Goal: Feedback & Contribution: Contribute content

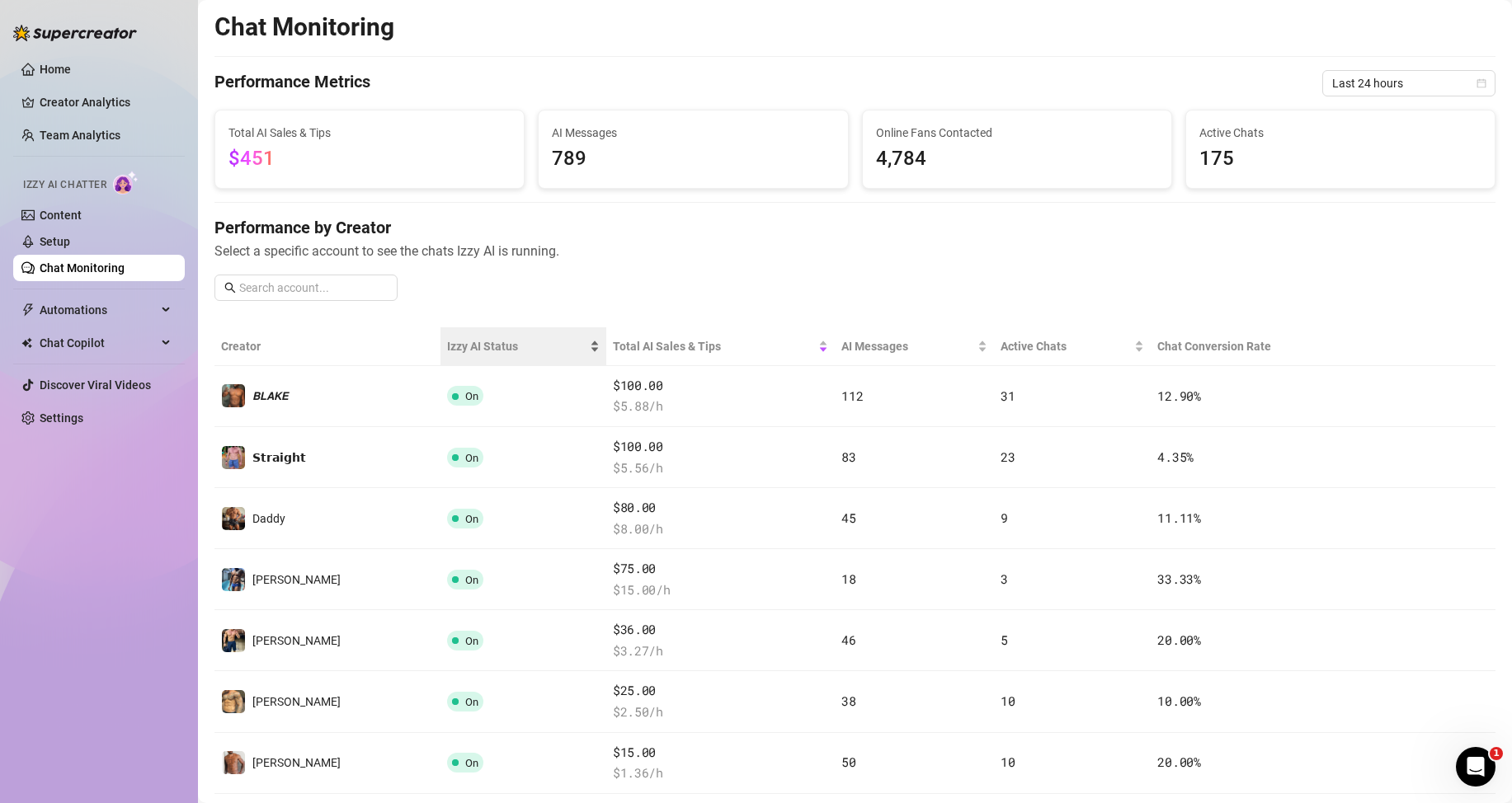
scroll to position [66, 0]
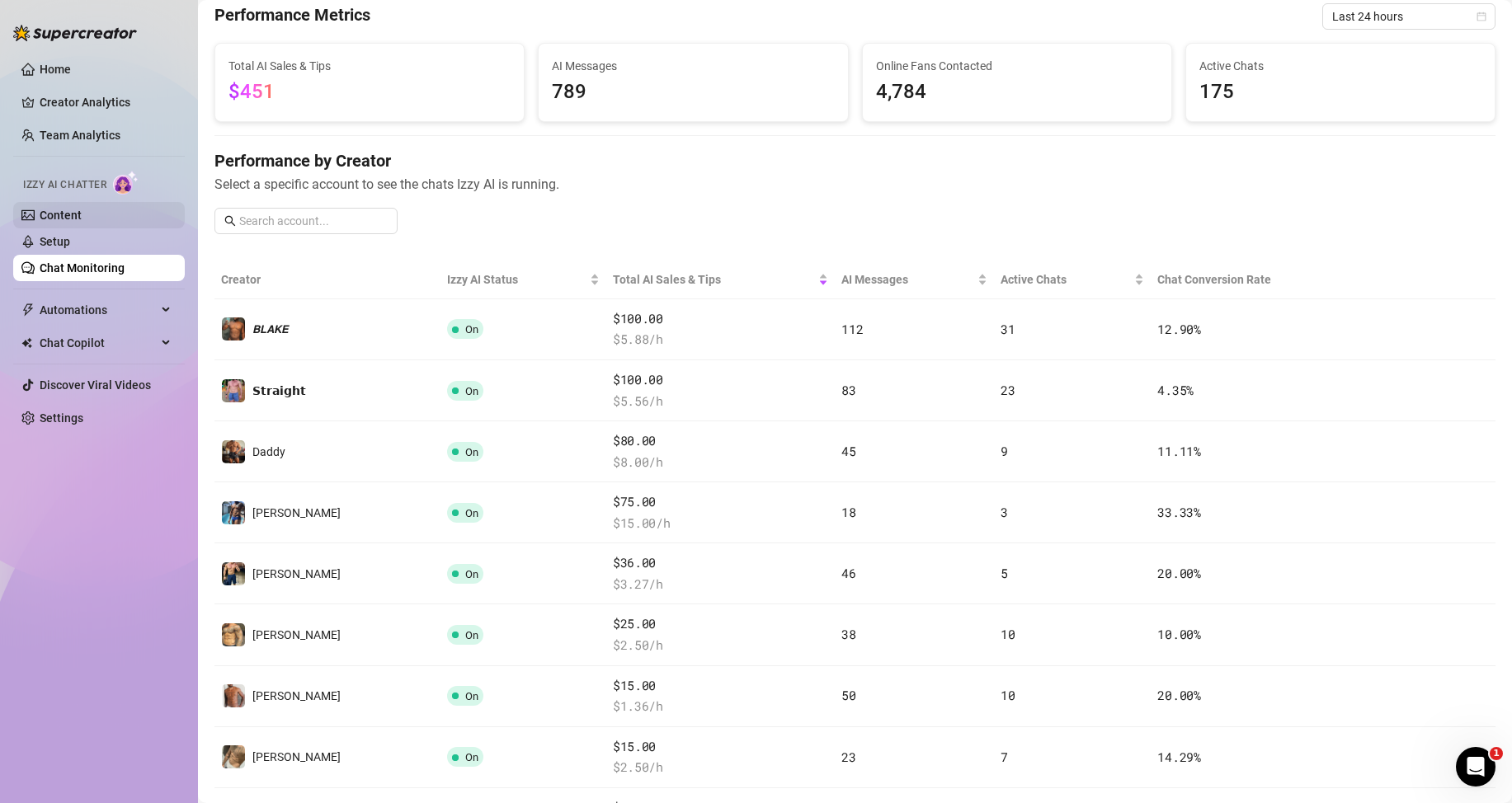
click at [60, 221] on link "Content" at bounding box center [61, 216] width 42 height 14
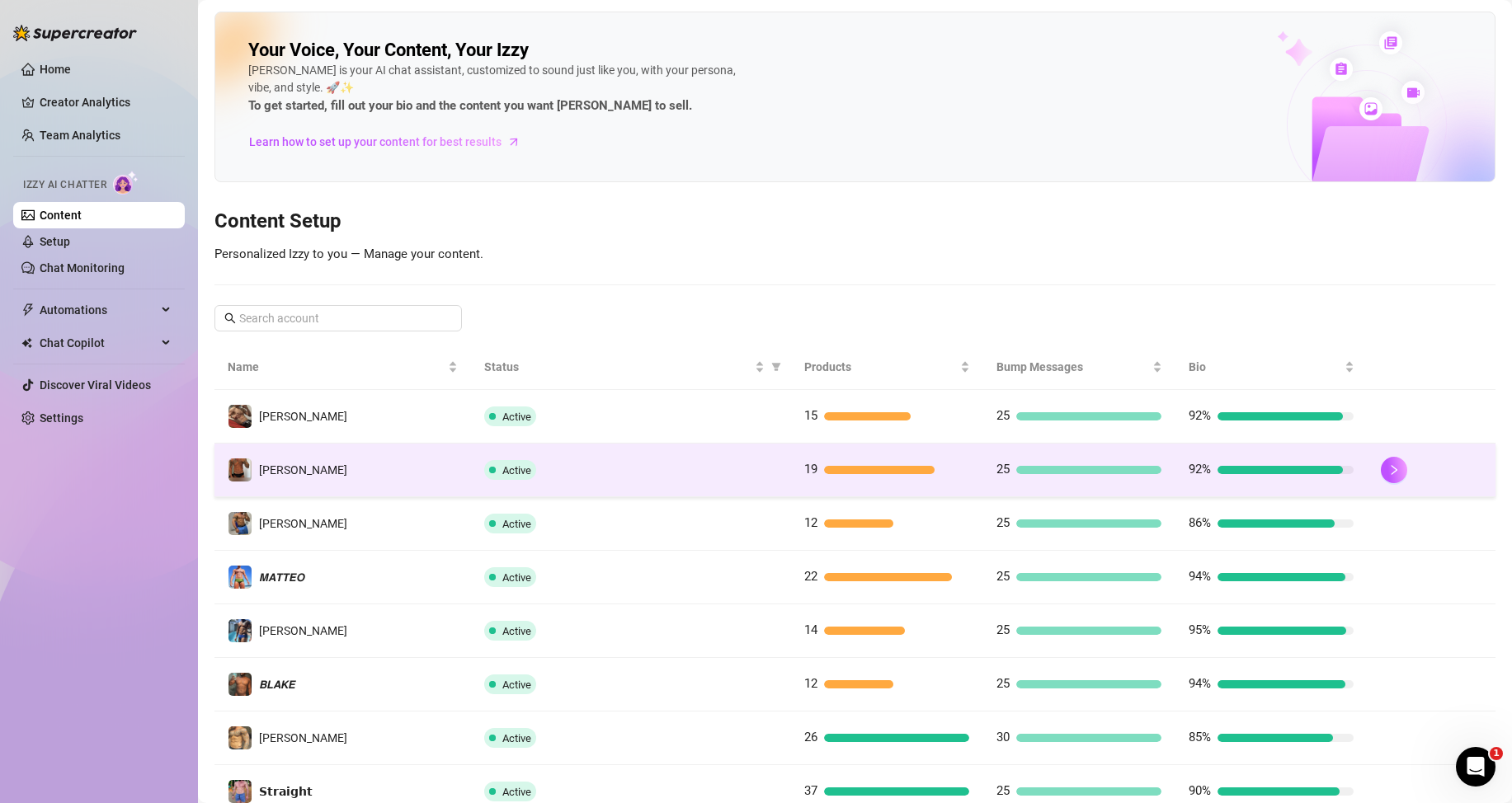
click at [829, 470] on div at bounding box center [879, 470] width 110 height 8
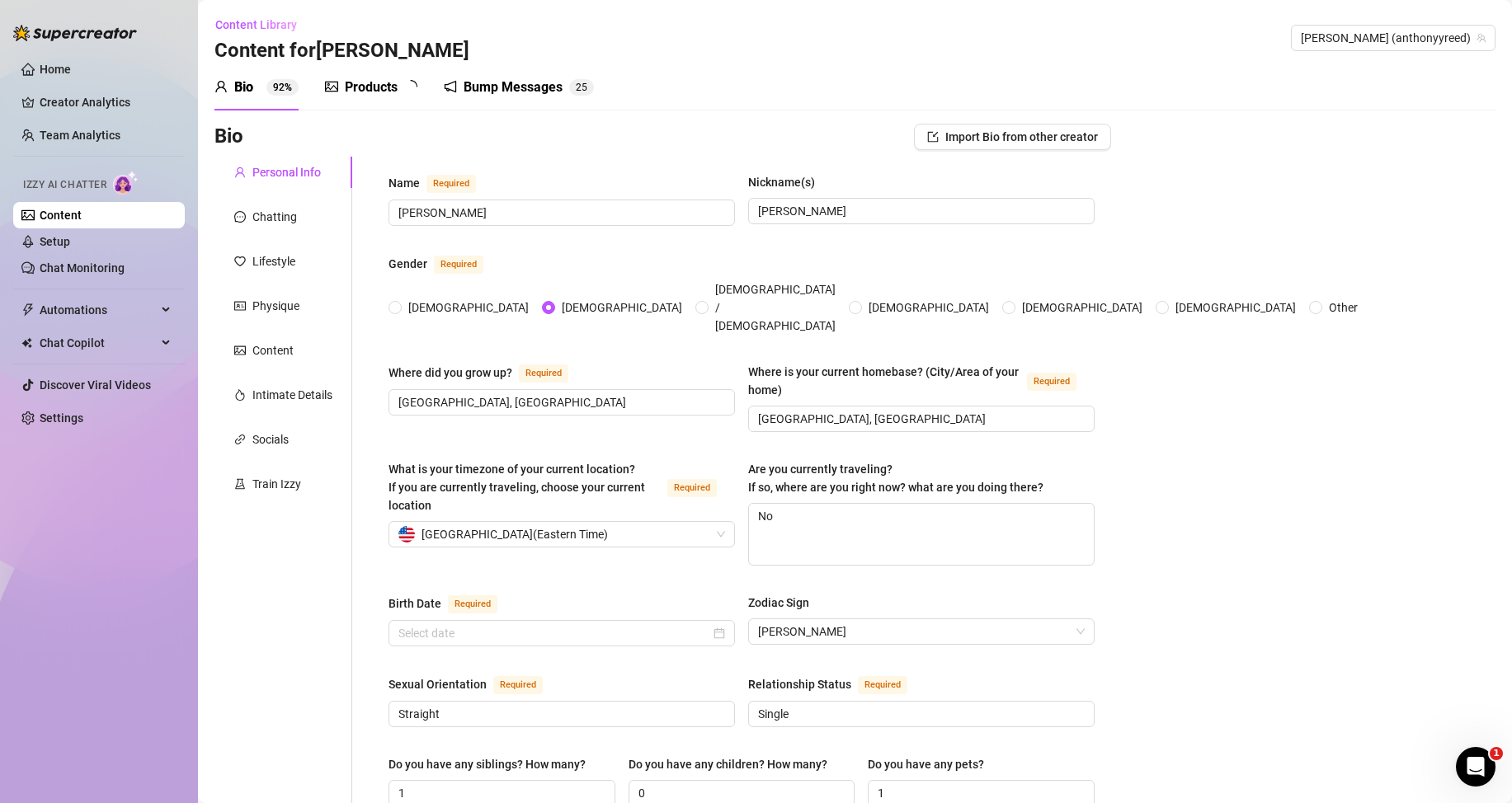
radio input "true"
type input "[DATE]"
click at [404, 79] on span "1 9" at bounding box center [416, 87] width 24 height 17
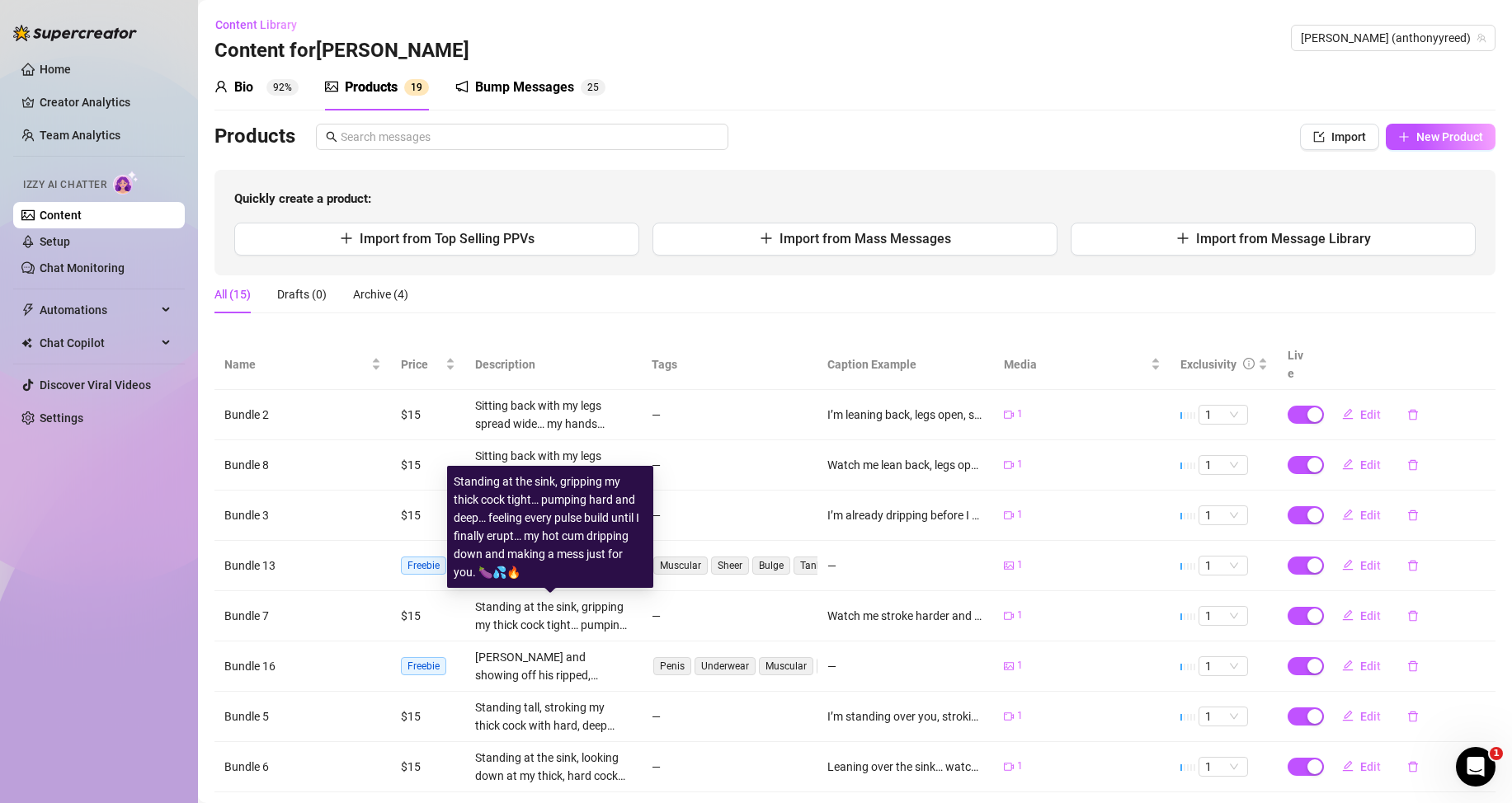
scroll to position [185, 0]
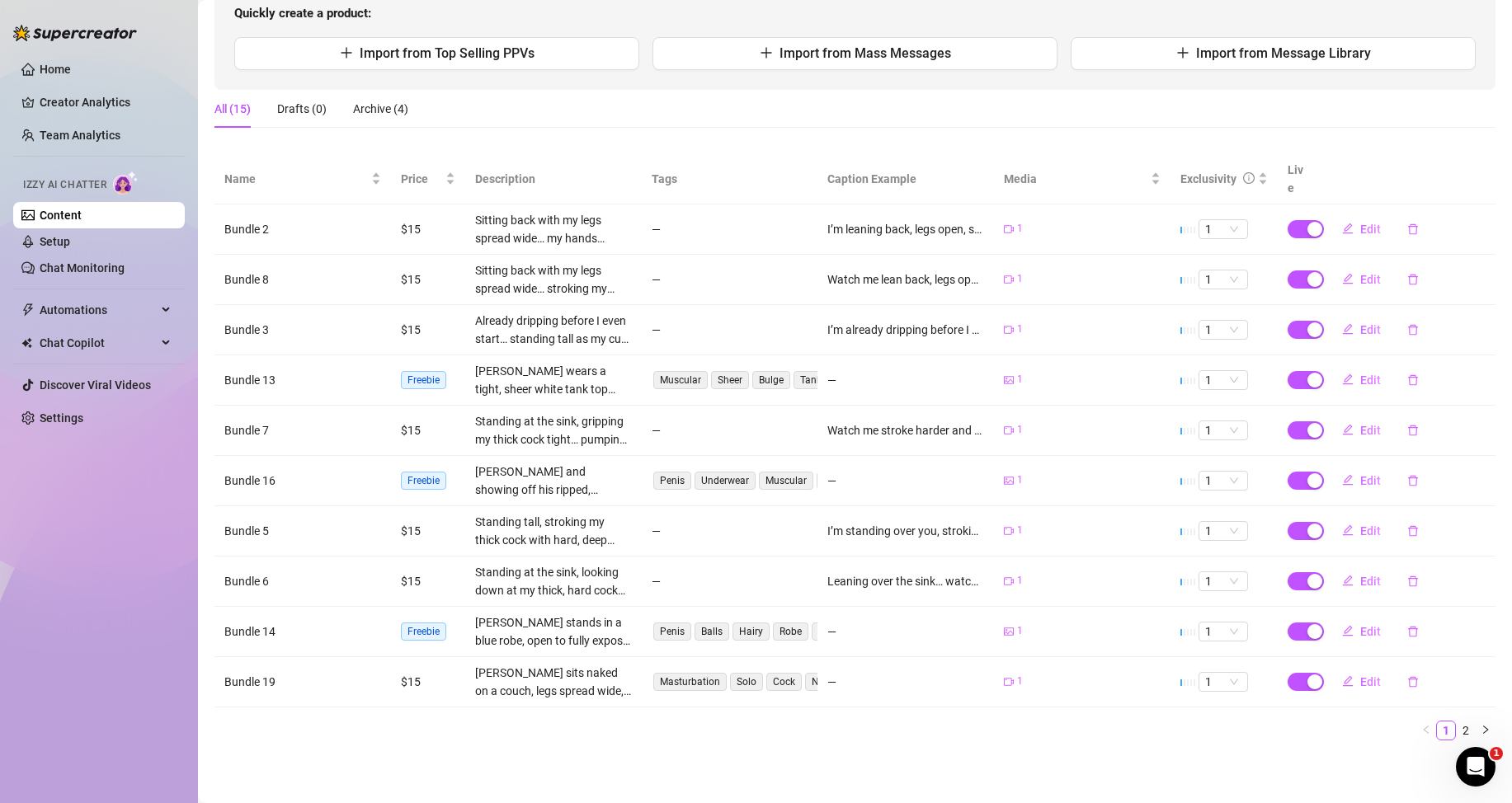
click at [82, 209] on link "Content" at bounding box center [61, 216] width 42 height 14
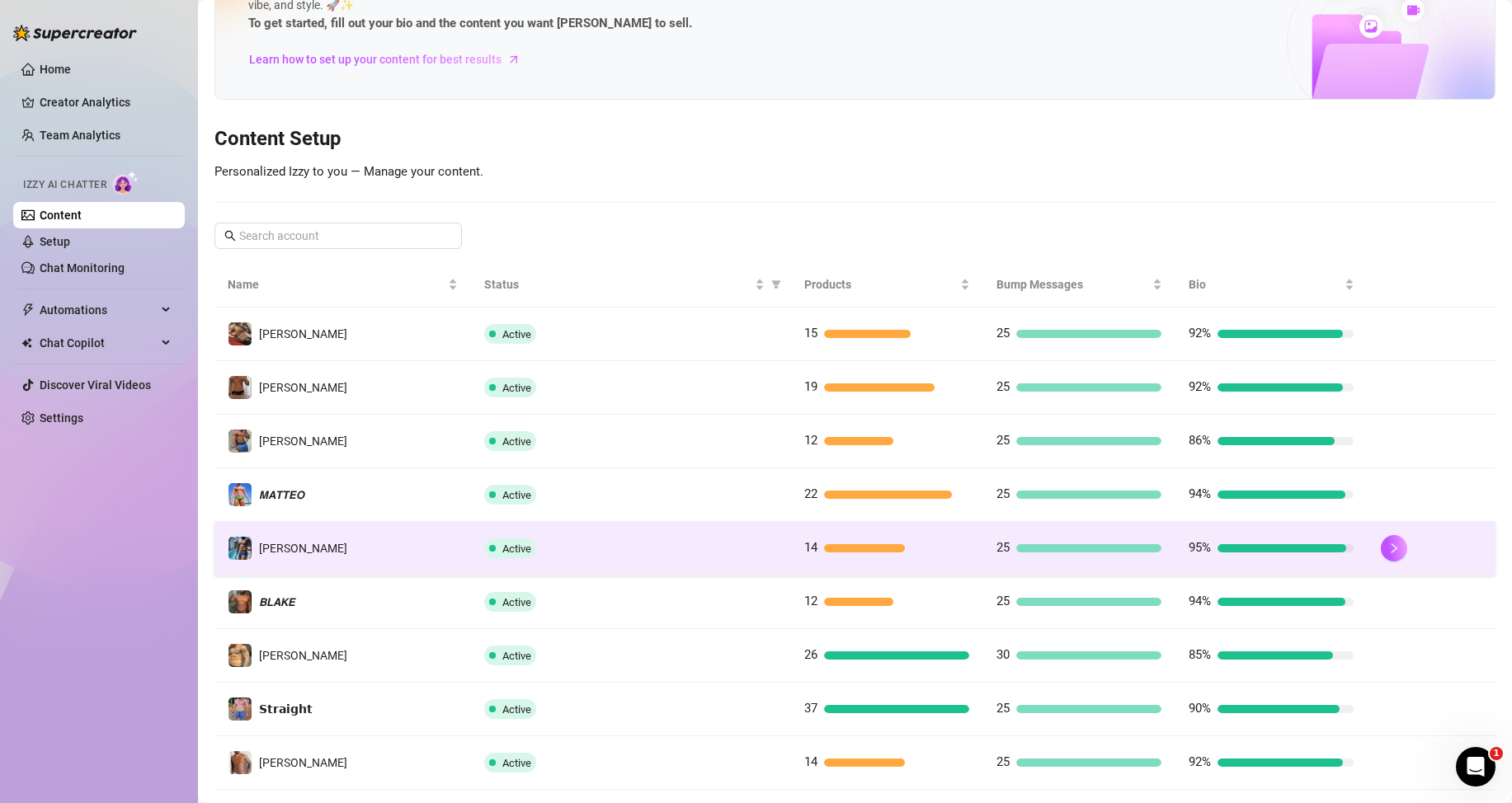
scroll to position [165, 0]
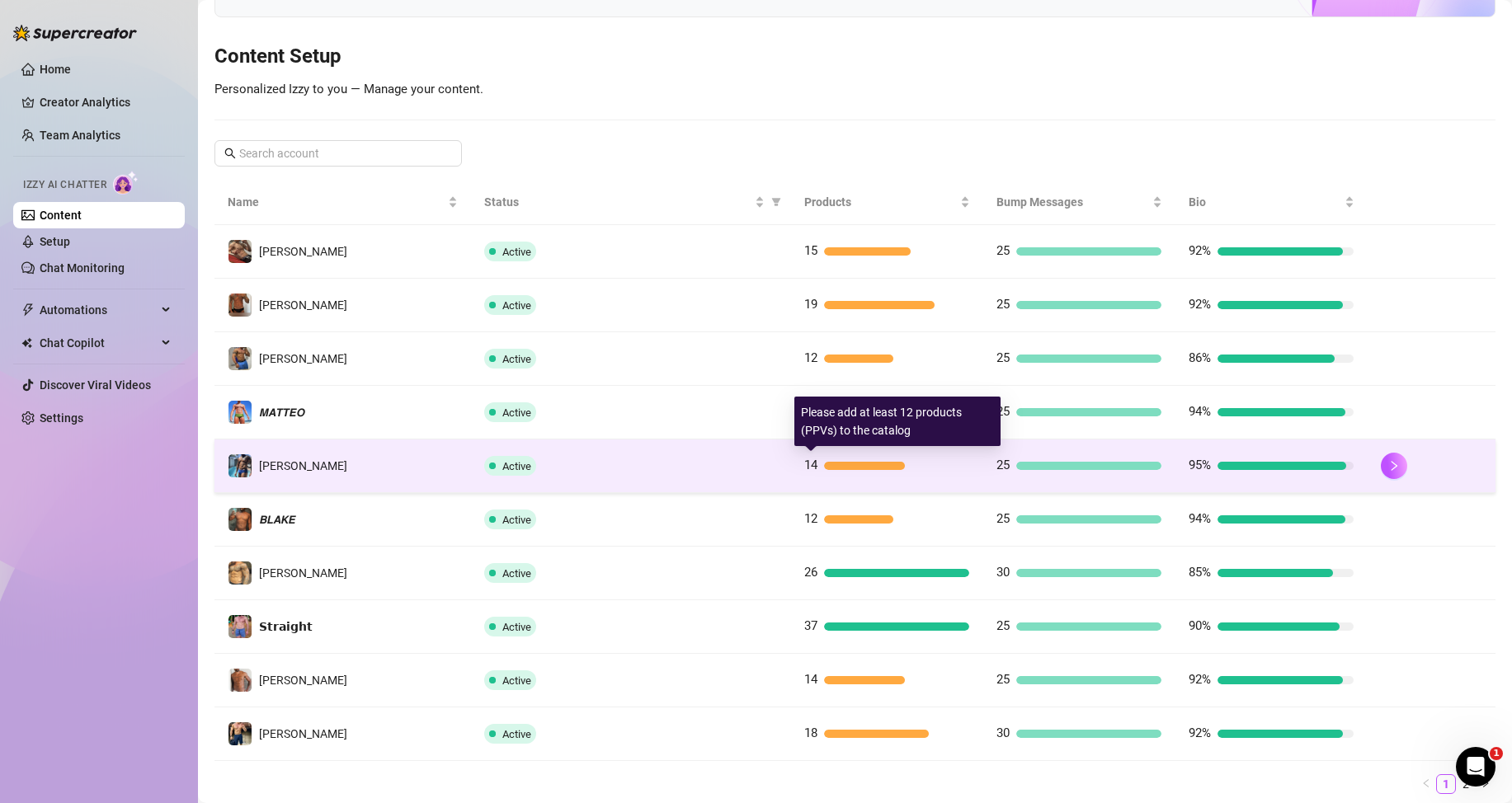
click at [824, 463] on div at bounding box center [865, 465] width 82 height 8
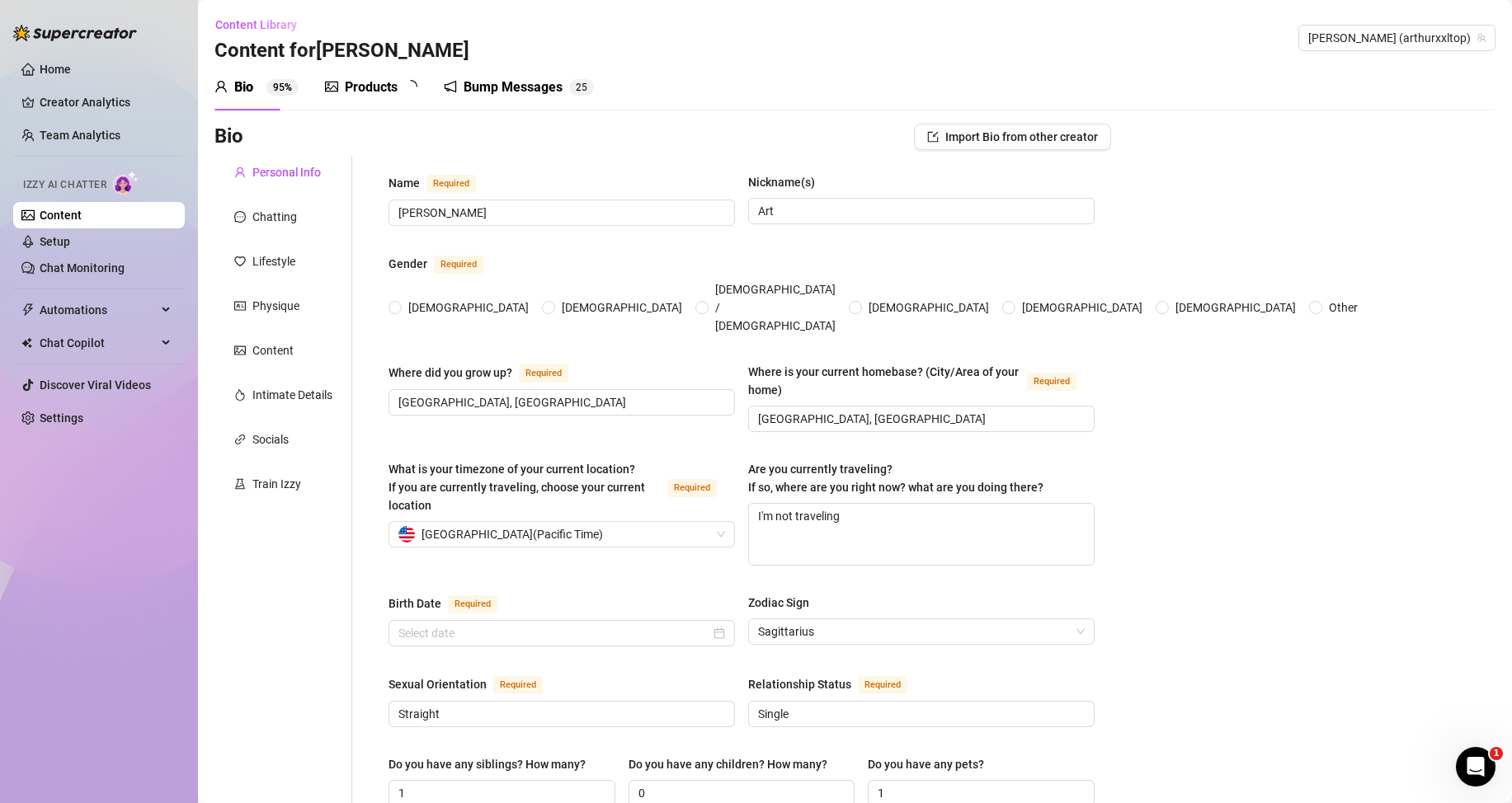
type input "[PERSON_NAME]"
type input "Art"
type input "[GEOGRAPHIC_DATA], [GEOGRAPHIC_DATA]"
type textarea "I'm not traveling"
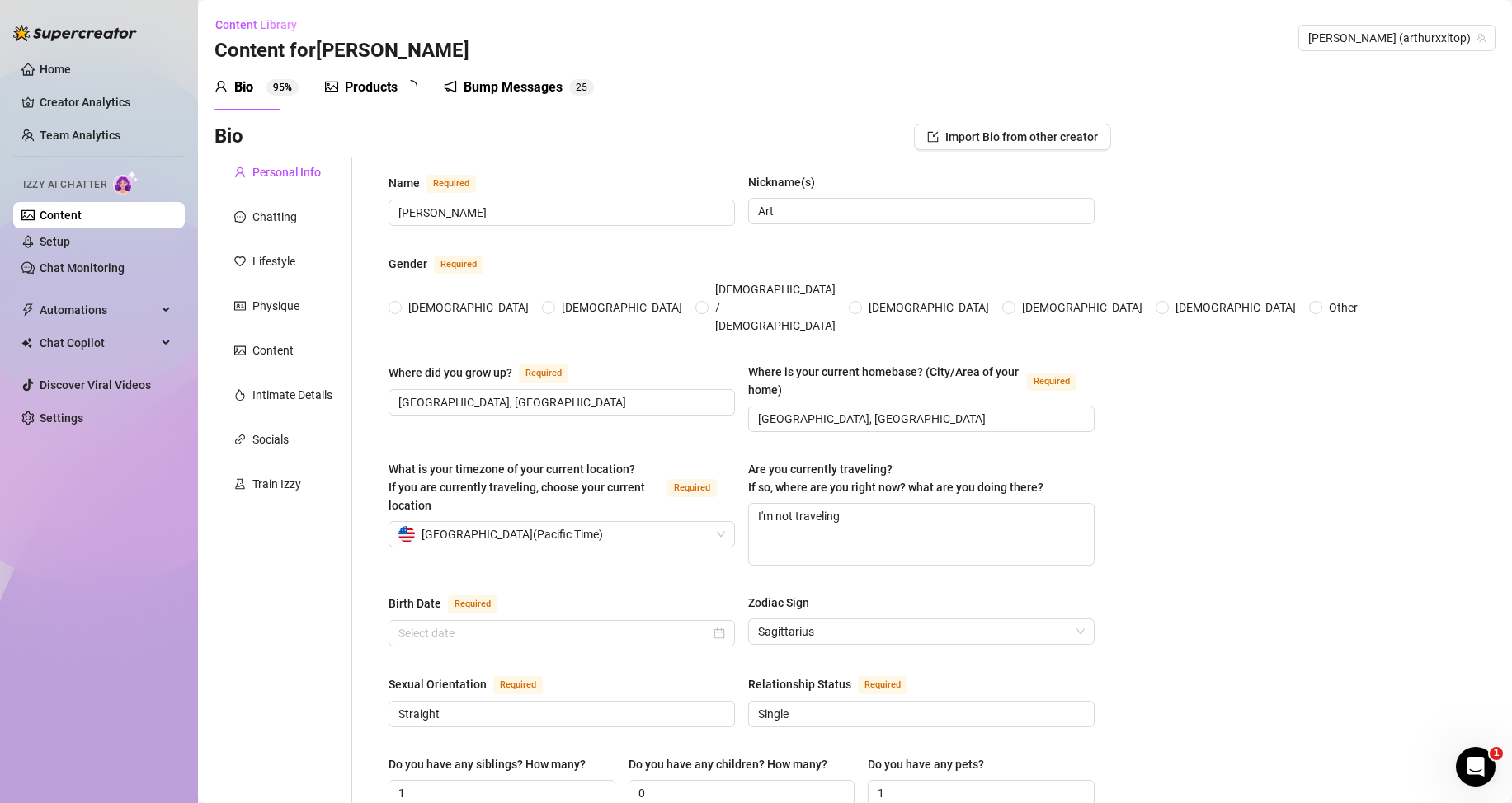
type input "Straight"
type input "Single"
type input "1"
type input "0"
type input "1"
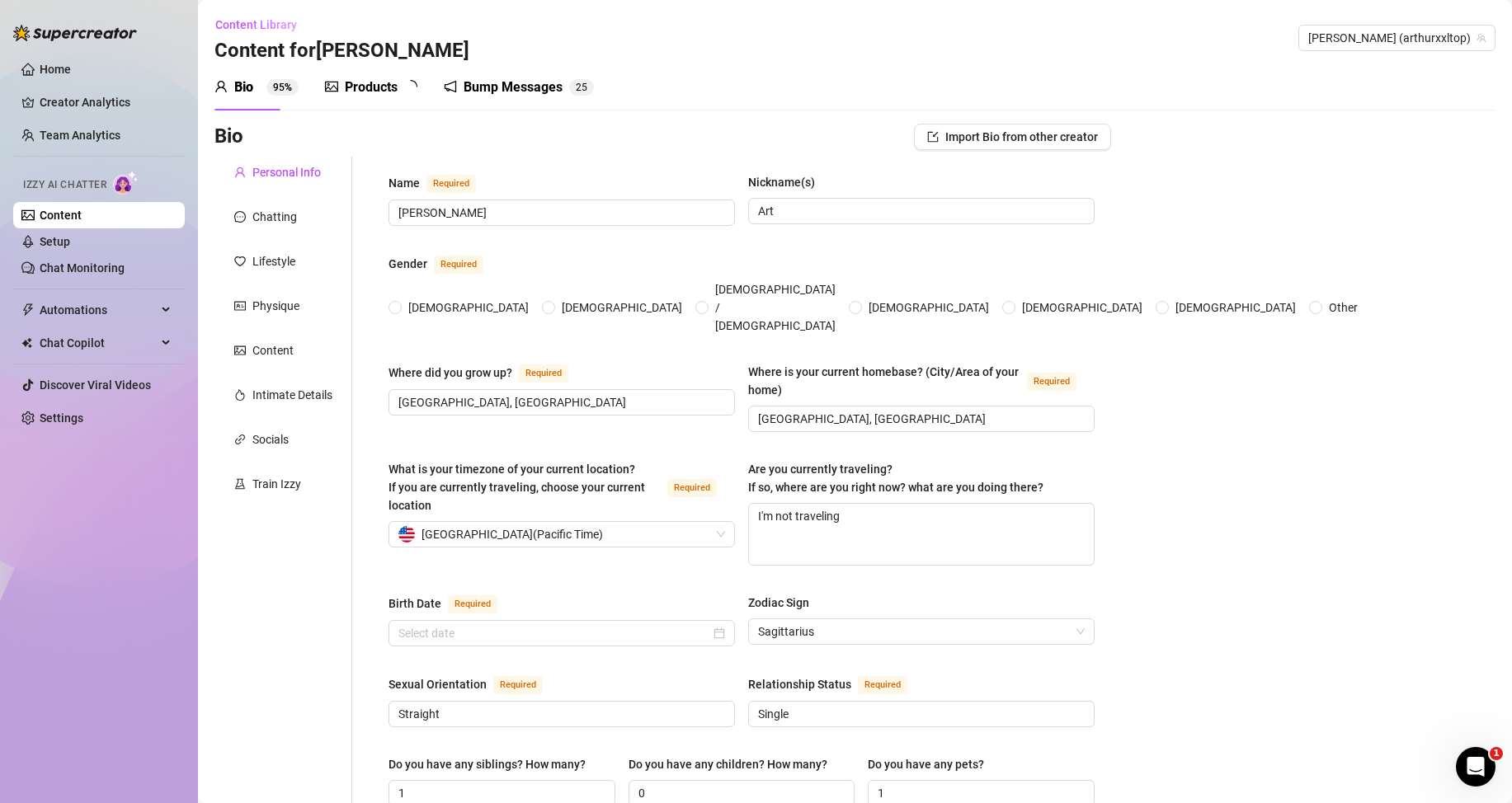
type input "Model and Scient"
type input "Model"
type input "Bachelor's Degree in Biological Sciences"
type input "[DEMOGRAPHIC_DATA]"
type input "Capitalist"
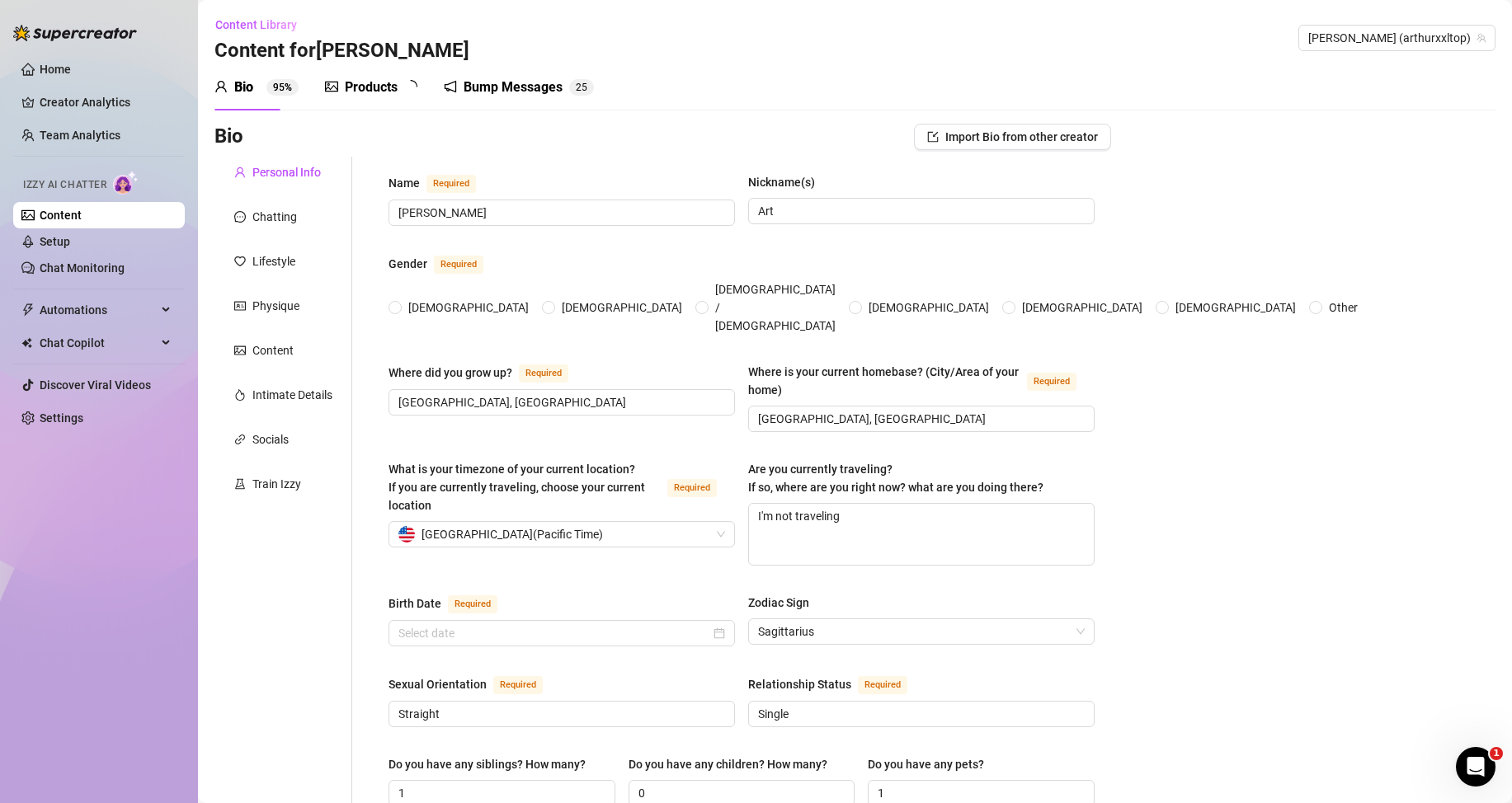
type textarea "To turn this into a full-time empire of obedience. To make hundreds of submissi…"
type textarea "Once I filmed a JOI in my truck after the gym — sweat still dripping — and the …"
type textarea "I’m way smarter than I act. I’ve got a twisted sense of humor. And yeah… someti…"
type textarea "You obey. I reward. That’s the rule. Come correct, or don’t come at all."
radio input "true"
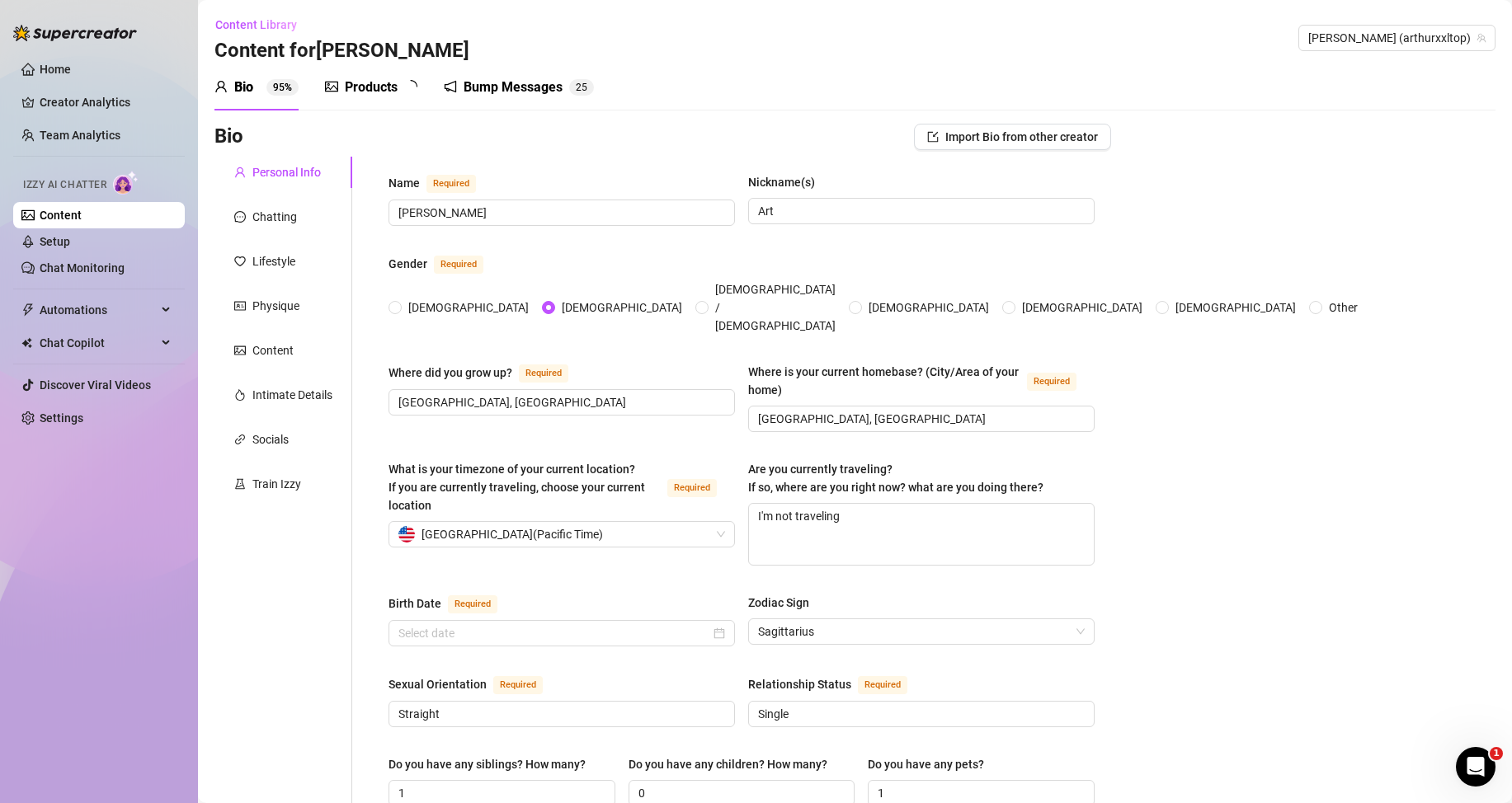
type input "[DATE]"
click at [394, 91] on div "Products" at bounding box center [371, 87] width 53 height 20
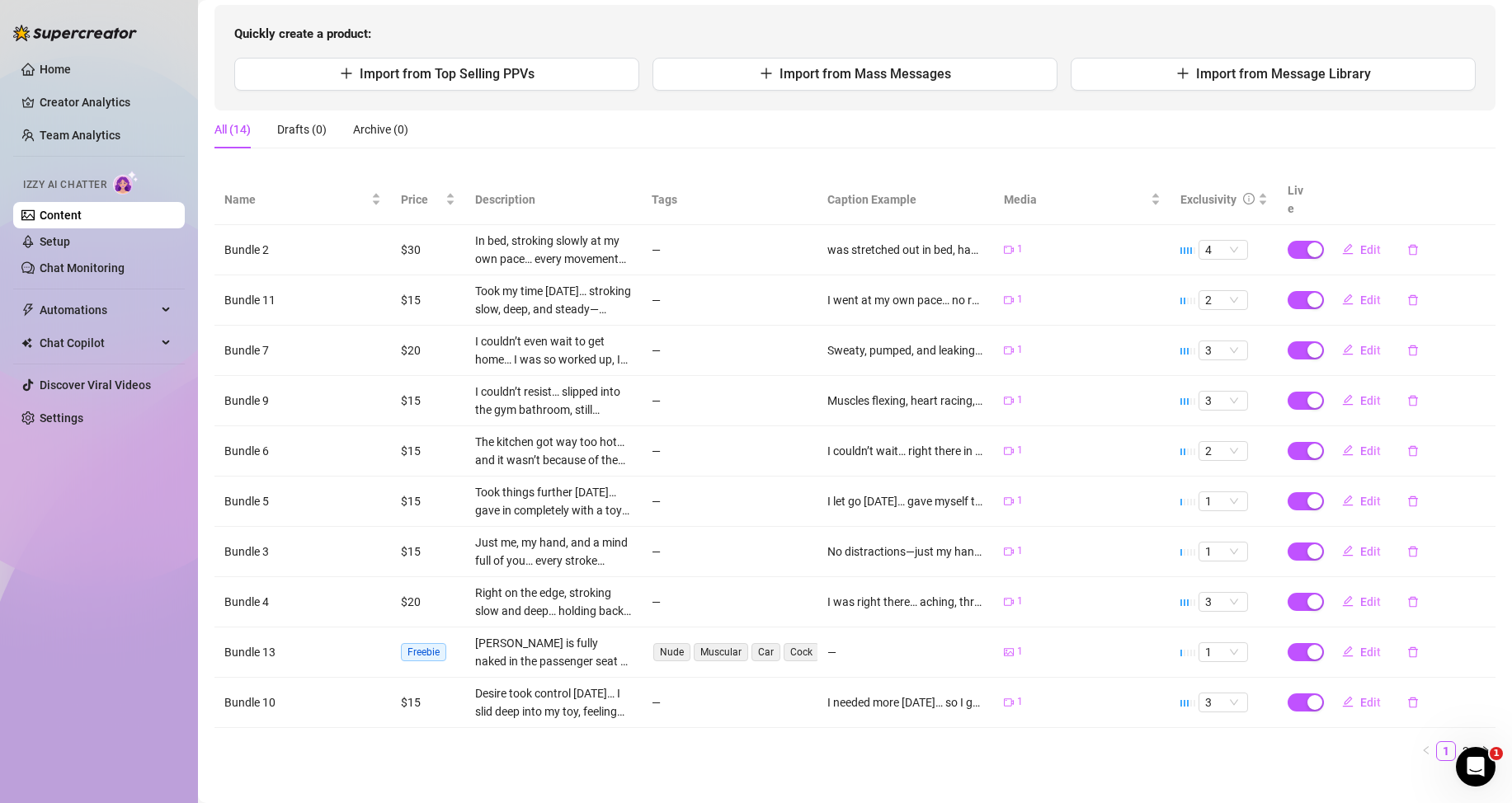
scroll to position [185, 0]
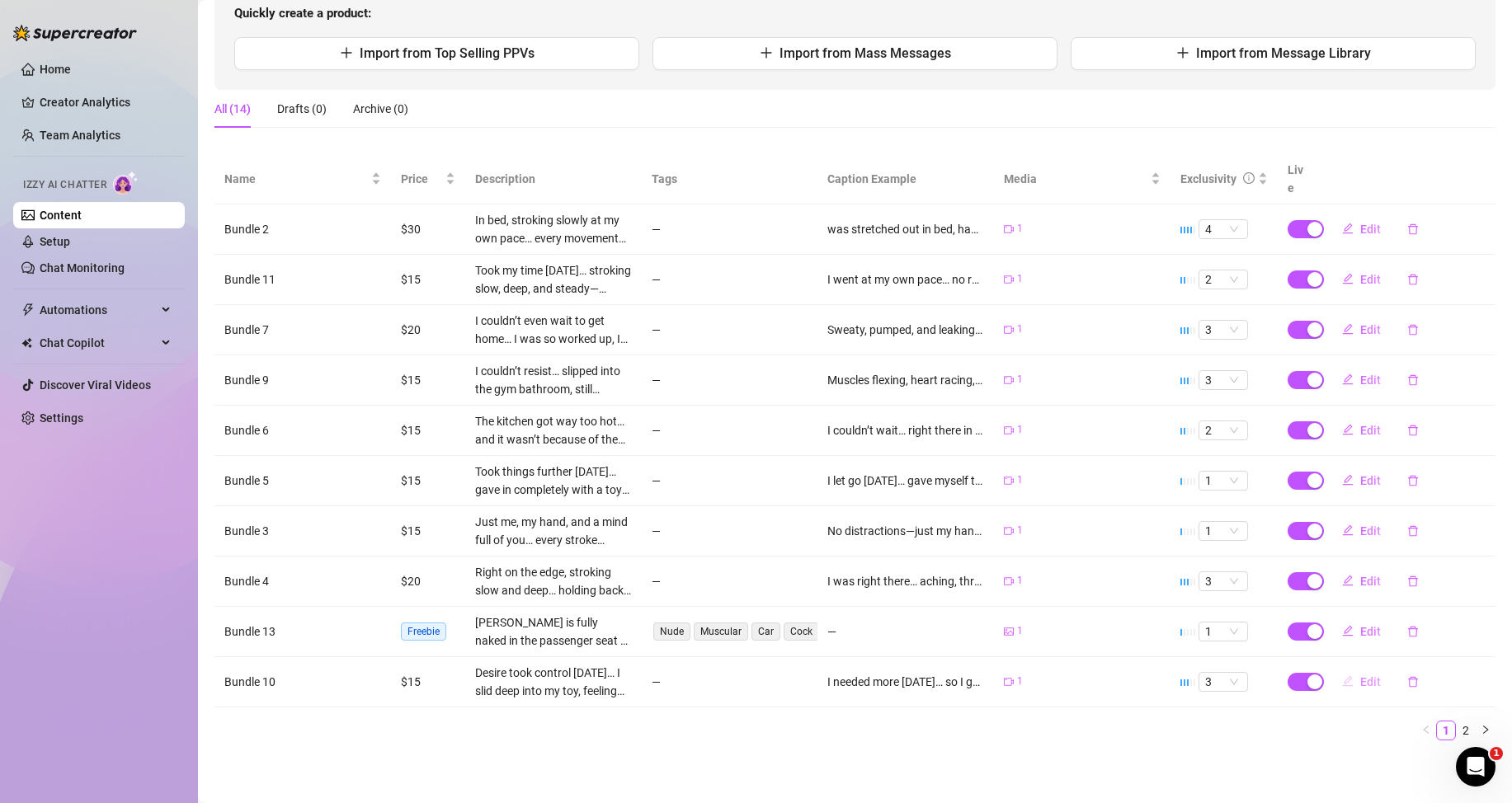
click at [1365, 675] on span "Edit" at bounding box center [1370, 682] width 20 height 14
type textarea "I needed more [DATE]… so I grabbed my toy and sank into it slow, feeling that t…"
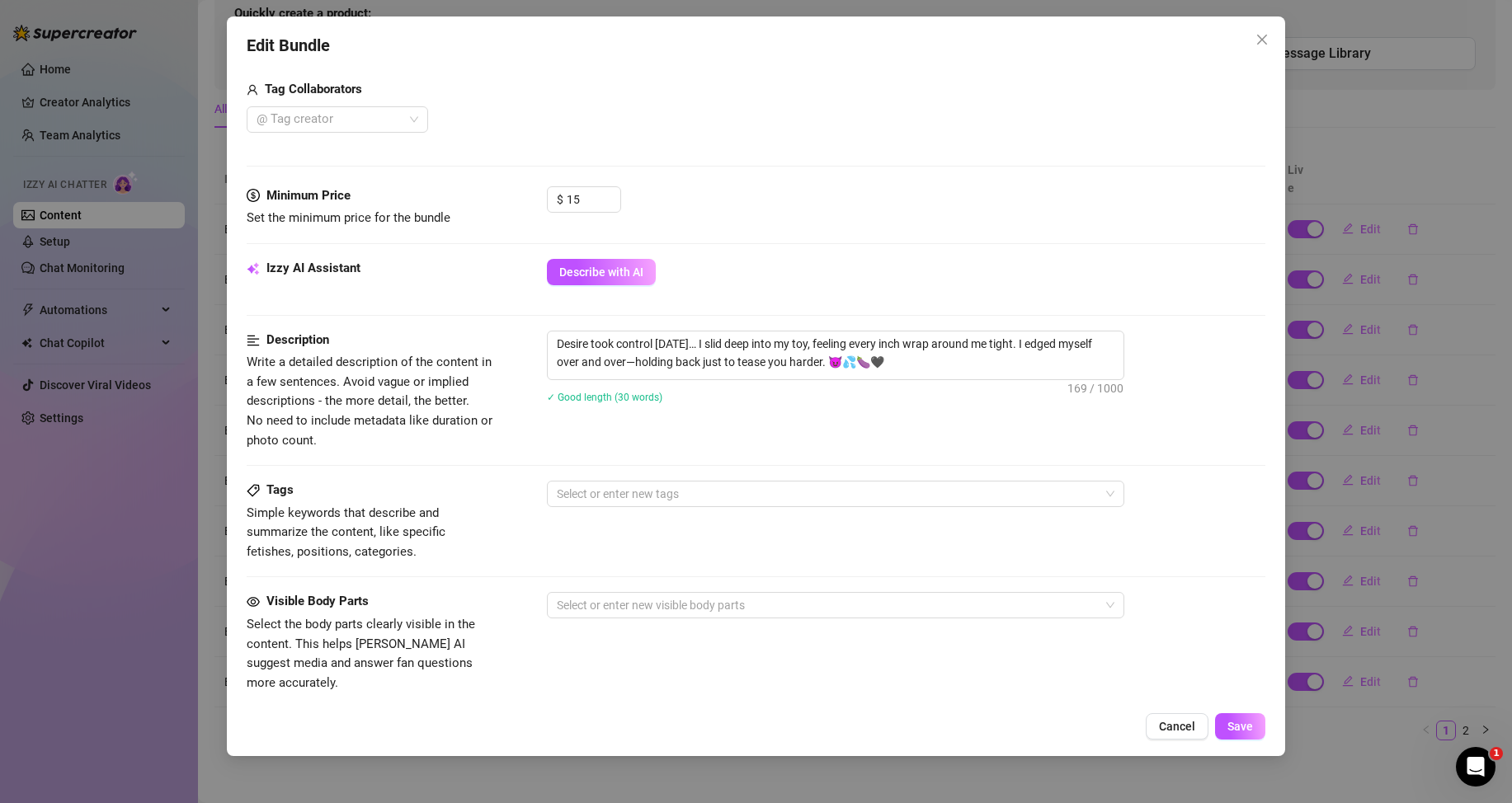
scroll to position [0, 0]
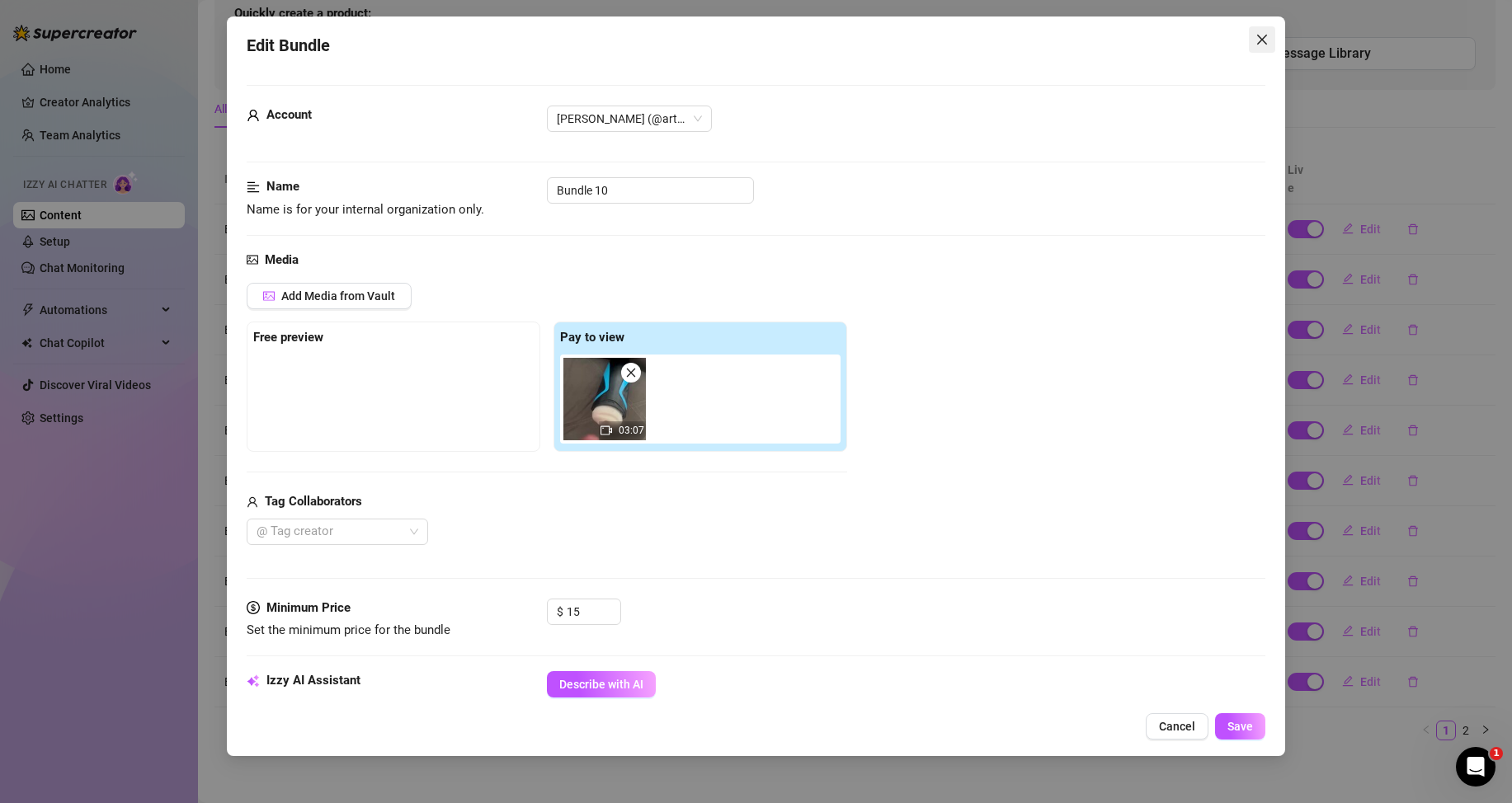
click at [1268, 37] on icon "close" at bounding box center [1262, 40] width 14 height 14
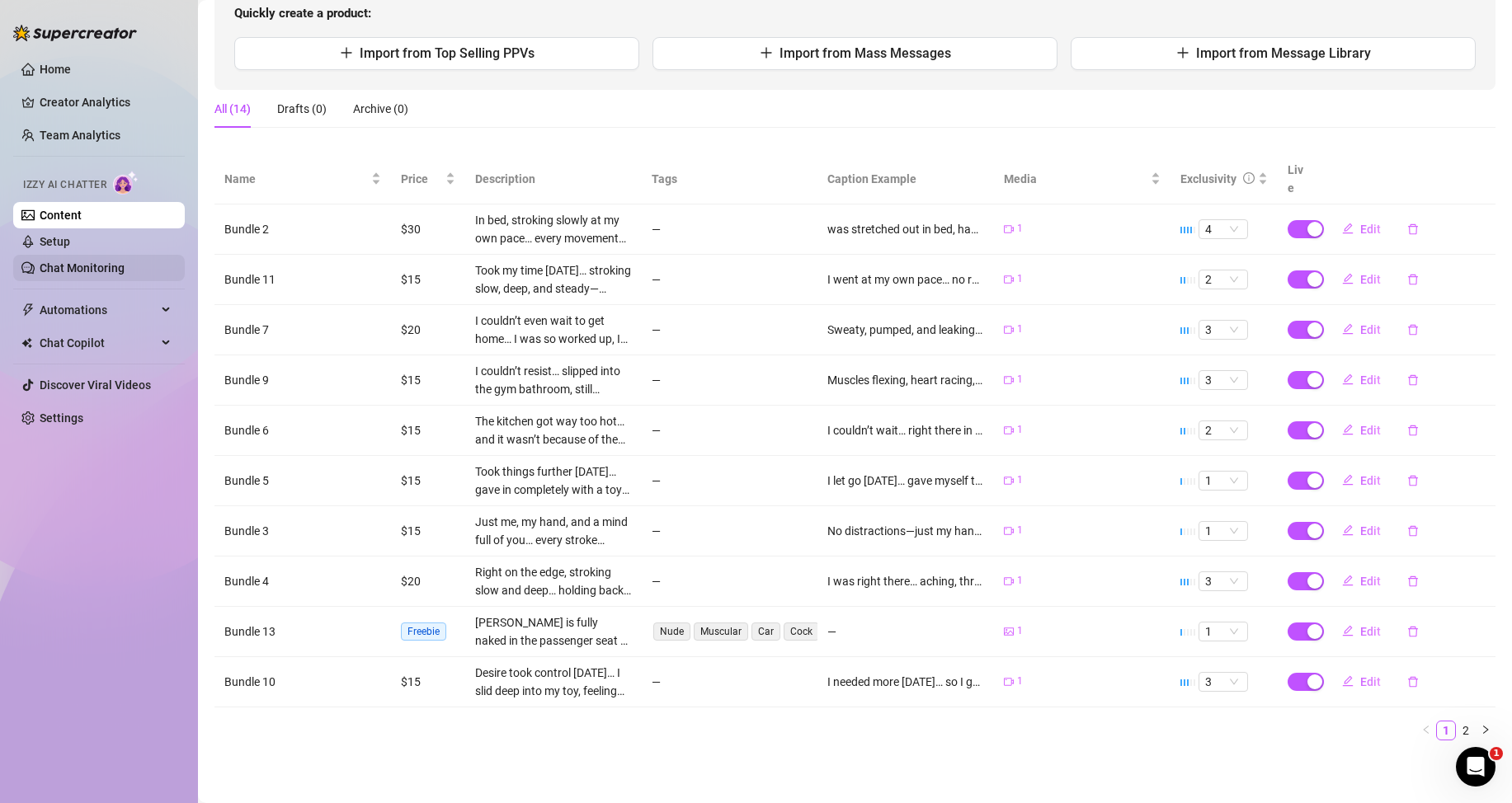
click at [98, 269] on link "Chat Monitoring" at bounding box center [82, 268] width 85 height 14
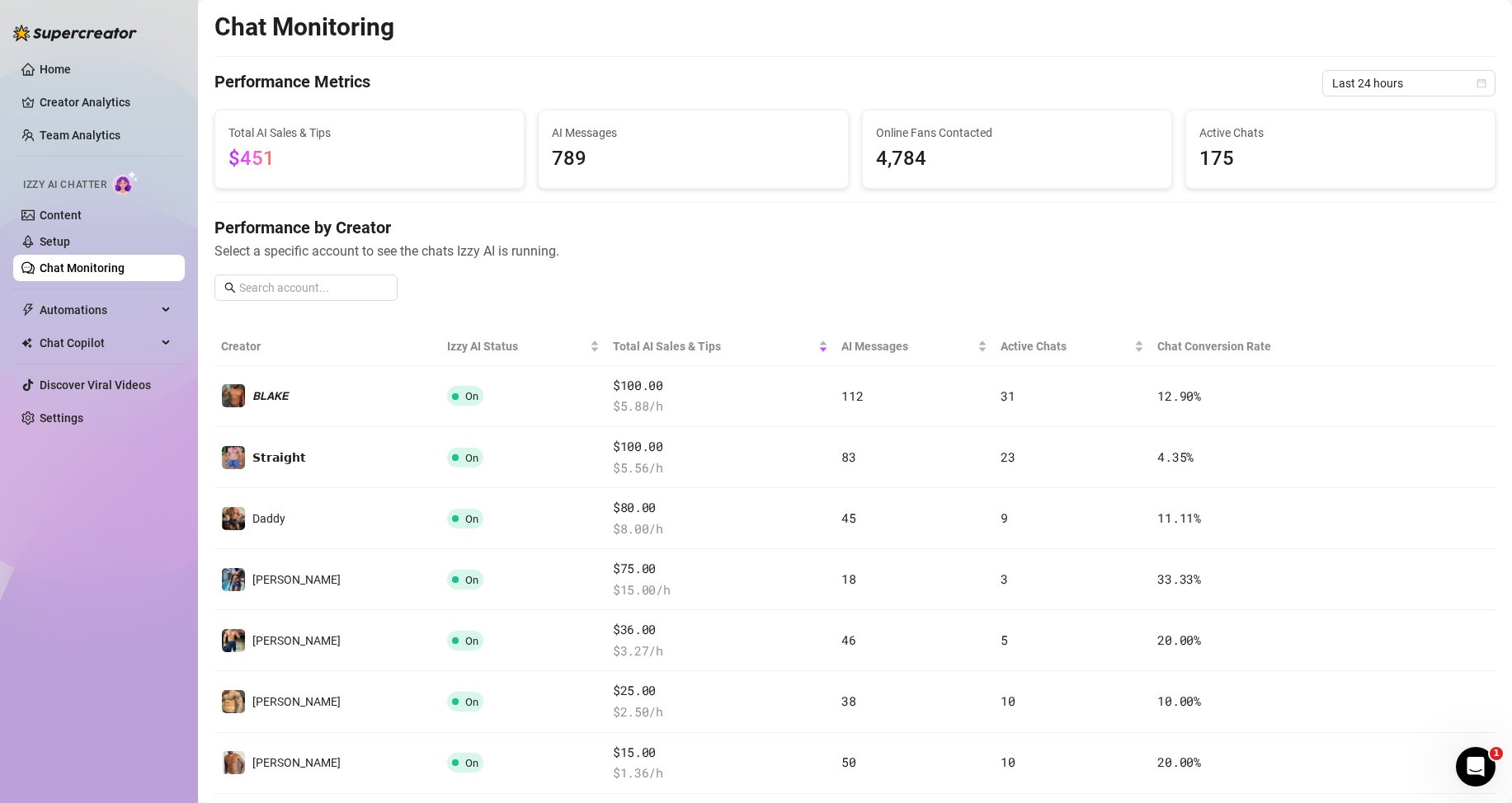
click at [698, 248] on span "Select a specific account to see the chats Izzy AI is running." at bounding box center [855, 251] width 1282 height 20
click at [82, 210] on link "Content" at bounding box center [61, 216] width 42 height 14
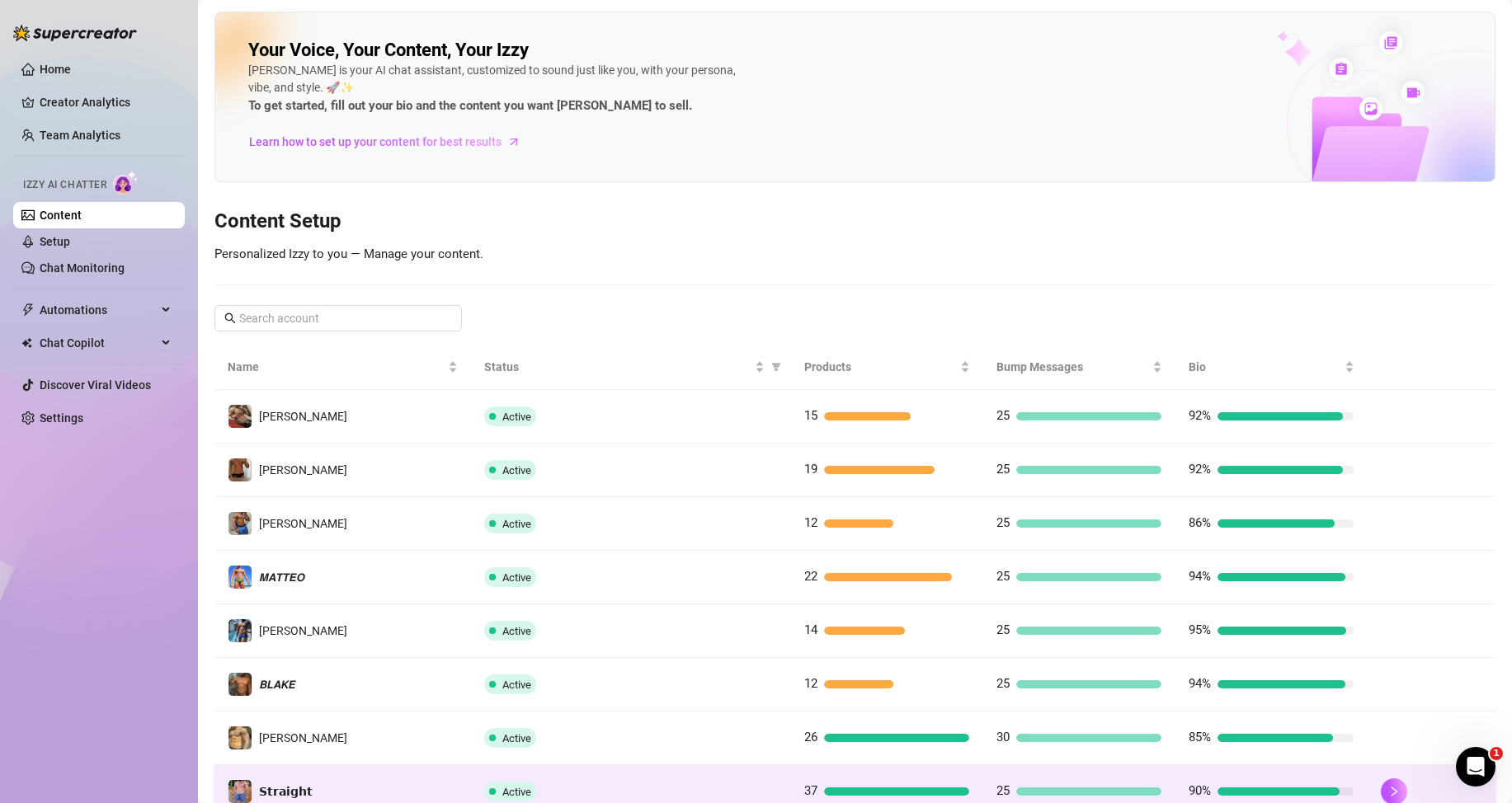
scroll to position [219, 0]
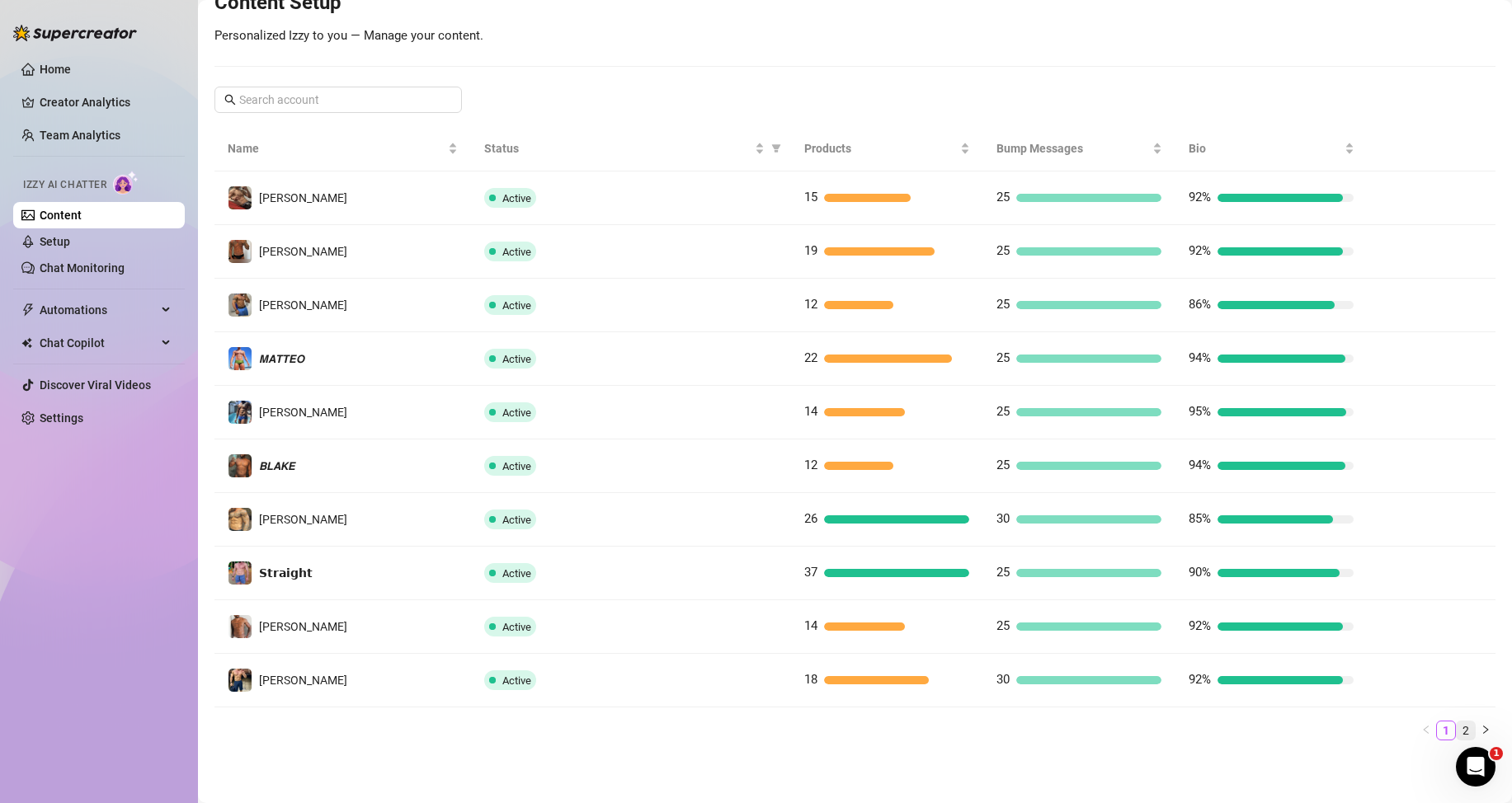
click at [1457, 729] on link "2" at bounding box center [1466, 731] width 19 height 19
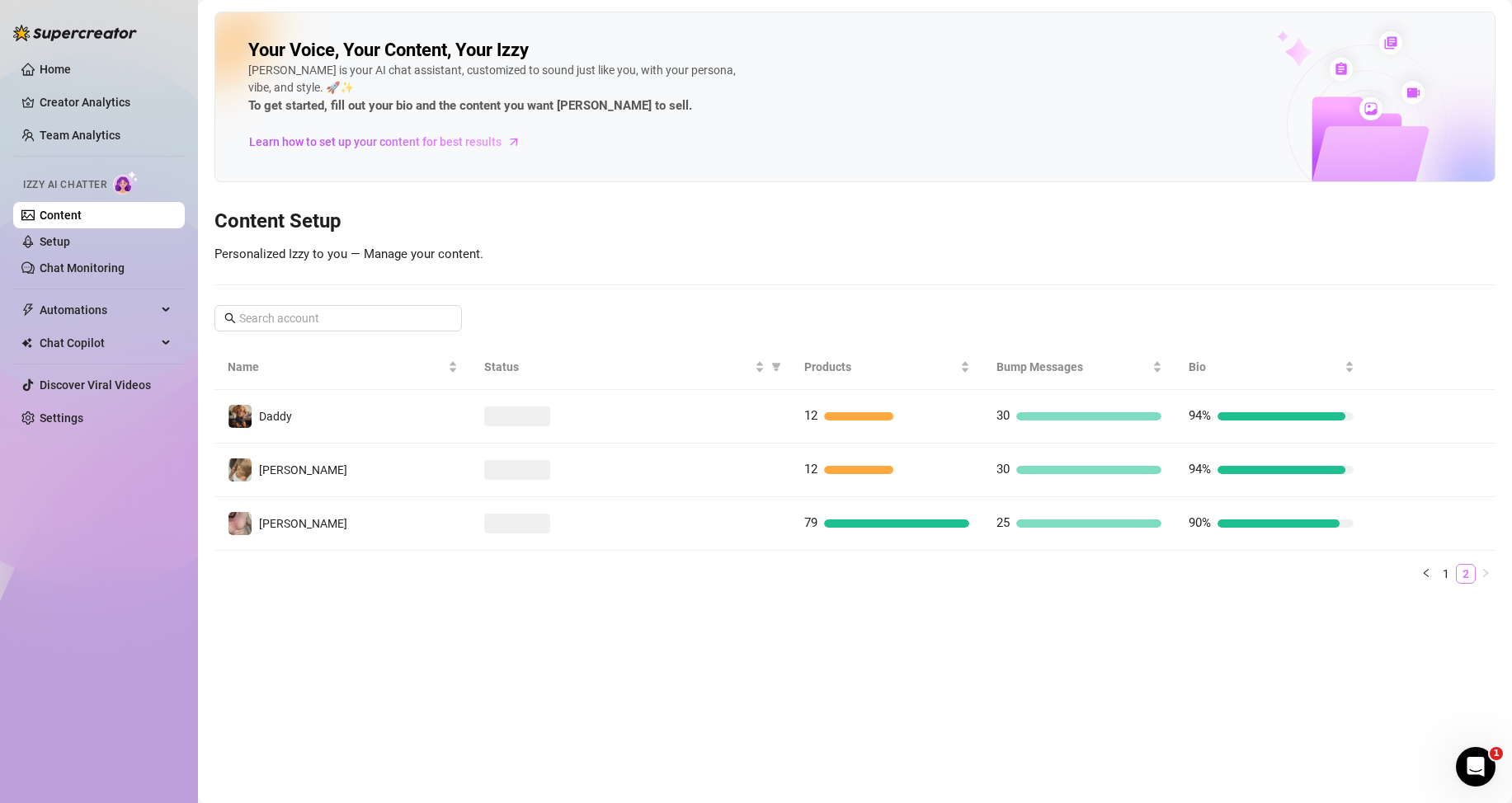
scroll to position [0, 0]
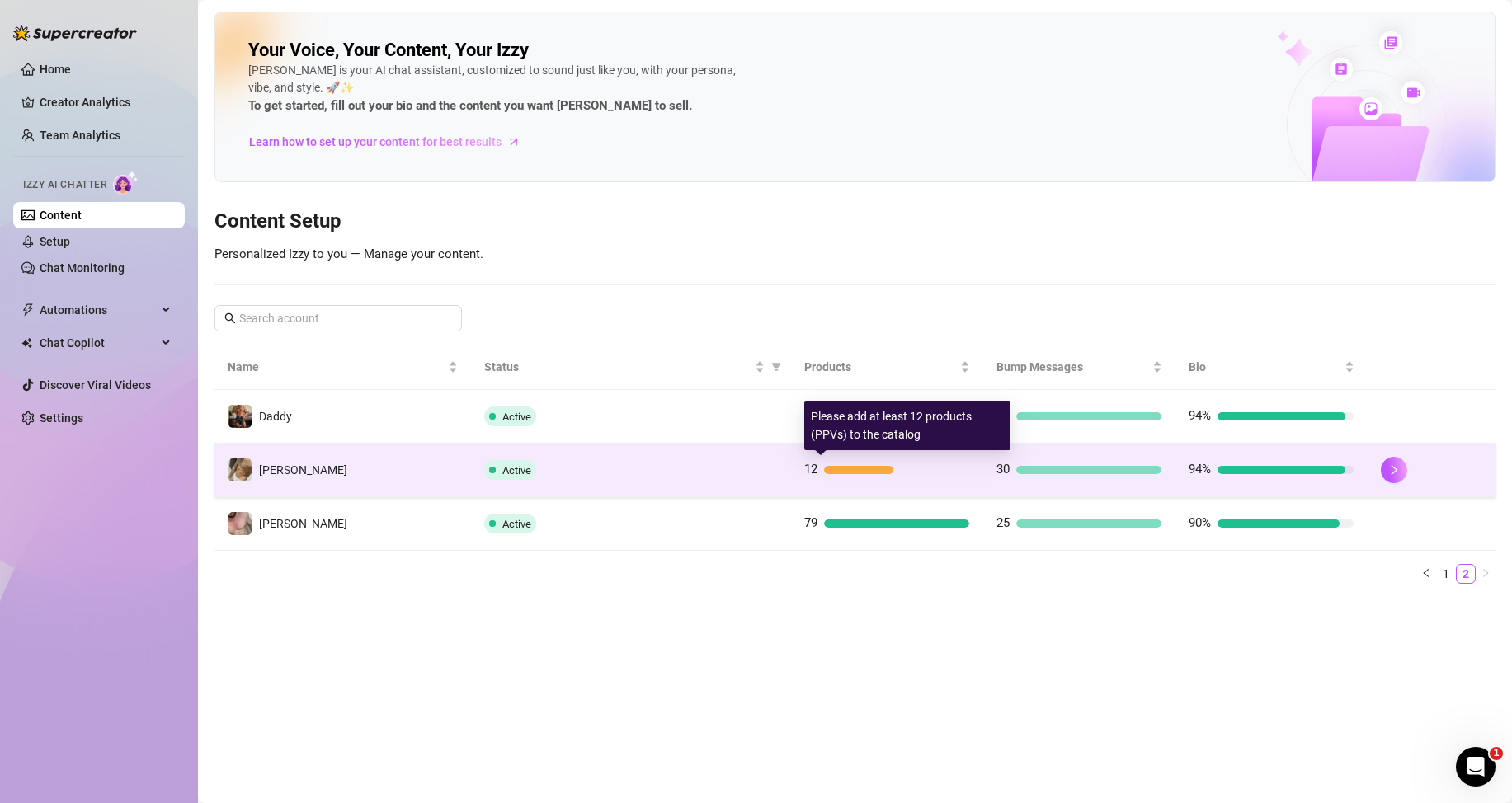
click at [841, 470] on div at bounding box center [858, 470] width 69 height 8
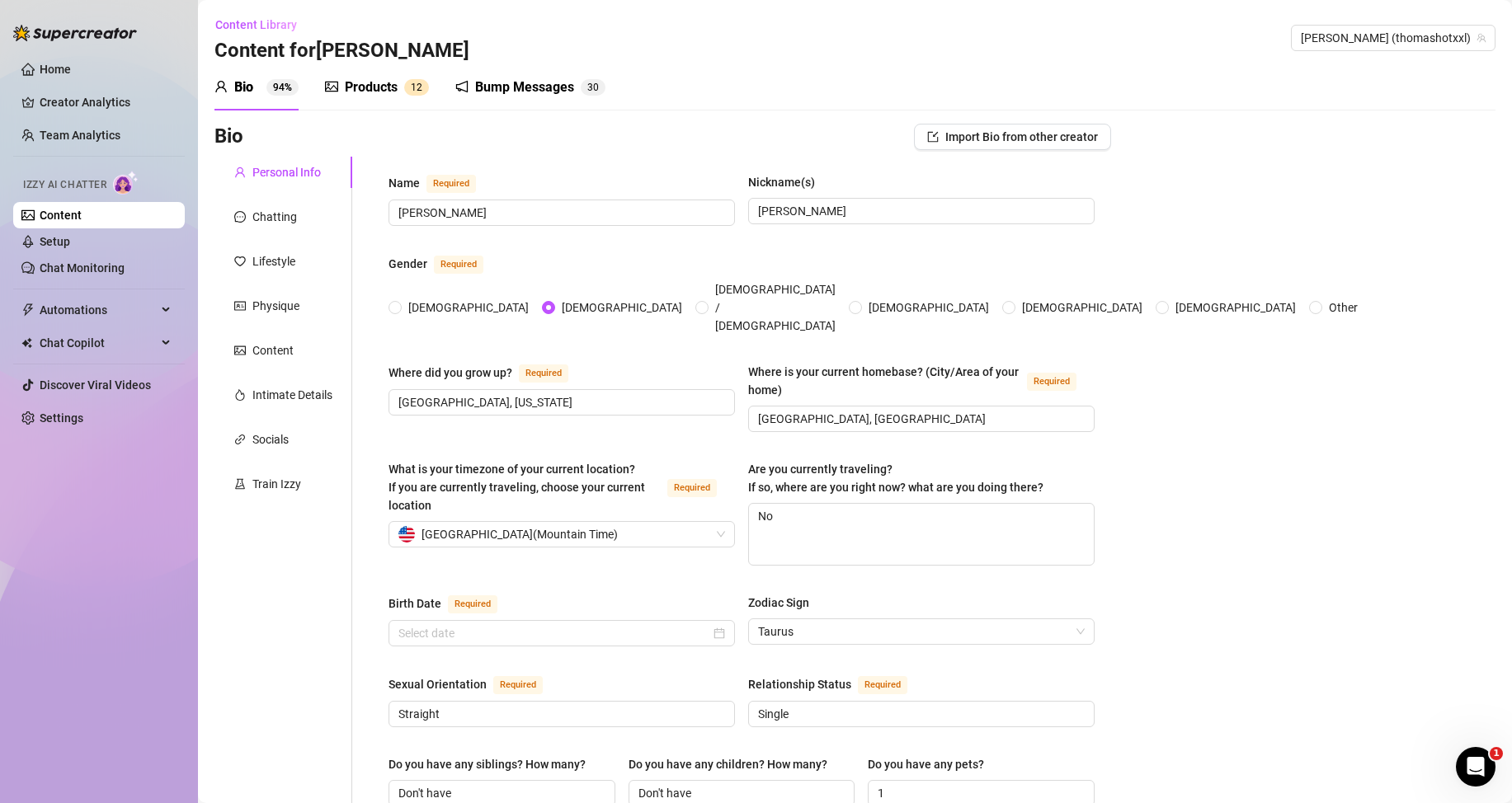
radio input "true"
type input "[DATE]"
click at [356, 89] on div "Products" at bounding box center [371, 87] width 53 height 20
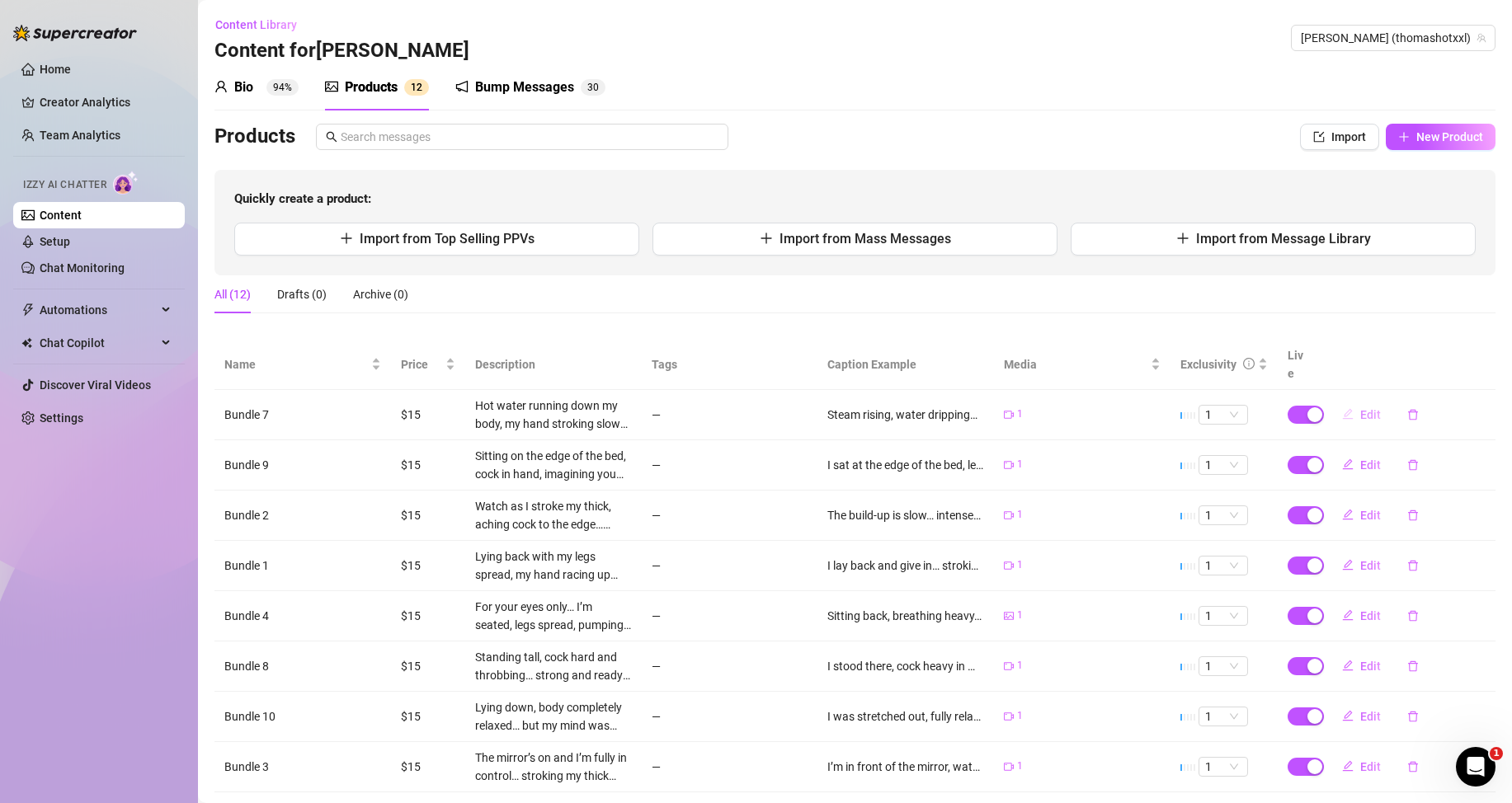
click at [1344, 413] on button "Edit" at bounding box center [1362, 415] width 65 height 26
type textarea "Steam rising, water dripping… and my cock already hard in my hand. Every stroke…"
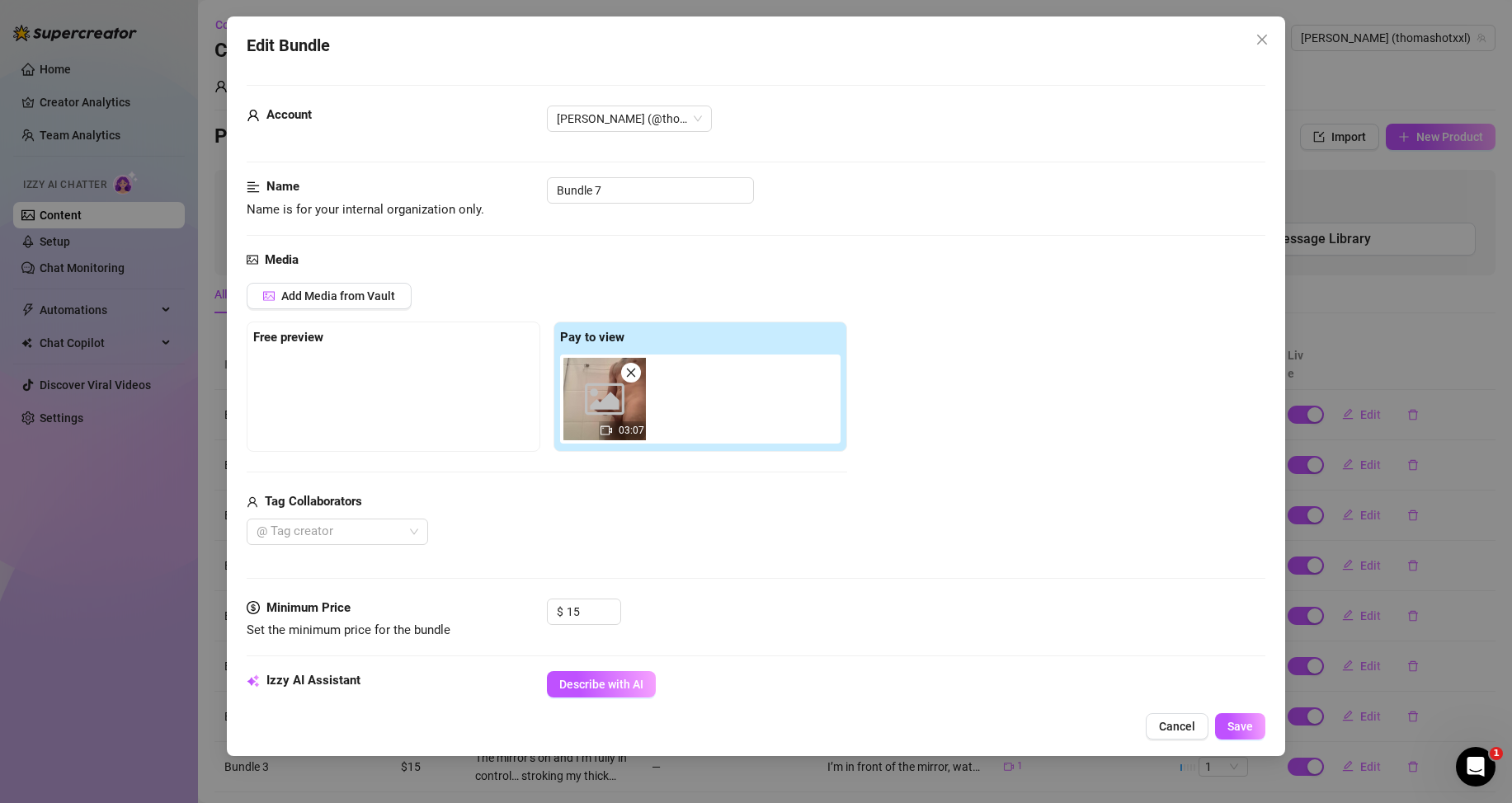
scroll to position [330, 0]
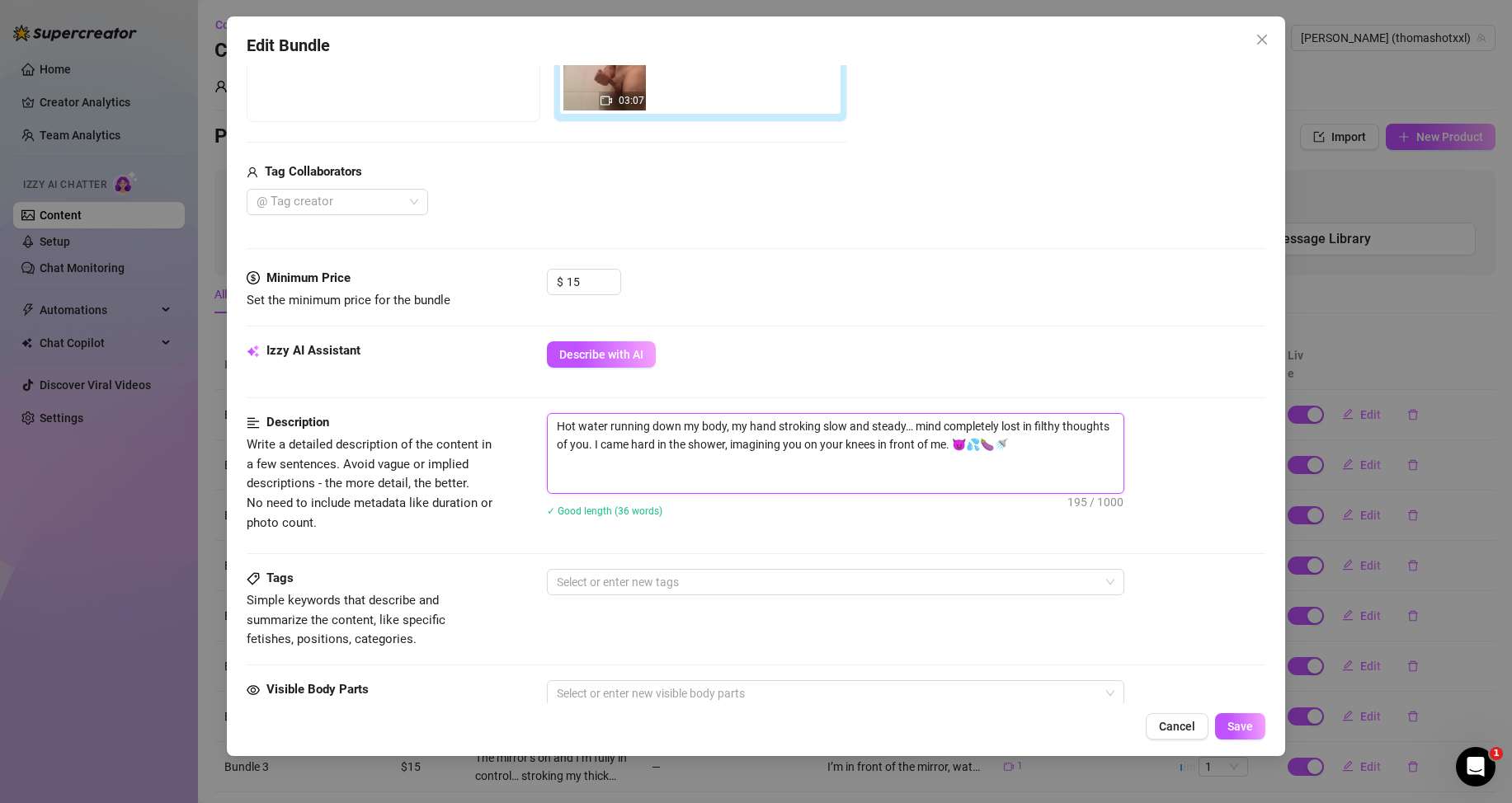
drag, startPoint x: 553, startPoint y: 424, endPoint x: 1083, endPoint y: 445, distance: 530.4
click at [1083, 445] on textarea "Hot water running down my body, my hand stroking slow and steady… mind complete…" at bounding box center [836, 453] width 576 height 79
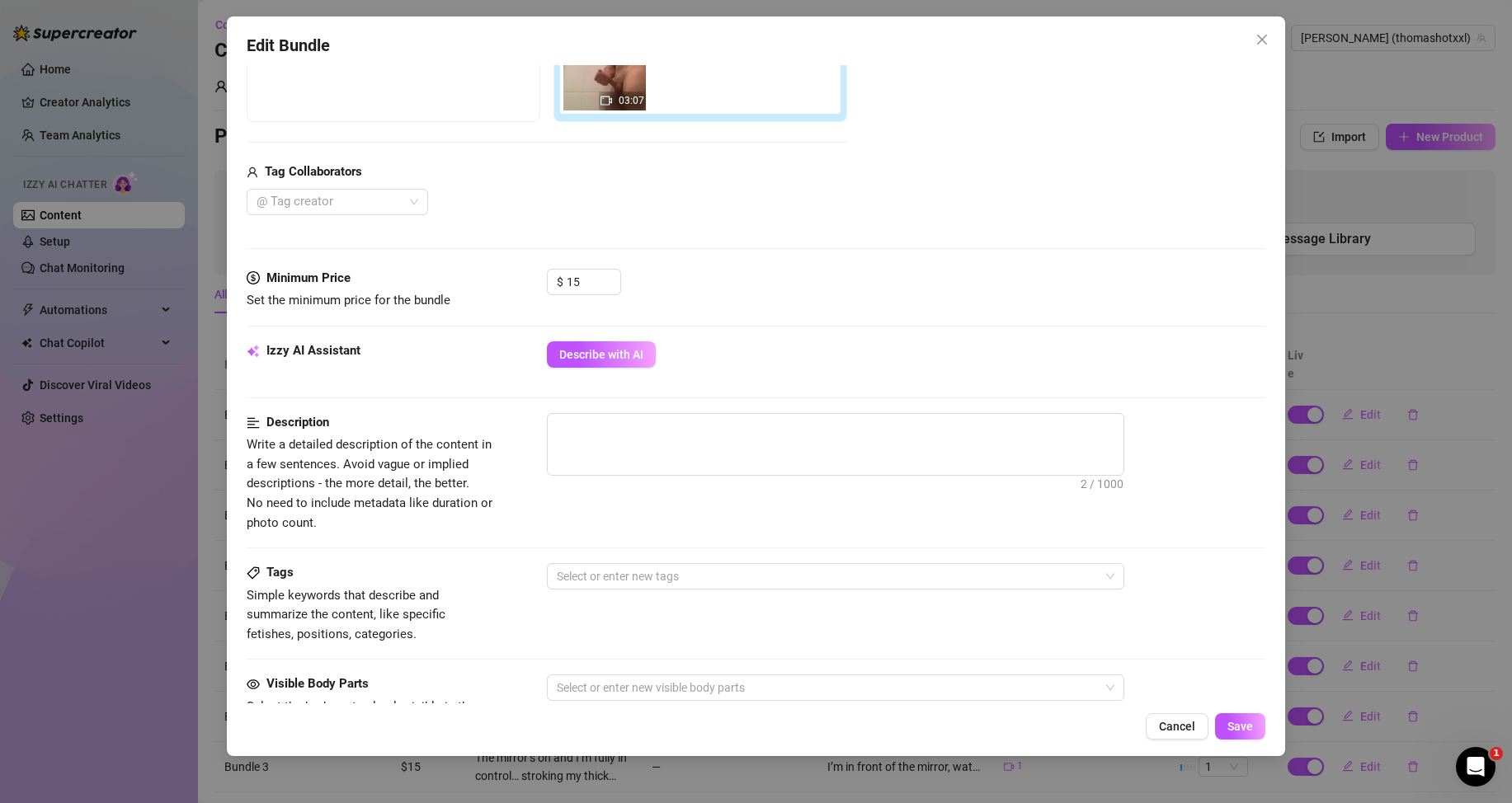
click at [632, 360] on span "Describe with AI" at bounding box center [601, 355] width 84 height 14
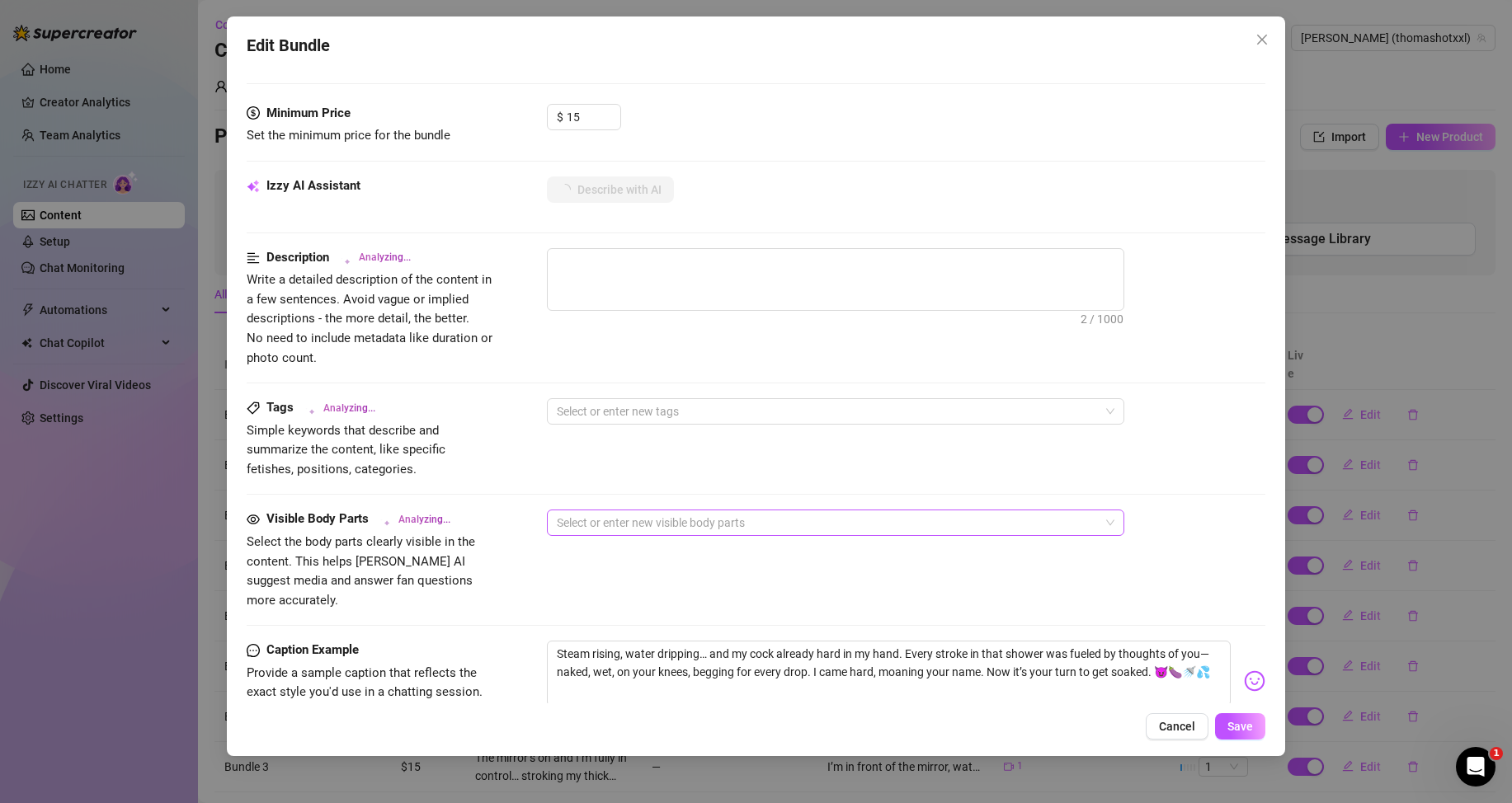
scroll to position [413, 0]
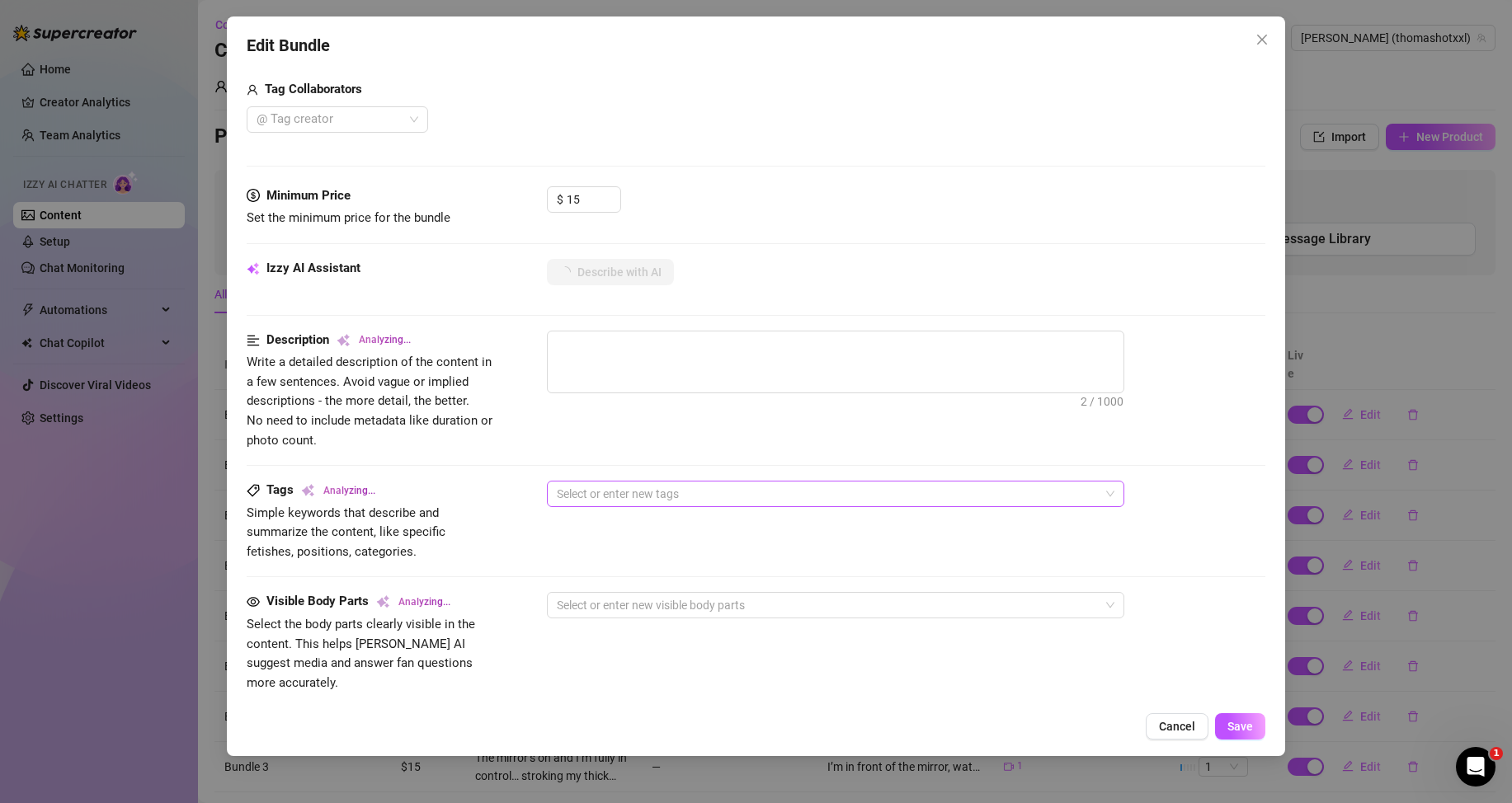
type textarea "Fully"
type textarea "Fully naked"
type textarea "Fully naked in"
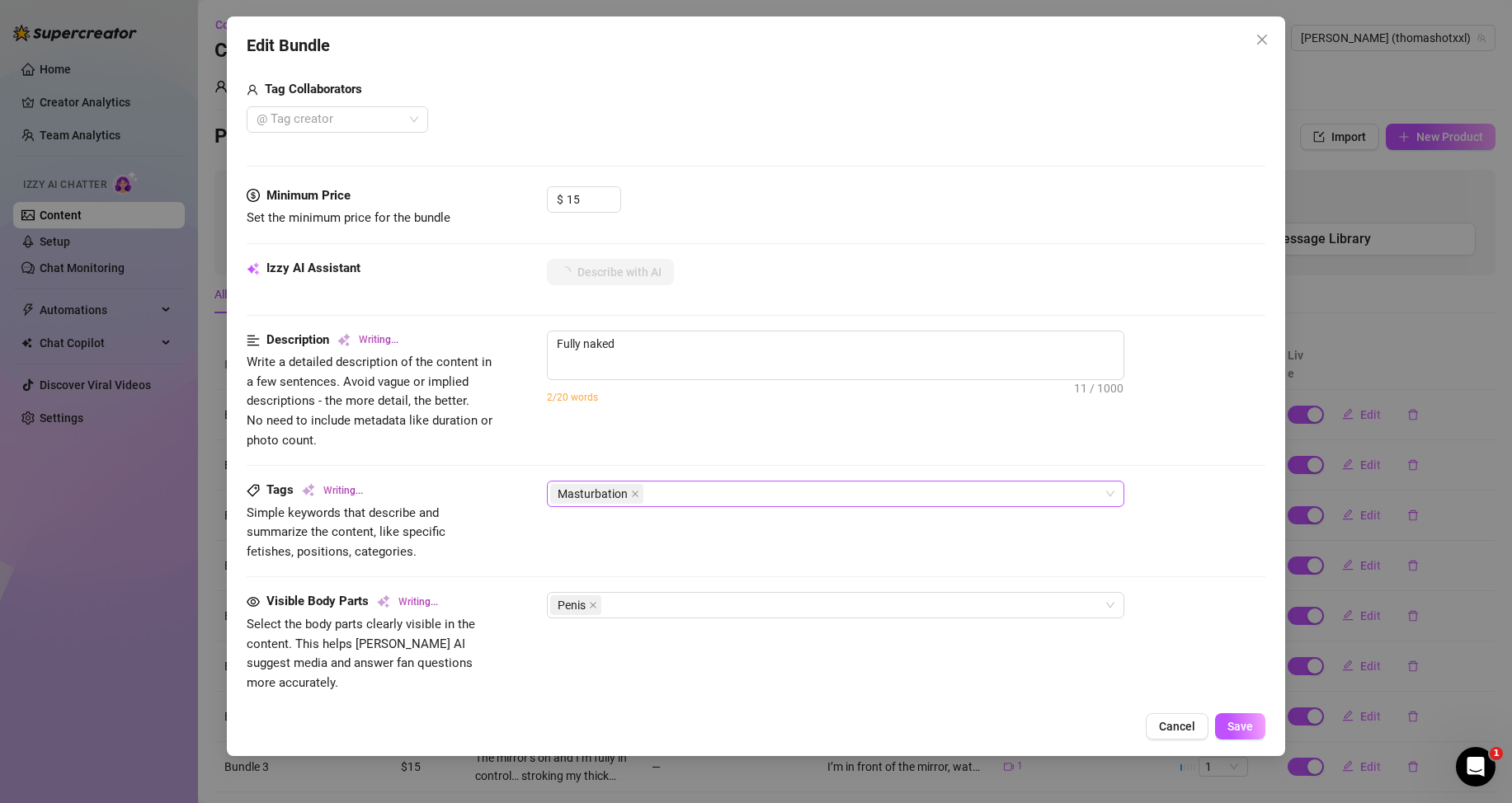
type textarea "Fully naked in"
type textarea "Fully naked in the"
type textarea "Fully naked in the shower,"
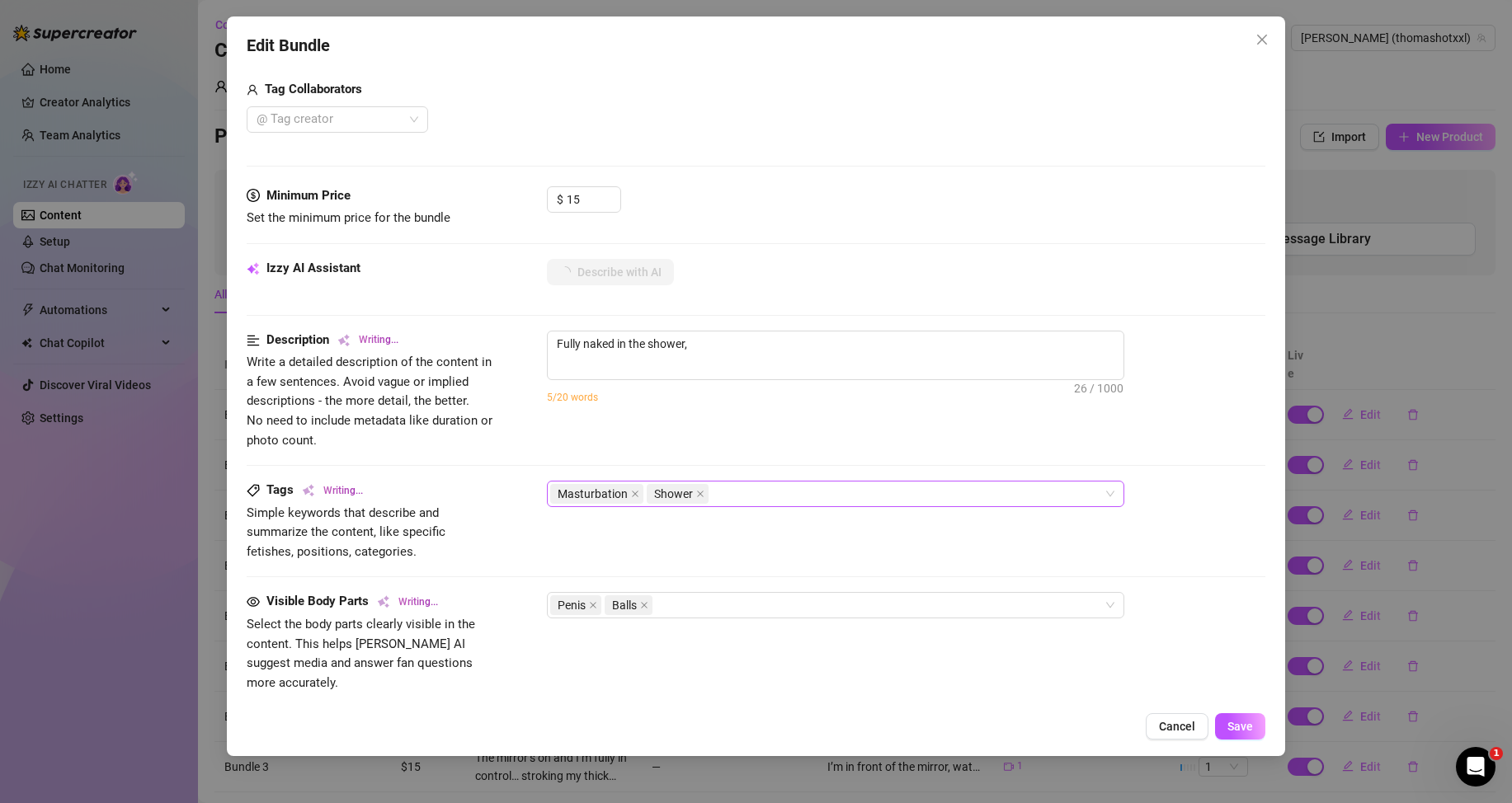
type textarea "Fully naked in the shower, [PERSON_NAME]"
type textarea "Fully naked in the shower, [PERSON_NAME] shows"
type textarea "Fully naked in the shower, [PERSON_NAME] shows off"
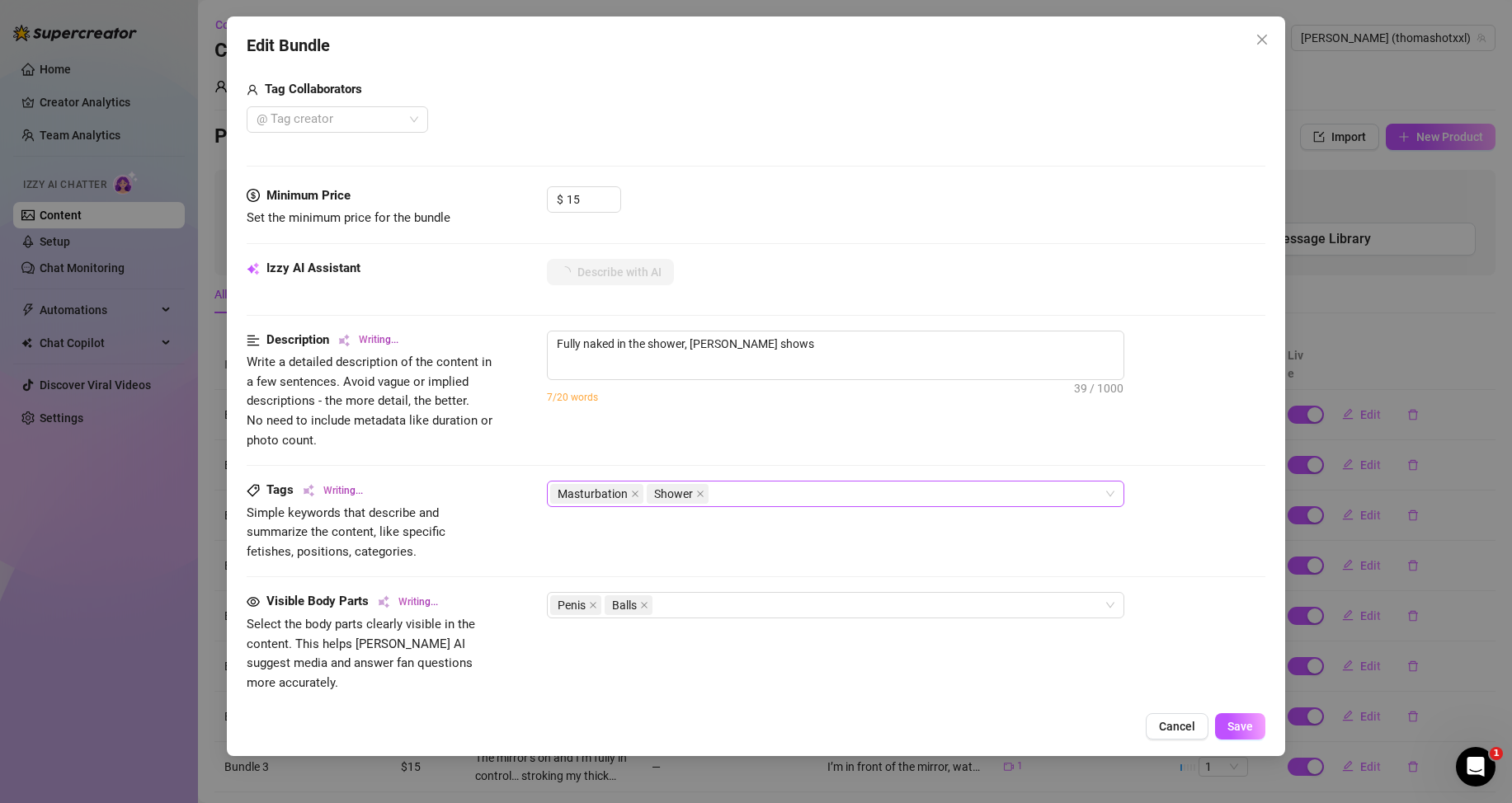
type textarea "Fully naked in the shower, [PERSON_NAME] shows off"
type textarea "Fully naked in the shower, [PERSON_NAME] shows off his"
type textarea "Fully naked in the shower, [PERSON_NAME] shows off his toned,"
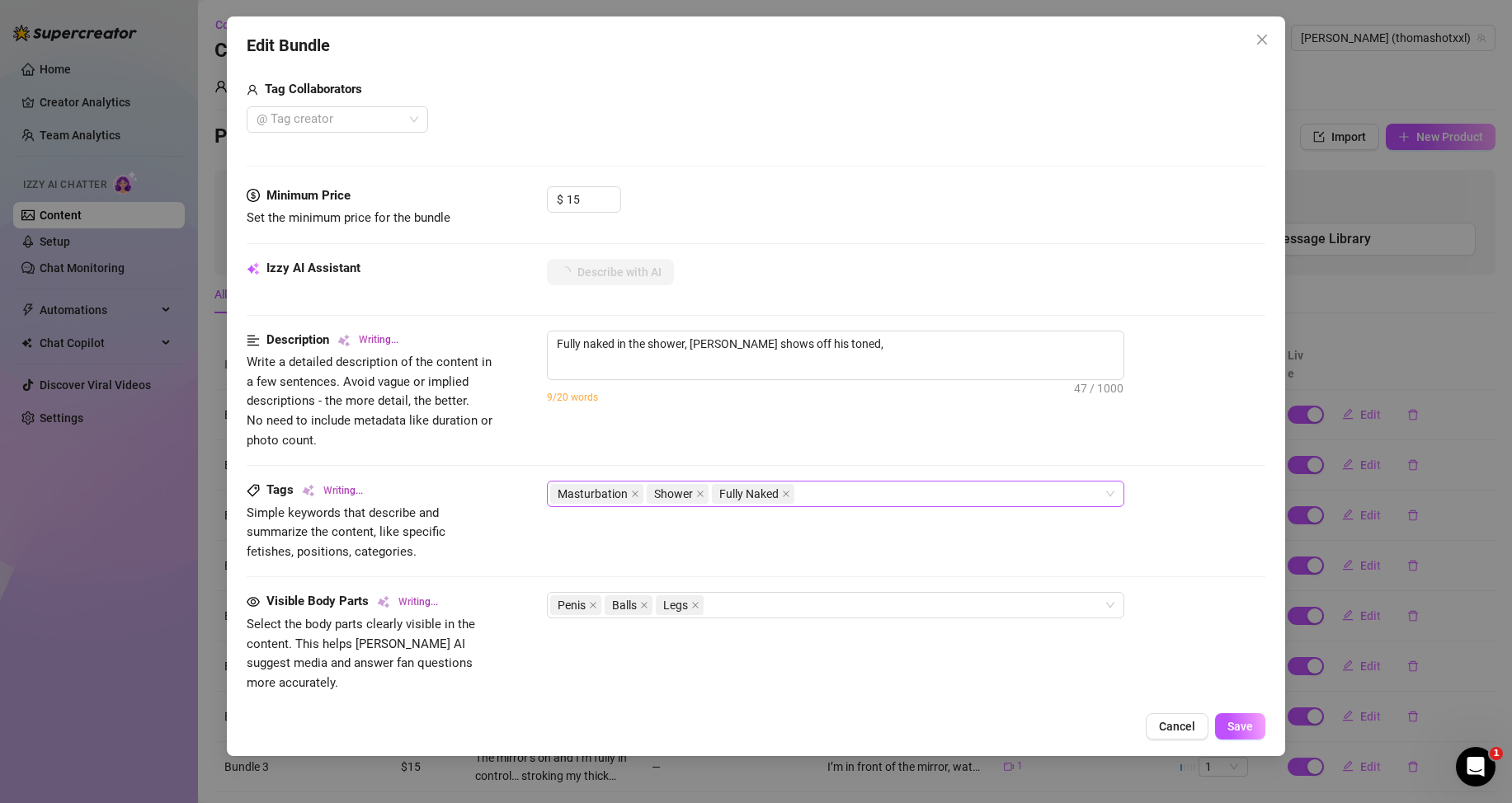
type textarea "Fully naked in the shower, [PERSON_NAME] shows off his toned, tattooed"
type textarea "Fully naked in the shower, [PERSON_NAME] shows off his toned, tattooed body"
type textarea "Fully naked in the shower, [PERSON_NAME] shows off his toned, tattooed body whi…"
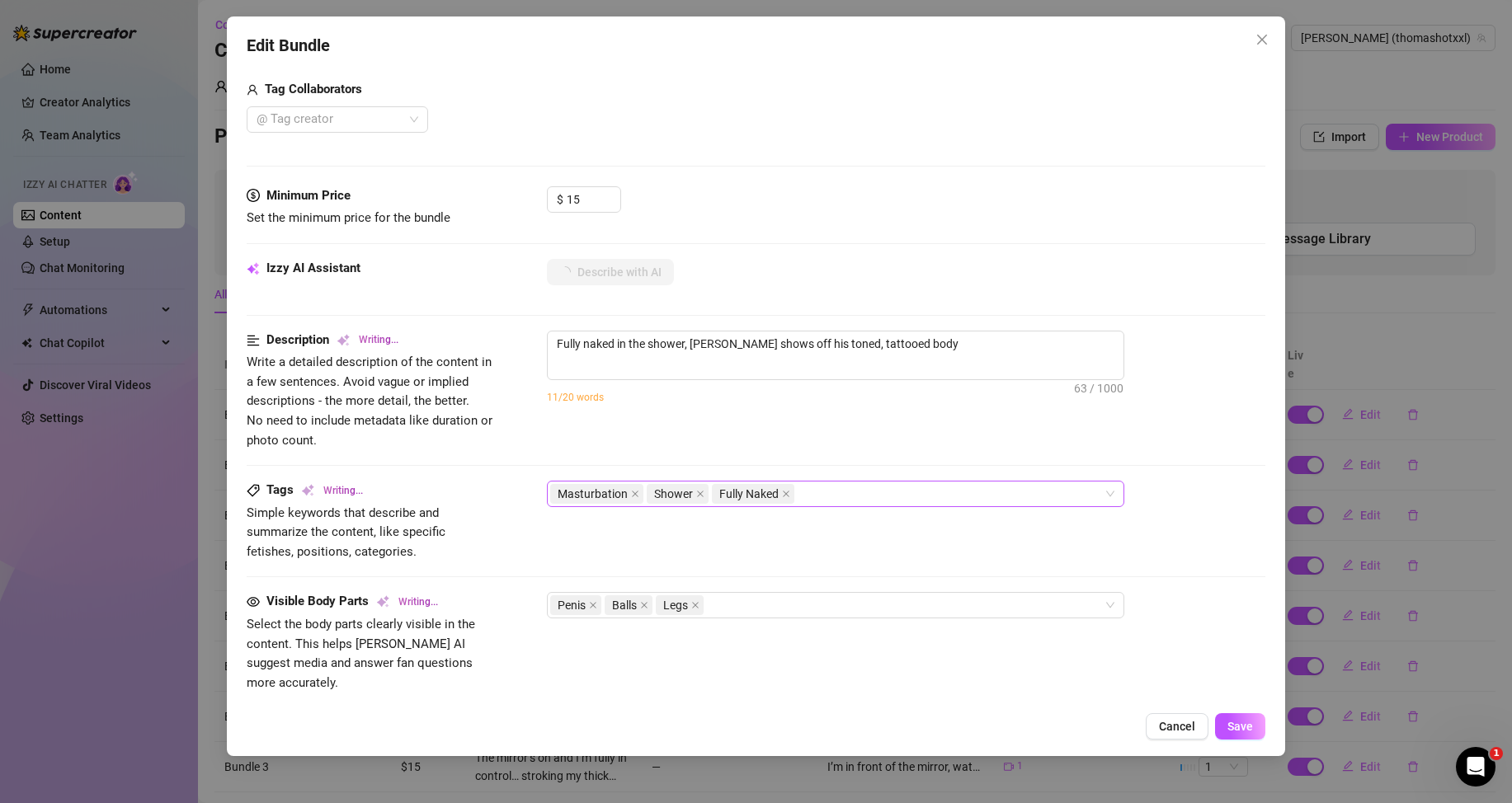
type textarea "Fully naked in the shower, [PERSON_NAME] shows off his toned, tattooed body whi…"
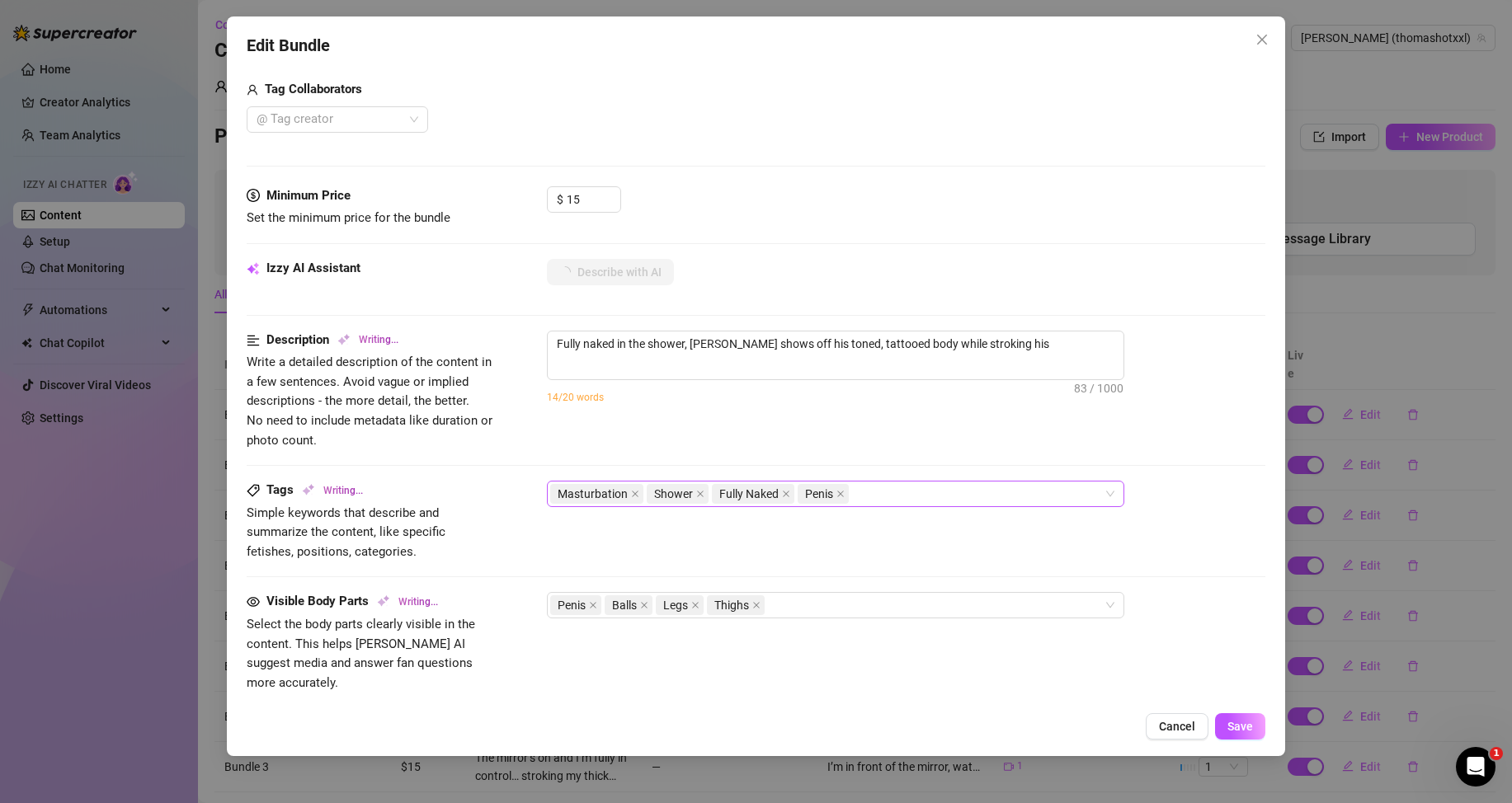
type textarea "Fully naked in the shower, [PERSON_NAME] shows off his toned, tattooed body whi…"
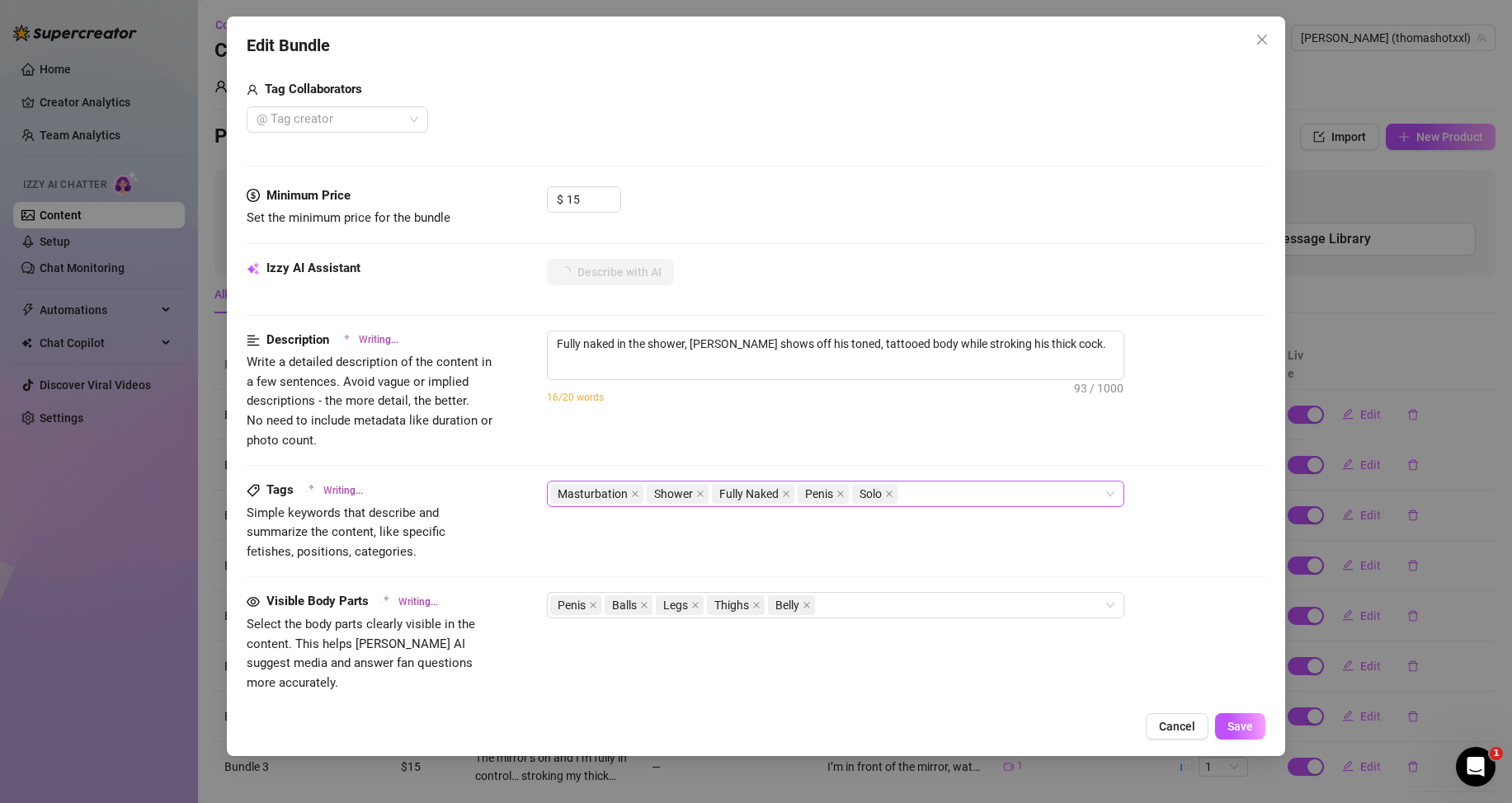
type textarea "Fully naked in the shower, [PERSON_NAME] shows off his toned, tattooed body whi…"
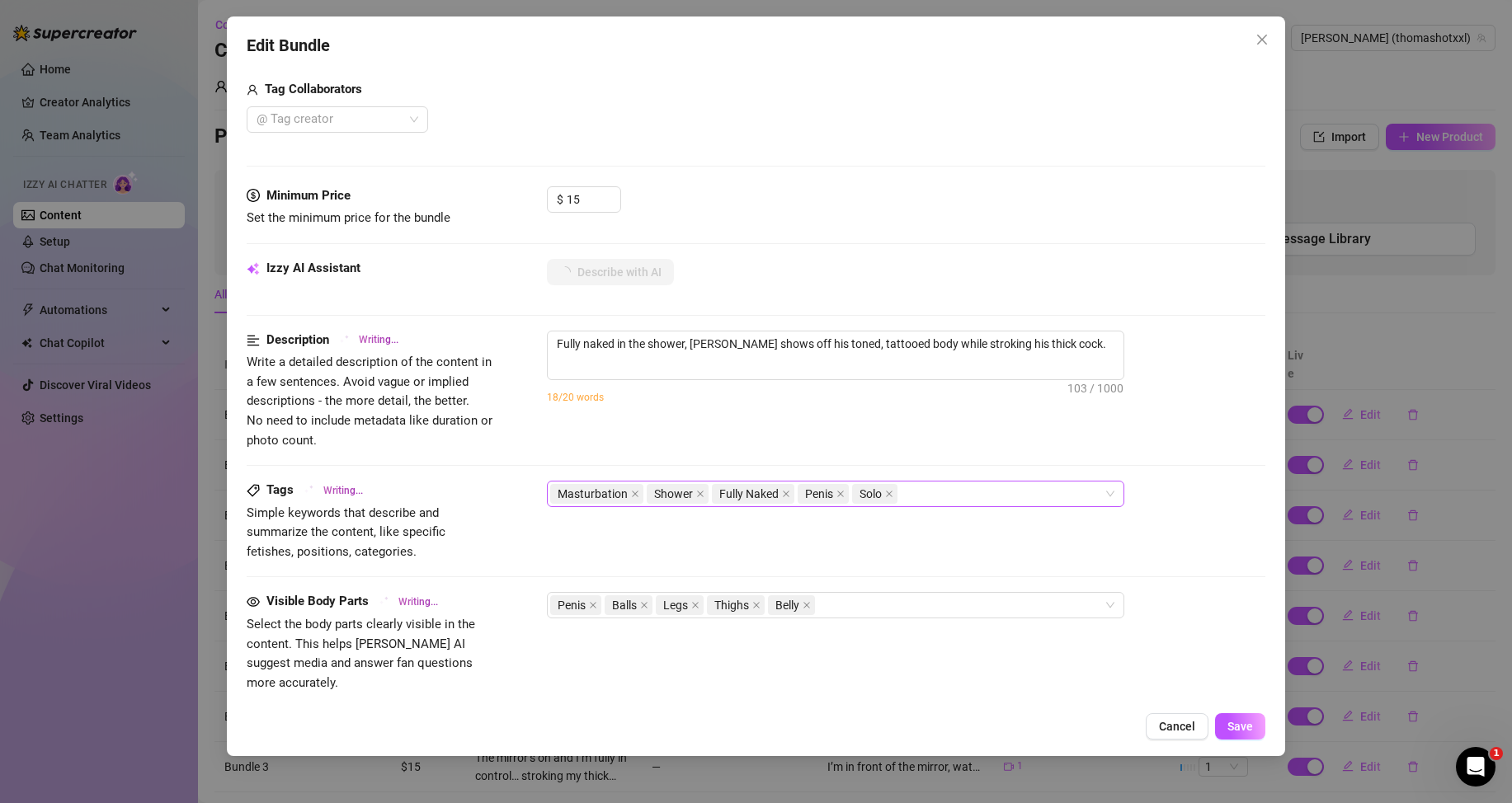
type textarea "Fully naked in the shower, [PERSON_NAME] shows off his toned, tattooed body whi…"
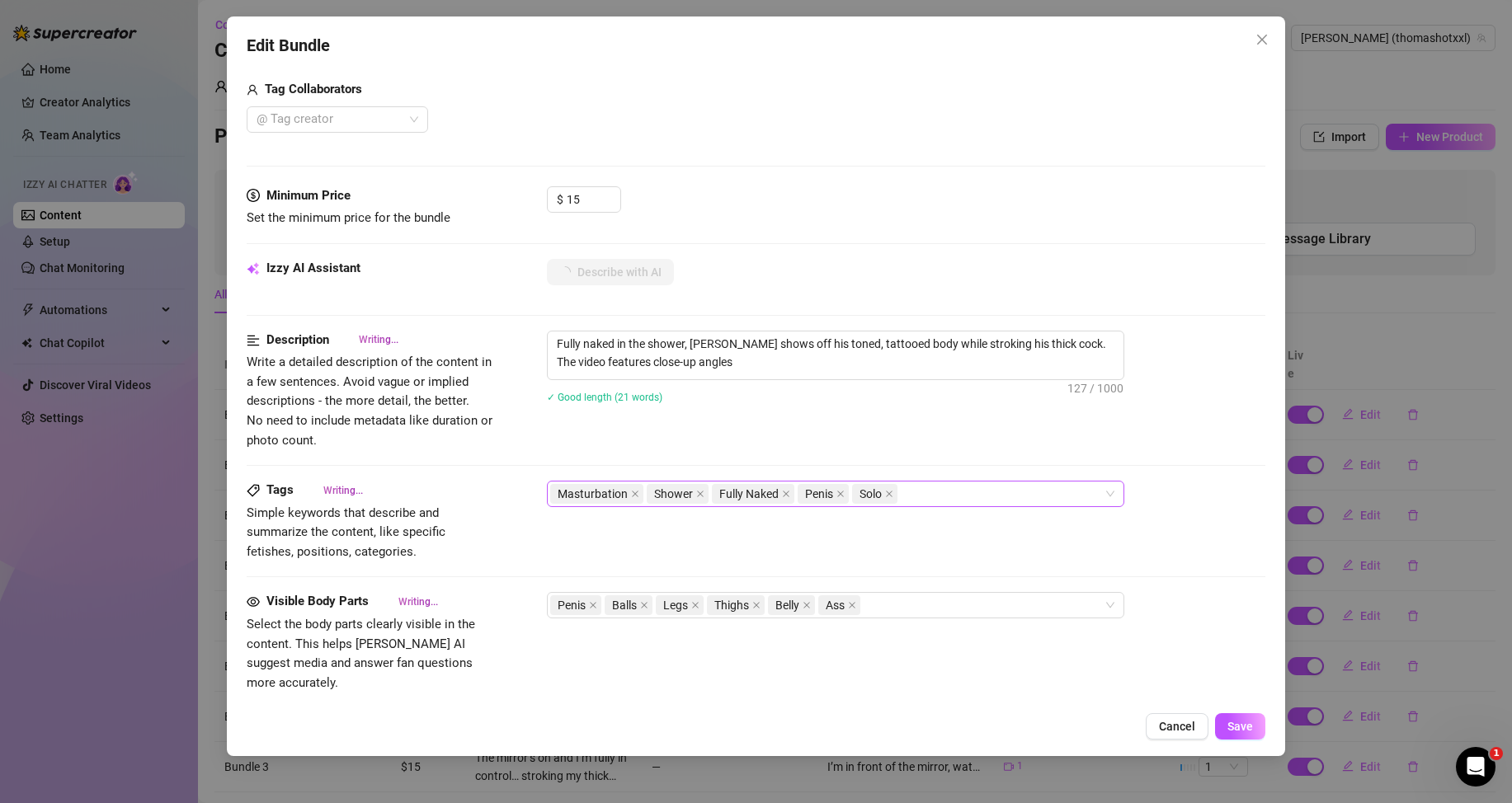
type textarea "Fully naked in the shower, [PERSON_NAME] shows off his toned, tattooed body whi…"
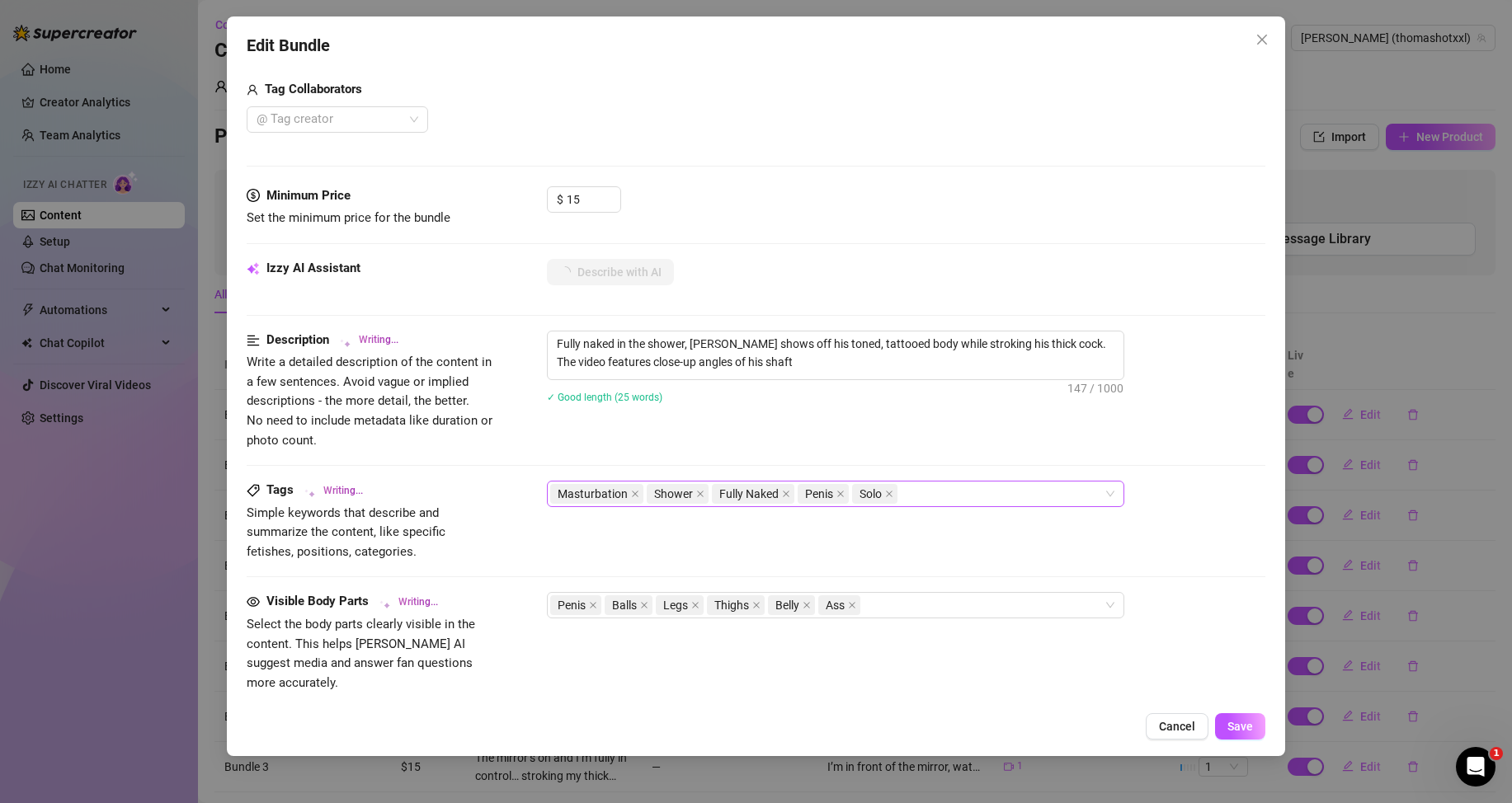
type textarea "Fully naked in the shower, [PERSON_NAME] shows off his toned, tattooed body whi…"
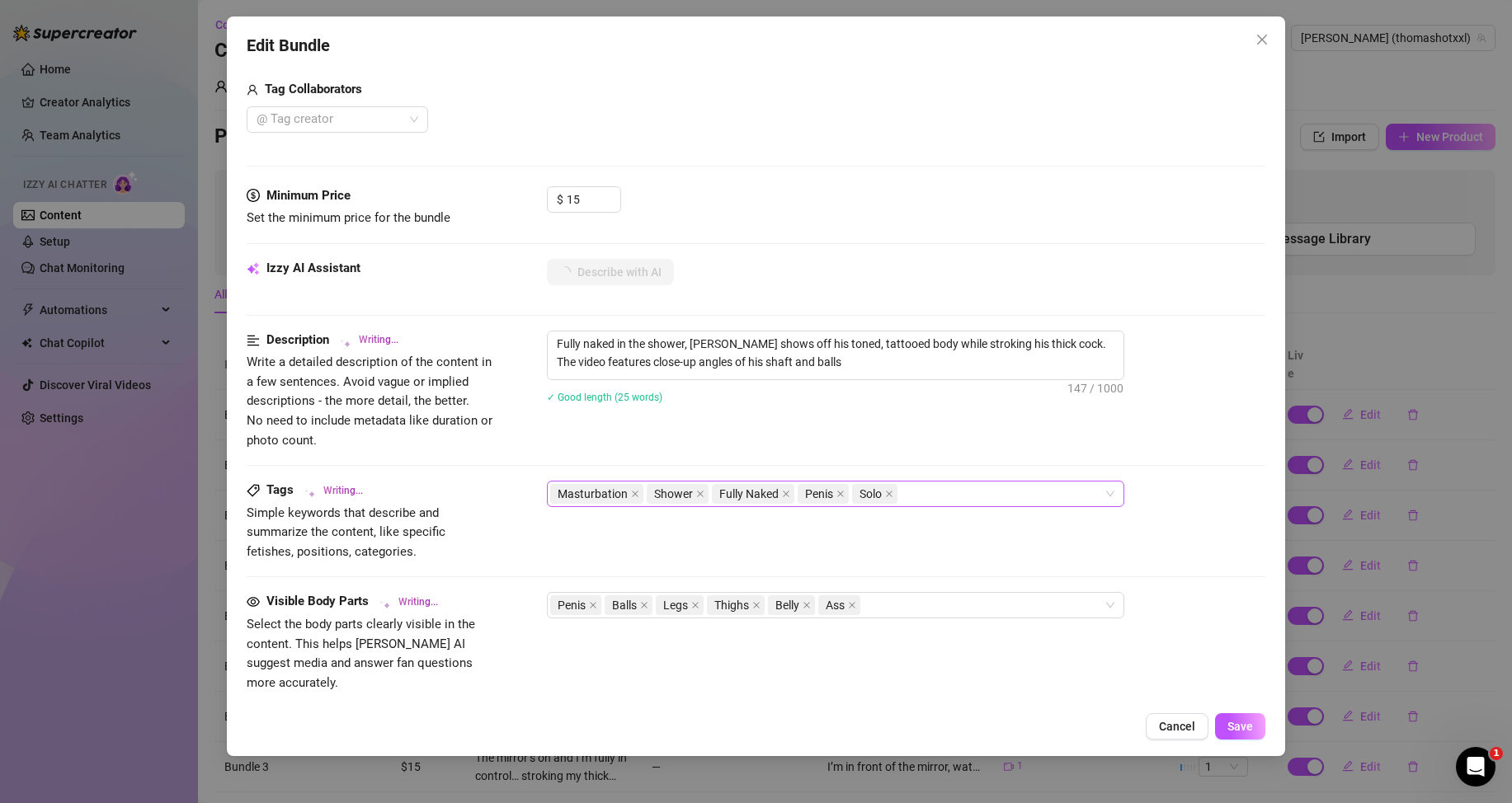
type textarea "Fully naked in the shower, [PERSON_NAME] shows off his toned, tattooed body whi…"
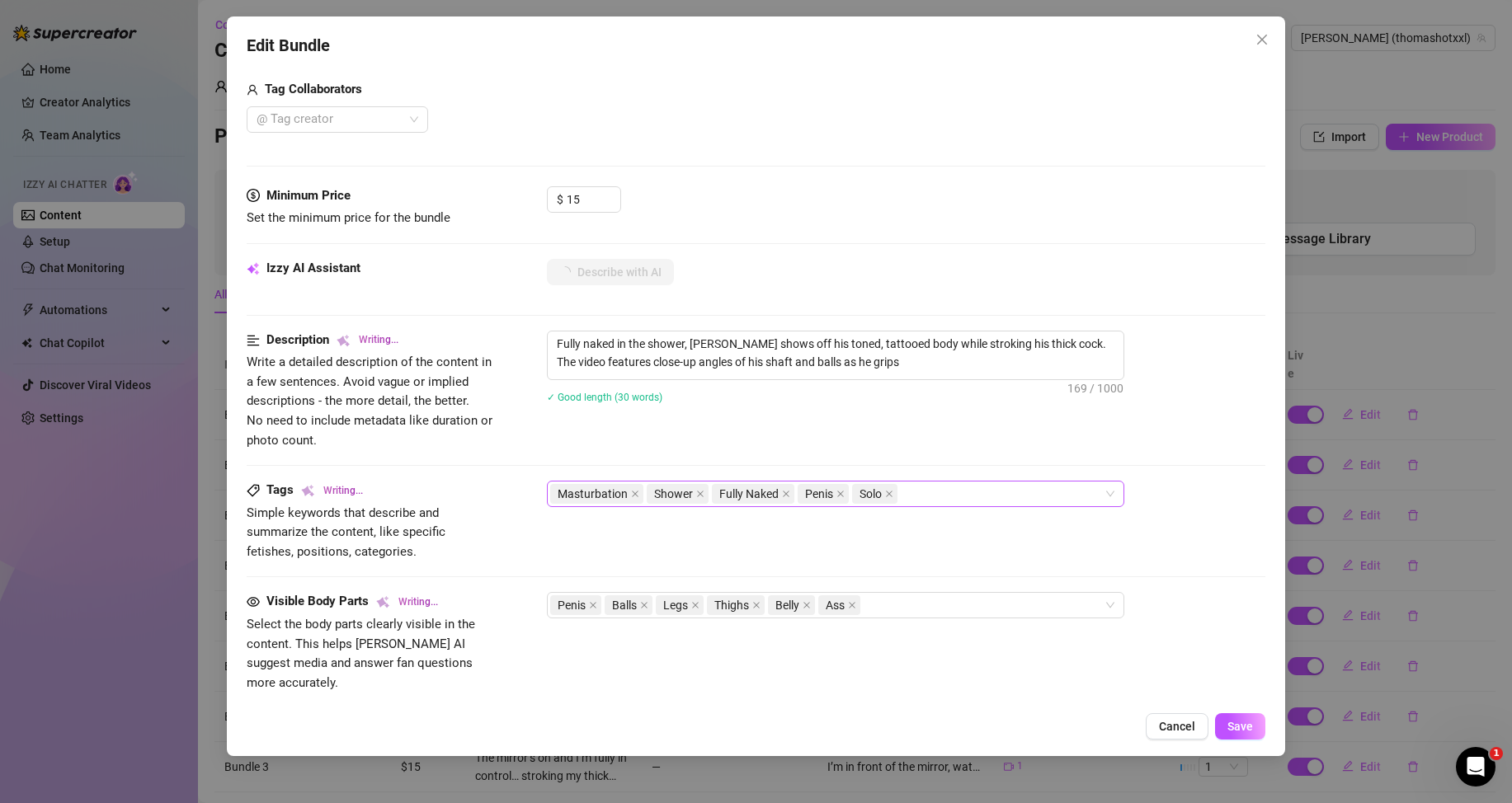
type textarea "Fully naked in the shower, [PERSON_NAME] shows off his toned, tattooed body whi…"
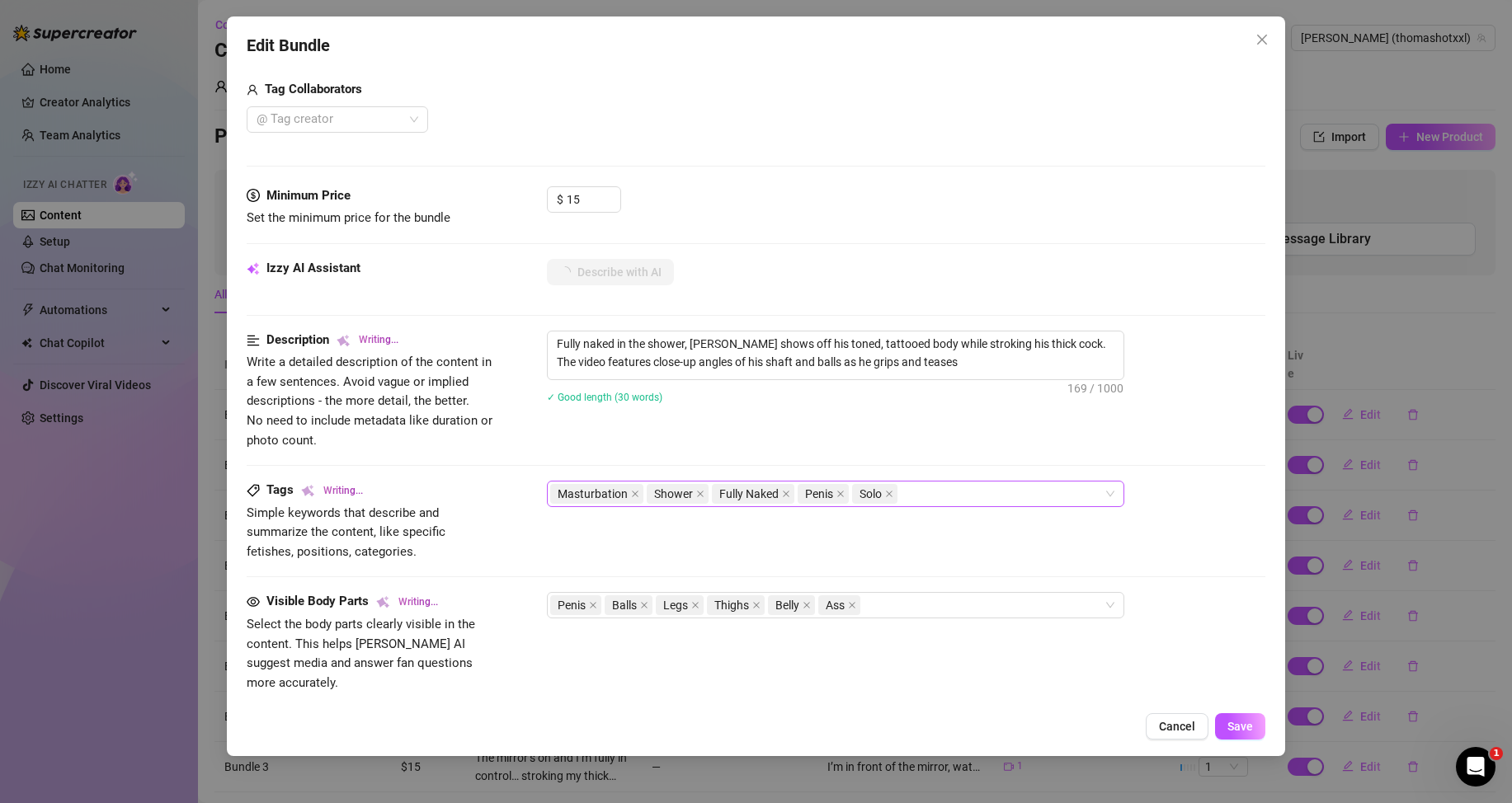
type textarea "Fully naked in the shower, [PERSON_NAME] shows off his toned, tattooed body whi…"
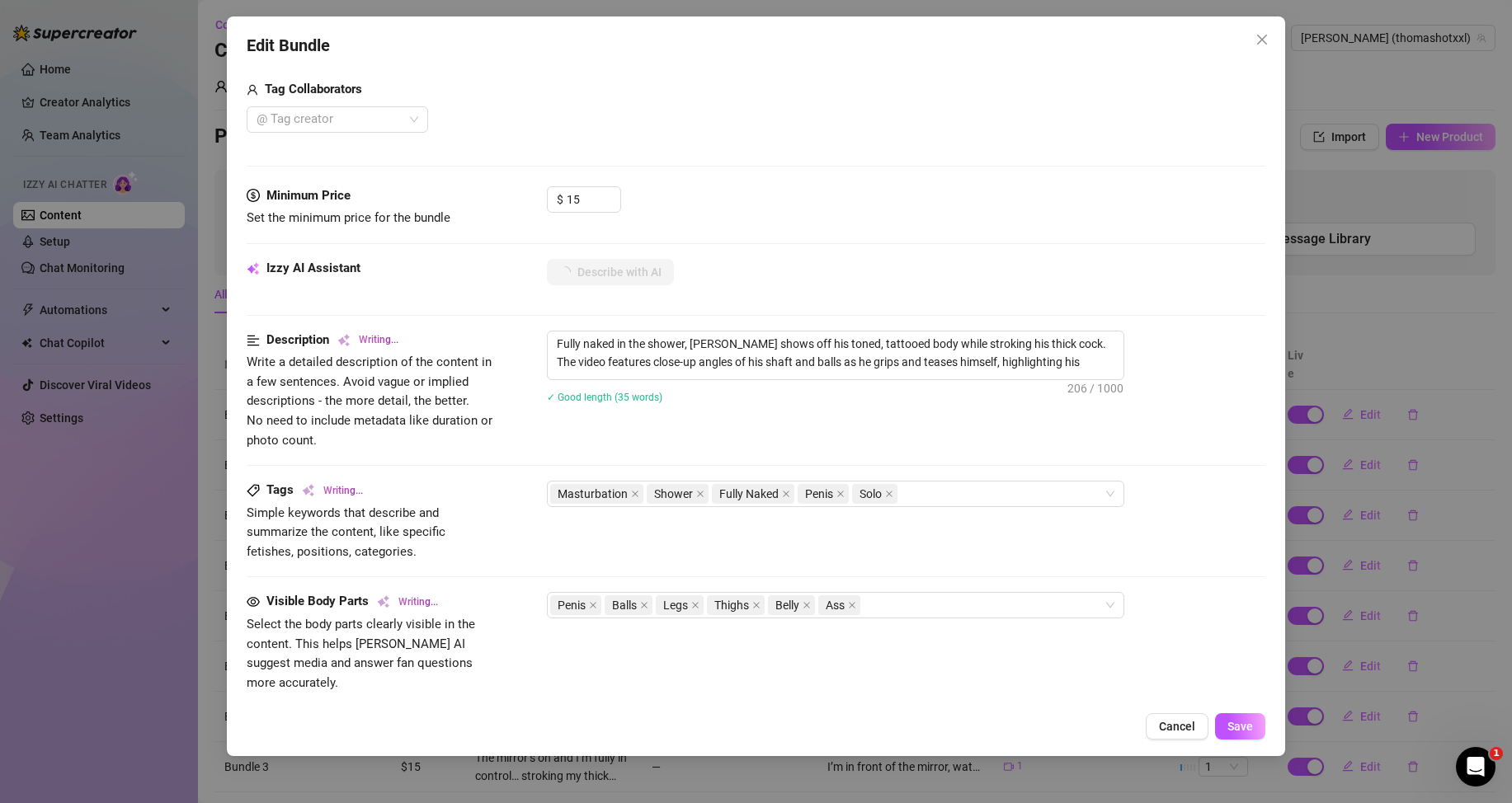
type textarea "Fully naked in the shower, [PERSON_NAME] shows off his toned, tattooed body whi…"
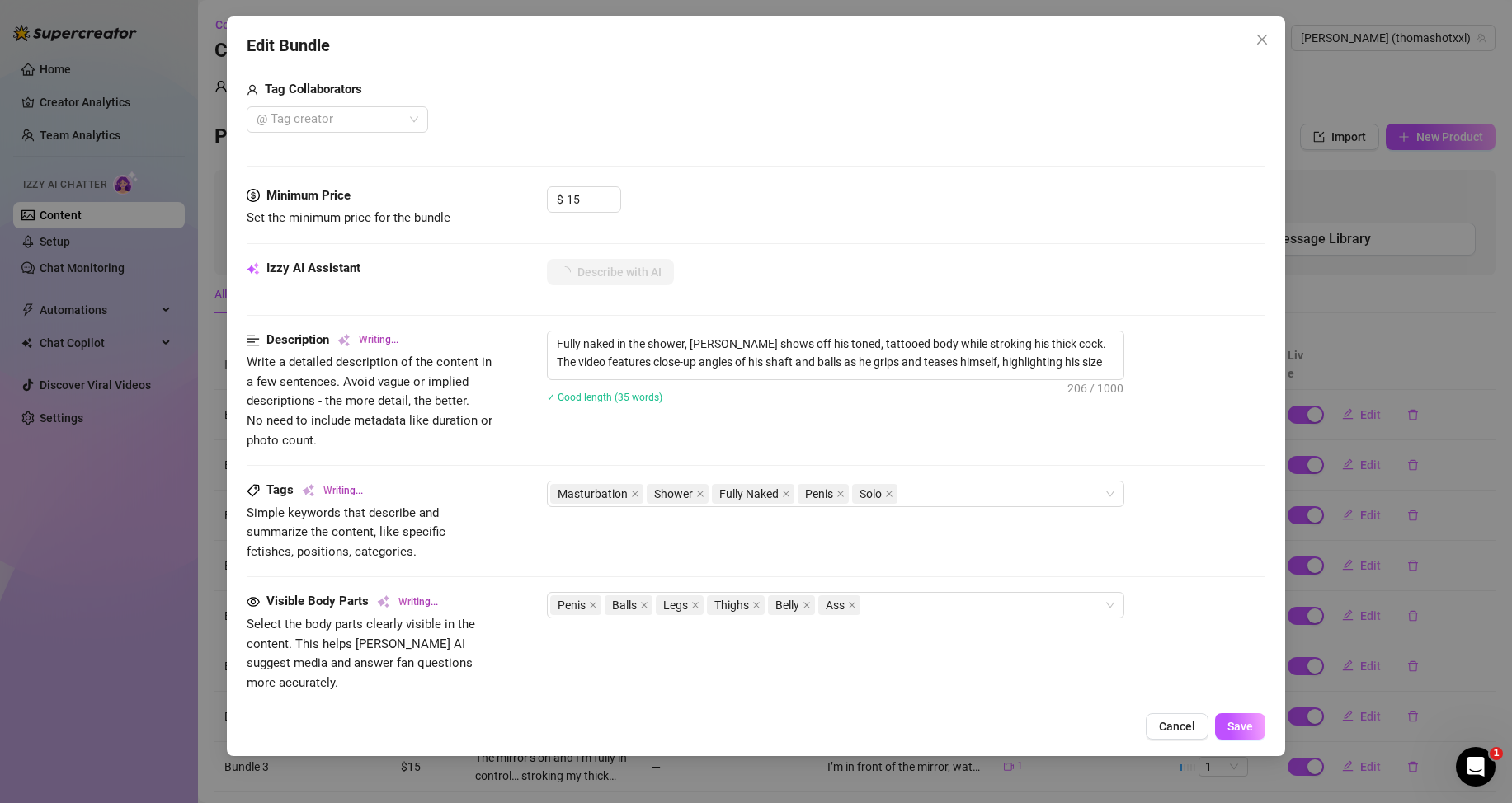
type textarea "Fully naked in the shower, [PERSON_NAME] shows off his toned, tattooed body whi…"
click at [1229, 726] on span "Save" at bounding box center [1241, 727] width 25 height 14
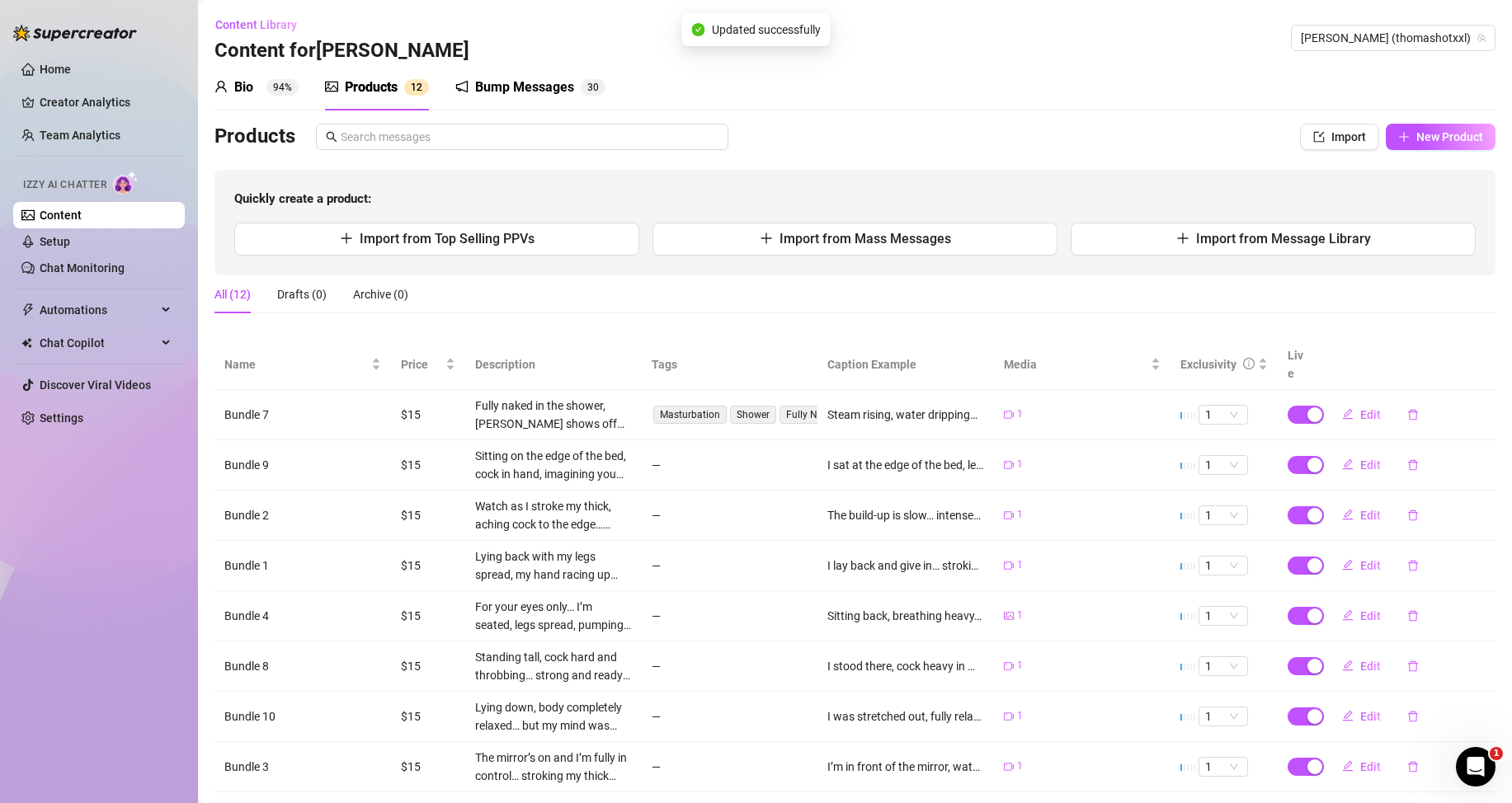
scroll to position [185, 0]
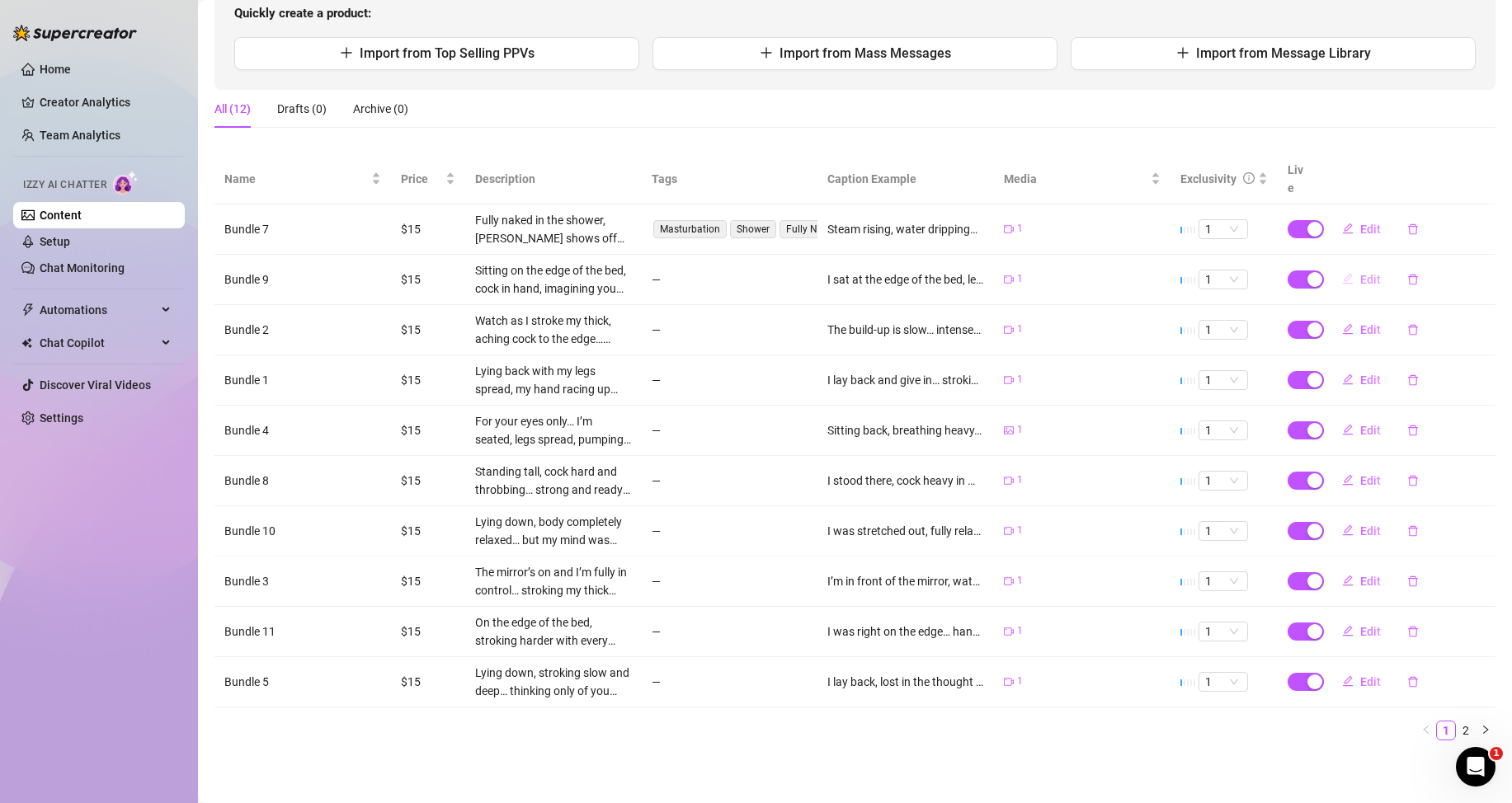
click at [1361, 278] on span "Edit" at bounding box center [1370, 280] width 20 height 14
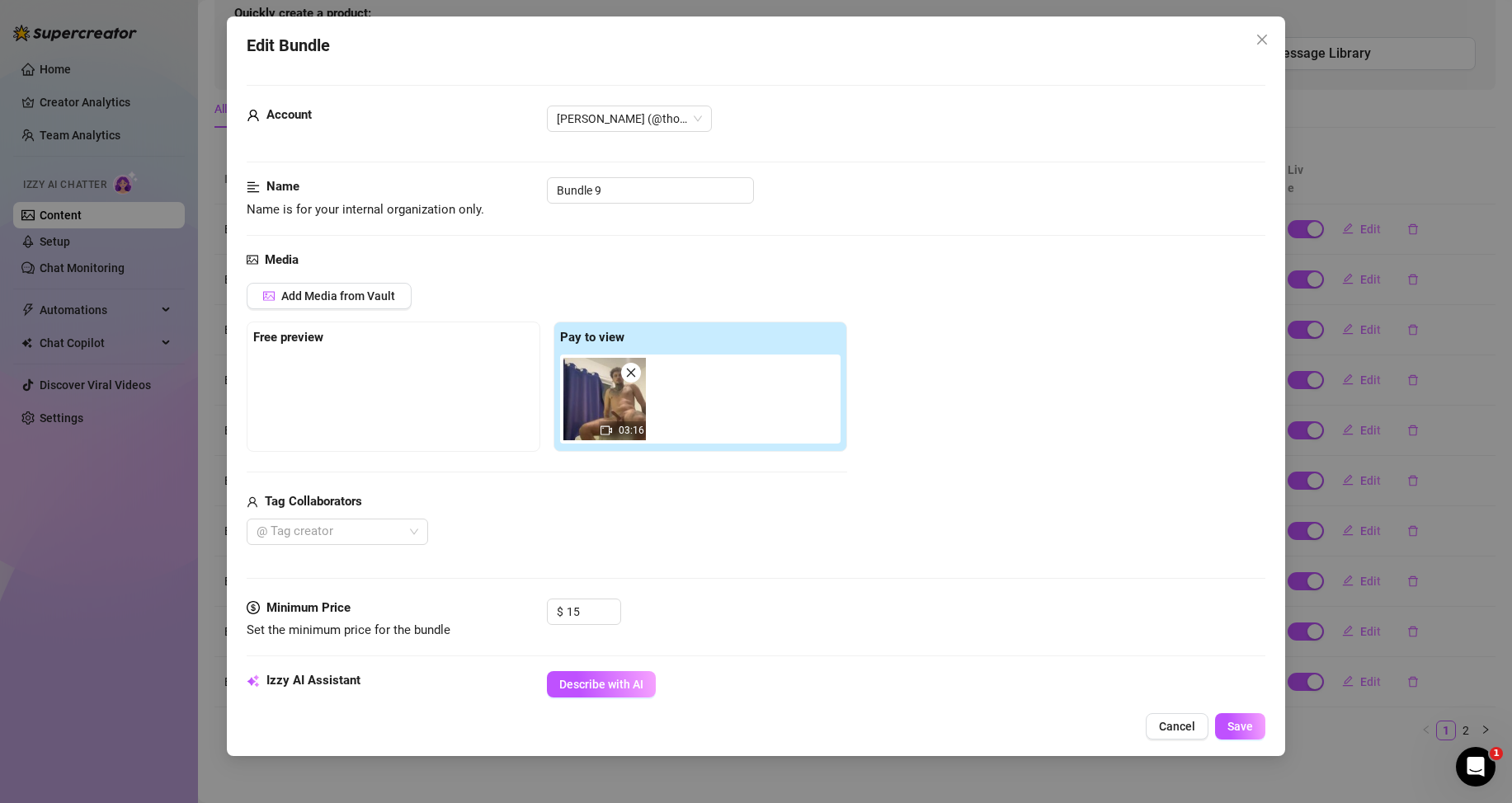
scroll to position [248, 0]
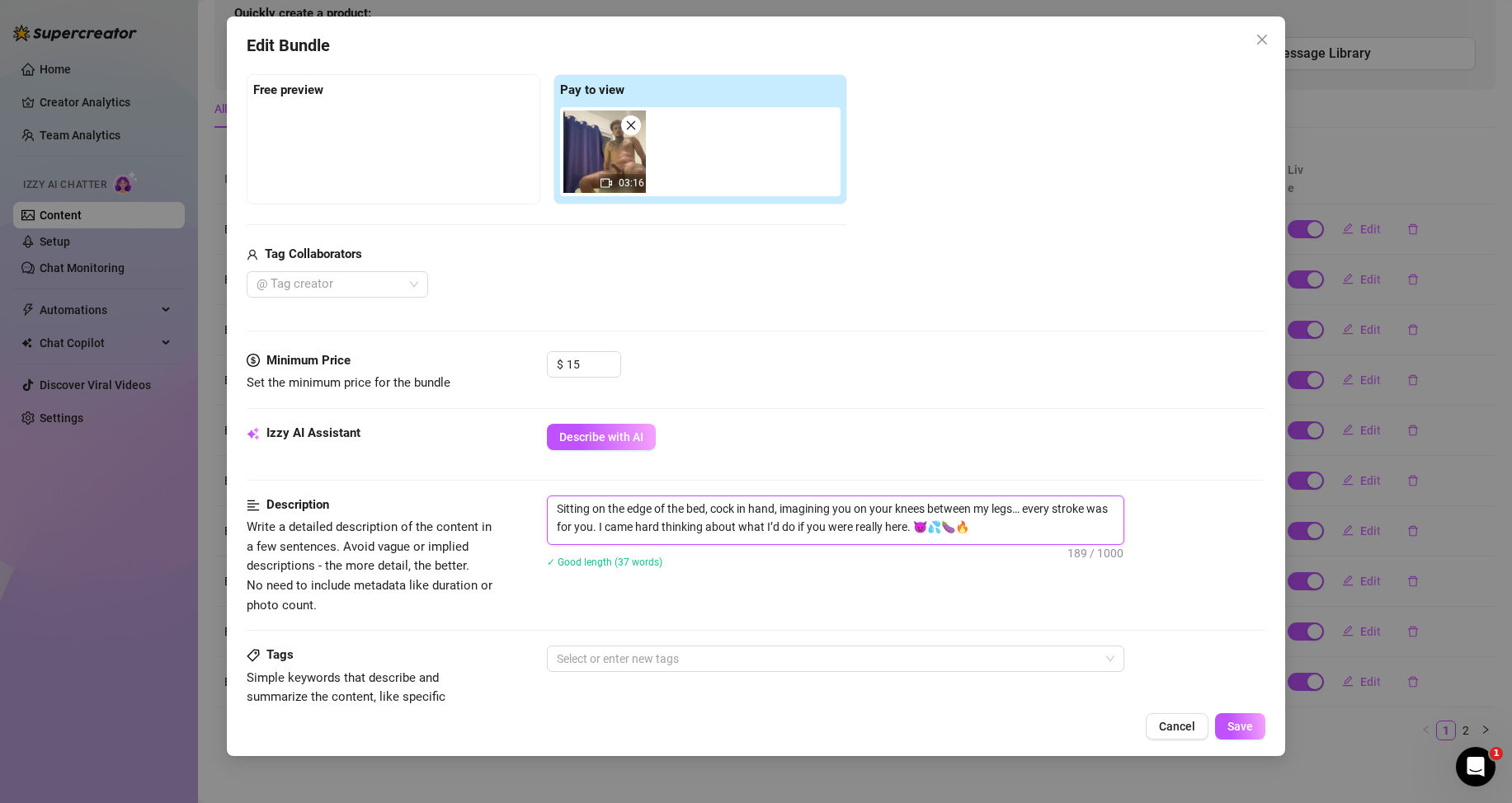
drag, startPoint x: 984, startPoint y: 531, endPoint x: 547, endPoint y: 507, distance: 437.7
click at [547, 507] on span "Sitting on the edge of the bed, cock in hand, imagining you on your knees betwe…" at bounding box center [836, 520] width 578 height 50
type textarea "Describe the content (media) in a few sentences"
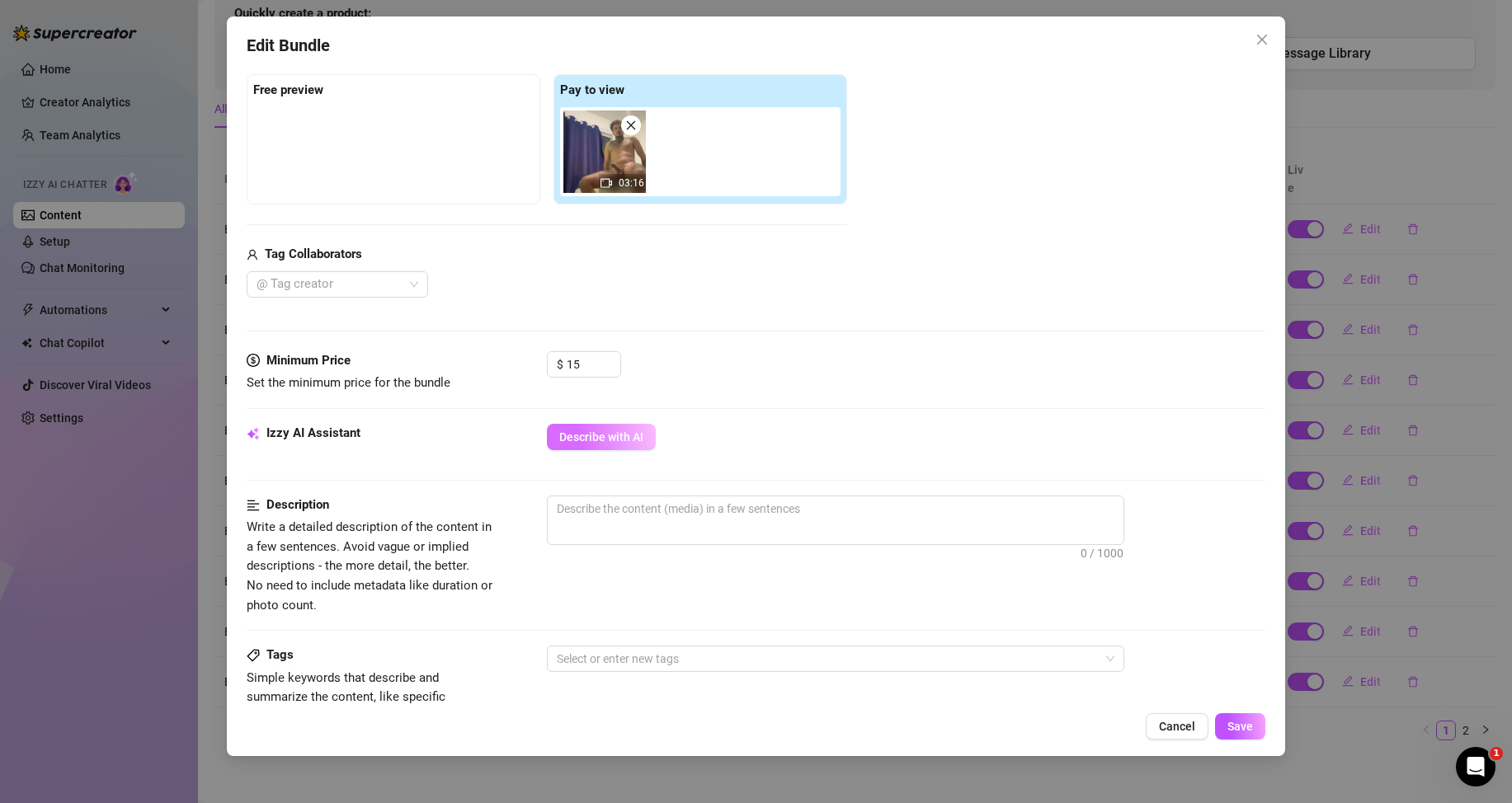
click at [575, 439] on span "Describe with AI" at bounding box center [601, 437] width 84 height 14
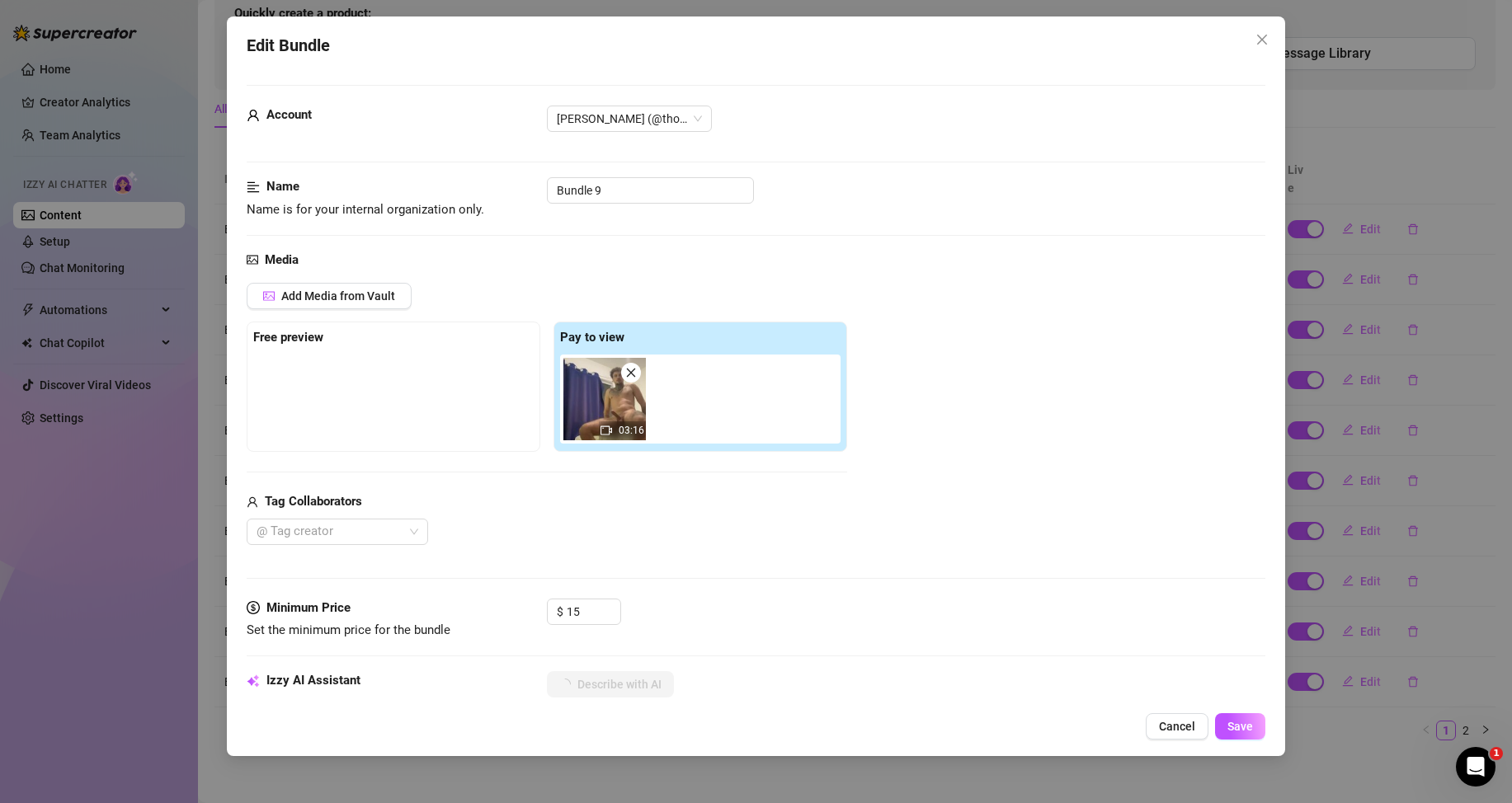
scroll to position [165, 0]
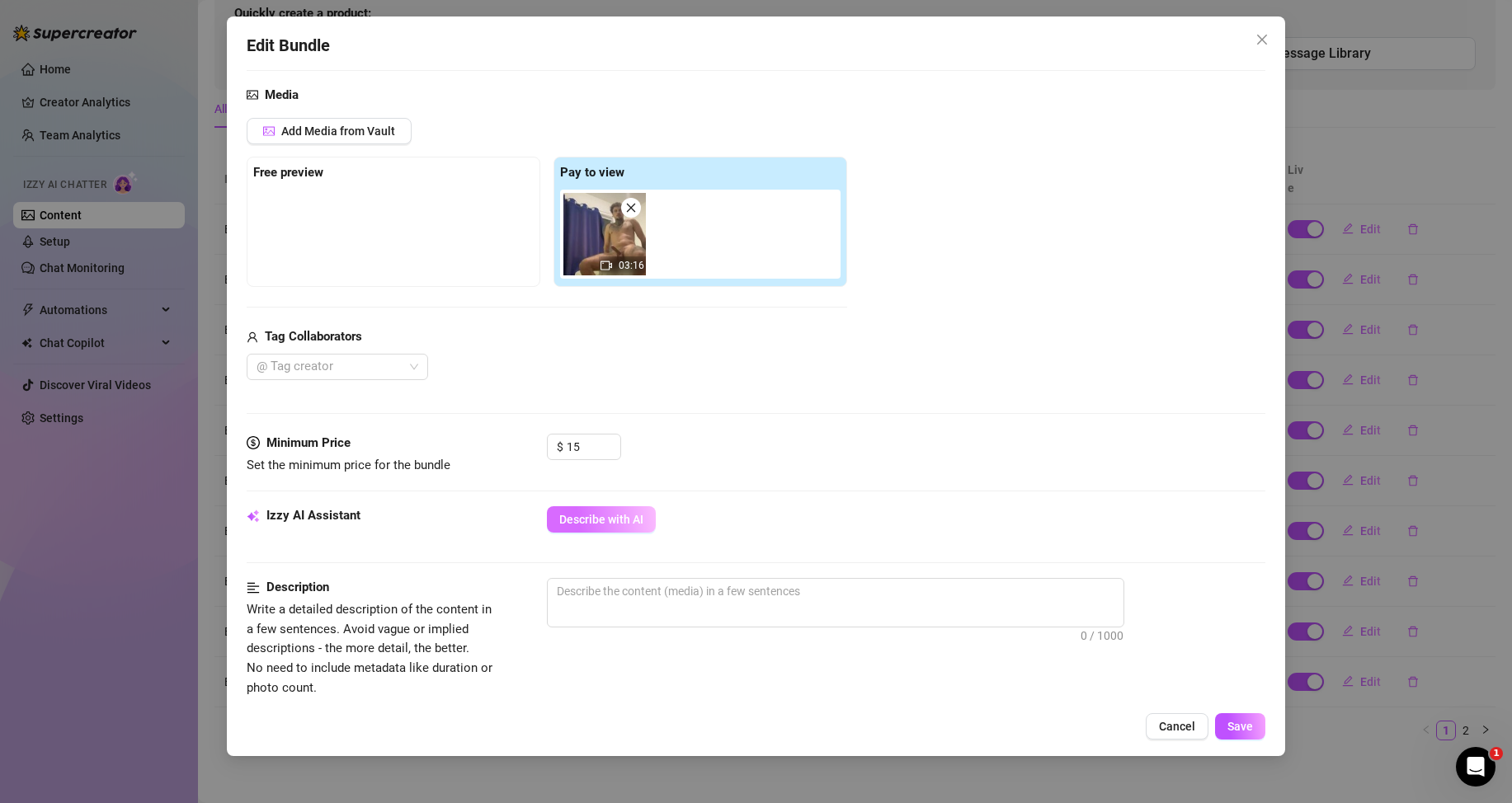
click at [586, 520] on span "Describe with AI" at bounding box center [601, 520] width 84 height 14
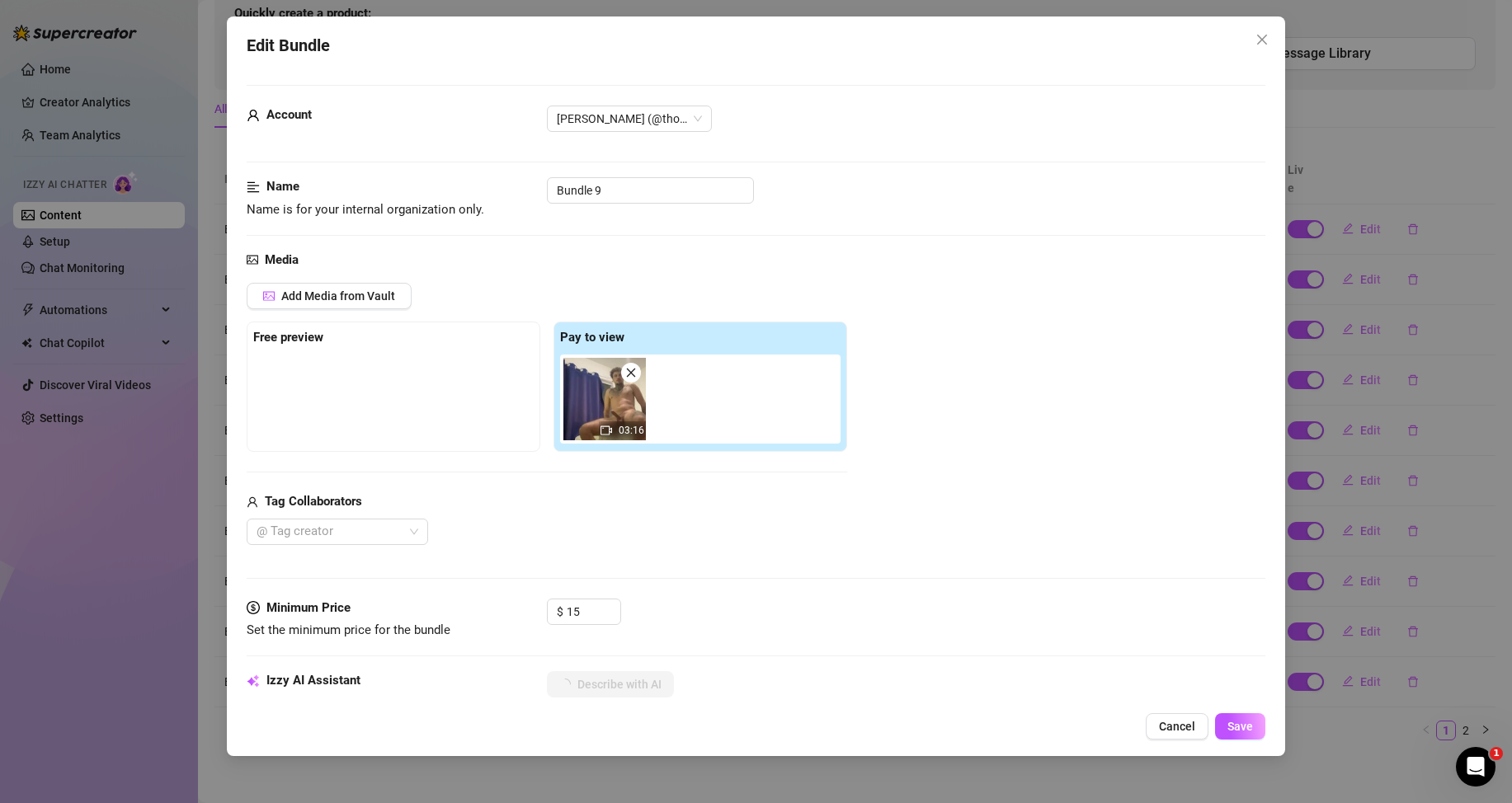
scroll to position [248, 0]
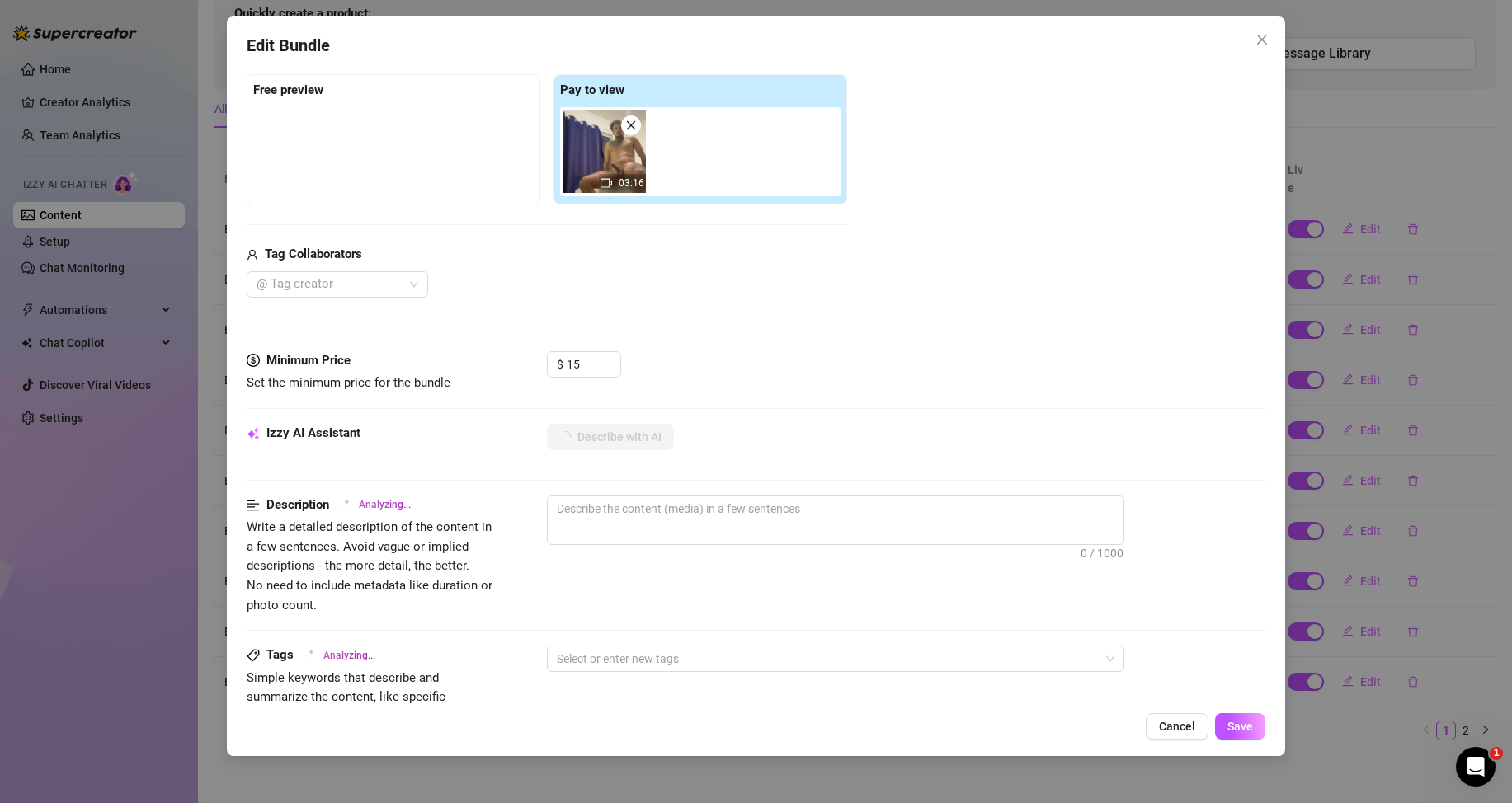
type textarea "[PERSON_NAME]"
type textarea "[PERSON_NAME] is"
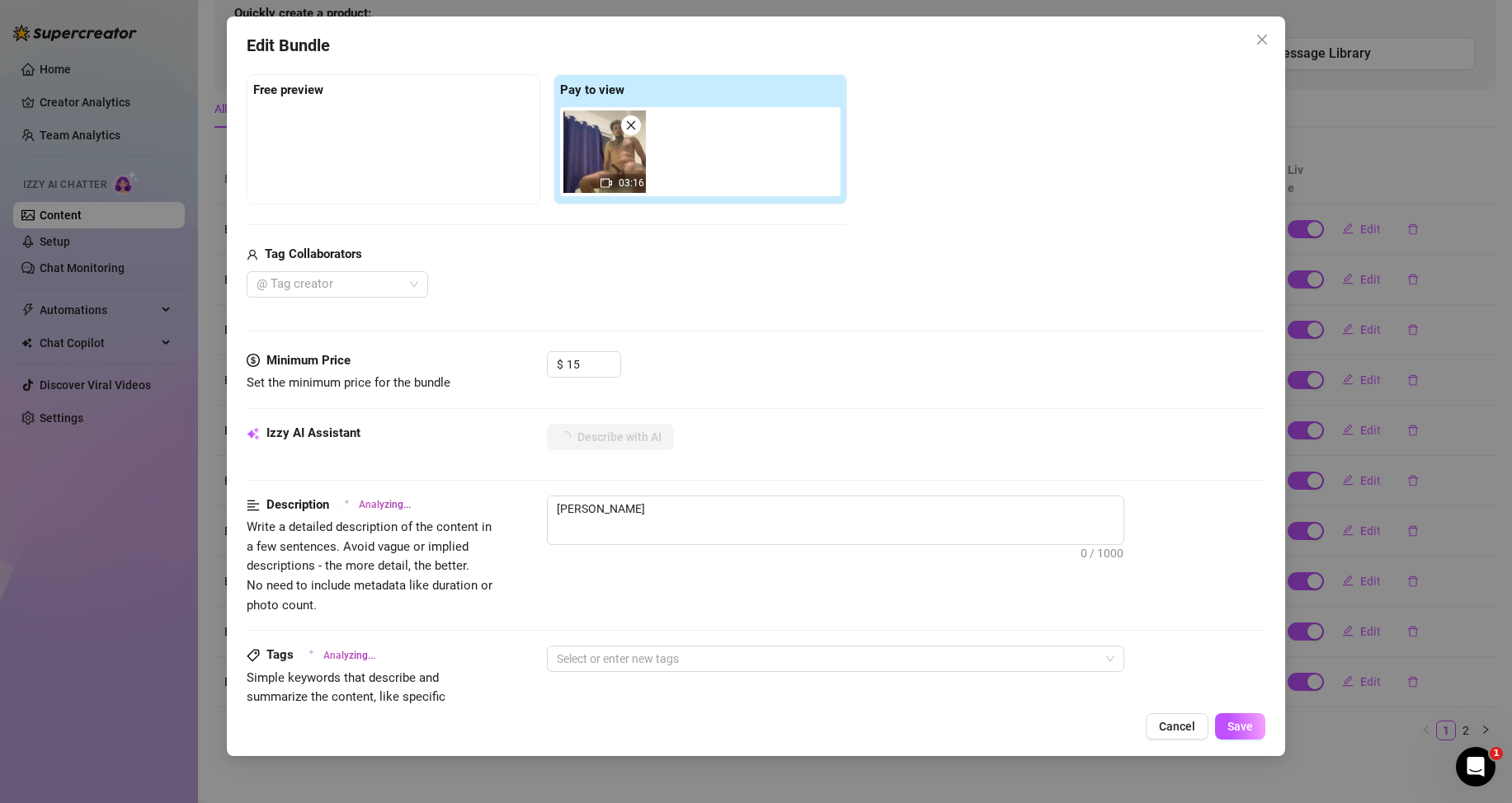
type textarea "[PERSON_NAME] is"
type textarea "[PERSON_NAME] is fully"
type textarea "[PERSON_NAME] is fully naked,"
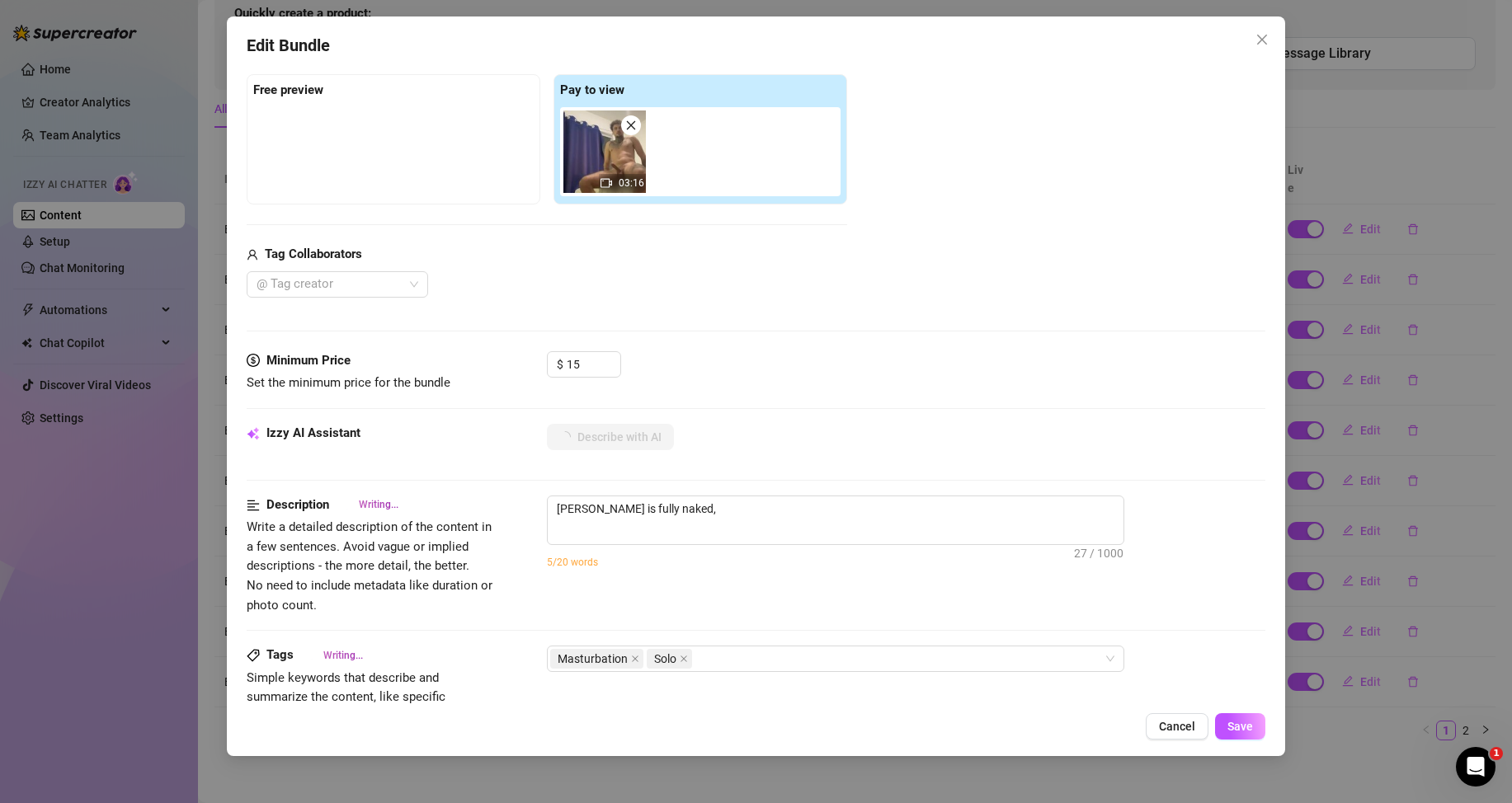
type textarea "[PERSON_NAME] is fully naked, sitting"
type textarea "[PERSON_NAME] is fully naked, sitting back"
type textarea "[PERSON_NAME] is fully naked, sitting back on"
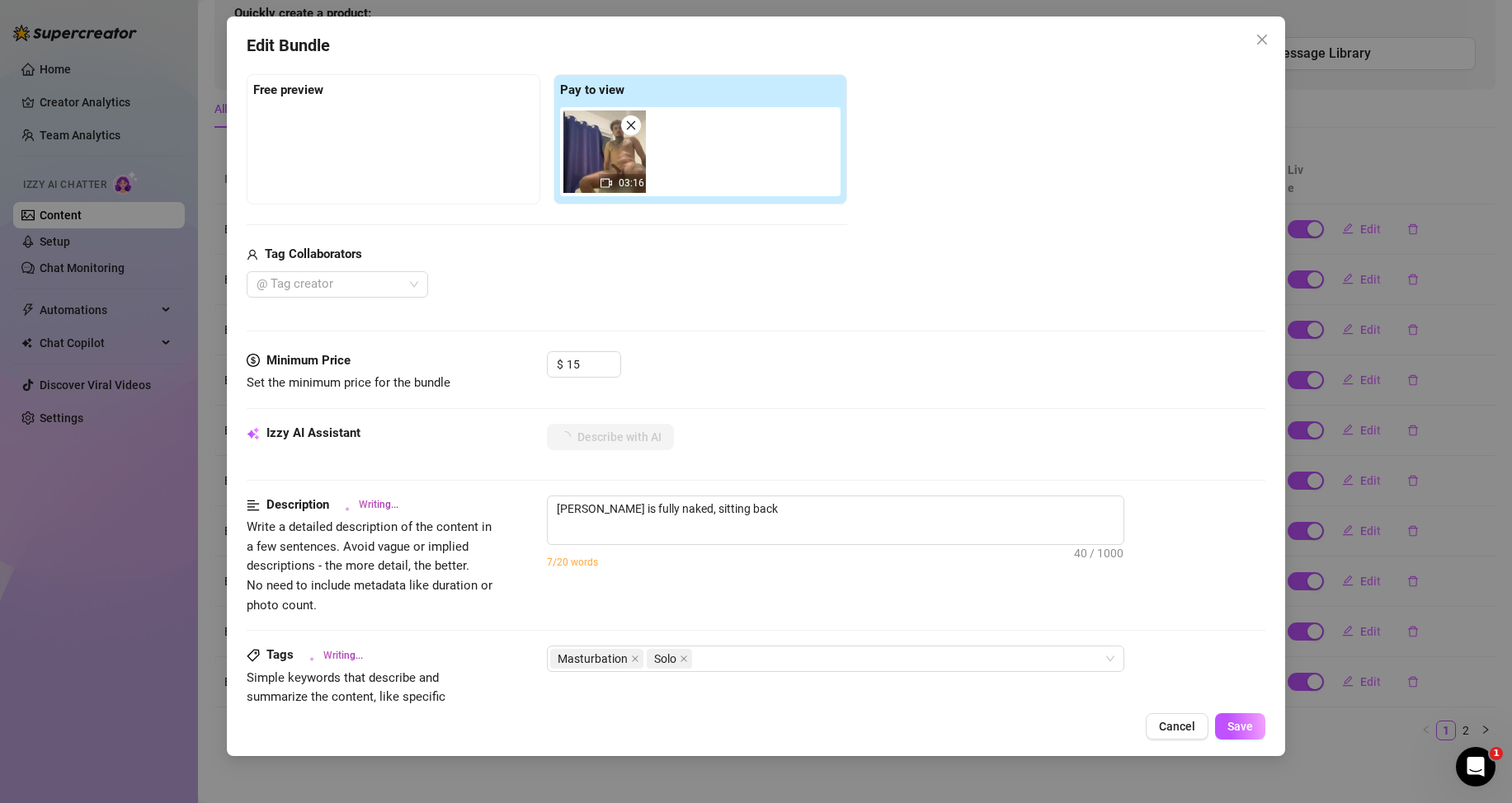
type textarea "[PERSON_NAME] is fully naked, sitting back on"
type textarea "[PERSON_NAME] is fully naked, sitting back on a"
type textarea "[PERSON_NAME] is fully naked, sitting back on a bed"
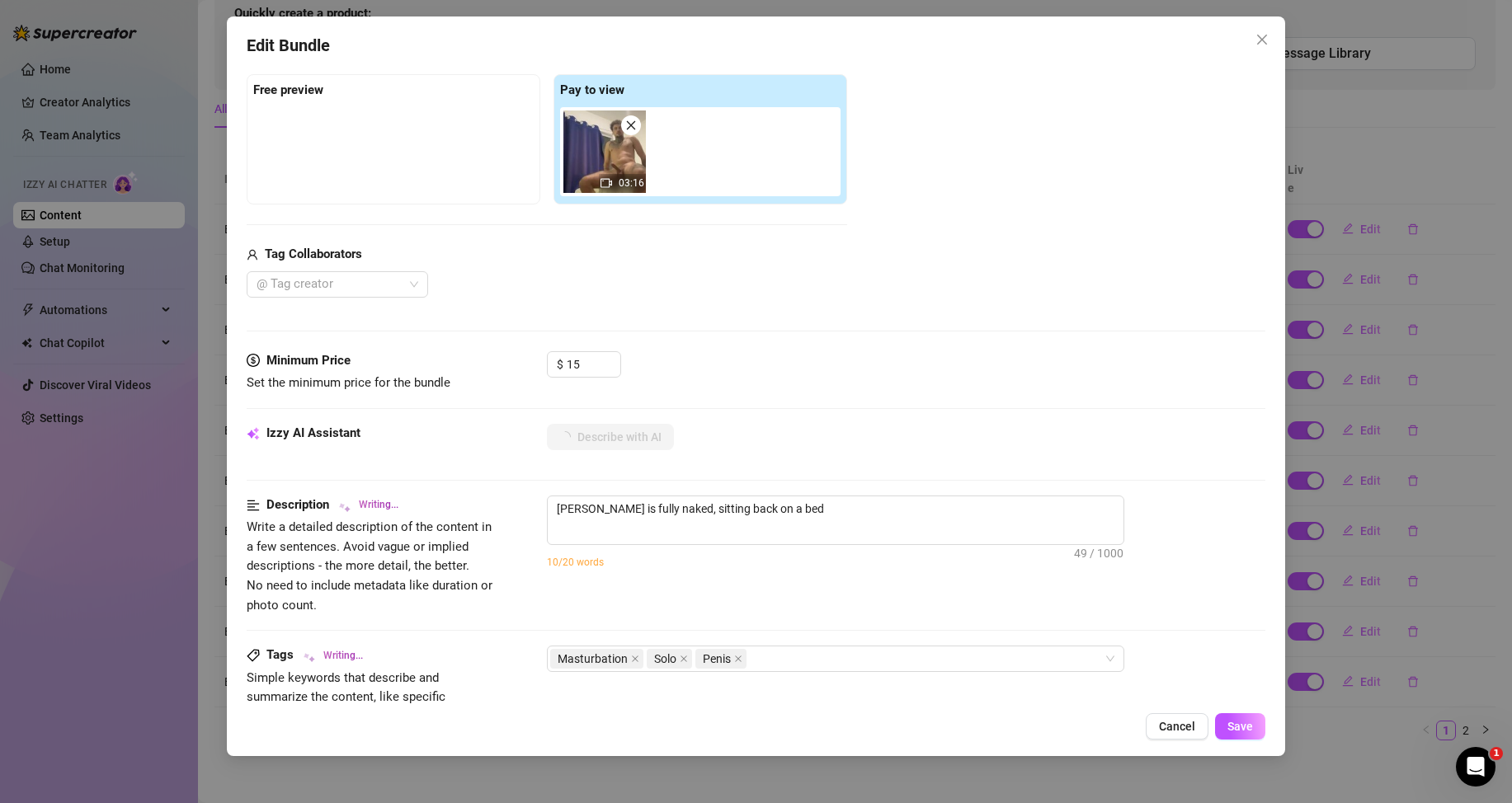
type textarea "[PERSON_NAME] is fully naked, sitting back on a bed with"
type textarea "[PERSON_NAME] is fully naked, sitting back on a bed with legs"
type textarea "[PERSON_NAME] is fully naked, sitting back on a bed with legs spread"
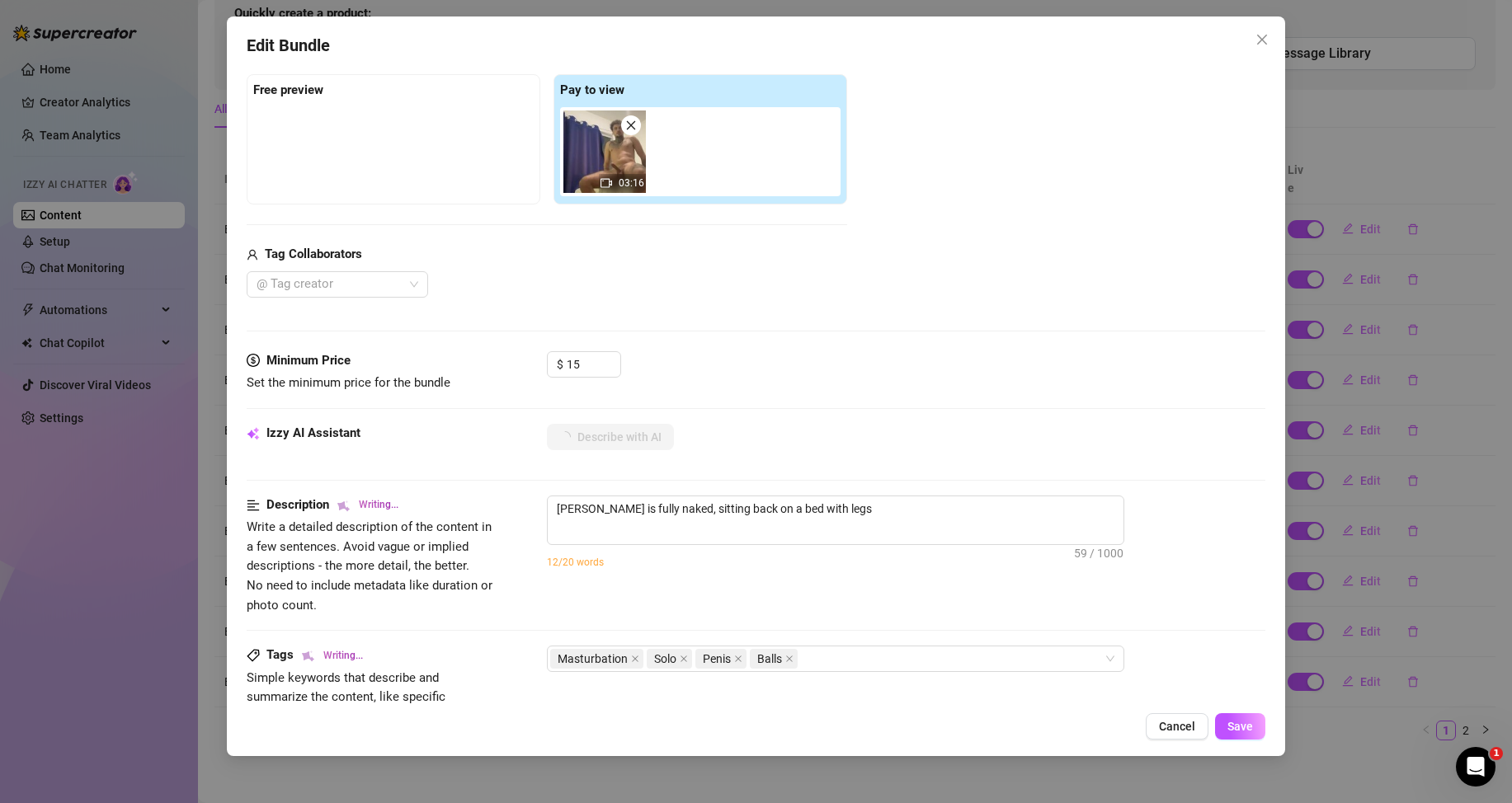
type textarea "[PERSON_NAME] is fully naked, sitting back on a bed with legs spread"
type textarea "[PERSON_NAME] is fully naked, sitting back on a bed with legs spread wide,"
type textarea "[PERSON_NAME] is fully naked, sitting back on a bed with legs spread wide, stro…"
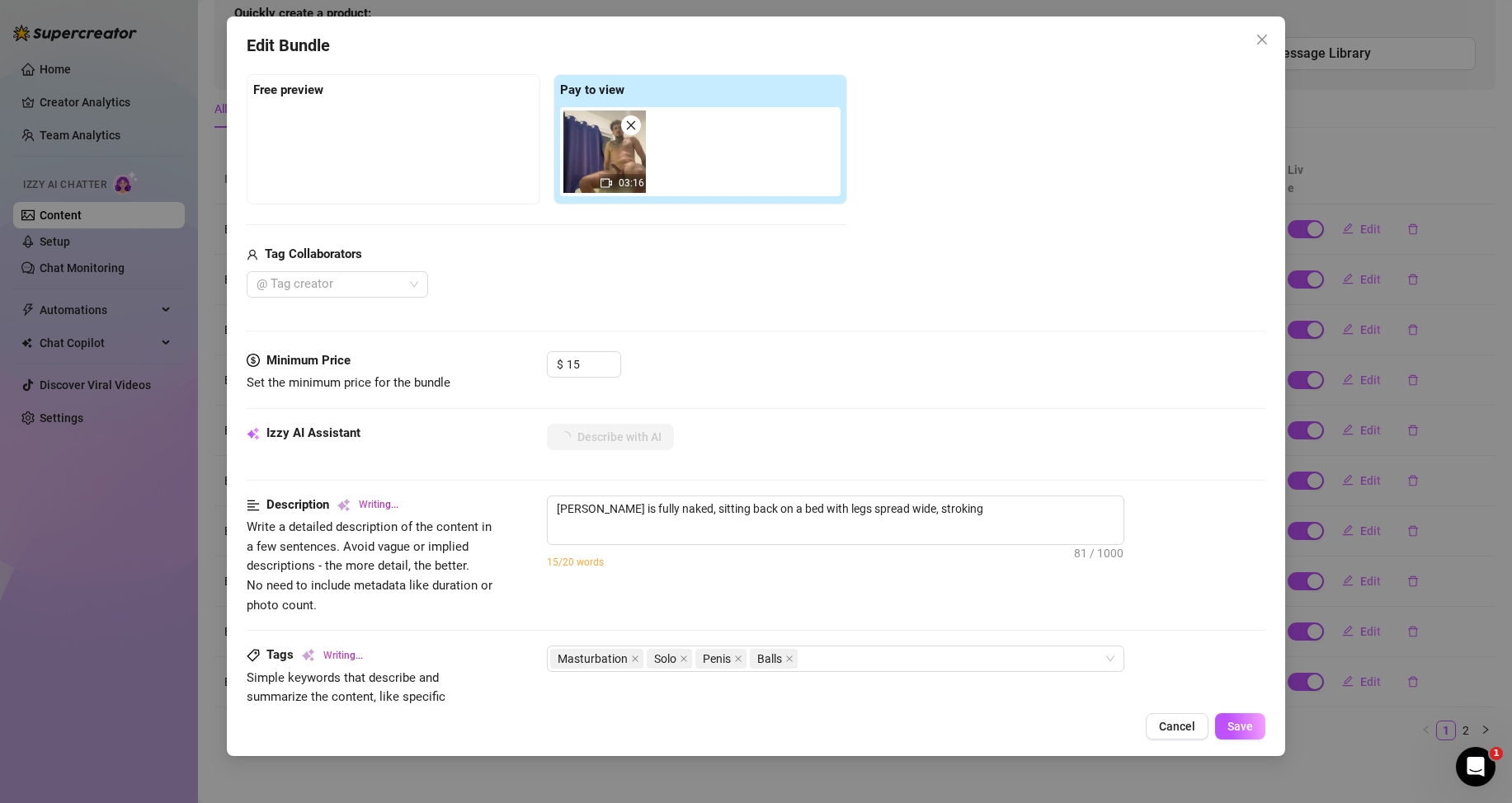
type textarea "[PERSON_NAME] is fully naked, sitting back on a bed with legs spread wide, stro…"
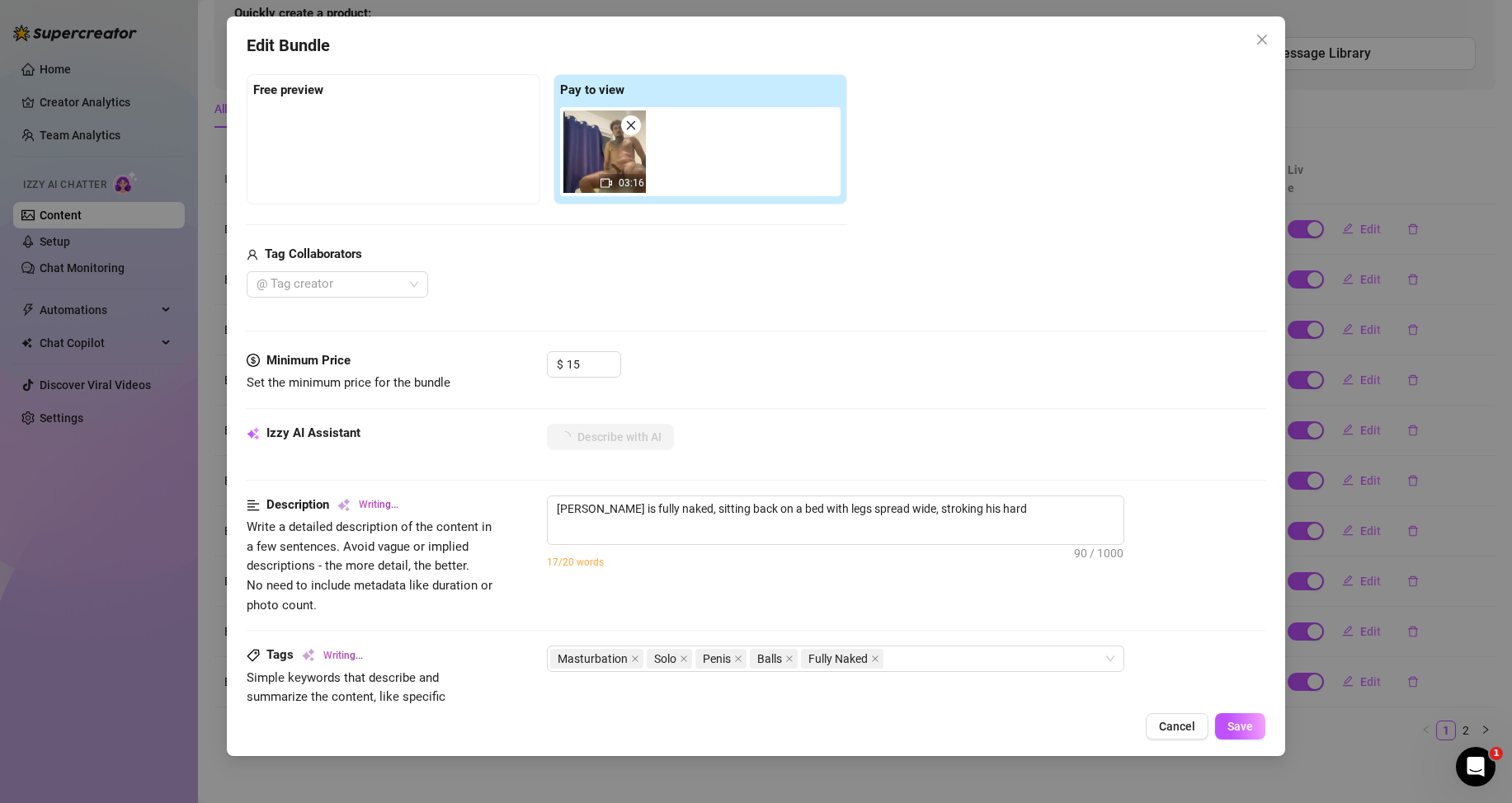
type textarea "[PERSON_NAME] is fully naked, sitting back on a bed with legs spread wide, stro…"
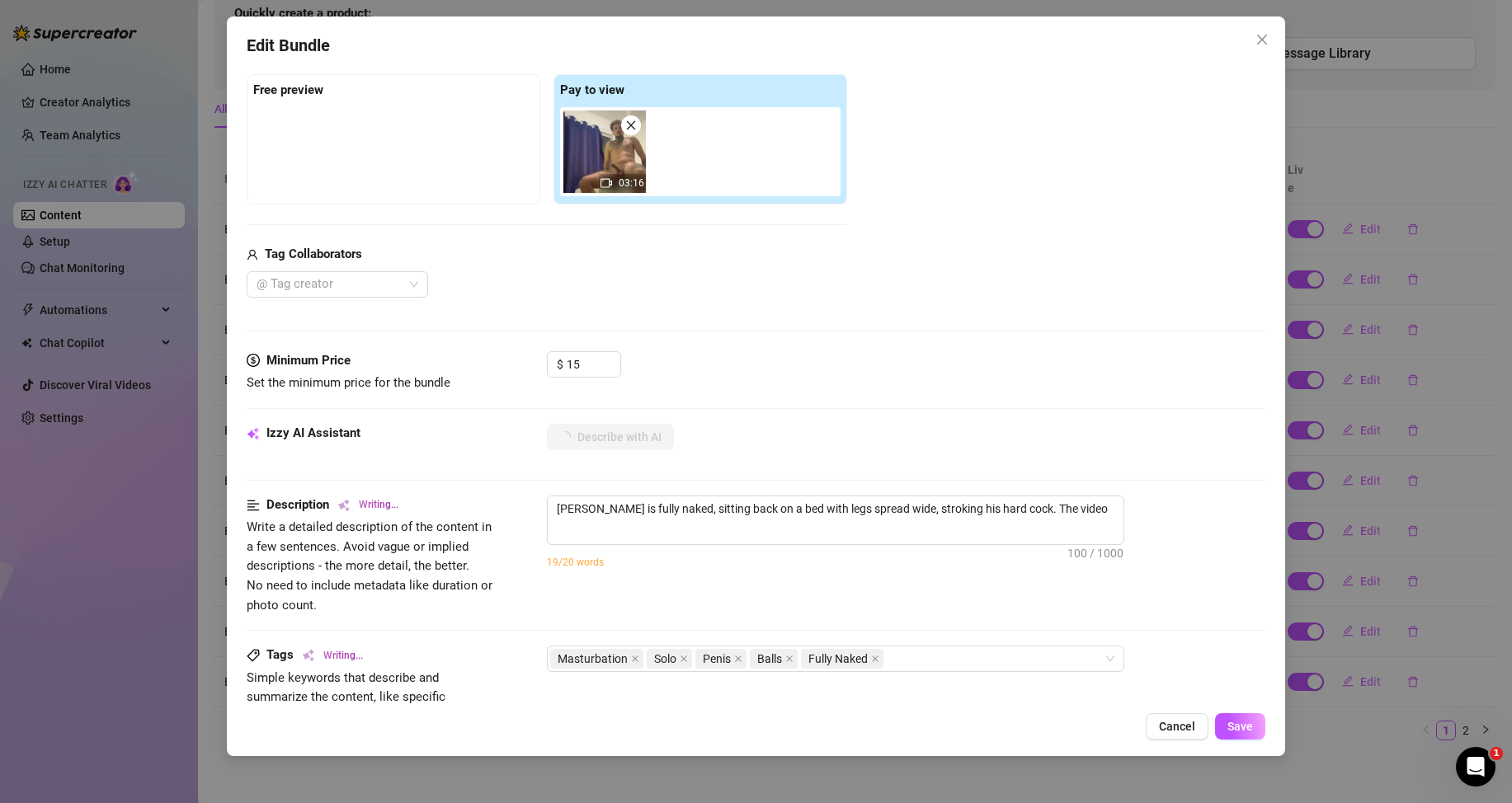
type textarea "[PERSON_NAME] is fully naked, sitting back on a bed with legs spread wide, stro…"
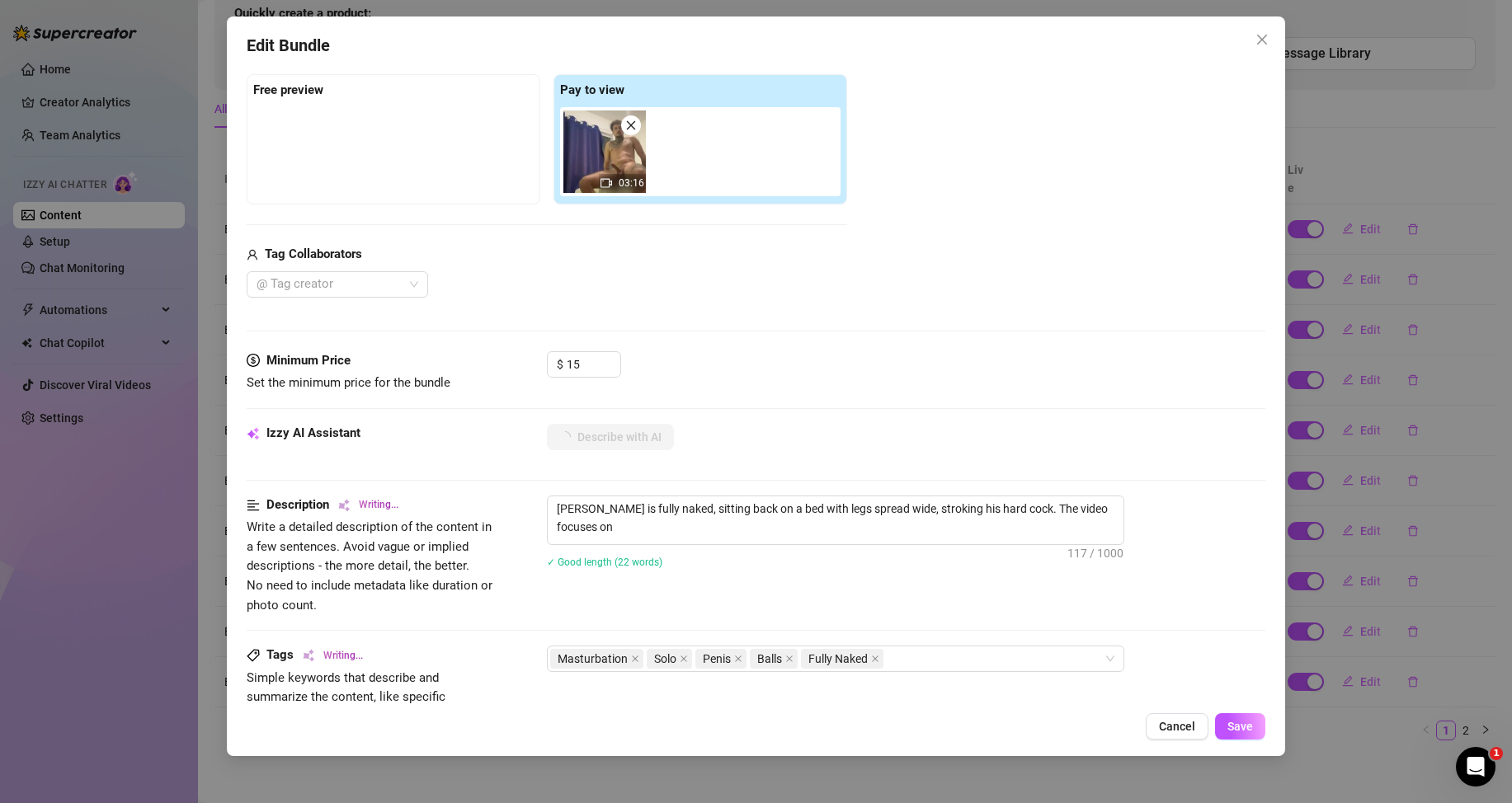
type textarea "[PERSON_NAME] is fully naked, sitting back on a bed with legs spread wide, stro…"
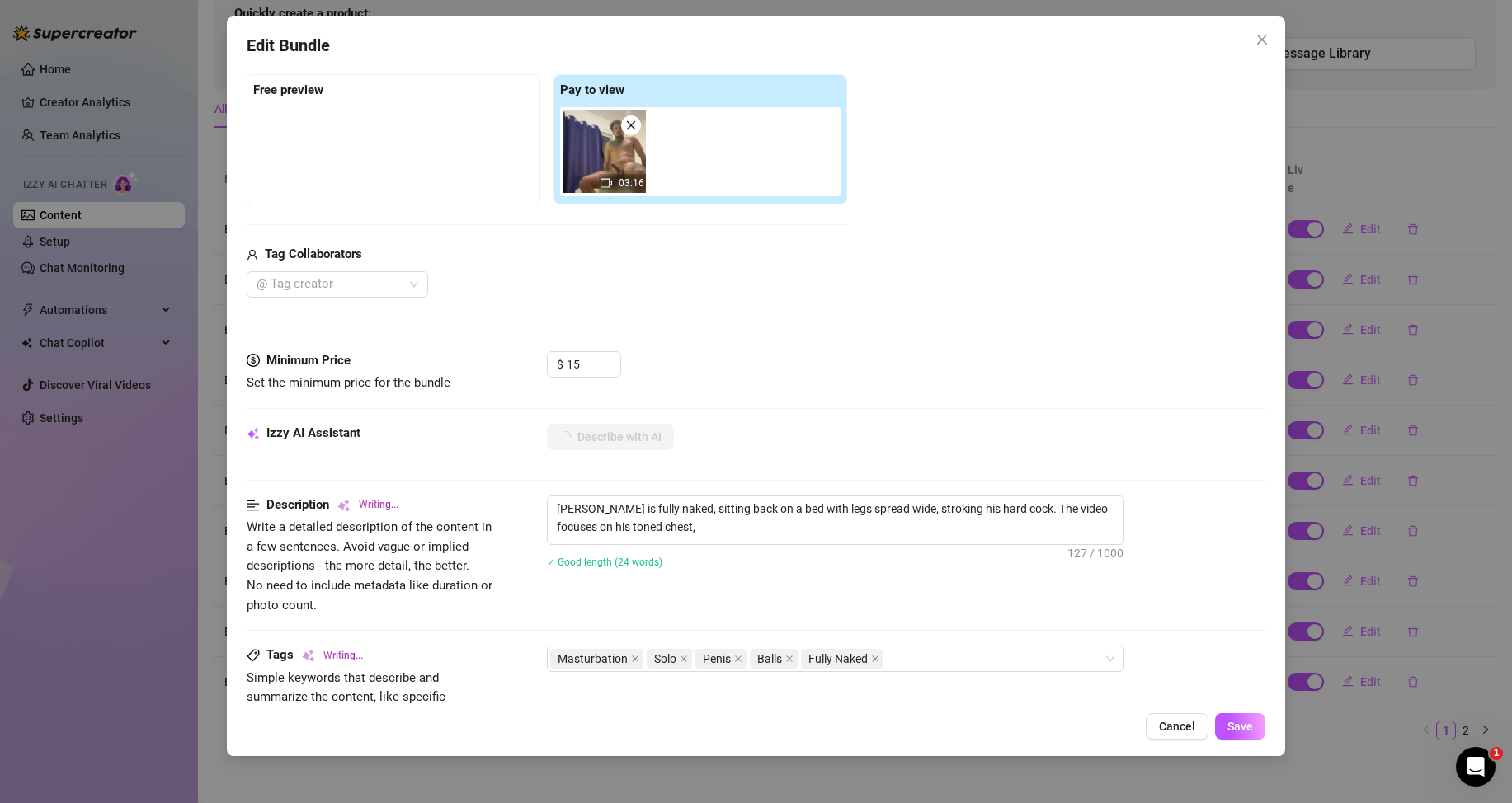
type textarea "[PERSON_NAME] is fully naked, sitting back on a bed with legs spread wide, stro…"
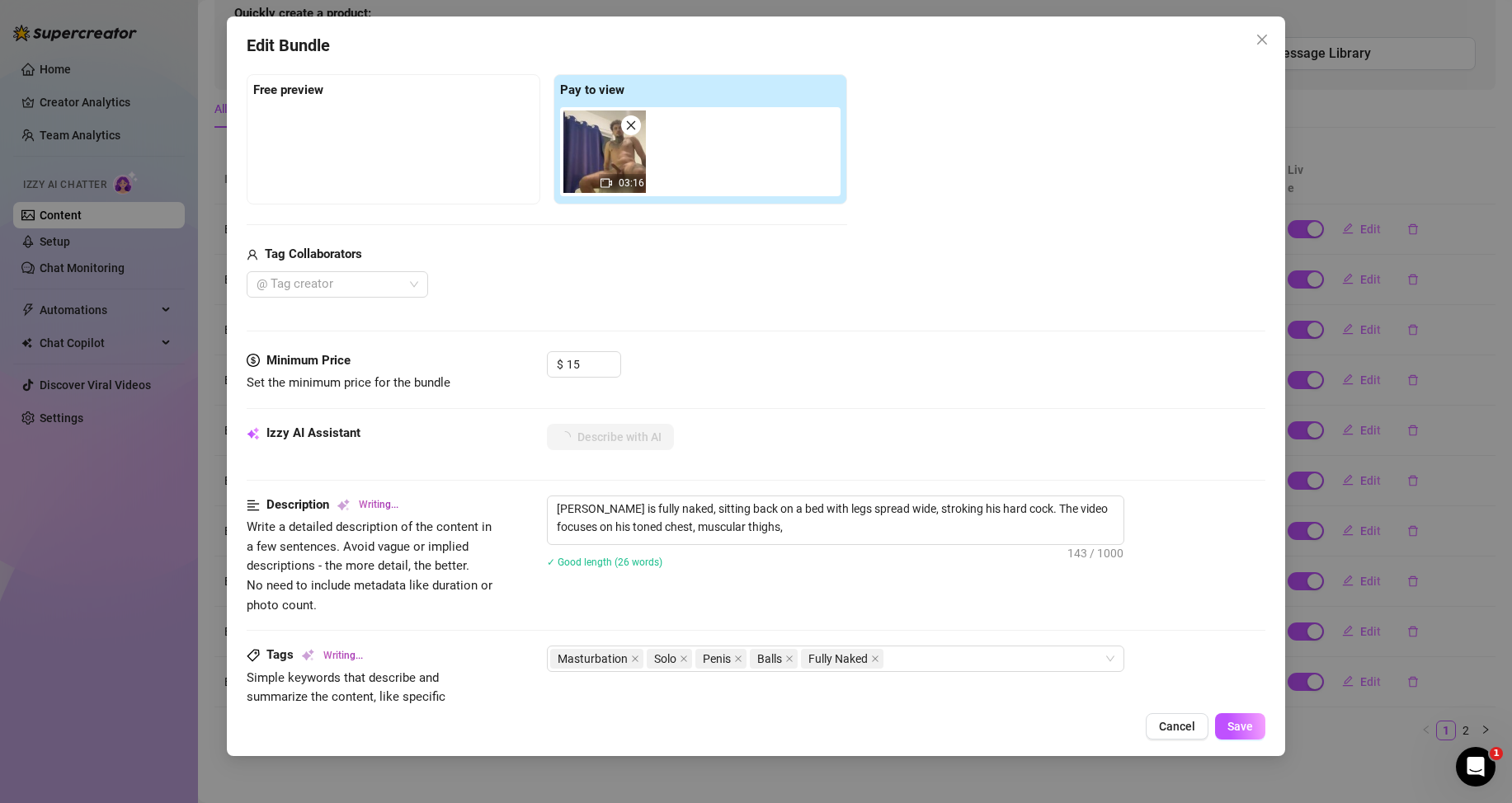
type textarea "[PERSON_NAME] is fully naked, sitting back on a bed with legs spread wide, stro…"
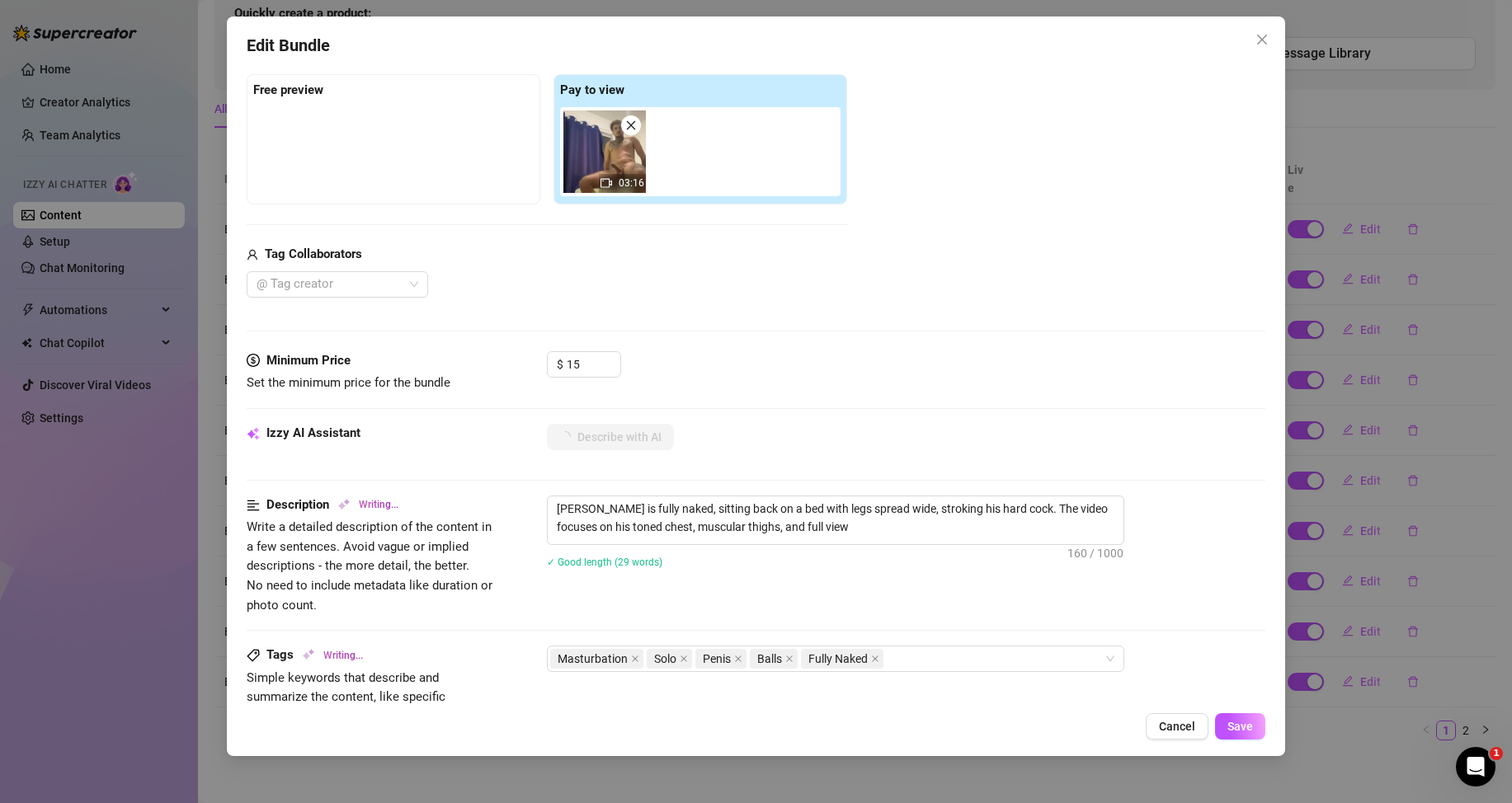
type textarea "[PERSON_NAME] is fully naked, sitting back on a bed with legs spread wide, stro…"
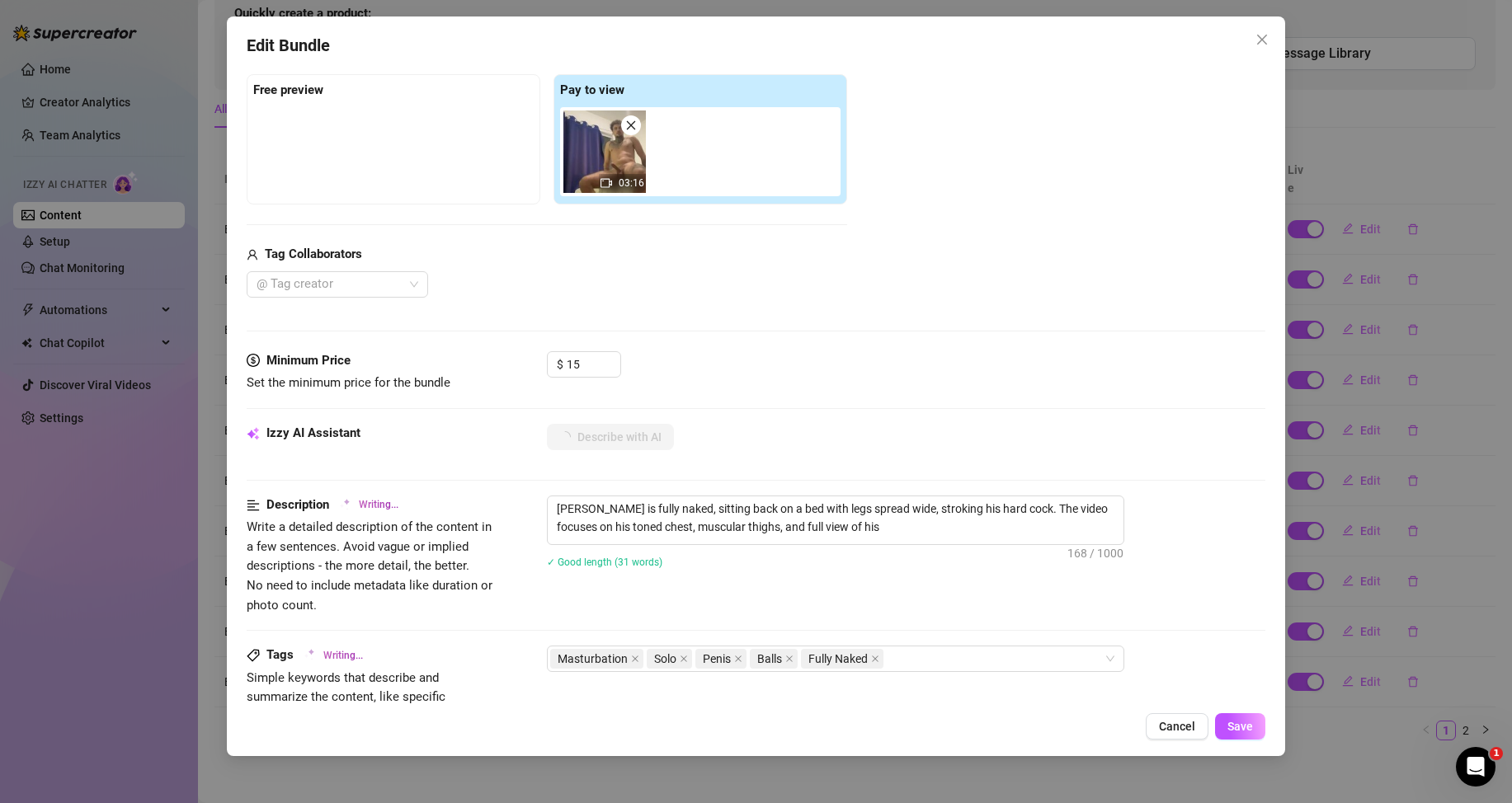
type textarea "[PERSON_NAME] is fully naked, sitting back on a bed with legs spread wide, stro…"
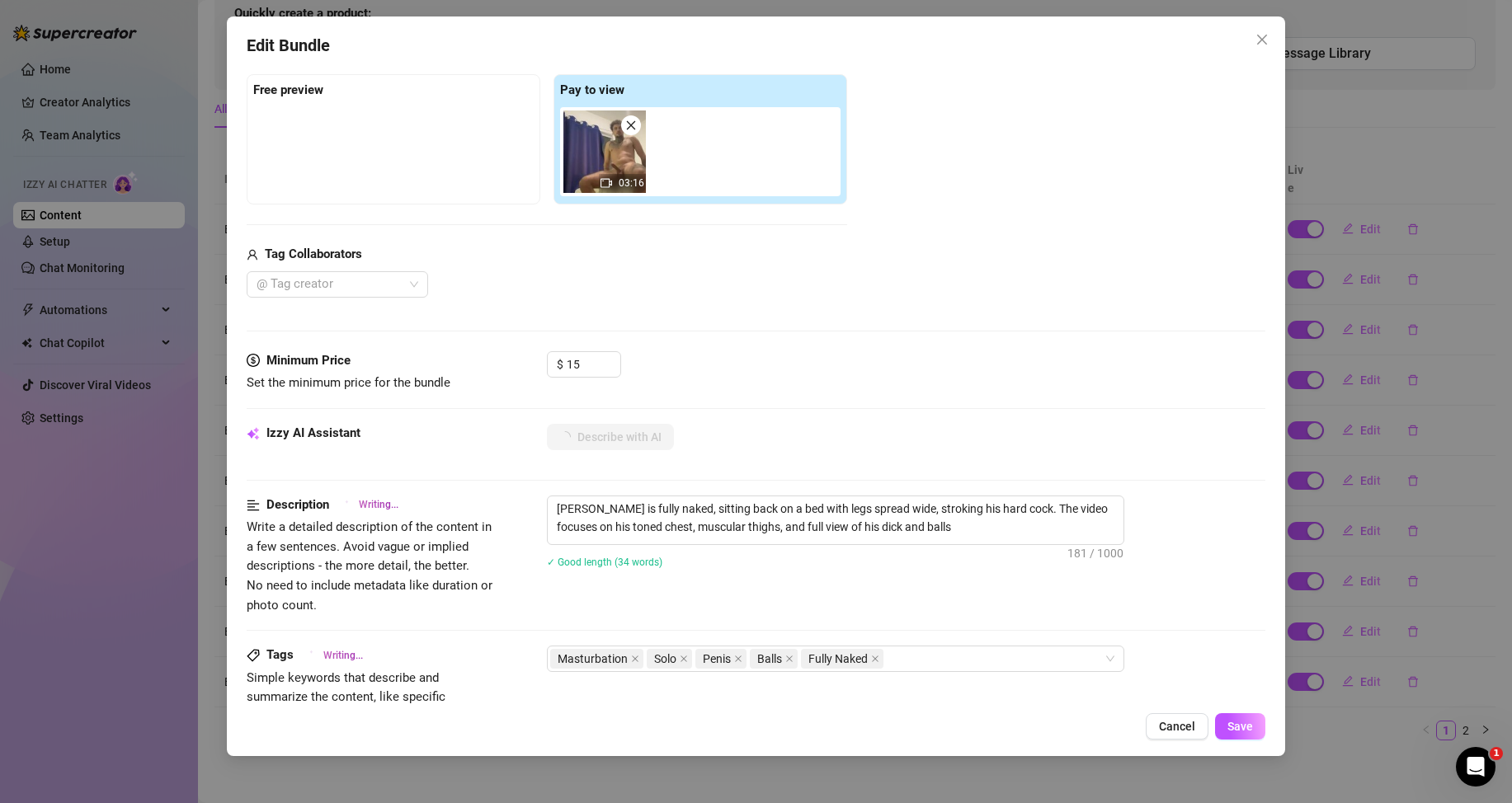
type textarea "[PERSON_NAME] is fully naked, sitting back on a bed with legs spread wide, stro…"
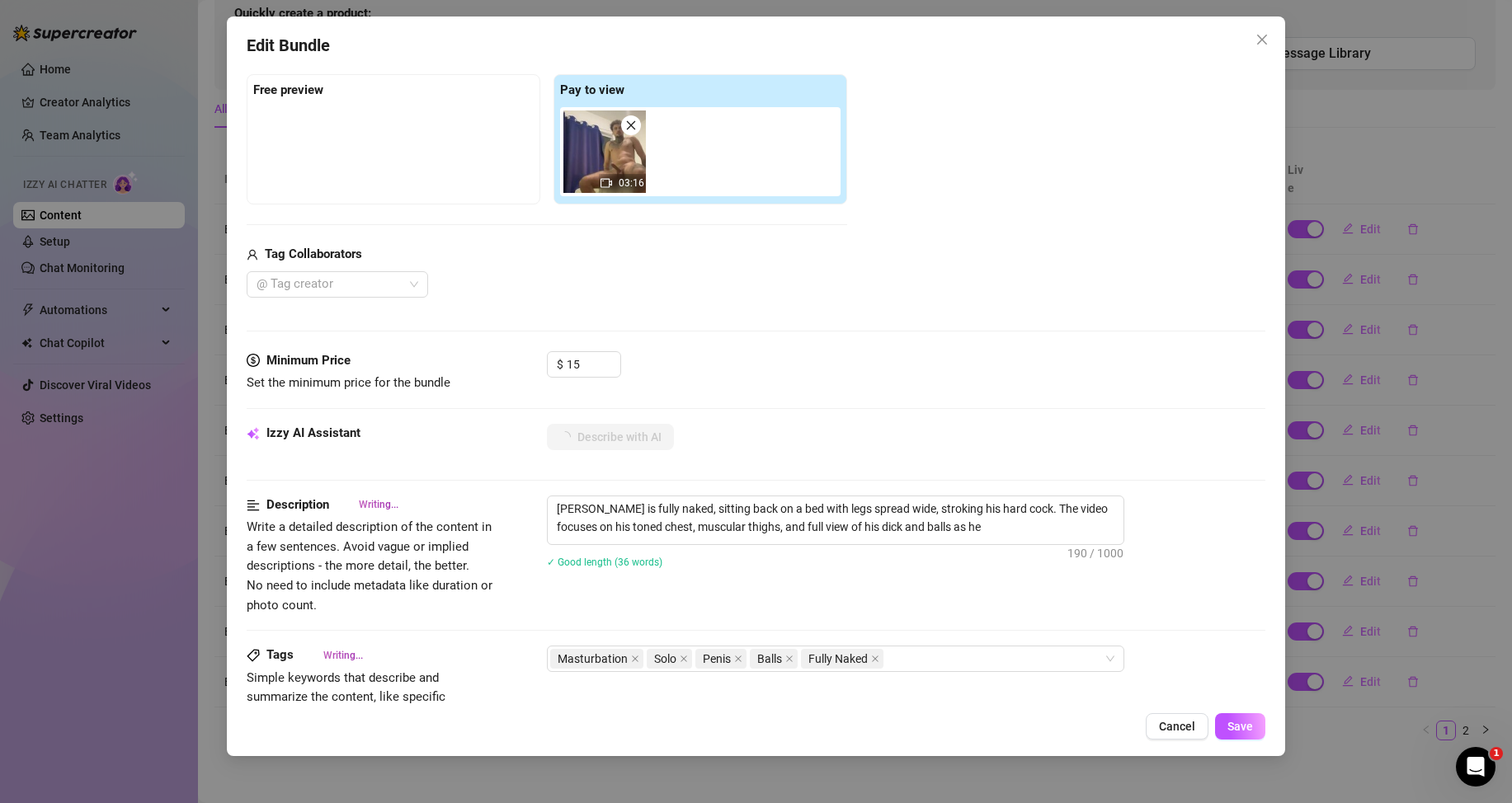
type textarea "[PERSON_NAME] is fully naked, sitting back on a bed with legs spread wide, stro…"
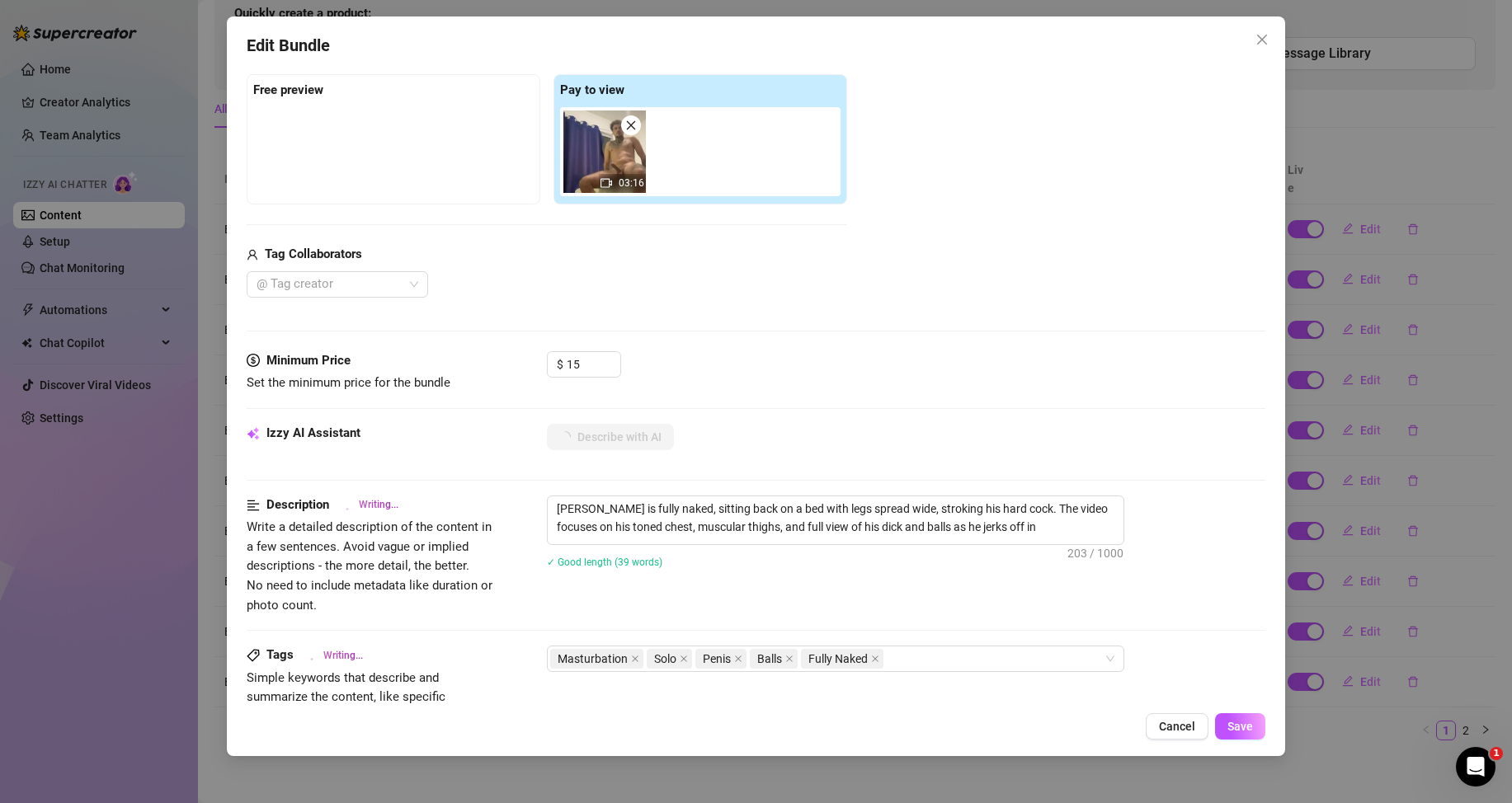
type textarea "[PERSON_NAME] is fully naked, sitting back on a bed with legs spread wide, stro…"
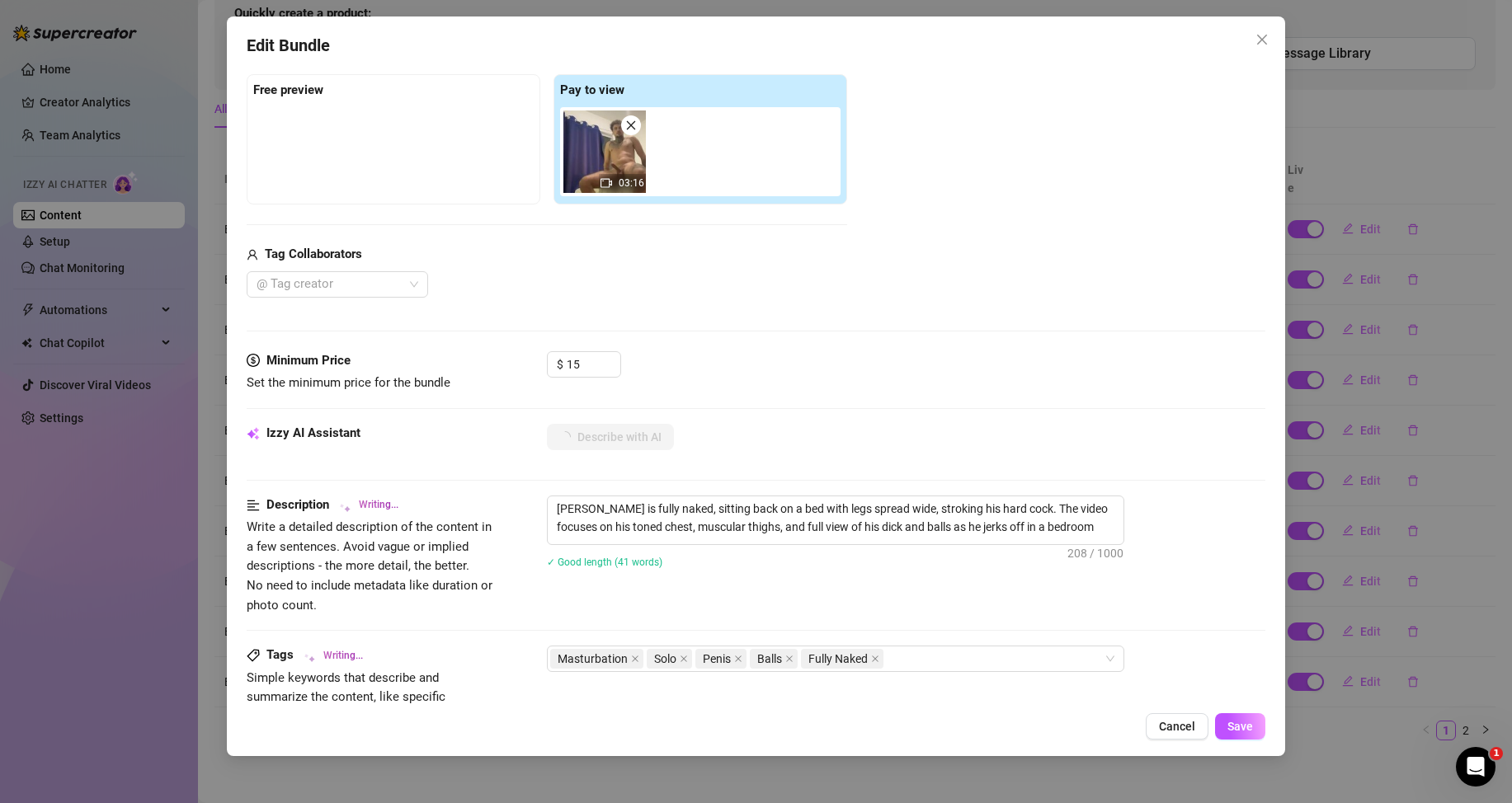
type textarea "[PERSON_NAME] is fully naked, sitting back on a bed with legs spread wide, stro…"
click at [1226, 724] on button "Save" at bounding box center [1241, 726] width 51 height 26
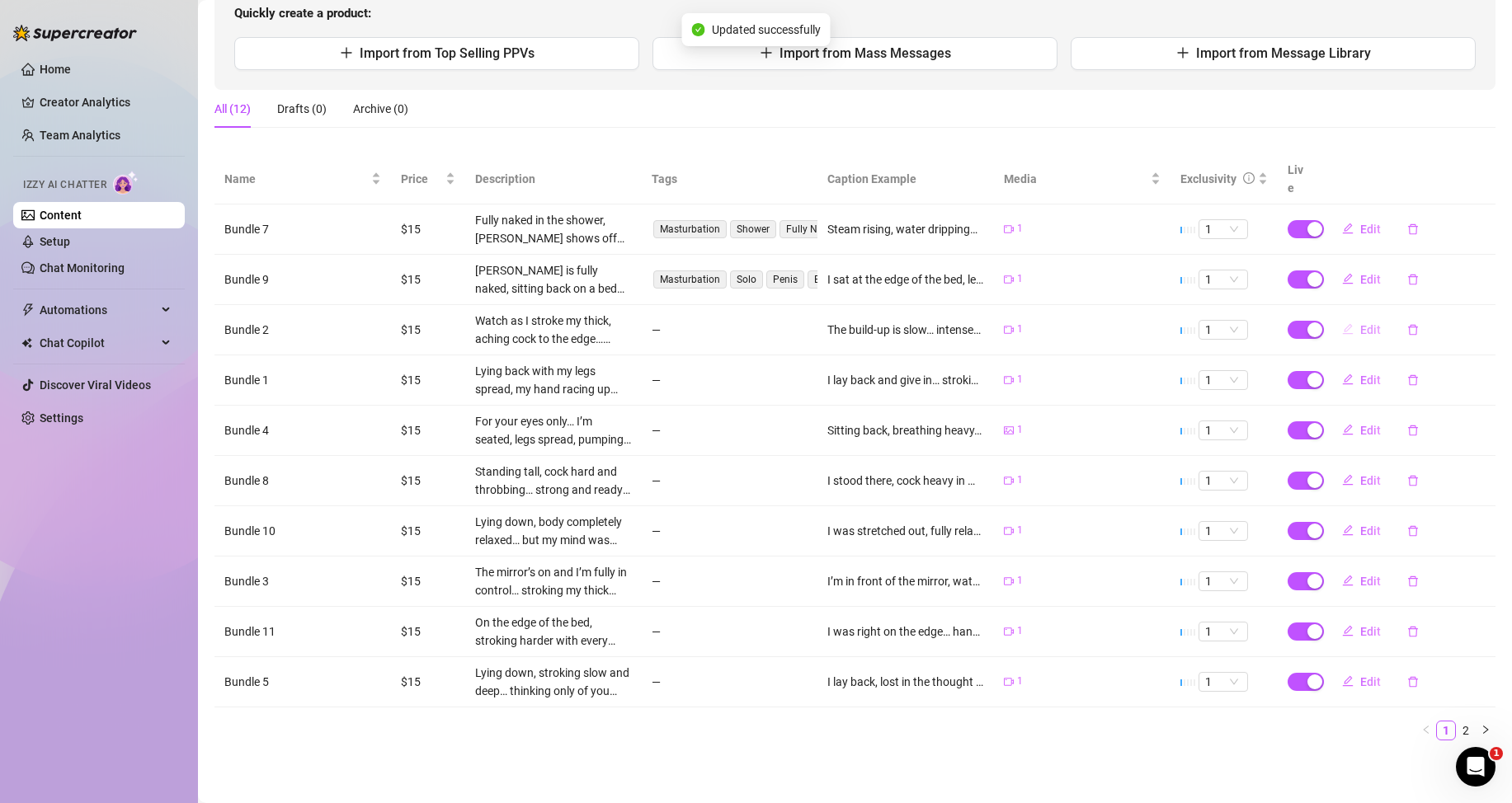
click at [1361, 330] on span "Edit" at bounding box center [1370, 330] width 20 height 14
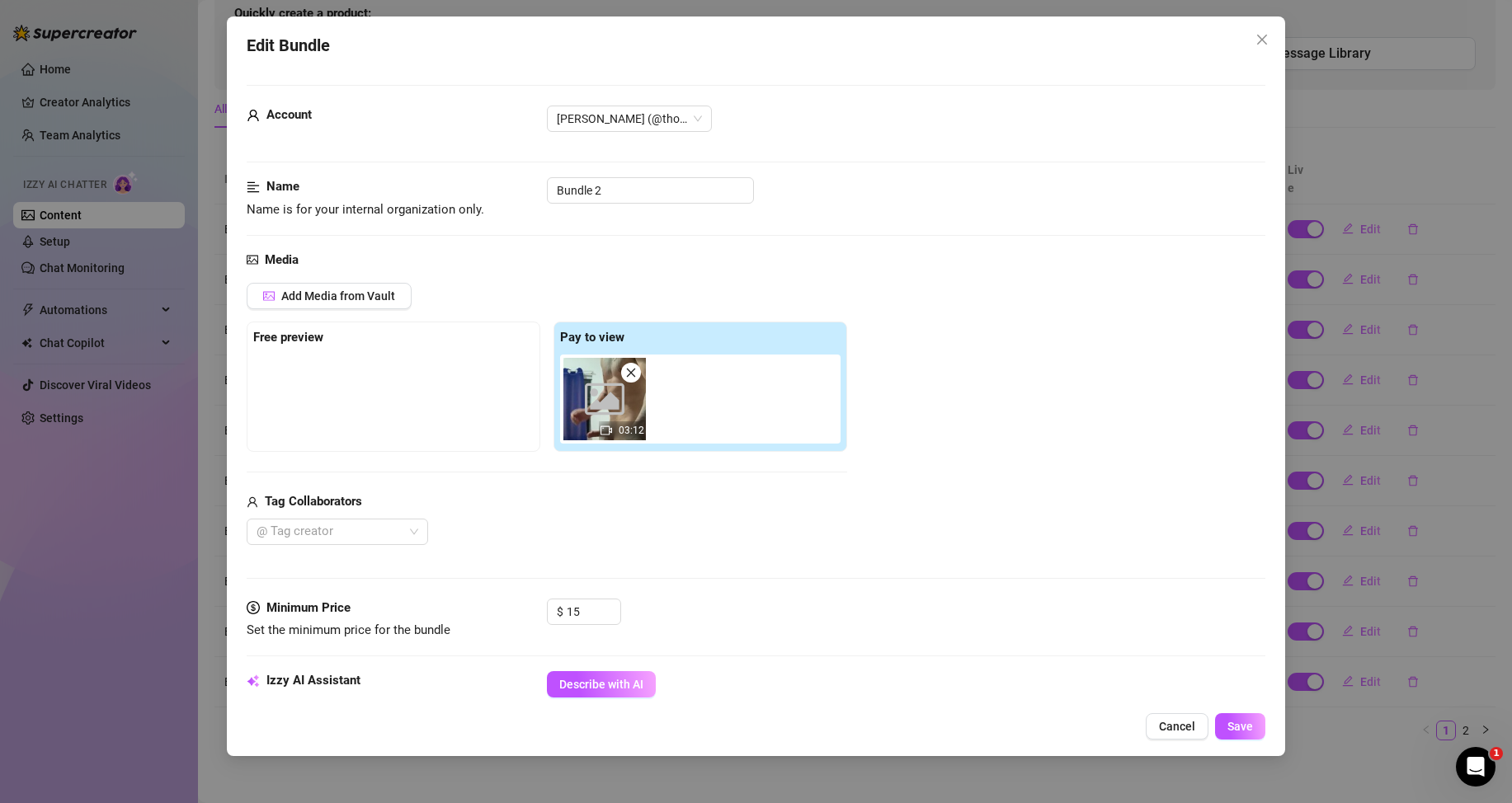
scroll to position [413, 0]
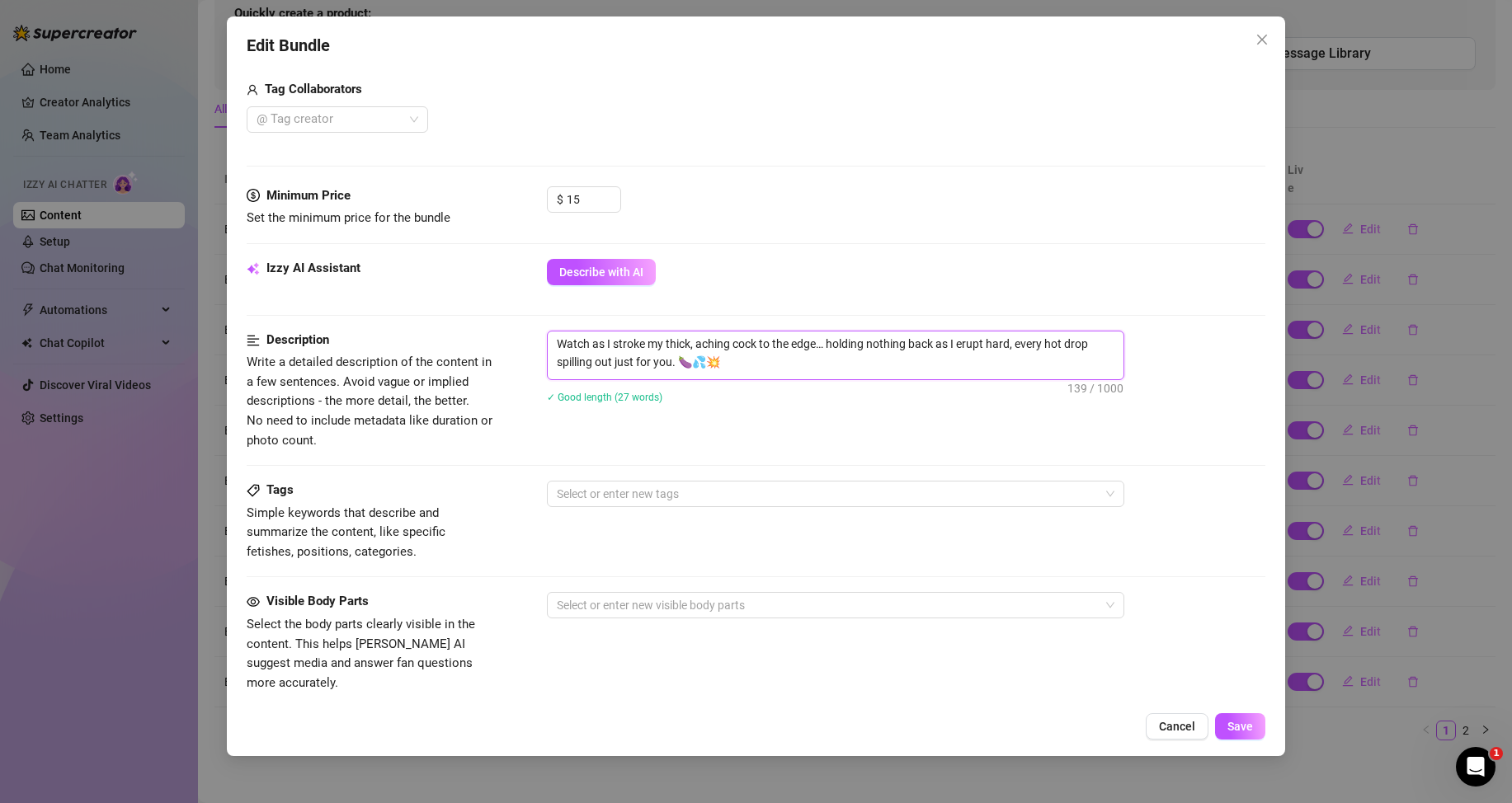
drag, startPoint x: 734, startPoint y: 371, endPoint x: 551, endPoint y: 336, distance: 186.3
click at [551, 336] on textarea "Watch as I stroke my thick, aching cock to the edge… holding nothing back as I …" at bounding box center [836, 353] width 576 height 43
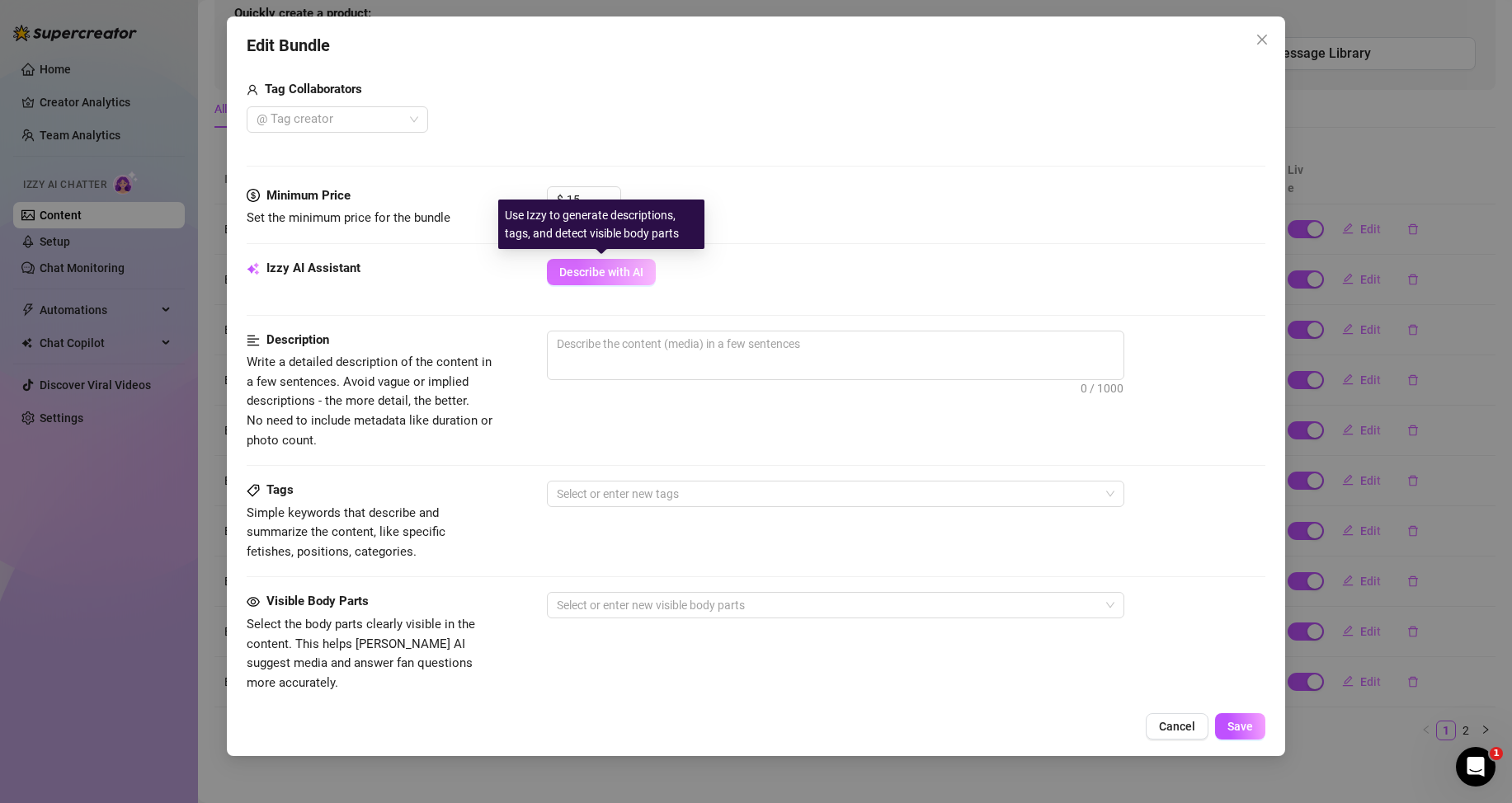
click at [617, 265] on span "Describe with AI" at bounding box center [601, 272] width 84 height 14
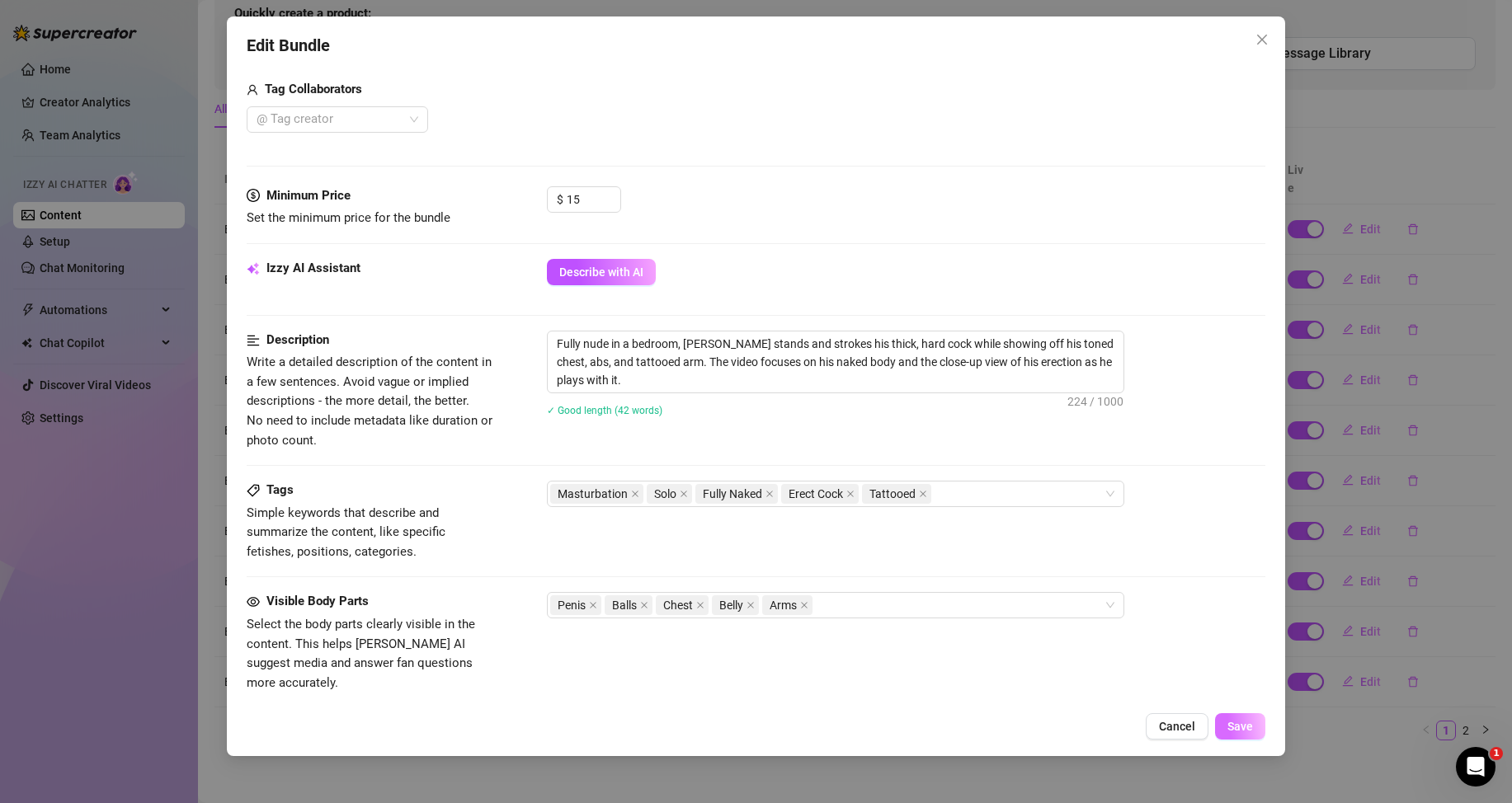
click at [1248, 728] on span "Save" at bounding box center [1241, 727] width 25 height 14
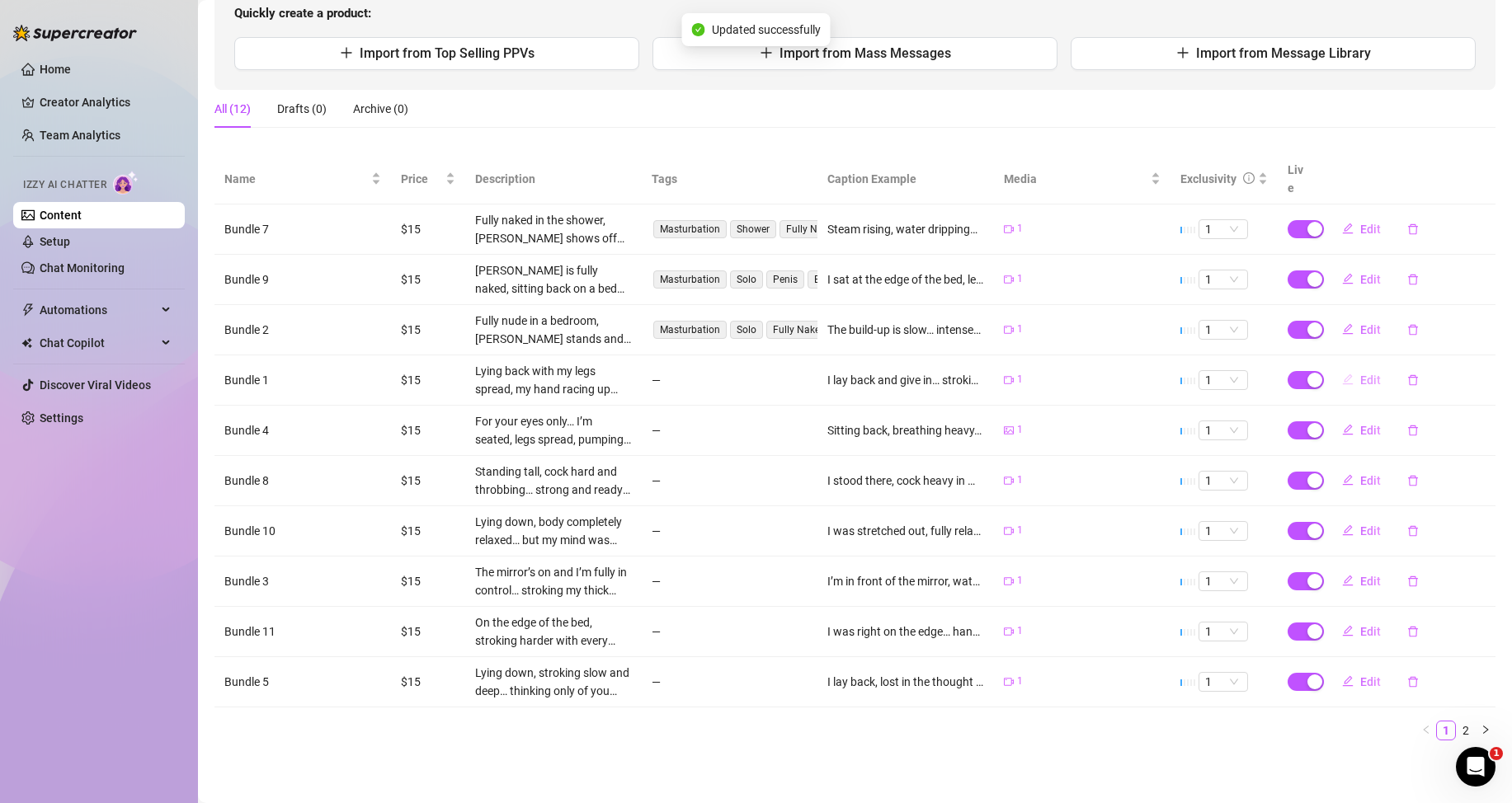
click at [1364, 374] on span "Edit" at bounding box center [1370, 381] width 20 height 14
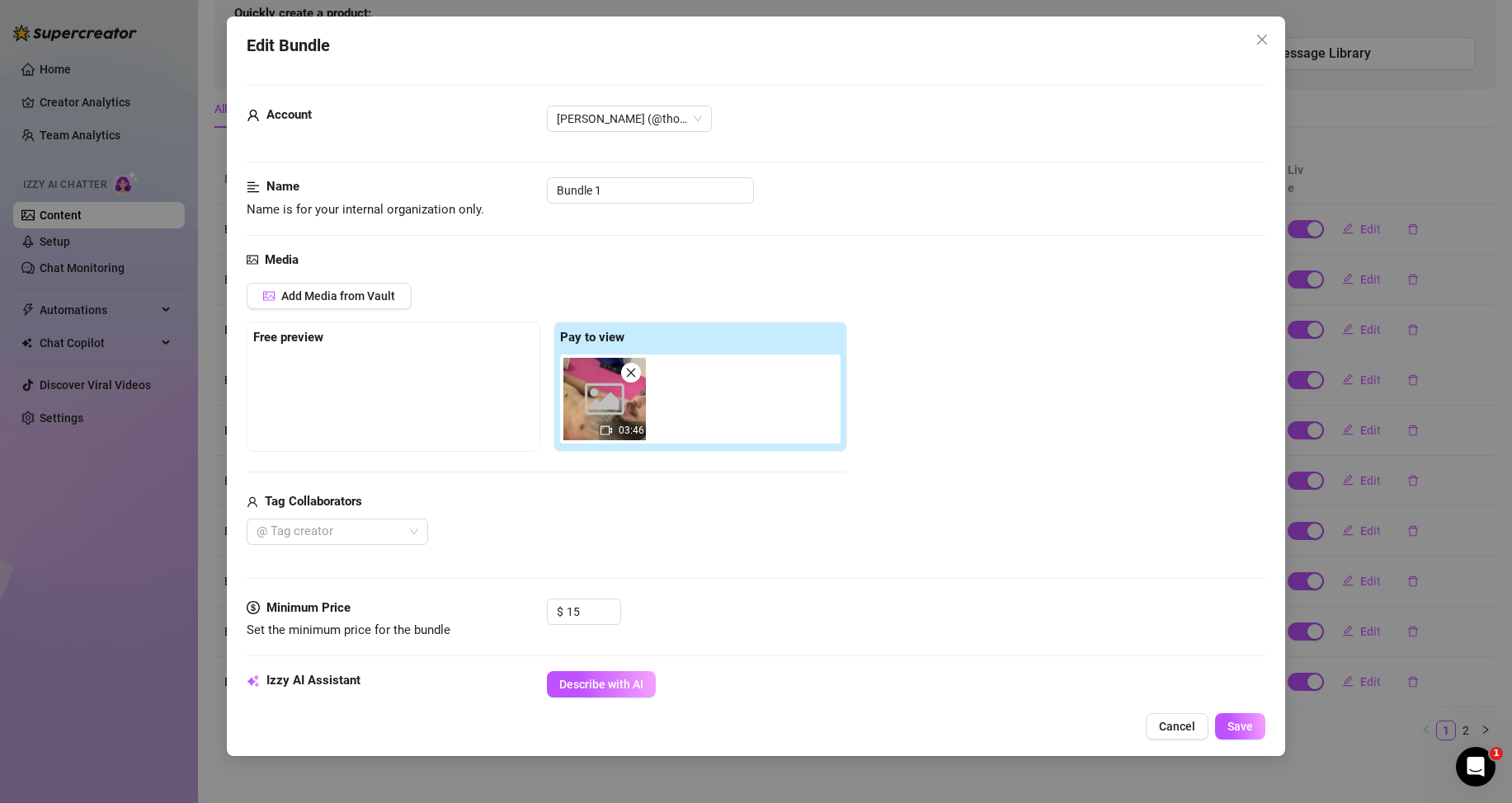
scroll to position [330, 0]
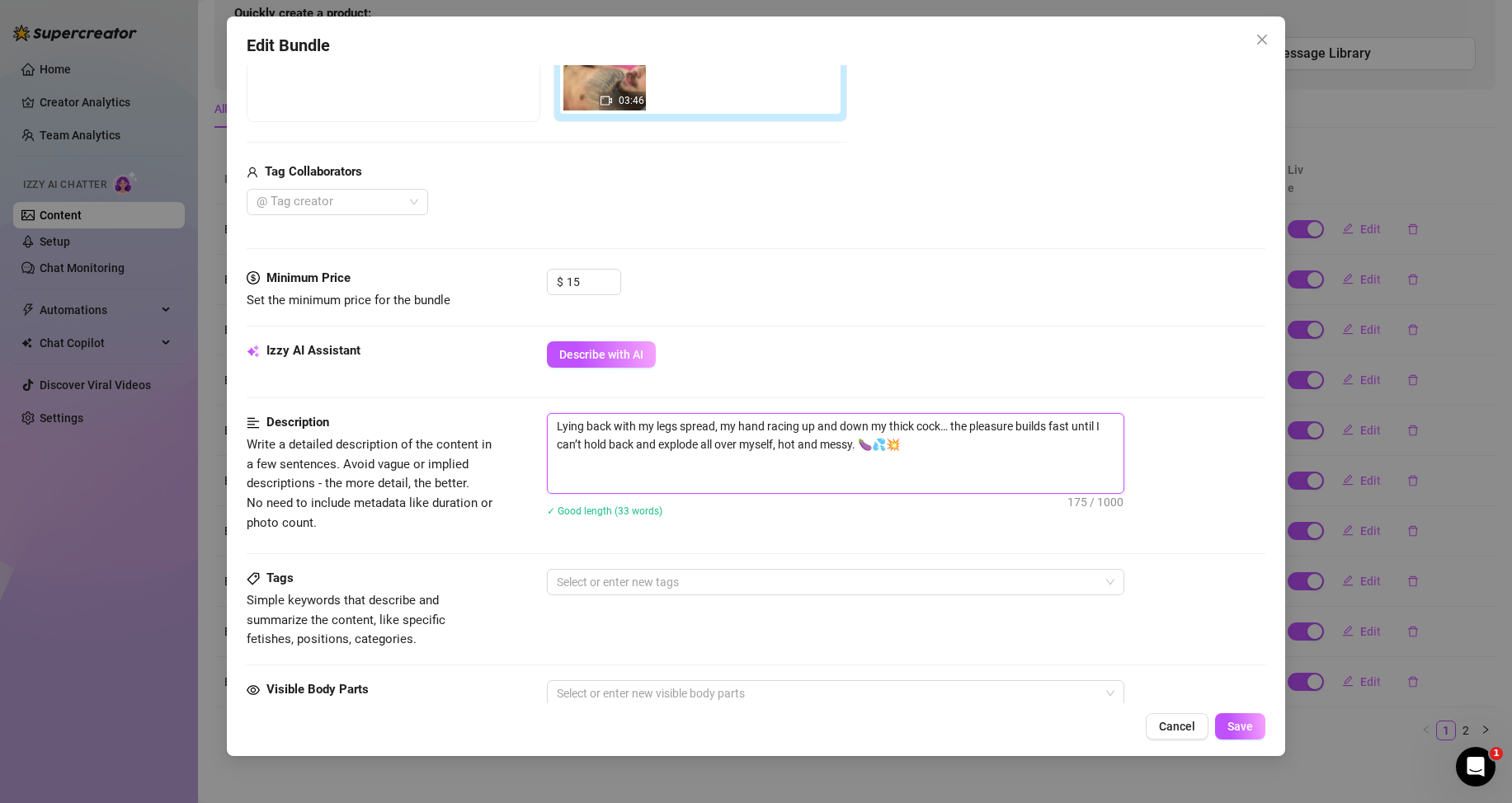
drag, startPoint x: 928, startPoint y: 451, endPoint x: 549, endPoint y: 434, distance: 379.4
click at [549, 434] on textarea "Lying back with my legs spread, my hand racing up and down my thick cock… the p…" at bounding box center [836, 453] width 576 height 79
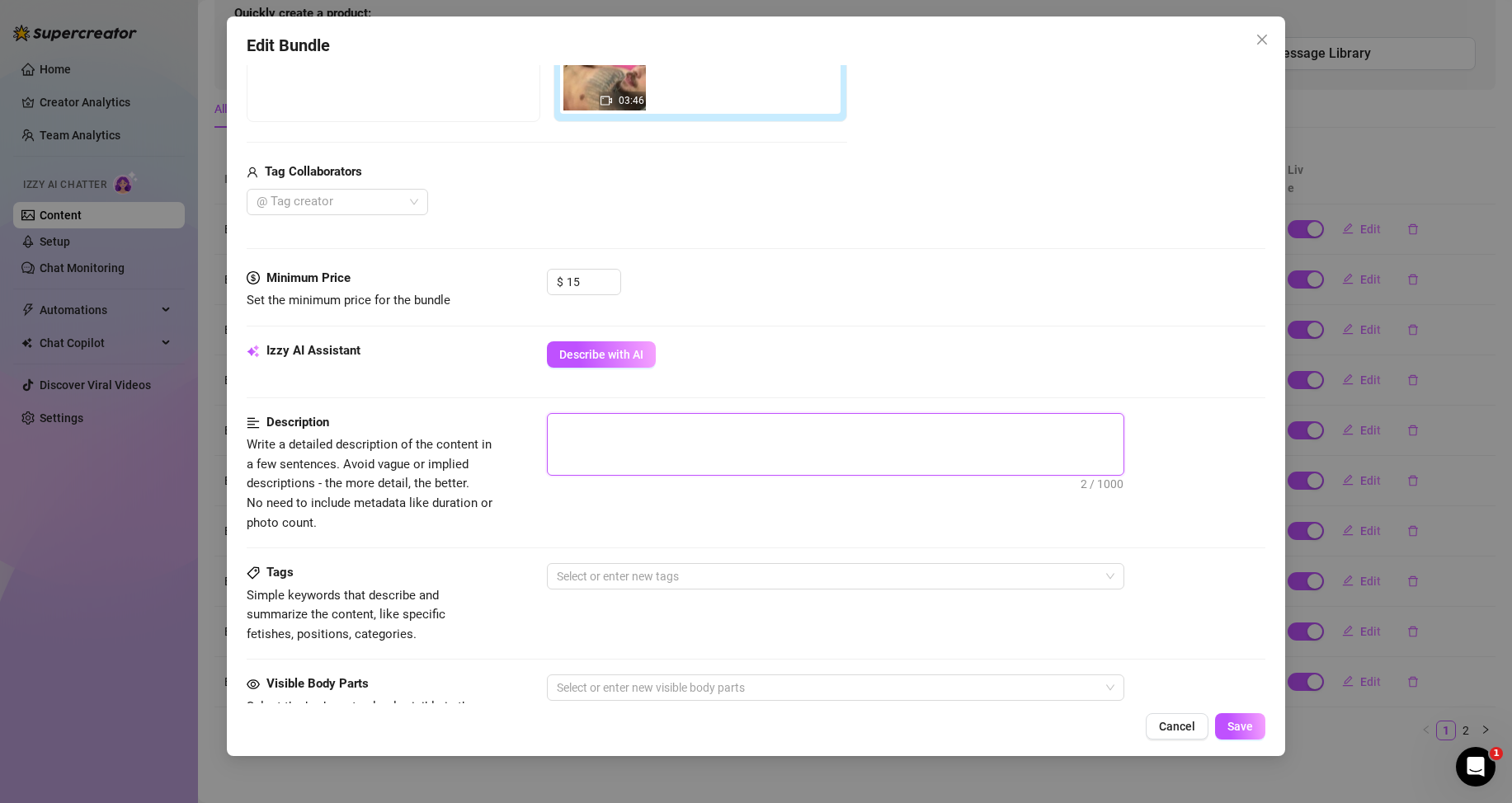
click at [568, 464] on textarea at bounding box center [836, 444] width 576 height 61
click at [568, 468] on textarea at bounding box center [836, 444] width 576 height 61
click at [617, 361] on button "Describe with AI" at bounding box center [601, 354] width 109 height 26
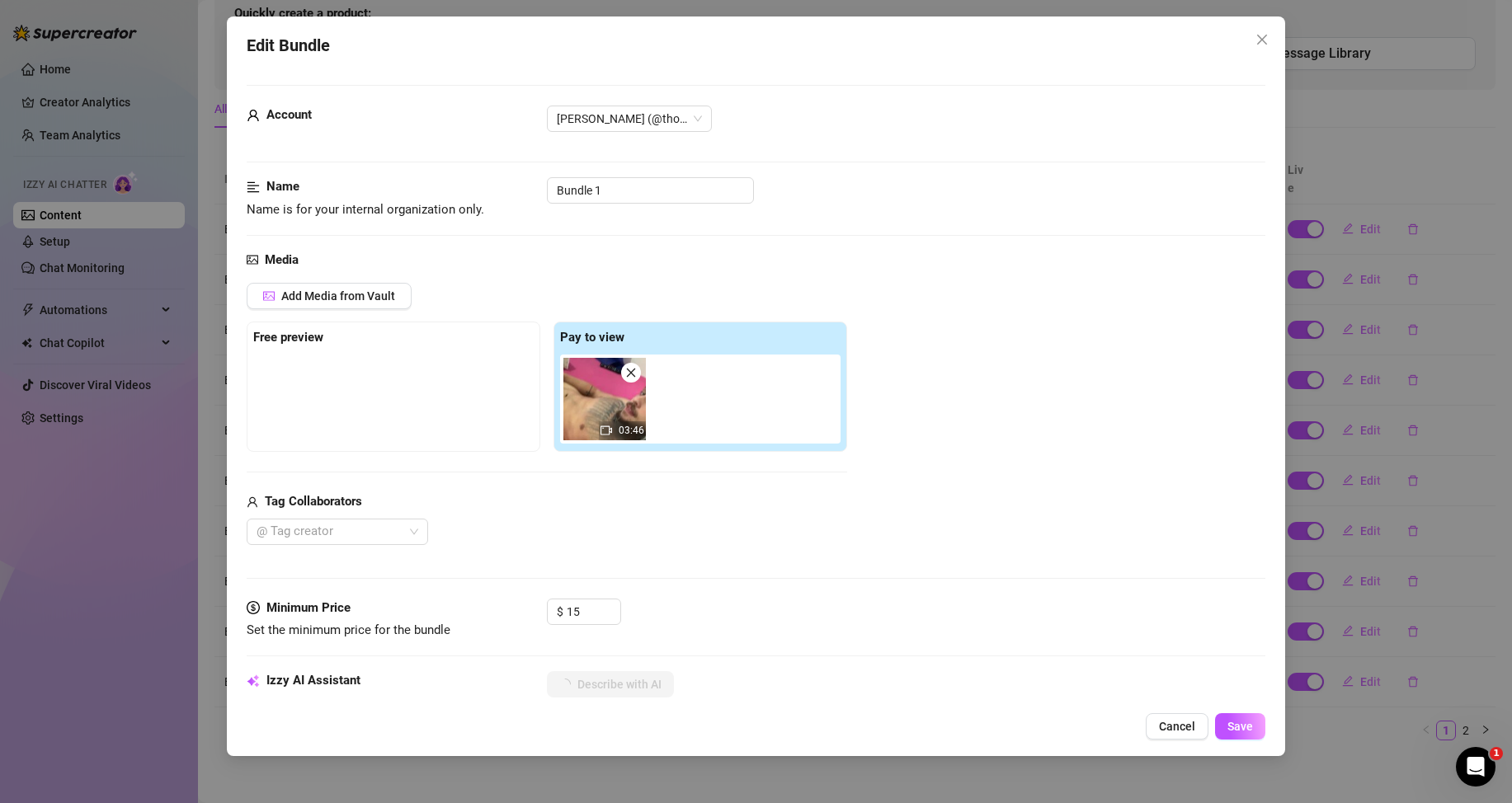
scroll to position [248, 0]
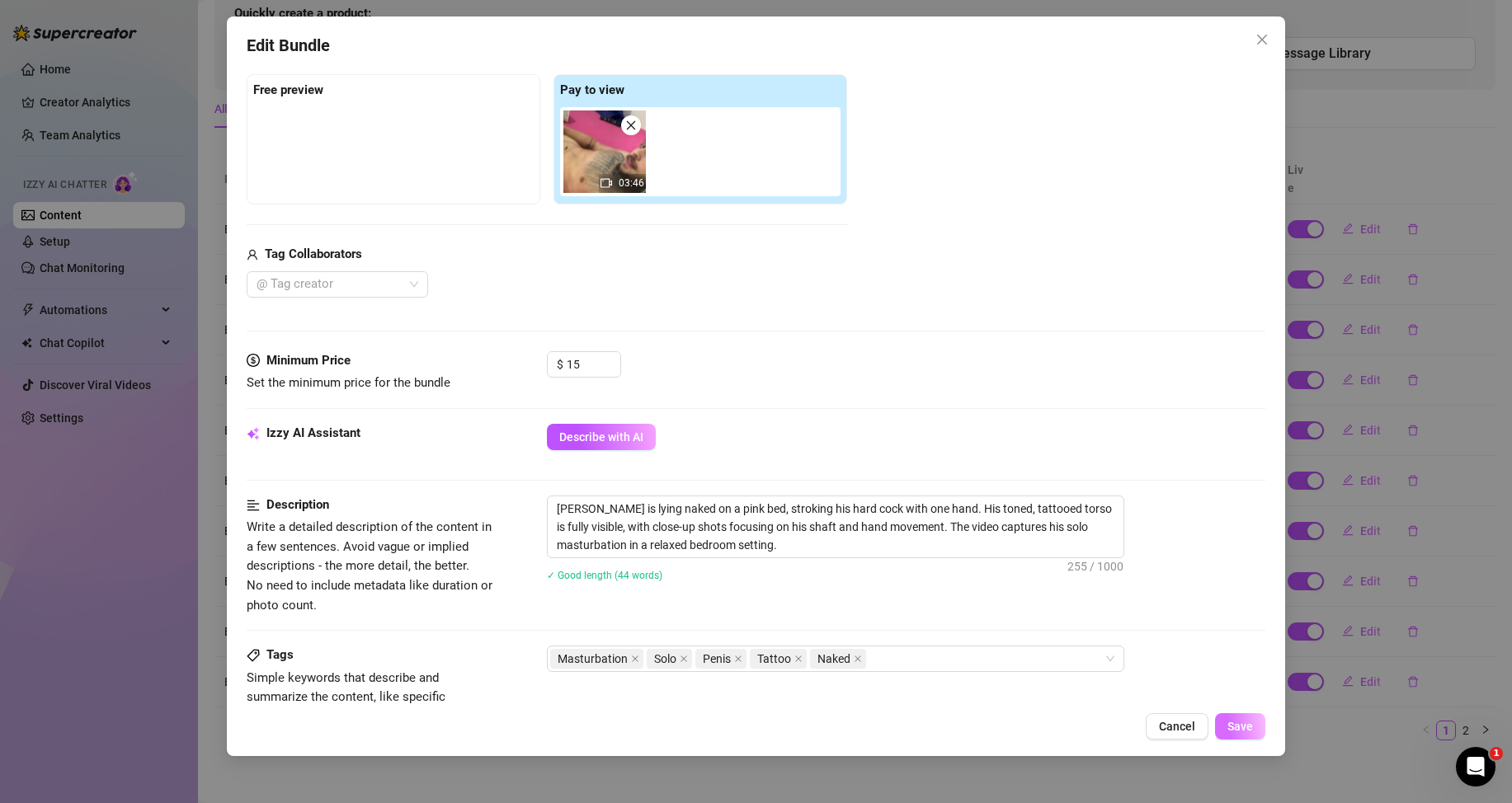
click at [1251, 721] on span "Save" at bounding box center [1241, 727] width 25 height 14
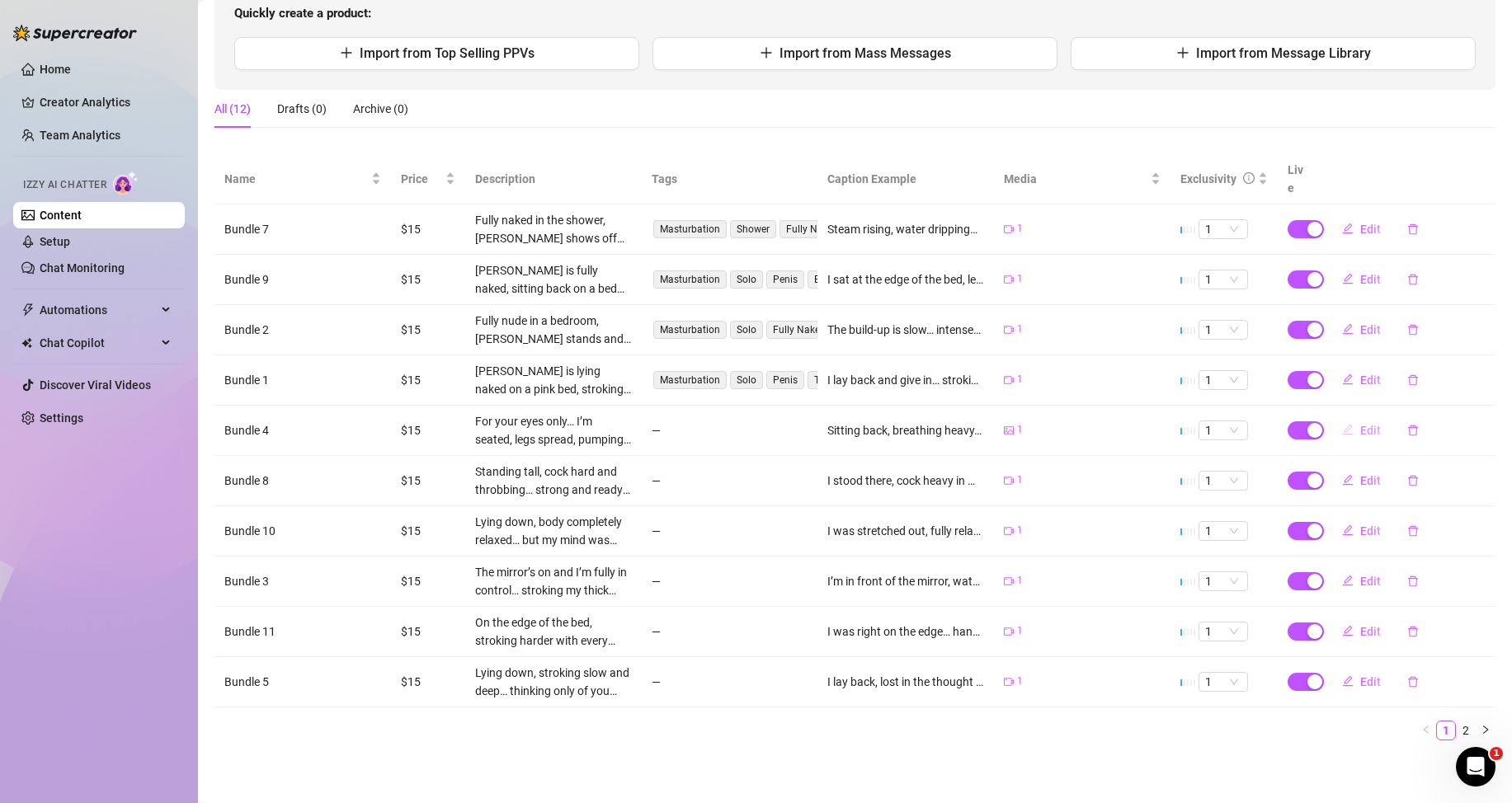
click at [1347, 434] on button "Edit" at bounding box center [1362, 430] width 65 height 26
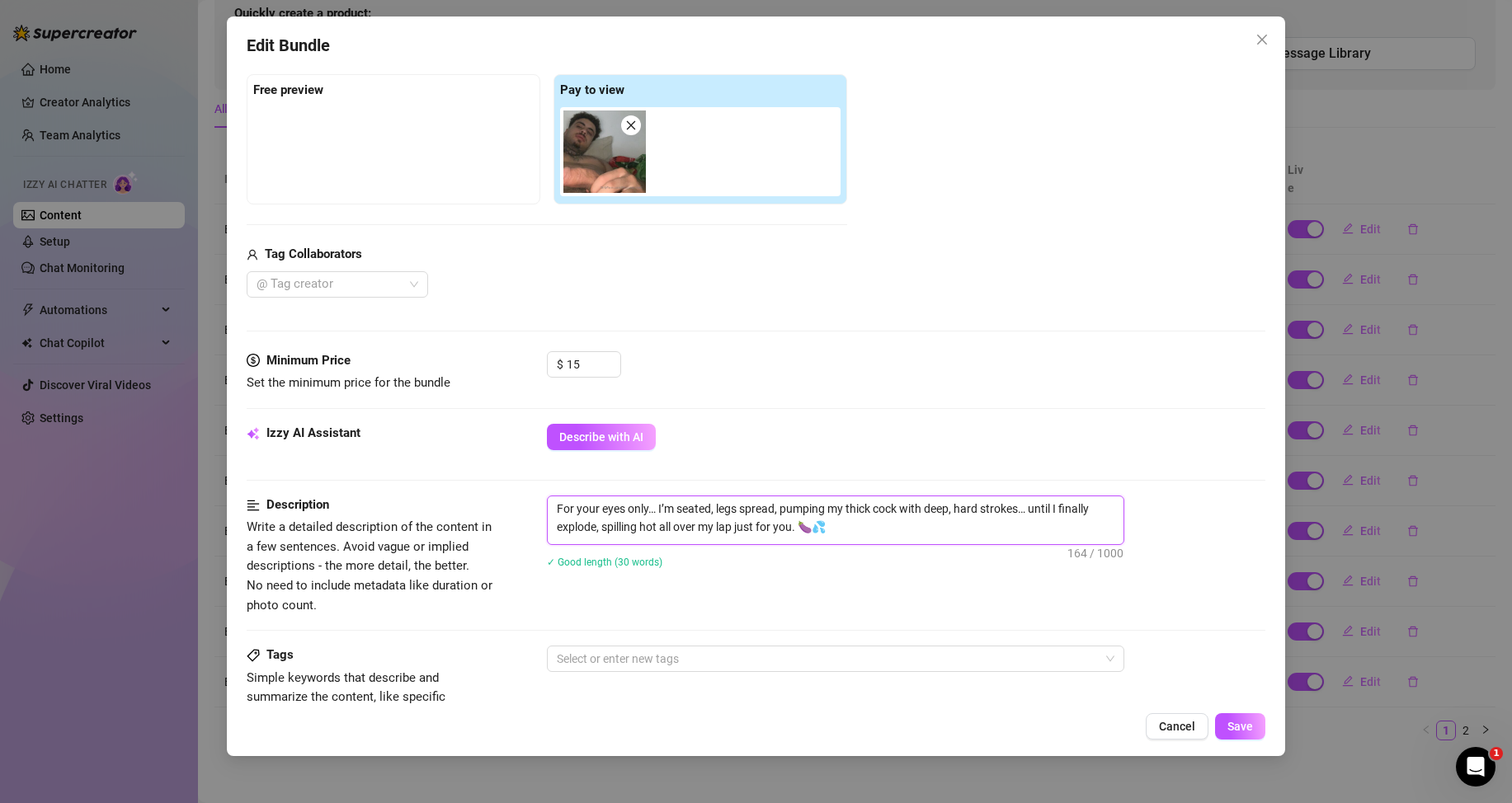
drag, startPoint x: 834, startPoint y: 529, endPoint x: 544, endPoint y: 503, distance: 291.2
click at [544, 503] on div "Description Write a detailed description of the content in a few sentences. Avo…" at bounding box center [756, 555] width 1019 height 120
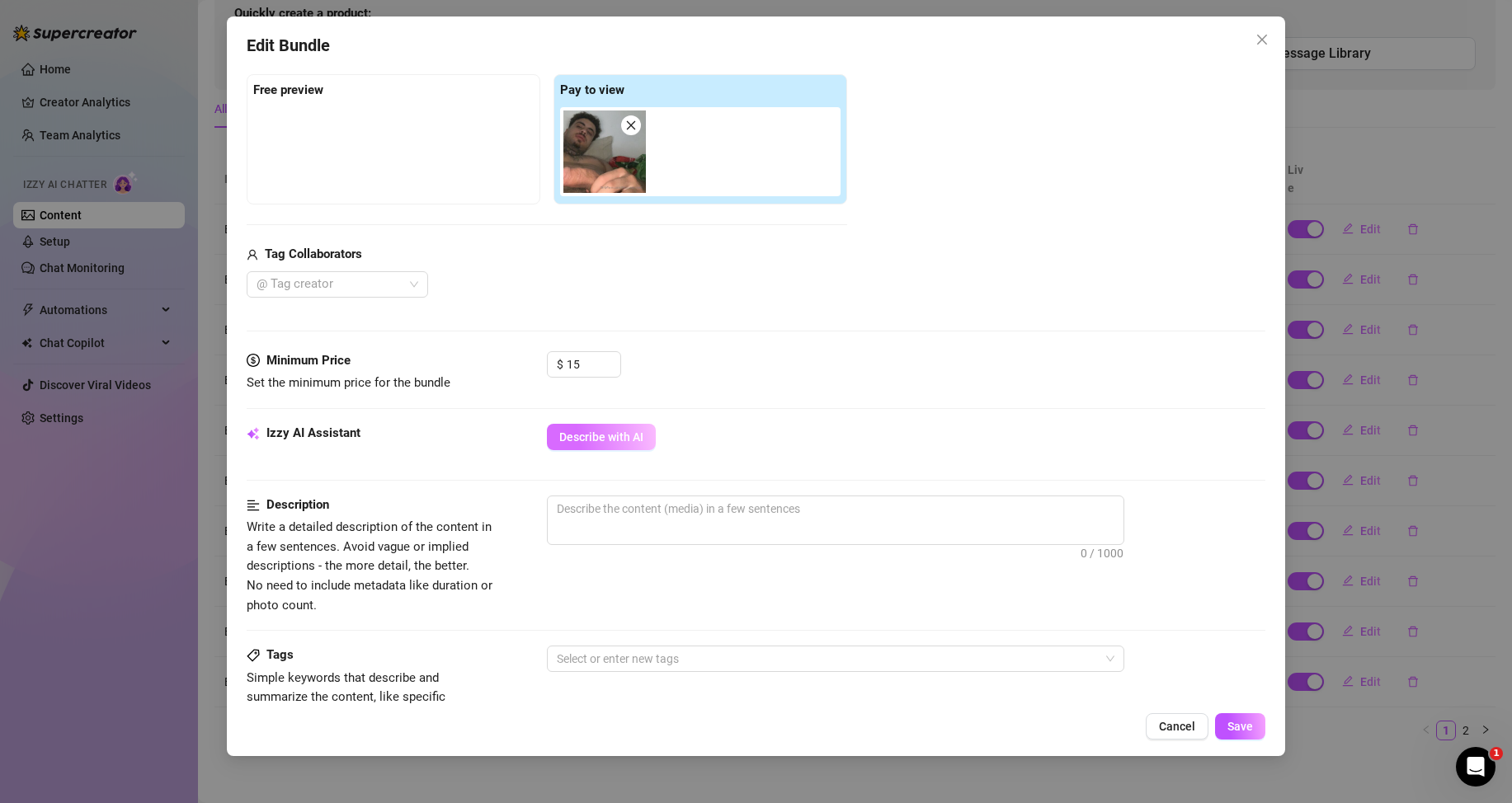
click at [585, 427] on button "Describe with AI" at bounding box center [601, 436] width 109 height 26
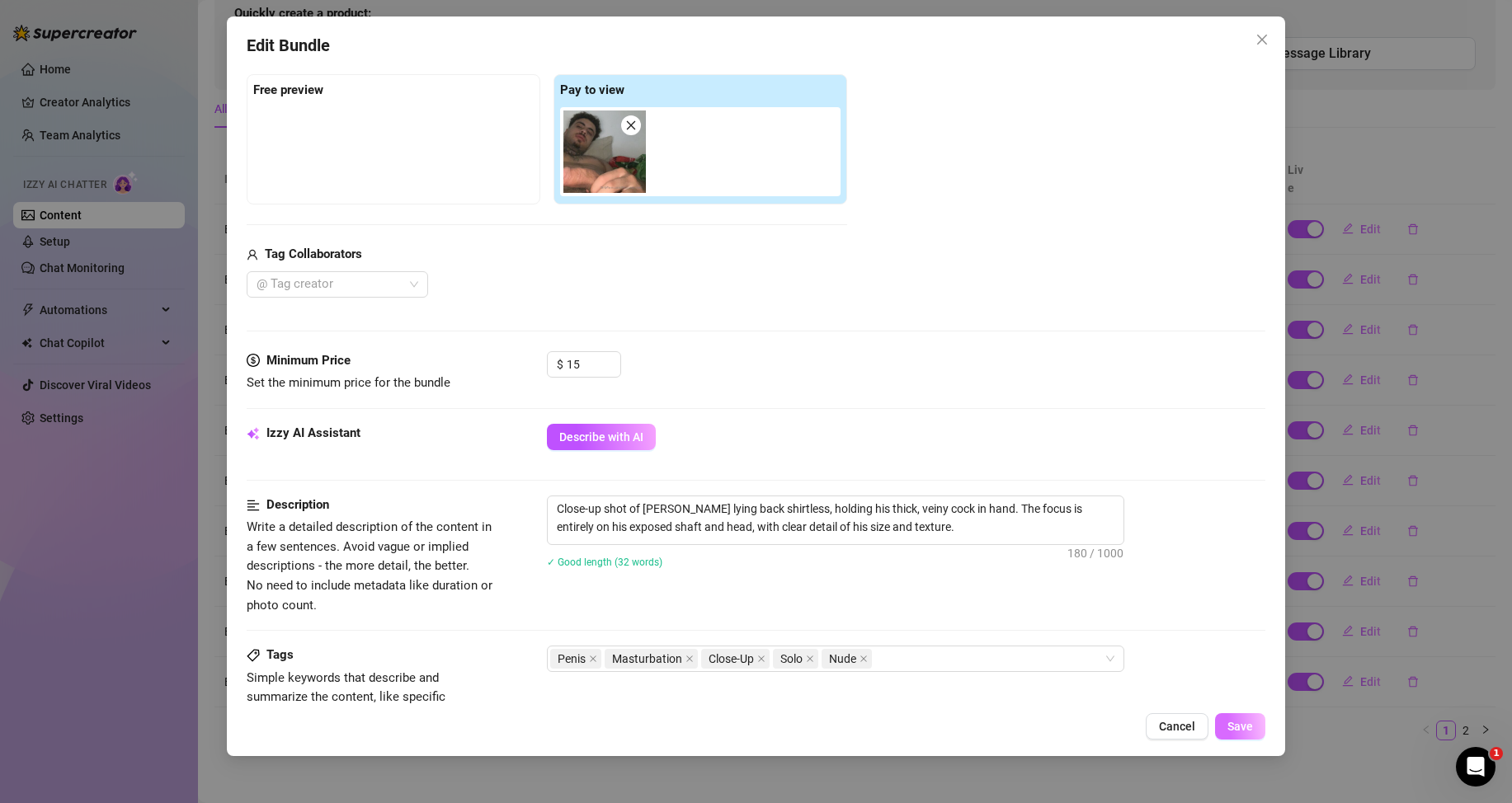
click at [1258, 731] on button "Save" at bounding box center [1241, 726] width 51 height 26
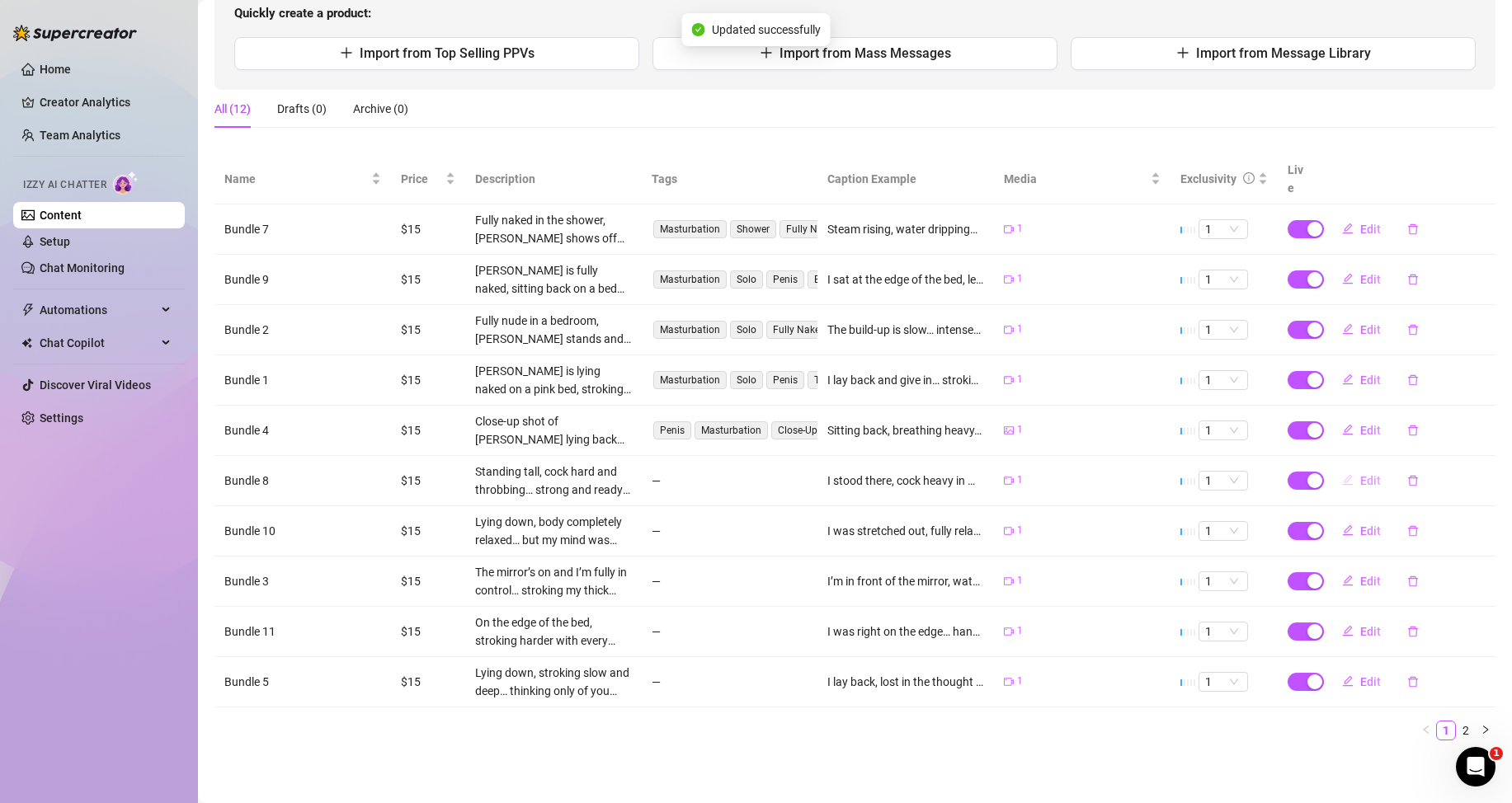
click at [1364, 484] on span "Edit" at bounding box center [1370, 481] width 20 height 14
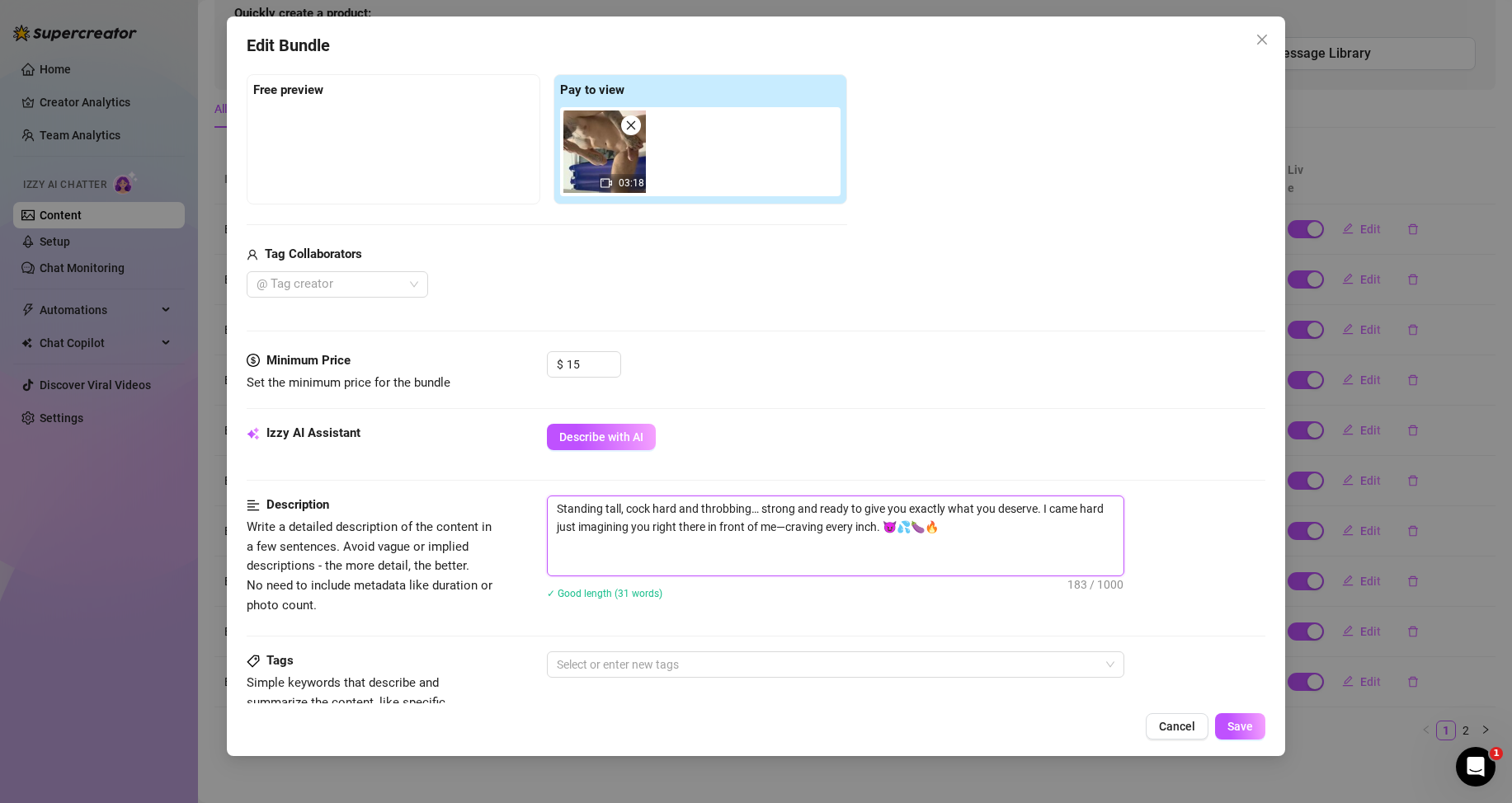
drag, startPoint x: 905, startPoint y: 525, endPoint x: 601, endPoint y: 512, distance: 304.3
click at [602, 508] on textarea "Standing tall, cock hard and throbbing… strong and ready to give you exactly wh…" at bounding box center [836, 536] width 576 height 79
drag, startPoint x: 577, startPoint y: 564, endPoint x: 553, endPoint y: 502, distance: 66.5
click at [553, 502] on textarea "Standing tall, cock hard and throbbing… strong and ready to give you exactly wh…" at bounding box center [836, 536] width 576 height 79
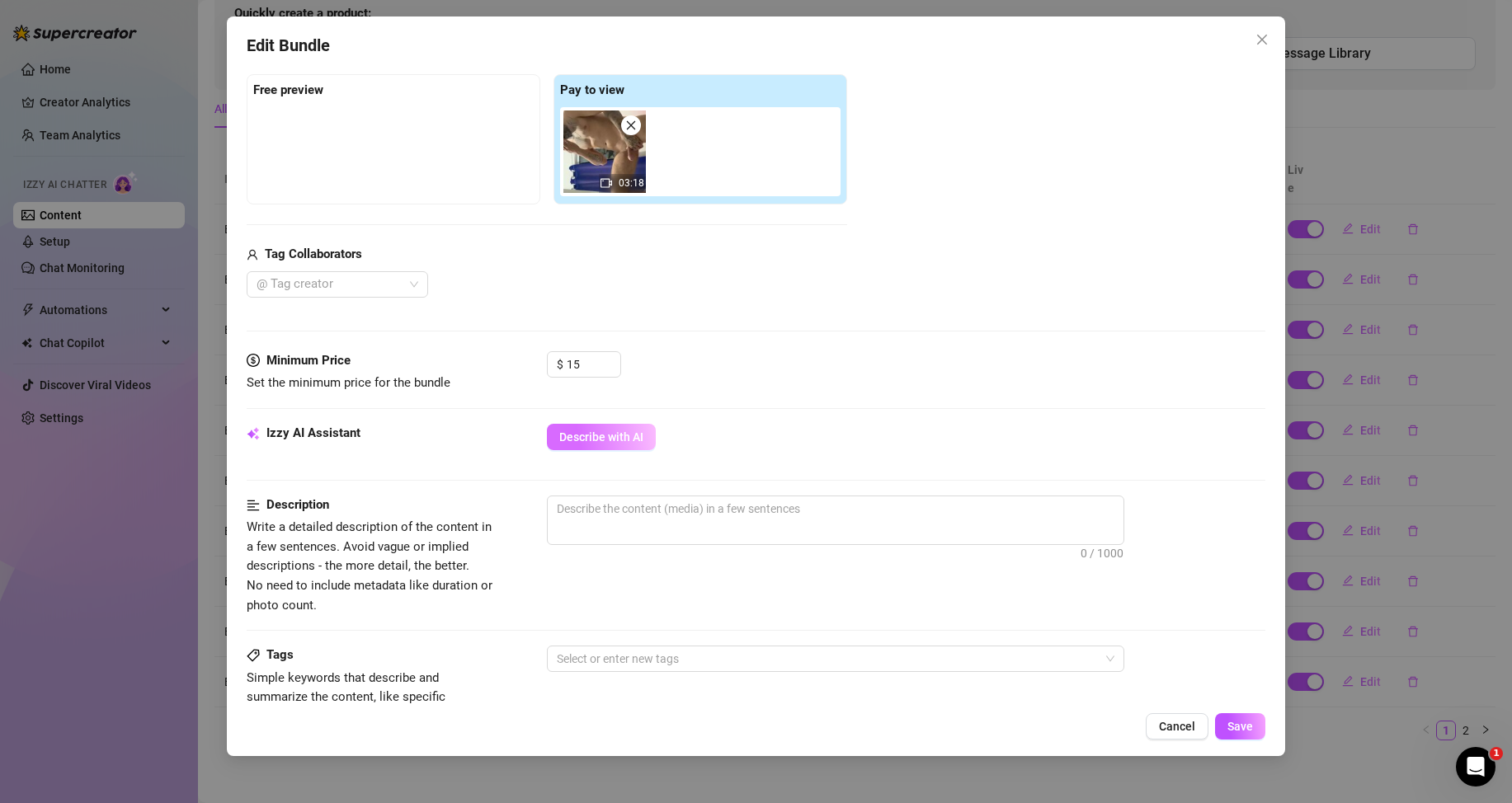
click at [606, 443] on span "Describe with AI" at bounding box center [601, 437] width 84 height 14
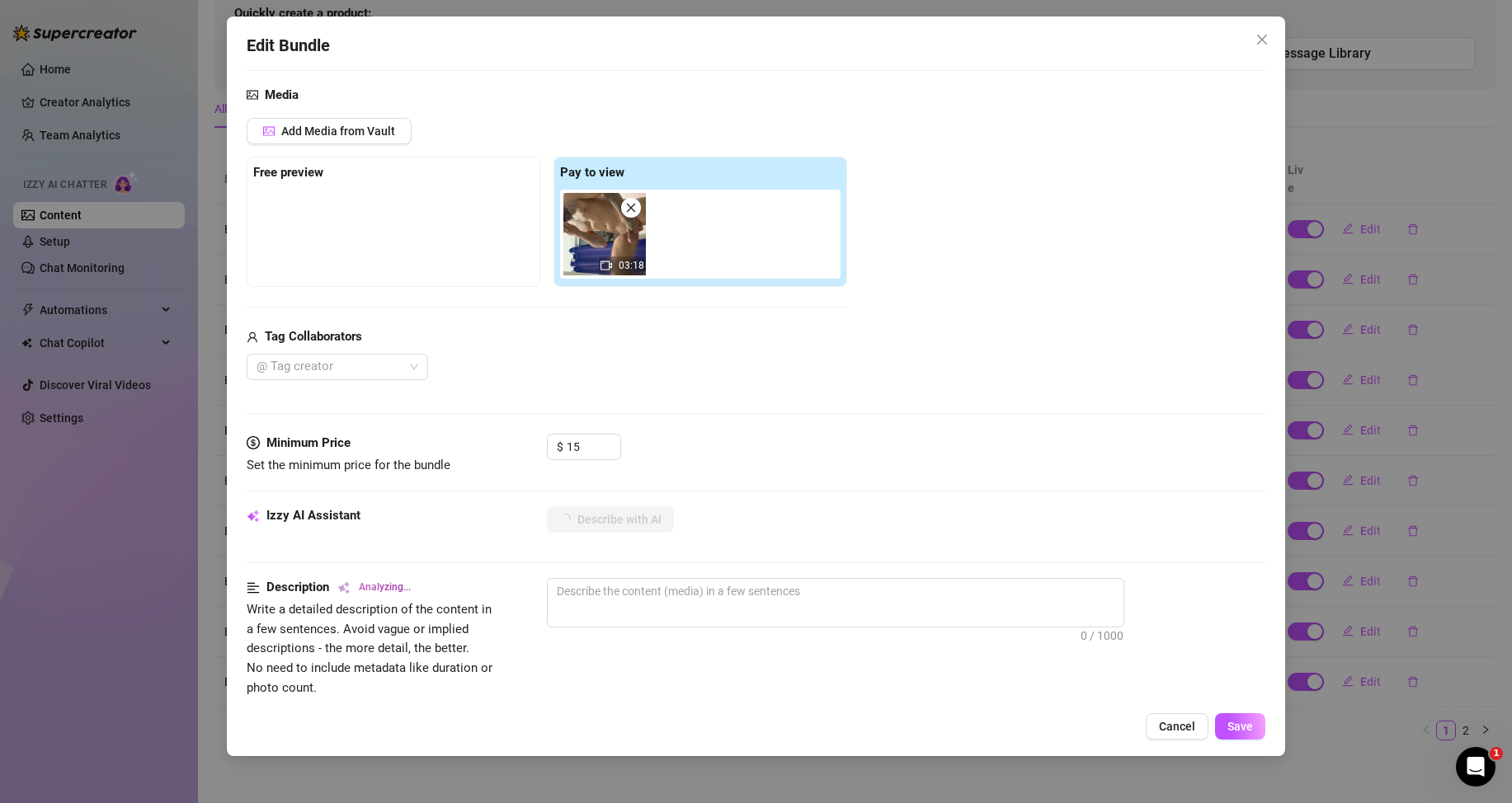
scroll to position [330, 0]
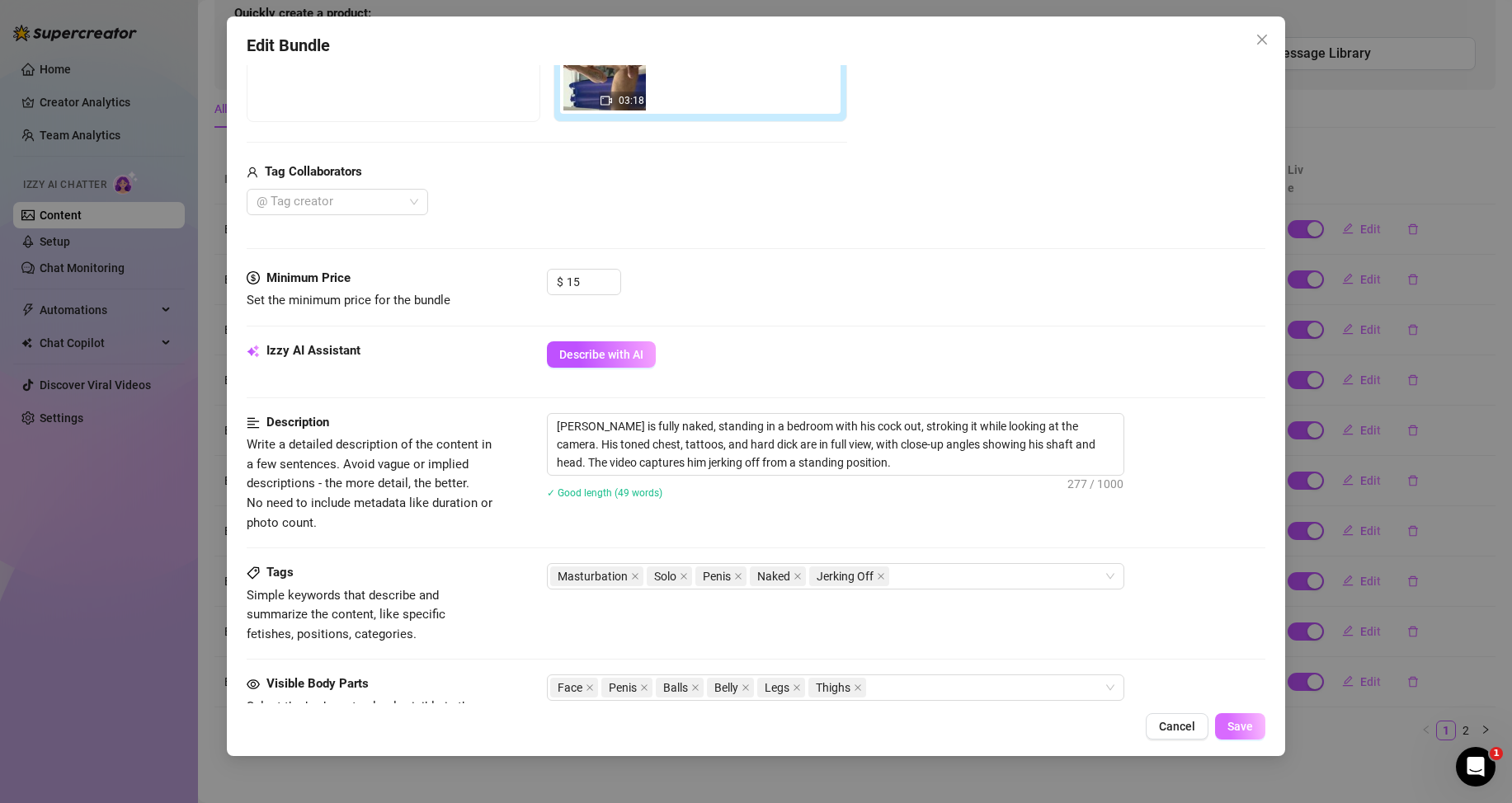
click at [1234, 720] on span "Save" at bounding box center [1241, 727] width 25 height 14
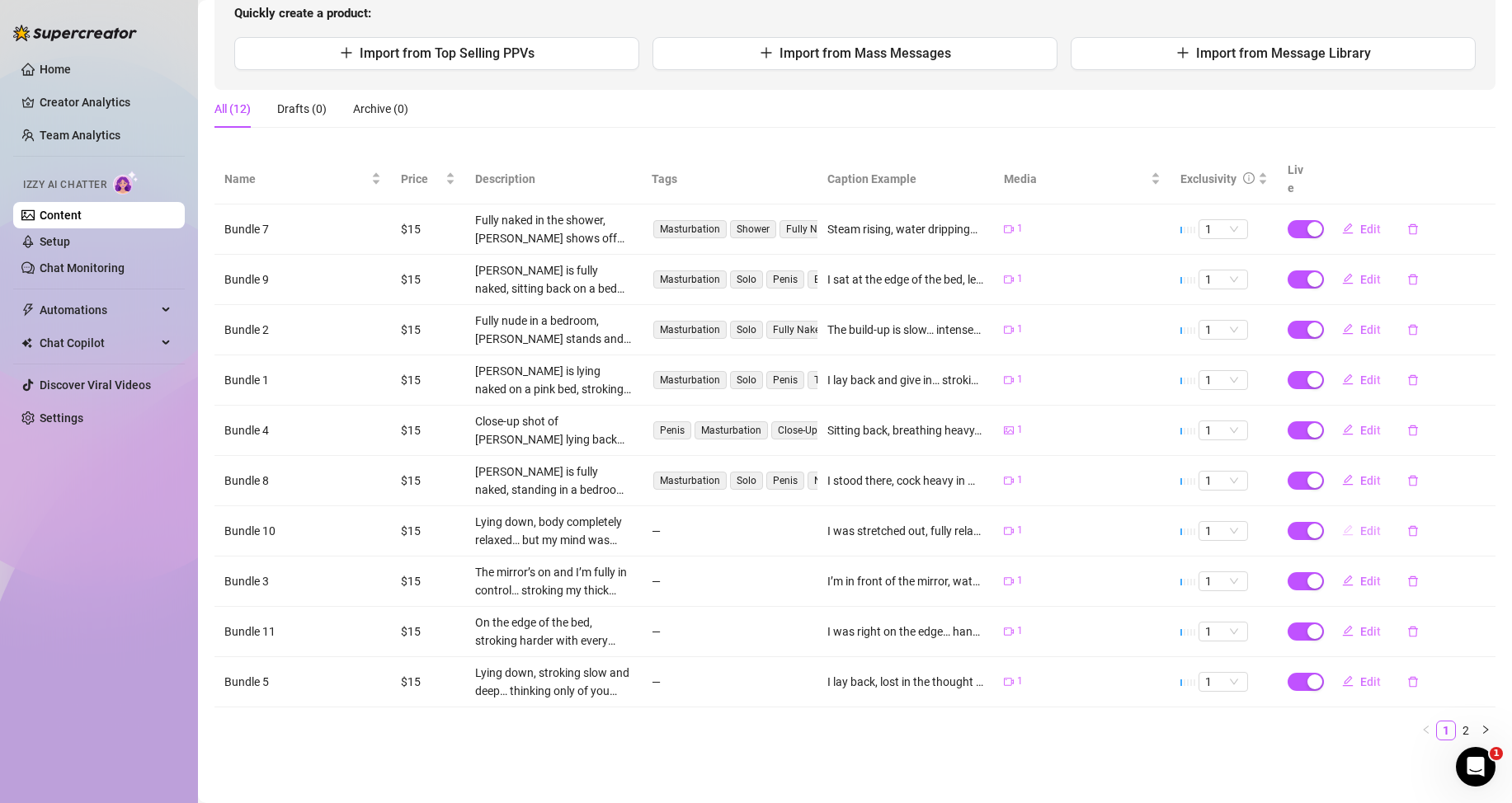
click at [1342, 530] on button "Edit" at bounding box center [1362, 531] width 65 height 26
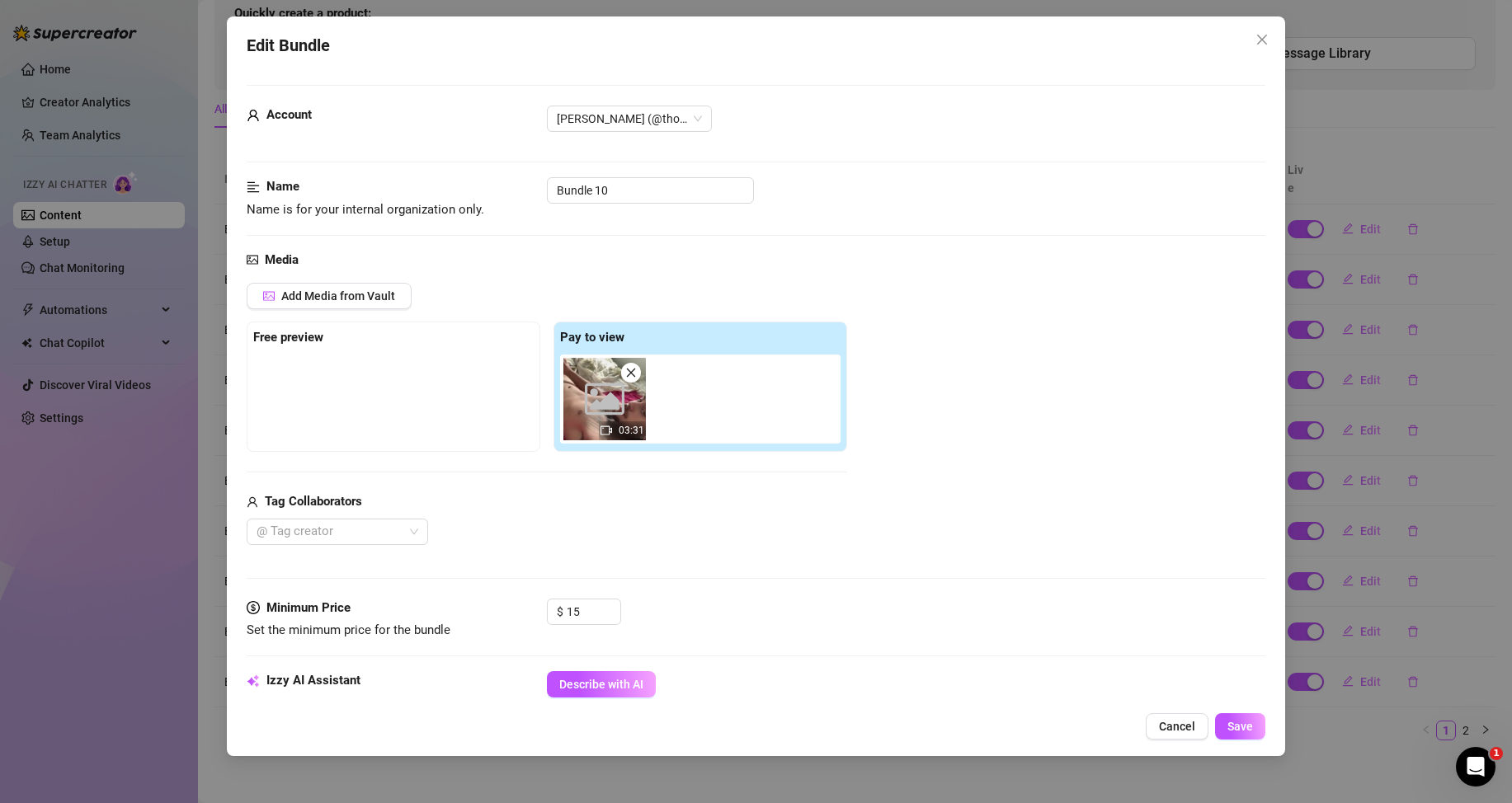
scroll to position [165, 0]
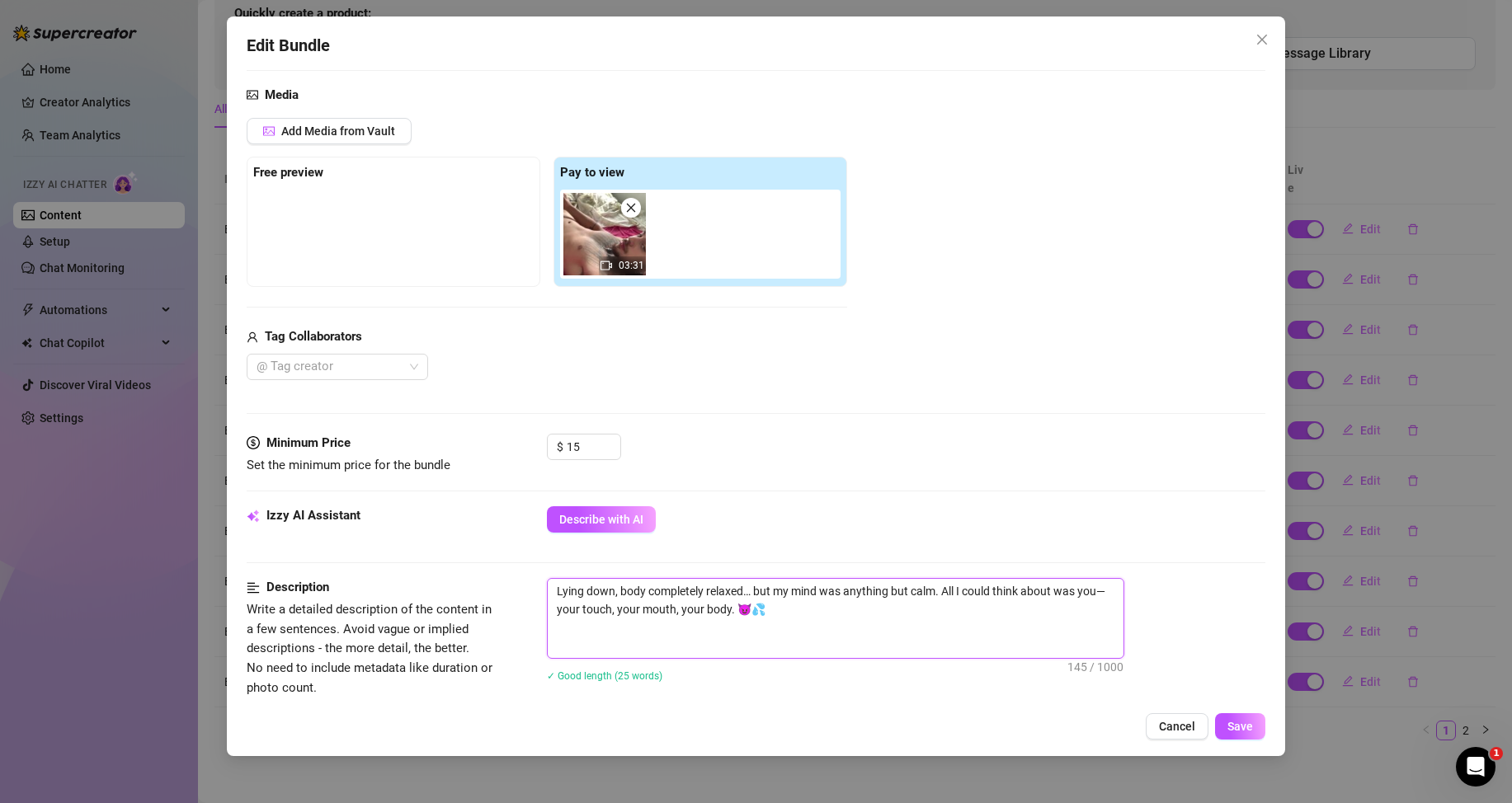
drag, startPoint x: 797, startPoint y: 612, endPoint x: 552, endPoint y: 585, distance: 246.5
click at [552, 585] on textarea "Lying down, body completely relaxed… but my mind was anything but calm. All I c…" at bounding box center [836, 618] width 576 height 79
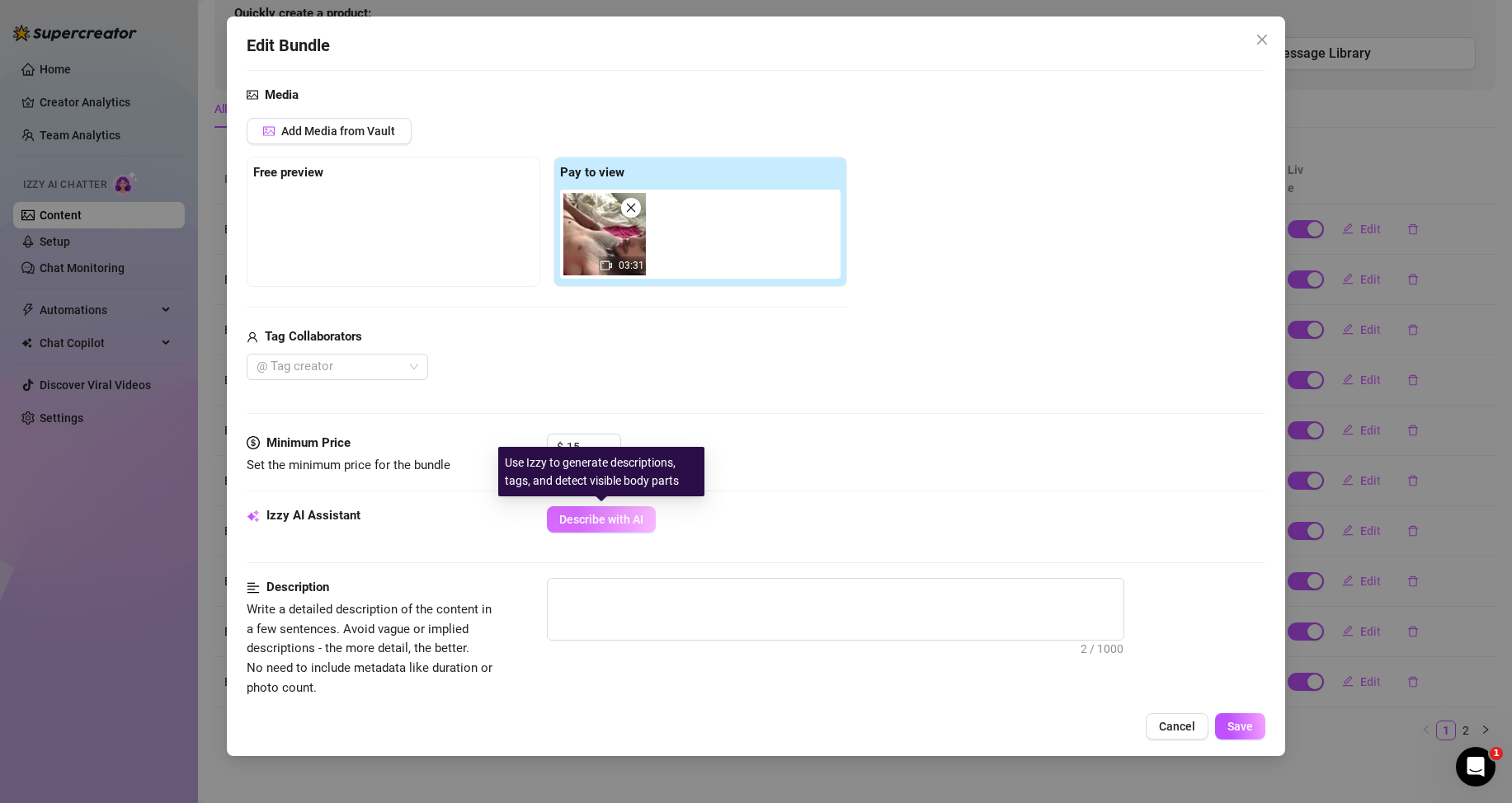
click at [582, 521] on span "Describe with AI" at bounding box center [601, 520] width 84 height 14
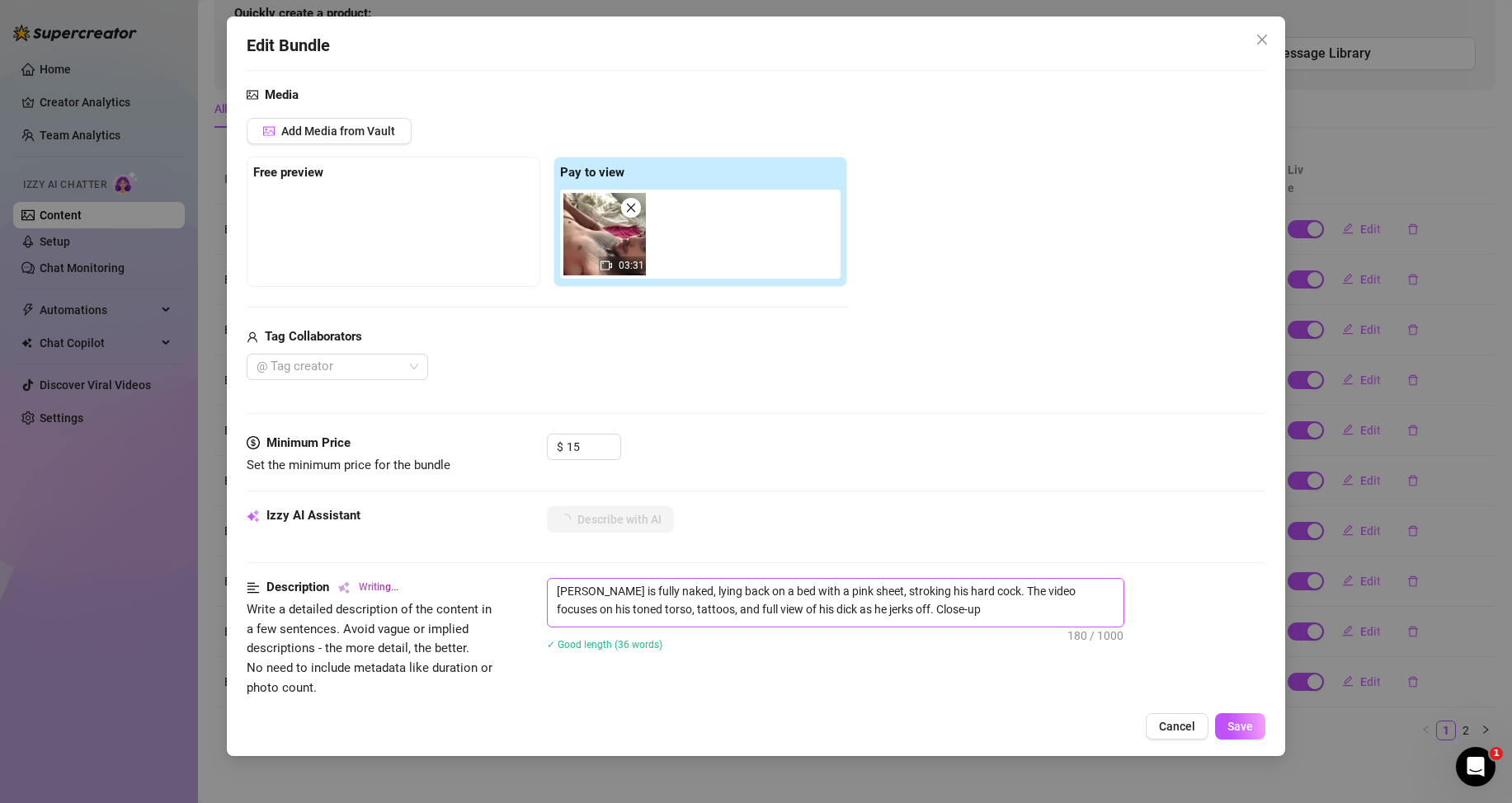
scroll to position [330, 0]
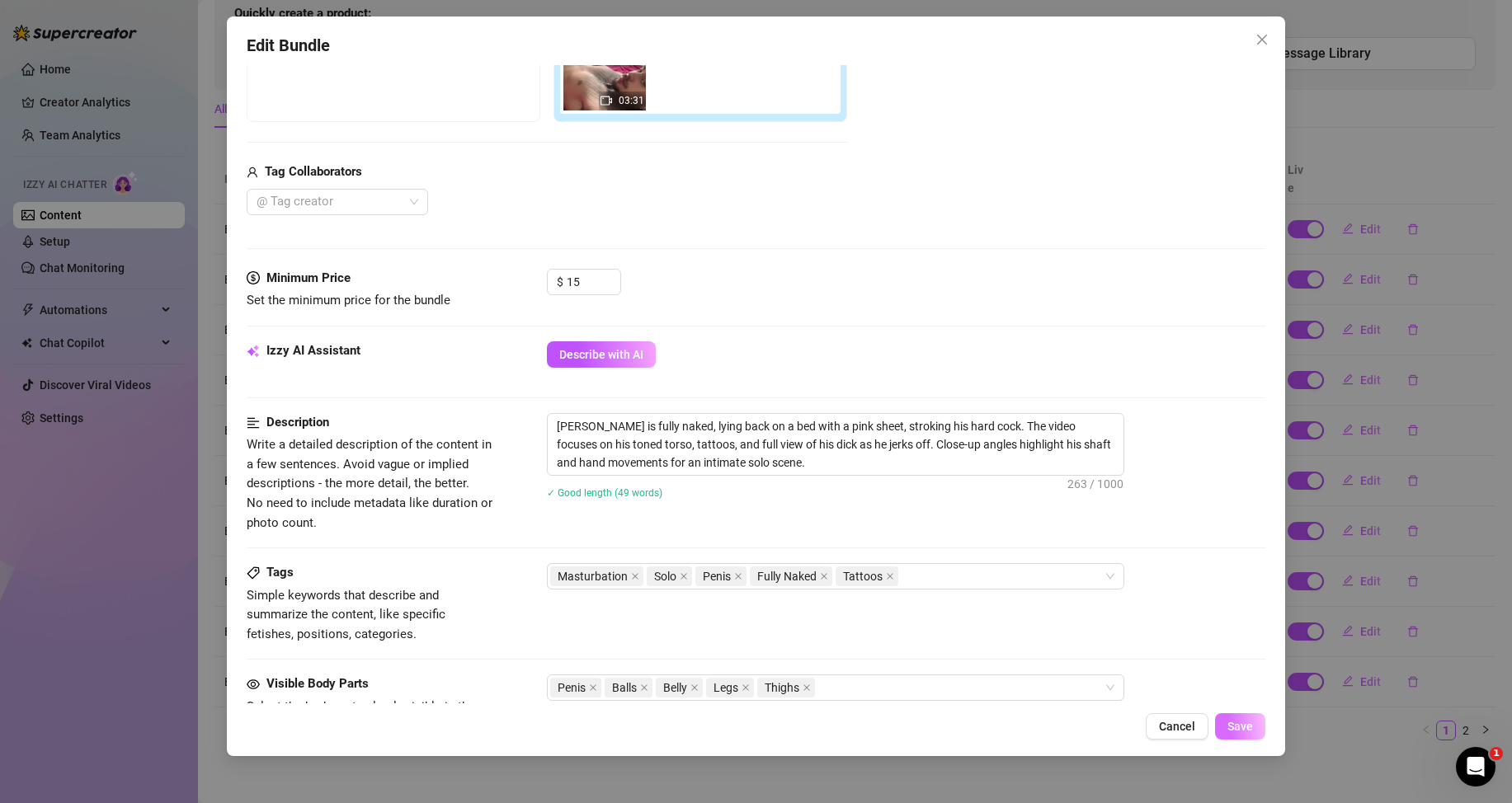
click at [1236, 727] on span "Save" at bounding box center [1241, 727] width 25 height 14
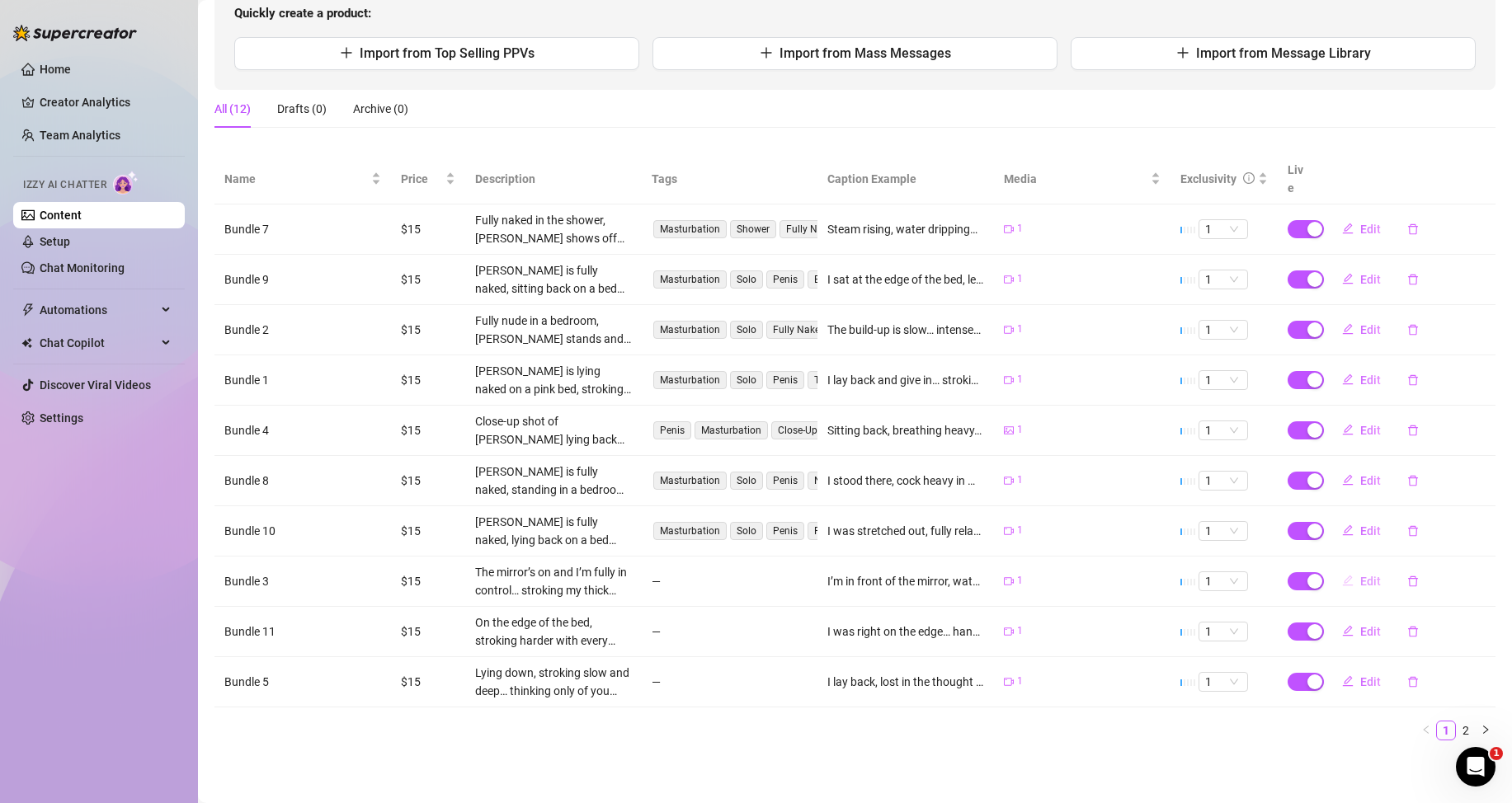
click at [1363, 583] on span "Edit" at bounding box center [1370, 582] width 20 height 14
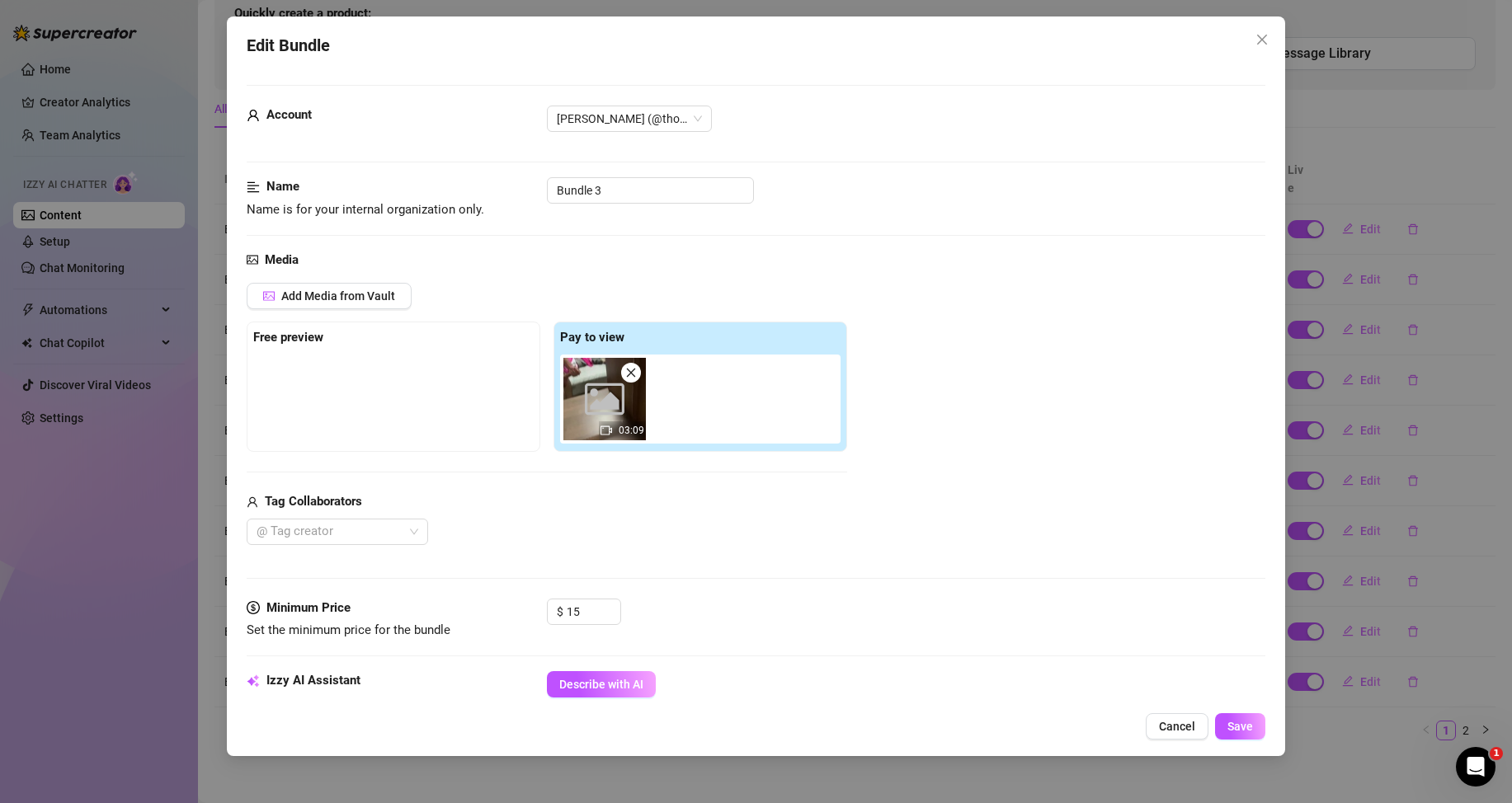
scroll to position [248, 0]
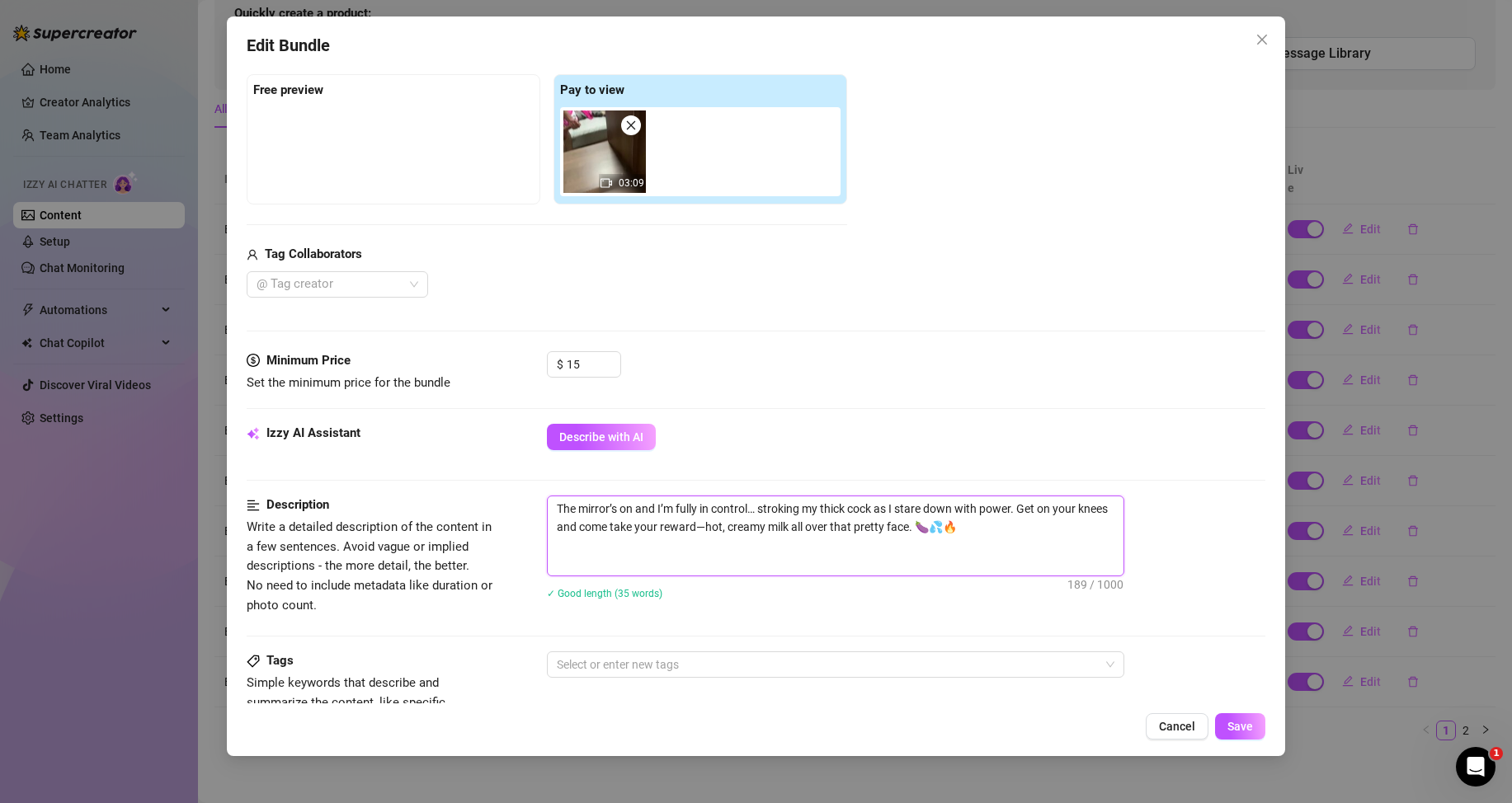
drag, startPoint x: 990, startPoint y: 525, endPoint x: 556, endPoint y: 510, distance: 434.3
click at [556, 510] on textarea "The mirror’s on and I’m fully in control… stroking my thick cock as I stare dow…" at bounding box center [836, 536] width 576 height 79
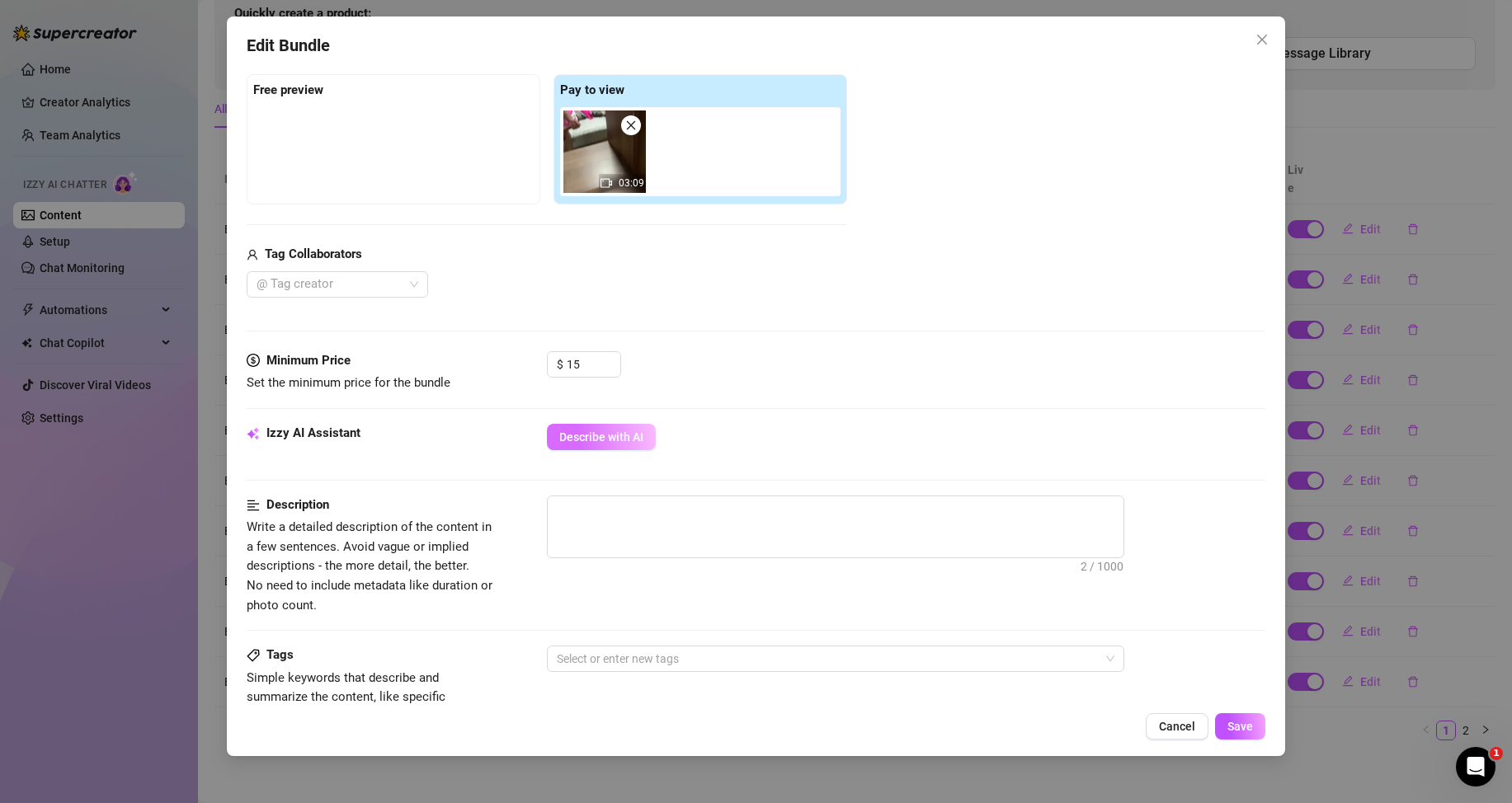
click at [582, 433] on span "Describe with AI" at bounding box center [601, 437] width 84 height 14
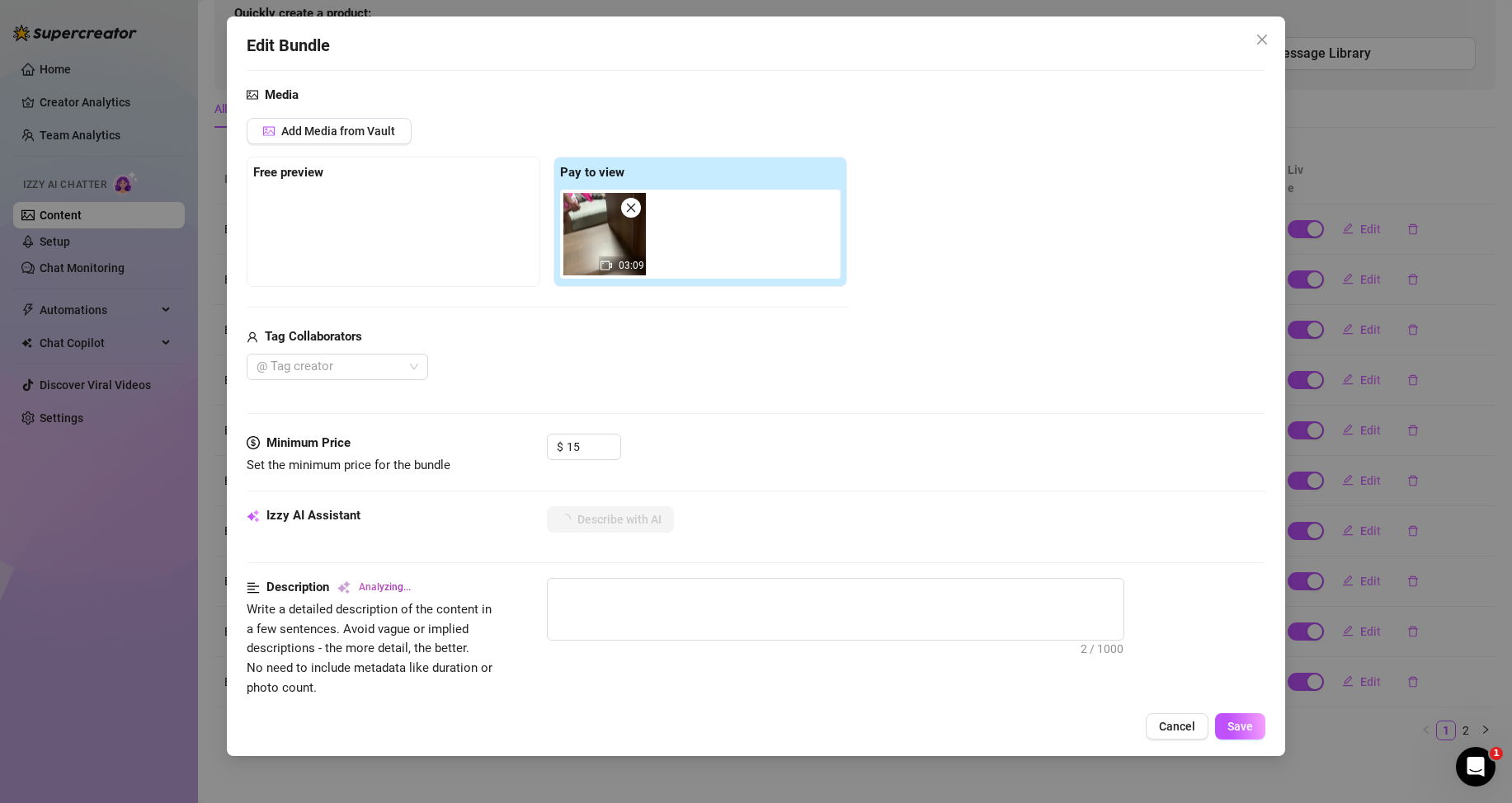
scroll to position [330, 0]
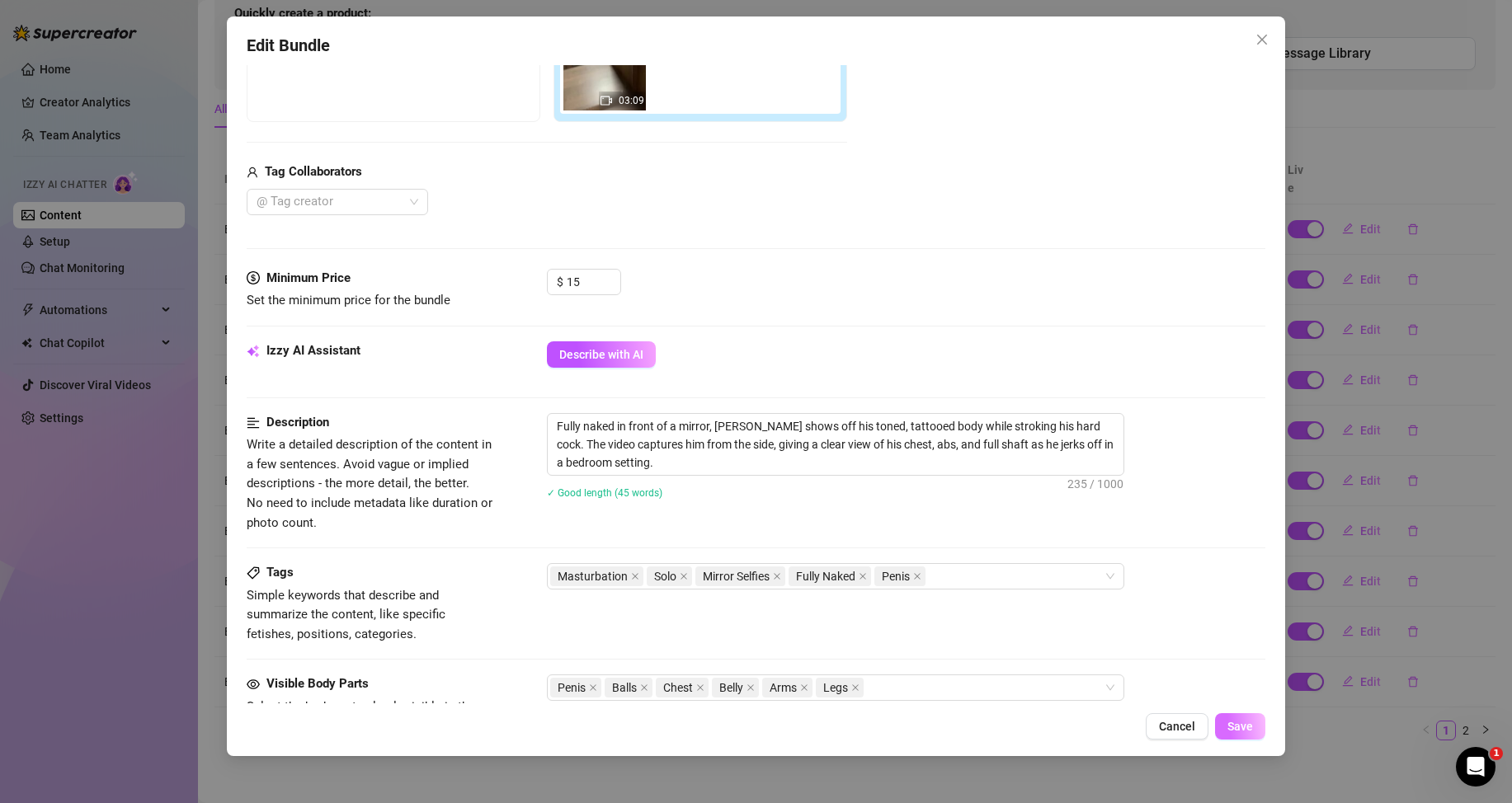
click at [1252, 717] on button "Save" at bounding box center [1241, 726] width 51 height 26
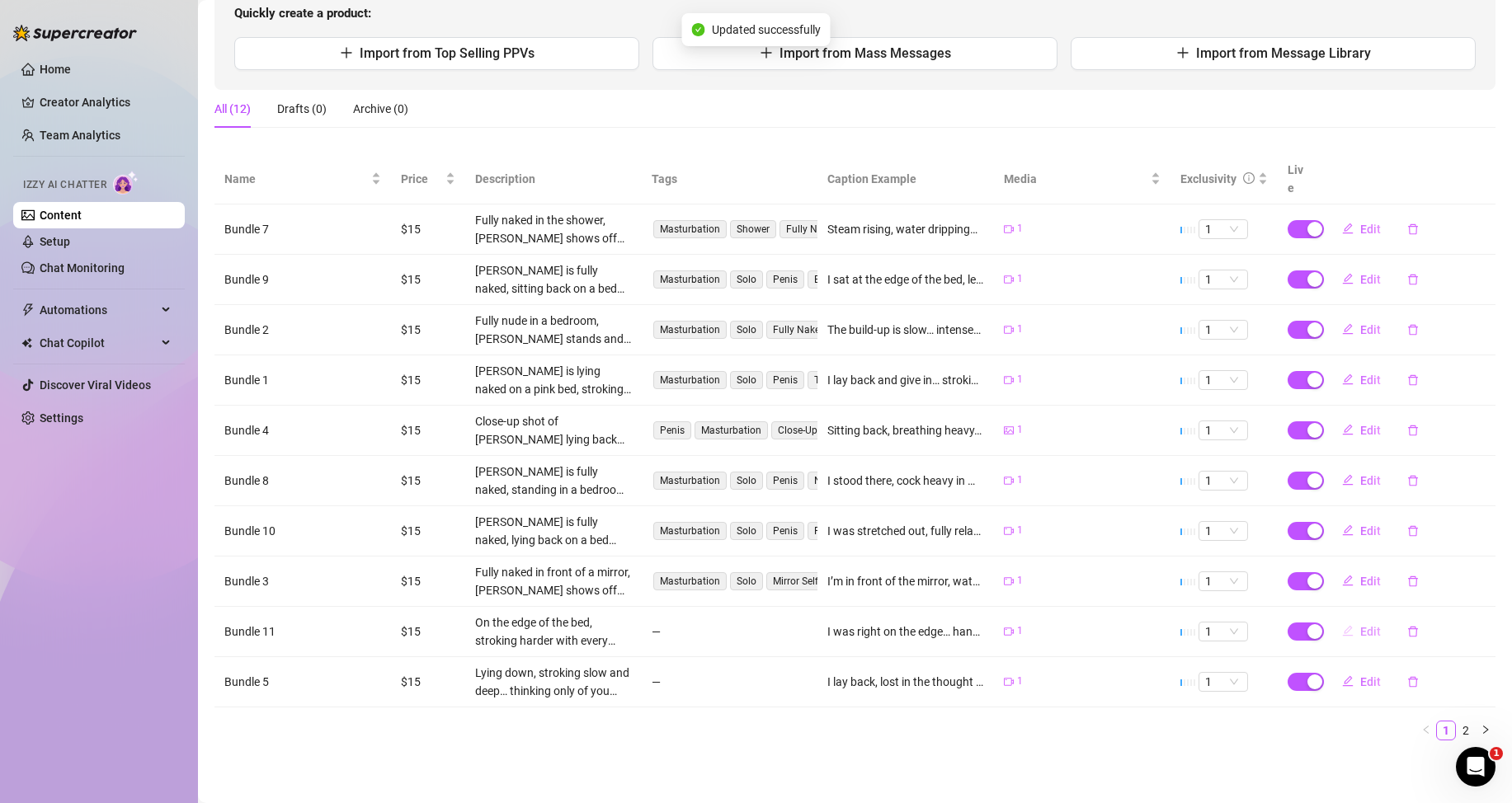
click at [1361, 637] on span "Edit" at bounding box center [1370, 632] width 20 height 14
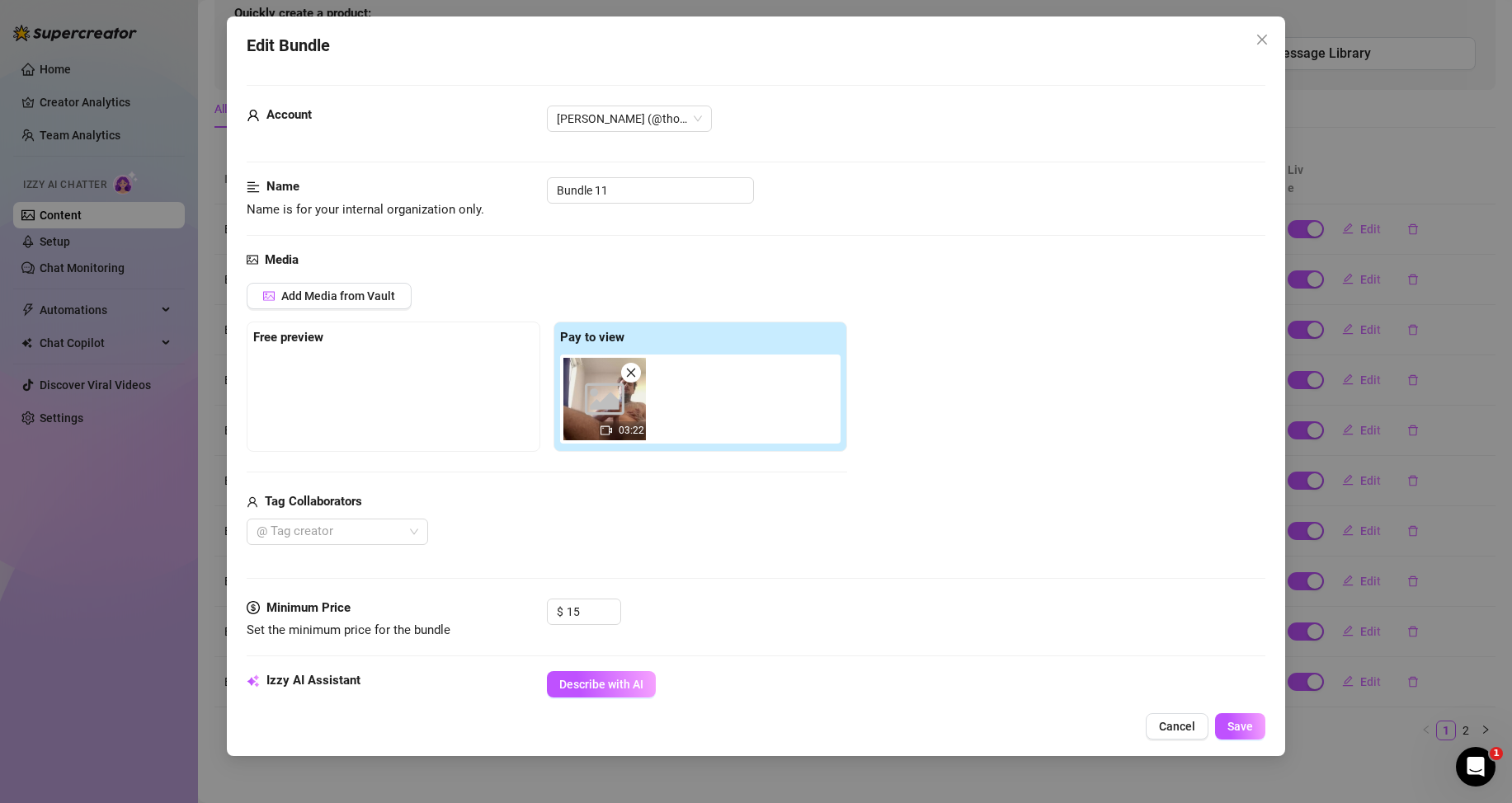
scroll to position [248, 0]
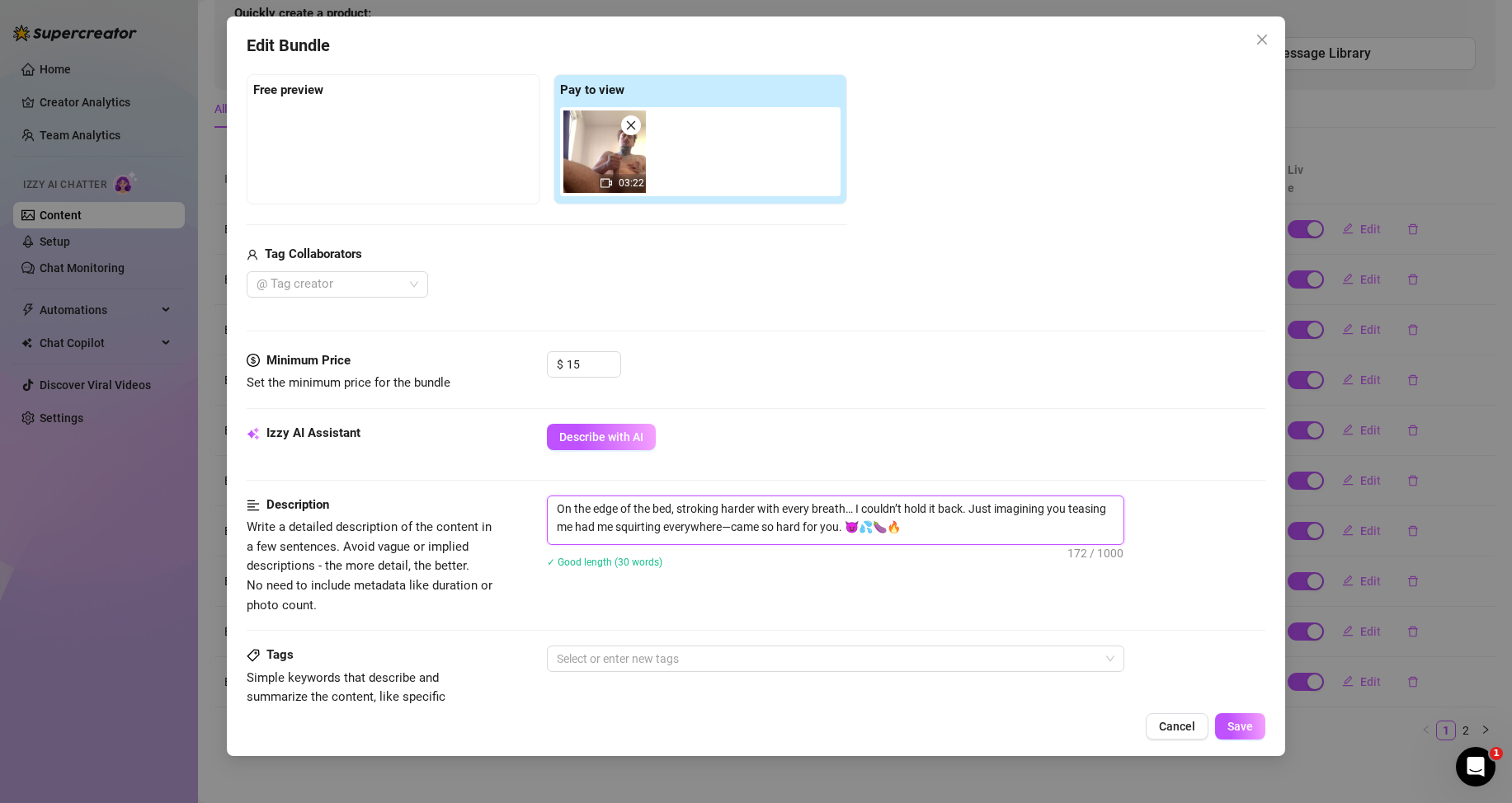
drag, startPoint x: 931, startPoint y: 536, endPoint x: 548, endPoint y: 510, distance: 383.9
click at [548, 510] on textarea "On the edge of the bed, stroking harder with every breath… I couldn’t hold it b…" at bounding box center [836, 518] width 576 height 43
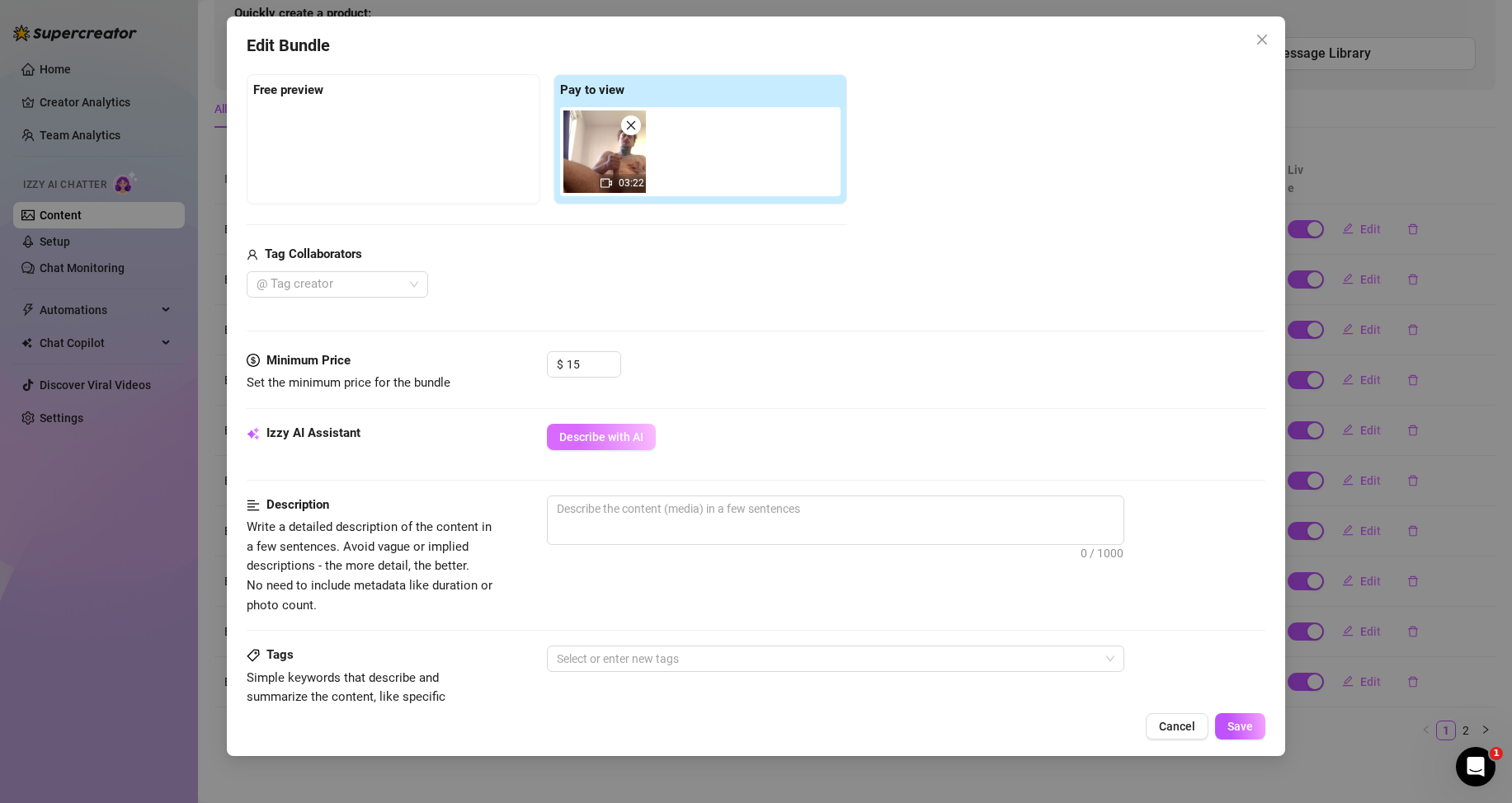
click at [625, 442] on span "Describe with AI" at bounding box center [601, 437] width 84 height 14
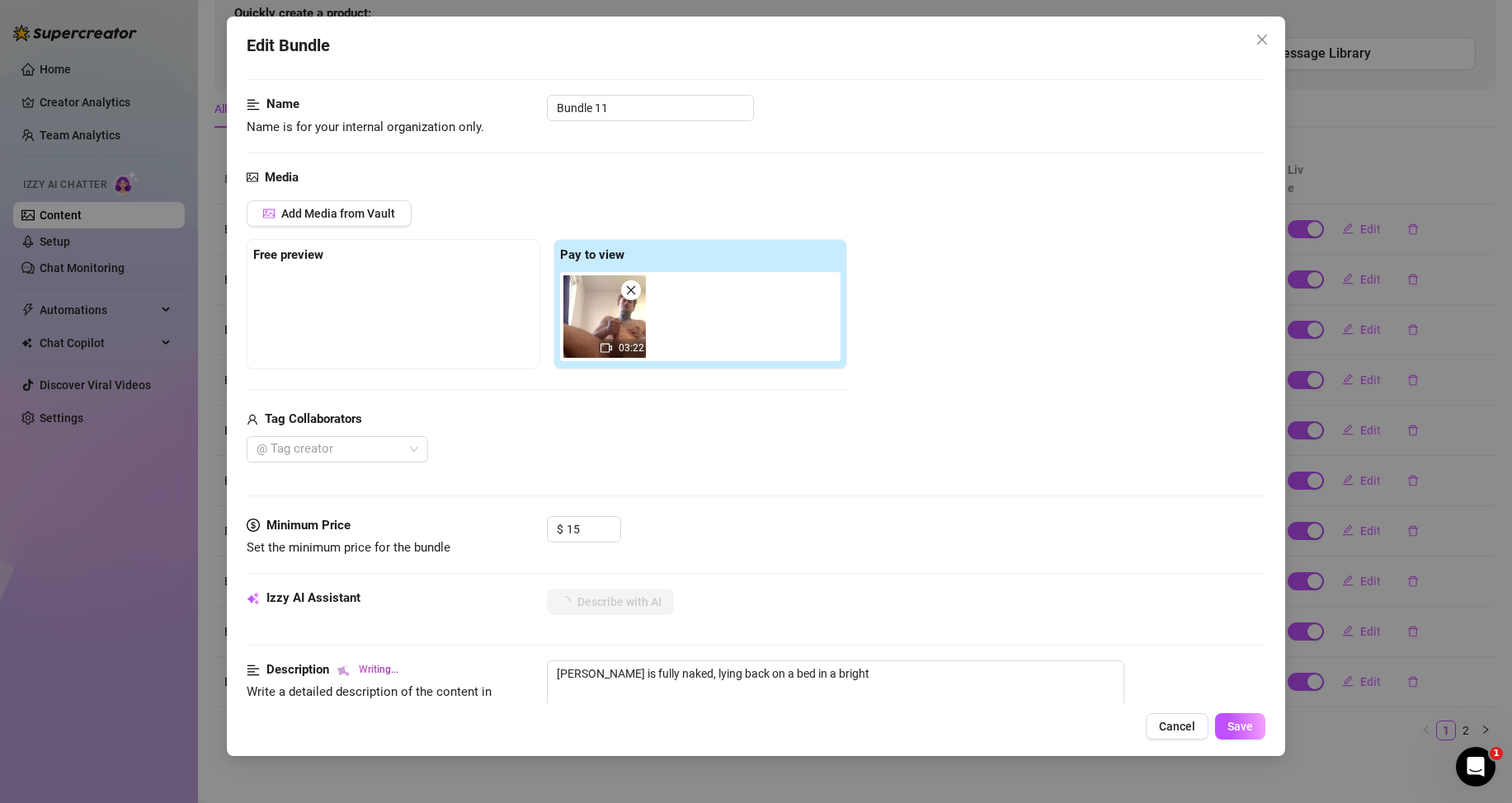
scroll to position [330, 0]
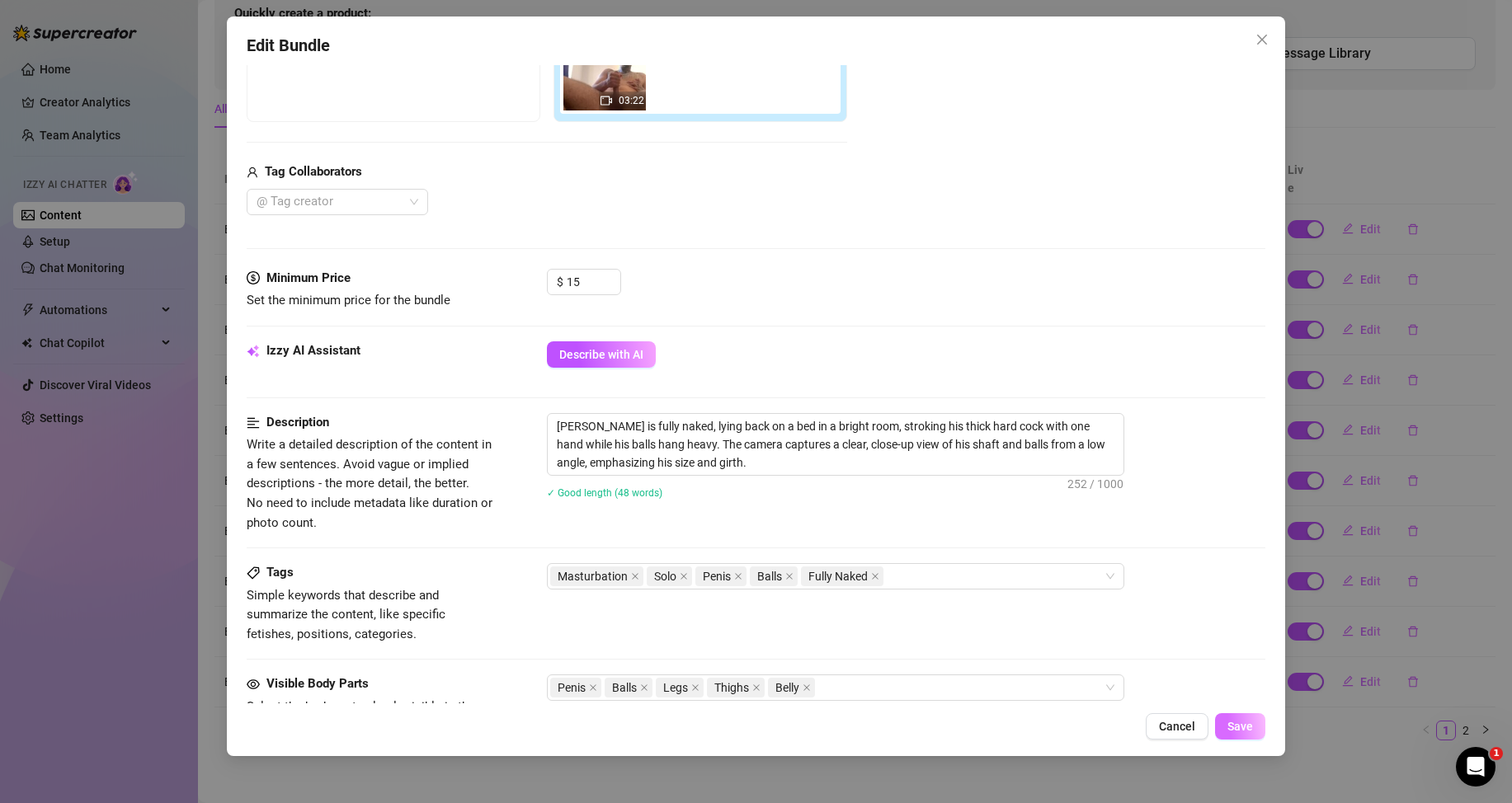
click at [1244, 724] on span "Save" at bounding box center [1241, 727] width 25 height 14
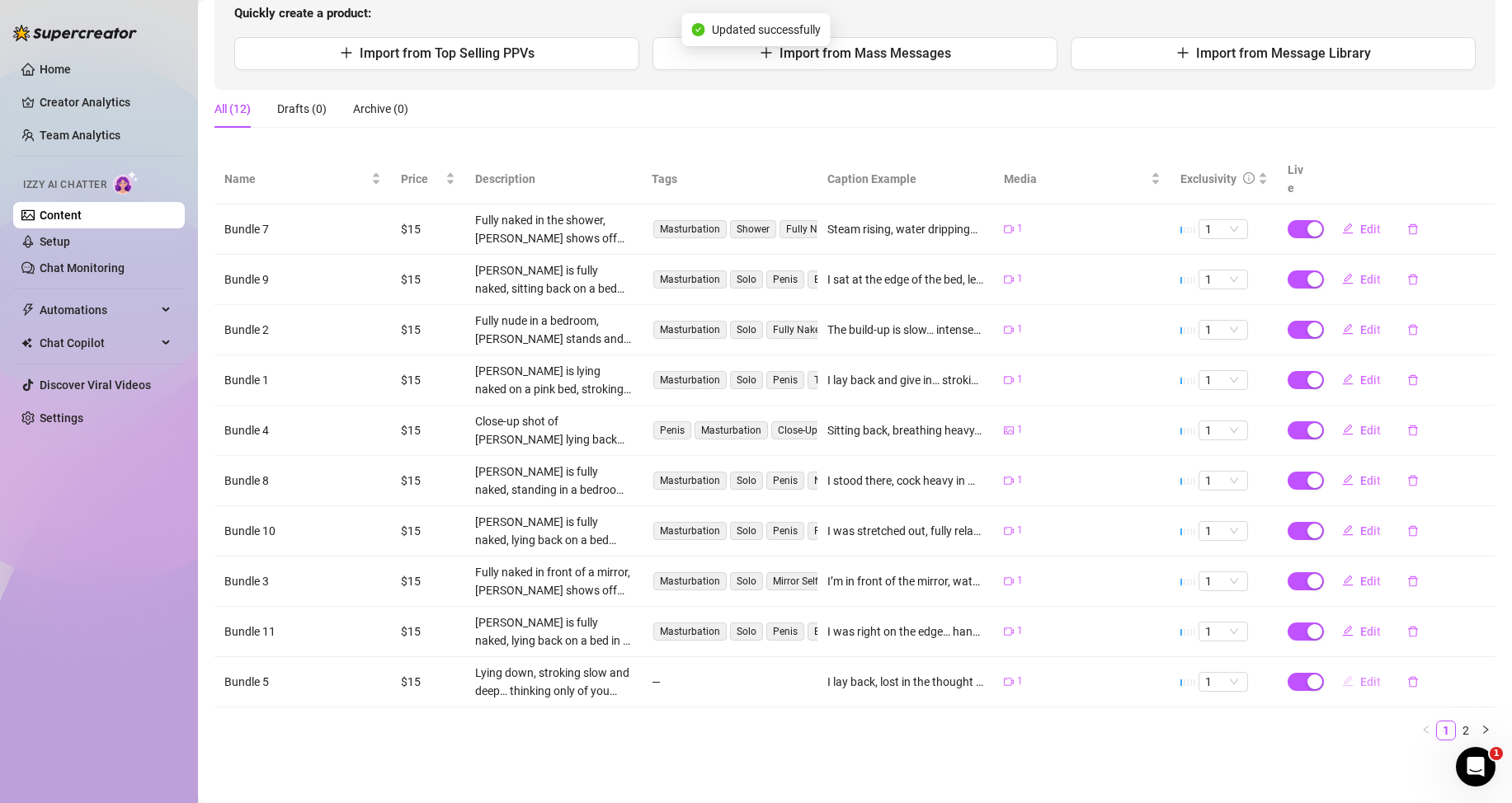
click at [1369, 675] on button "Edit" at bounding box center [1362, 681] width 65 height 26
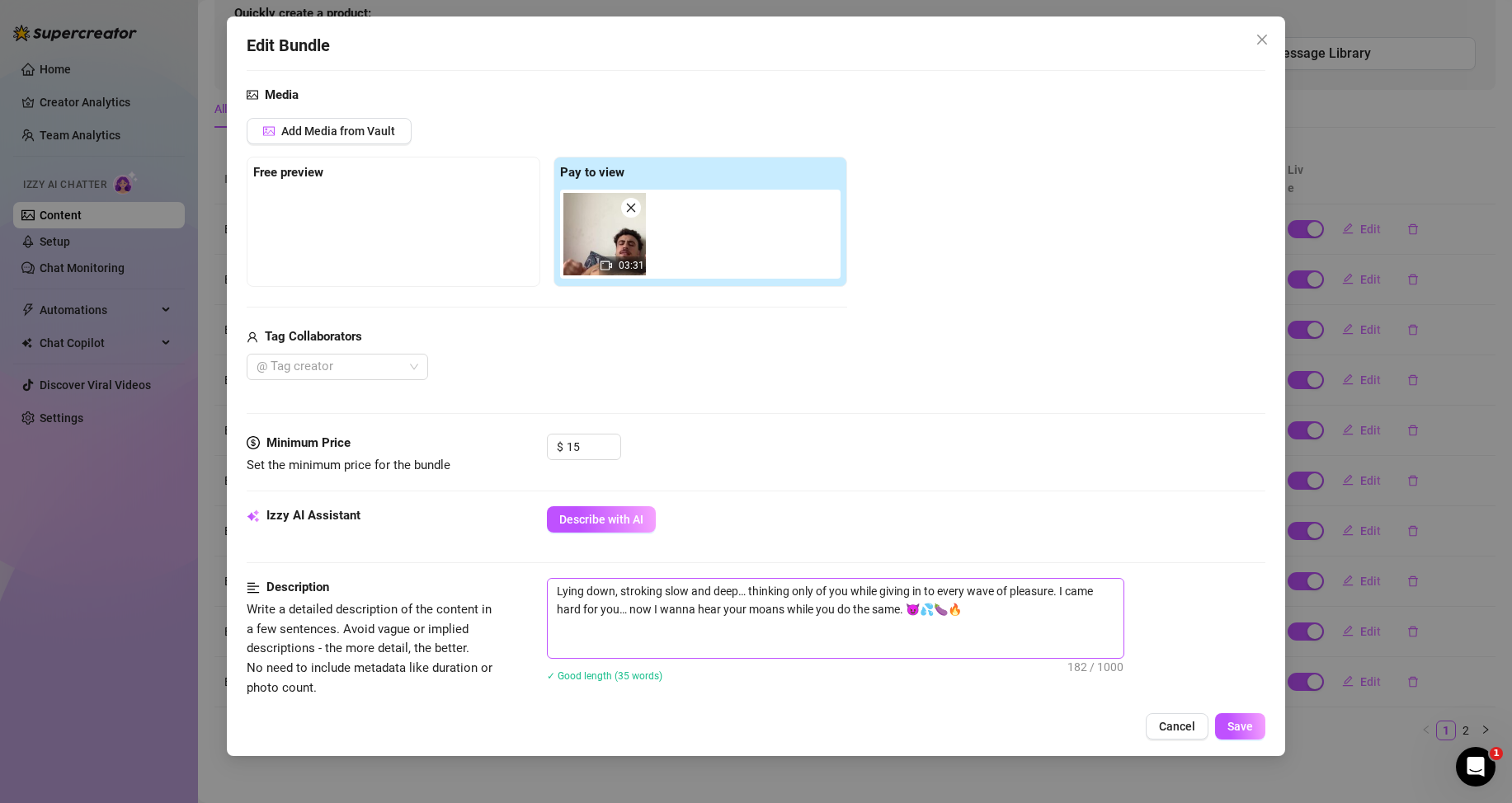
scroll to position [248, 0]
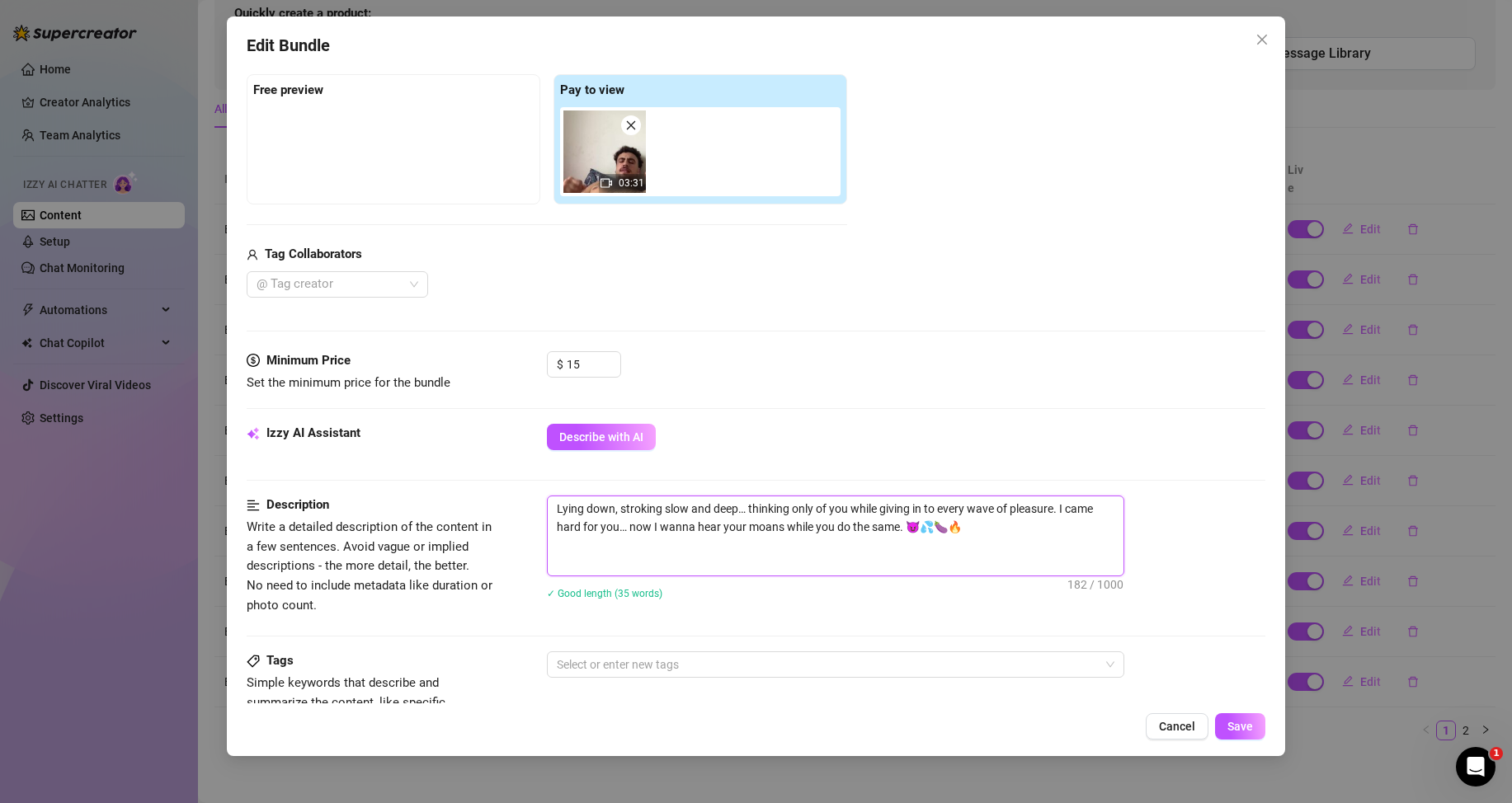
drag, startPoint x: 977, startPoint y: 533, endPoint x: 544, endPoint y: 505, distance: 433.9
click at [544, 505] on div "Description Write a detailed description of the content in a few sentences. Avo…" at bounding box center [756, 558] width 1019 height 125
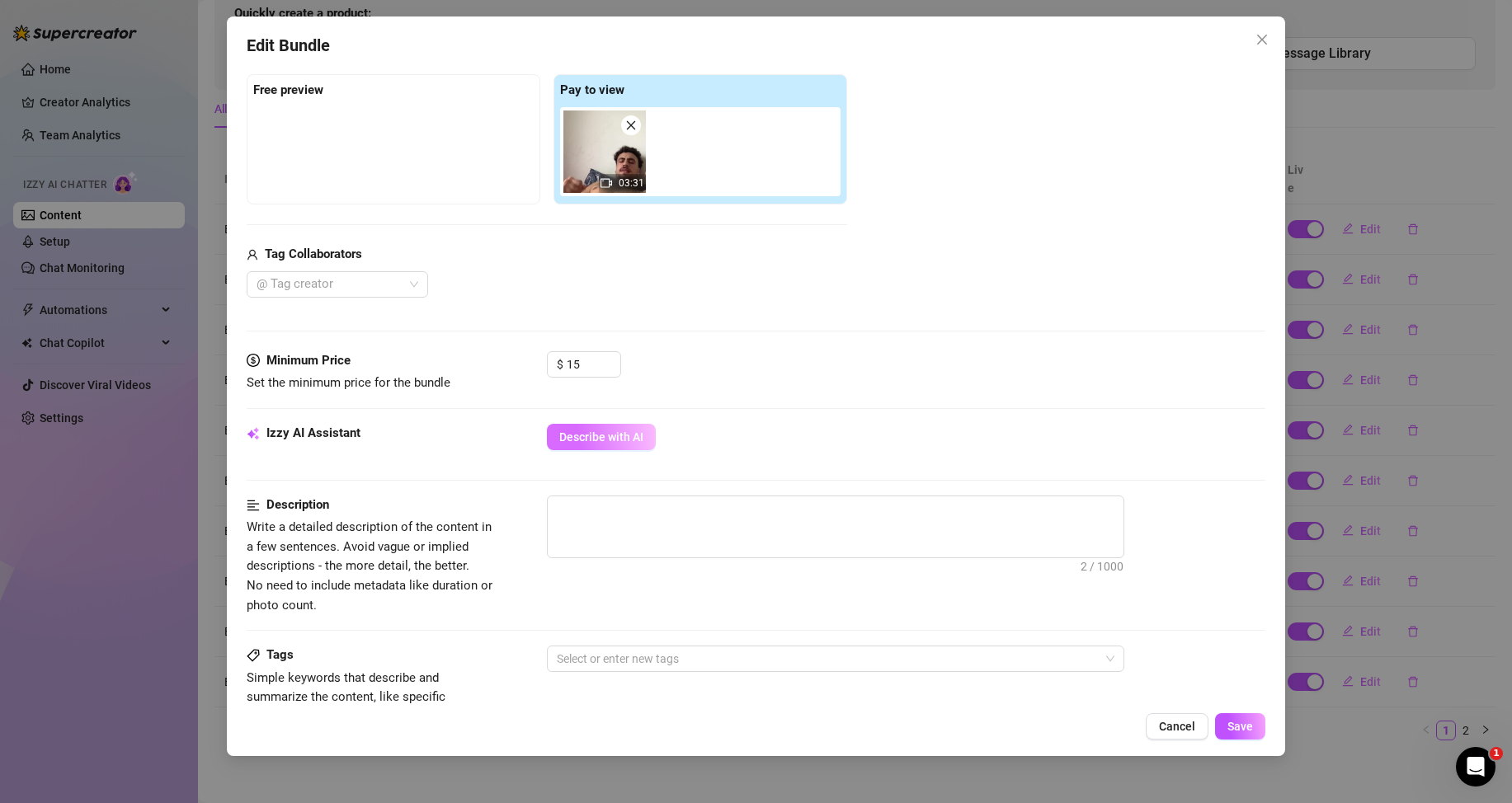
click at [587, 444] on button "Describe with AI" at bounding box center [601, 436] width 109 height 26
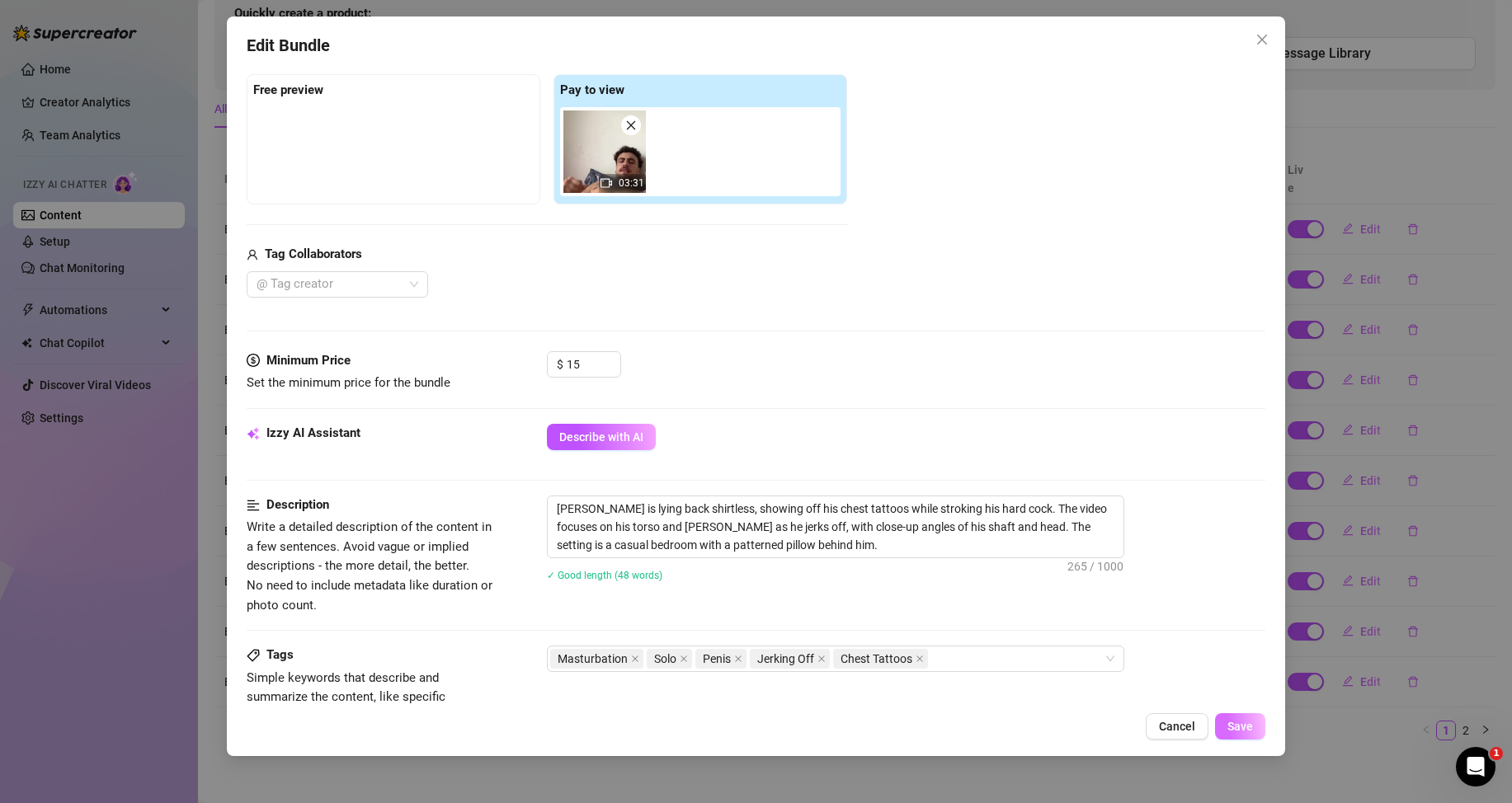
click at [1240, 720] on span "Save" at bounding box center [1241, 727] width 25 height 14
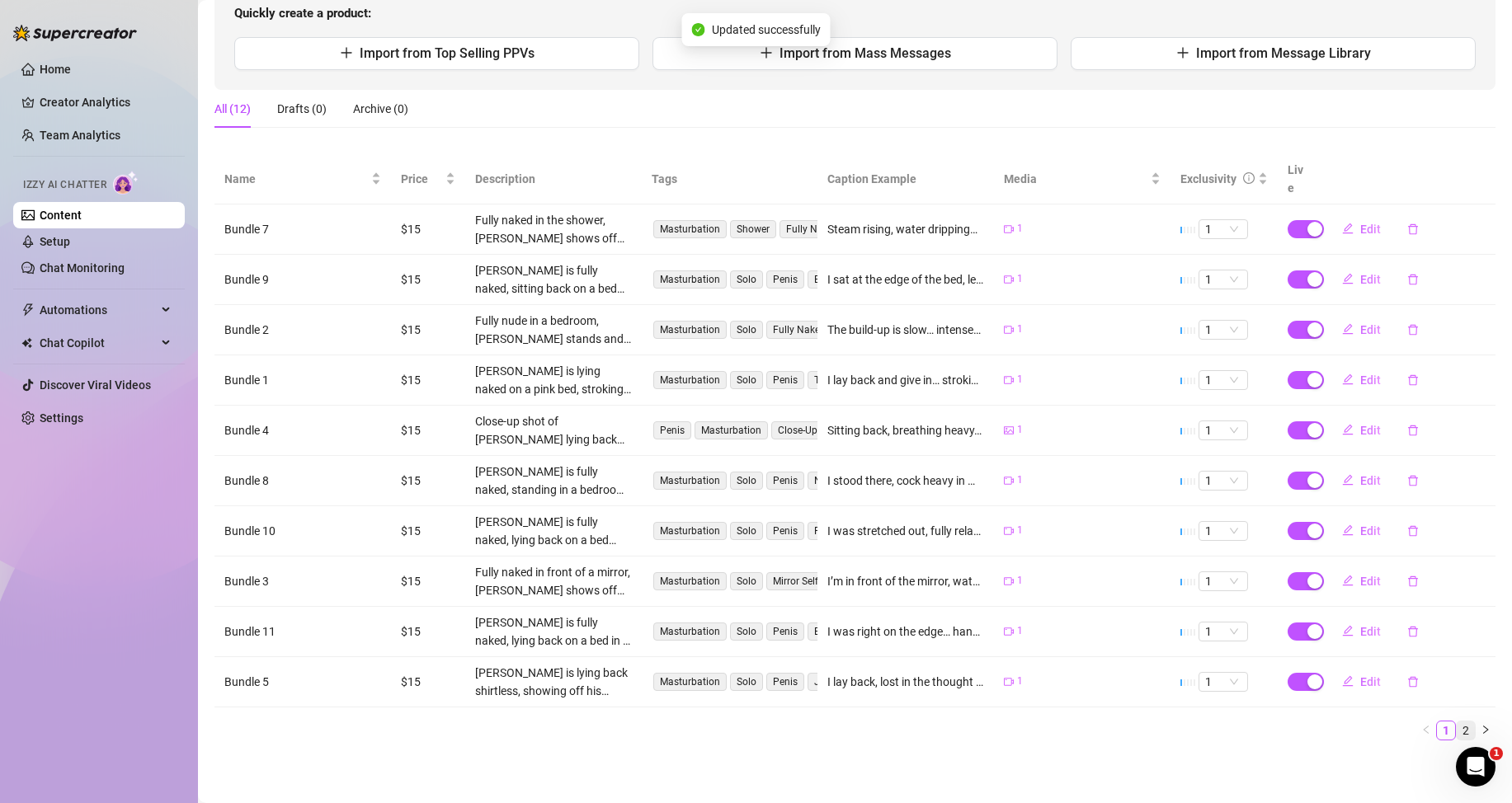
click at [1457, 729] on link "2" at bounding box center [1466, 731] width 19 height 19
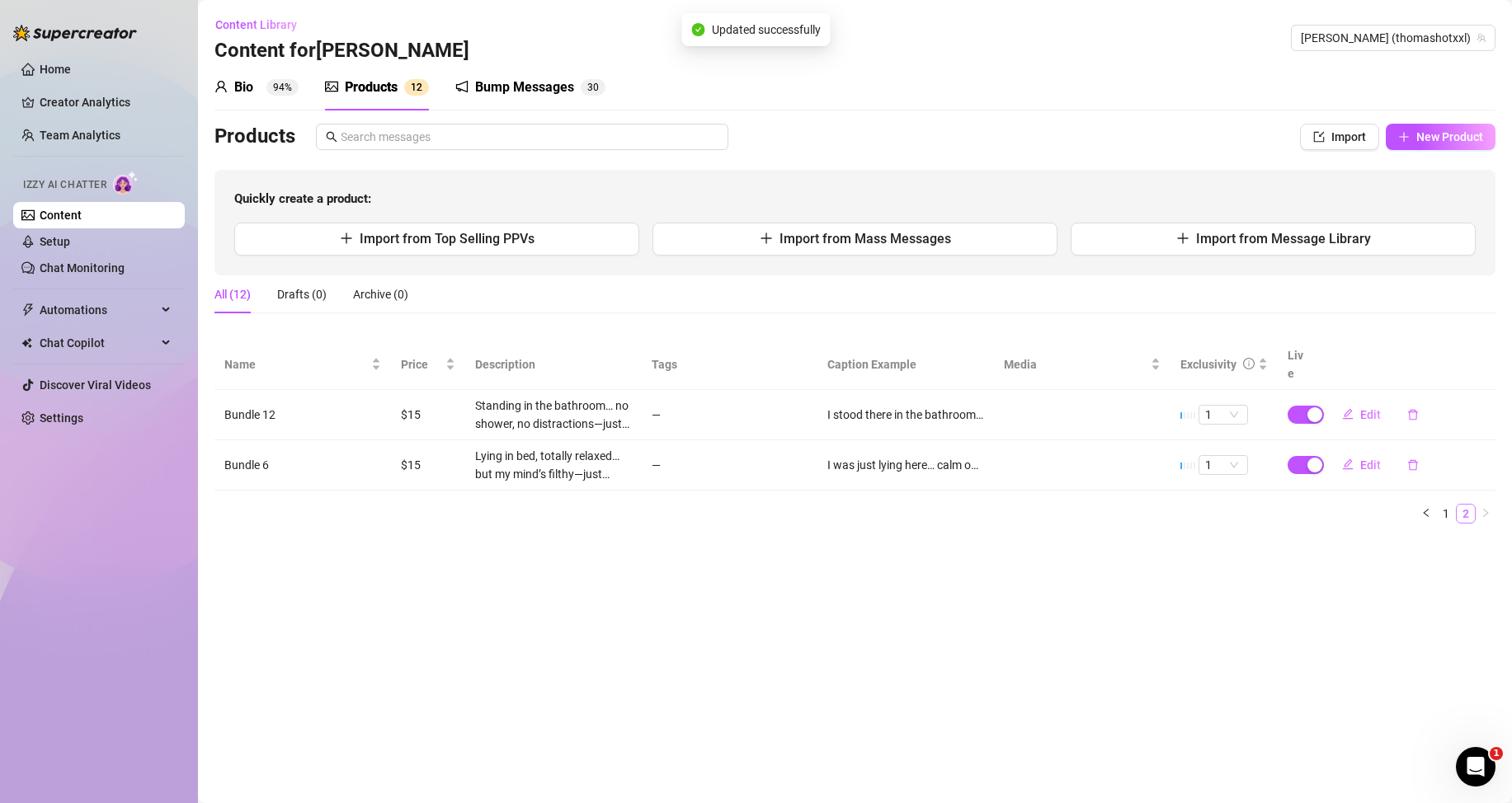
scroll to position [0, 0]
click at [1356, 418] on button "Edit" at bounding box center [1362, 415] width 65 height 26
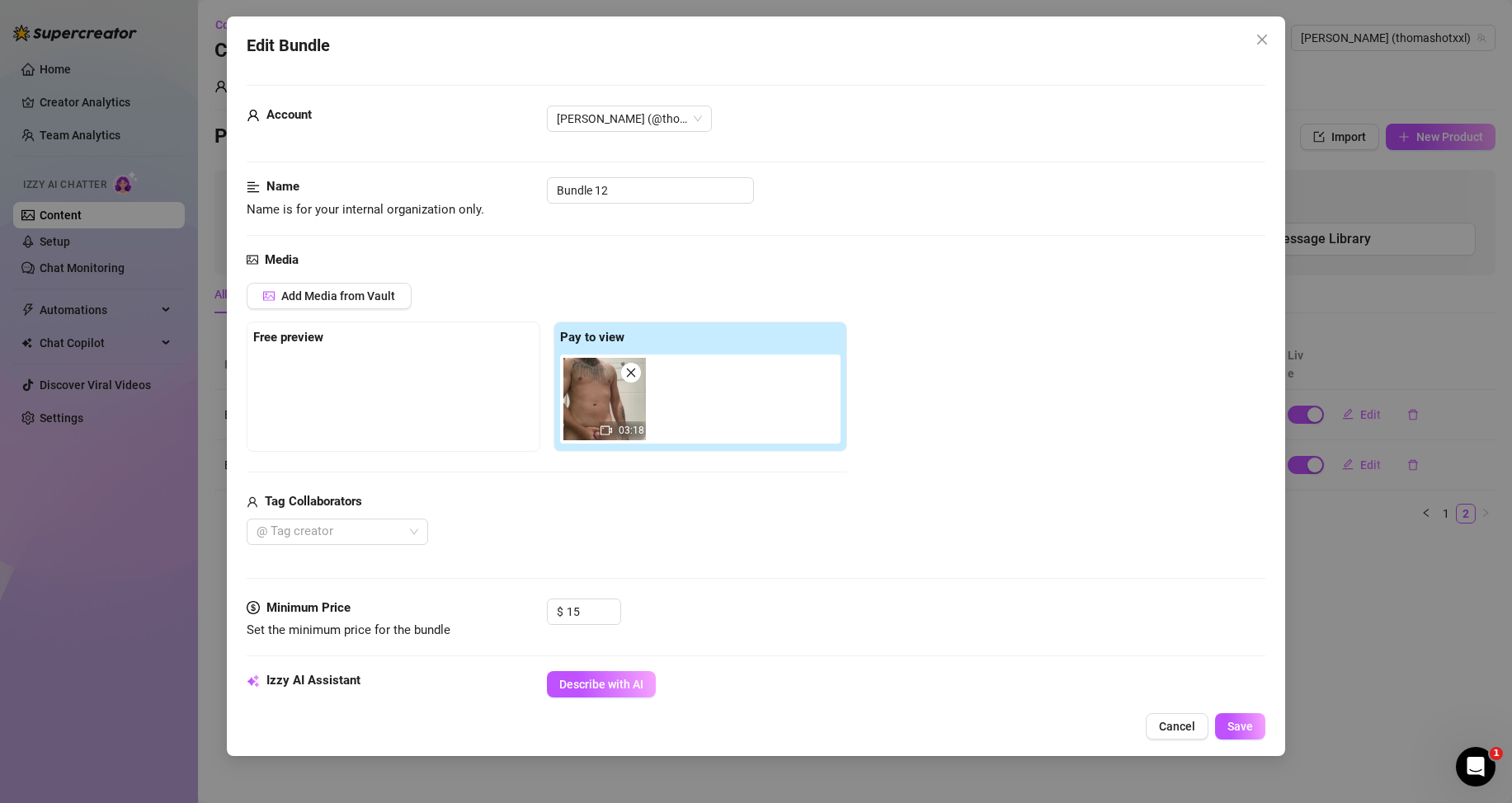
scroll to position [248, 0]
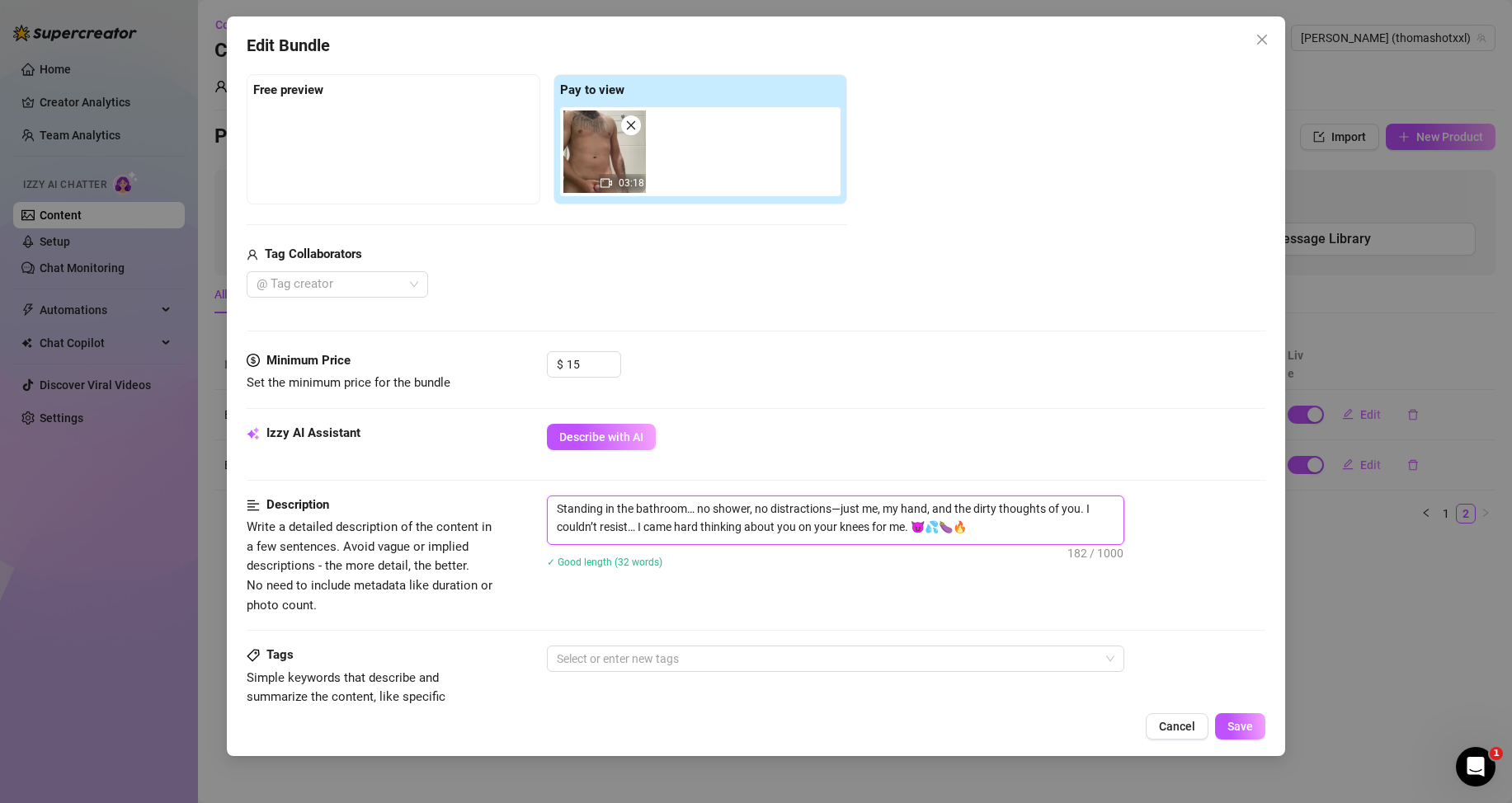
drag, startPoint x: 997, startPoint y: 532, endPoint x: 544, endPoint y: 507, distance: 453.7
click at [544, 507] on div "Description Write a detailed description of the content in a few sentences. Avo…" at bounding box center [756, 555] width 1019 height 120
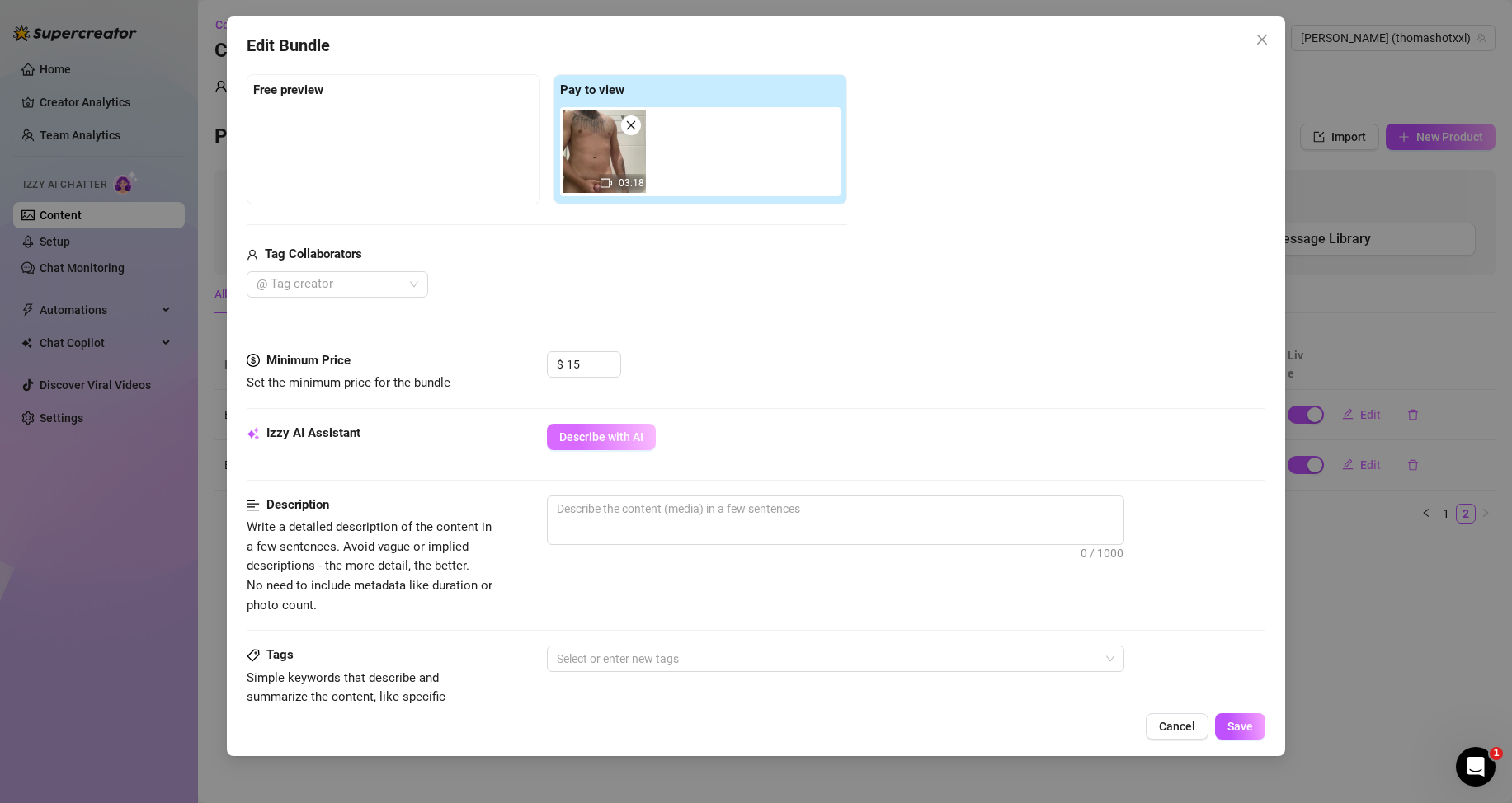
click at [609, 441] on span "Describe with AI" at bounding box center [601, 437] width 84 height 14
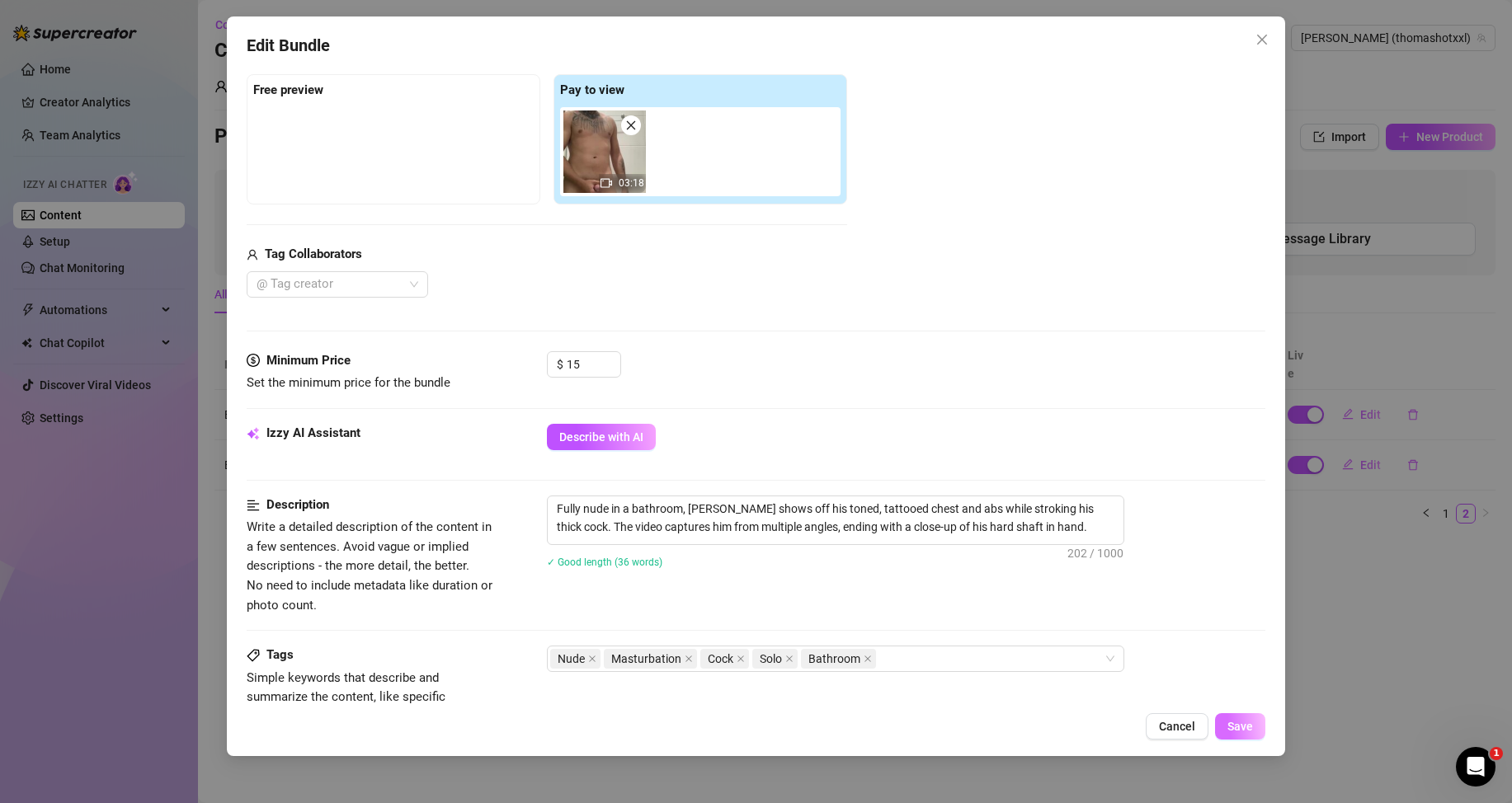
click at [1246, 724] on span "Save" at bounding box center [1241, 727] width 25 height 14
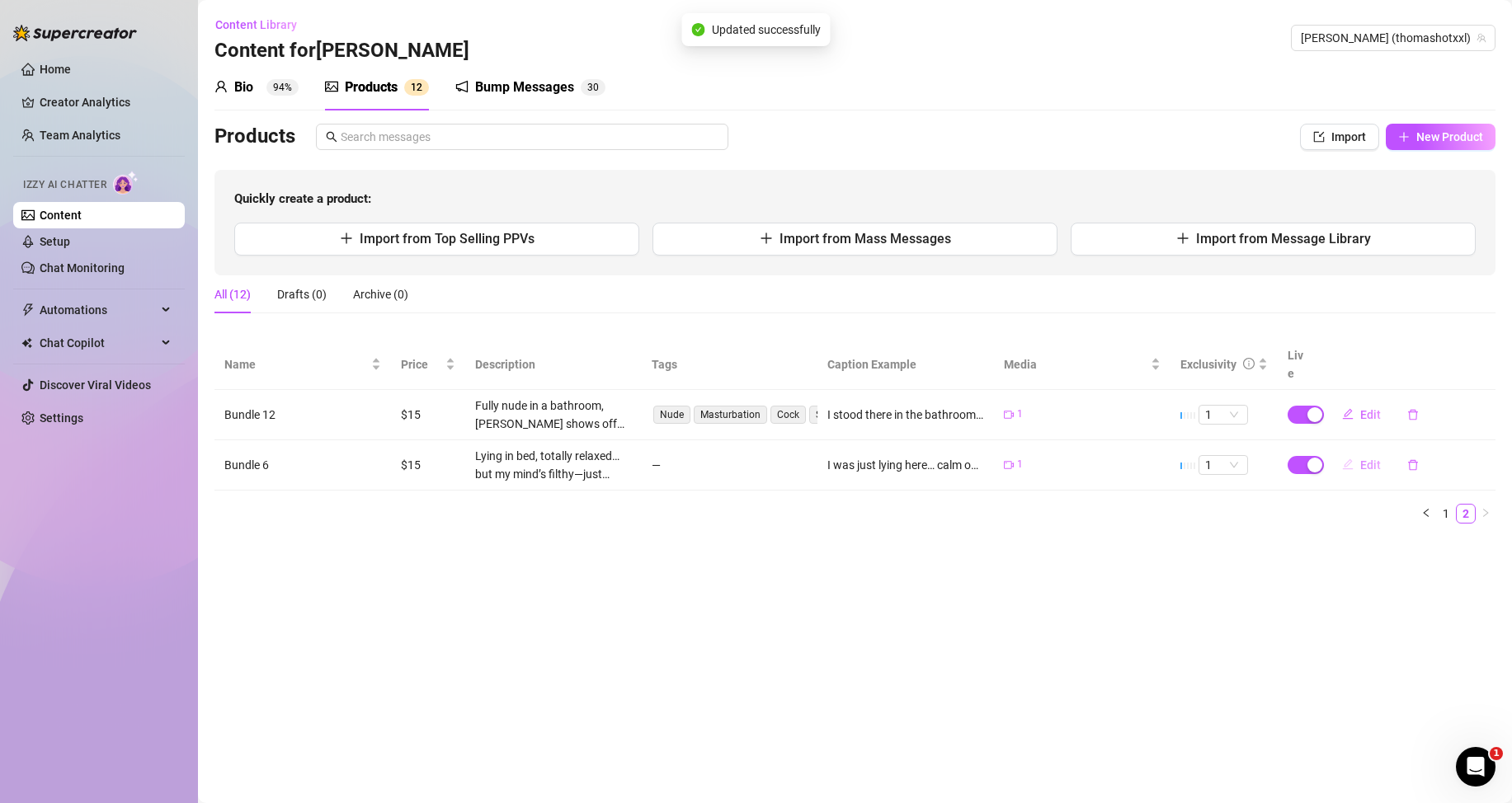
click at [1355, 463] on button "Edit" at bounding box center [1362, 464] width 65 height 26
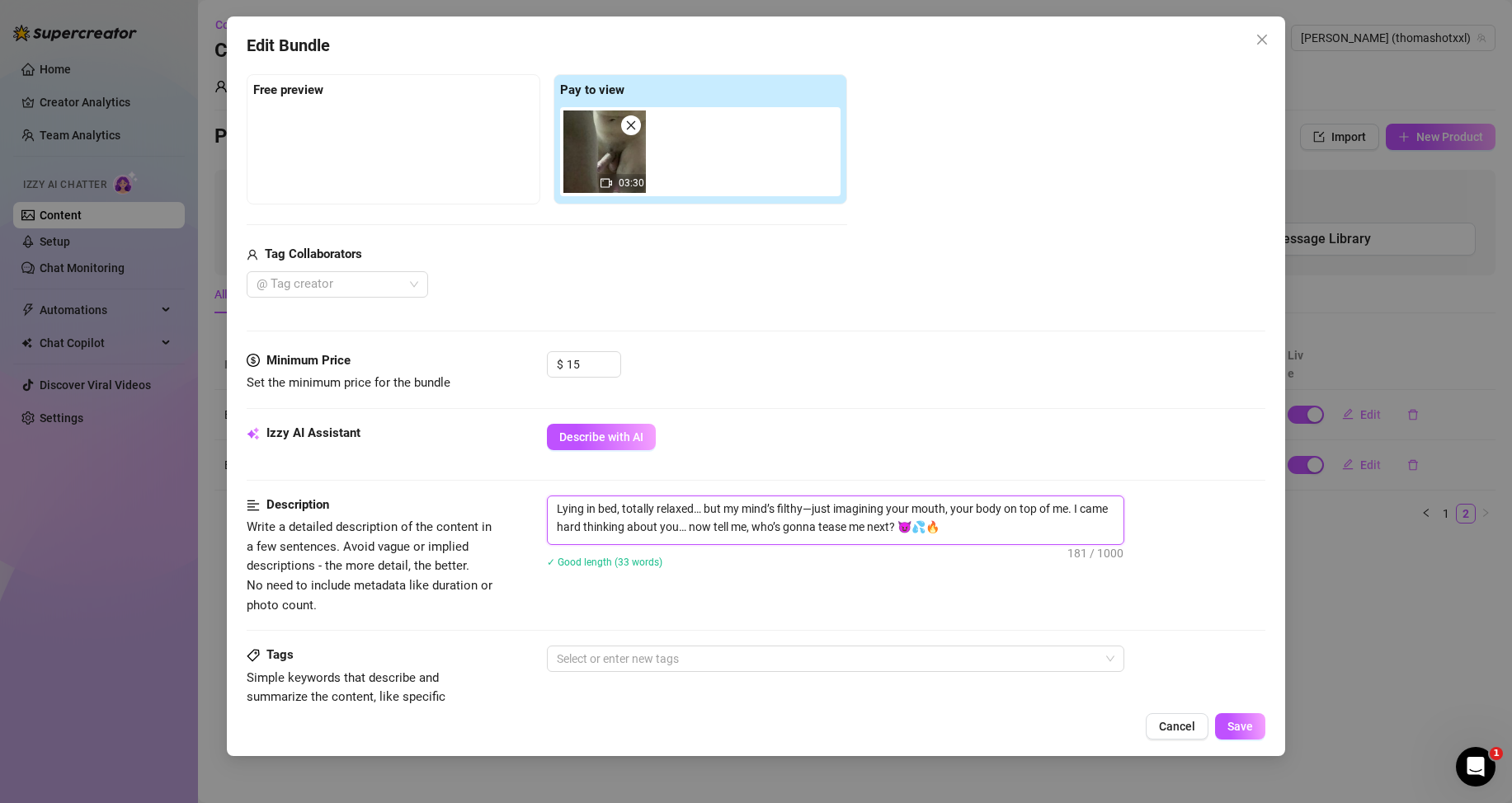
drag, startPoint x: 970, startPoint y: 528, endPoint x: 556, endPoint y: 507, distance: 414.5
click at [556, 507] on textarea "Lying in bed, totally relaxed… but my mind’s filthy—just imagining your mouth, …" at bounding box center [836, 518] width 576 height 43
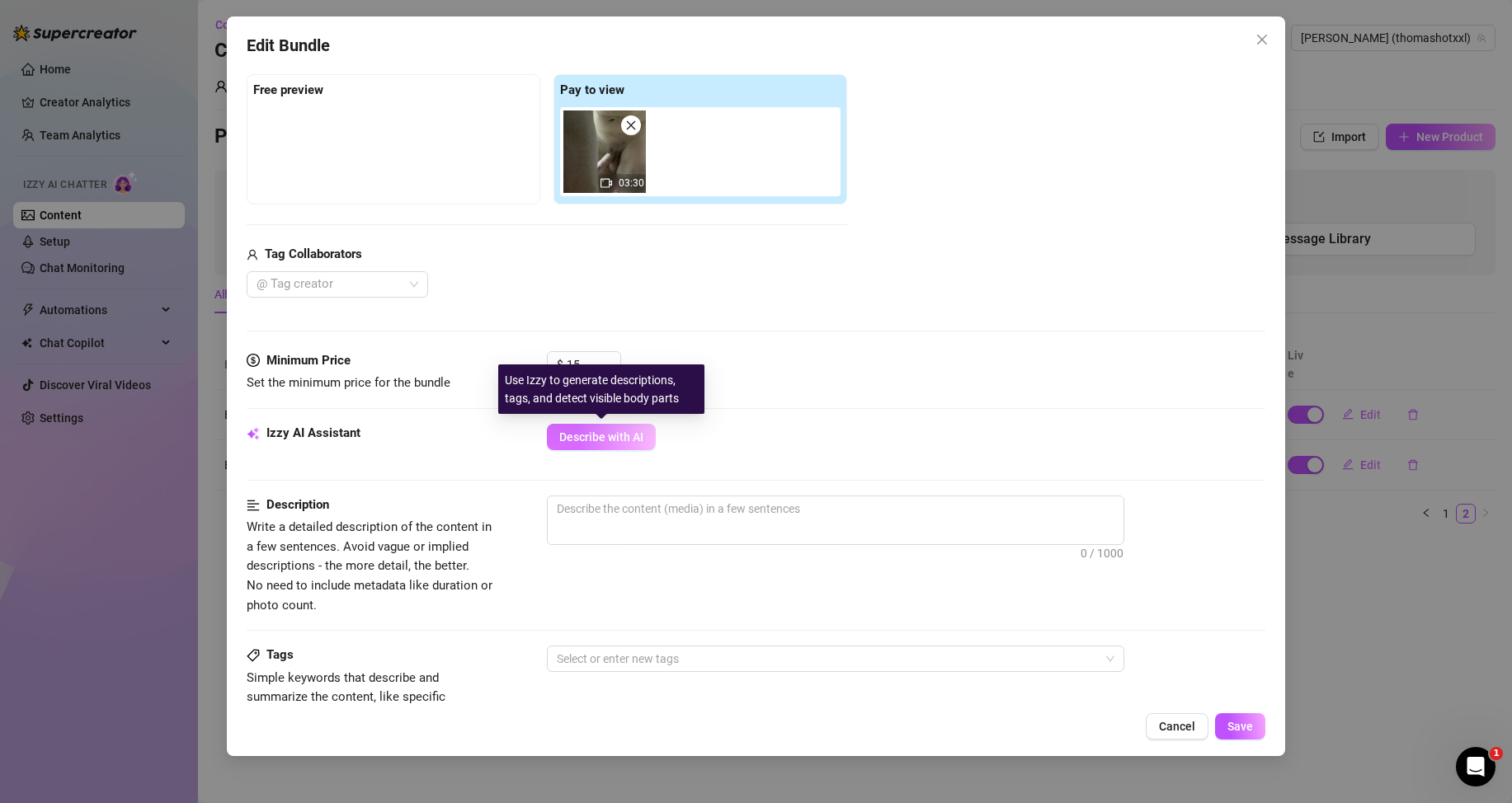
click at [609, 428] on button "Describe with AI" at bounding box center [601, 436] width 109 height 26
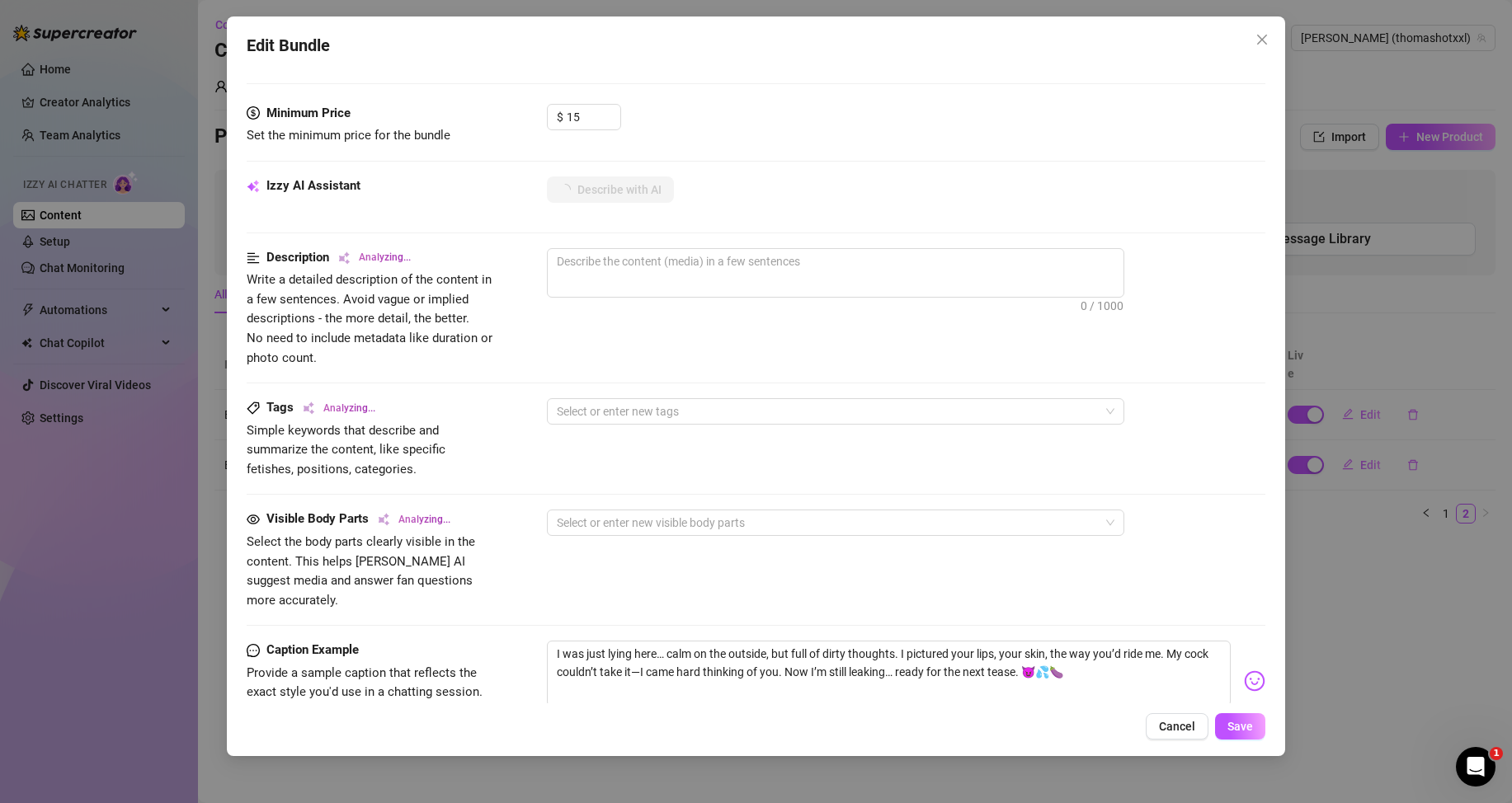
scroll to position [413, 0]
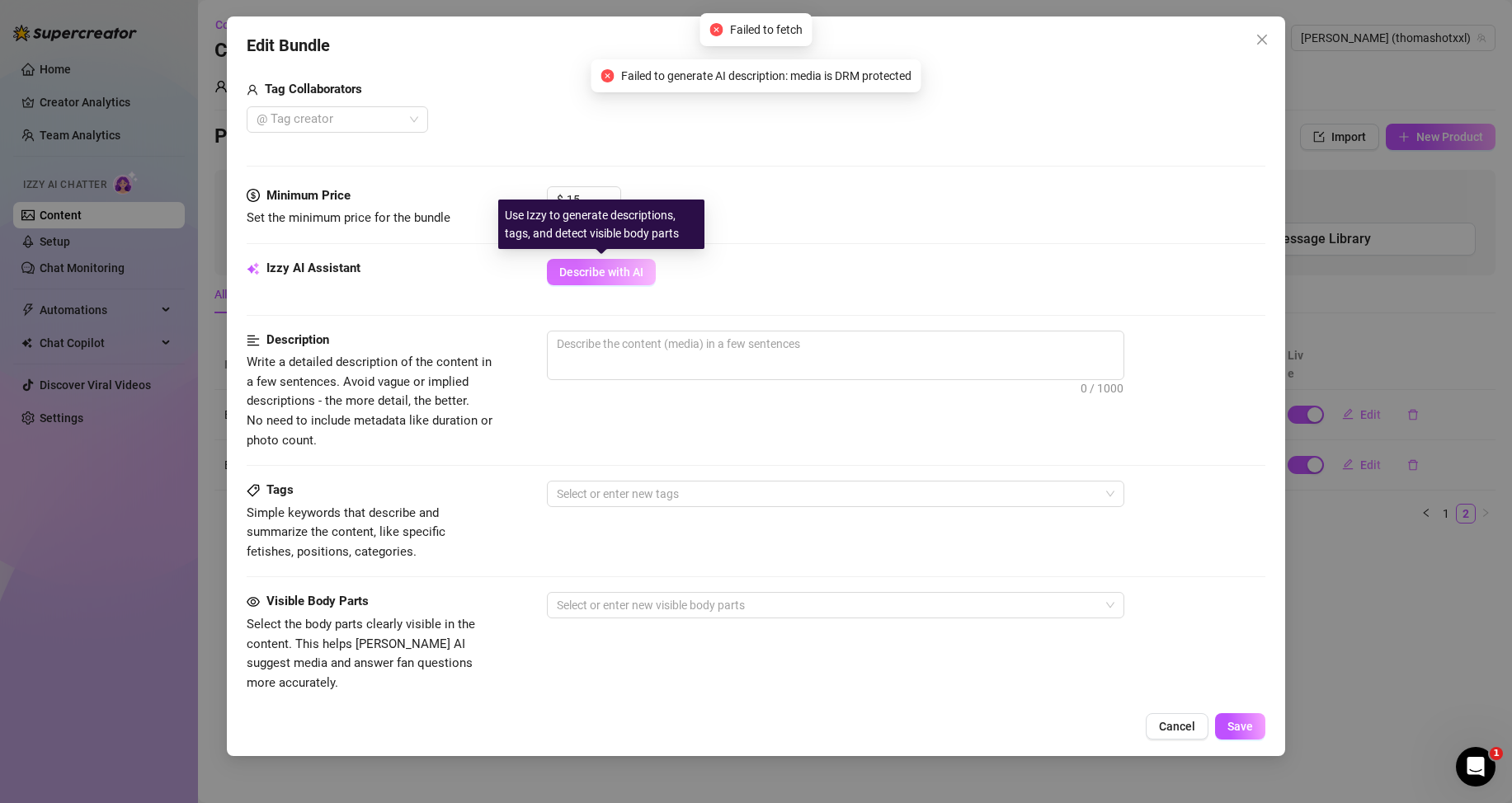
click at [618, 268] on span "Describe with AI" at bounding box center [601, 272] width 84 height 14
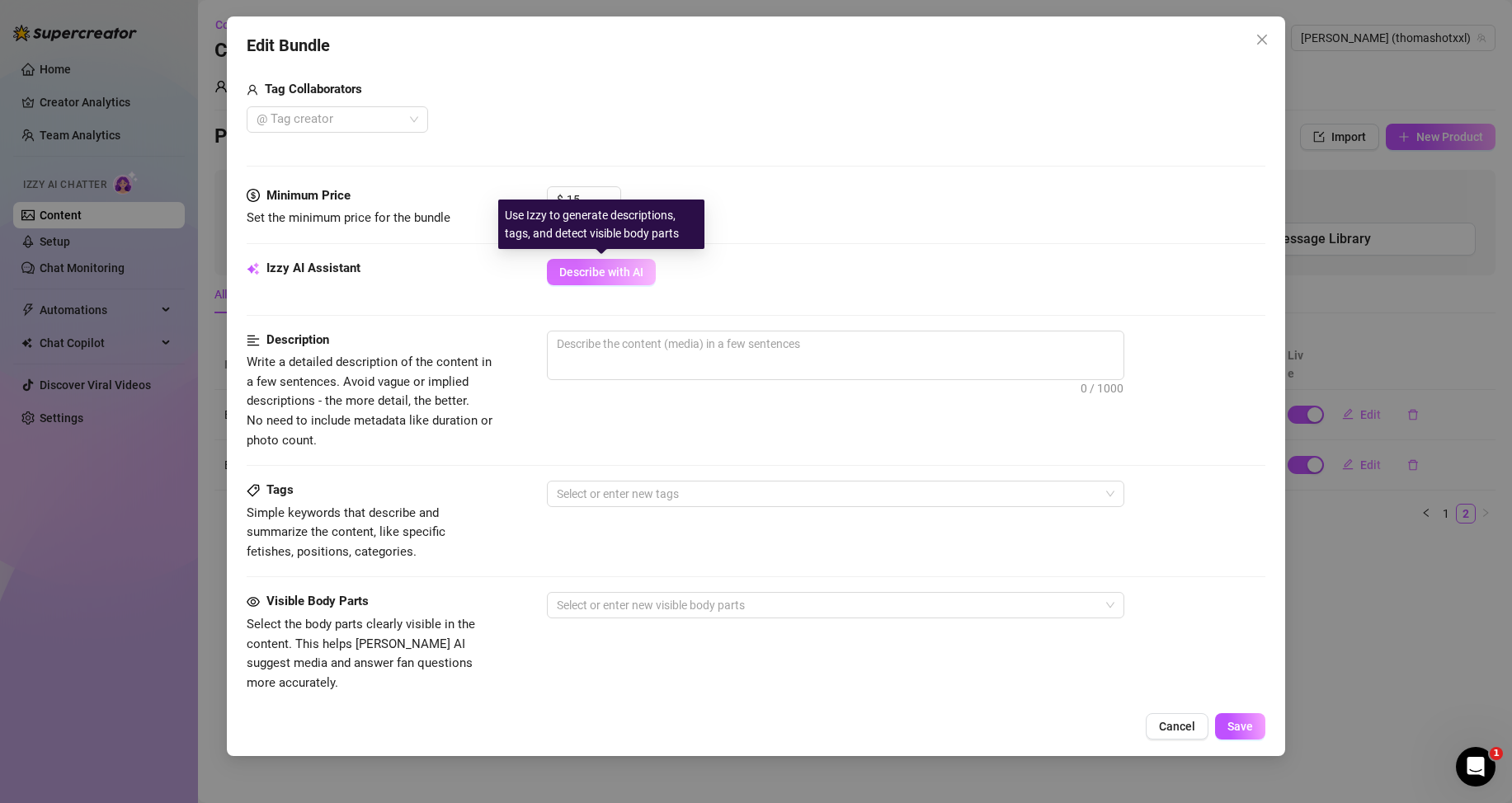
click at [588, 265] on span "Describe with AI" at bounding box center [601, 272] width 84 height 14
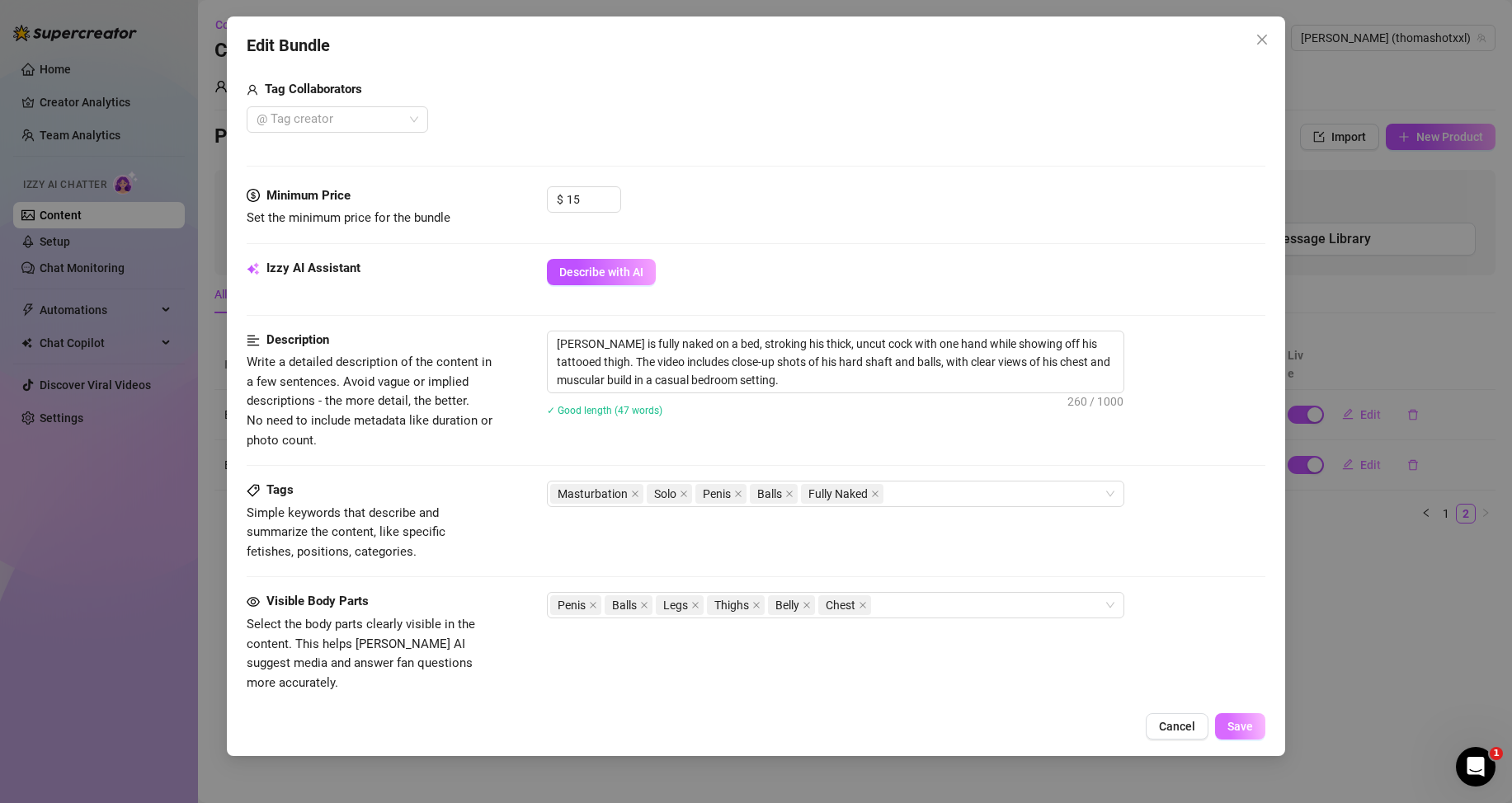
click at [1247, 731] on span "Save" at bounding box center [1241, 727] width 25 height 14
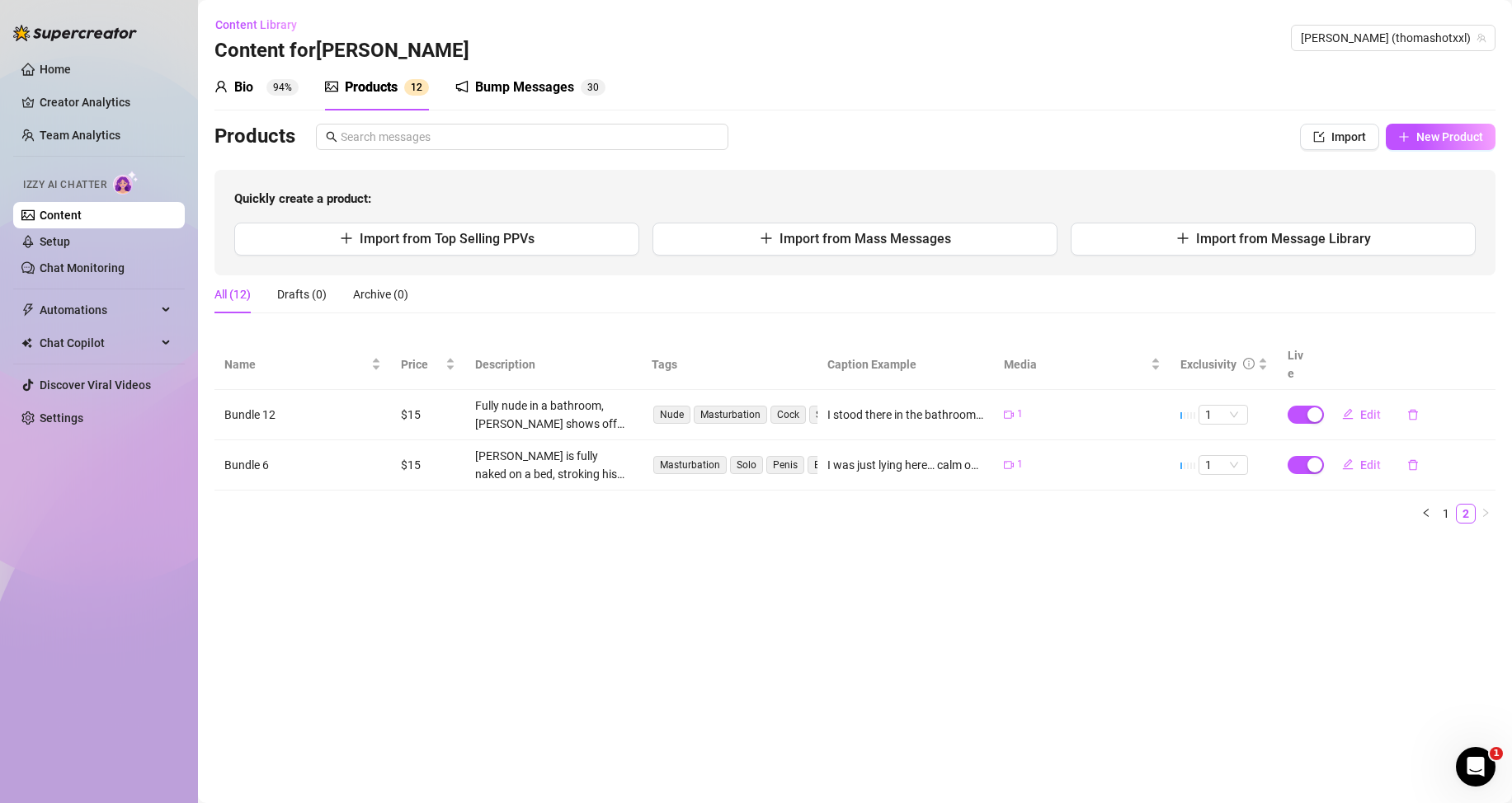
click at [82, 219] on link "Content" at bounding box center [61, 216] width 42 height 14
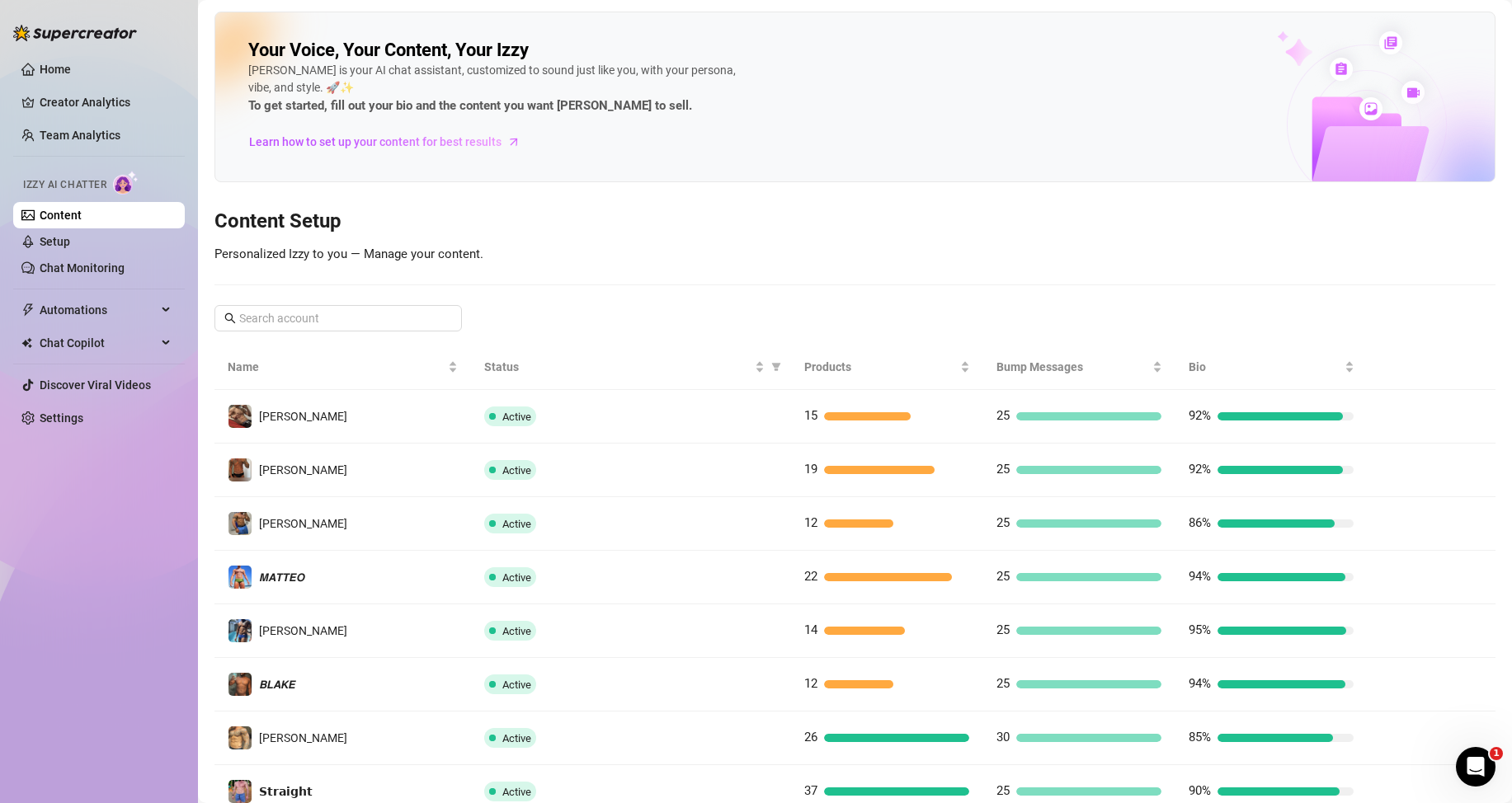
scroll to position [219, 0]
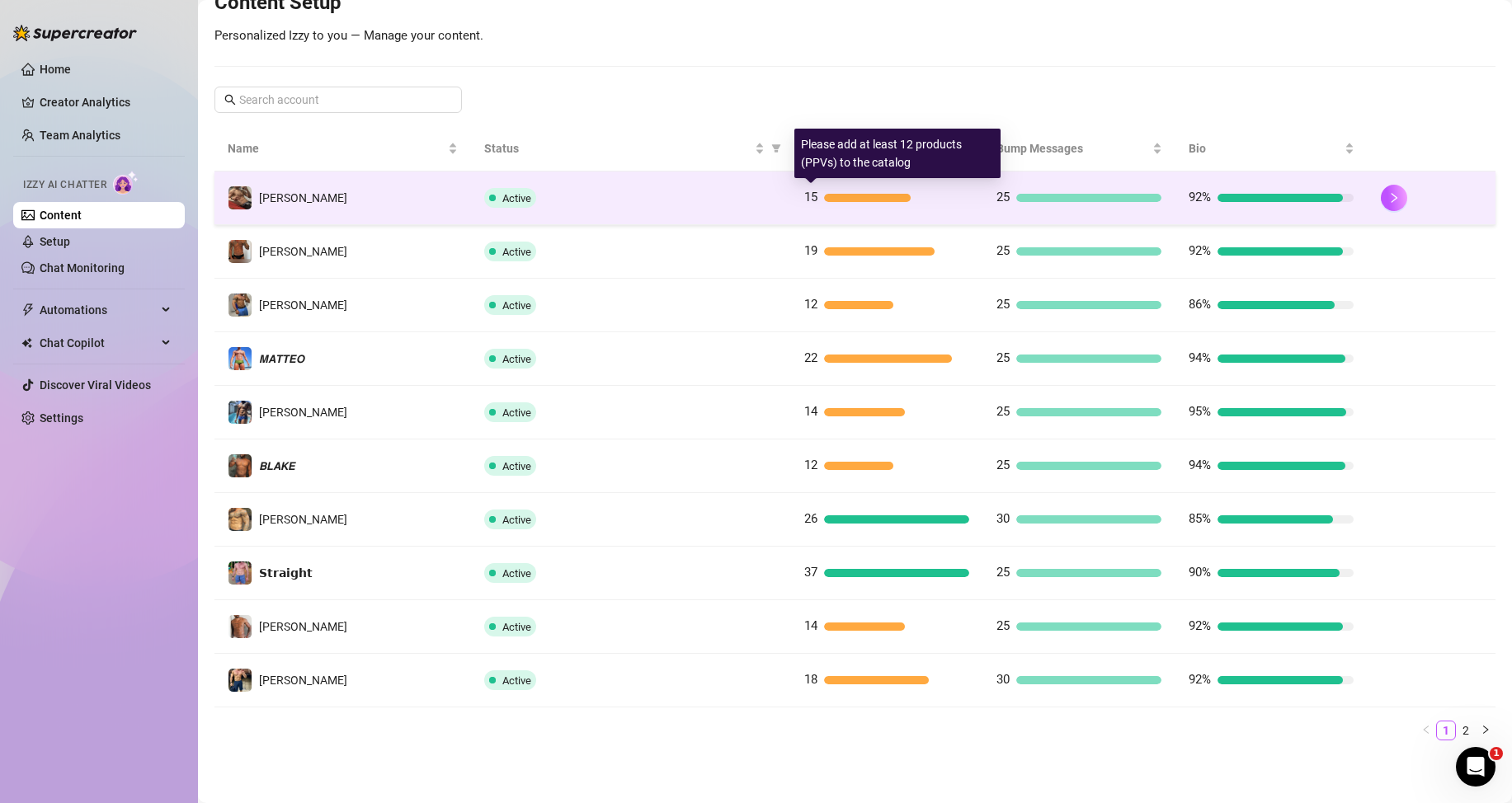
click at [846, 200] on div at bounding box center [868, 198] width 88 height 8
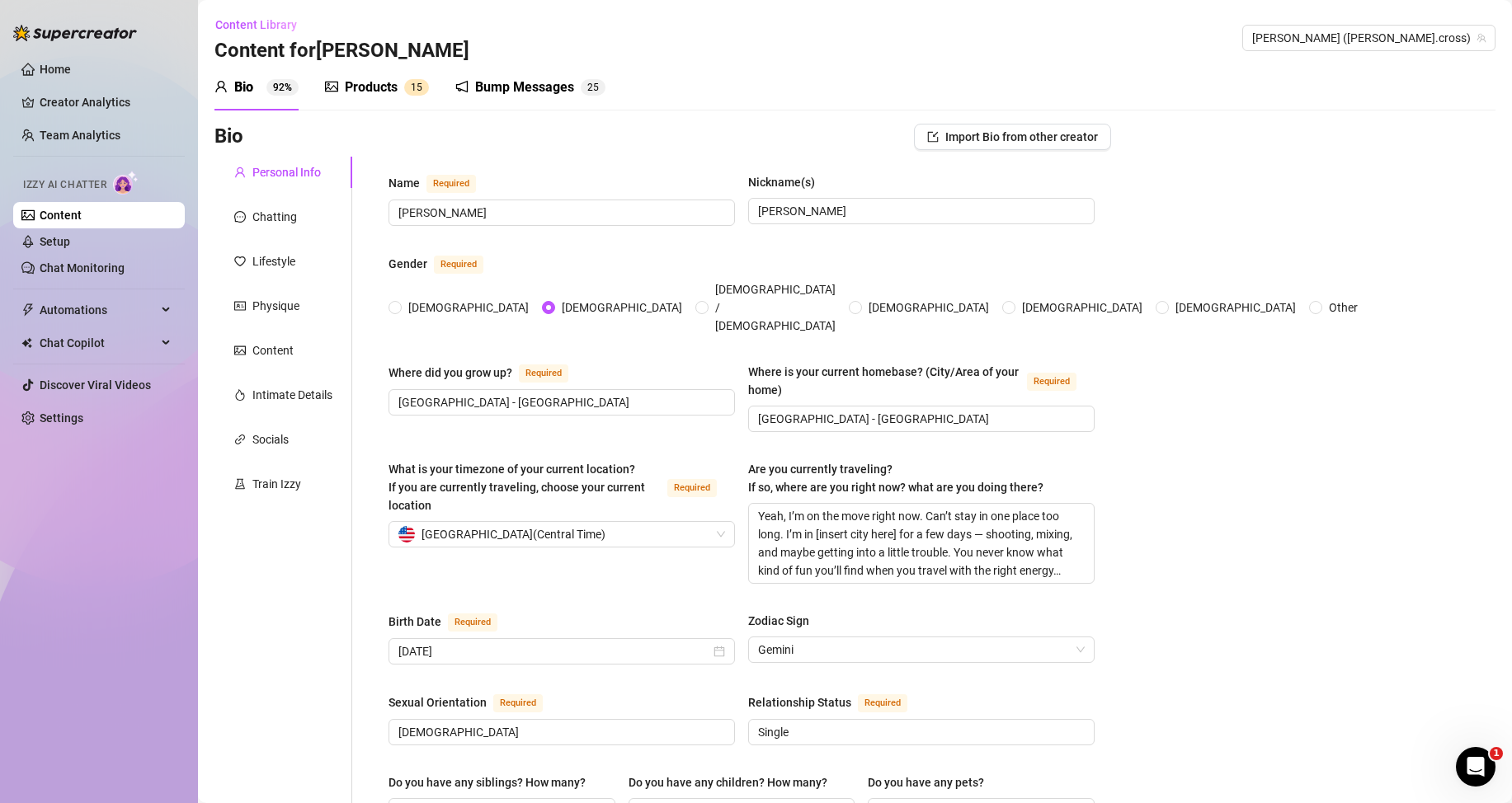
click at [408, 80] on sup "1 5" at bounding box center [416, 87] width 24 height 17
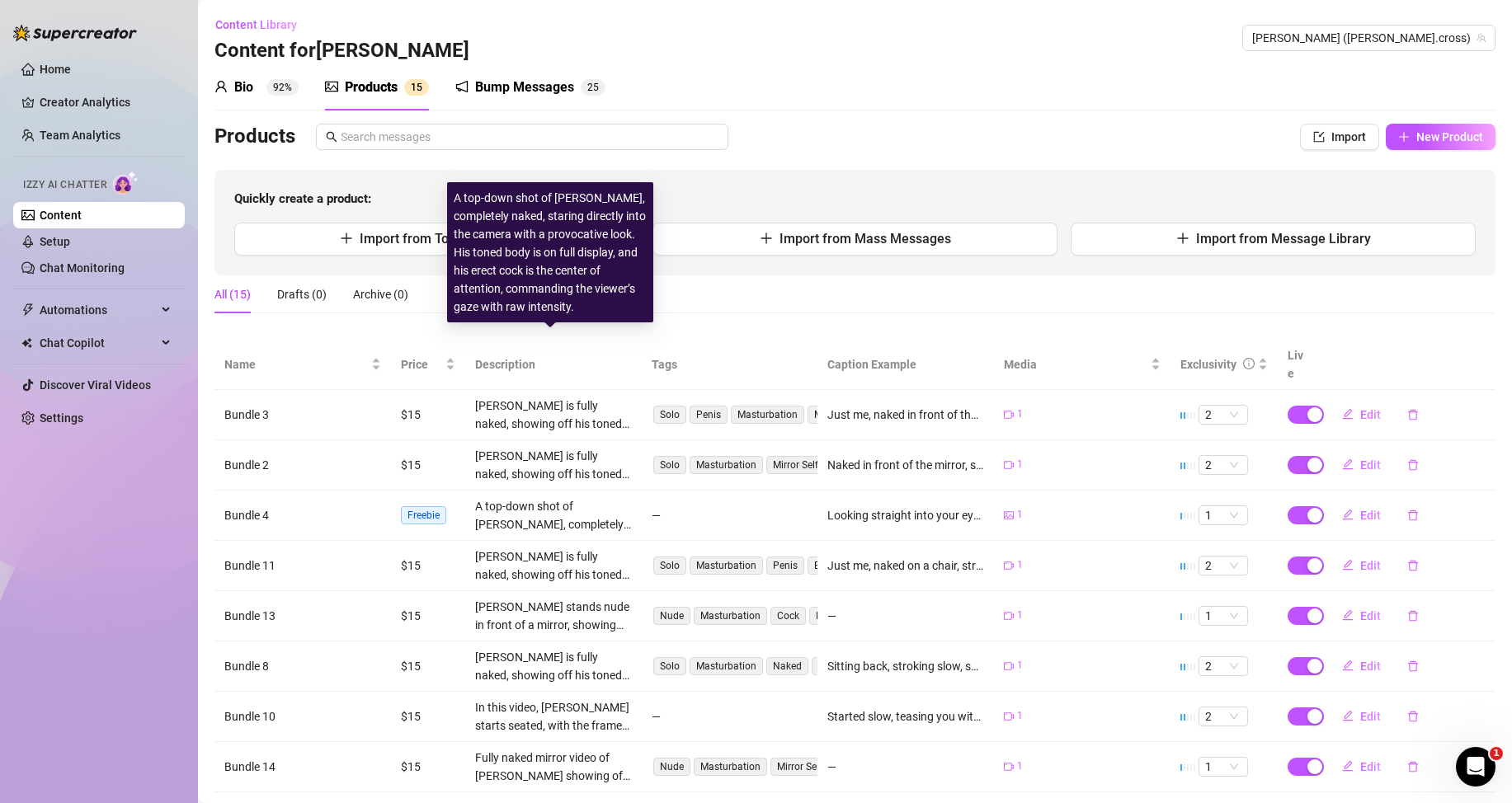
scroll to position [185, 0]
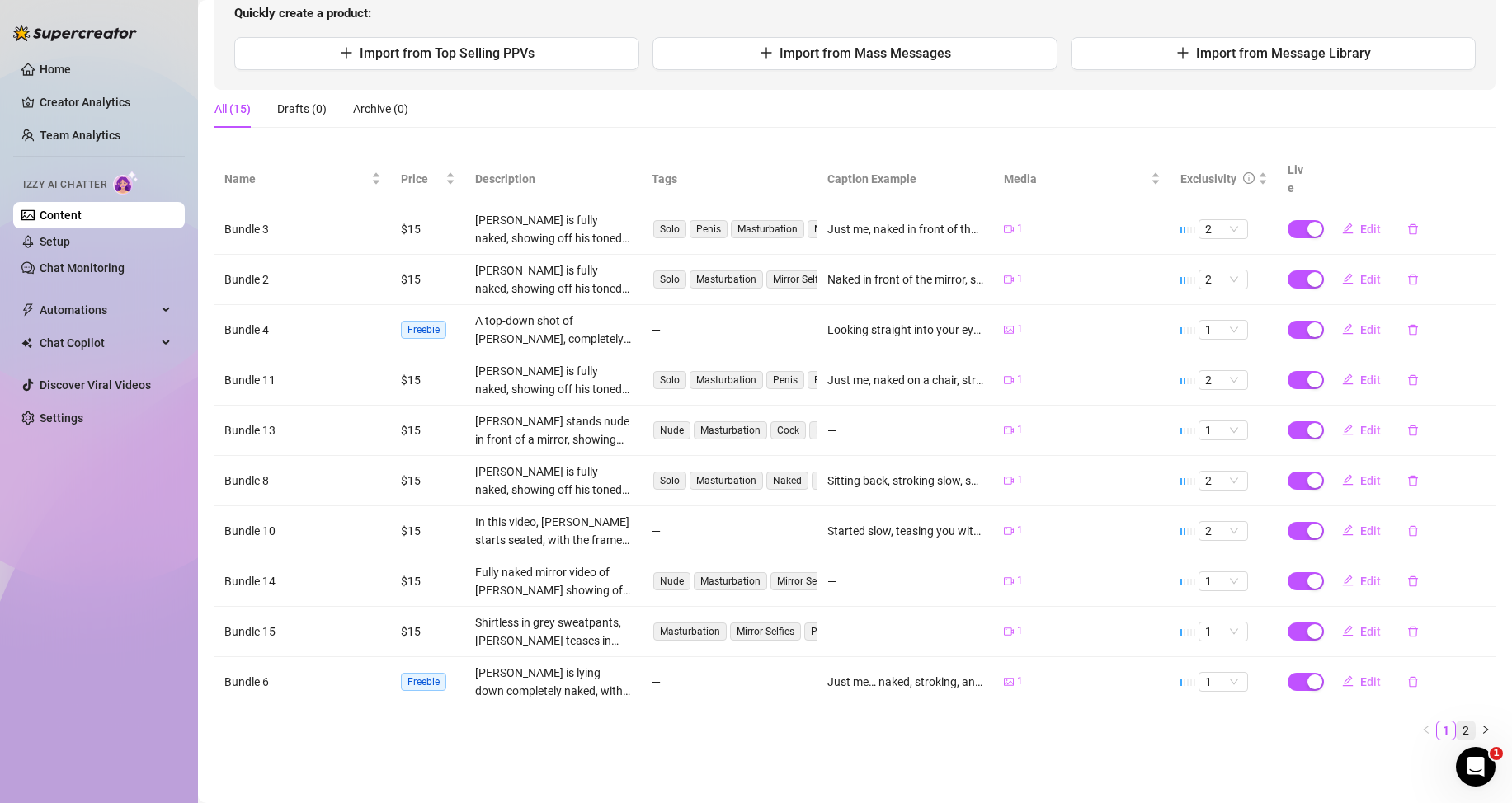
click at [1457, 730] on link "2" at bounding box center [1466, 731] width 19 height 19
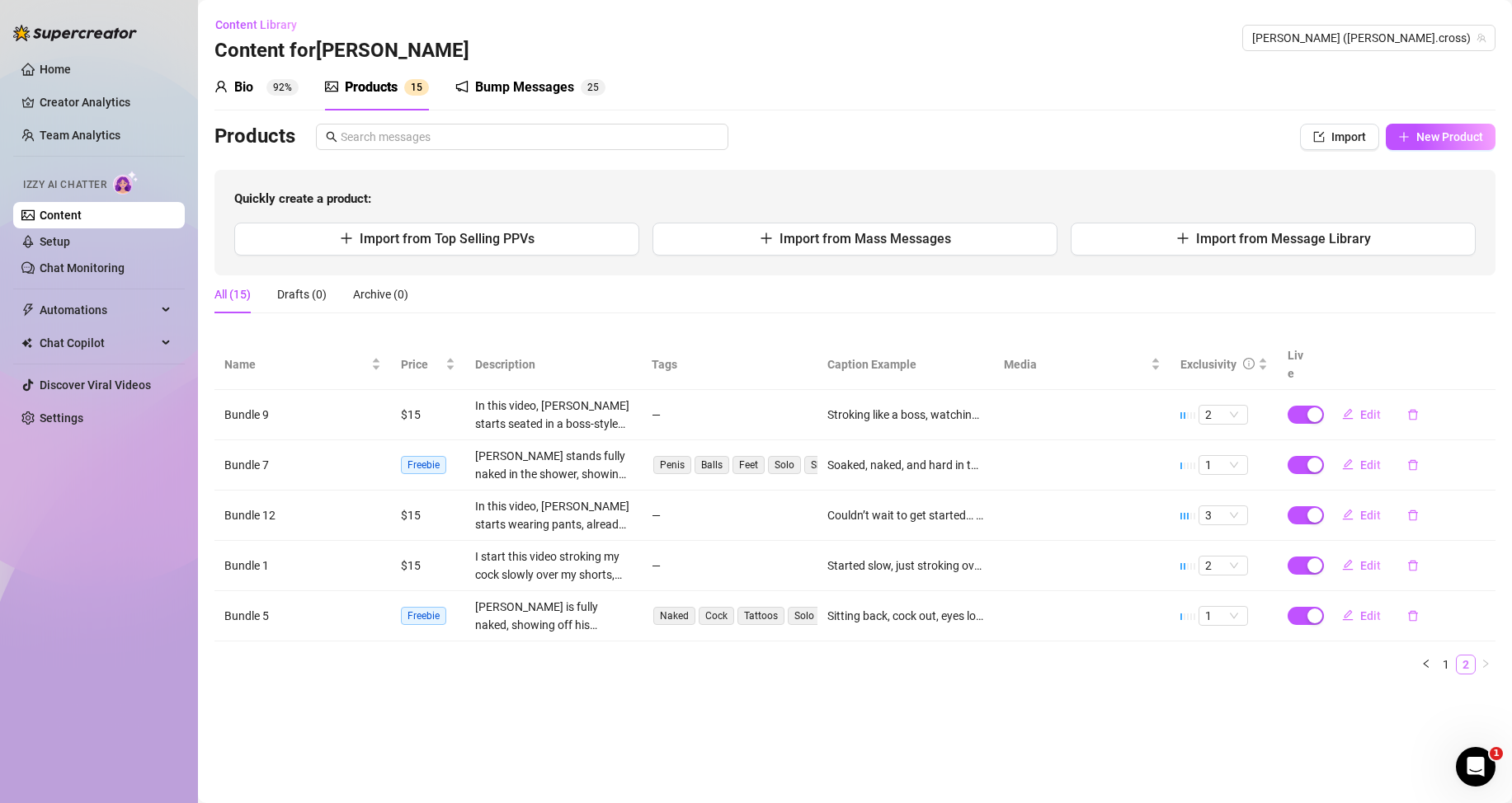
scroll to position [0, 0]
click at [1445, 658] on link "1" at bounding box center [1446, 664] width 19 height 19
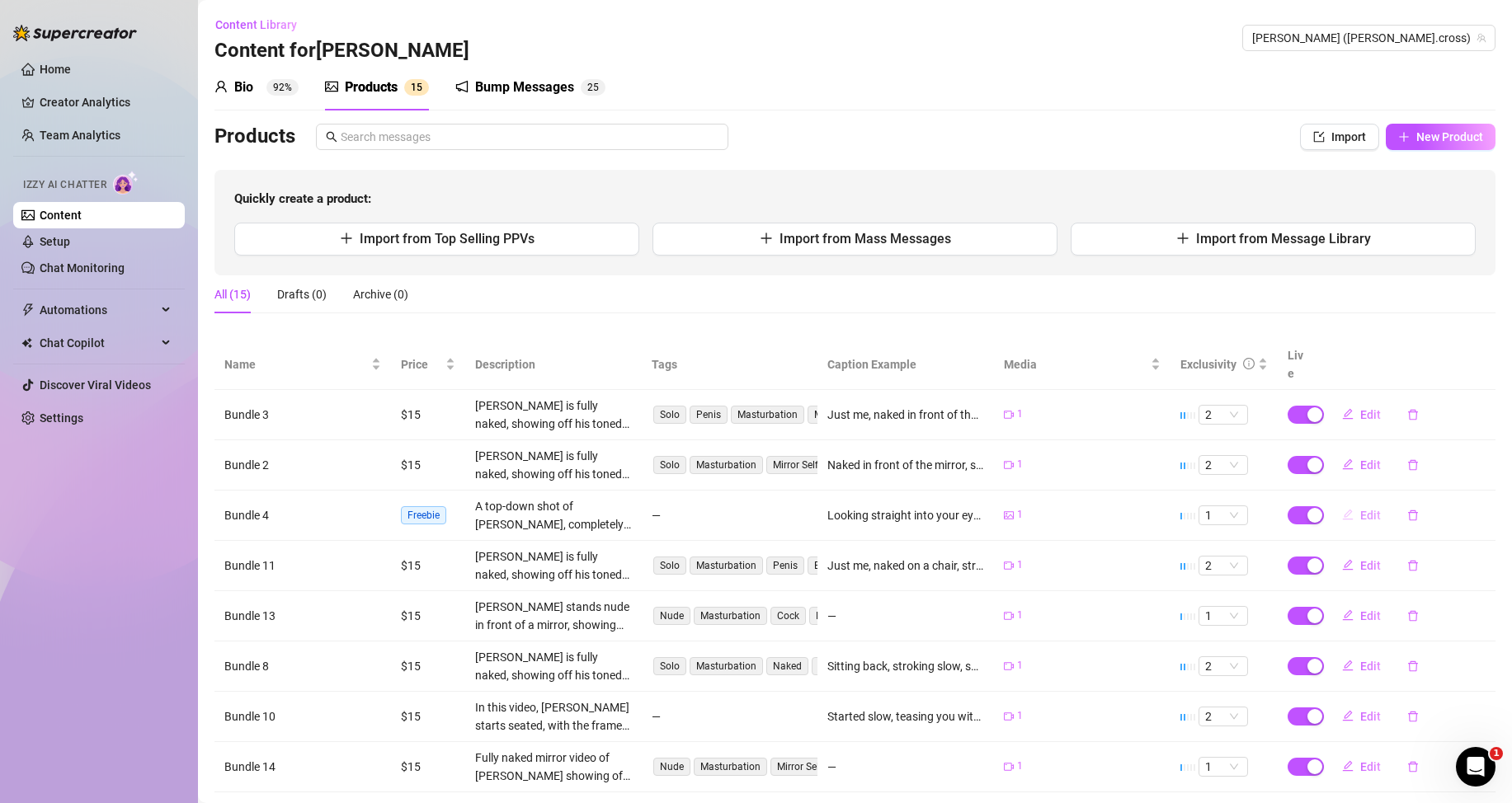
click at [1361, 512] on span "Edit" at bounding box center [1370, 515] width 20 height 14
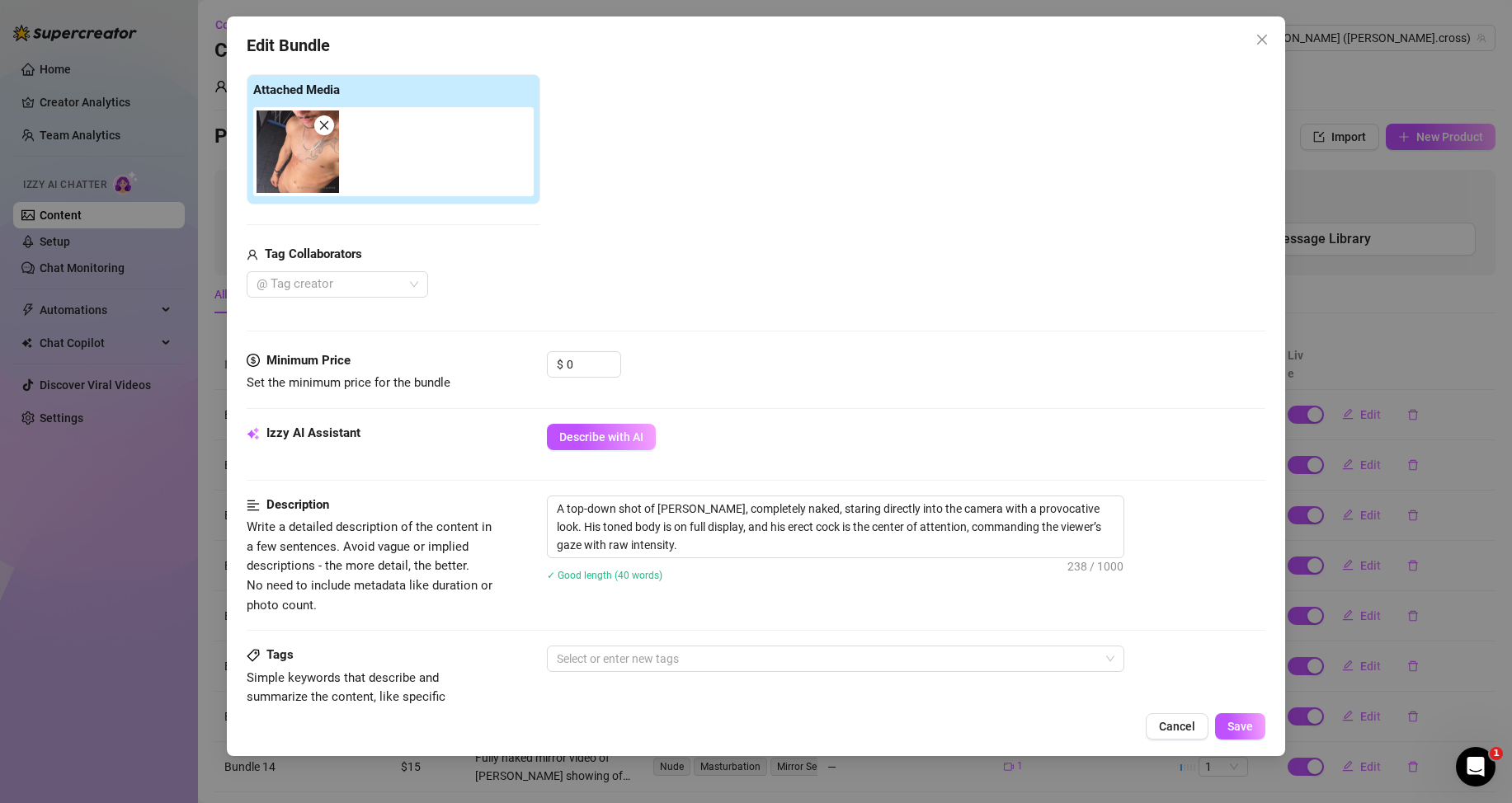
scroll to position [495, 0]
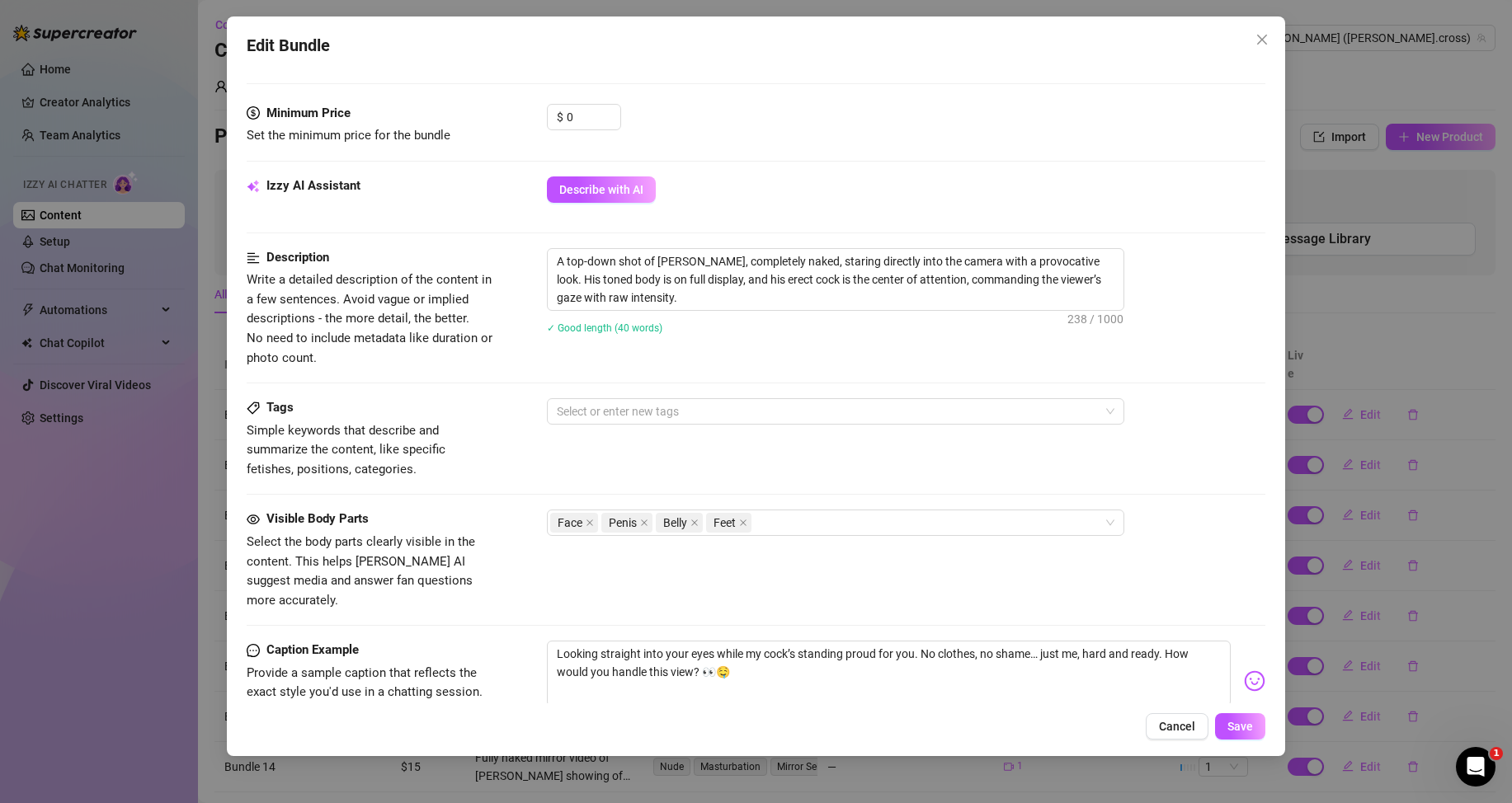
drag, startPoint x: 1261, startPoint y: 43, endPoint x: 1074, endPoint y: 97, distance: 194.6
click at [1260, 42] on icon "close" at bounding box center [1262, 40] width 14 height 14
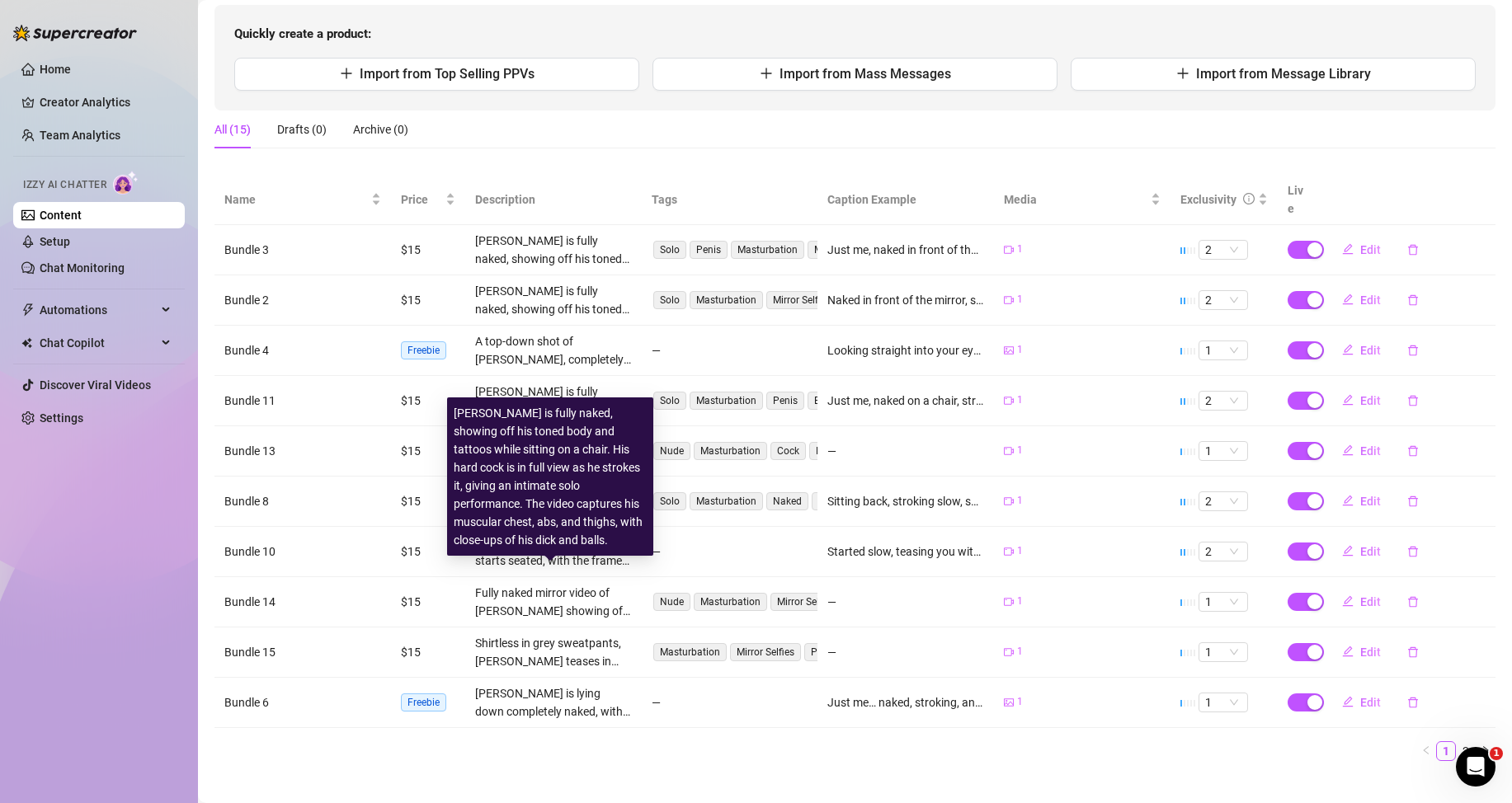
scroll to position [185, 0]
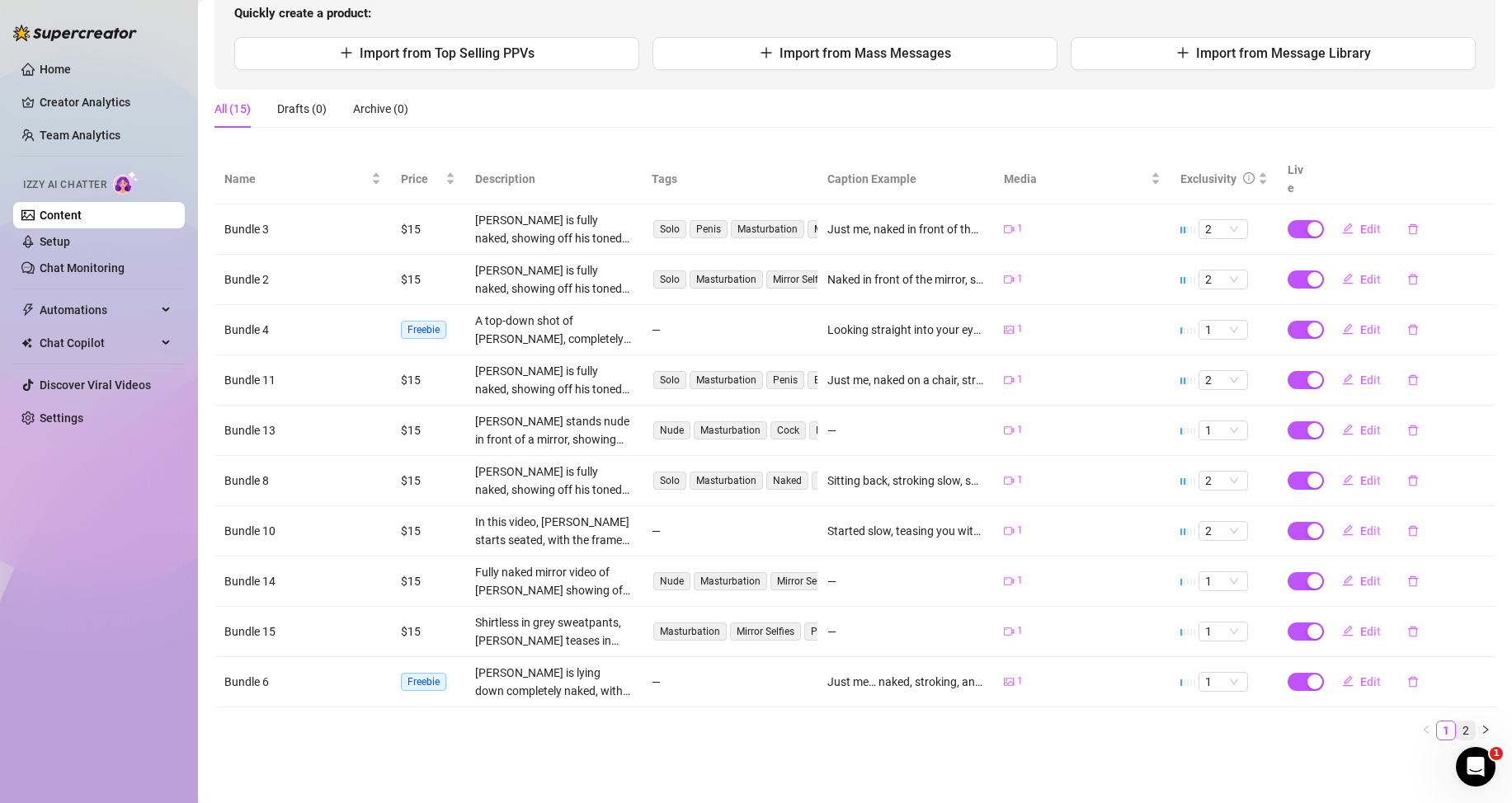
click at [1457, 733] on link "2" at bounding box center [1466, 731] width 19 height 19
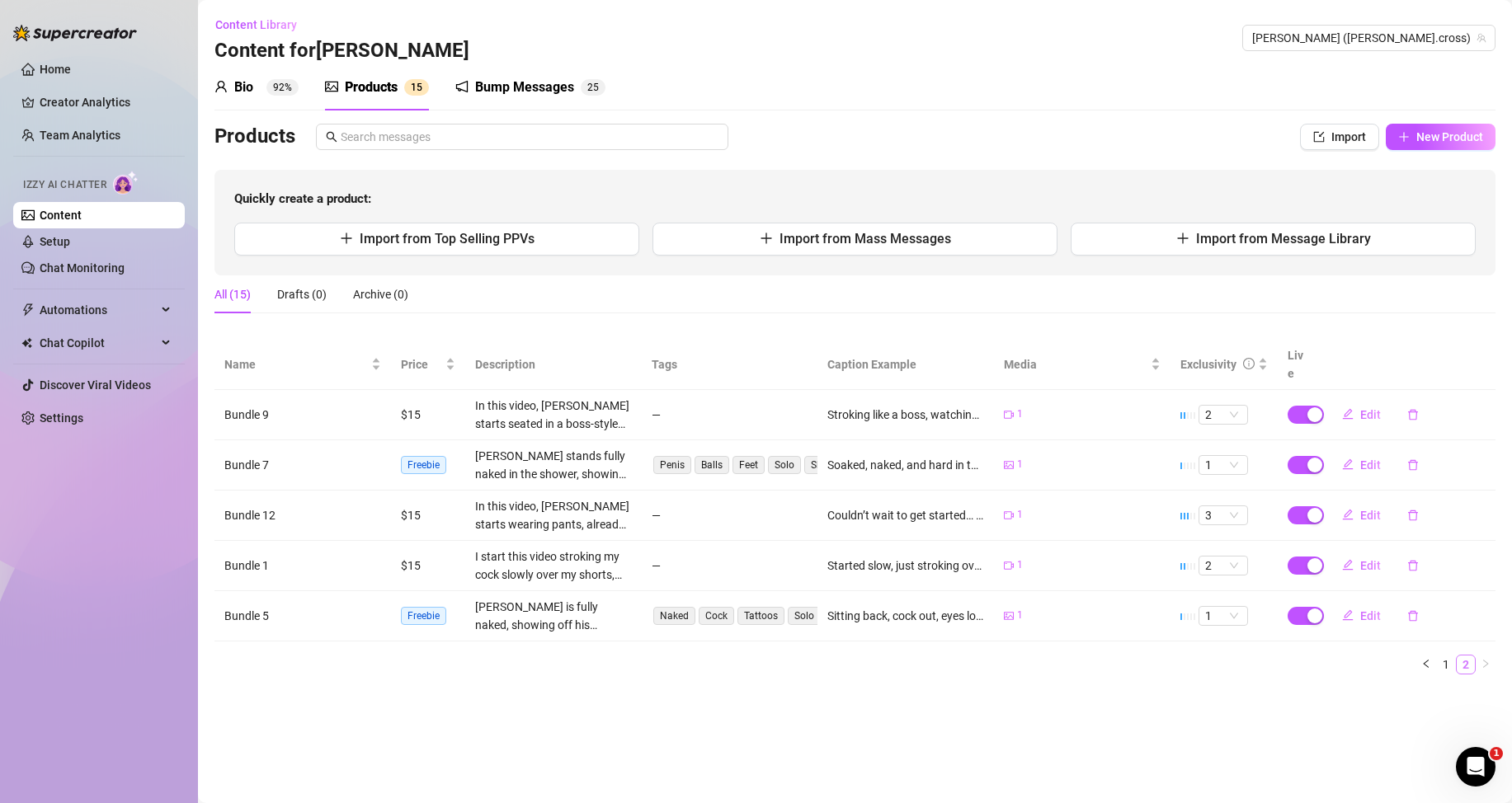
scroll to position [0, 0]
click at [82, 211] on link "Content" at bounding box center [61, 216] width 42 height 14
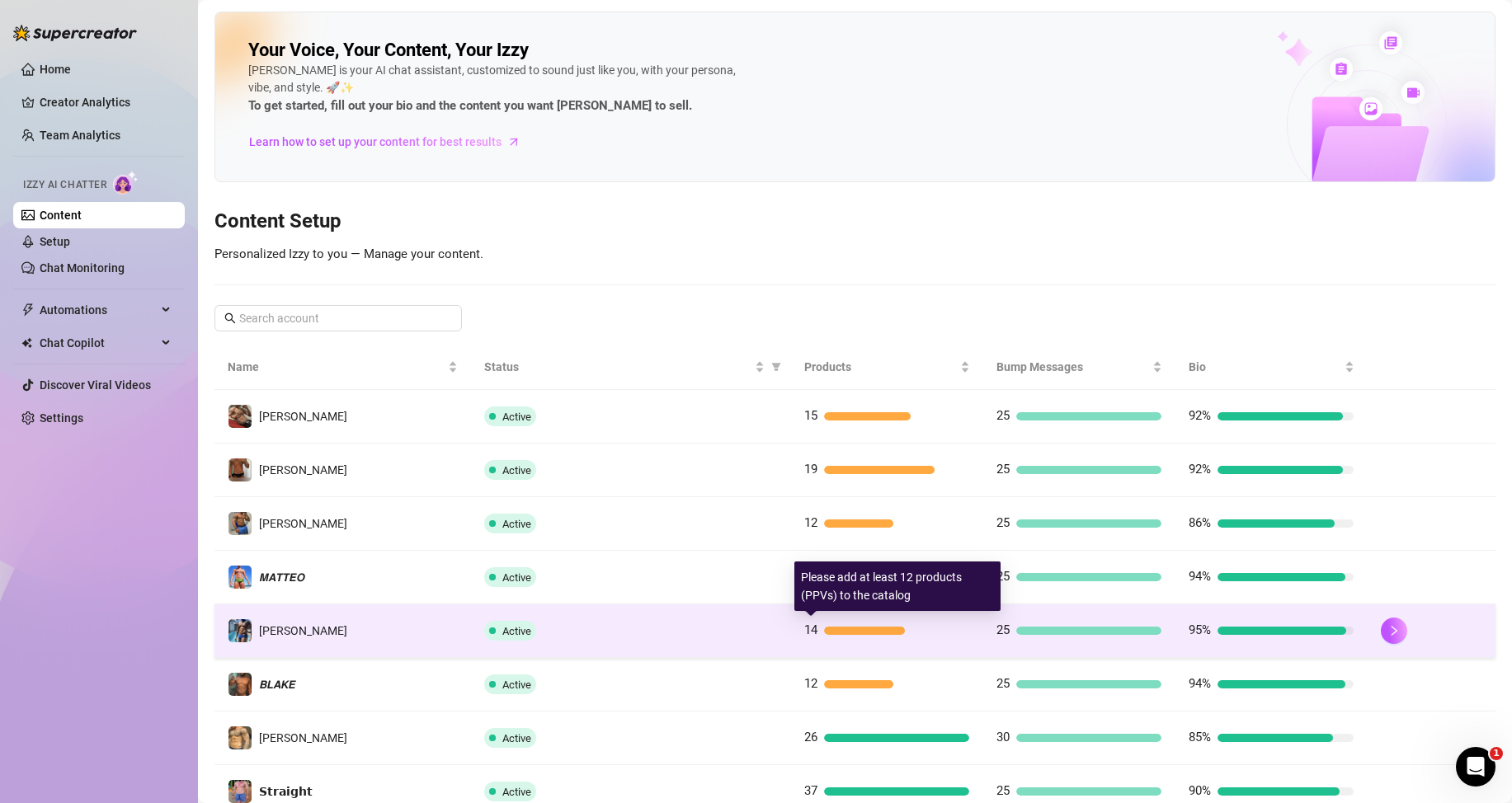
click at [856, 629] on div at bounding box center [865, 630] width 82 height 8
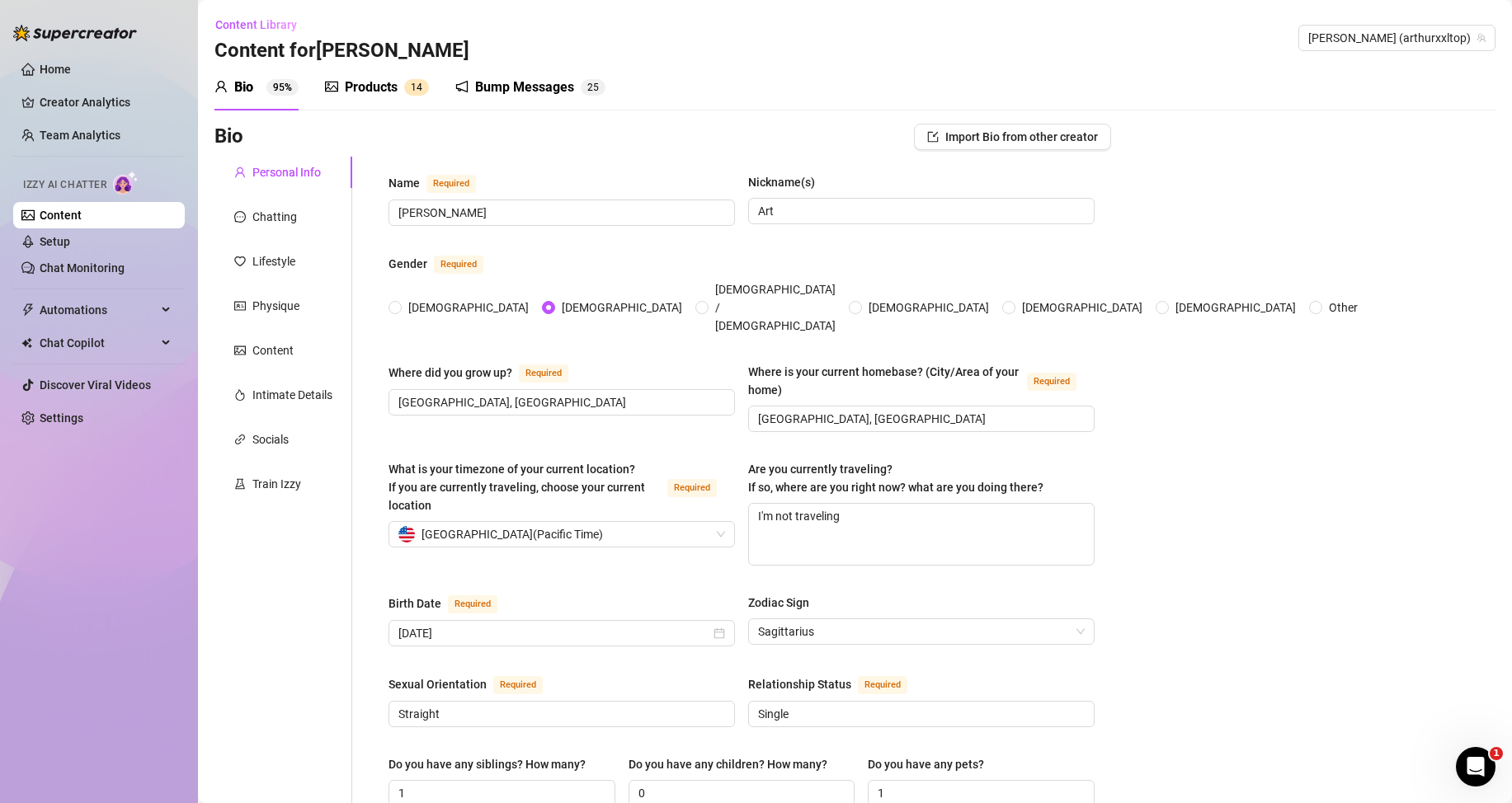
click at [374, 88] on div "Products" at bounding box center [371, 87] width 53 height 20
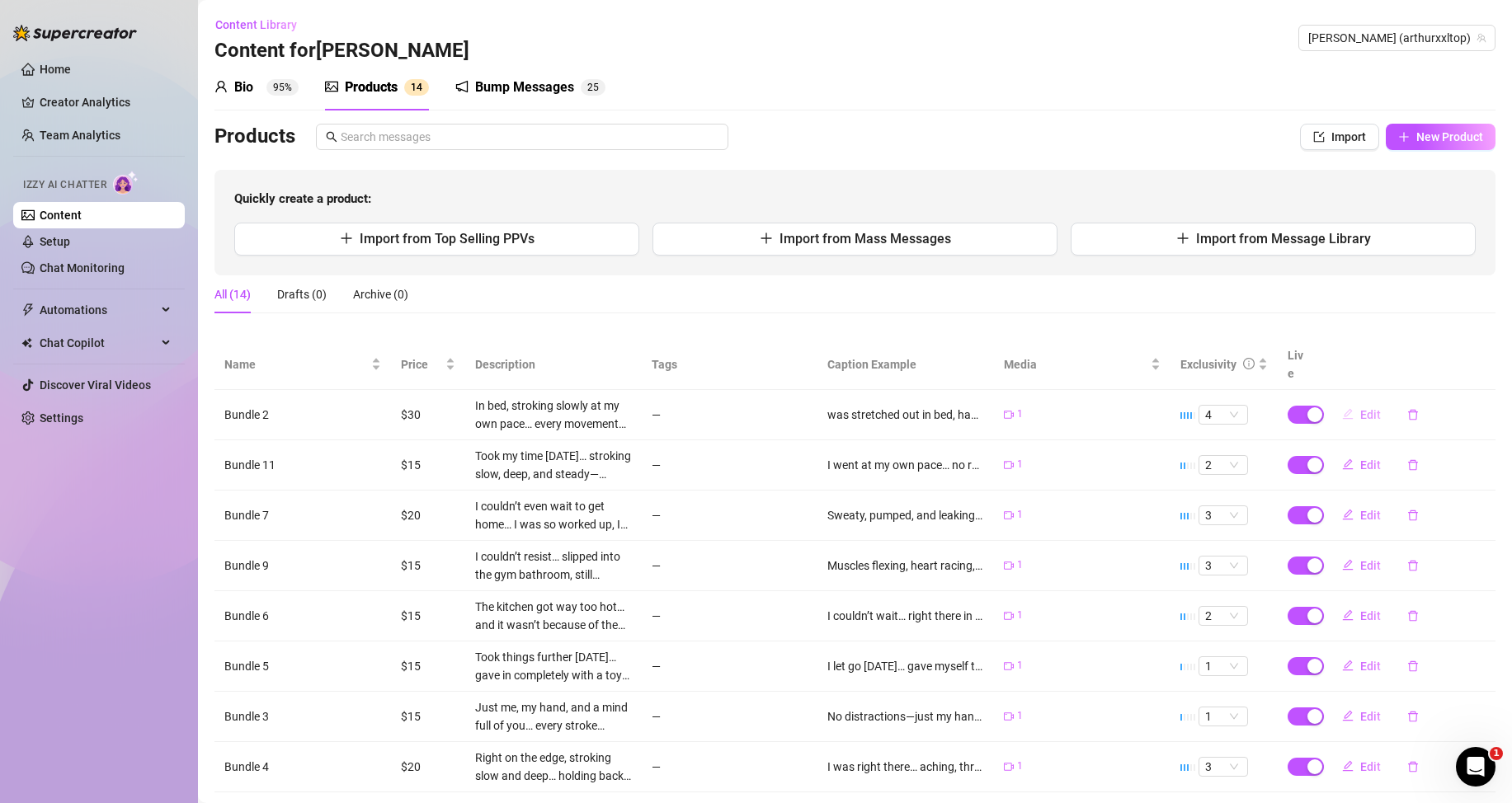
click at [1342, 410] on icon "edit" at bounding box center [1348, 414] width 12 height 12
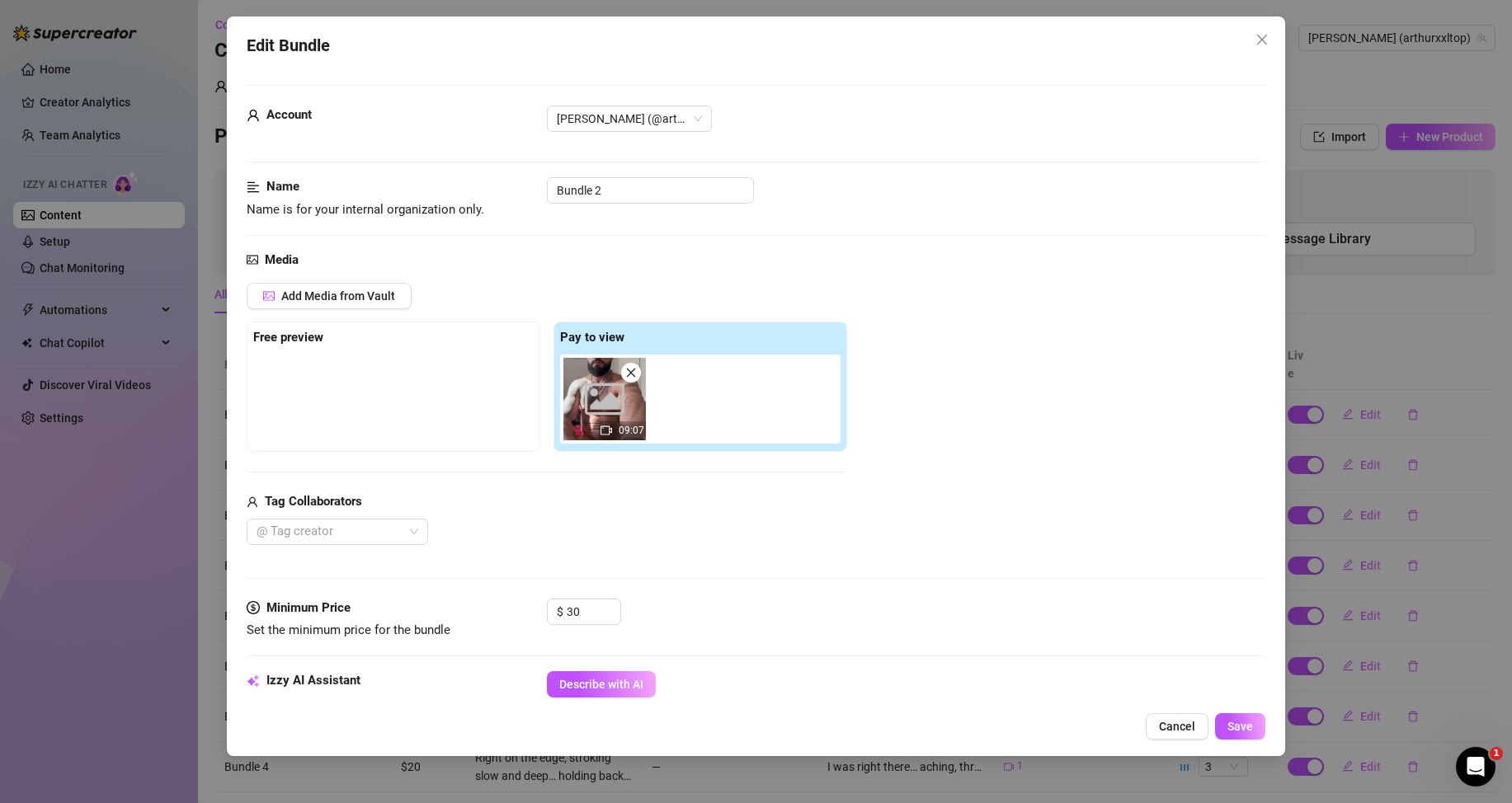
scroll to position [413, 0]
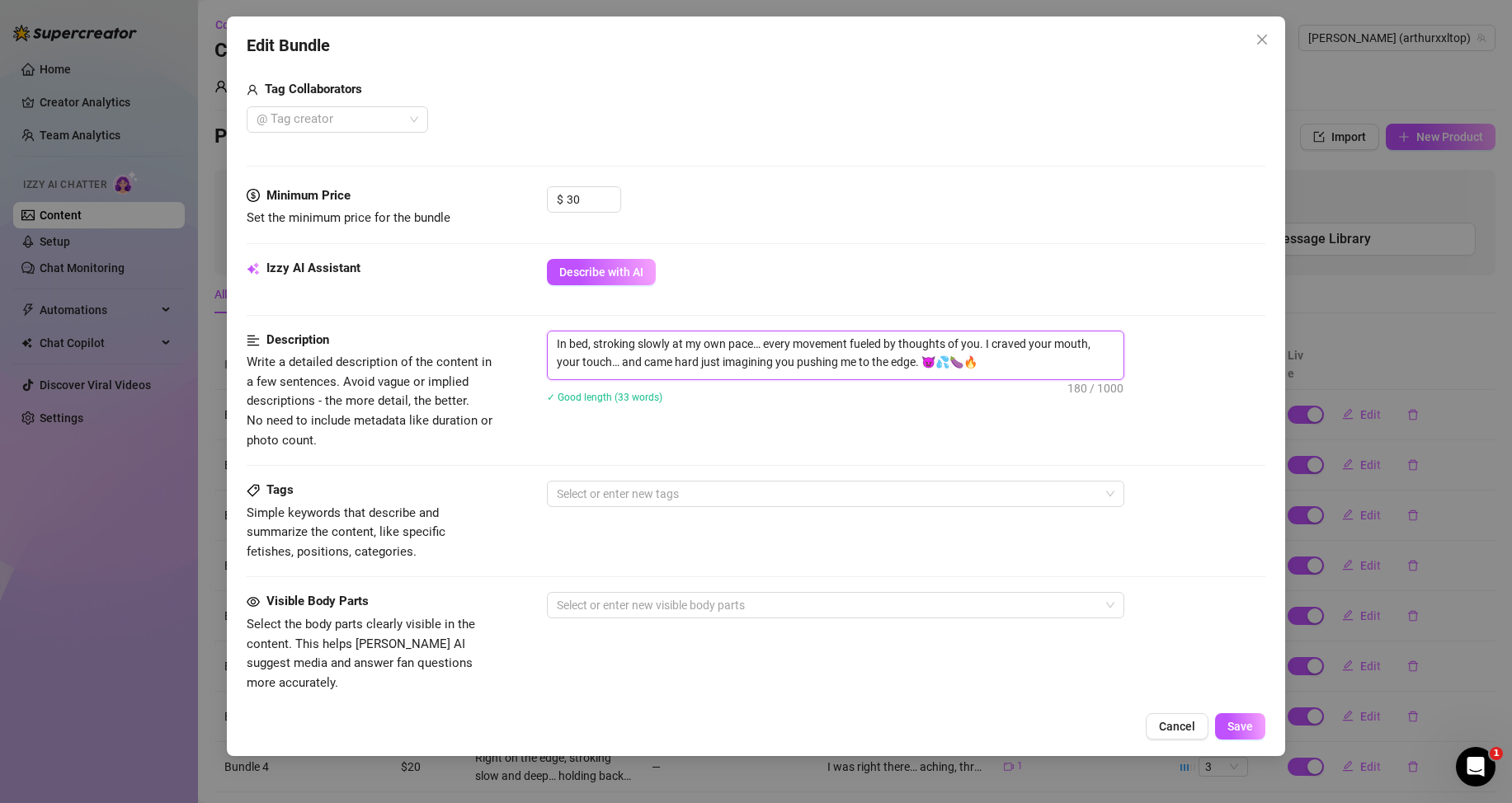
drag, startPoint x: 1006, startPoint y: 365, endPoint x: 541, endPoint y: 341, distance: 465.6
click at [541, 341] on div "Description Write a detailed description of the content in a few sentences. Avo…" at bounding box center [756, 390] width 1019 height 120
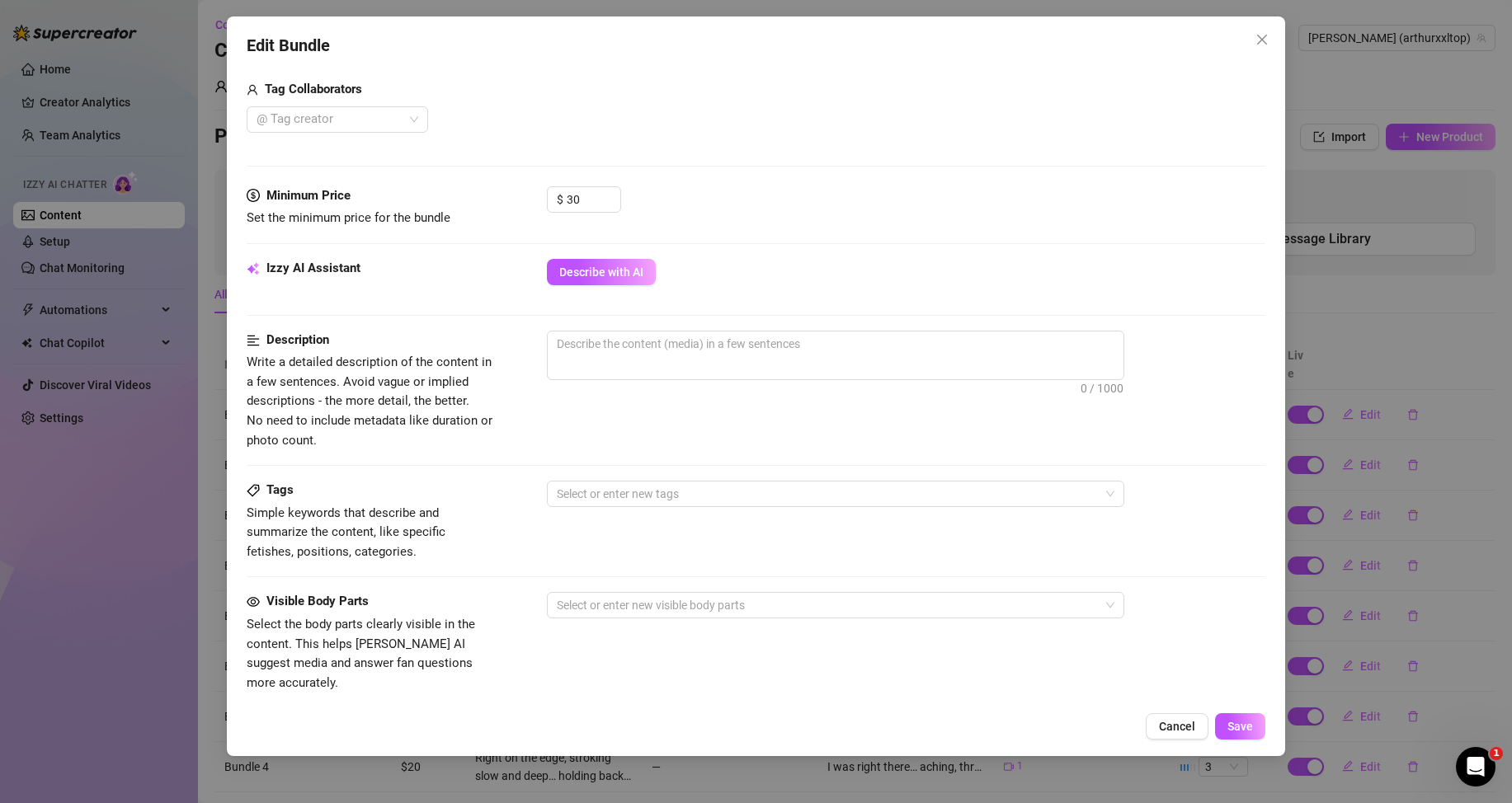
click at [625, 278] on button "Describe with AI" at bounding box center [601, 271] width 109 height 26
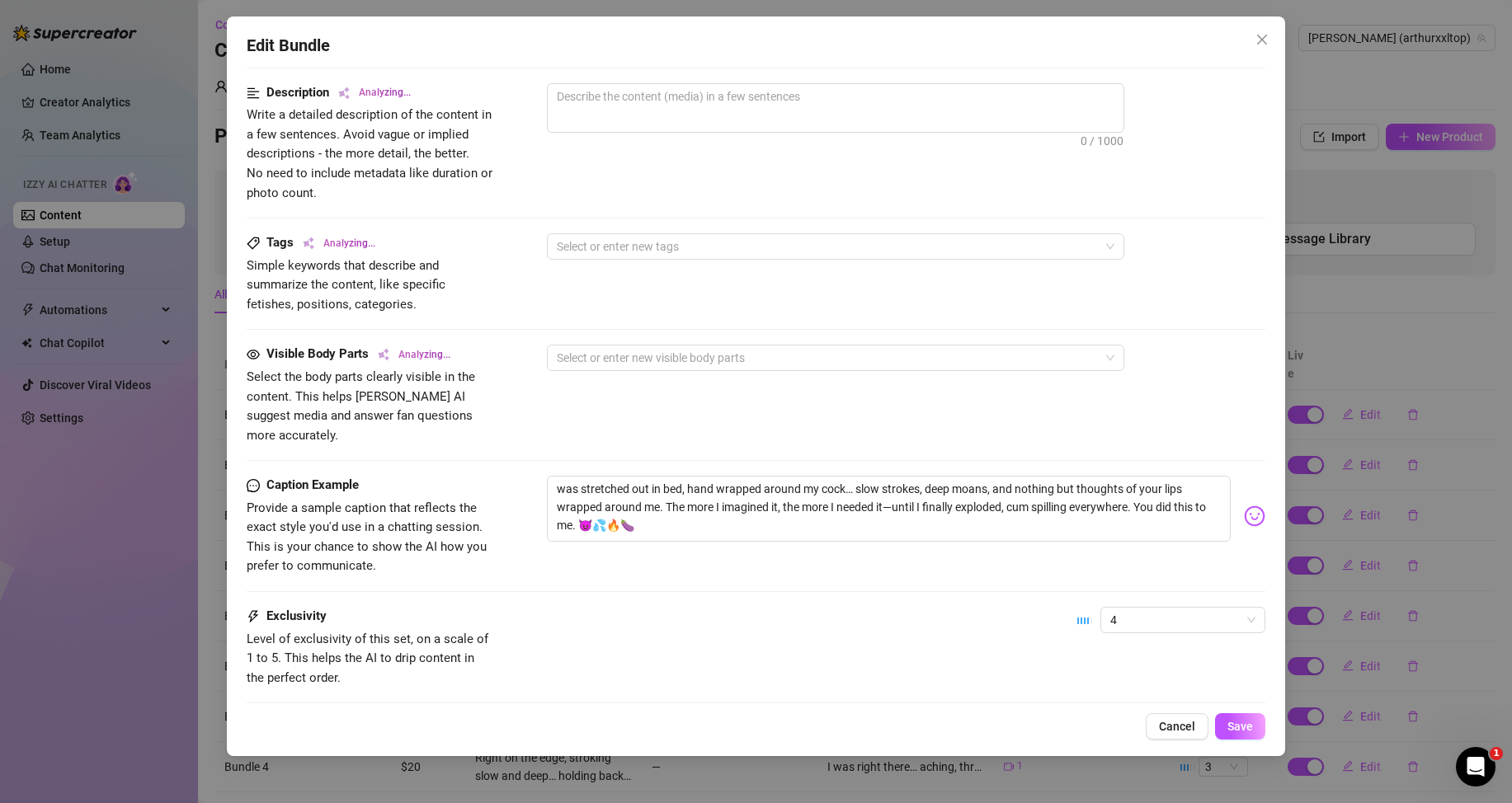
click at [1162, 619] on div "4" at bounding box center [1171, 627] width 188 height 41
click at [1170, 613] on span "4" at bounding box center [1183, 620] width 145 height 24
click at [1124, 663] on div "2" at bounding box center [1169, 660] width 139 height 19
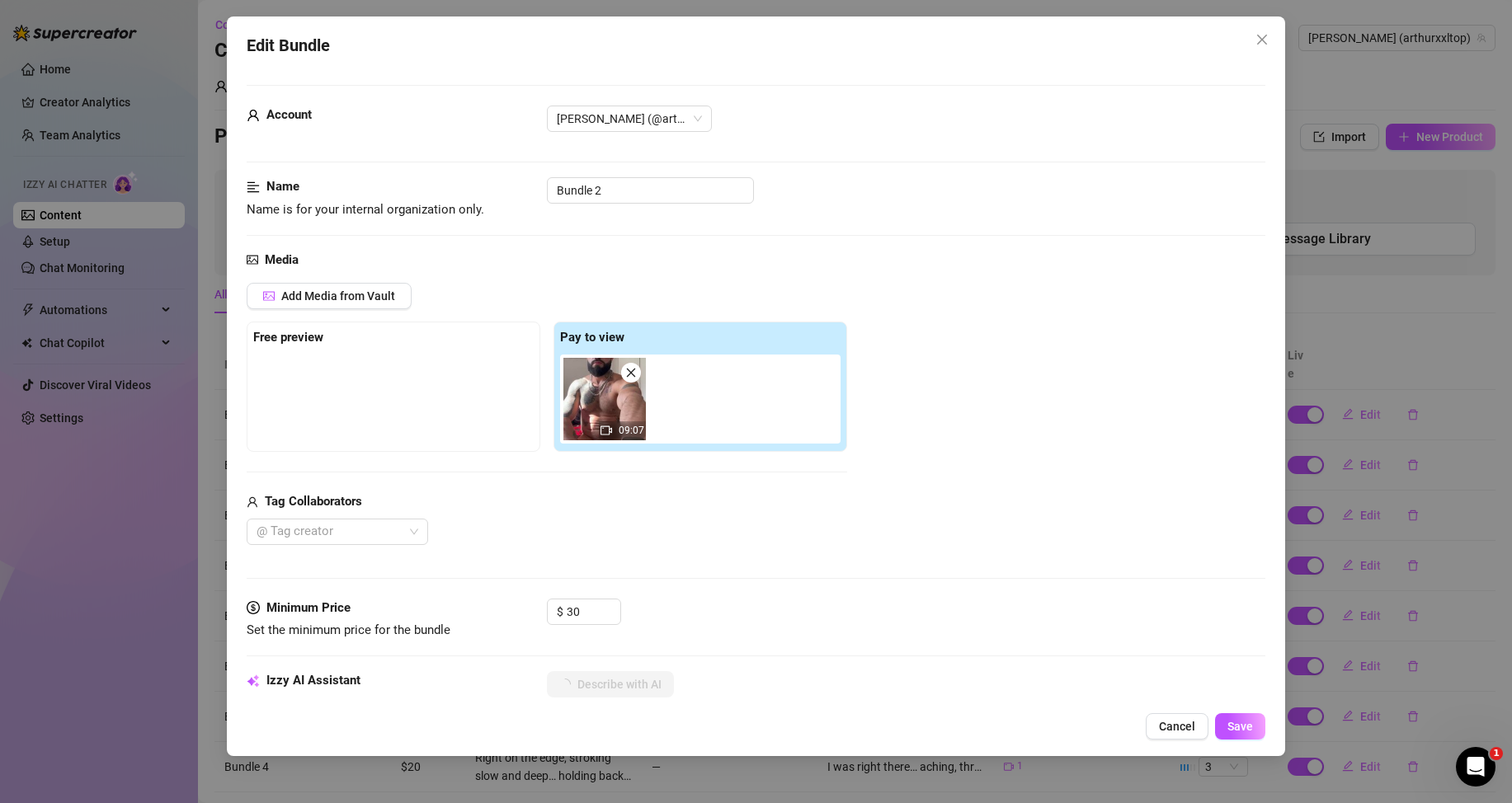
scroll to position [248, 0]
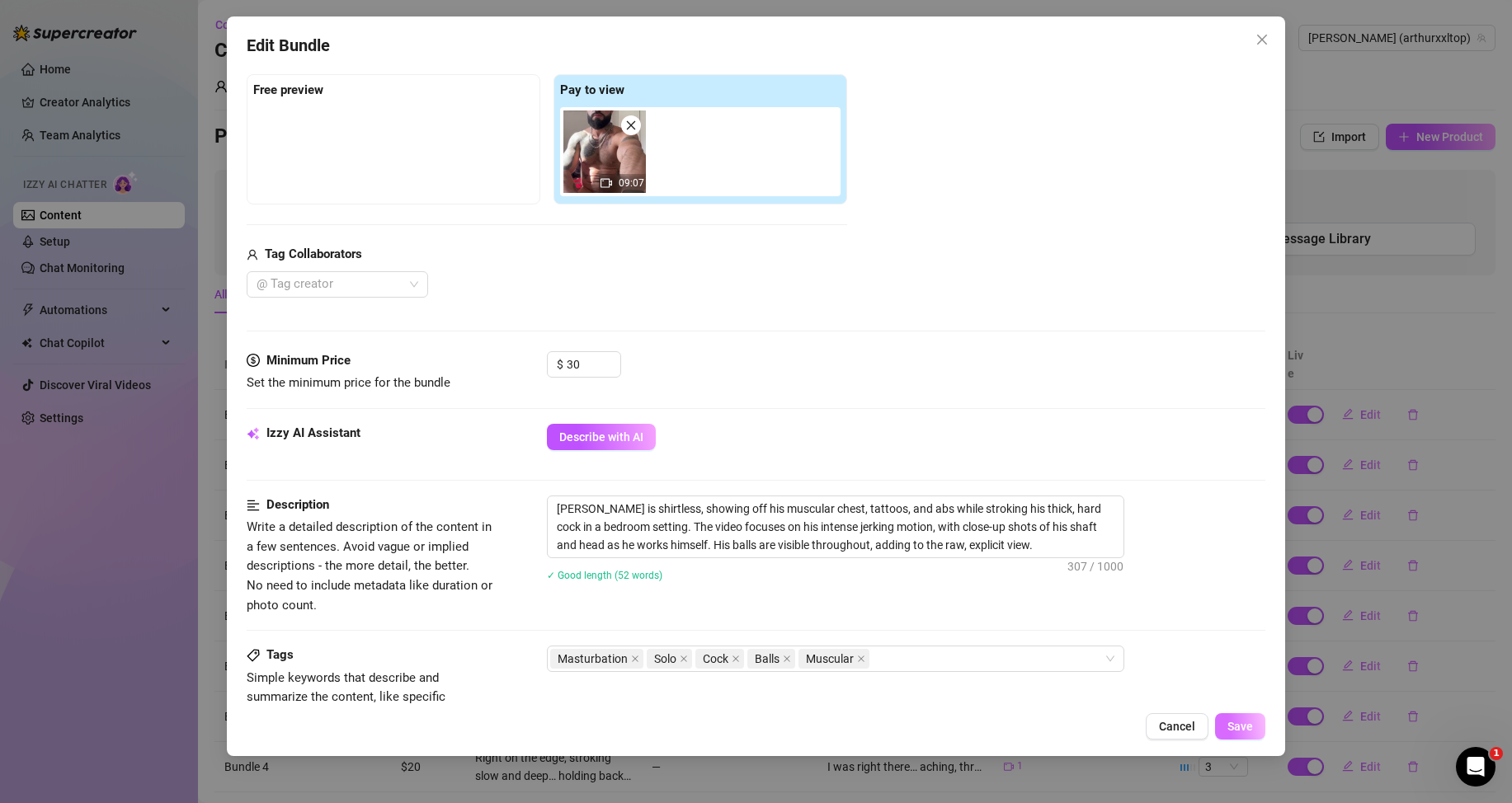
click at [1247, 727] on span "Save" at bounding box center [1241, 727] width 25 height 14
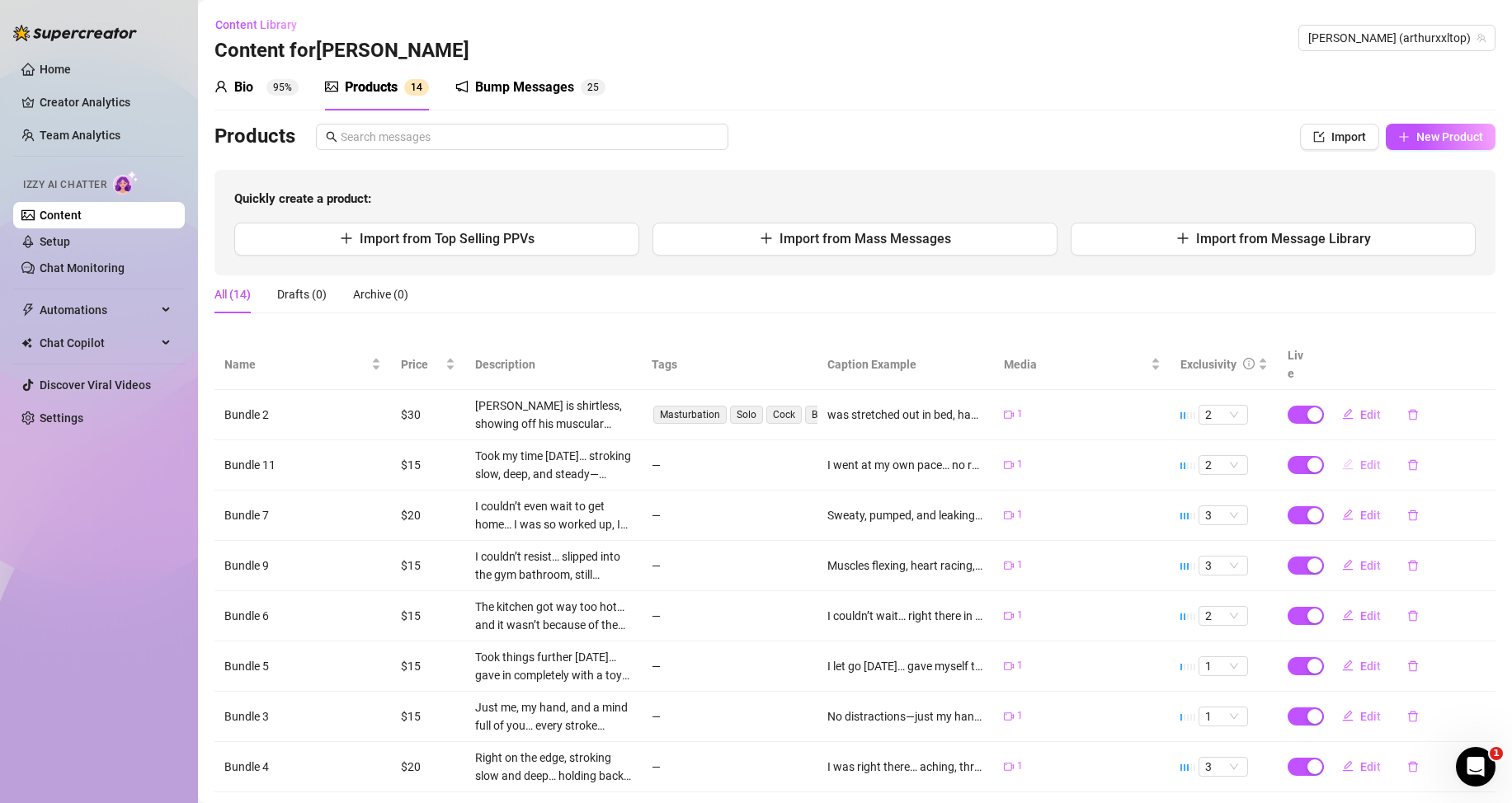
click at [1365, 465] on span "Edit" at bounding box center [1370, 465] width 20 height 14
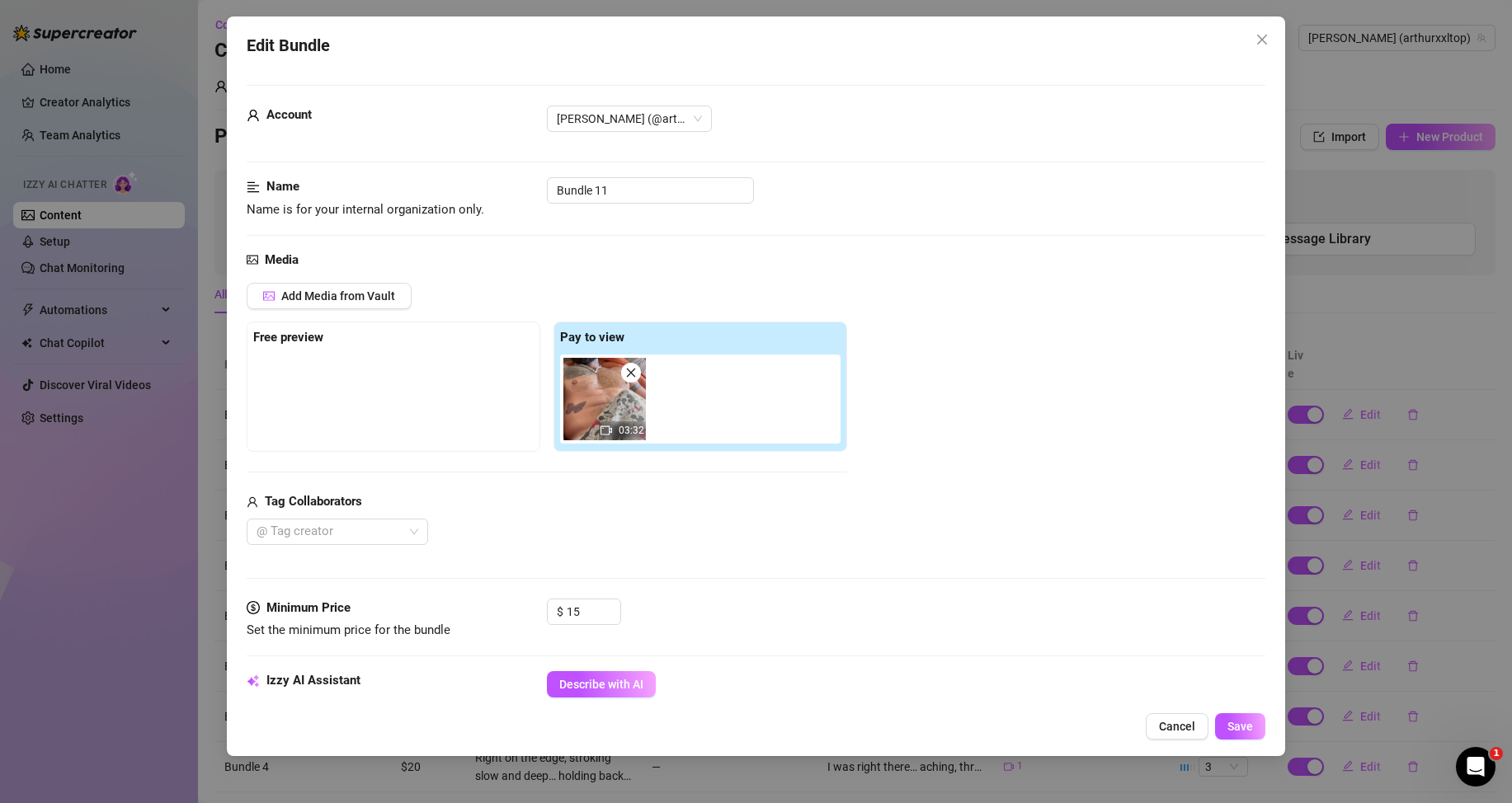
scroll to position [330, 0]
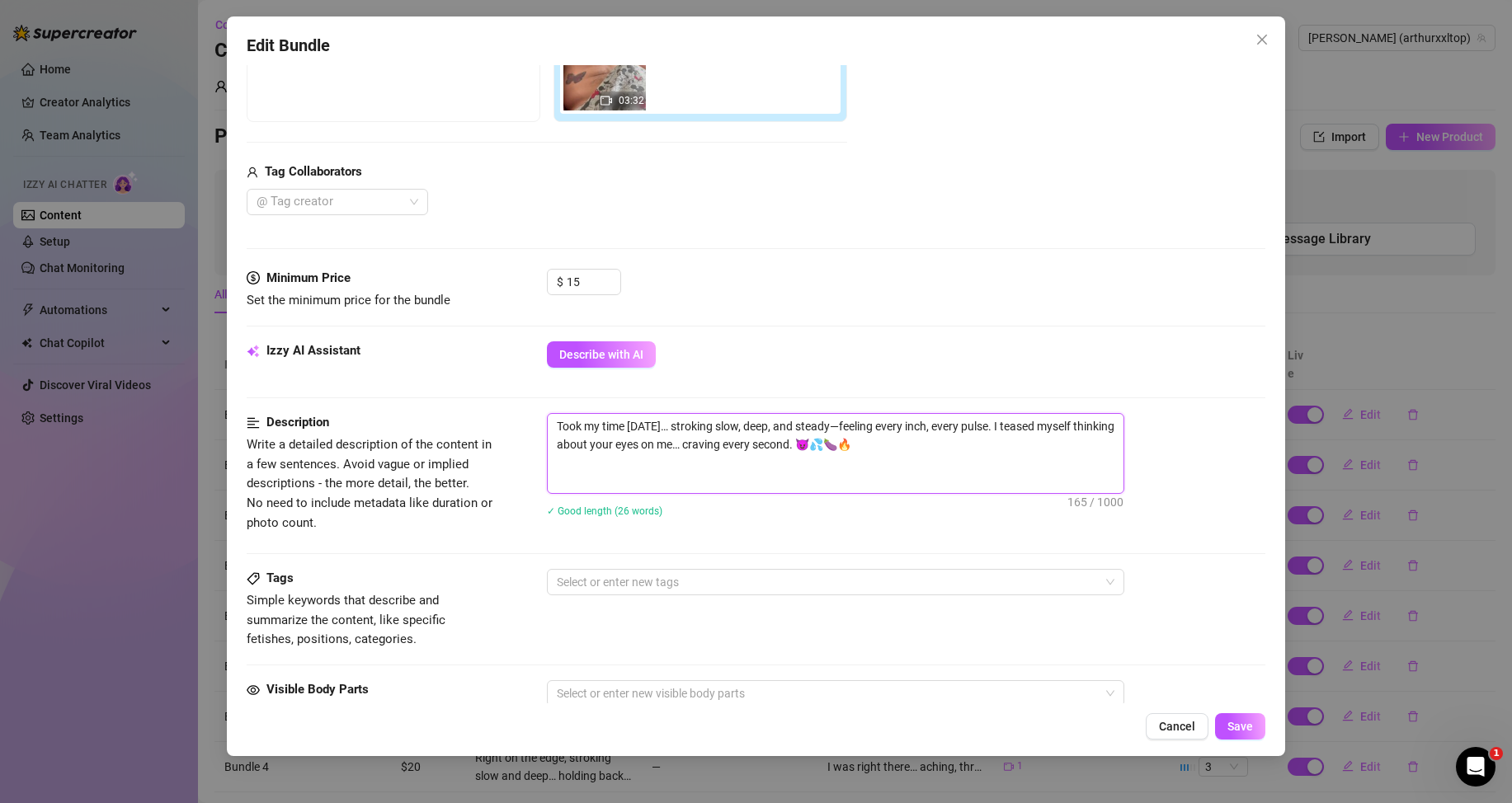
drag, startPoint x: 916, startPoint y: 472, endPoint x: 840, endPoint y: 461, distance: 76.8
click at [840, 461] on textarea "Took my time [DATE]… stroking slow, deep, and steady—feeling every inch, every …" at bounding box center [836, 453] width 576 height 79
click at [584, 482] on textarea "Took my time [DATE]… stroking slow, deep, and steady—feeling every inch, every …" at bounding box center [836, 453] width 576 height 79
drag, startPoint x: 572, startPoint y: 482, endPoint x: 552, endPoint y: 419, distance: 66.1
click at [552, 419] on textarea "Took my time [DATE]… stroking slow, deep, and steady—feeling every inch, every …" at bounding box center [836, 453] width 576 height 79
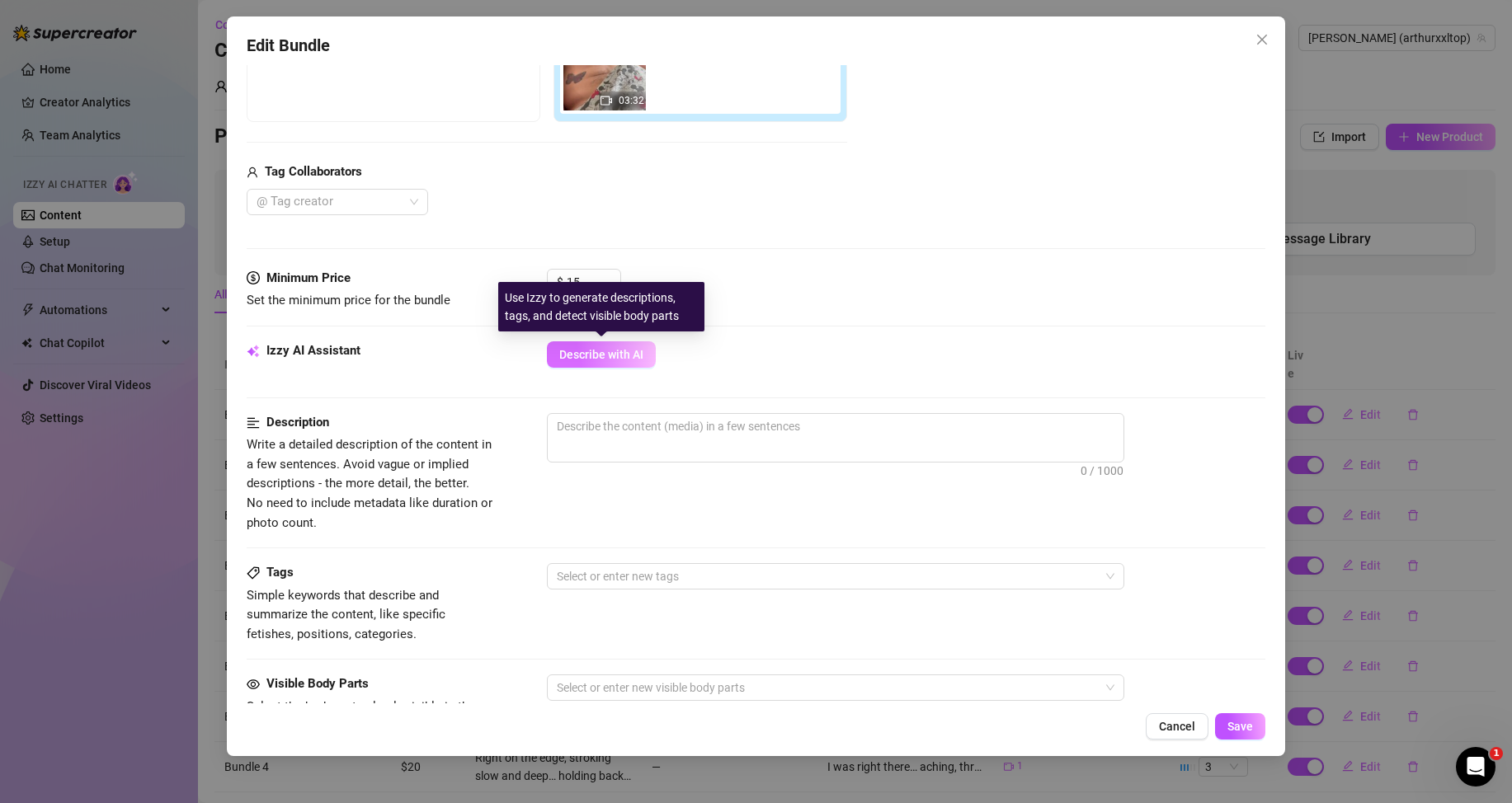
click at [615, 357] on span "Describe with AI" at bounding box center [601, 355] width 84 height 14
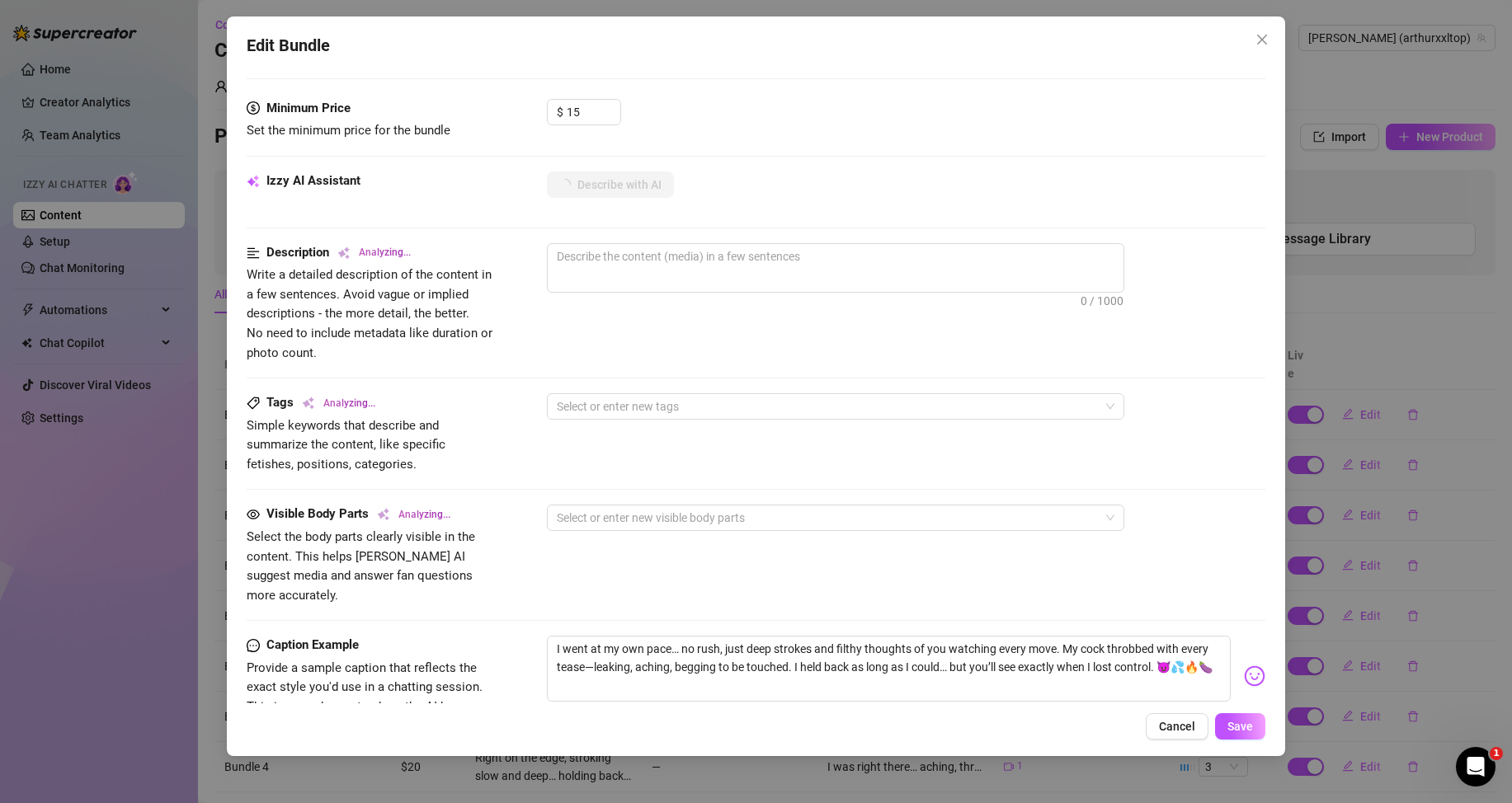
scroll to position [418, 0]
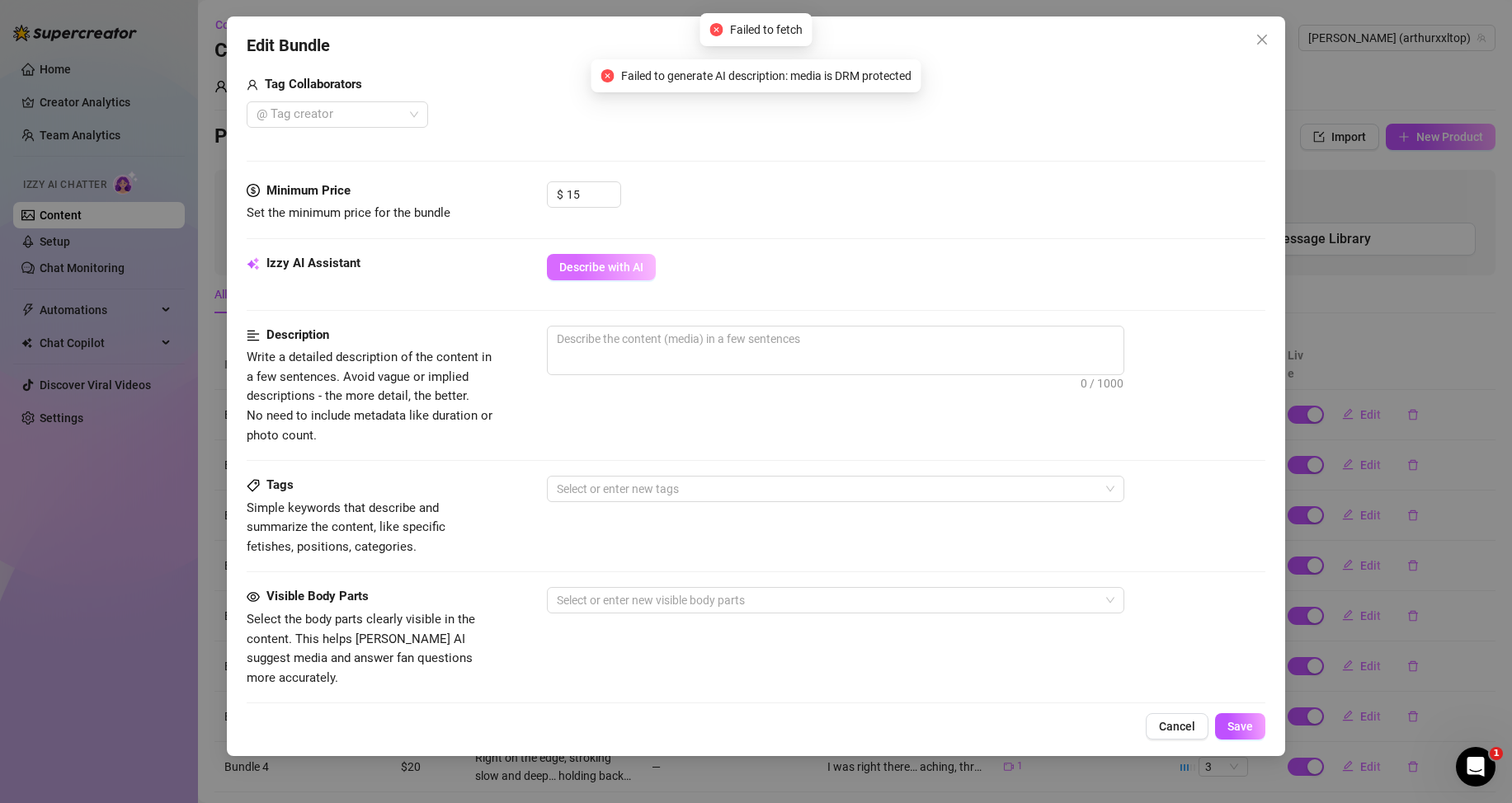
click at [582, 267] on span "Describe with AI" at bounding box center [601, 267] width 84 height 14
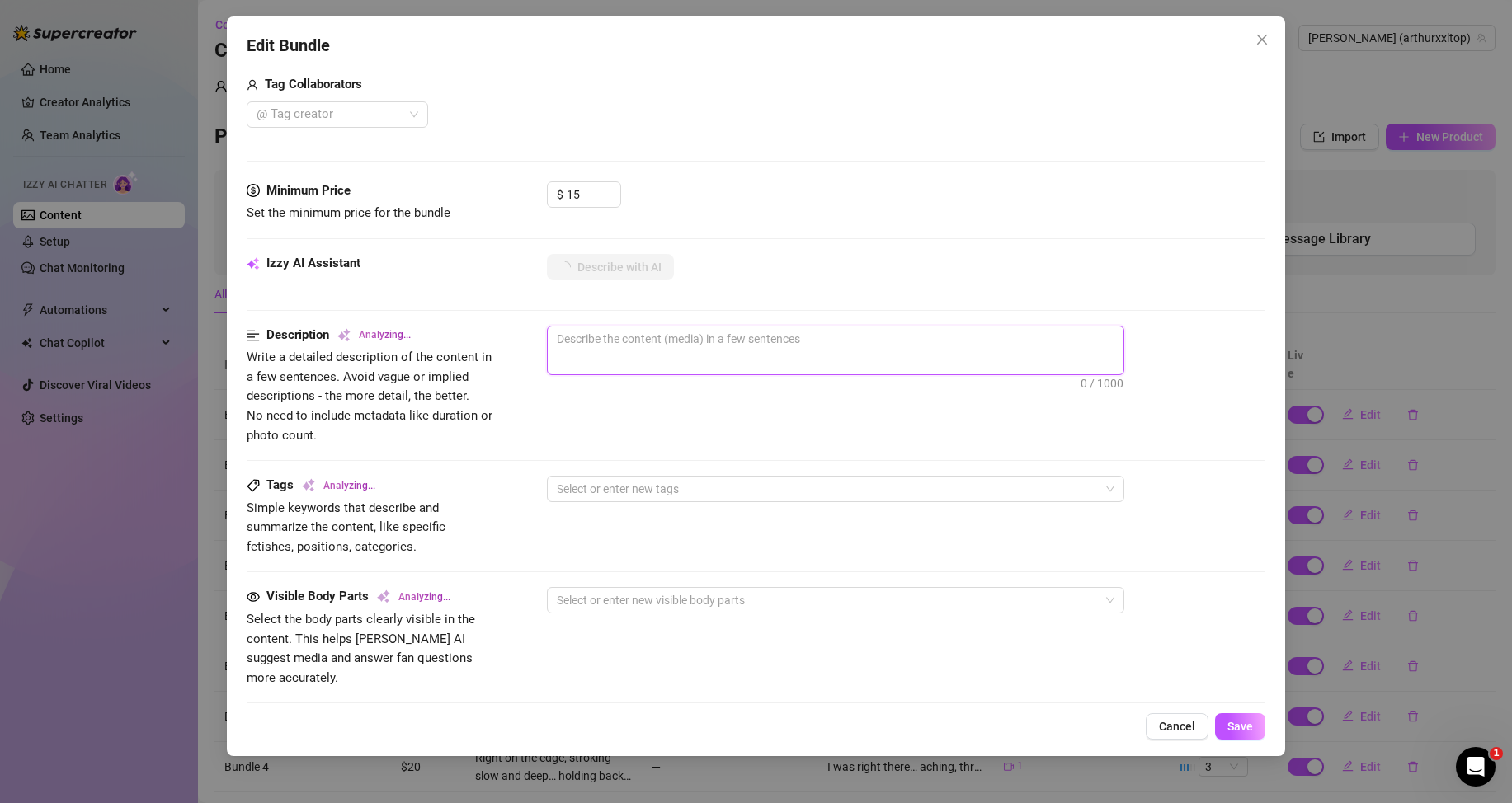
drag, startPoint x: 602, startPoint y: 343, endPoint x: 574, endPoint y: 340, distance: 28.2
click at [574, 340] on textarea at bounding box center [836, 339] width 576 height 24
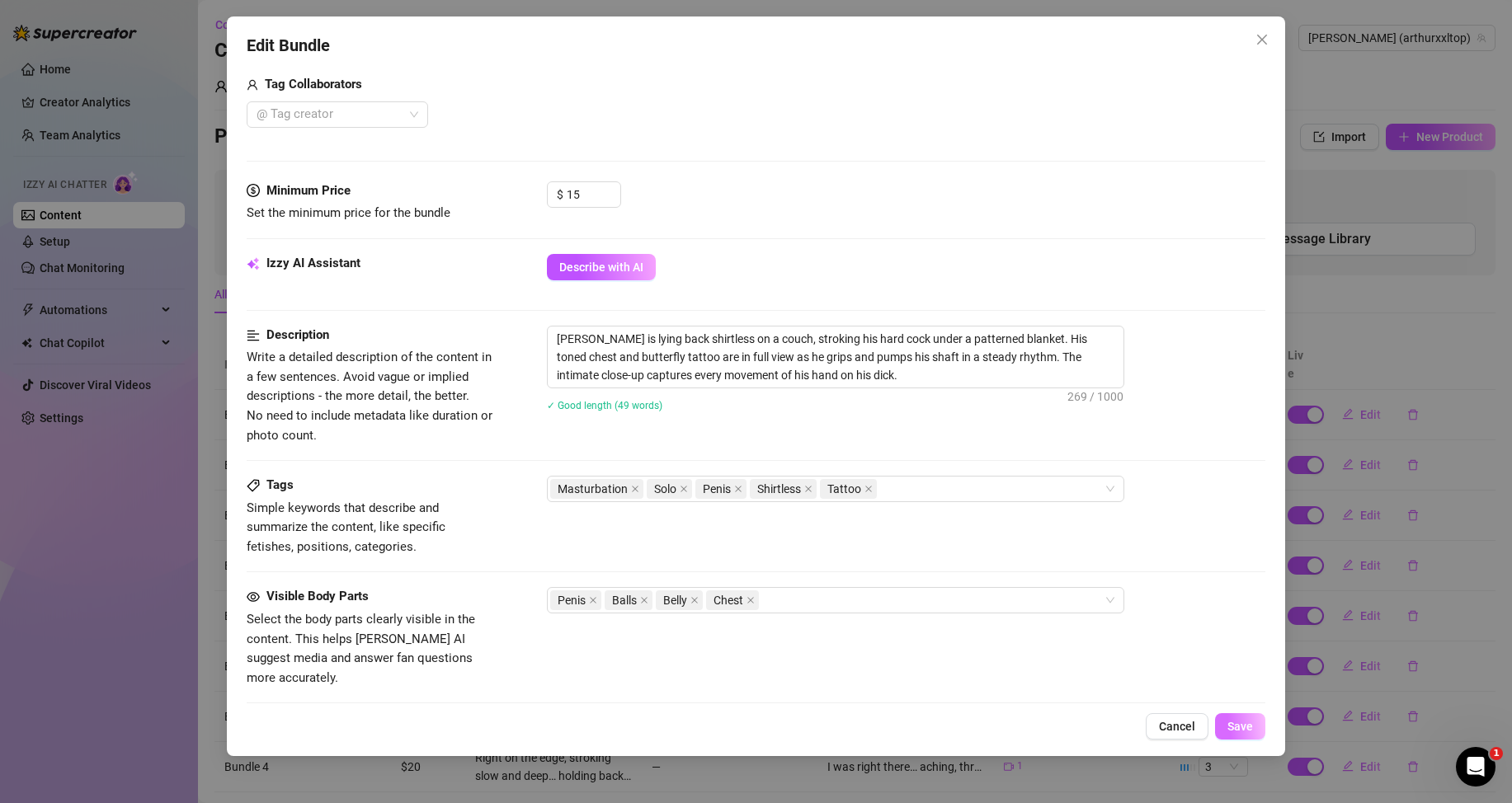
click at [1239, 726] on span "Save" at bounding box center [1241, 727] width 25 height 14
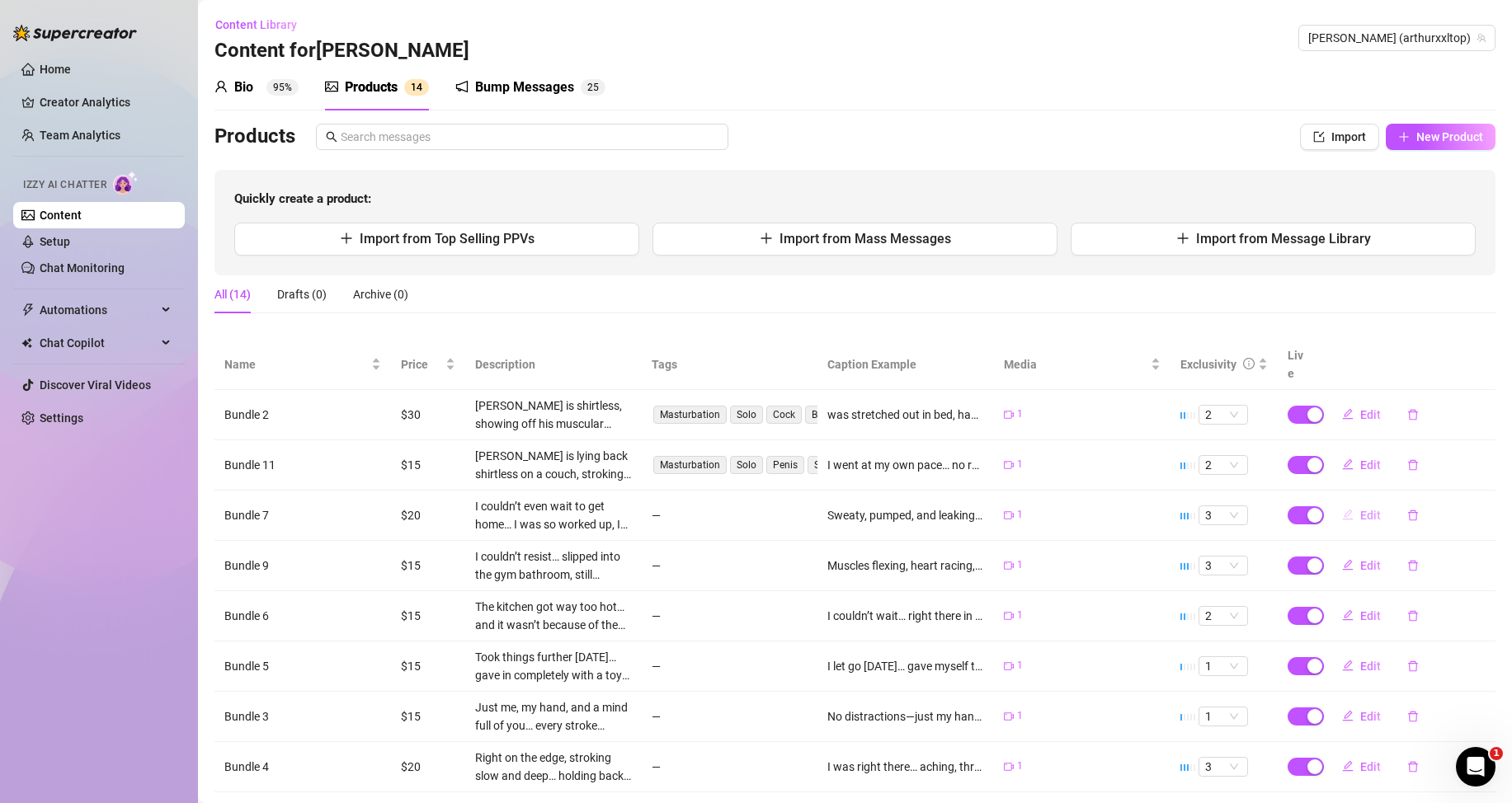
click at [1361, 513] on span "Edit" at bounding box center [1370, 515] width 20 height 14
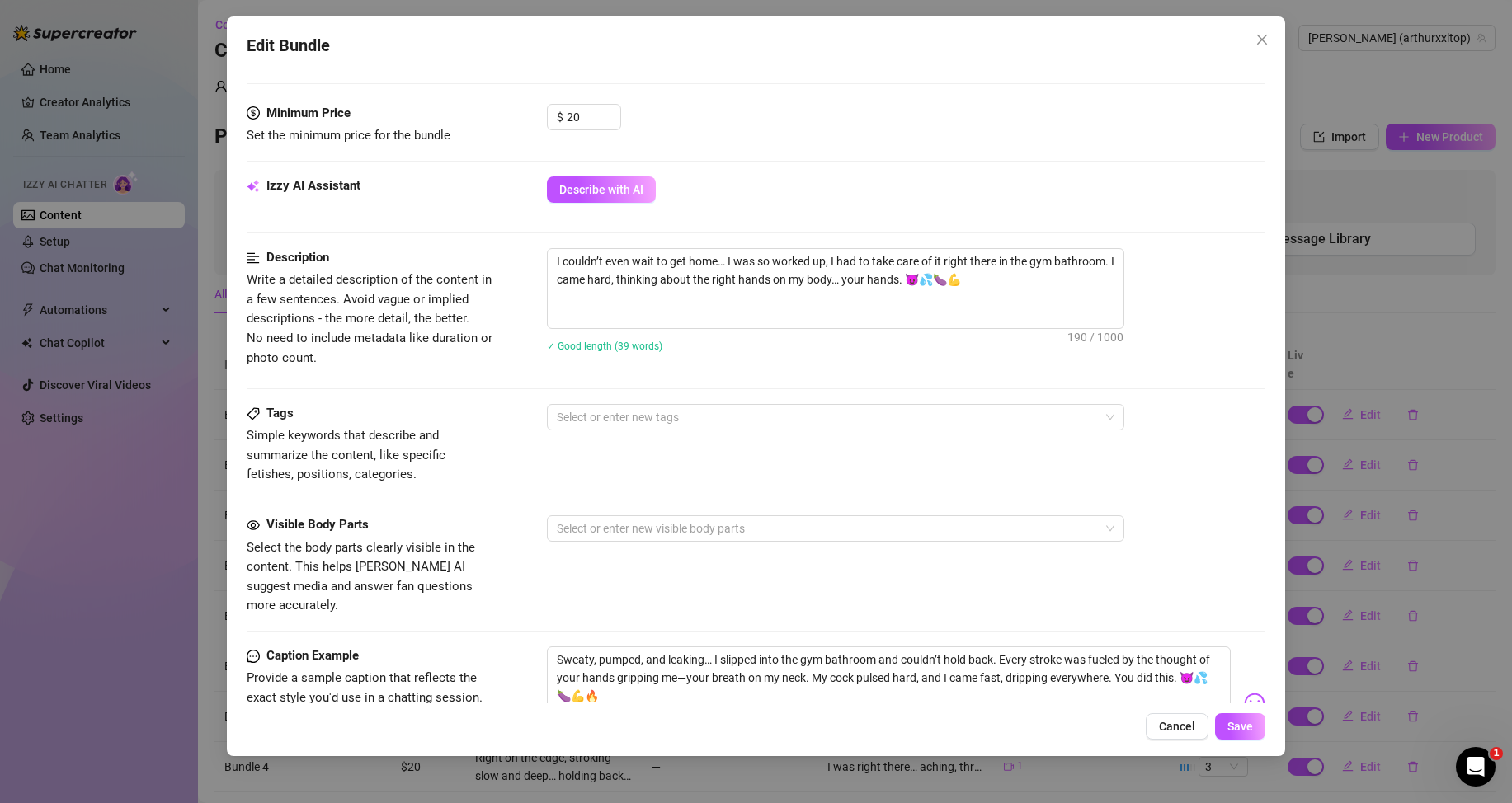
scroll to position [660, 0]
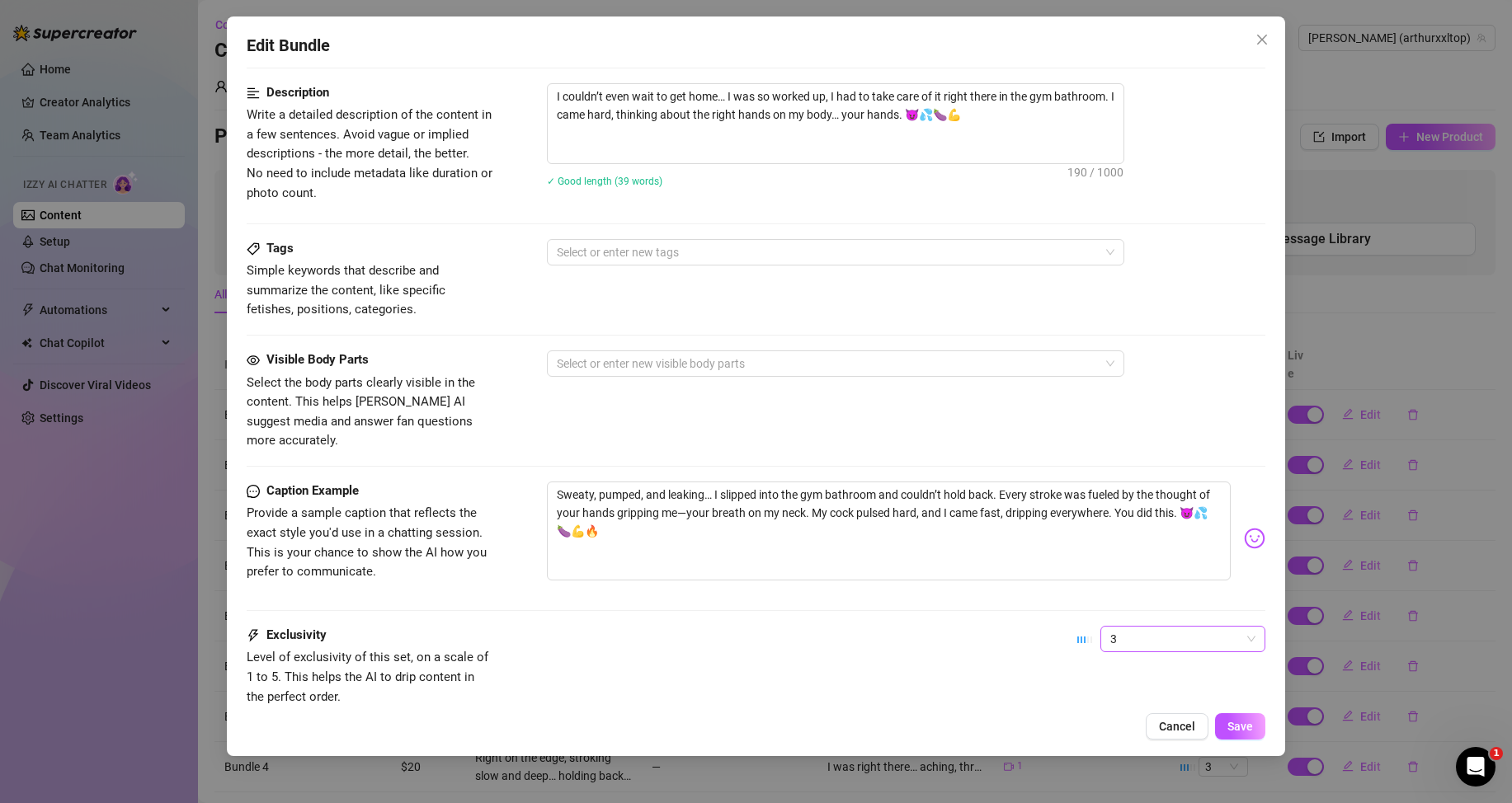
click at [1139, 626] on span "3" at bounding box center [1183, 638] width 145 height 24
click at [1121, 653] on div "1 - Least Exclusive" at bounding box center [1169, 652] width 139 height 19
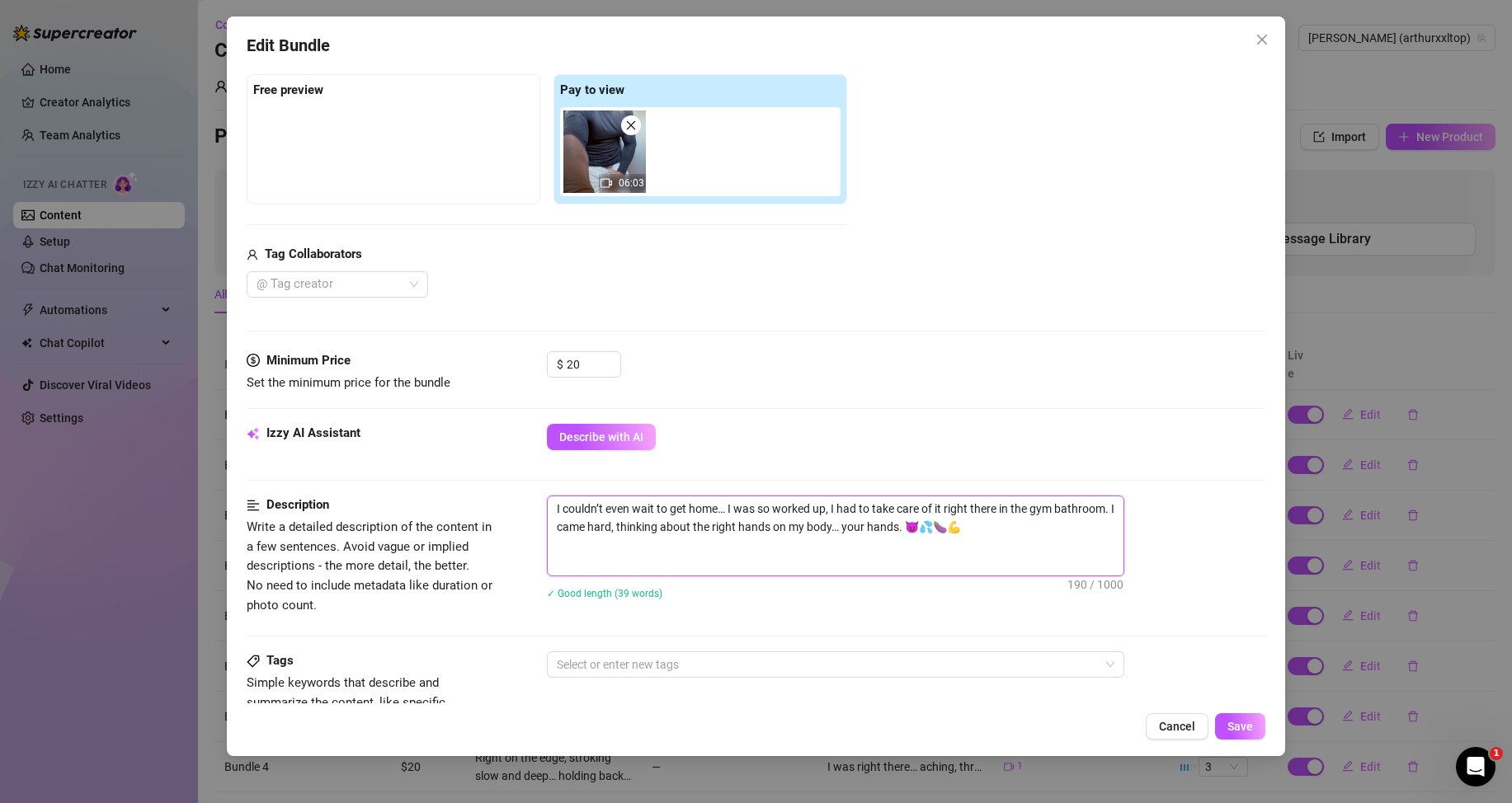
drag, startPoint x: 577, startPoint y: 563, endPoint x: 547, endPoint y: 502, distance: 68.0
click at [548, 502] on textarea "I couldn’t even wait to get home… I was so worked up, I had to take care of it …" at bounding box center [836, 536] width 576 height 79
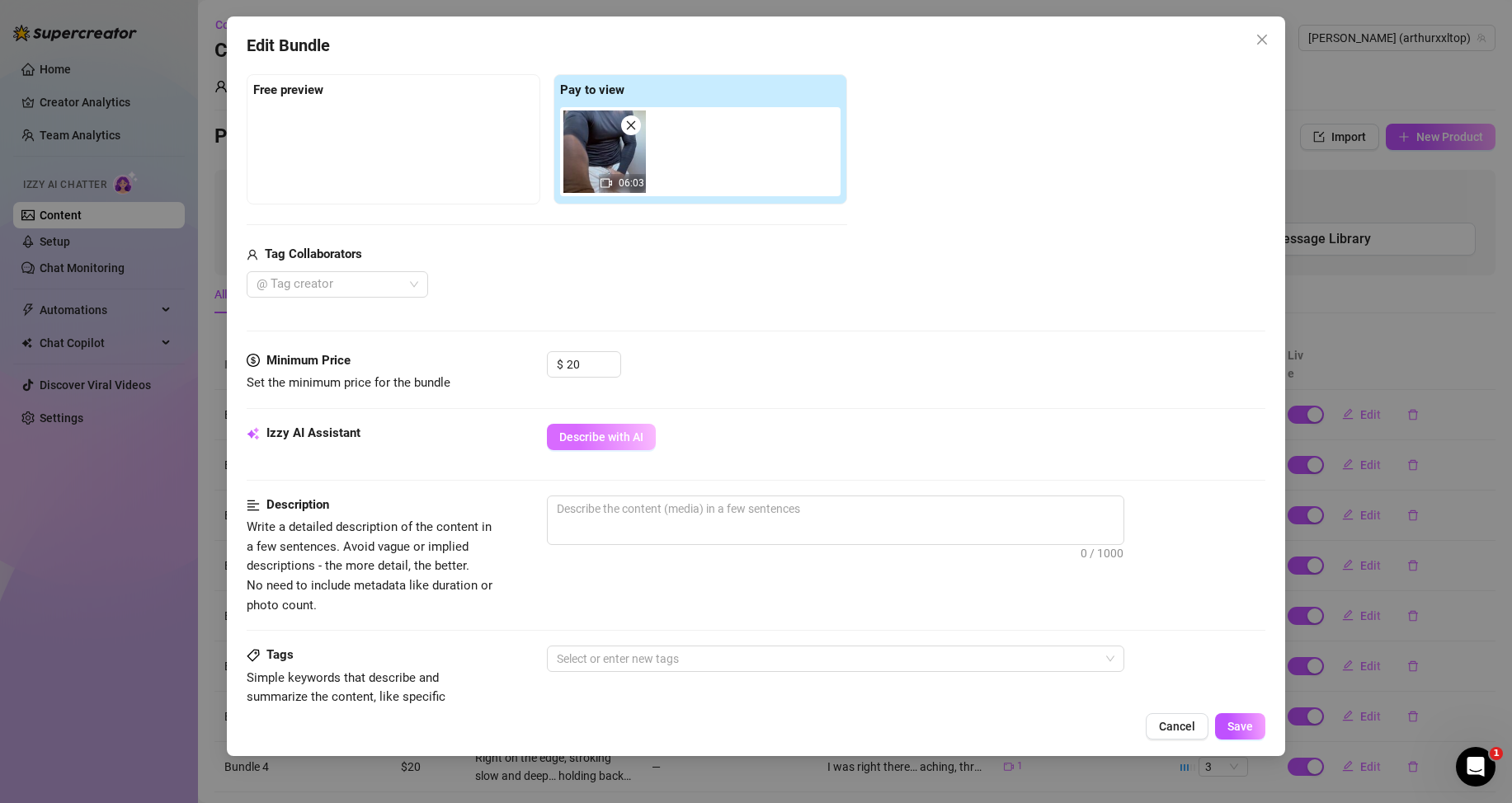
click at [611, 438] on span "Describe with AI" at bounding box center [601, 437] width 84 height 14
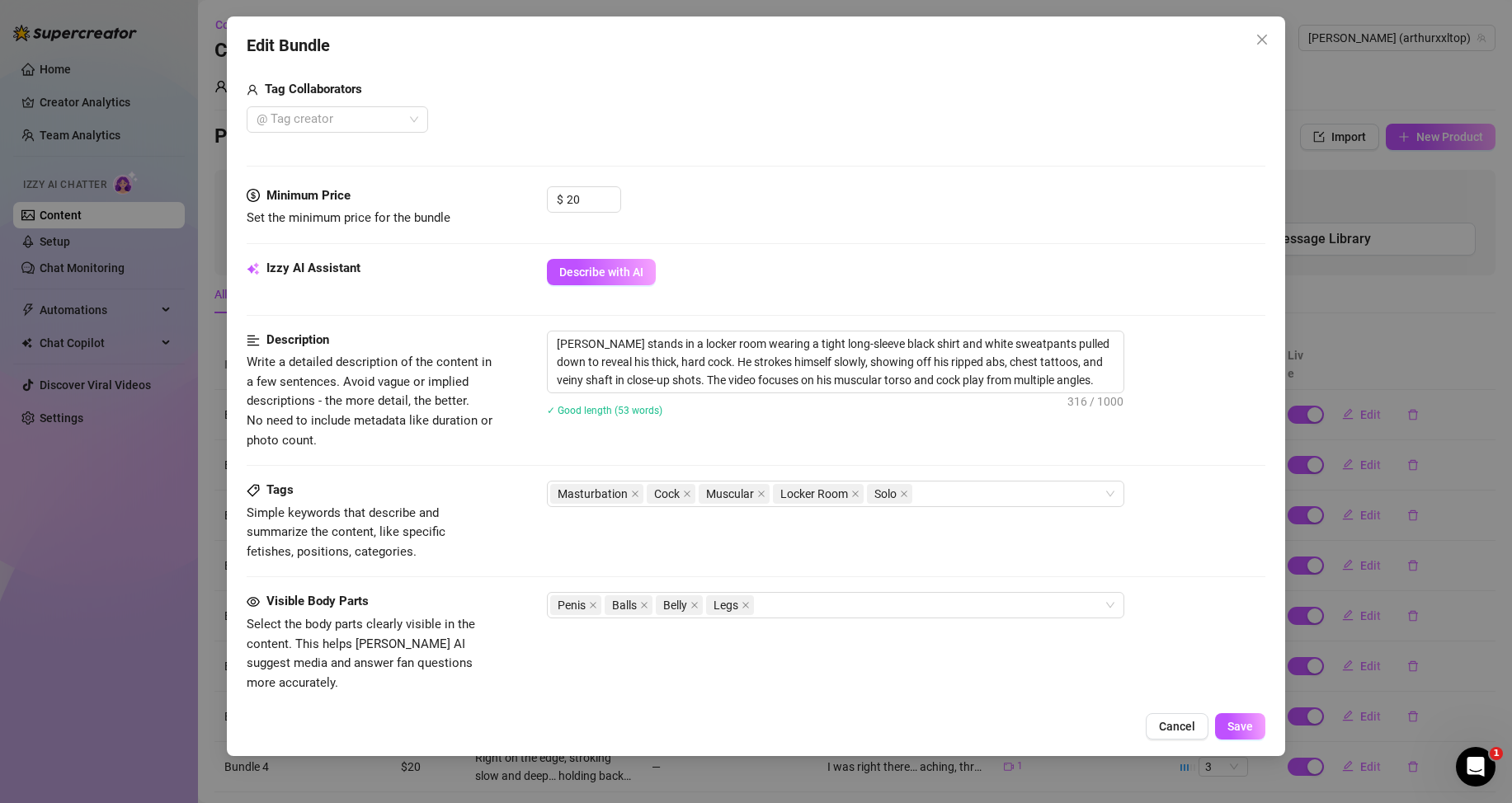
scroll to position [660, 0]
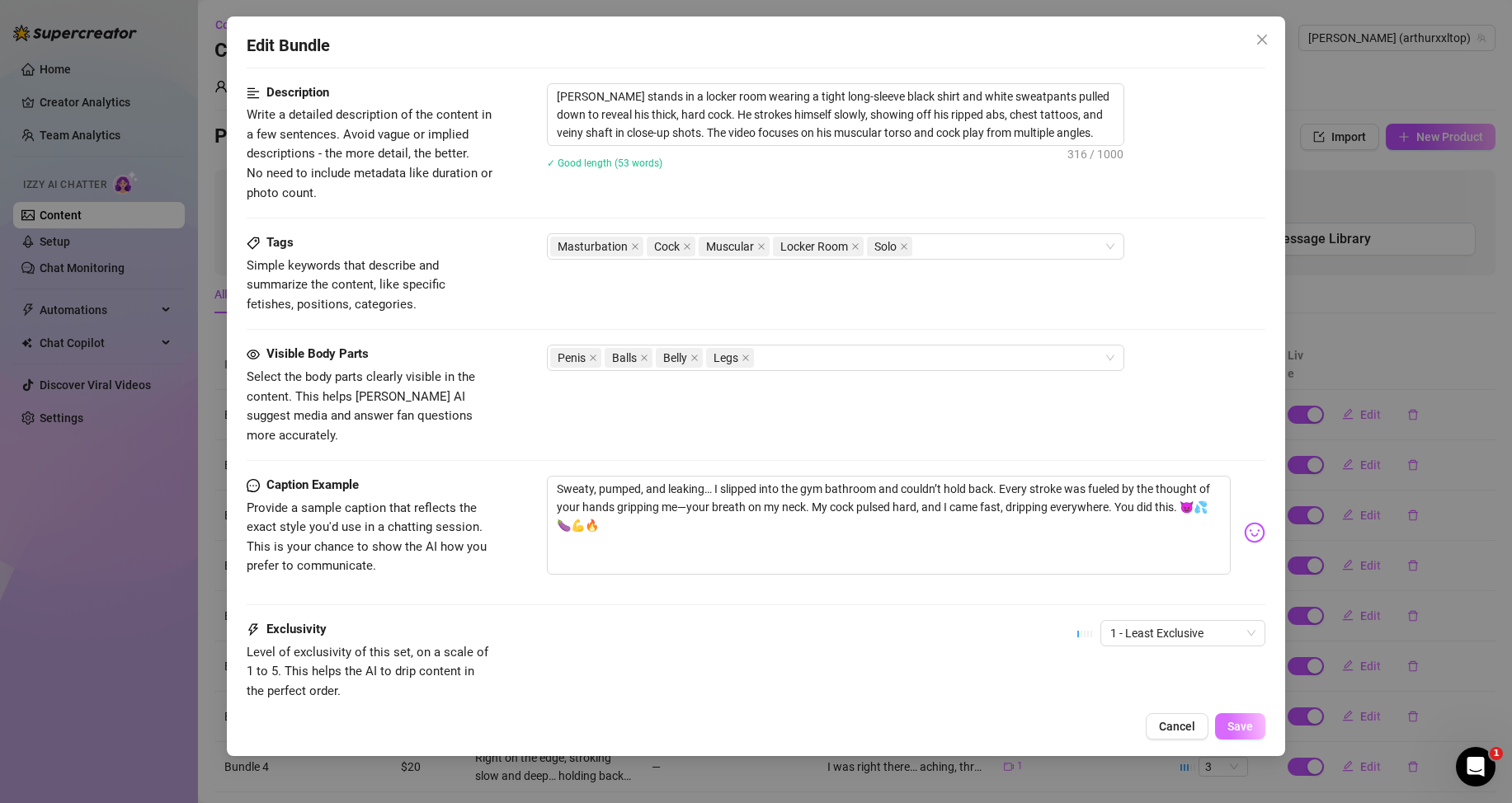
click at [1235, 722] on span "Save" at bounding box center [1241, 727] width 25 height 14
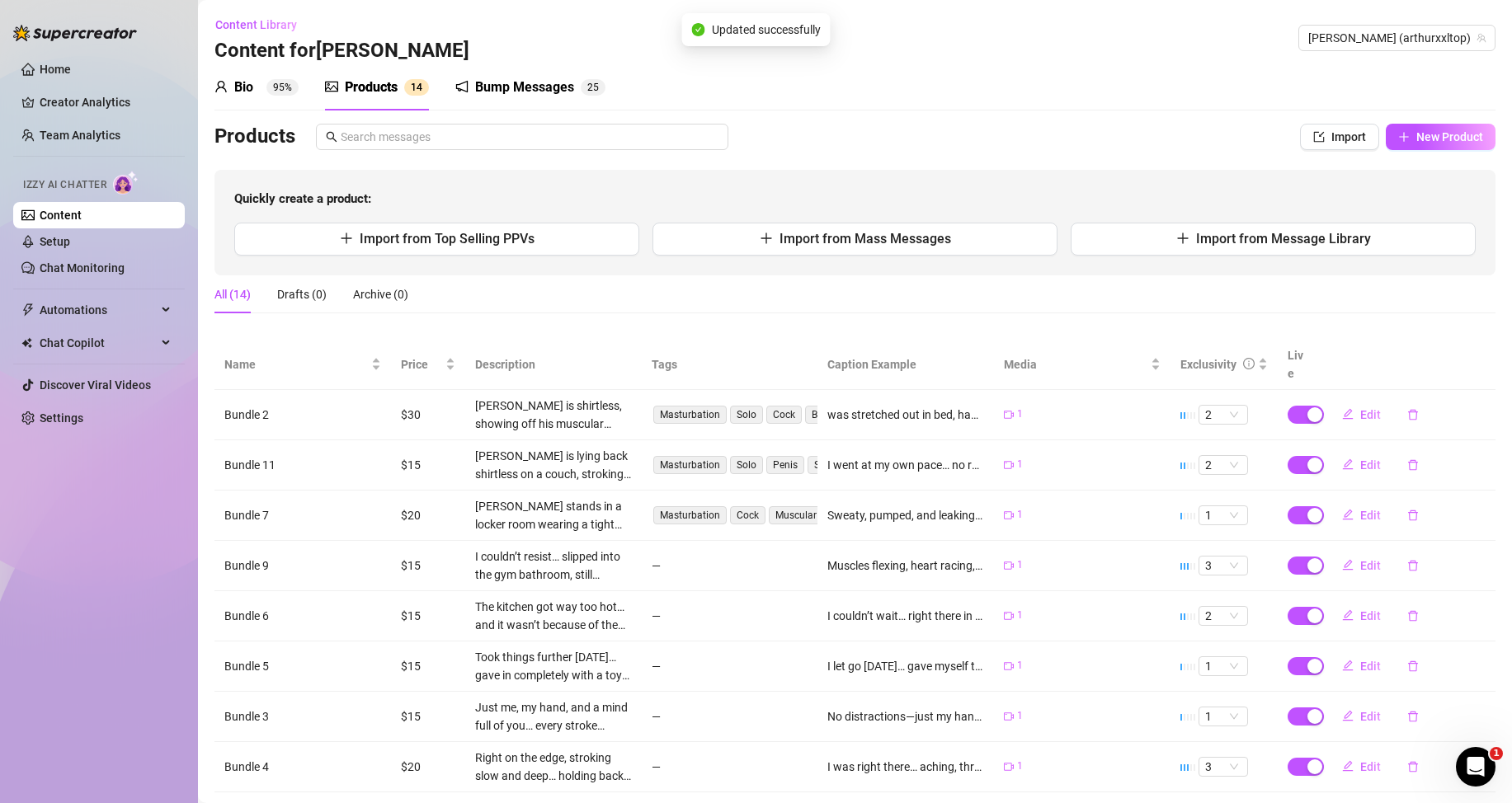
scroll to position [165, 0]
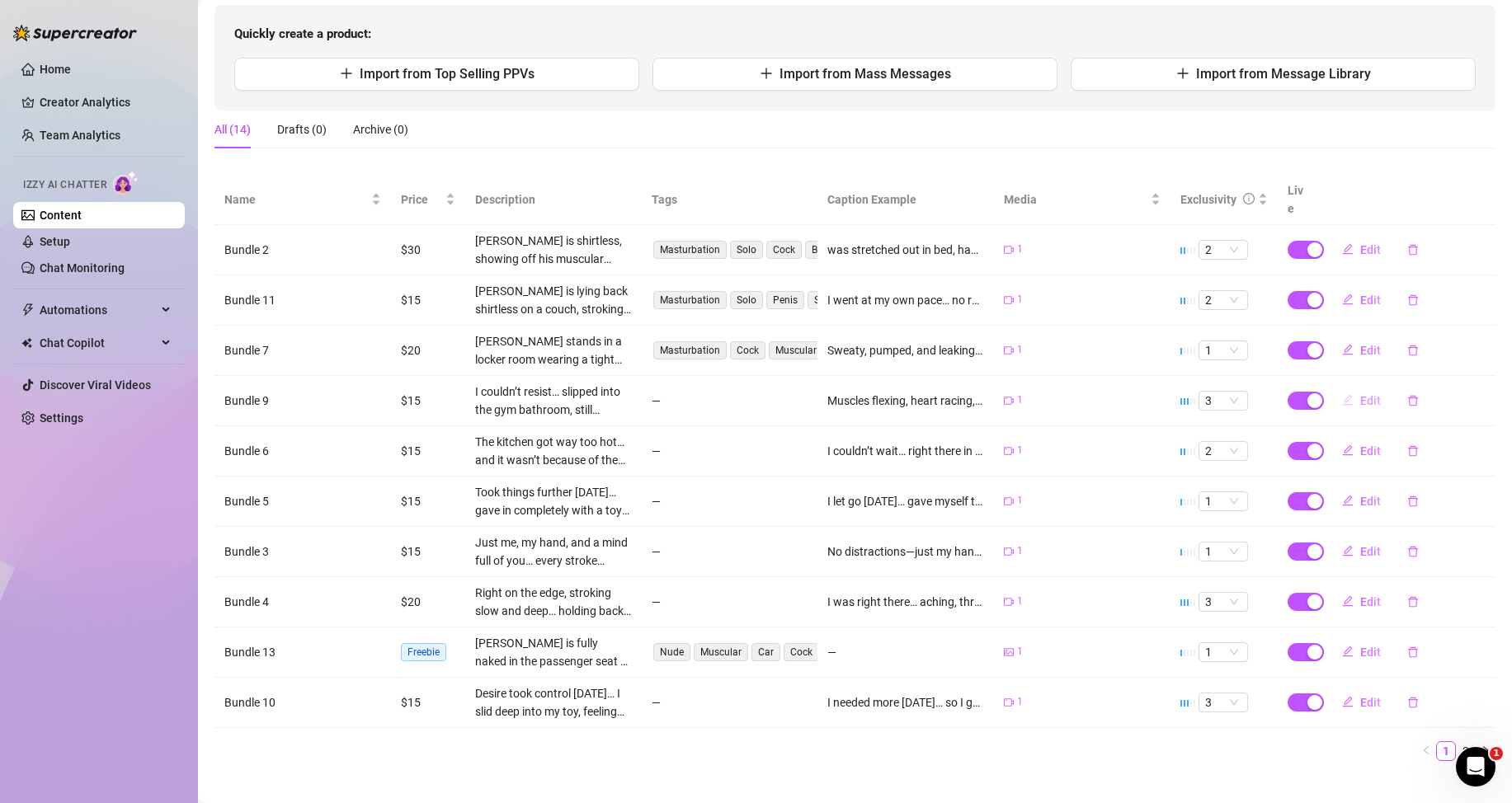
click at [1361, 399] on span "Edit" at bounding box center [1370, 401] width 20 height 14
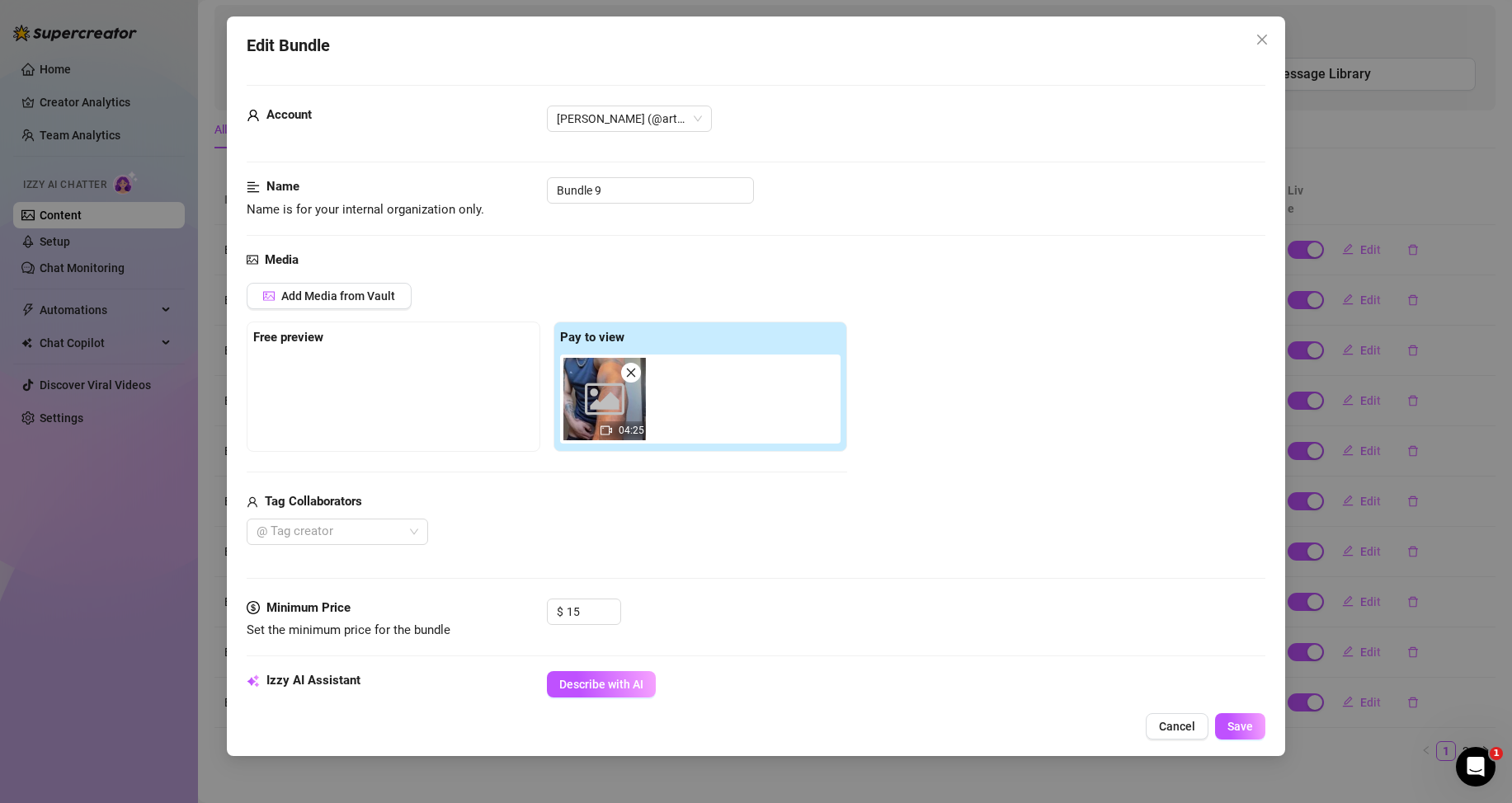
scroll to position [248, 0]
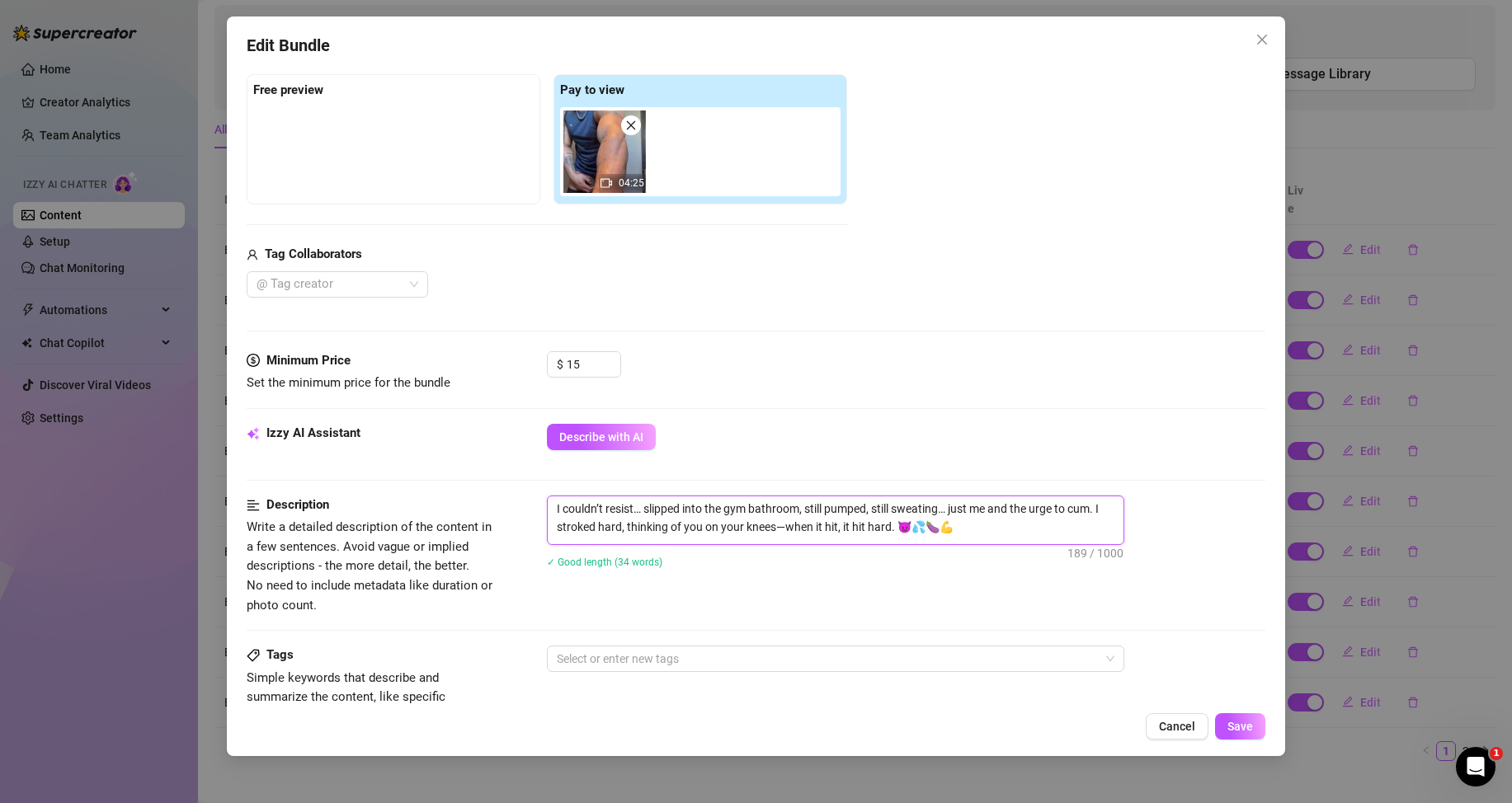
drag, startPoint x: 1000, startPoint y: 527, endPoint x: 552, endPoint y: 514, distance: 448.2
click at [552, 514] on textarea "I couldn’t resist… slipped into the gym bathroom, still pumped, still sweating……" at bounding box center [836, 518] width 576 height 43
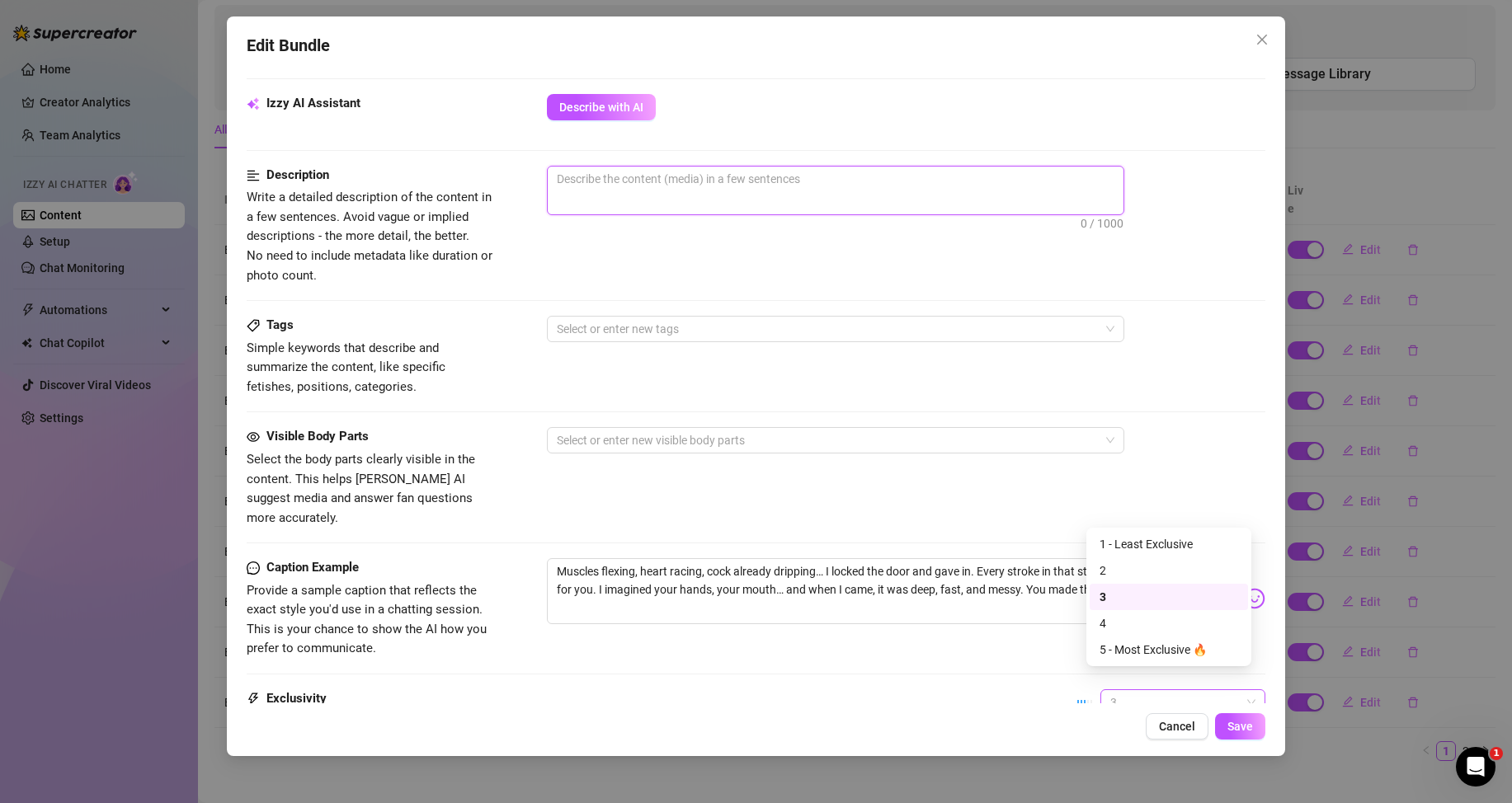
click at [1132, 690] on span "3" at bounding box center [1183, 702] width 145 height 24
click at [1123, 542] on div "1 - Least Exclusive" at bounding box center [1169, 544] width 139 height 19
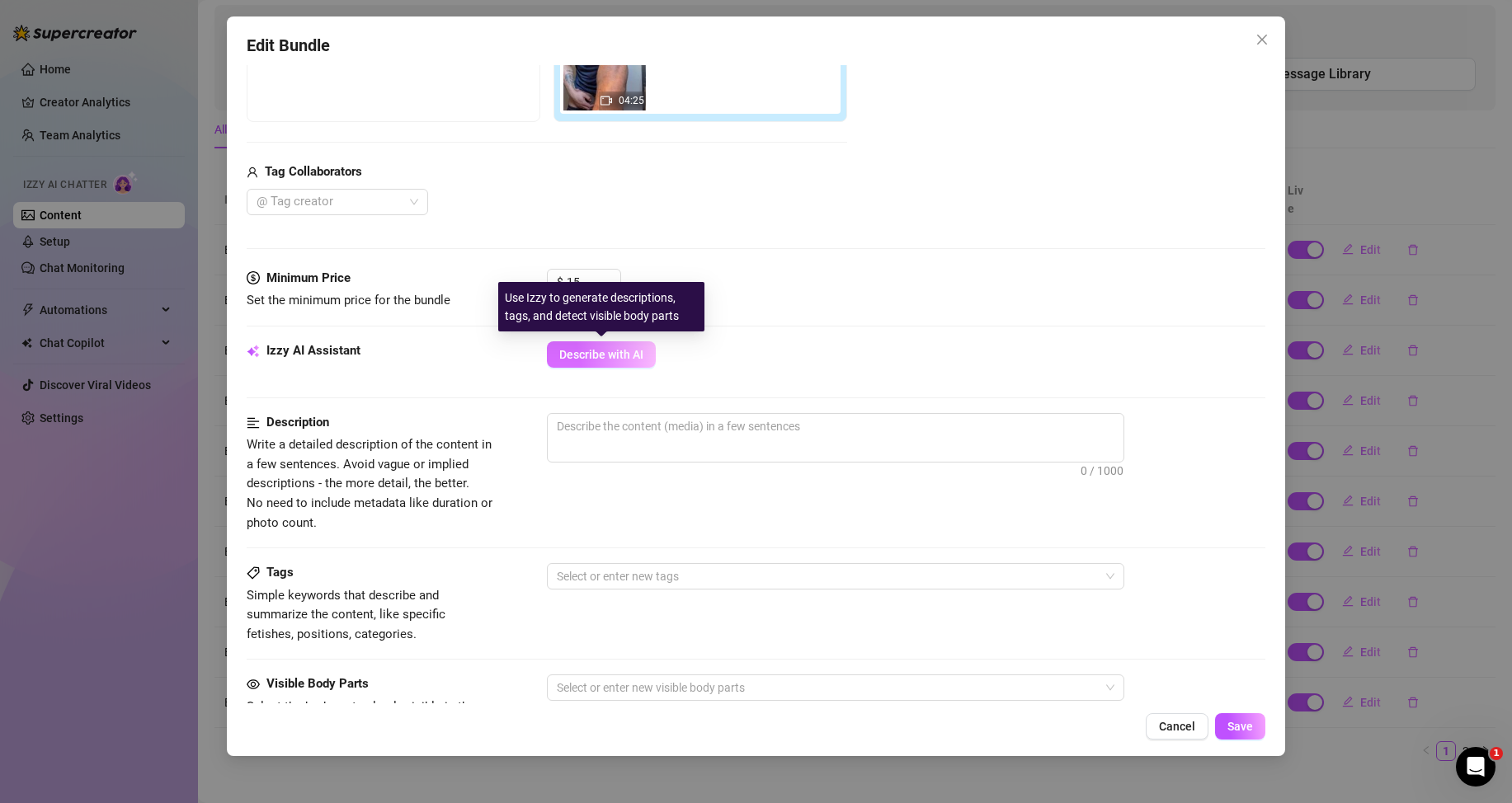
click at [647, 358] on button "Describe with AI" at bounding box center [601, 354] width 109 height 26
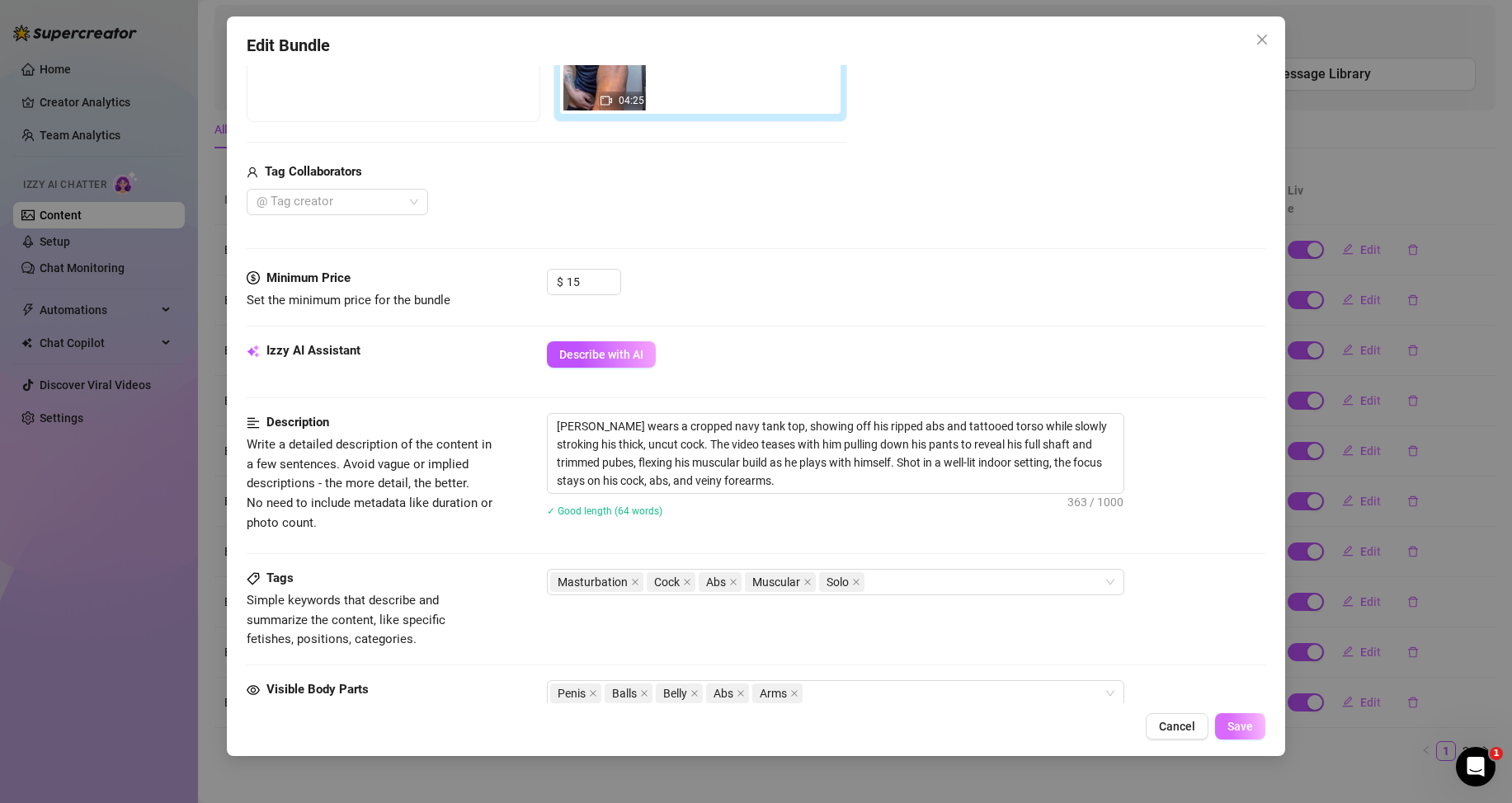
click at [1240, 725] on span "Save" at bounding box center [1241, 727] width 25 height 14
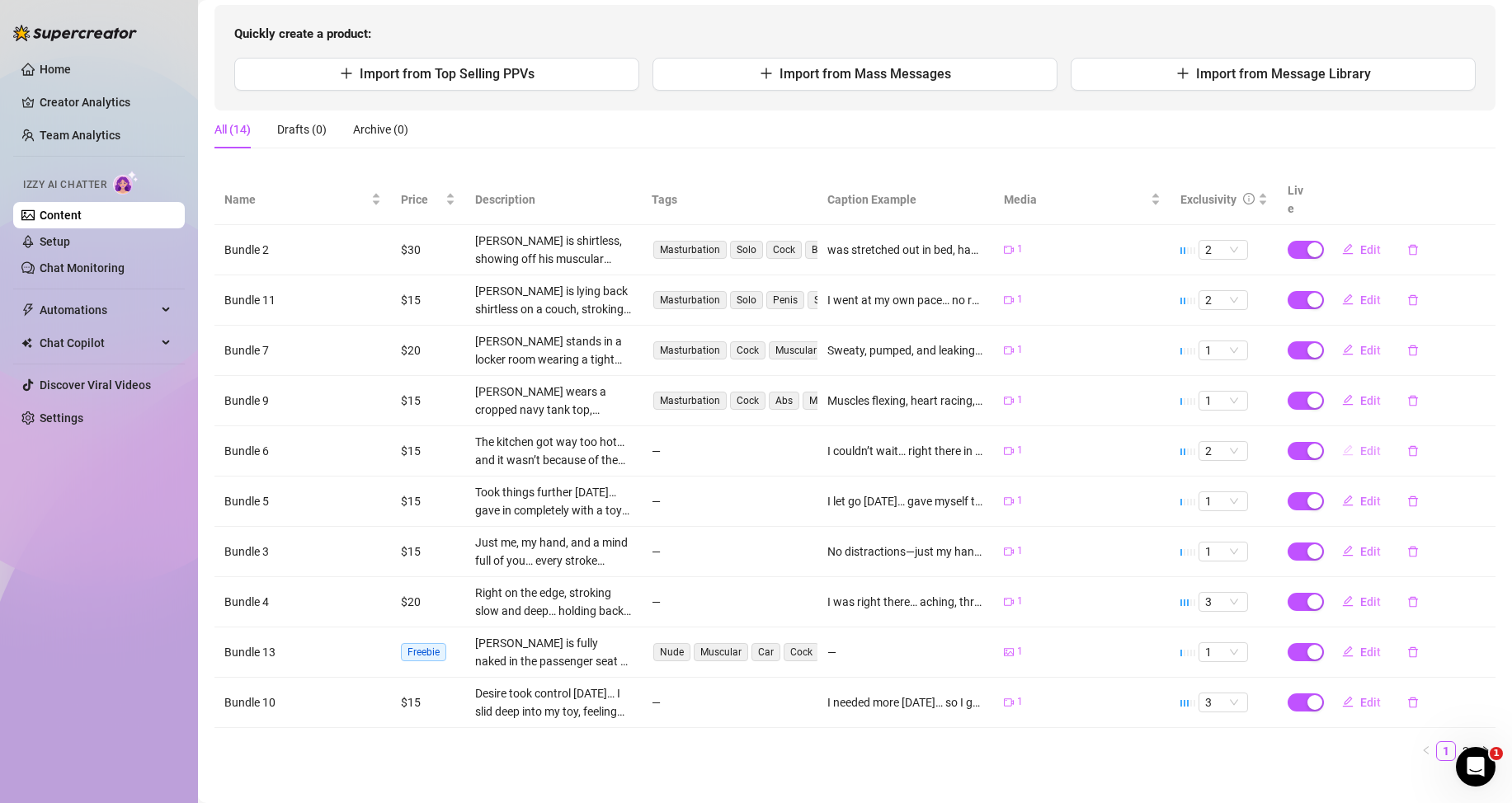
click at [1361, 450] on span "Edit" at bounding box center [1370, 452] width 20 height 14
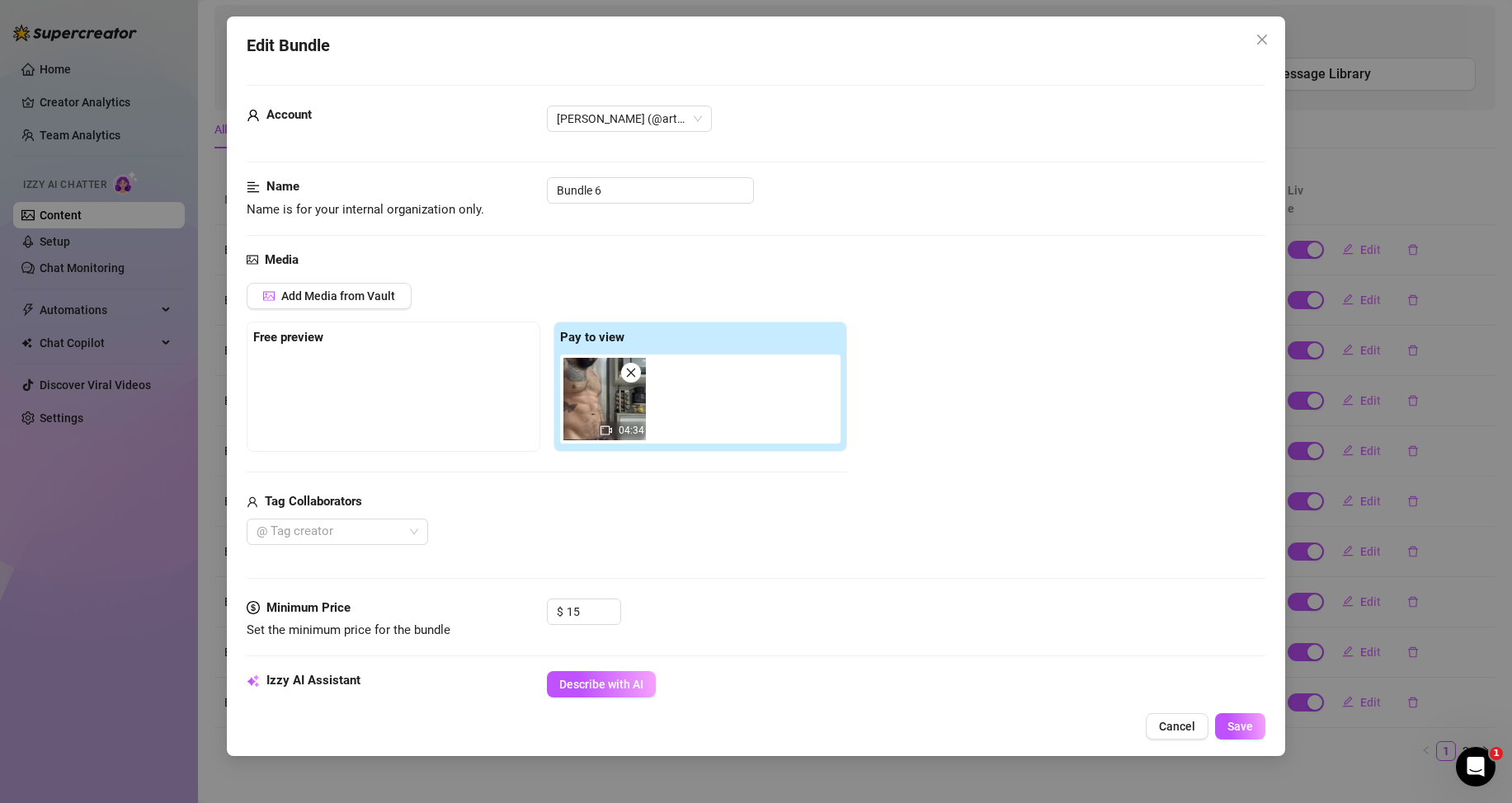
scroll to position [248, 0]
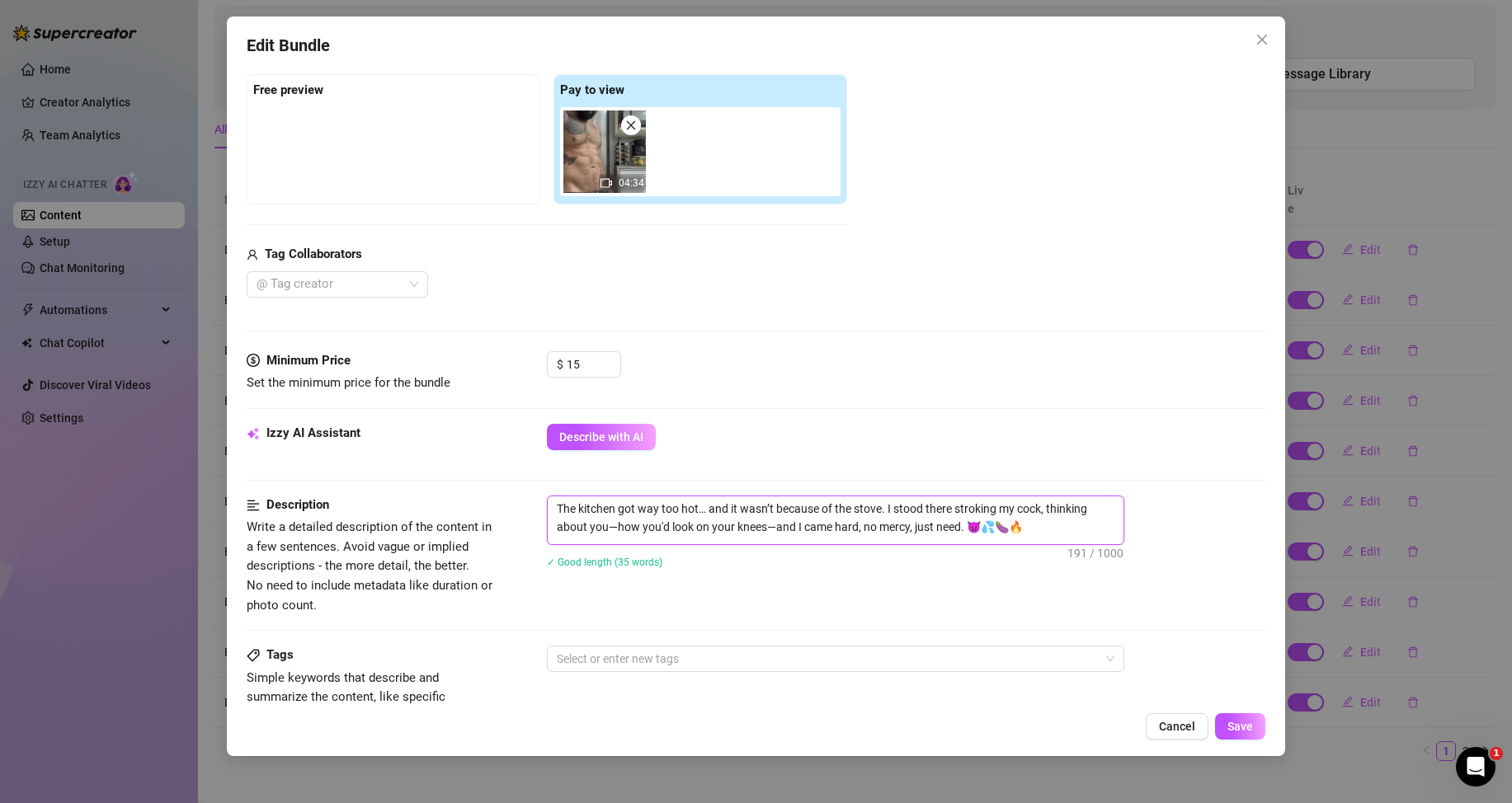
drag, startPoint x: 1054, startPoint y: 520, endPoint x: 537, endPoint y: 506, distance: 517.2
click at [537, 506] on div "Description Write a detailed description of the content in a few sentences. Avo…" at bounding box center [756, 555] width 1019 height 120
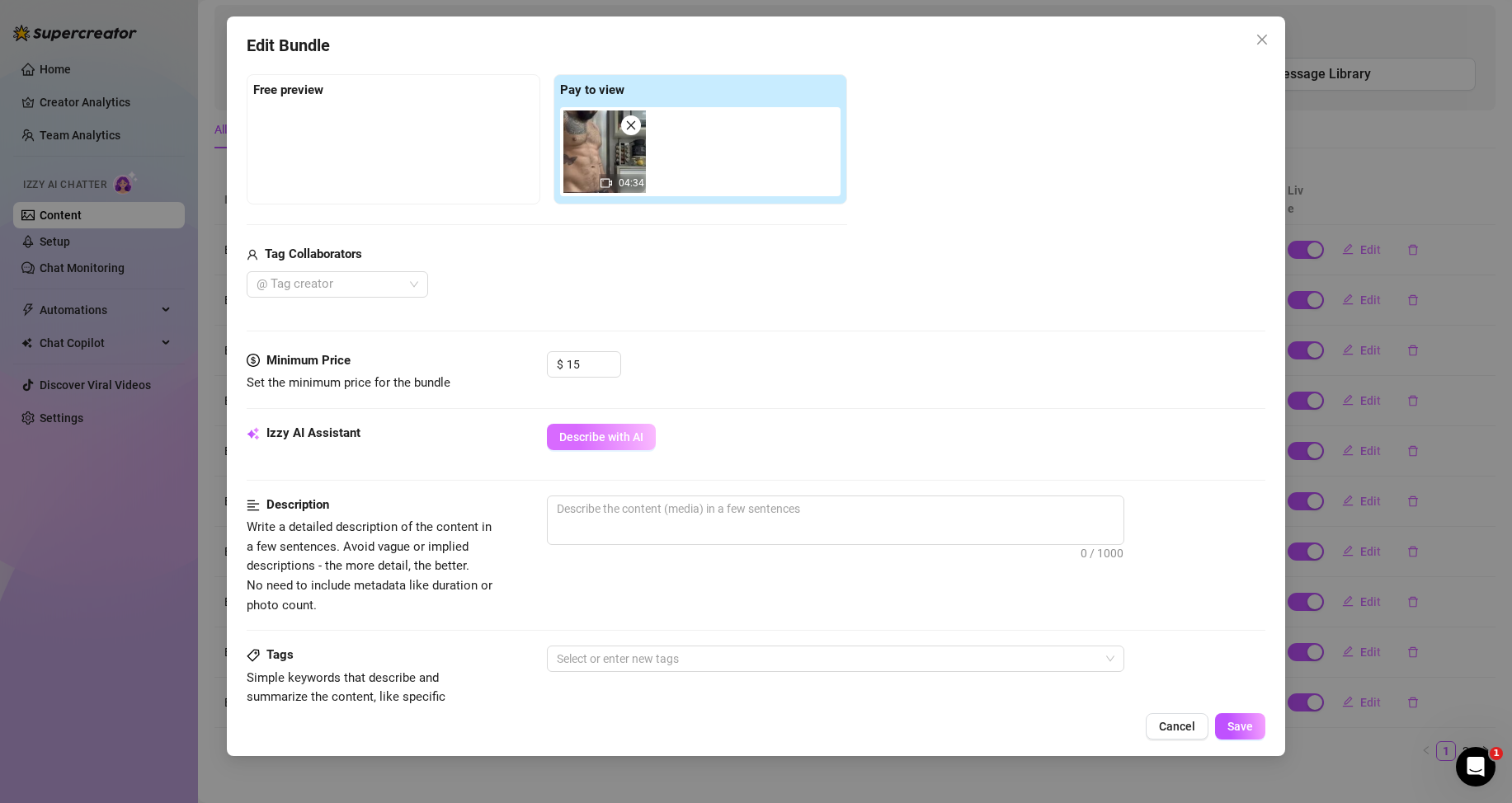
click at [614, 423] on button "Describe with AI" at bounding box center [601, 436] width 109 height 26
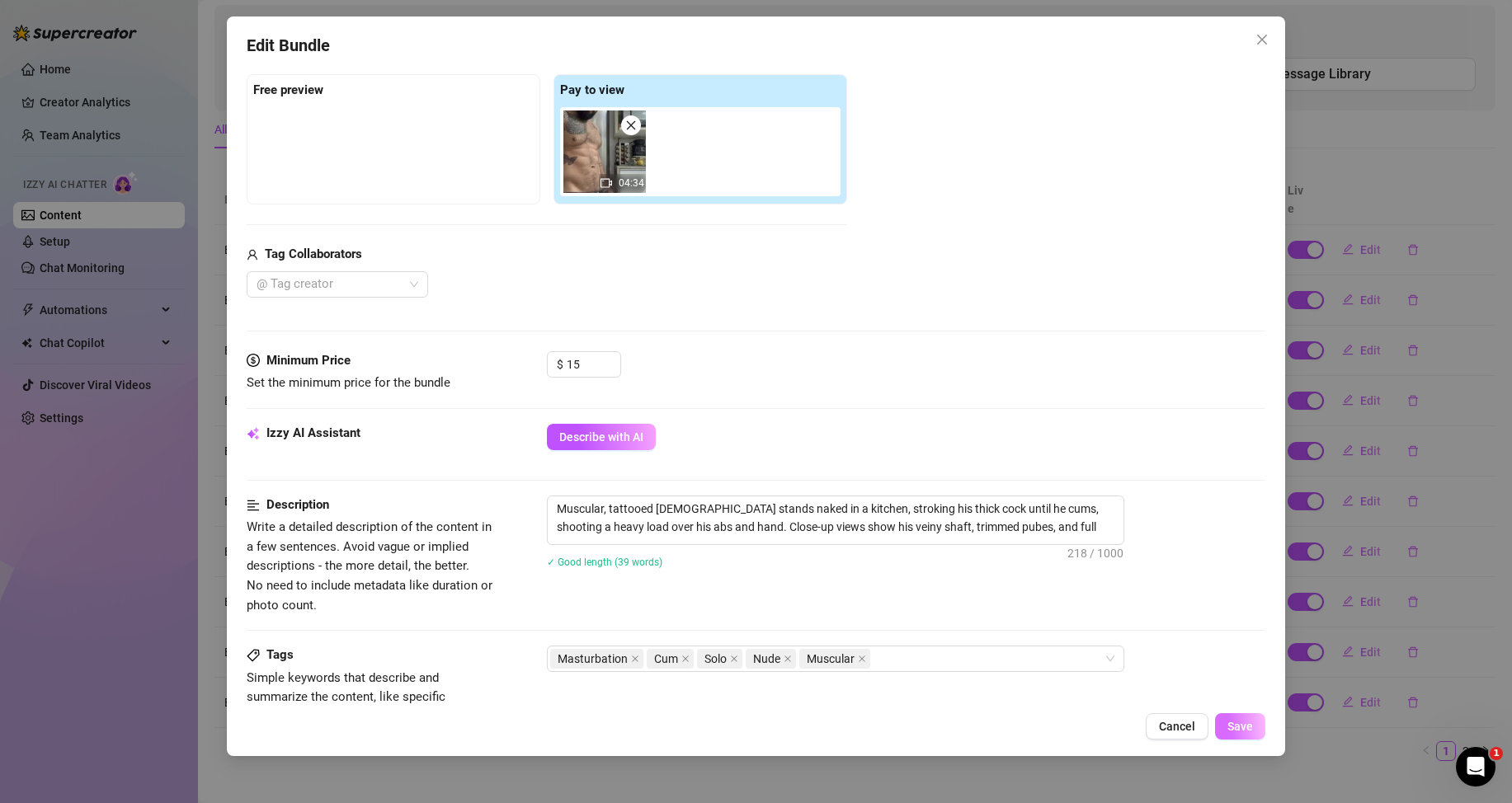
click at [1231, 726] on span "Save" at bounding box center [1241, 727] width 25 height 14
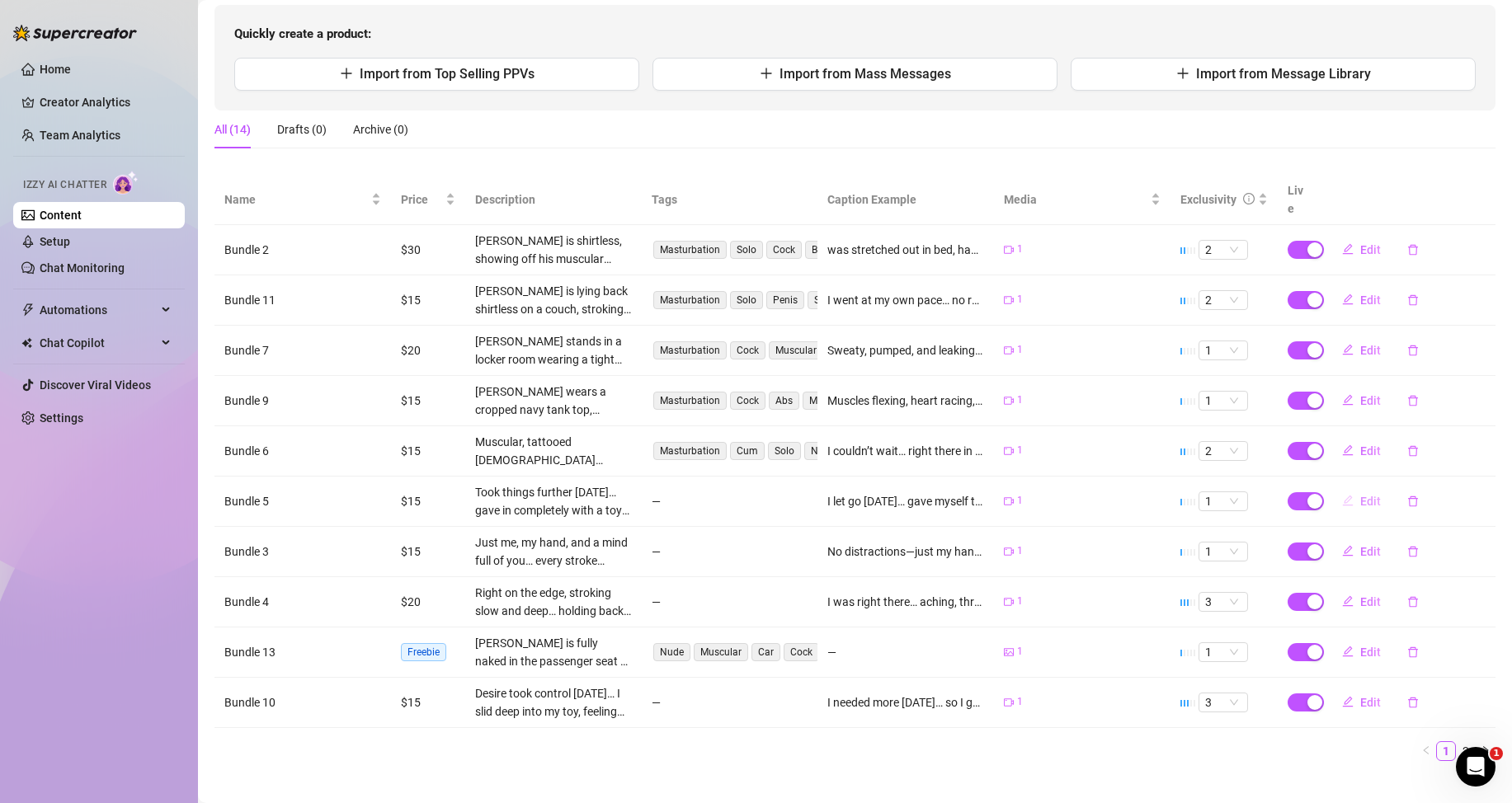
click at [1342, 504] on icon "edit" at bounding box center [1348, 501] width 12 height 12
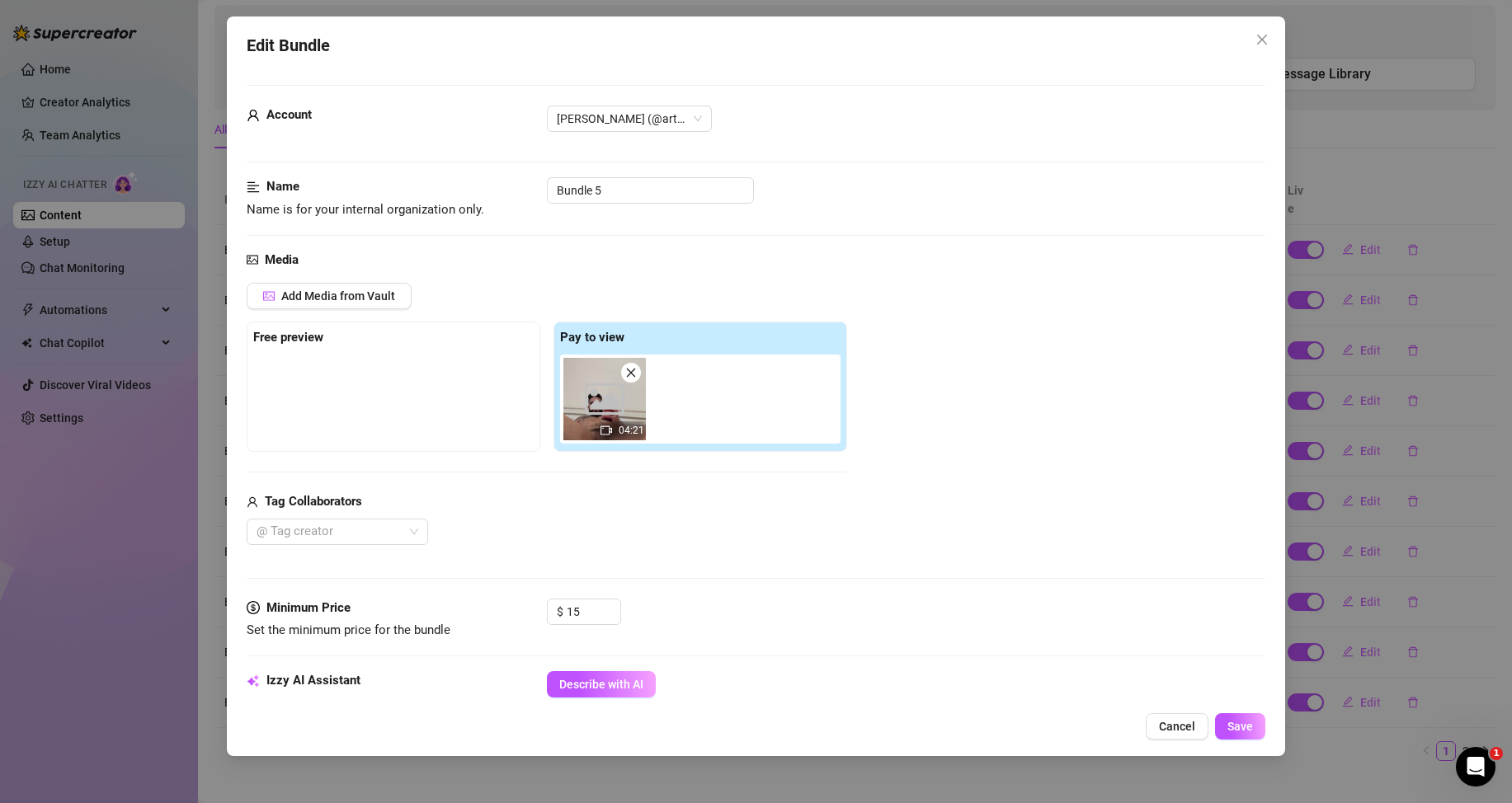
scroll to position [165, 0]
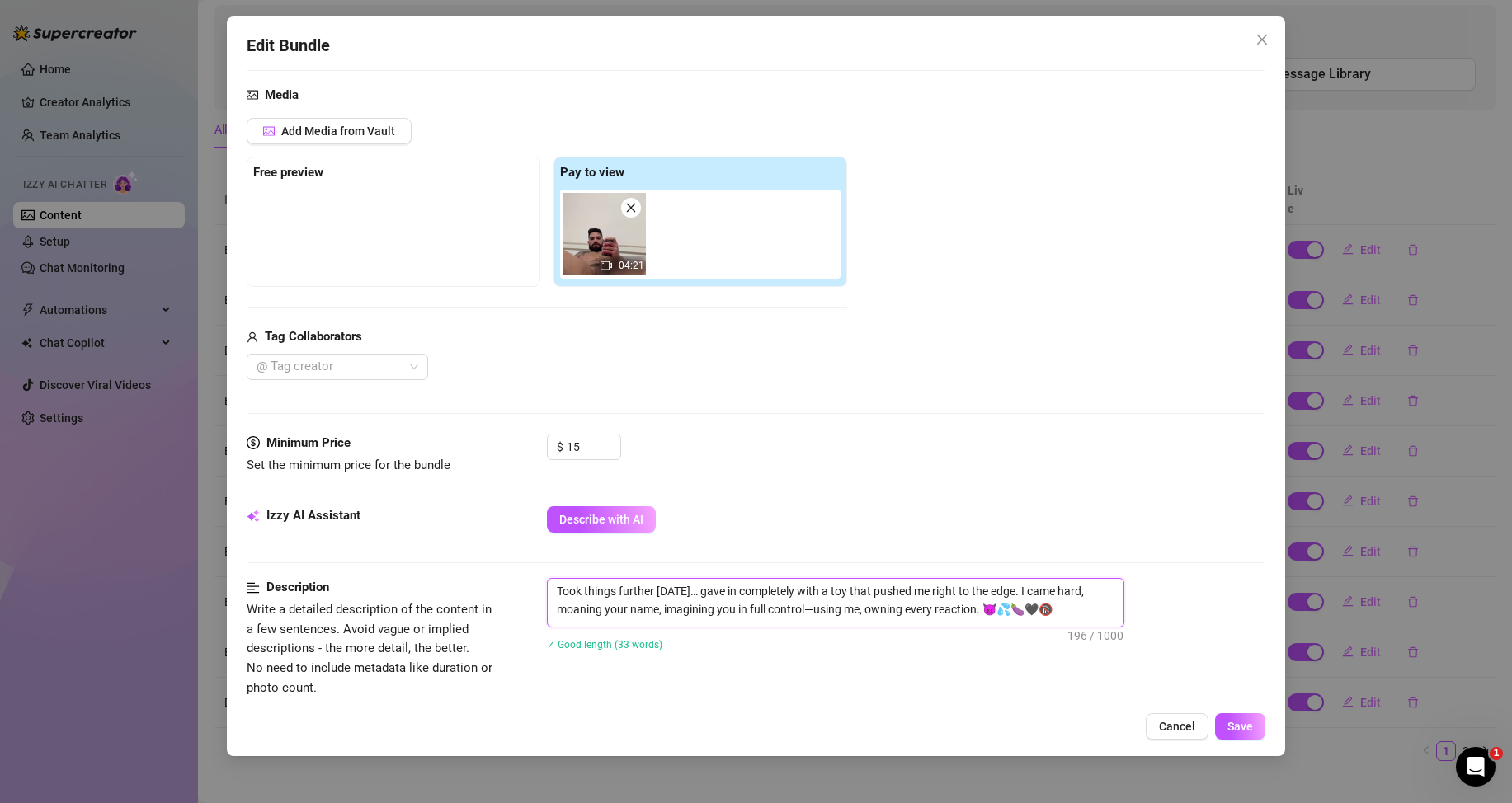
drag, startPoint x: 1054, startPoint y: 610, endPoint x: 549, endPoint y: 587, distance: 505.5
click at [549, 587] on textarea "Took things further [DATE]… gave in completely with a toy that pushed me right …" at bounding box center [836, 600] width 576 height 43
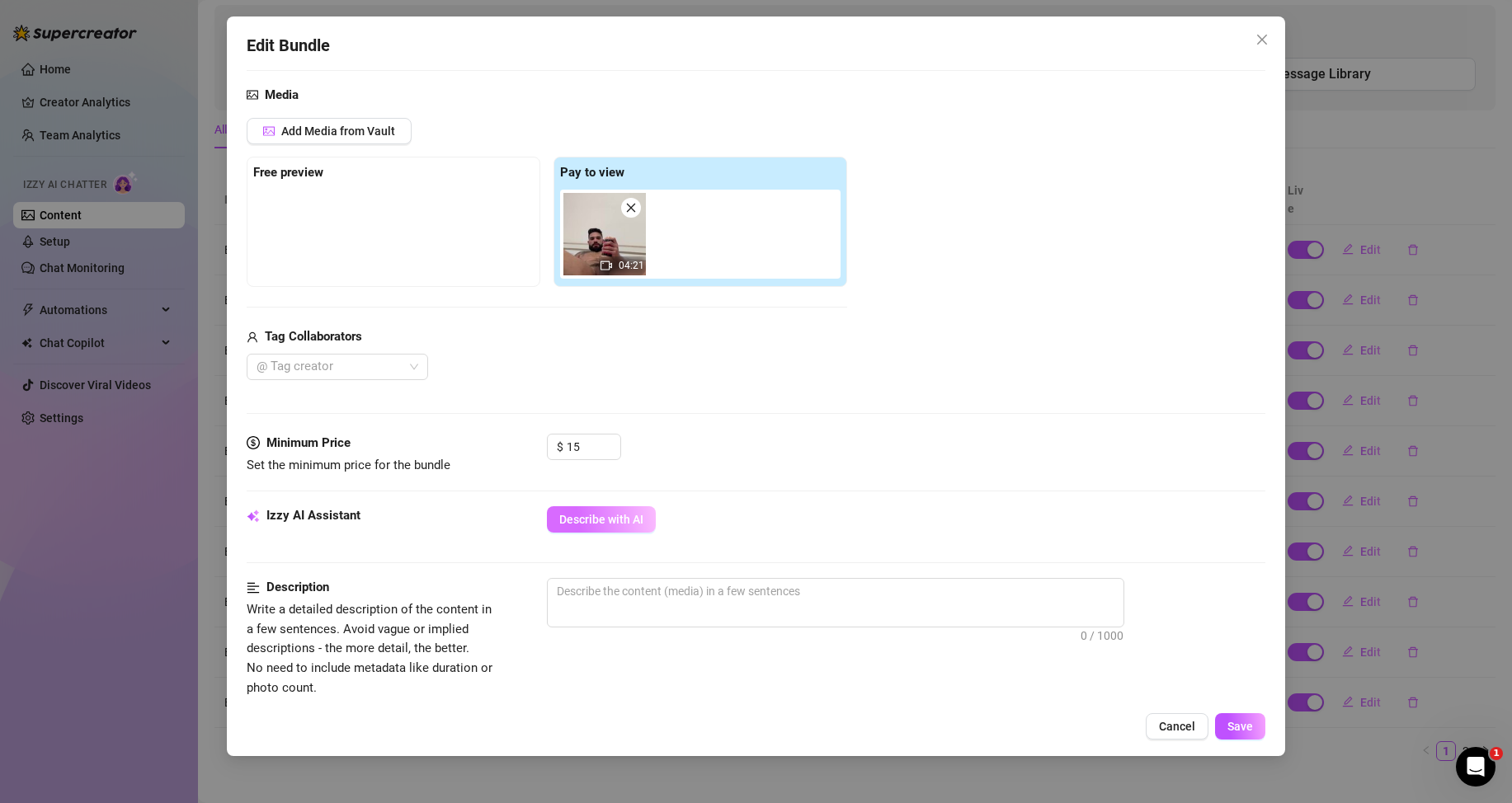
click at [609, 522] on span "Describe with AI" at bounding box center [601, 520] width 84 height 14
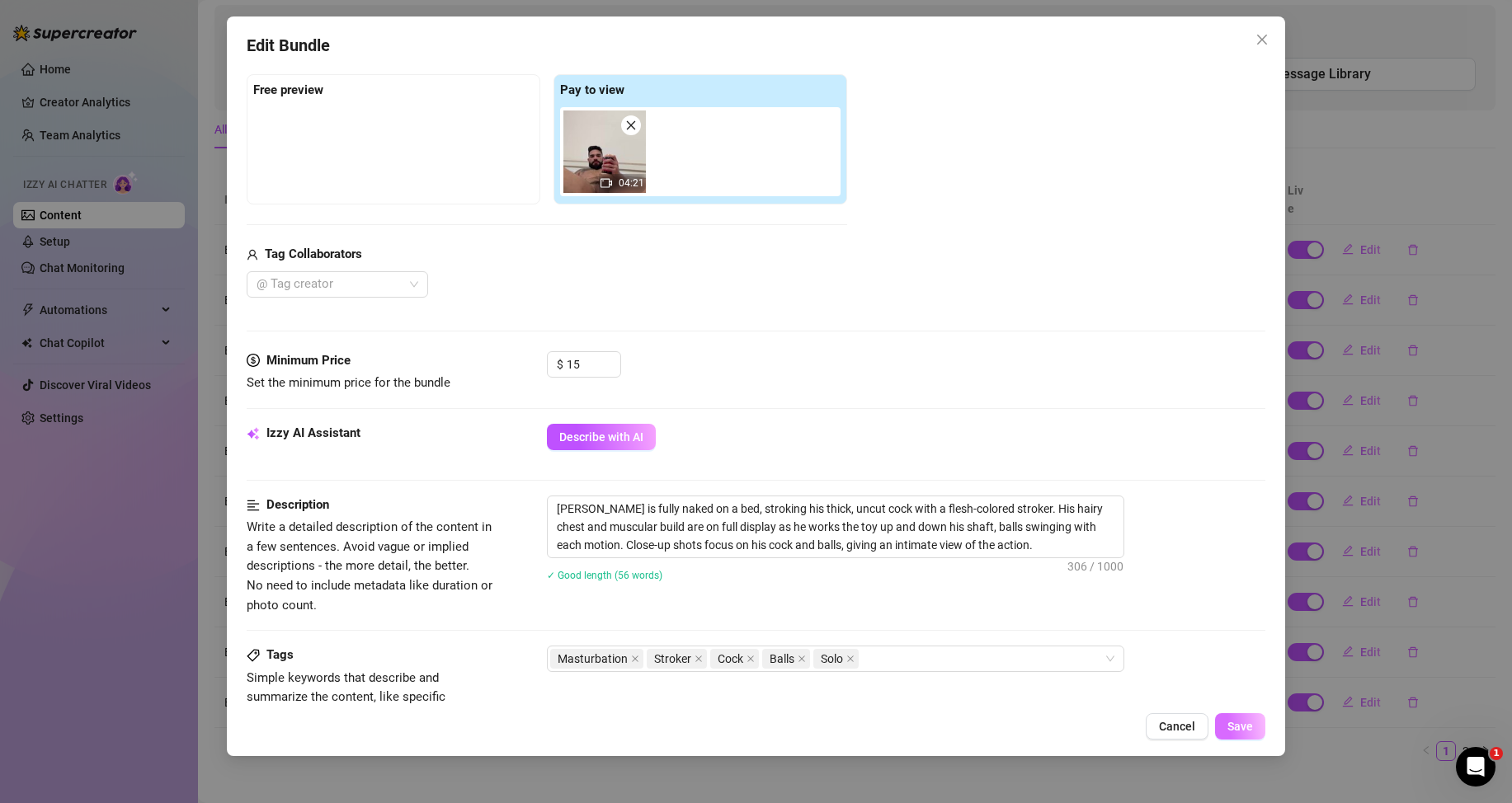
click at [1238, 719] on button "Save" at bounding box center [1241, 726] width 51 height 26
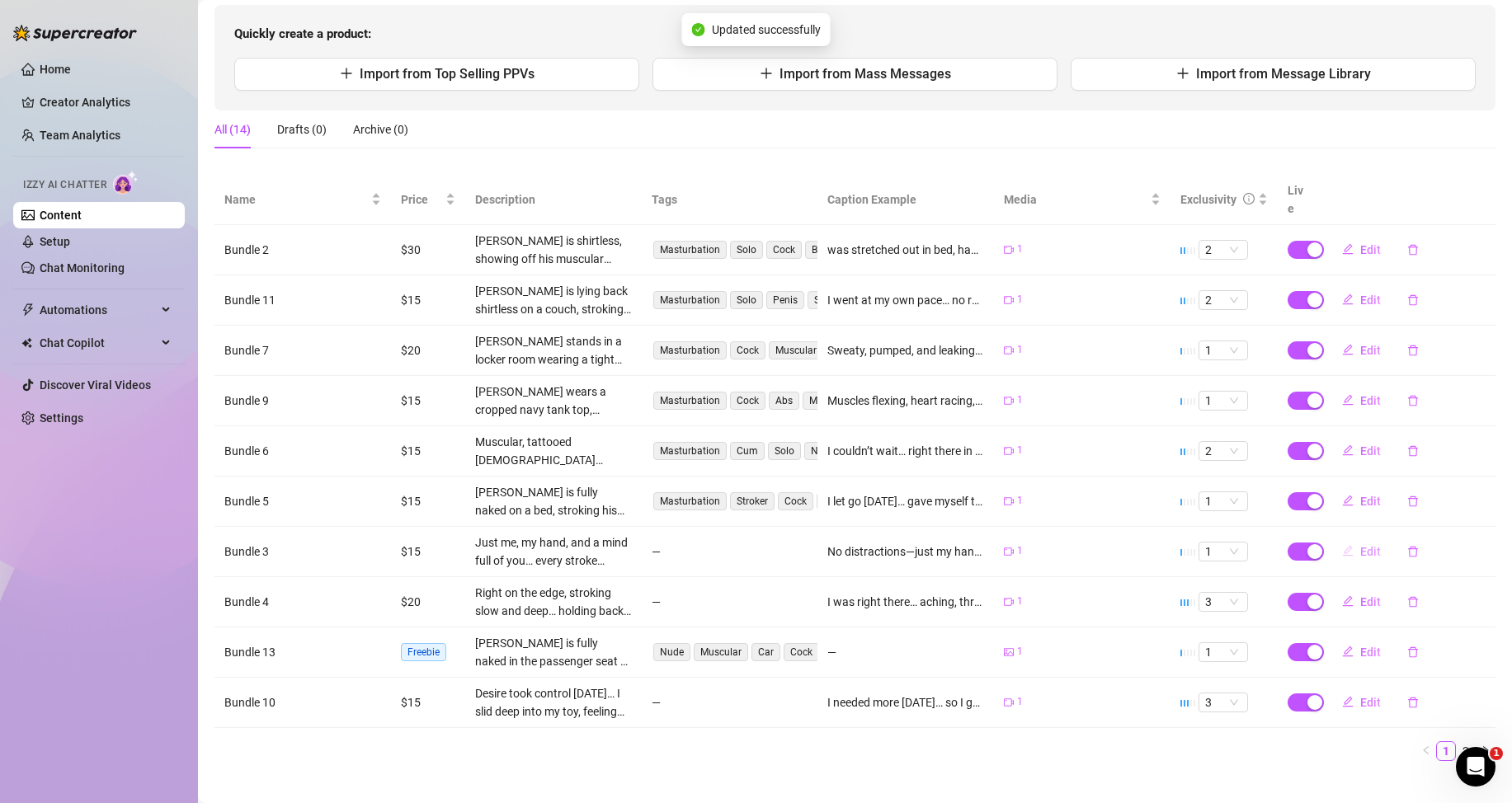
click at [1361, 557] on span "Edit" at bounding box center [1370, 552] width 20 height 14
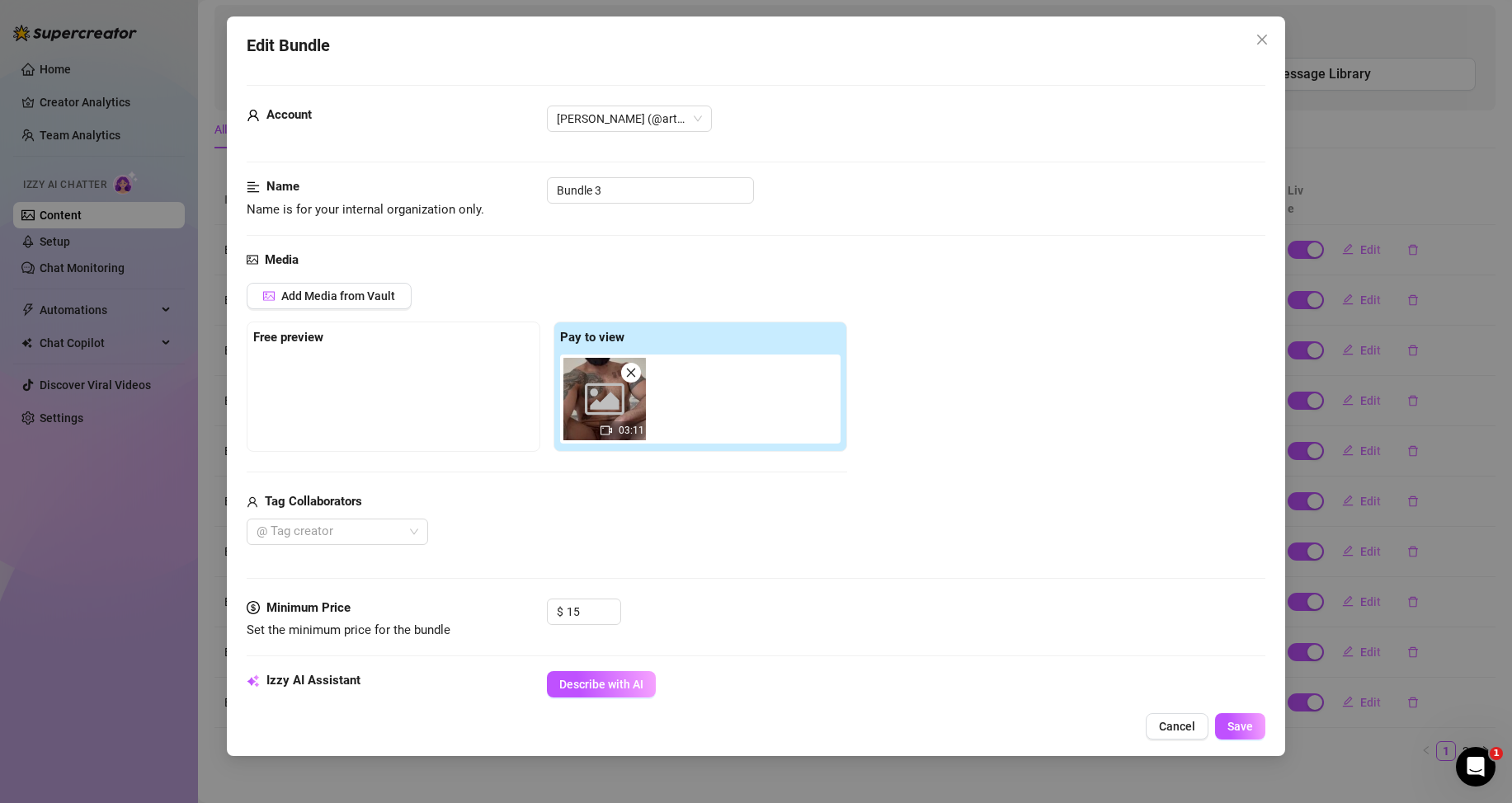
scroll to position [413, 0]
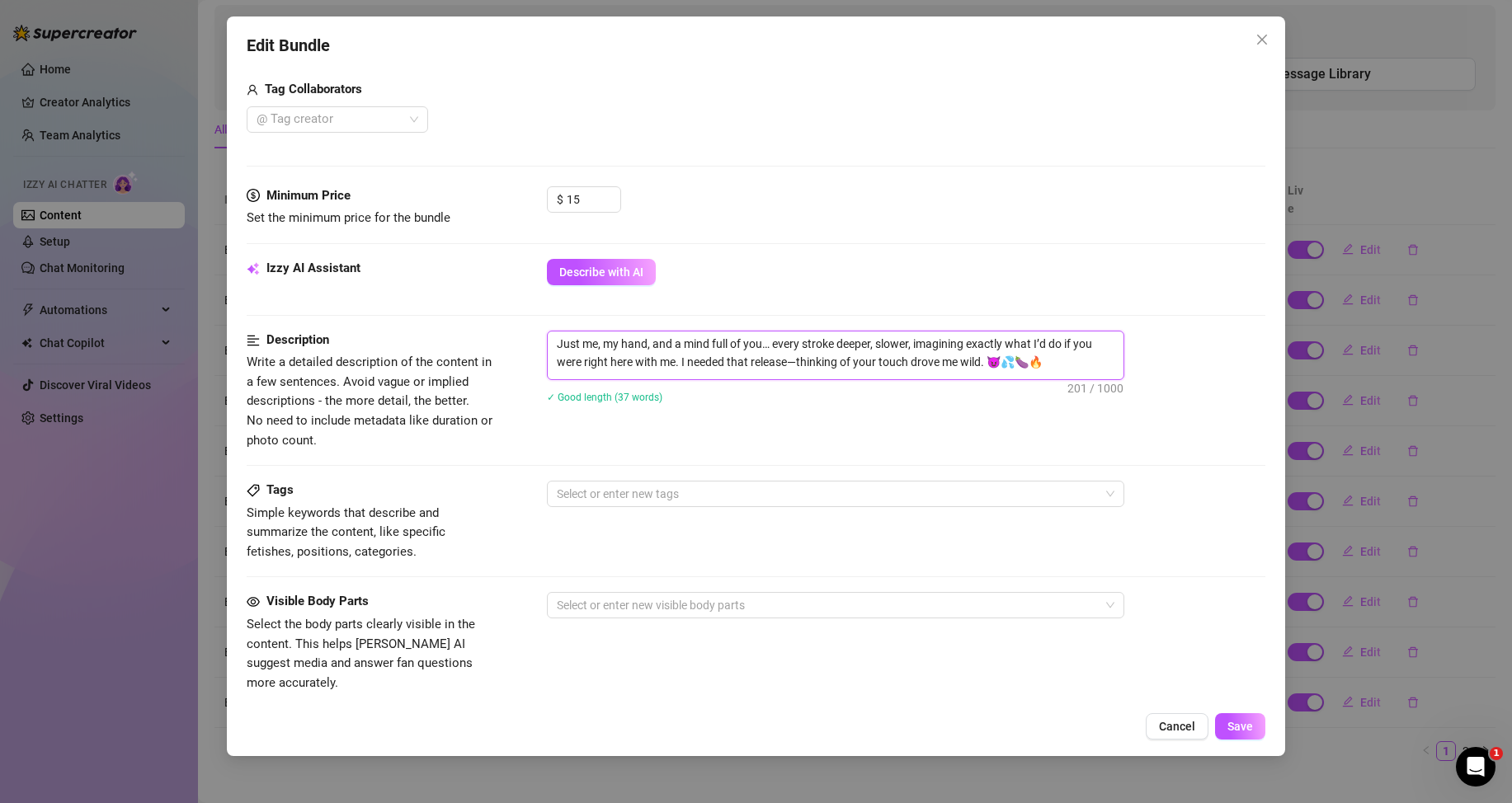
drag, startPoint x: 1053, startPoint y: 361, endPoint x: 557, endPoint y: 342, distance: 496.4
click at [557, 342] on textarea "Just me, my hand, and a mind full of you… every stroke deeper, slower, imaginin…" at bounding box center [836, 353] width 576 height 43
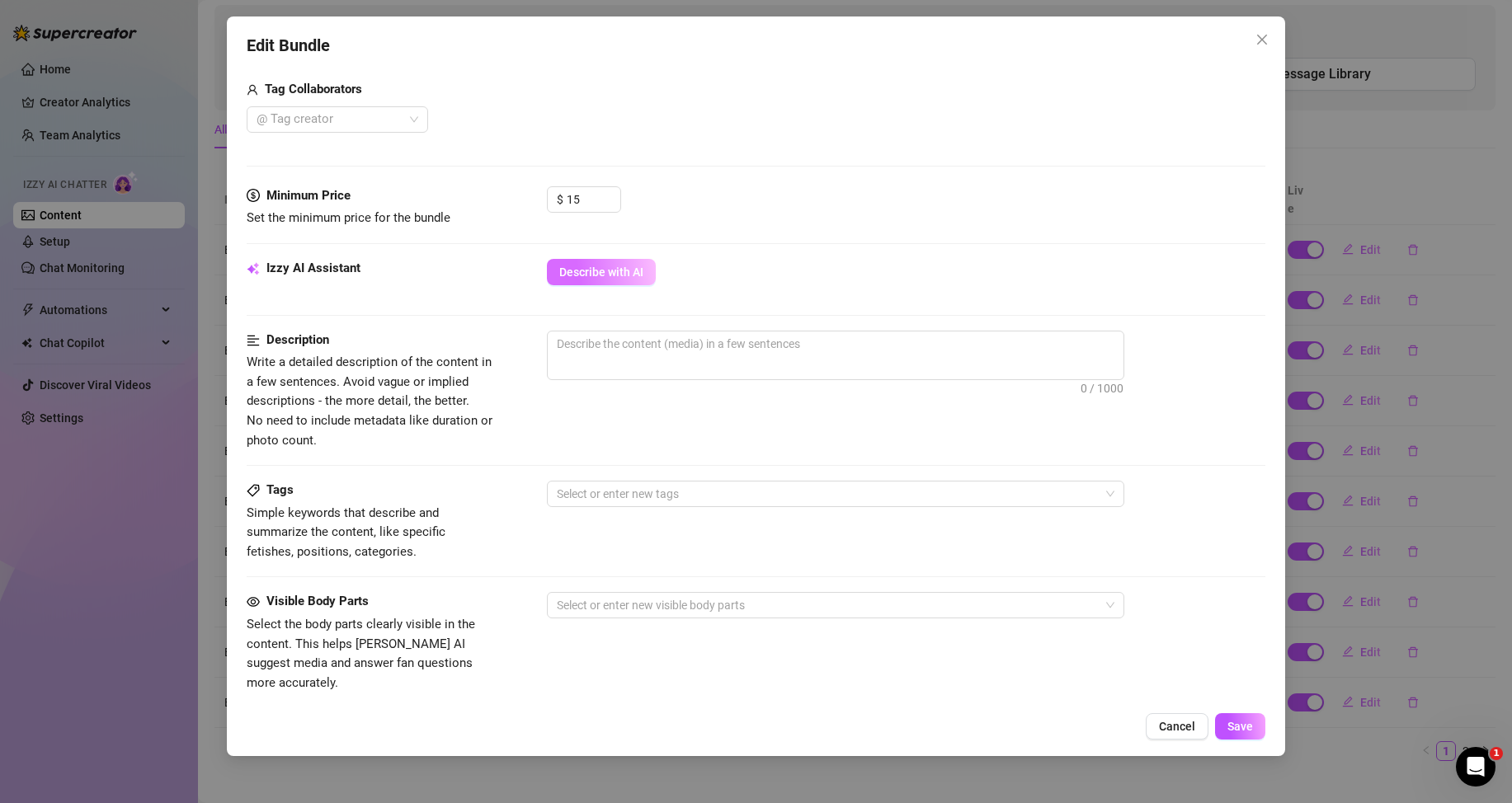
click at [596, 282] on button "Describe with AI" at bounding box center [601, 271] width 109 height 26
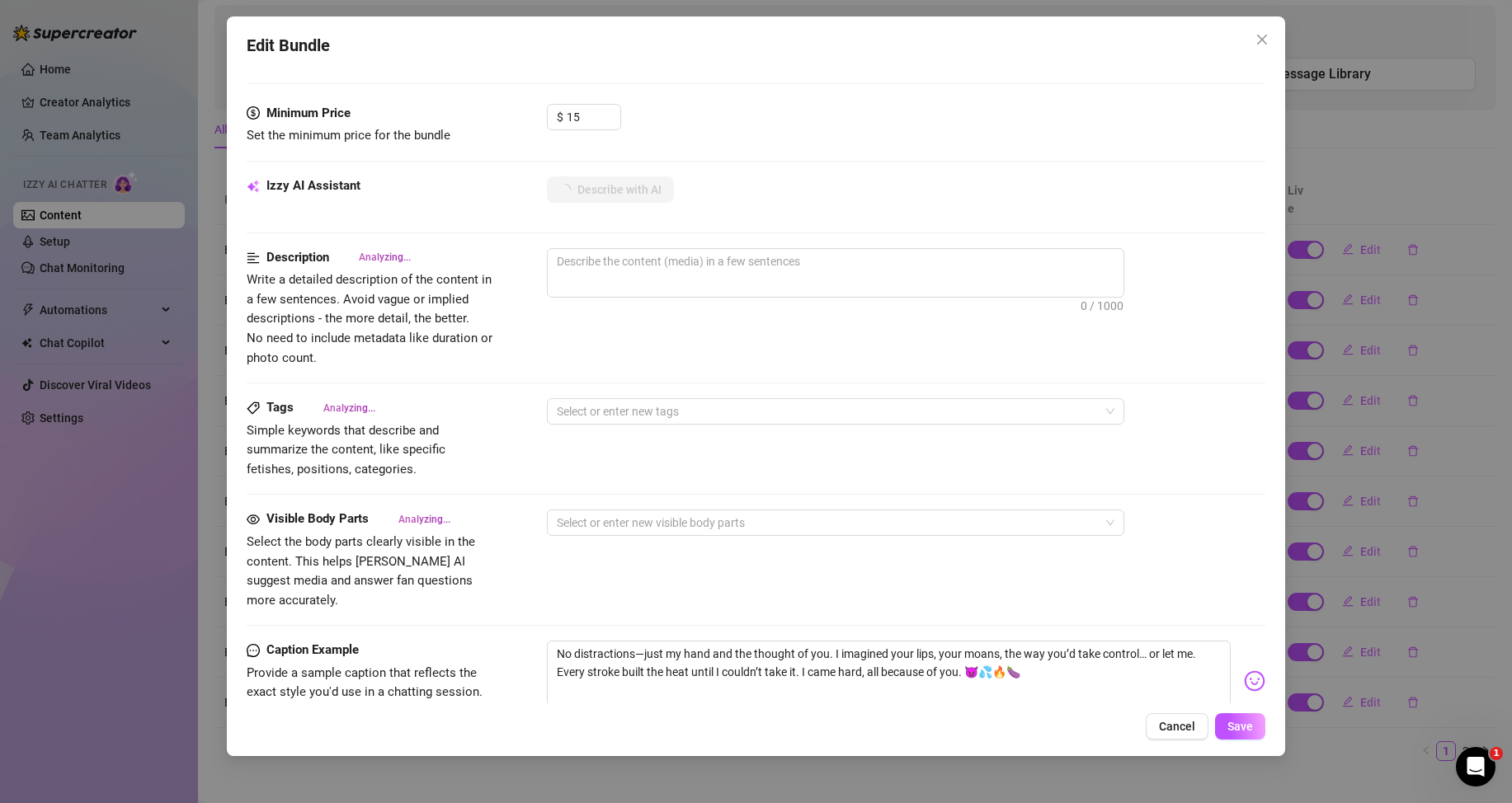
scroll to position [413, 0]
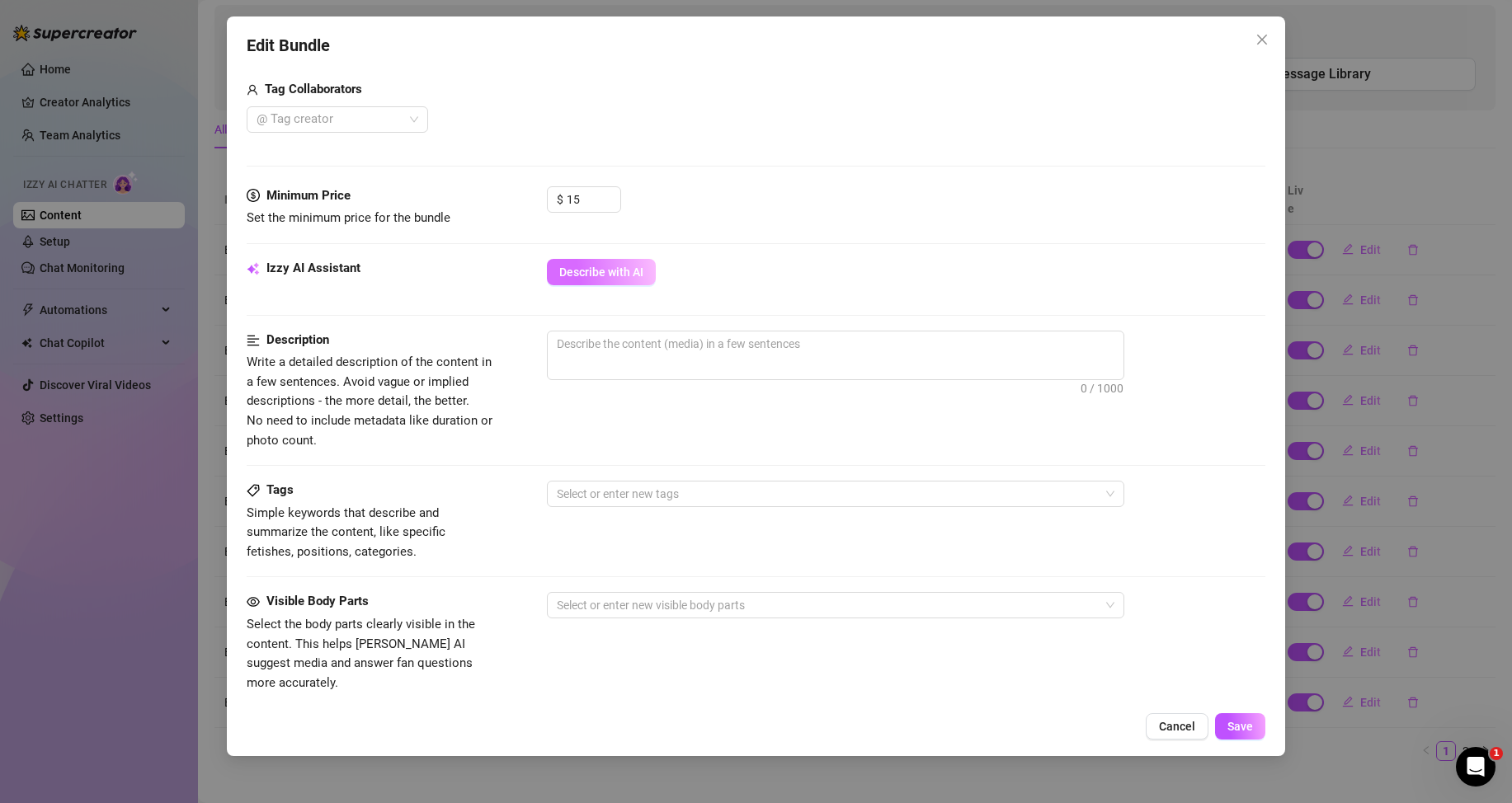
click at [628, 266] on span "Describe with AI" at bounding box center [601, 272] width 84 height 14
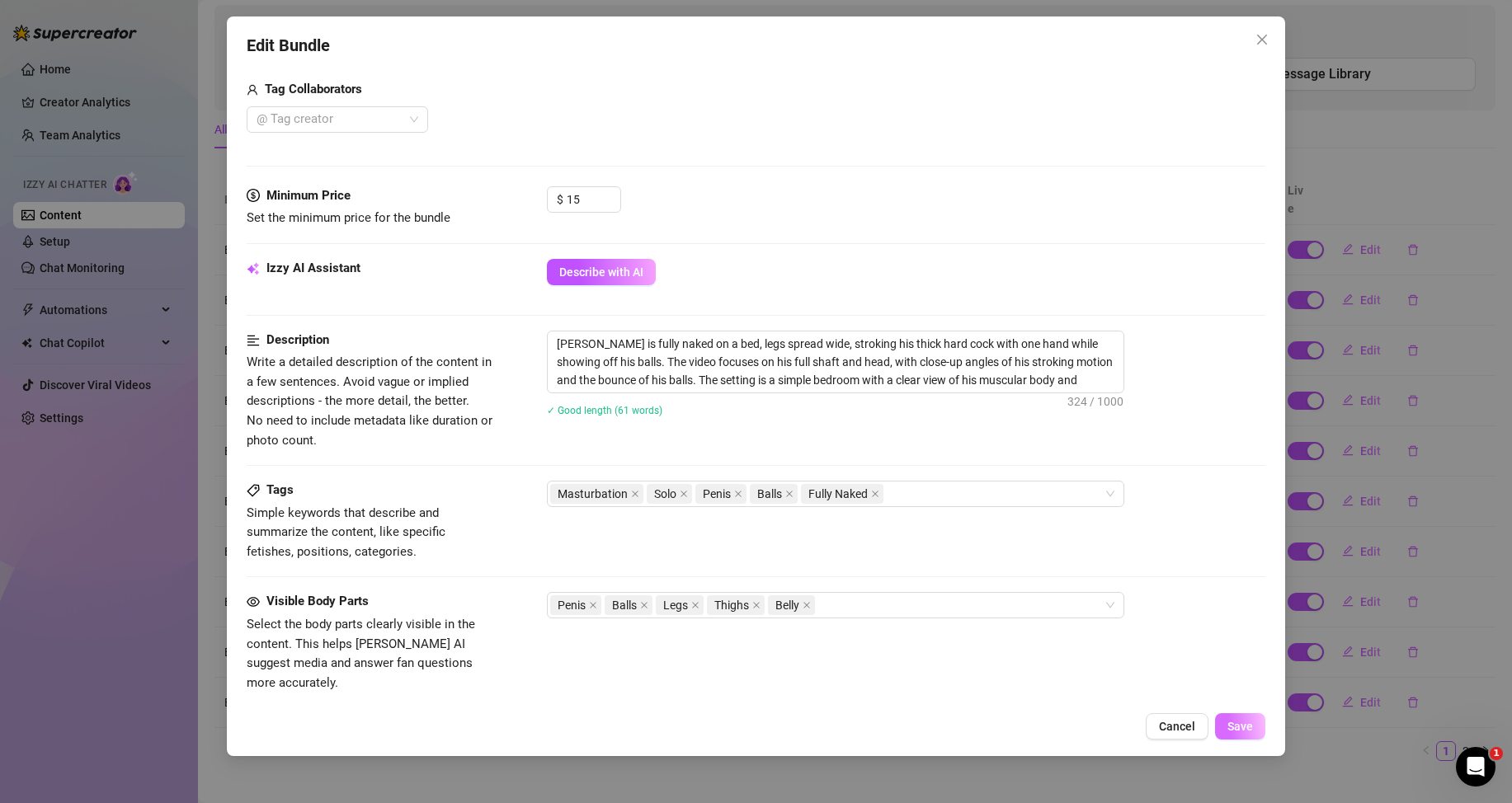
click at [1250, 722] on span "Save" at bounding box center [1241, 727] width 25 height 14
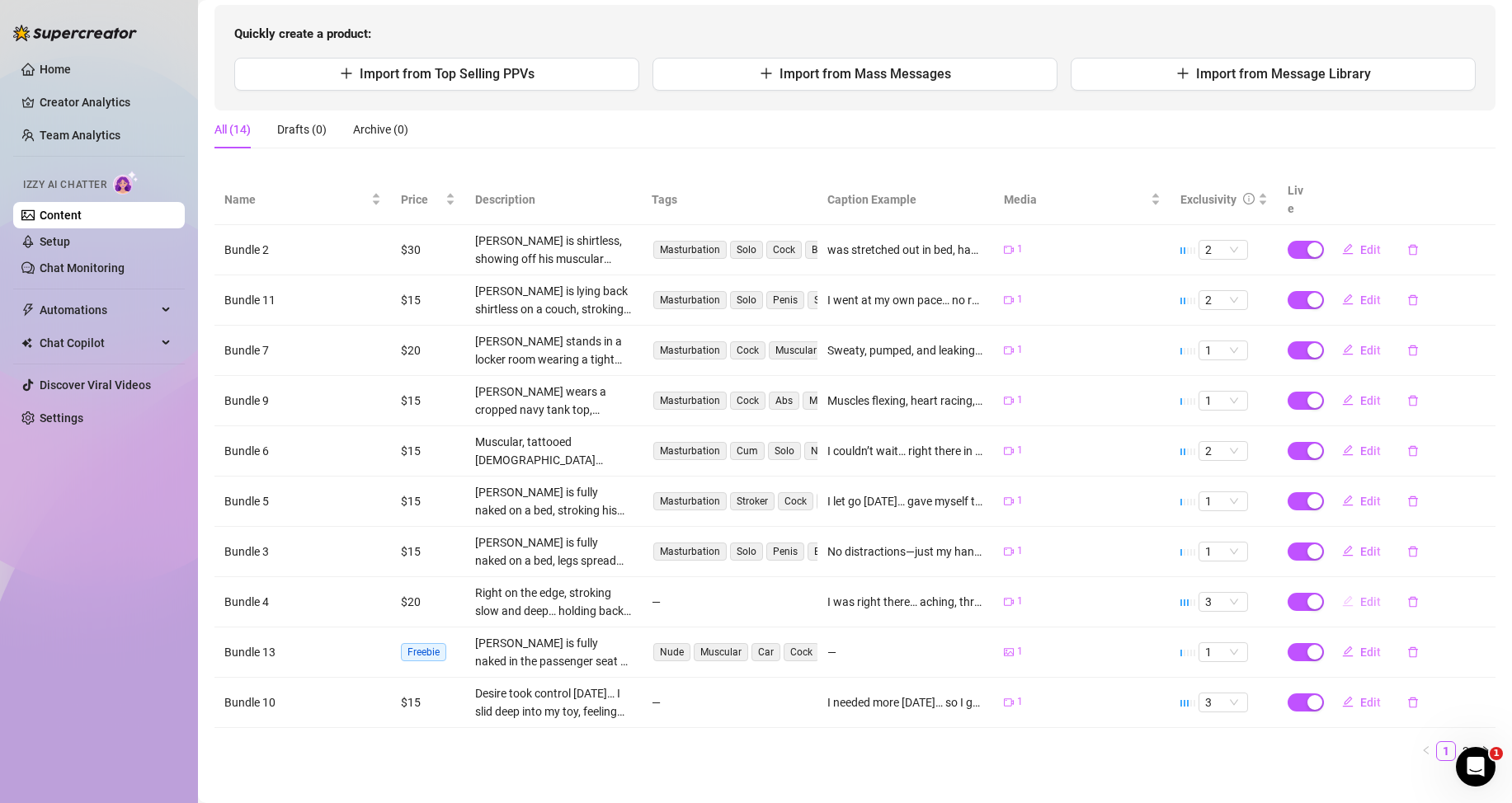
click at [1361, 600] on span "Edit" at bounding box center [1370, 602] width 20 height 14
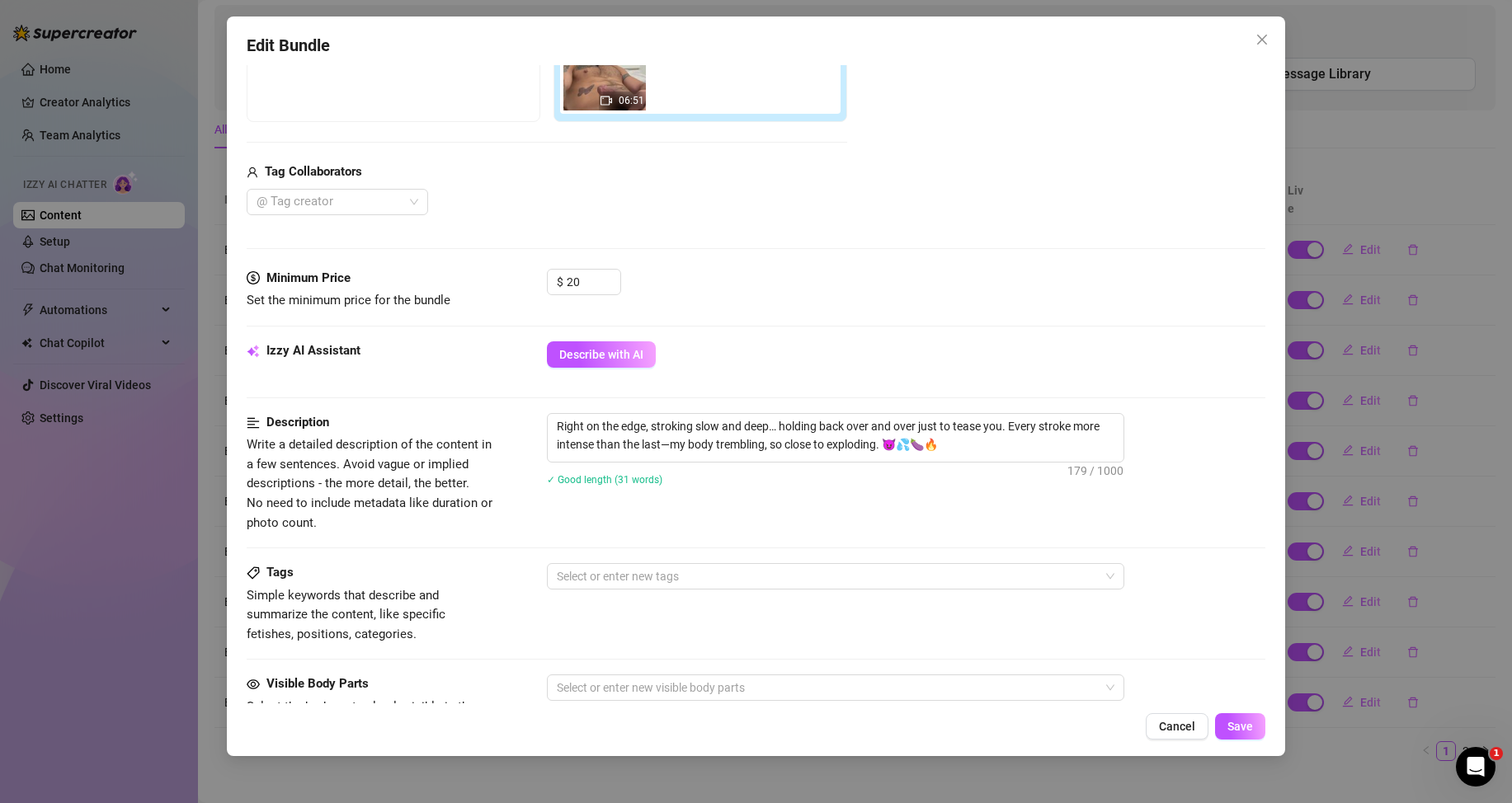
scroll to position [660, 0]
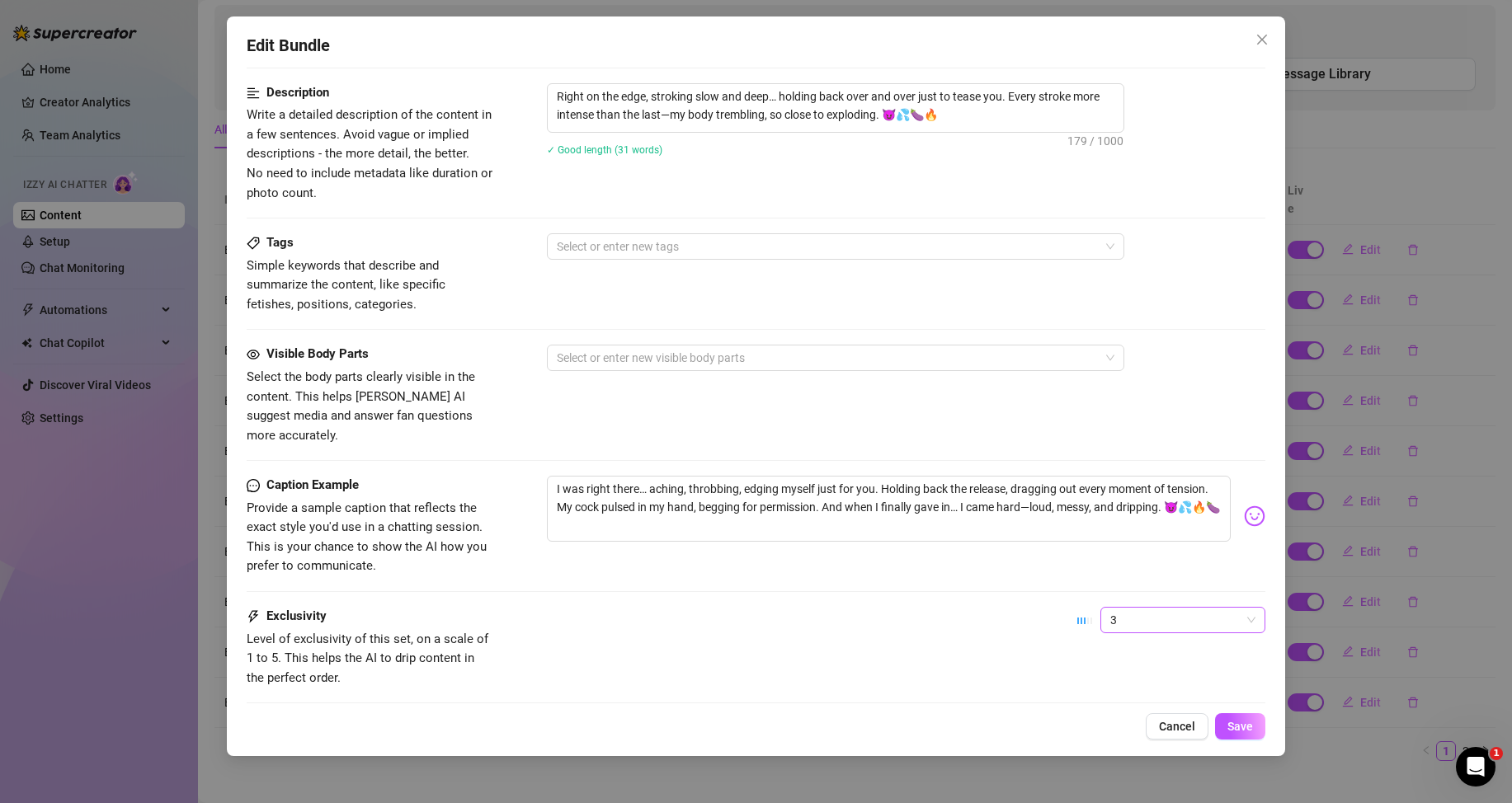
click at [1148, 608] on span "3" at bounding box center [1183, 620] width 145 height 24
click at [1140, 630] on div "1 - Least Exclusive" at bounding box center [1169, 633] width 139 height 19
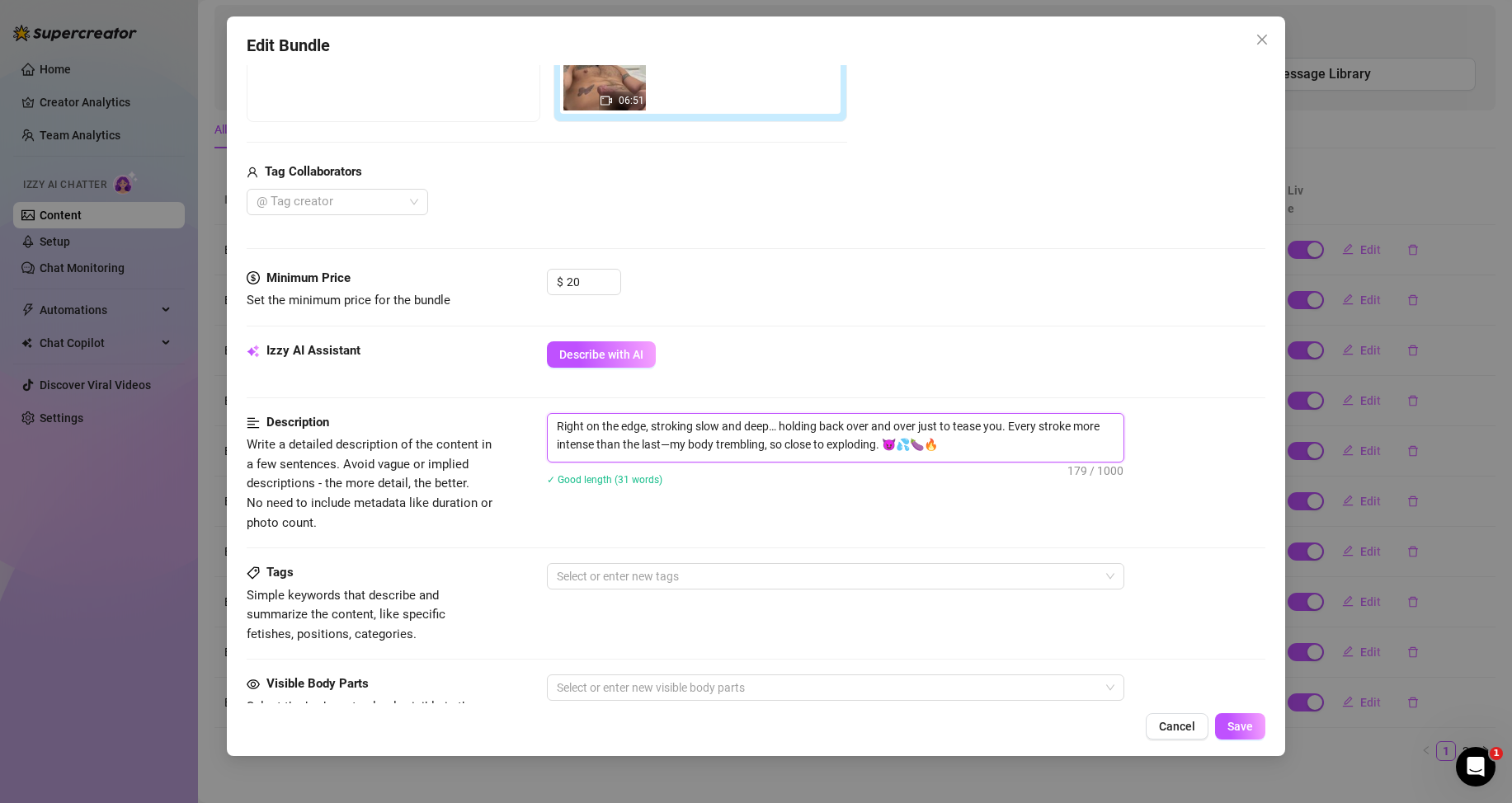
drag, startPoint x: 962, startPoint y: 450, endPoint x: 537, endPoint y: 426, distance: 425.7
click at [537, 426] on div "Description Write a detailed description of the content in a few sentences. Avo…" at bounding box center [756, 472] width 1019 height 120
type textarea "Describe the content (media) in a few sentences"
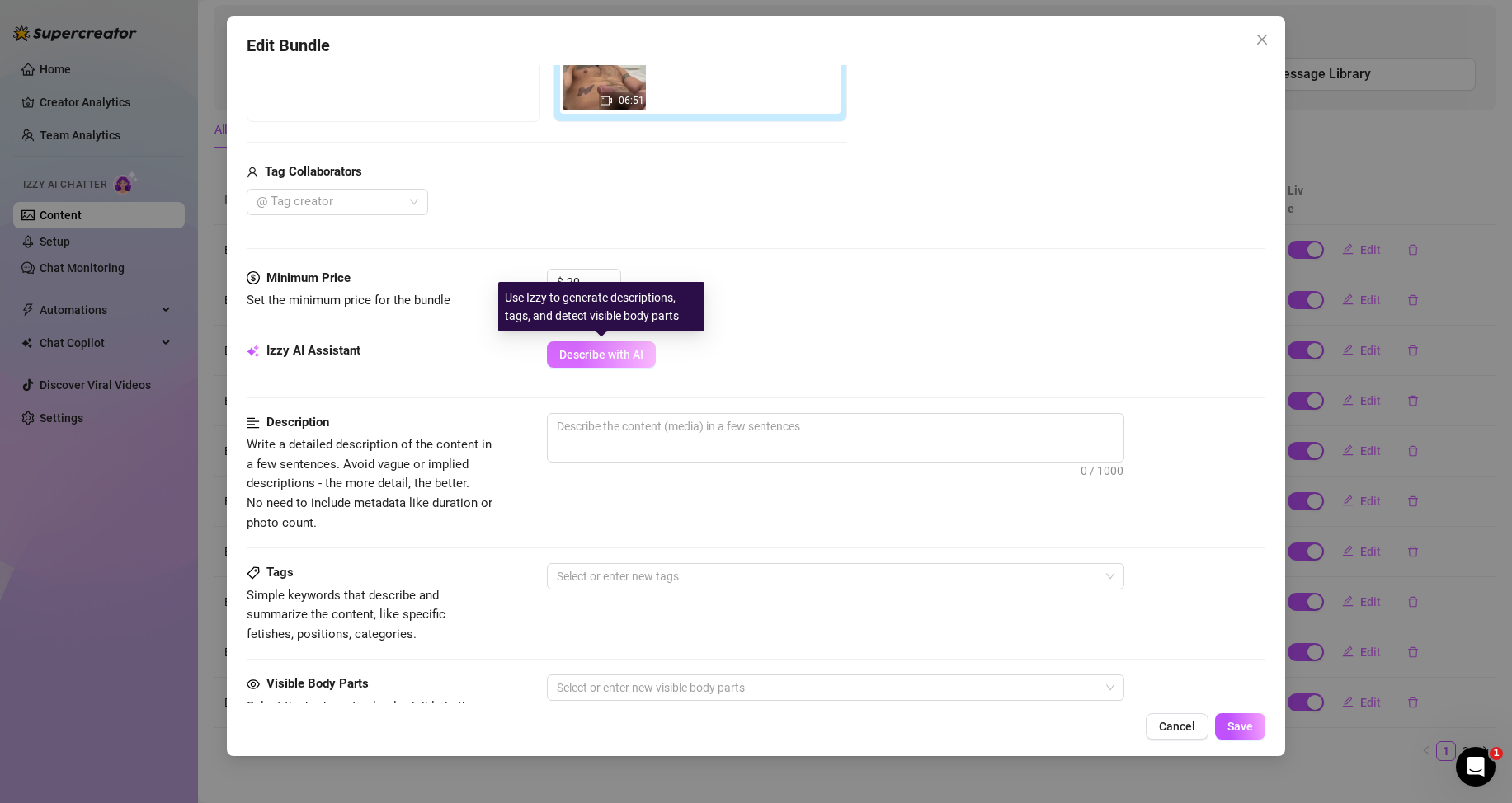
click at [632, 349] on span "Describe with AI" at bounding box center [601, 355] width 84 height 14
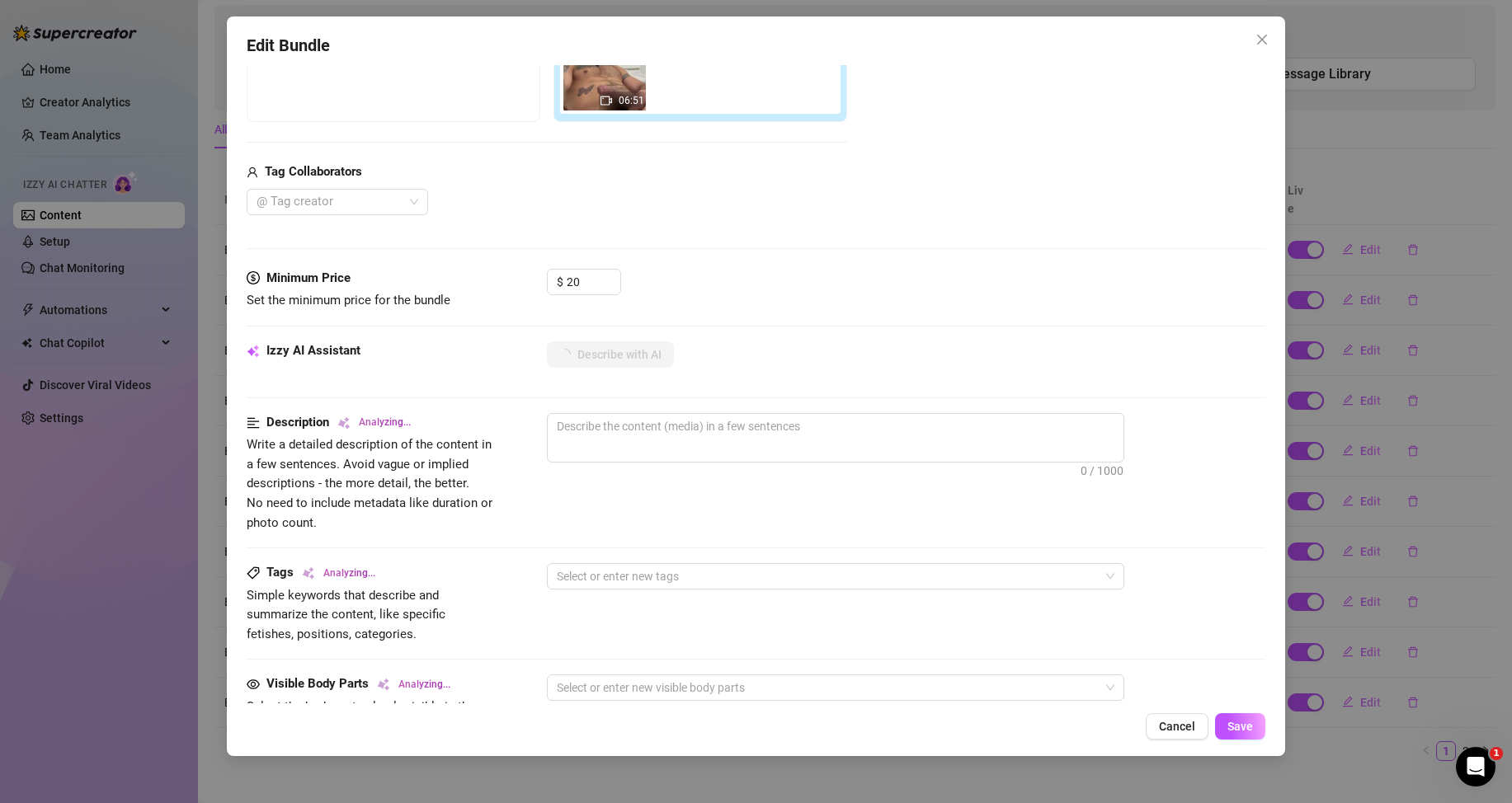
type textarea "[PERSON_NAME]"
type textarea "[PERSON_NAME] is"
type textarea "[PERSON_NAME] is lying"
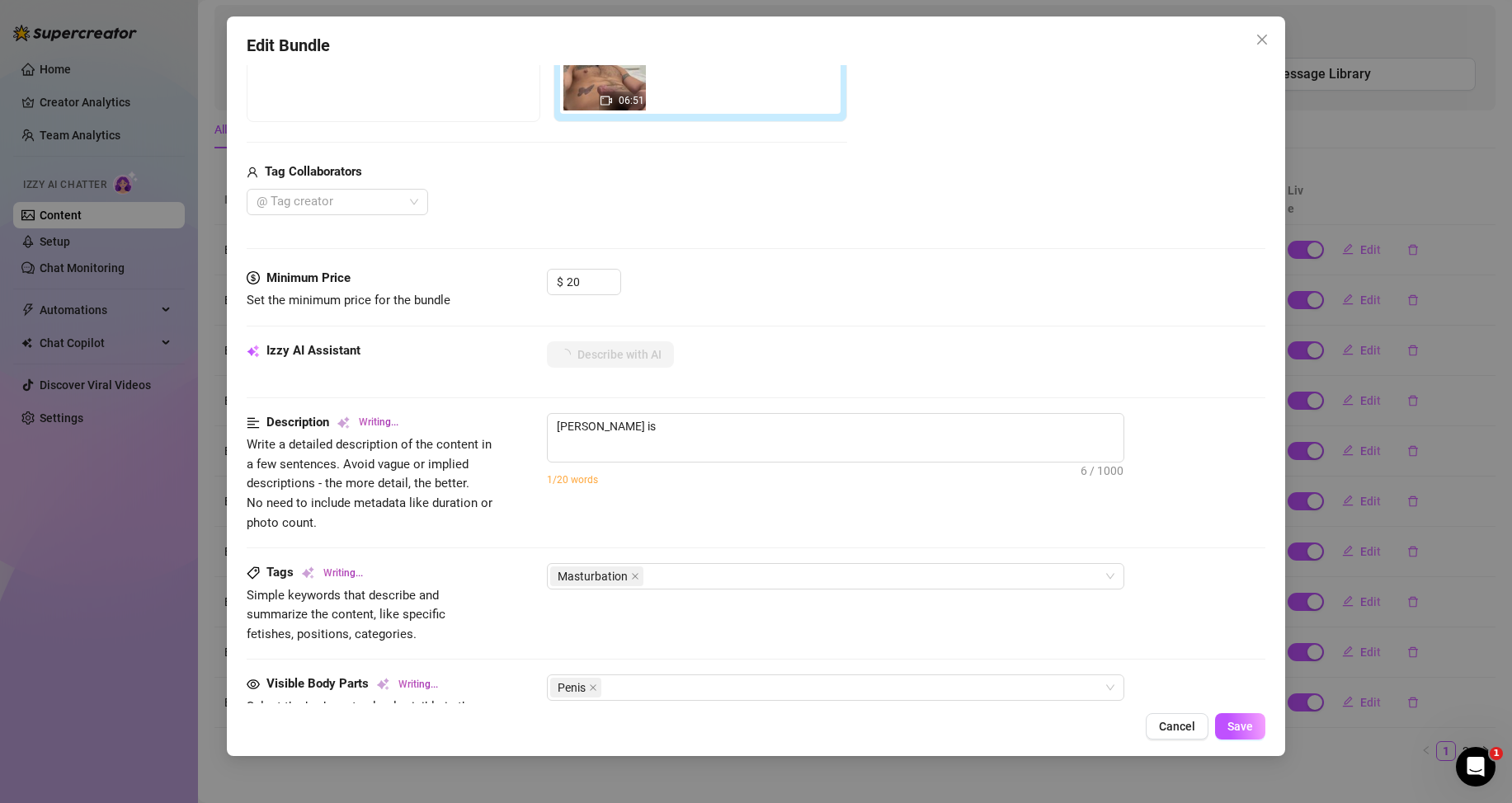
type textarea "[PERSON_NAME] is lying"
type textarea "[PERSON_NAME] is lying back"
type textarea "Arthur is lying back naked"
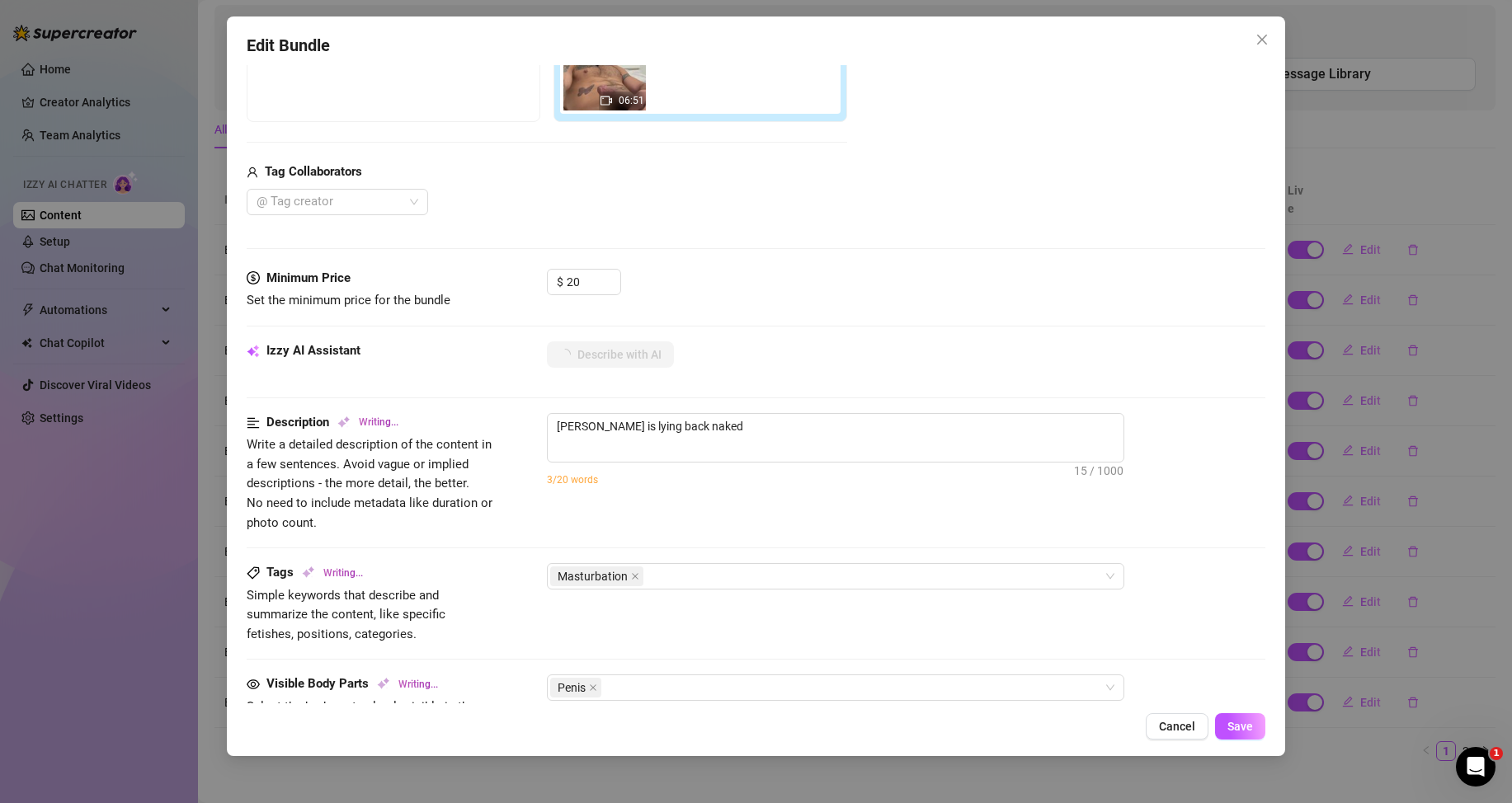
type textarea "Arthur is lying back naked on"
type textarea "Arthur is lying back naked on a"
type textarea "Arthur is lying back naked on a bed,"
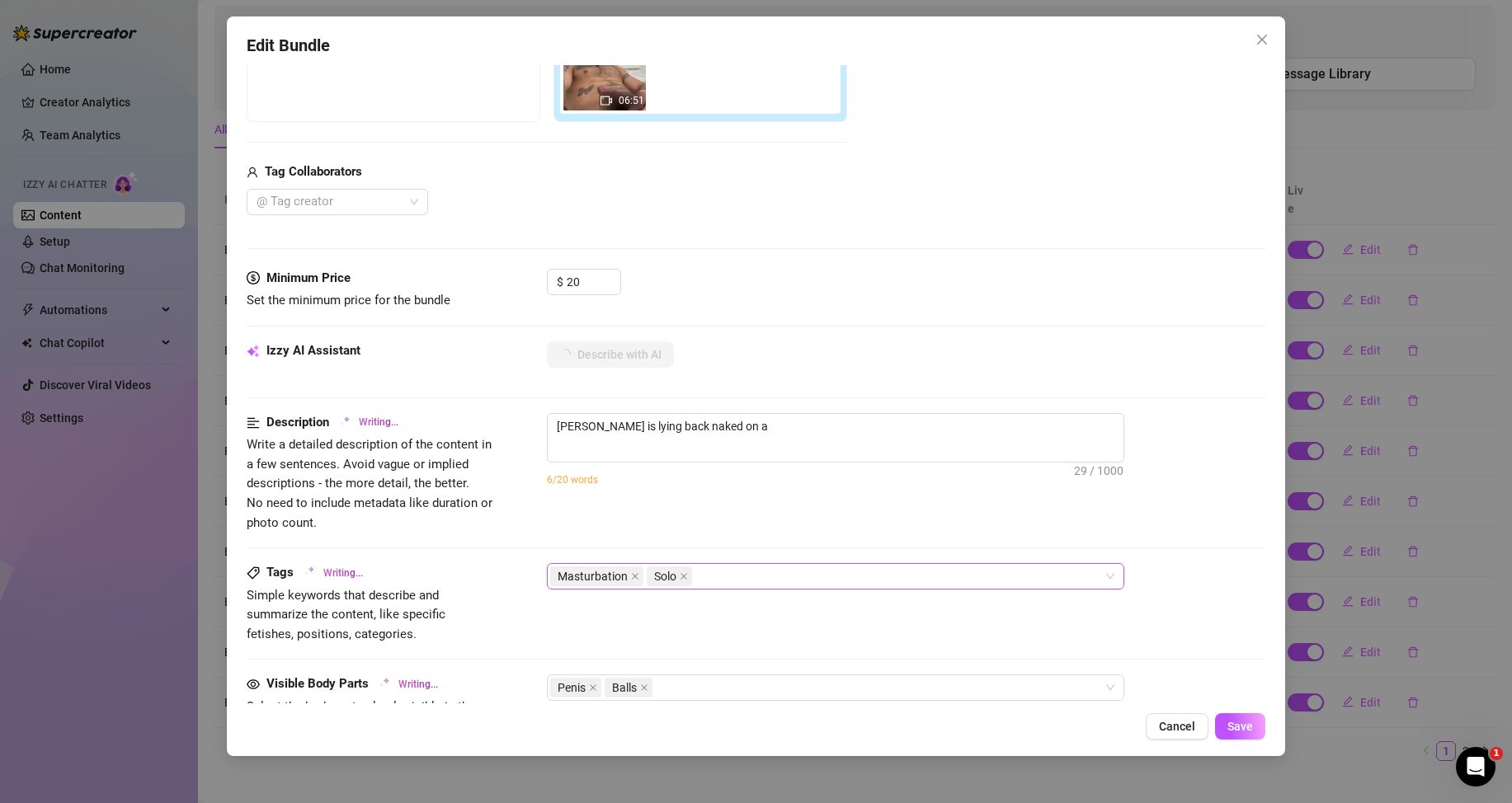
type textarea "Arthur is lying back naked on a bed,"
type textarea "Arthur is lying back naked on a bed, stroking"
type textarea "Arthur is lying back naked on a bed, stroking his"
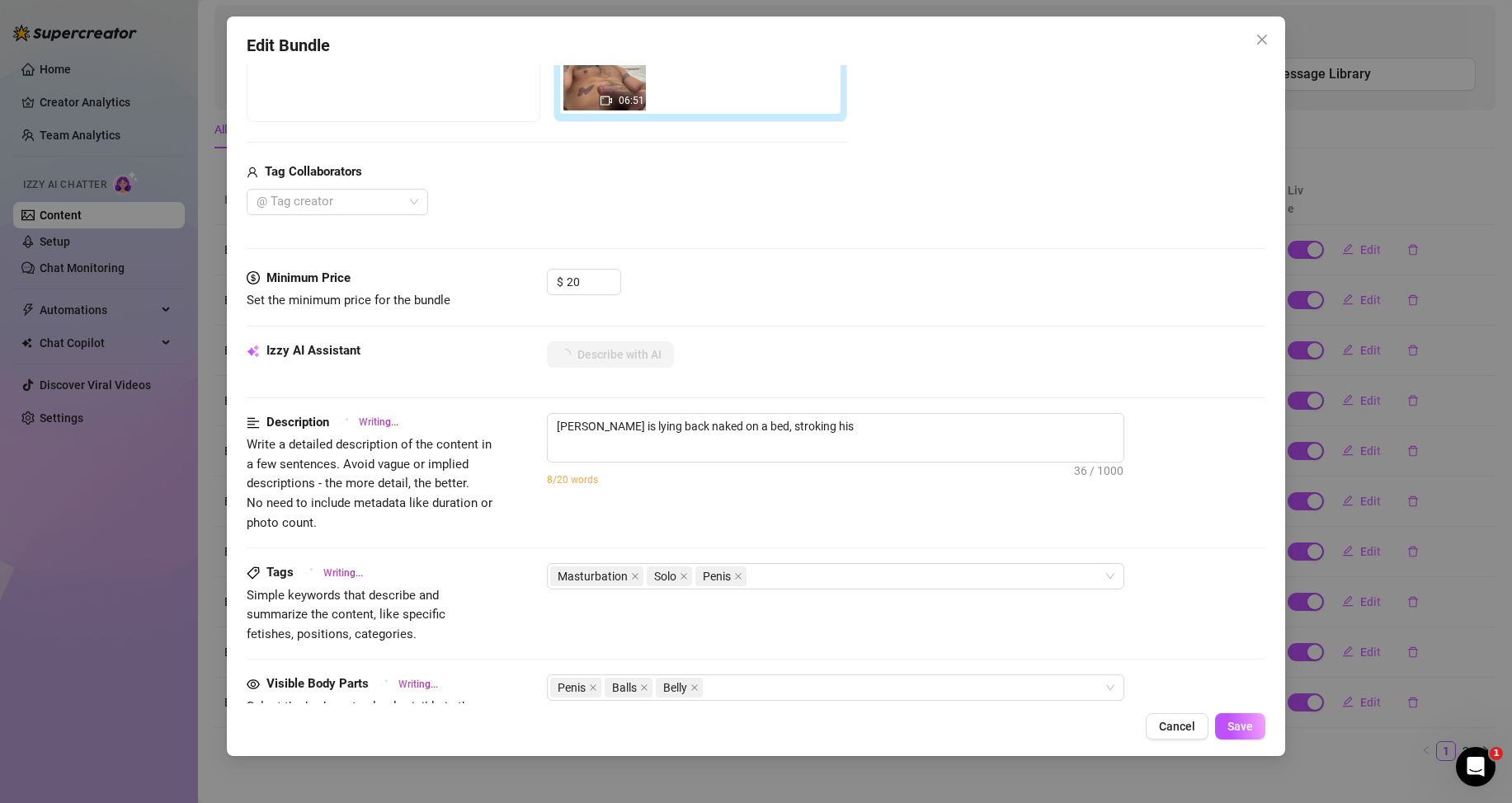
type textarea "Arthur is lying back naked on a bed, stroking his thick"
type textarea "Arthur is lying back naked on a bed, stroking his thick cock"
type textarea "Arthur is lying back naked on a bed, stroking his thick cock with"
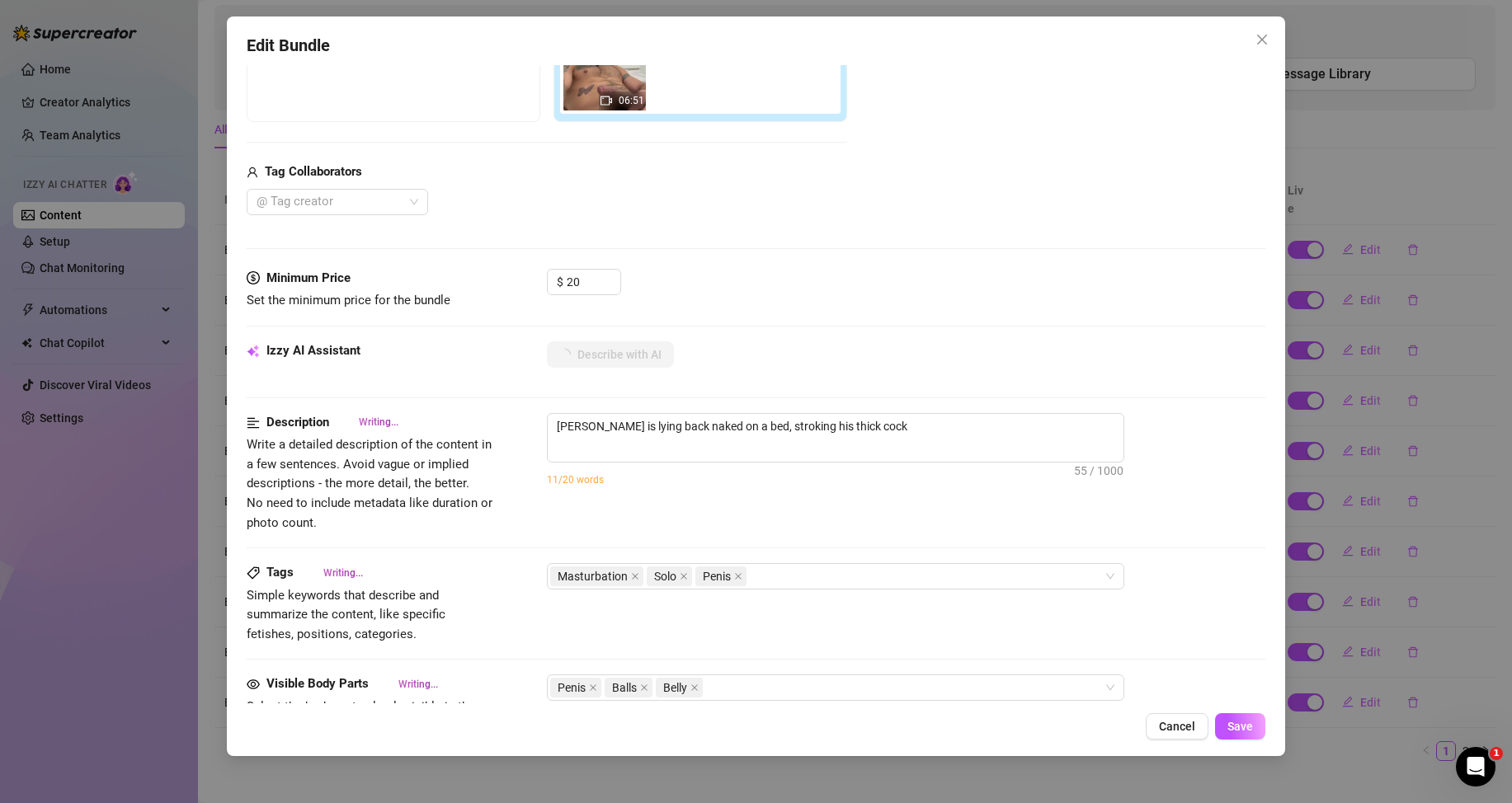
type textarea "Arthur is lying back naked on a bed, stroking his thick cock with"
type textarea "Arthur is lying back naked on a bed, stroking his thick cock with one"
type textarea "Arthur is lying back naked on a bed, stroking his thick cock with one hand"
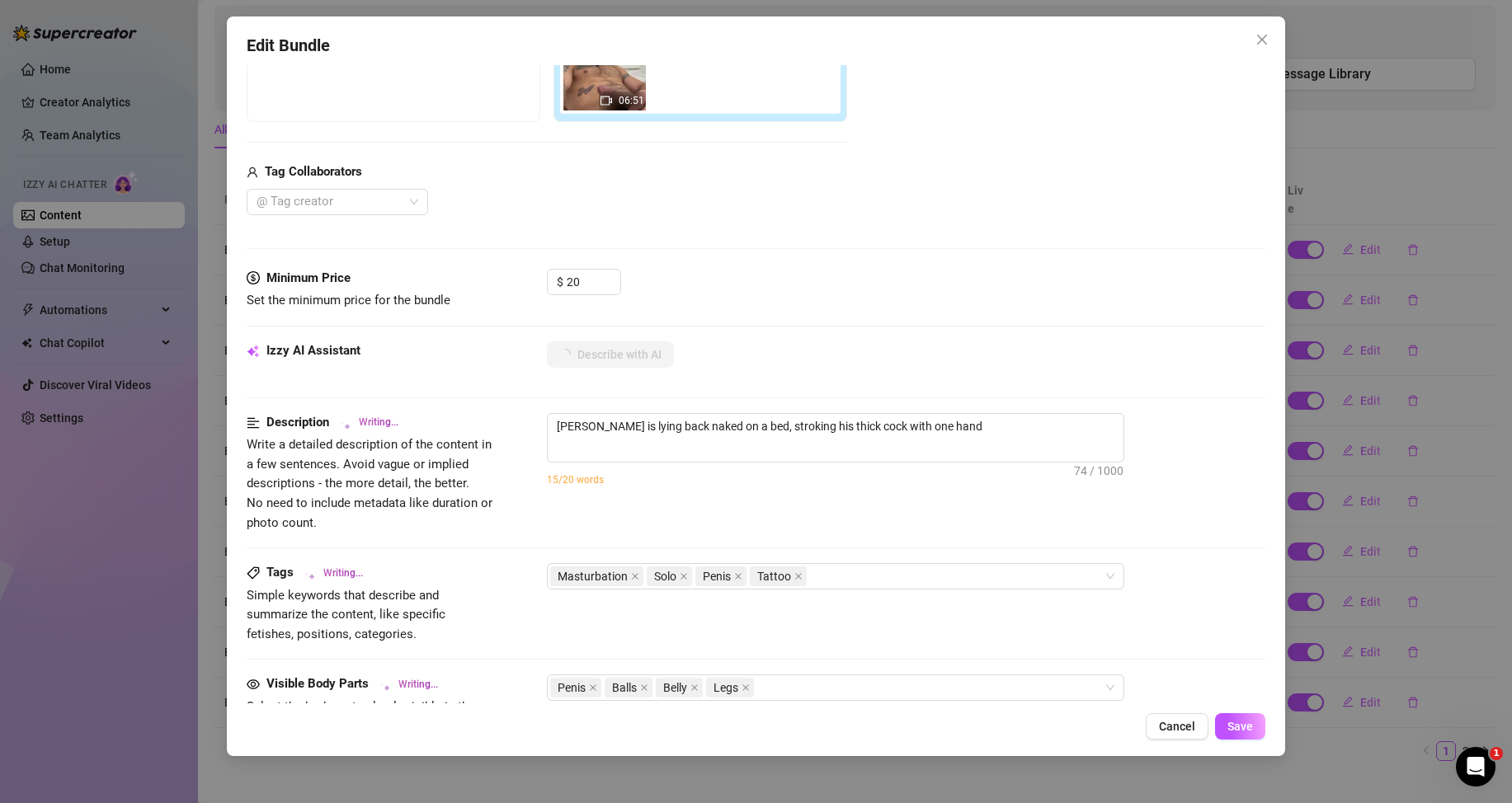
type textarea "Arthur is lying back naked on a bed, stroking his thick cock with one hand while"
type textarea "Arthur is lying back naked on a bed, stroking his thick cock with one hand whil…"
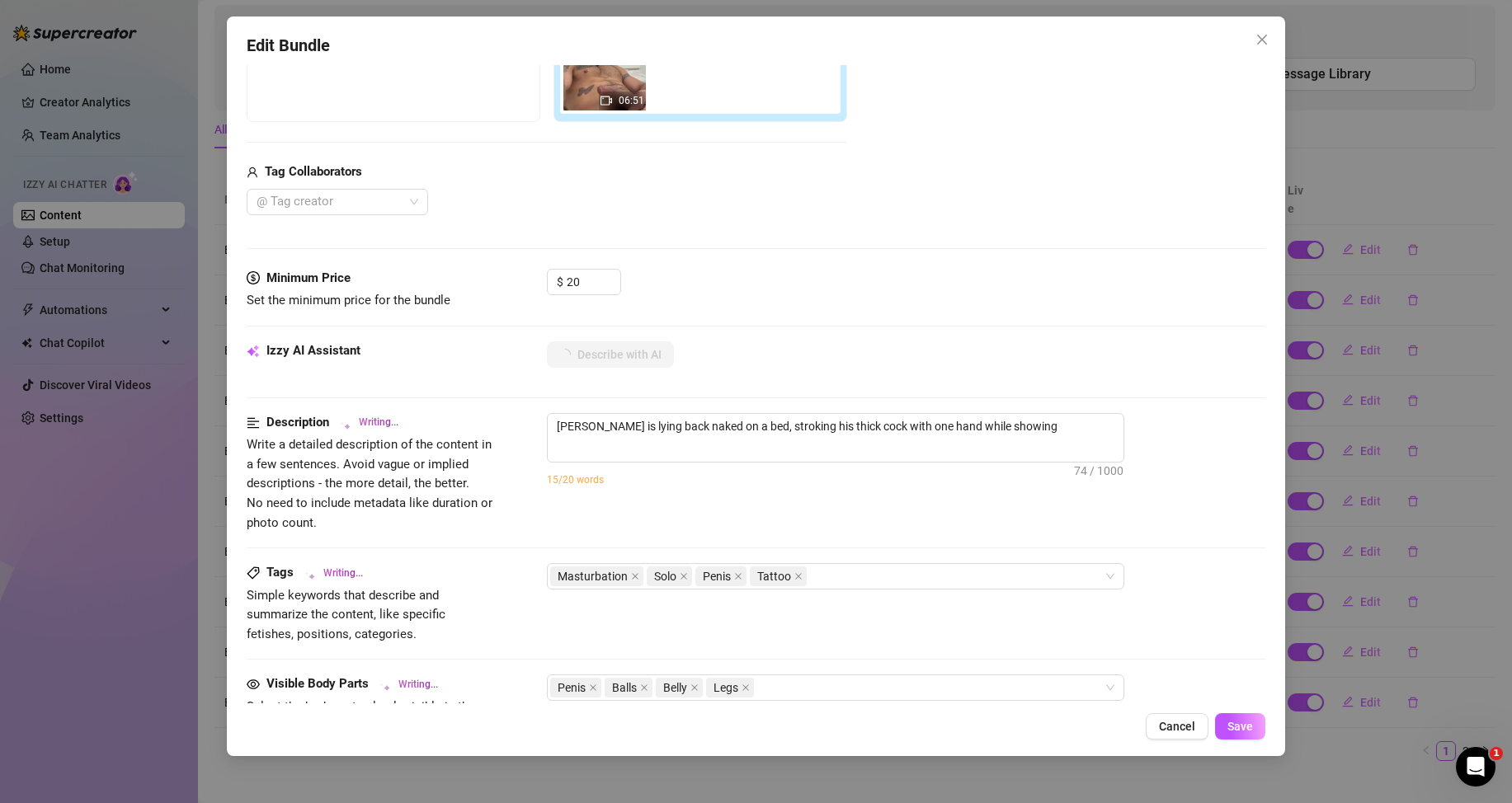
type textarea "Arthur is lying back naked on a bed, stroking his thick cock with one hand whil…"
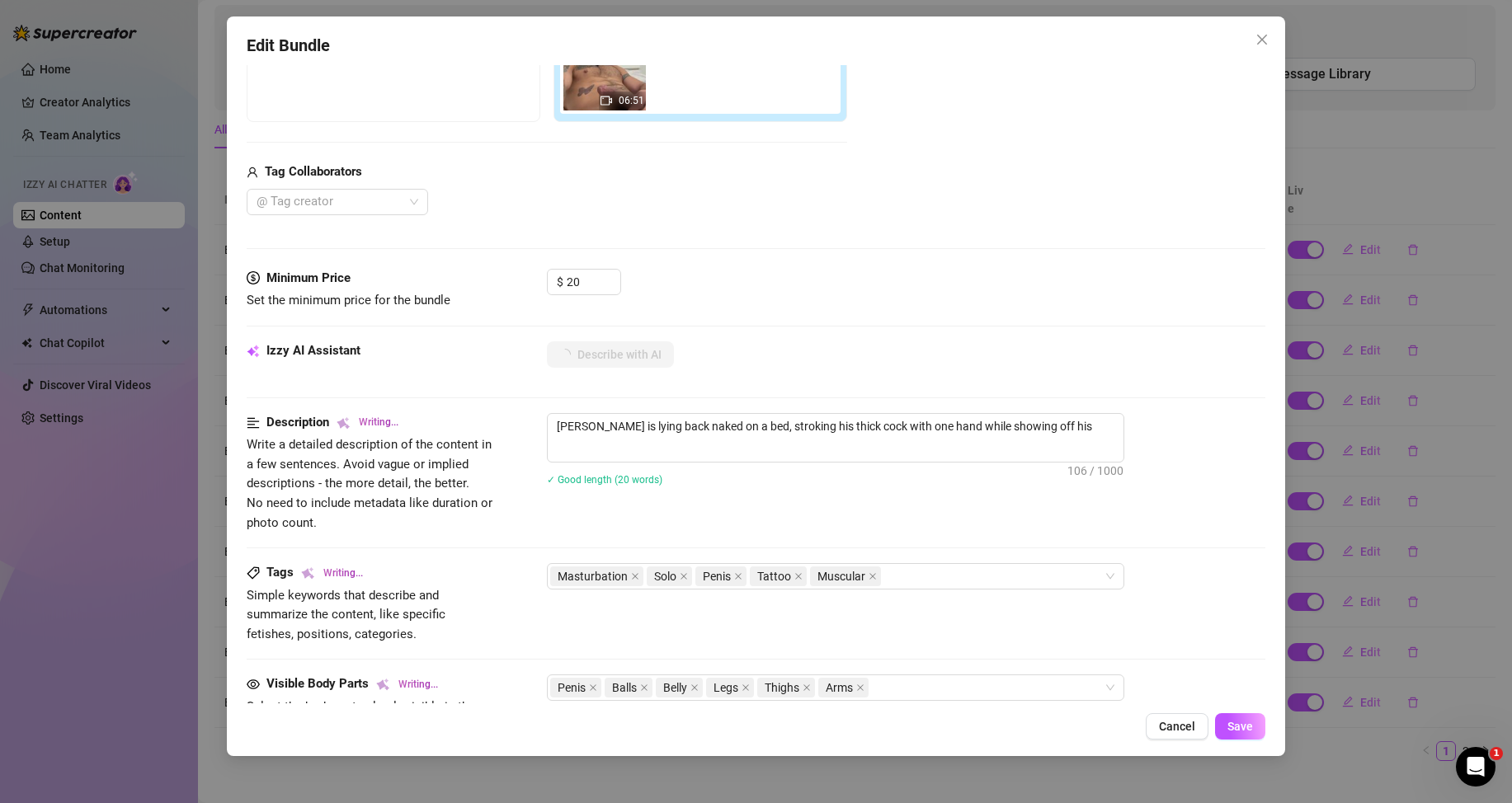
type textarea "Arthur is lying back naked on a bed, stroking his thick cock with one hand whil…"
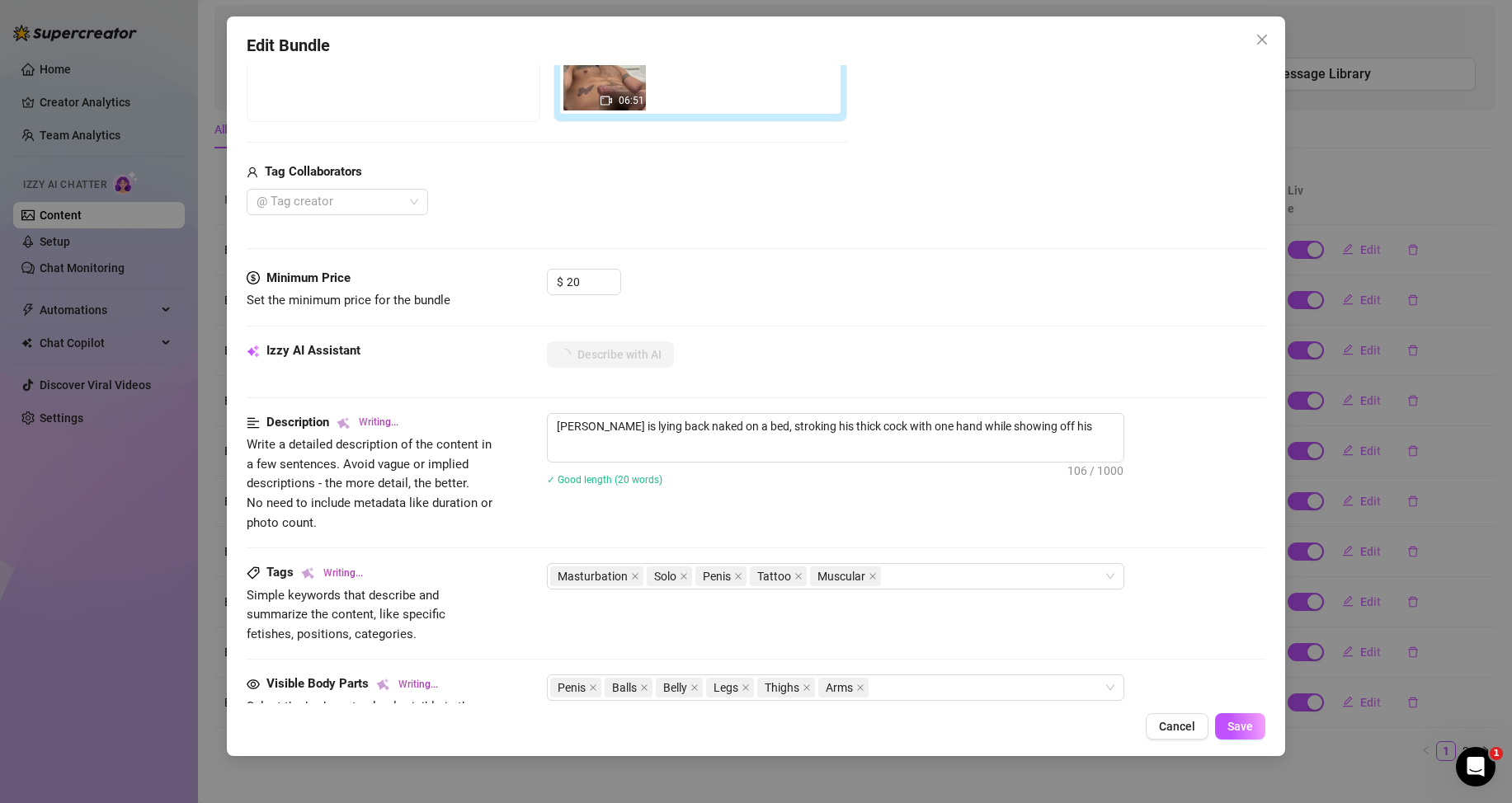
type textarea "Arthur is lying back naked on a bed, stroking his thick cock with one hand whil…"
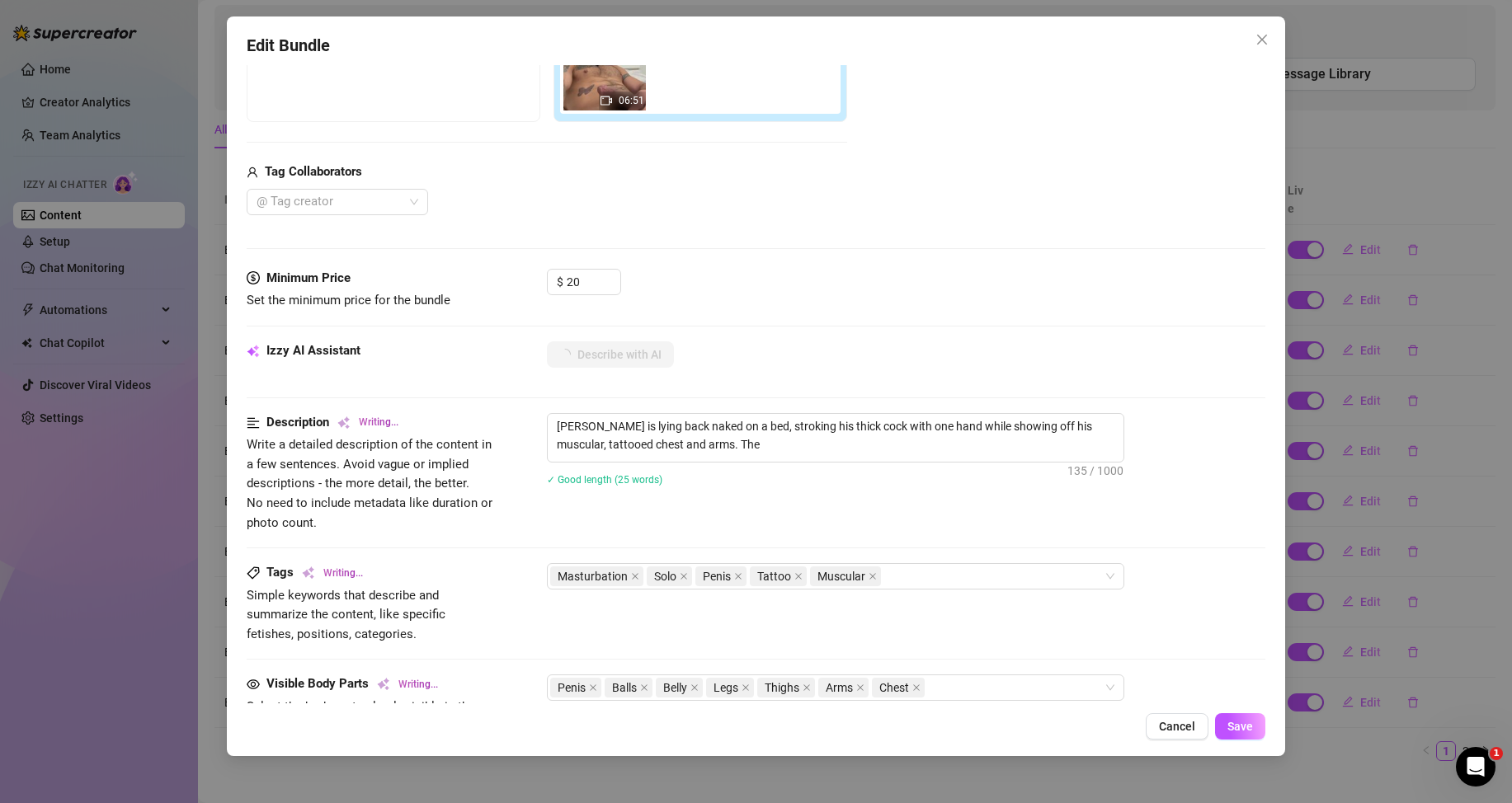
type textarea "Arthur is lying back naked on a bed, stroking his thick cock with one hand whil…"
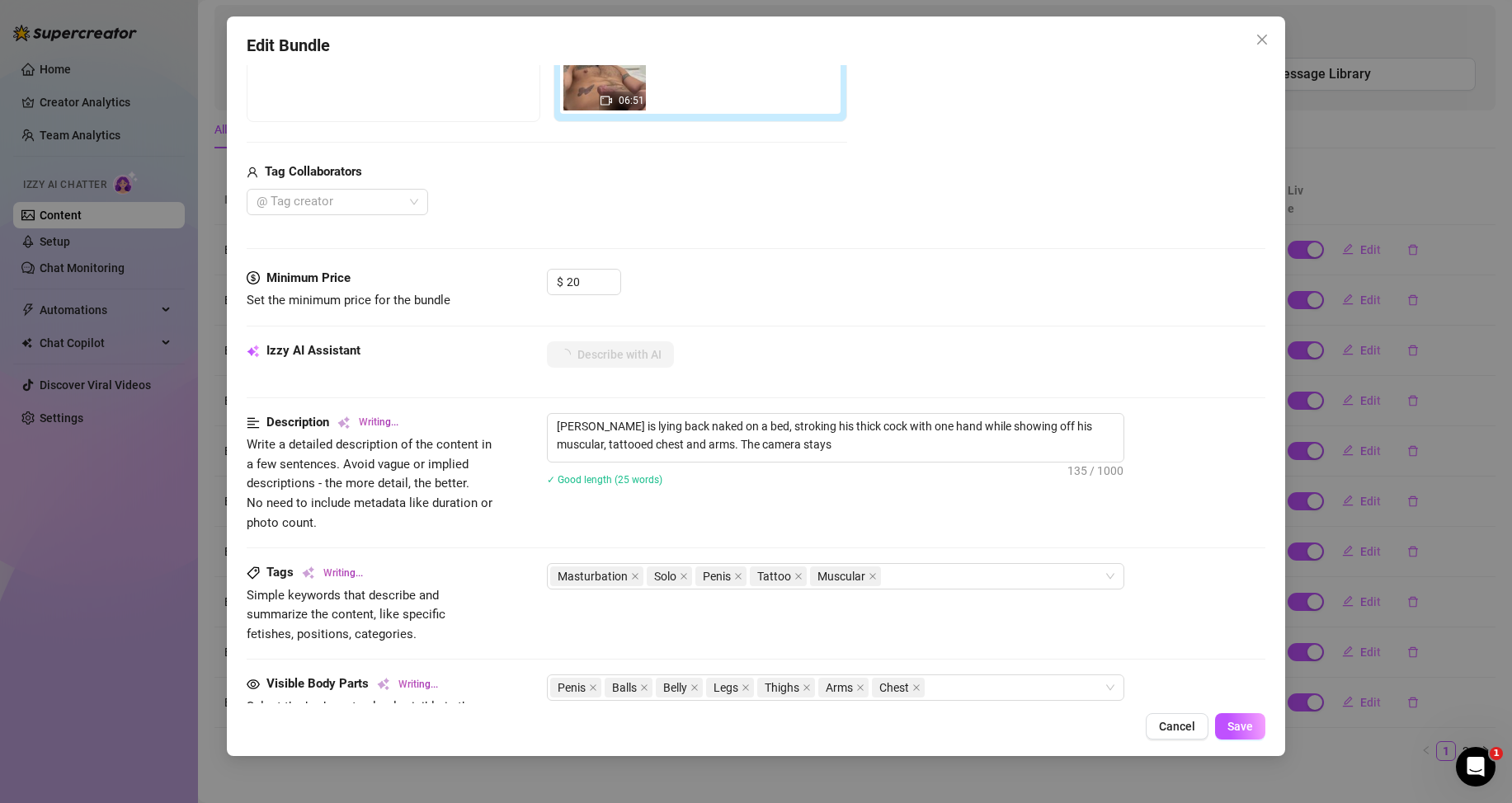
type textarea "Arthur is lying back naked on a bed, stroking his thick cock with one hand whil…"
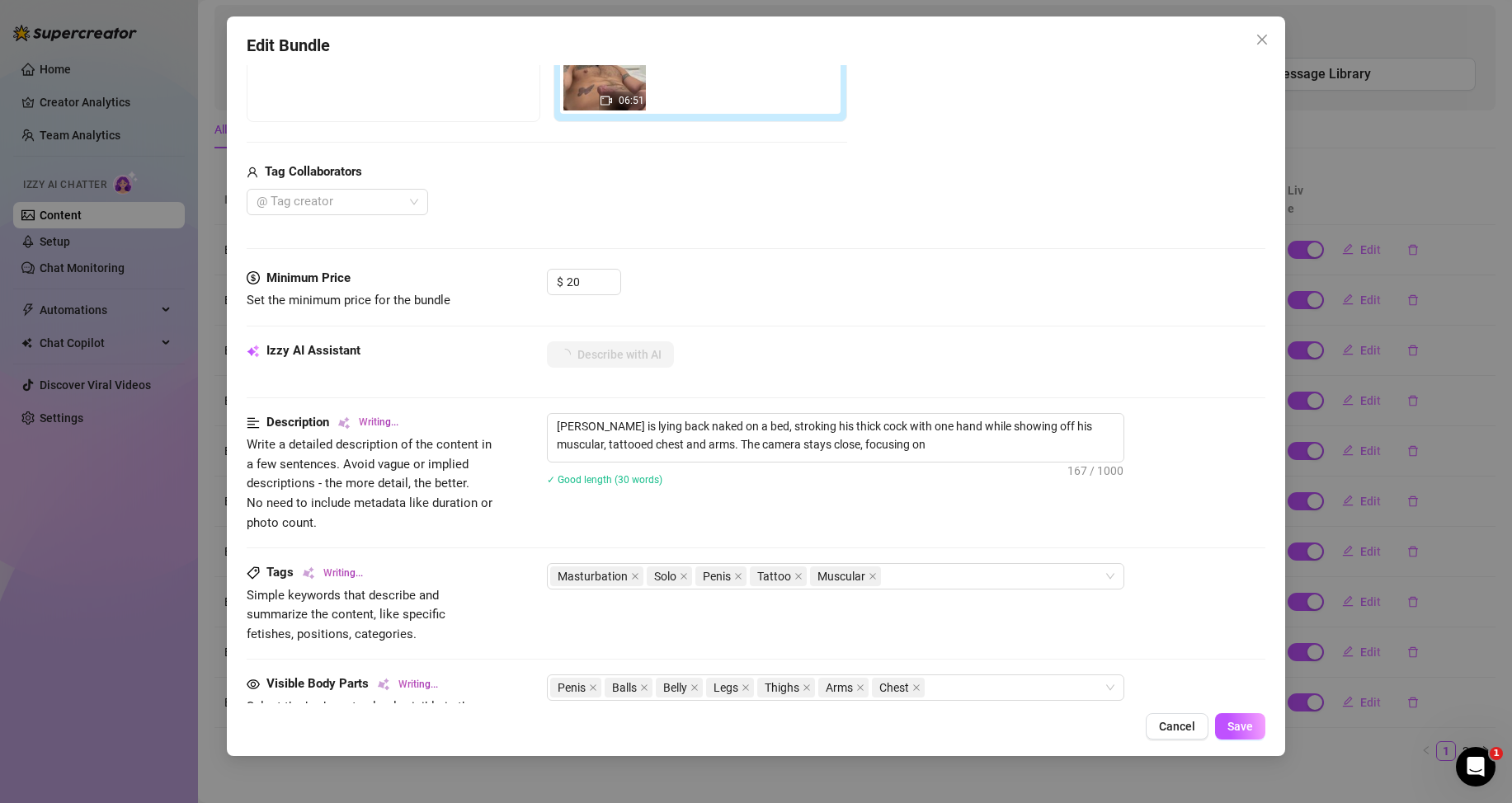
type textarea "Arthur is lying back naked on a bed, stroking his thick cock with one hand whil…"
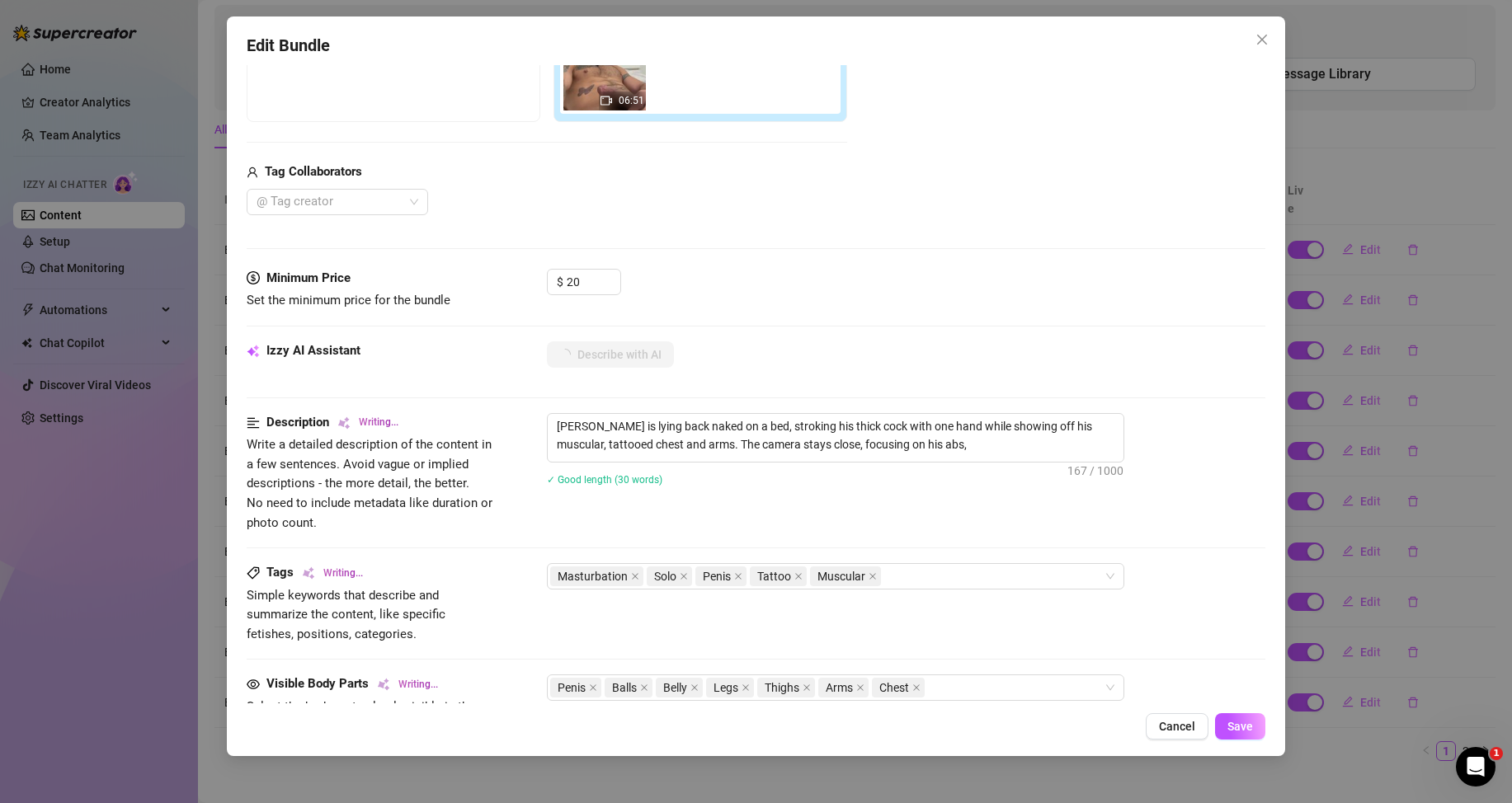
type textarea "Arthur is lying back naked on a bed, stroking his thick cock with one hand whil…"
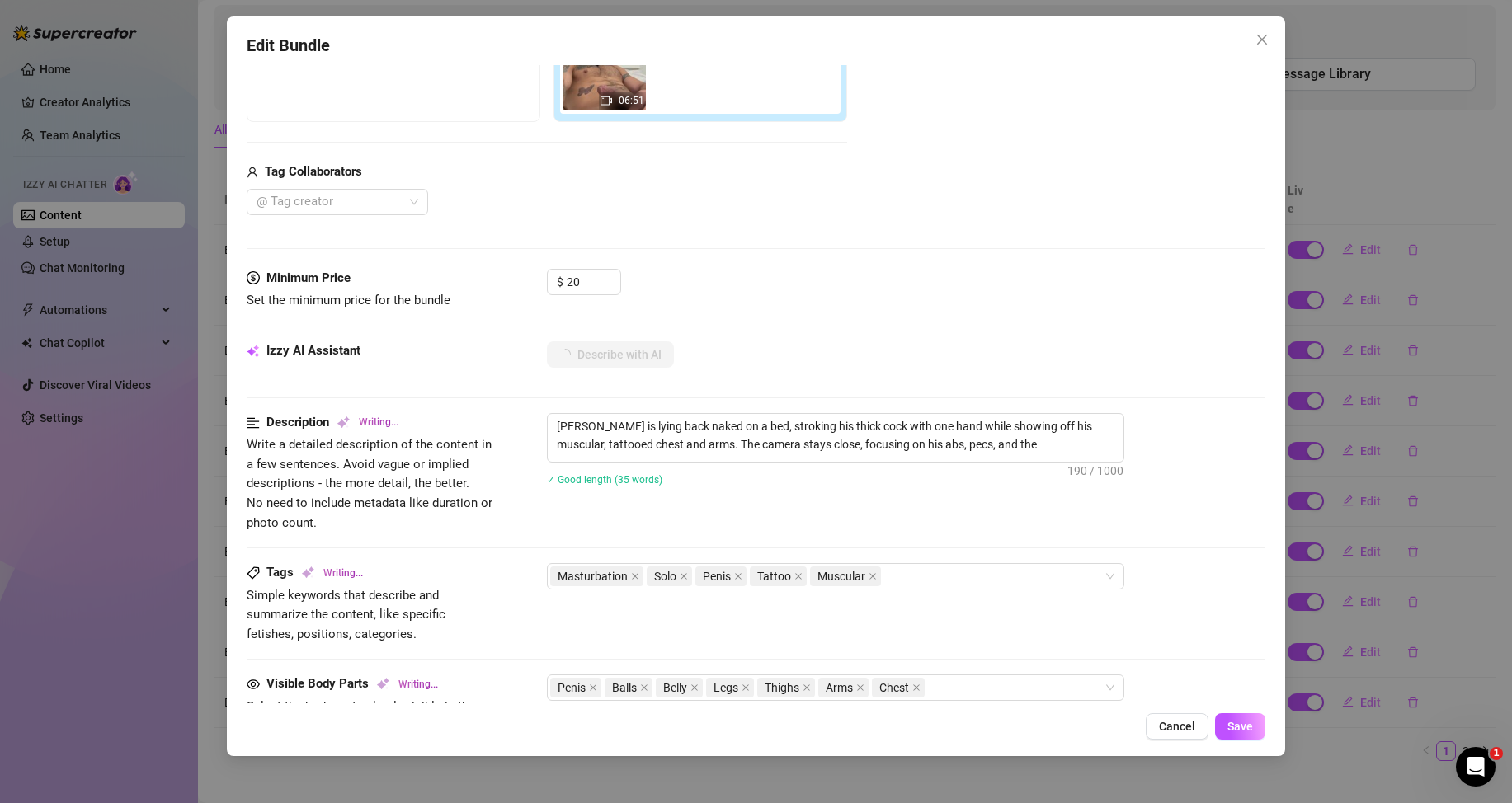
type textarea "Arthur is lying back naked on a bed, stroking his thick cock with one hand whil…"
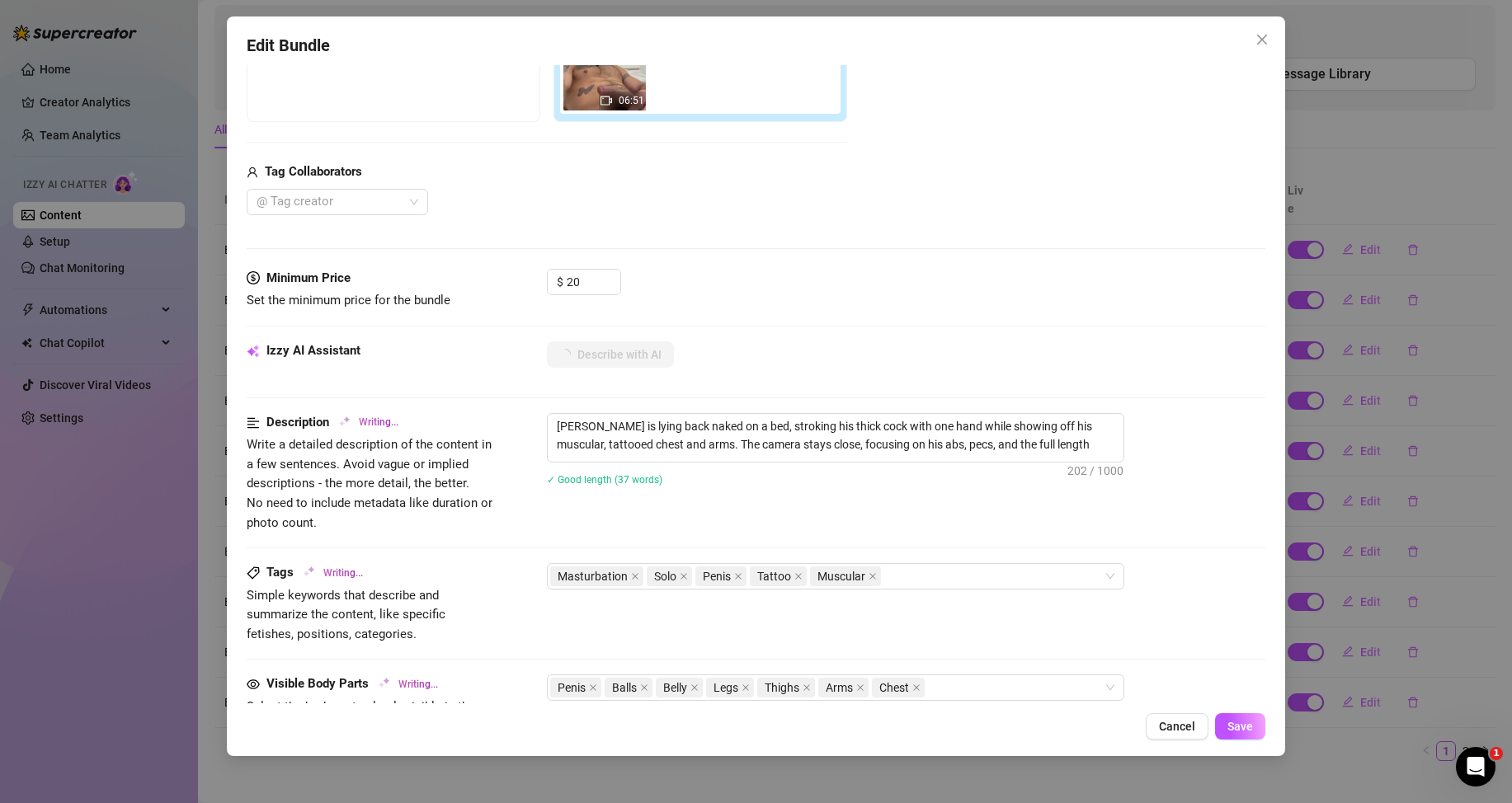
type textarea "Arthur is lying back naked on a bed, stroking his thick cock with one hand whil…"
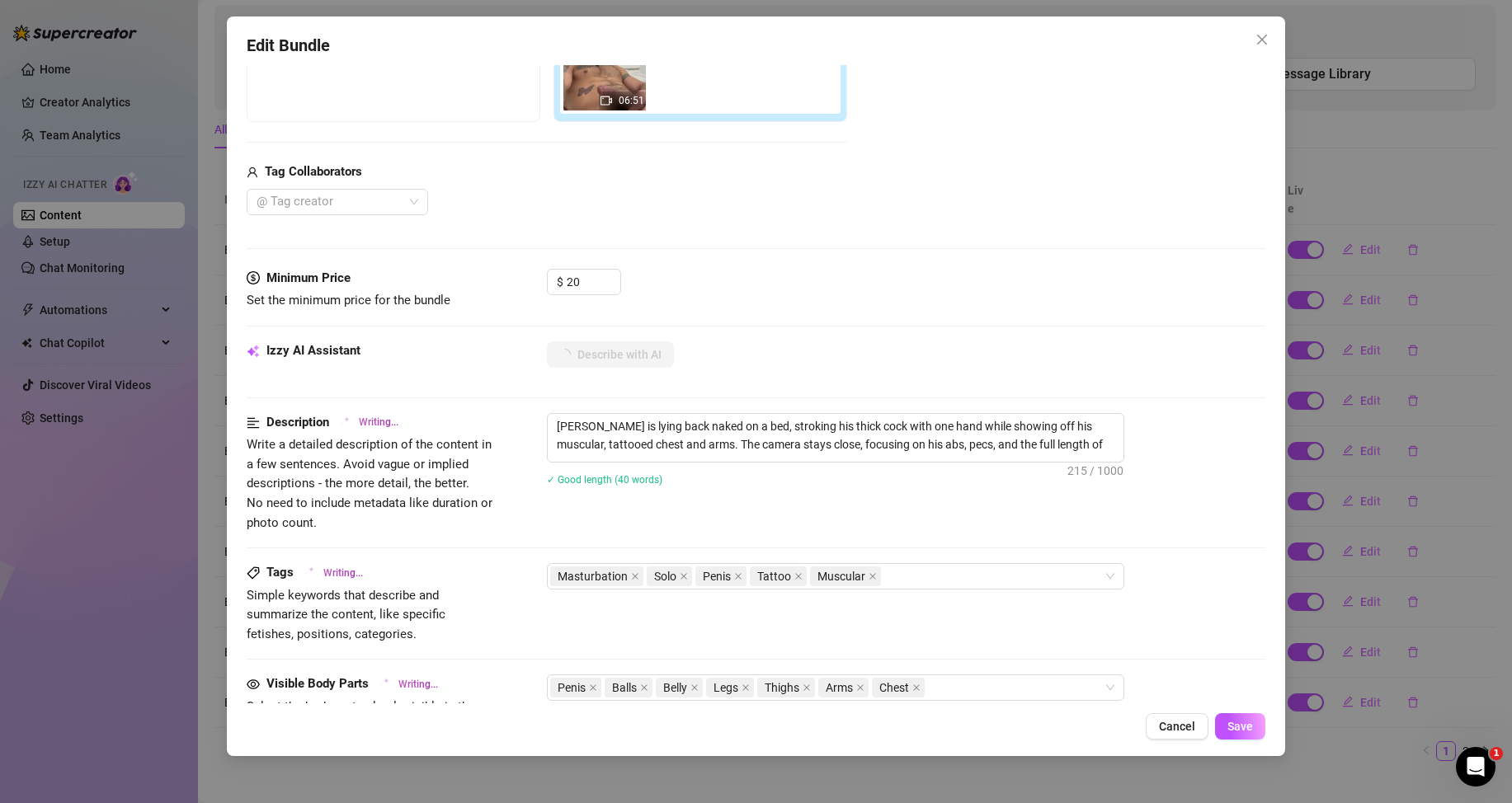
type textarea "Arthur is lying back naked on a bed, stroking his thick cock with one hand whil…"
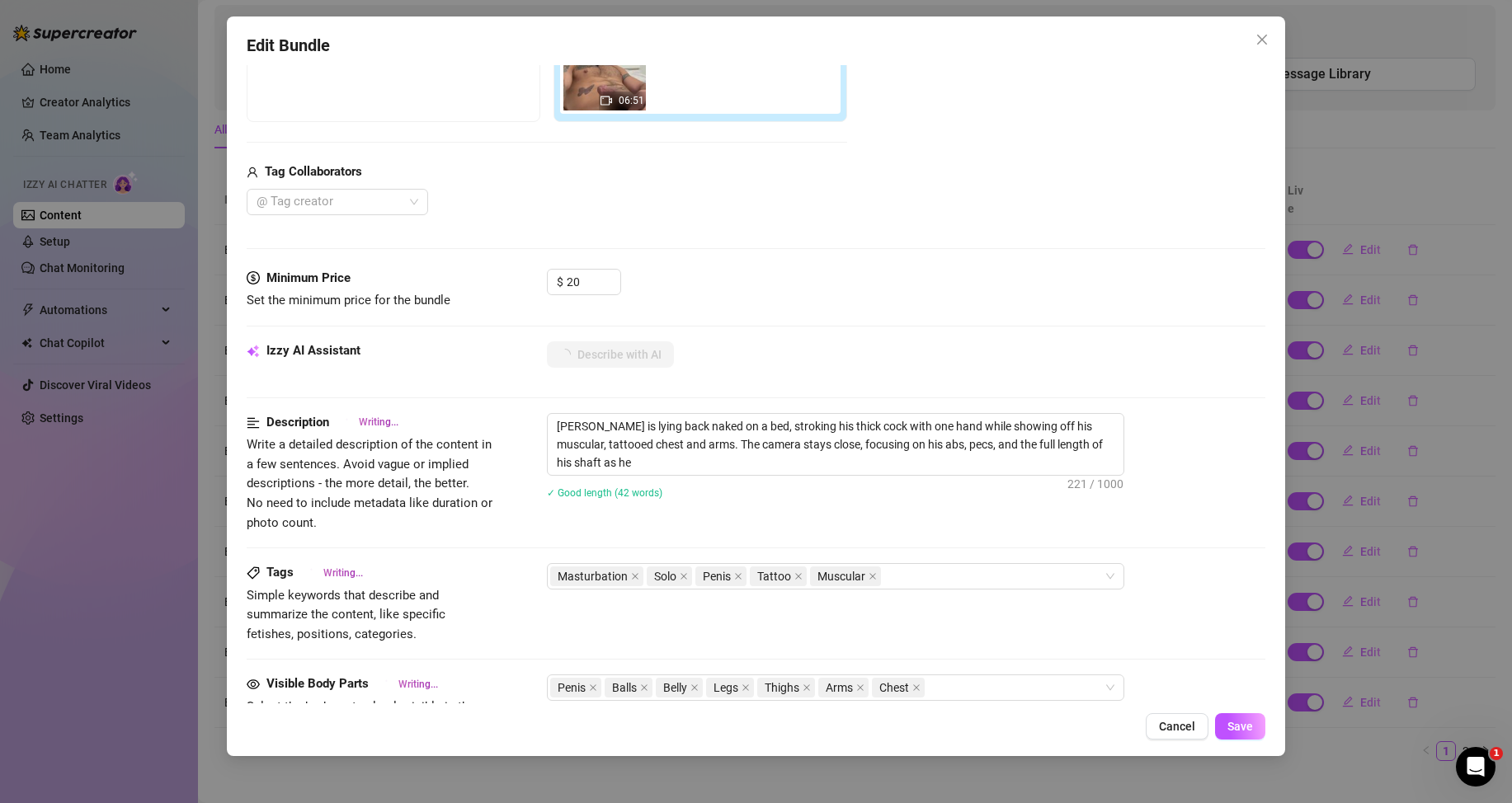
type textarea "Arthur is lying back naked on a bed, stroking his thick cock with one hand whil…"
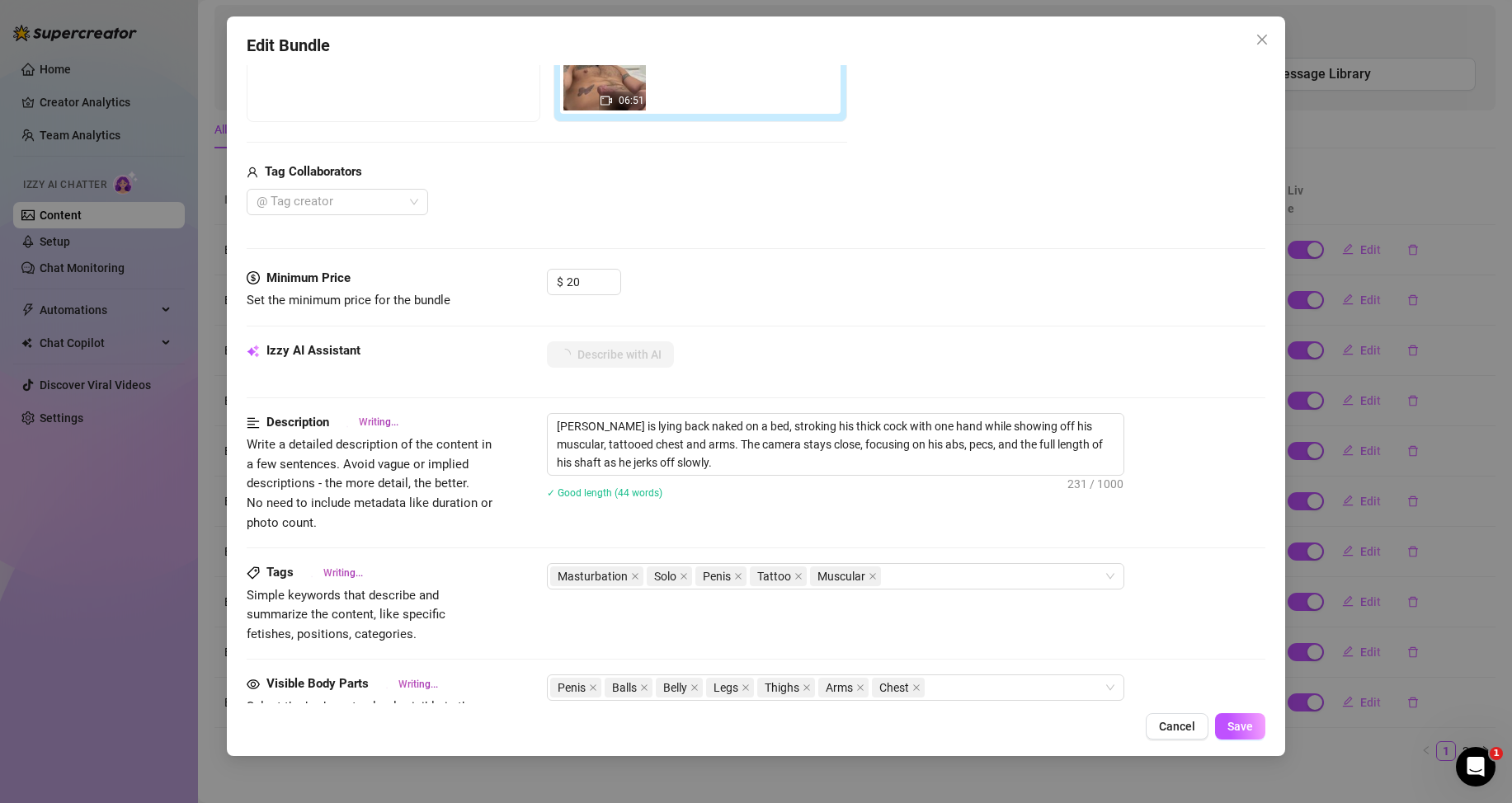
type textarea "Arthur is lying back naked on a bed, stroking his thick cock with one hand whil…"
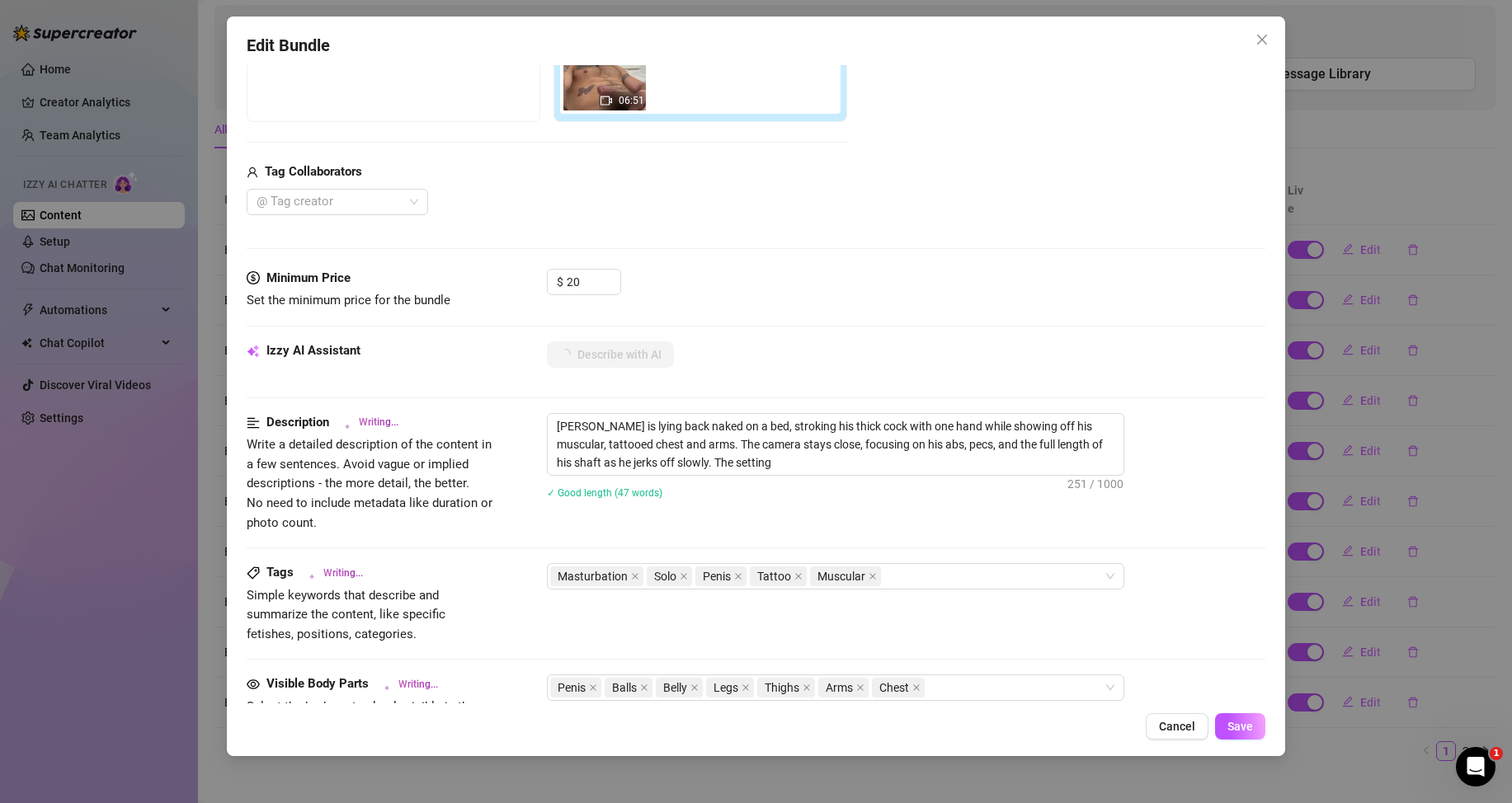
type textarea "Arthur is lying back naked on a bed, stroking his thick cock with one hand whil…"
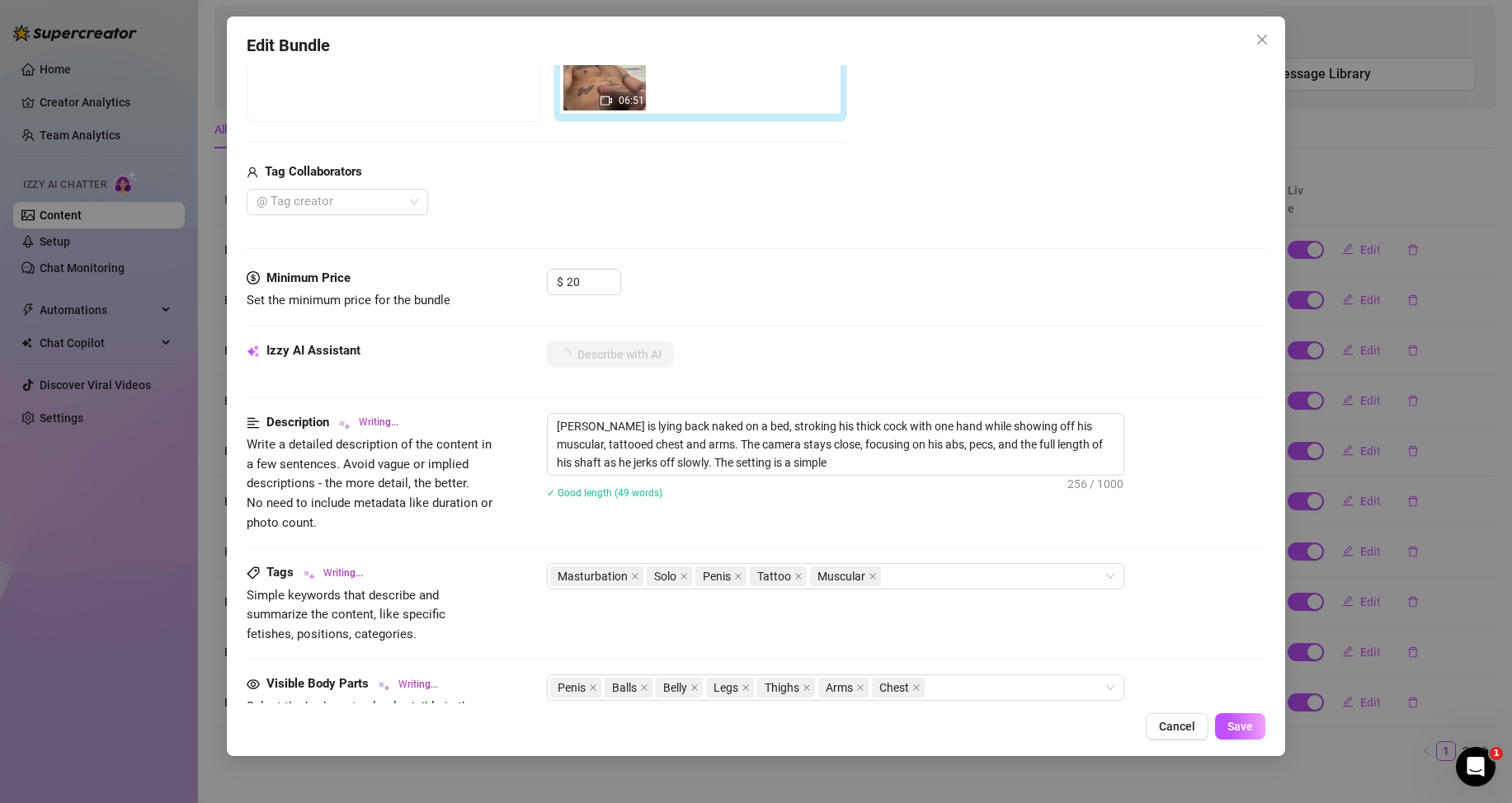
type textarea "Arthur is lying back naked on a bed, stroking his thick cock with one hand whil…"
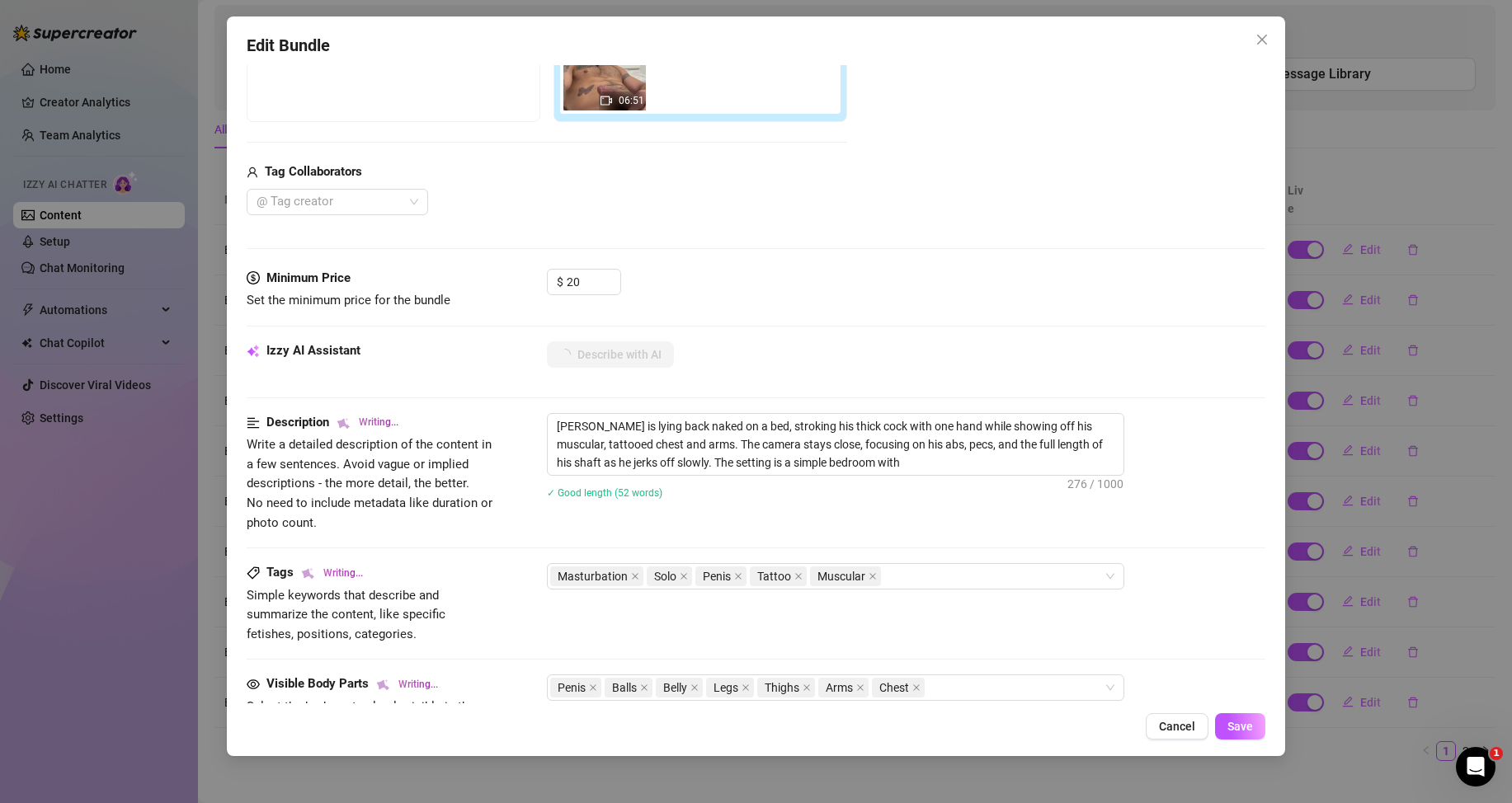
type textarea "Arthur is lying back naked on a bed, stroking his thick cock with one hand whil…"
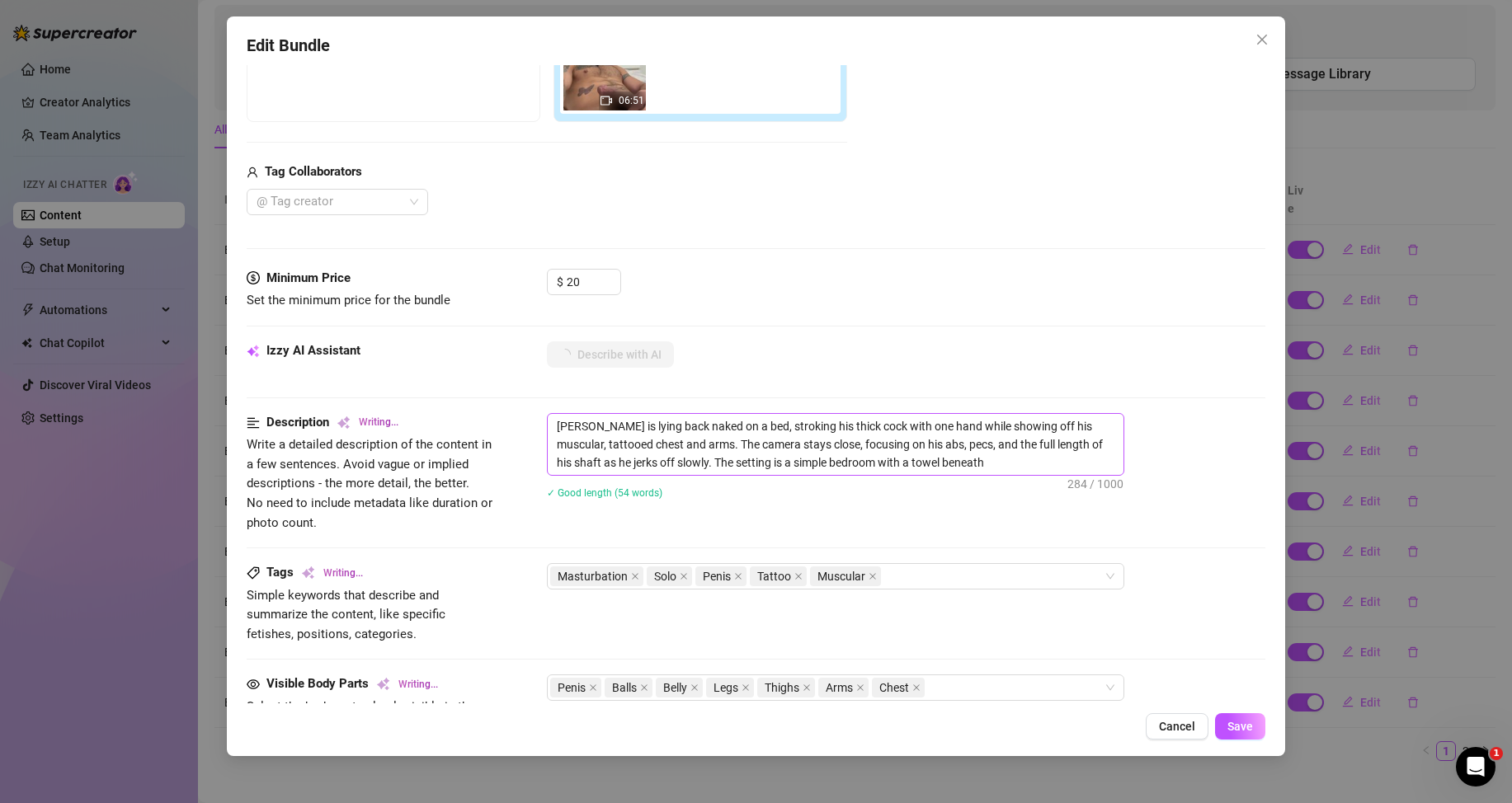
type textarea "Arthur is lying back naked on a bed, stroking his thick cock with one hand whil…"
click at [1235, 723] on span "Save" at bounding box center [1241, 727] width 25 height 14
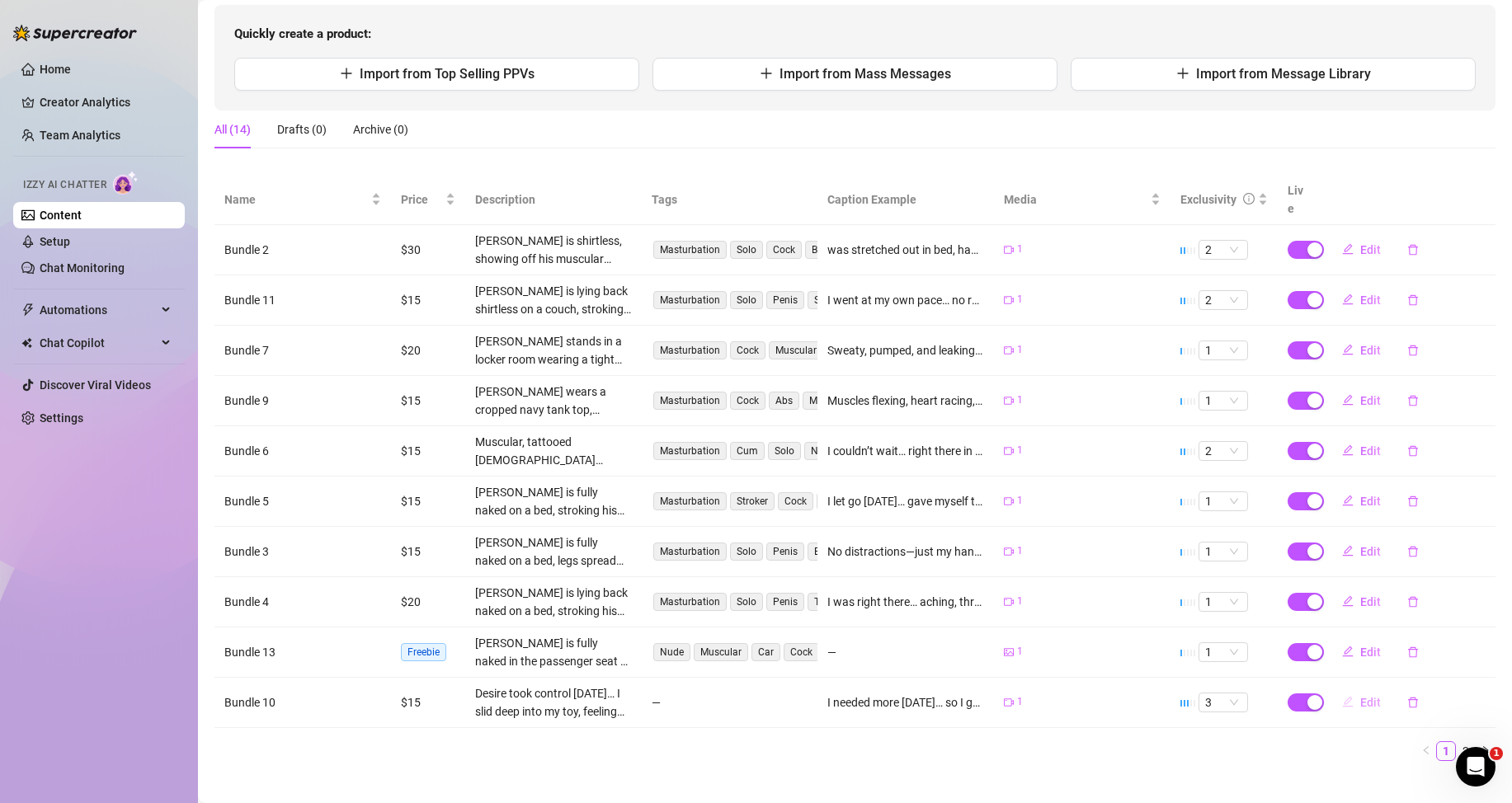
click at [1368, 701] on span "Edit" at bounding box center [1370, 703] width 20 height 14
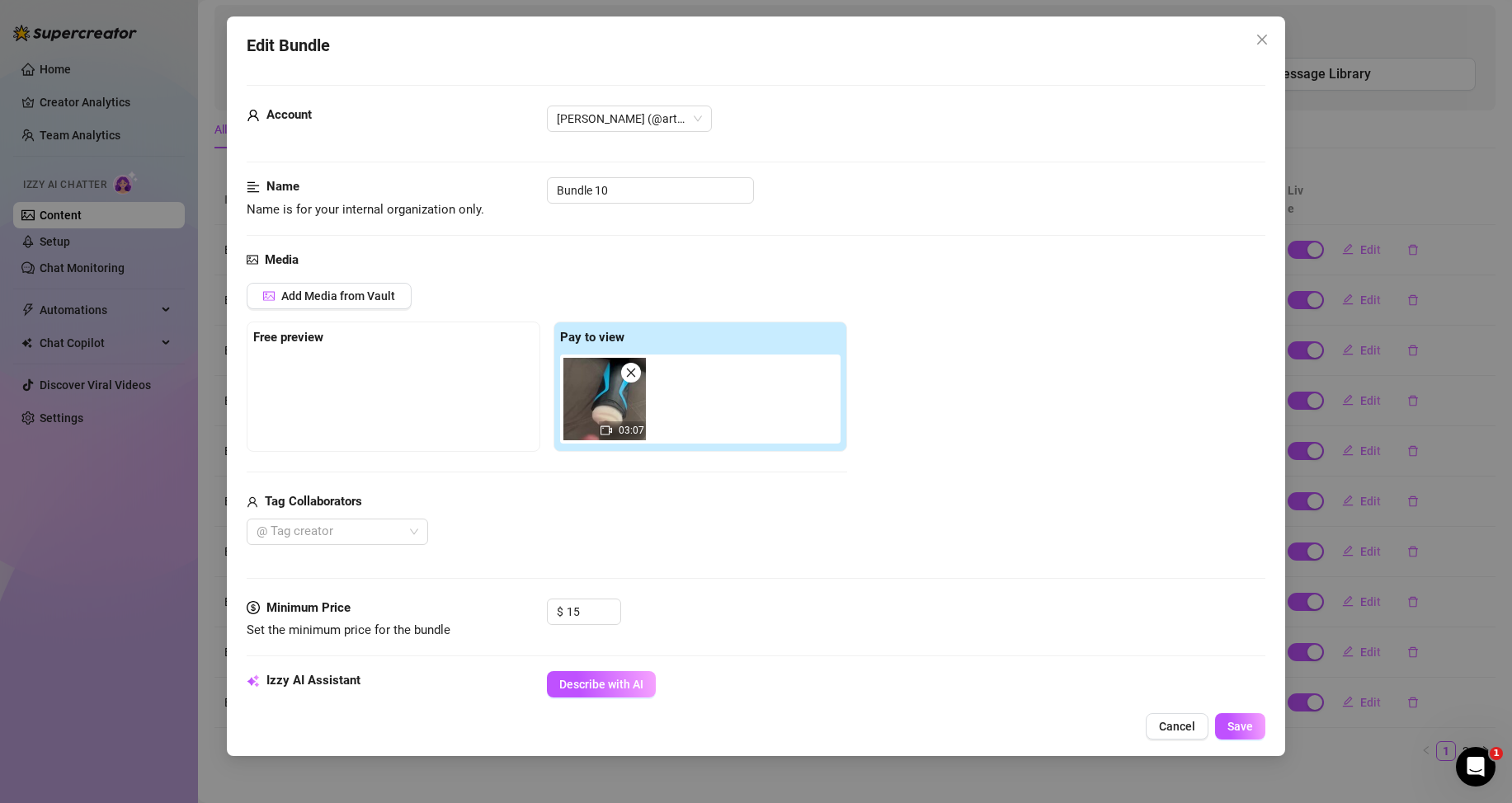
scroll to position [413, 0]
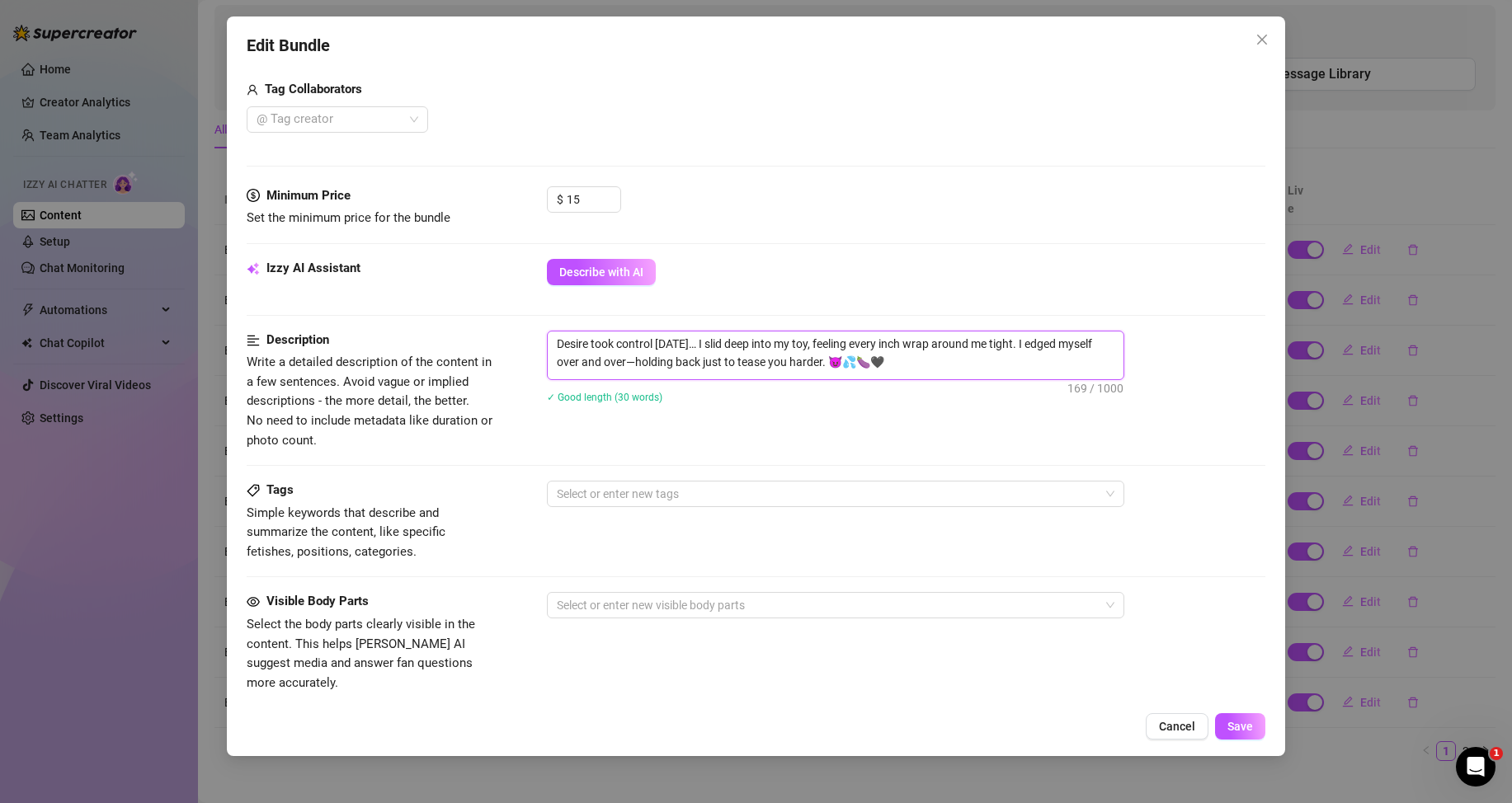
drag, startPoint x: 890, startPoint y: 365, endPoint x: 542, endPoint y: 340, distance: 348.9
click at [542, 340] on div "Description Write a detailed description of the content in a few sentences. Avo…" at bounding box center [756, 390] width 1019 height 120
type textarea "Describe the content (media) in a few sentences"
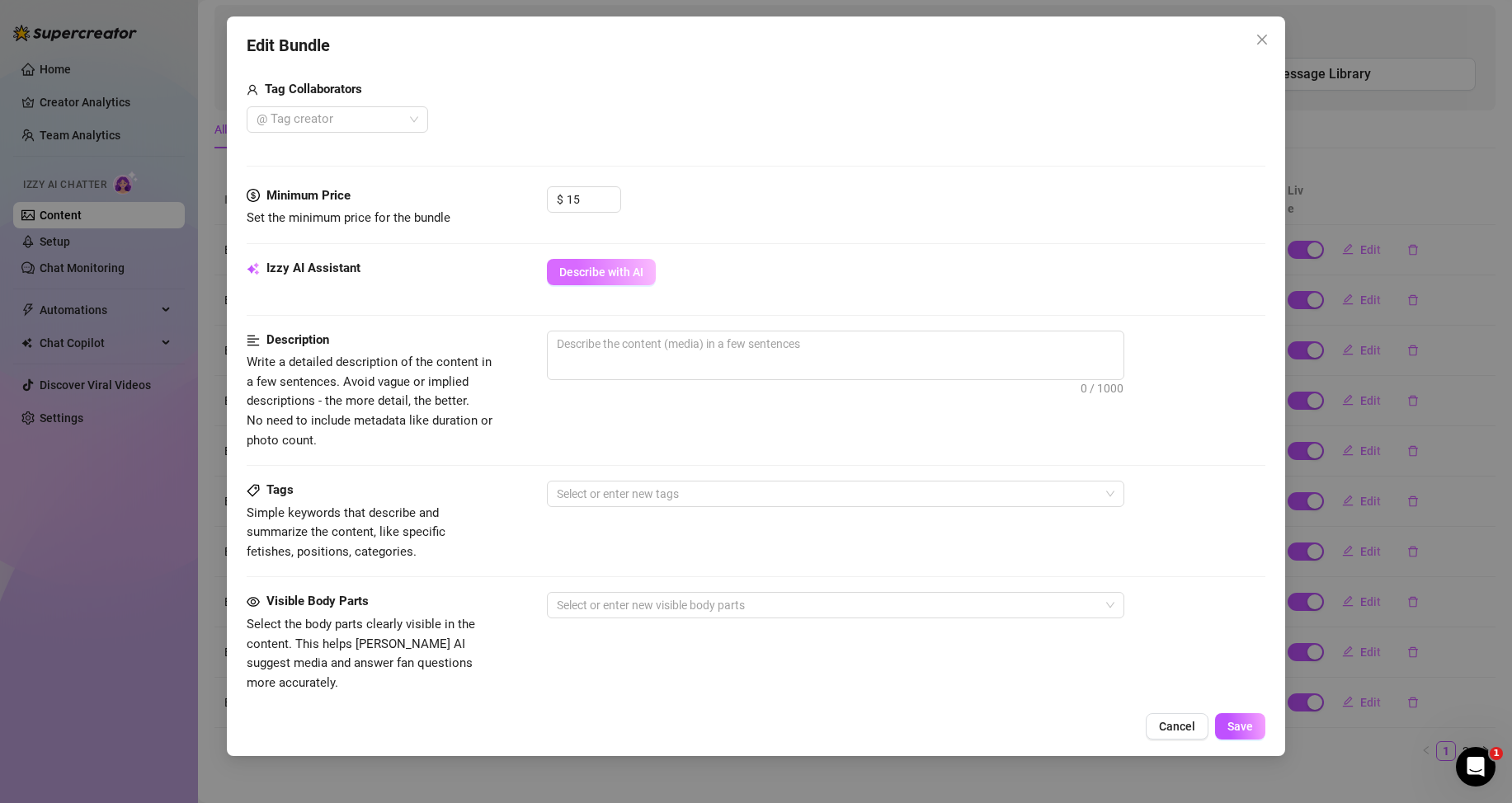
click at [627, 277] on span "Describe with AI" at bounding box center [601, 272] width 84 height 14
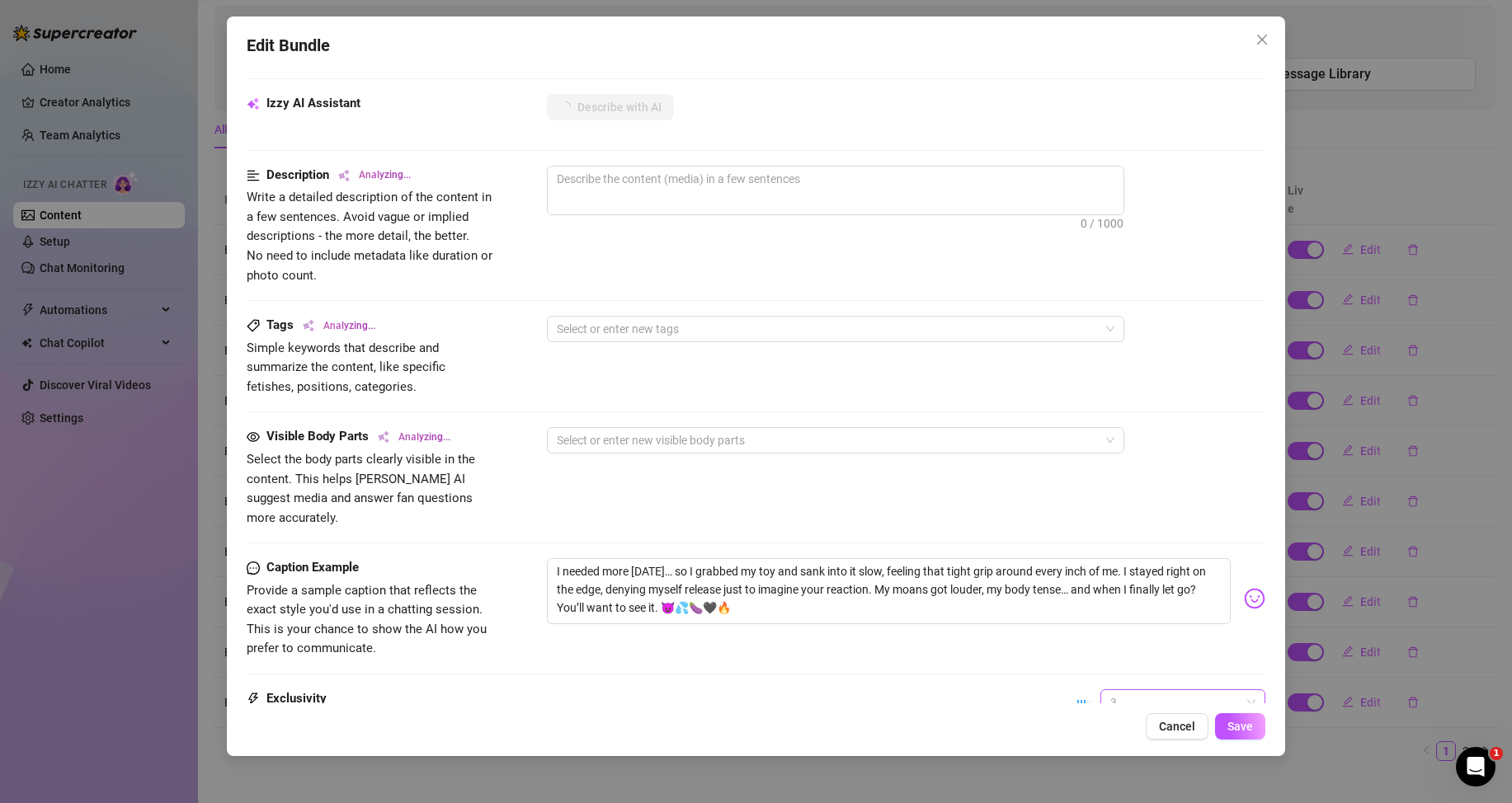
click at [1122, 690] on span "3" at bounding box center [1183, 702] width 145 height 24
click at [1127, 541] on div "1 - Least Exclusive" at bounding box center [1169, 544] width 139 height 19
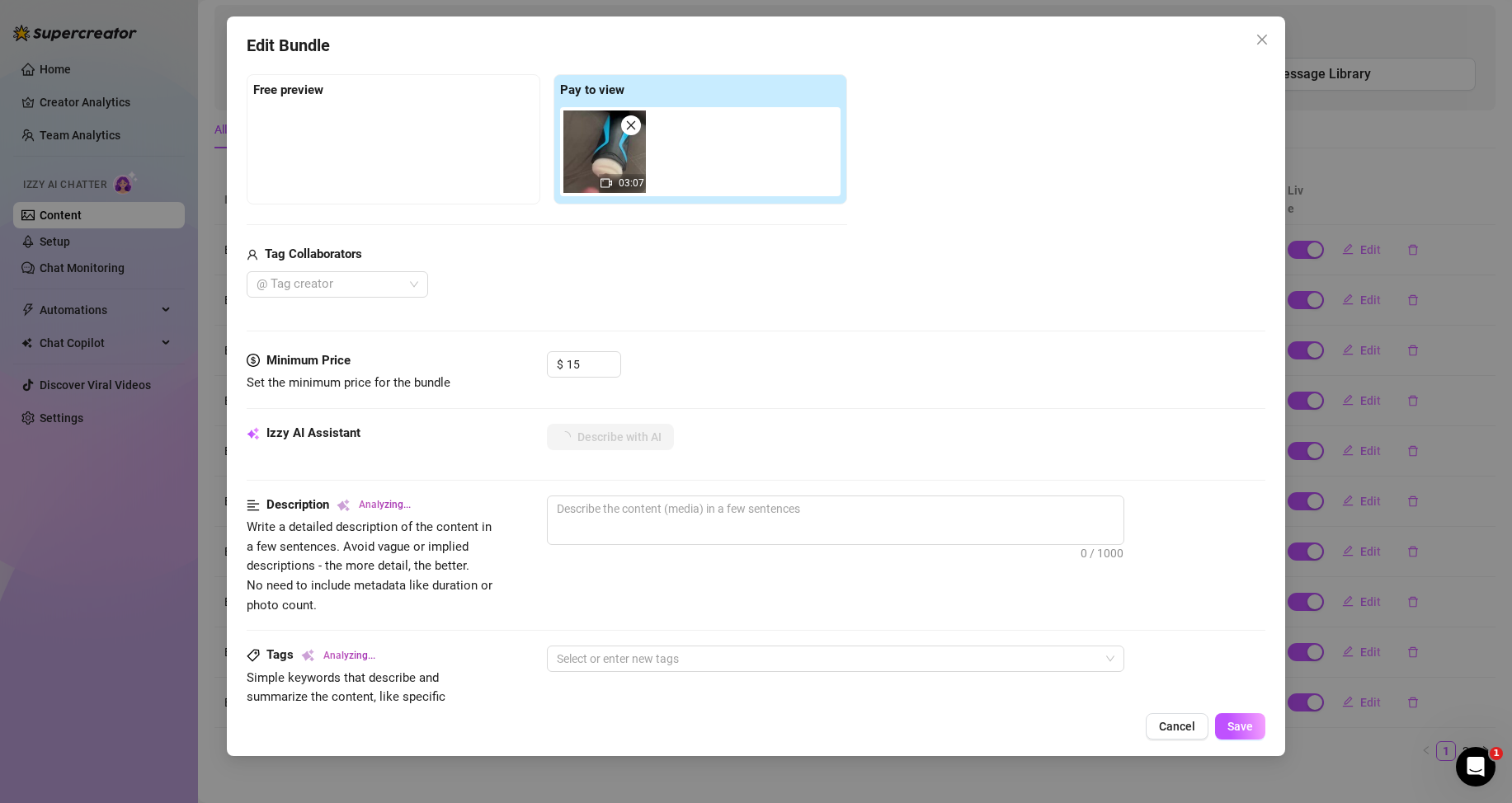
type textarea "[PERSON_NAME]"
type textarea "[PERSON_NAME] is"
type textarea "[PERSON_NAME] is fully"
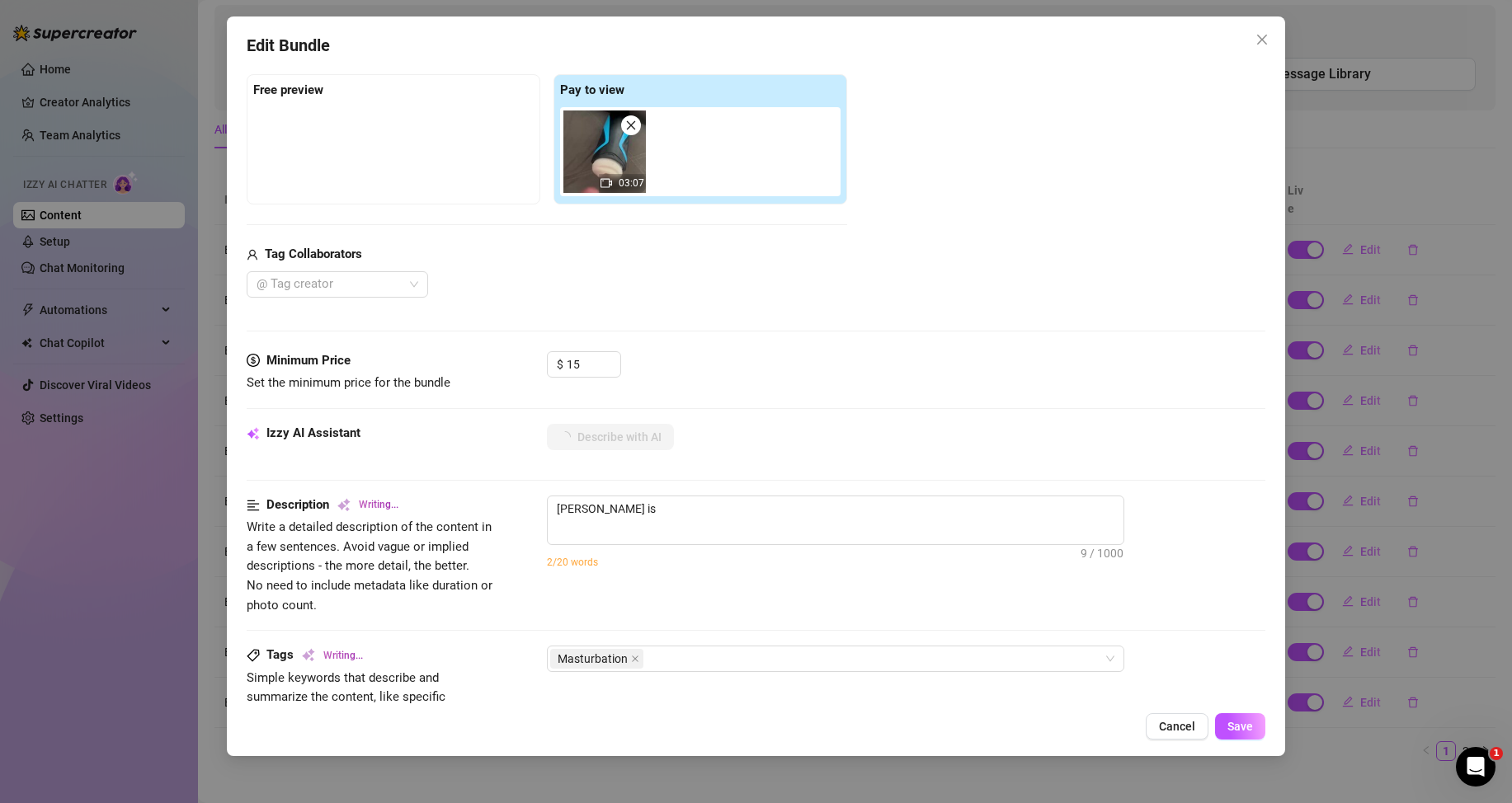
type textarea "[PERSON_NAME] is fully"
type textarea "Arthur is fully naked,"
type textarea "Arthur is fully naked, stroking"
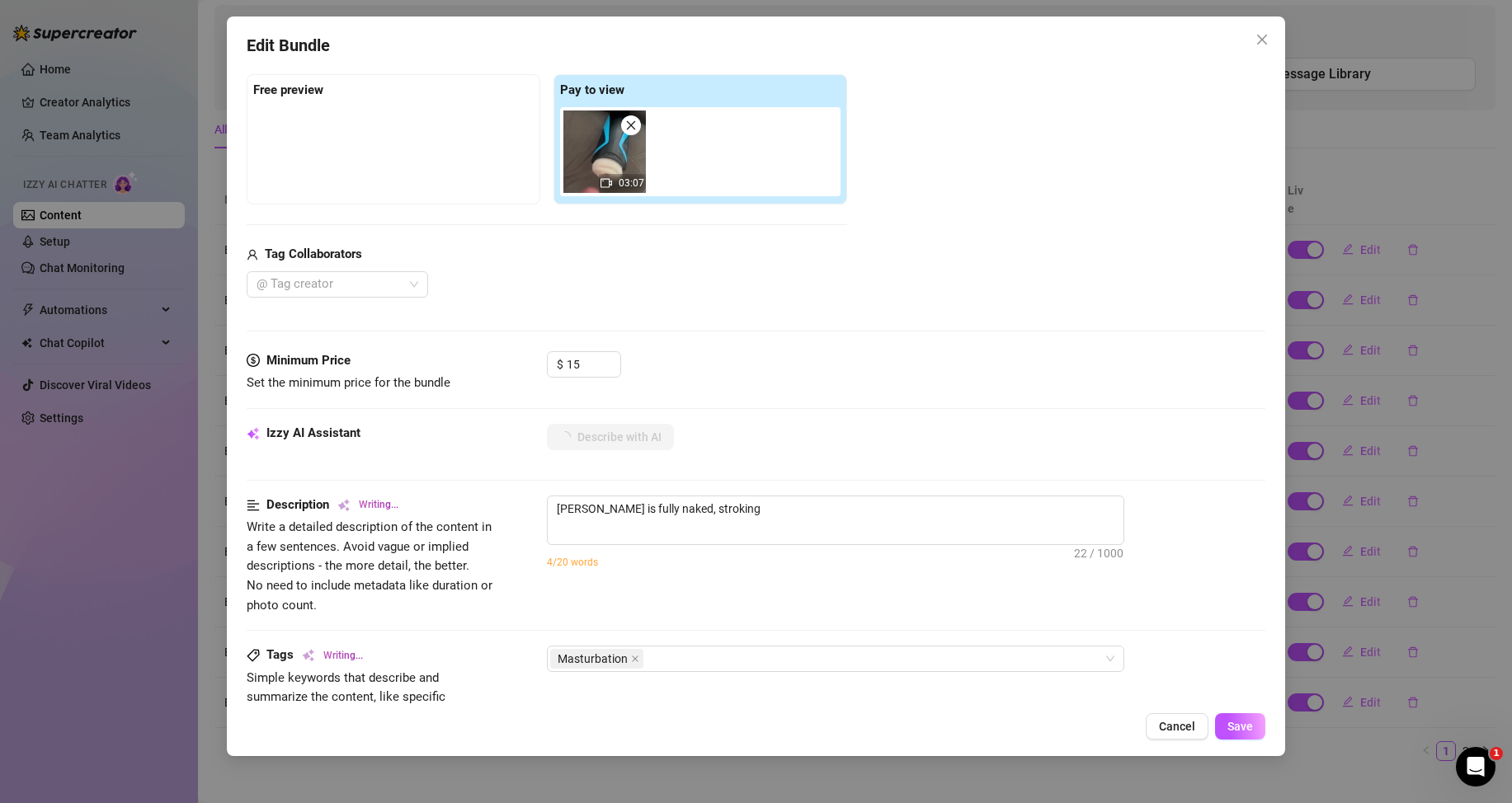
type textarea "Arthur is fully naked, stroking his"
type textarea "Arthur is fully naked, stroking his thick,"
type textarea "Arthur is fully naked, stroking his thick, uncut"
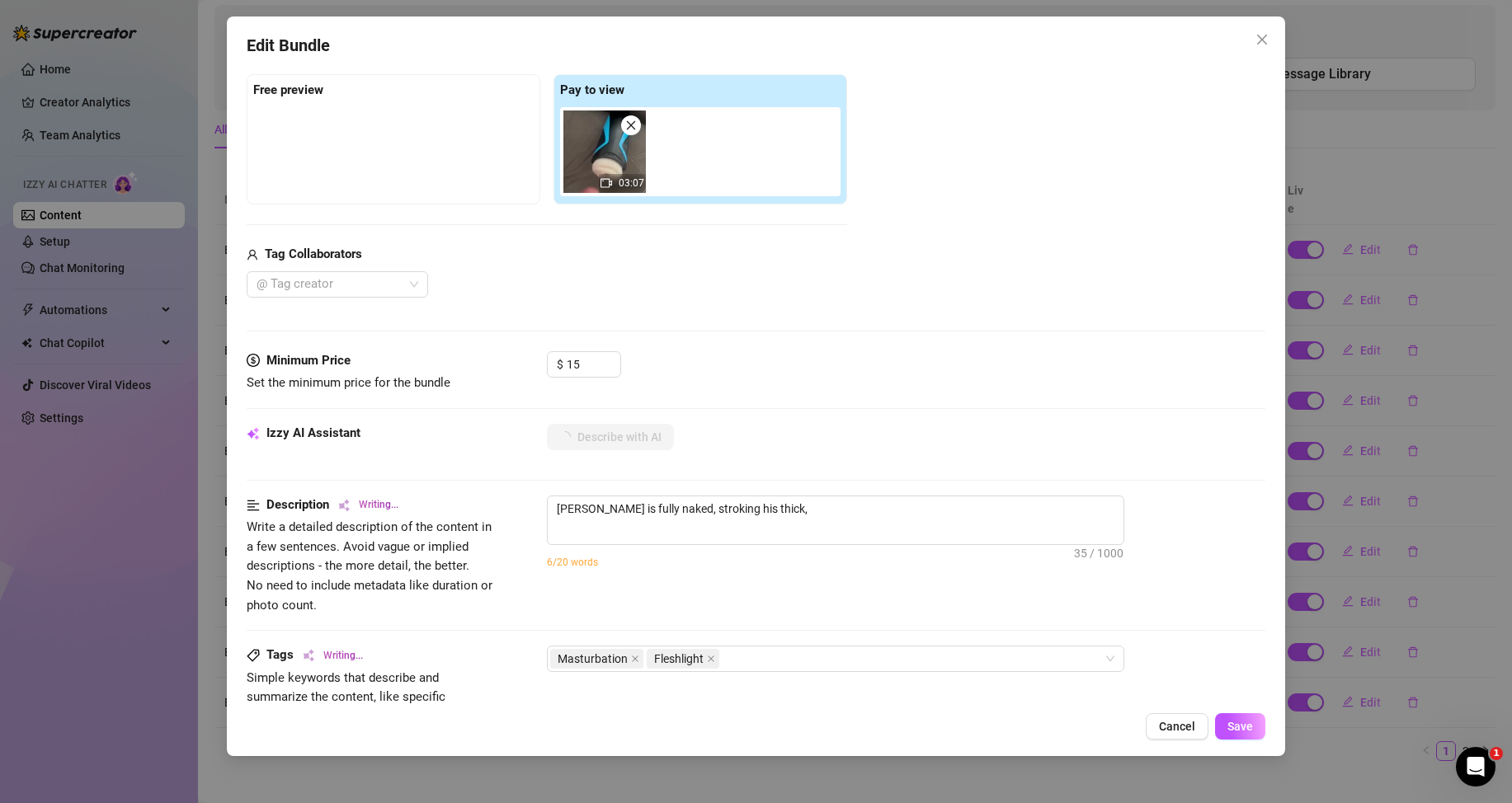
type textarea "Arthur is fully naked, stroking his thick, uncut"
type textarea "Arthur is fully naked, stroking his thick, uncut cock"
type textarea "Arthur is fully naked, stroking his thick, uncut cock while"
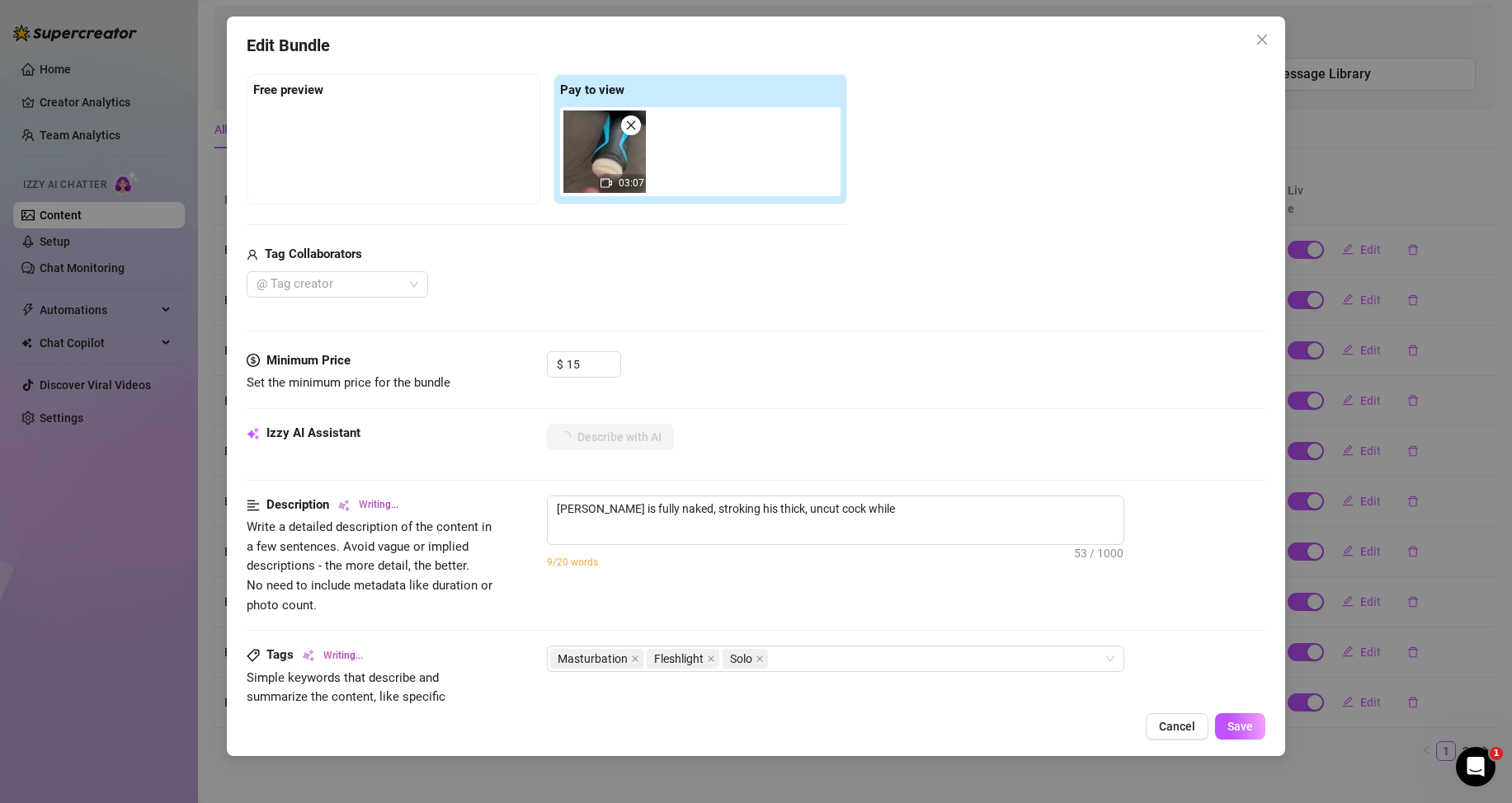
type textarea "Arthur is fully naked, stroking his thick, uncut cock while sitting"
type textarea "Arthur is fully naked, stroking his thick, uncut cock while sitting on"
type textarea "Arthur is fully naked, stroking his thick, uncut cock while sitting on a"
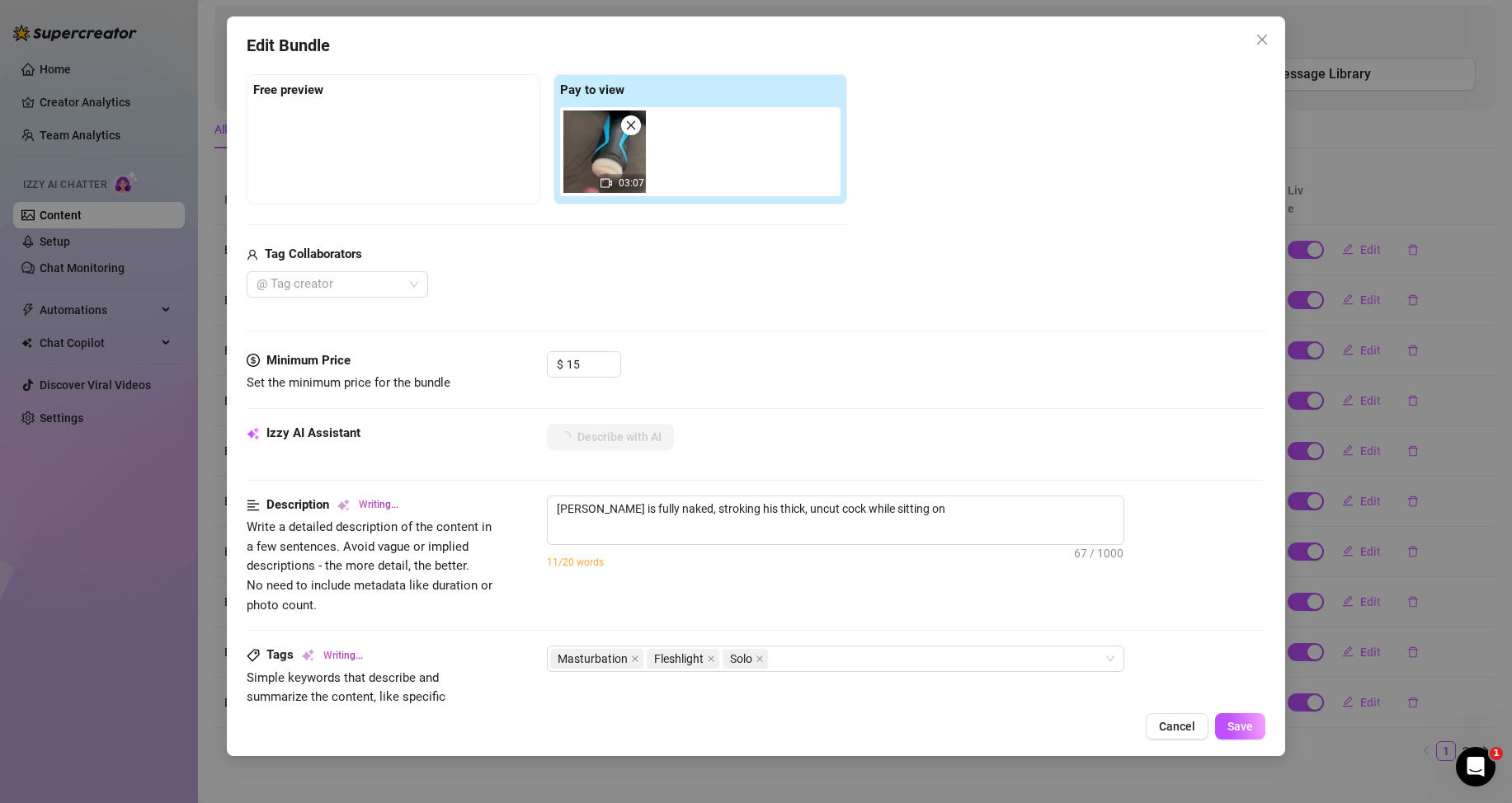
type textarea "Arthur is fully naked, stroking his thick, uncut cock while sitting on a"
type textarea "Arthur is fully naked, stroking his thick, uncut cock while sitting on a couch."
type textarea "Arthur is fully naked, stroking his thick, uncut cock while sitting on a couch.…"
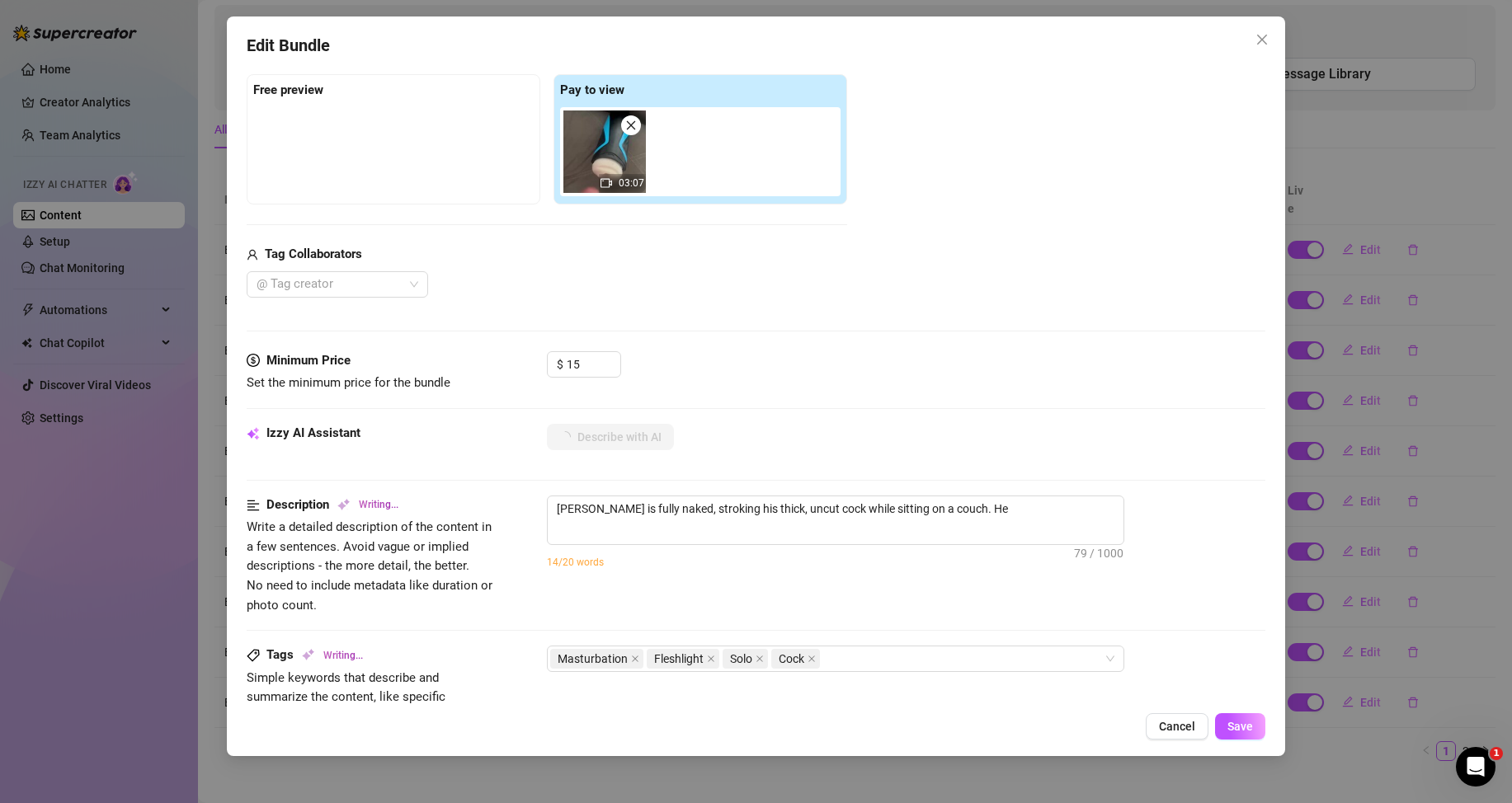
type textarea "Arthur is fully naked, stroking his thick, uncut cock while sitting on a couch.…"
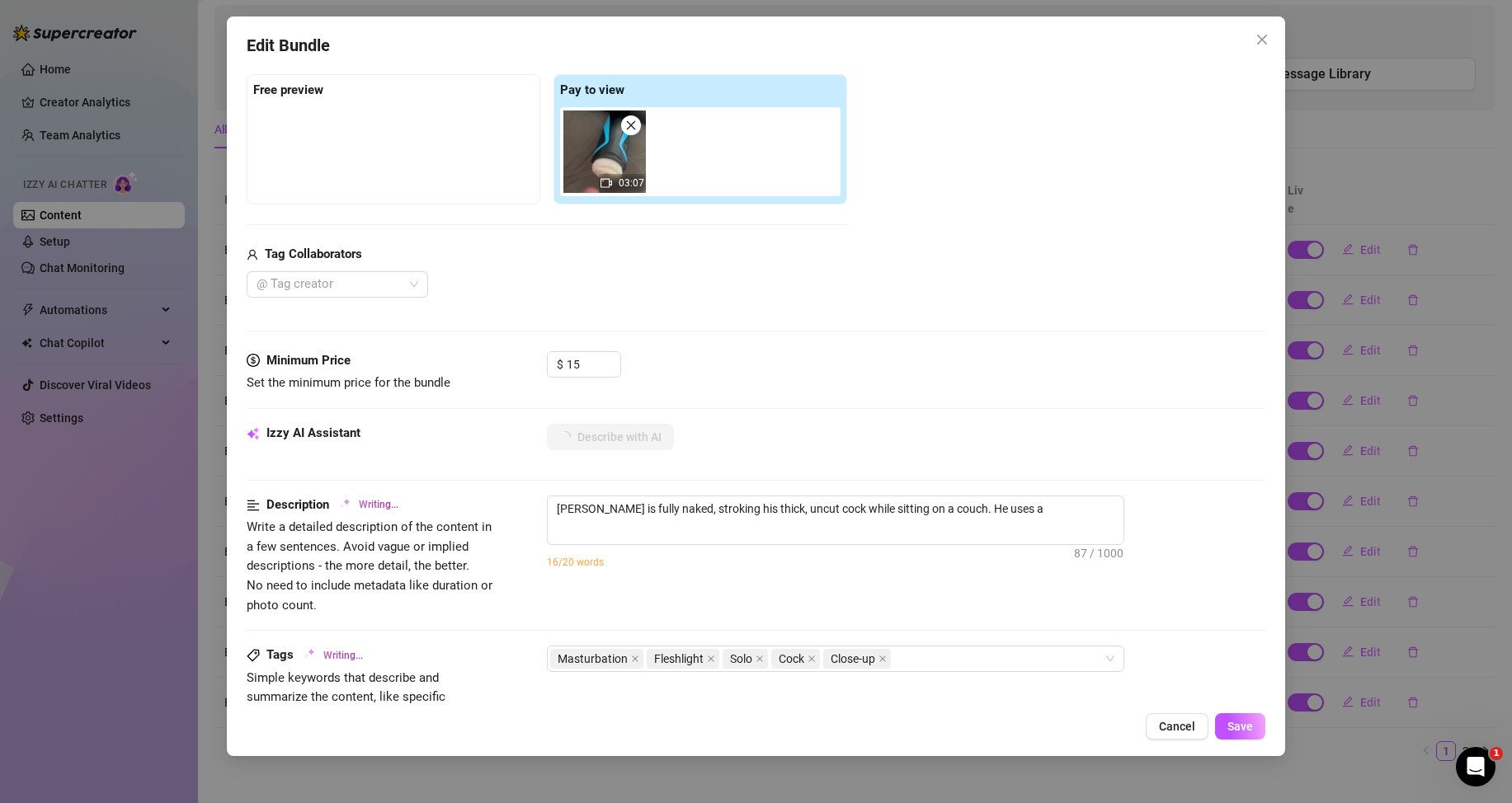
type textarea "Arthur is fully naked, stroking his thick, uncut cock while sitting on a couch.…"
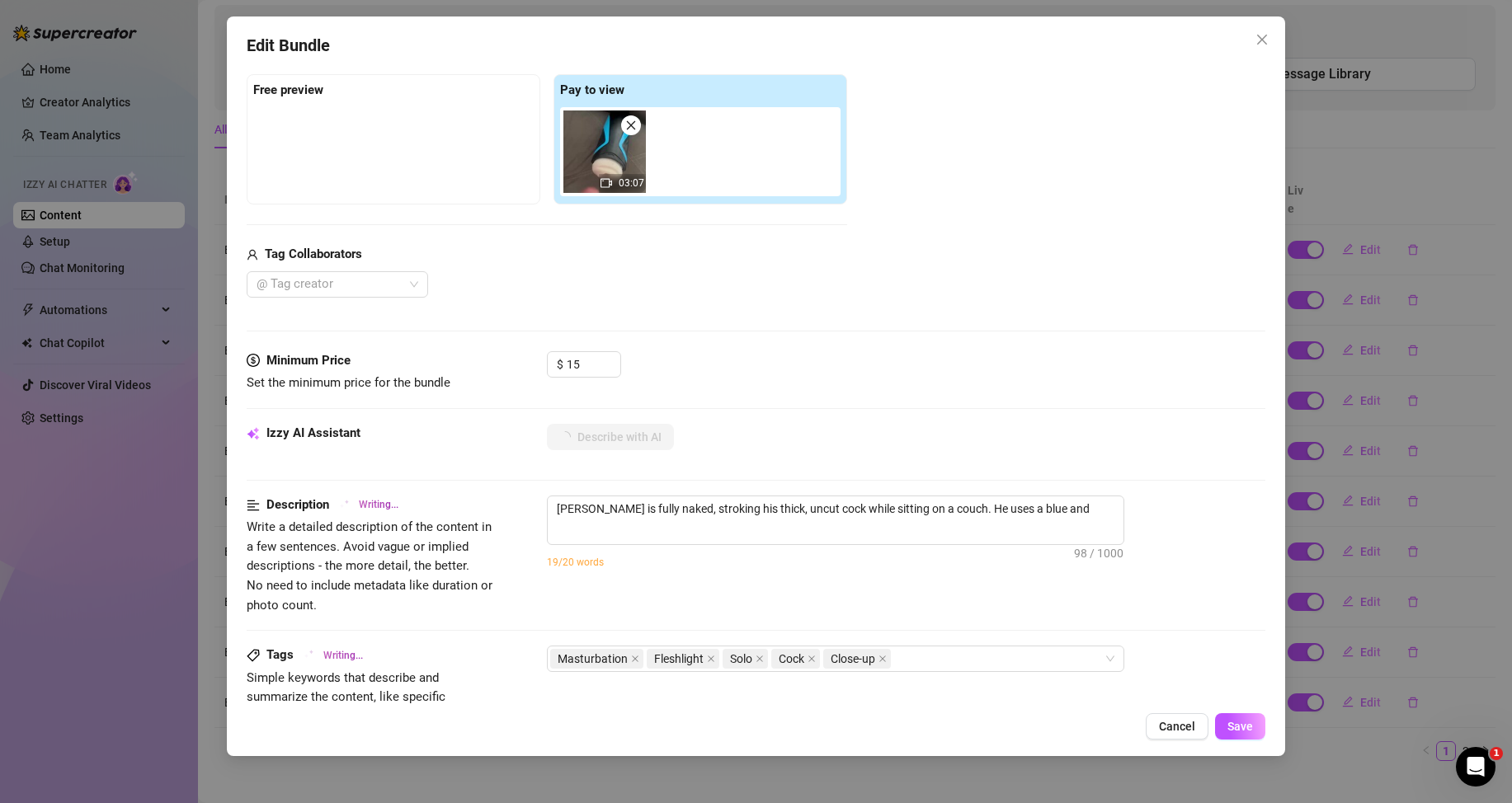
type textarea "Arthur is fully naked, stroking his thick, uncut cock while sitting on a couch.…"
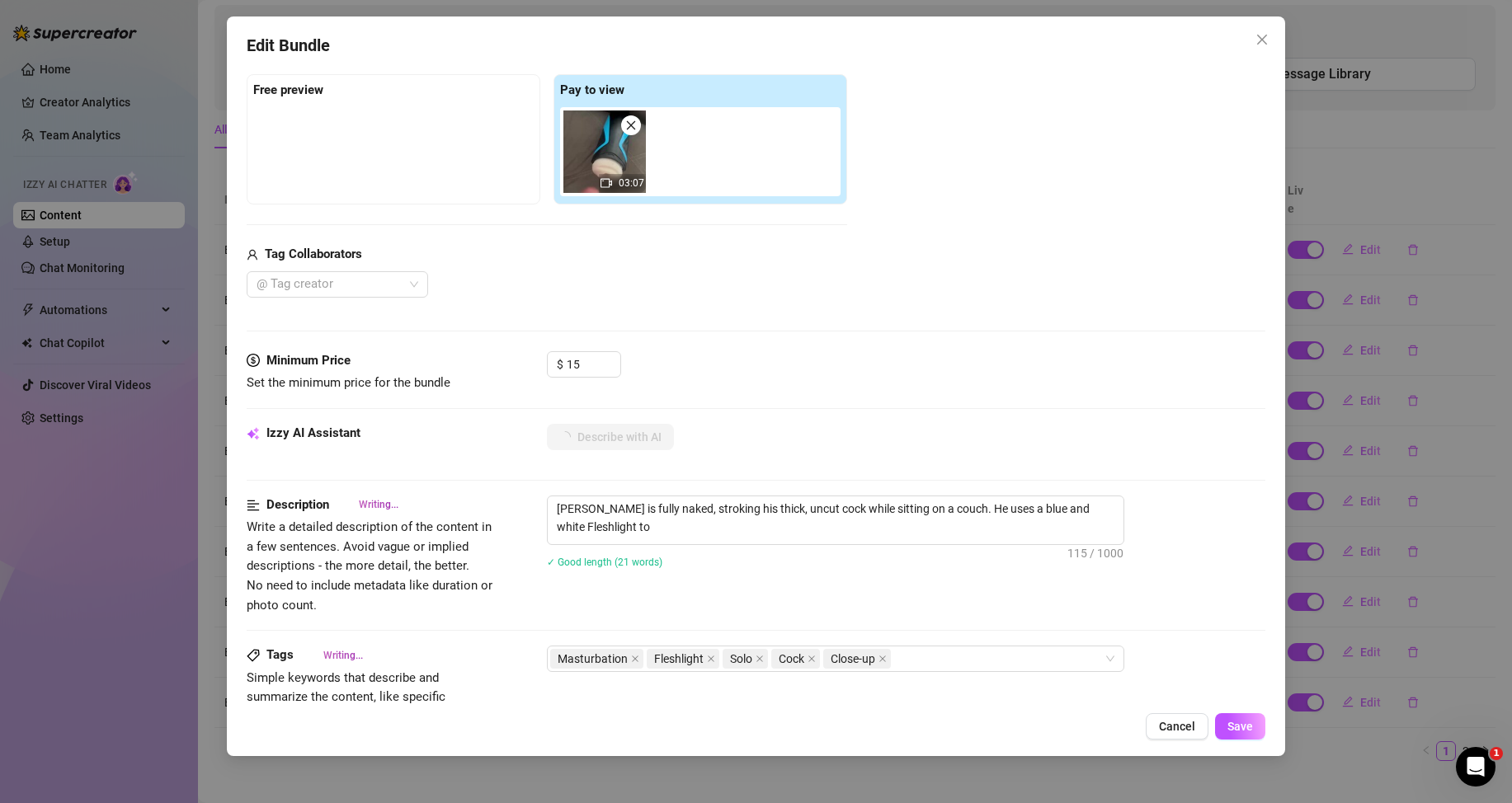
type textarea "Arthur is fully naked, stroking his thick, uncut cock while sitting on a couch.…"
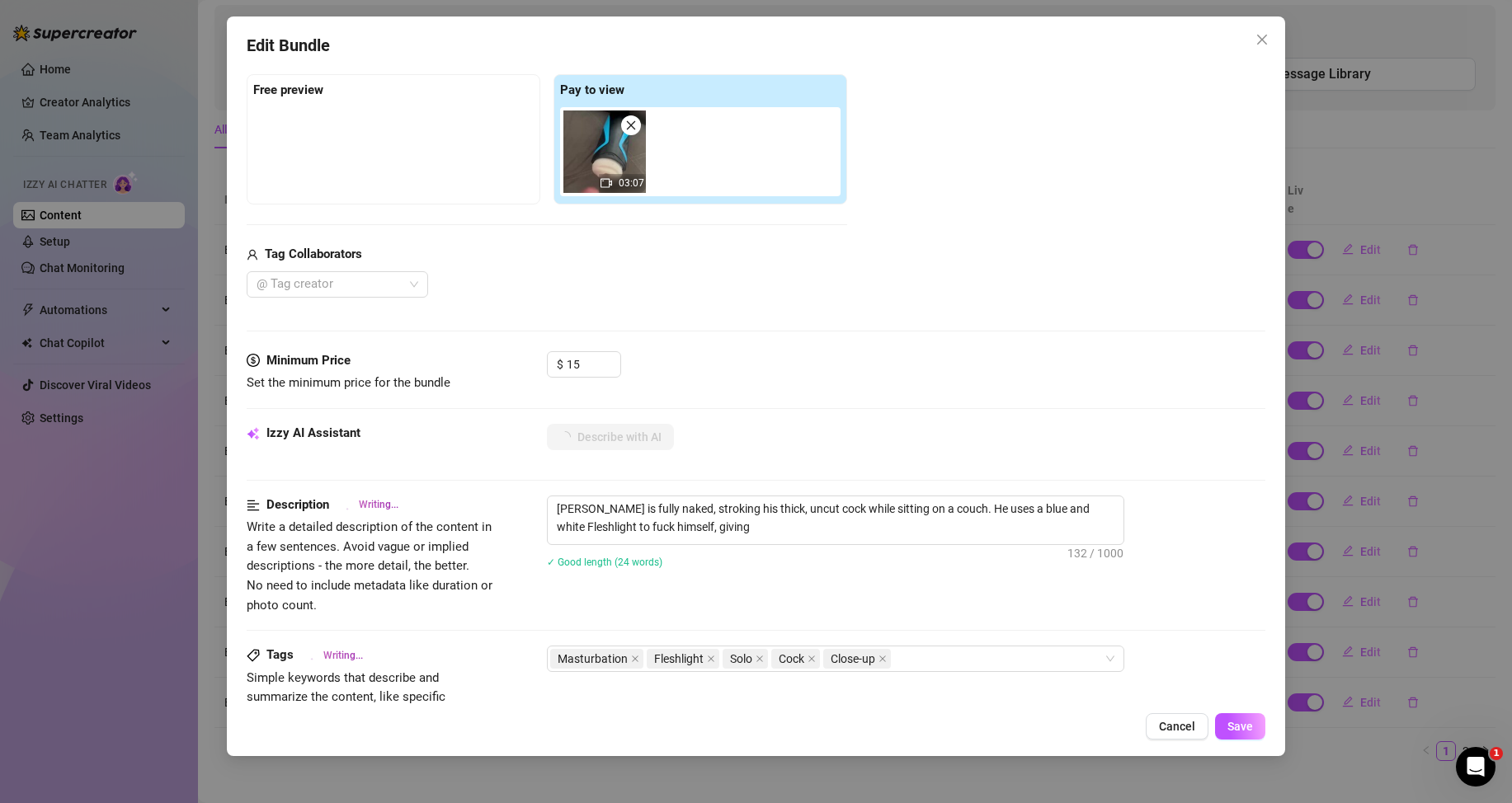
type textarea "Arthur is fully naked, stroking his thick, uncut cock while sitting on a couch.…"
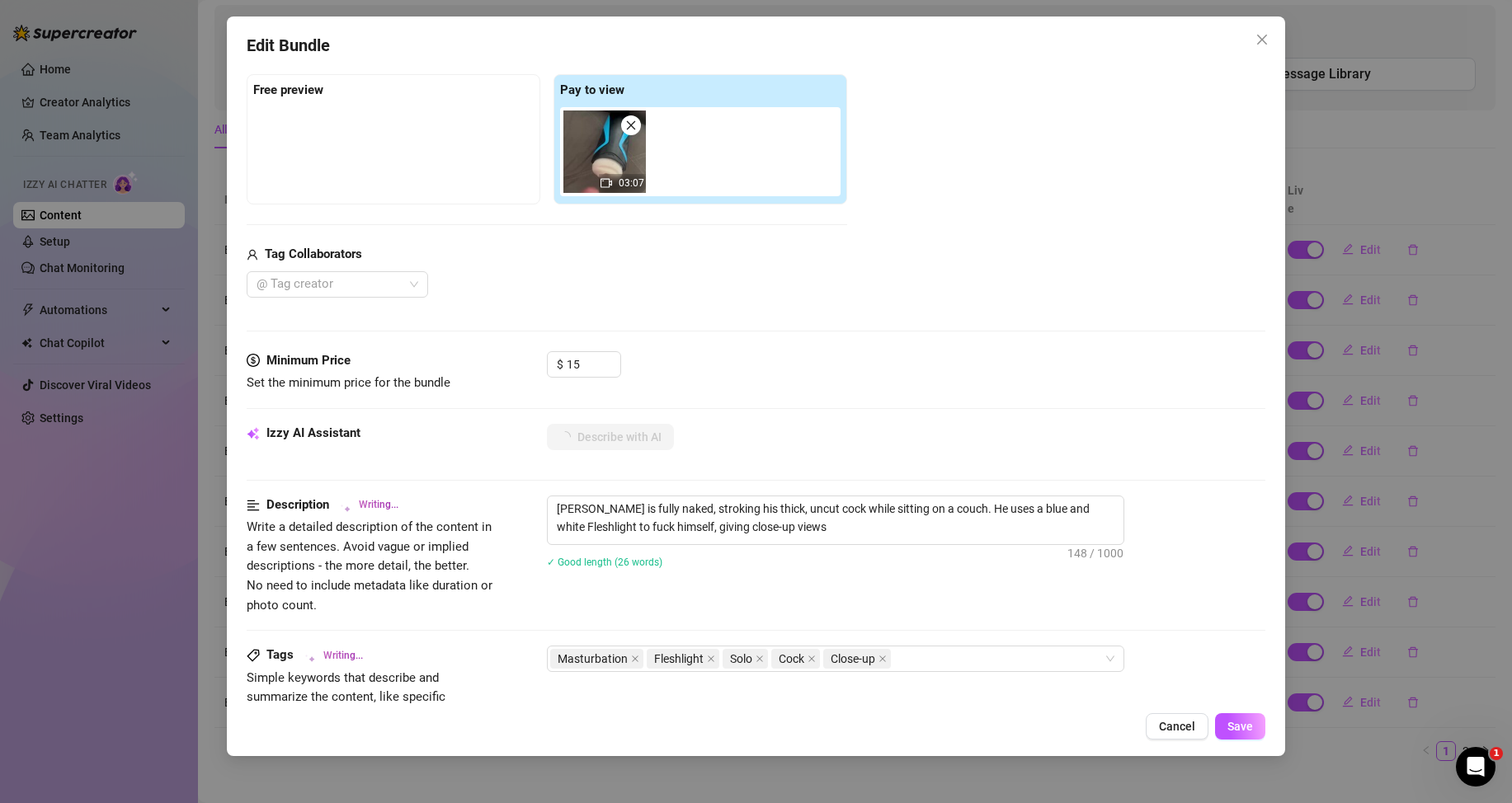
type textarea "Arthur is fully naked, stroking his thick, uncut cock while sitting on a couch.…"
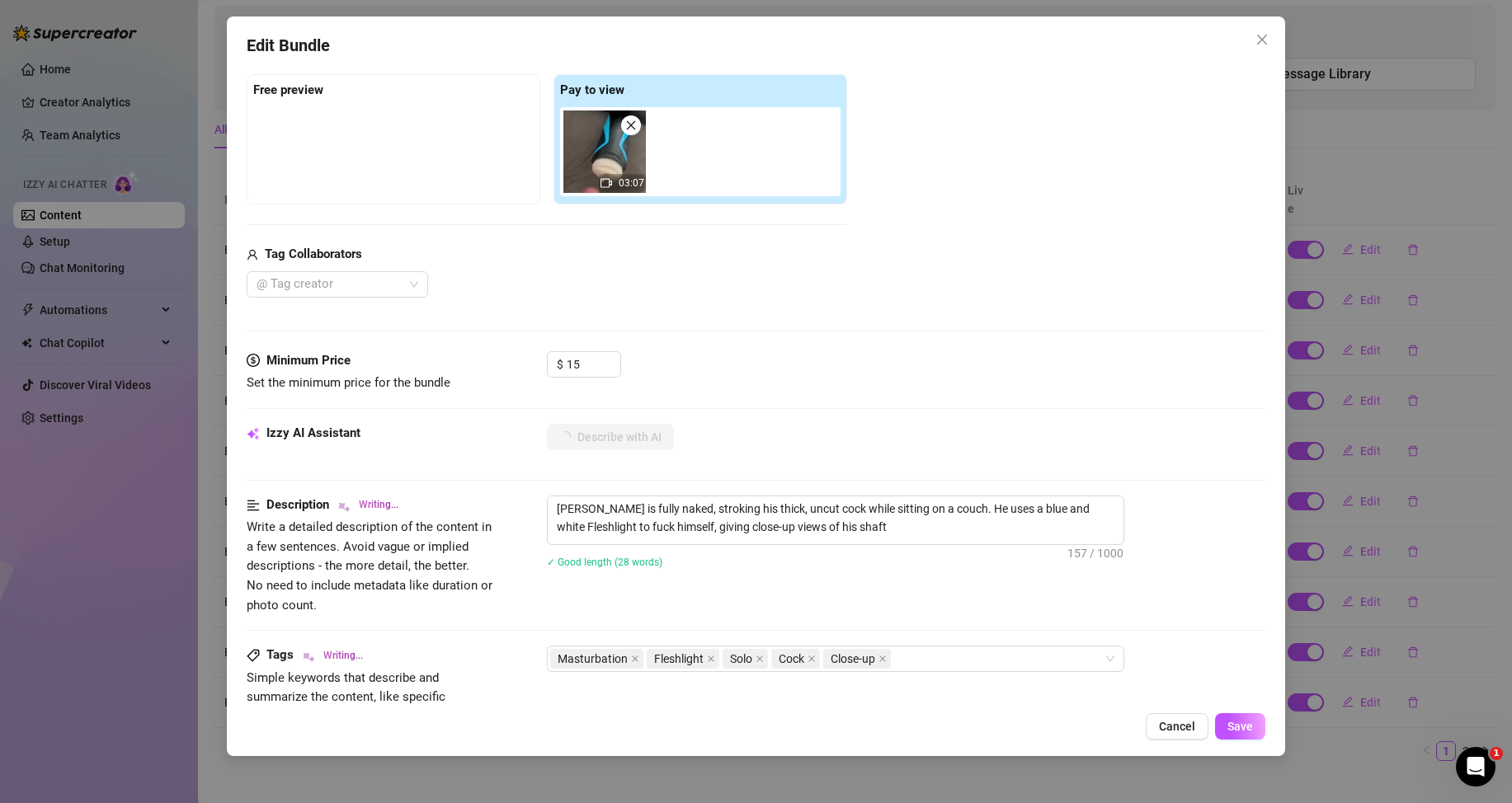
type textarea "Arthur is fully naked, stroking his thick, uncut cock while sitting on a couch.…"
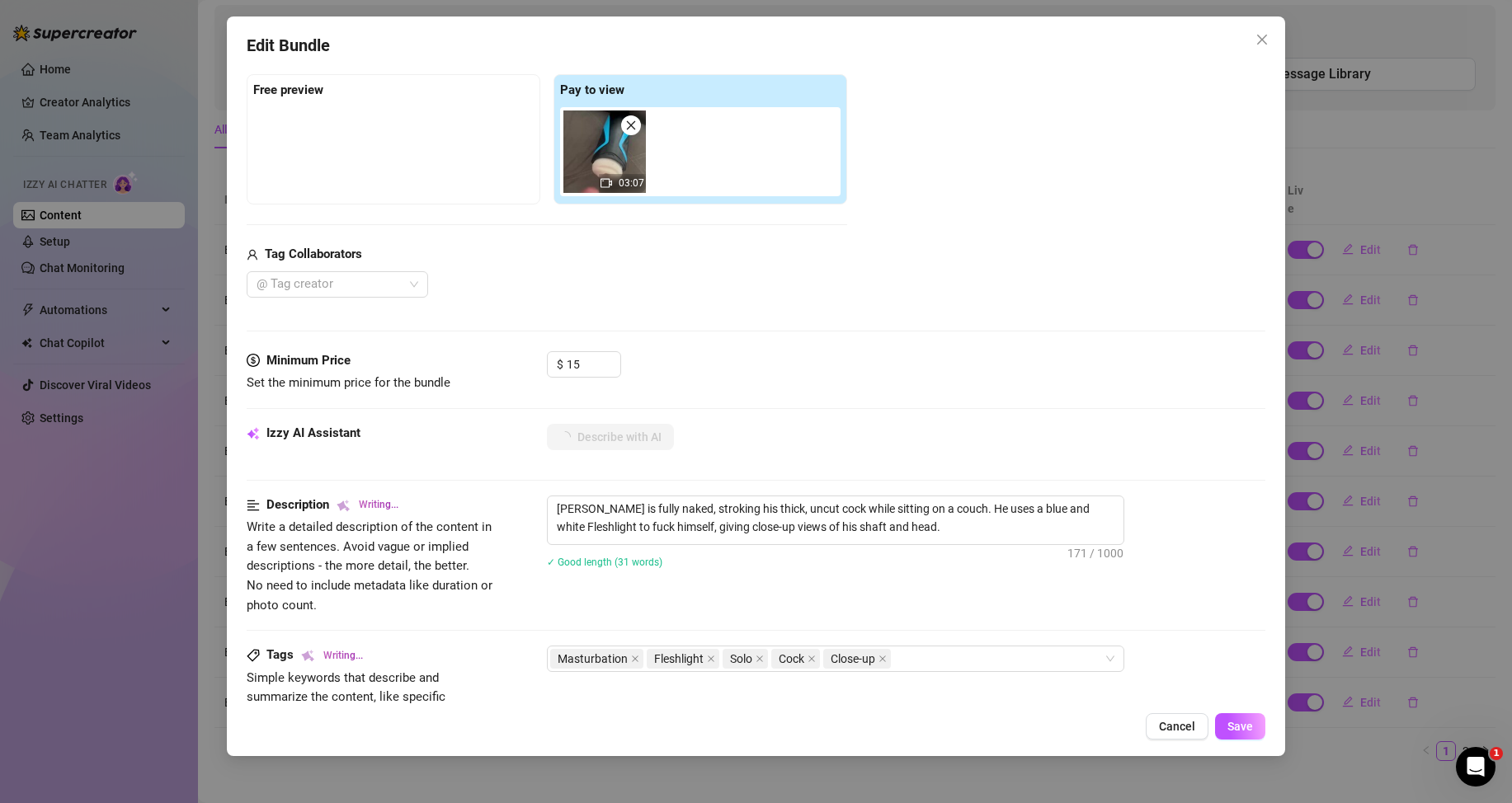
type textarea "Arthur is fully naked, stroking his thick, uncut cock while sitting on a couch.…"
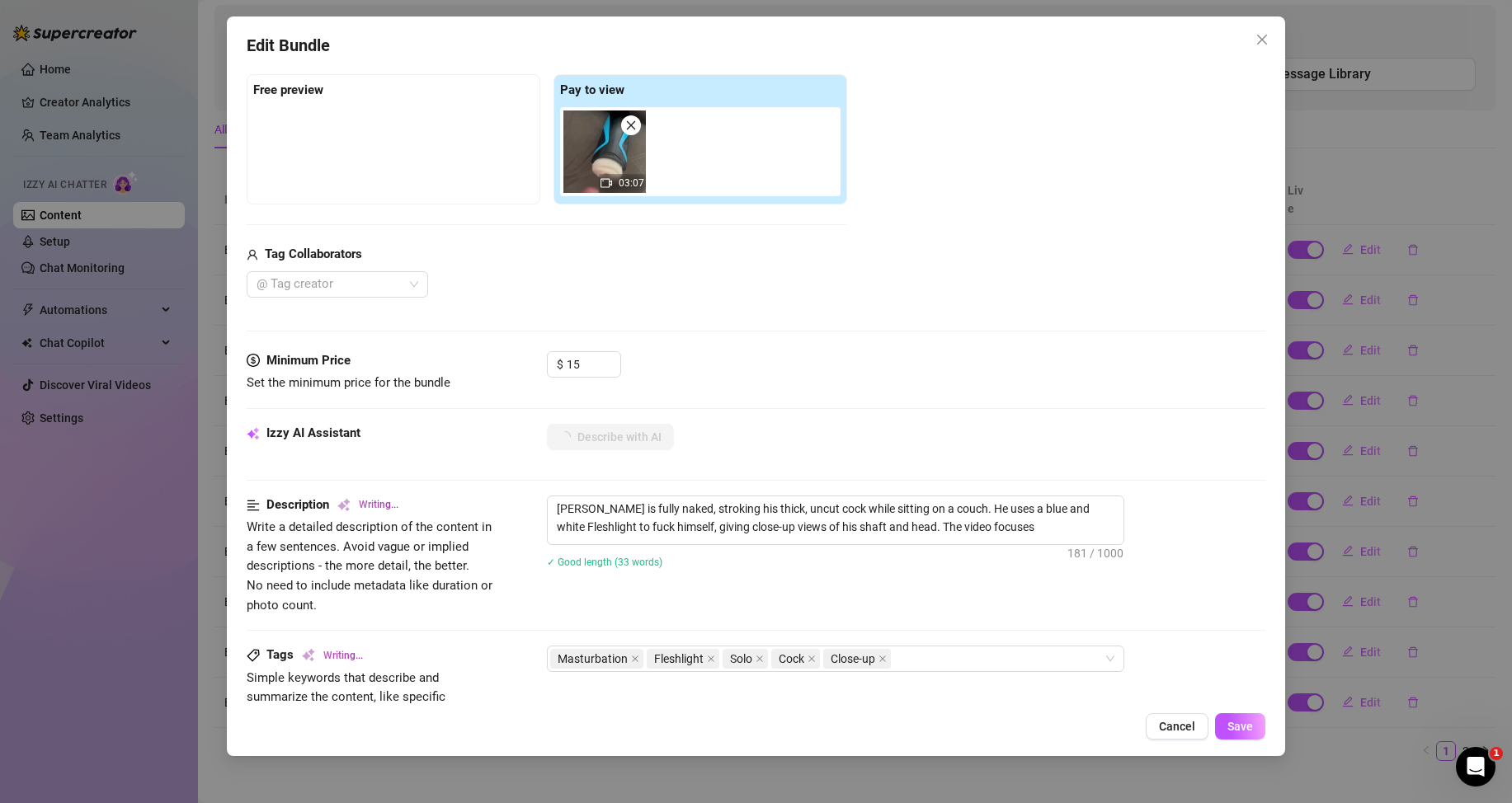
type textarea "Arthur is fully naked, stroking his thick, uncut cock while sitting on a couch.…"
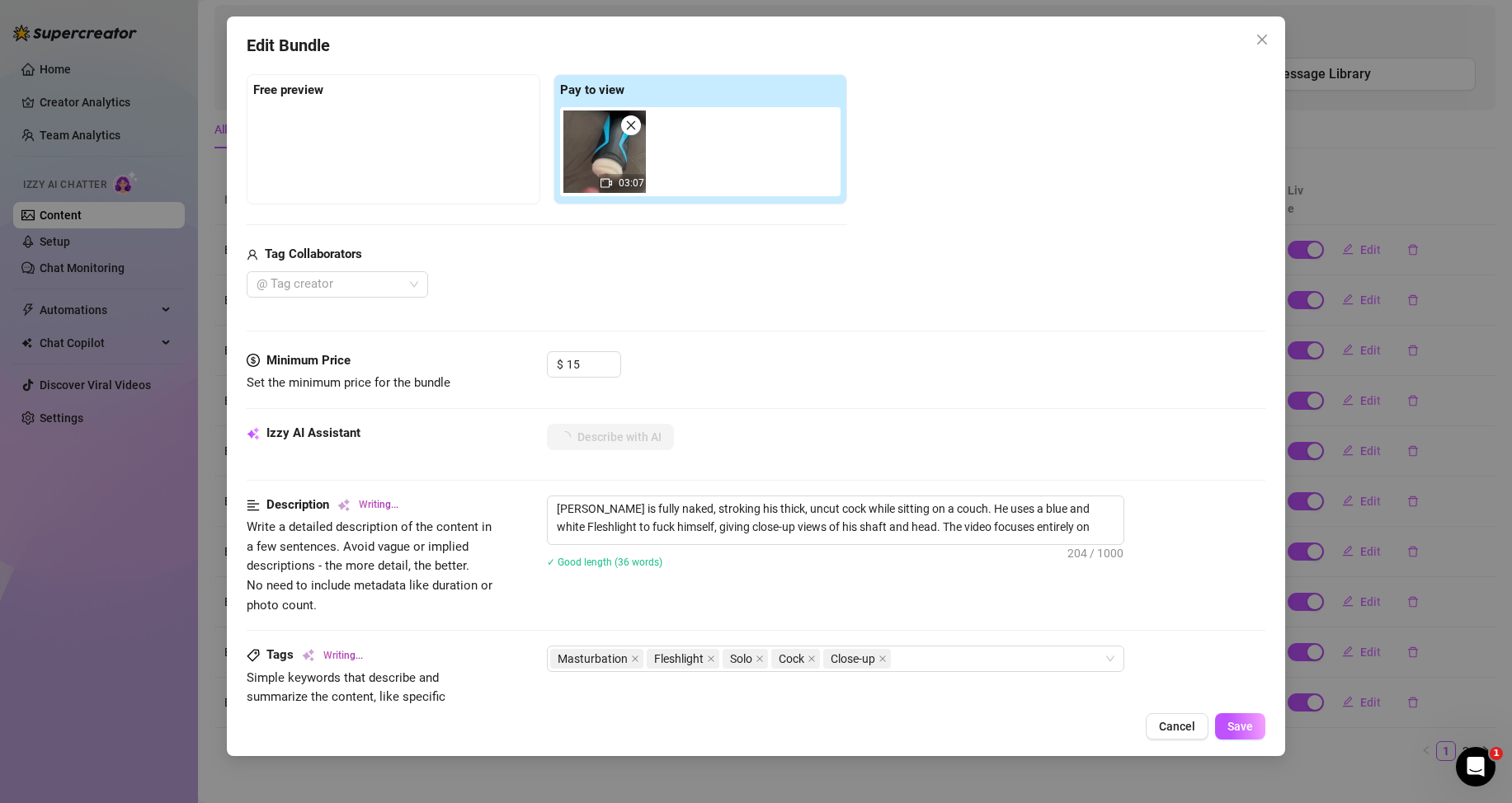
type textarea "Arthur is fully naked, stroking his thick, uncut cock while sitting on a couch.…"
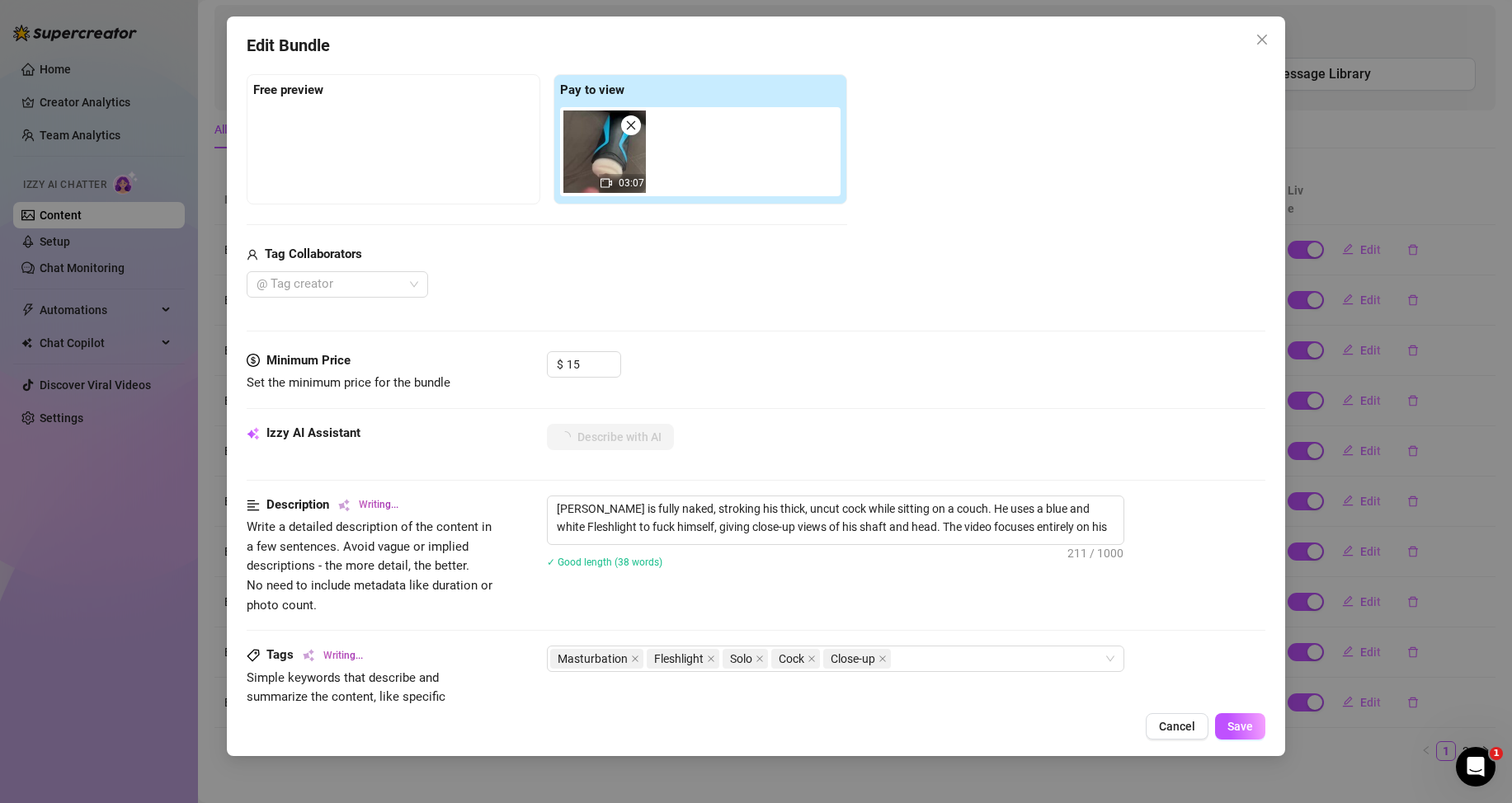
type textarea "Arthur is fully naked, stroking his thick, uncut cock while sitting on a couch.…"
click at [1245, 718] on button "Save" at bounding box center [1241, 726] width 51 height 26
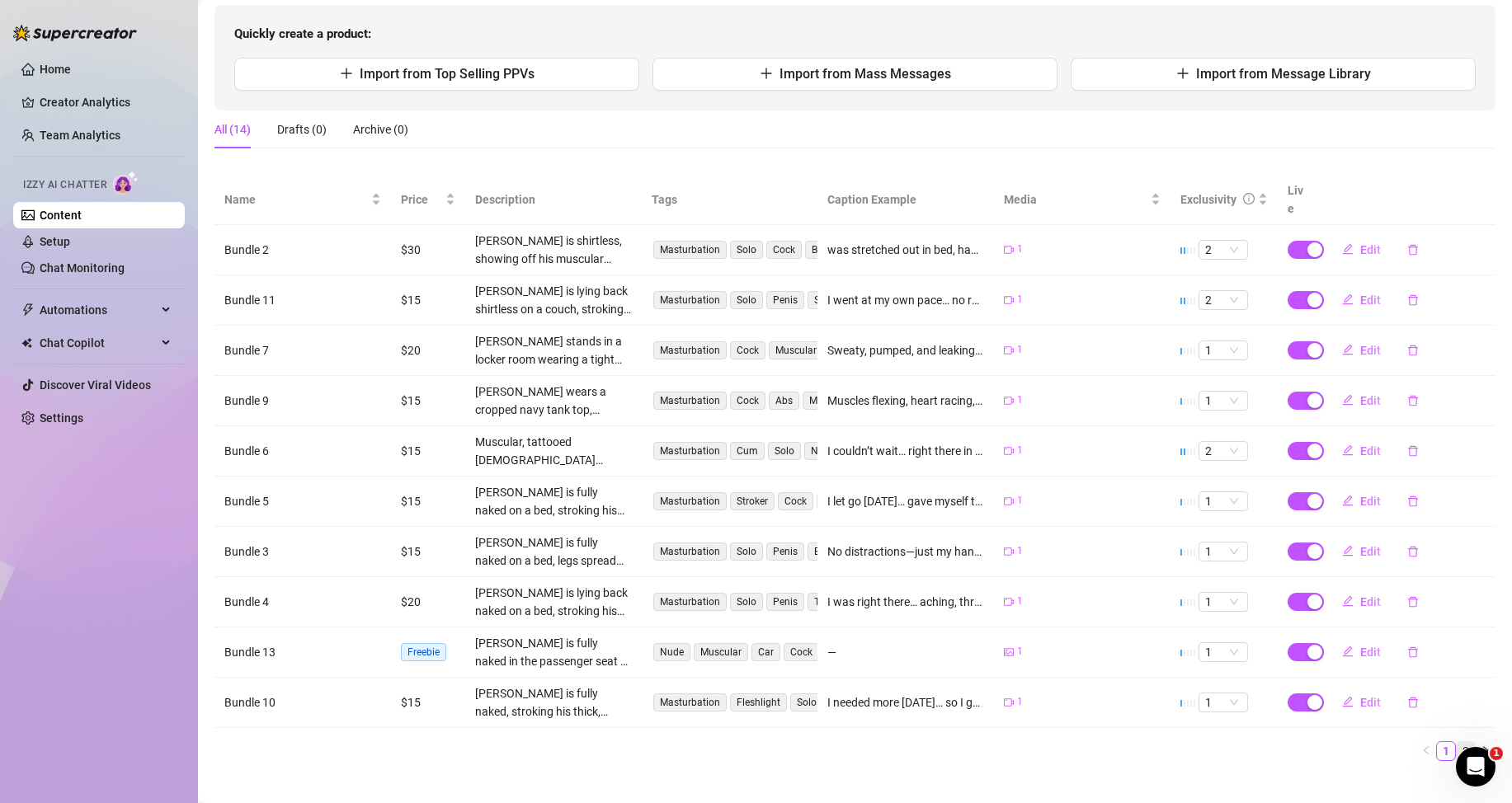
click at [1457, 744] on link "2" at bounding box center [1466, 751] width 19 height 19
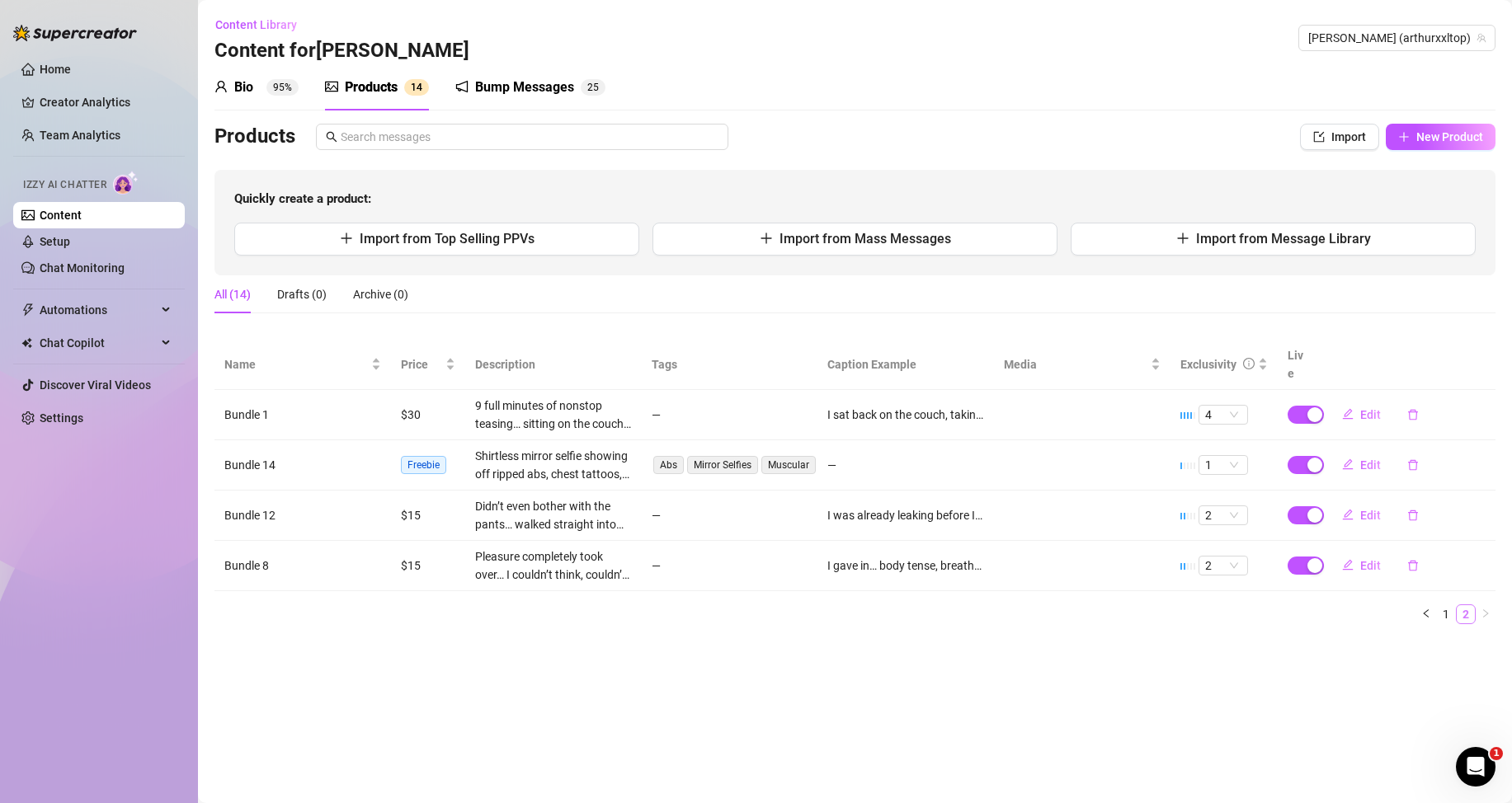
scroll to position [0, 0]
click at [1371, 412] on span "Edit" at bounding box center [1370, 415] width 20 height 14
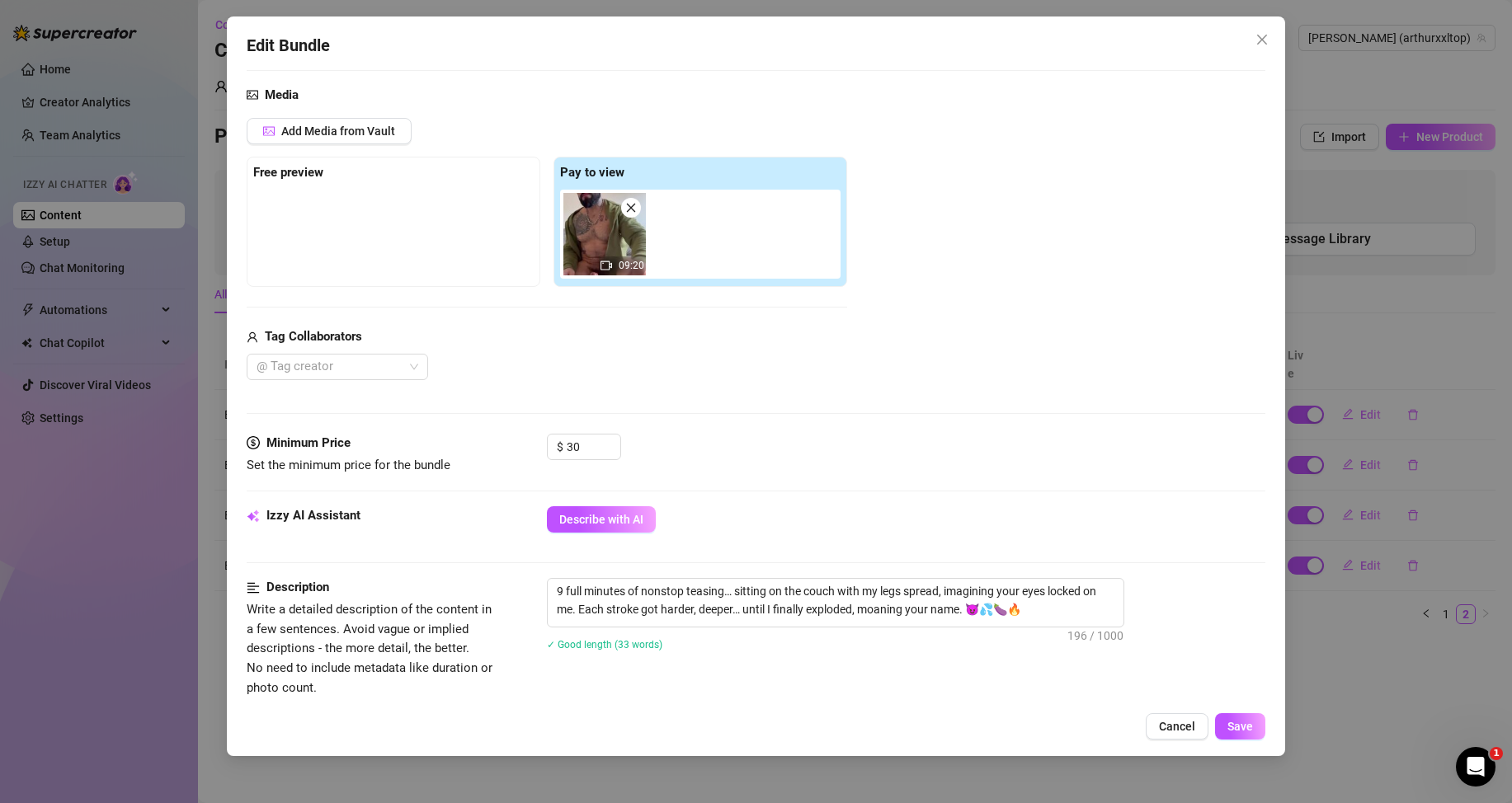
scroll to position [330, 0]
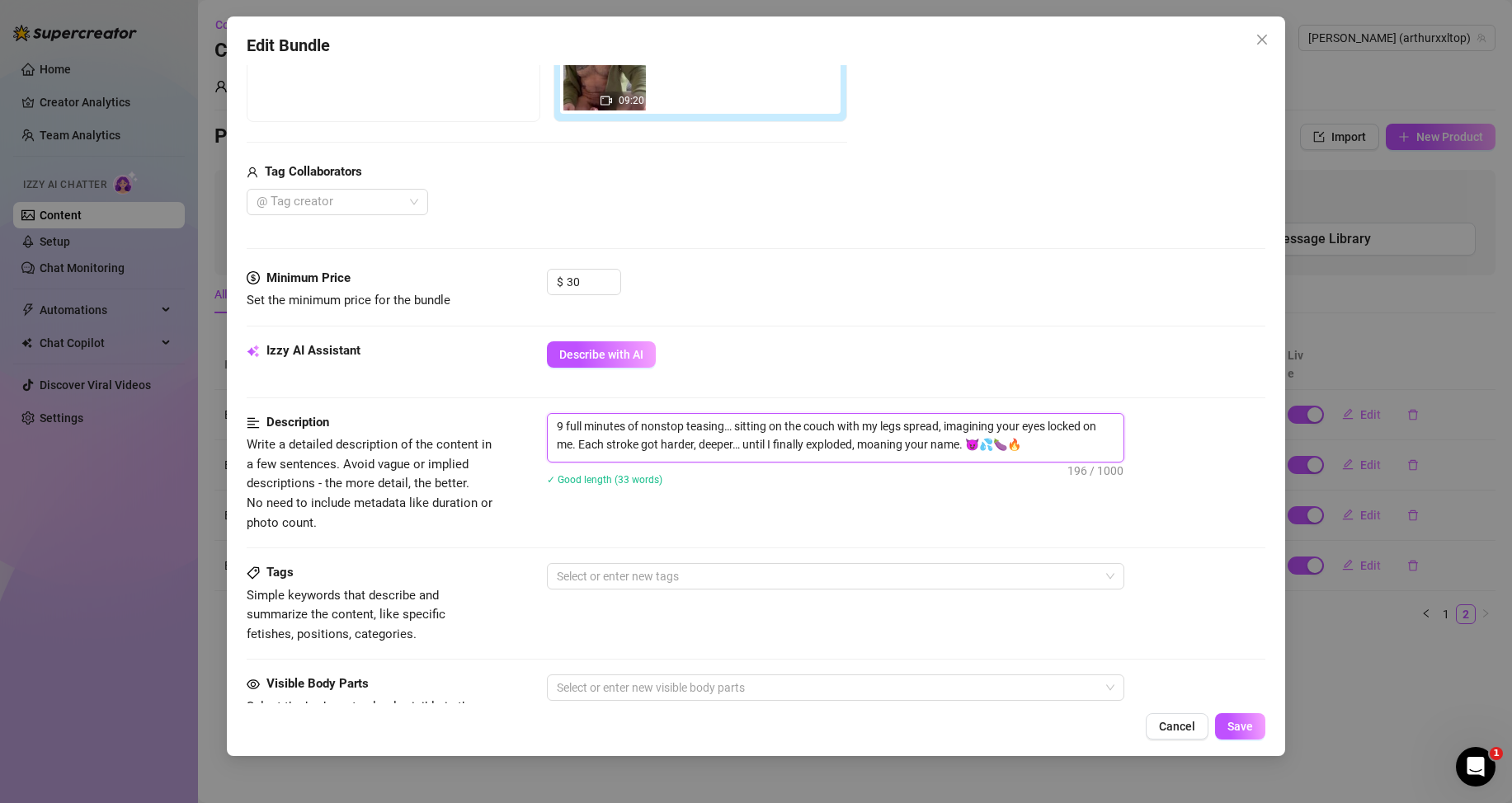
drag, startPoint x: 1042, startPoint y: 441, endPoint x: 532, endPoint y: 413, distance: 510.8
click at [532, 413] on div "Description Write a detailed description of the content in a few sentences. Avo…" at bounding box center [756, 472] width 1019 height 120
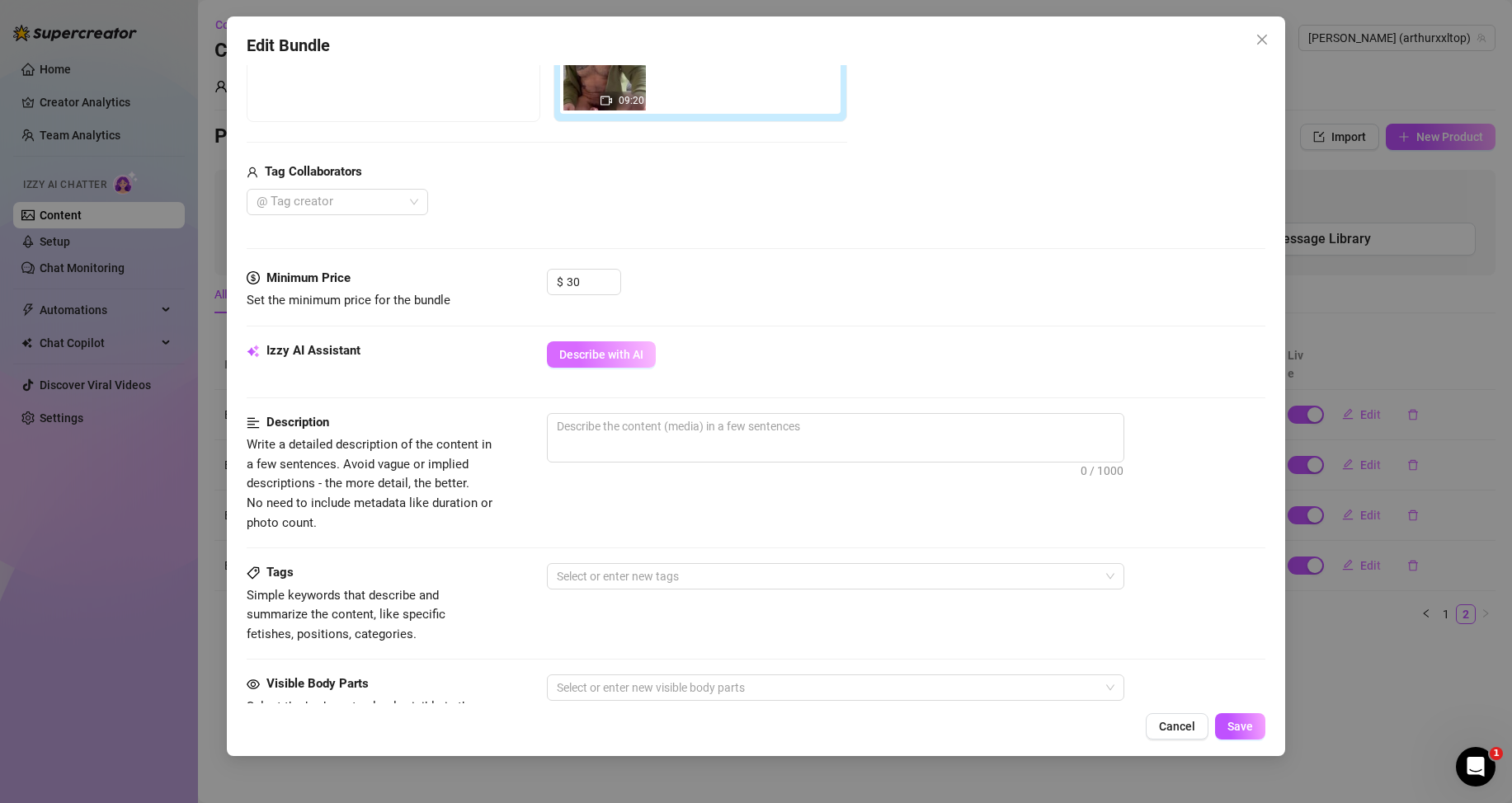
click at [632, 360] on span "Describe with AI" at bounding box center [601, 355] width 84 height 14
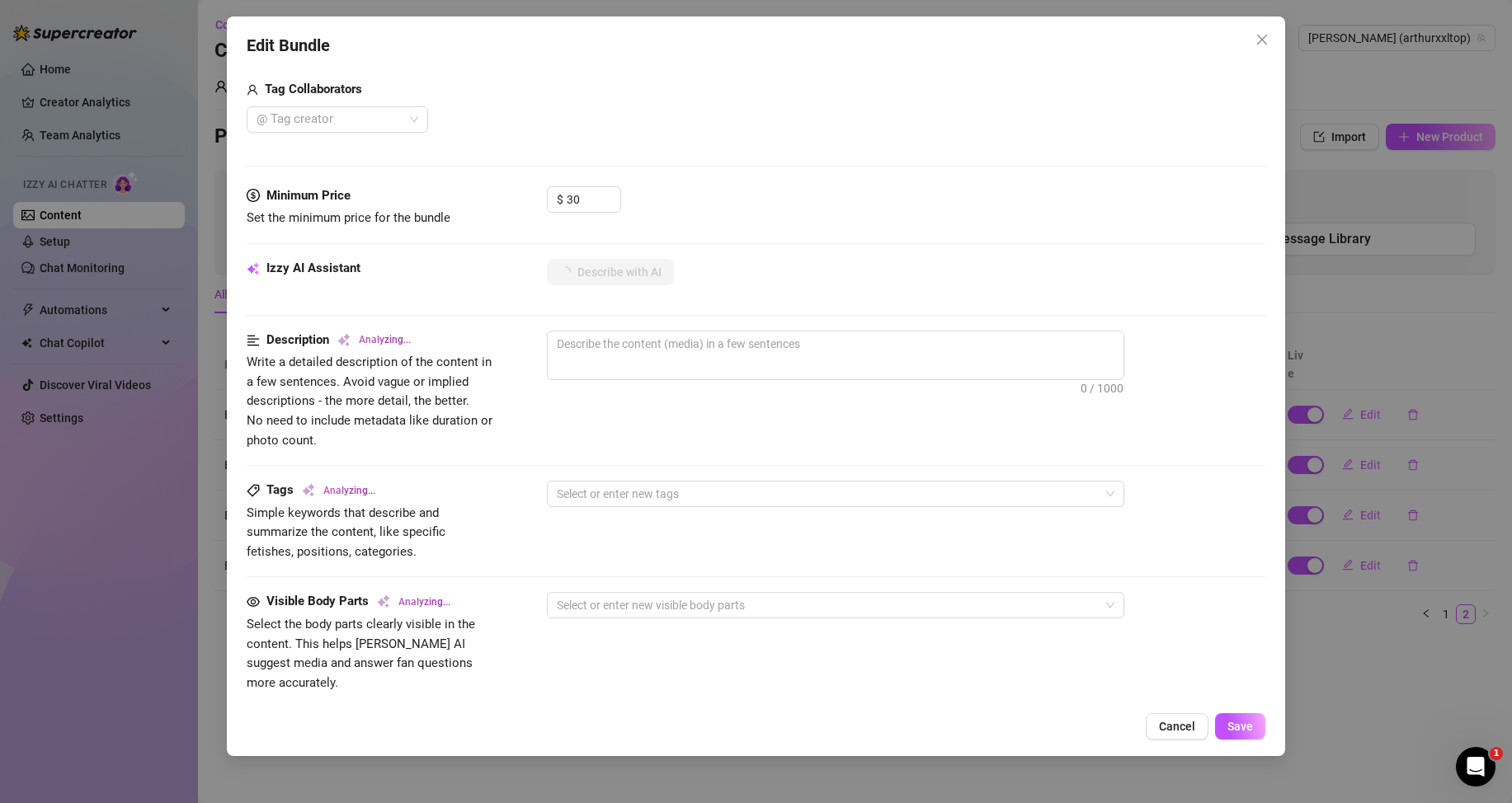
scroll to position [578, 0]
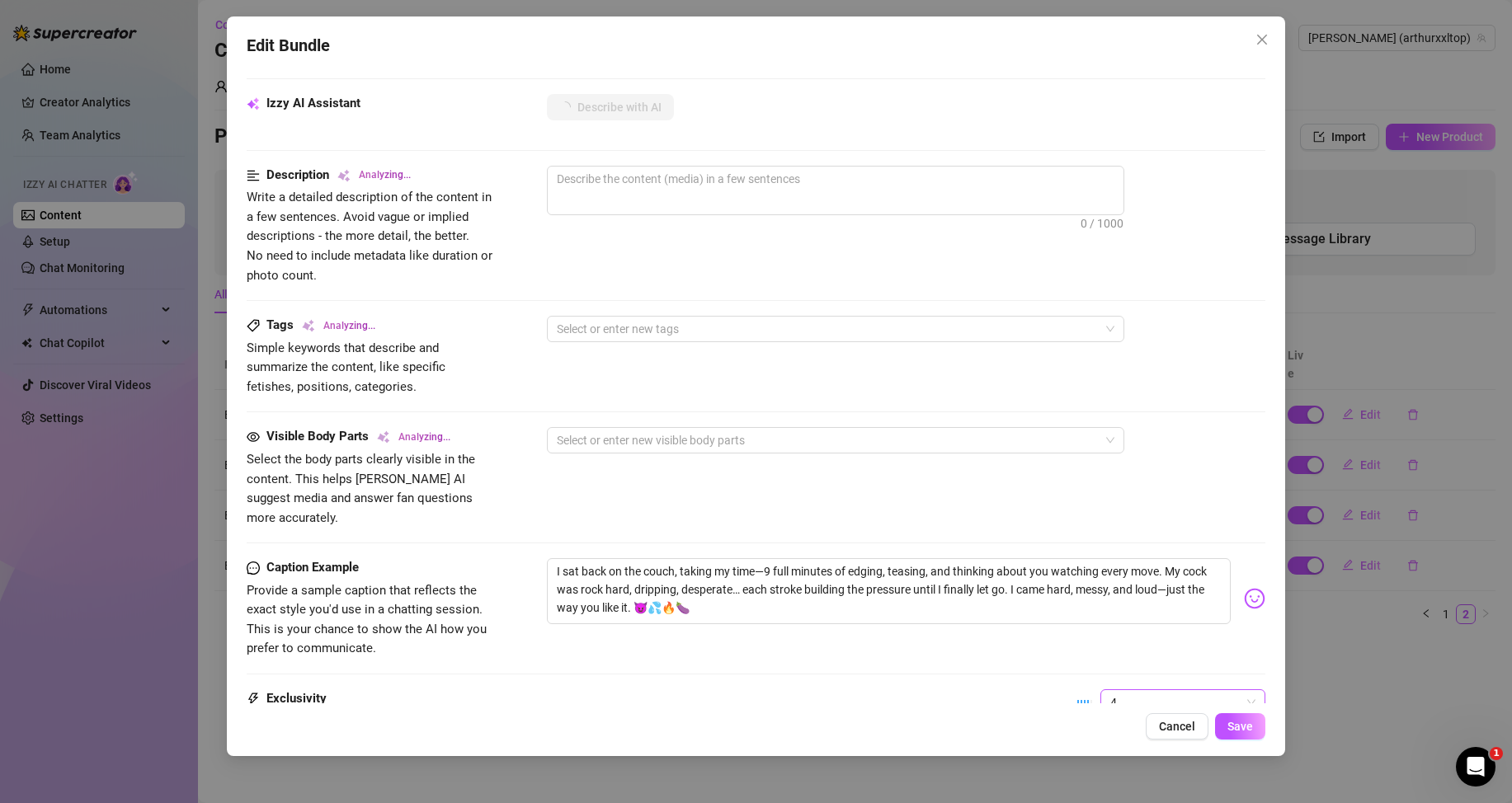
click at [1137, 690] on span "4" at bounding box center [1183, 702] width 145 height 24
click at [1123, 570] on div "2" at bounding box center [1169, 571] width 139 height 19
click at [822, 674] on div at bounding box center [756, 674] width 1019 height 1
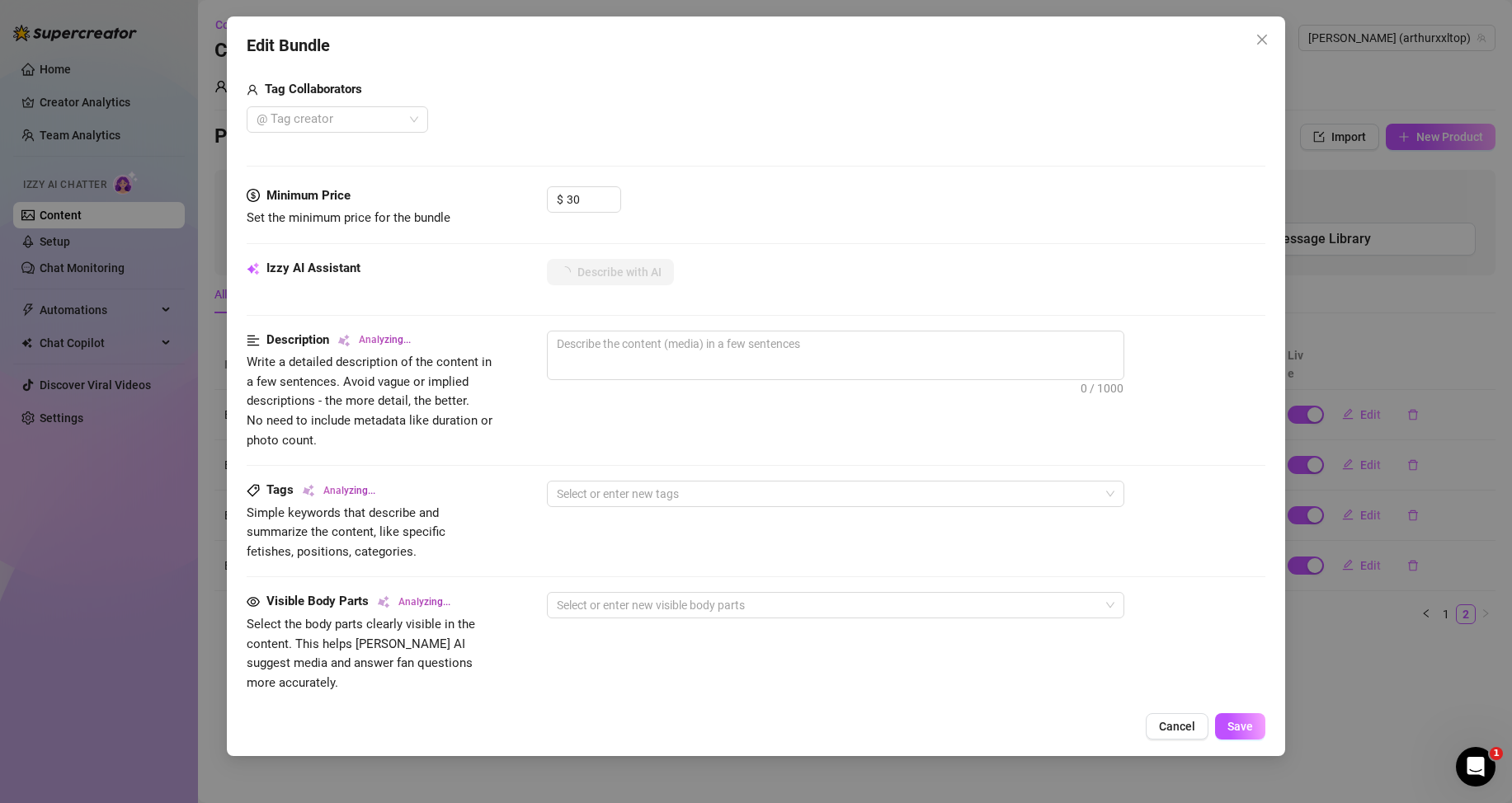
scroll to position [330, 0]
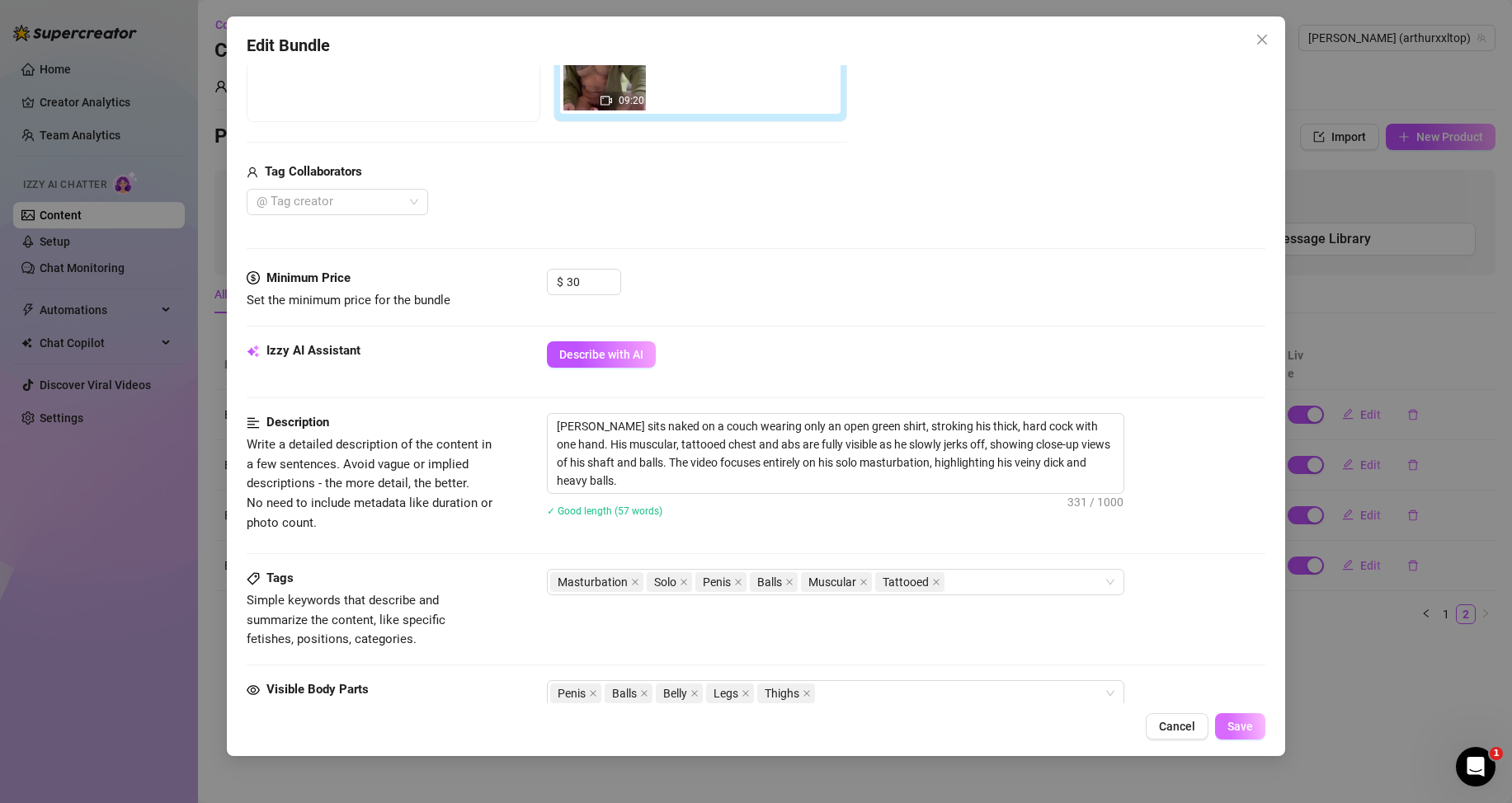
click at [1234, 732] on span "Save" at bounding box center [1241, 727] width 25 height 14
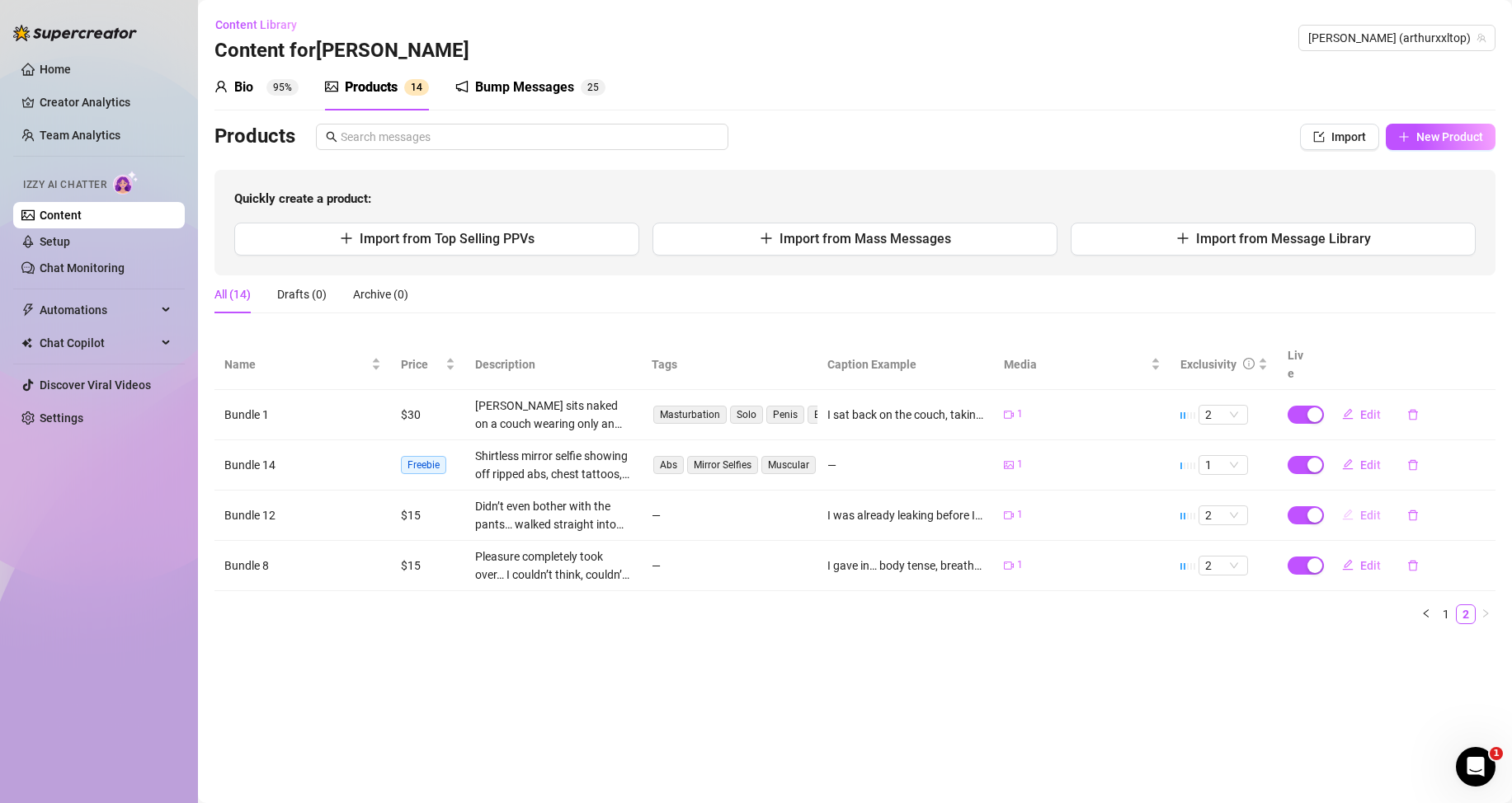
click at [1361, 514] on span "Edit" at bounding box center [1370, 515] width 20 height 14
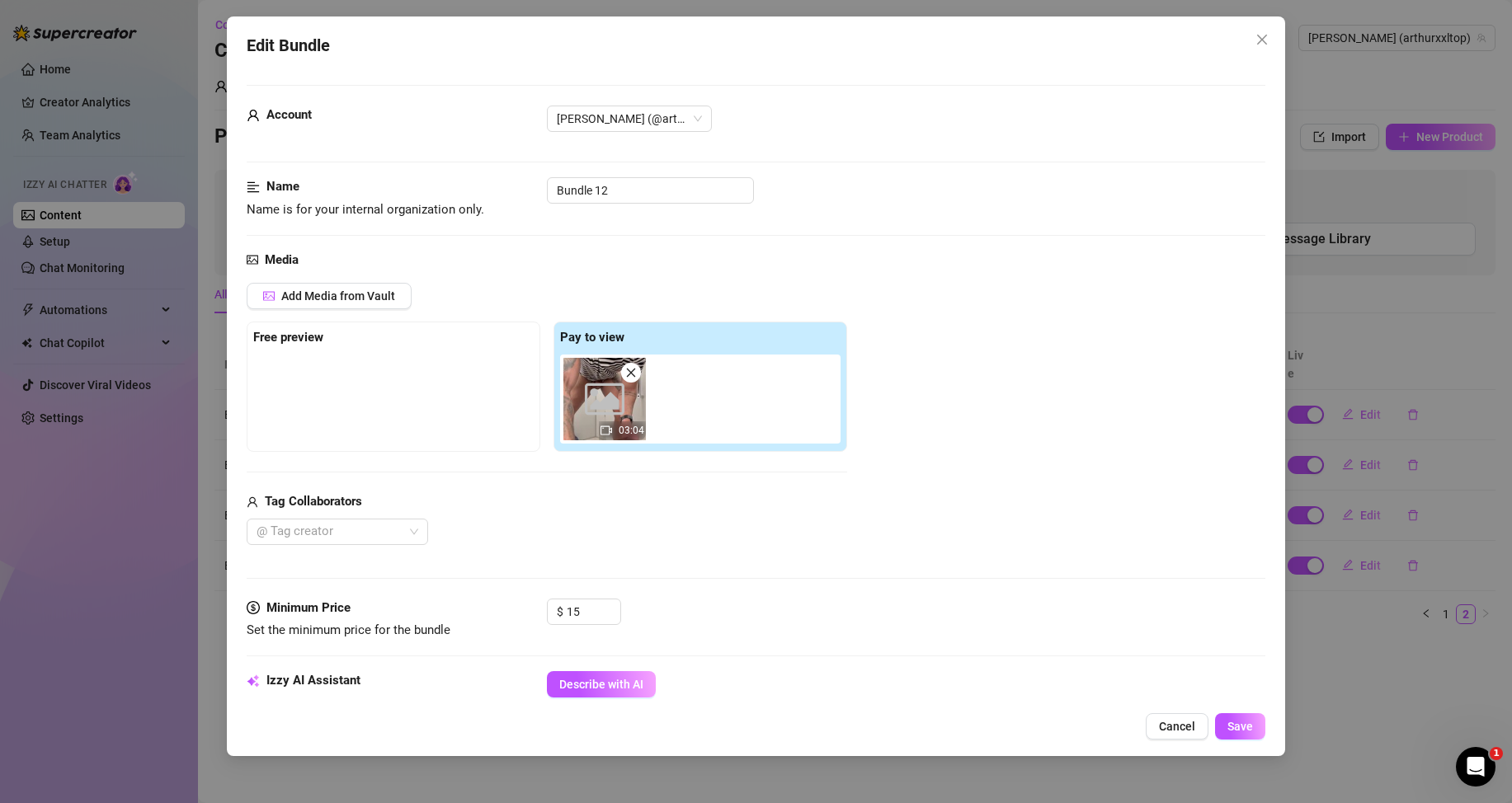
scroll to position [248, 0]
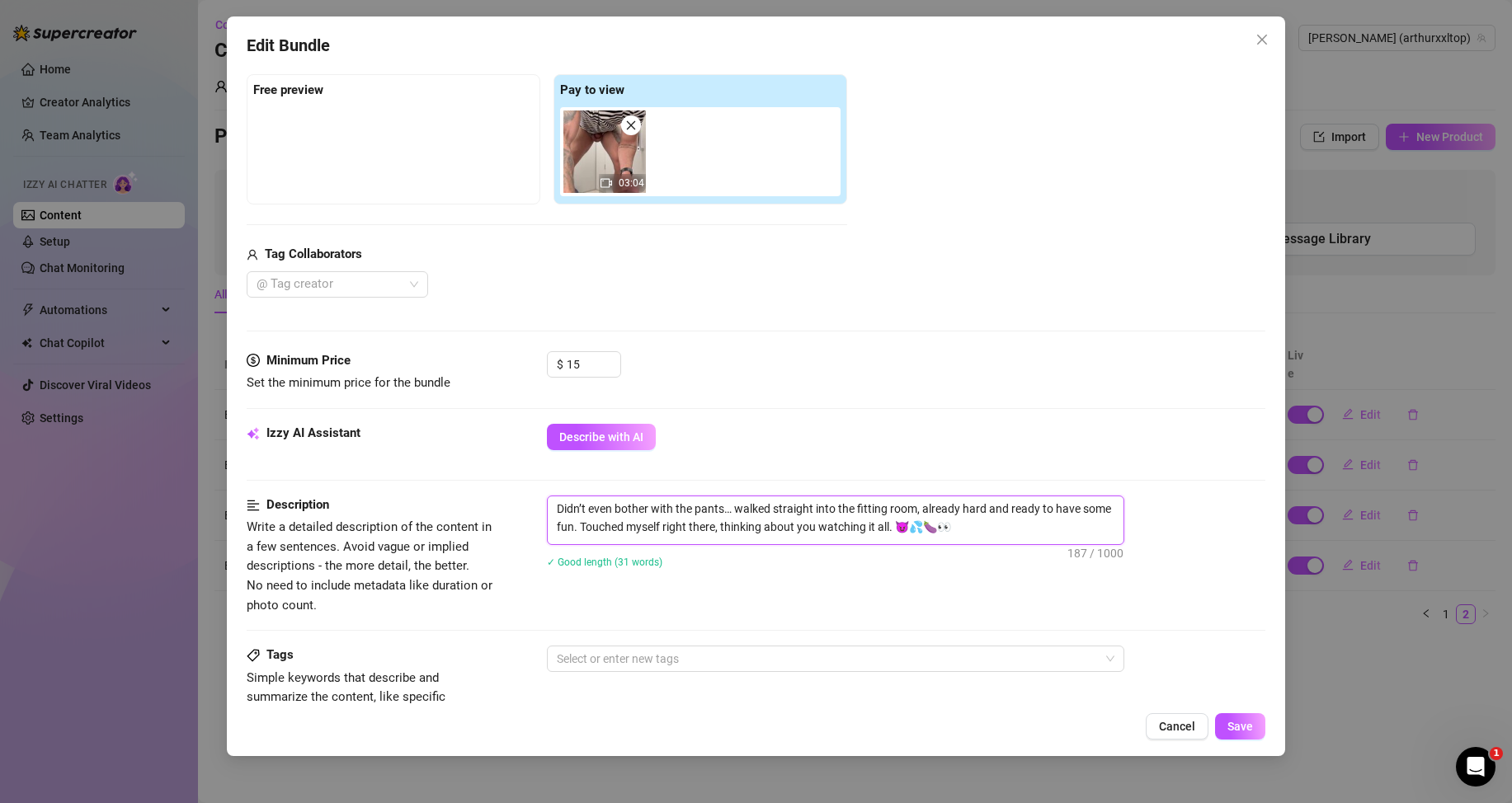
drag, startPoint x: 964, startPoint y: 523, endPoint x: 548, endPoint y: 502, distance: 416.5
click at [548, 502] on textarea "Didn’t even bother with the pants… walked straight into the fitting room, alrea…" at bounding box center [836, 518] width 576 height 43
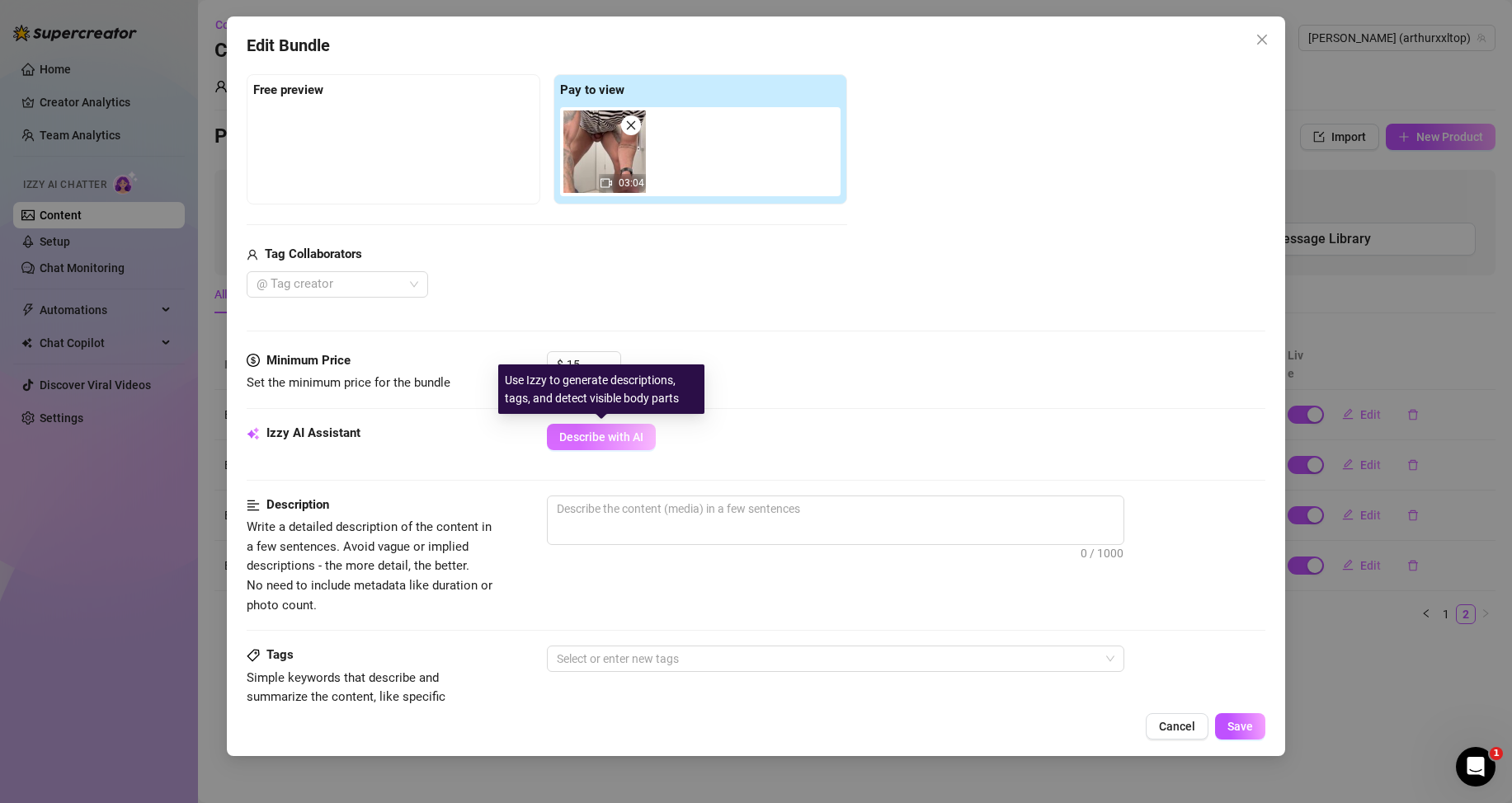
click at [649, 433] on button "Describe with AI" at bounding box center [601, 436] width 109 height 26
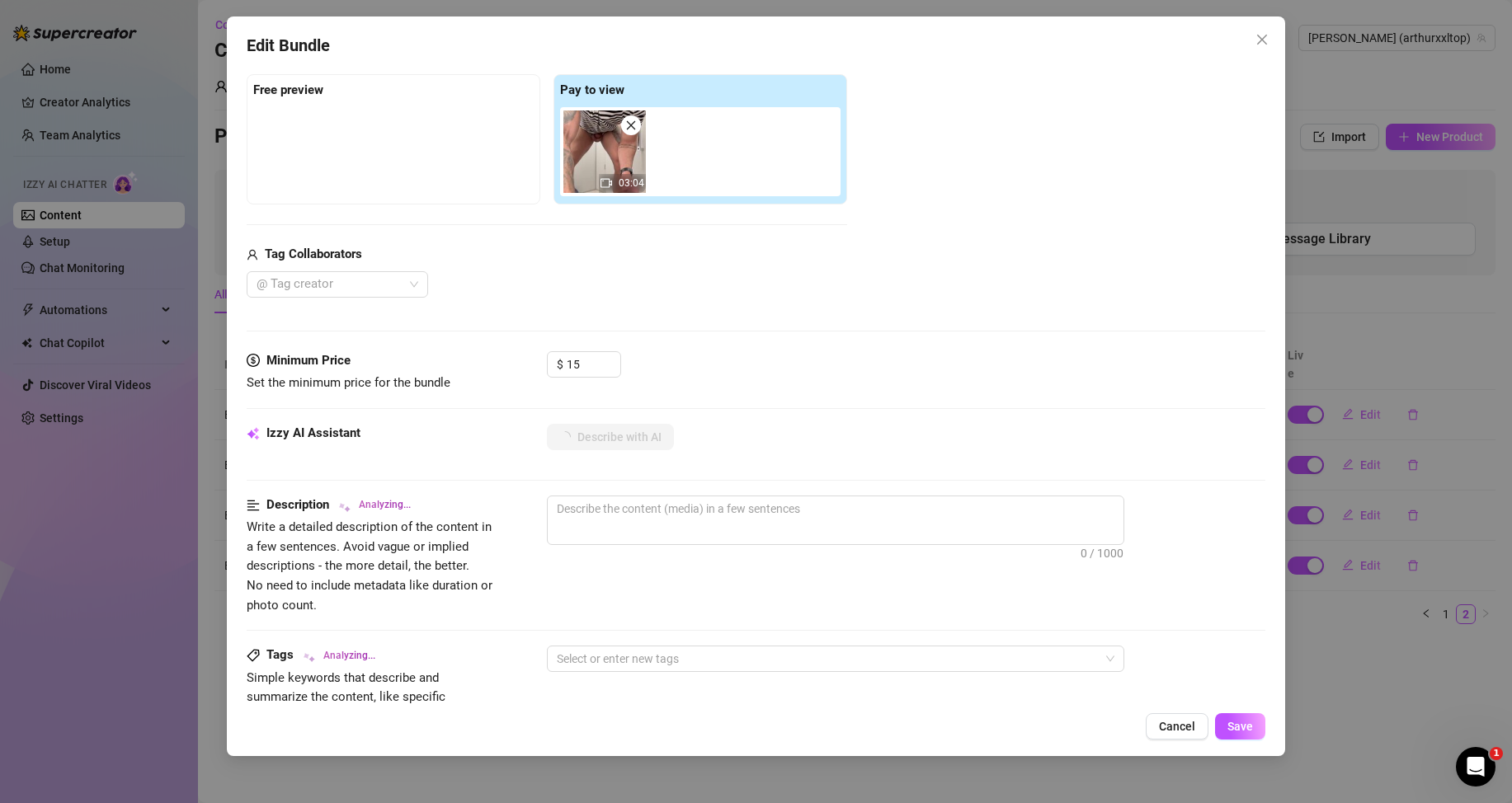
scroll to position [578, 0]
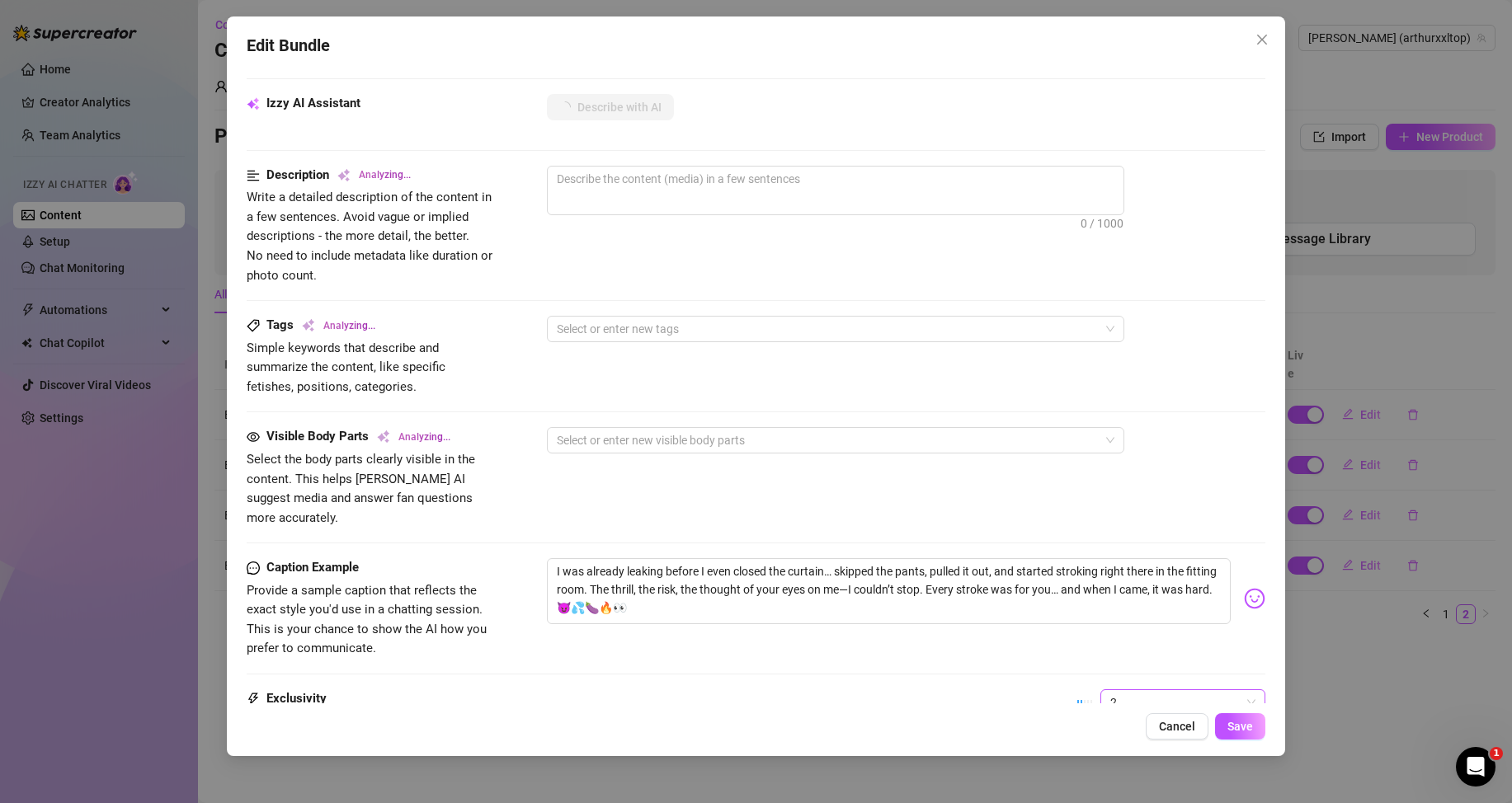
click at [1180, 690] on span "2" at bounding box center [1183, 702] width 145 height 24
click at [1117, 543] on div "1 - Least Exclusive" at bounding box center [1169, 544] width 139 height 19
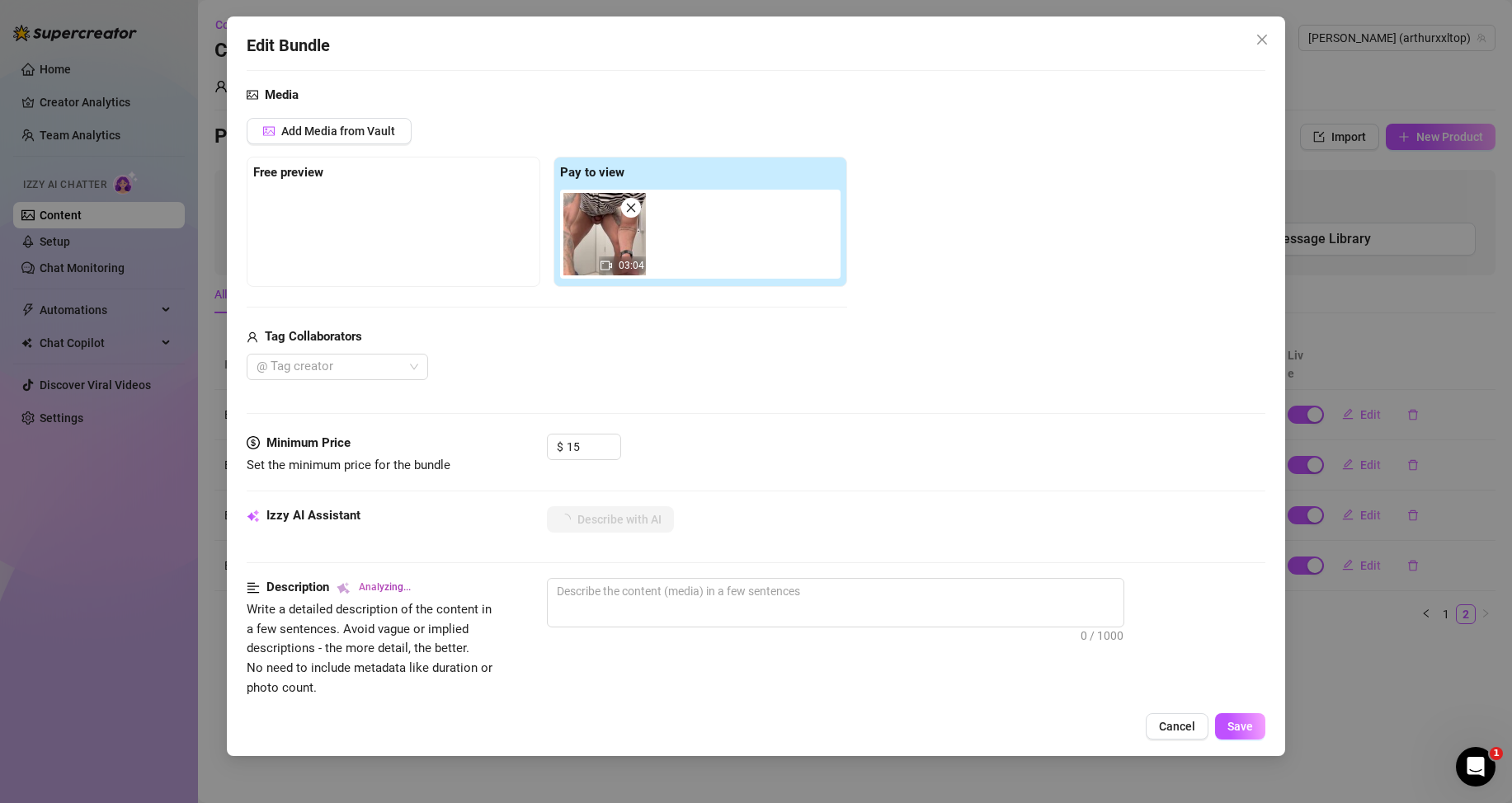
scroll to position [330, 0]
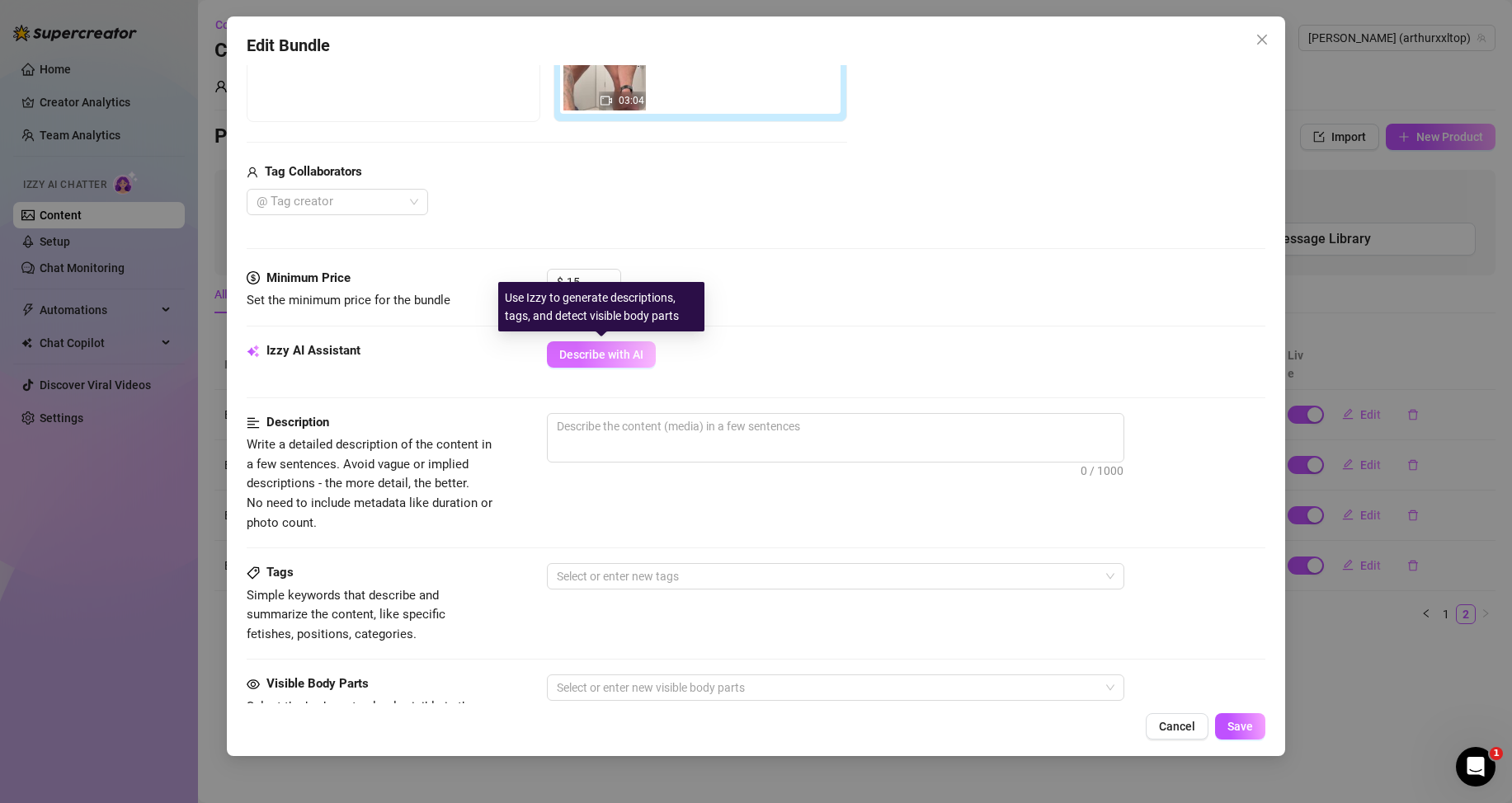
click at [622, 343] on button "Describe with AI" at bounding box center [601, 354] width 109 height 26
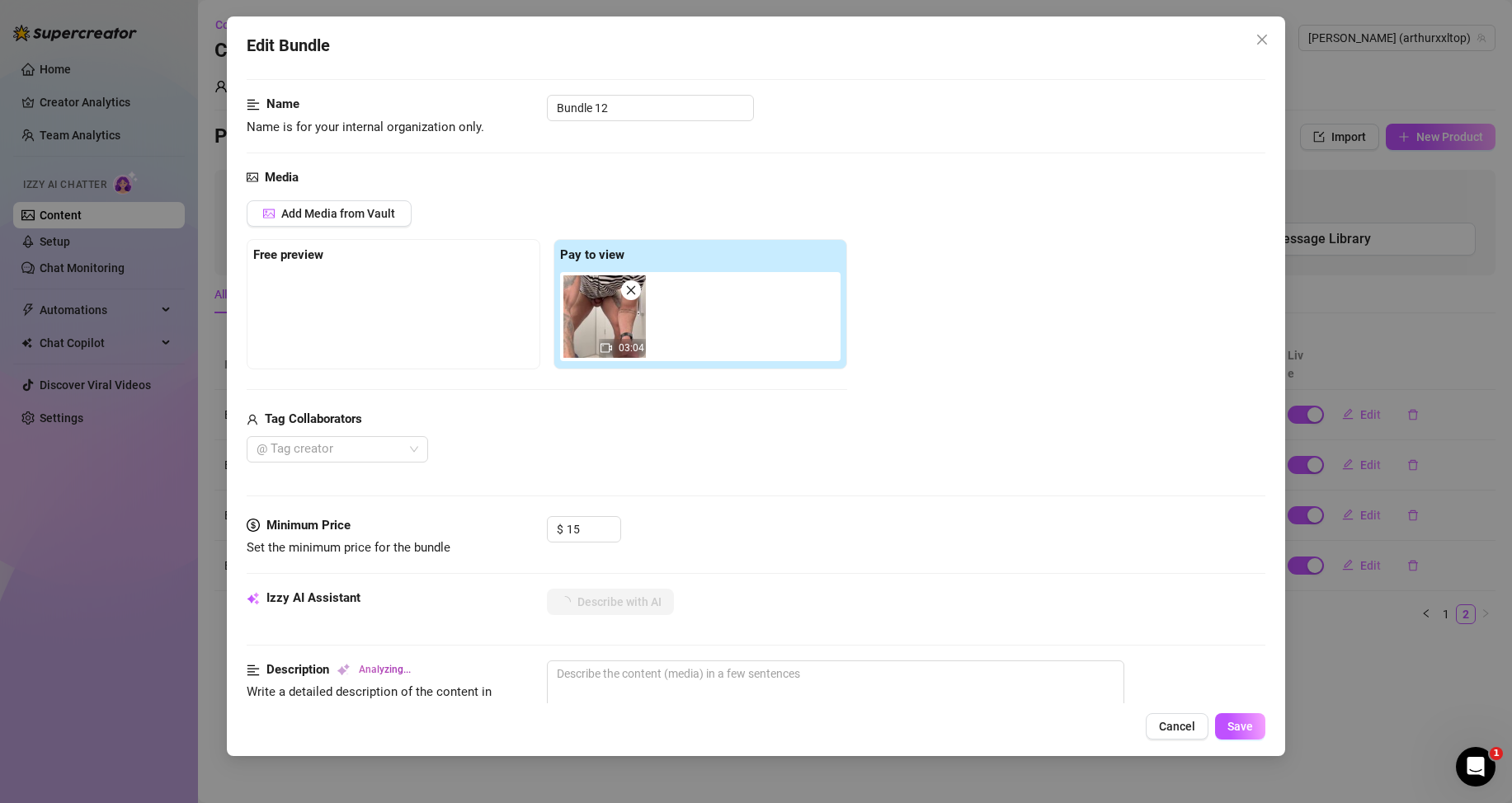
scroll to position [248, 0]
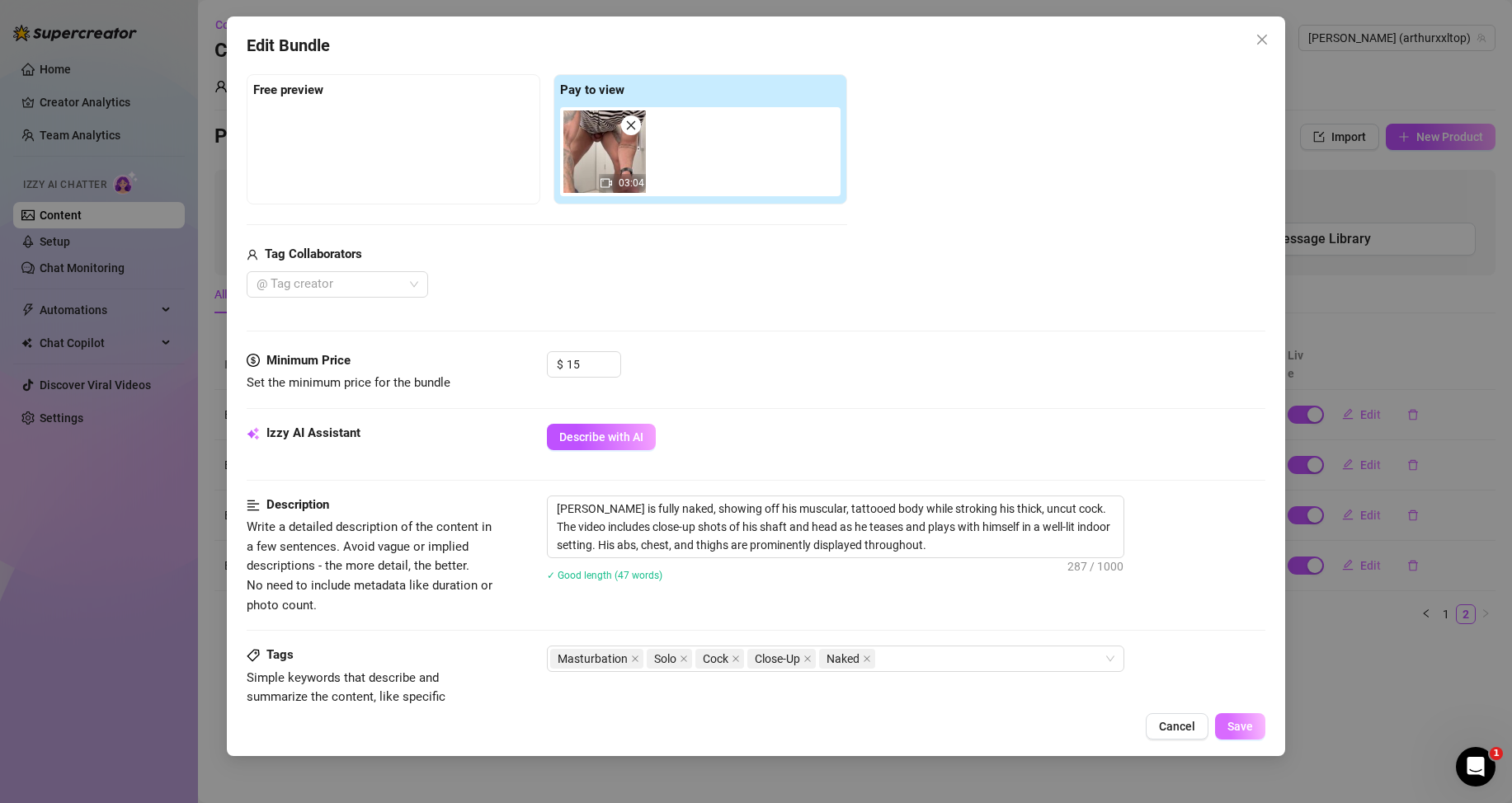
click at [1240, 723] on span "Save" at bounding box center [1241, 727] width 25 height 14
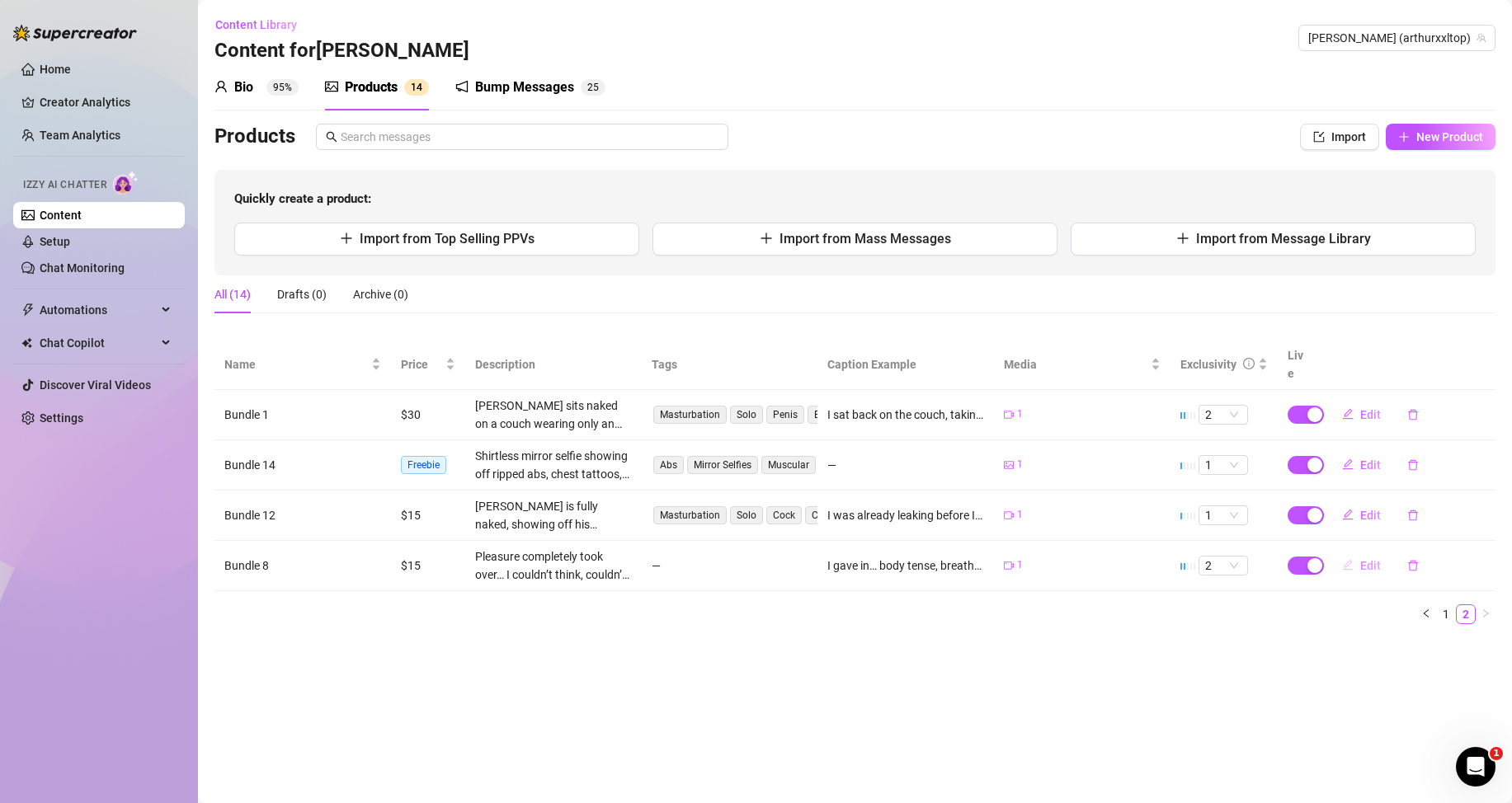
click at [1379, 566] on span "Edit" at bounding box center [1370, 566] width 20 height 14
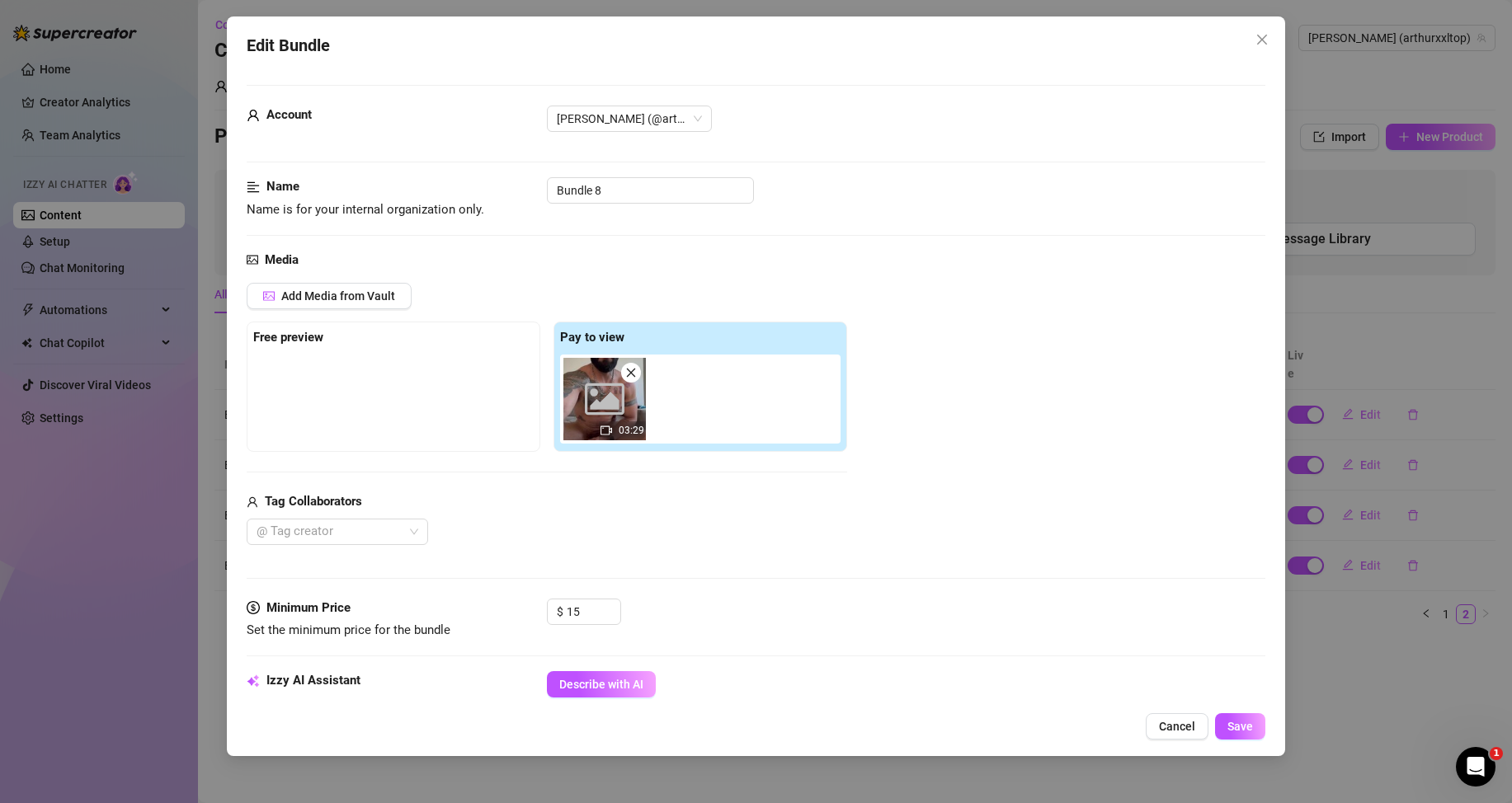
scroll to position [330, 0]
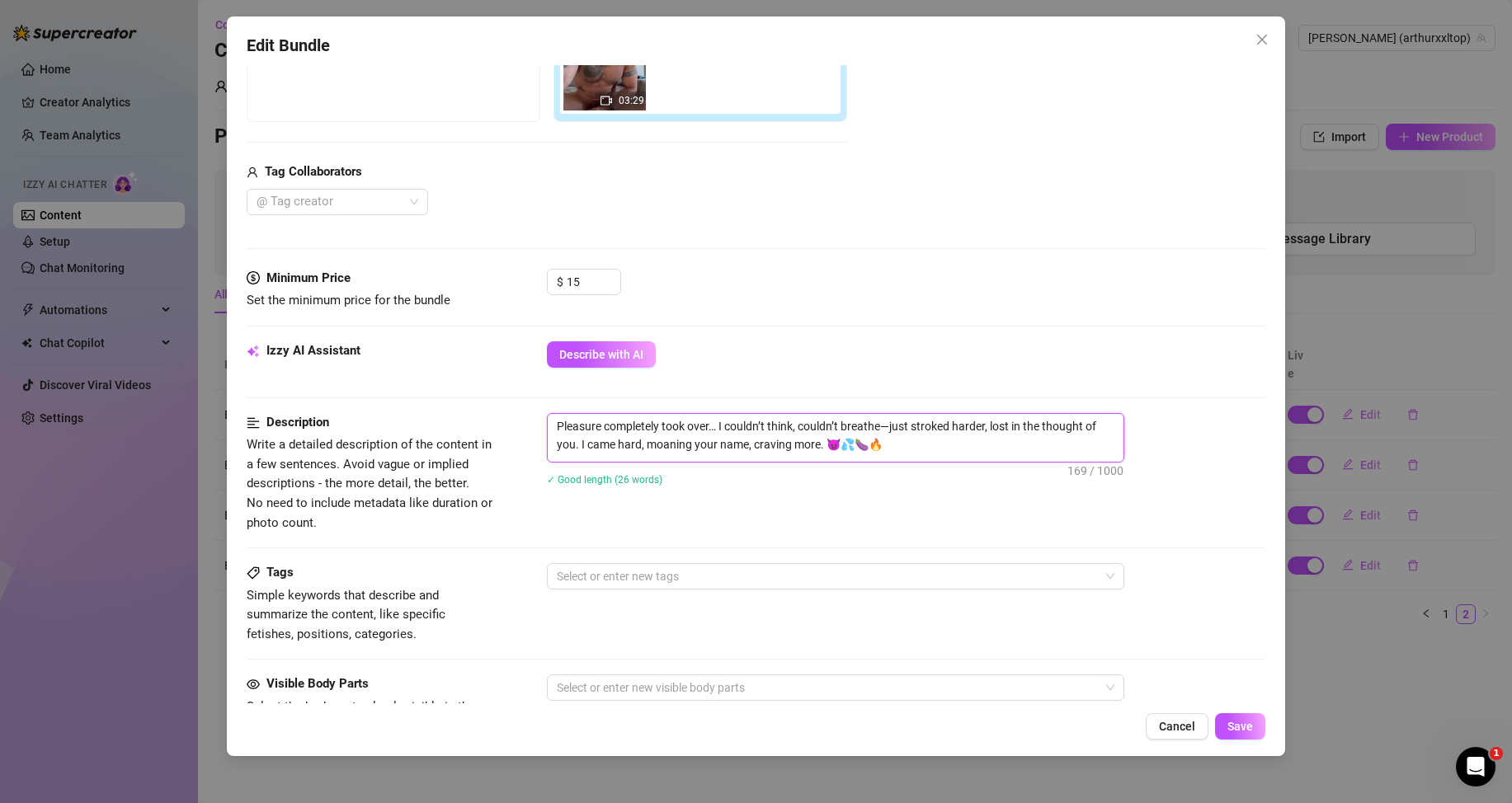
drag, startPoint x: 934, startPoint y: 450, endPoint x: 562, endPoint y: 425, distance: 372.8
click at [562, 425] on textarea "Pleasure completely took over… I couldn’t think, couldn’t breathe—just stroked …" at bounding box center [836, 435] width 576 height 43
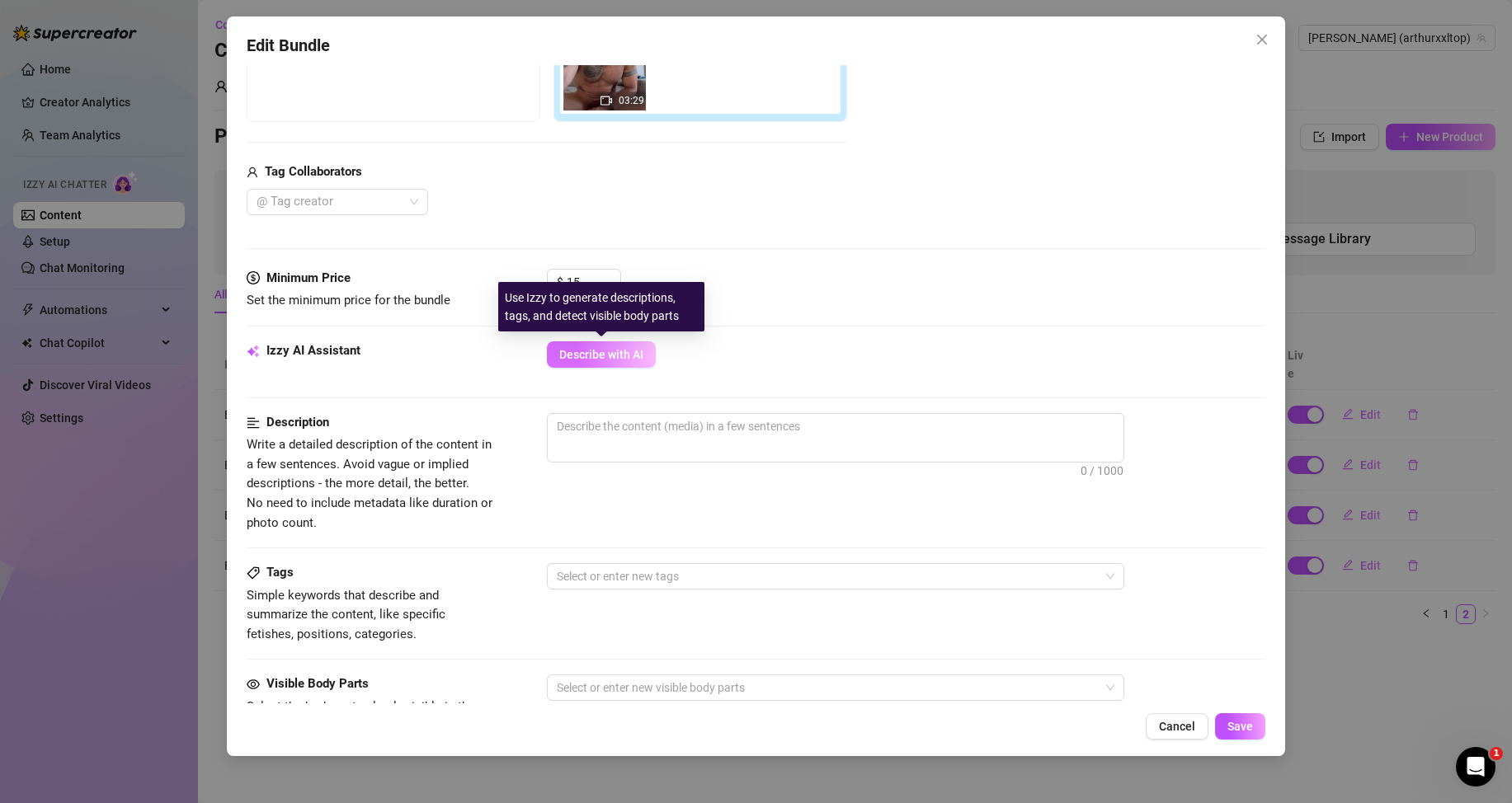
click at [593, 349] on span "Describe with AI" at bounding box center [601, 355] width 84 height 14
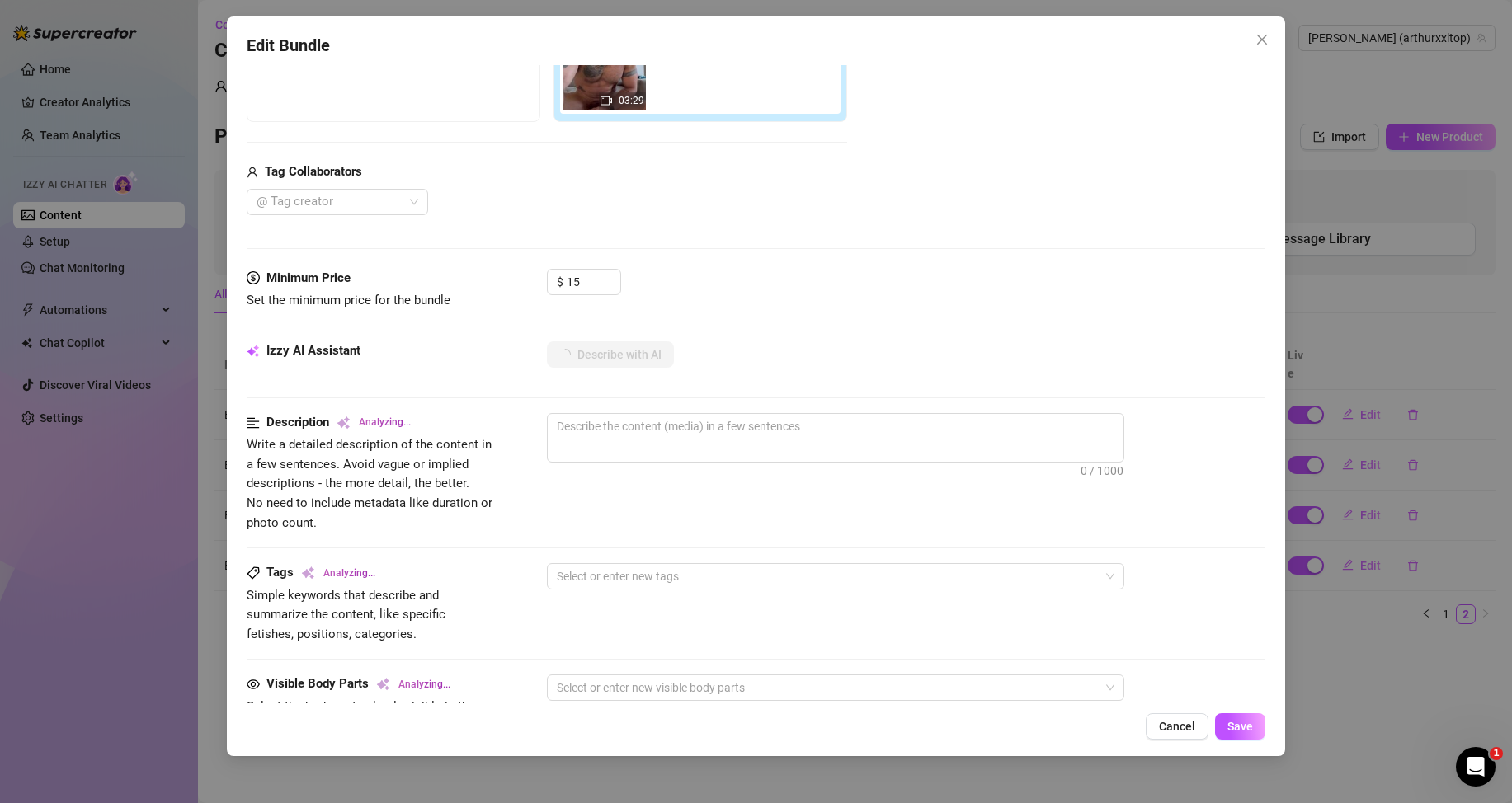
scroll to position [660, 0]
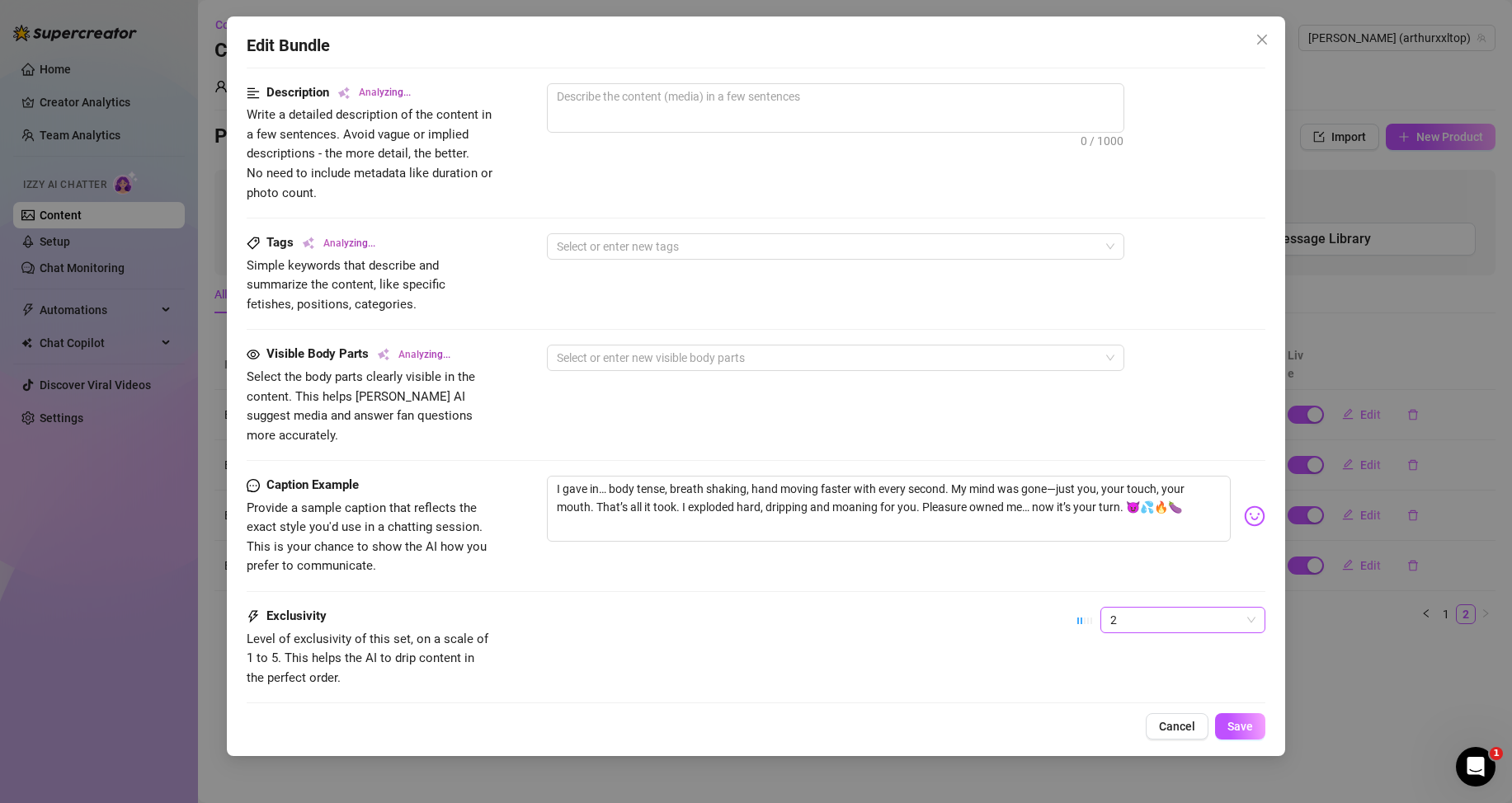
click at [1165, 608] on span "2" at bounding box center [1183, 620] width 145 height 24
click at [1123, 626] on div "1 - Least Exclusive" at bounding box center [1169, 633] width 139 height 19
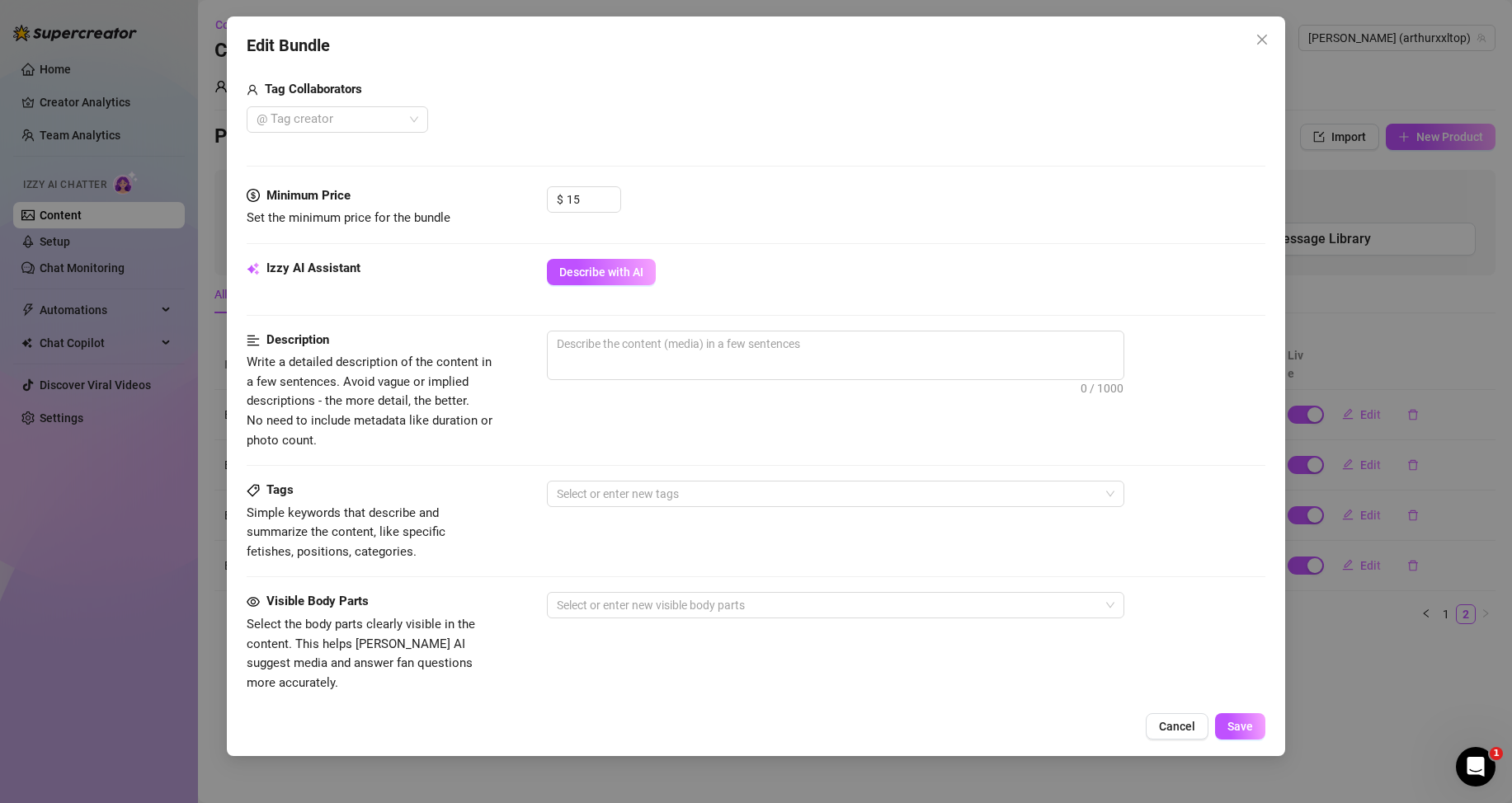
click at [614, 292] on div "Izzy AI Assistant Describe with AI" at bounding box center [756, 279] width 1019 height 41
click at [632, 280] on button "Describe with AI" at bounding box center [601, 271] width 109 height 26
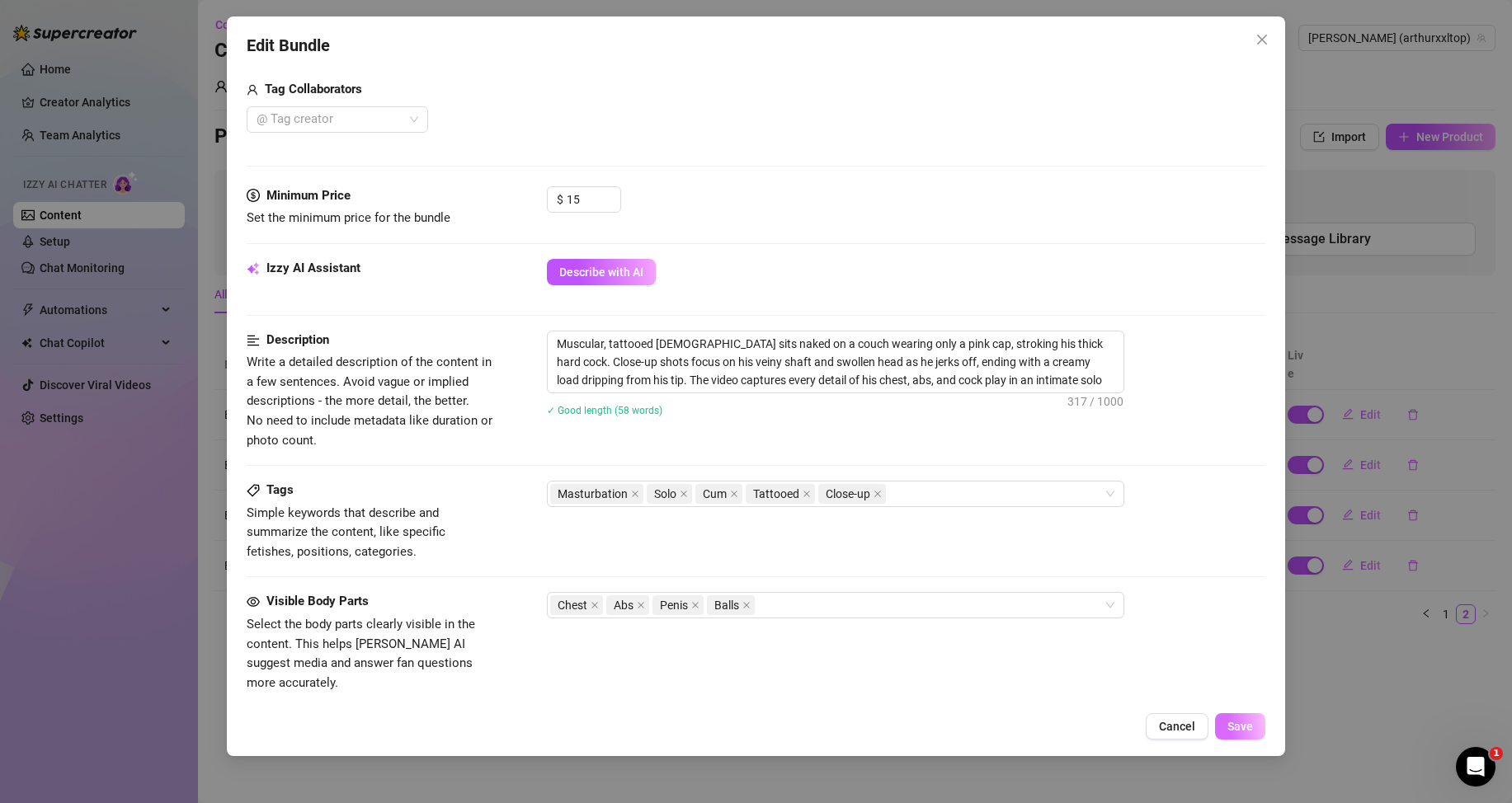
click at [1232, 725] on span "Save" at bounding box center [1241, 727] width 25 height 14
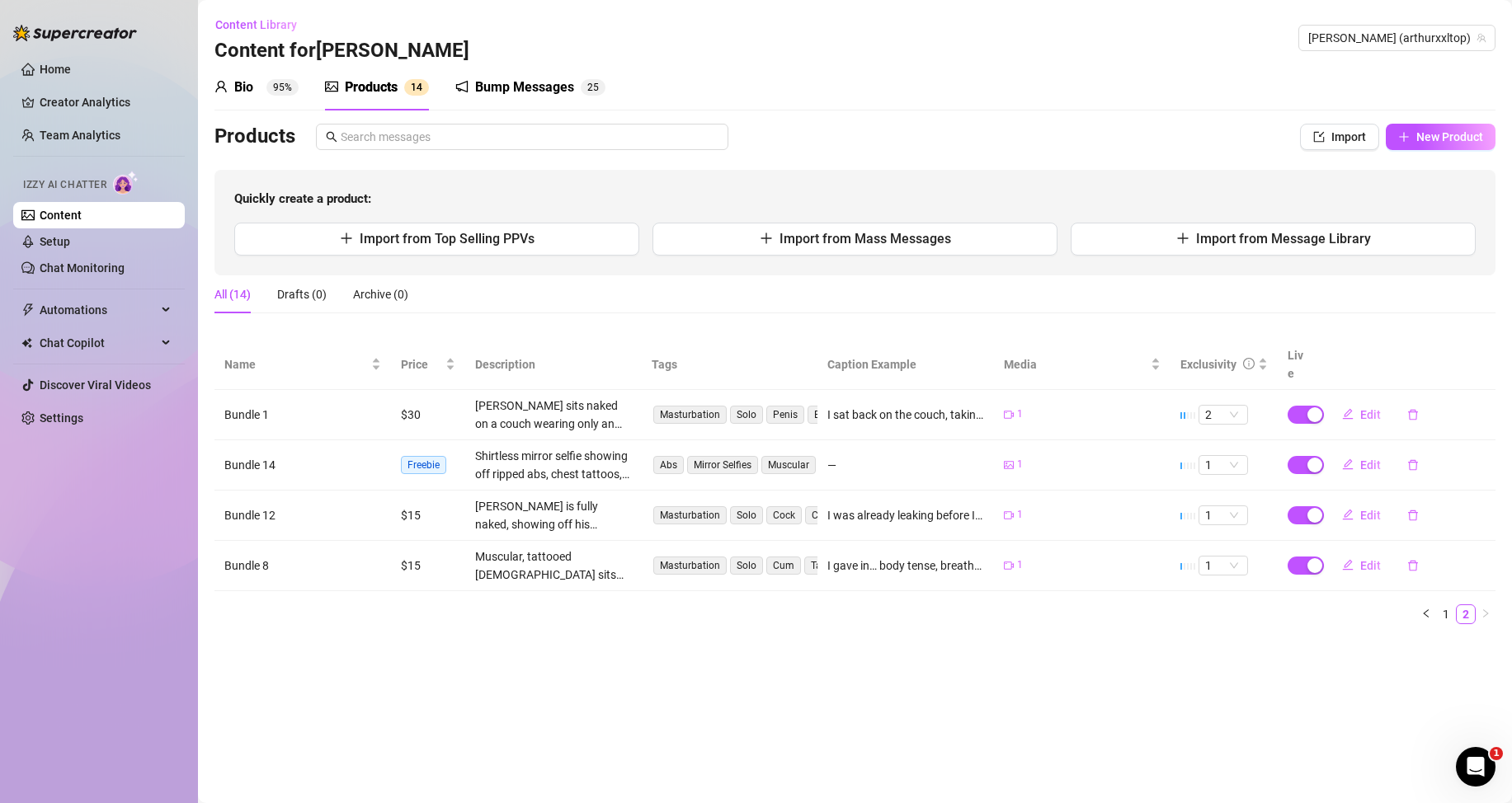
click at [82, 221] on link "Content" at bounding box center [61, 216] width 42 height 14
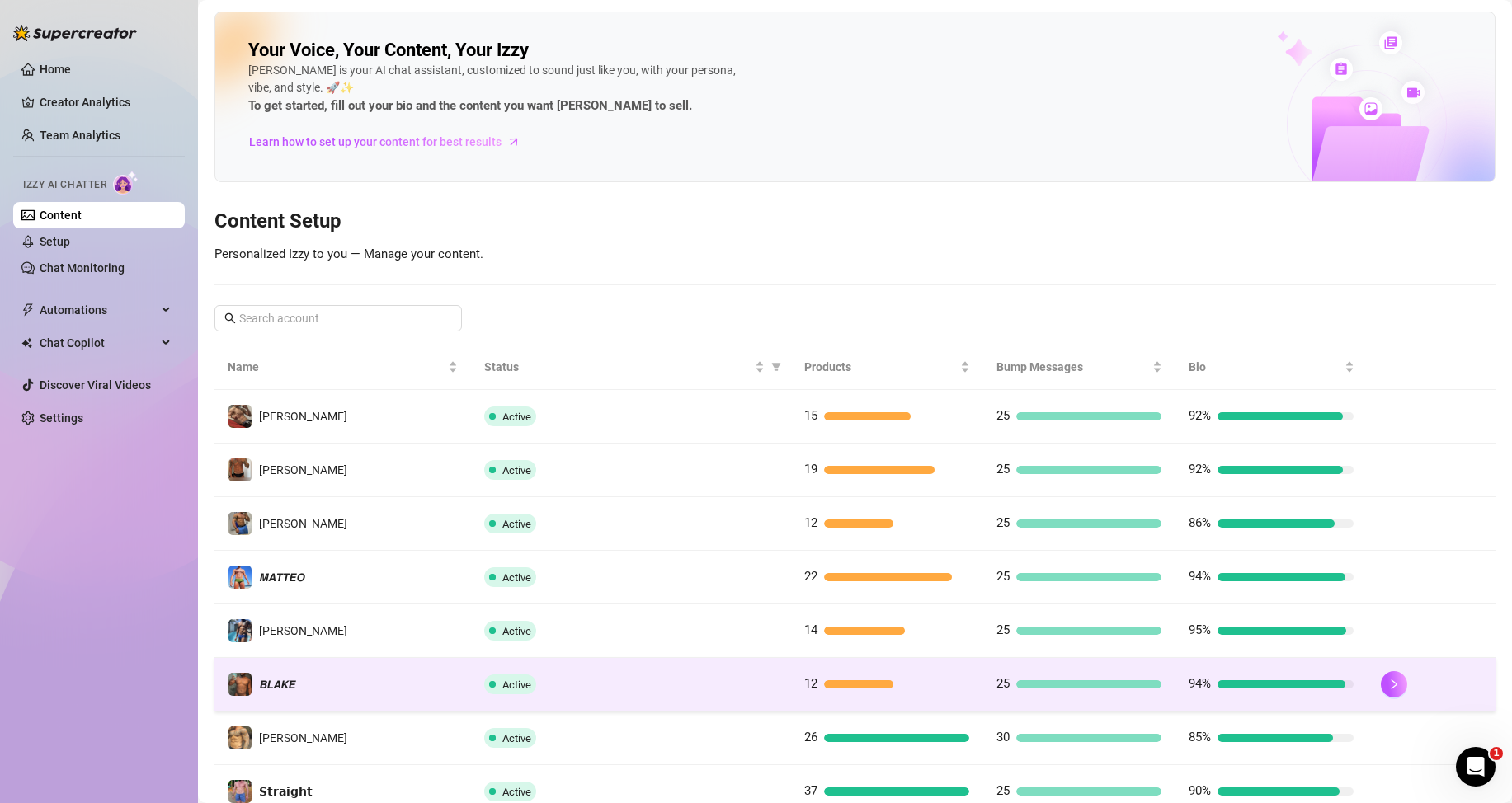
scroll to position [165, 0]
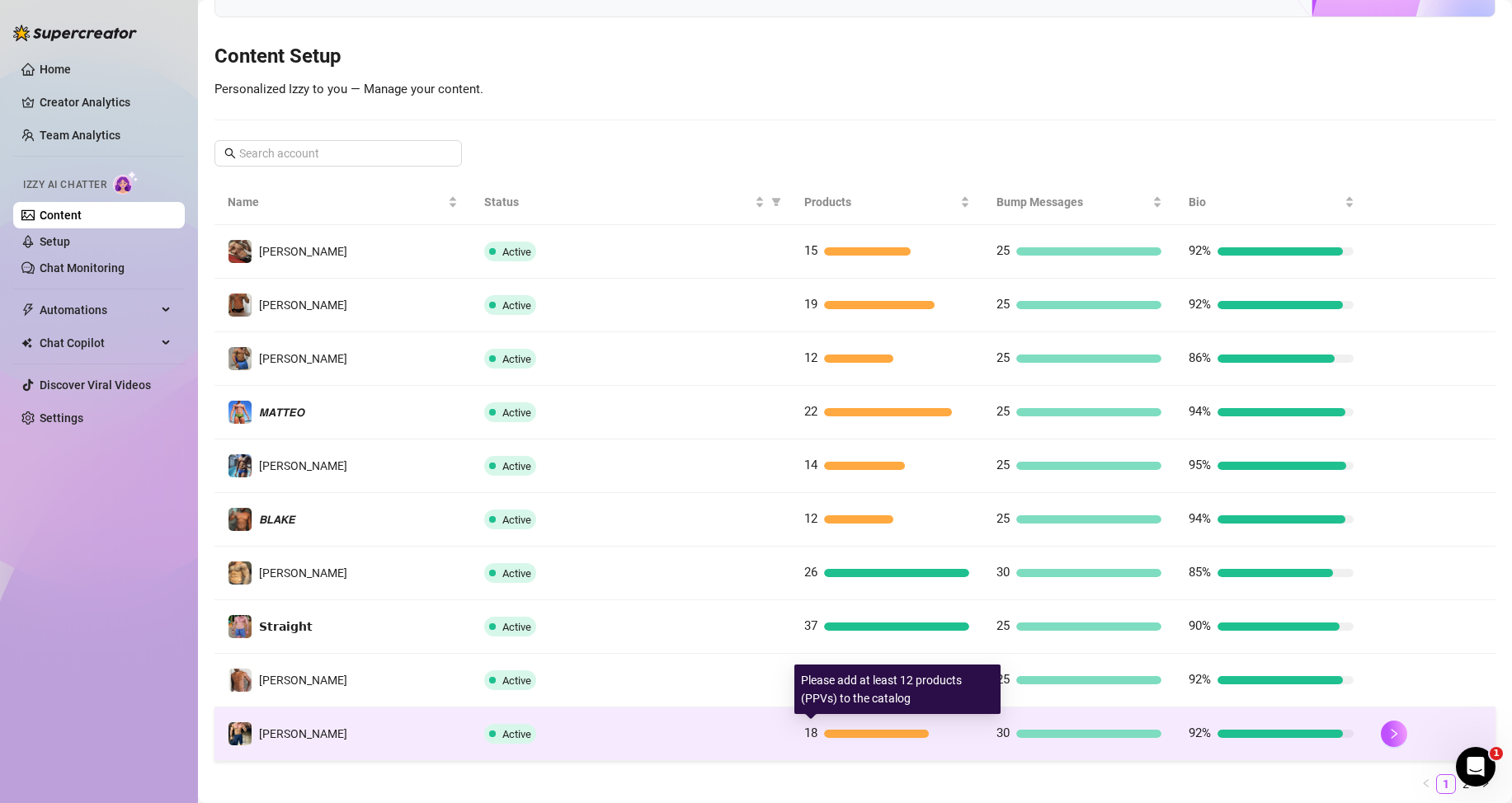
click at [834, 736] on div at bounding box center [876, 734] width 104 height 8
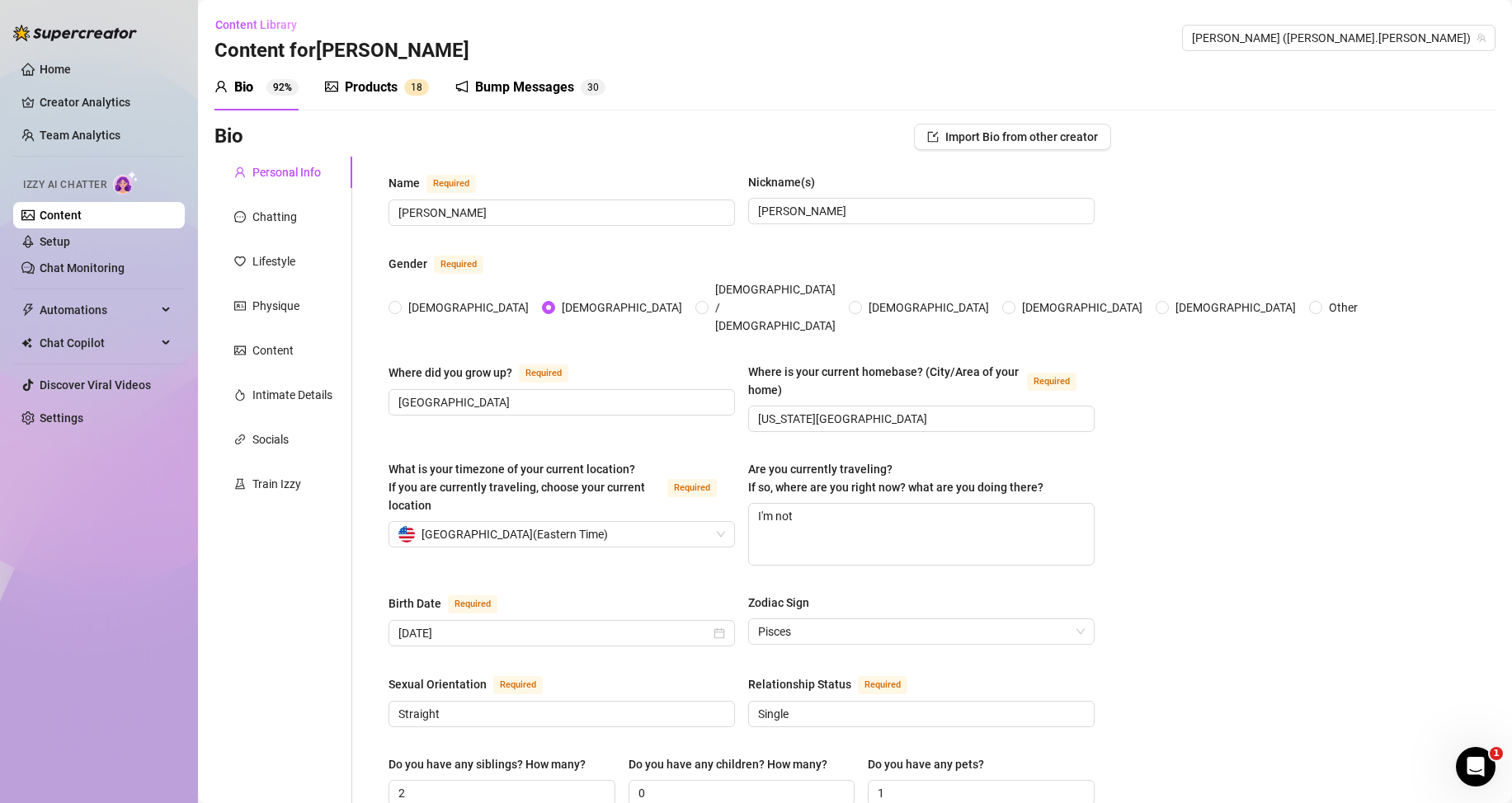
click at [387, 89] on div "Products" at bounding box center [371, 87] width 53 height 20
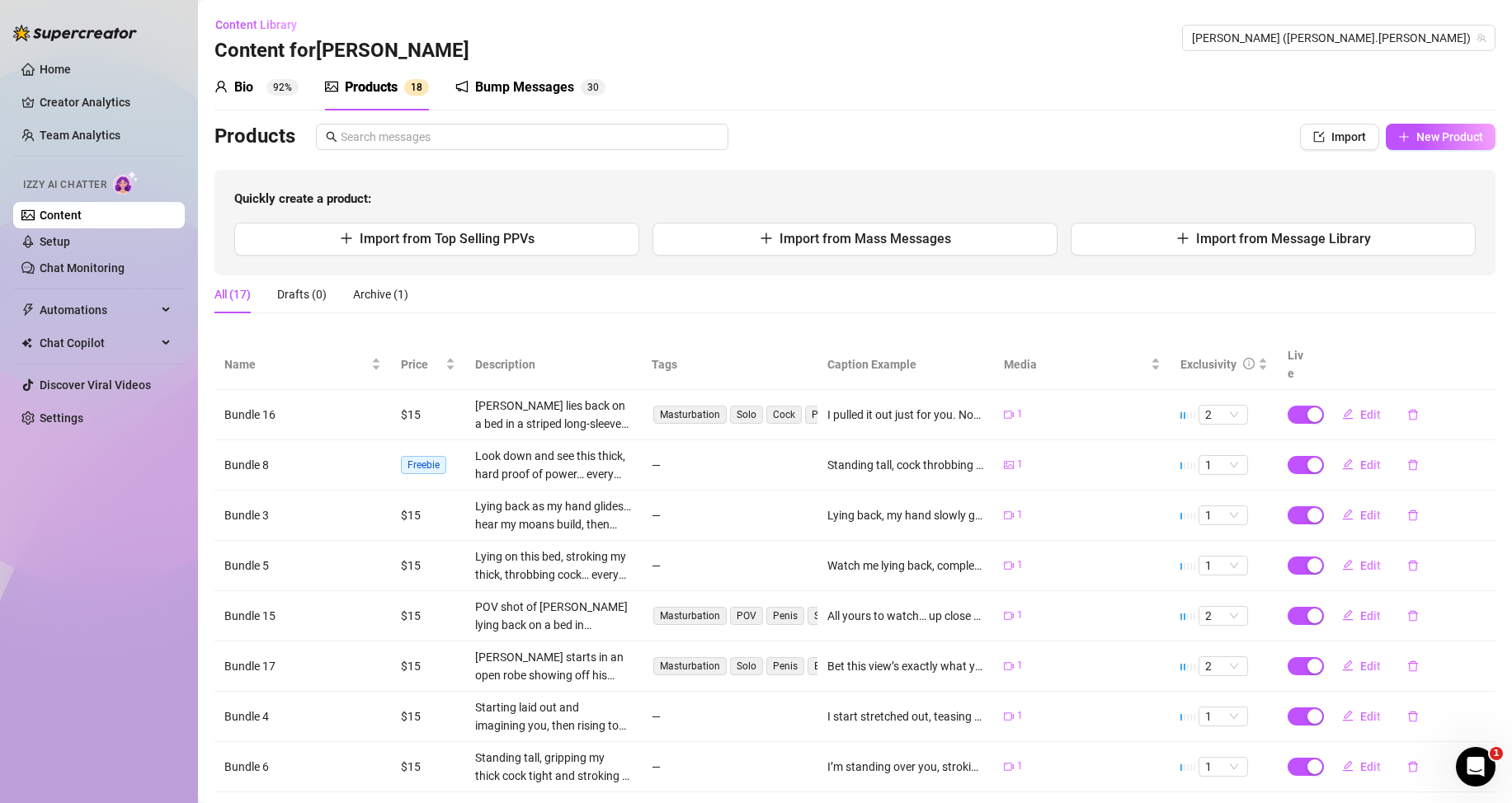
scroll to position [185, 0]
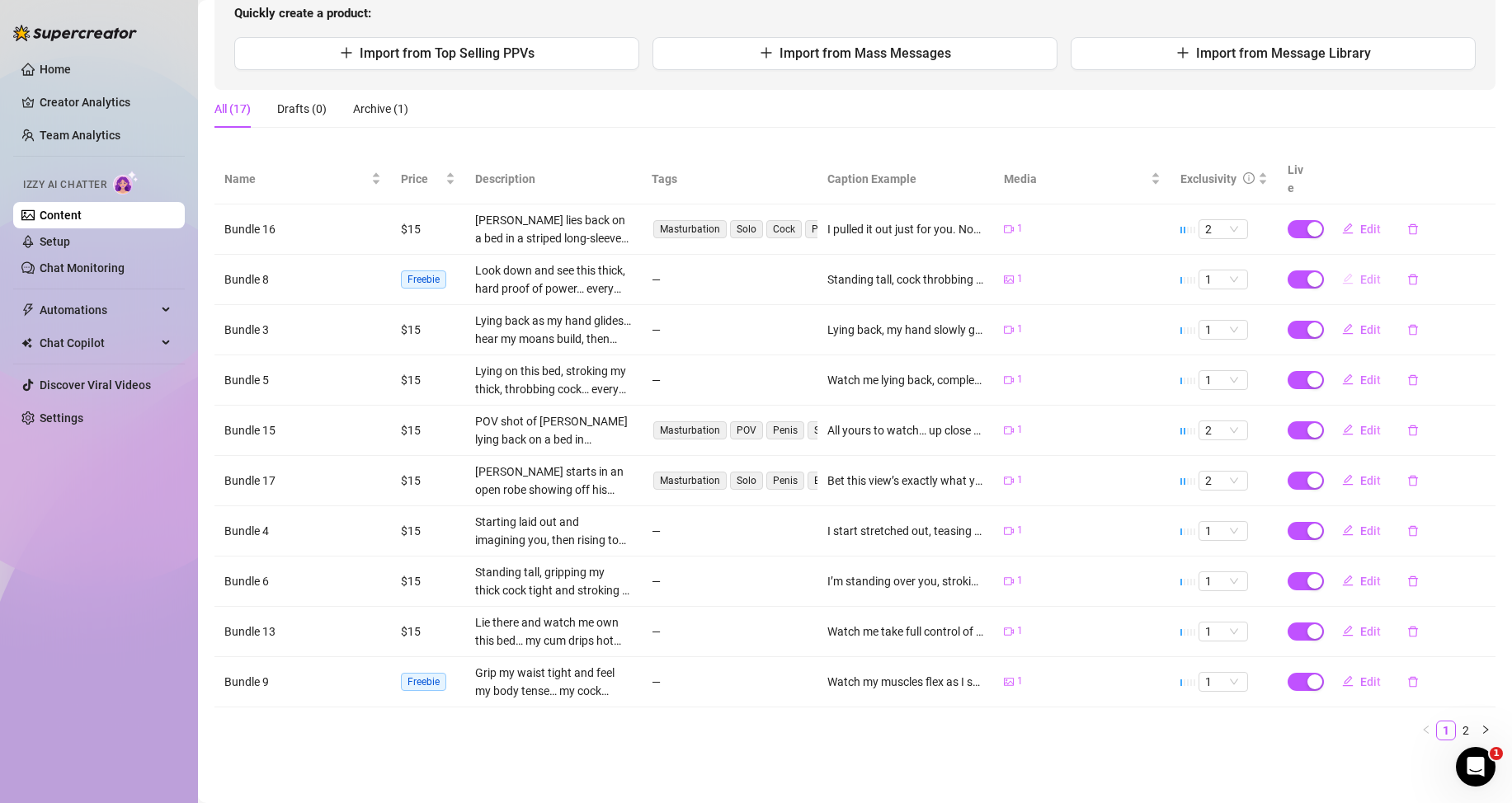
click at [1350, 270] on button "Edit" at bounding box center [1362, 279] width 65 height 26
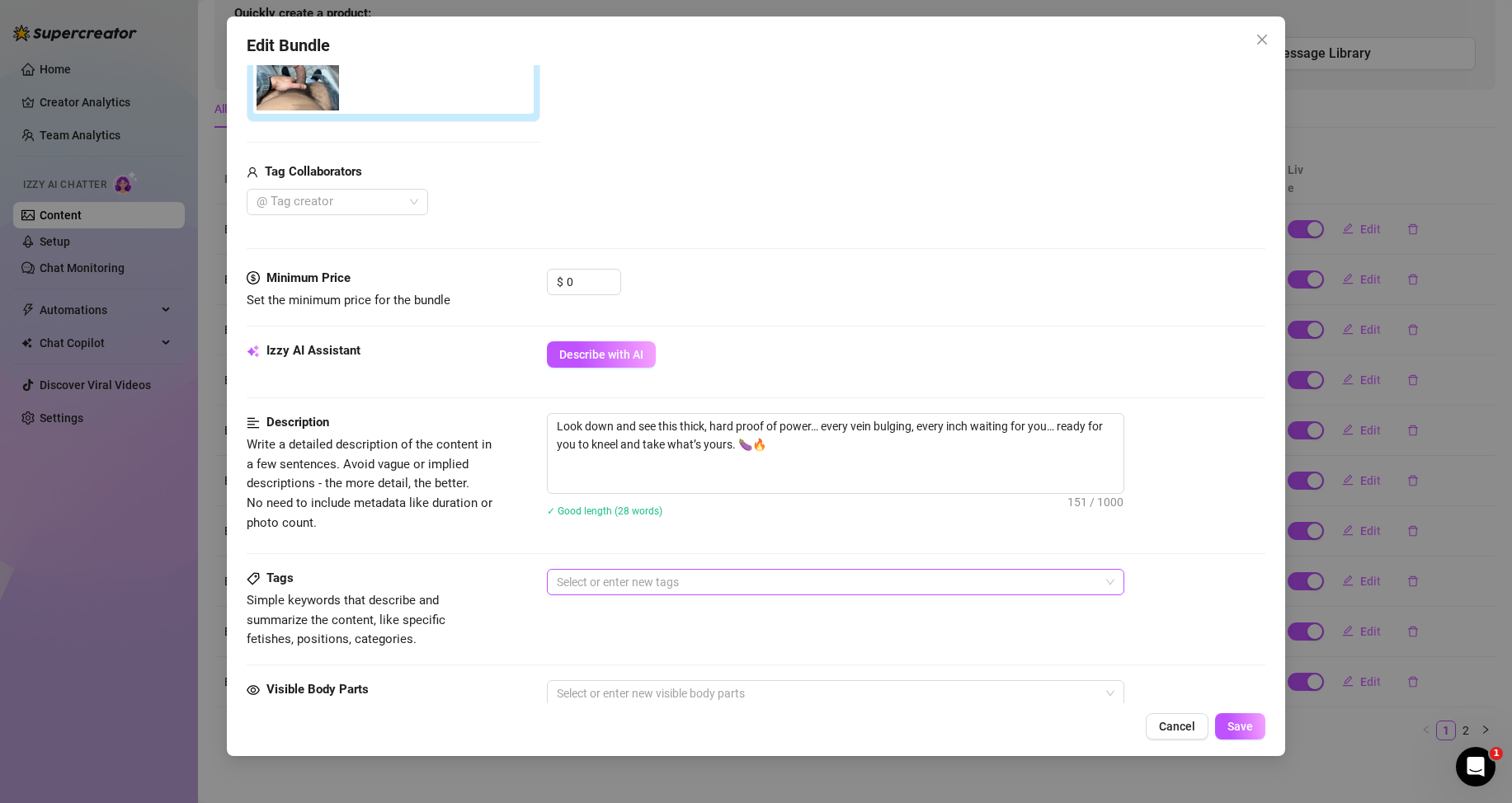
scroll to position [743, 0]
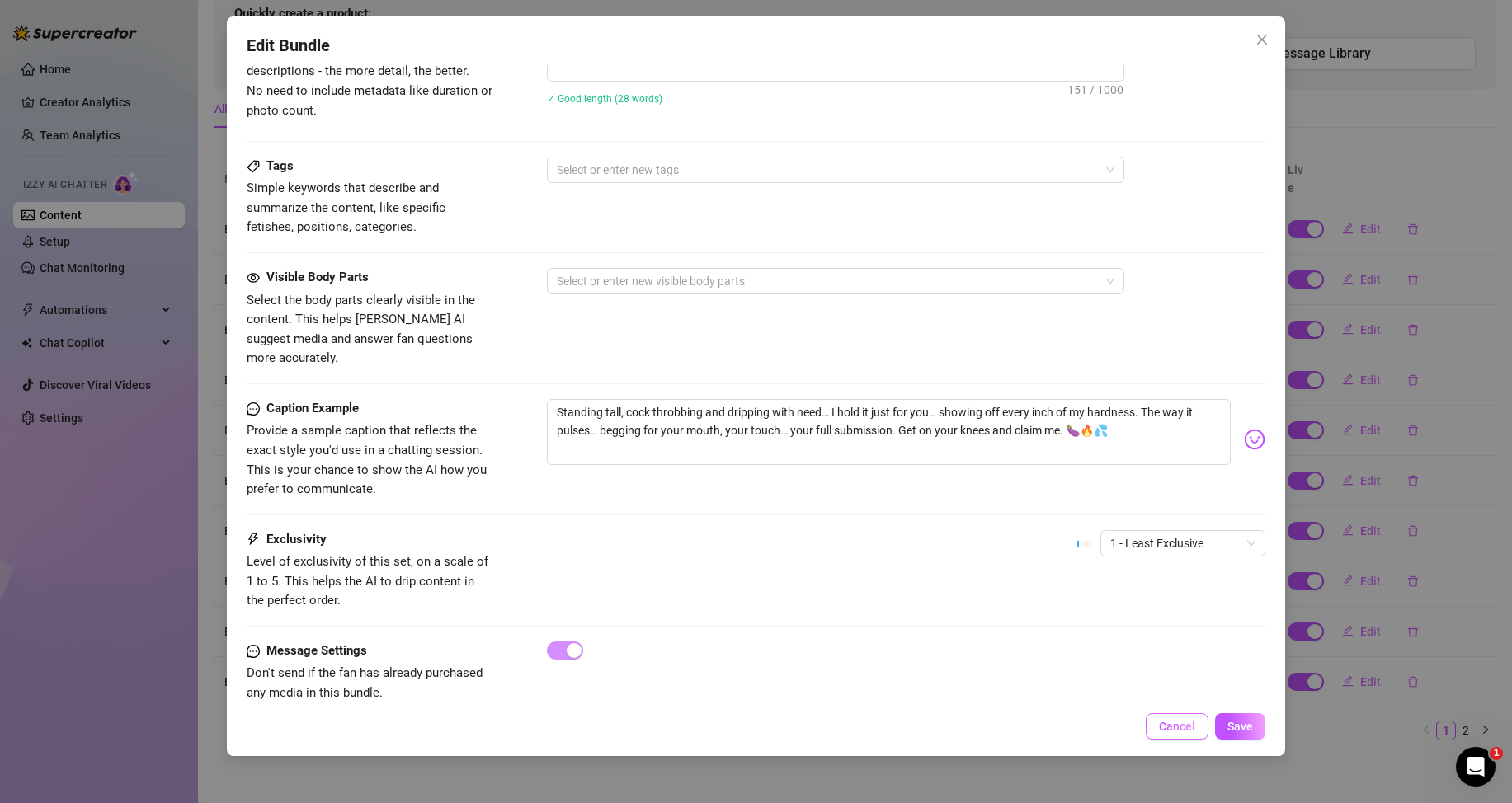
click at [1192, 729] on span "Cancel" at bounding box center [1177, 727] width 36 height 14
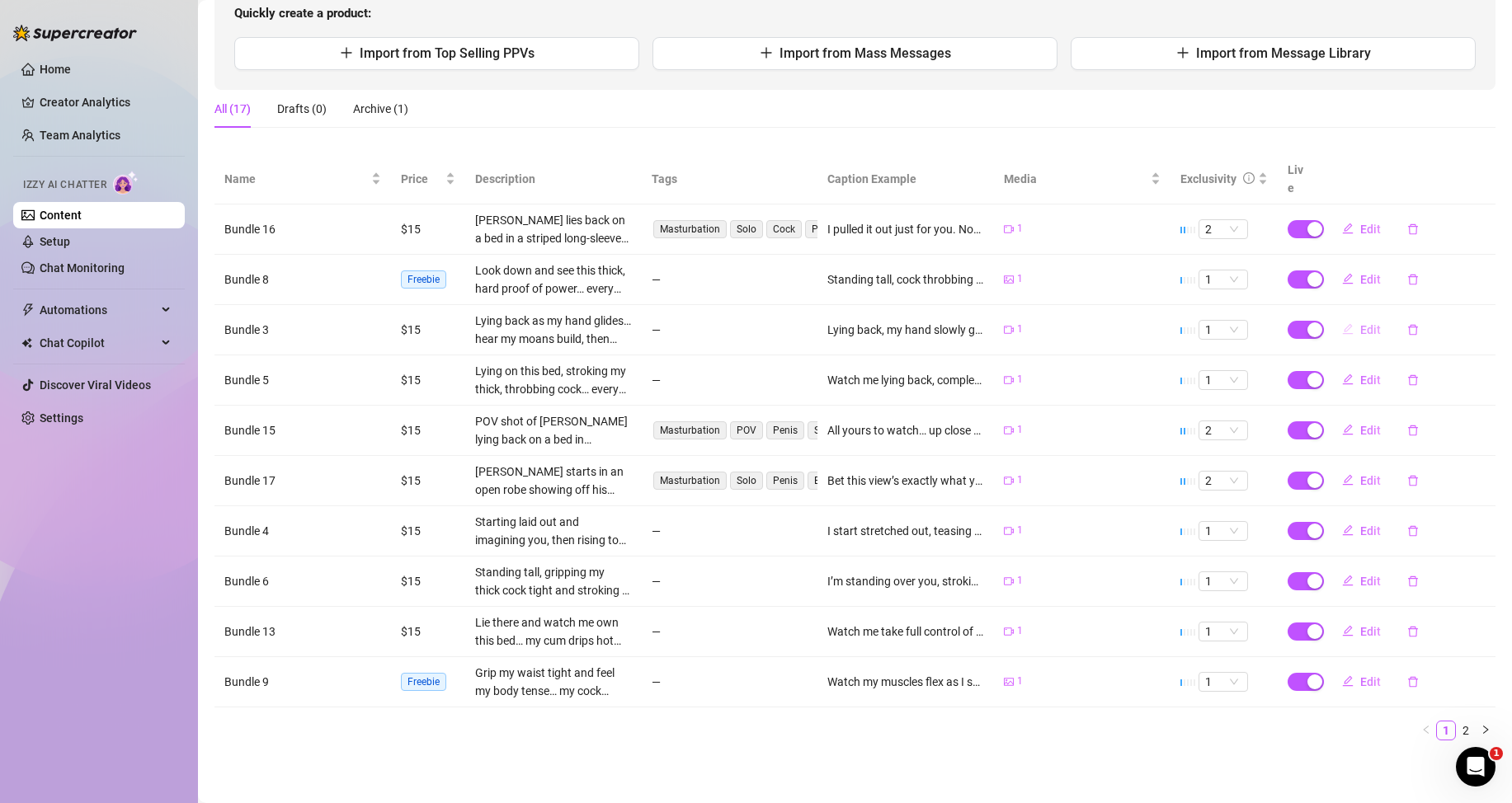
click at [1351, 339] on button "Edit" at bounding box center [1362, 330] width 65 height 26
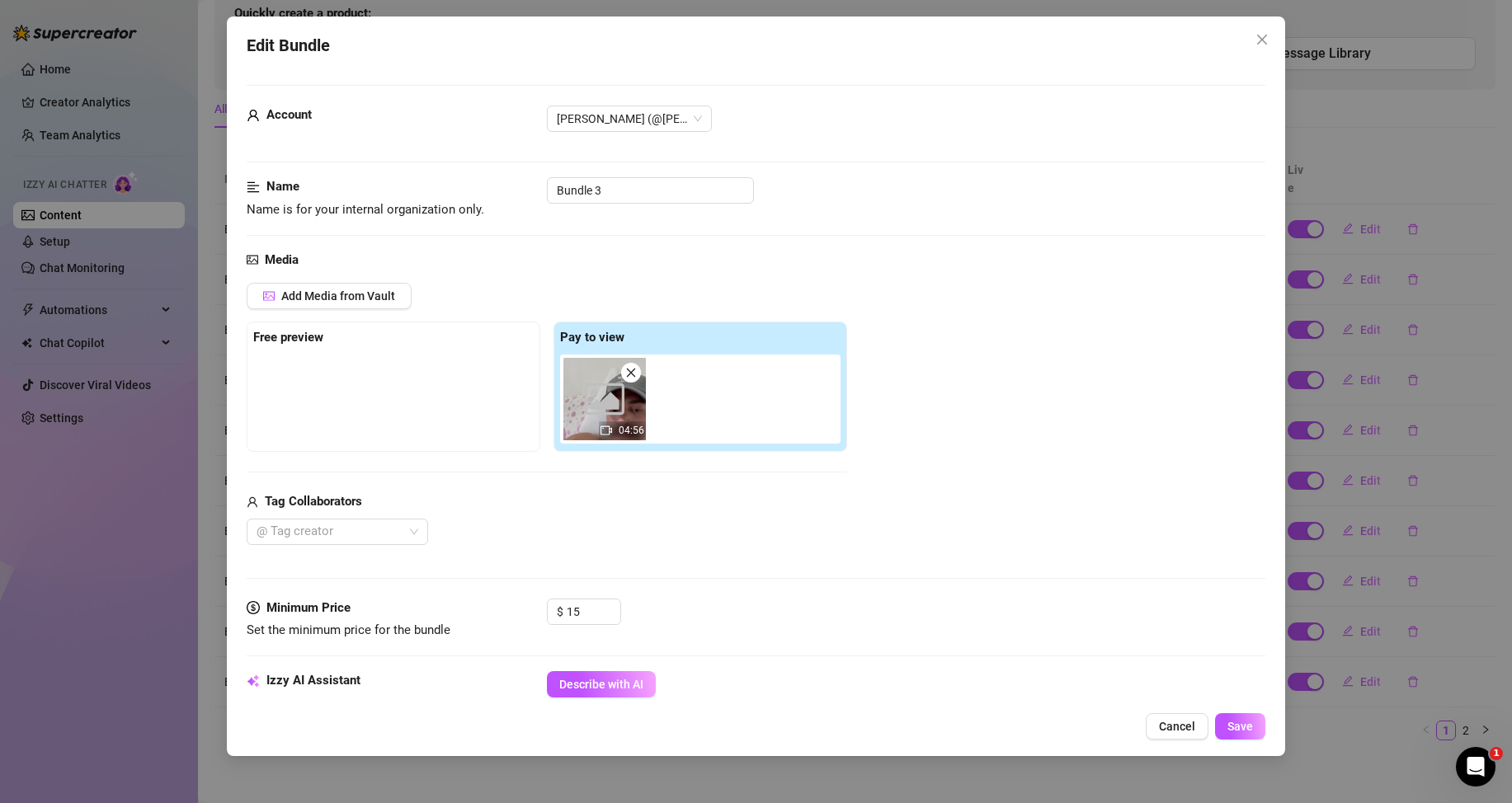
scroll to position [248, 0]
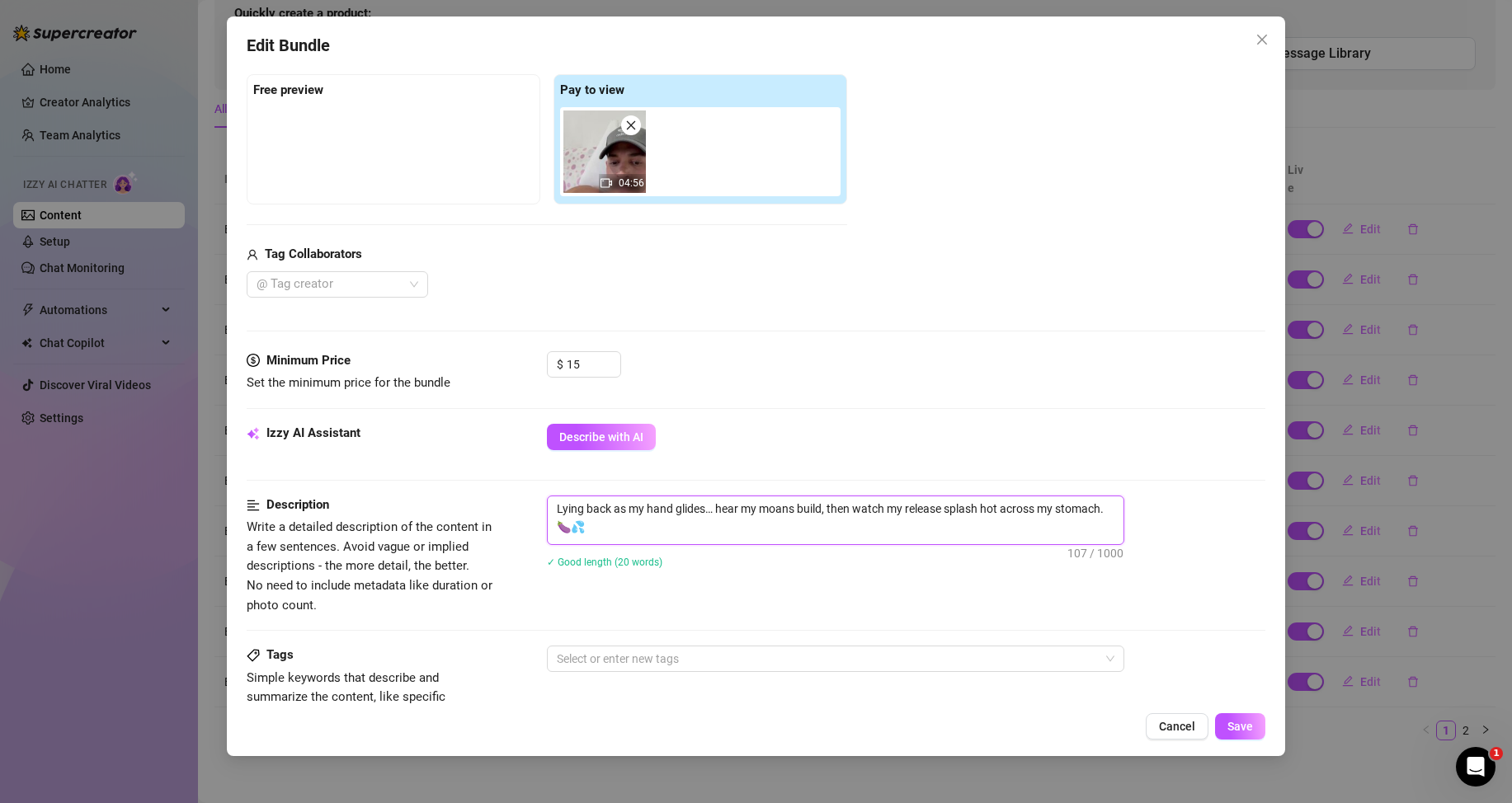
drag, startPoint x: 573, startPoint y: 530, endPoint x: 545, endPoint y: 503, distance: 38.9
click at [545, 503] on div "Description Write a detailed description of the content in a few sentences. Avo…" at bounding box center [756, 555] width 1019 height 120
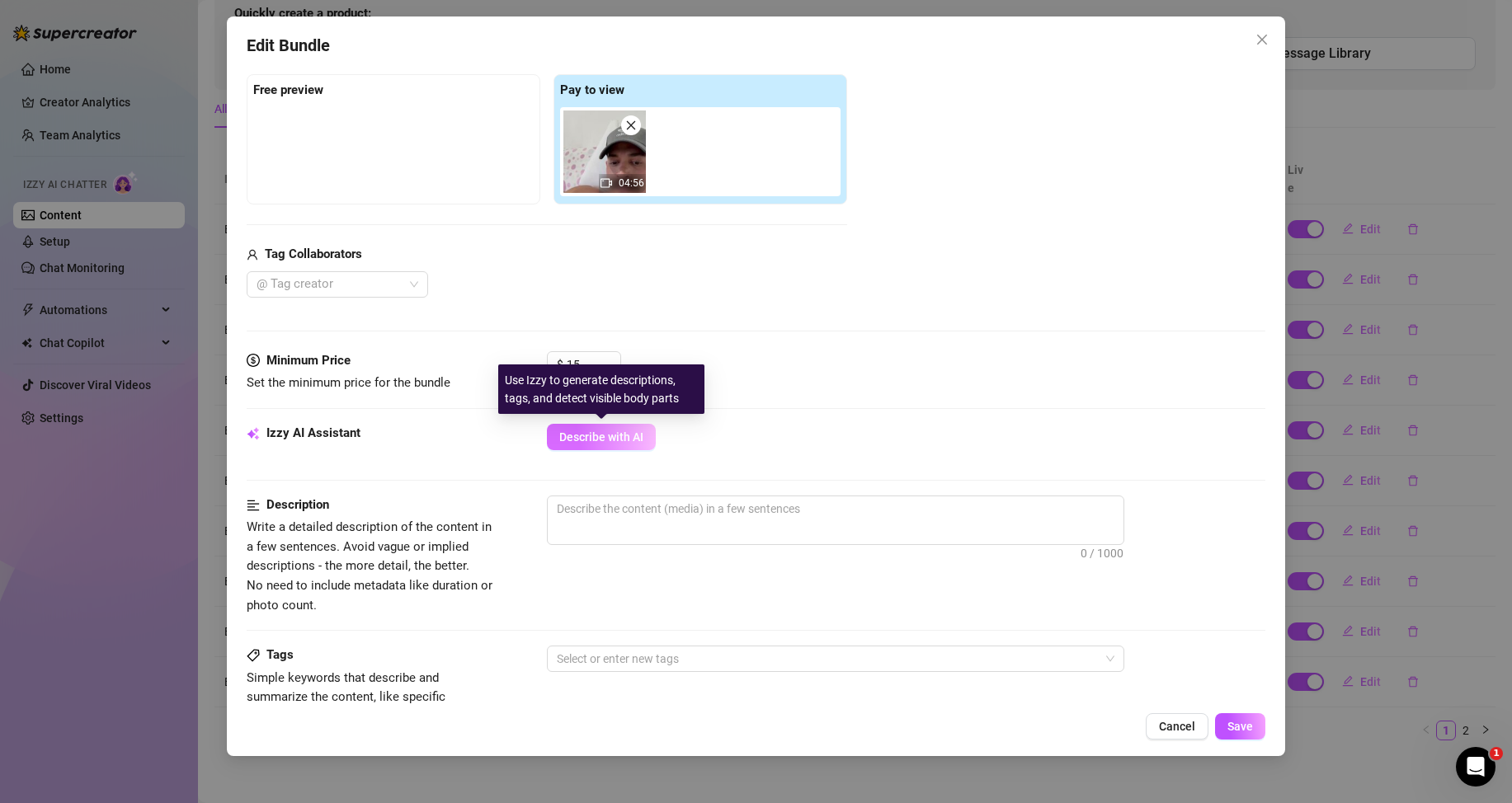
click at [573, 431] on span "Describe with AI" at bounding box center [601, 437] width 84 height 14
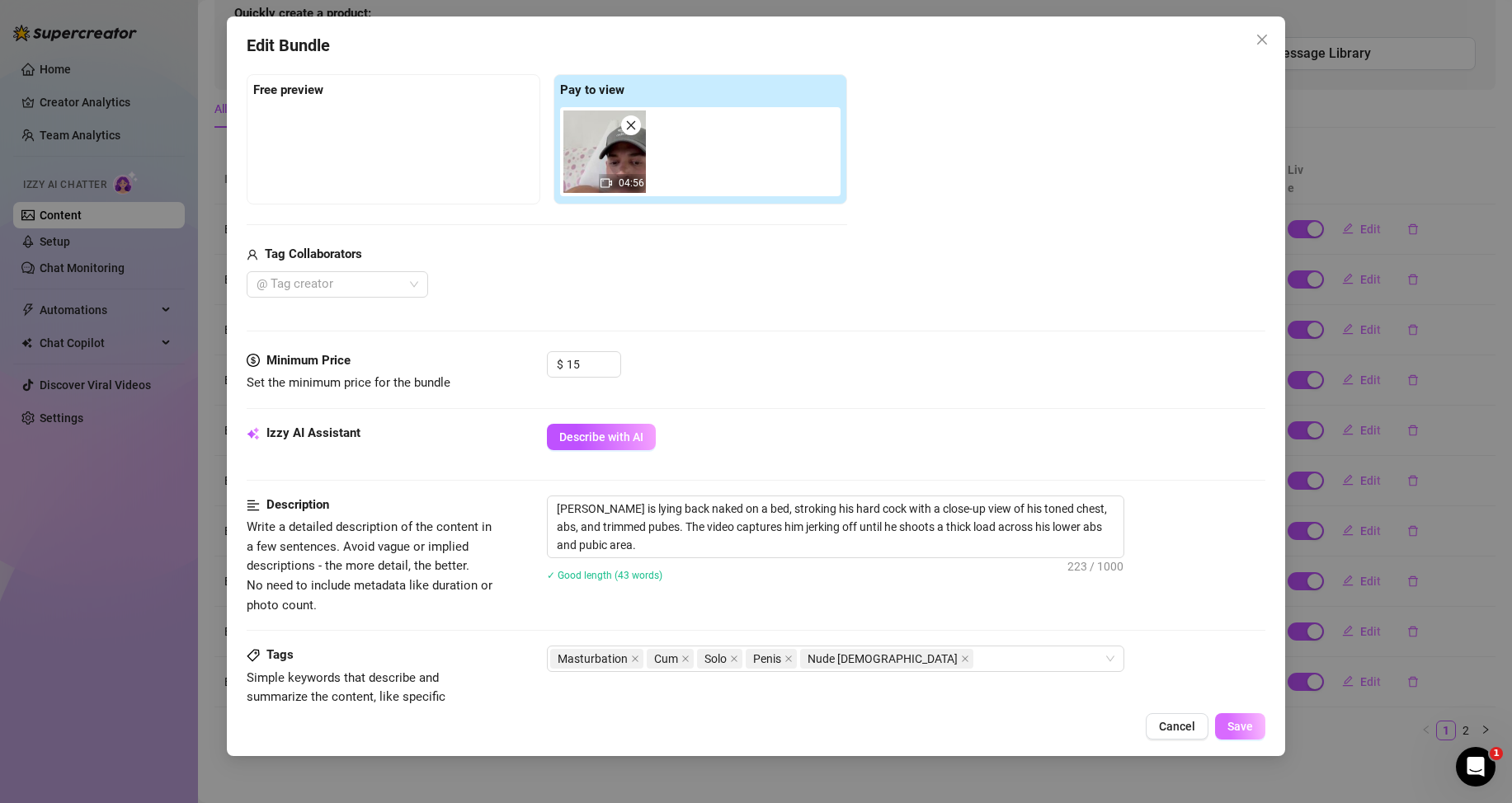
click at [1245, 722] on span "Save" at bounding box center [1241, 727] width 25 height 14
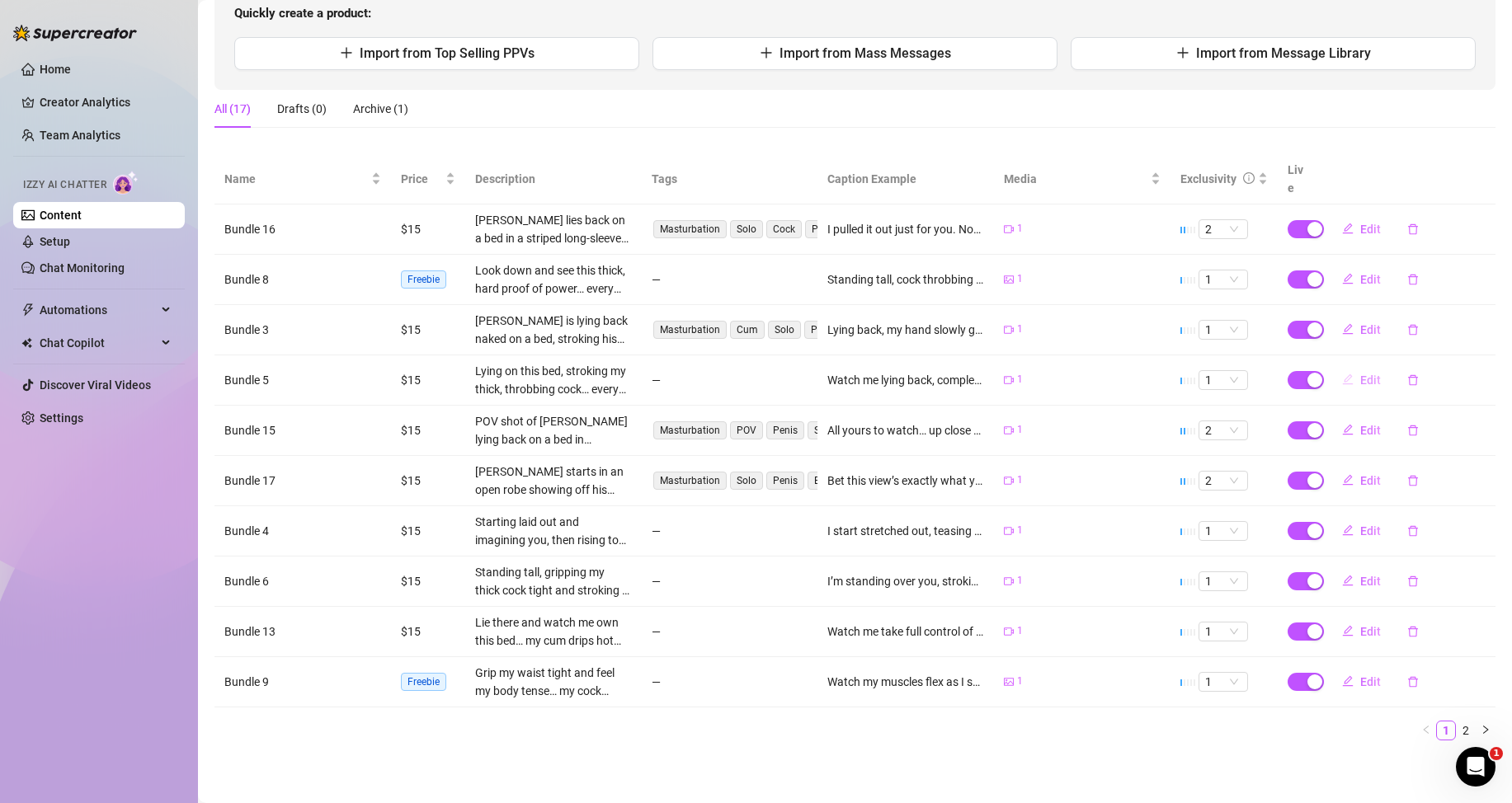
click at [1351, 370] on button "Edit" at bounding box center [1362, 380] width 65 height 26
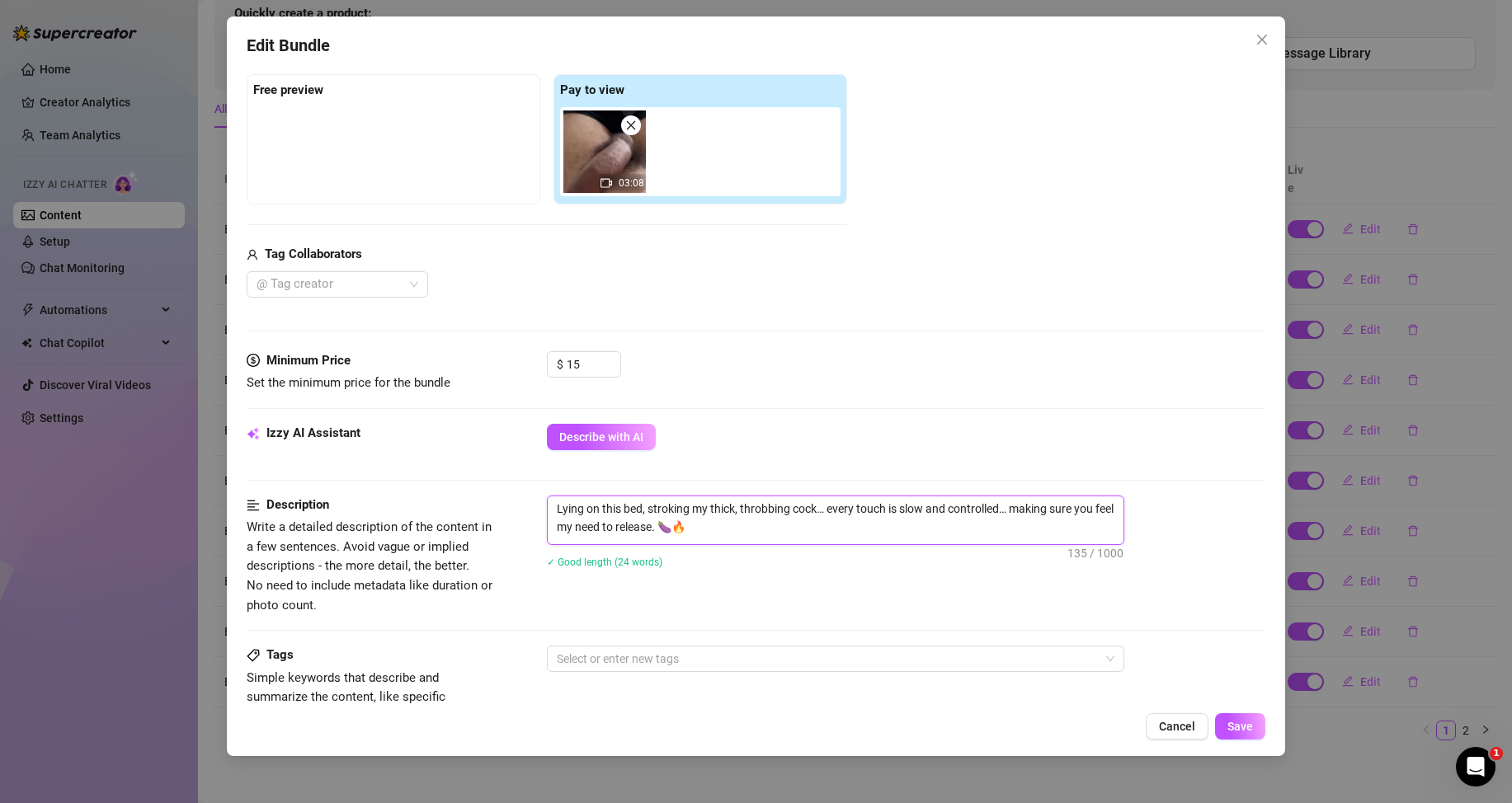
drag, startPoint x: 708, startPoint y: 536, endPoint x: 552, endPoint y: 504, distance: 159.2
click at [552, 504] on textarea "Lying on this bed, stroking my thick, throbbing cock… every touch is slow and c…" at bounding box center [836, 518] width 576 height 43
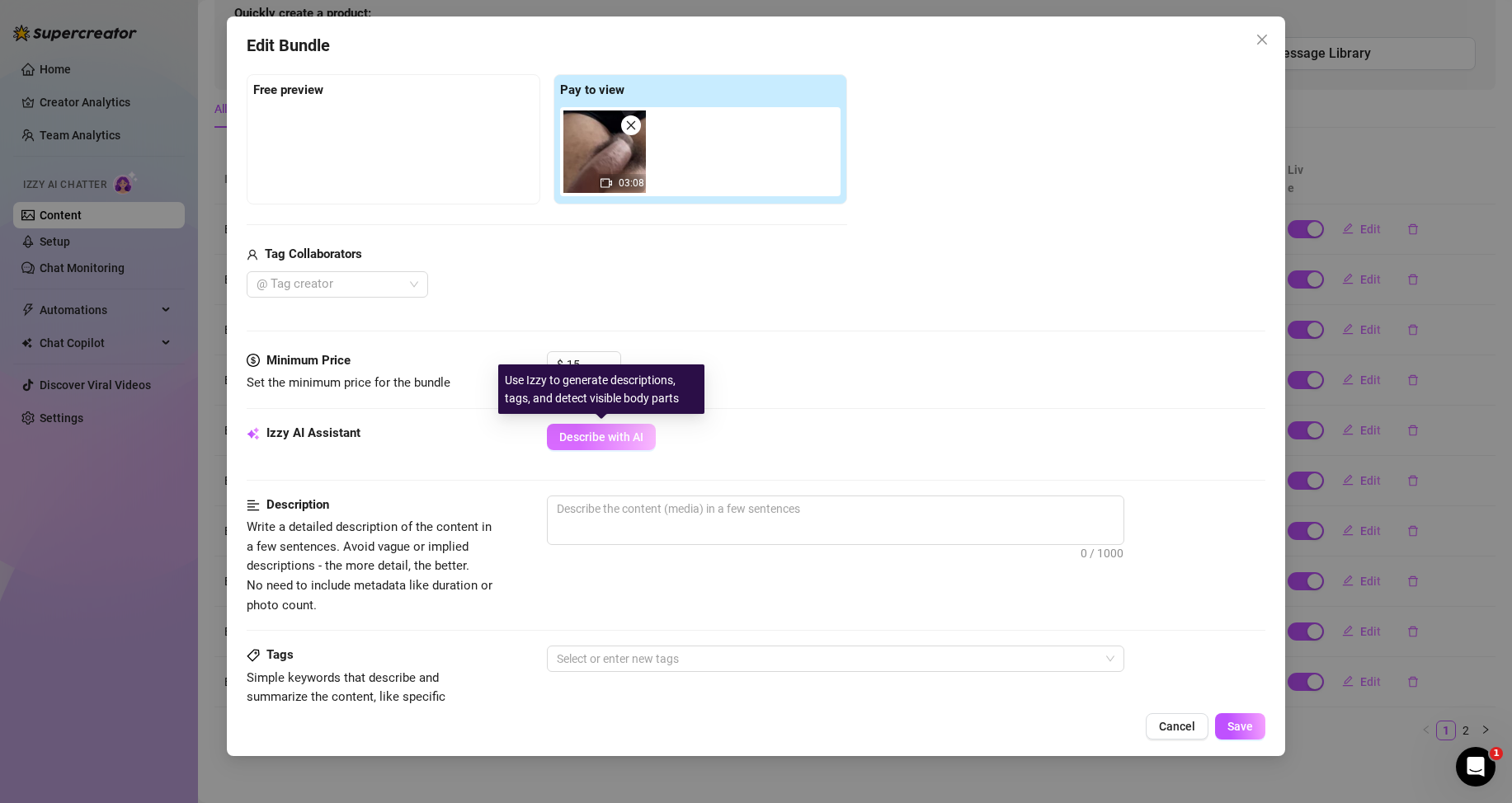
click at [598, 435] on span "Describe with AI" at bounding box center [601, 437] width 84 height 14
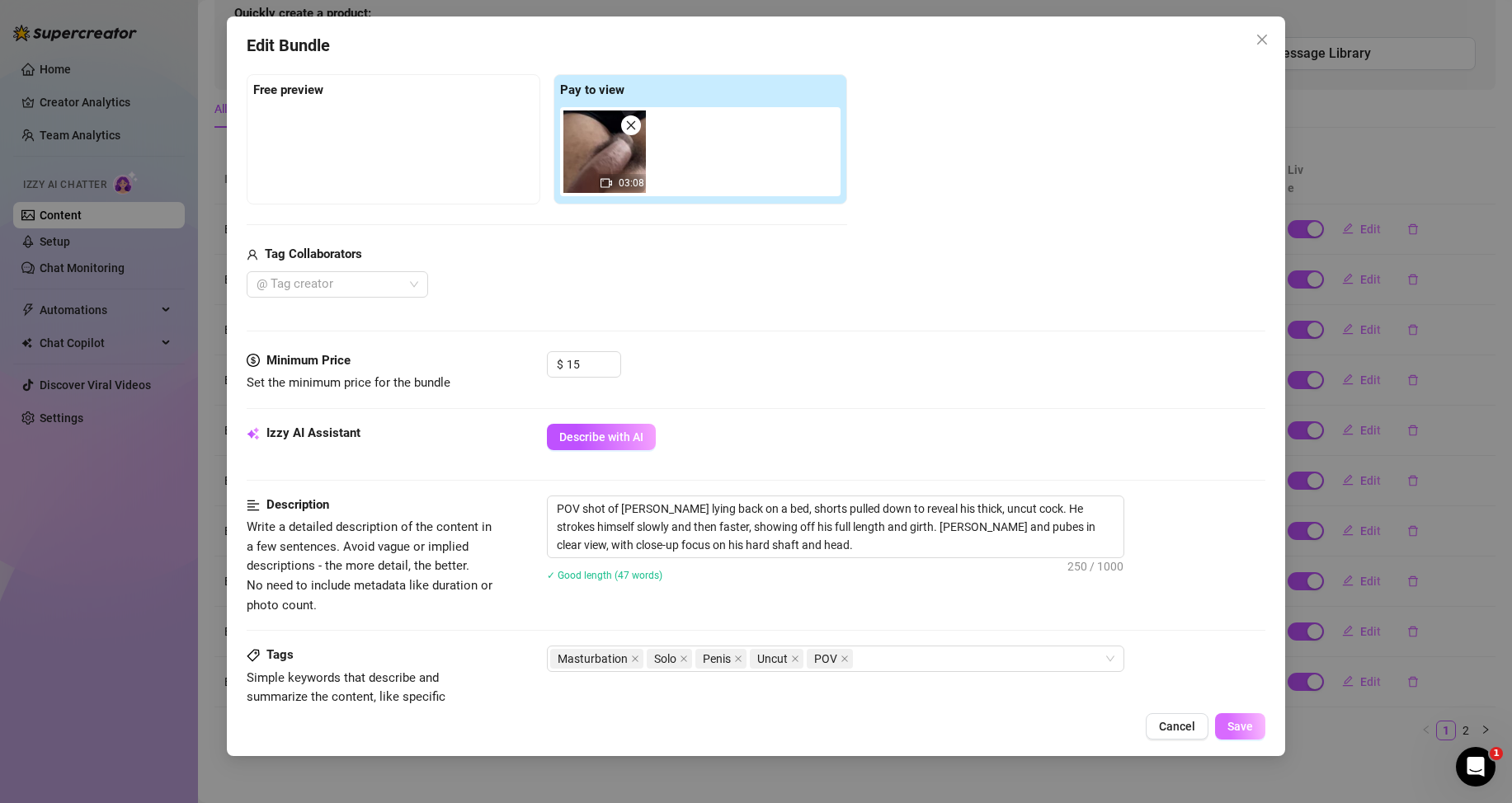
click at [1234, 718] on button "Save" at bounding box center [1241, 726] width 51 height 26
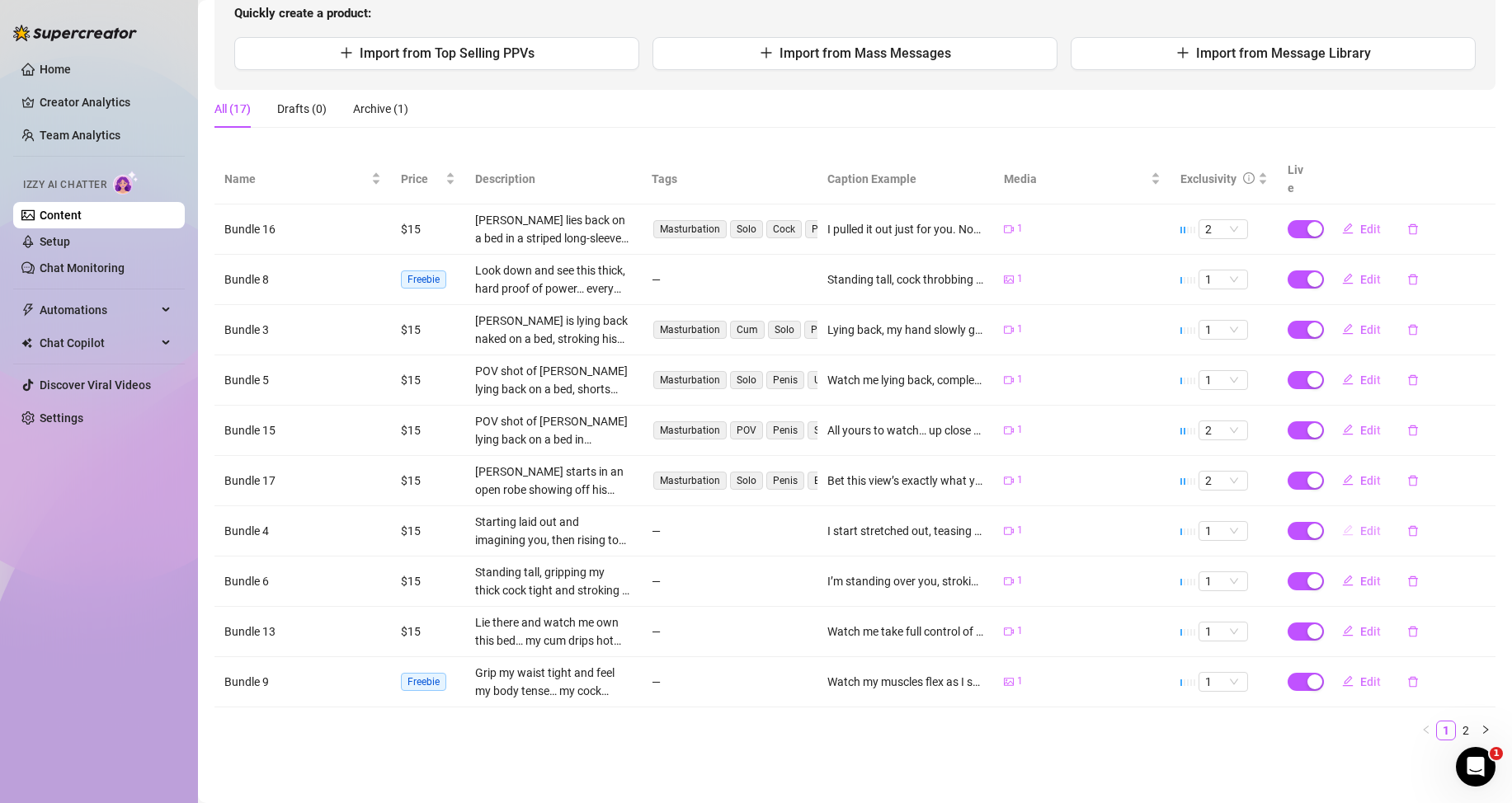
click at [1361, 528] on span "Edit" at bounding box center [1370, 532] width 20 height 14
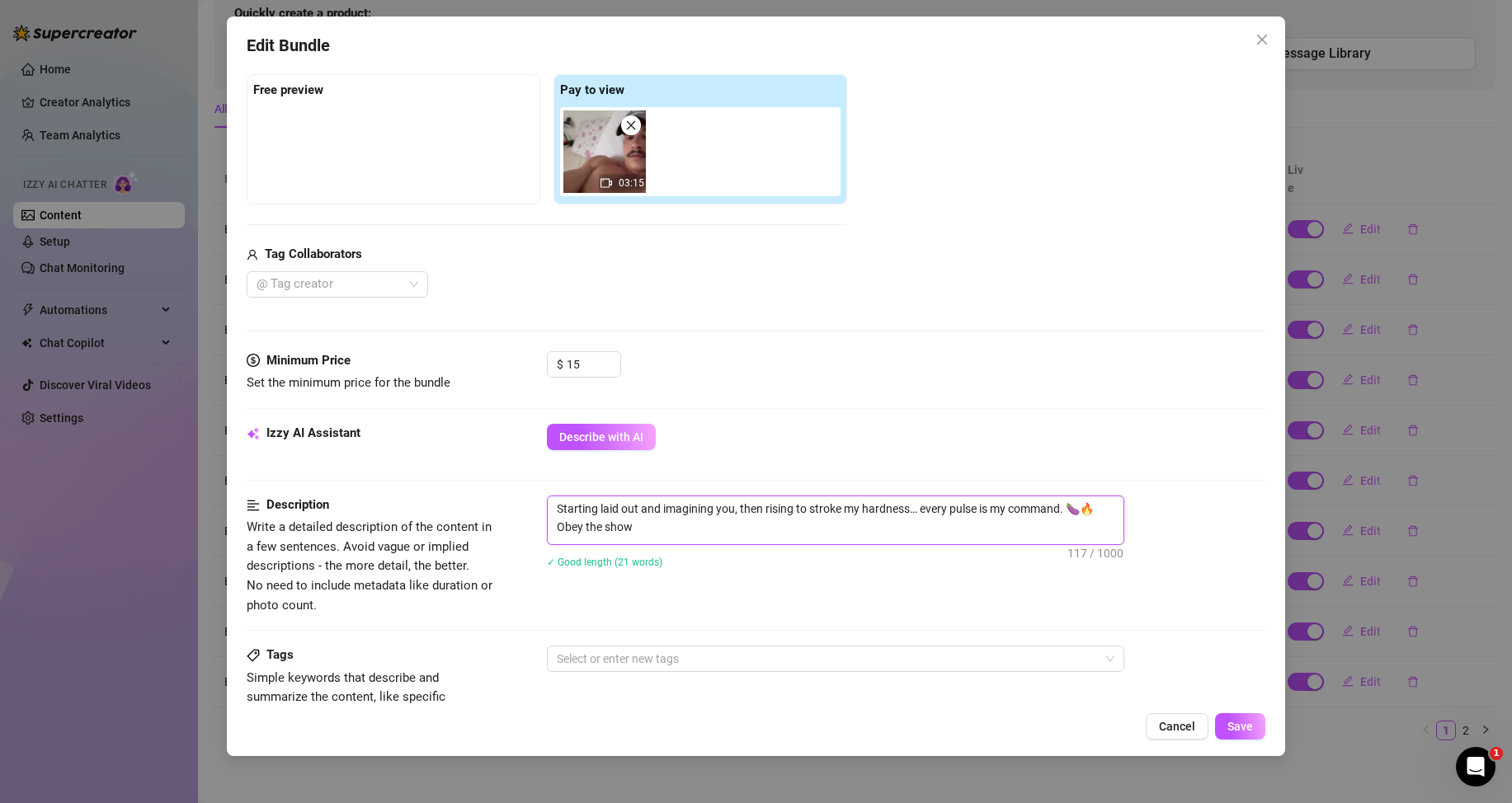
drag, startPoint x: 645, startPoint y: 534, endPoint x: 536, endPoint y: 502, distance: 113.6
click at [536, 502] on div "Description Write a detailed description of the content in a few sentences. Avo…" at bounding box center [756, 555] width 1019 height 120
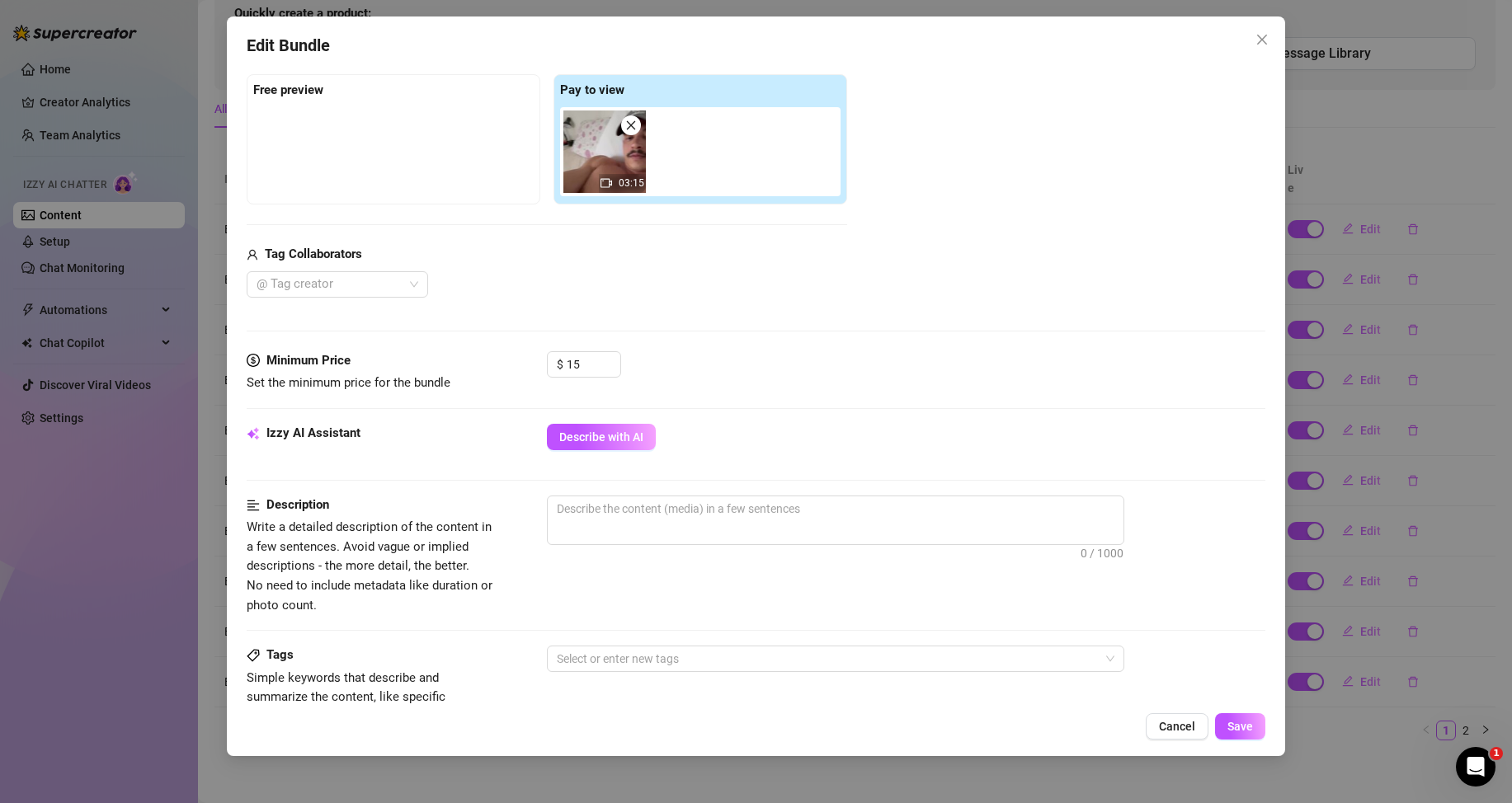
click at [584, 409] on div "Minimum Price Set the minimum price for the bundle $ 15" at bounding box center [756, 387] width 1019 height 72
click at [584, 421] on div "Minimum Price Set the minimum price for the bundle $ 15" at bounding box center [756, 387] width 1019 height 72
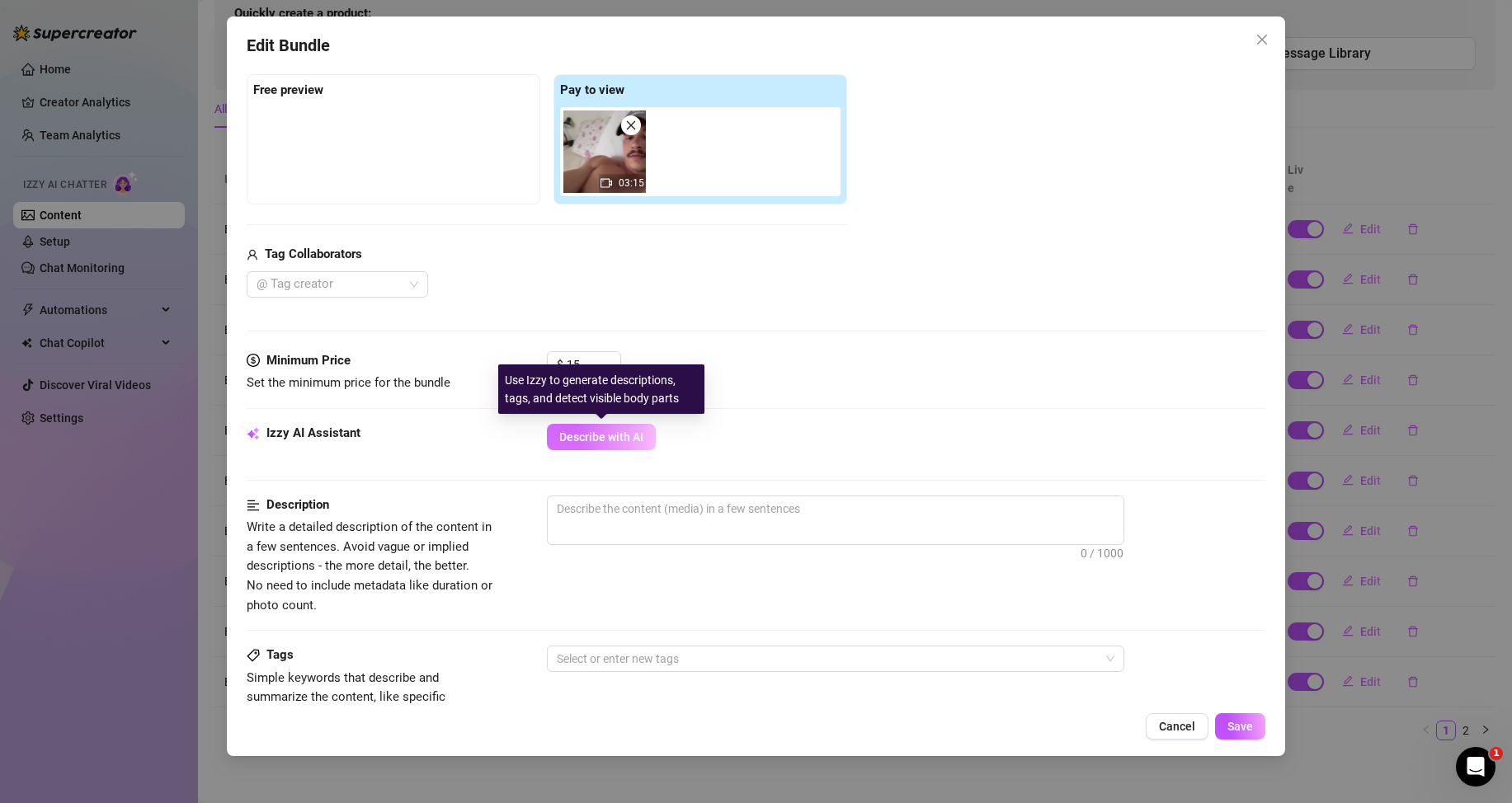
click at [584, 427] on button "Describe with AI" at bounding box center [601, 436] width 109 height 26
click at [590, 434] on button "Describe with AI" at bounding box center [601, 436] width 109 height 26
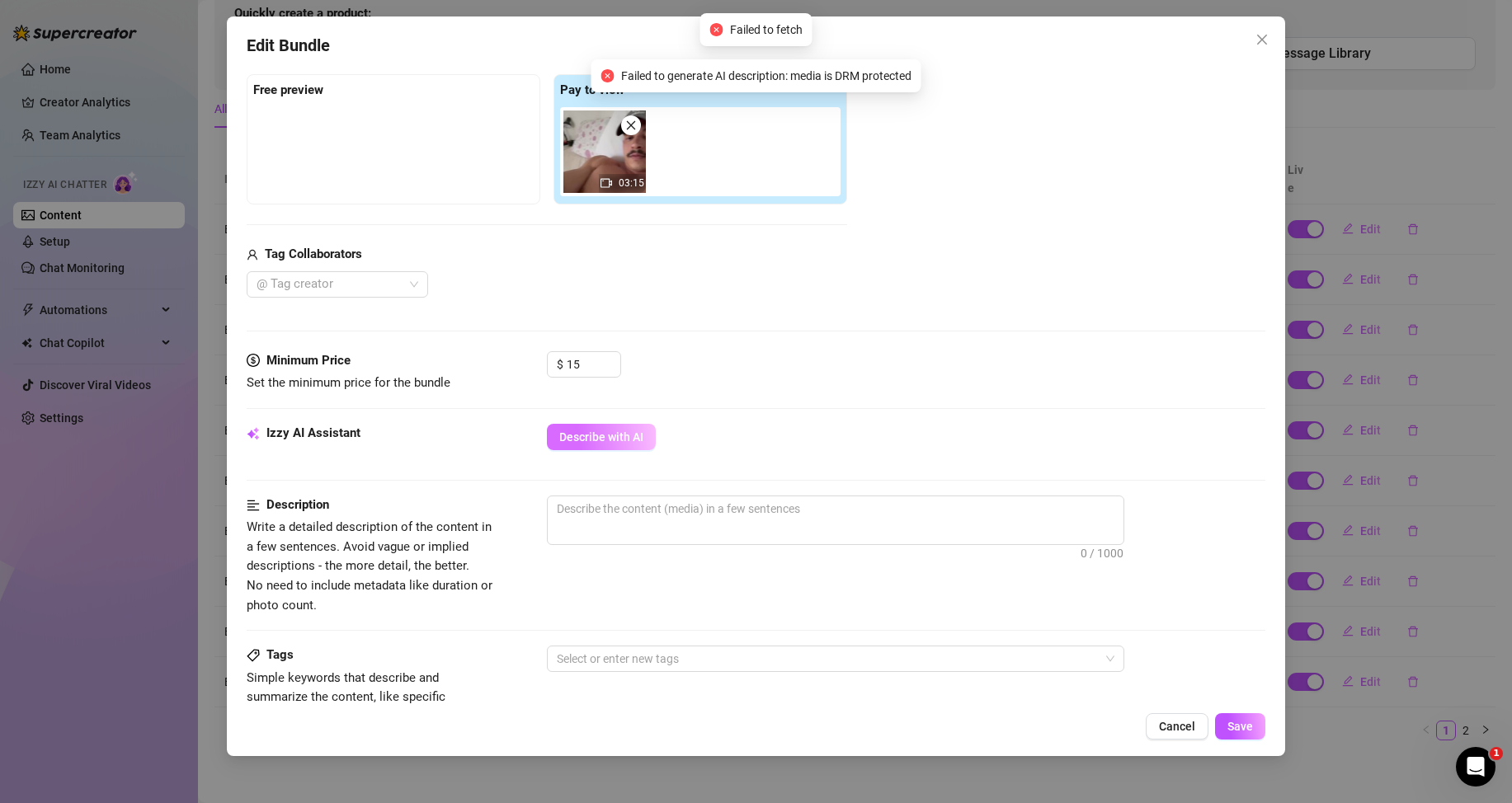
click at [633, 423] on button "Describe with AI" at bounding box center [601, 436] width 109 height 26
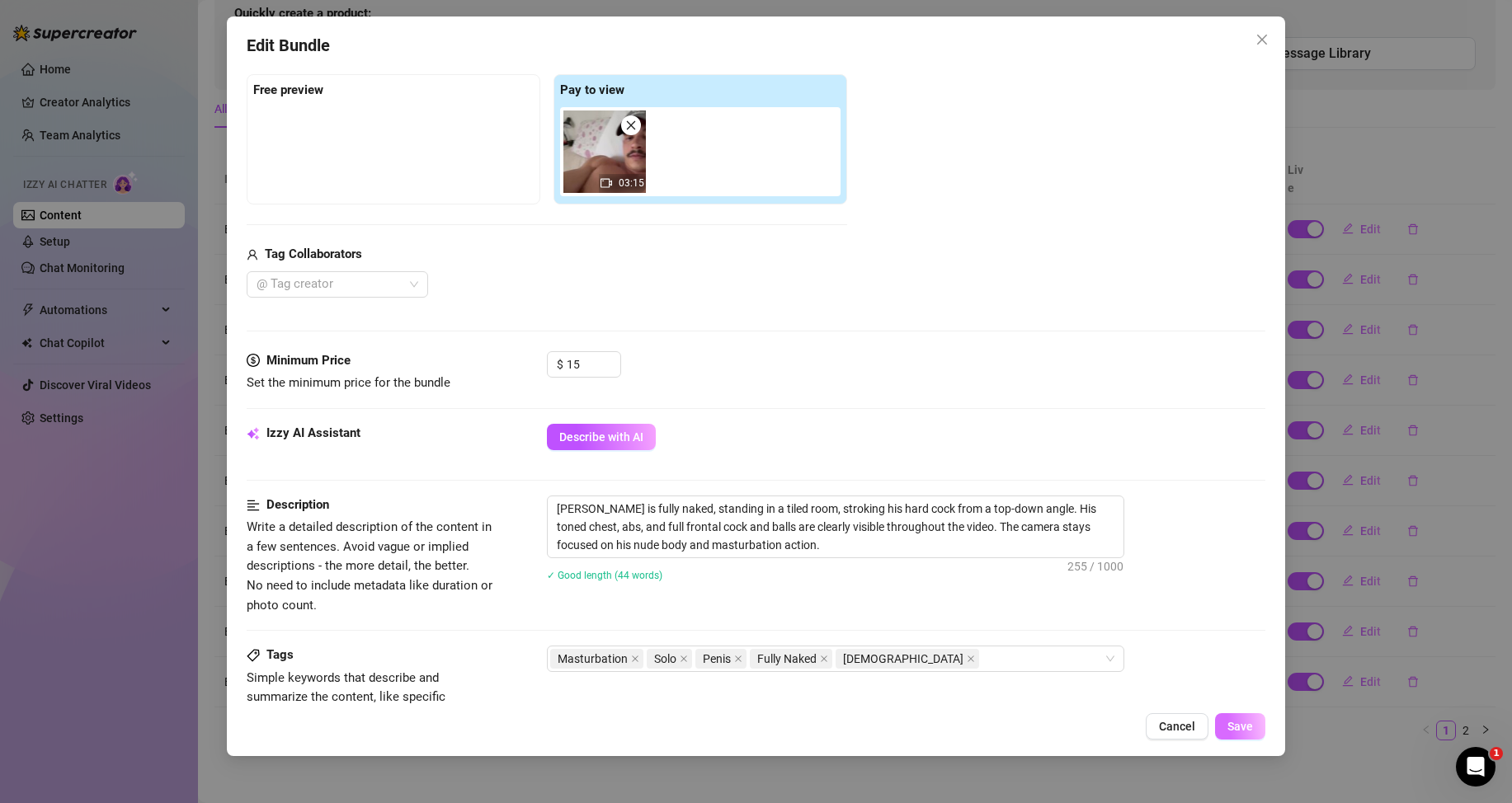
click at [1254, 731] on button "Save" at bounding box center [1241, 726] width 51 height 26
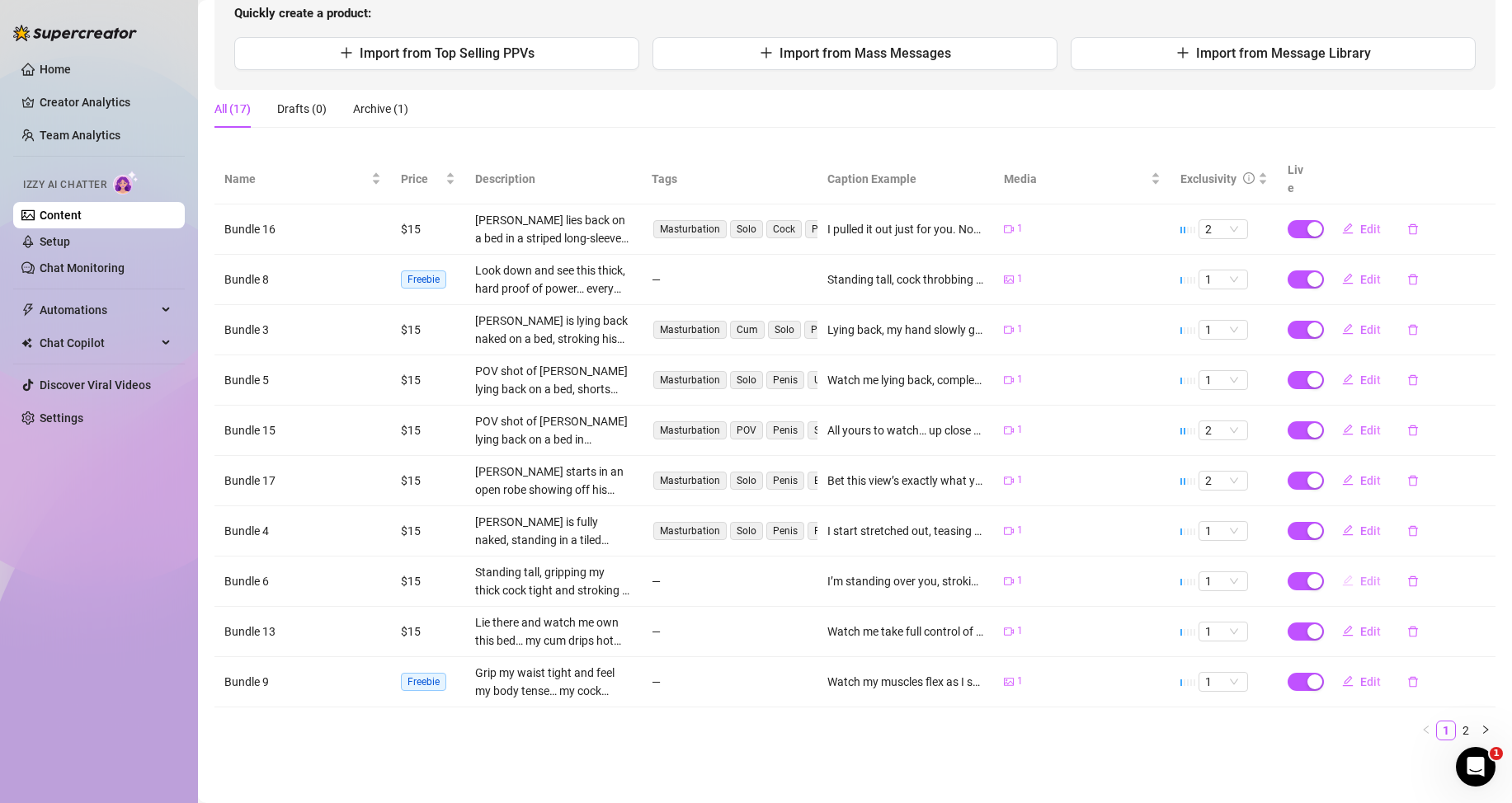
click at [1368, 582] on span "Edit" at bounding box center [1370, 582] width 20 height 14
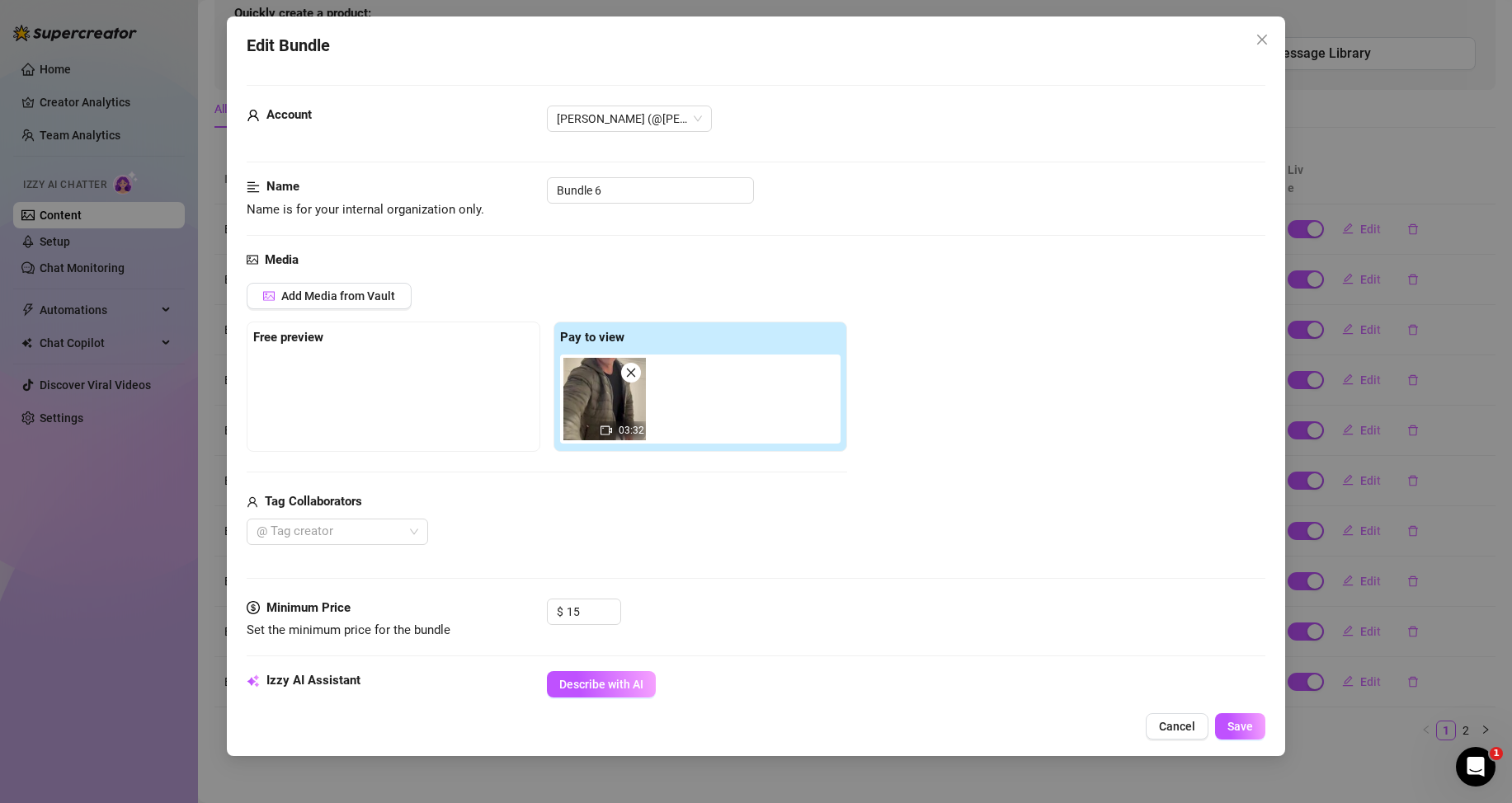
scroll to position [330, 0]
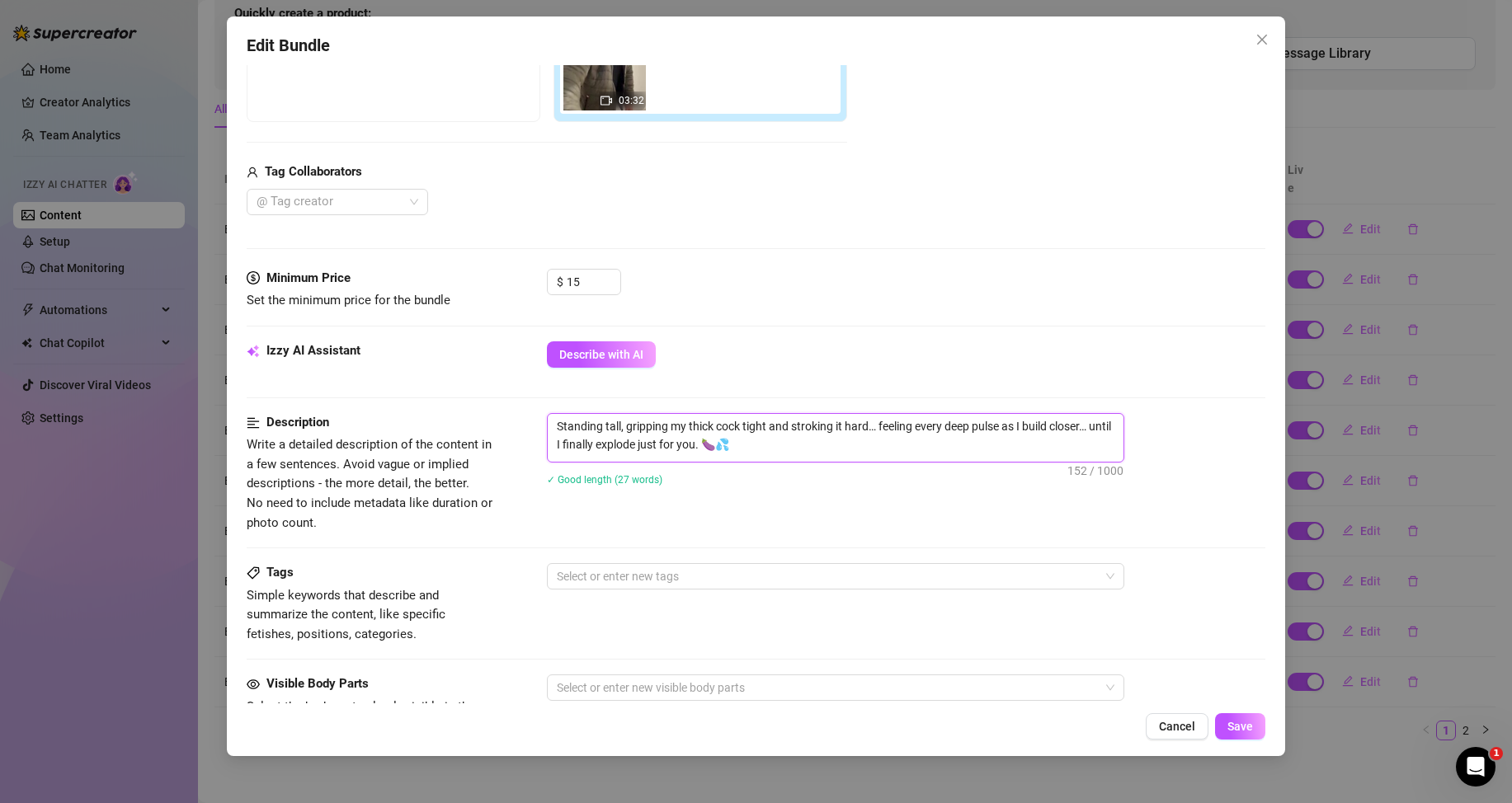
drag, startPoint x: 761, startPoint y: 450, endPoint x: 552, endPoint y: 423, distance: 210.7
click at [552, 423] on textarea "Standing tall, gripping my thick cock tight and stroking it hard… feeling every…" at bounding box center [836, 435] width 576 height 43
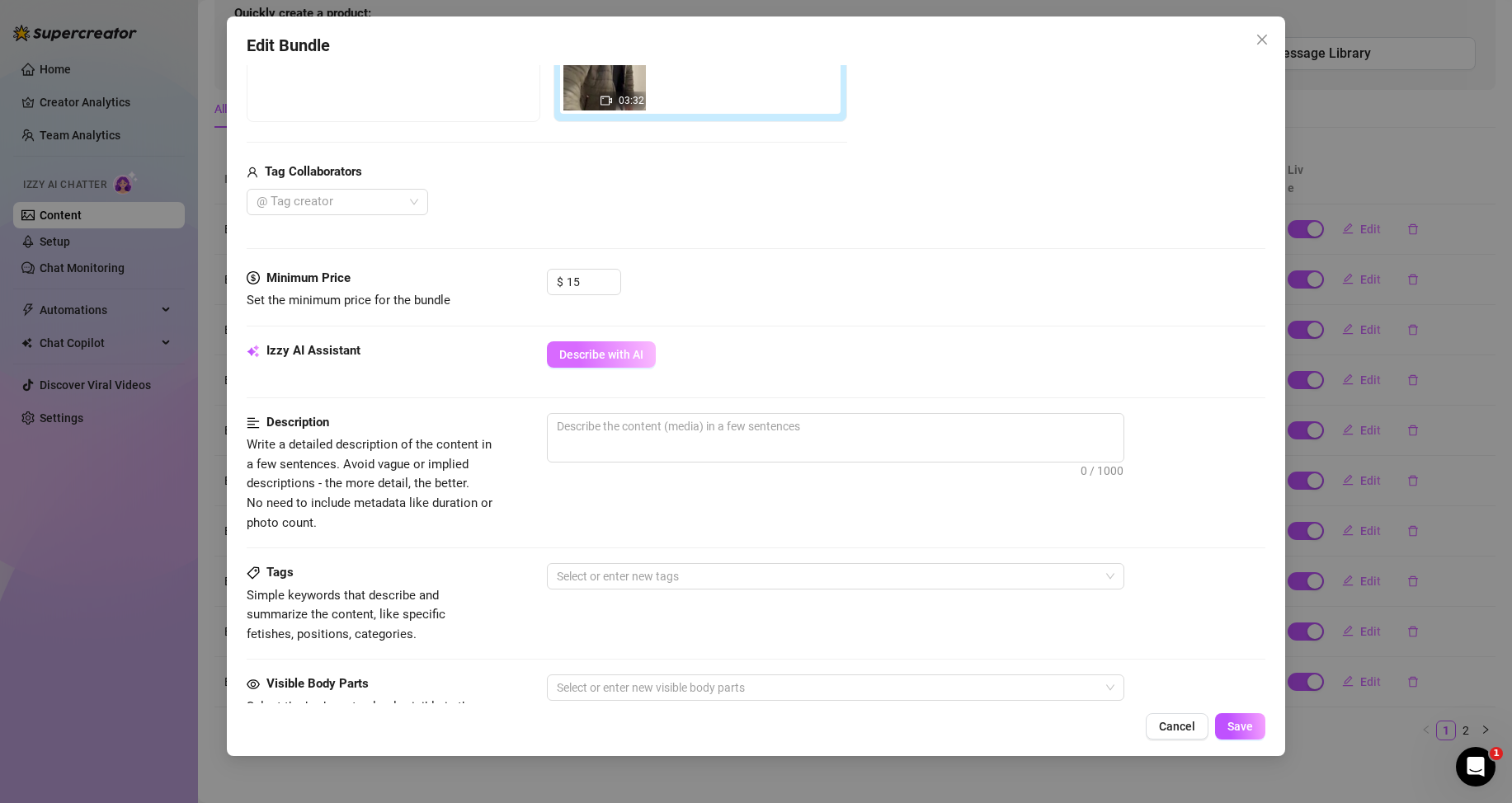
click at [640, 362] on button "Describe with AI" at bounding box center [601, 354] width 109 height 26
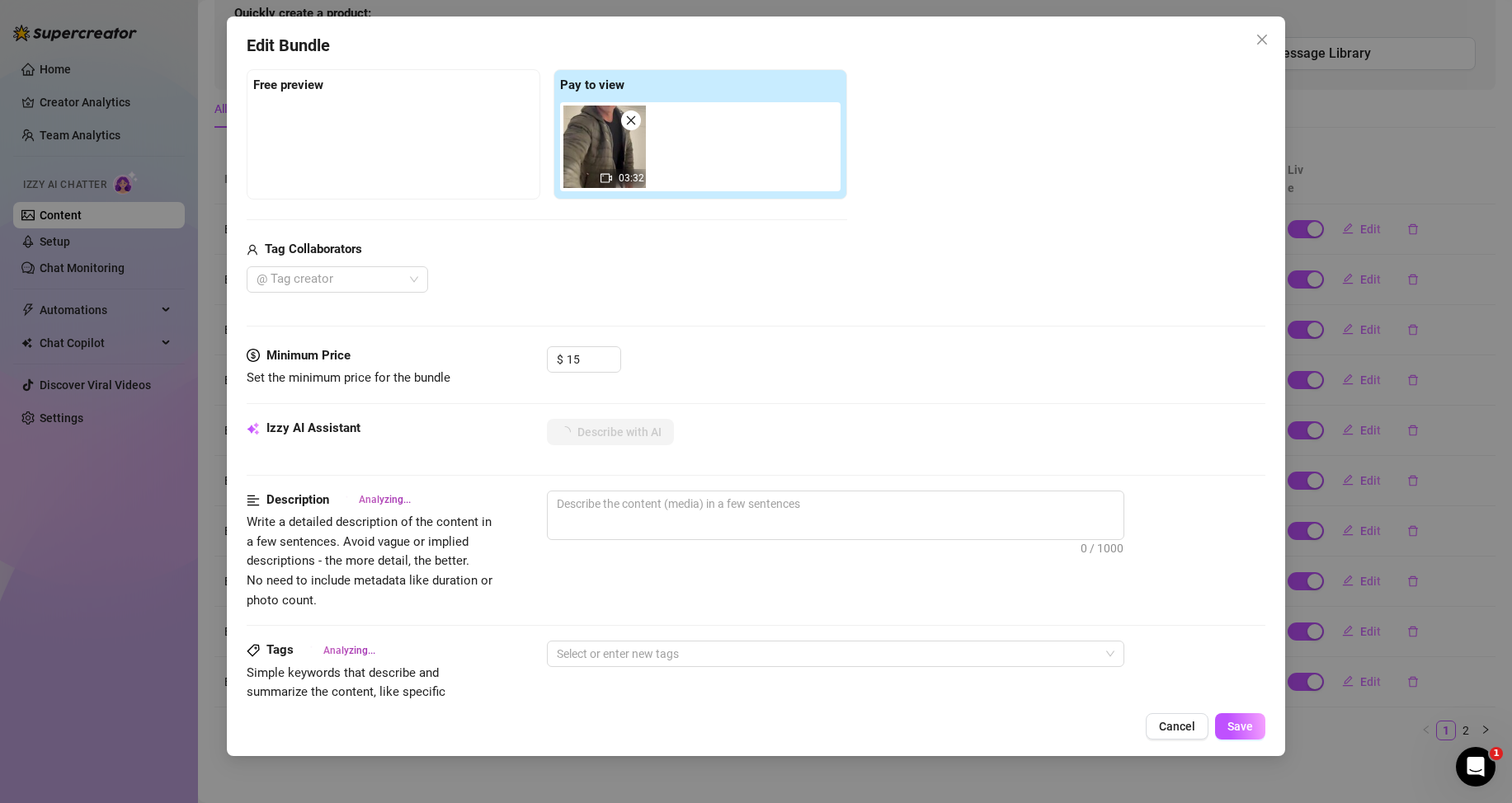
scroll to position [418, 0]
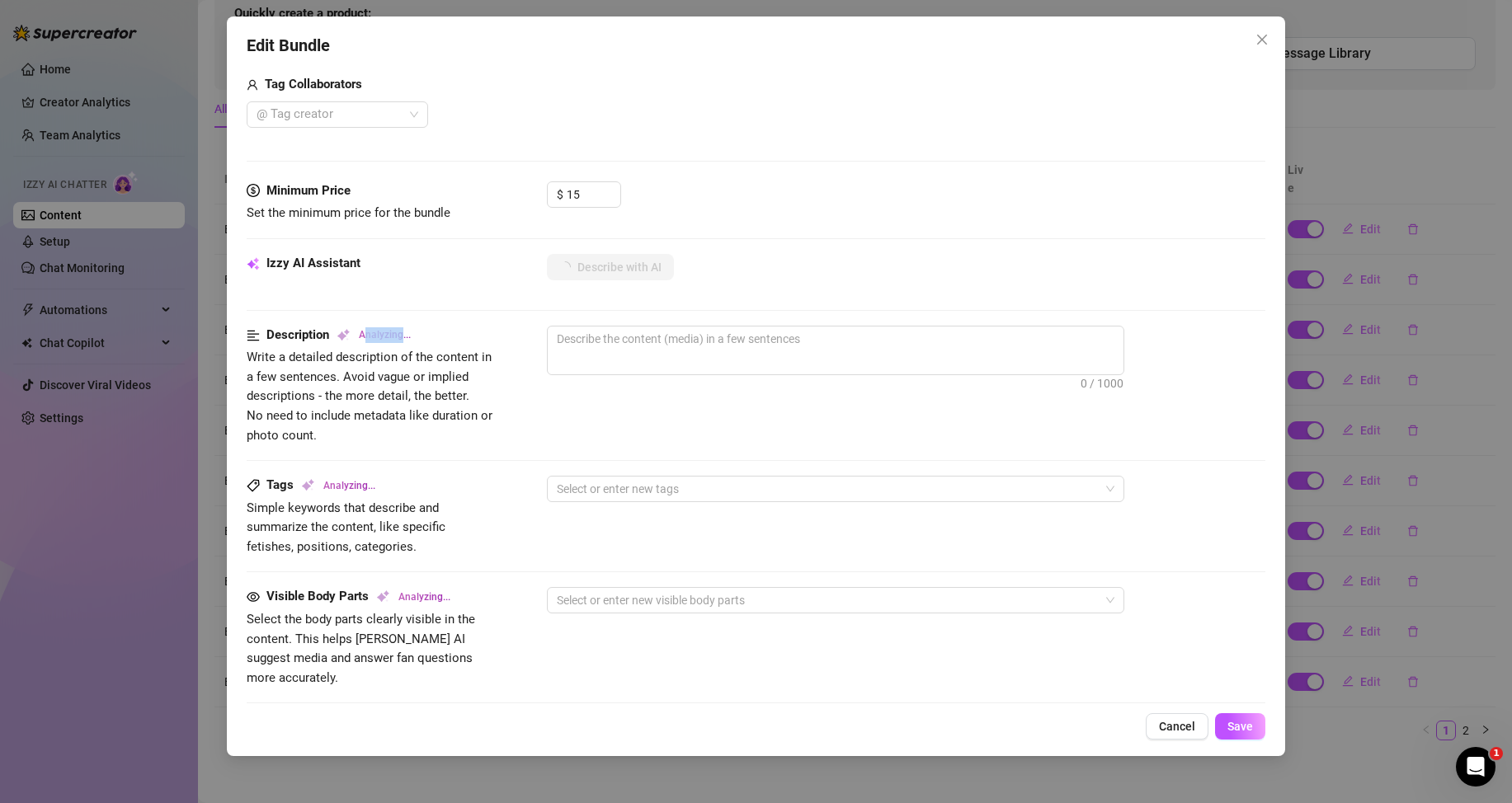
drag, startPoint x: 367, startPoint y: 338, endPoint x: 401, endPoint y: 336, distance: 34.1
click at [401, 336] on span "Analyzing..." at bounding box center [385, 336] width 52 height 16
click at [430, 335] on div "Description Analyzing..." at bounding box center [371, 336] width 248 height 20
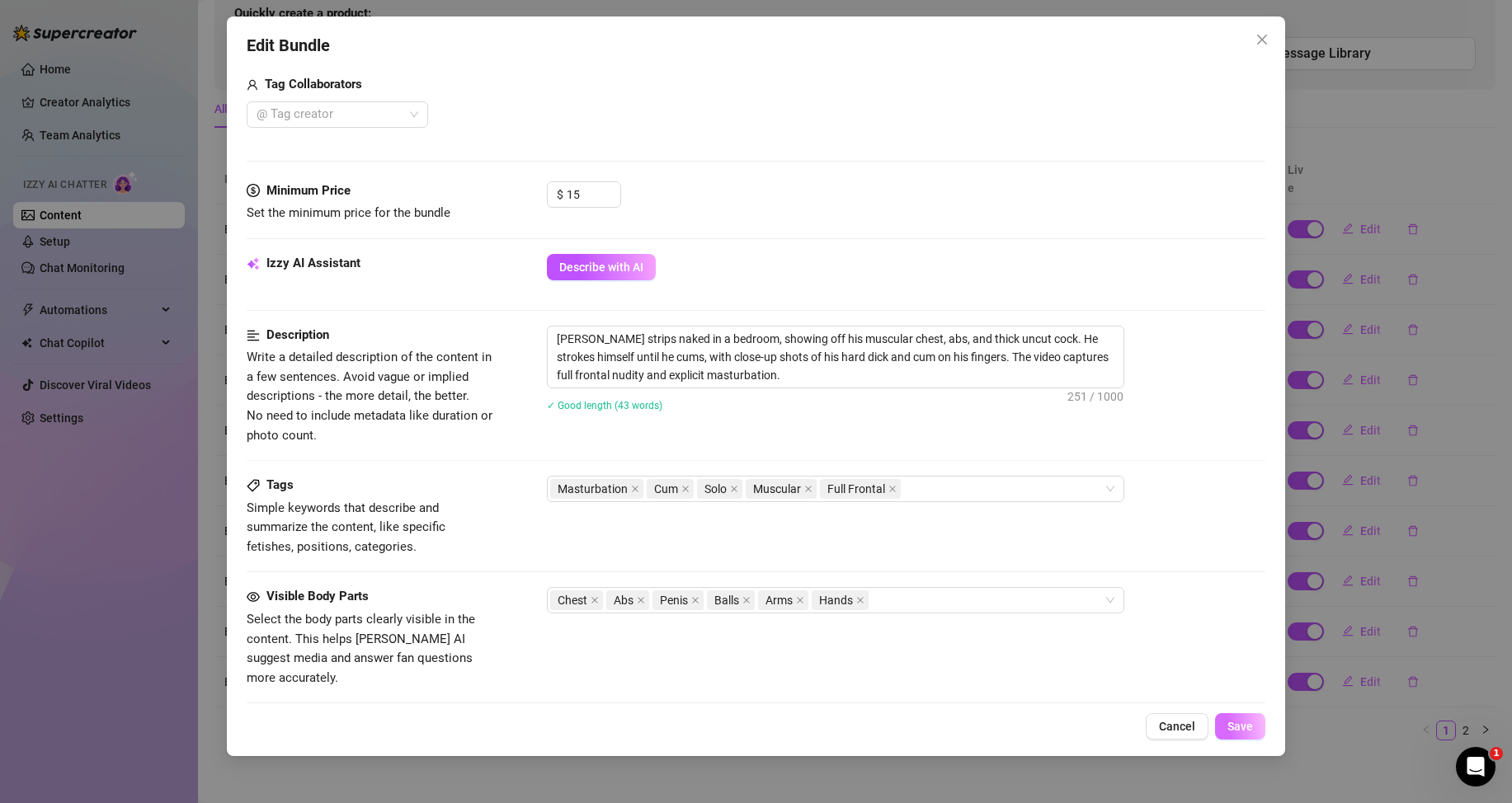
click at [1244, 723] on span "Save" at bounding box center [1241, 727] width 25 height 14
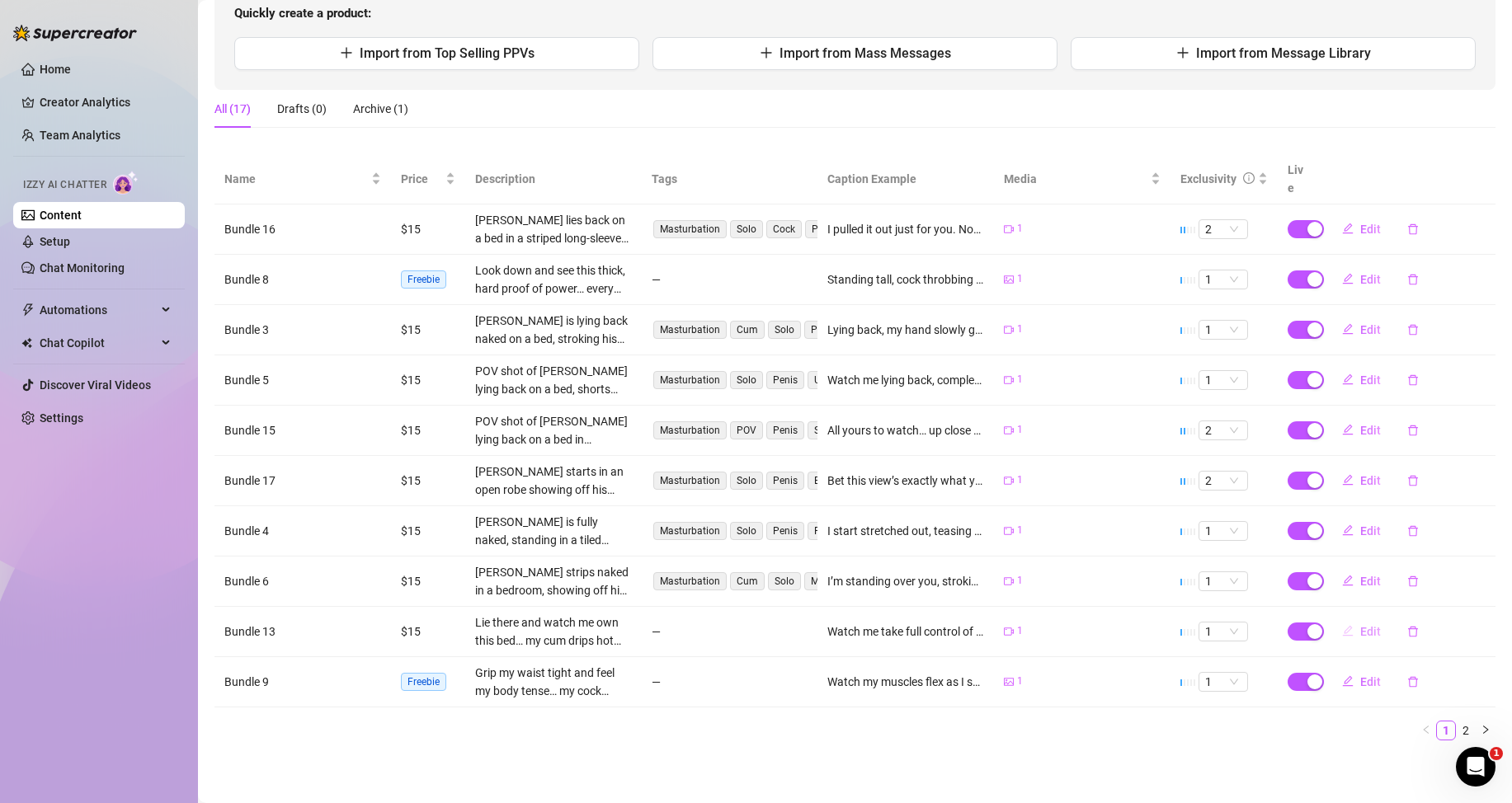
click at [1361, 631] on span "Edit" at bounding box center [1370, 632] width 20 height 14
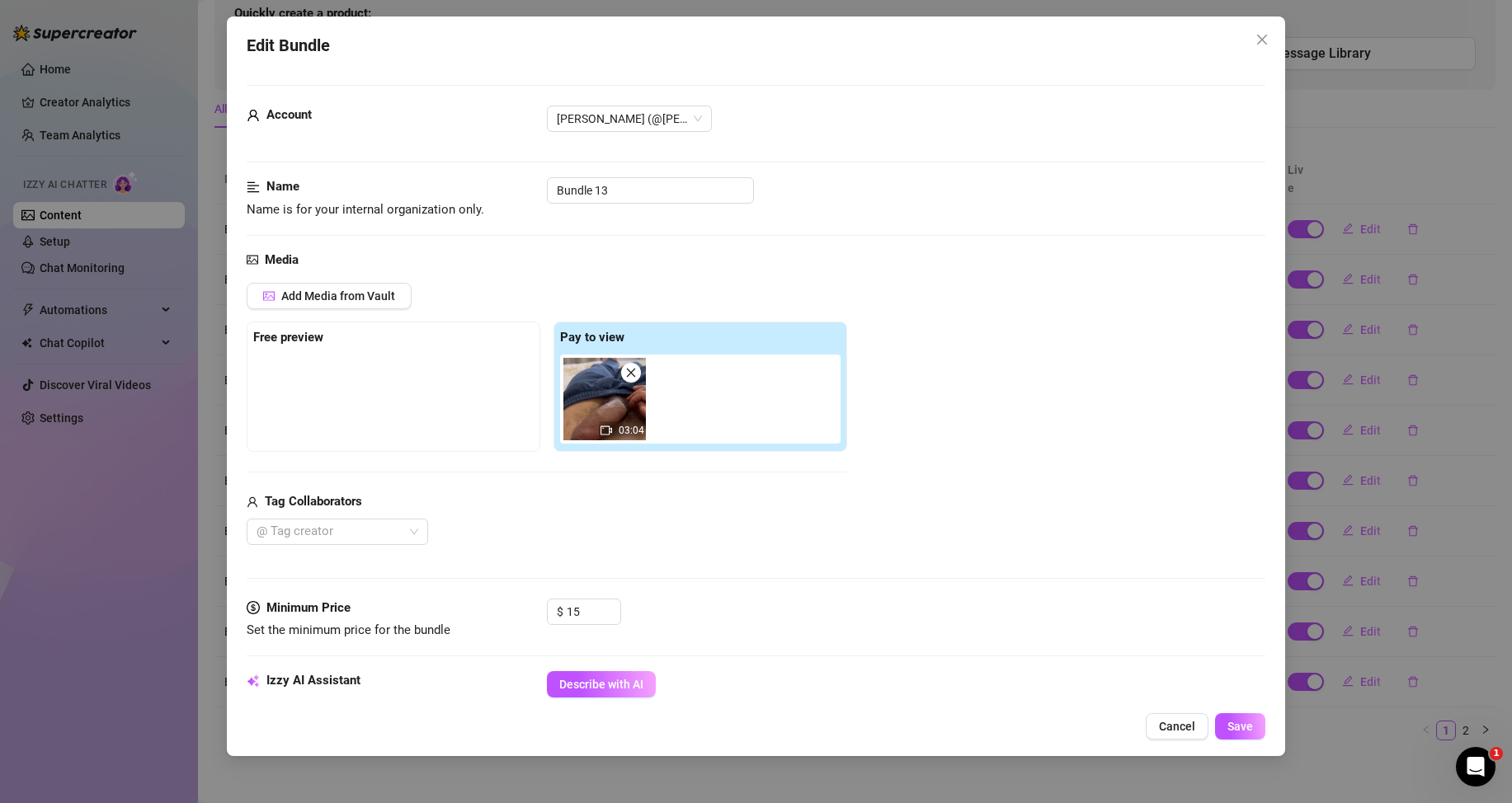
scroll to position [248, 0]
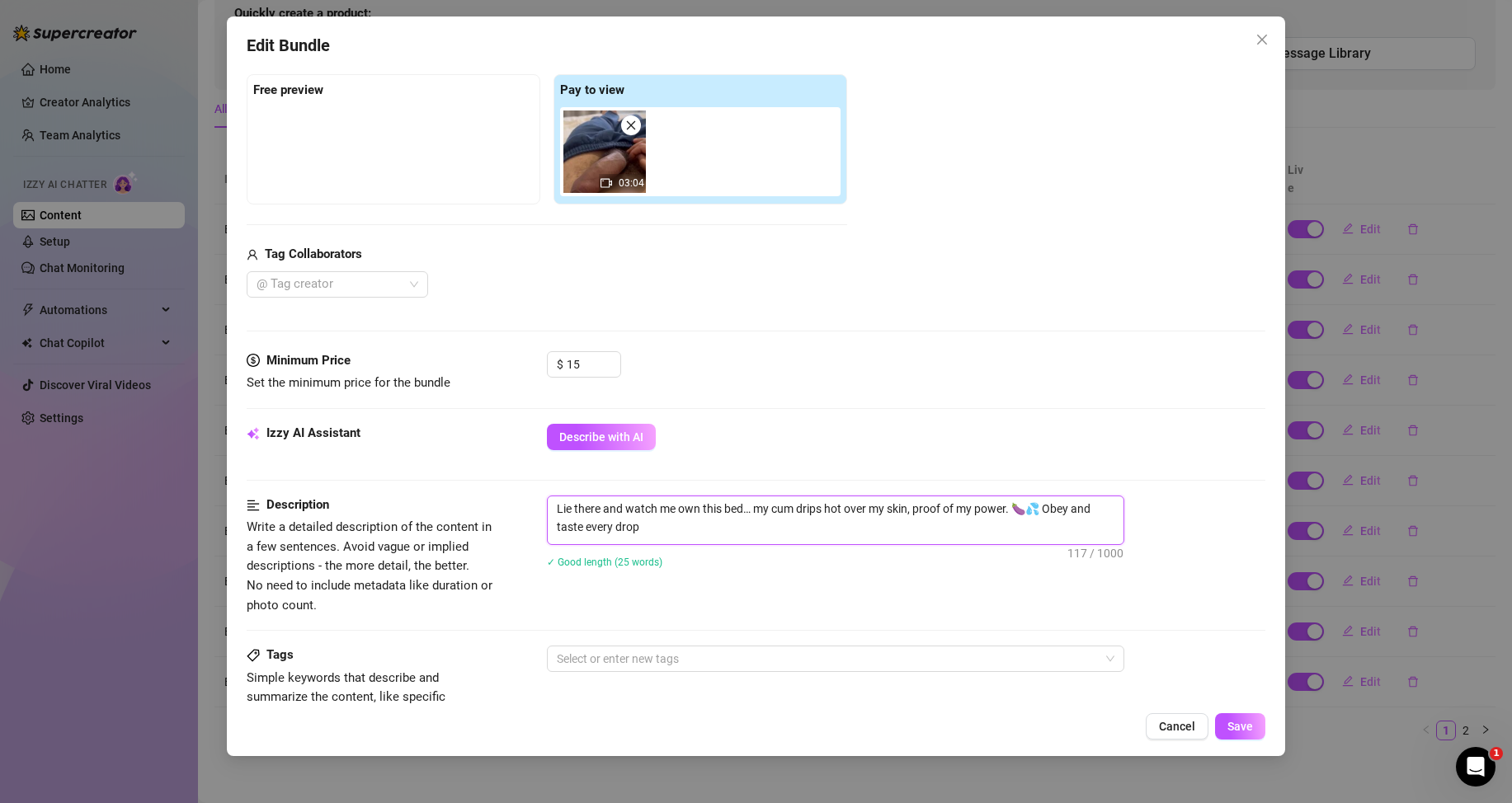
drag, startPoint x: 659, startPoint y: 525, endPoint x: 554, endPoint y: 501, distance: 107.7
click at [554, 501] on textarea "Lie there and watch me own this bed… my cum drips hot over my skin, proof of my…" at bounding box center [836, 518] width 576 height 43
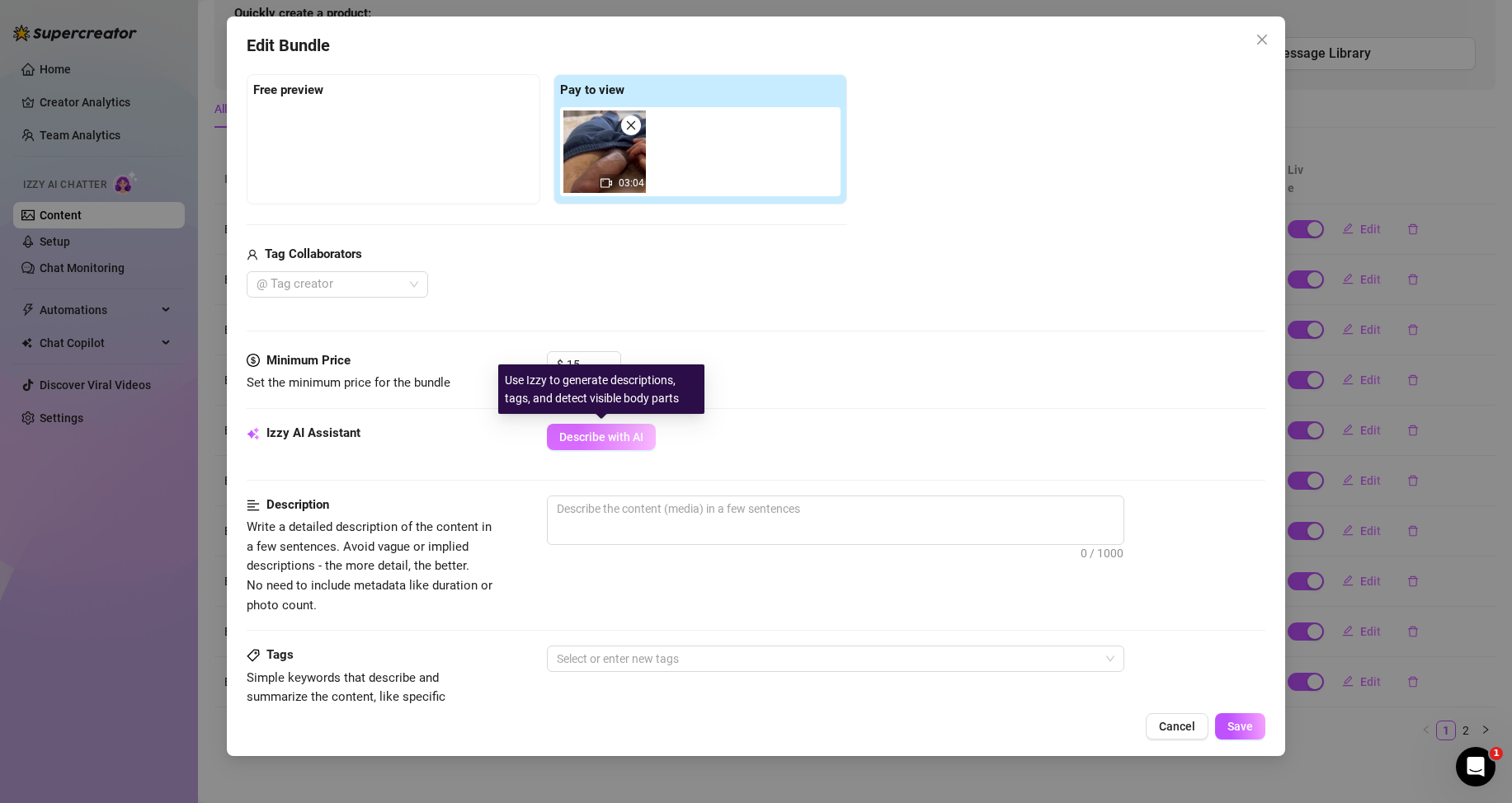
click at [604, 435] on span "Describe with AI" at bounding box center [601, 437] width 84 height 14
click at [637, 434] on span "Describe with AI" at bounding box center [601, 437] width 84 height 14
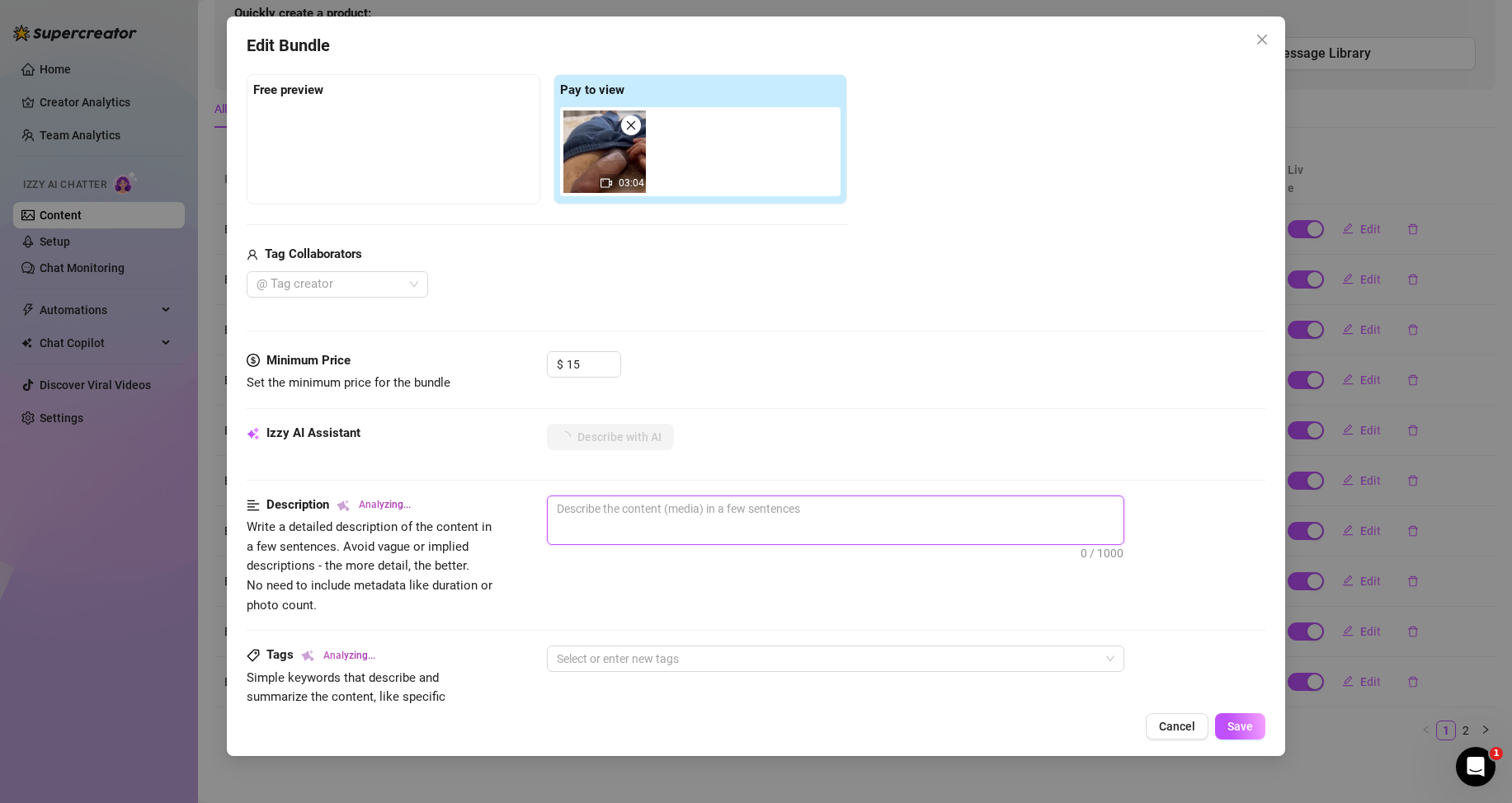
drag, startPoint x: 595, startPoint y: 511, endPoint x: 693, endPoint y: 516, distance: 98.1
click at [693, 516] on textarea at bounding box center [836, 508] width 576 height 24
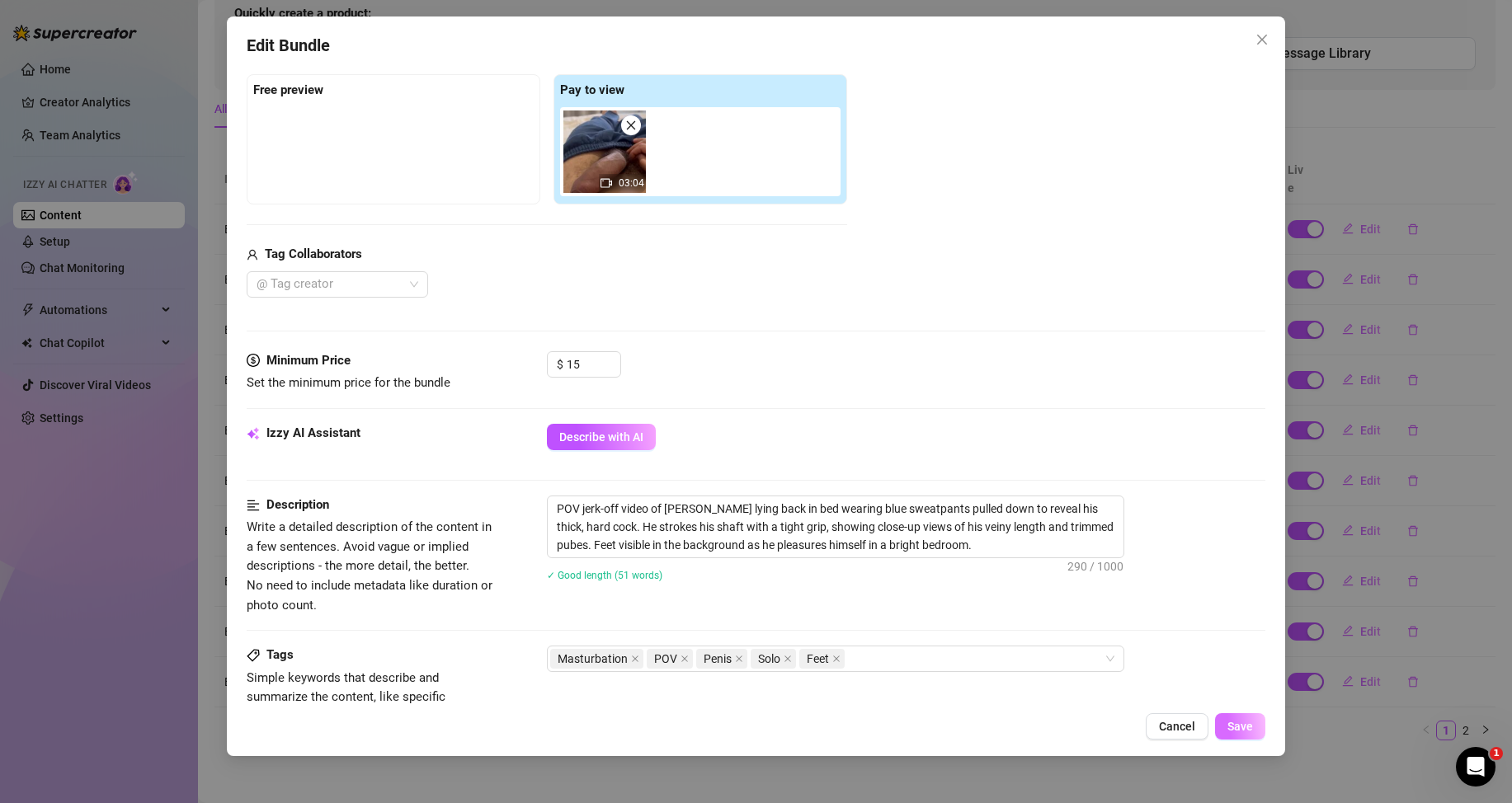
click at [1255, 726] on button "Save" at bounding box center [1241, 726] width 51 height 26
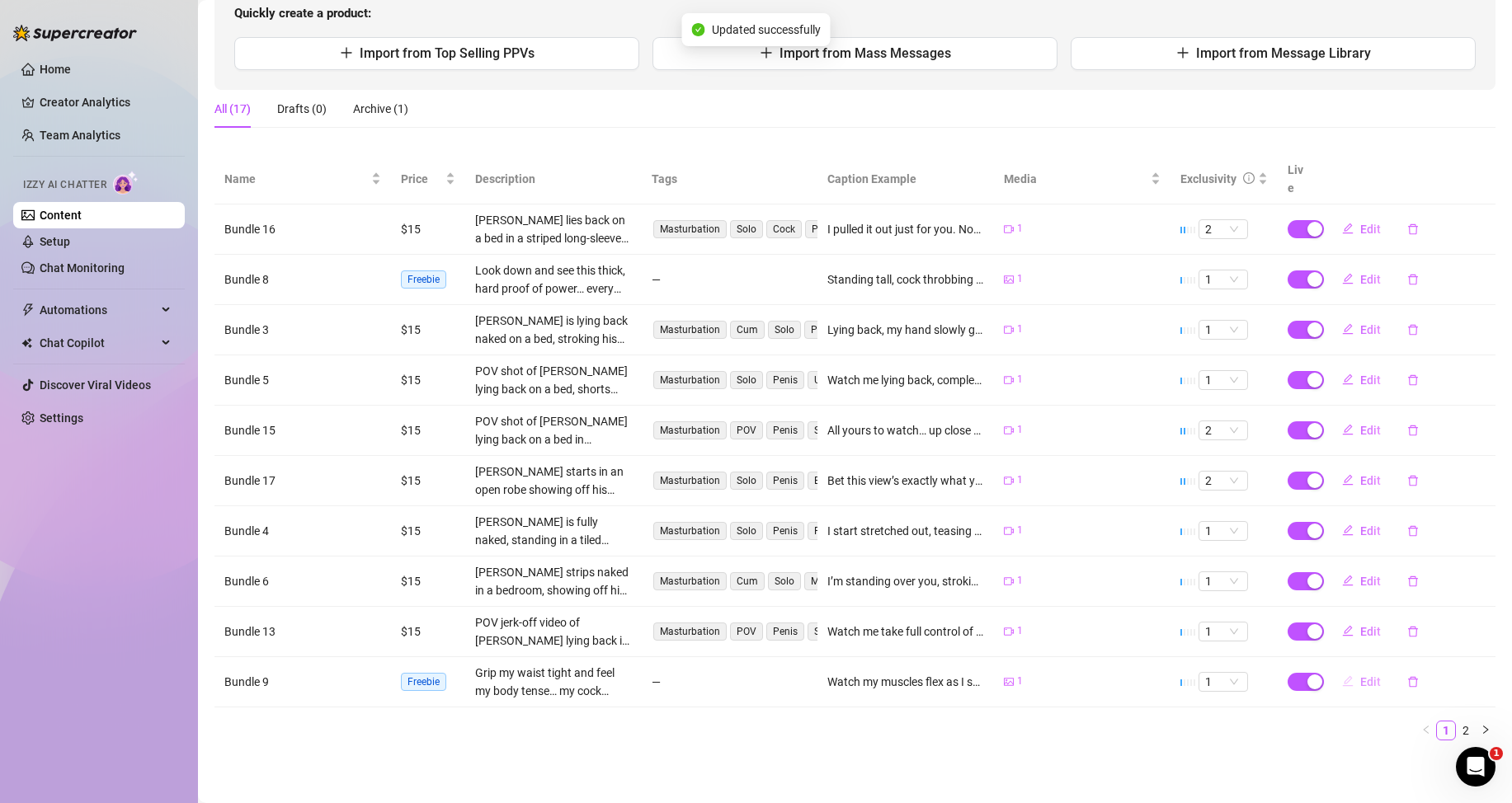
click at [1361, 686] on span "Edit" at bounding box center [1370, 682] width 20 height 14
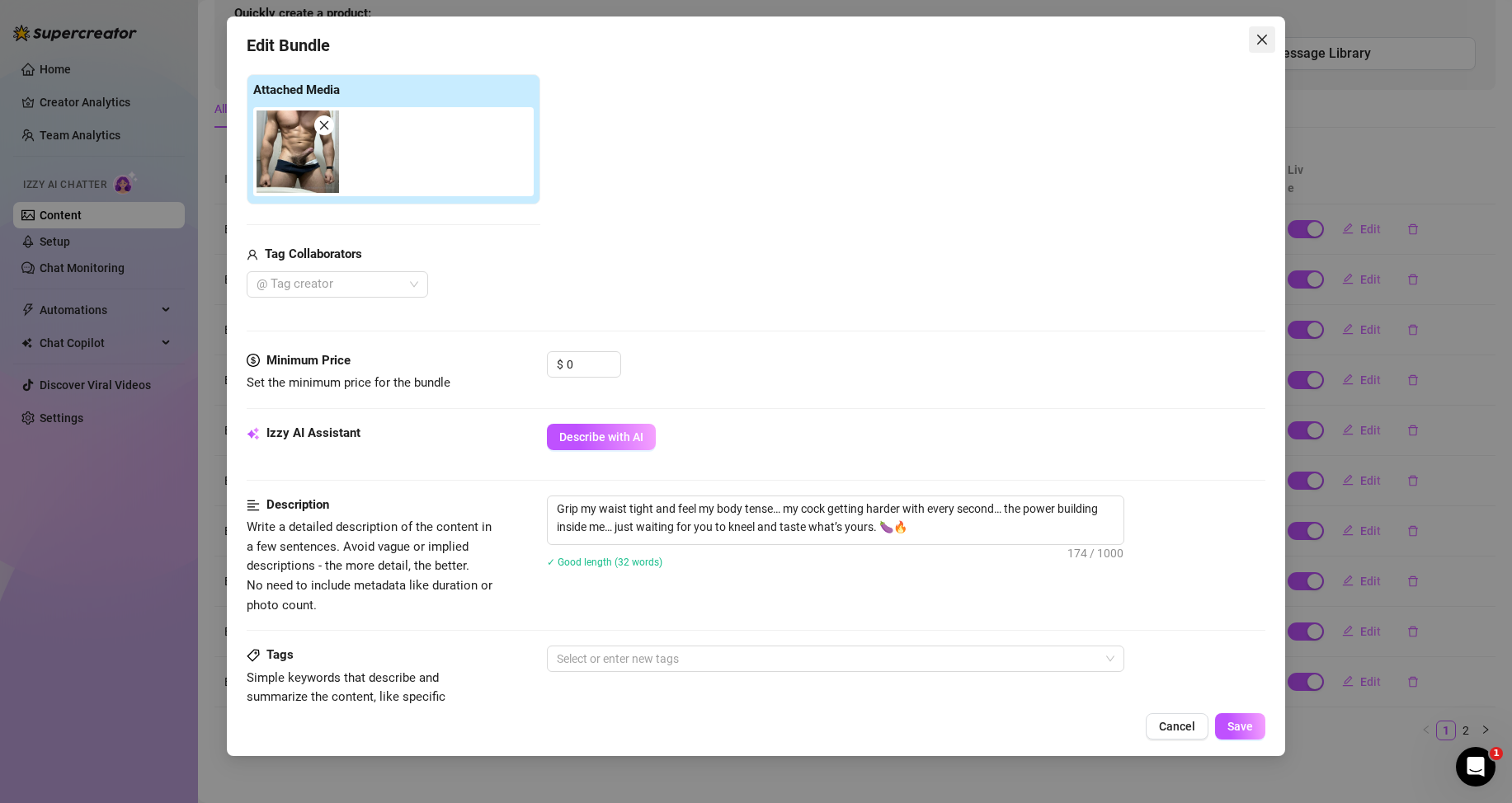
click at [1271, 30] on button "Close" at bounding box center [1262, 39] width 26 height 26
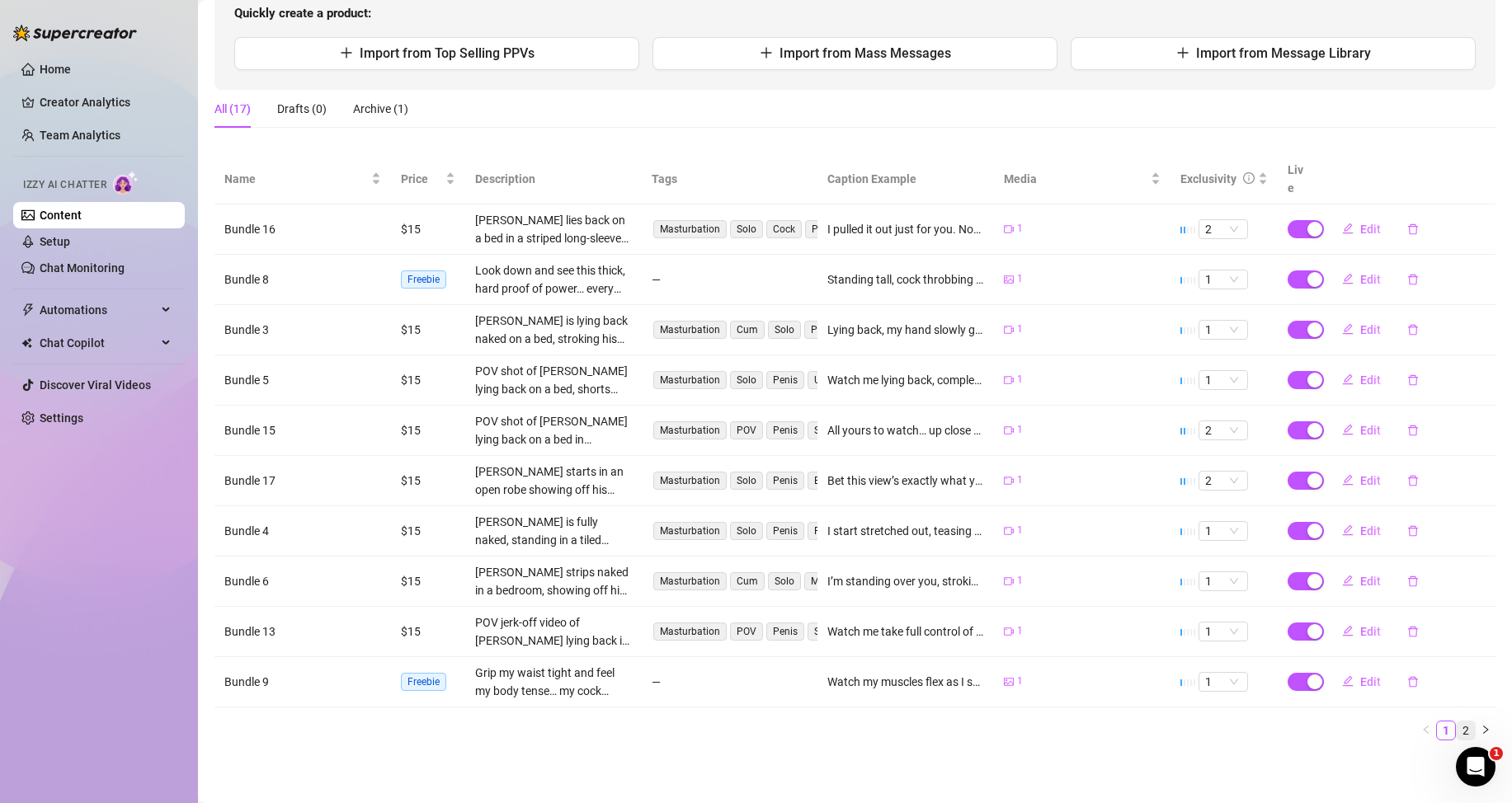
click at [1457, 728] on link "2" at bounding box center [1466, 731] width 19 height 19
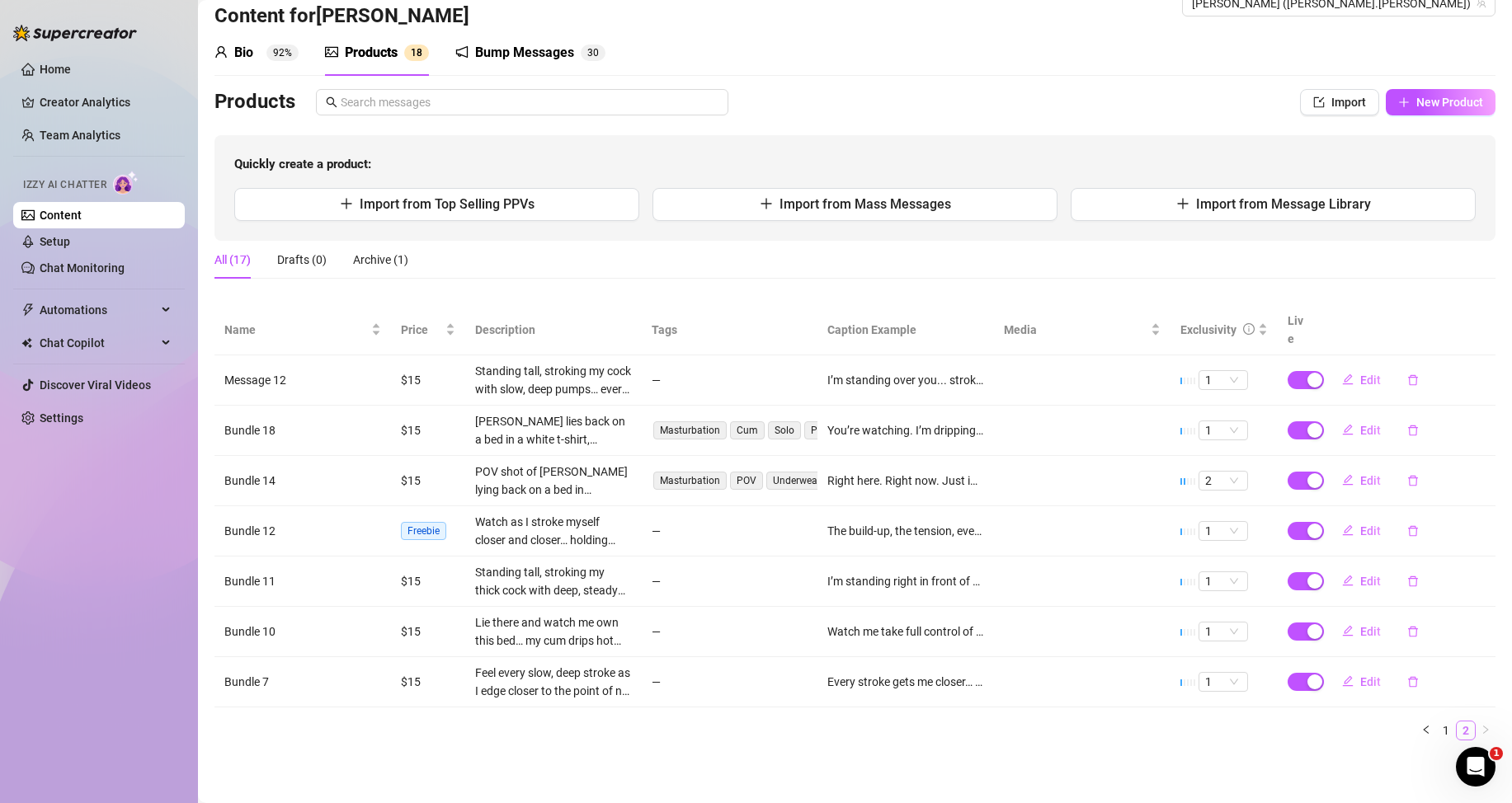
scroll to position [34, 0]
click at [1363, 376] on span "Edit" at bounding box center [1370, 381] width 20 height 14
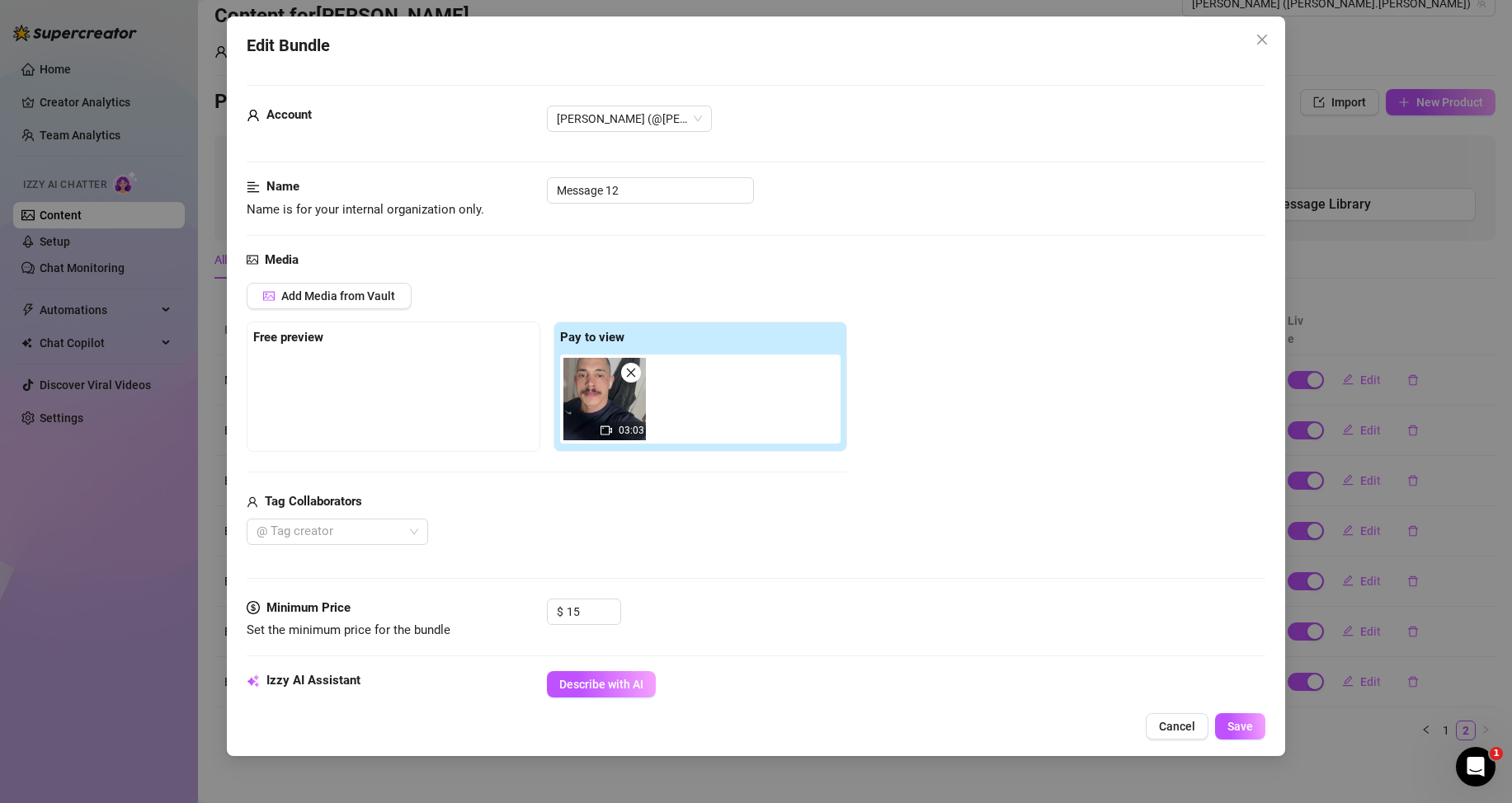
scroll to position [248, 0]
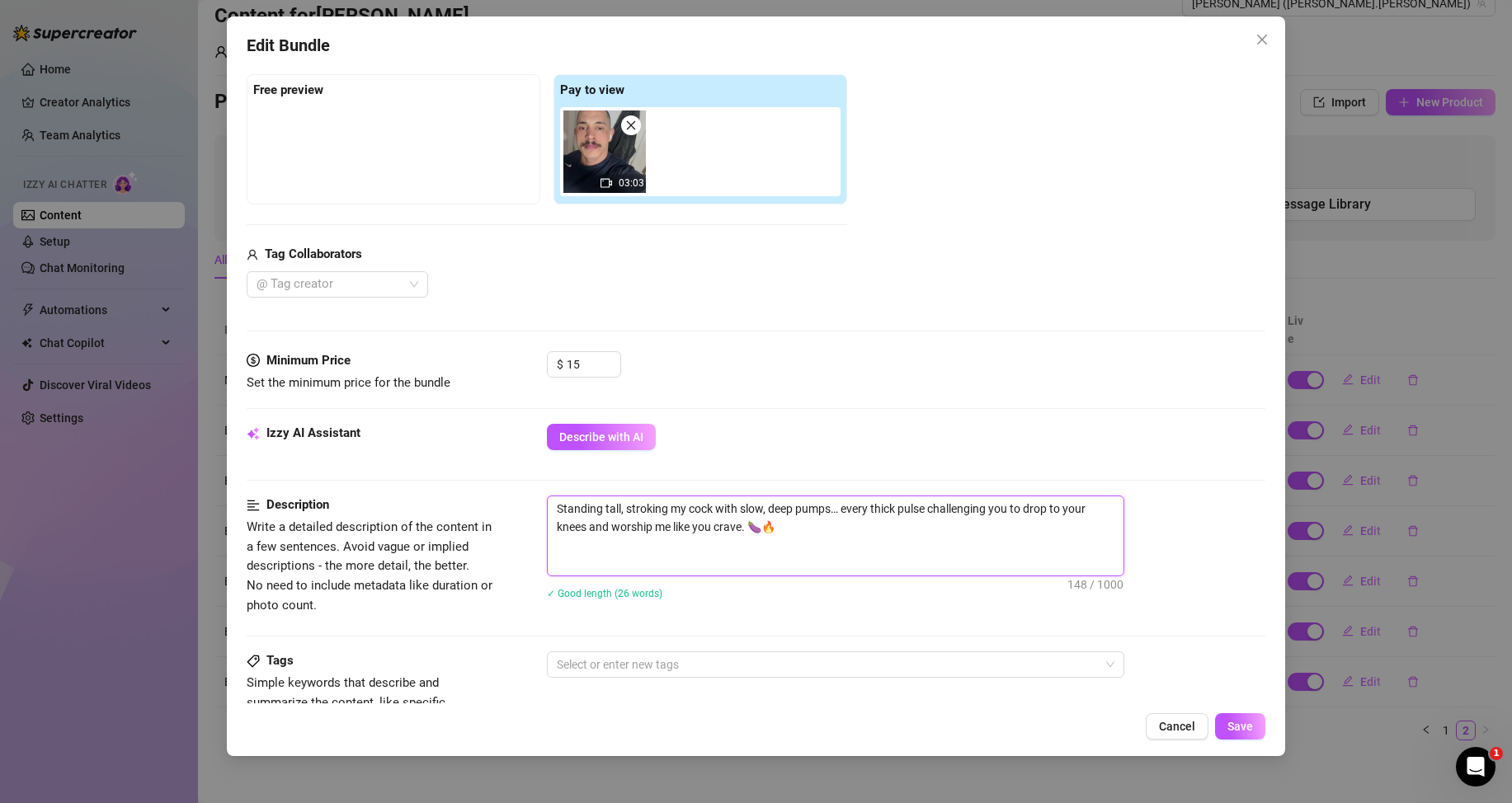
drag, startPoint x: 791, startPoint y: 541, endPoint x: 645, endPoint y: 530, distance: 146.4
click at [645, 530] on textarea "Standing tall, stroking my cock with slow, deep pumps… every thick pulse challe…" at bounding box center [836, 536] width 576 height 79
click at [571, 567] on textarea "Standing tall, stroking my cock with slow, deep pumps… every thick pulse challe…" at bounding box center [836, 536] width 576 height 79
drag, startPoint x: 571, startPoint y: 567, endPoint x: 553, endPoint y: 496, distance: 73.2
click at [553, 497] on textarea "Standing tall, stroking my cock with slow, deep pumps… every thick pulse challe…" at bounding box center [836, 536] width 576 height 79
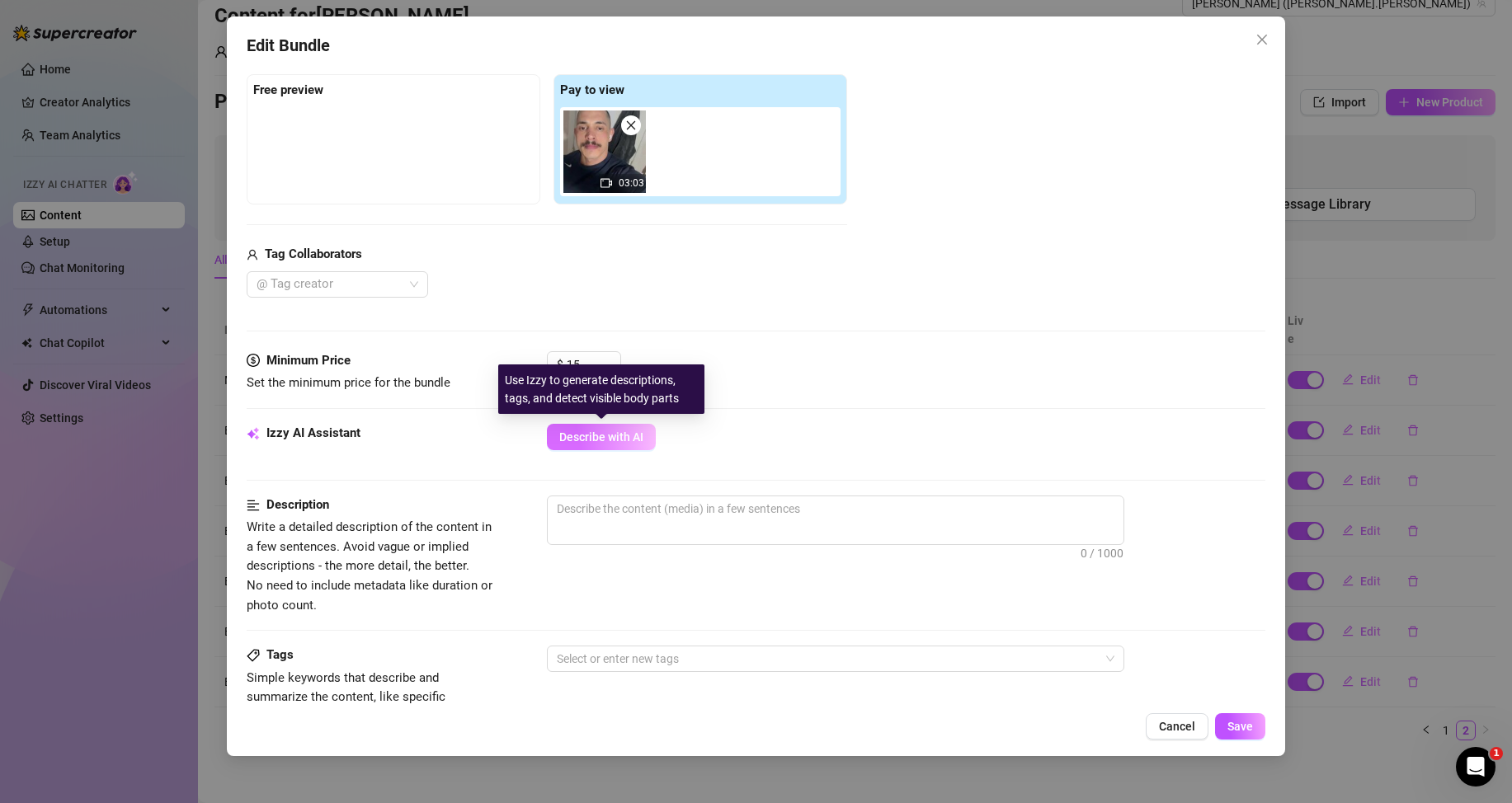
click at [626, 441] on span "Describe with AI" at bounding box center [601, 437] width 84 height 14
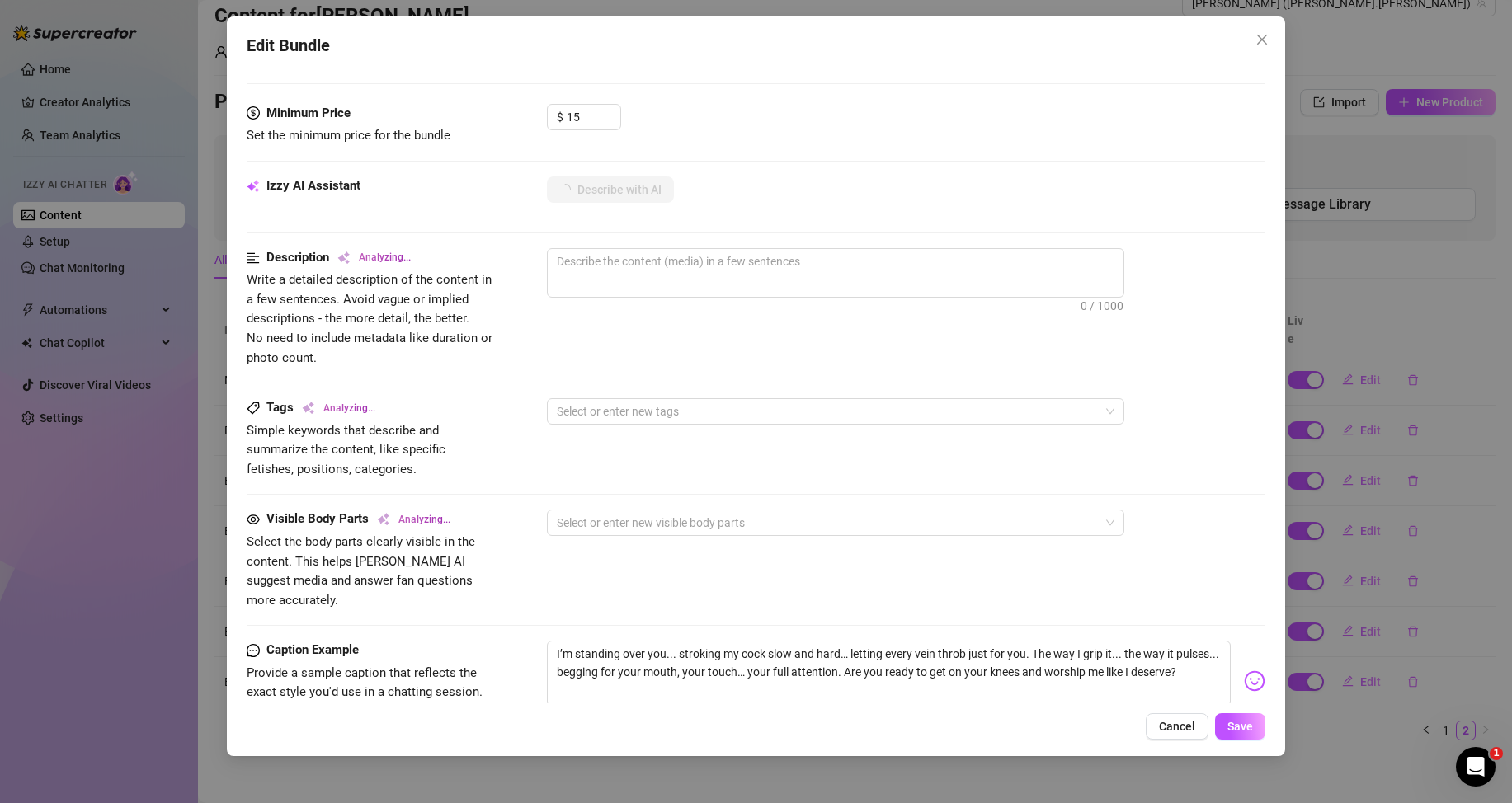
scroll to position [413, 0]
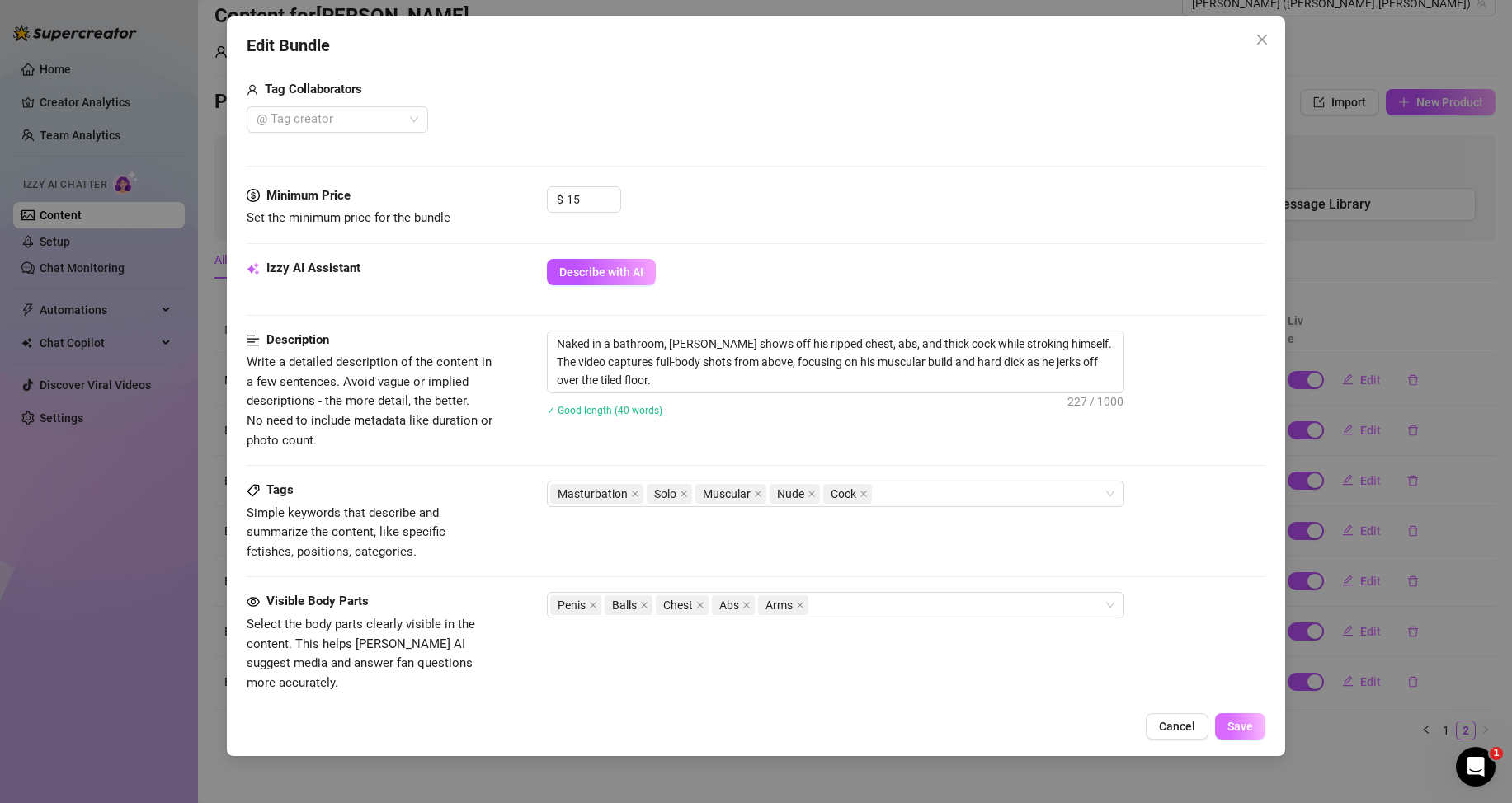
click at [1232, 727] on span "Save" at bounding box center [1241, 727] width 25 height 14
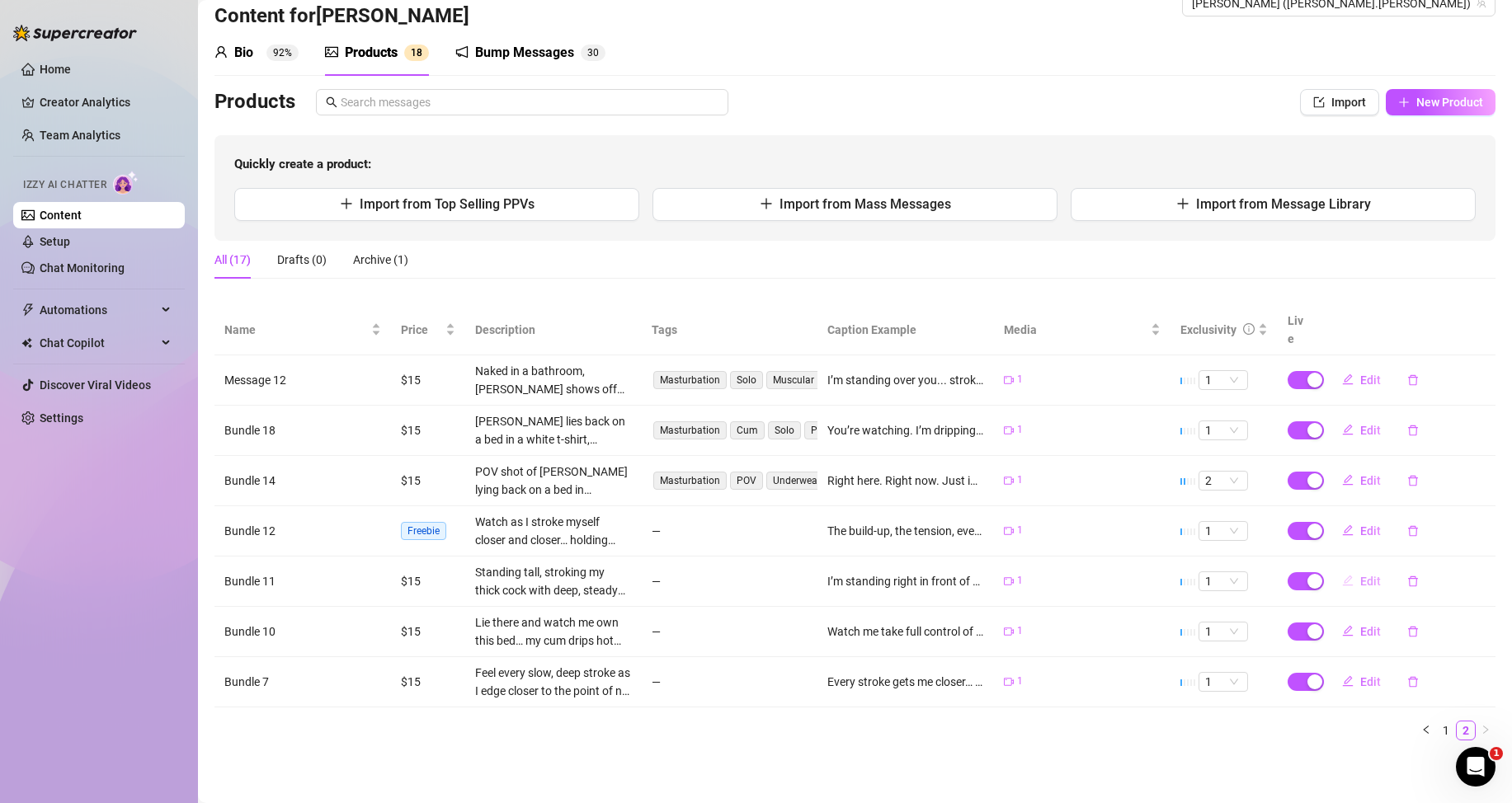
click at [1361, 578] on span "Edit" at bounding box center [1370, 582] width 20 height 14
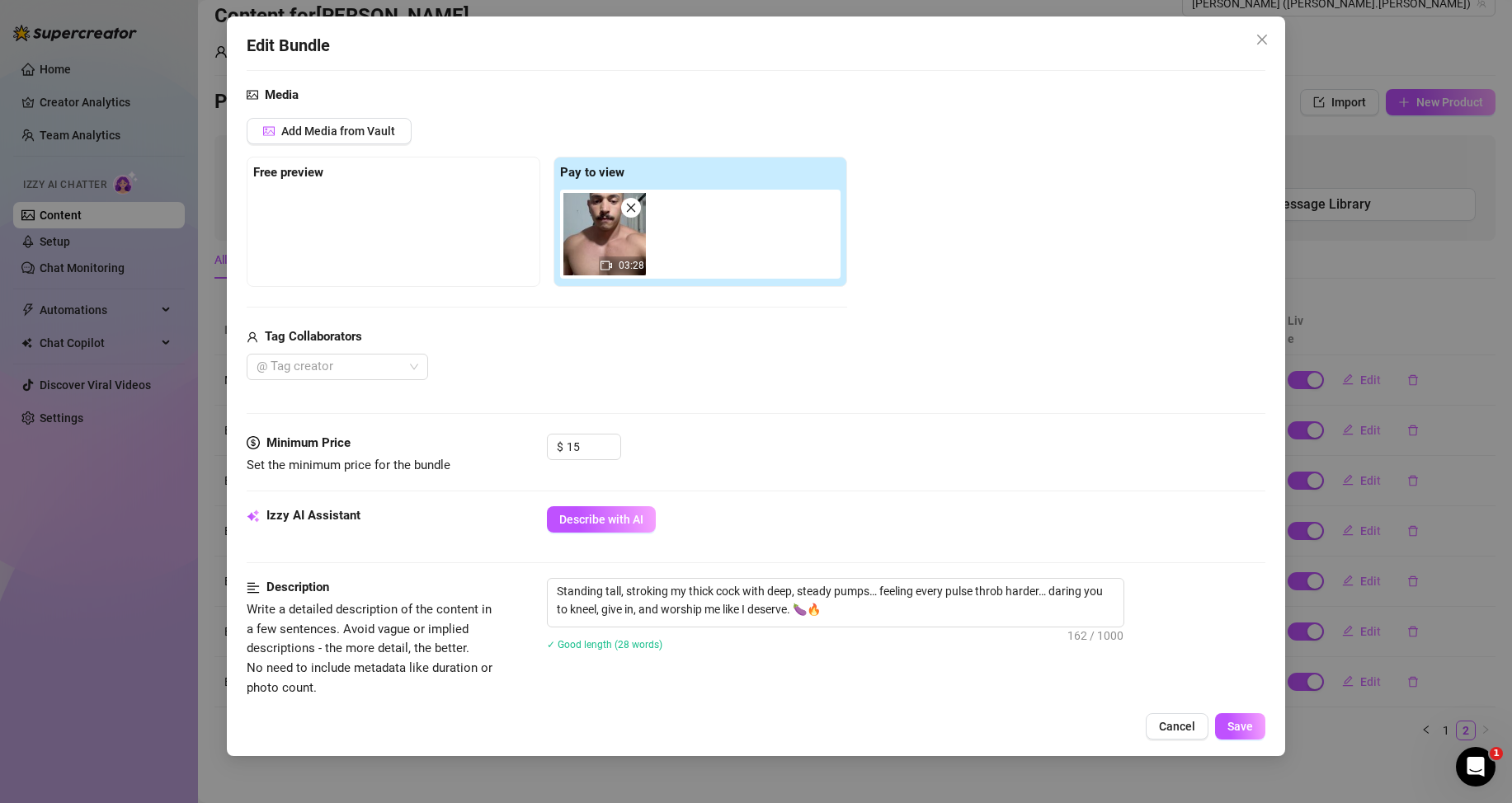
scroll to position [248, 0]
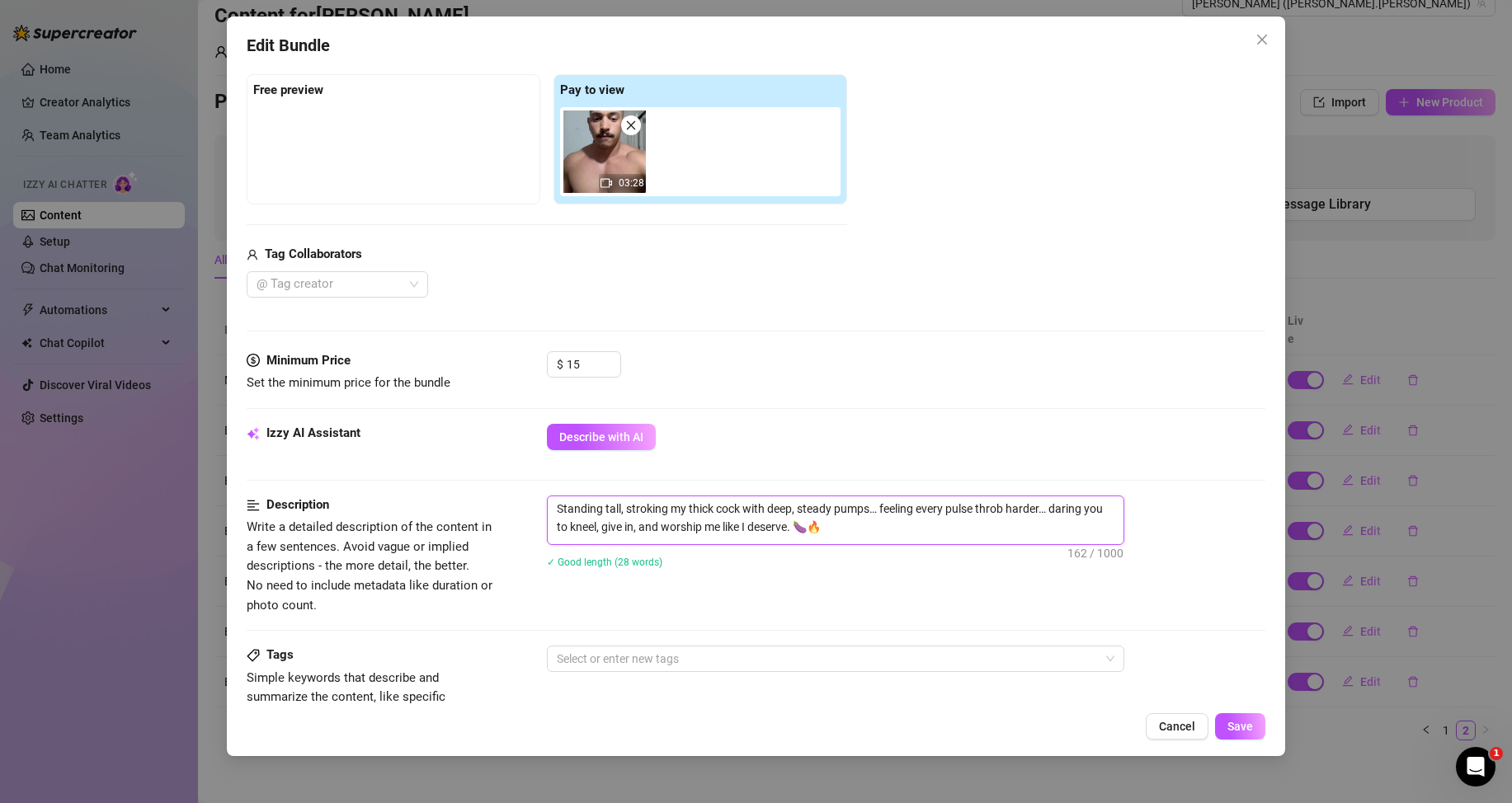
drag, startPoint x: 832, startPoint y: 521, endPoint x: 549, endPoint y: 512, distance: 283.1
click at [549, 512] on textarea "Standing tall, stroking my thick cock with deep, steady pumps… feeling every pu…" at bounding box center [836, 518] width 576 height 43
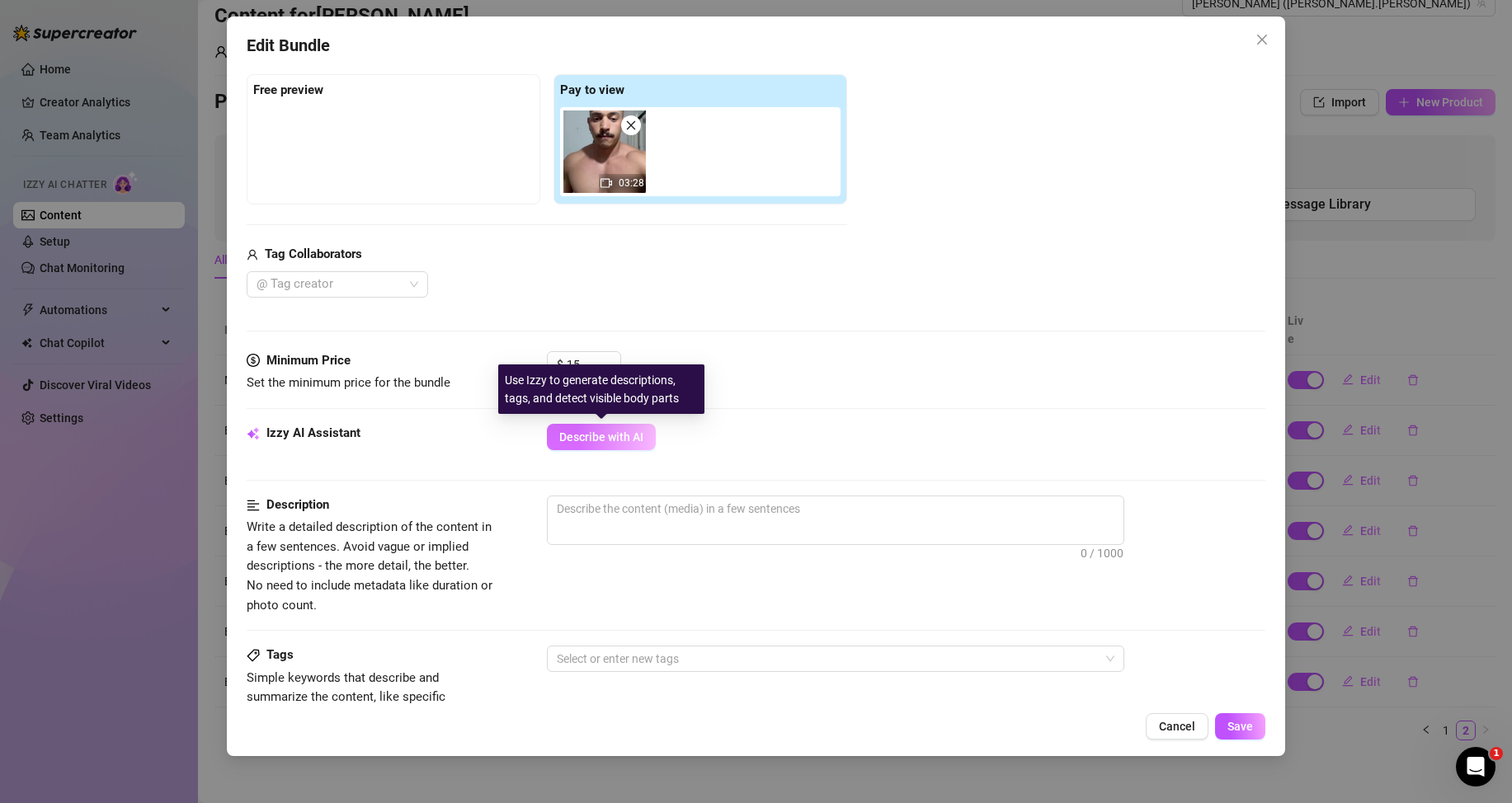
click at [596, 431] on span "Describe with AI" at bounding box center [601, 437] width 84 height 14
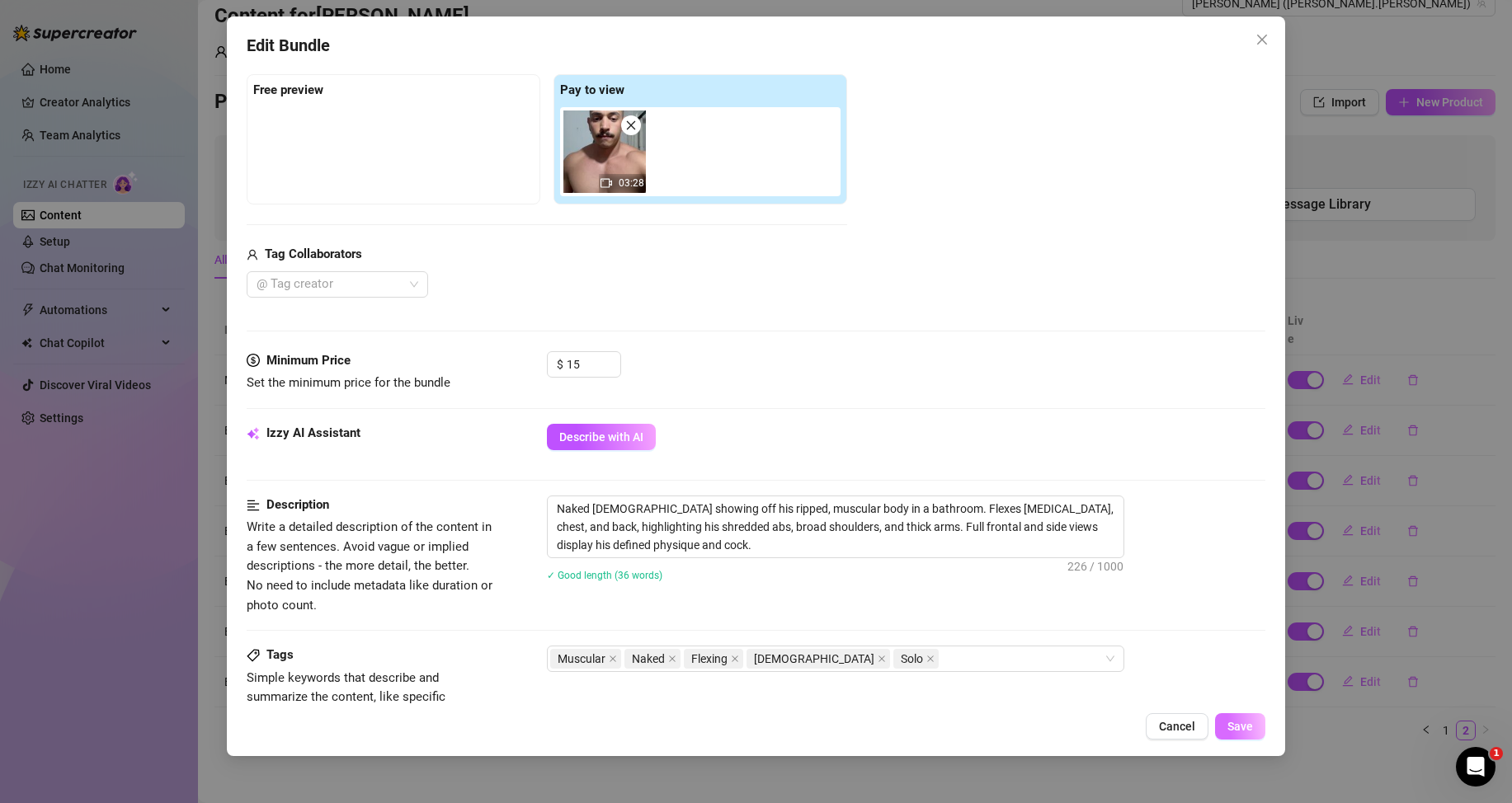
click at [1249, 720] on span "Save" at bounding box center [1241, 727] width 25 height 14
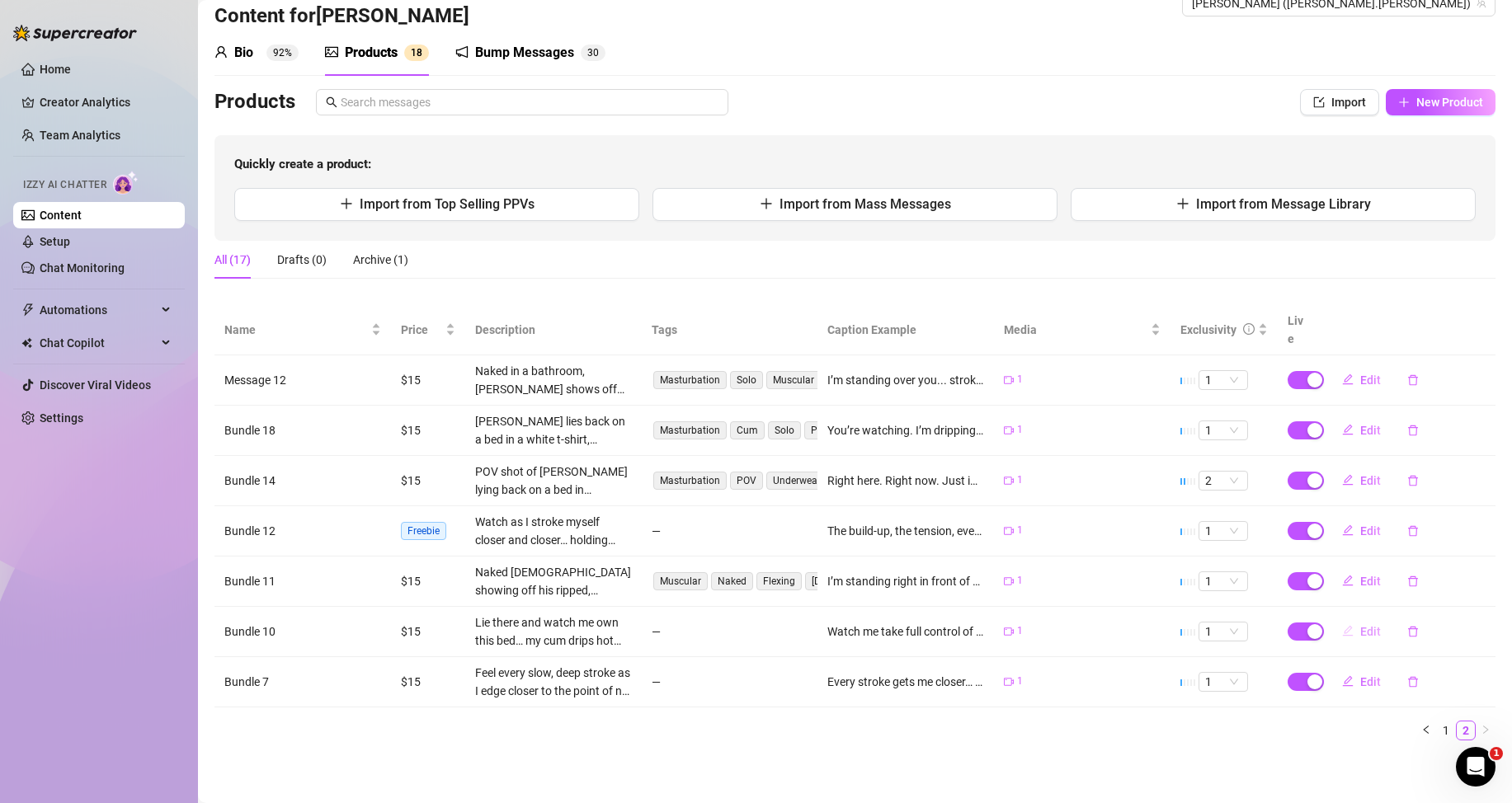
click at [1361, 626] on span "Edit" at bounding box center [1370, 632] width 20 height 14
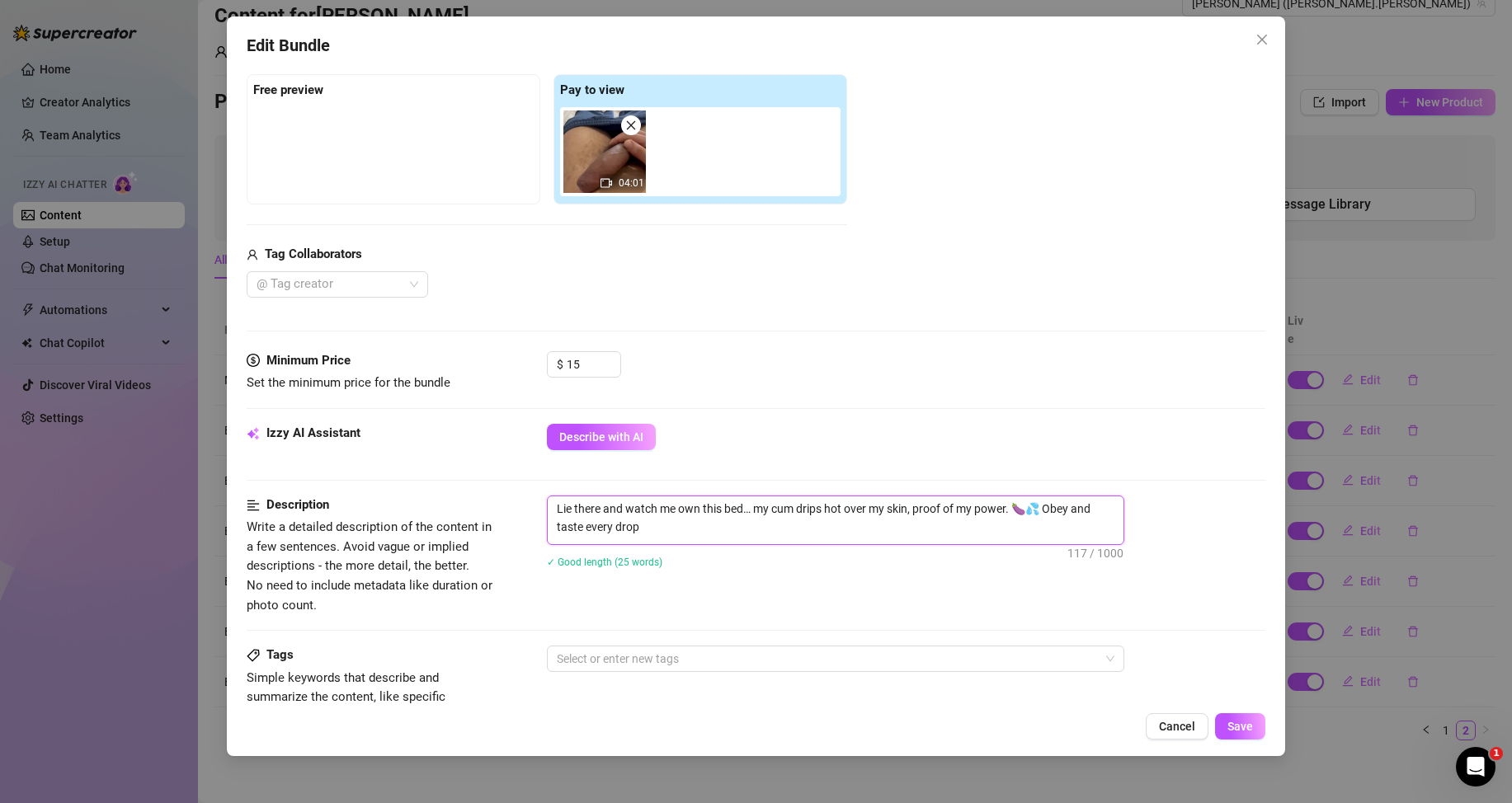
drag, startPoint x: 676, startPoint y: 531, endPoint x: 536, endPoint y: 508, distance: 141.9
click at [536, 508] on div "Description Write a detailed description of the content in a few sentences. Avo…" at bounding box center [756, 555] width 1019 height 120
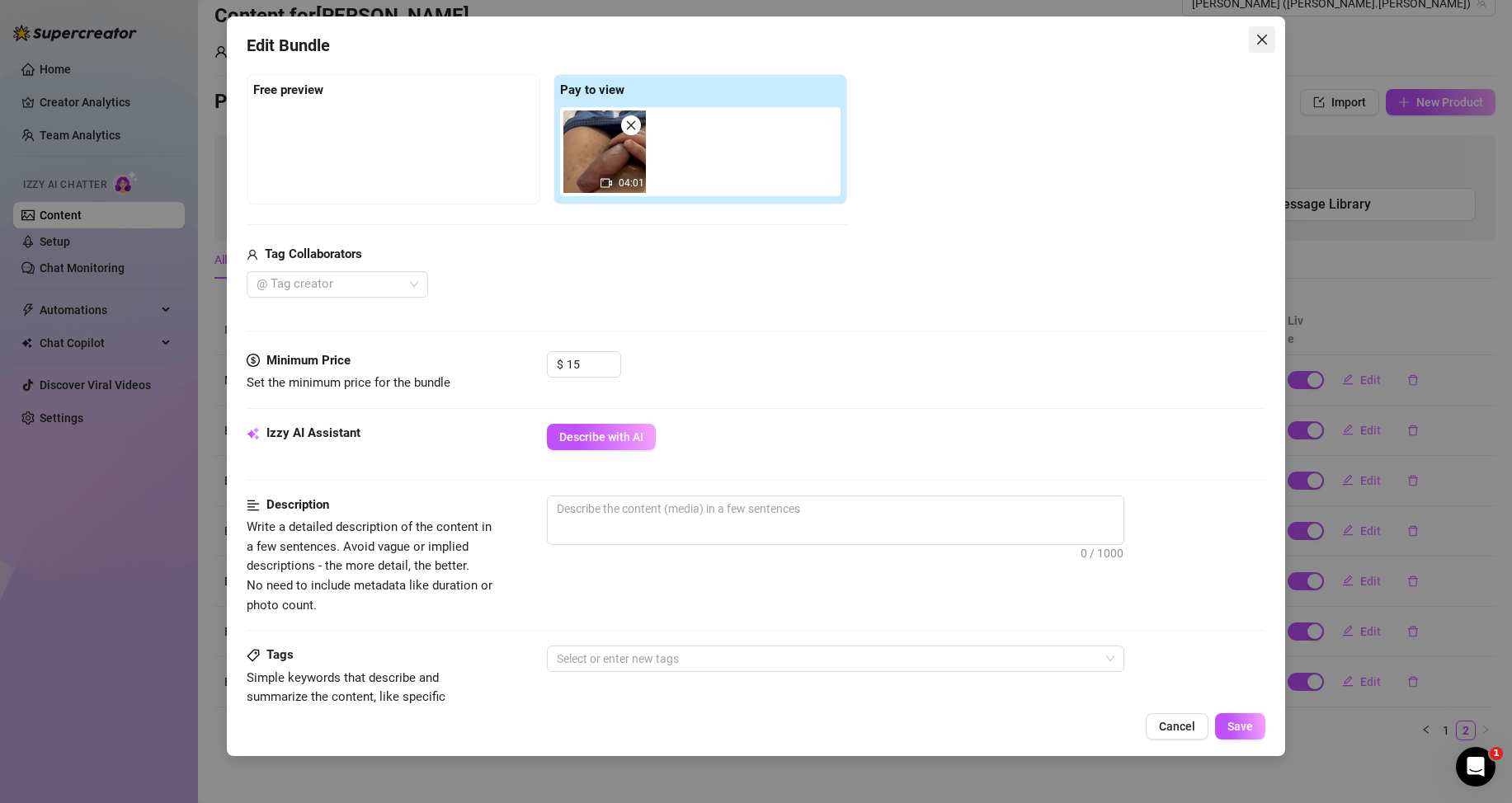
click at [1254, 39] on span "Close" at bounding box center [1262, 40] width 26 height 14
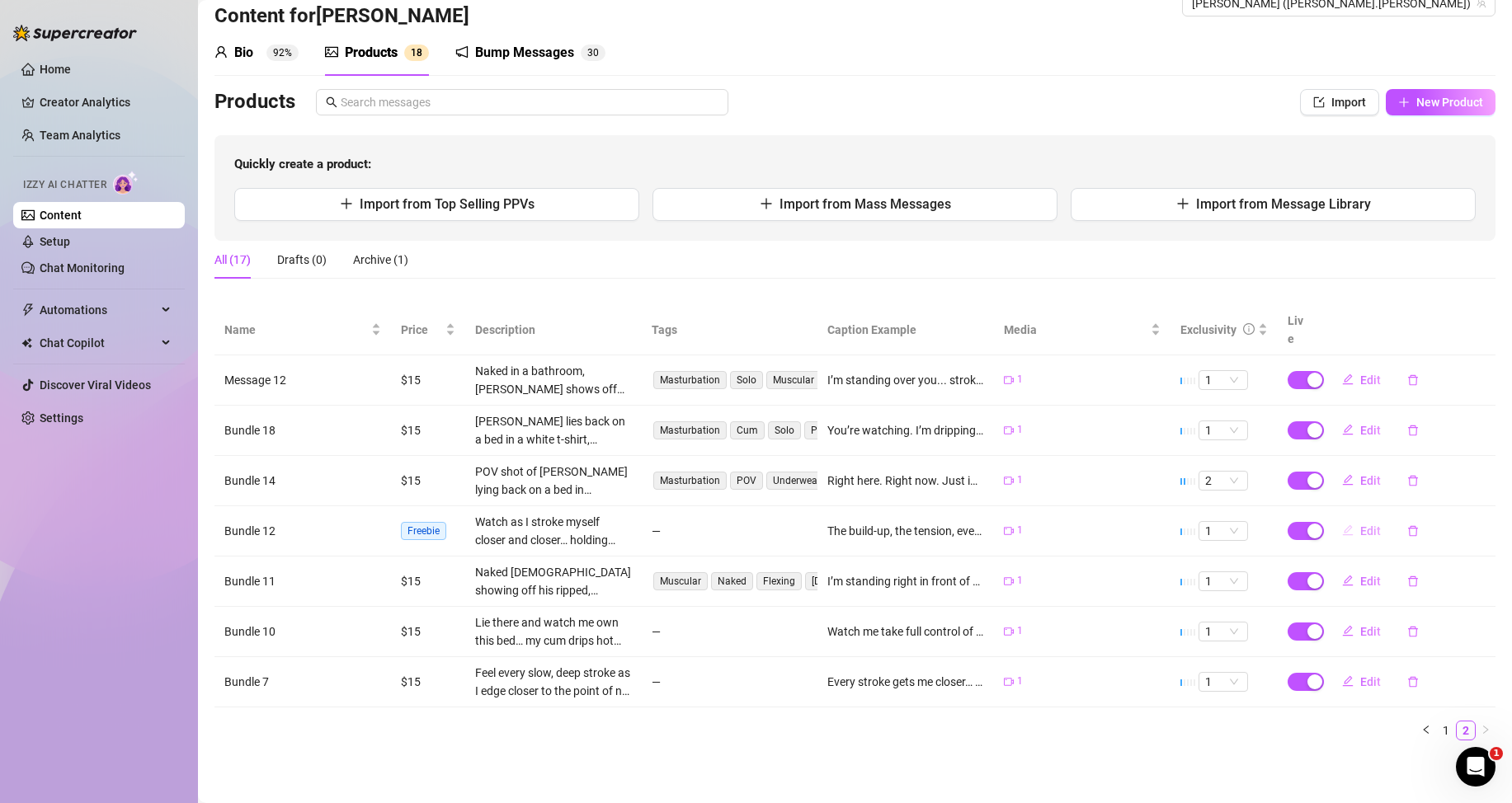
click at [1363, 525] on span "Edit" at bounding box center [1370, 532] width 20 height 14
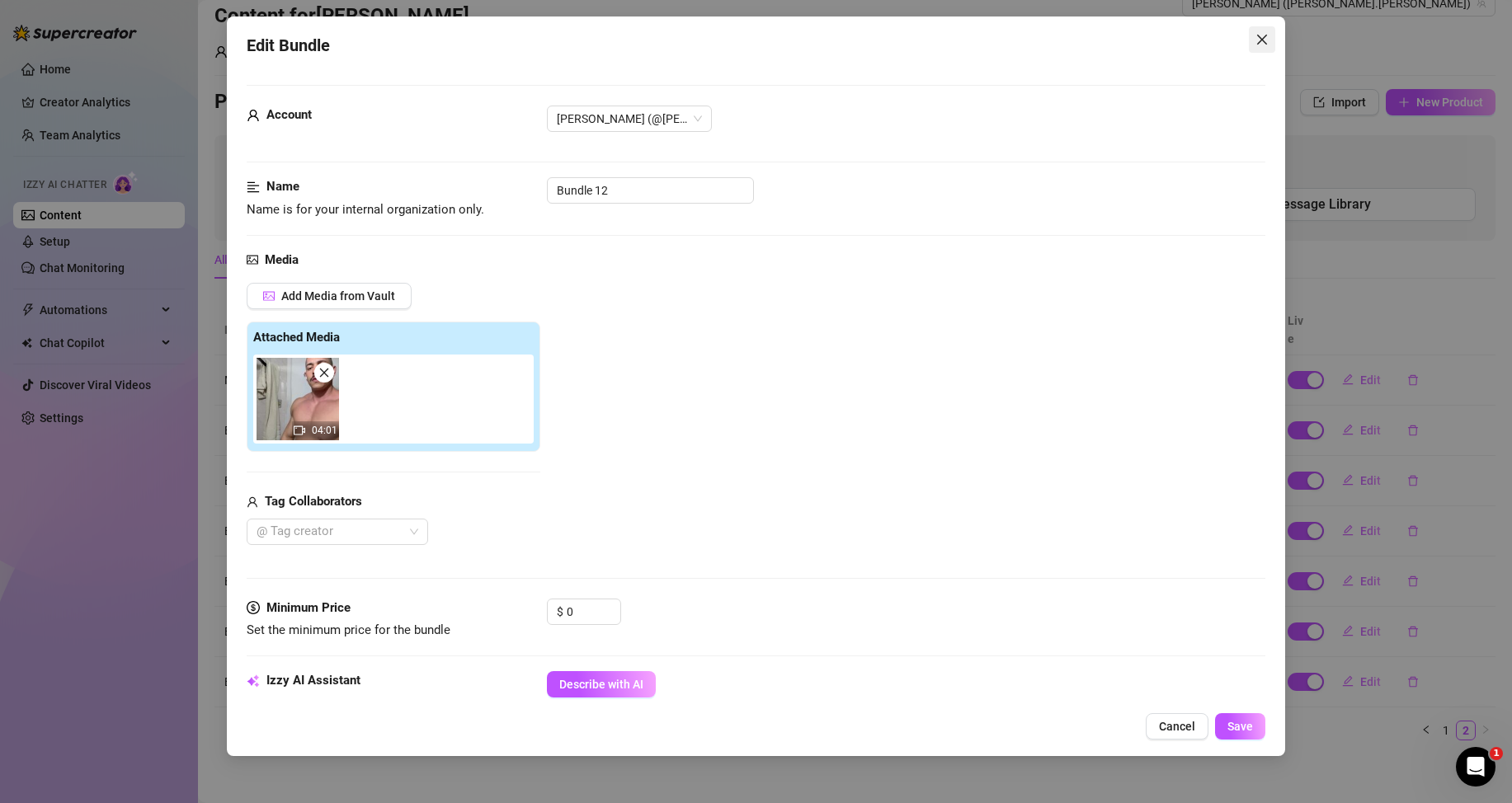
click at [1255, 45] on icon "close" at bounding box center [1262, 40] width 14 height 14
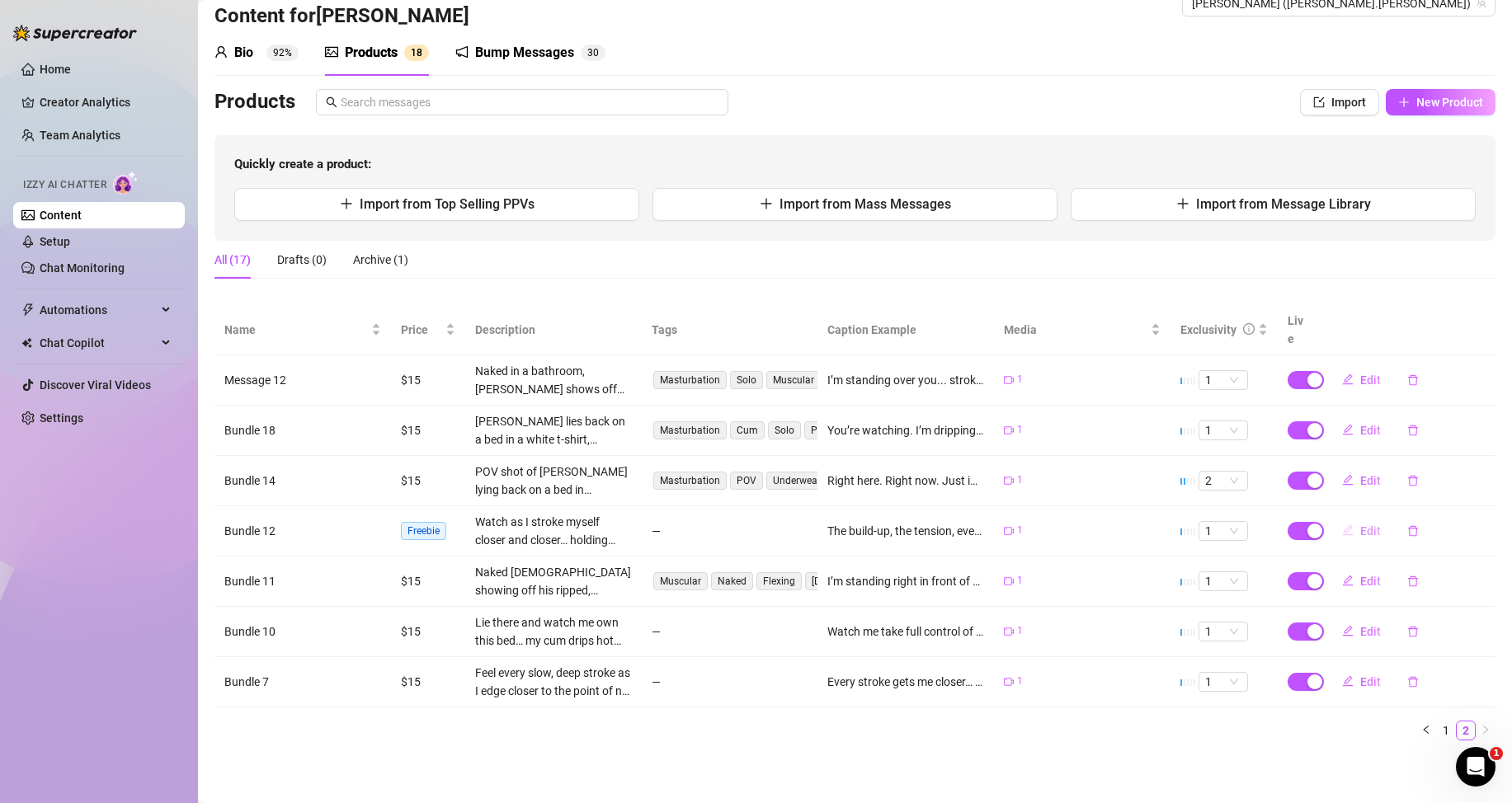
click at [1361, 530] on span "Edit" at bounding box center [1370, 532] width 20 height 14
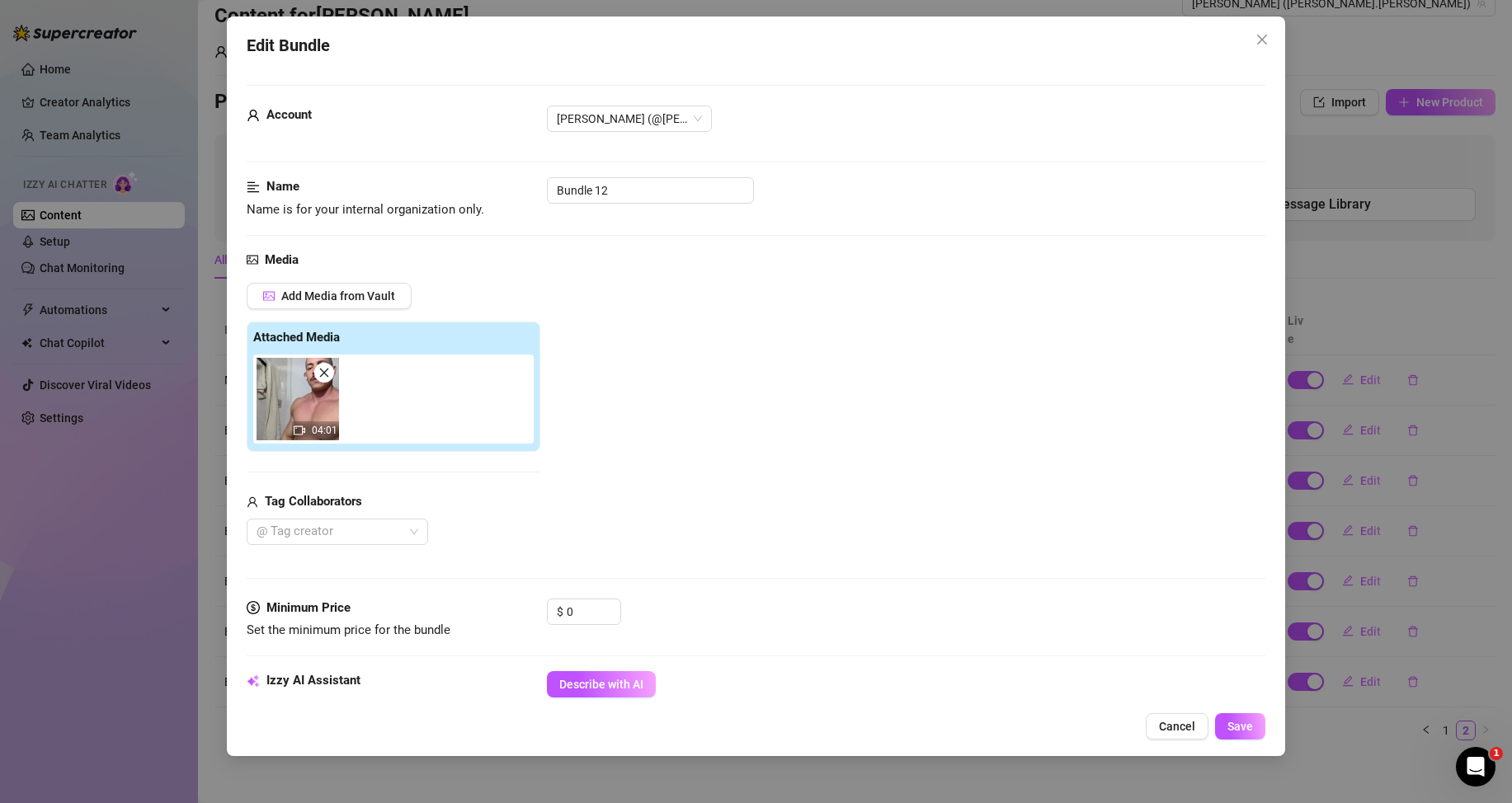
scroll to position [165, 0]
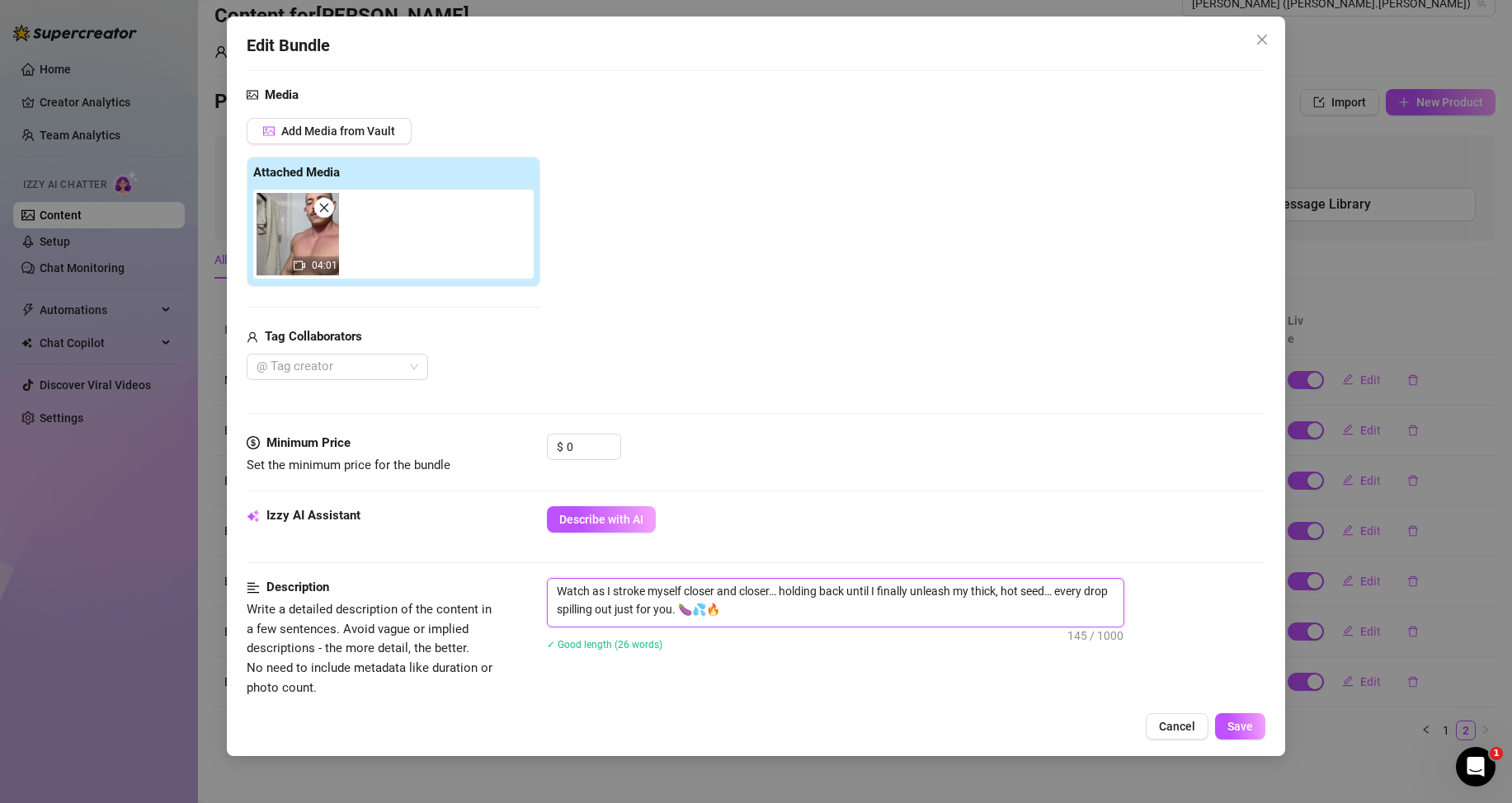
drag, startPoint x: 725, startPoint y: 608, endPoint x: 548, endPoint y: 582, distance: 178.9
click at [548, 582] on textarea "Watch as I stroke myself closer and closer… holding back until I finally unleas…" at bounding box center [836, 600] width 576 height 43
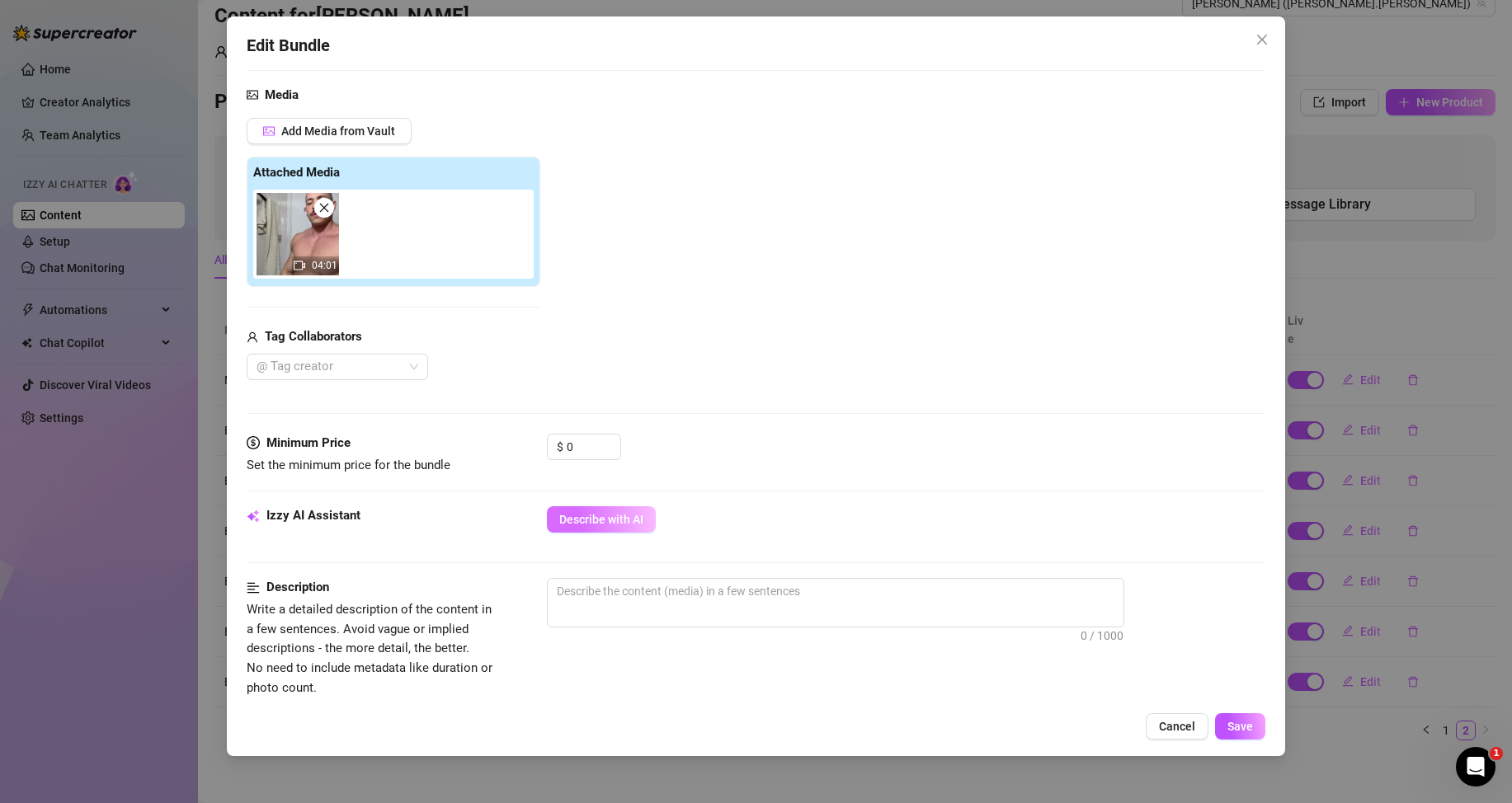
click at [616, 525] on span "Describe with AI" at bounding box center [601, 520] width 84 height 14
click at [605, 444] on span "Increase Value" at bounding box center [611, 441] width 19 height 15
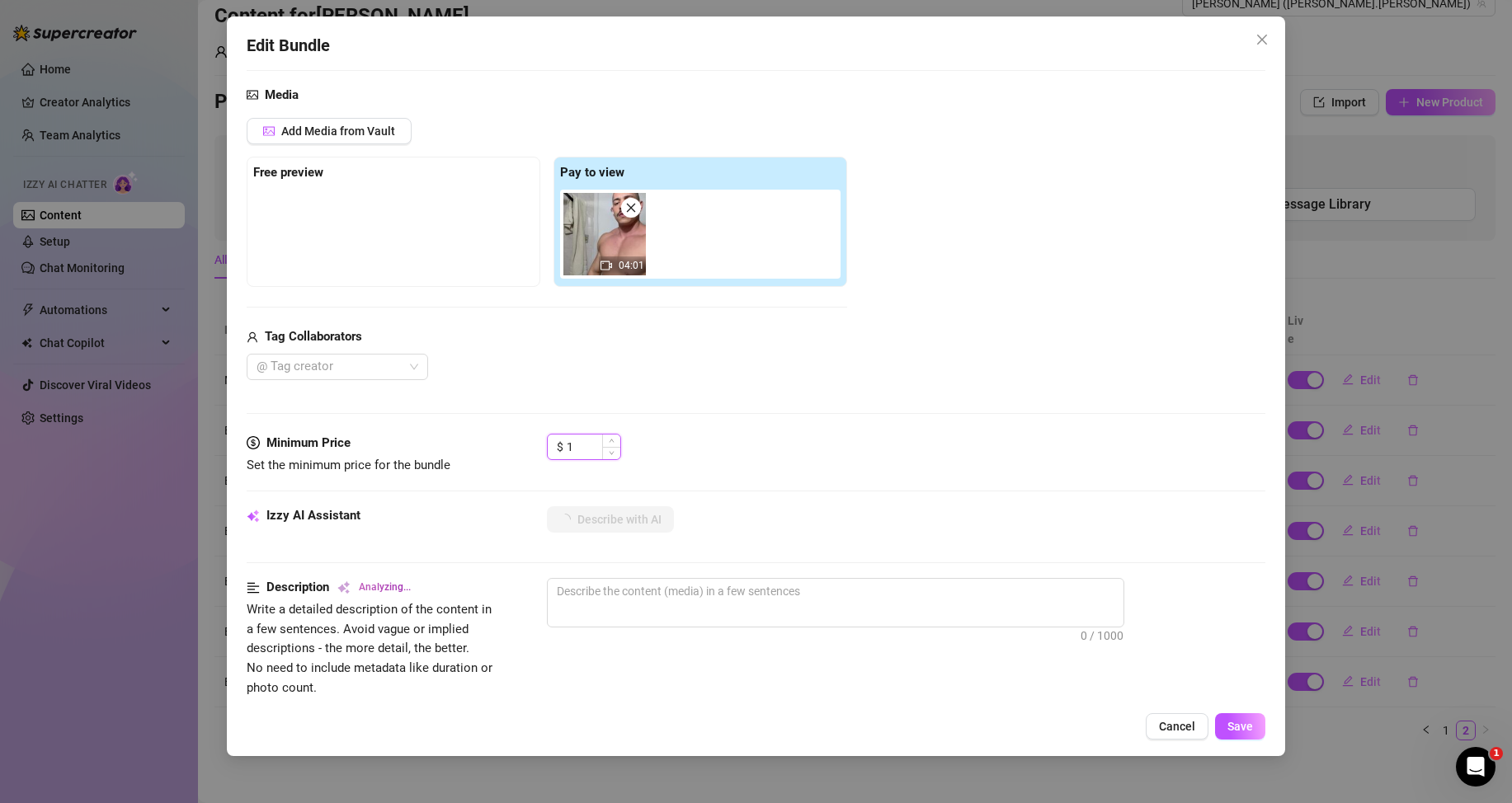
click at [585, 450] on input "1" at bounding box center [593, 446] width 54 height 24
click at [759, 476] on div "Minimum Price Set the minimum price for the bundle $ 15" at bounding box center [756, 470] width 1019 height 72
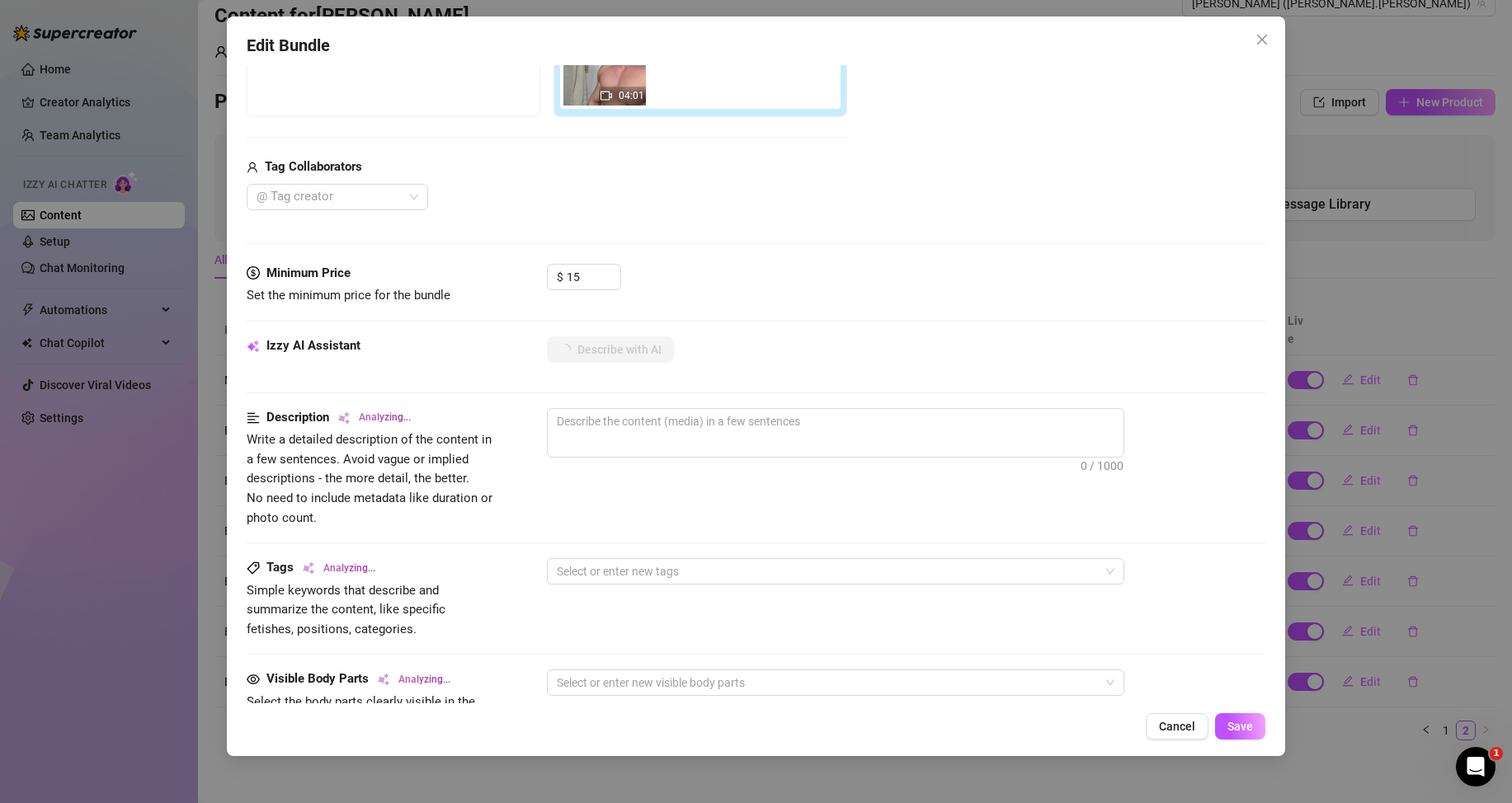
scroll to position [500, 0]
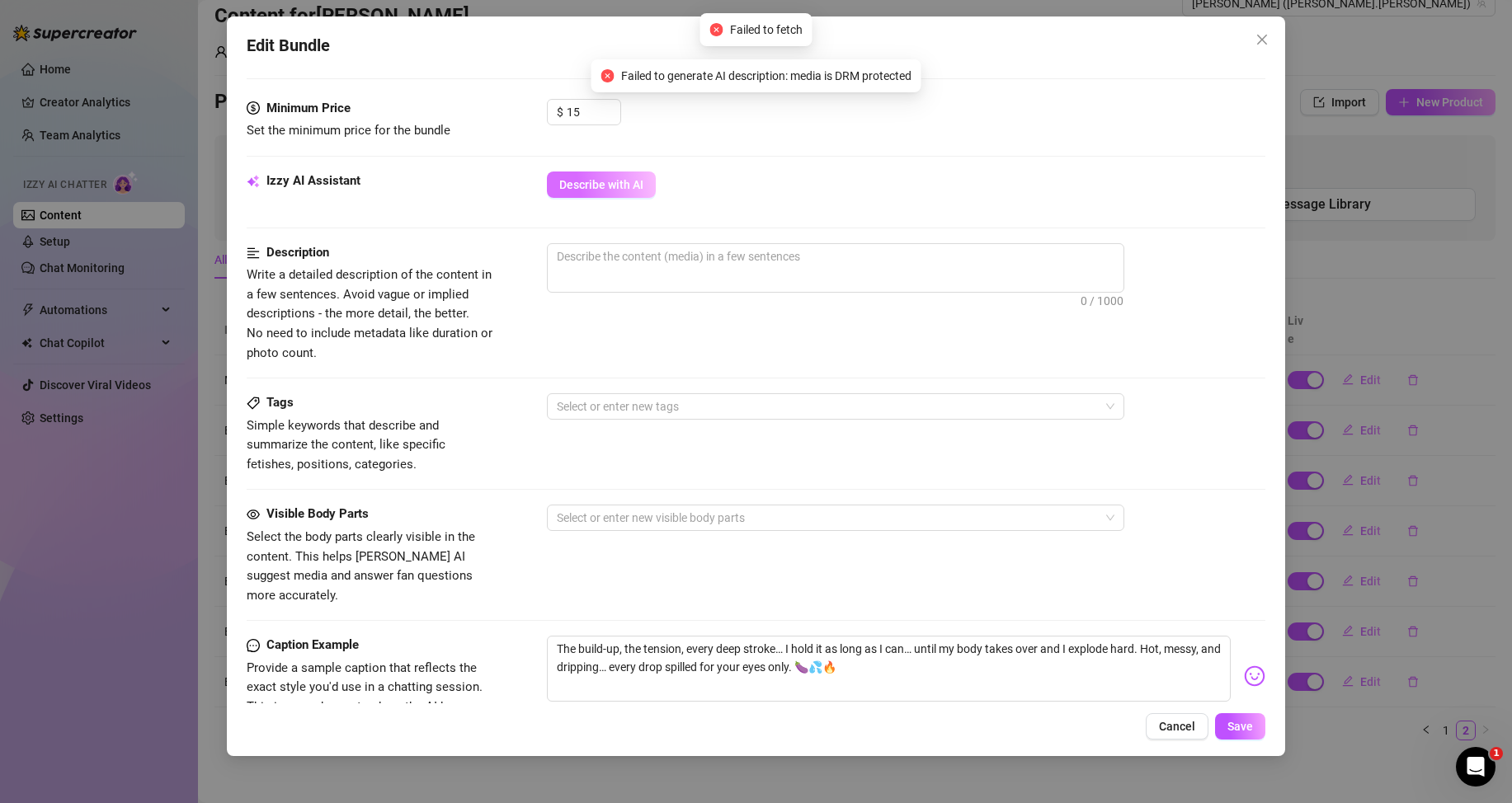
click at [627, 194] on button "Describe with AI" at bounding box center [601, 184] width 109 height 26
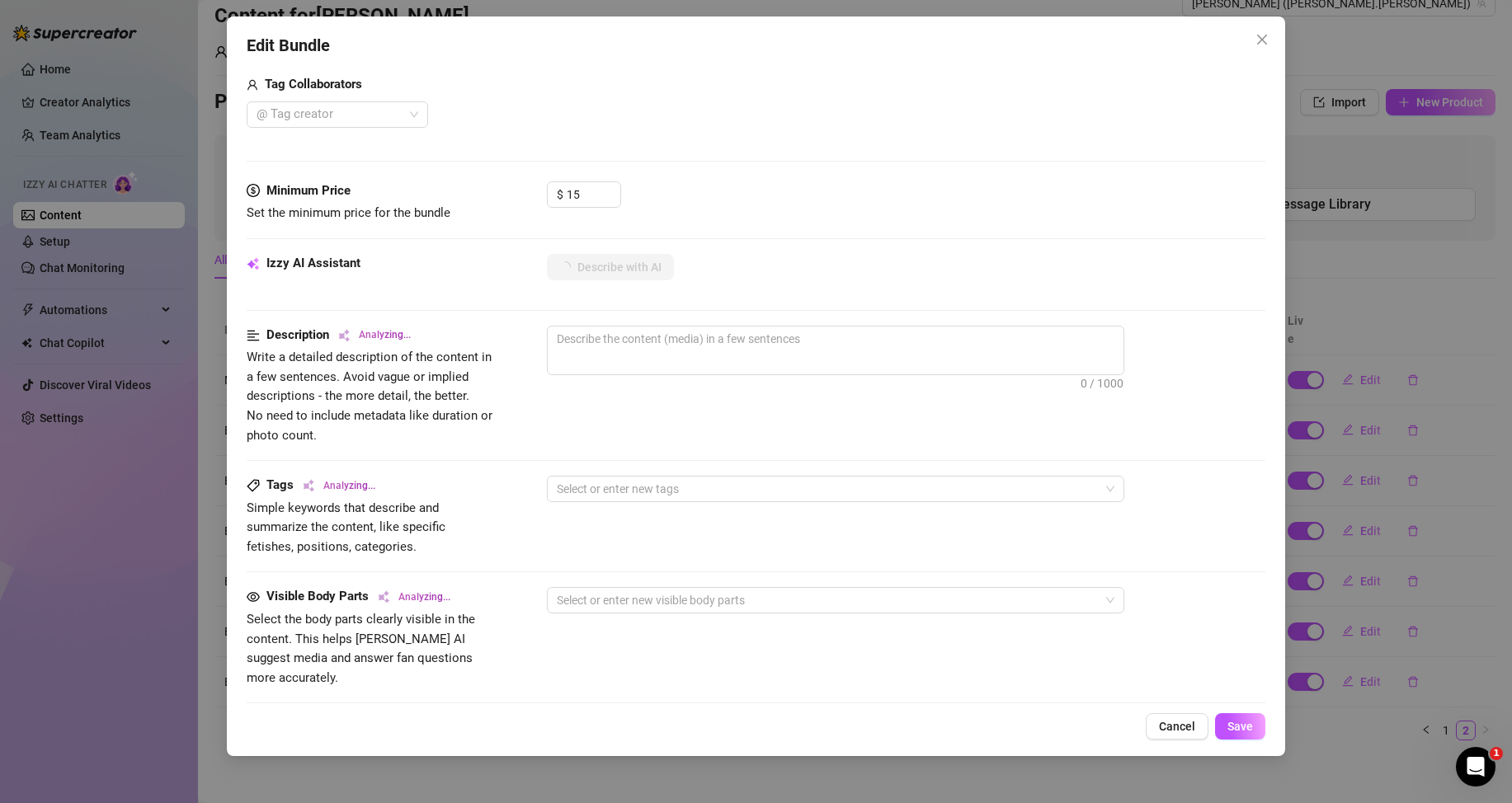
scroll to position [253, 0]
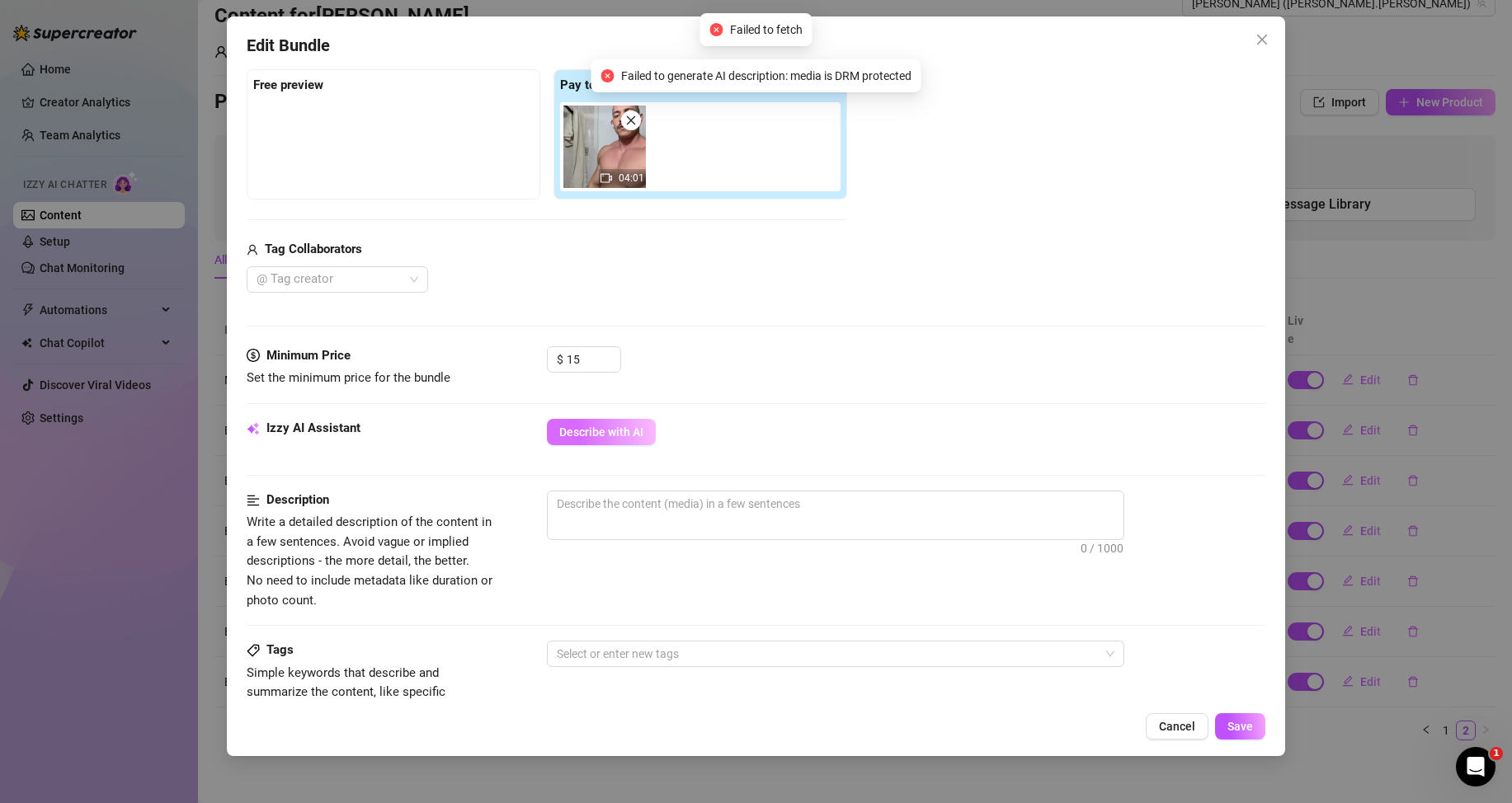
click at [628, 423] on button "Describe with AI" at bounding box center [601, 431] width 109 height 26
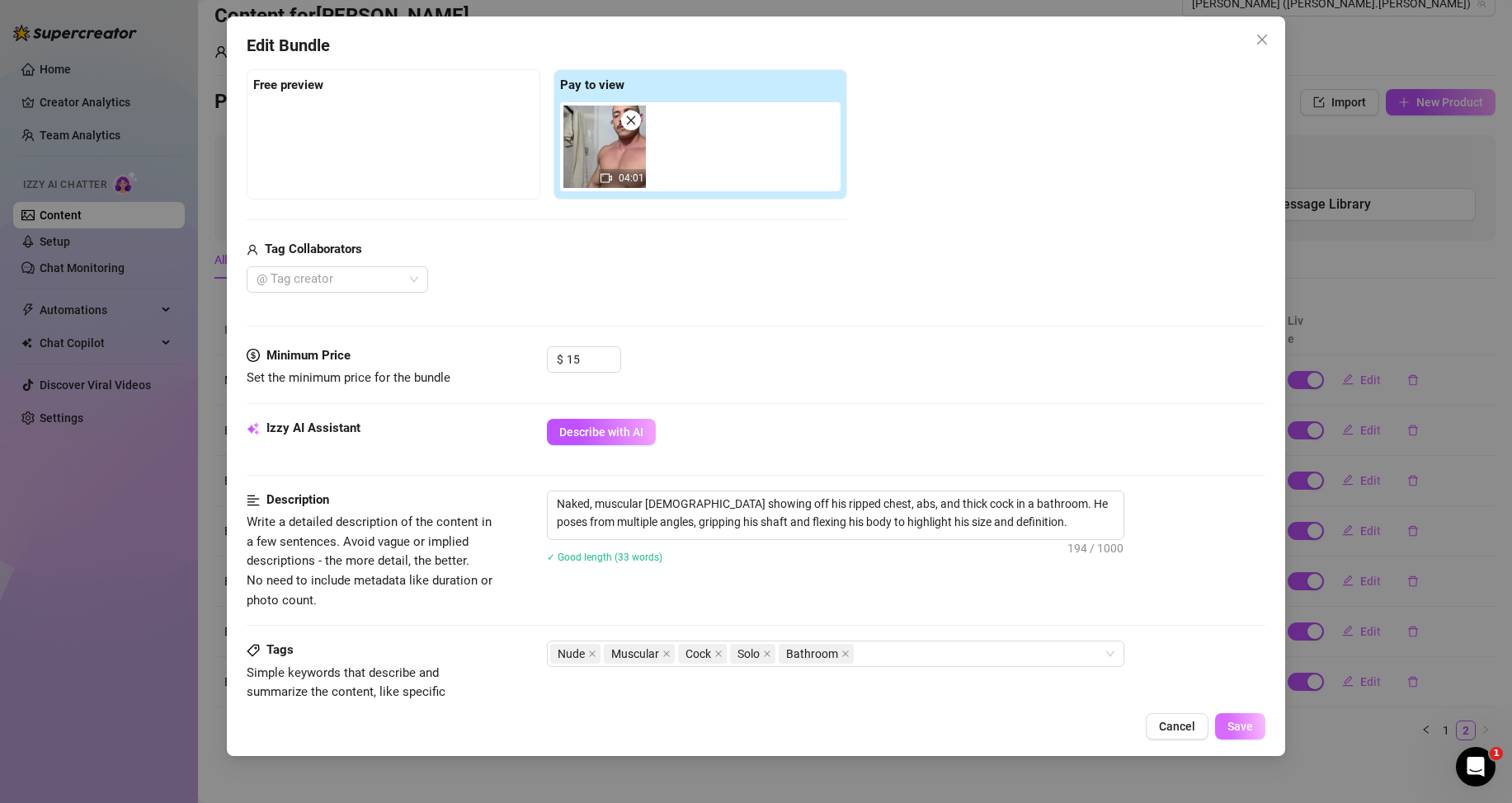
click at [1231, 727] on span "Save" at bounding box center [1241, 727] width 25 height 14
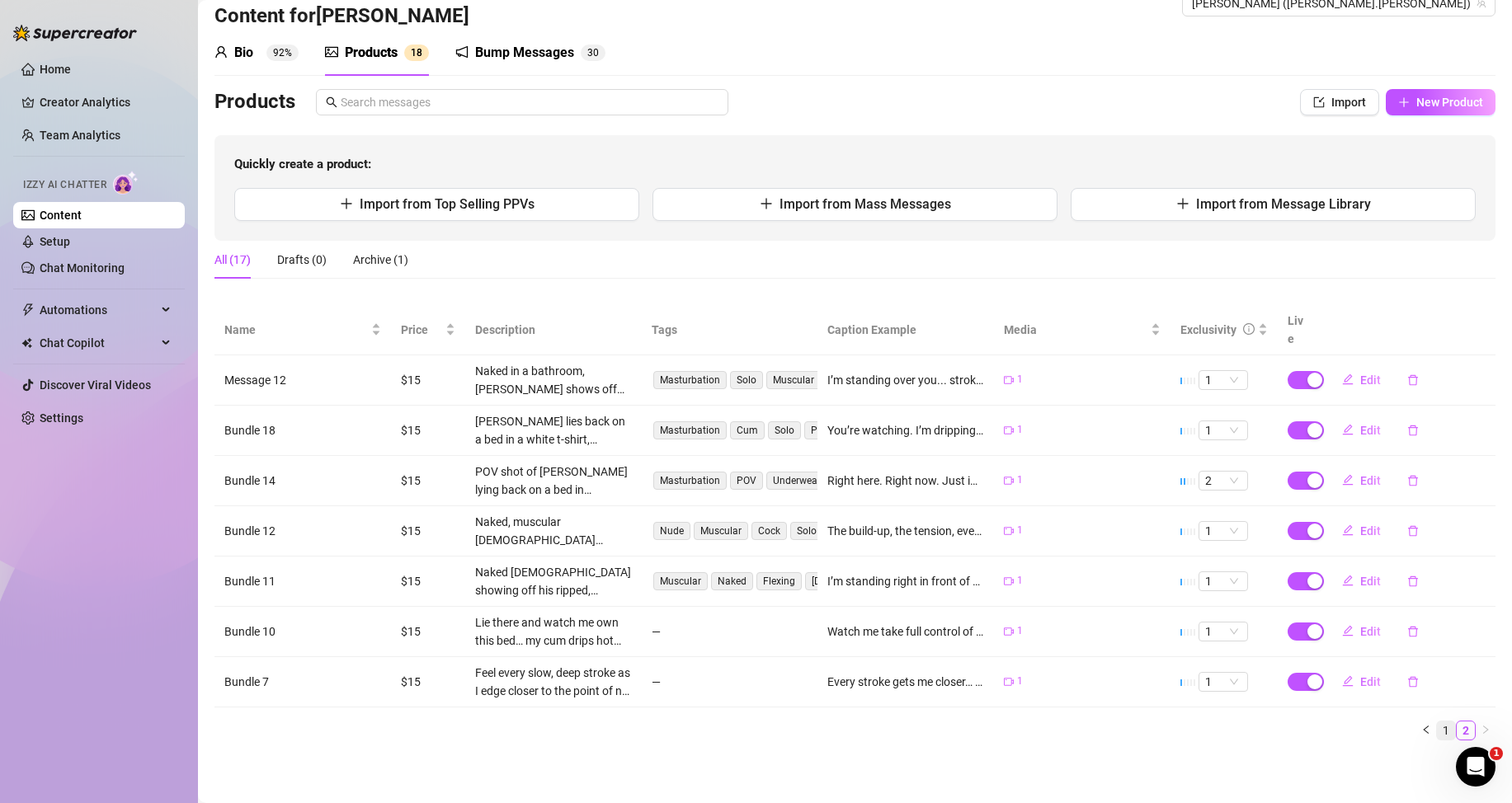
click at [1437, 727] on link "1" at bounding box center [1446, 731] width 19 height 19
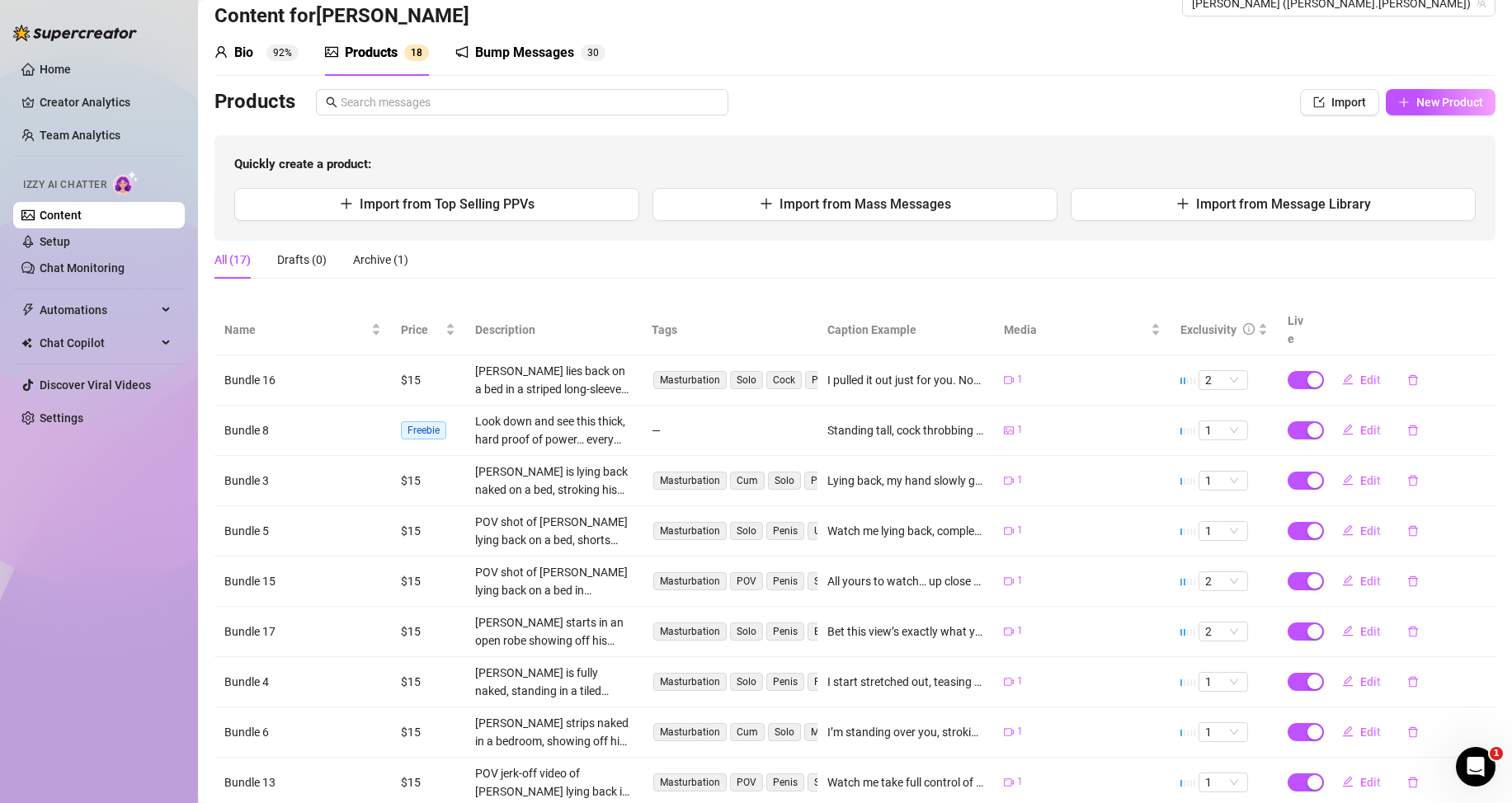
scroll to position [185, 0]
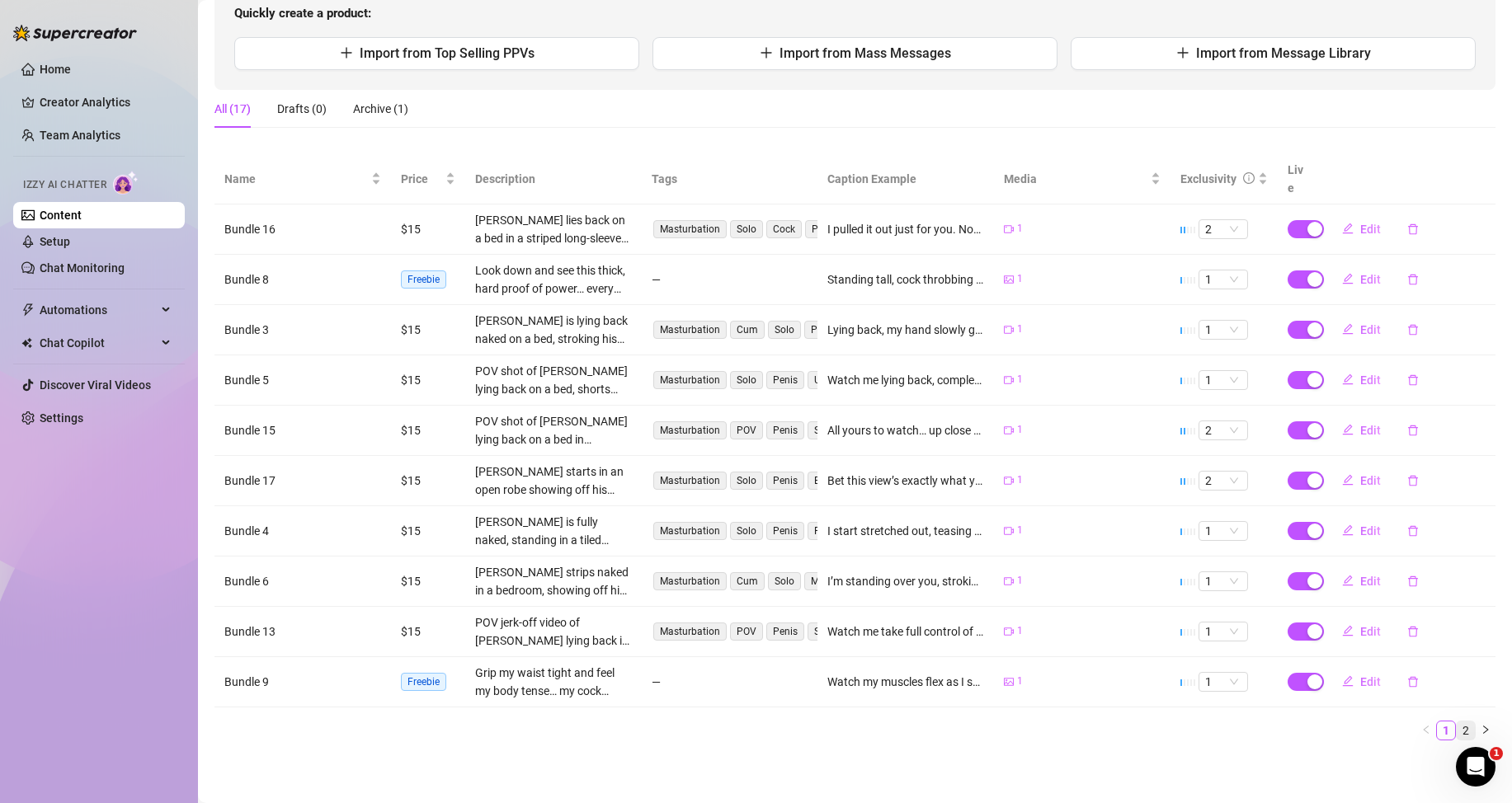
click at [1457, 731] on link "2" at bounding box center [1466, 731] width 19 height 19
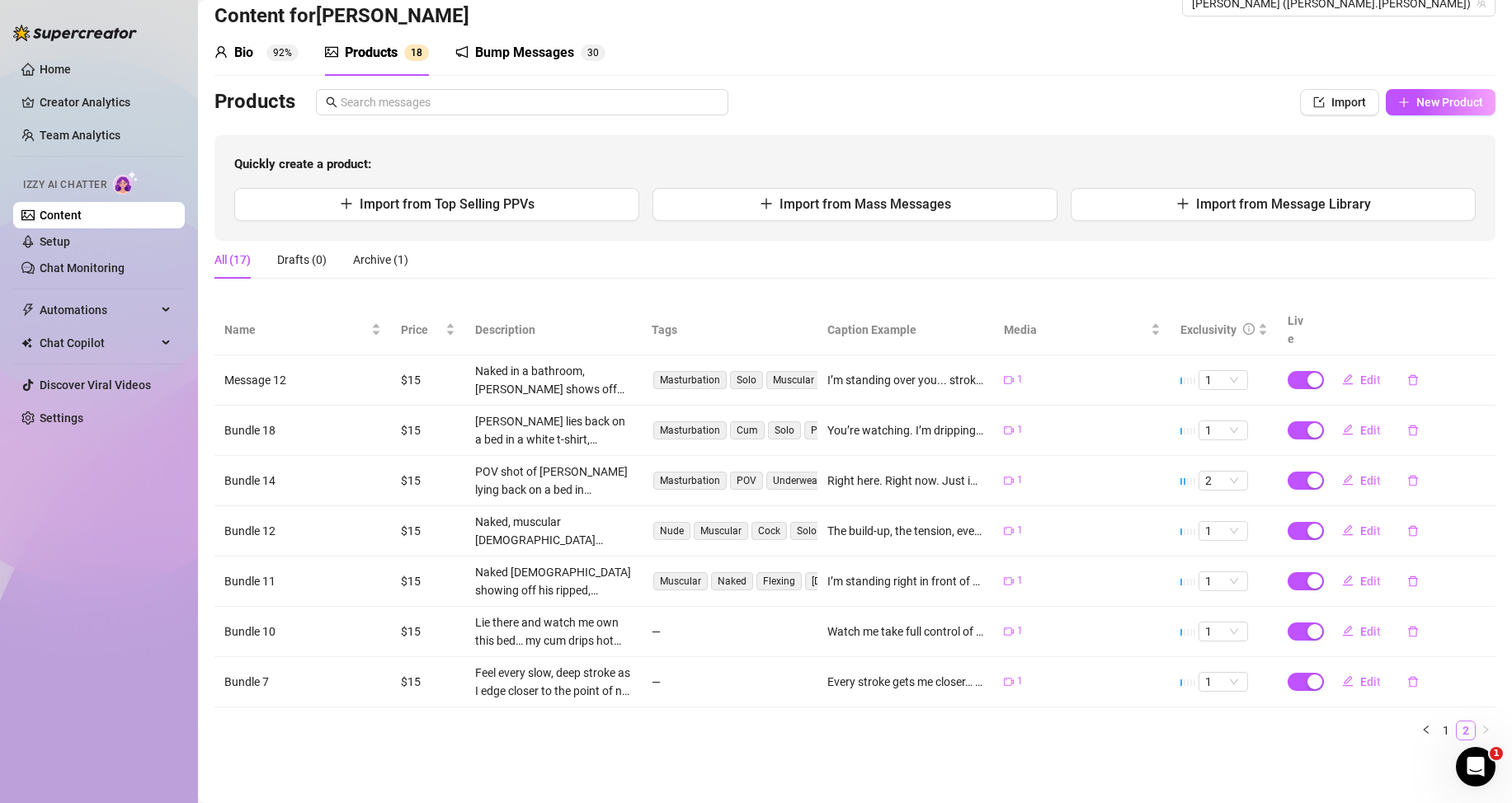
scroll to position [34, 0]
click at [1348, 628] on button "Edit" at bounding box center [1362, 631] width 65 height 26
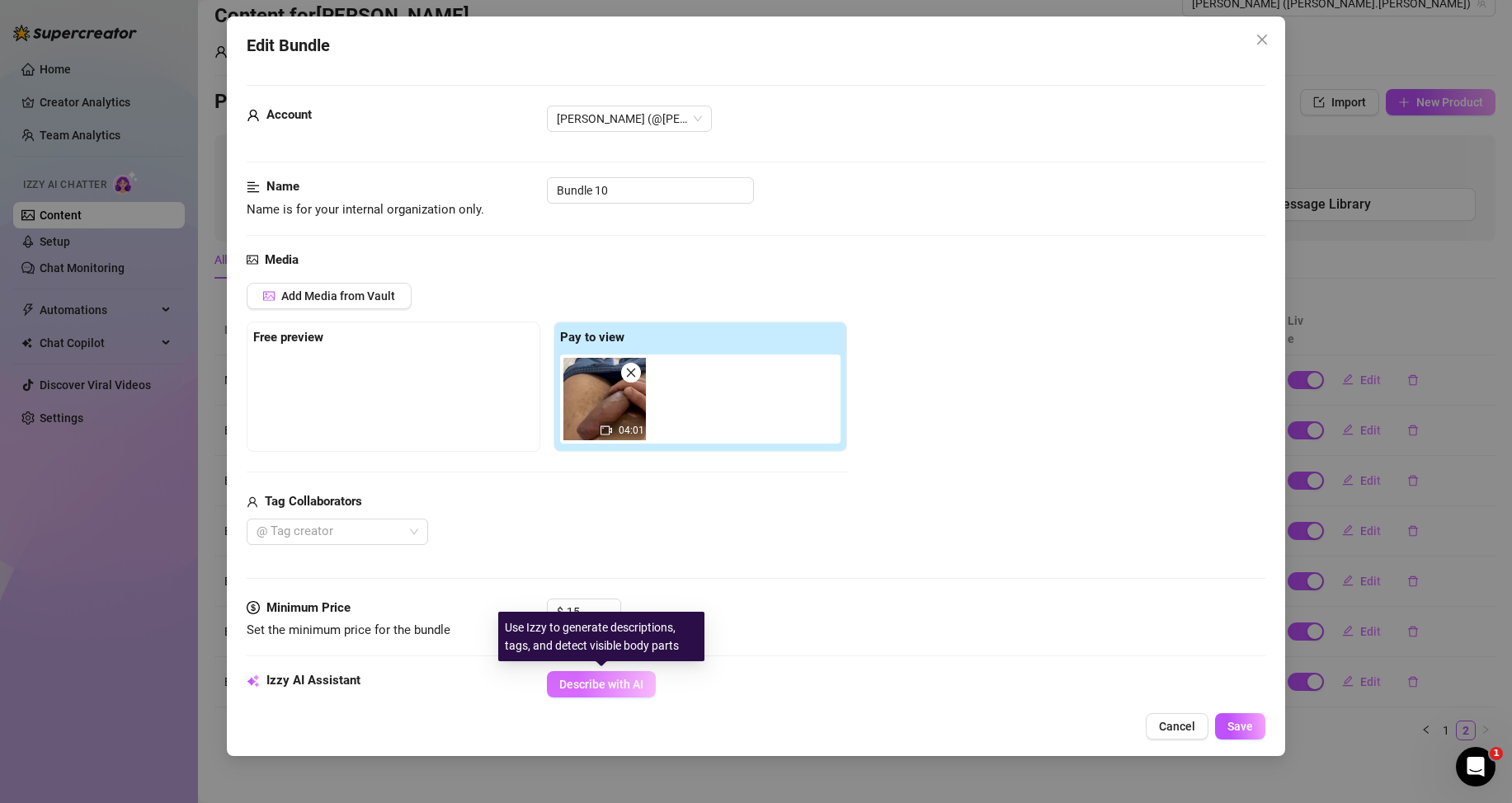
click at [635, 679] on span "Describe with AI" at bounding box center [601, 685] width 84 height 14
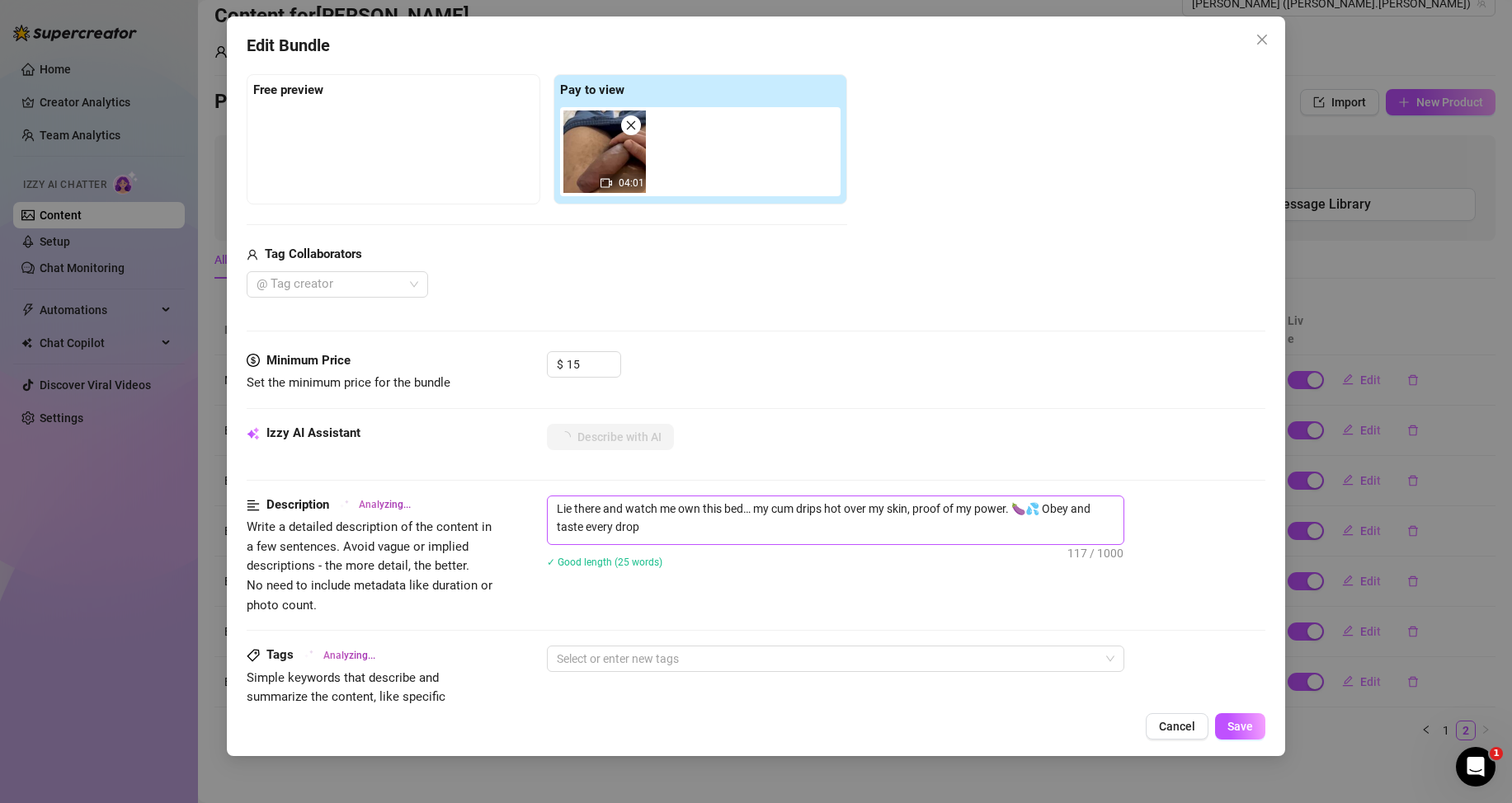
scroll to position [413, 0]
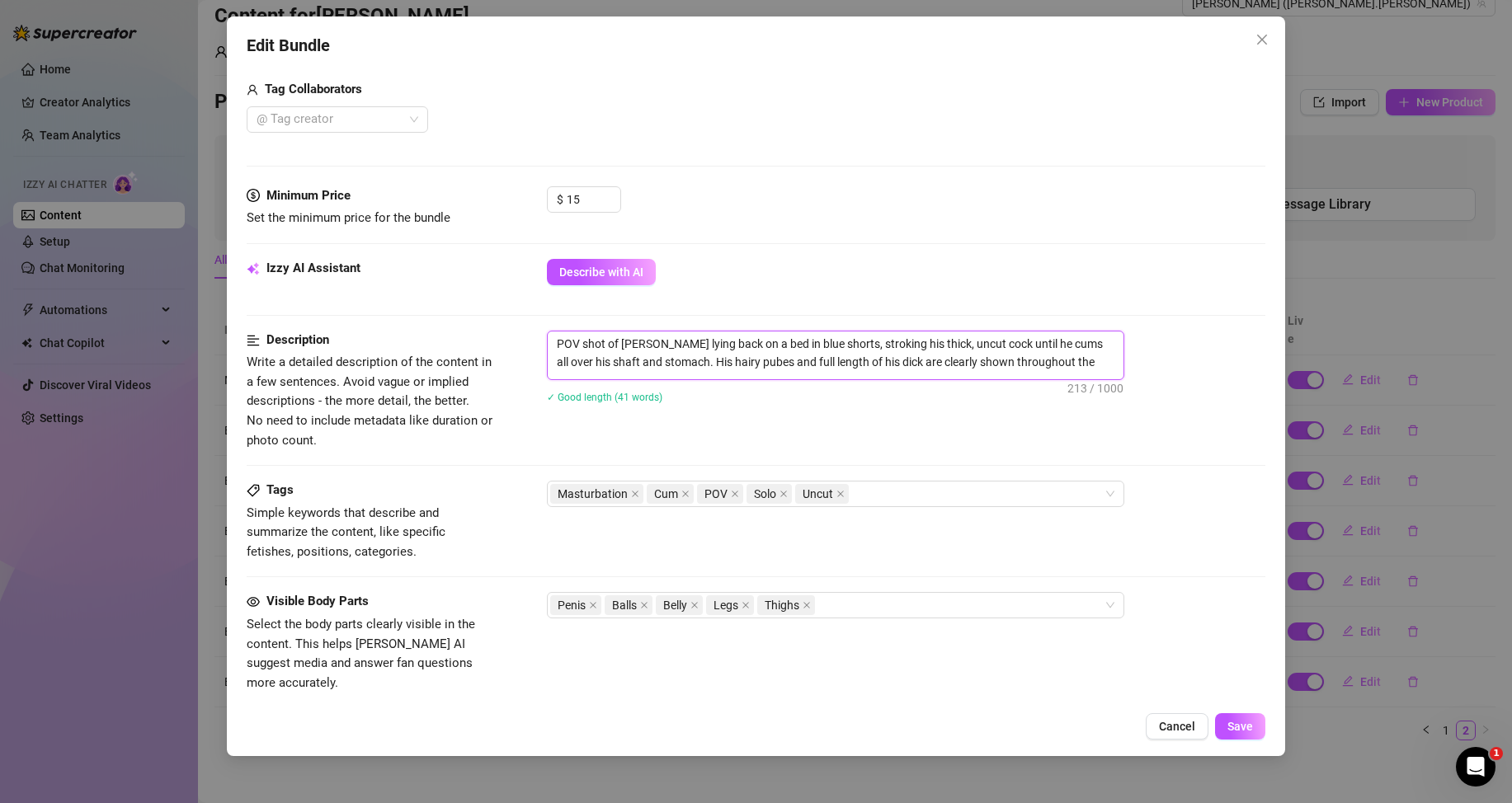
click at [1078, 371] on textarea "POV shot of Paul lying back on a bed in blue shorts, stroking his thick, uncut …" at bounding box center [836, 353] width 576 height 43
click at [1244, 735] on button "Save" at bounding box center [1241, 726] width 51 height 26
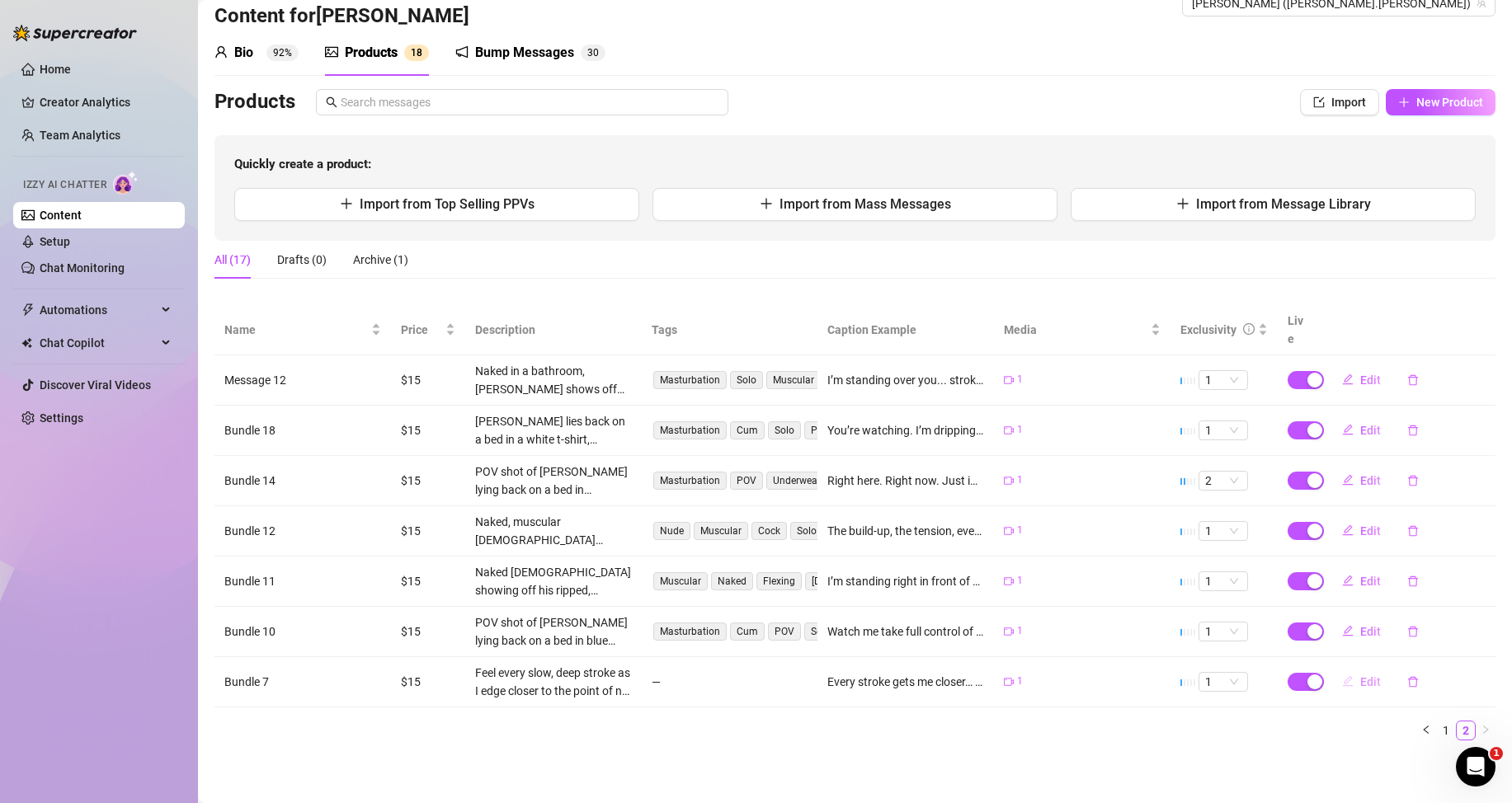
click at [1361, 685] on span "Edit" at bounding box center [1370, 682] width 20 height 14
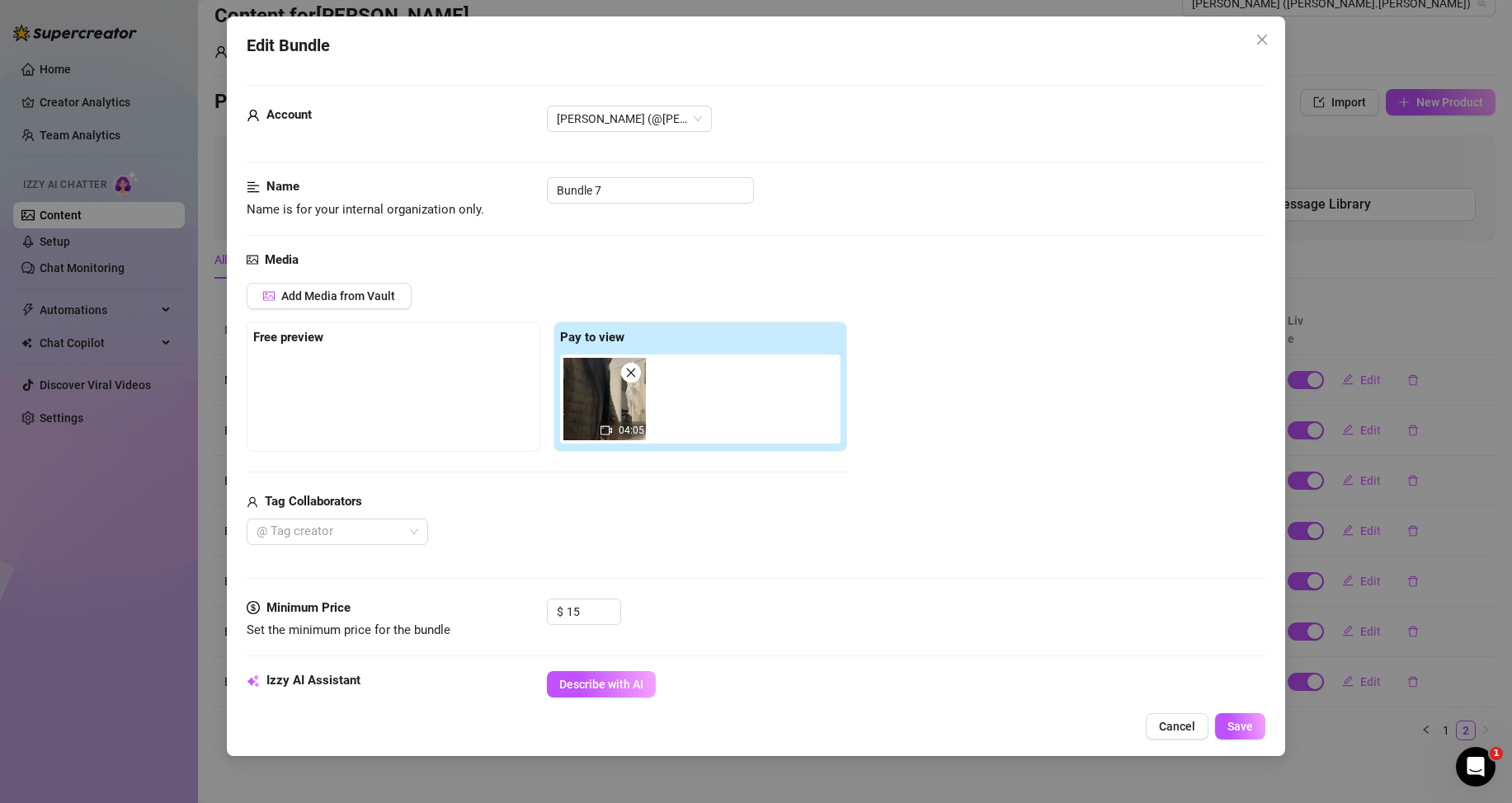
scroll to position [330, 0]
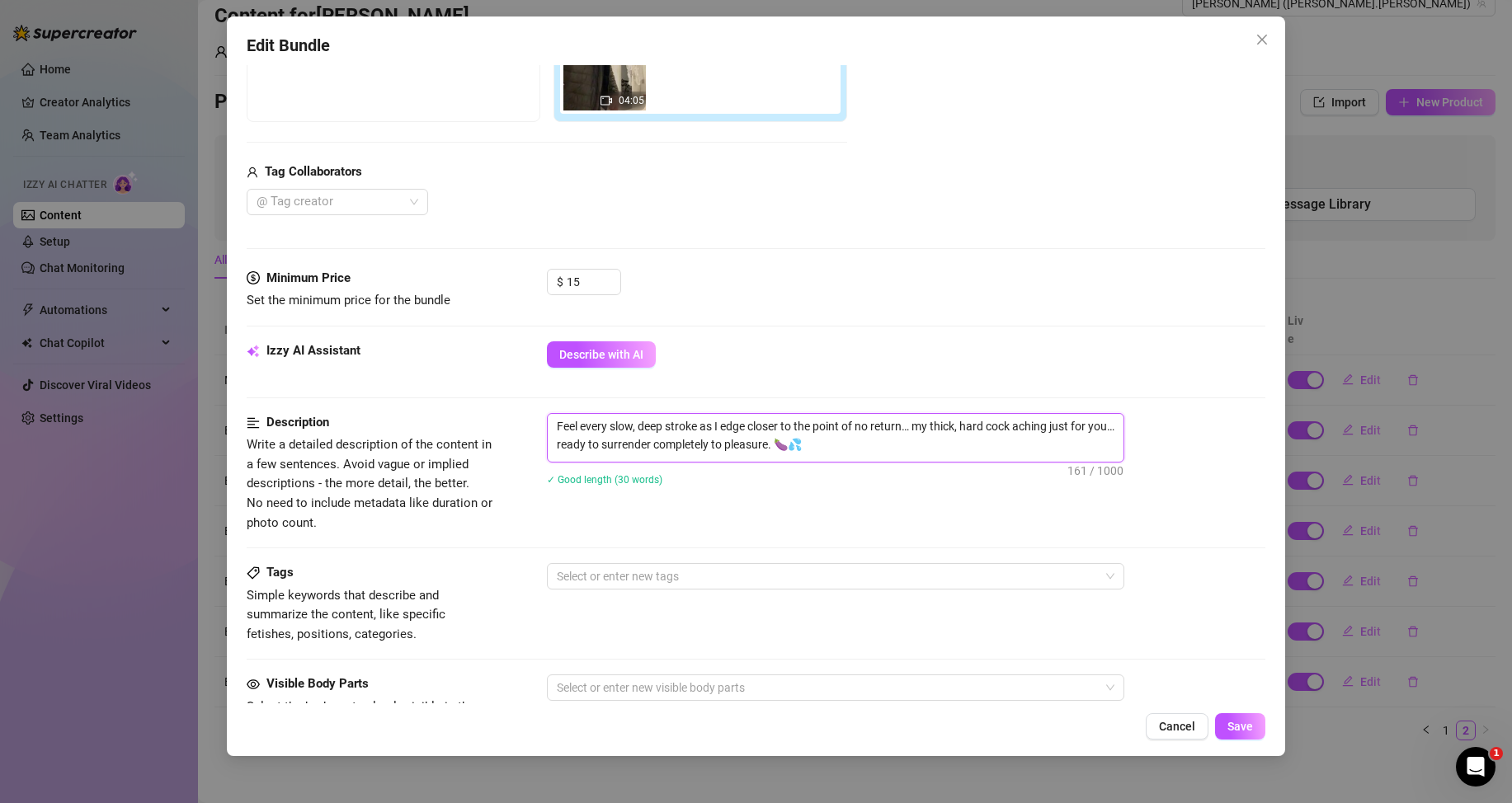
drag, startPoint x: 806, startPoint y: 448, endPoint x: 547, endPoint y: 420, distance: 260.5
click at [547, 420] on span "Feel every slow, deep stroke as I edge closer to the point of no return… my thi…" at bounding box center [836, 437] width 578 height 50
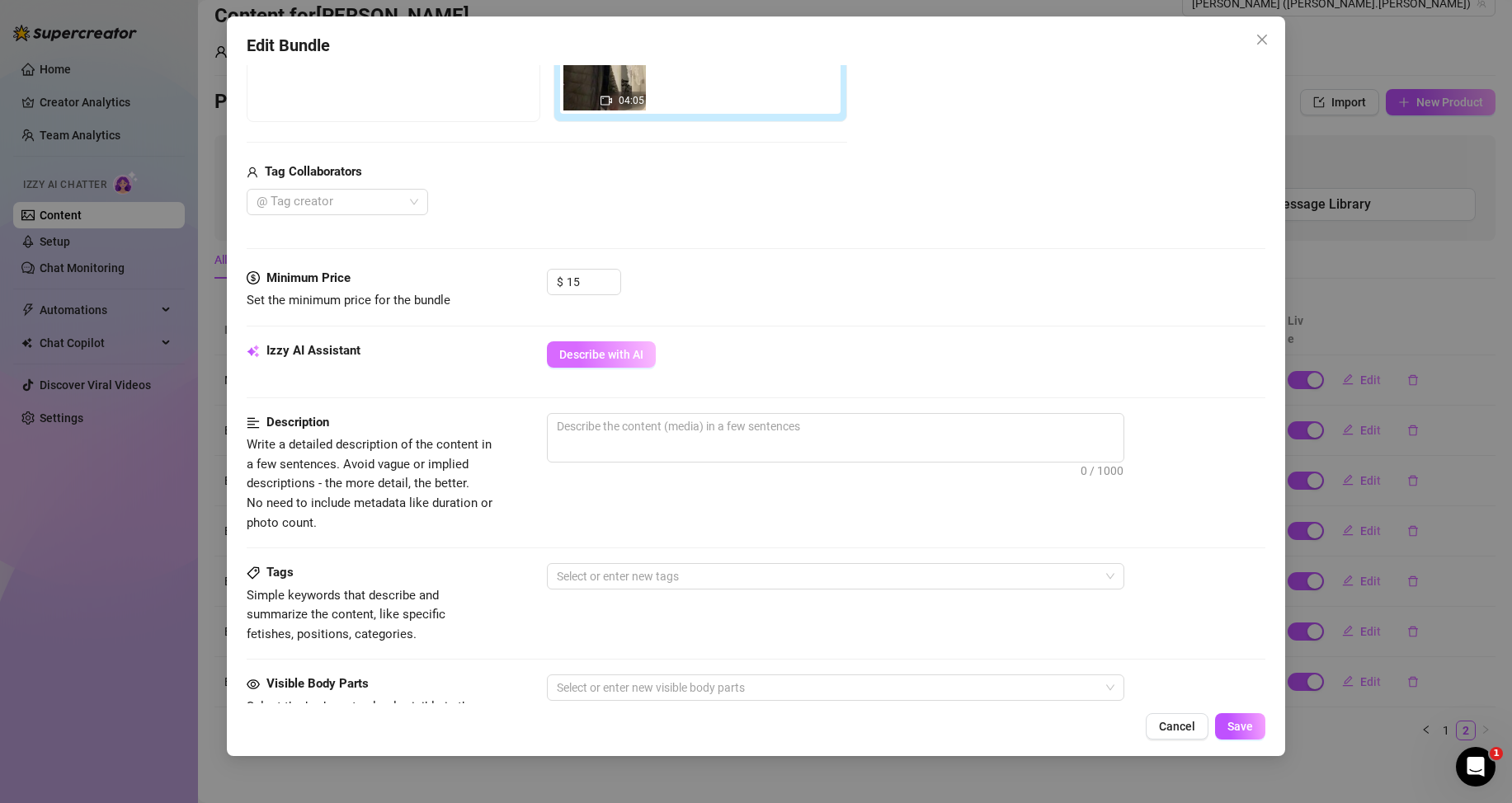
click at [603, 355] on span "Describe with AI" at bounding box center [601, 355] width 84 height 14
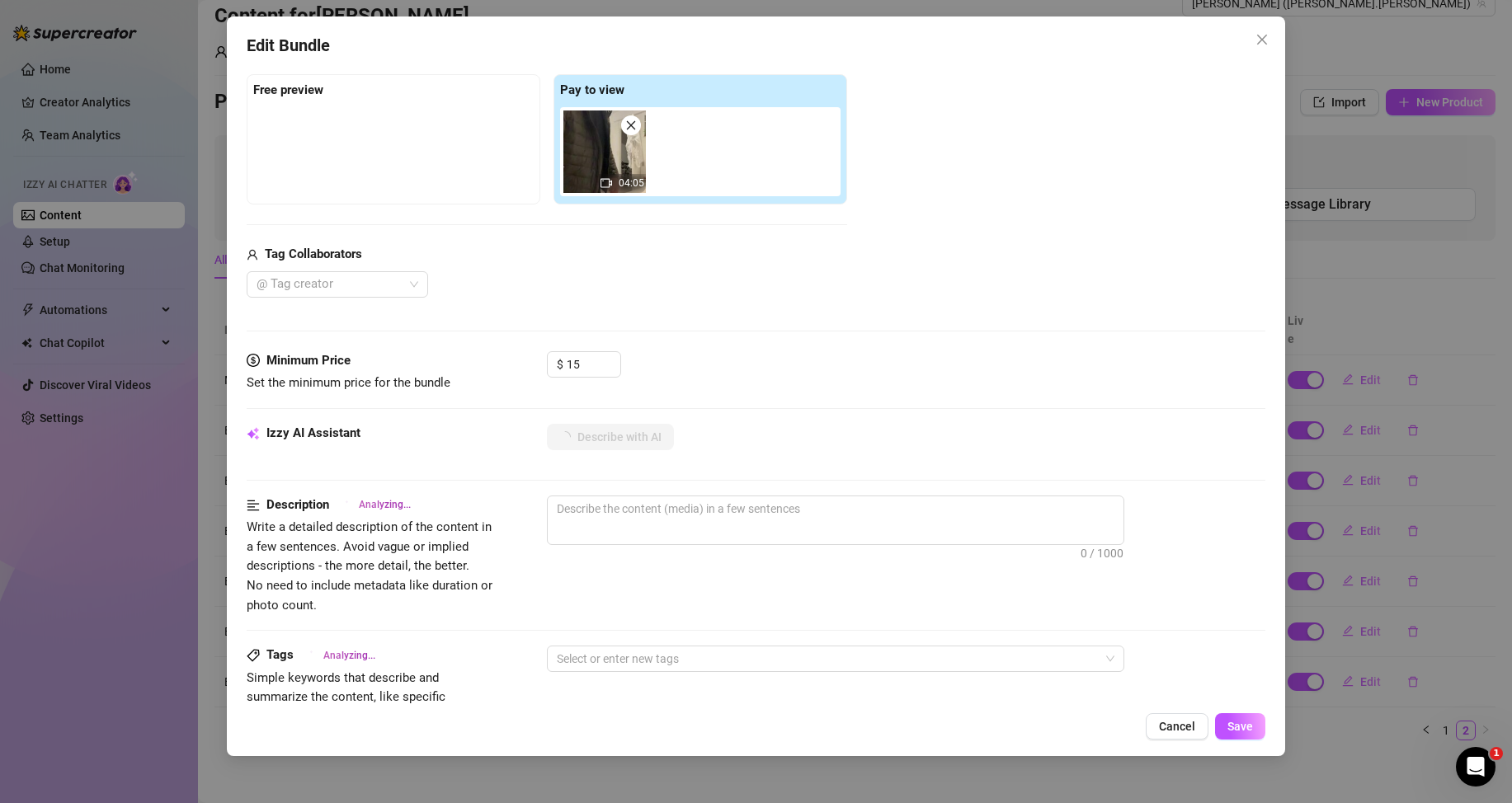
scroll to position [165, 0]
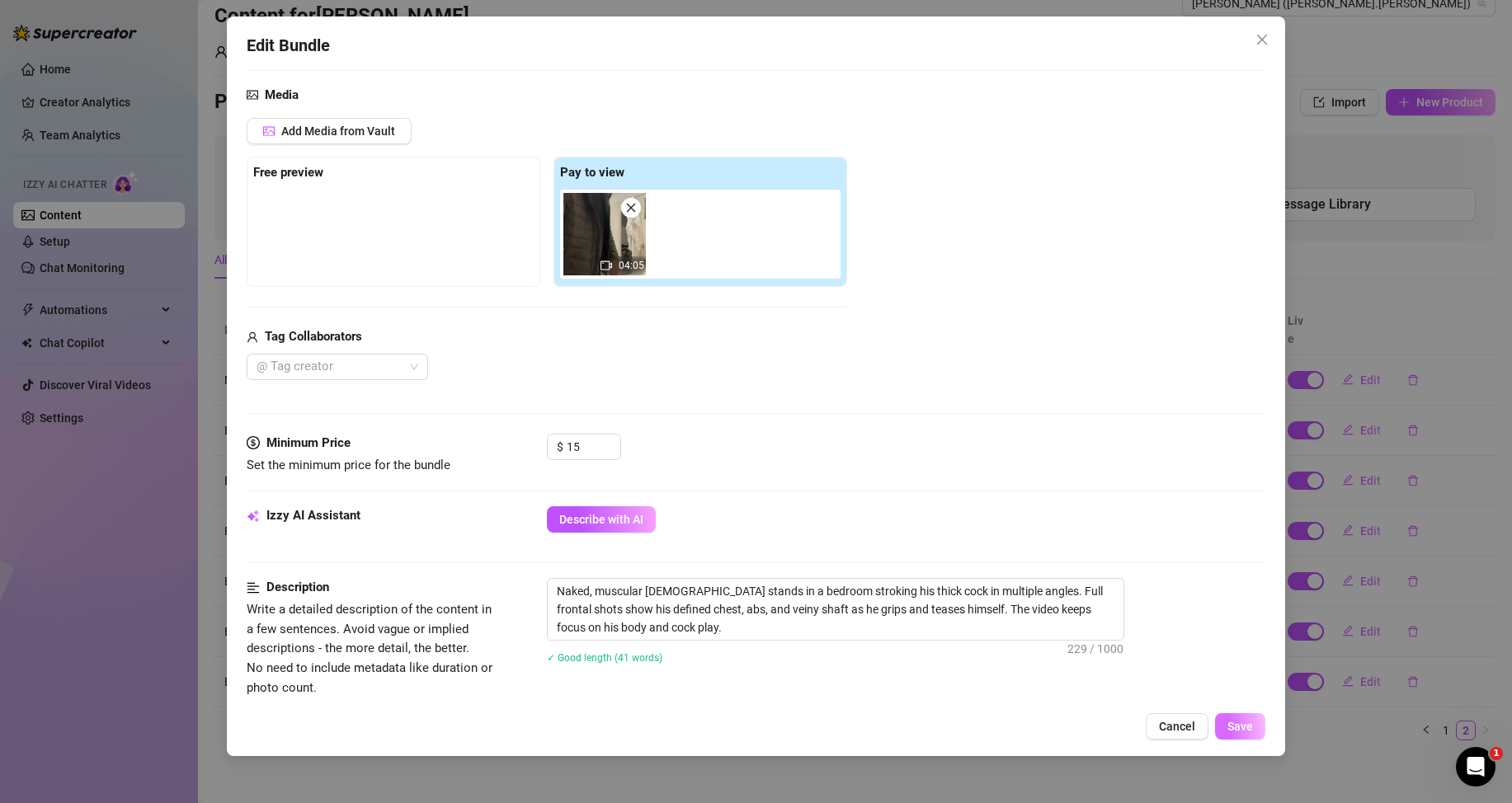
click at [1249, 722] on span "Save" at bounding box center [1241, 727] width 25 height 14
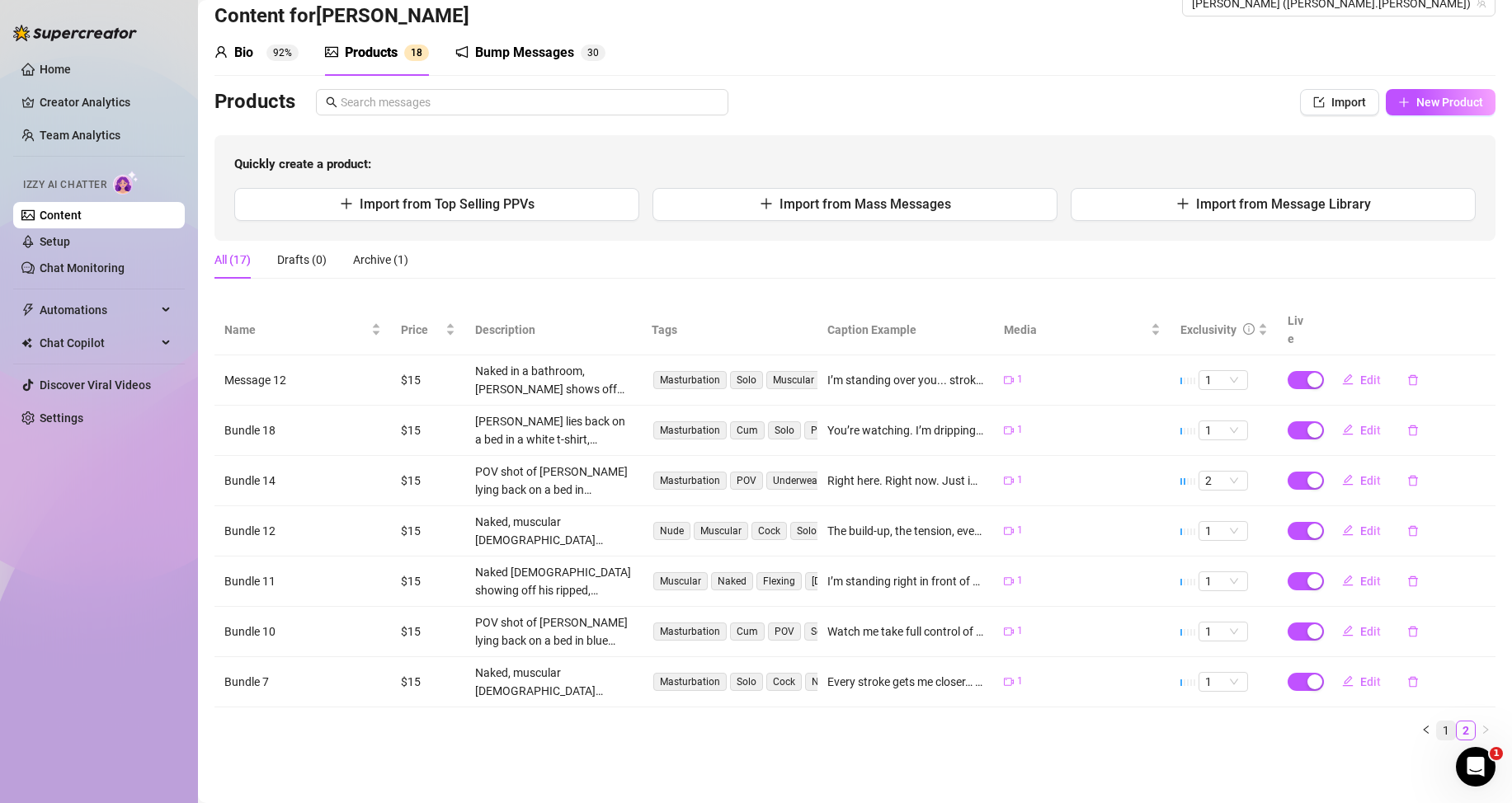
click at [1437, 735] on link "1" at bounding box center [1446, 731] width 19 height 19
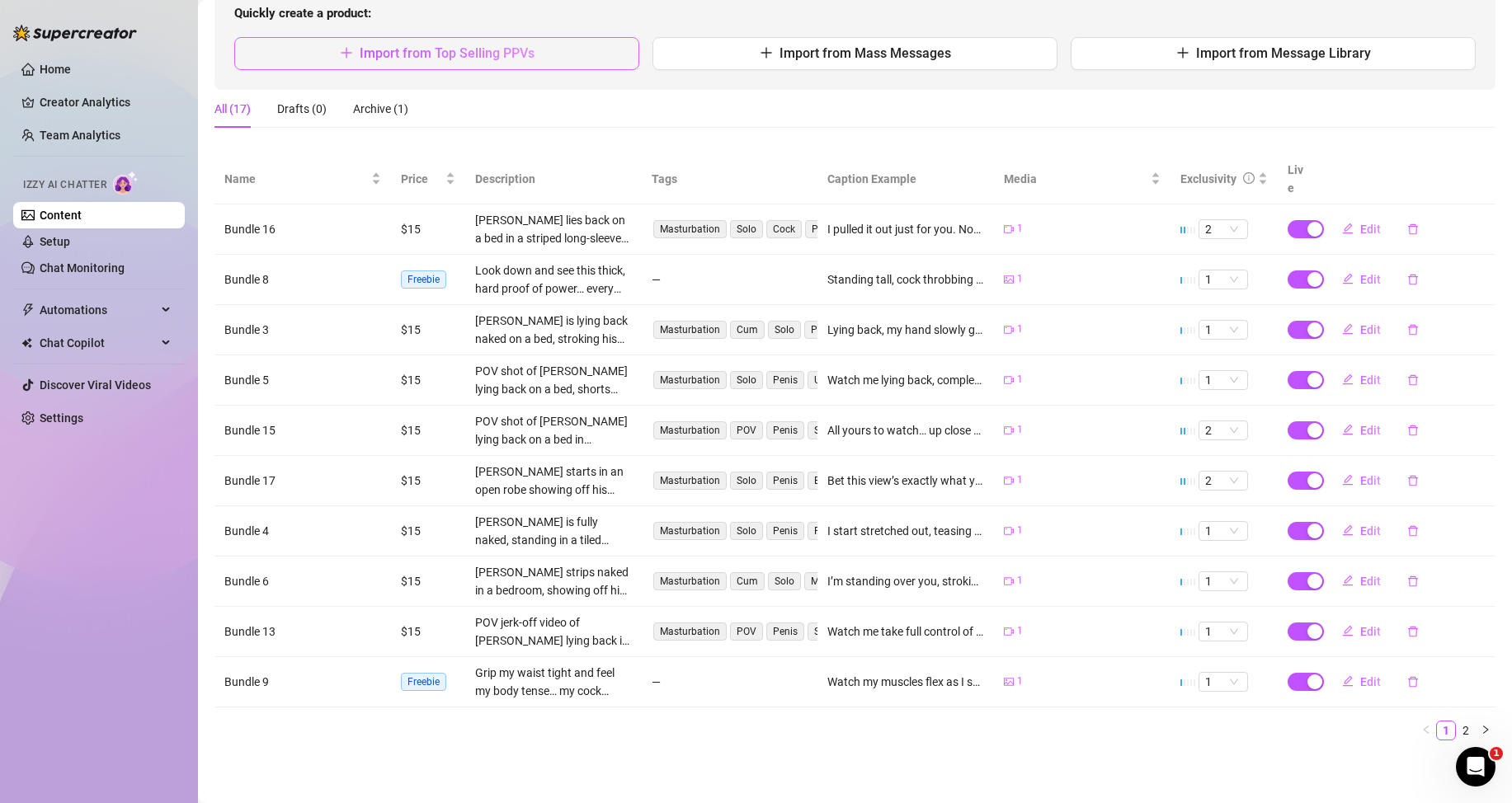
scroll to position [0, 0]
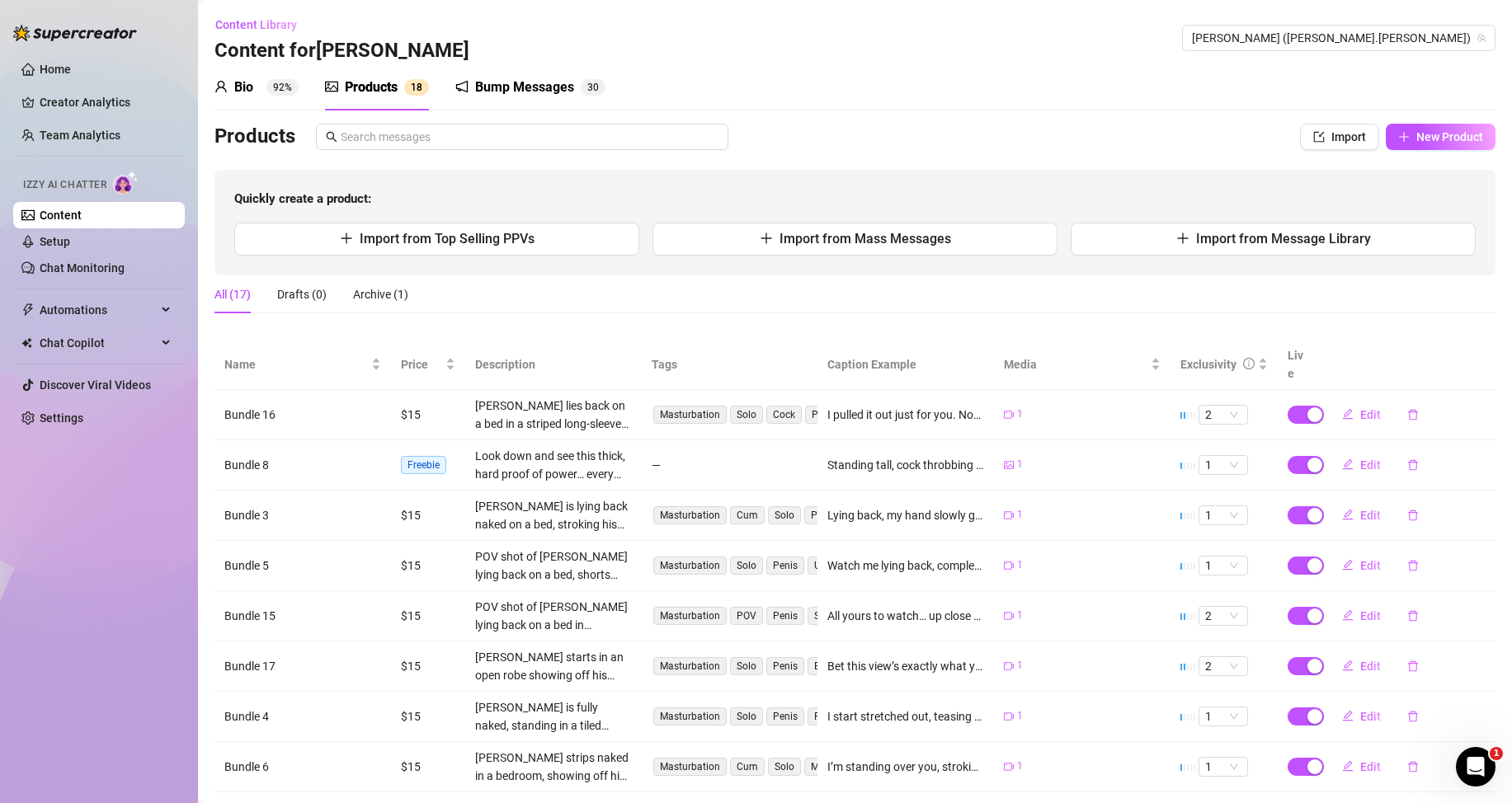
click at [82, 212] on link "Content" at bounding box center [61, 216] width 42 height 14
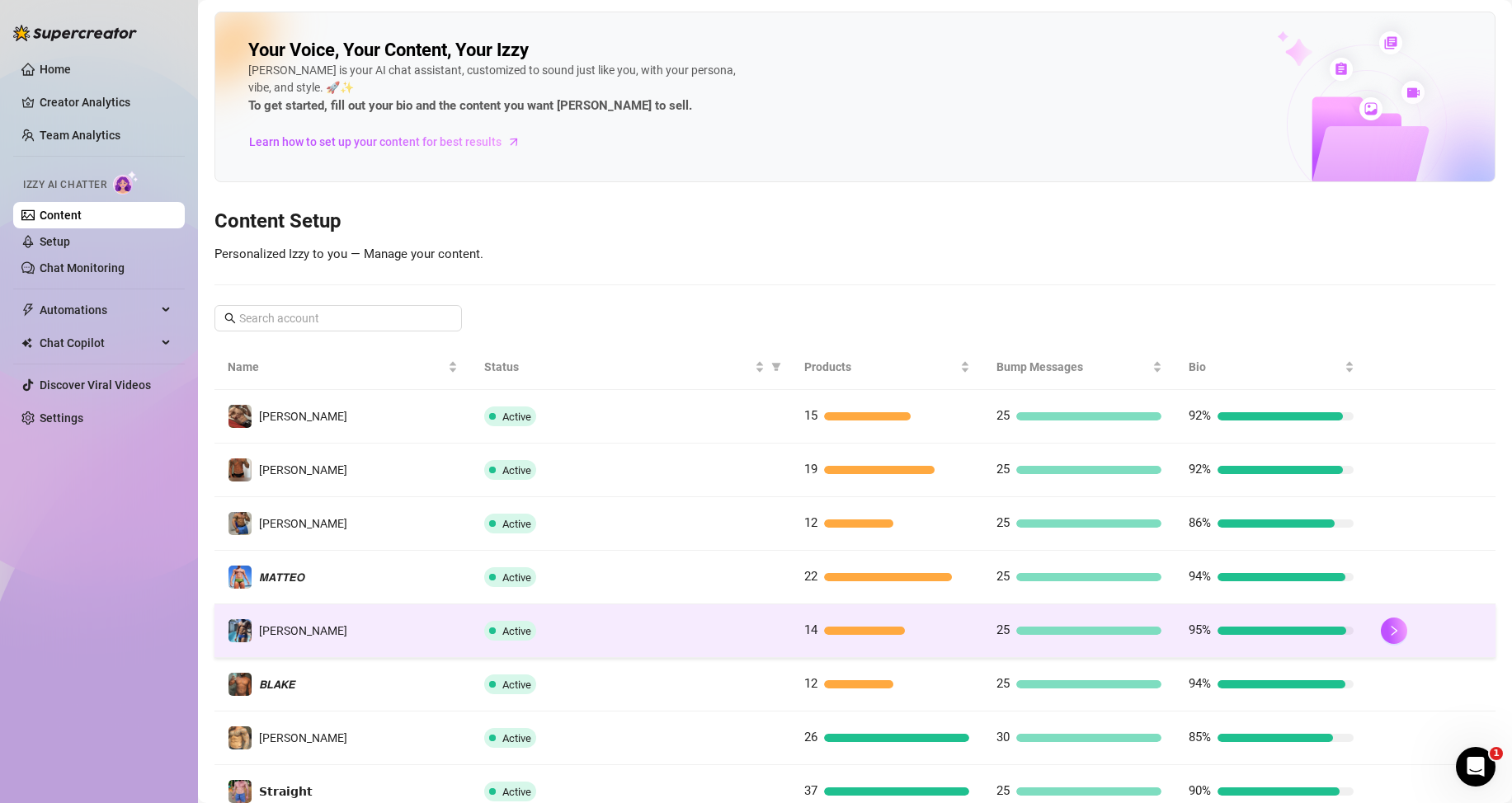
scroll to position [165, 0]
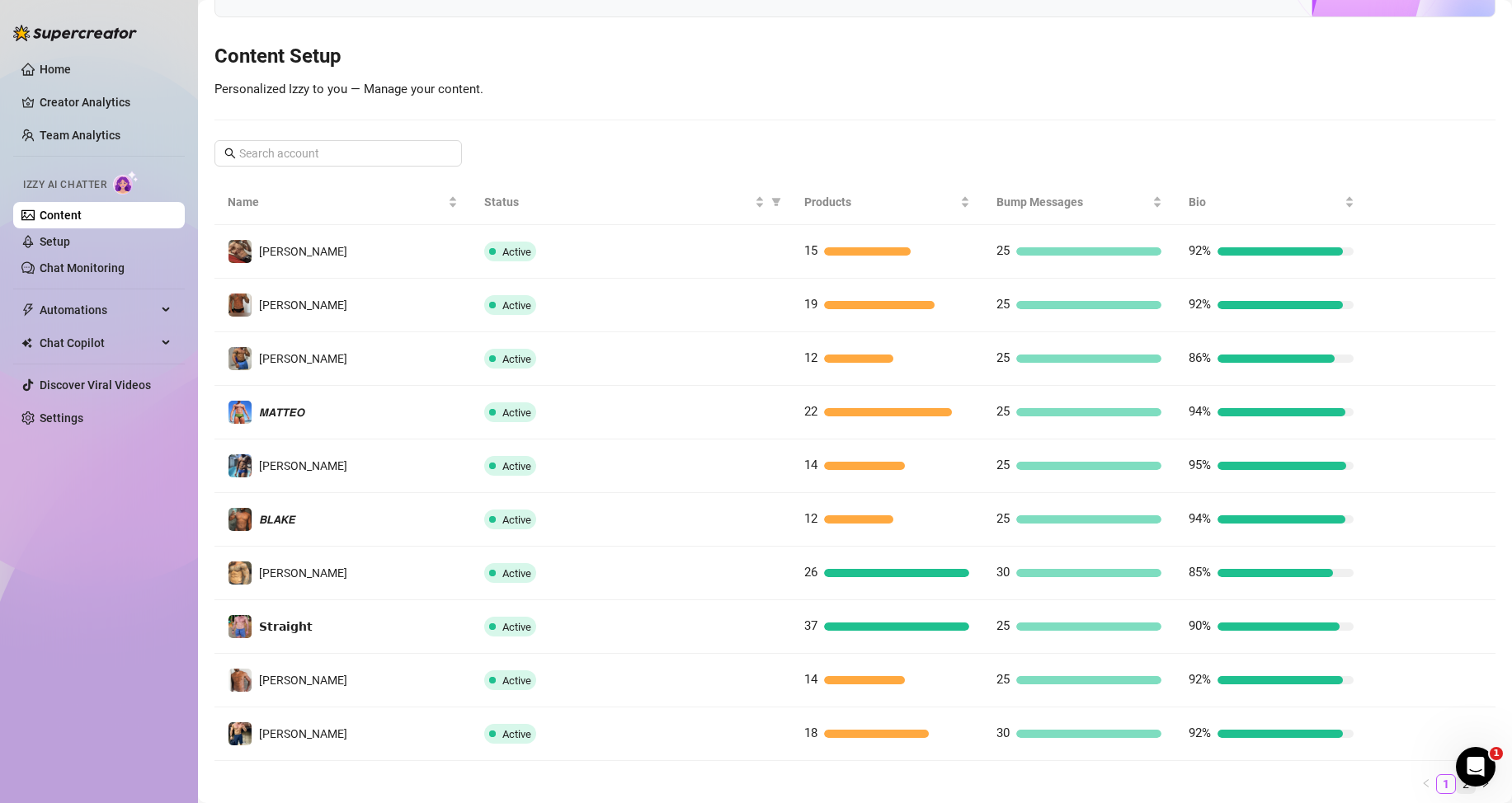
click at [1457, 789] on link "2" at bounding box center [1466, 784] width 19 height 19
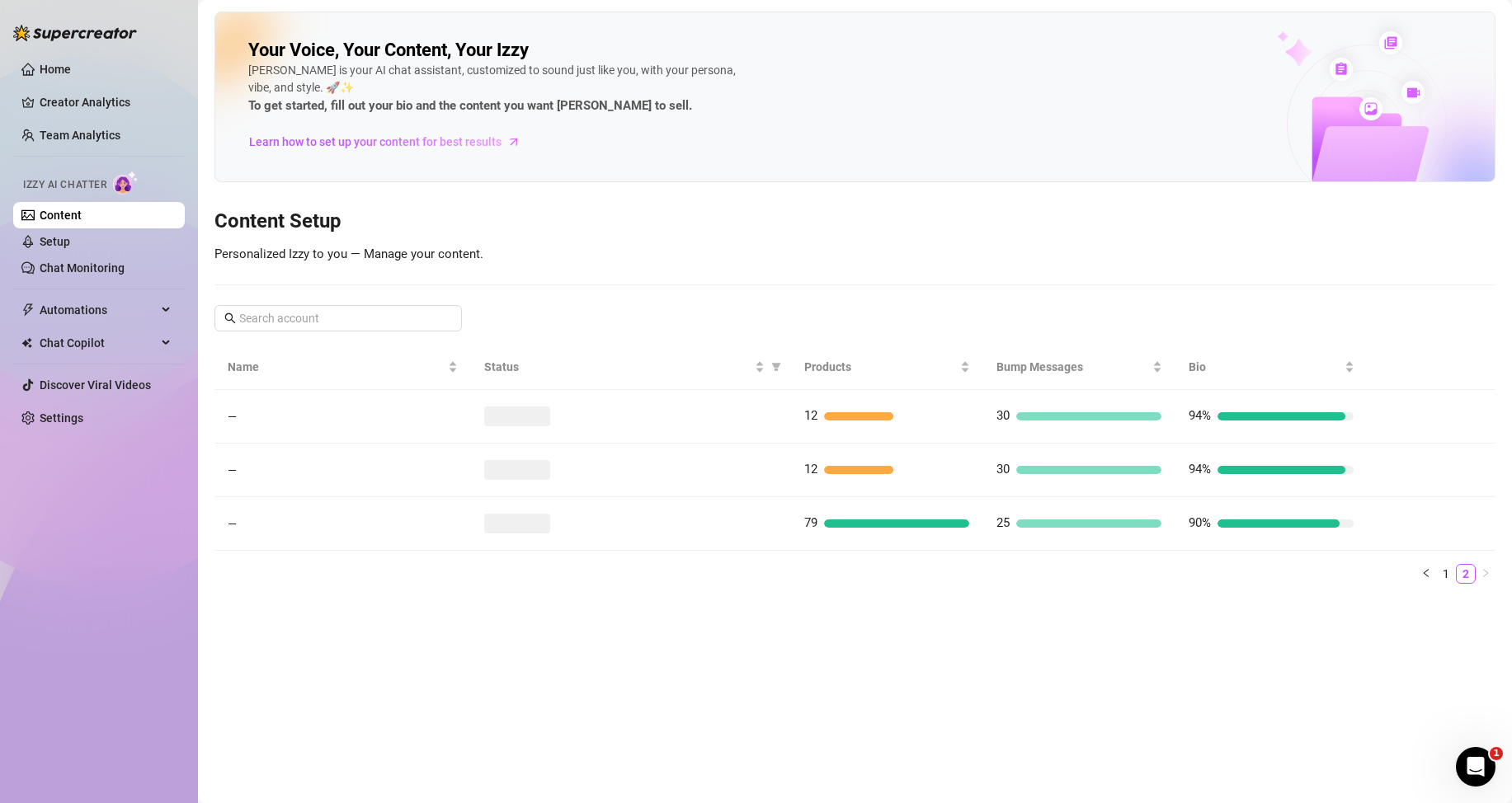
scroll to position [0, 0]
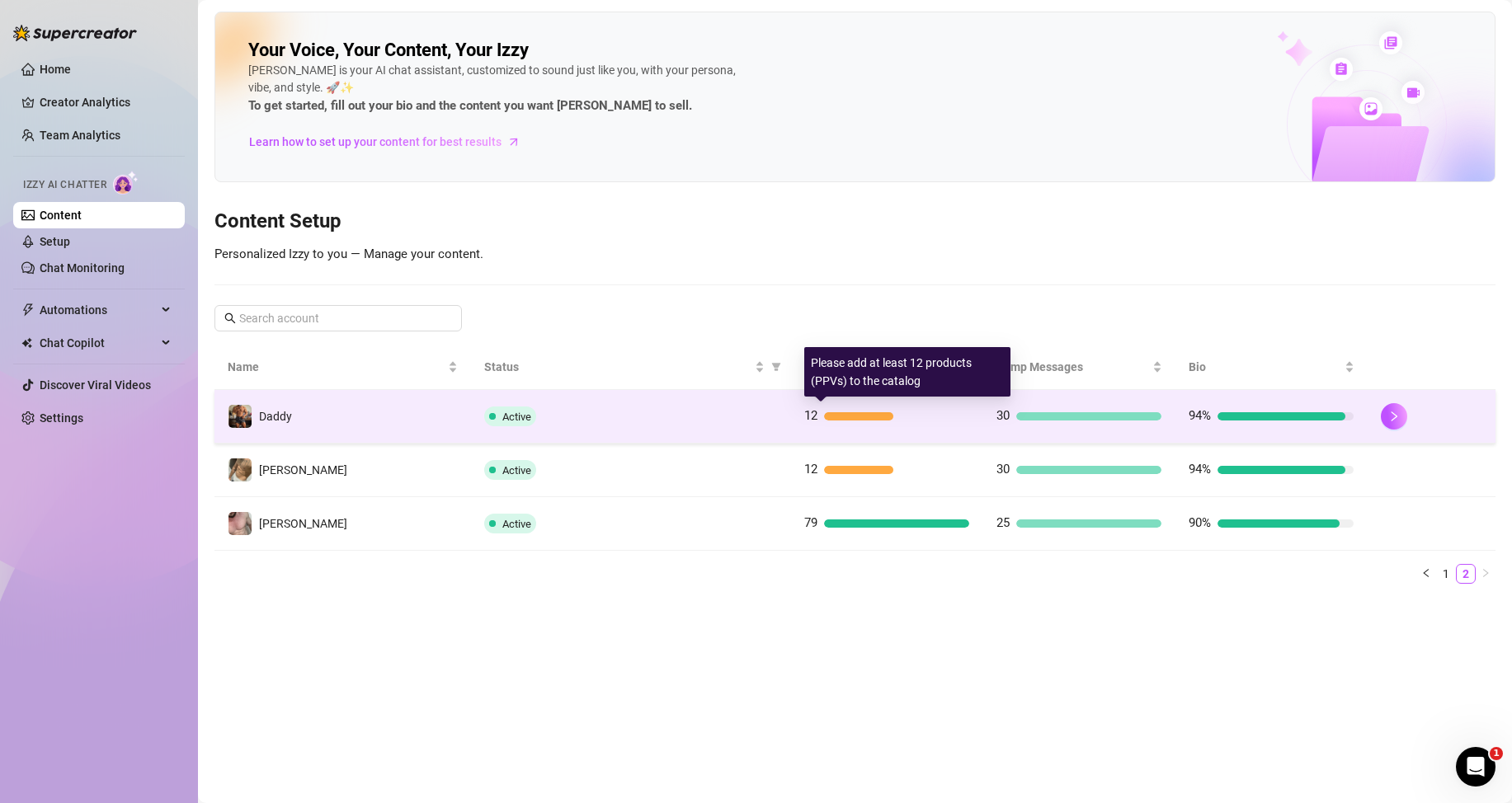
click at [859, 417] on div at bounding box center [858, 417] width 69 height 8
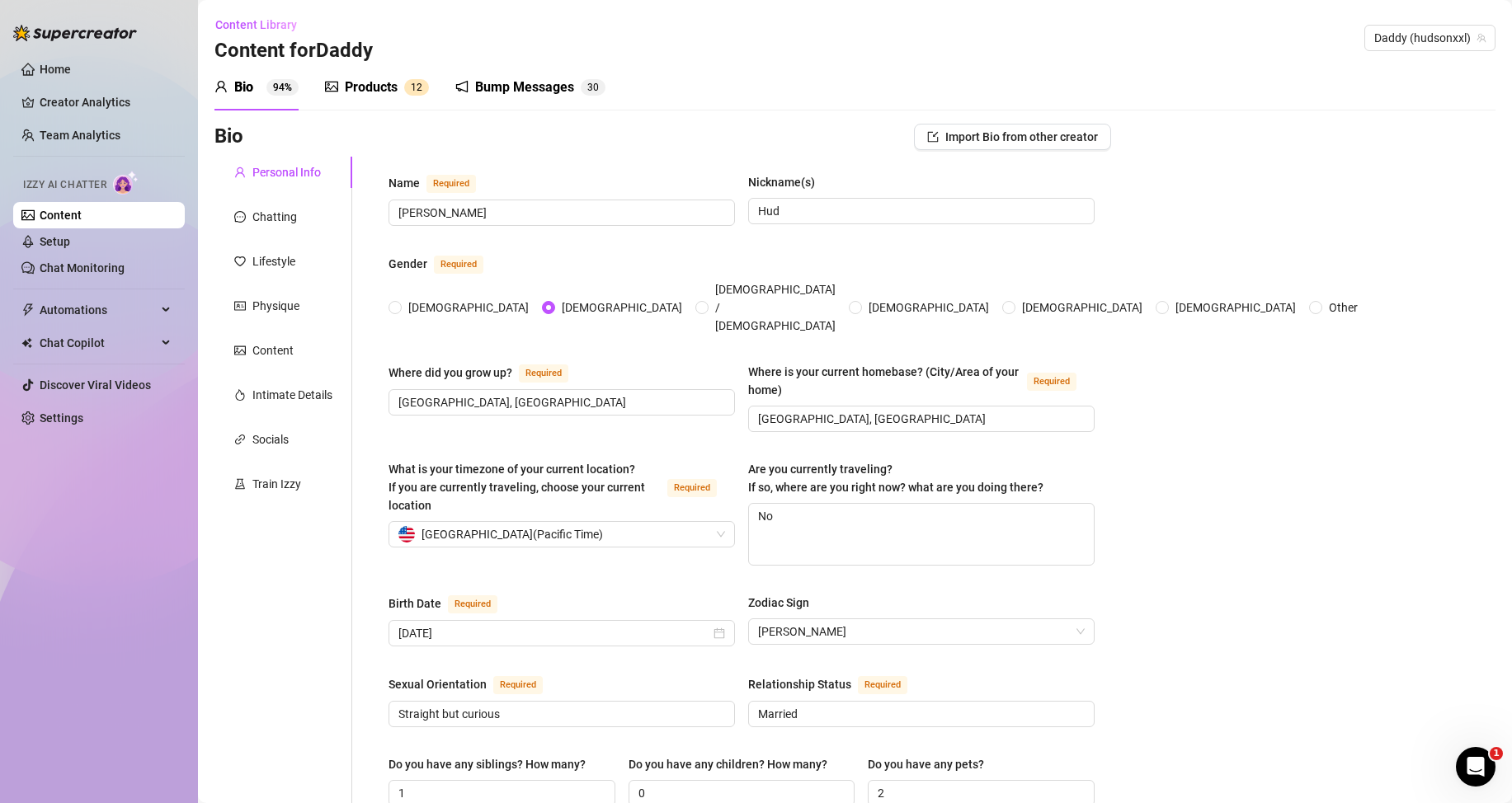
click at [336, 82] on icon "picture" at bounding box center [332, 87] width 14 height 11
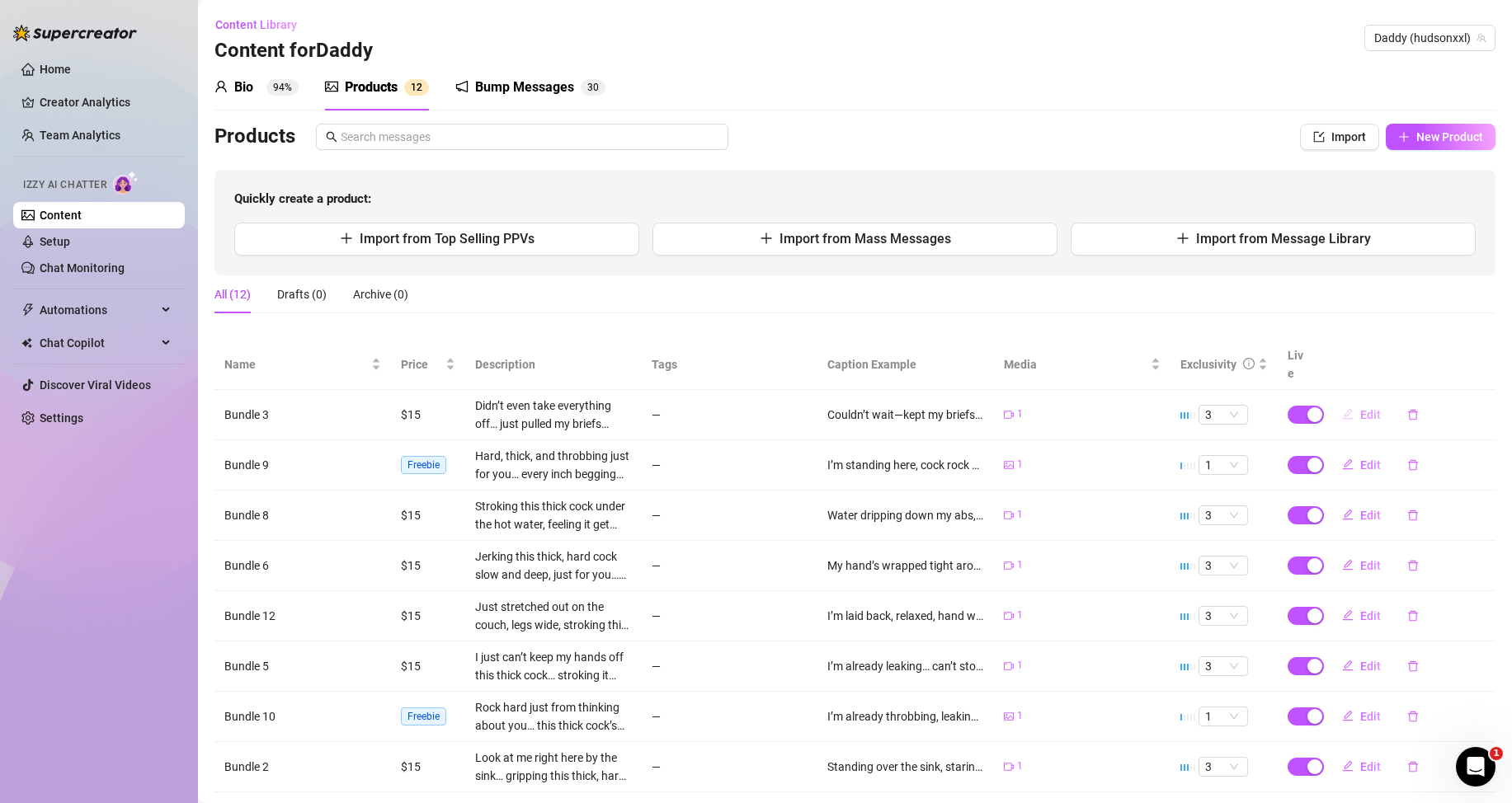
click at [1361, 413] on span "Edit" at bounding box center [1370, 415] width 20 height 14
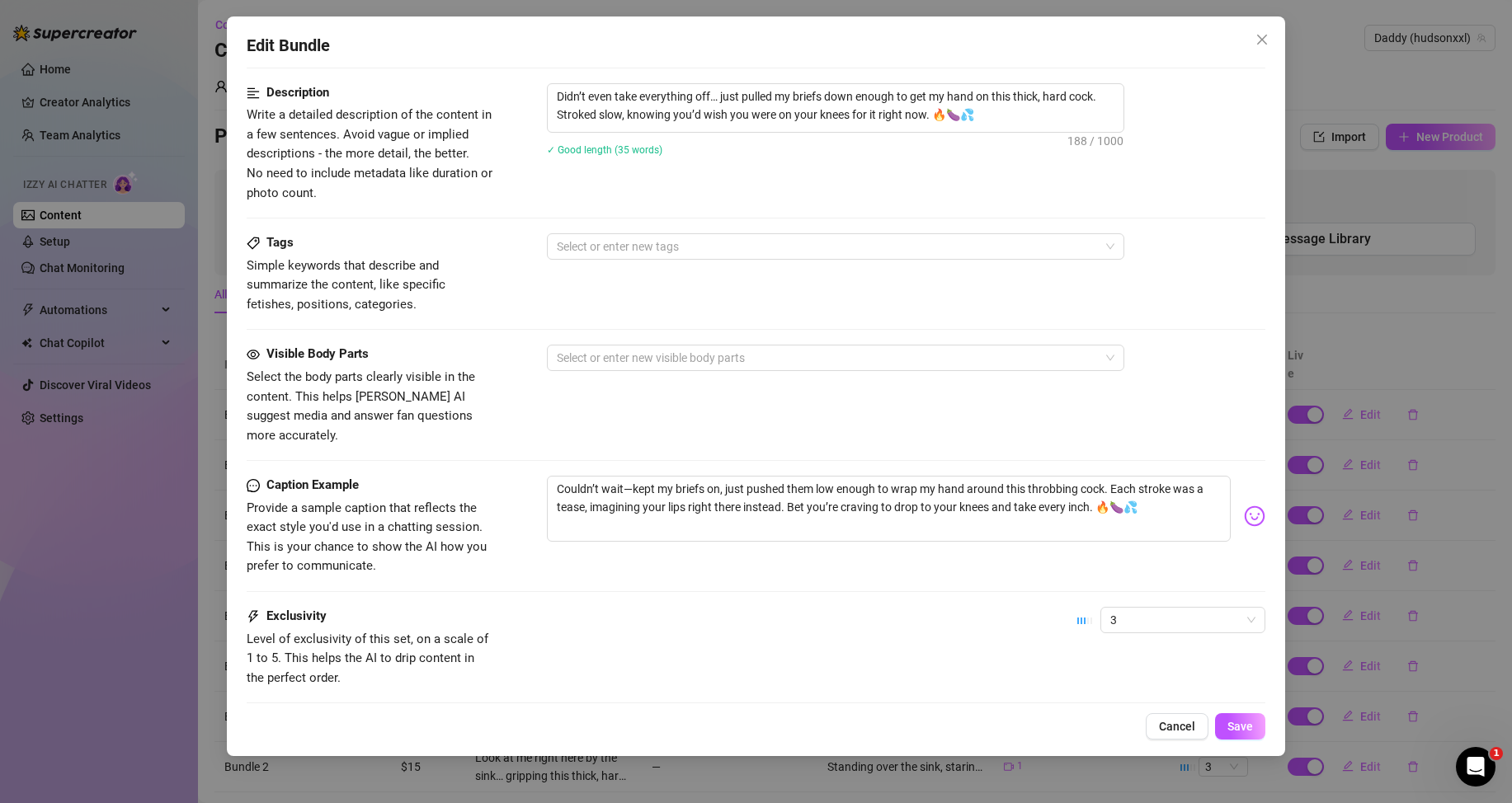
scroll to position [330, 0]
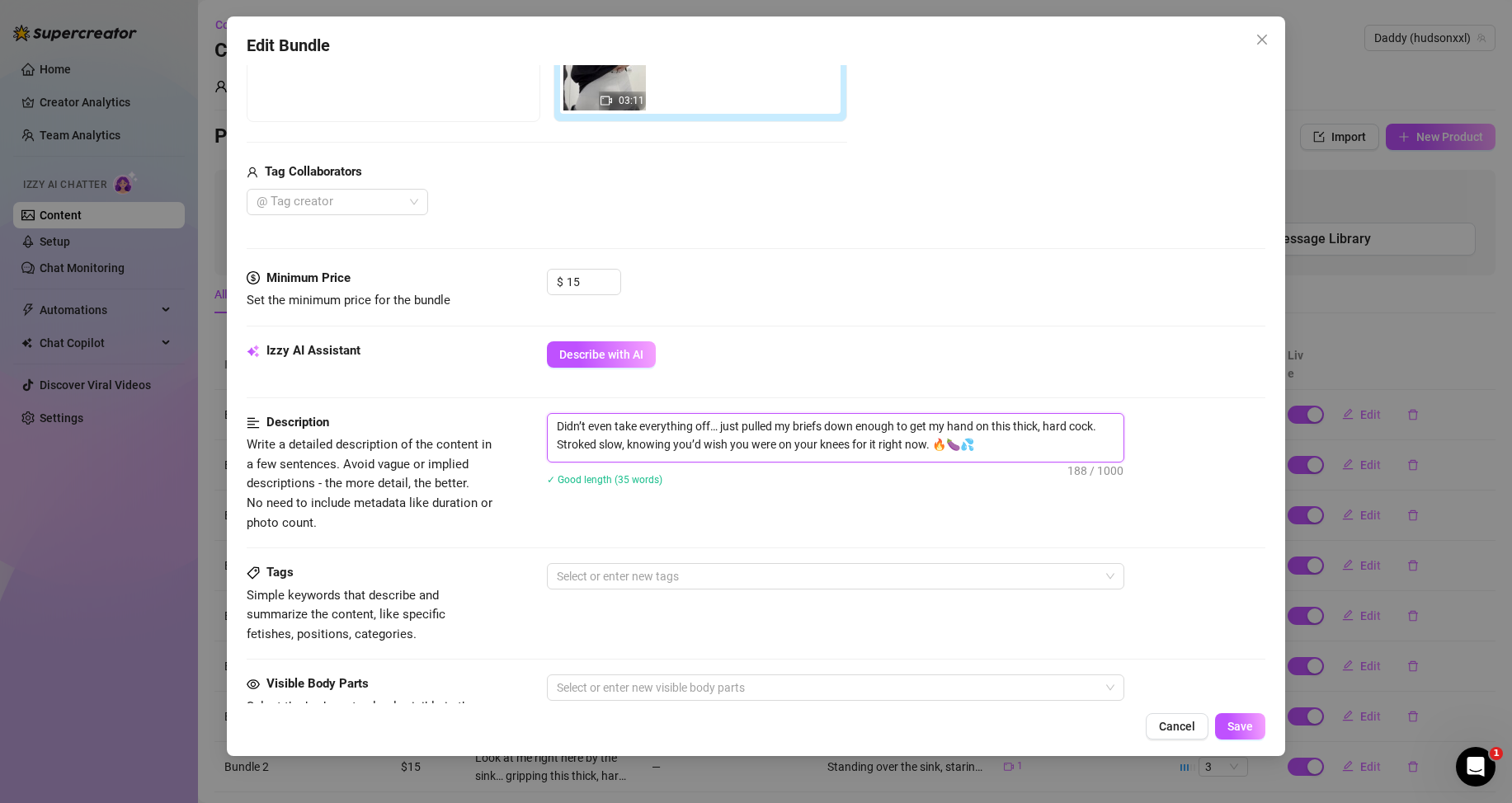
drag, startPoint x: 982, startPoint y: 447, endPoint x: 543, endPoint y: 425, distance: 439.6
click at [543, 425] on div "Description Write a detailed description of the content in a few sentences. Avo…" at bounding box center [756, 472] width 1019 height 120
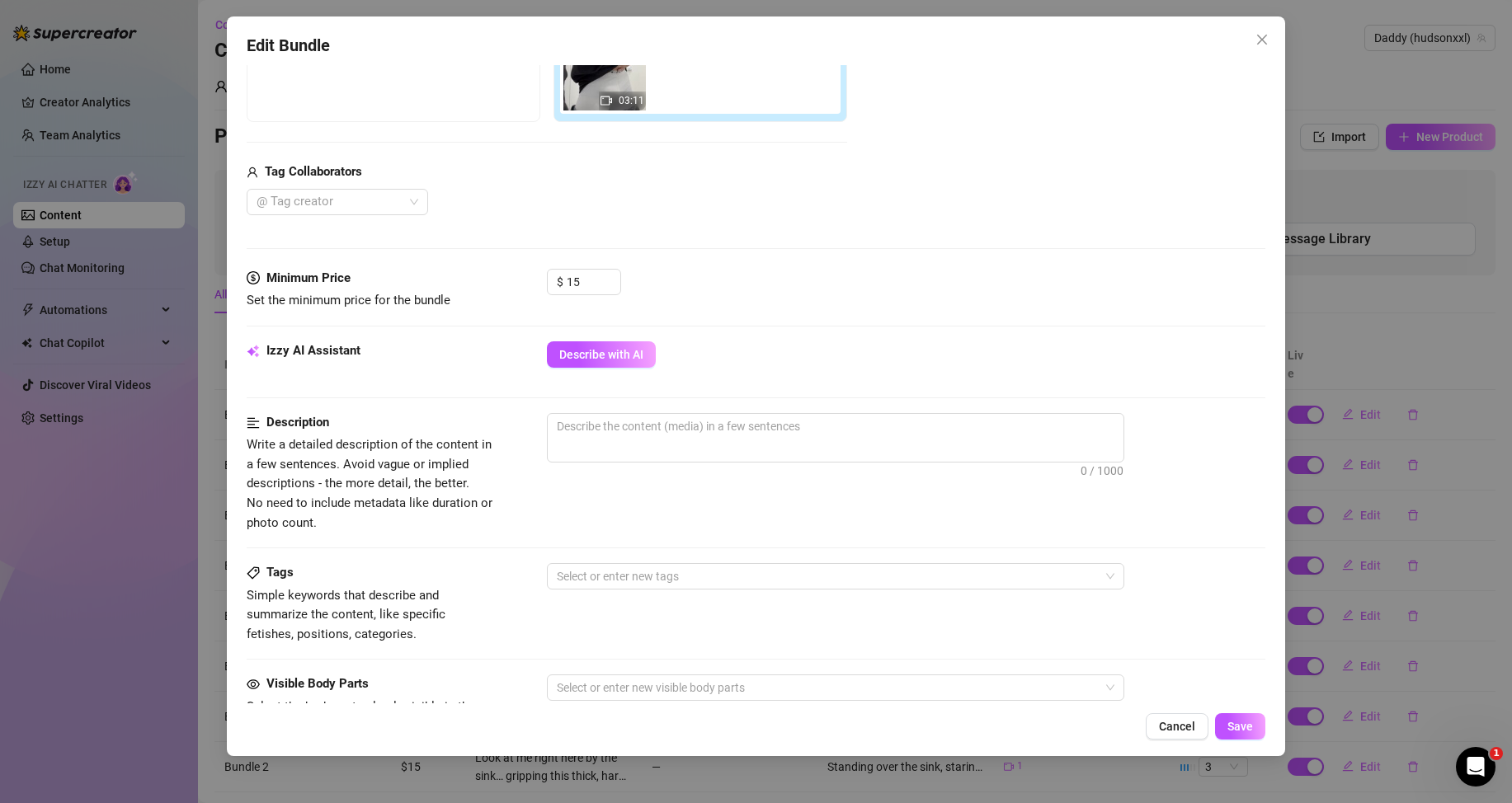
click at [632, 353] on span "Describe with AI" at bounding box center [601, 355] width 84 height 14
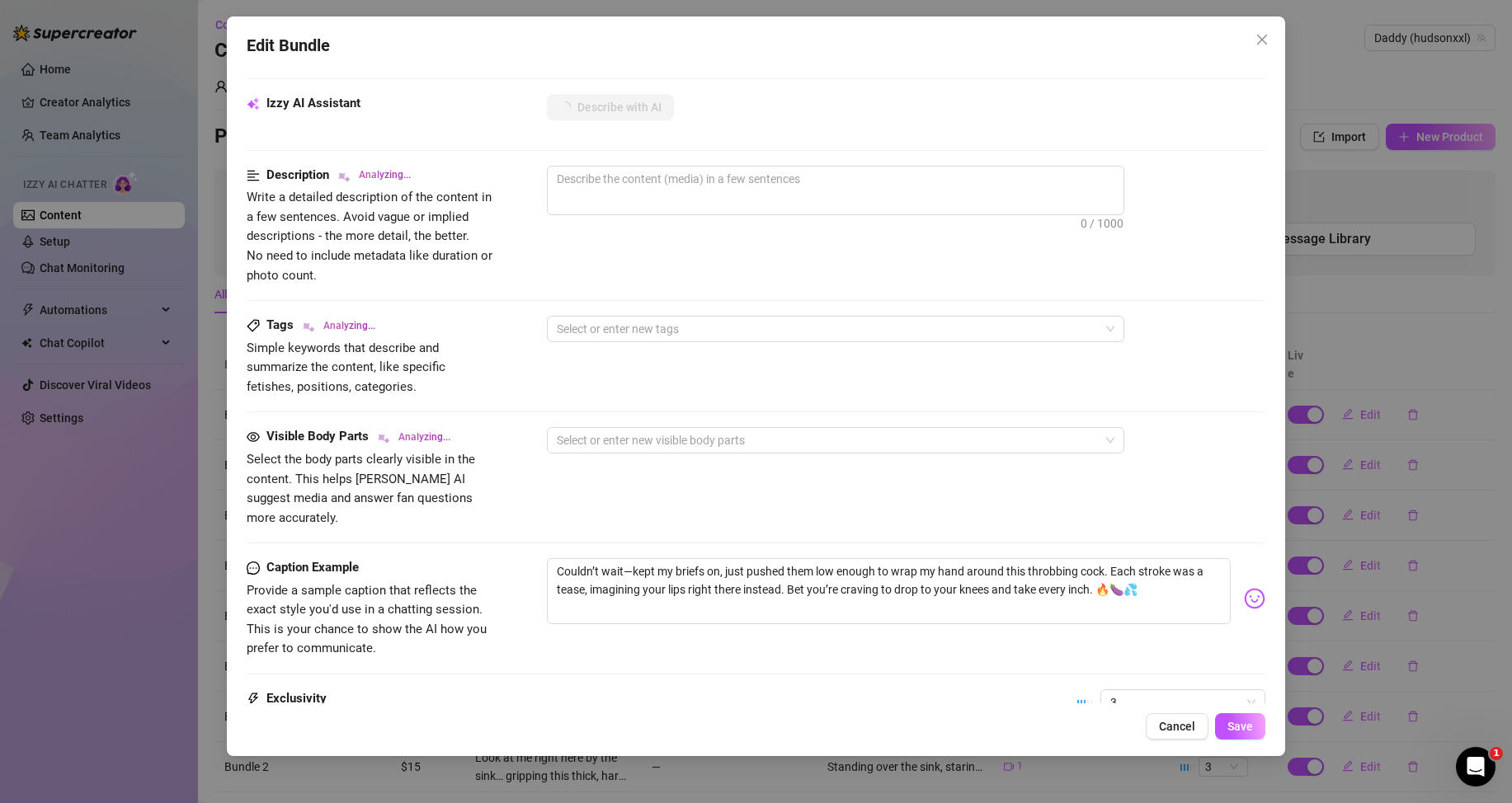
scroll to position [660, 0]
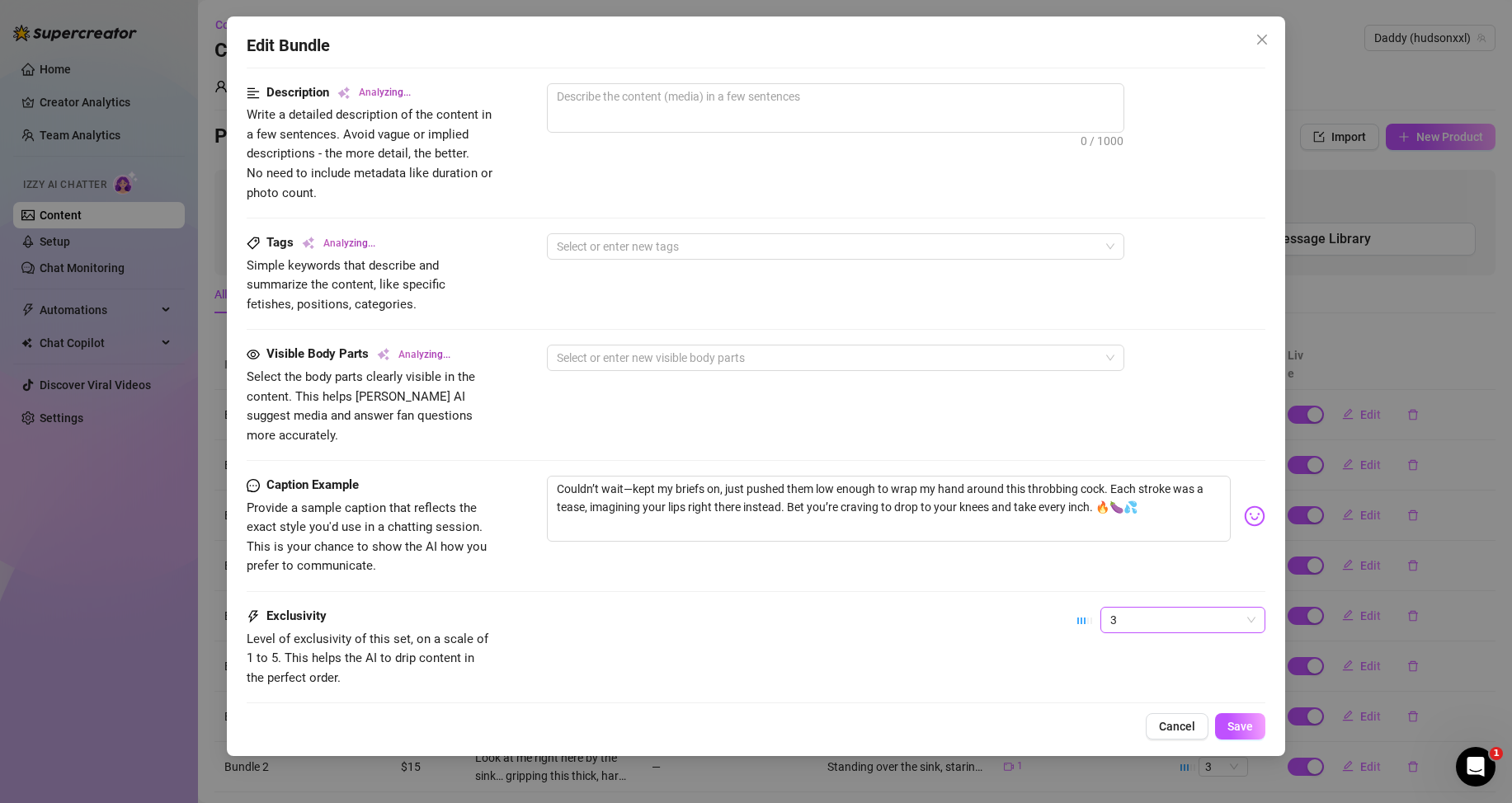
click at [1122, 608] on span "3" at bounding box center [1183, 620] width 145 height 24
click at [1124, 642] on div "1 - Least Exclusive" at bounding box center [1169, 633] width 158 height 26
click at [997, 612] on div "Exclusivity Level of exclusivity of this set, on a scale of 1 to 5. This helps …" at bounding box center [756, 647] width 1019 height 81
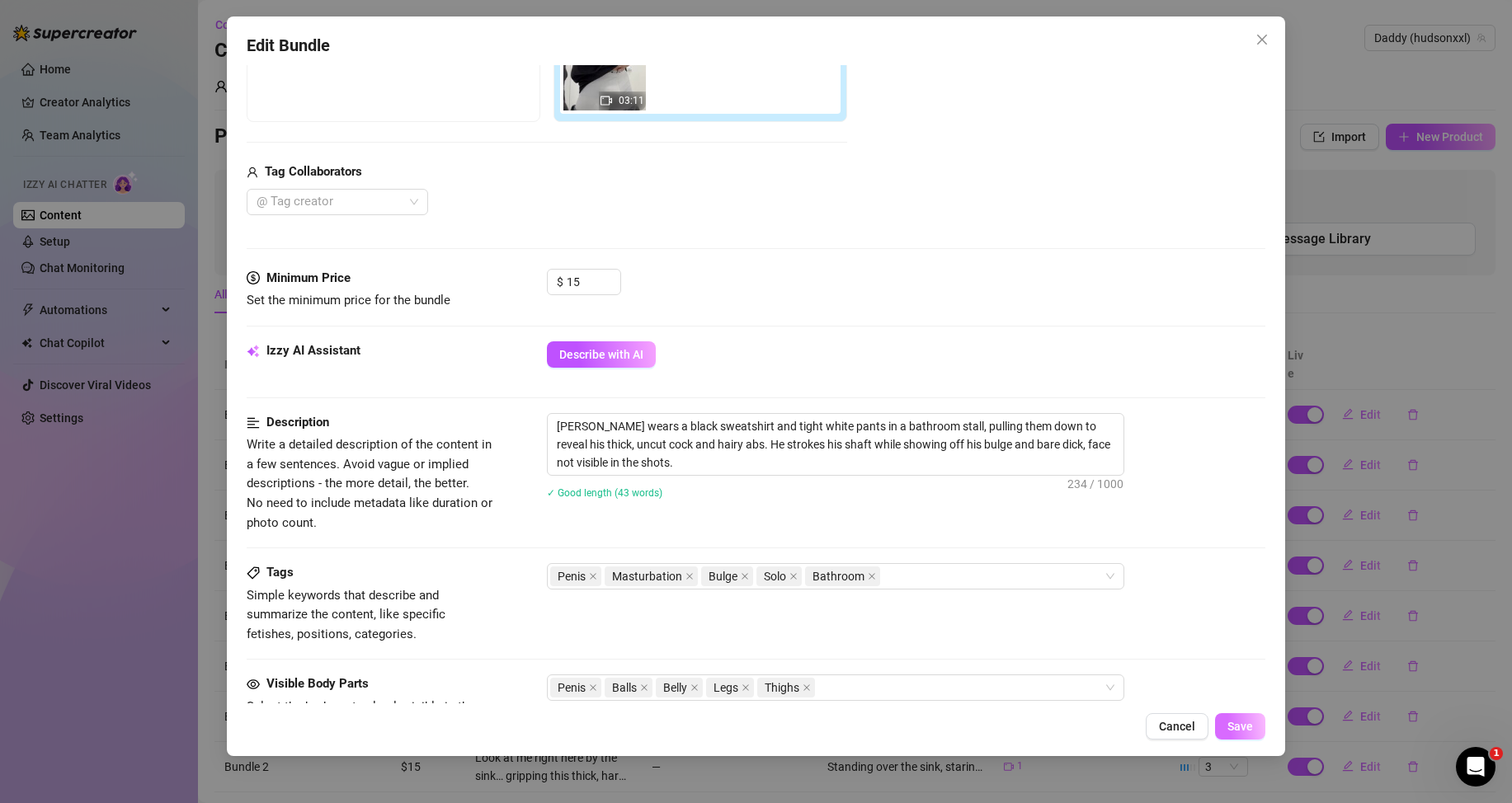
click at [1239, 729] on span "Save" at bounding box center [1241, 727] width 25 height 14
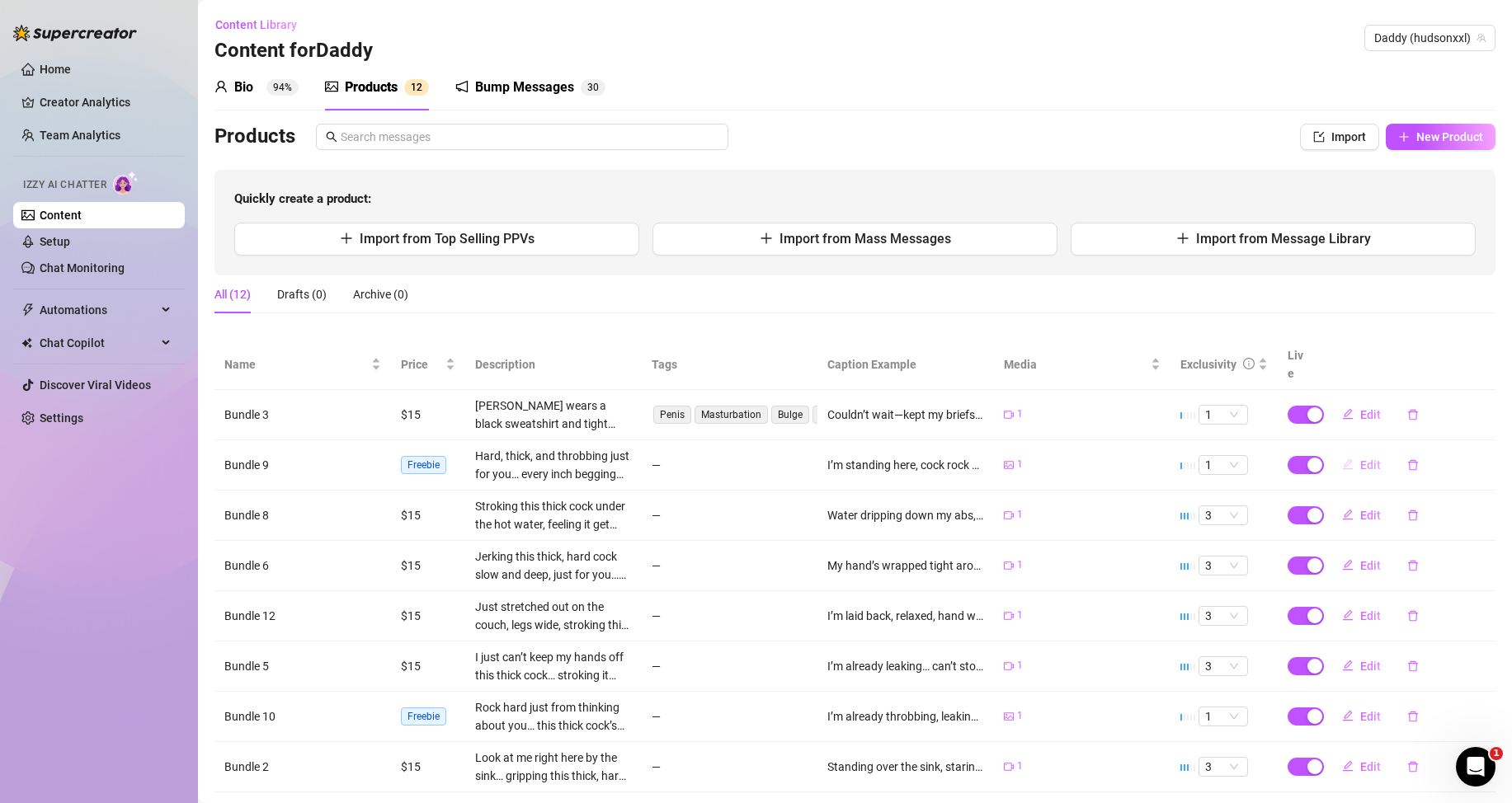
click at [1343, 466] on icon "edit" at bounding box center [1348, 464] width 11 height 11
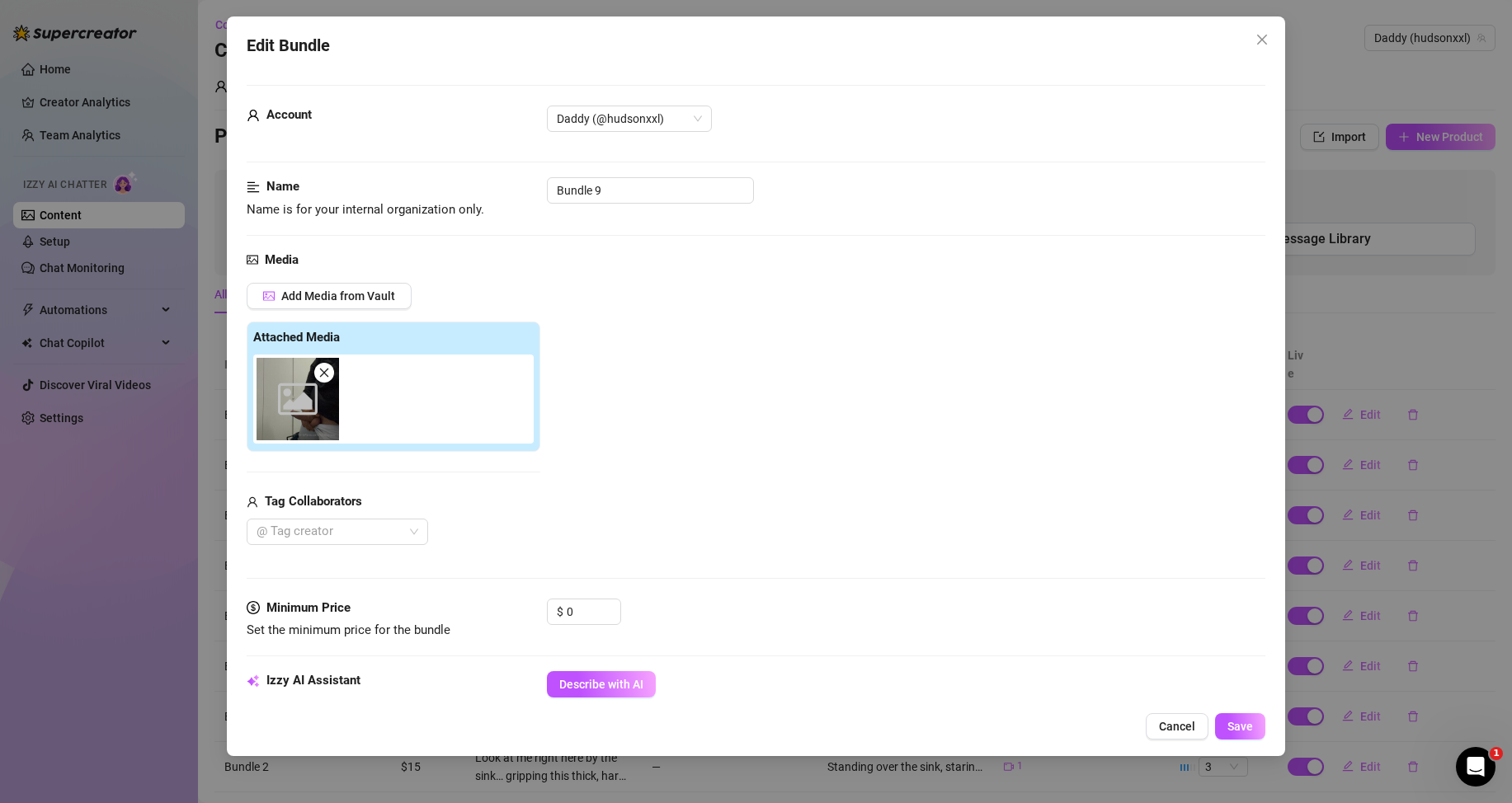
scroll to position [248, 0]
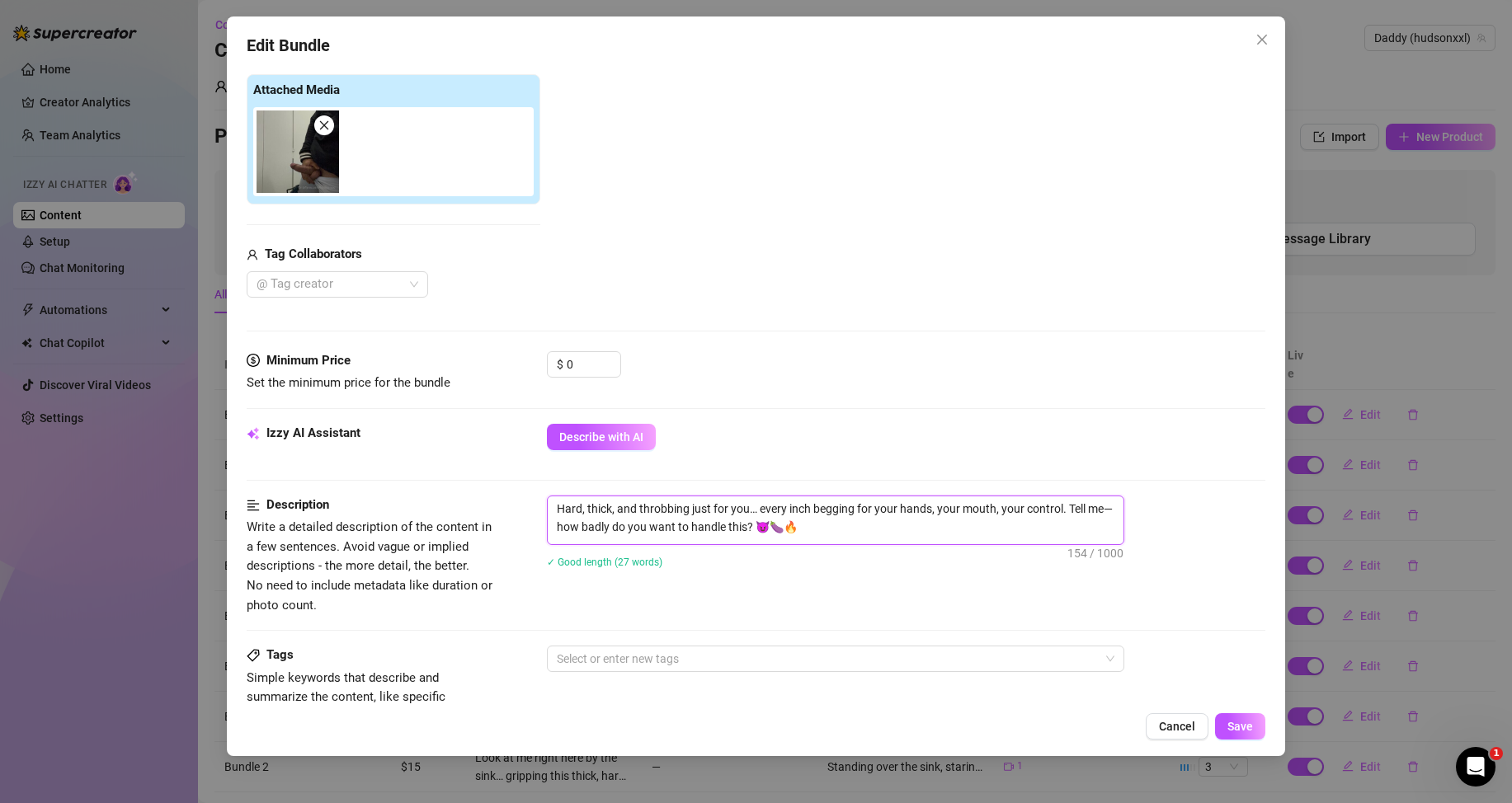
drag, startPoint x: 832, startPoint y: 530, endPoint x: 723, endPoint y: 530, distance: 109.0
click at [723, 530] on textarea "Hard, thick, and throbbing just for you… every inch begging for your hands, you…" at bounding box center [836, 518] width 576 height 43
click at [794, 411] on div "Minimum Price Set the minimum price for the bundle $ 0" at bounding box center [756, 387] width 1019 height 72
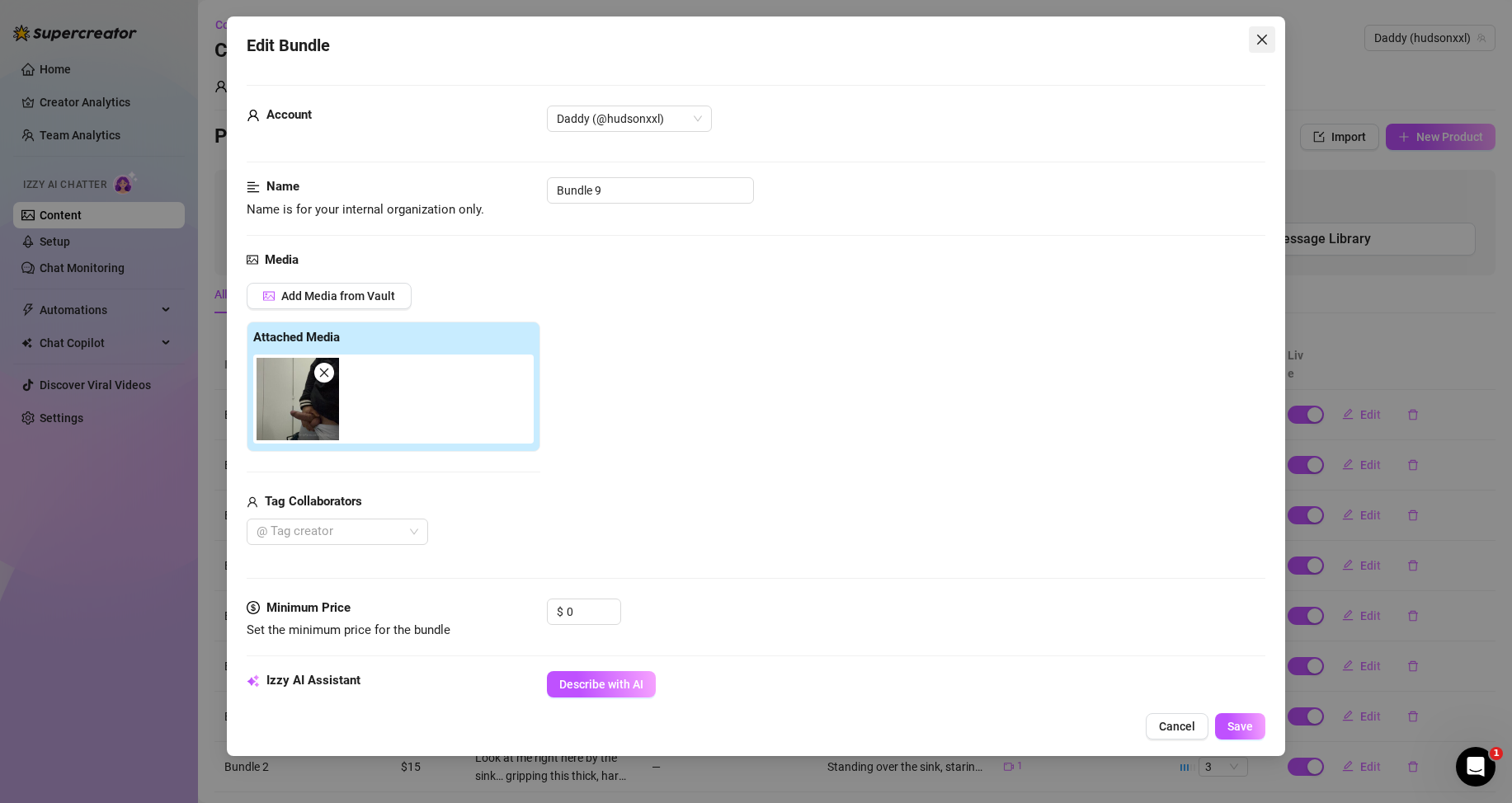
click at [1264, 38] on icon "close" at bounding box center [1262, 39] width 10 height 10
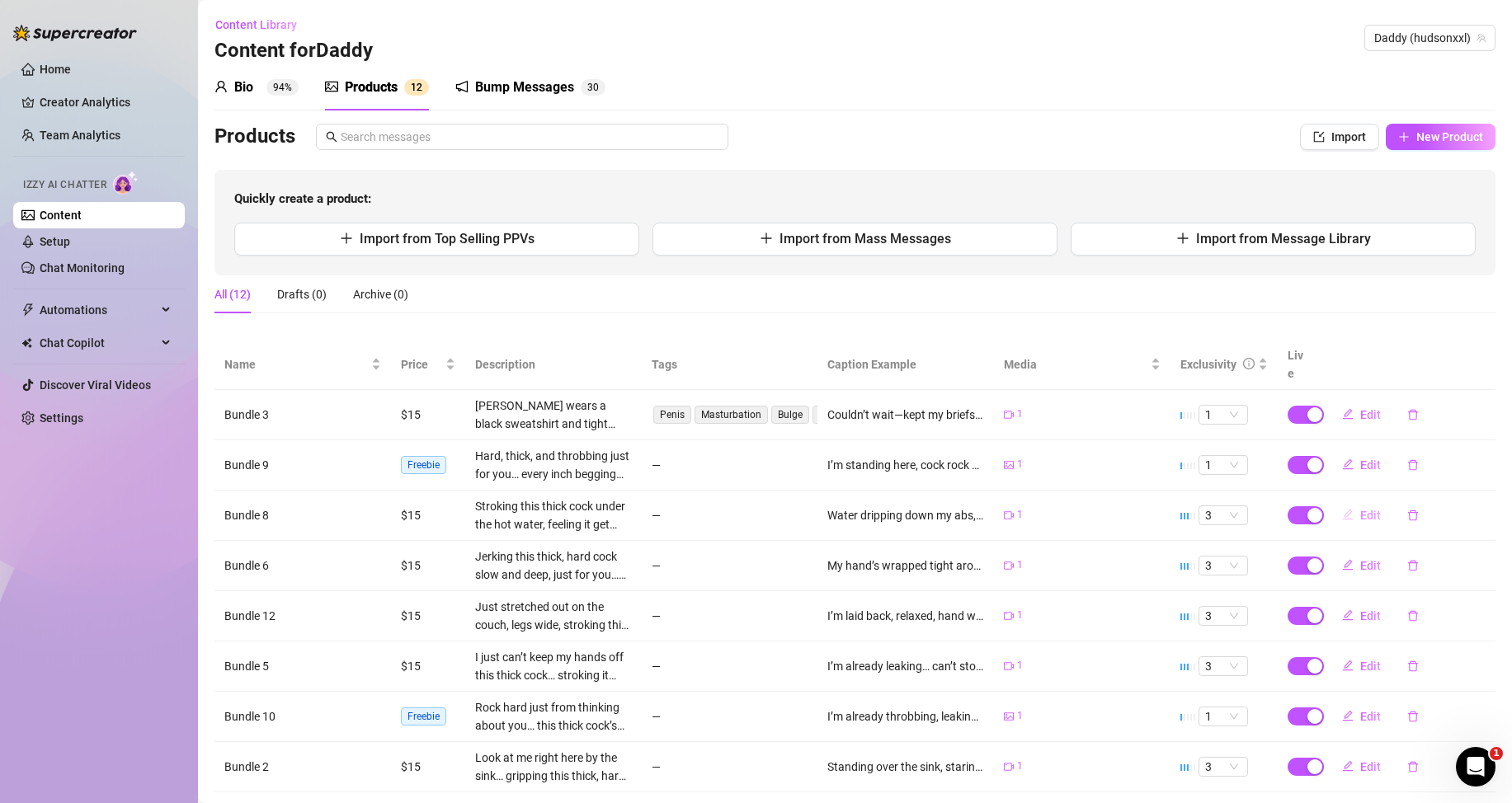
click at [1346, 519] on button "Edit" at bounding box center [1362, 515] width 65 height 26
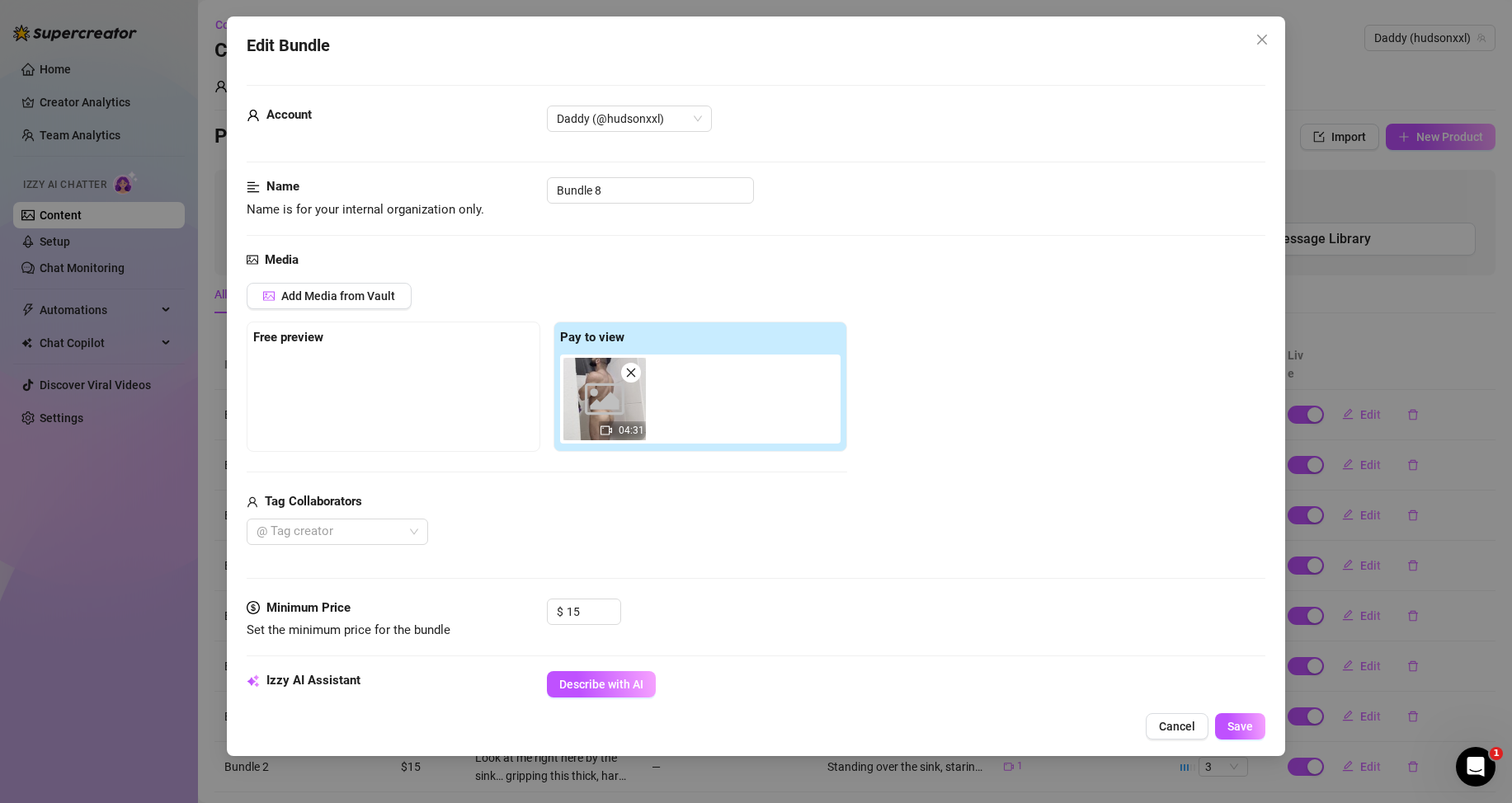
scroll to position [248, 0]
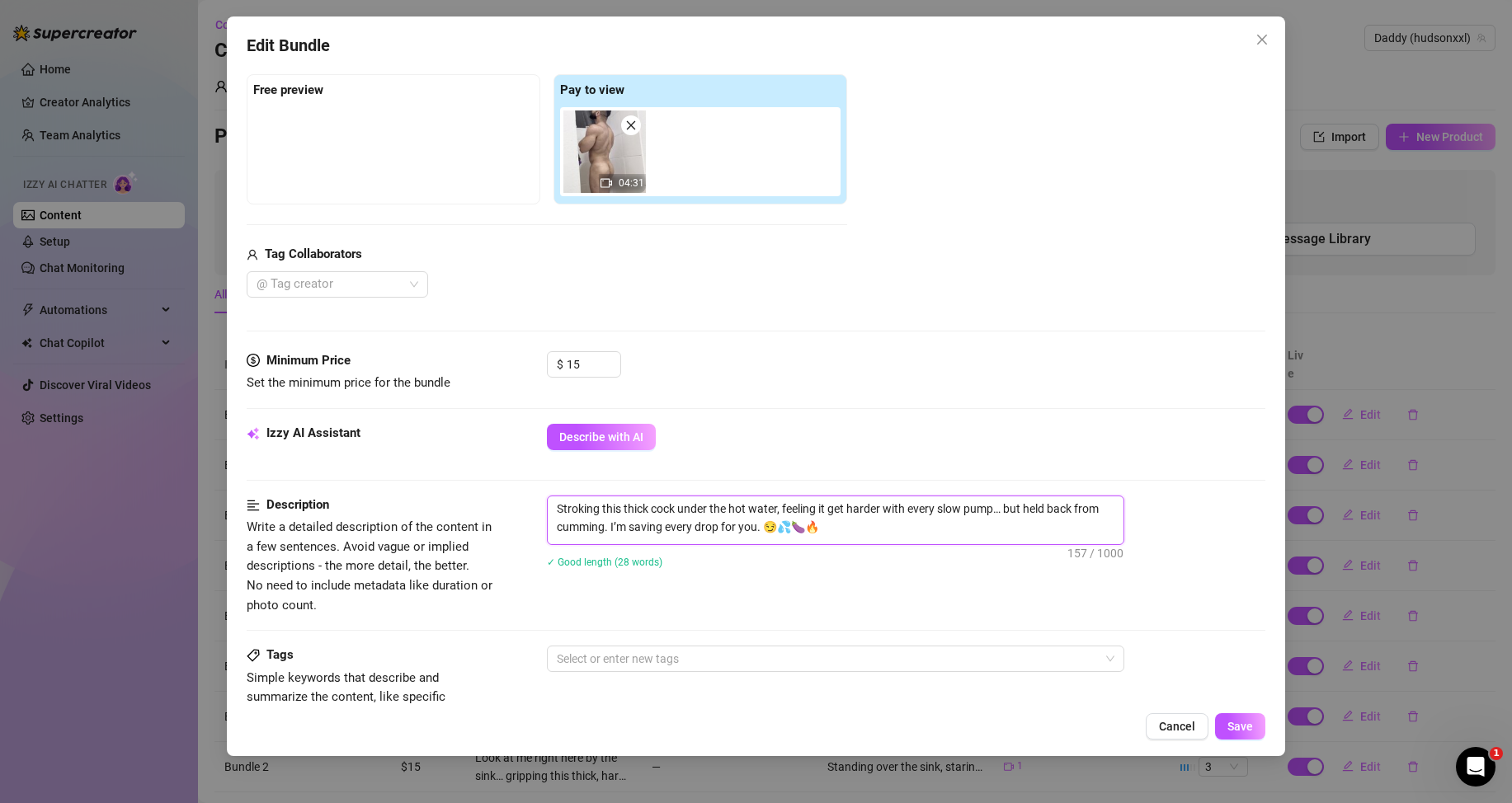
drag, startPoint x: 842, startPoint y: 530, endPoint x: 547, endPoint y: 496, distance: 297.0
click at [547, 496] on div "Stroking this thick cock under the hot water, feeling it get harder with every …" at bounding box center [906, 520] width 718 height 50
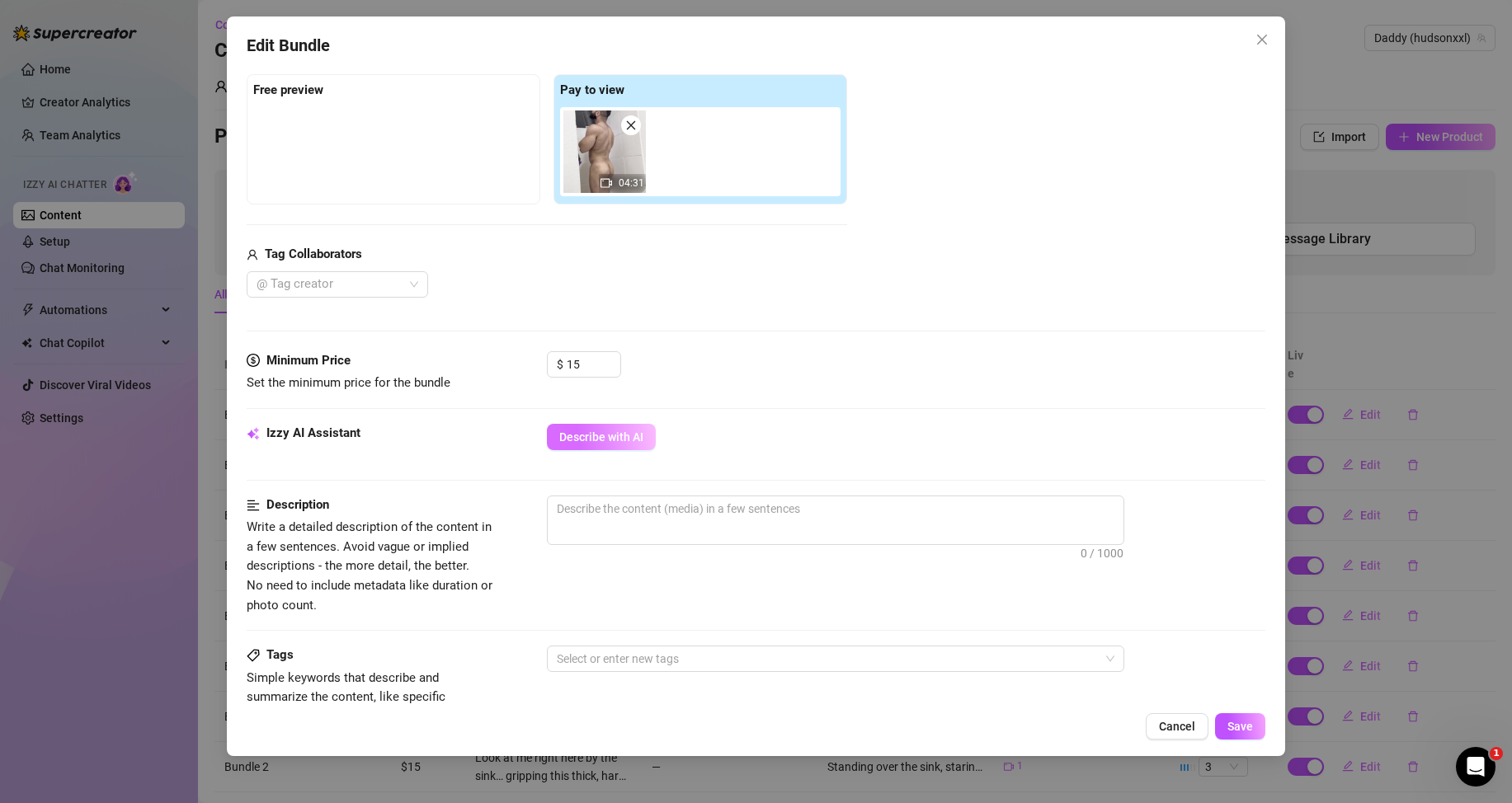
click at [601, 442] on span "Describe with AI" at bounding box center [601, 437] width 84 height 14
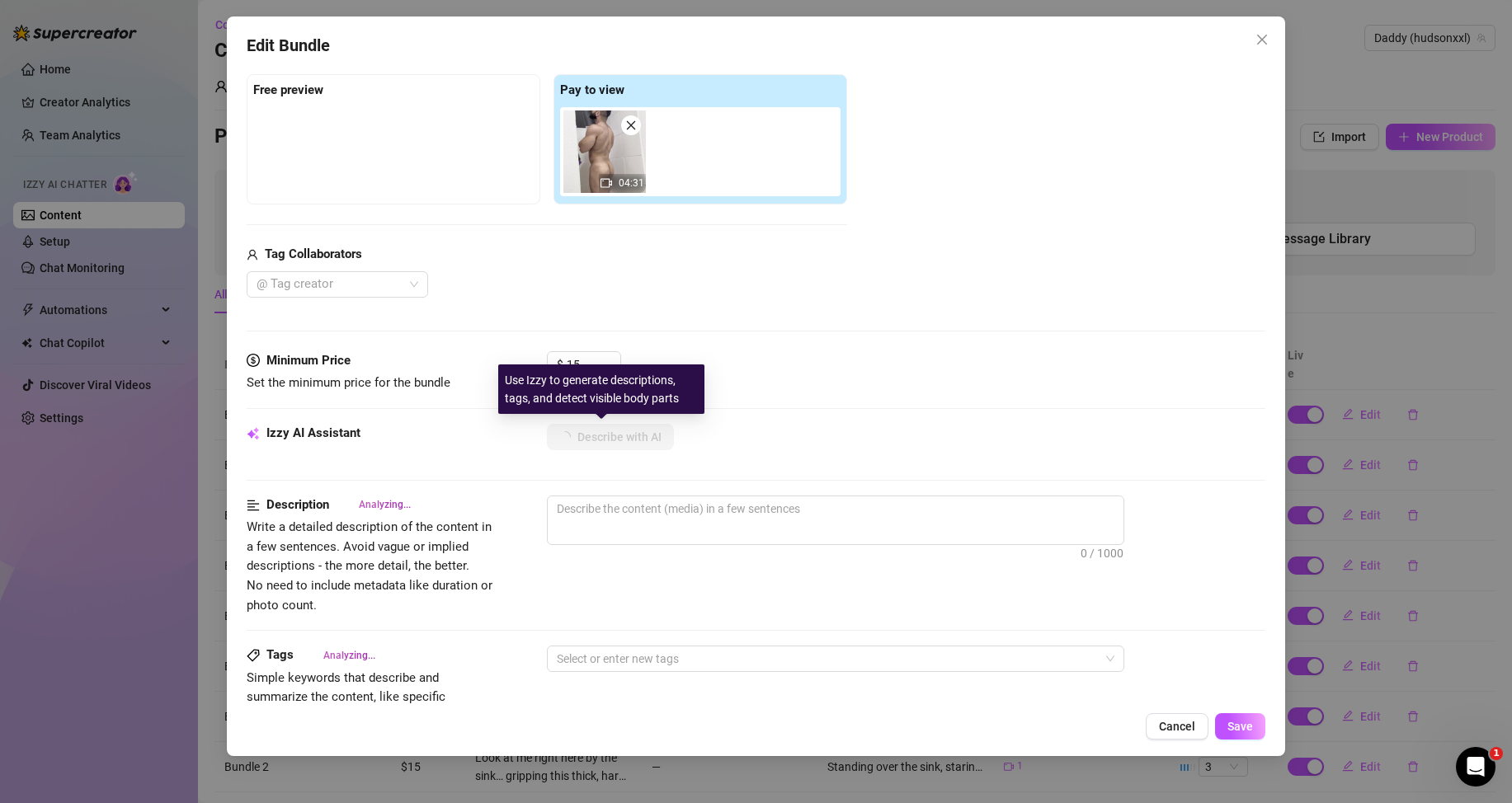
scroll to position [578, 0]
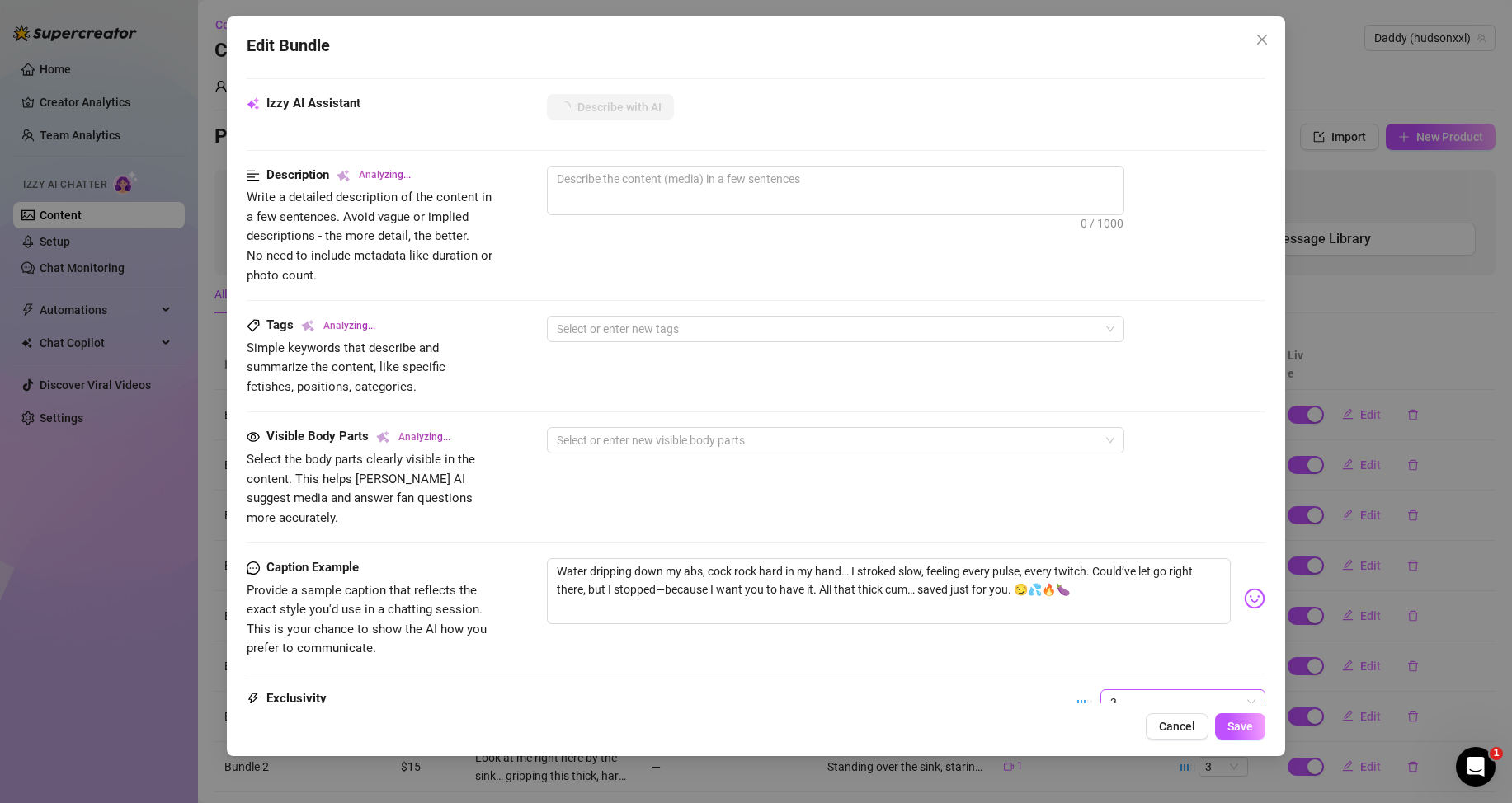
click at [1145, 690] on span "3" at bounding box center [1183, 702] width 145 height 24
click at [1127, 541] on div "1 - Least Exclusive" at bounding box center [1169, 544] width 139 height 19
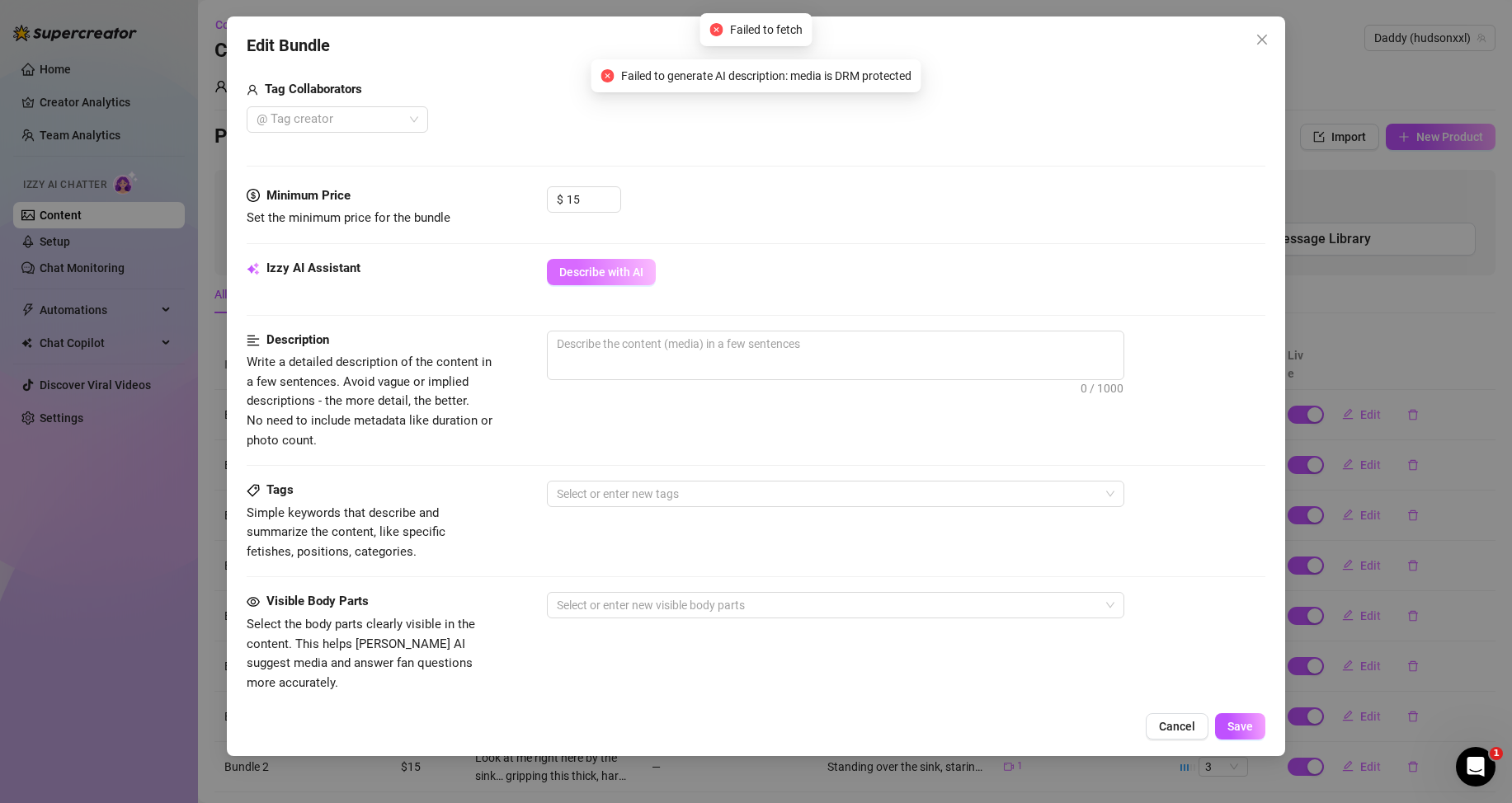
click at [610, 275] on span "Describe with AI" at bounding box center [601, 272] width 84 height 14
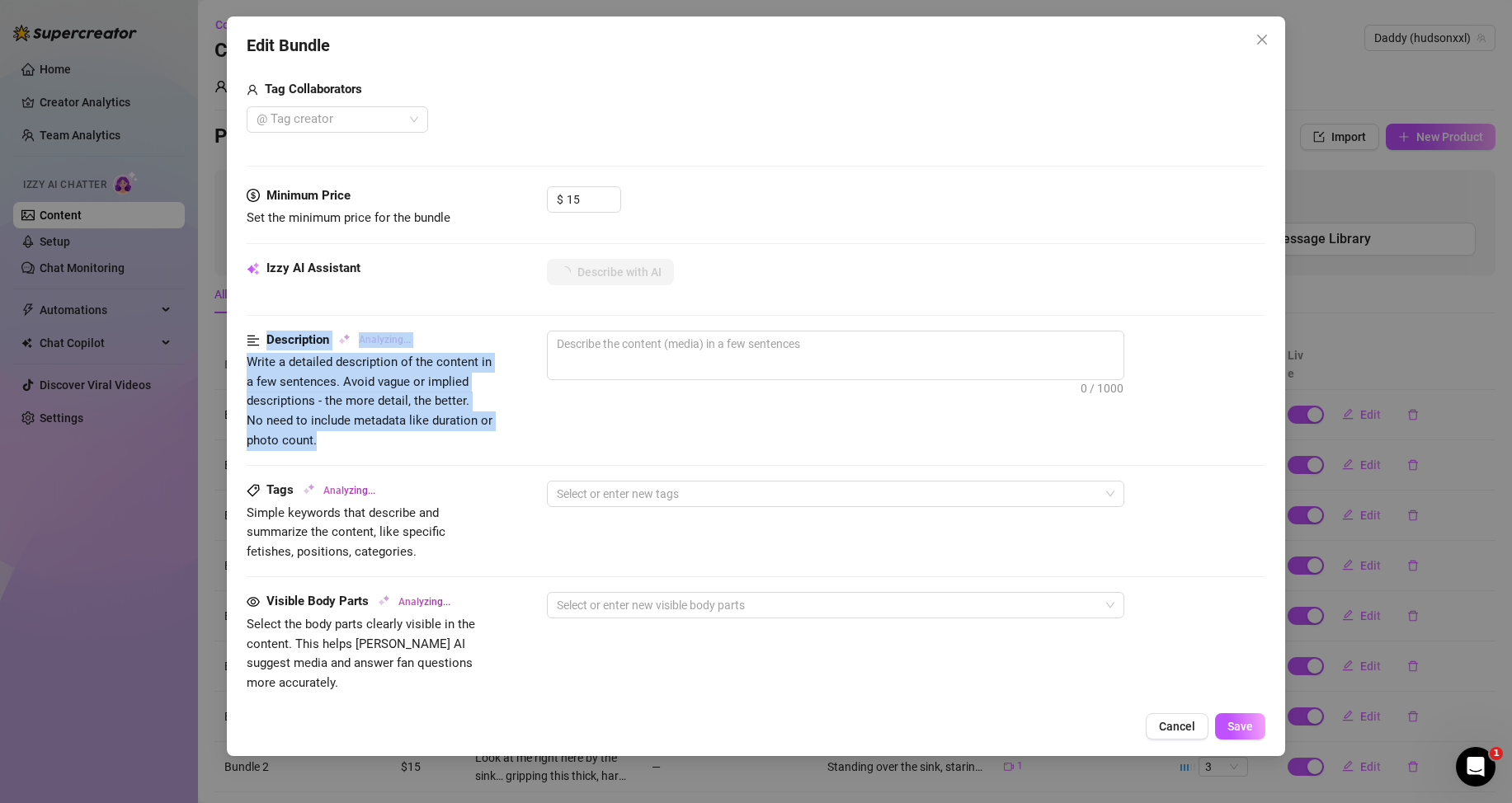
drag, startPoint x: 316, startPoint y: 443, endPoint x: 266, endPoint y: 340, distance: 114.5
click at [266, 340] on div "Description Analyzing... Write a detailed description of the content in a few s…" at bounding box center [371, 390] width 248 height 120
click at [355, 411] on span "Write a detailed description of the content in a few sentences. Avoid vague or …" at bounding box center [371, 402] width 248 height 98
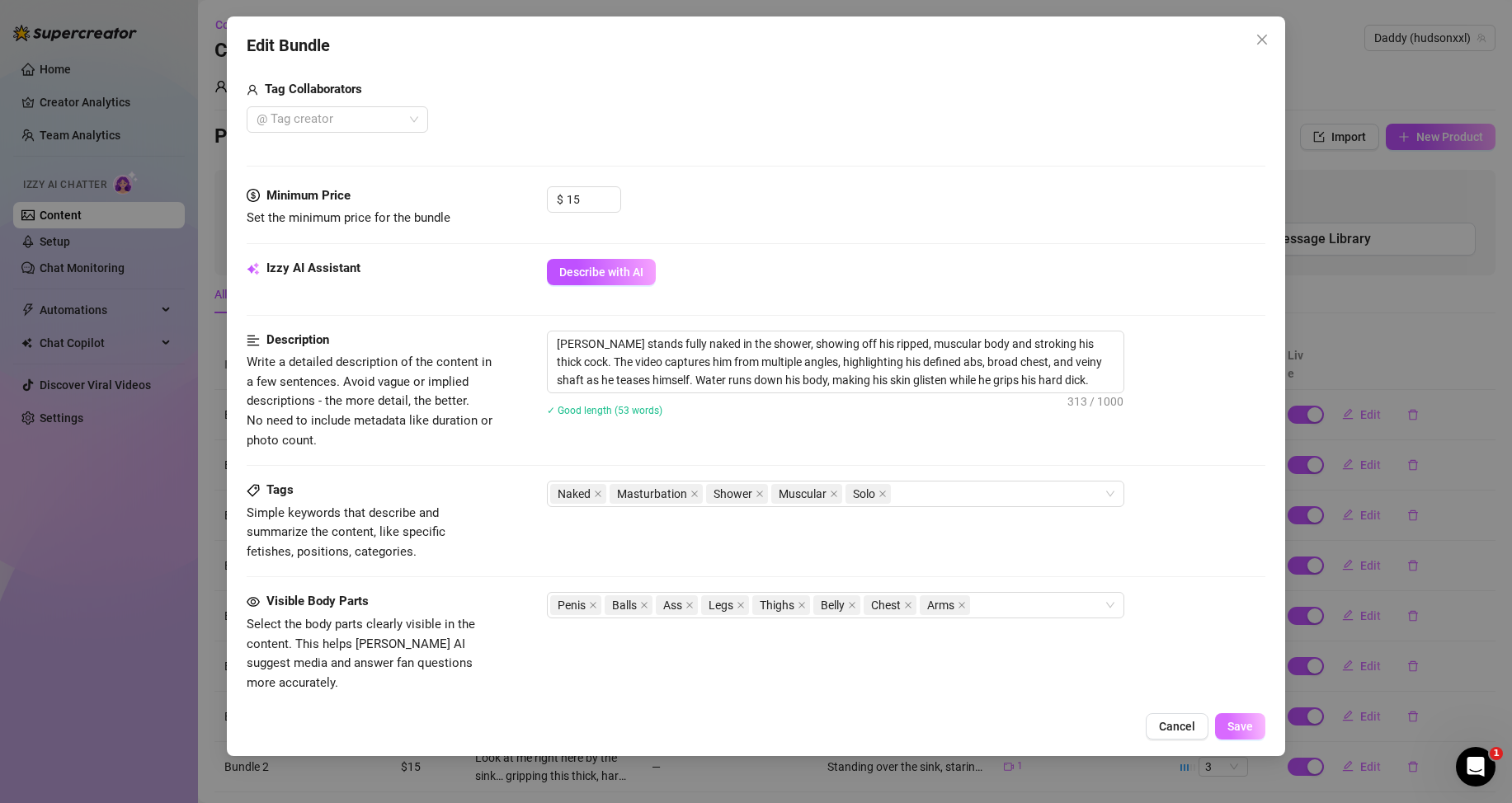
click at [1257, 716] on button "Save" at bounding box center [1241, 726] width 51 height 26
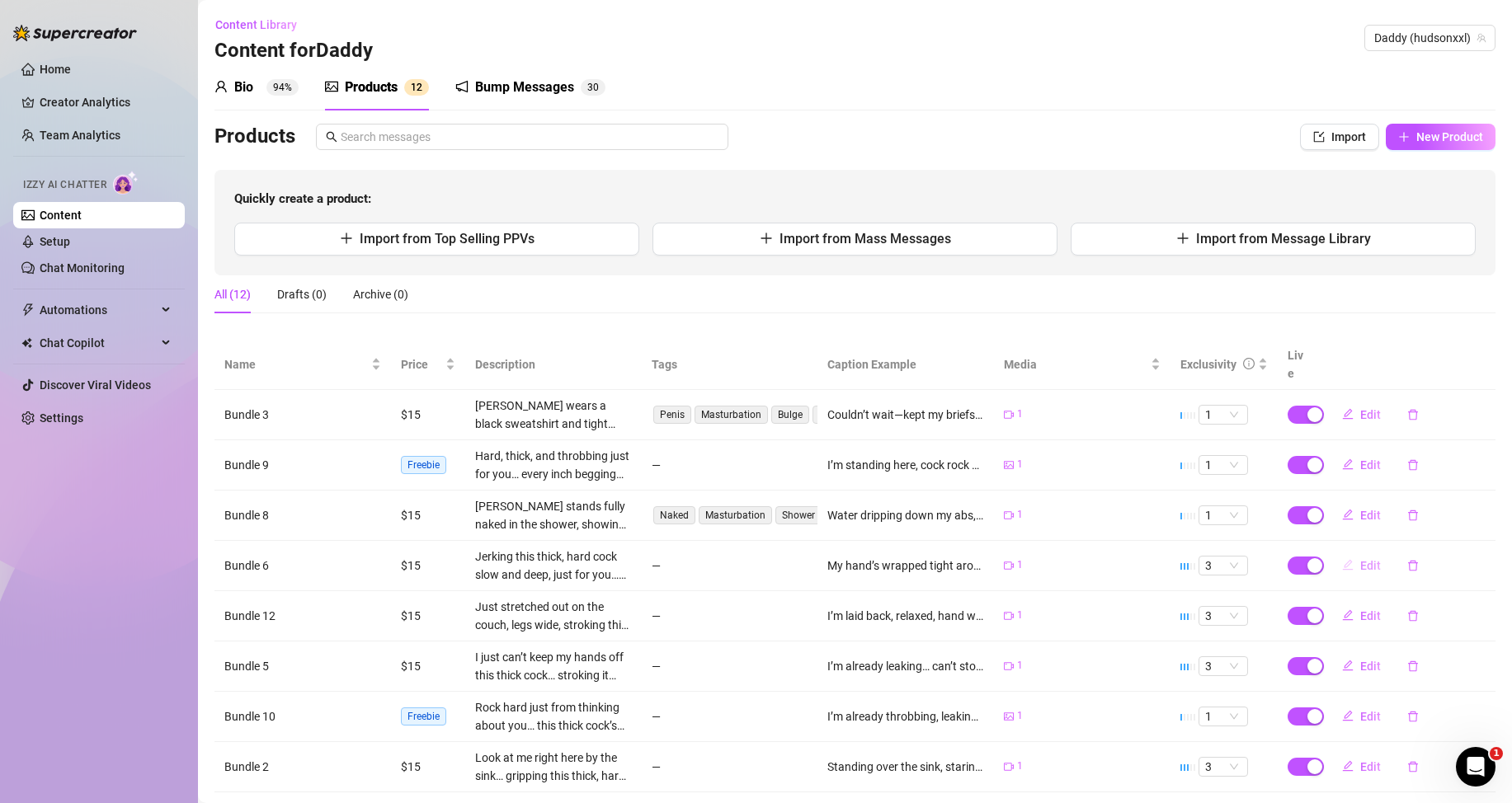
click at [1361, 559] on span "Edit" at bounding box center [1370, 566] width 20 height 14
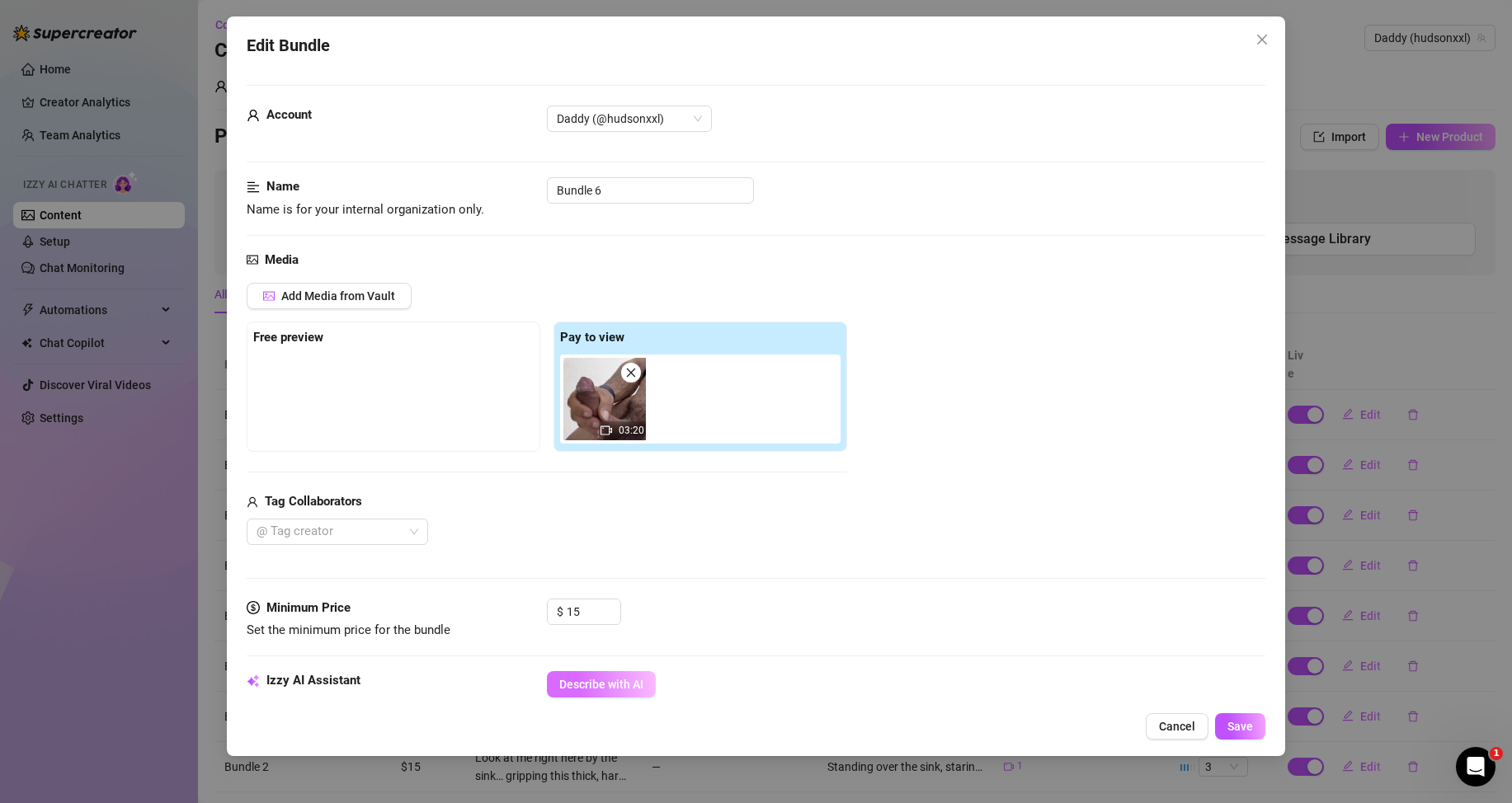
scroll to position [248, 0]
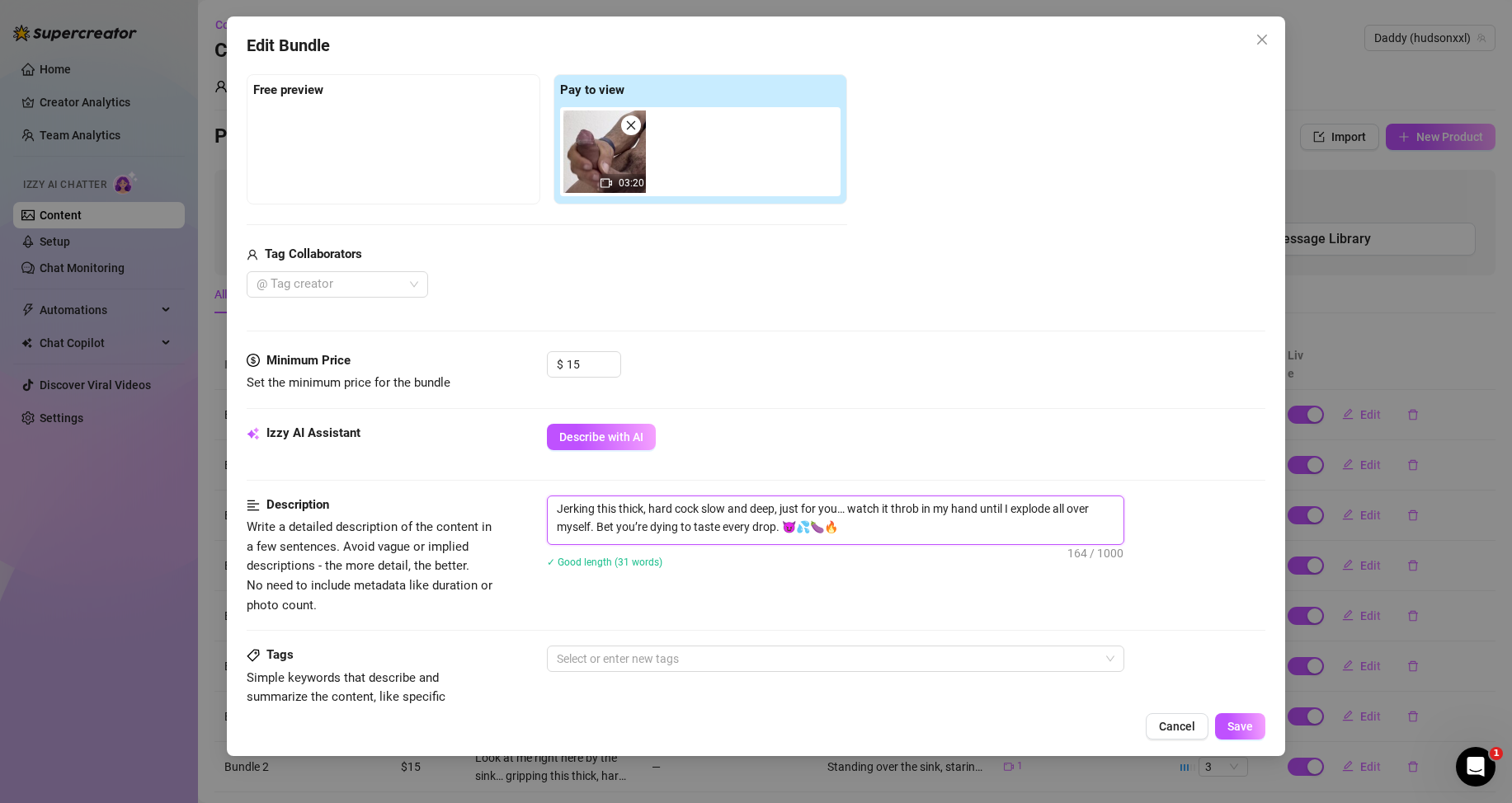
drag, startPoint x: 862, startPoint y: 533, endPoint x: 557, endPoint y: 506, distance: 306.2
click at [557, 506] on textarea "Jerking this thick, hard cock slow and deep, just for you… watch it throb in my…" at bounding box center [836, 518] width 576 height 43
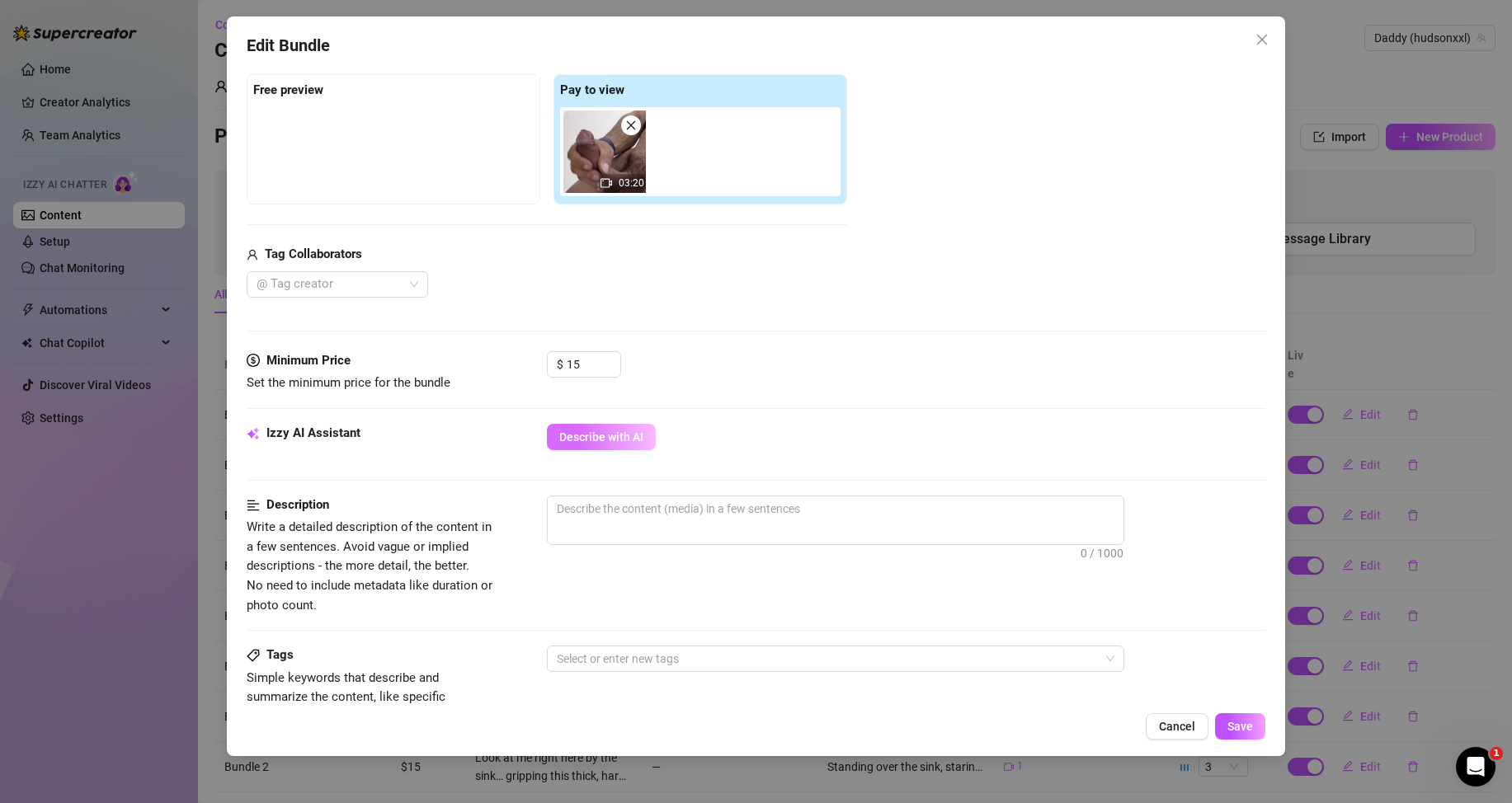
click at [615, 446] on button "Describe with AI" at bounding box center [601, 436] width 109 height 26
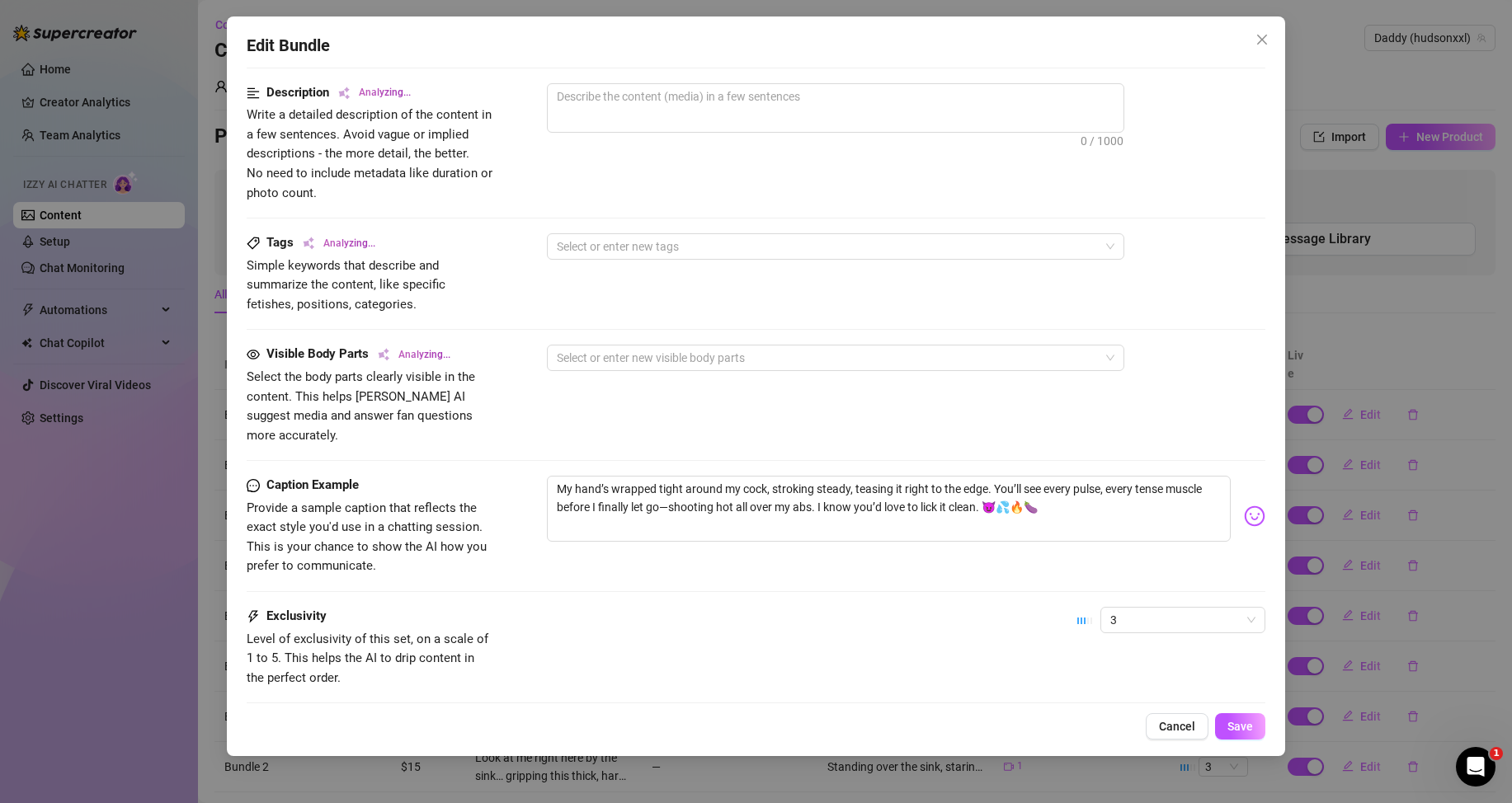
scroll to position [747, 0]
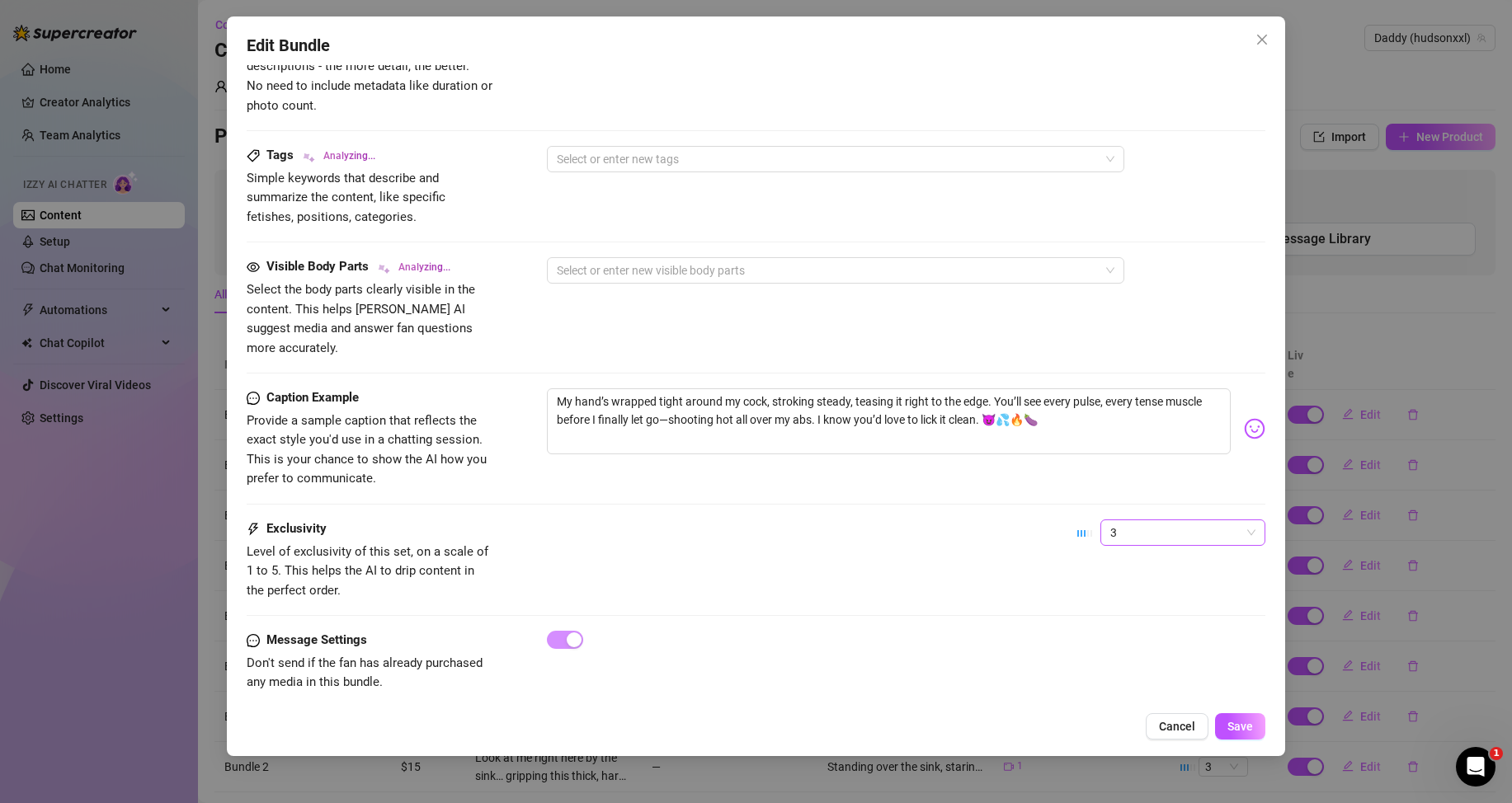
click at [1161, 520] on span "3" at bounding box center [1183, 532] width 145 height 24
click at [1134, 541] on div "1 - Least Exclusive" at bounding box center [1169, 545] width 139 height 19
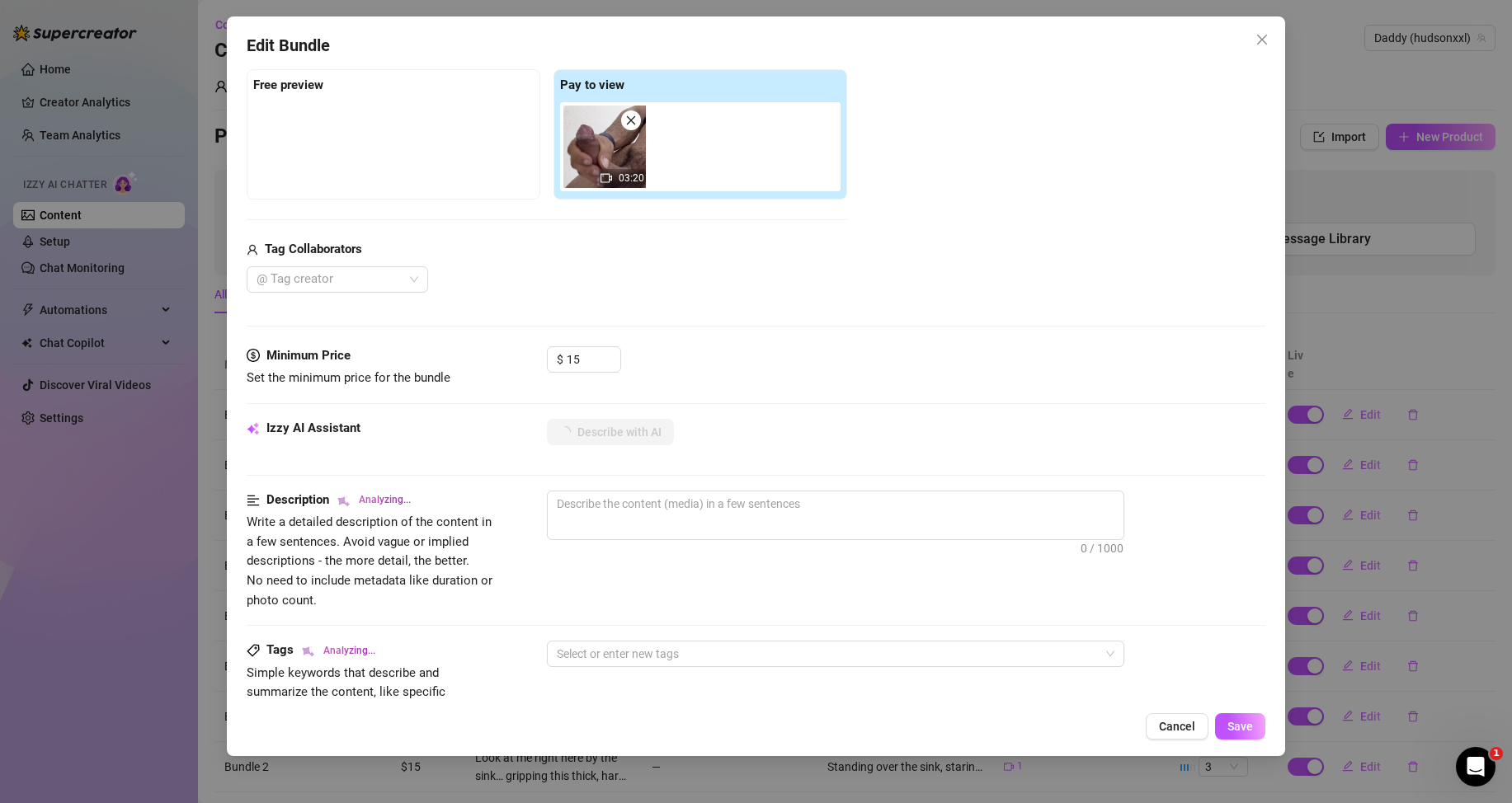
scroll to position [335, 0]
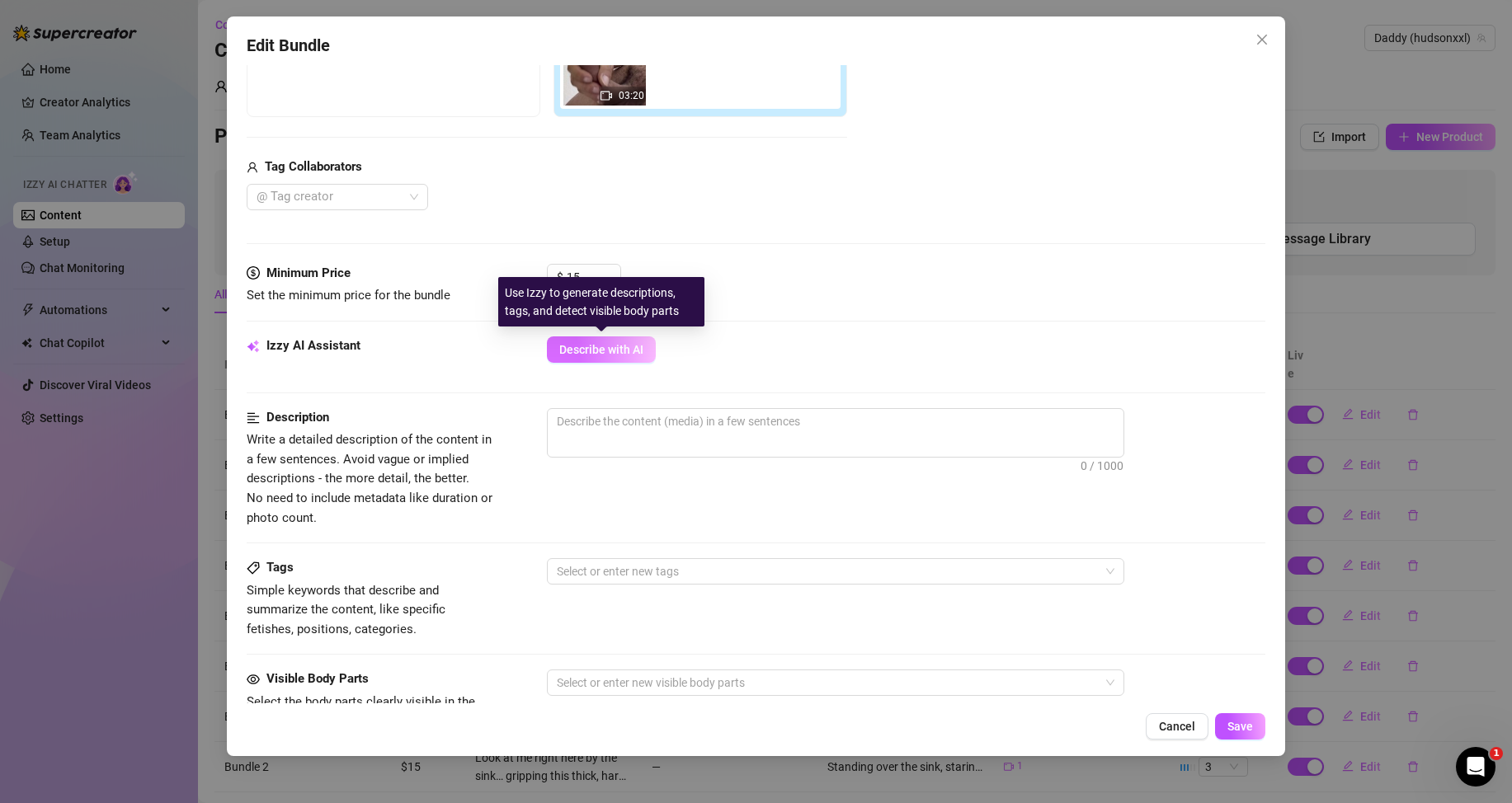
click at [623, 345] on span "Describe with AI" at bounding box center [601, 350] width 84 height 14
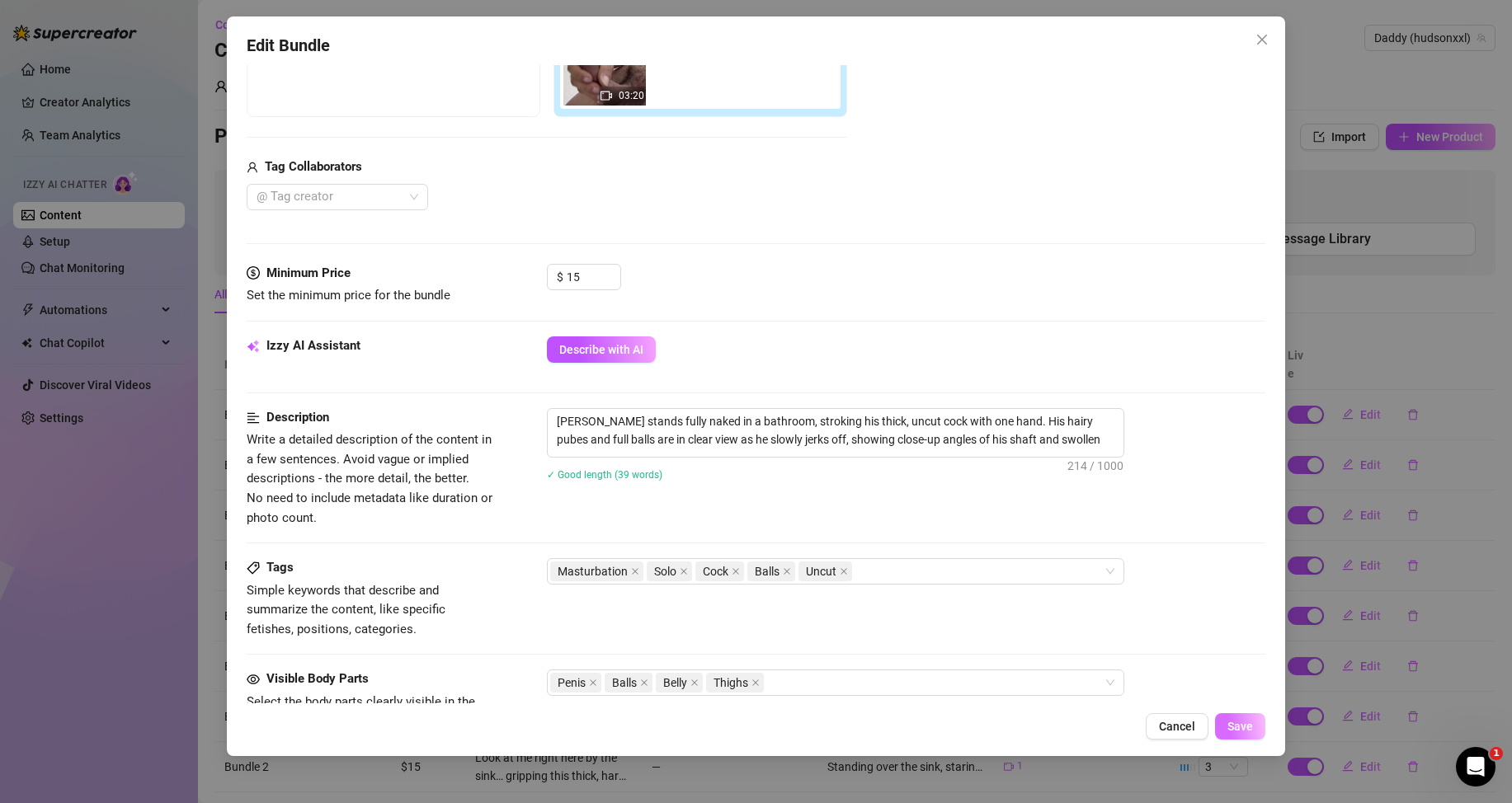
click at [1240, 721] on span "Save" at bounding box center [1241, 727] width 25 height 14
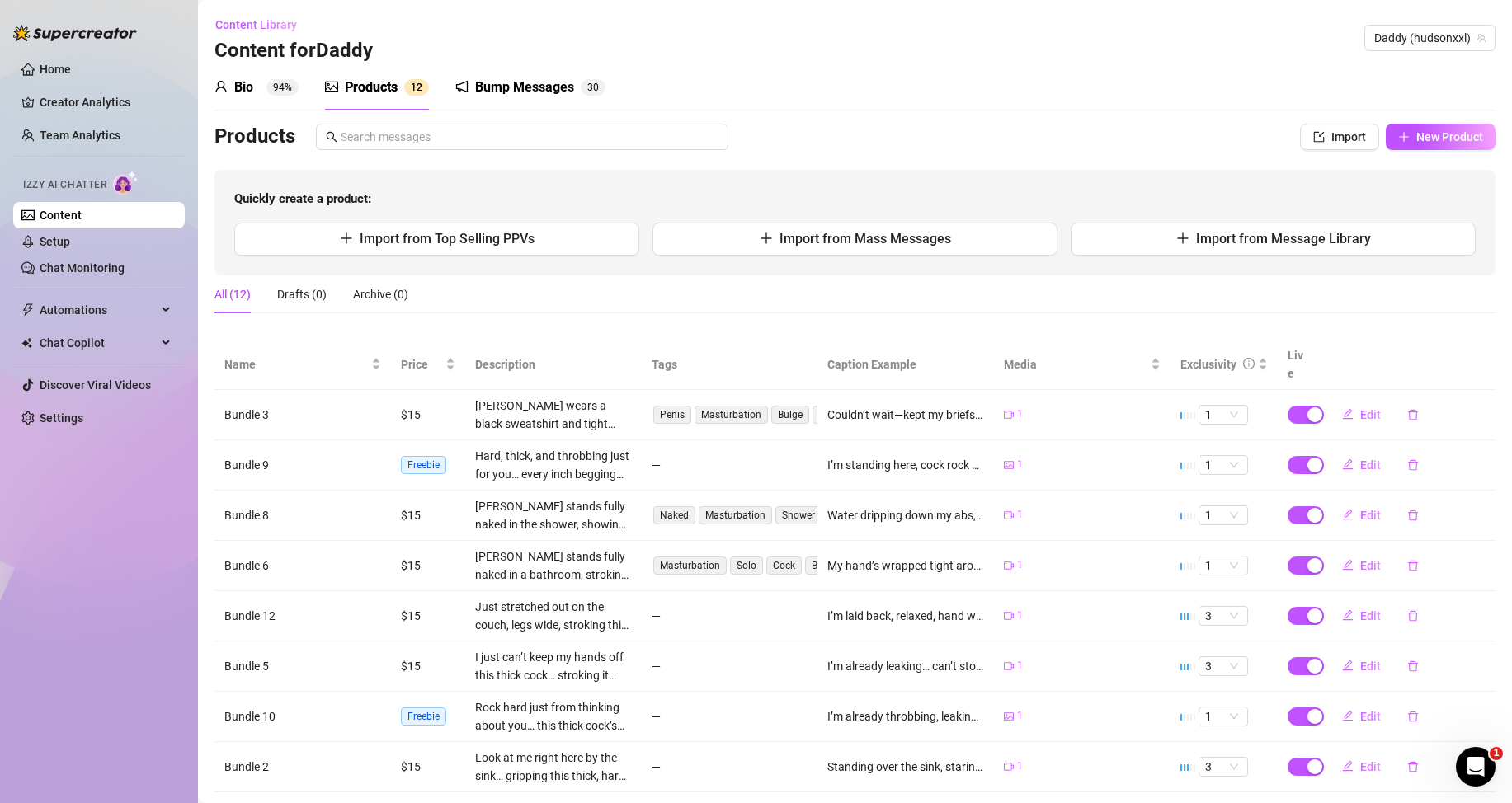
scroll to position [83, 0]
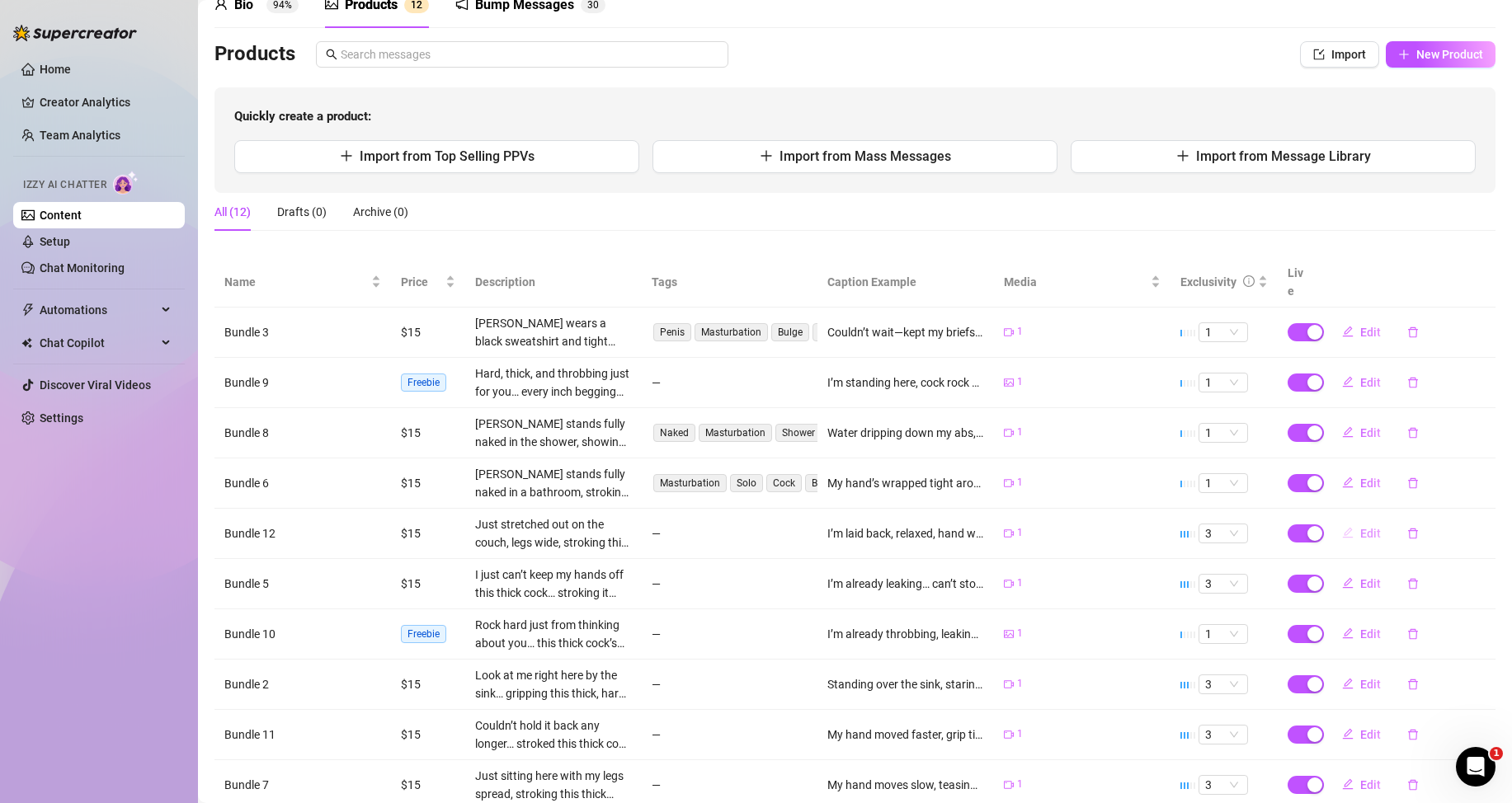
click at [1361, 532] on span "Edit" at bounding box center [1370, 534] width 20 height 14
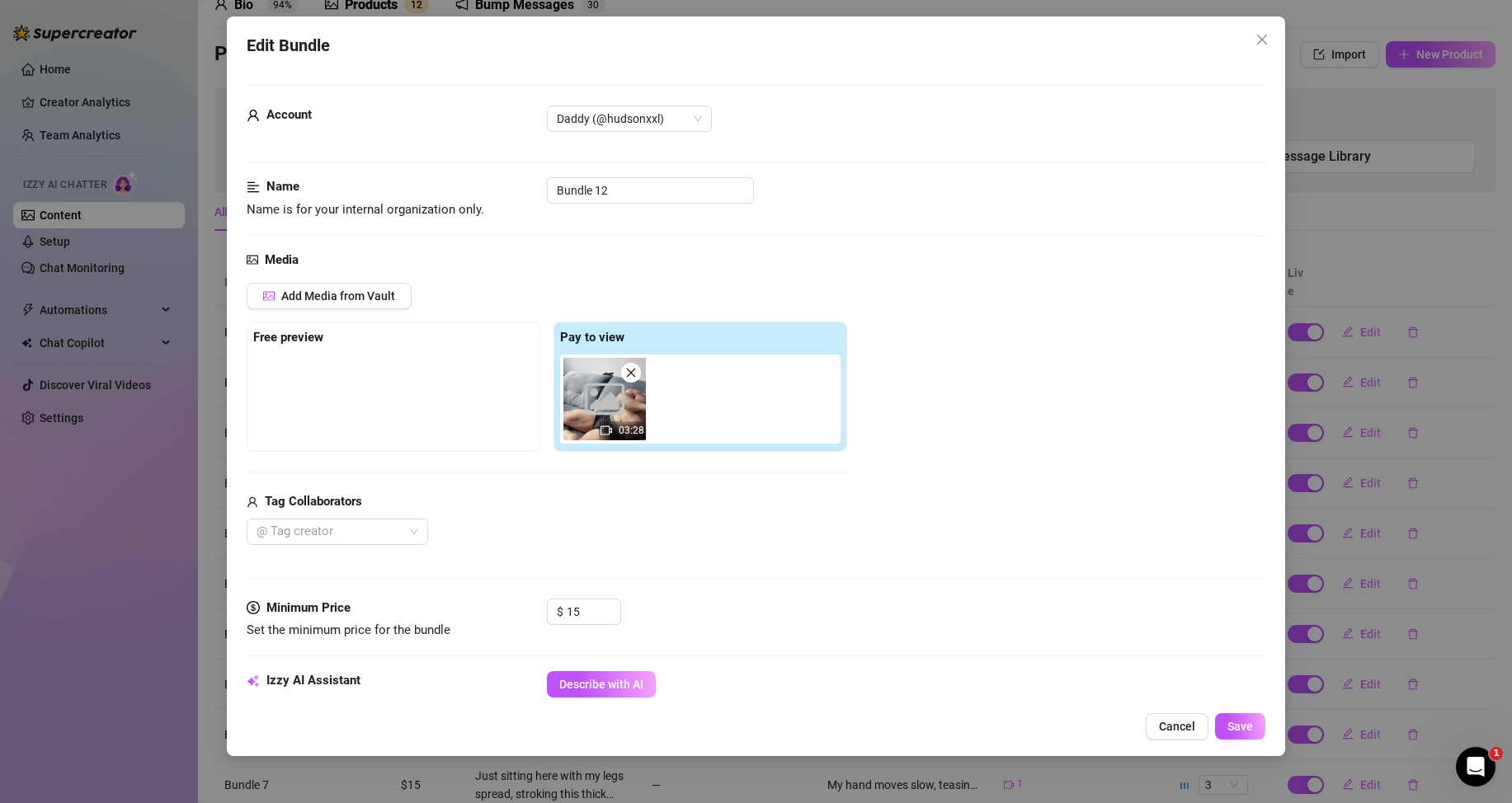
scroll to position [330, 0]
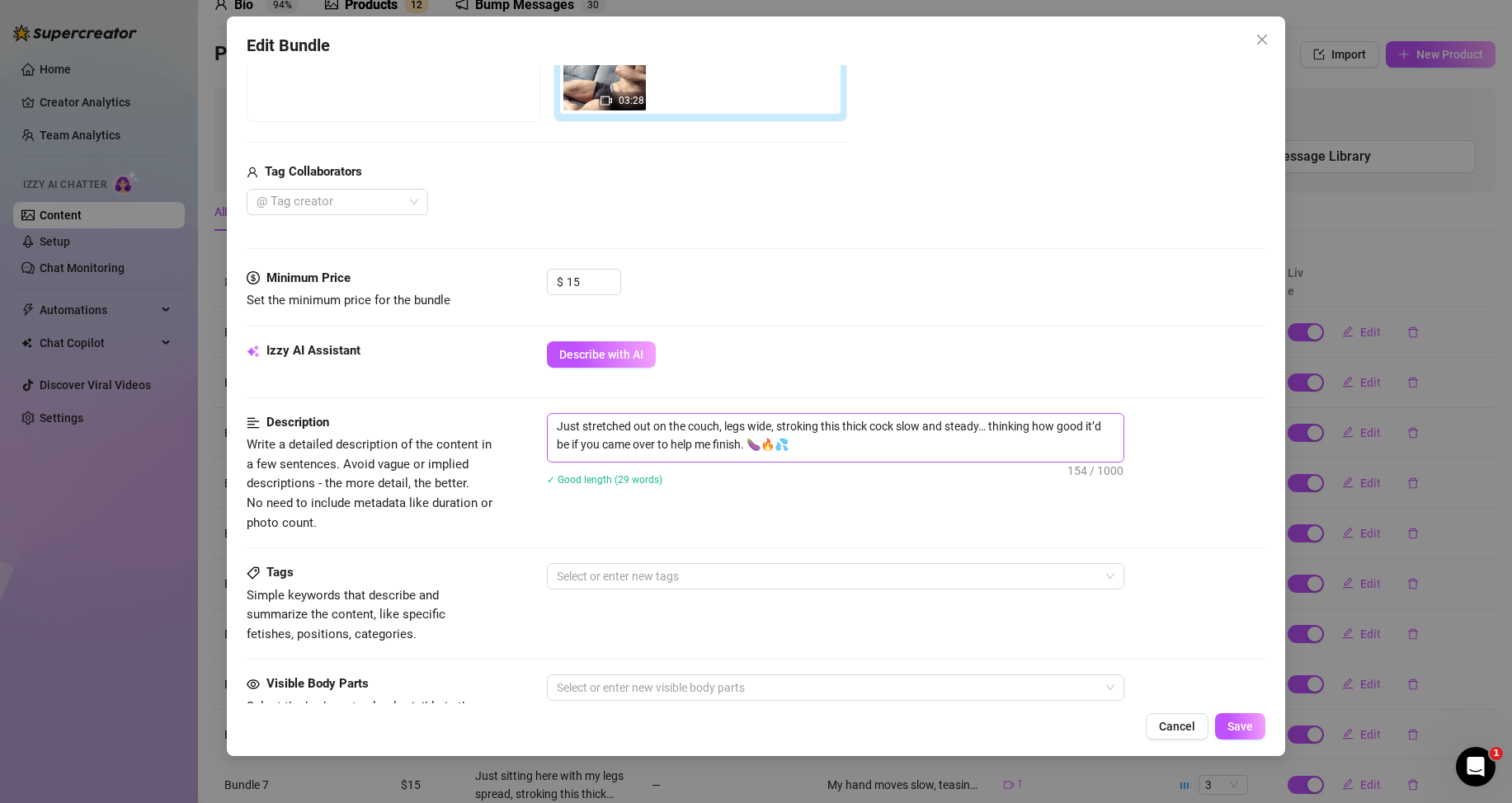
click at [801, 458] on span "Just stretched out on the couch, legs wide, stroking this thick cock slow and s…" at bounding box center [836, 437] width 578 height 50
drag, startPoint x: 802, startPoint y: 449, endPoint x: 553, endPoint y: 426, distance: 250.1
click at [553, 426] on textarea "Just stretched out on the couch, legs wide, stroking this thick cock slow and s…" at bounding box center [836, 435] width 576 height 43
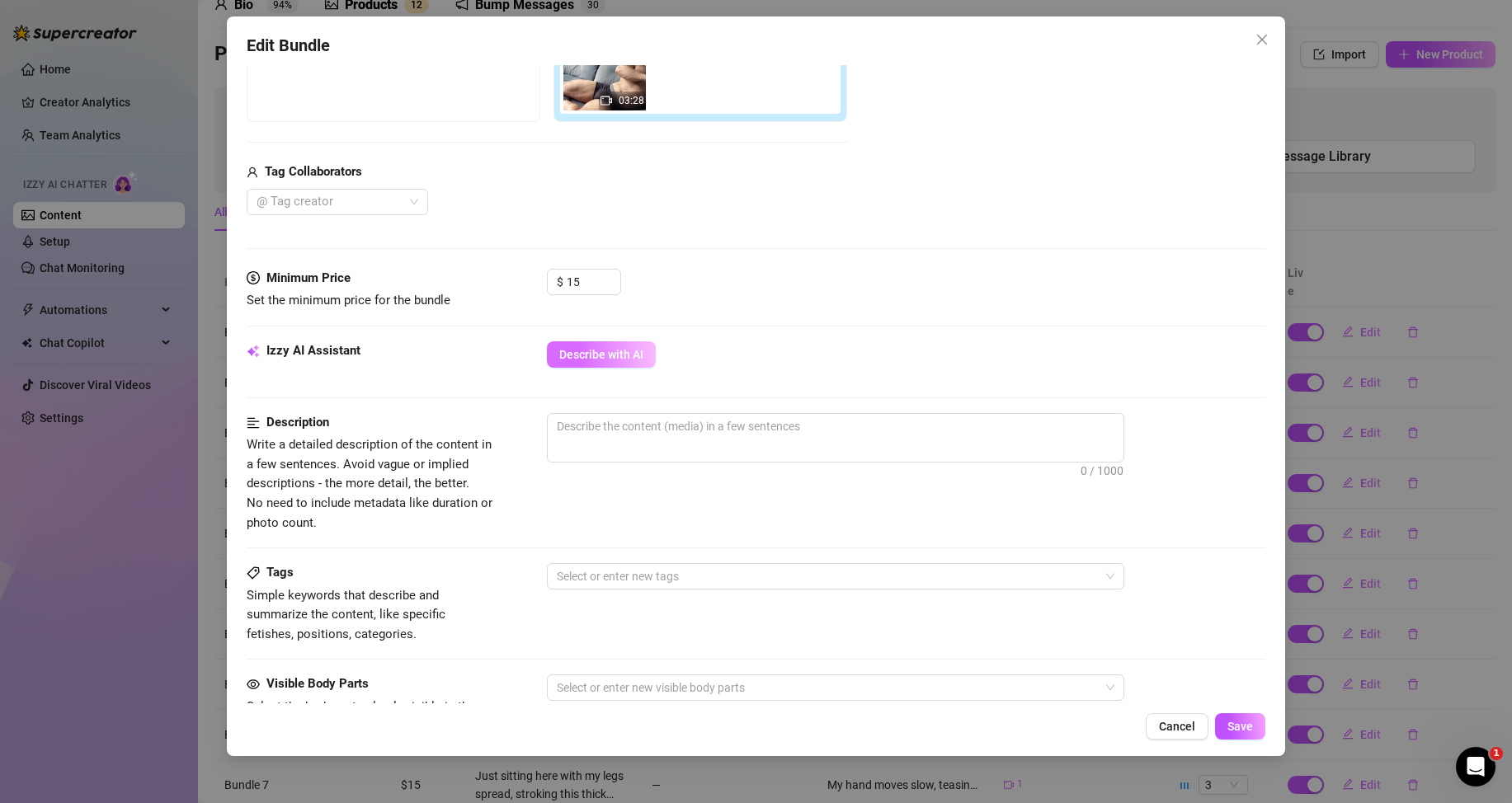
click at [599, 351] on span "Describe with AI" at bounding box center [601, 355] width 84 height 14
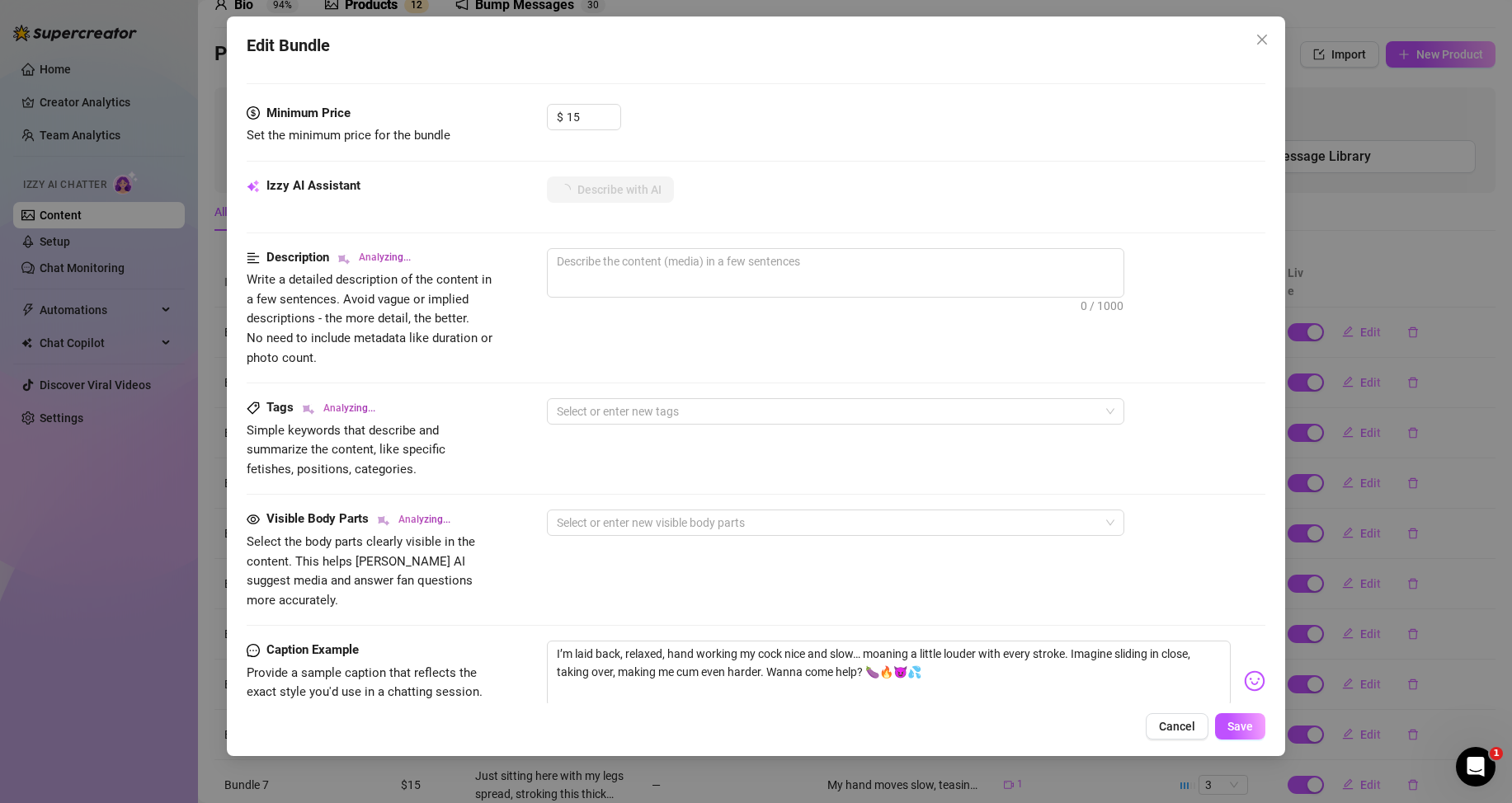
scroll to position [578, 0]
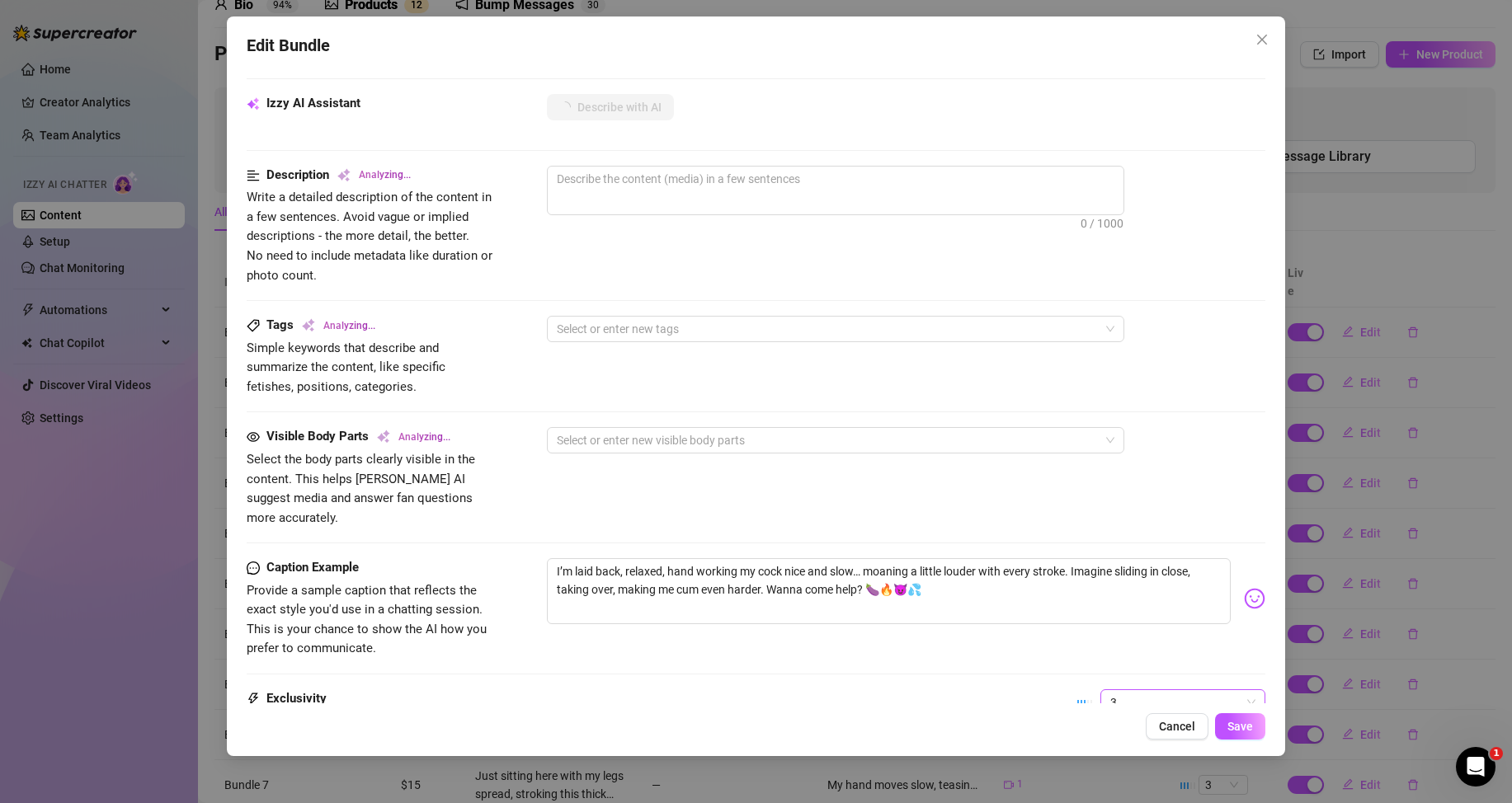
click at [1149, 690] on span "3" at bounding box center [1183, 702] width 145 height 24
click at [1133, 542] on div "1 - Least Exclusive" at bounding box center [1169, 544] width 139 height 19
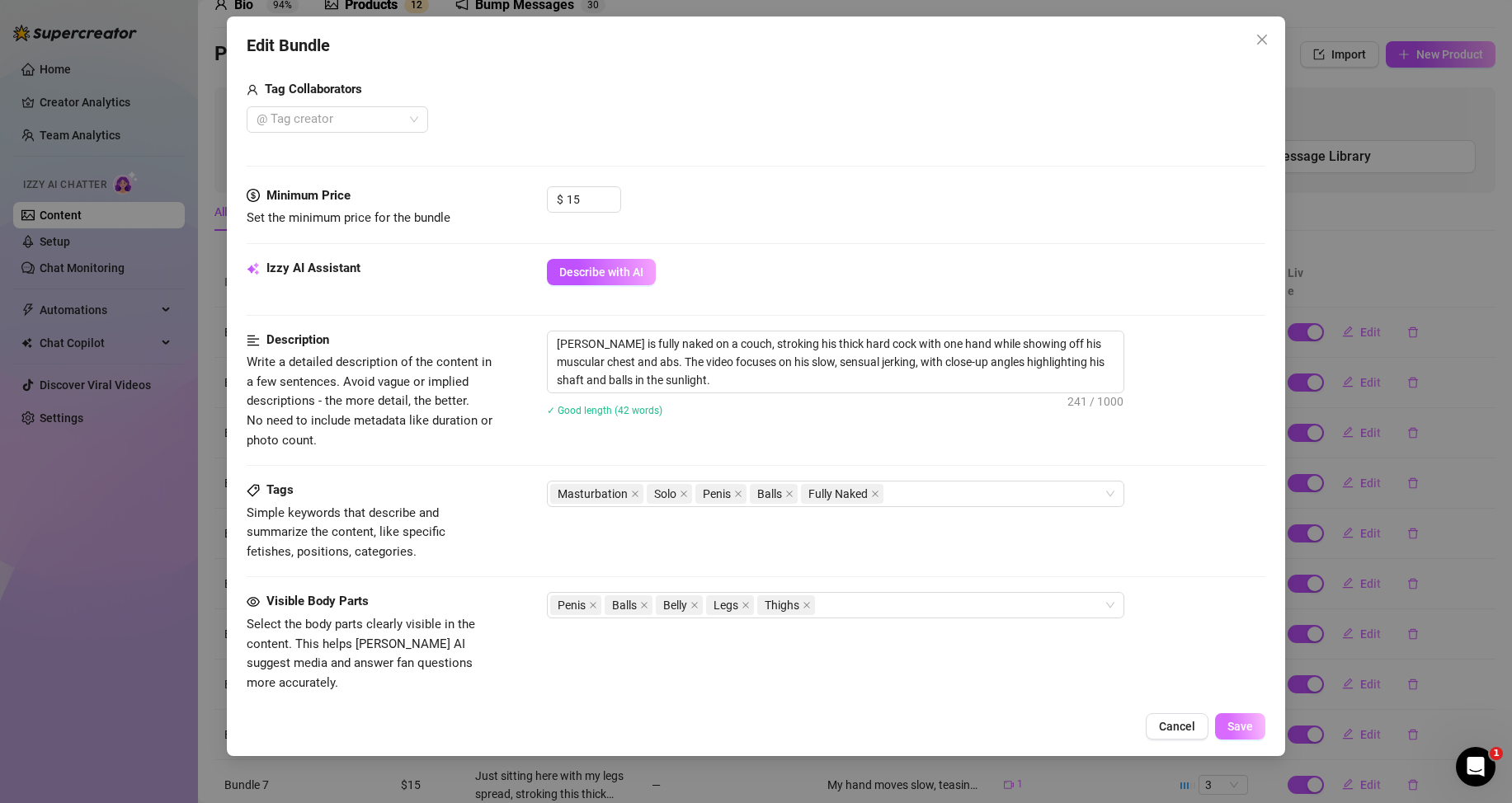
click at [1251, 719] on button "Save" at bounding box center [1241, 726] width 51 height 26
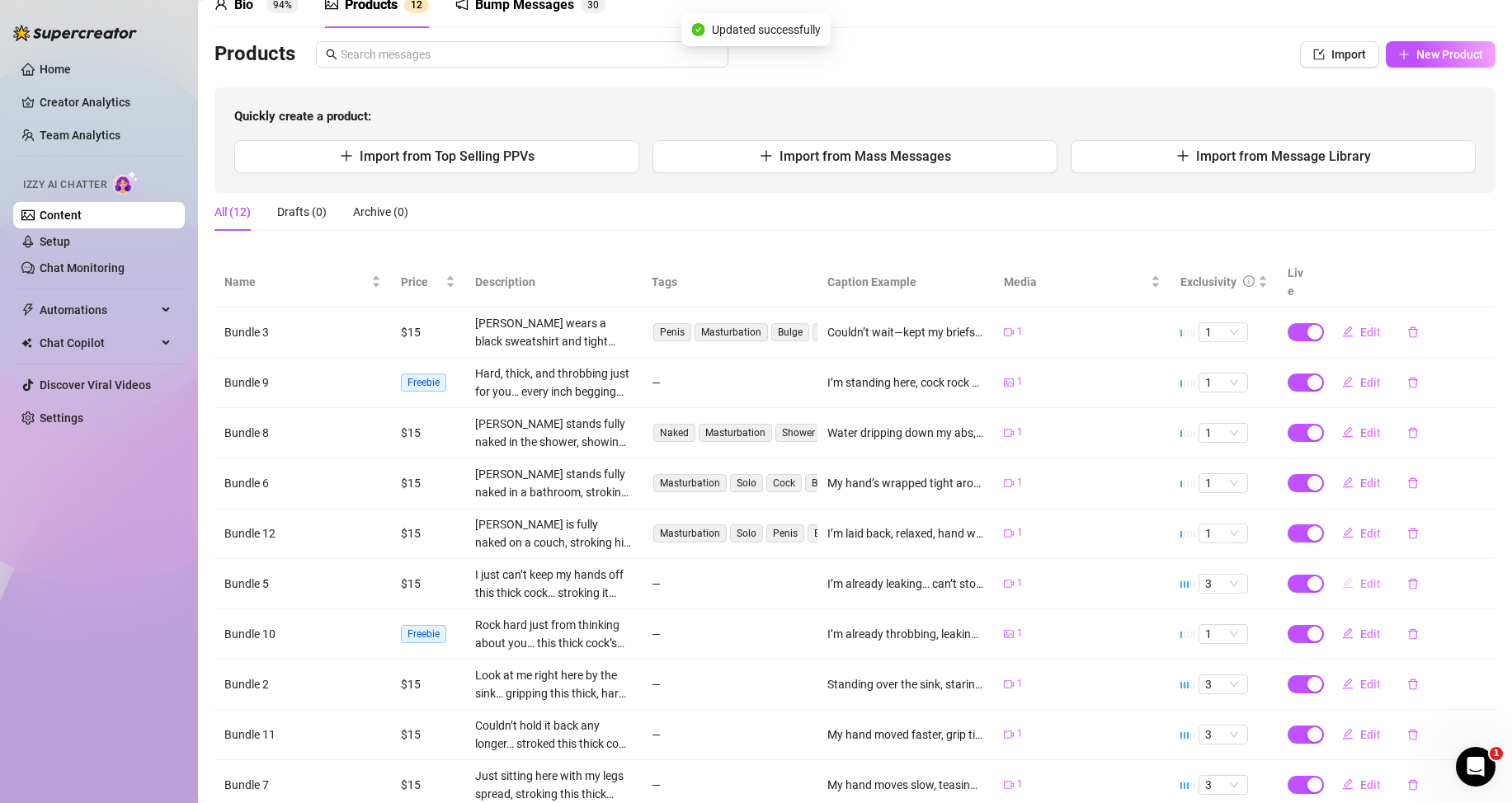
click at [1346, 582] on button "Edit" at bounding box center [1362, 583] width 65 height 26
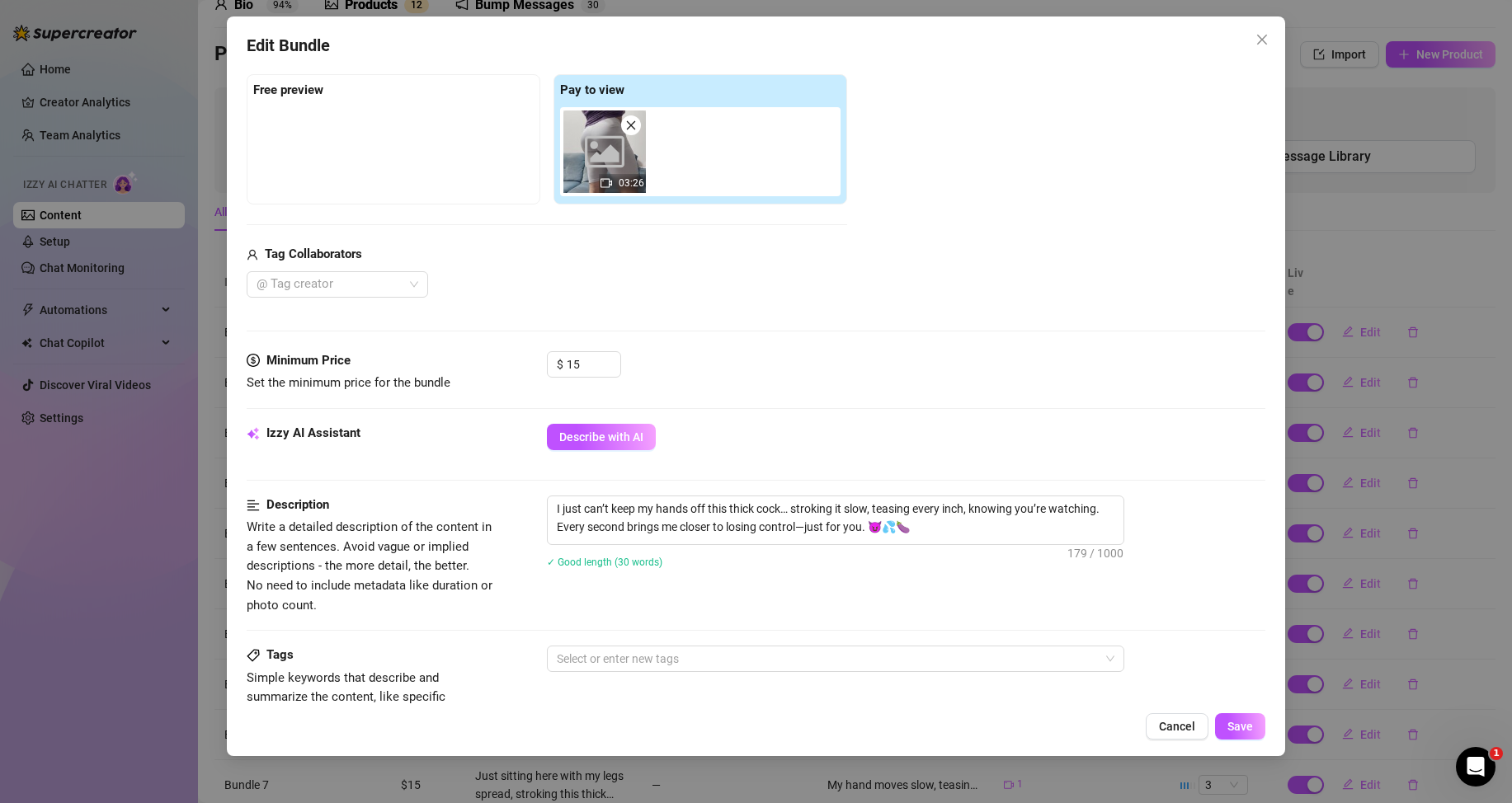
scroll to position [495, 0]
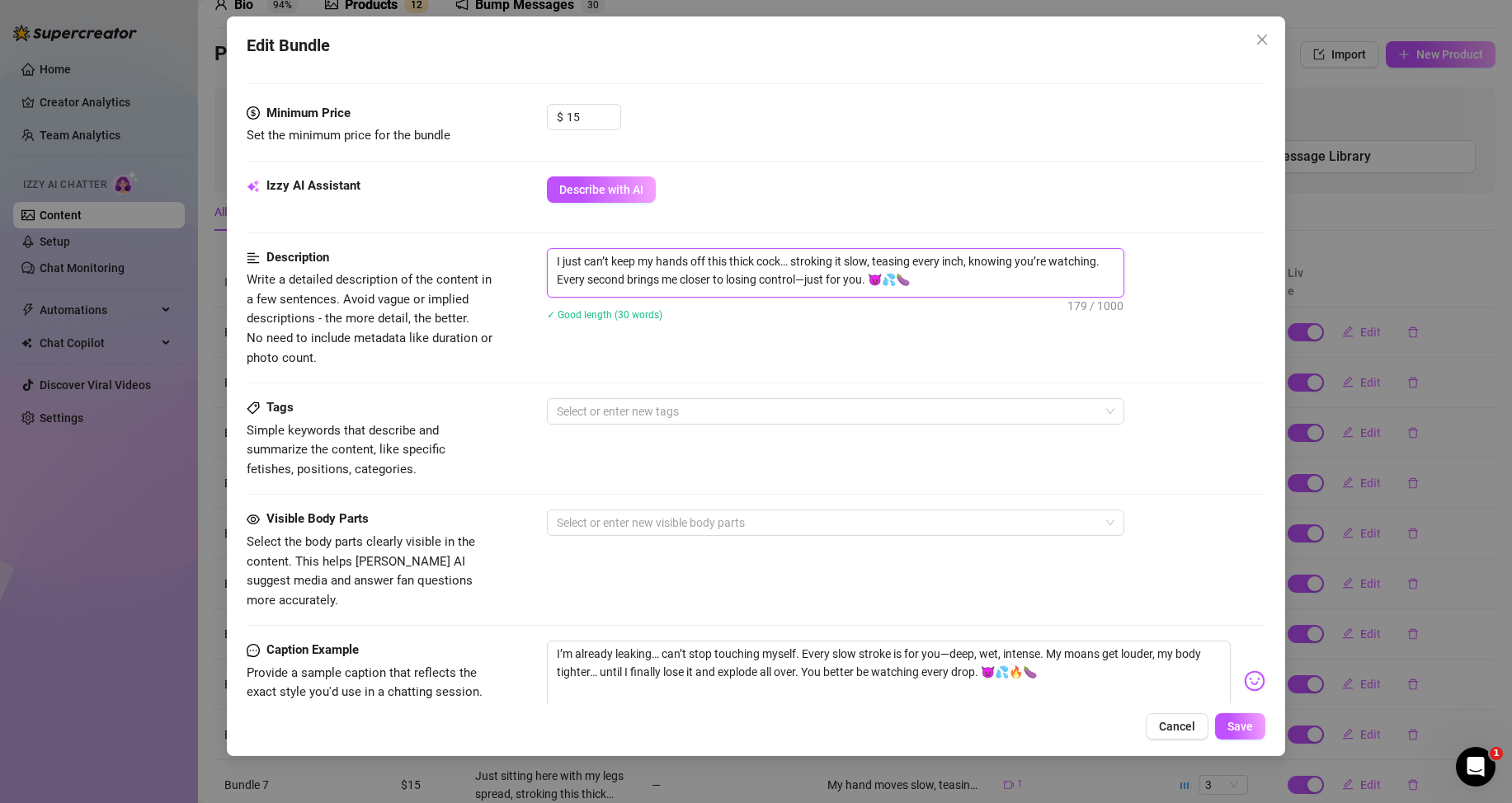
drag, startPoint x: 887, startPoint y: 282, endPoint x: 548, endPoint y: 253, distance: 340.2
click at [548, 253] on textarea "I just can’t keep my hands off this thick cock… stroking it slow, teasing every…" at bounding box center [836, 270] width 576 height 43
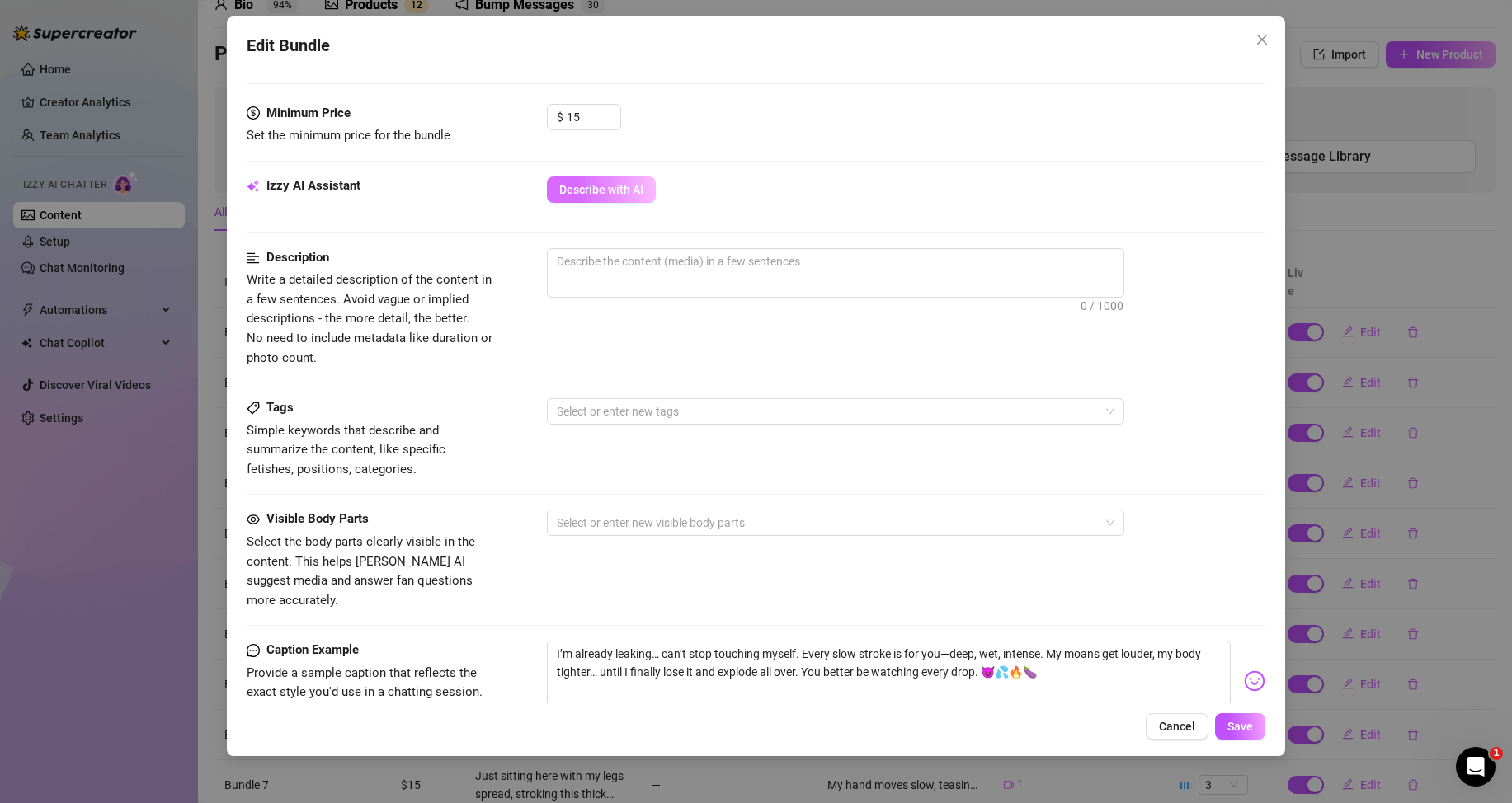
click at [612, 194] on span "Describe with AI" at bounding box center [601, 190] width 84 height 14
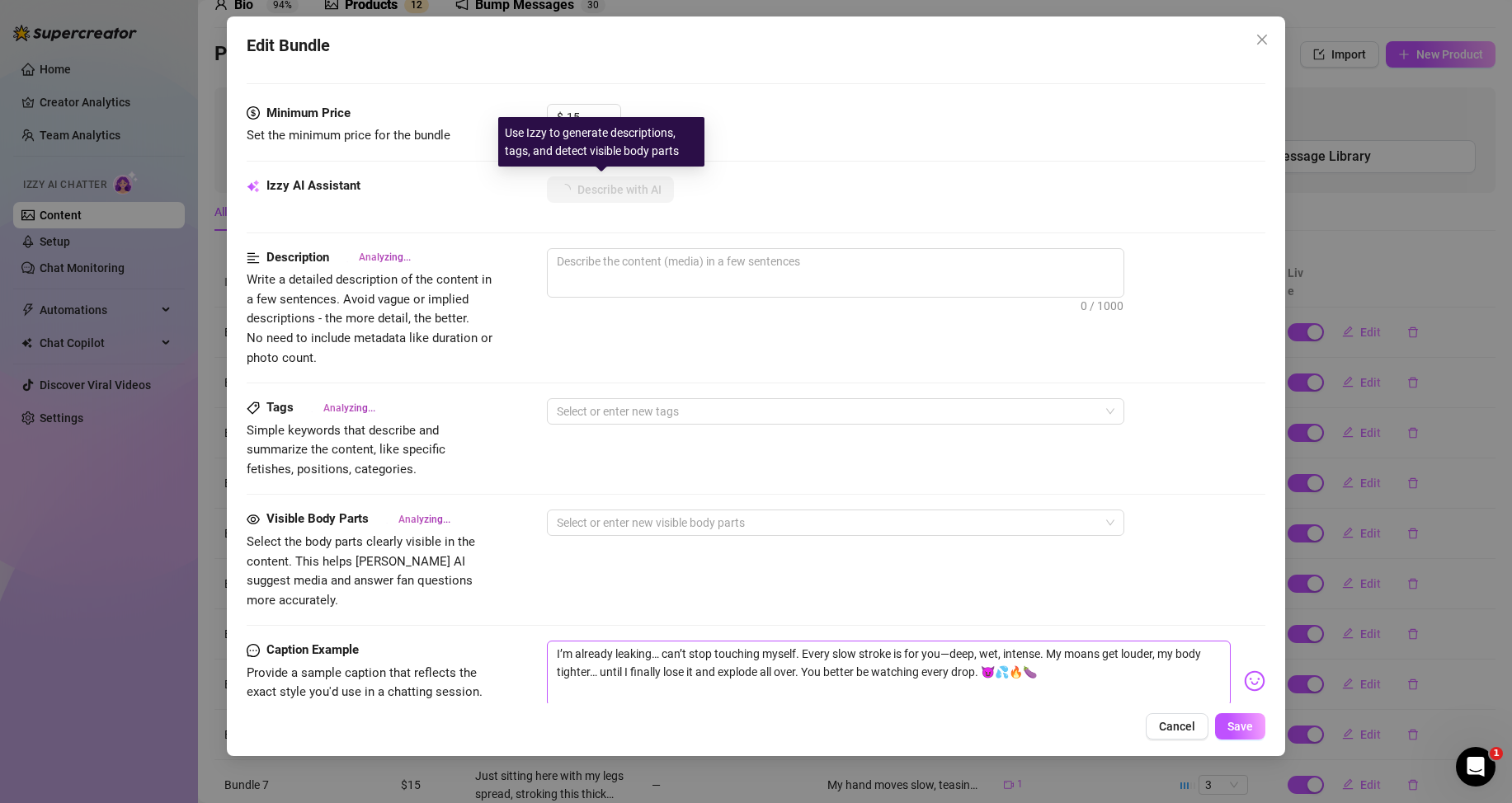
scroll to position [743, 0]
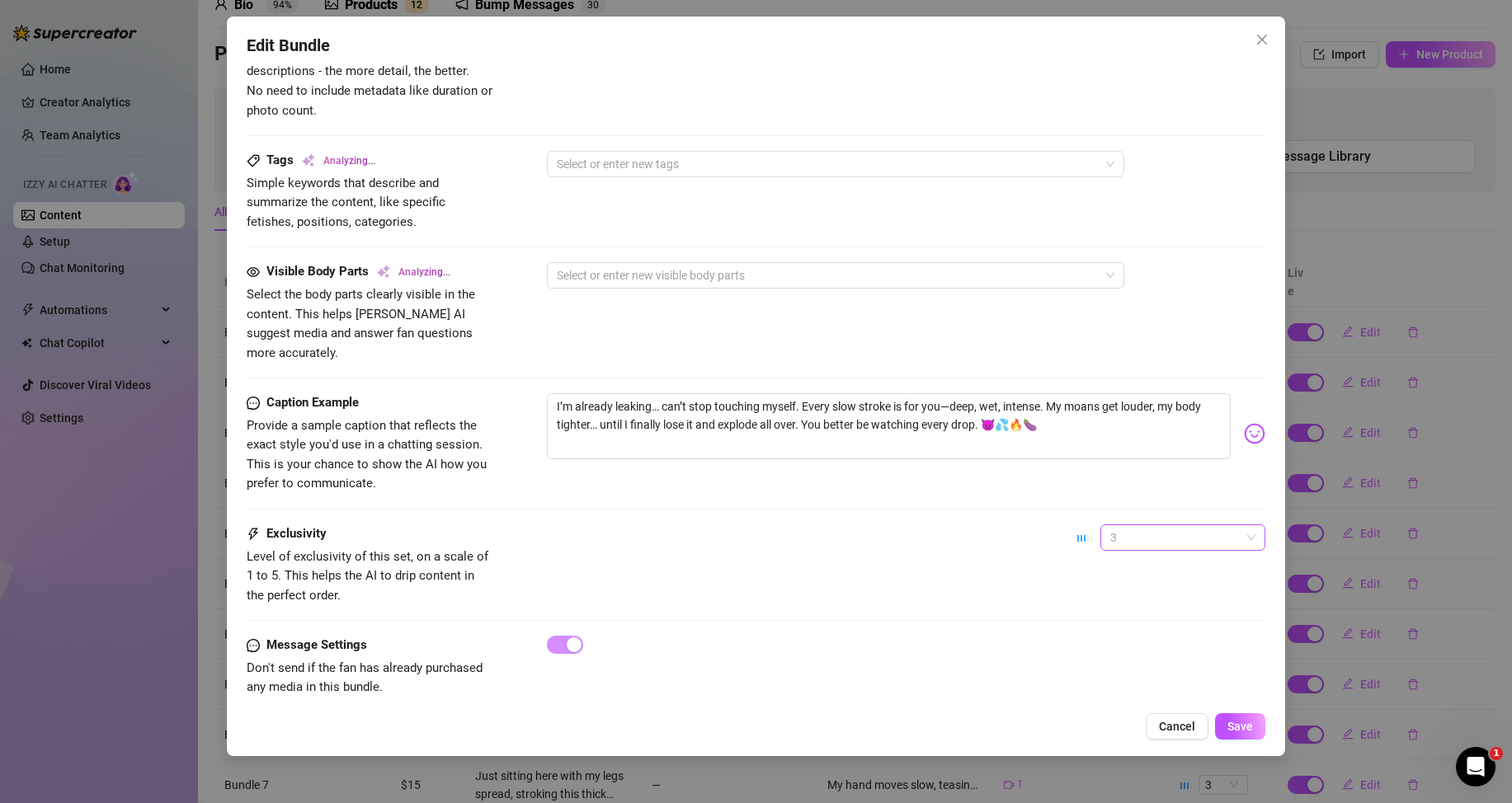
click at [1140, 525] on span "3" at bounding box center [1183, 537] width 145 height 24
click at [1121, 547] on div "1 - Least Exclusive" at bounding box center [1169, 550] width 139 height 19
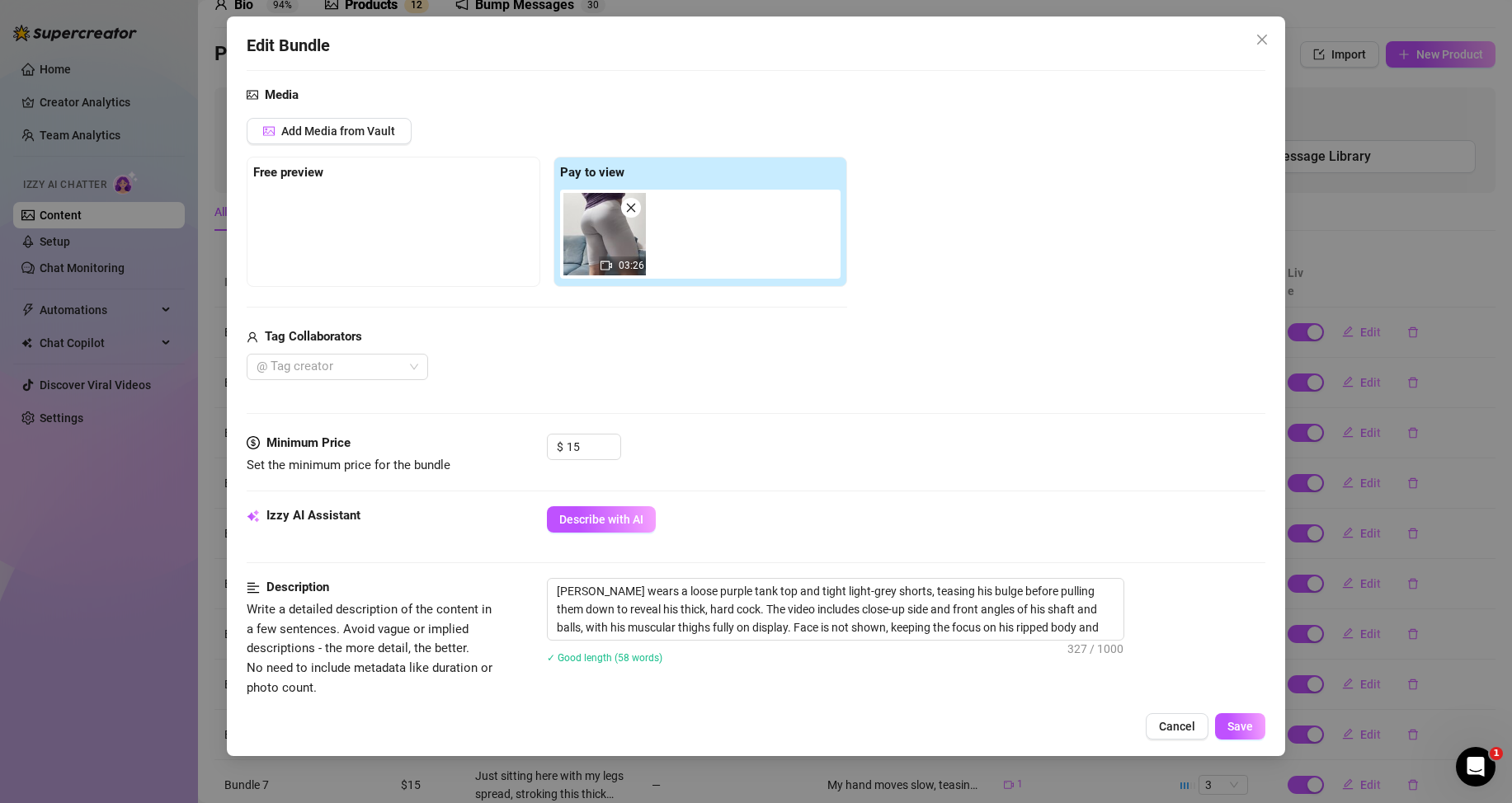
scroll to position [413, 0]
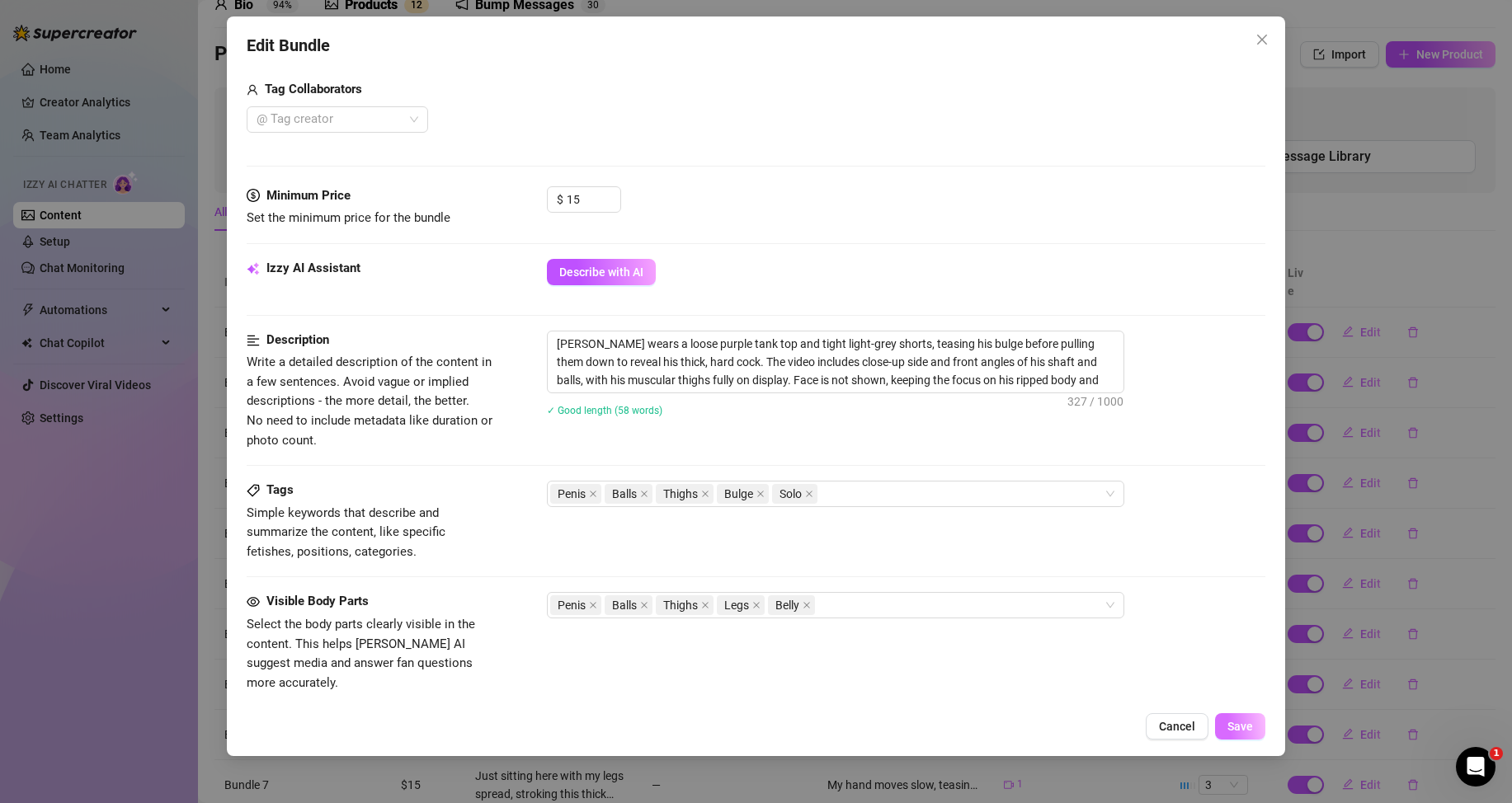
click at [1231, 724] on span "Save" at bounding box center [1241, 727] width 25 height 14
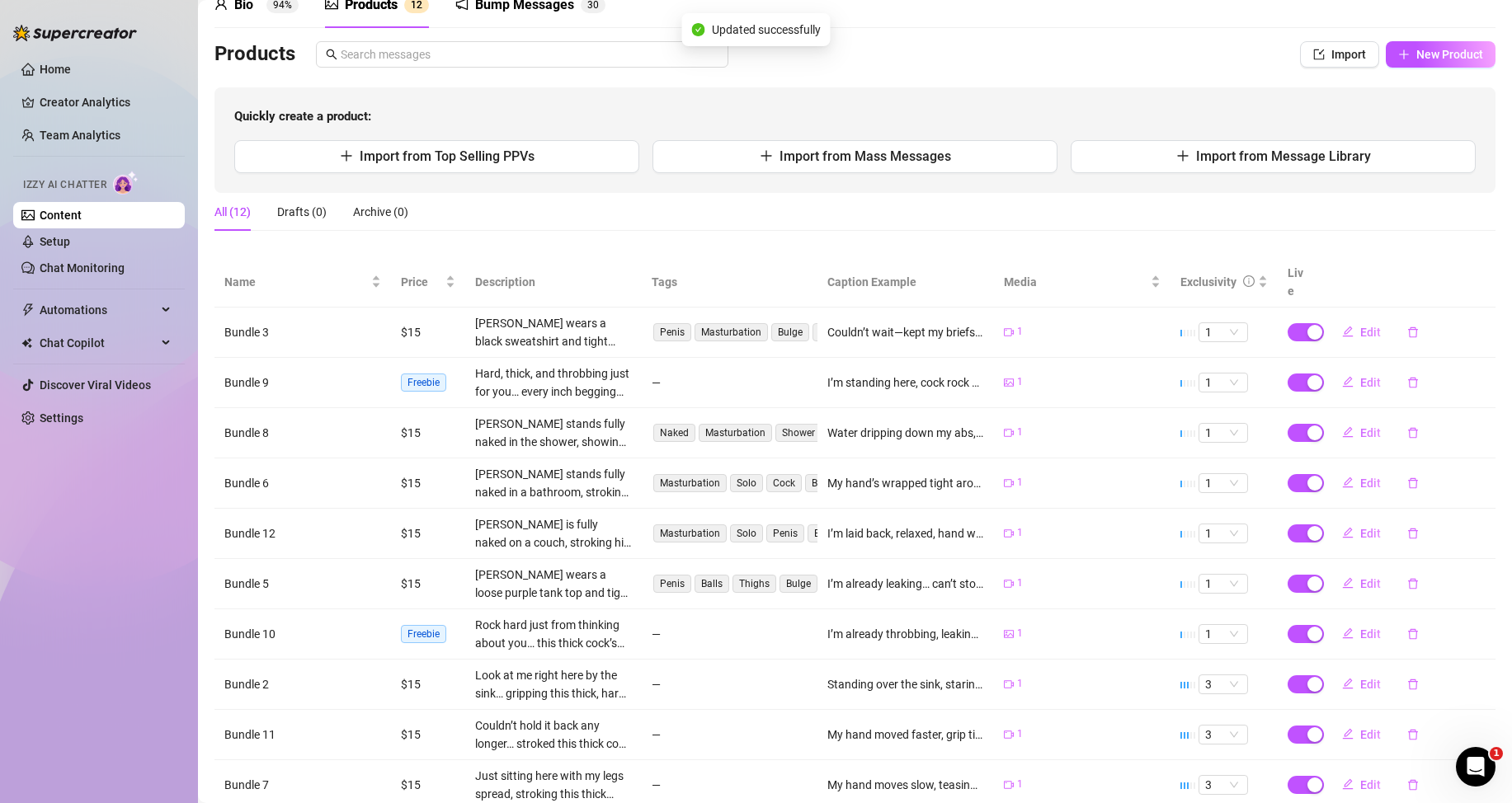
scroll to position [185, 0]
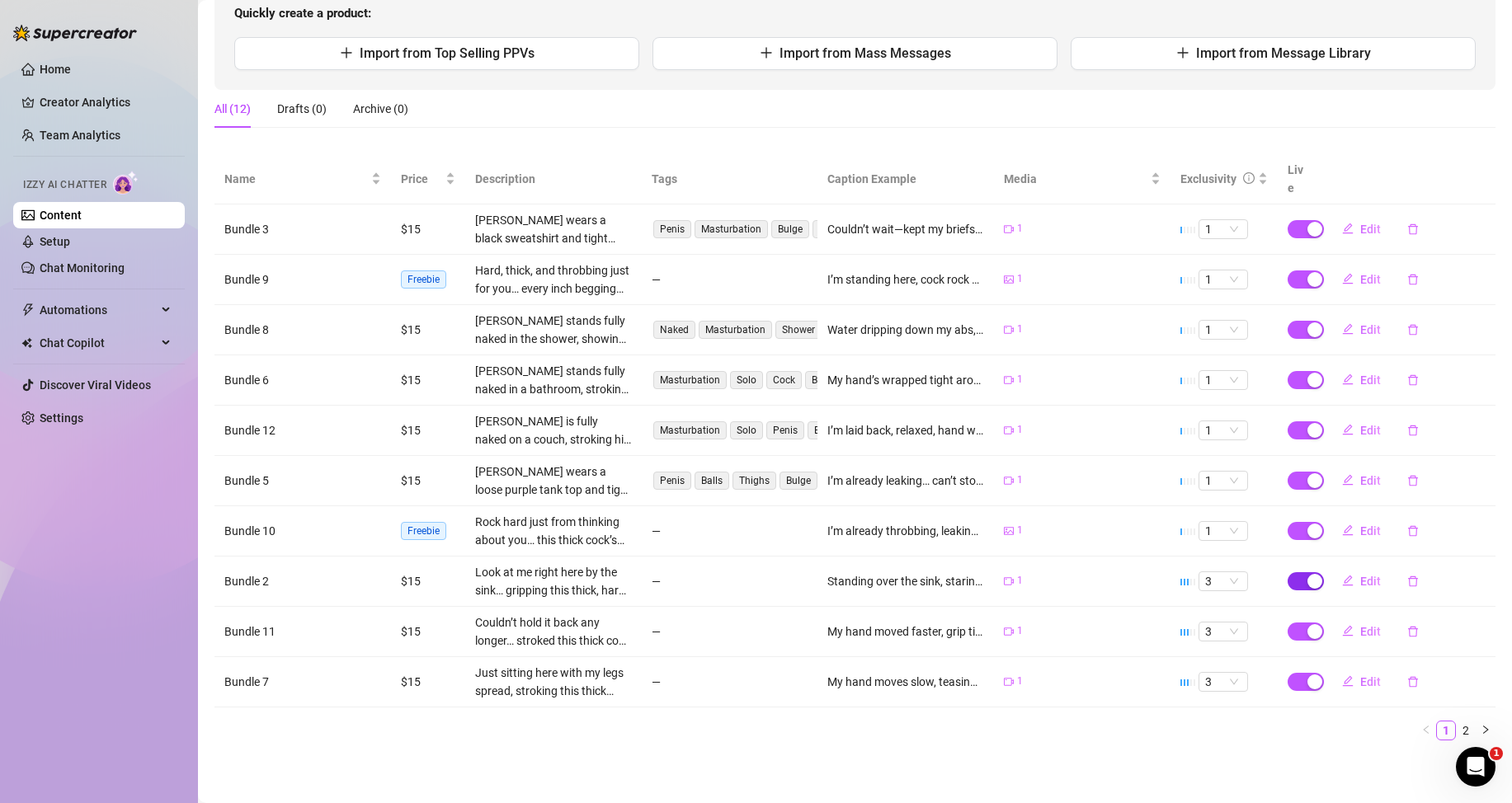
click at [1308, 582] on div "button" at bounding box center [1315, 581] width 15 height 15
click at [1366, 585] on span "Edit" at bounding box center [1370, 582] width 20 height 14
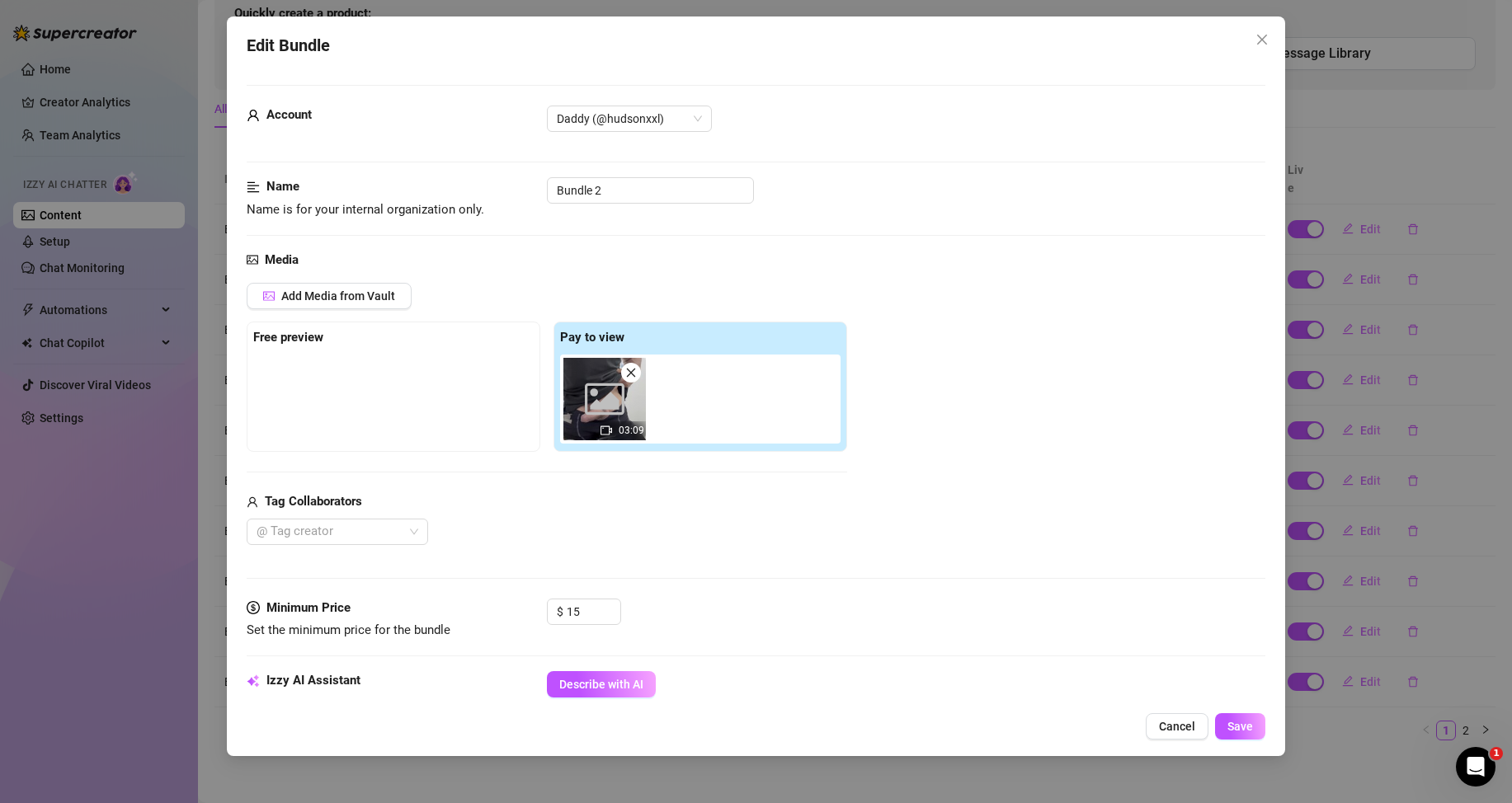
scroll to position [330, 0]
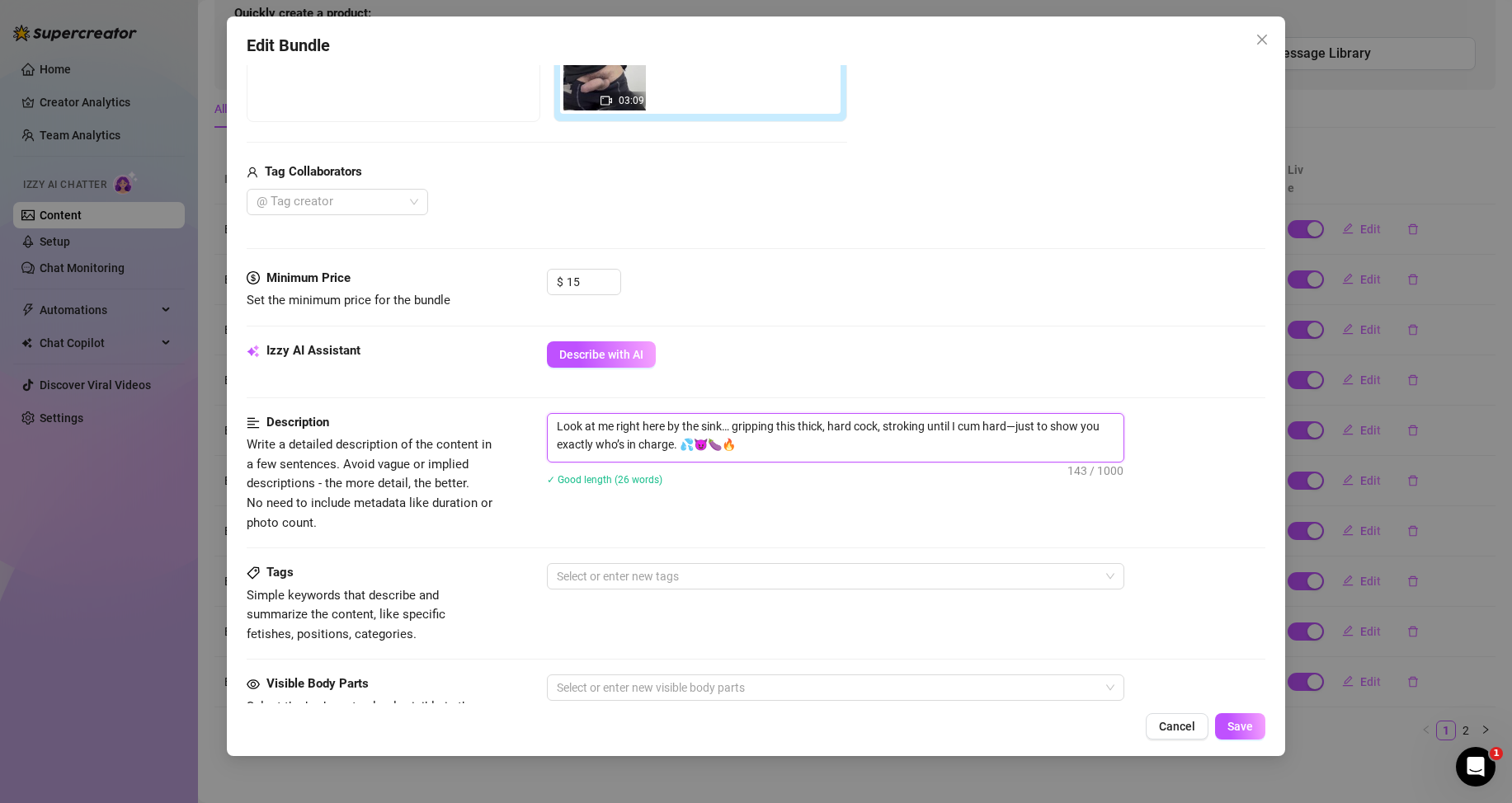
drag, startPoint x: 770, startPoint y: 445, endPoint x: 547, endPoint y: 423, distance: 224.1
click at [547, 423] on span "Look at me right here by the sink… gripping this thick, hard cock, stroking unt…" at bounding box center [836, 437] width 578 height 50
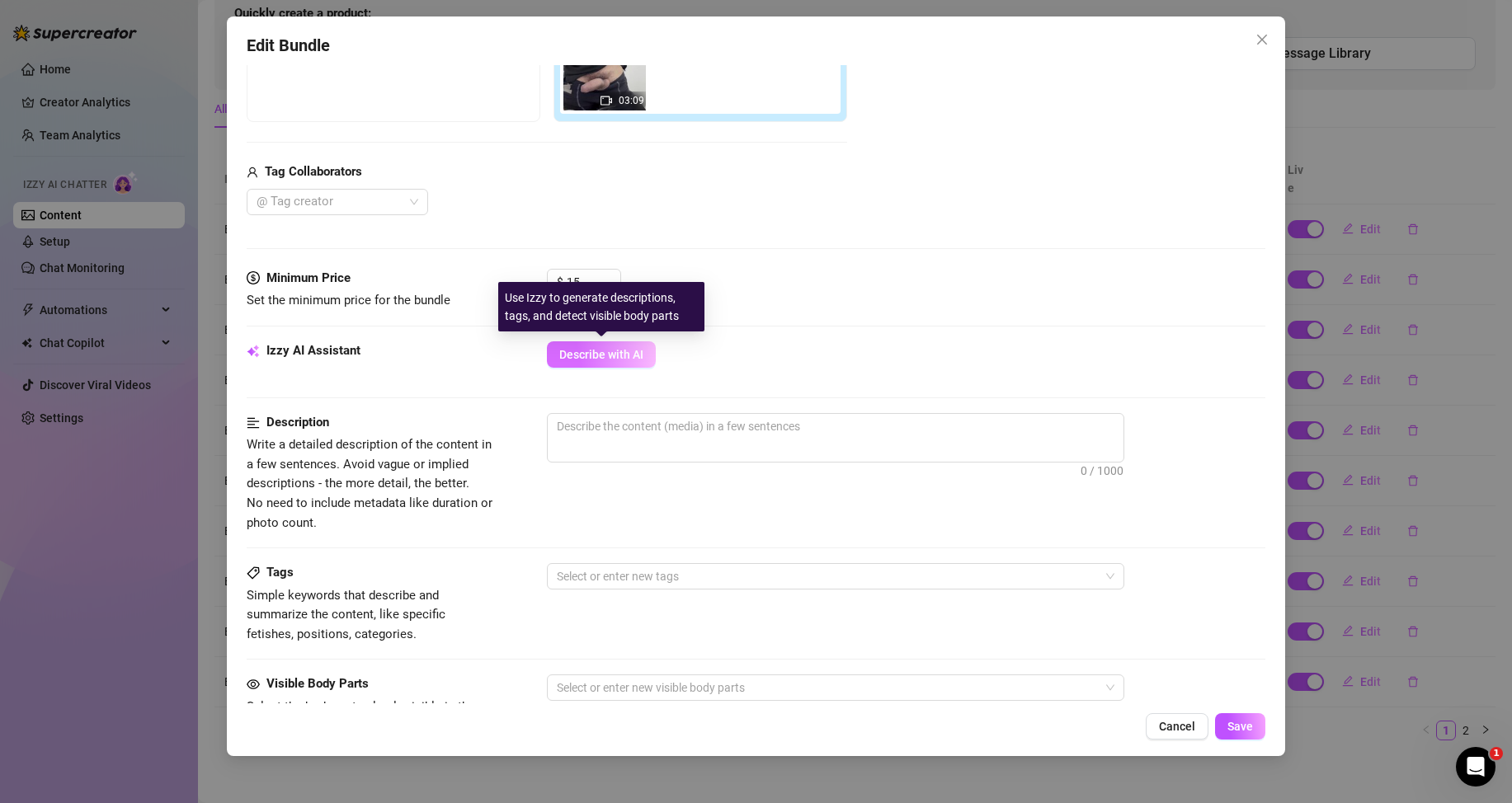
click at [567, 358] on span "Describe with AI" at bounding box center [601, 355] width 84 height 14
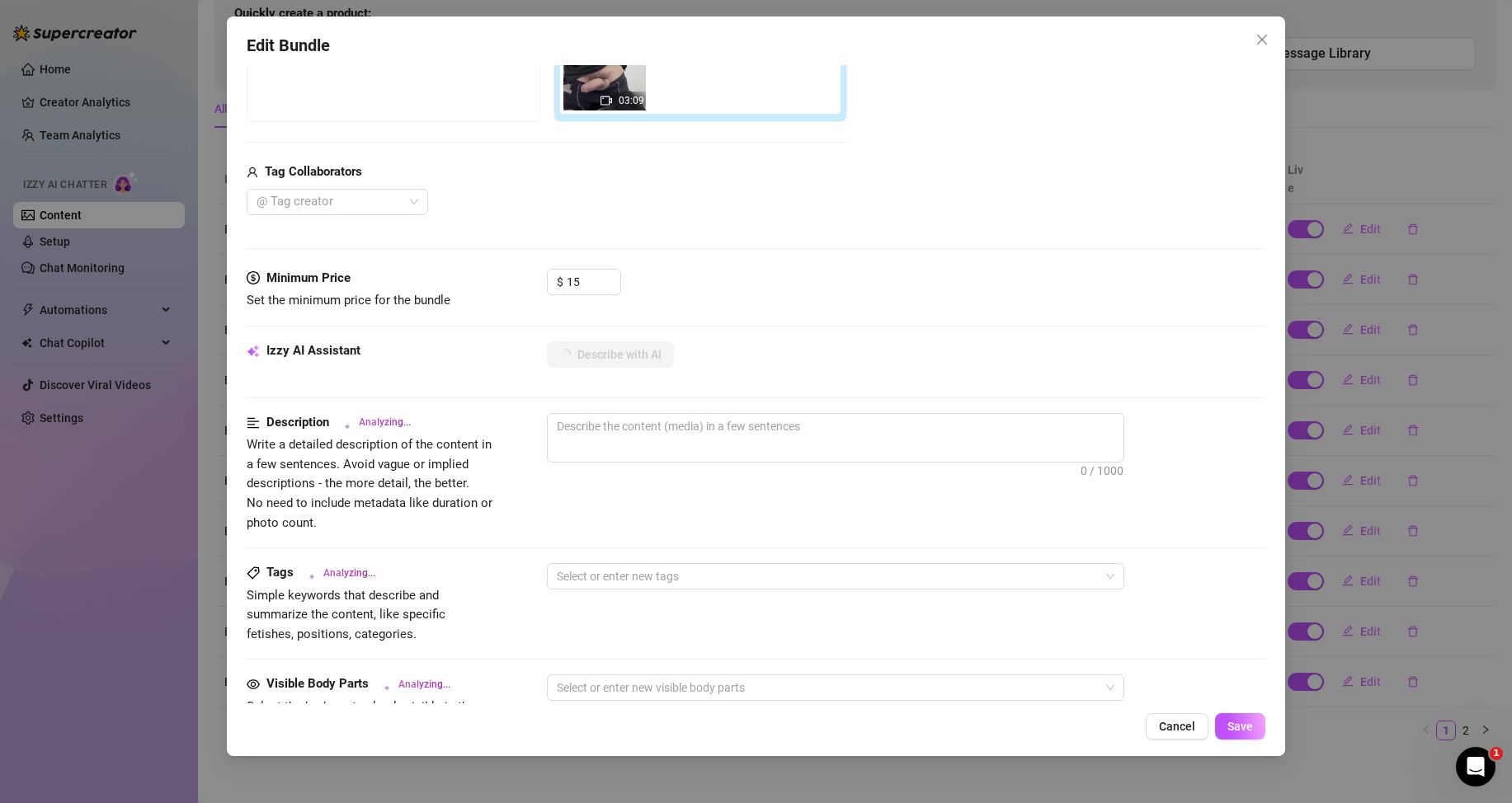
scroll to position [578, 0]
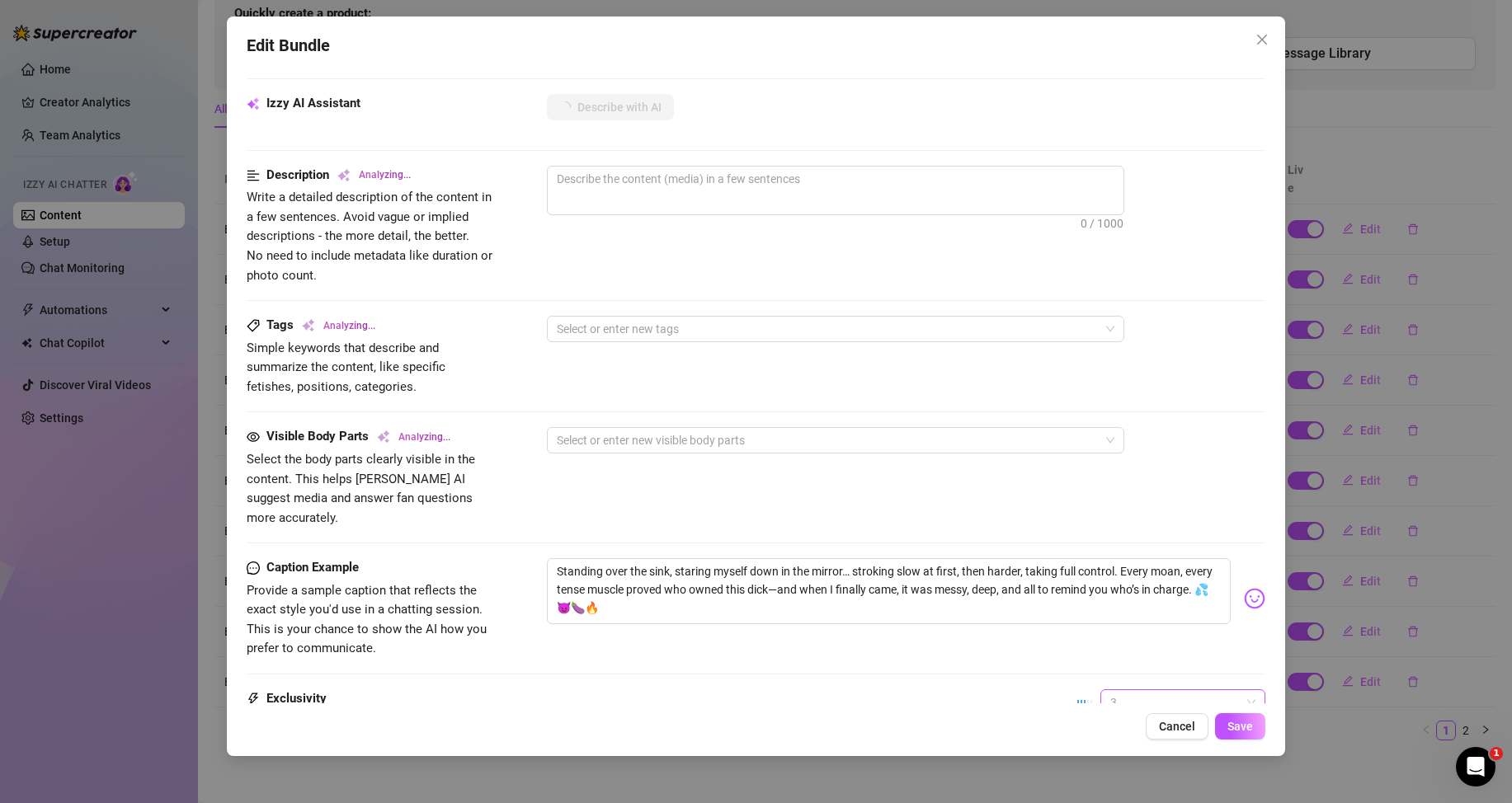
click at [1122, 690] on span "3" at bounding box center [1183, 702] width 145 height 24
click at [1122, 545] on div "1 - Least Exclusive" at bounding box center [1169, 544] width 139 height 19
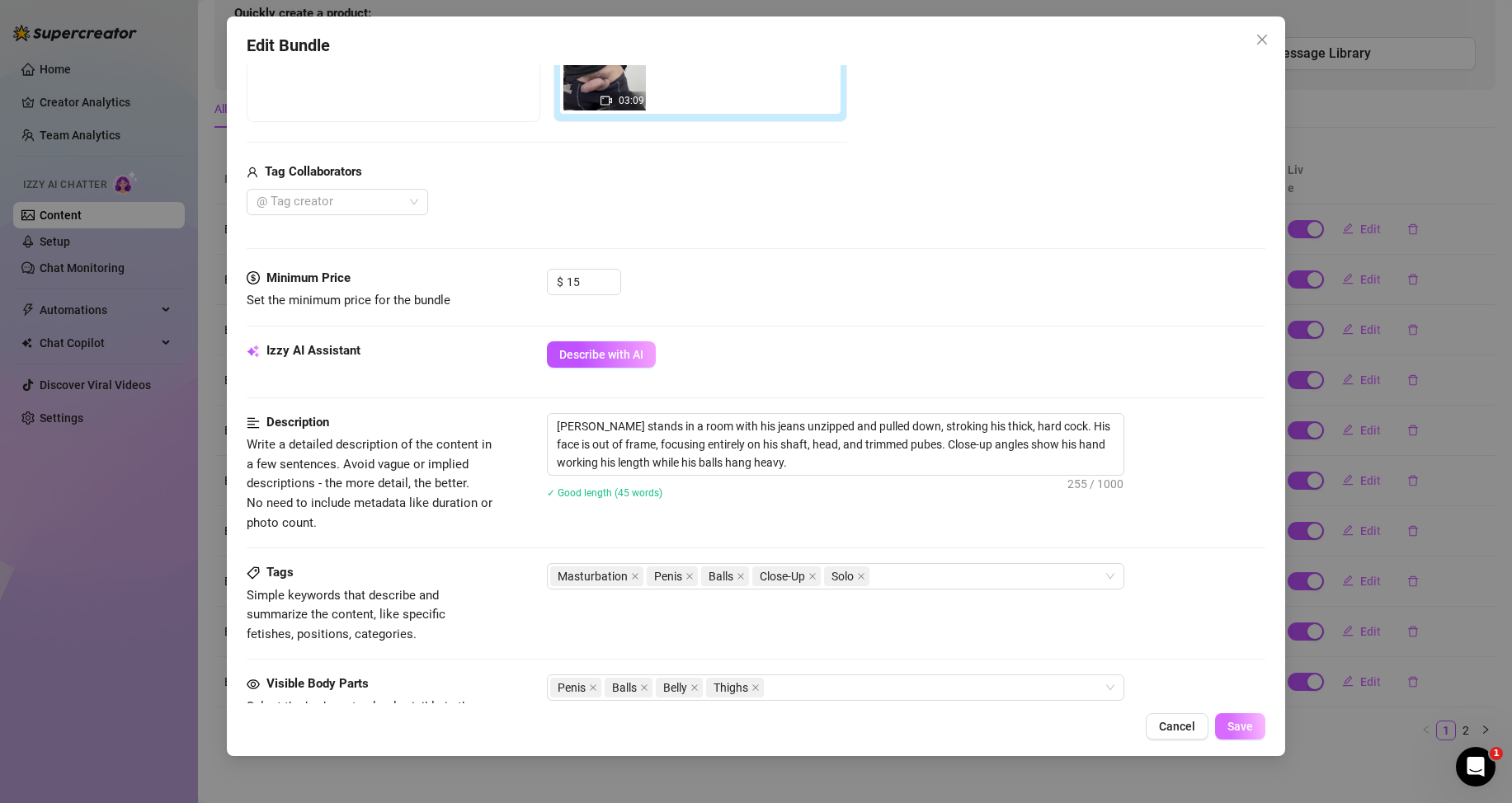
click at [1241, 729] on span "Save" at bounding box center [1241, 727] width 25 height 14
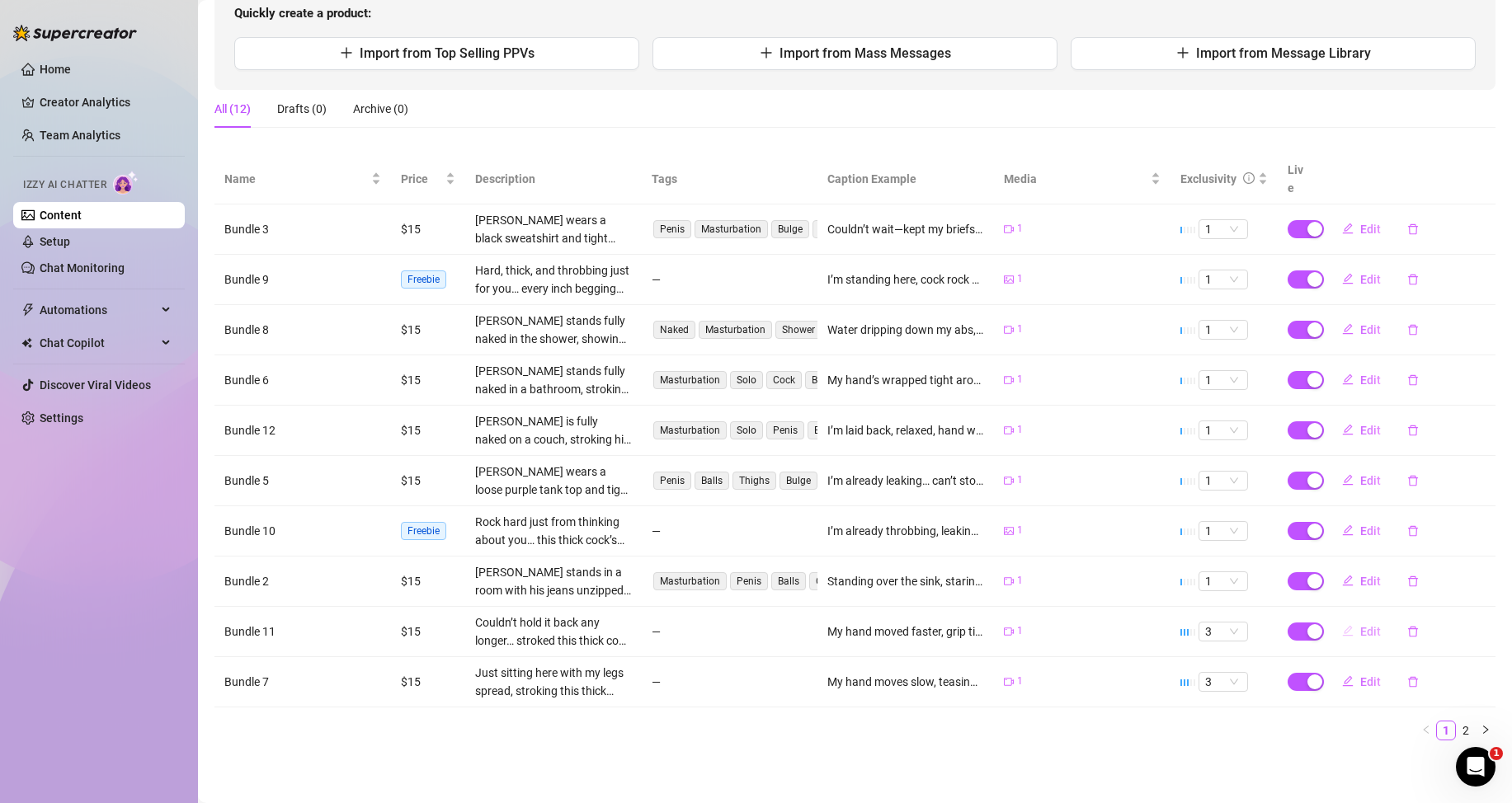
click at [1361, 632] on span "Edit" at bounding box center [1370, 632] width 20 height 14
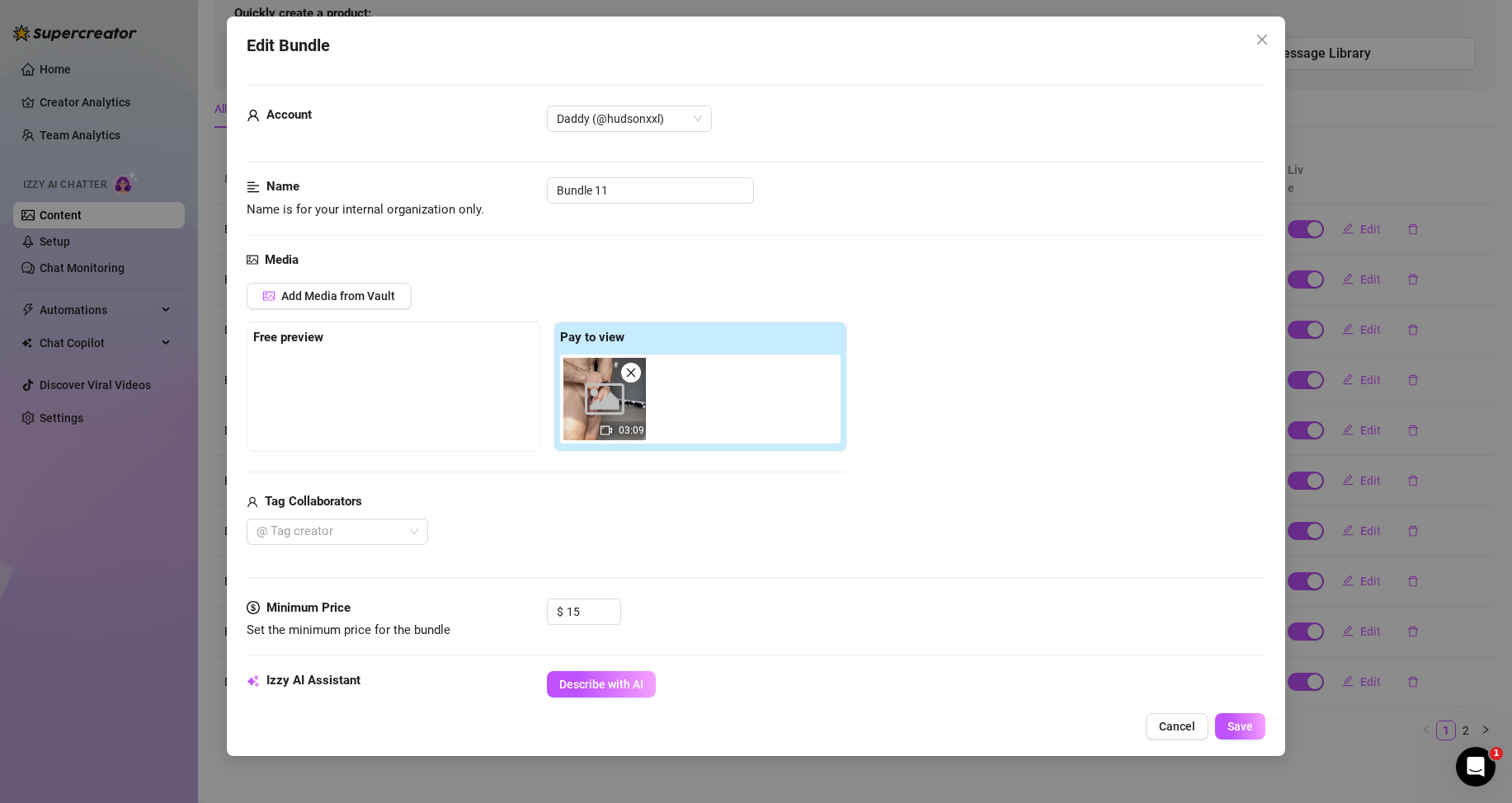
scroll to position [248, 0]
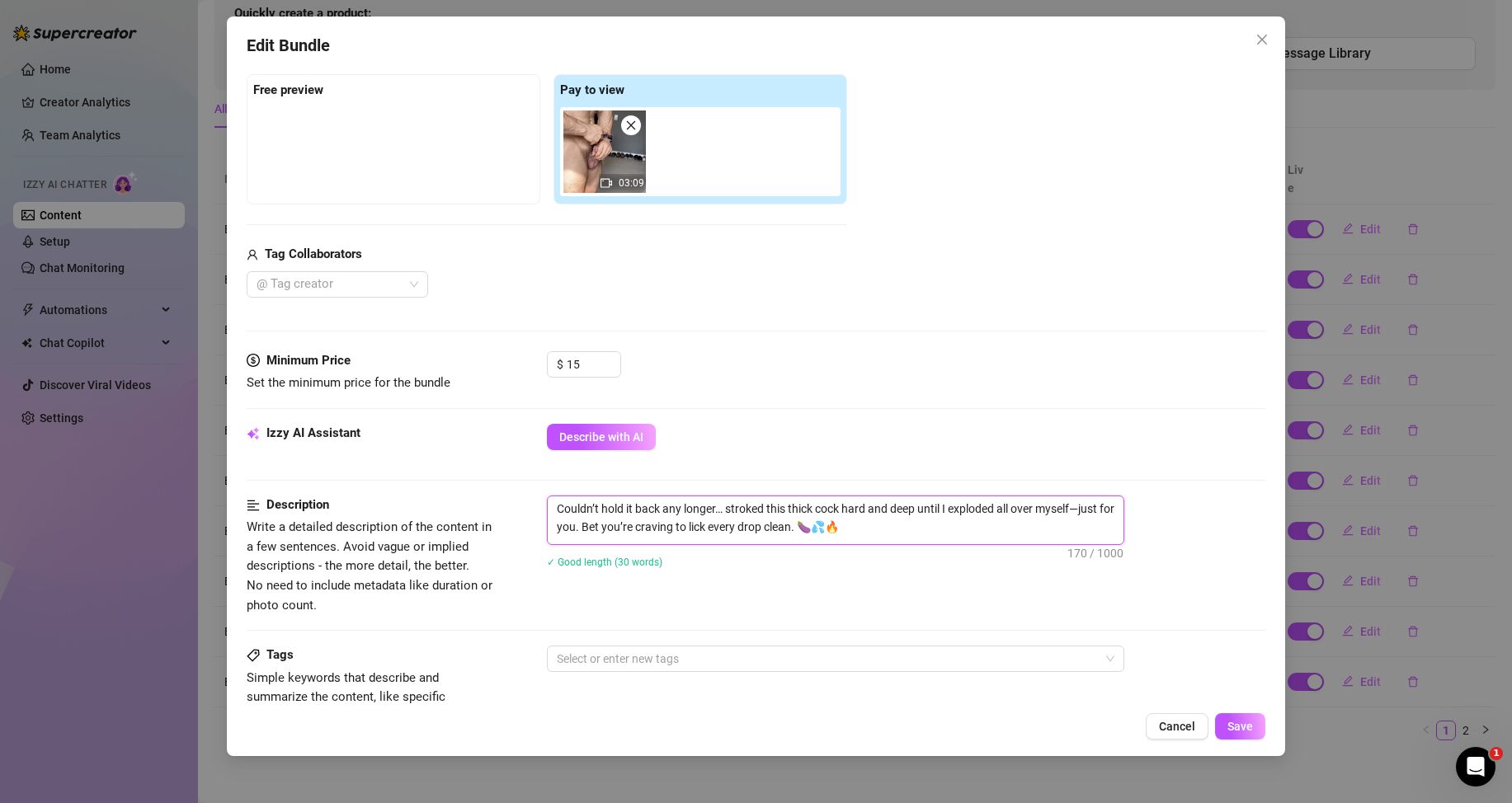
drag, startPoint x: 862, startPoint y: 530, endPoint x: 549, endPoint y: 511, distance: 313.6
click at [549, 511] on textarea "Couldn’t hold it back any longer… stroked this thick cock hard and deep until I…" at bounding box center [836, 518] width 576 height 43
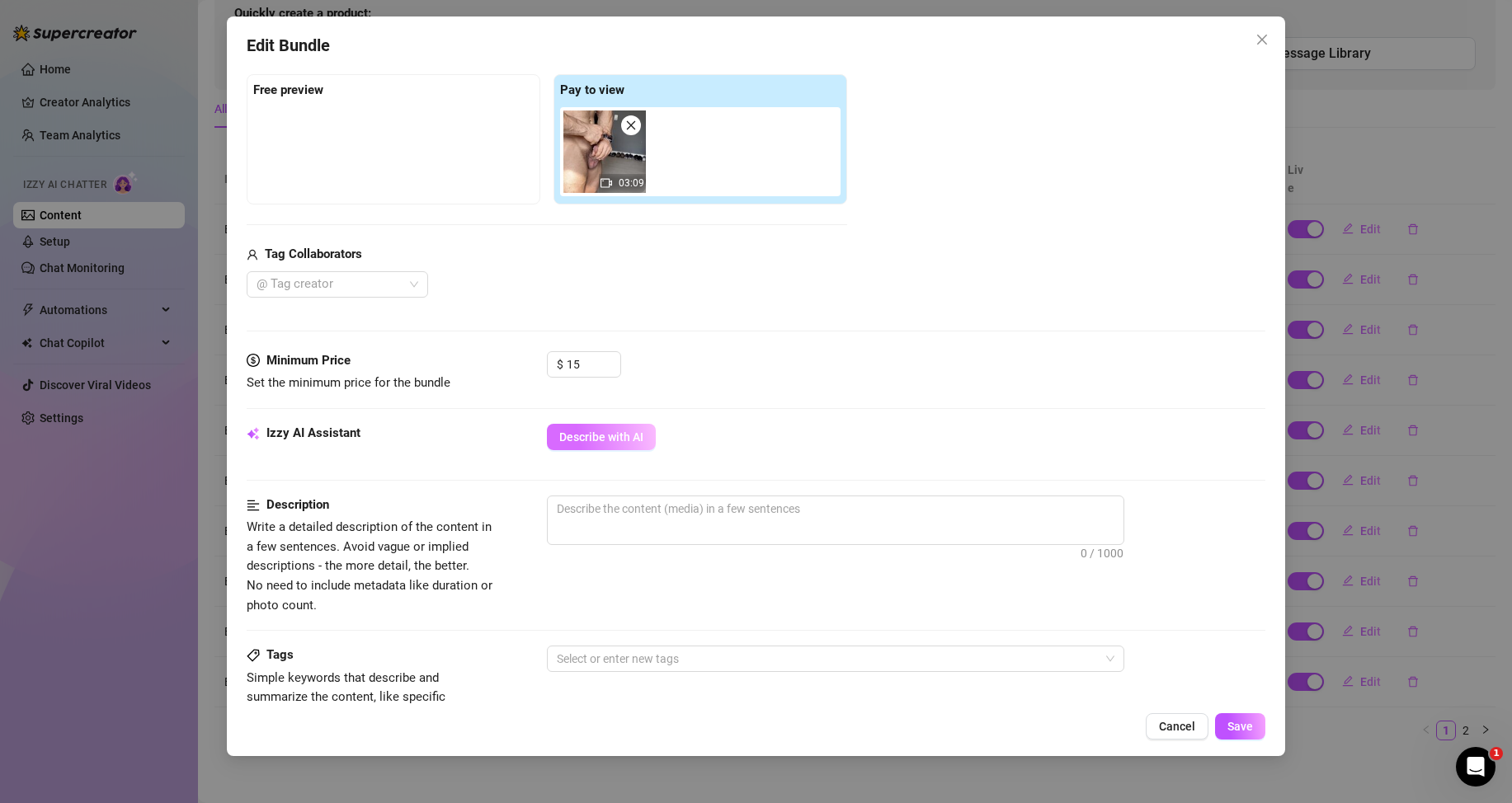
click at [600, 433] on span "Describe with AI" at bounding box center [601, 437] width 84 height 14
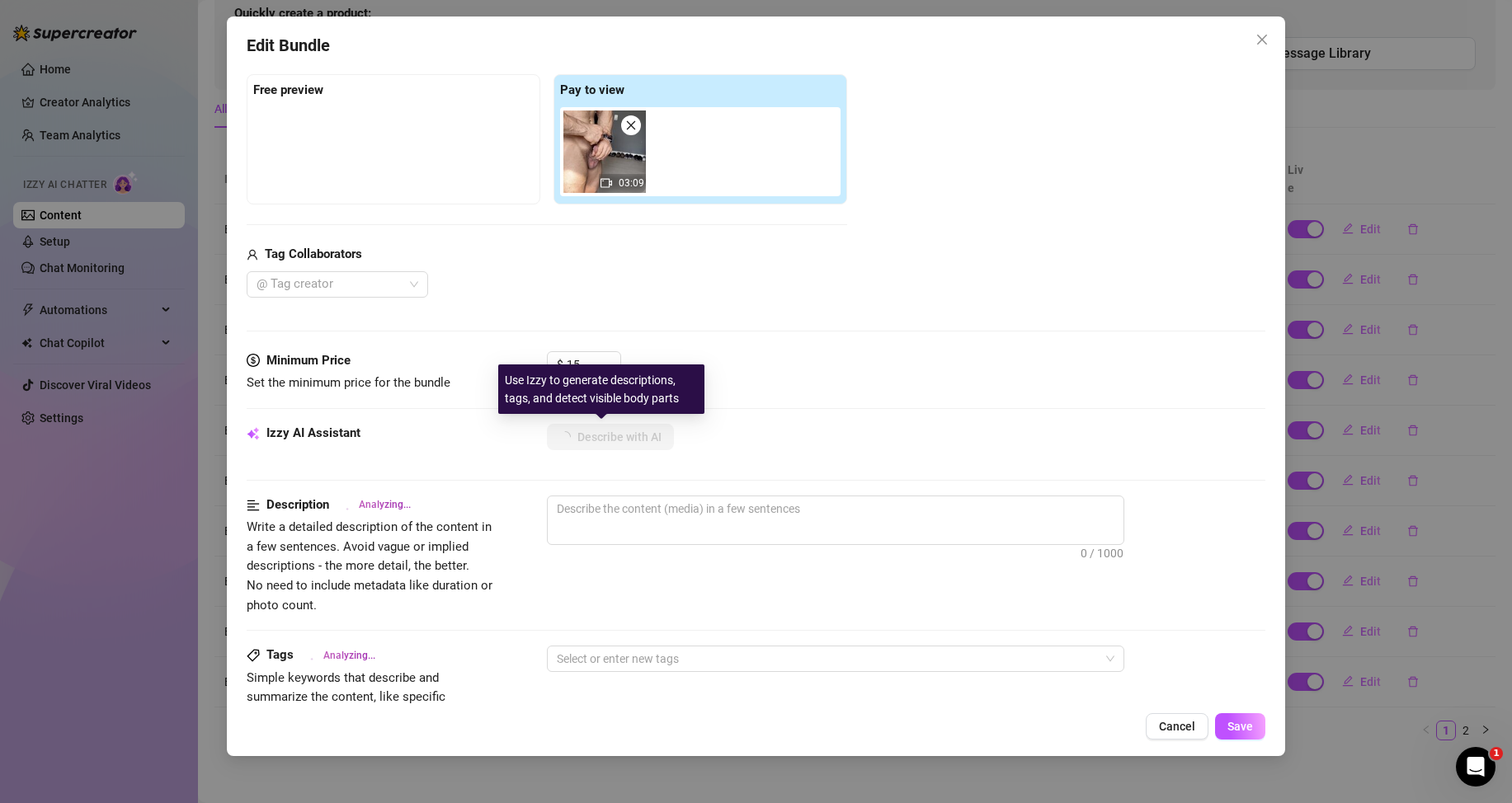
scroll to position [578, 0]
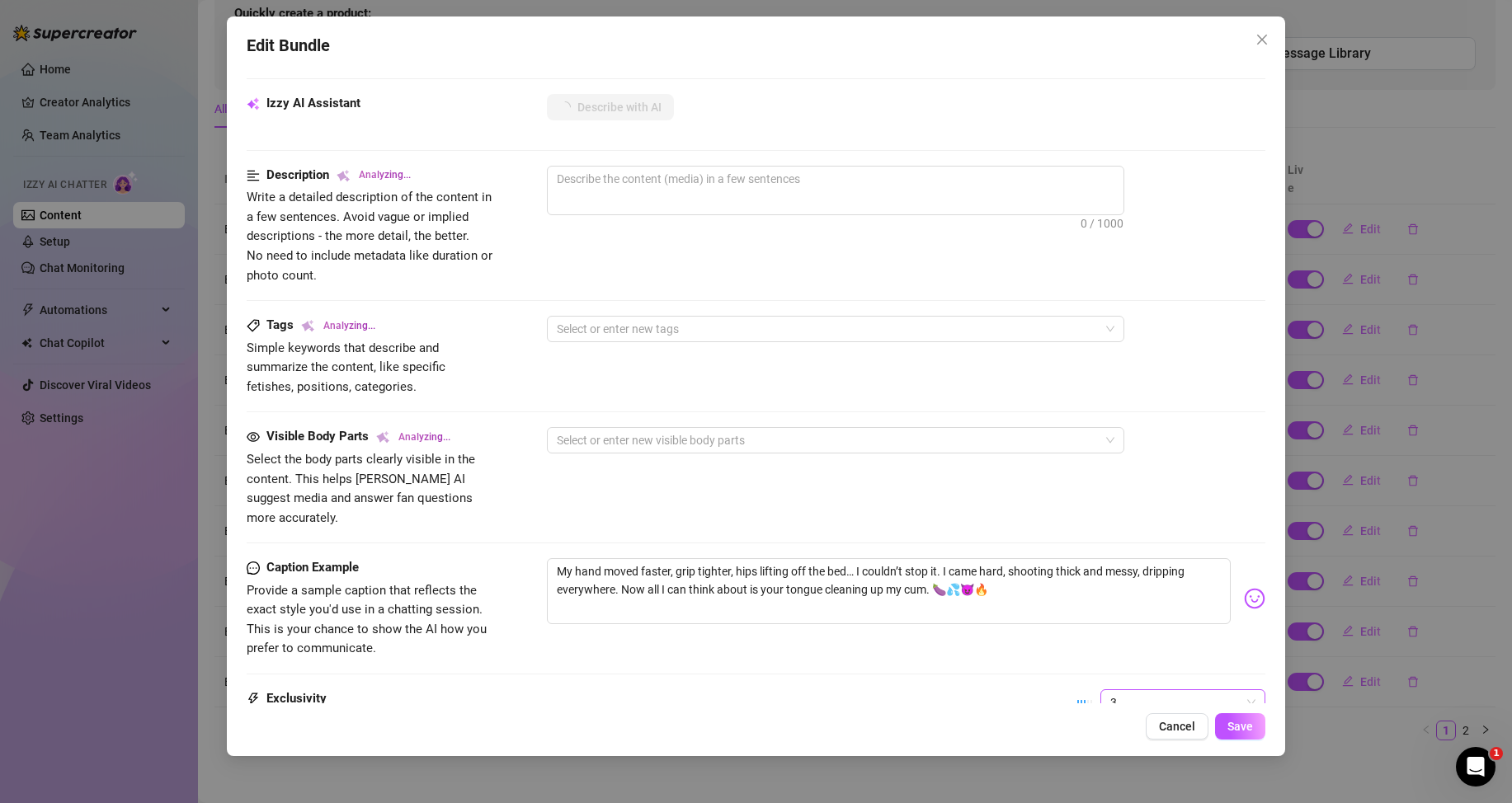
click at [1115, 690] on span "3" at bounding box center [1183, 702] width 145 height 24
click at [1119, 548] on div "1 - Least Exclusive" at bounding box center [1169, 544] width 139 height 19
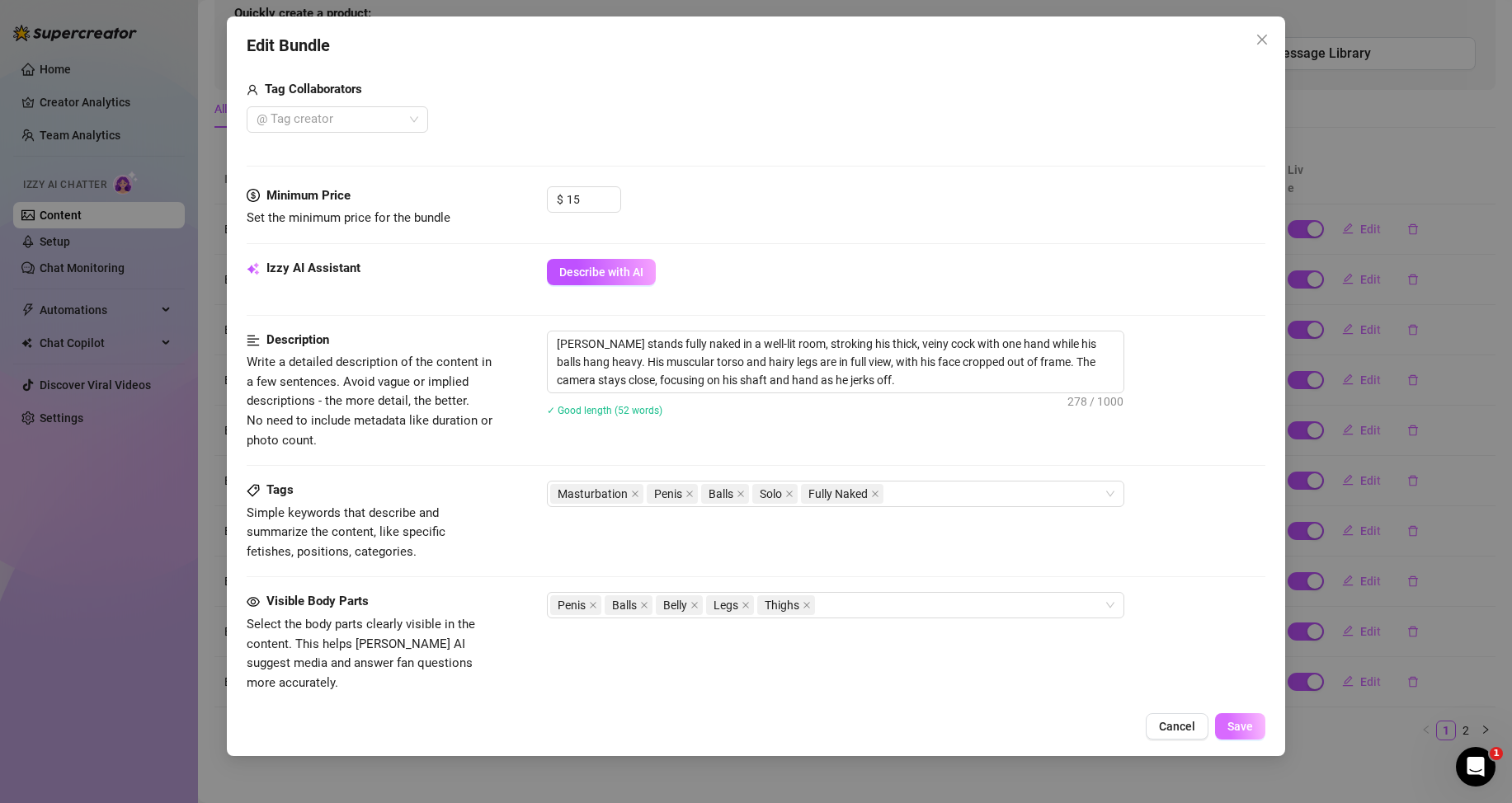
click at [1229, 731] on span "Save" at bounding box center [1241, 727] width 25 height 14
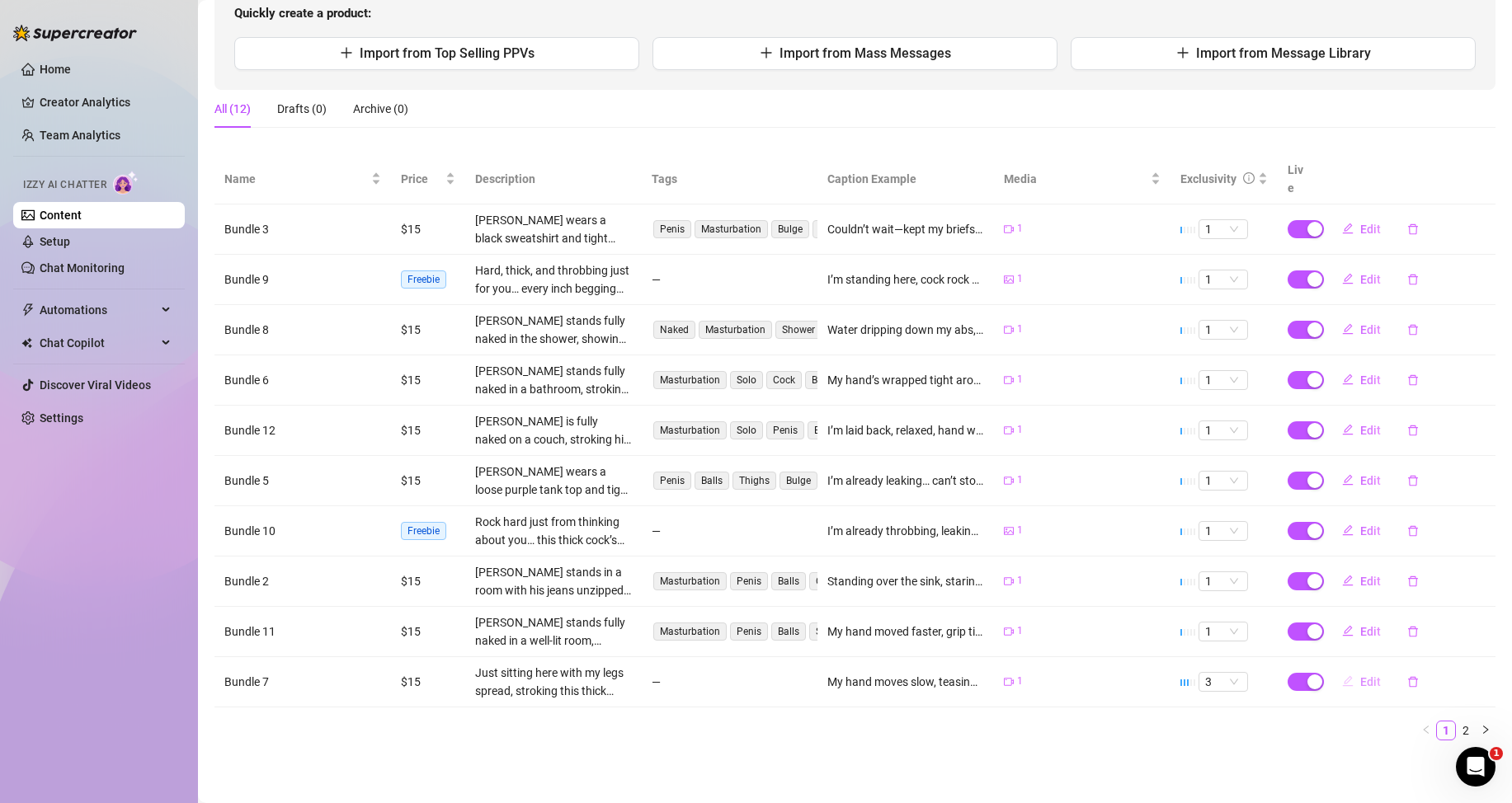
click at [1361, 680] on span "Edit" at bounding box center [1370, 682] width 20 height 14
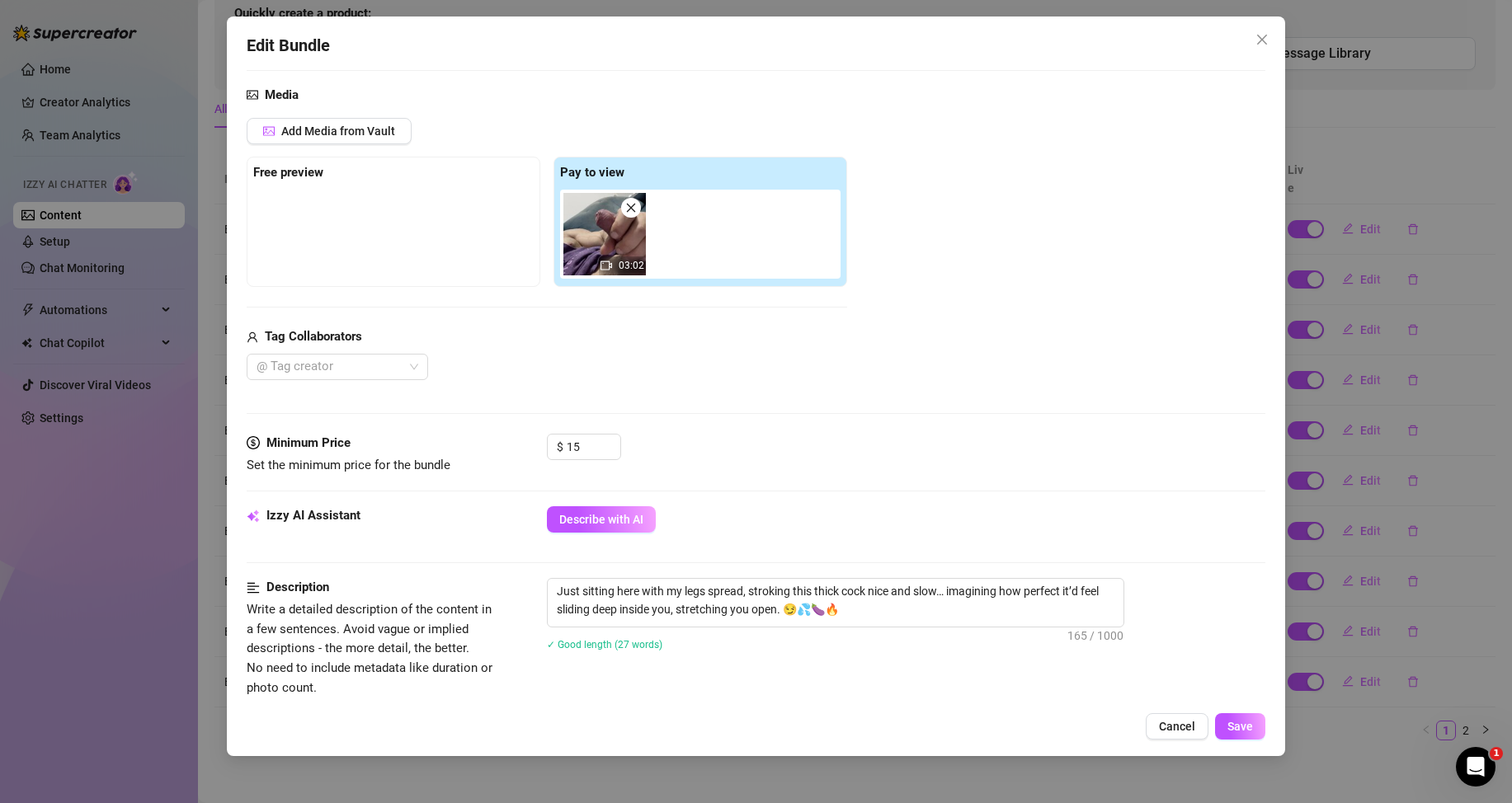
scroll to position [248, 0]
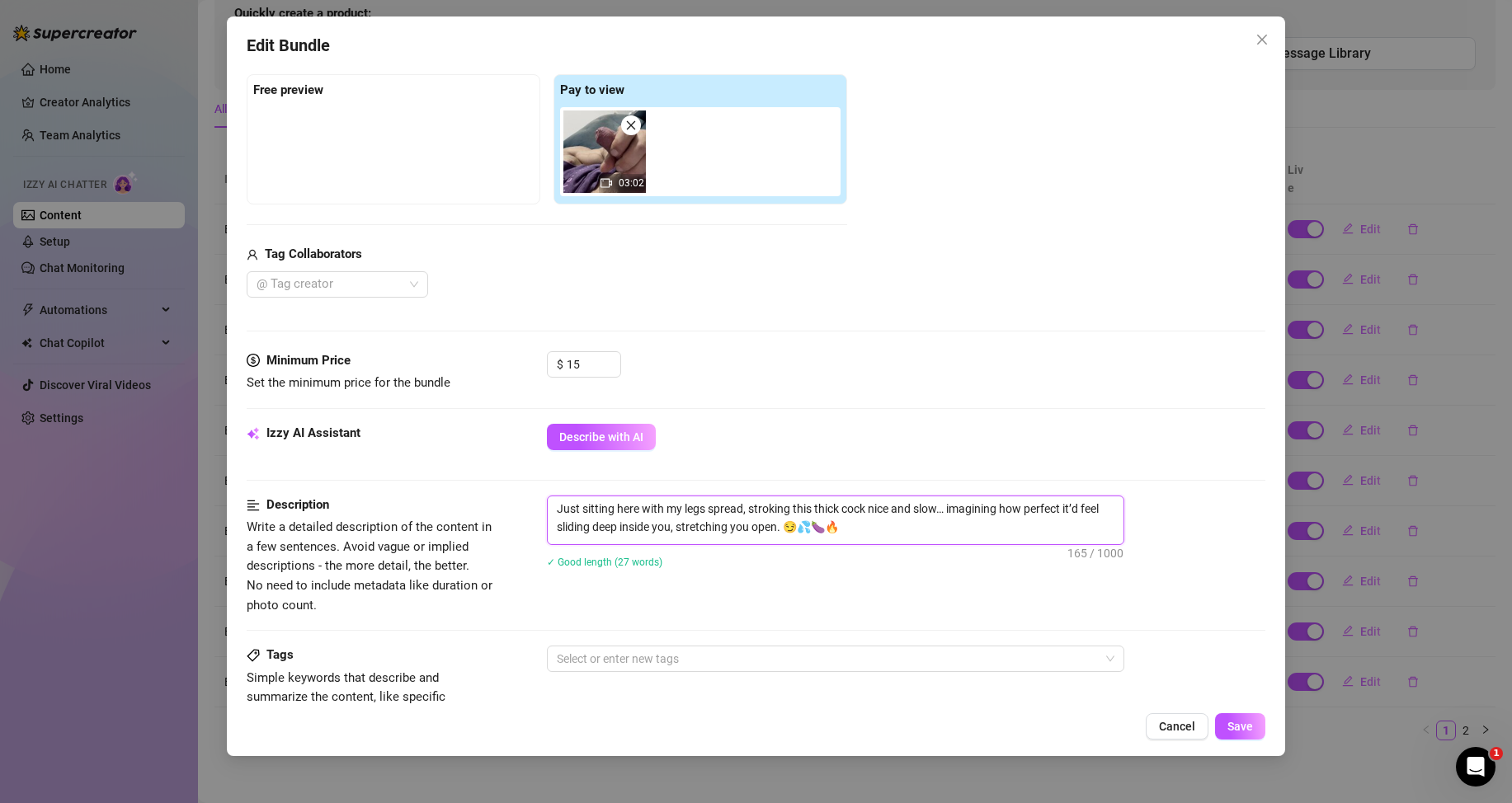
drag, startPoint x: 860, startPoint y: 530, endPoint x: 548, endPoint y: 506, distance: 312.9
click at [548, 506] on textarea "Just sitting here with my legs spread, stroking this thick cock nice and slow… …" at bounding box center [836, 518] width 576 height 43
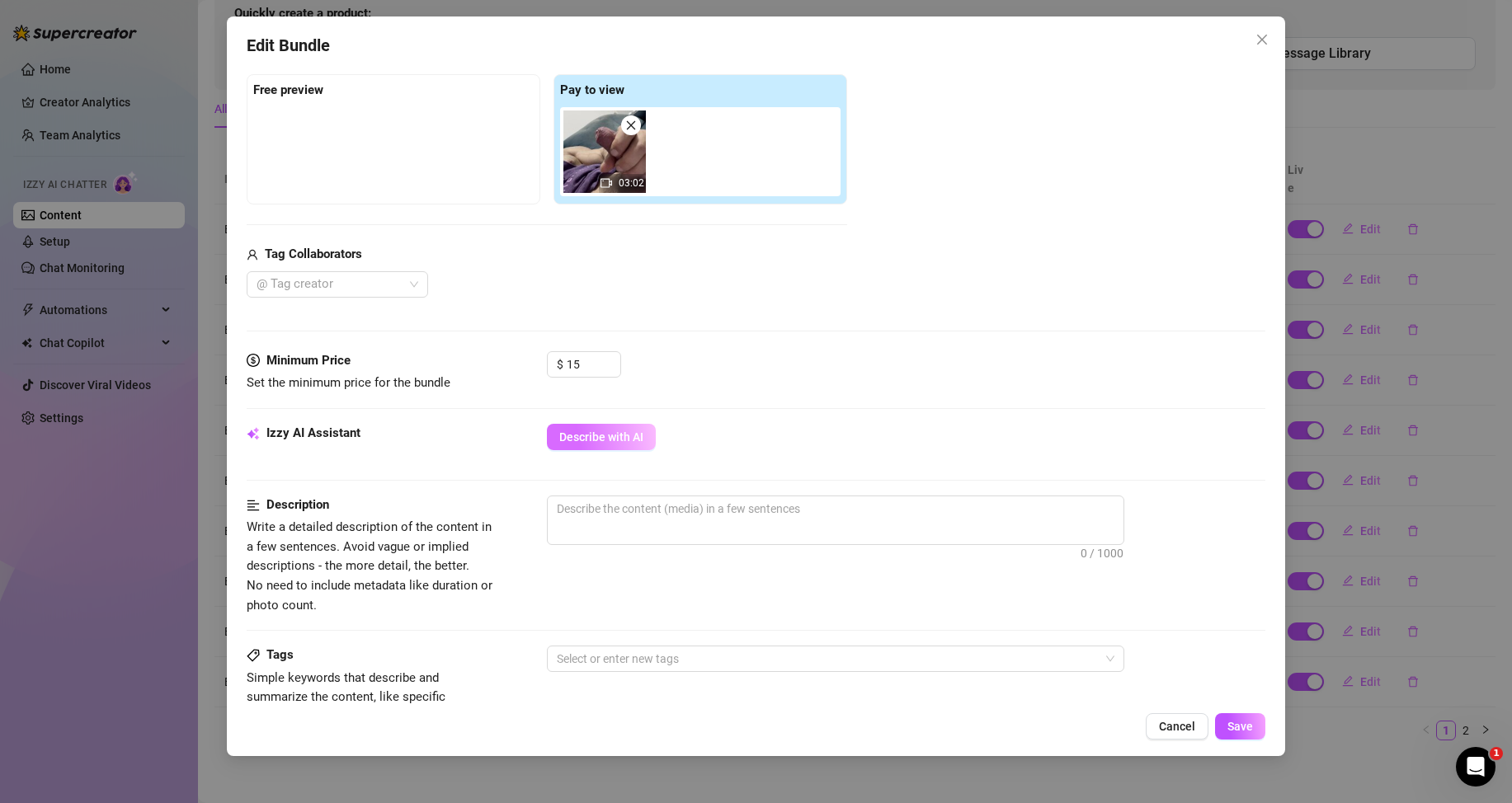
click at [607, 445] on button "Describe with AI" at bounding box center [601, 436] width 109 height 26
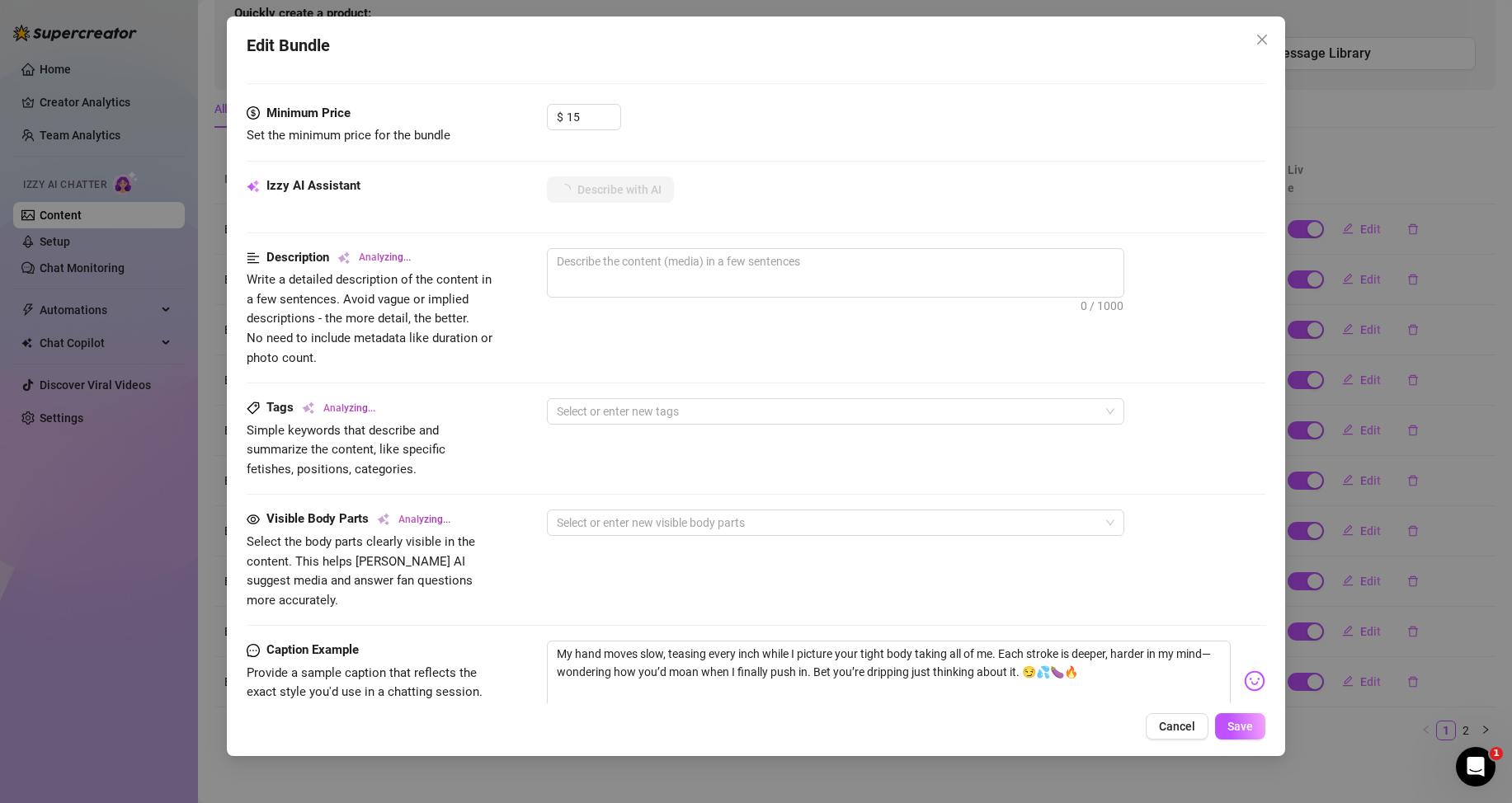
scroll to position [743, 0]
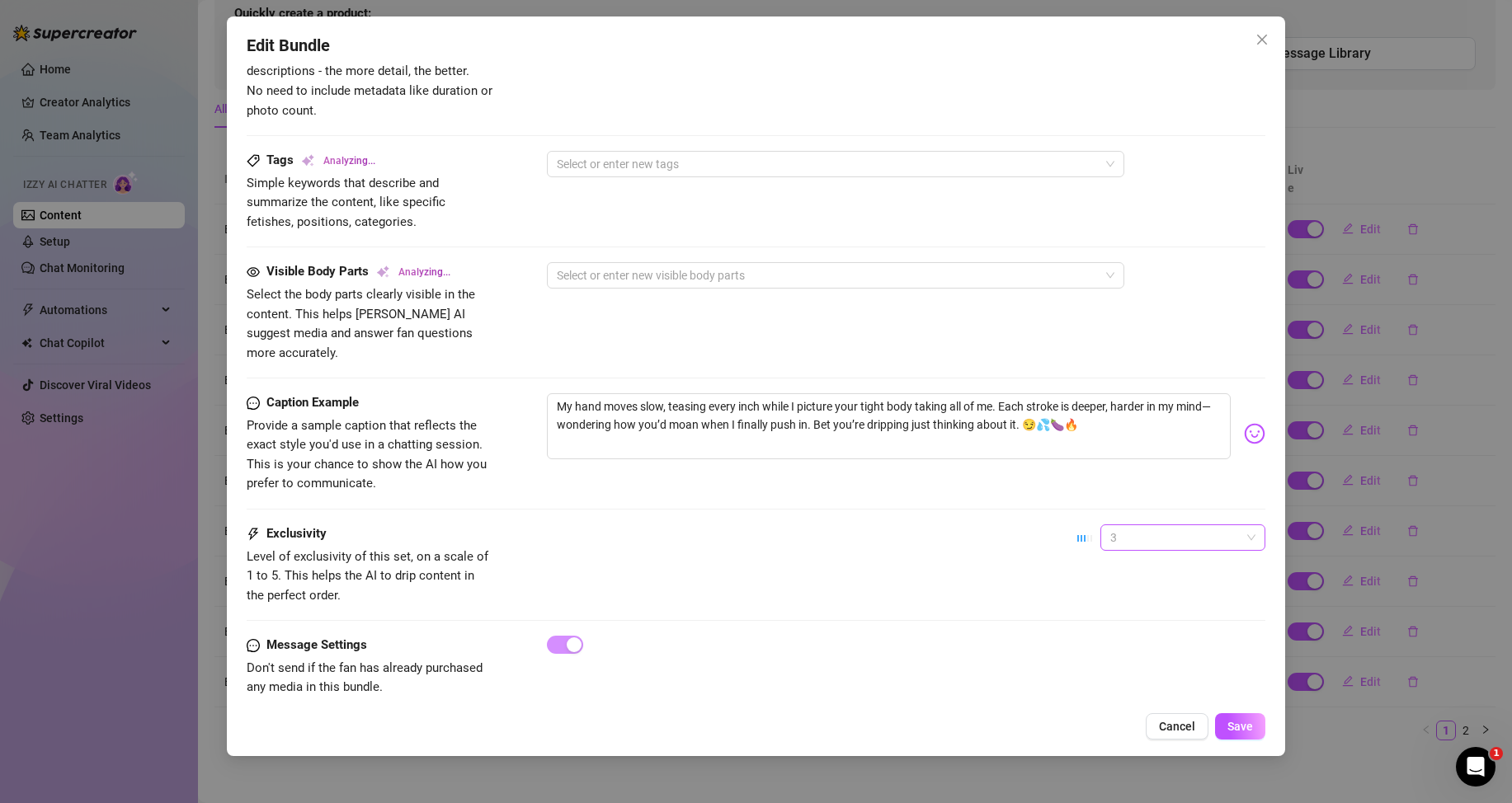
click at [1136, 525] on span "3" at bounding box center [1183, 537] width 145 height 24
click at [1125, 545] on div "1 - Least Exclusive" at bounding box center [1169, 550] width 139 height 19
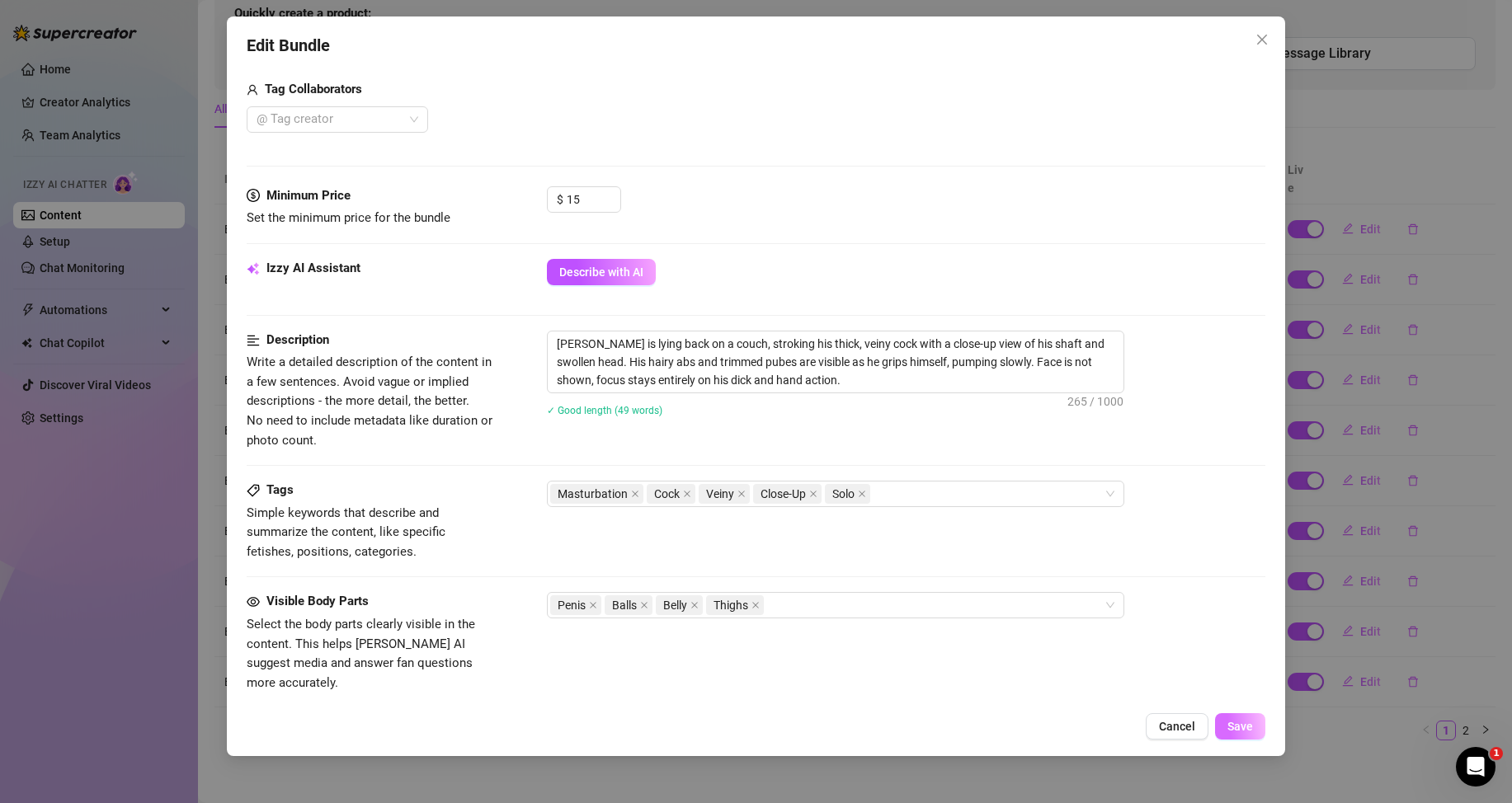
click at [1253, 723] on span "Save" at bounding box center [1241, 727] width 25 height 14
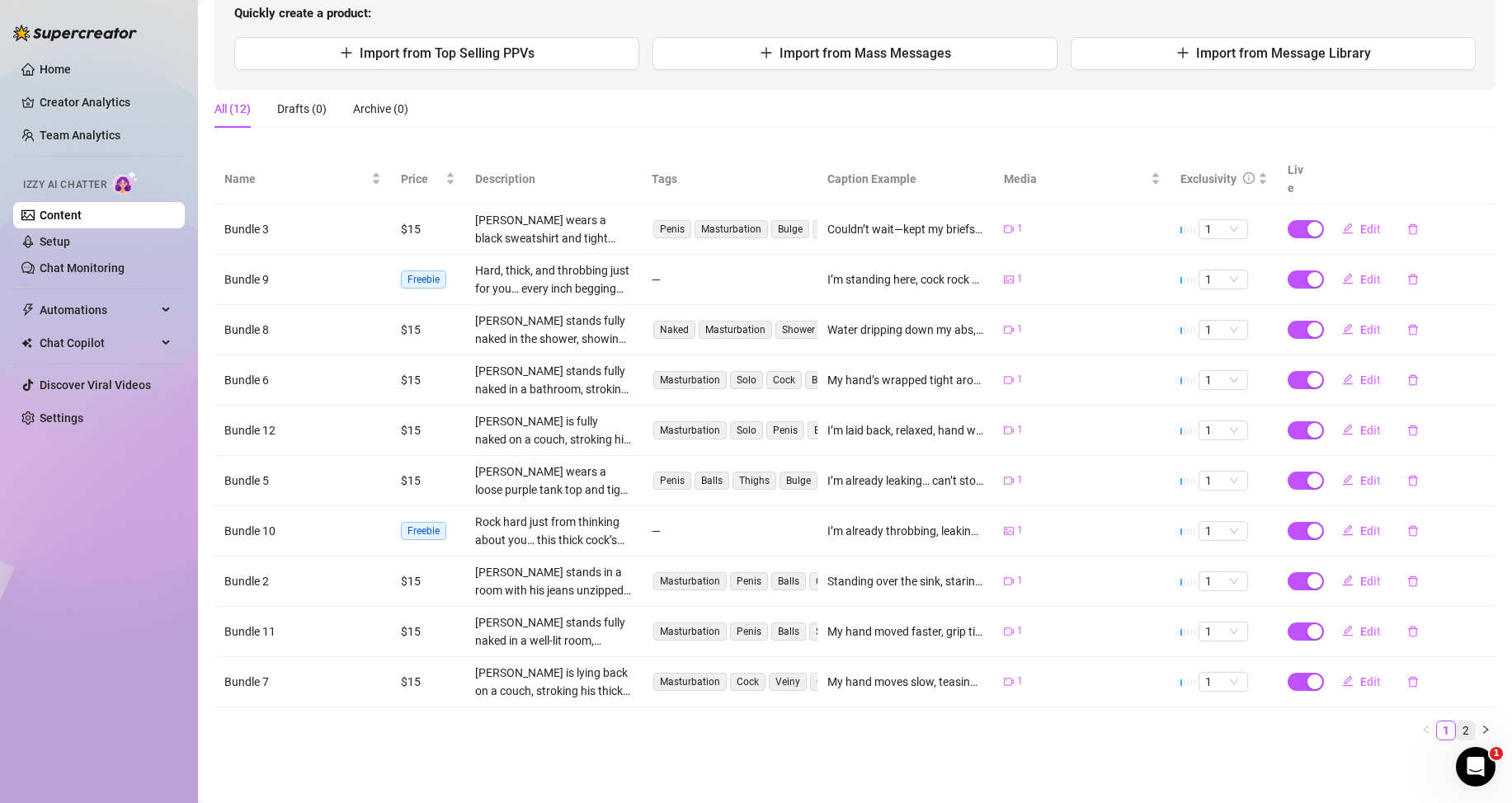
click at [1457, 733] on link "2" at bounding box center [1466, 731] width 19 height 19
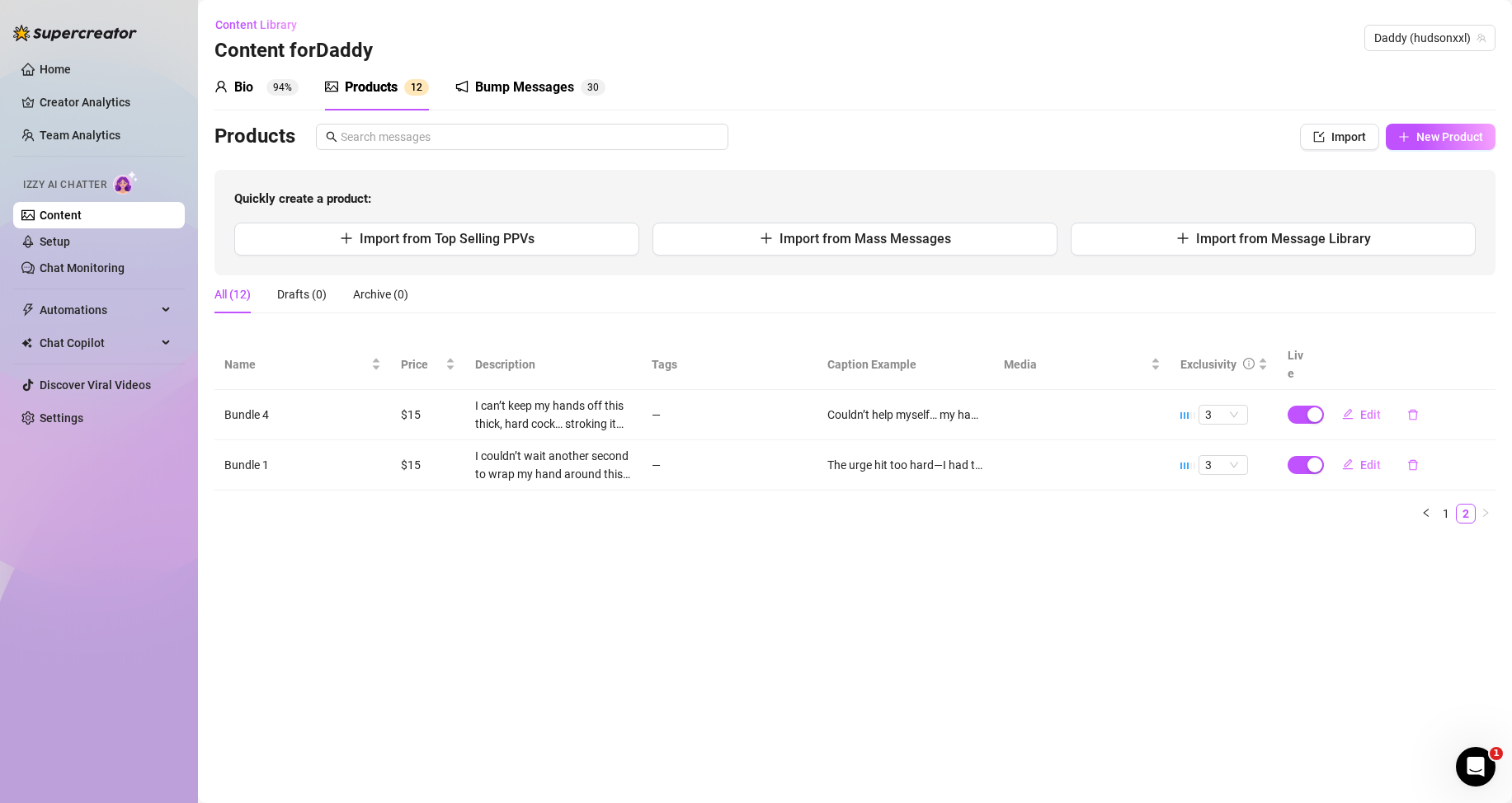
scroll to position [0, 0]
click at [1360, 419] on button "Edit" at bounding box center [1362, 415] width 65 height 26
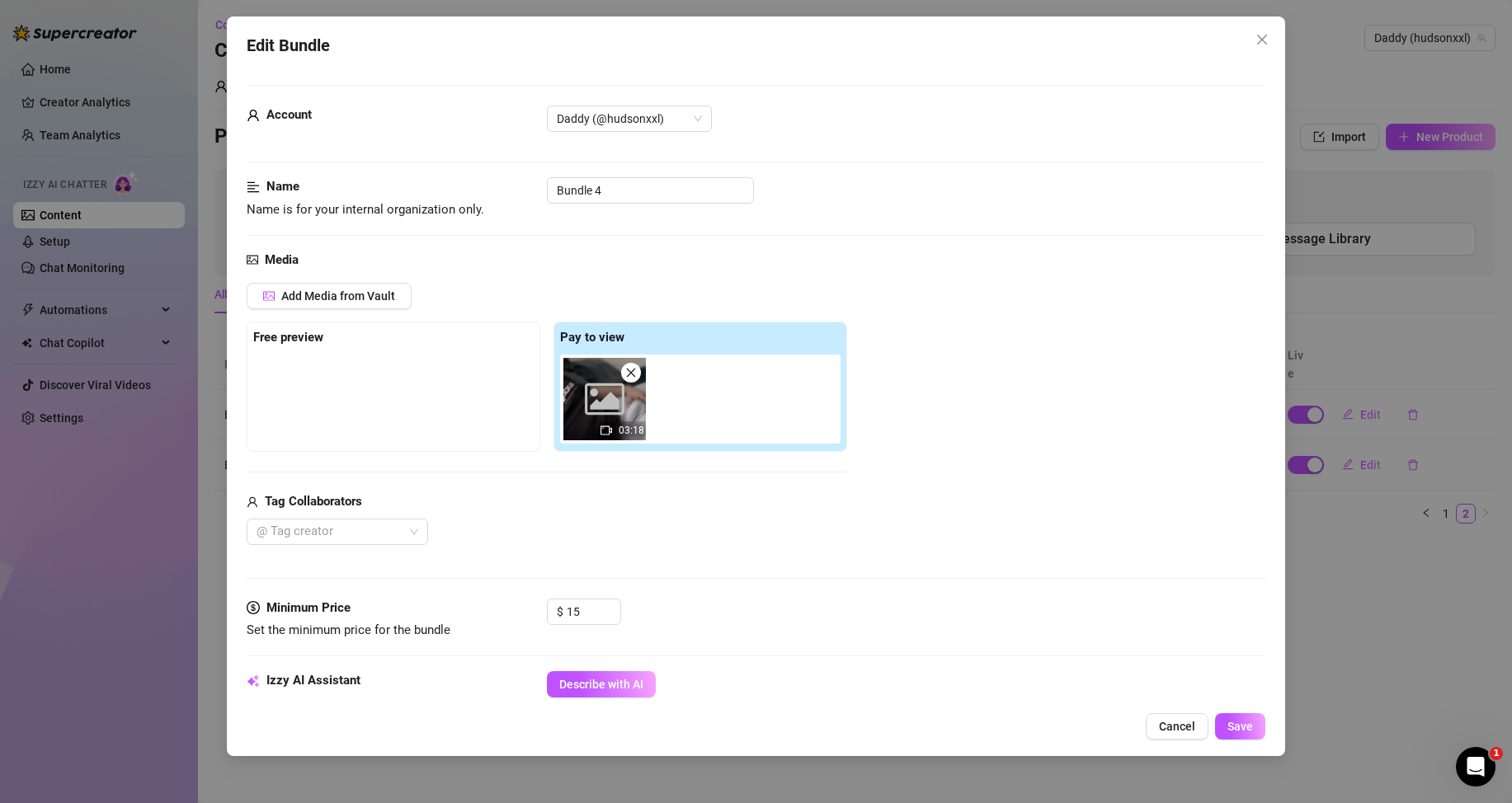
scroll to position [248, 0]
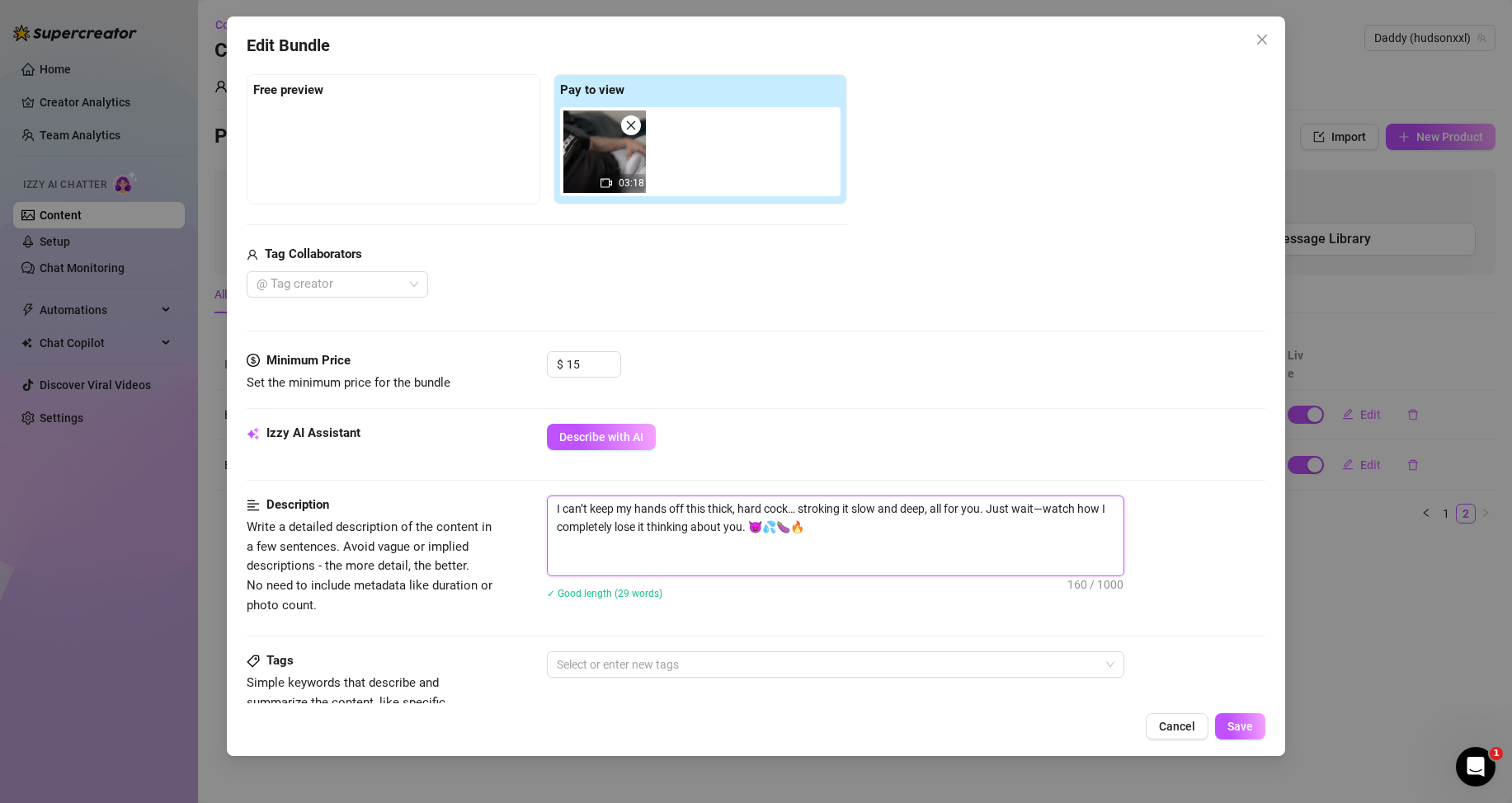
drag, startPoint x: 824, startPoint y: 534, endPoint x: 541, endPoint y: 505, distance: 284.5
click at [541, 505] on div "Description Write a detailed description of the content in a few sentences. Avo…" at bounding box center [756, 558] width 1019 height 125
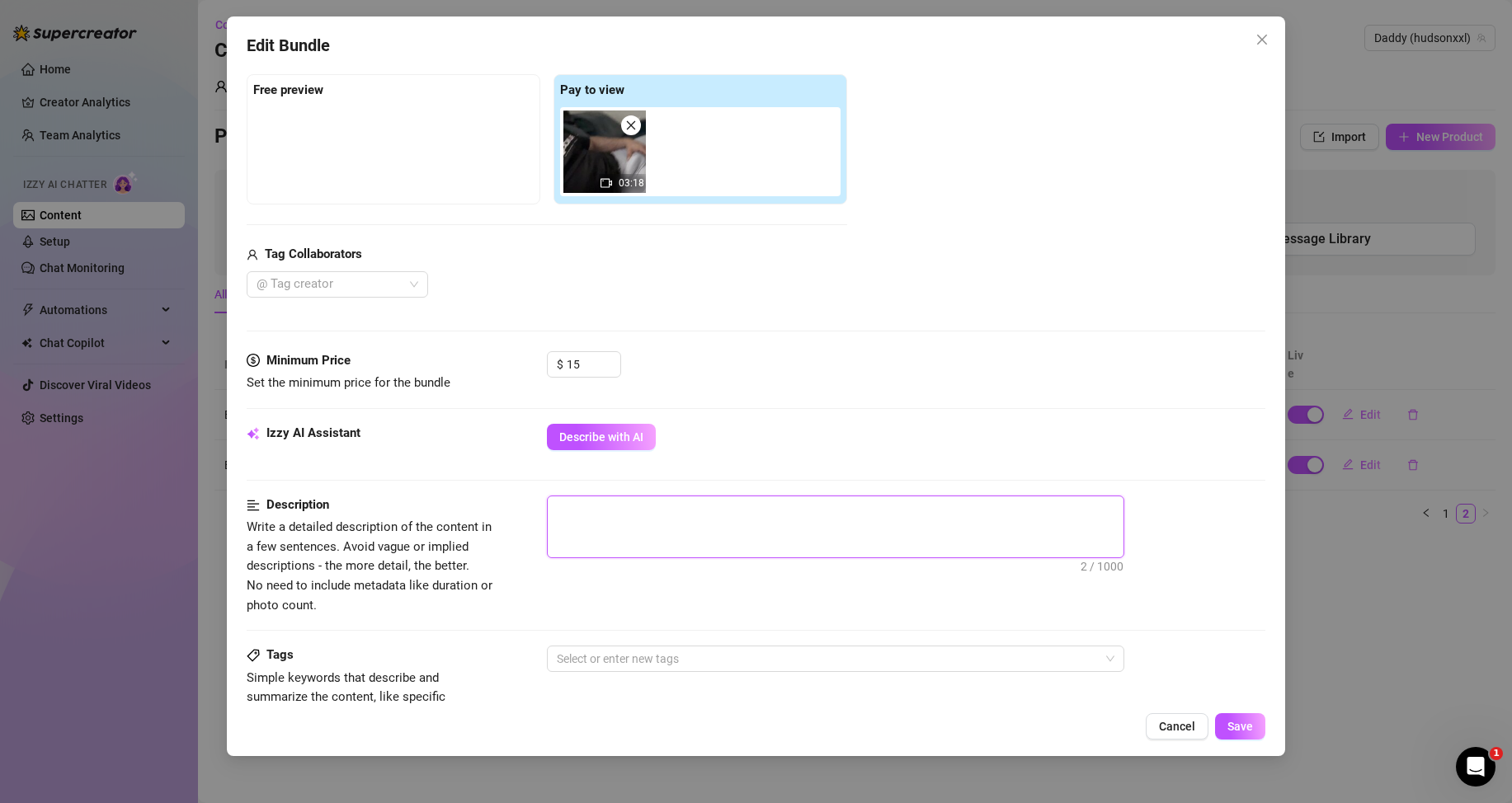
click at [565, 546] on textarea at bounding box center [836, 527] width 576 height 61
click at [628, 434] on span "Describe with AI" at bounding box center [601, 437] width 84 height 14
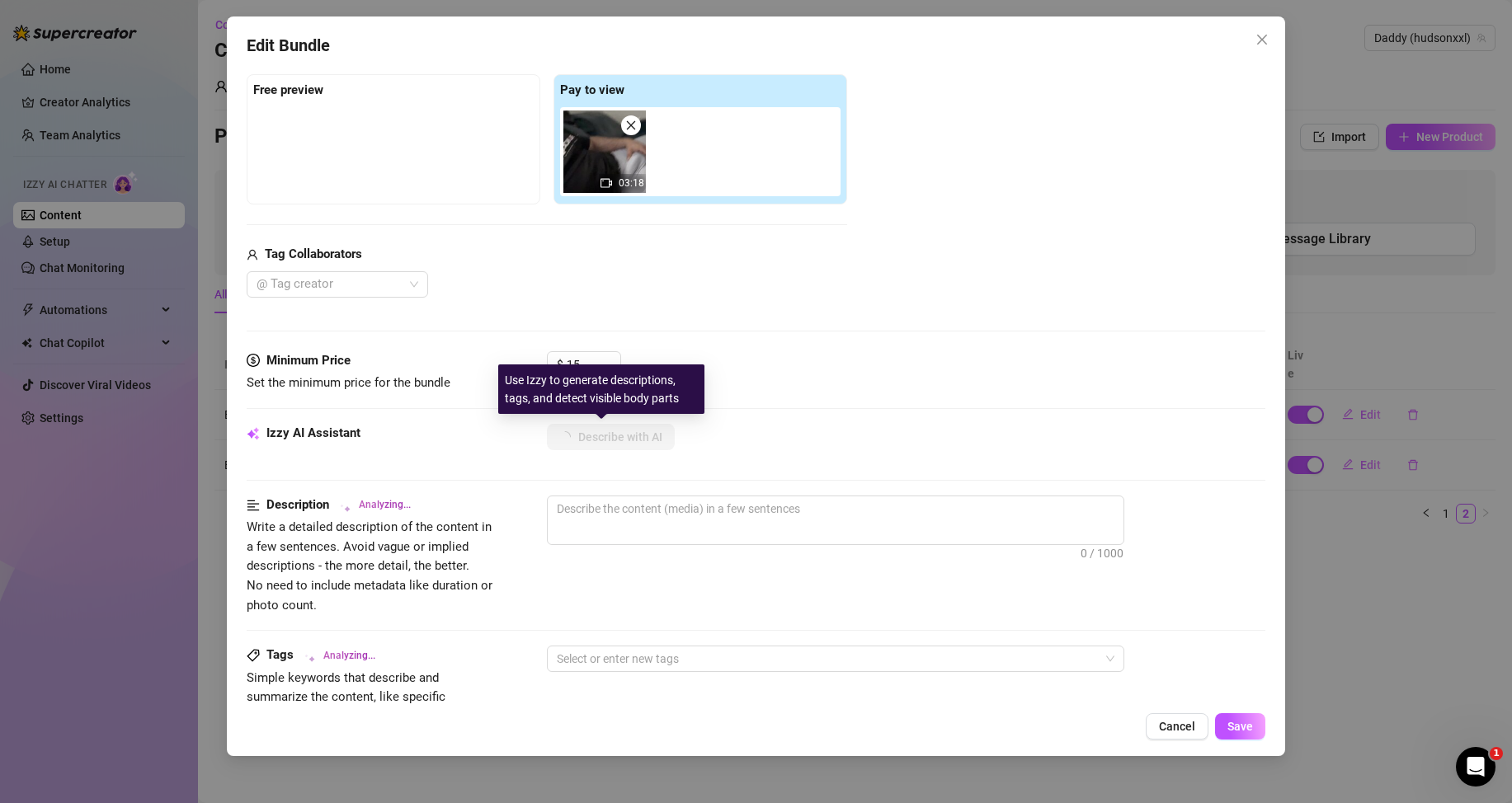
scroll to position [578, 0]
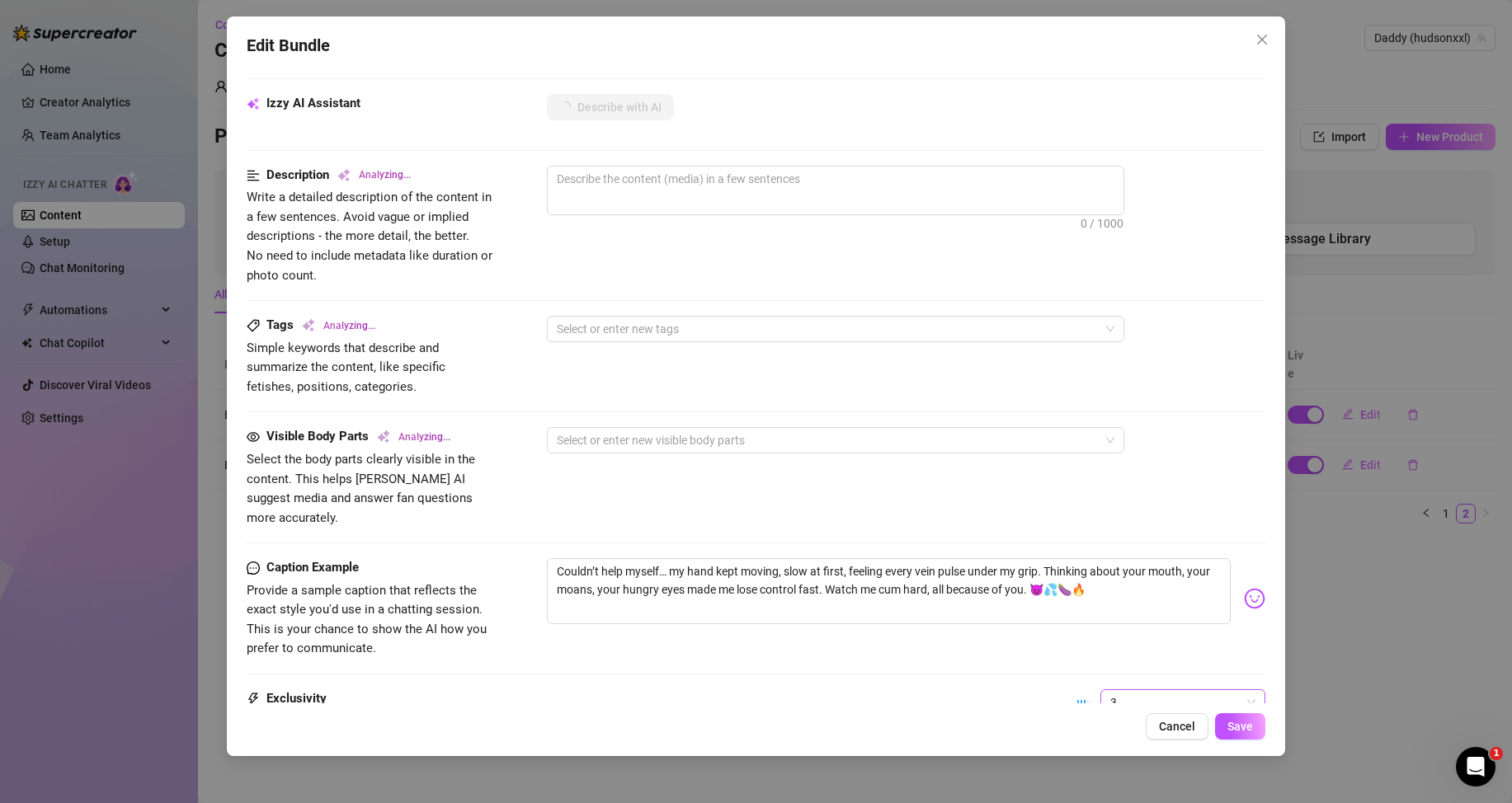
click at [1154, 690] on span "3" at bounding box center [1183, 702] width 145 height 24
click at [1137, 540] on div "1 - Least Exclusive" at bounding box center [1169, 544] width 139 height 19
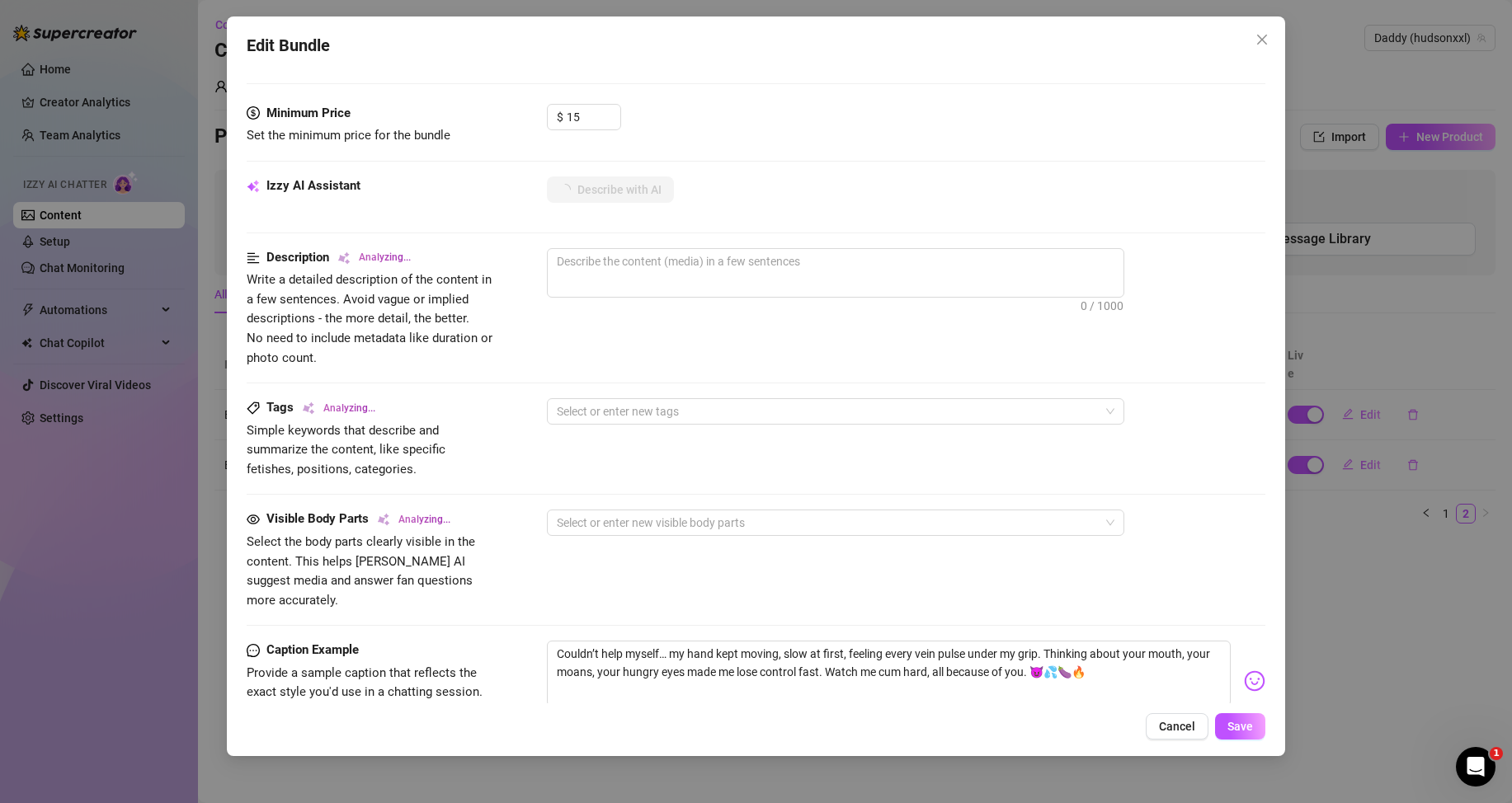
scroll to position [330, 0]
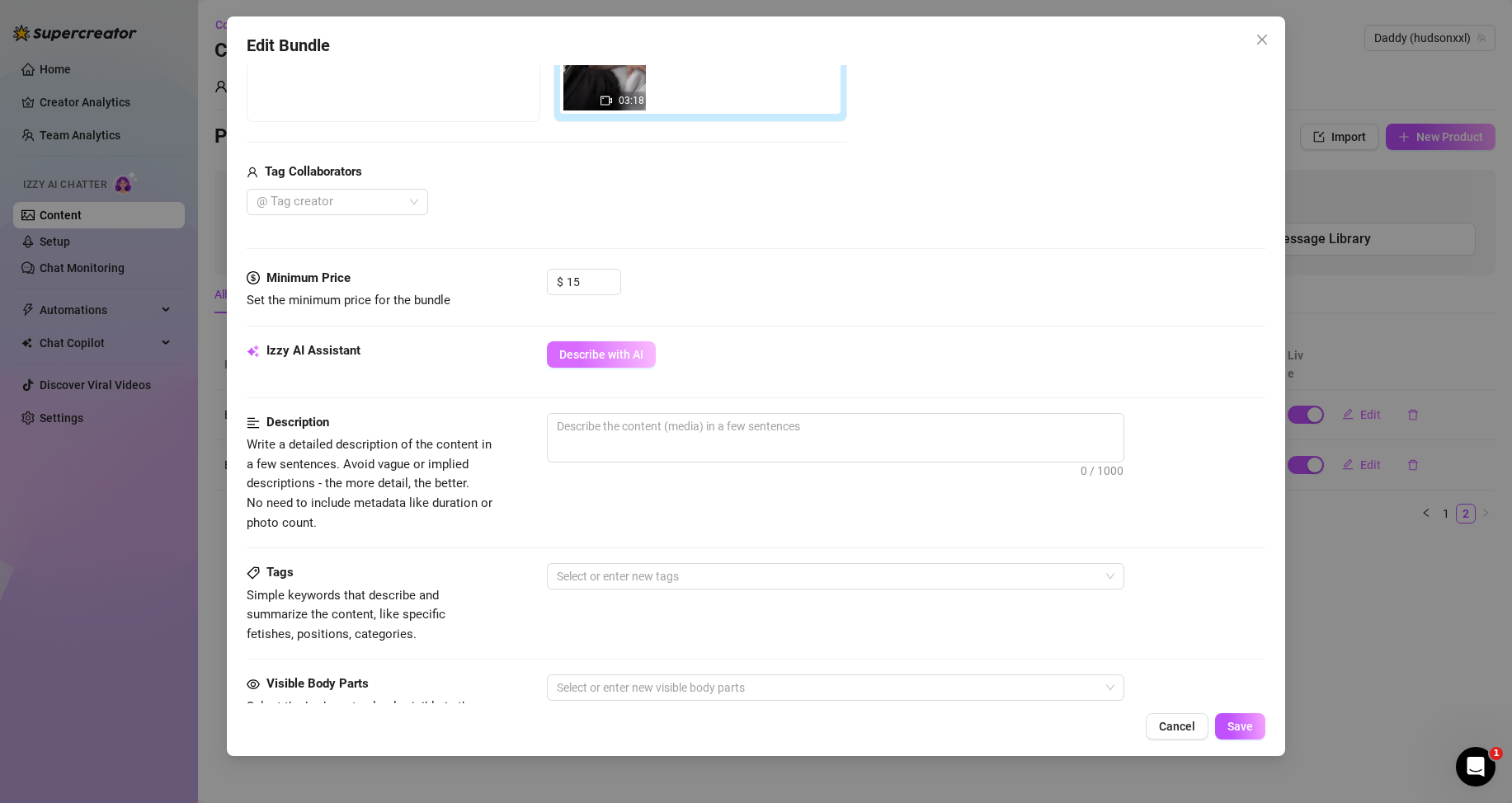
click at [633, 349] on span "Describe with AI" at bounding box center [601, 355] width 84 height 14
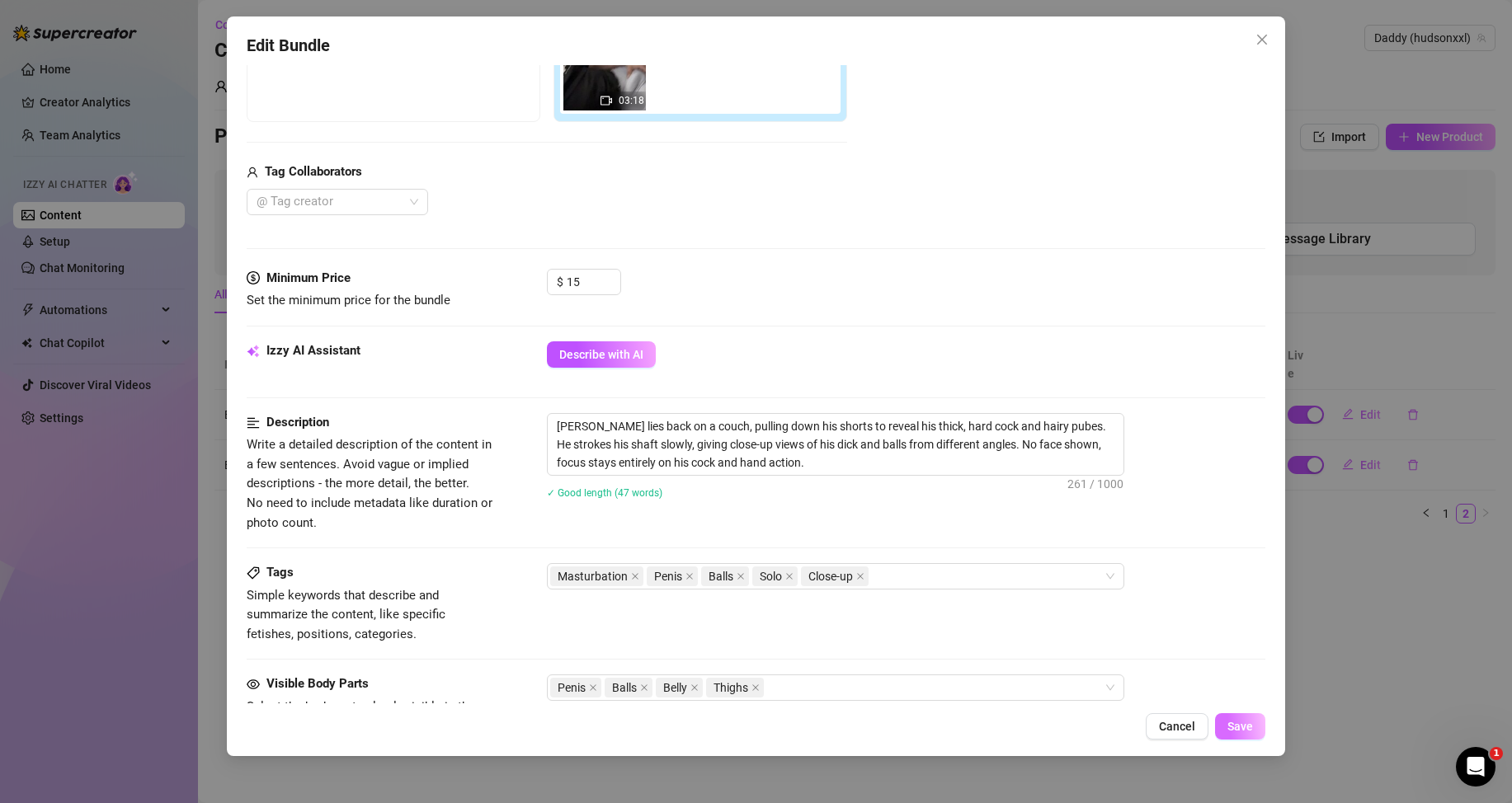
click at [1240, 720] on span "Save" at bounding box center [1241, 727] width 25 height 14
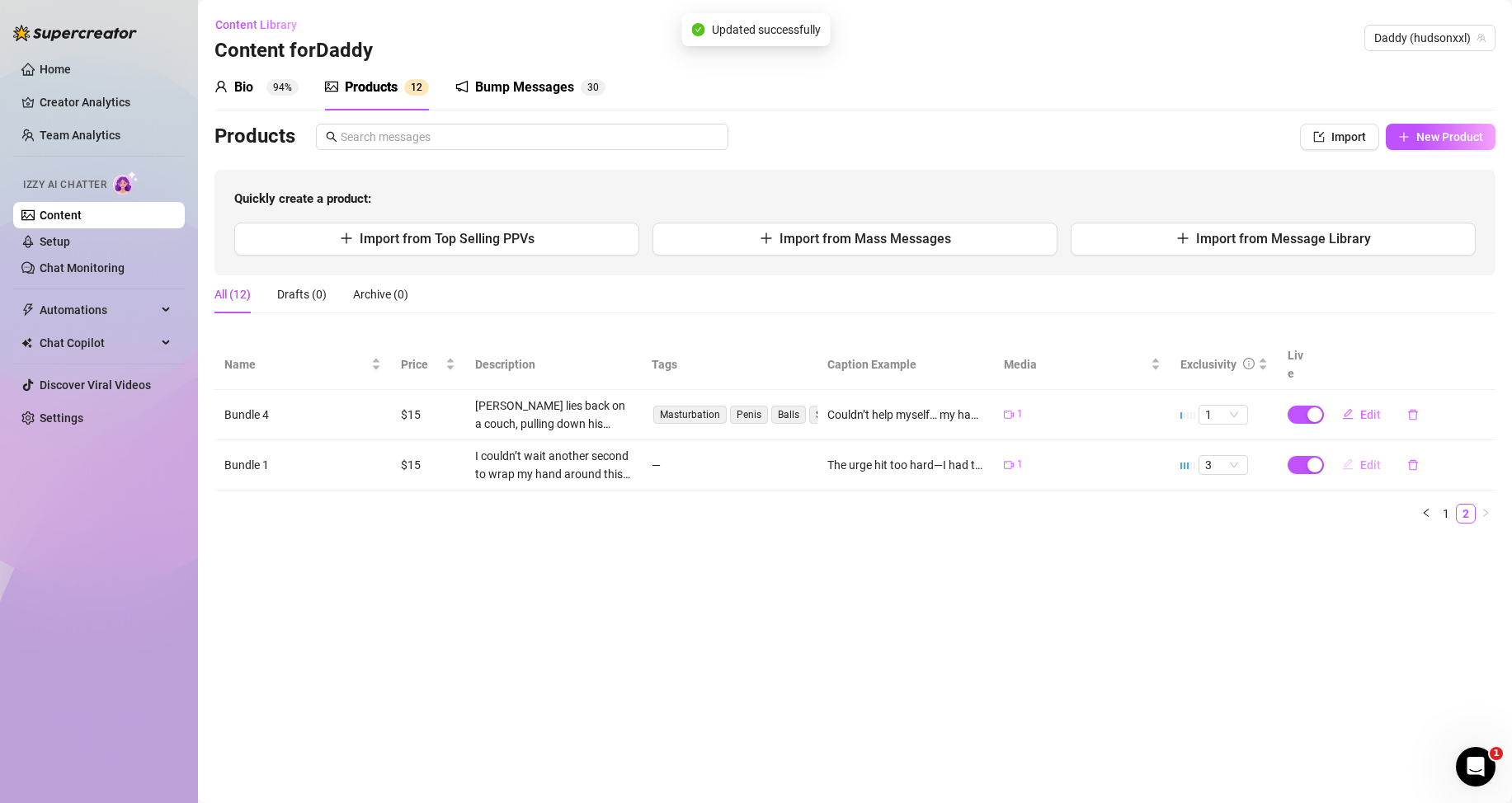
click at [1368, 465] on span "Edit" at bounding box center [1370, 465] width 20 height 14
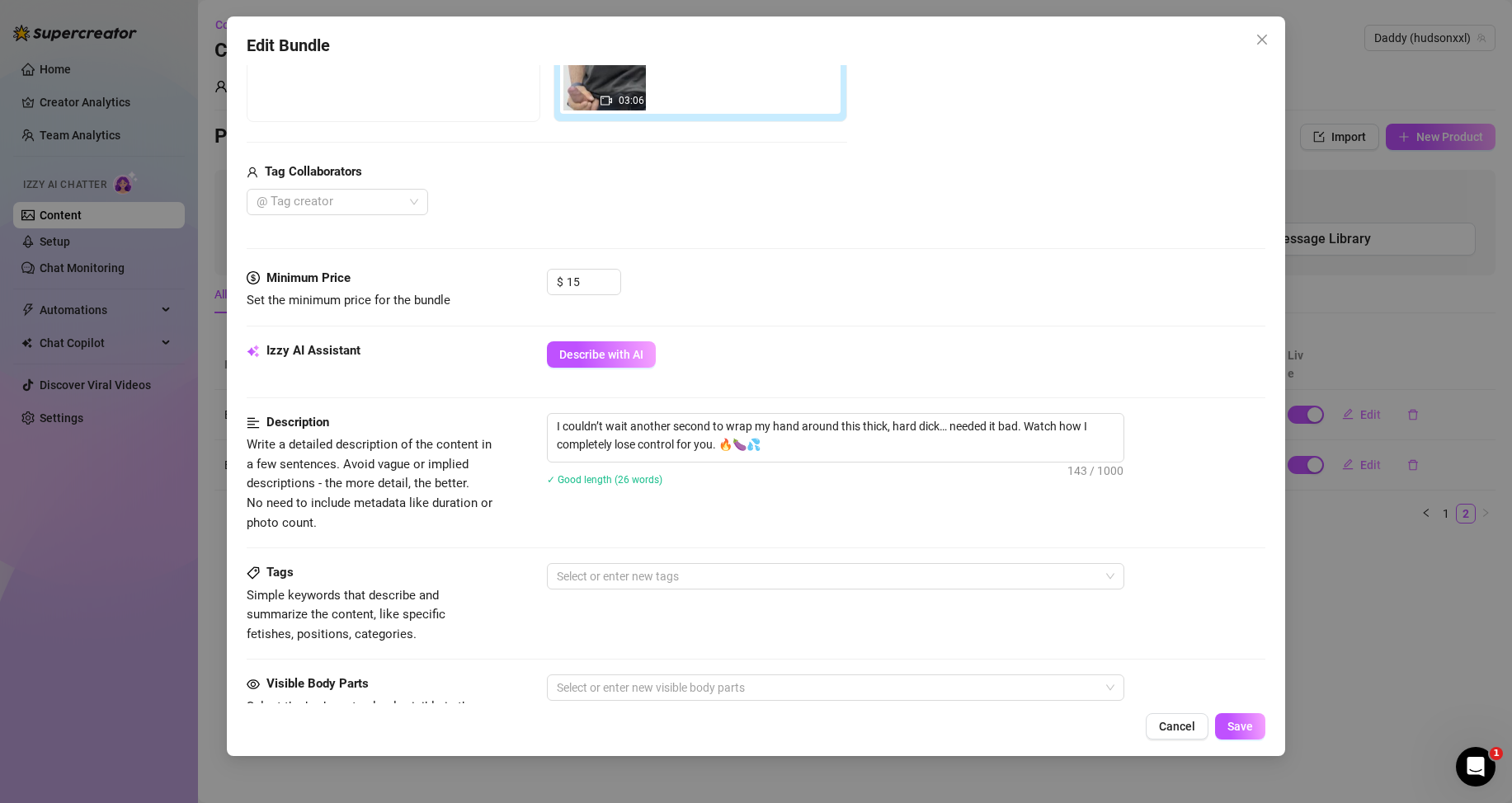
scroll to position [495, 0]
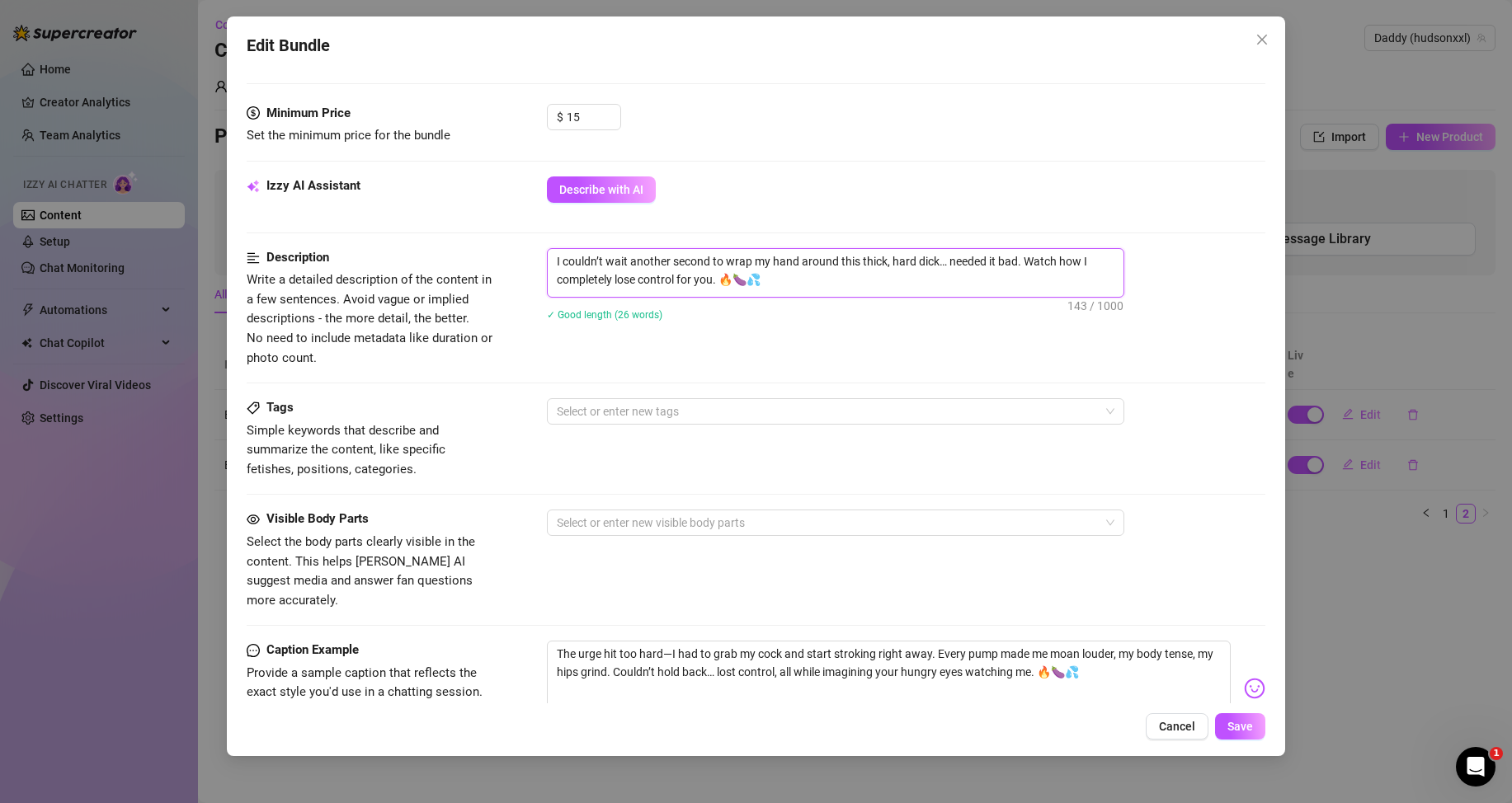
drag, startPoint x: 795, startPoint y: 274, endPoint x: 541, endPoint y: 243, distance: 255.9
click at [541, 243] on form "Account Daddy (@hudsonxxl) Name Name is for your internal organization only. Bu…" at bounding box center [756, 283] width 1019 height 1385
type textarea "Describe the content (media) in a few sentences"
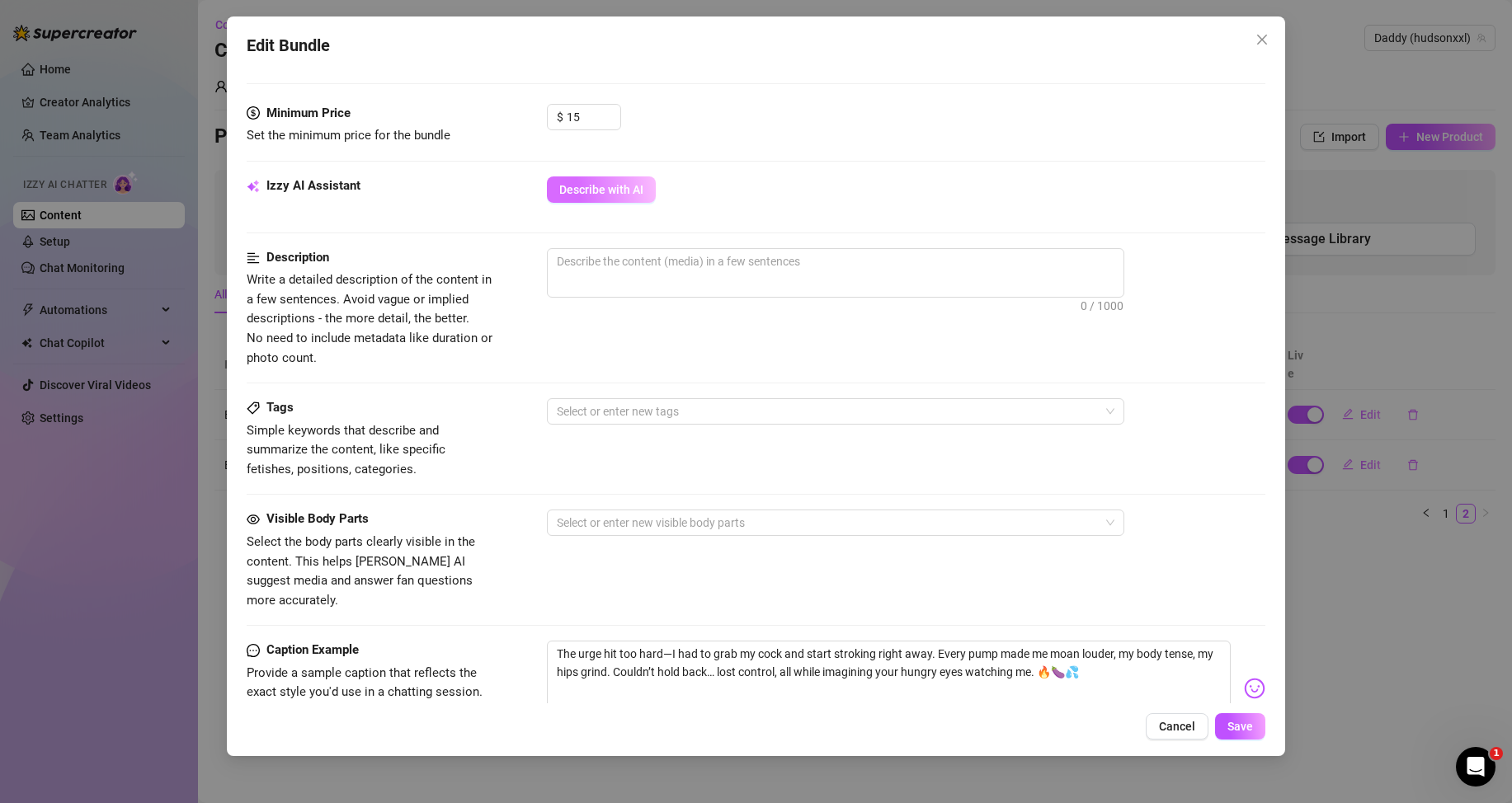
click at [642, 202] on button "Describe with AI" at bounding box center [601, 189] width 109 height 26
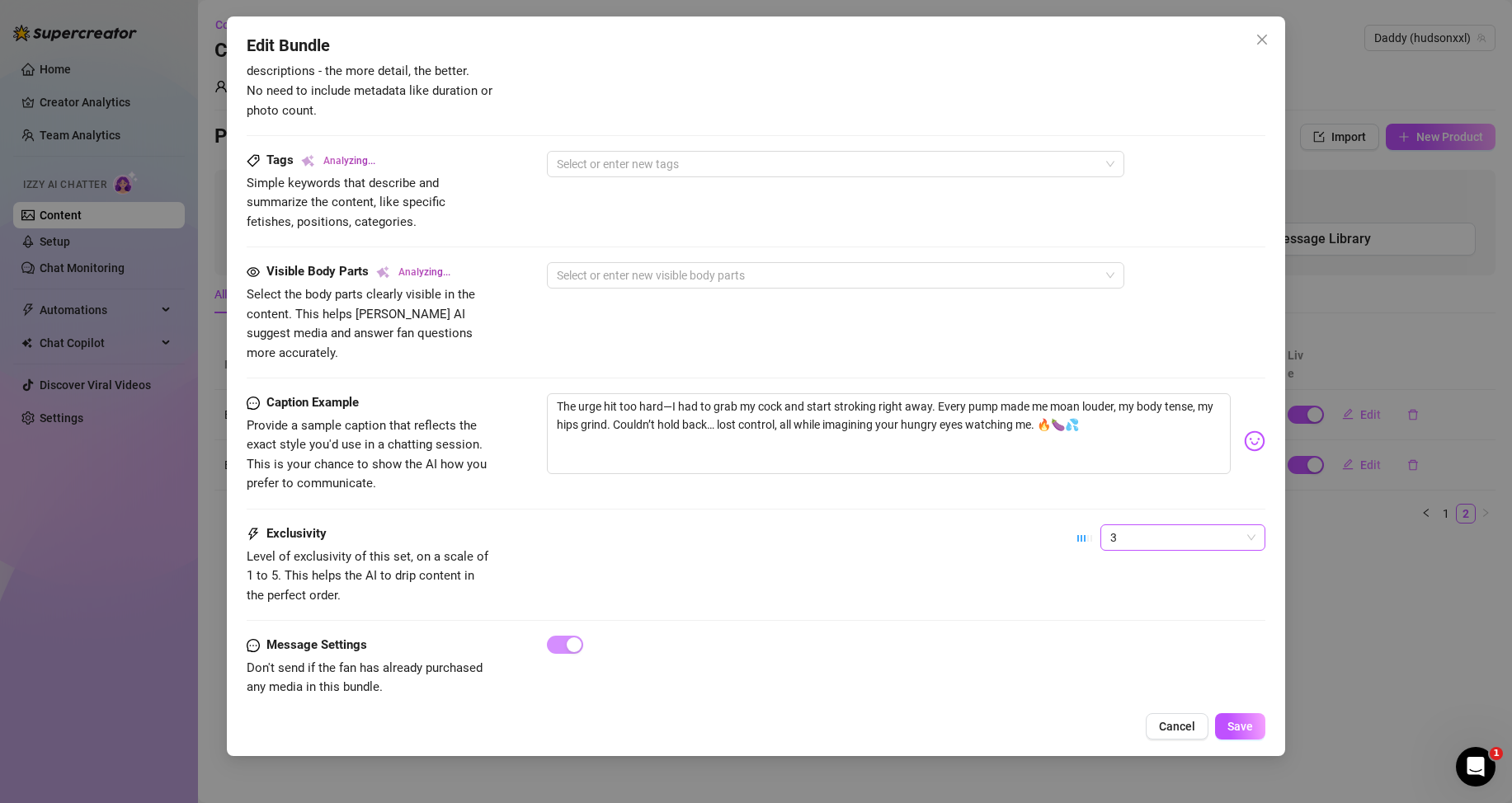
click at [1144, 525] on span "3" at bounding box center [1183, 537] width 145 height 24
click at [1117, 548] on div "1 - Least Exclusive" at bounding box center [1169, 550] width 139 height 19
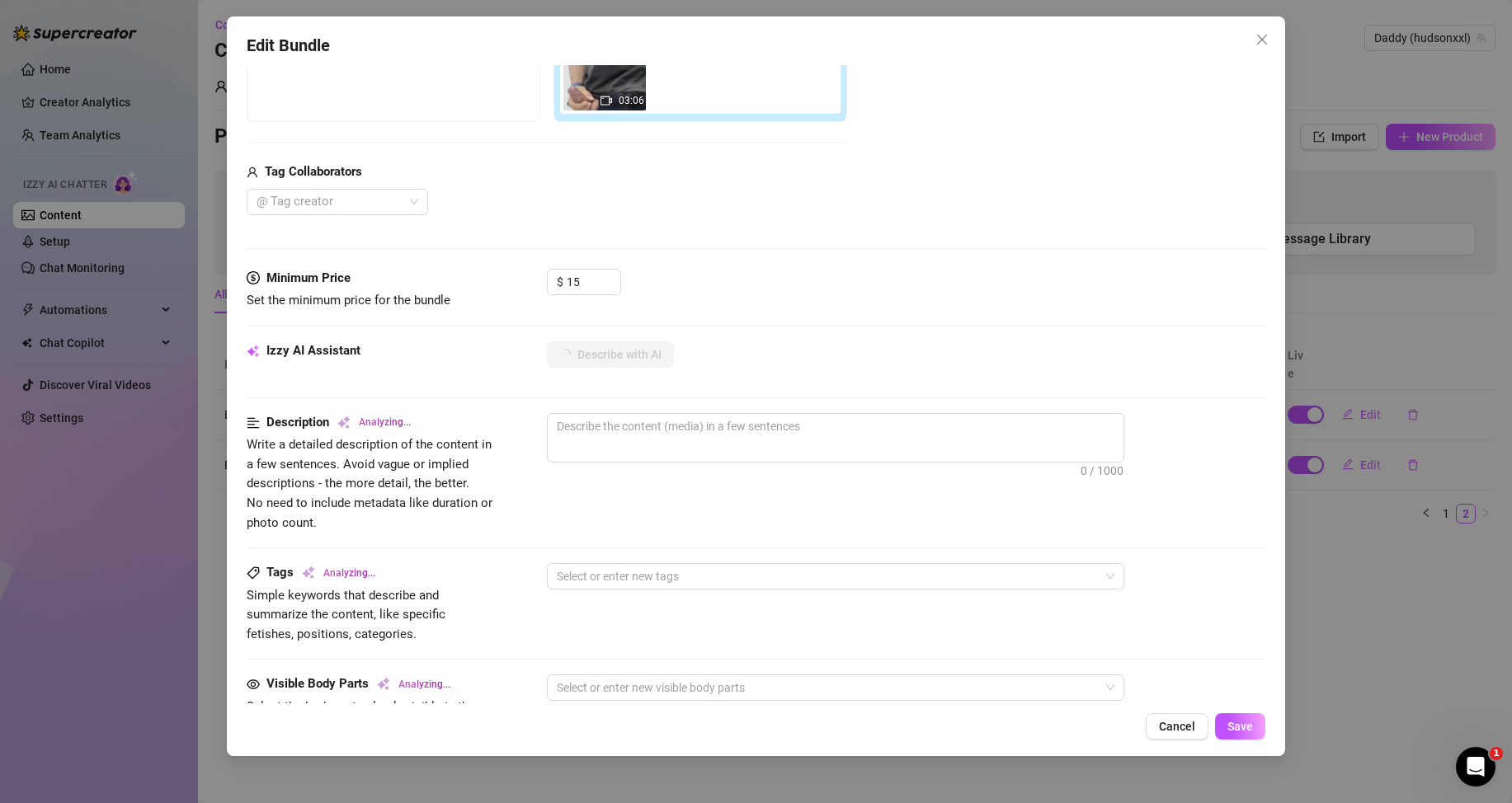
type textarea "Hudson"
type textarea "Hudson stands"
type textarea "Hudson stands in"
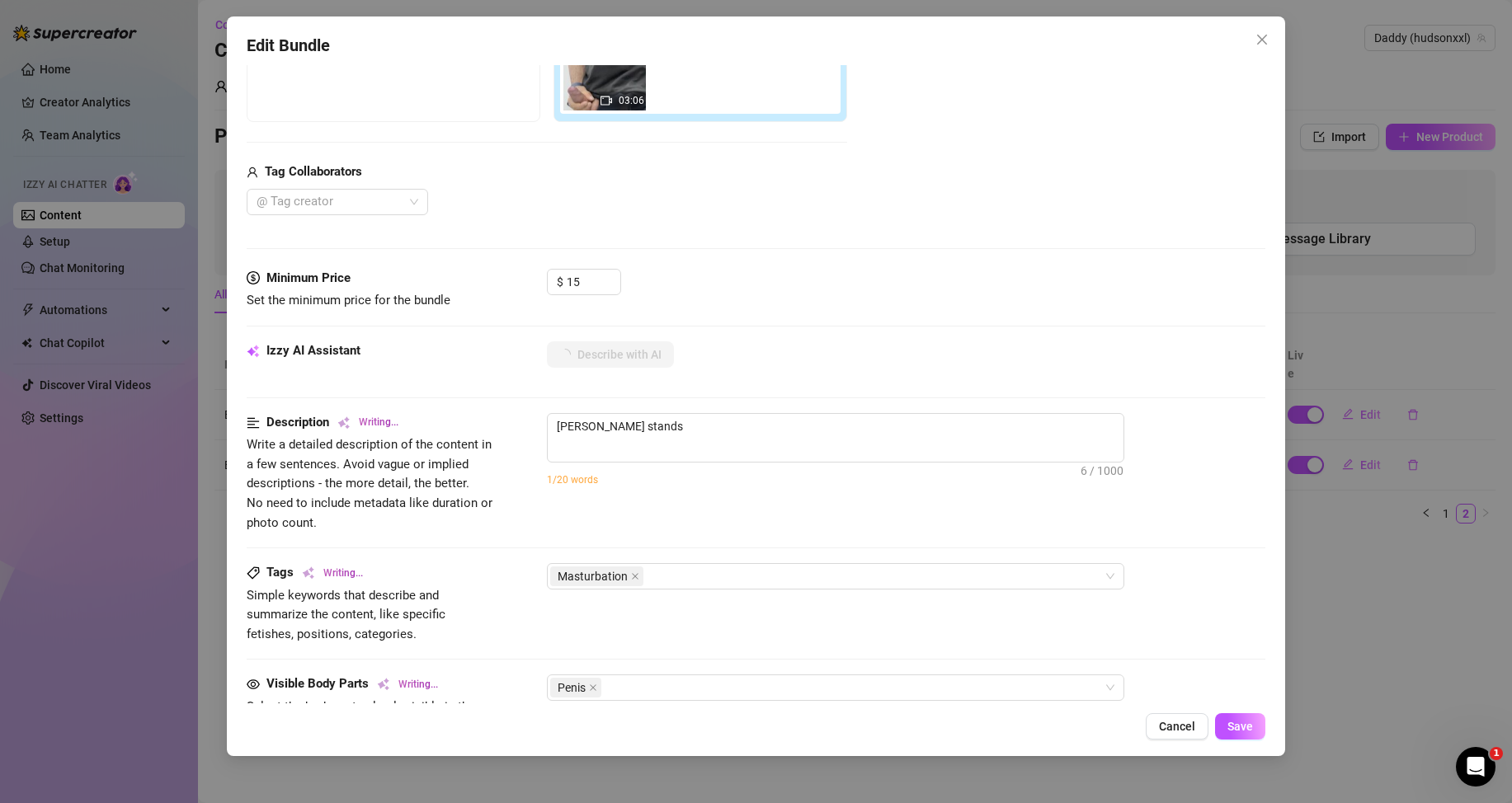
type textarea "Hudson stands in"
type textarea "Hudson stands in a"
type textarea "Hudson stands in a casual"
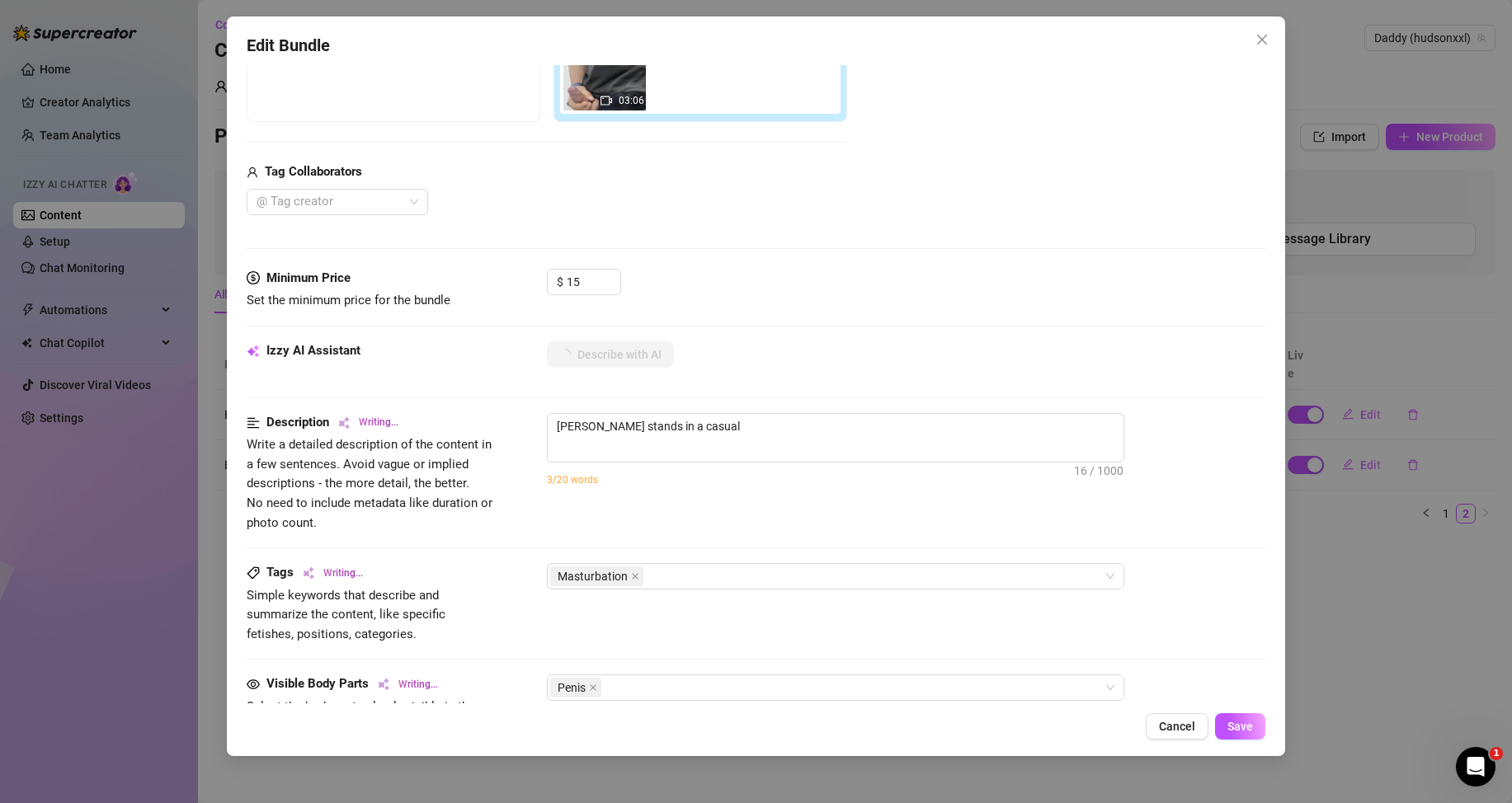
type textarea "Hudson stands in a casual black"
type textarea "Hudson stands in a casual black t-shirt"
type textarea "Hudson stands in a casual black t-shirt and"
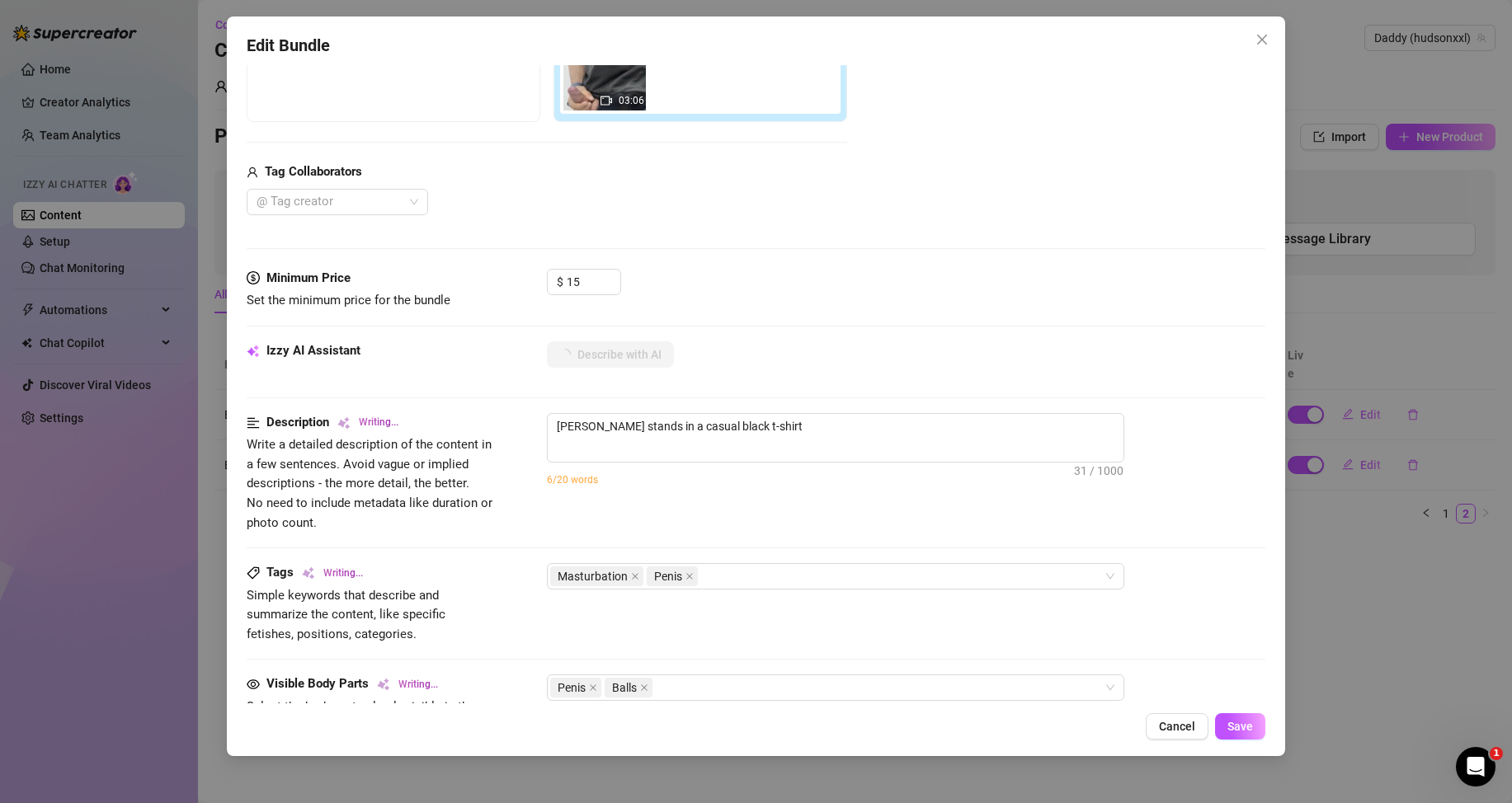
type textarea "Hudson stands in a casual black t-shirt and"
type textarea "Hudson stands in a casual black t-shirt and jeans,"
type textarea "Hudson stands in a casual black t-shirt and jeans, unzipped"
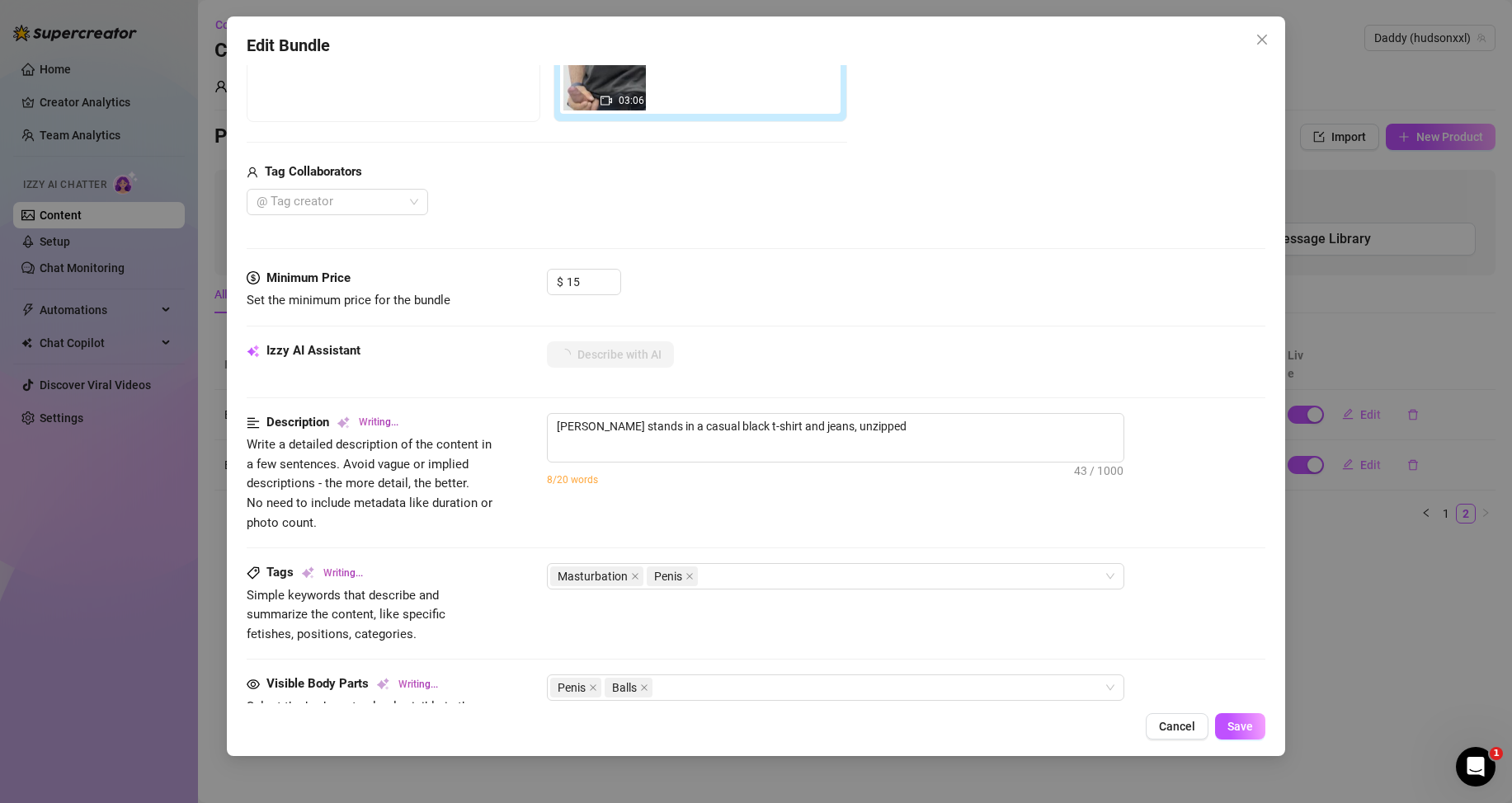
type textarea "Hudson stands in a casual black t-shirt and jeans, unzipped to"
type textarea "Hudson stands in a casual black t-shirt and jeans, unzipped to reveal"
type textarea "Hudson stands in a casual black t-shirt and jeans, unzipped to reveal his"
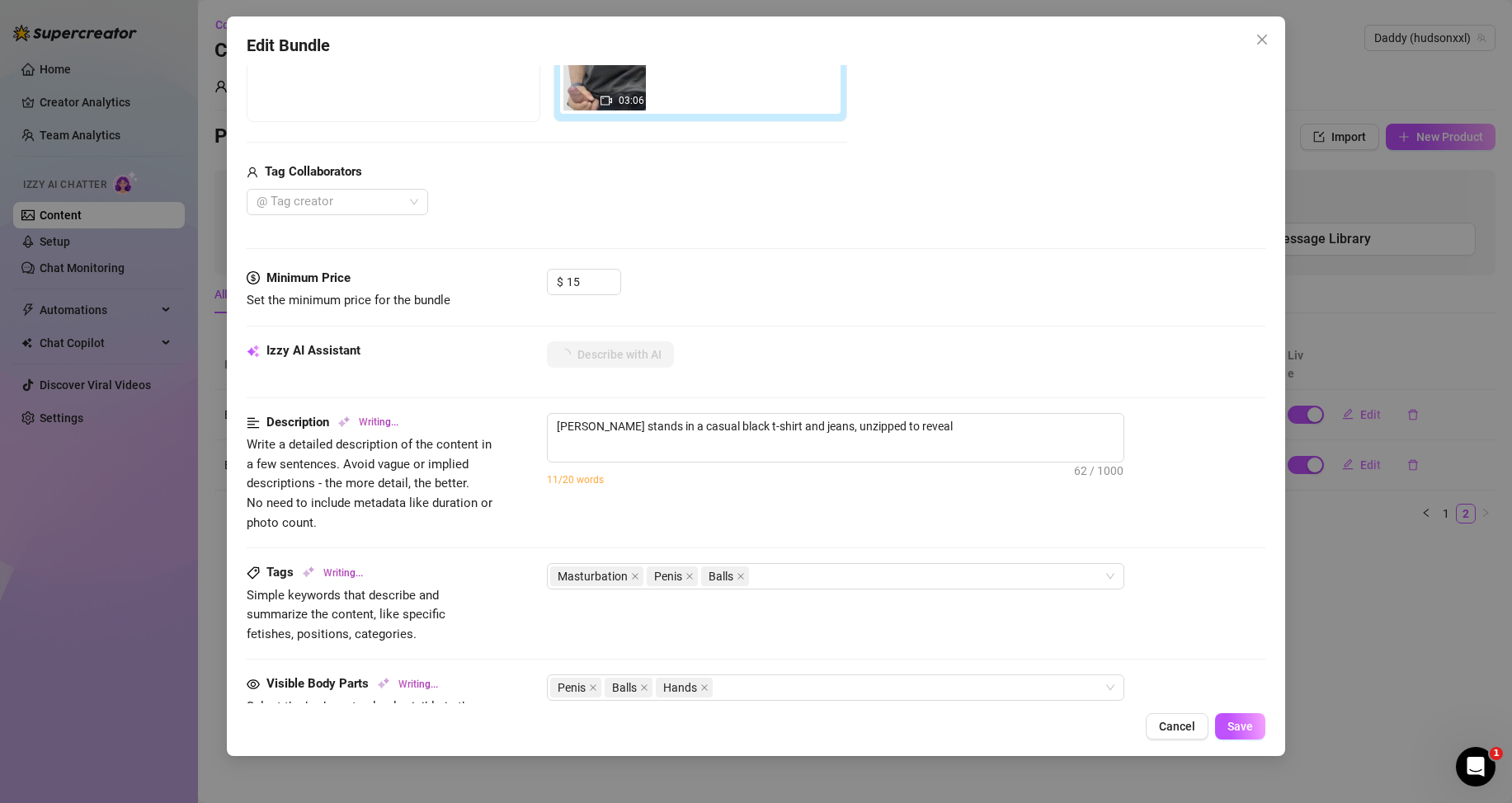
type textarea "Hudson stands in a casual black t-shirt and jeans, unzipped to reveal his"
type textarea "Hudson stands in a casual black t-shirt and jeans, unzipped to reveal his thick,"
type textarea "Hudson stands in a casual black t-shirt and jeans, unzipped to reveal his thick…"
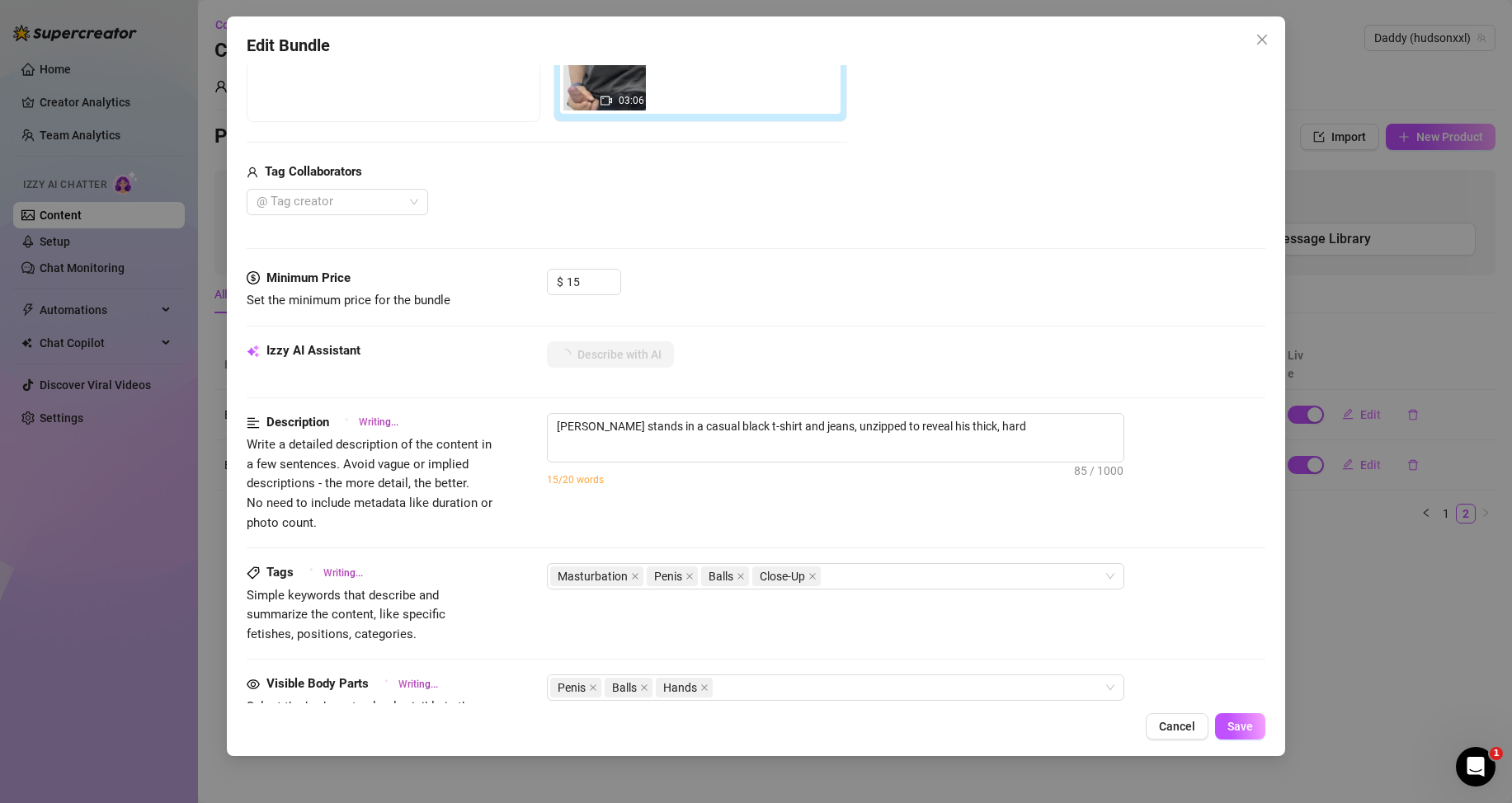
type textarea "Hudson stands in a casual black t-shirt and jeans, unzipped to reveal his thick…"
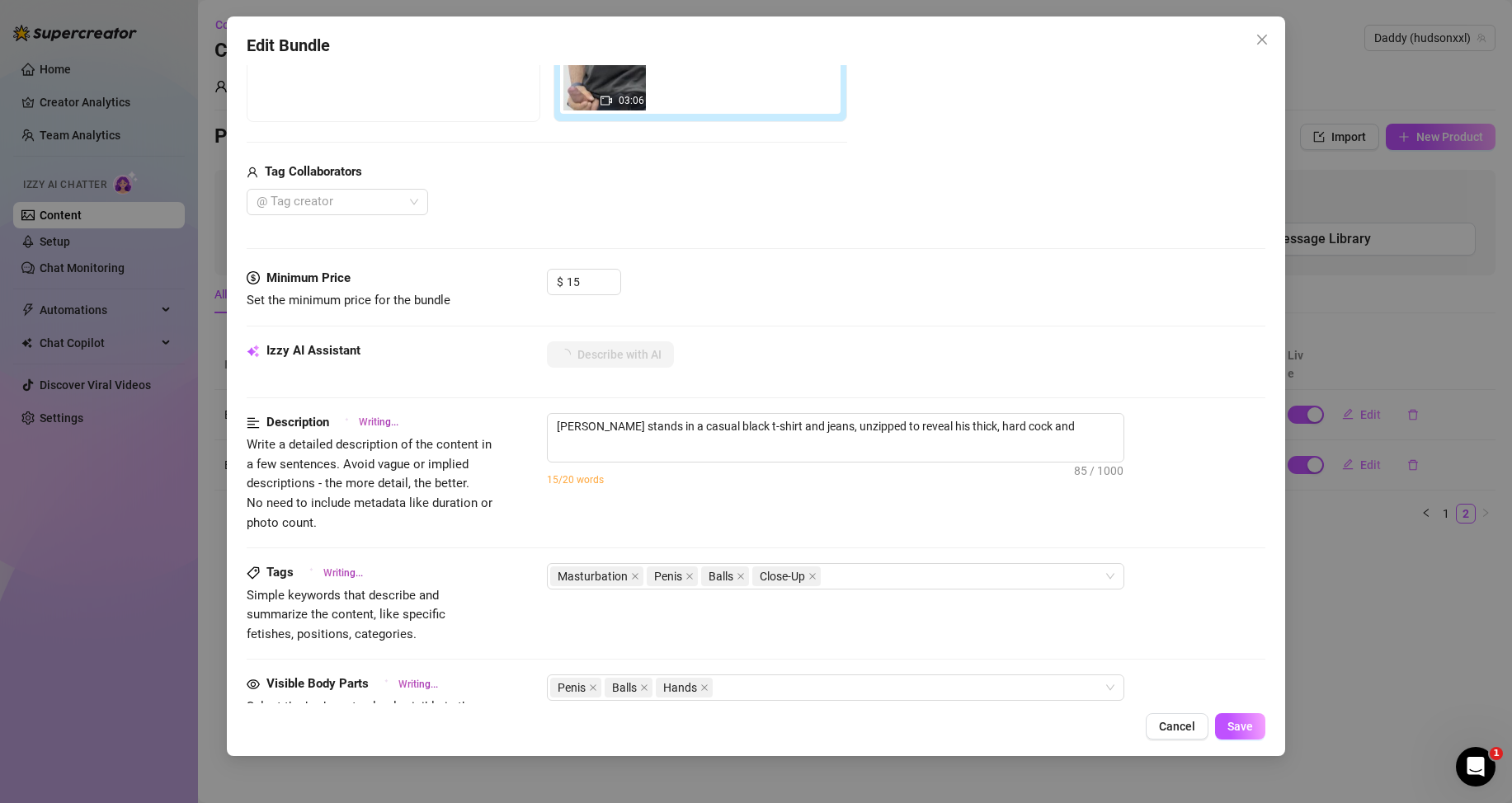
type textarea "Hudson stands in a casual black t-shirt and jeans, unzipped to reveal his thick…"
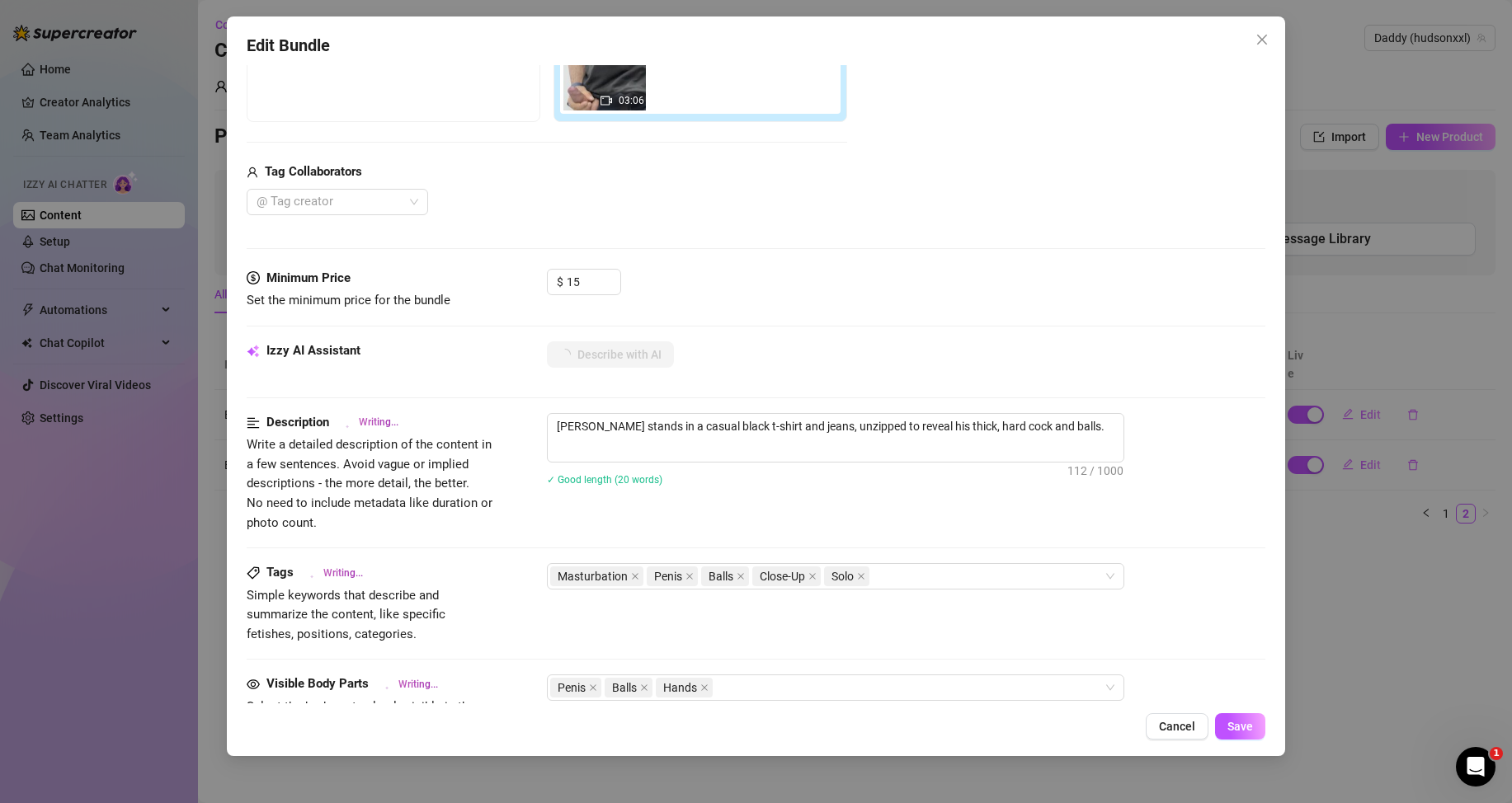
type textarea "Hudson stands in a casual black t-shirt and jeans, unzipped to reveal his thick…"
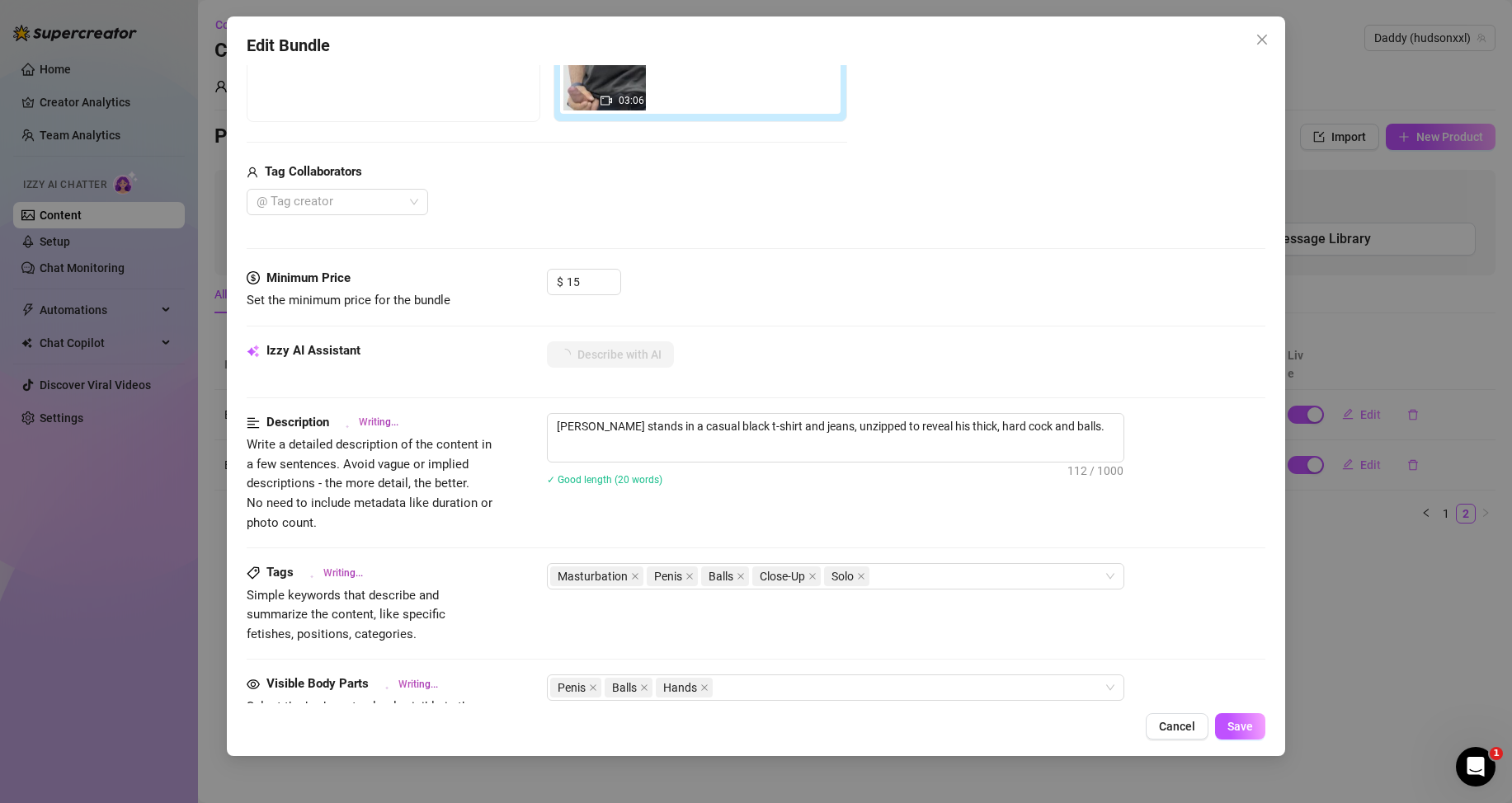
type textarea "Hudson stands in a casual black t-shirt and jeans, unzipped to reveal his thick…"
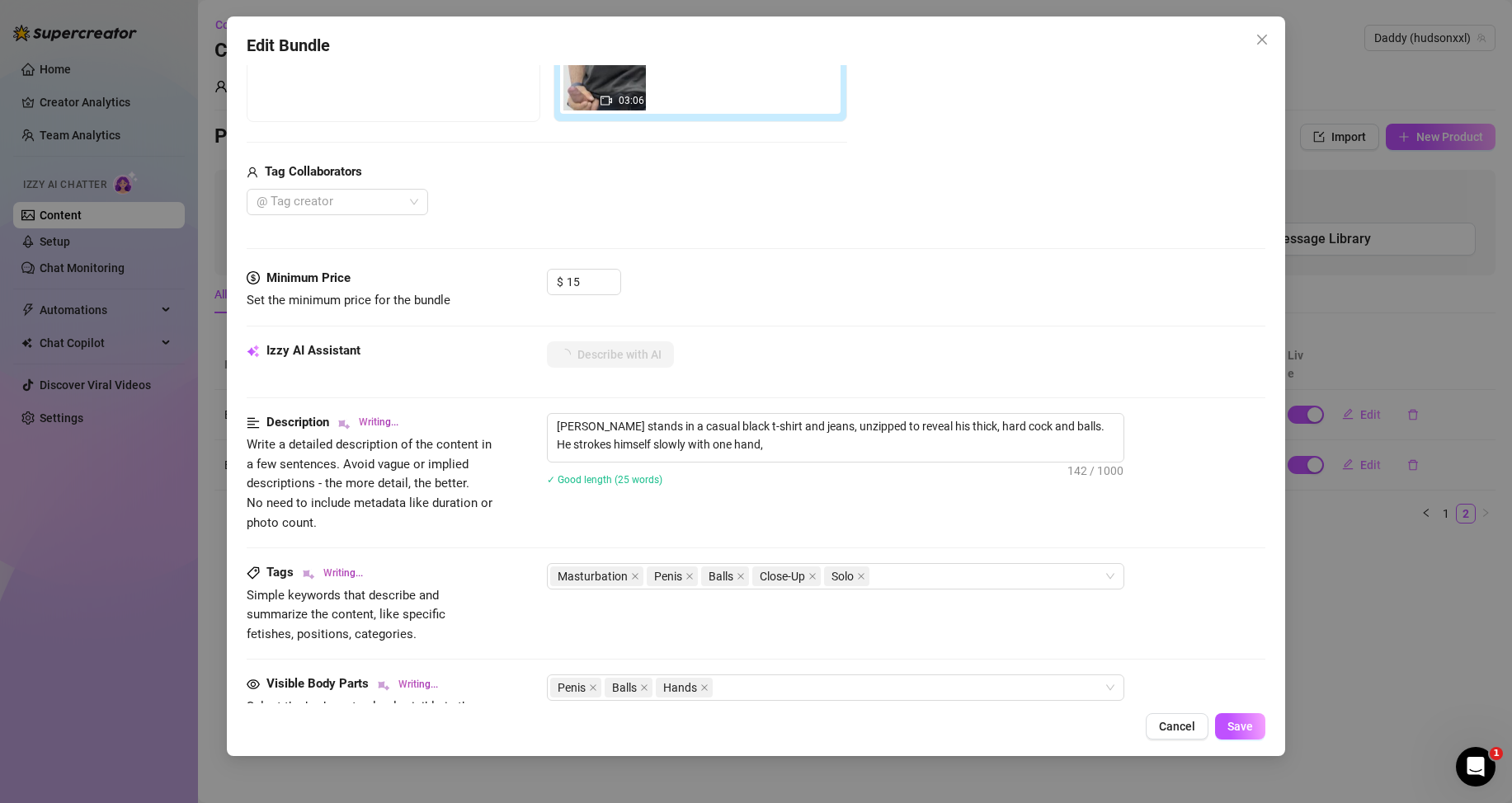
type textarea "Hudson stands in a casual black t-shirt and jeans, unzipped to reveal his thick…"
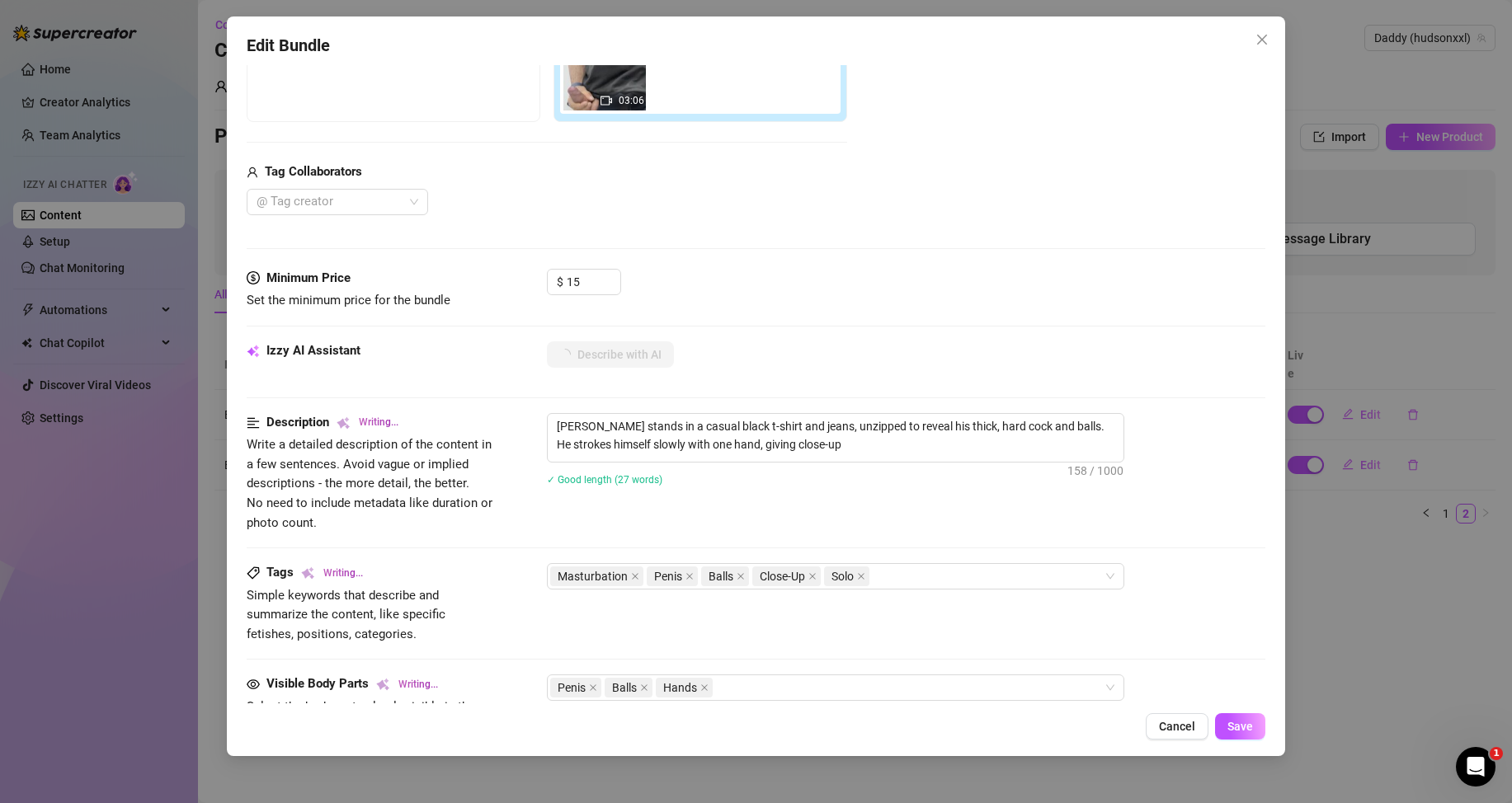
type textarea "Hudson stands in a casual black t-shirt and jeans, unzipped to reveal his thick…"
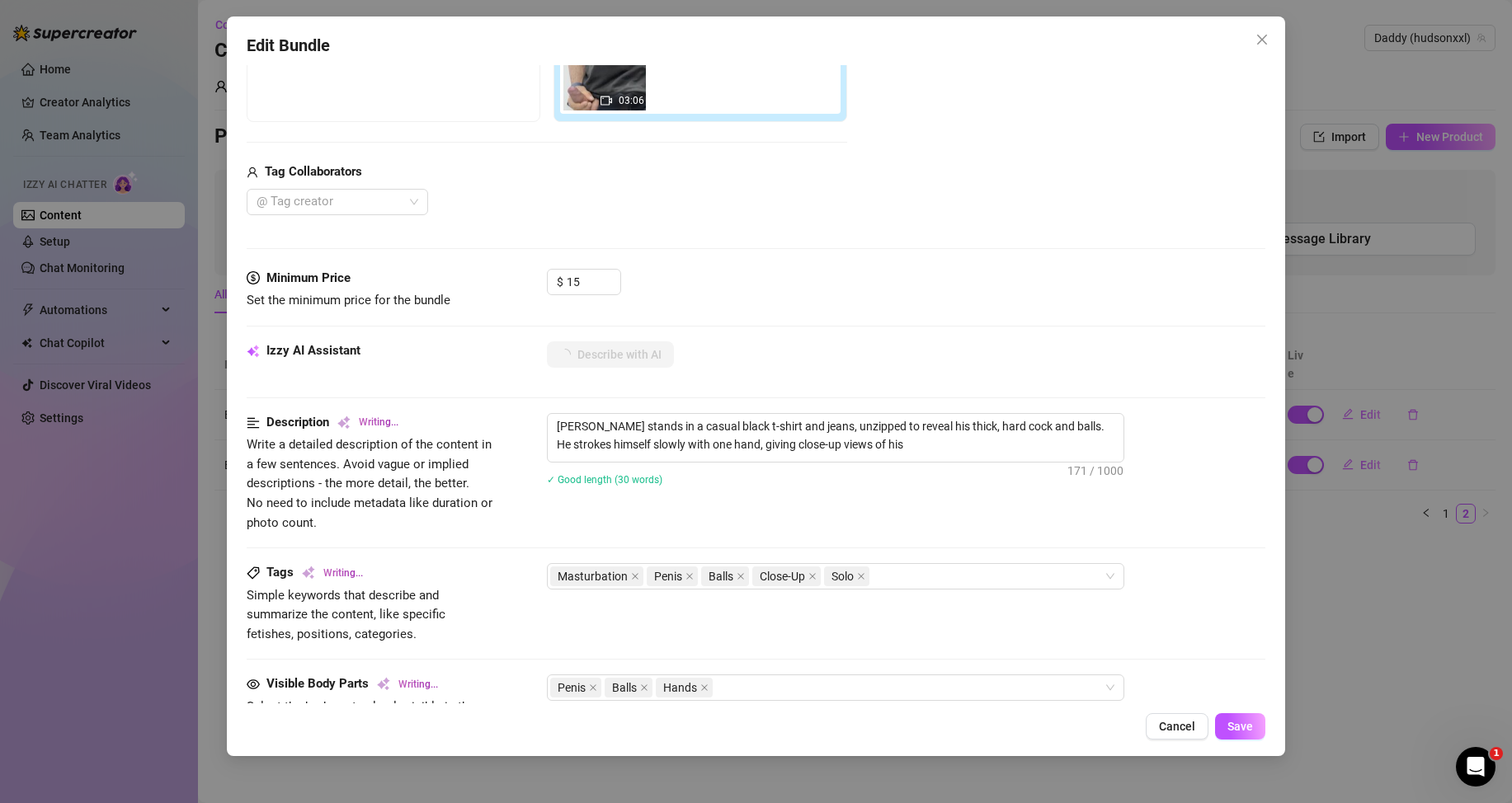
type textarea "Hudson stands in a casual black t-shirt and jeans, unzipped to reveal his thick…"
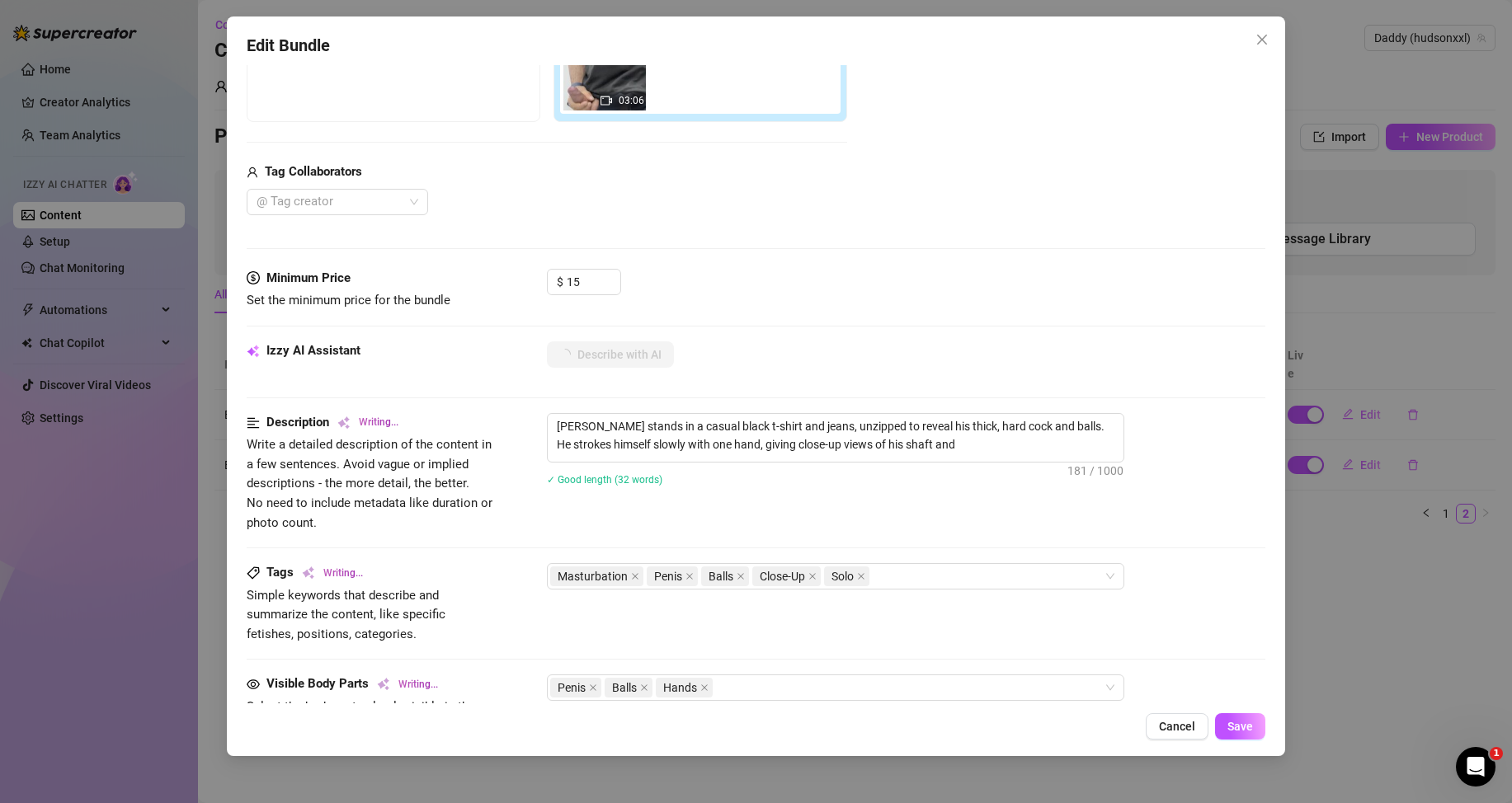
type textarea "Hudson stands in a casual black t-shirt and jeans, unzipped to reveal his thick…"
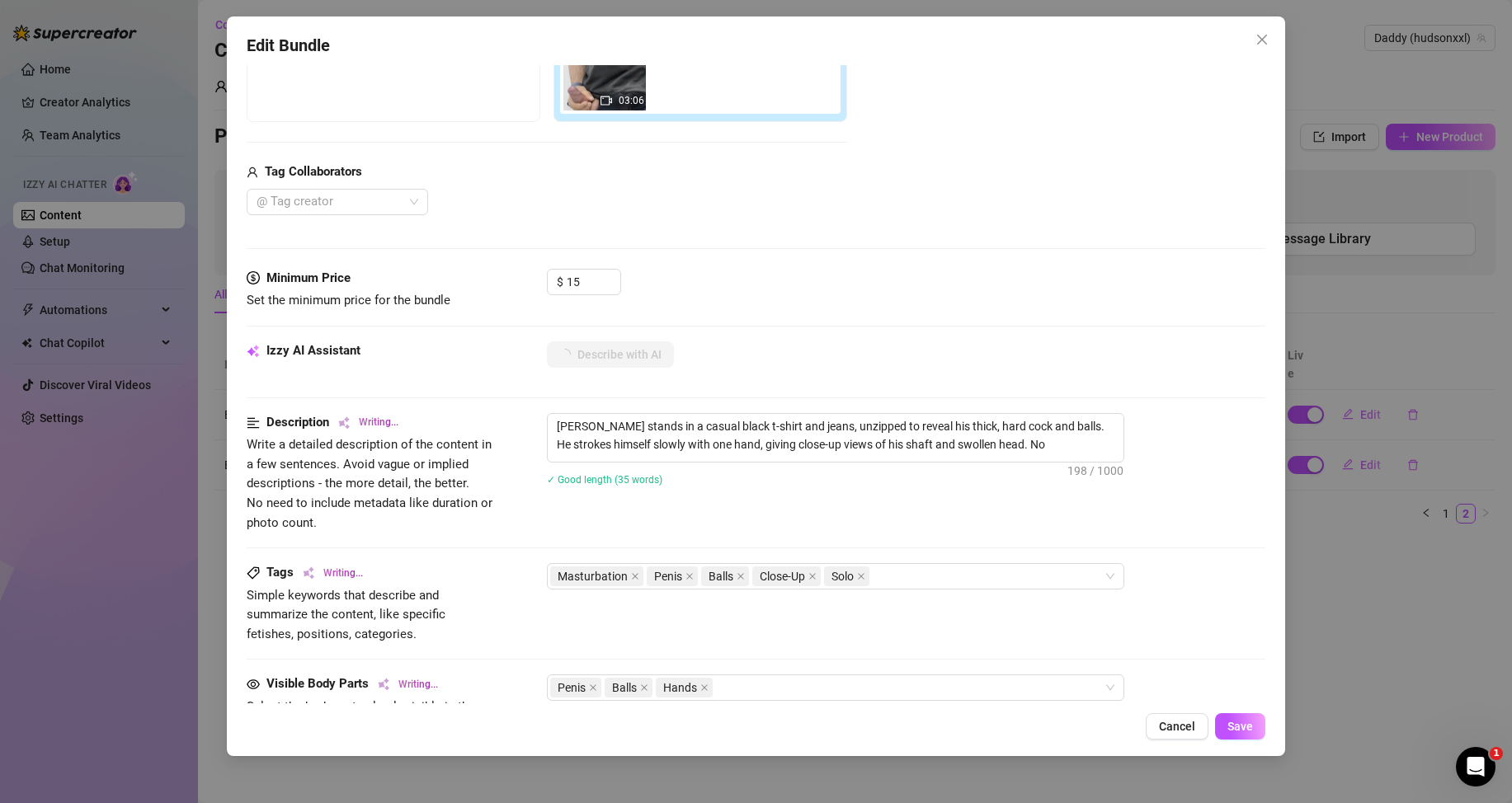
type textarea "Hudson stands in a casual black t-shirt and jeans, unzipped to reveal his thick…"
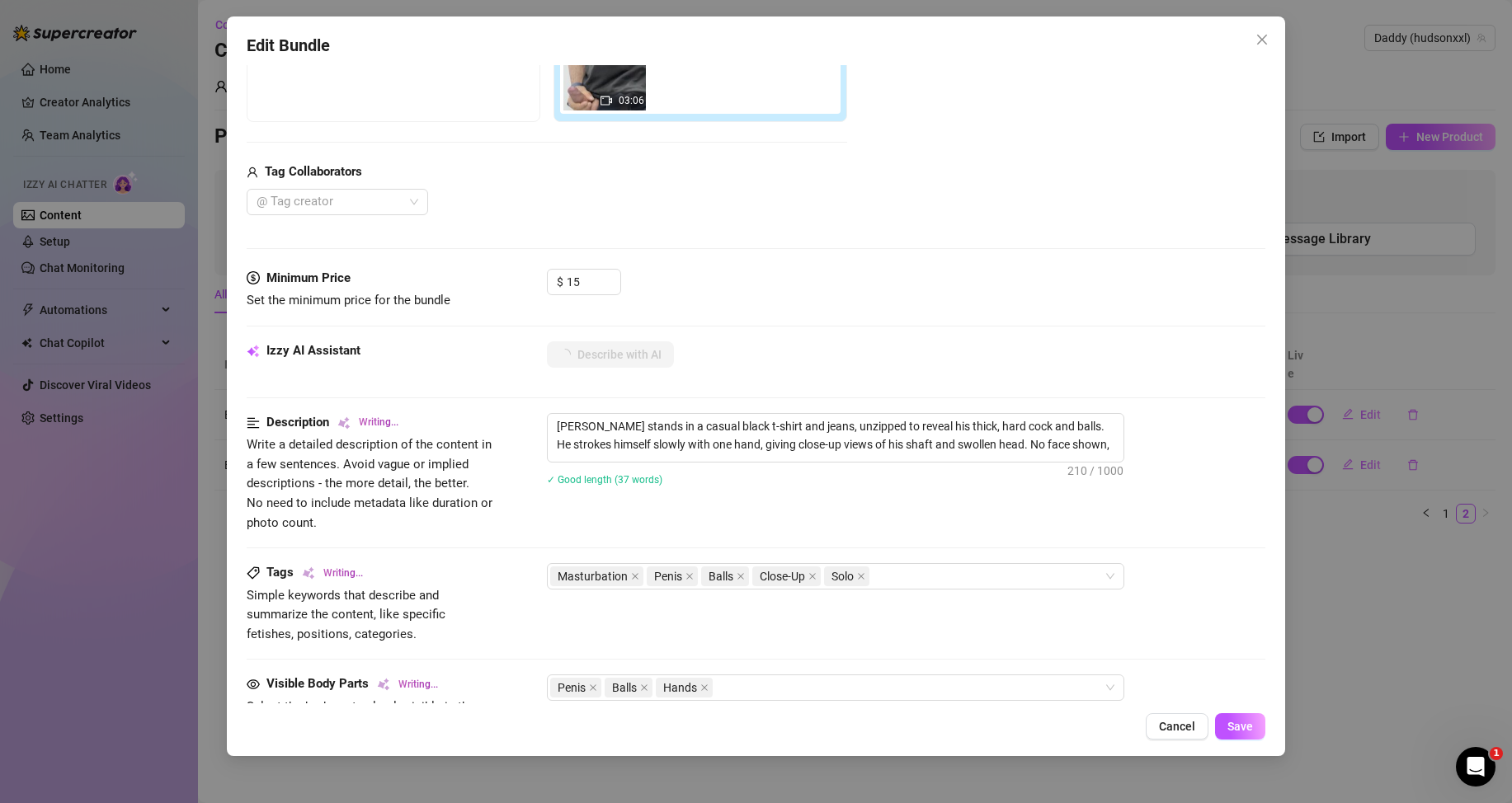
type textarea "Hudson stands in a casual black t-shirt and jeans, unzipped to reveal his thick…"
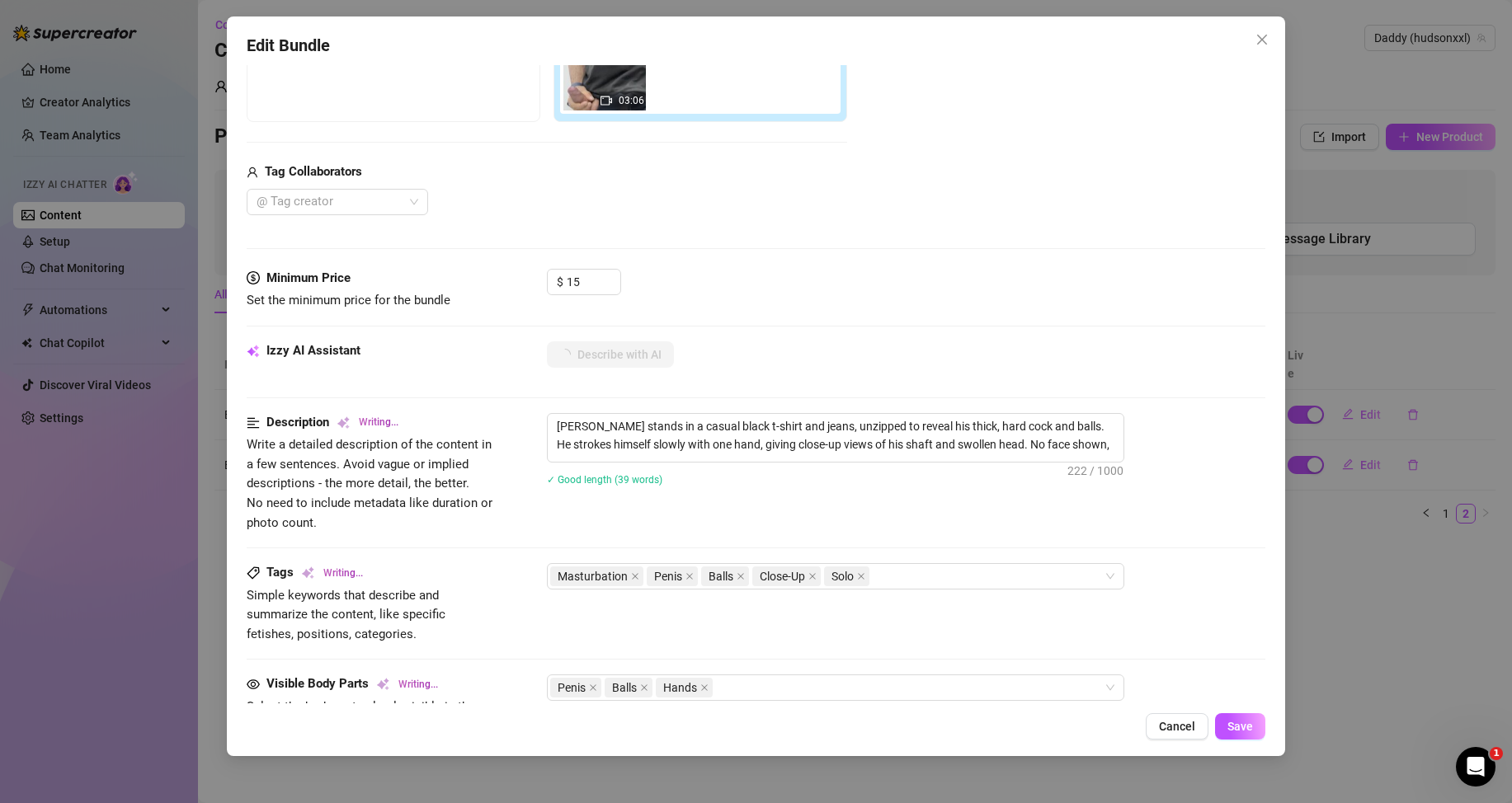
type textarea "Hudson stands in a casual black t-shirt and jeans, unzipped to reveal his thick…"
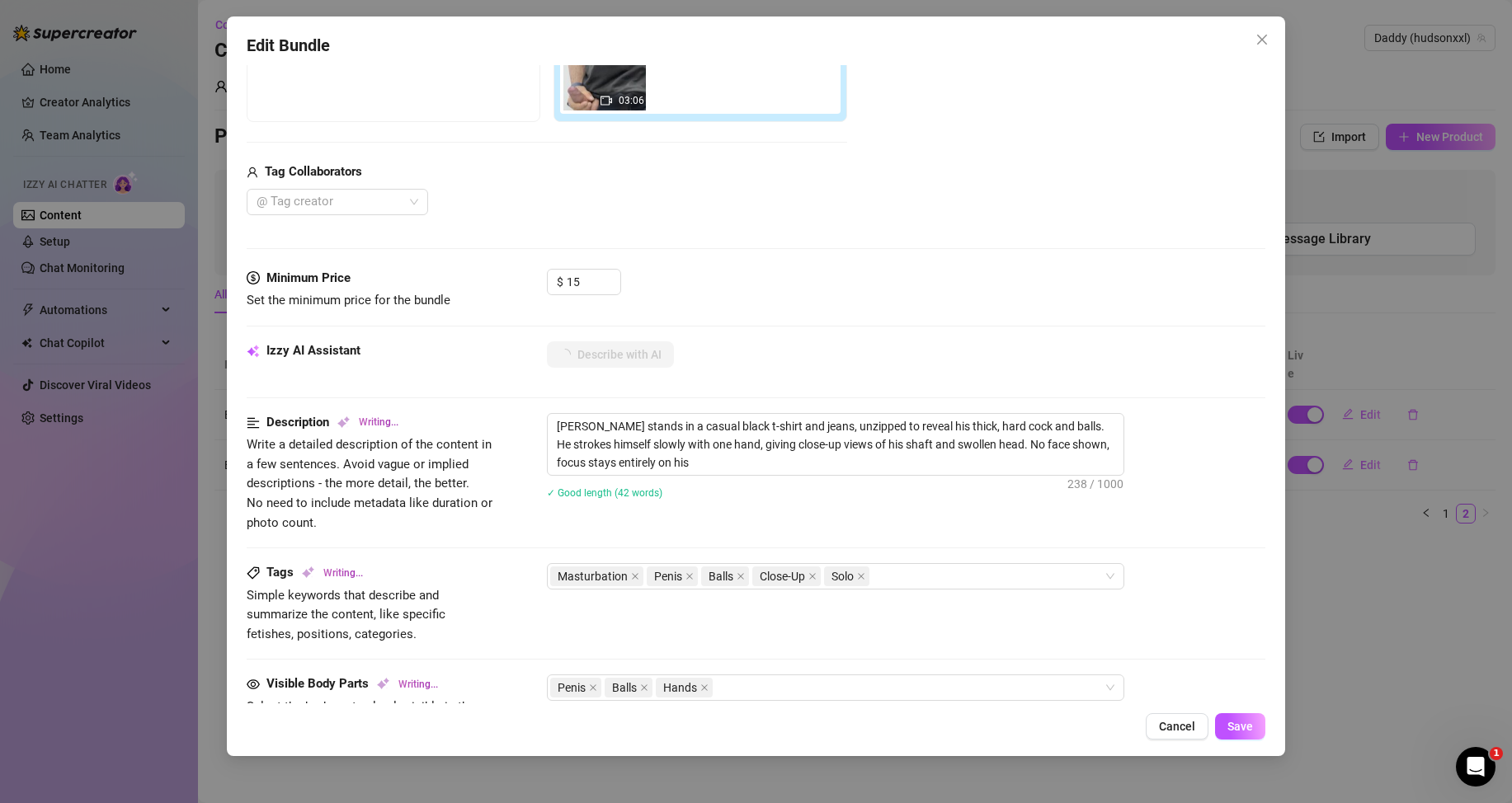
type textarea "Hudson stands in a casual black t-shirt and jeans, unzipped to reveal his thick…"
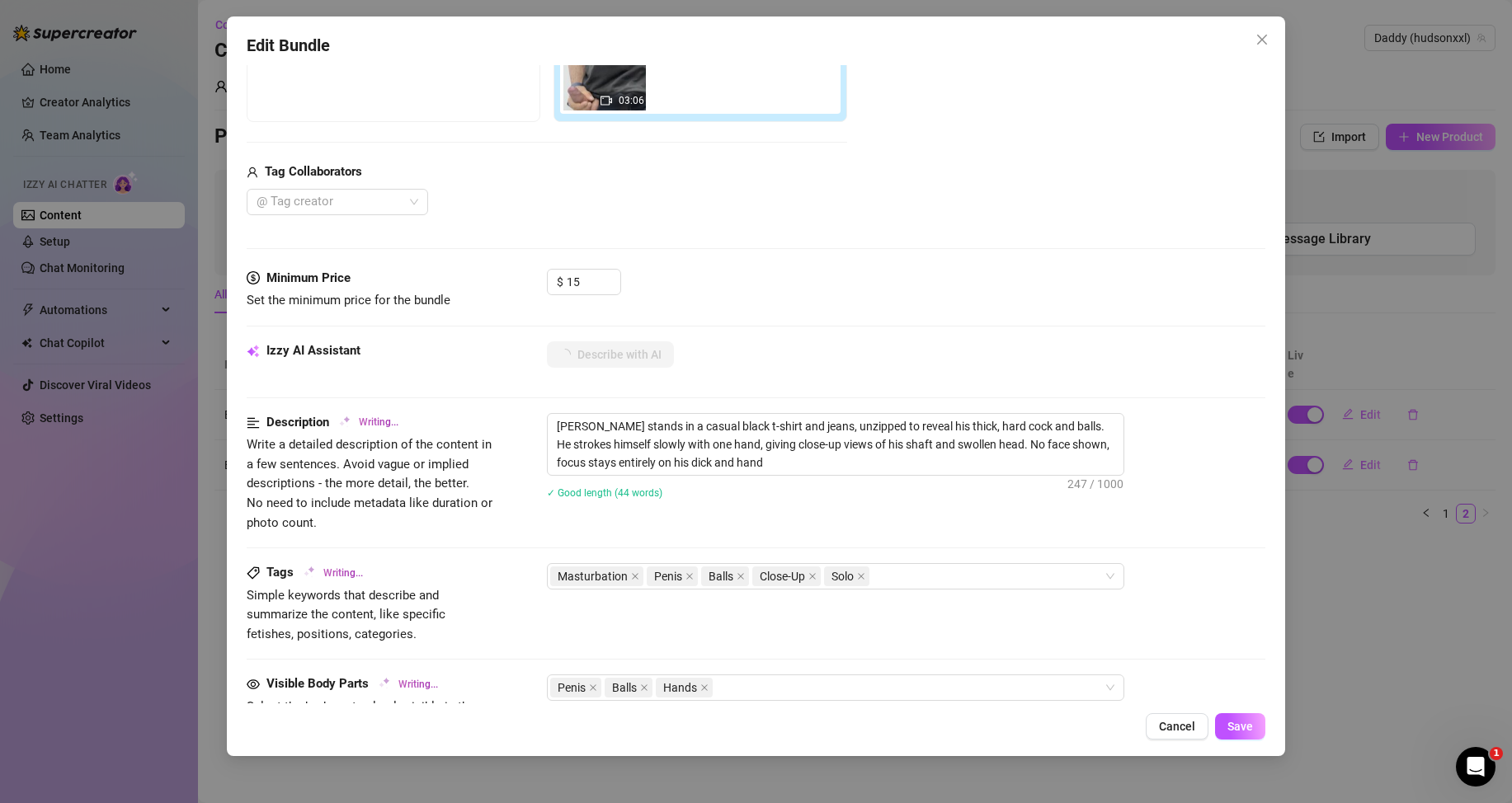
type textarea "Hudson stands in a casual black t-shirt and jeans, unzipped to reveal his thick…"
click at [1231, 723] on span "Save" at bounding box center [1241, 727] width 25 height 14
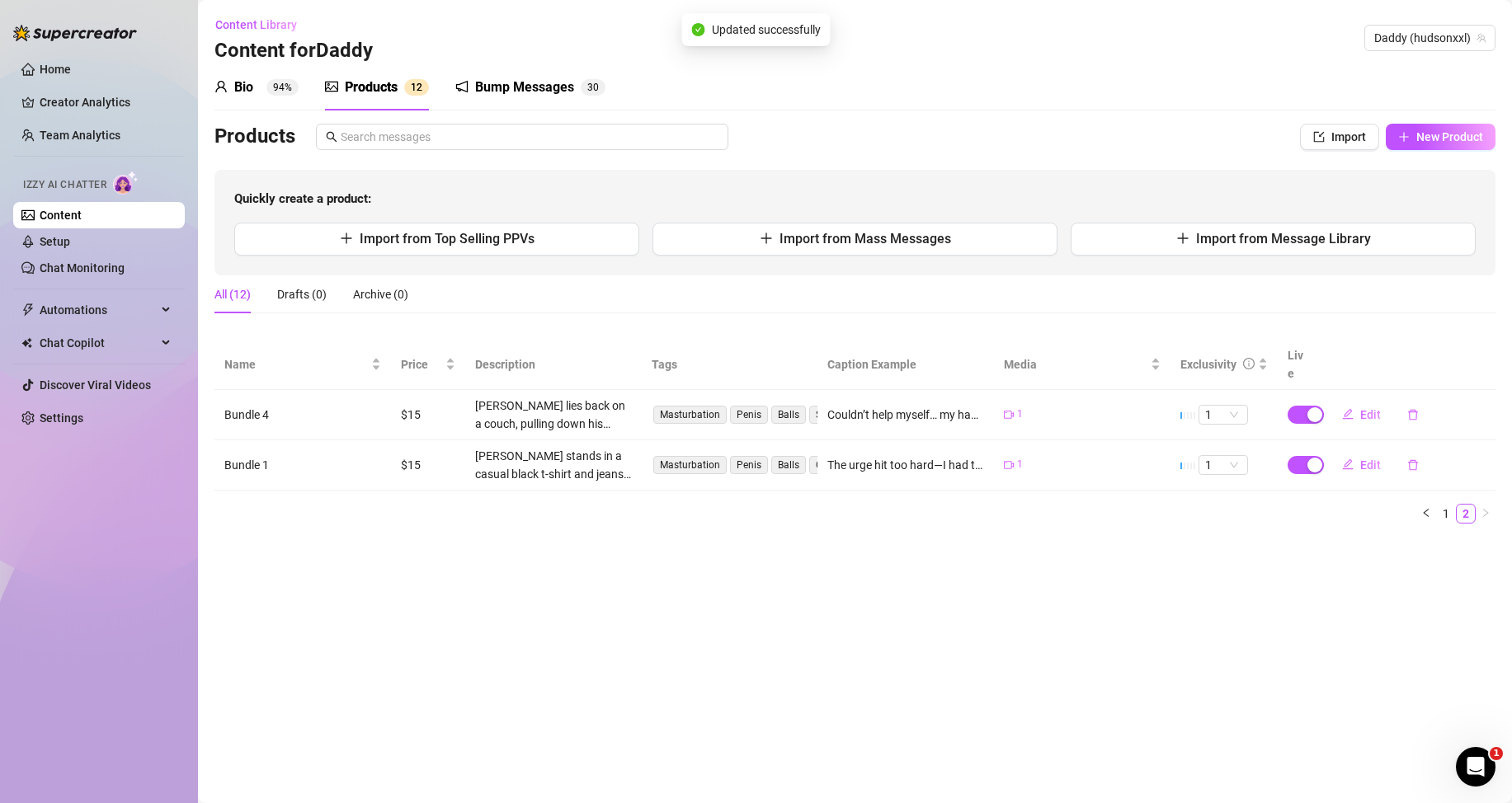
click at [807, 637] on main "Content Library Content for Daddy Daddy (hudsonxxl) Bio 94% Products 1 2 Bump M…" at bounding box center [855, 401] width 1314 height 803
click at [113, 268] on link "Chat Monitoring" at bounding box center [82, 268] width 85 height 14
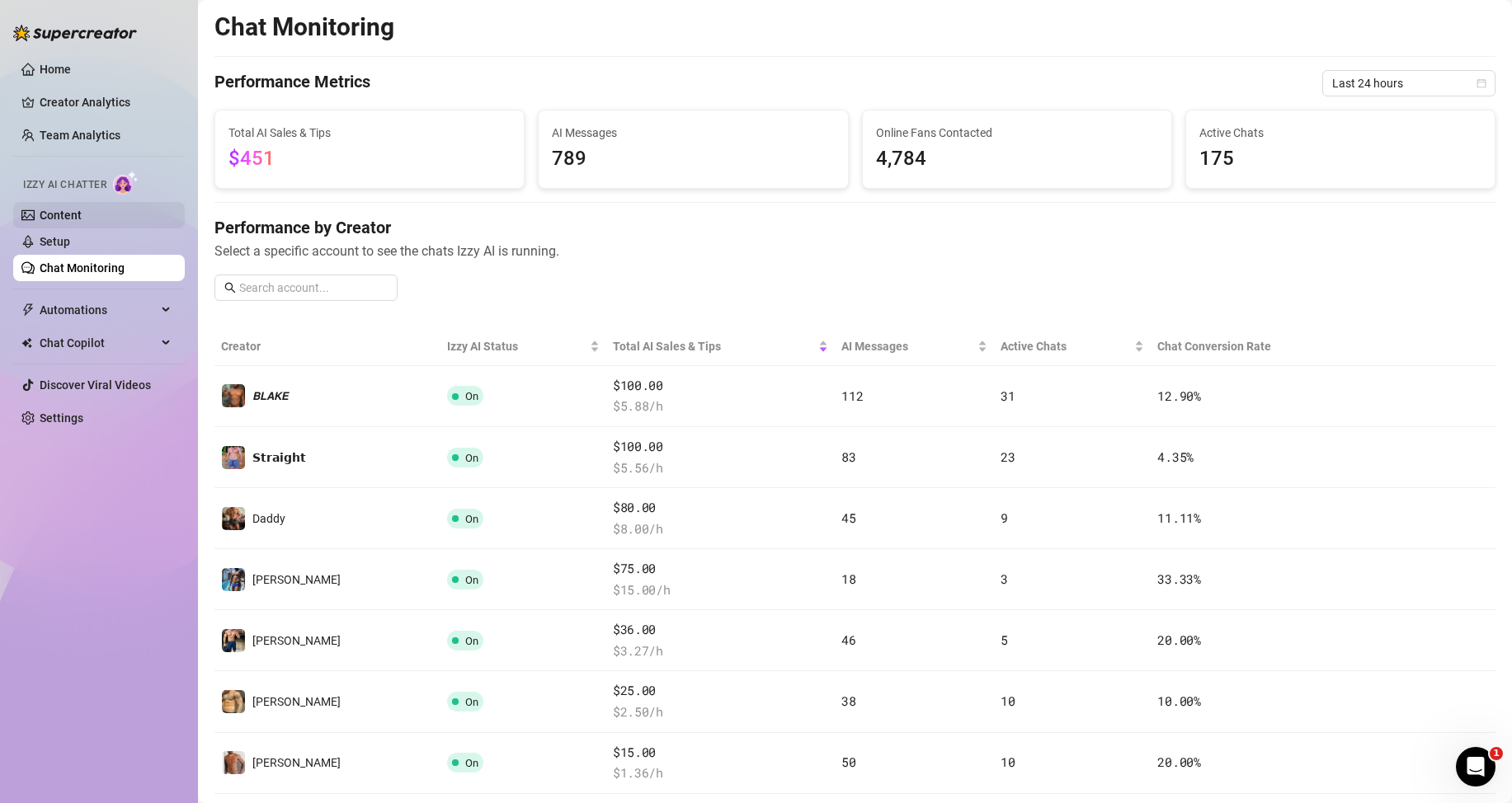
click at [65, 216] on link "Content" at bounding box center [61, 216] width 42 height 14
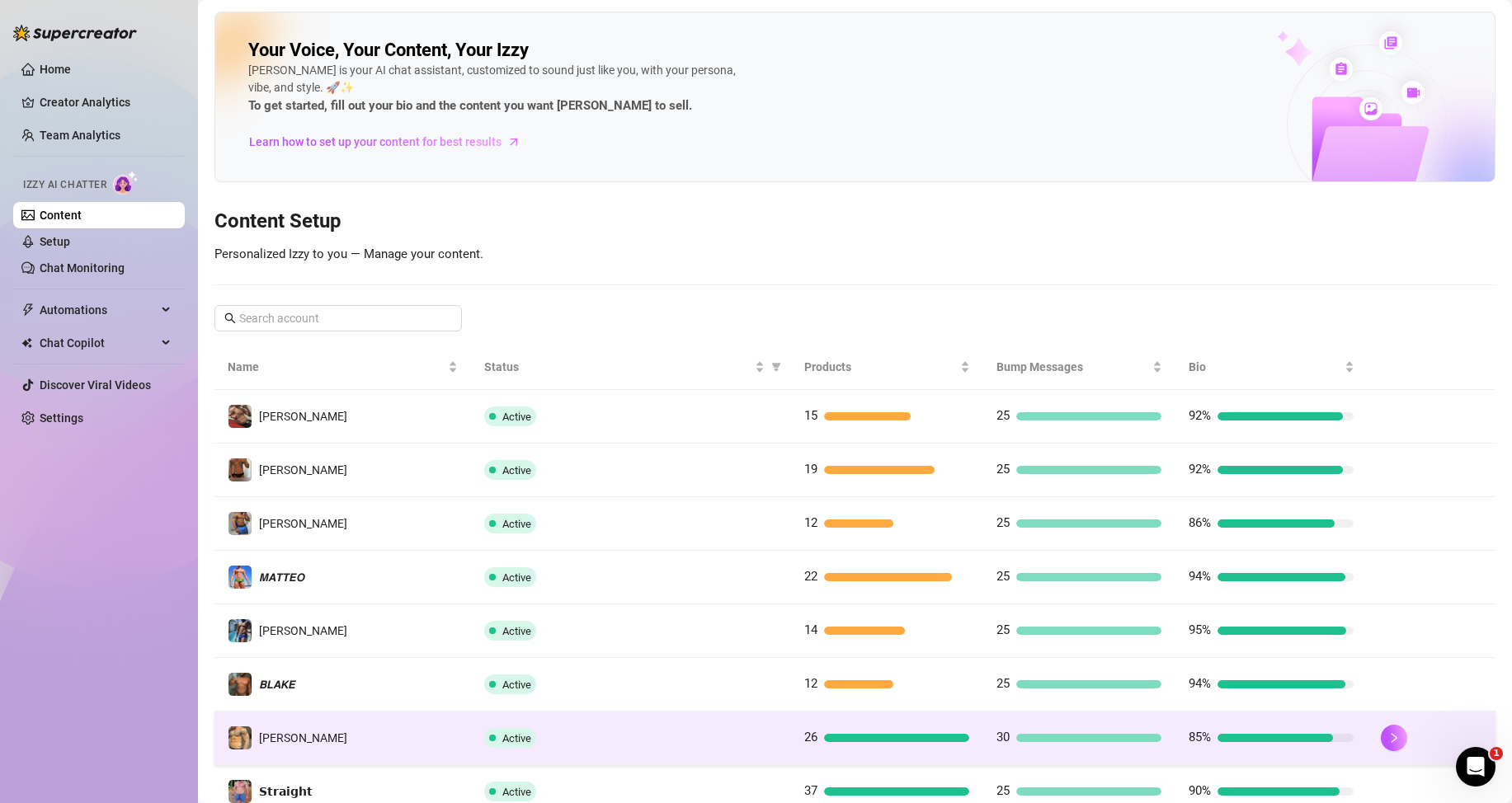
scroll to position [219, 0]
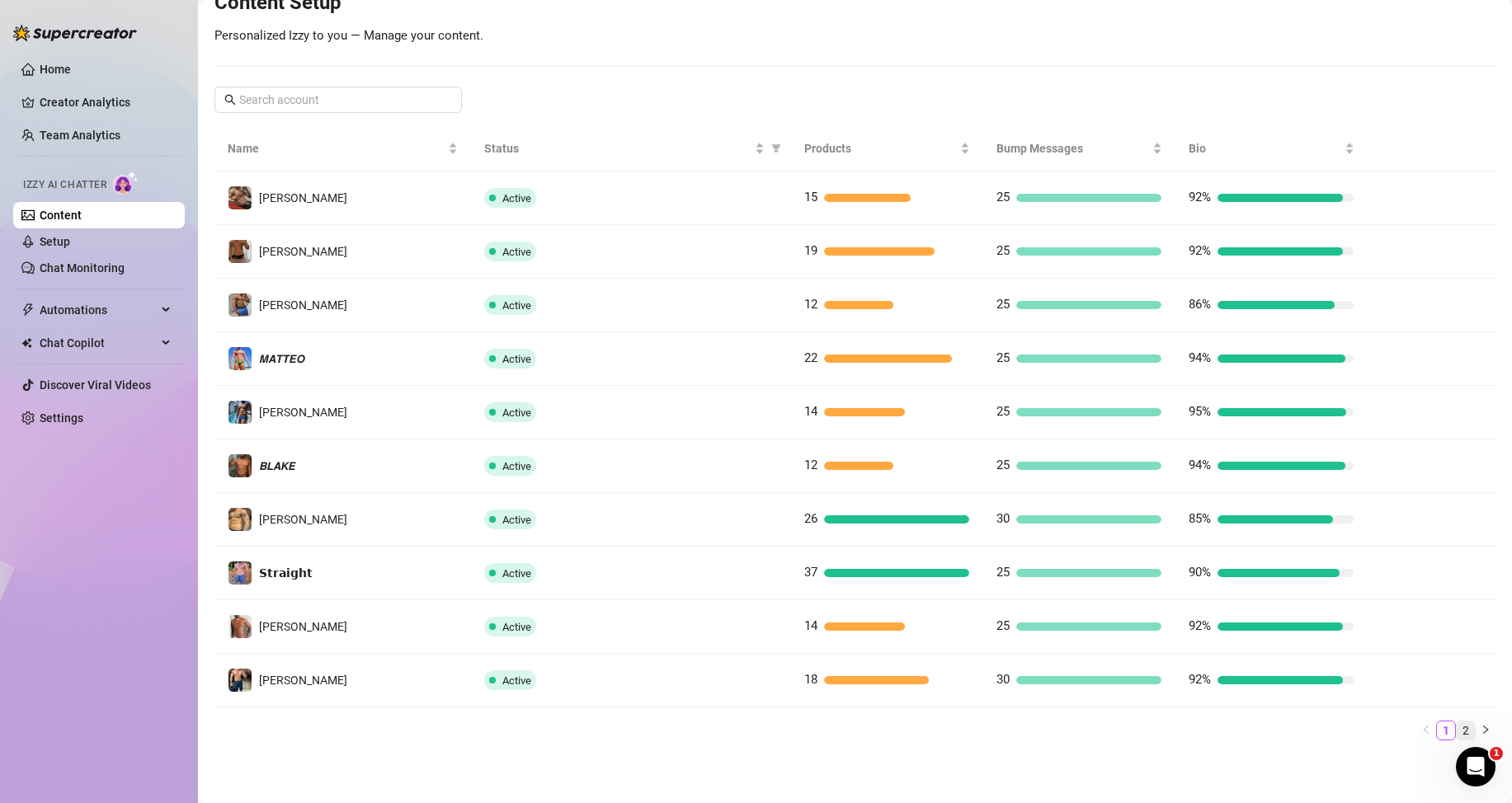
click at [1457, 727] on link "2" at bounding box center [1466, 731] width 19 height 19
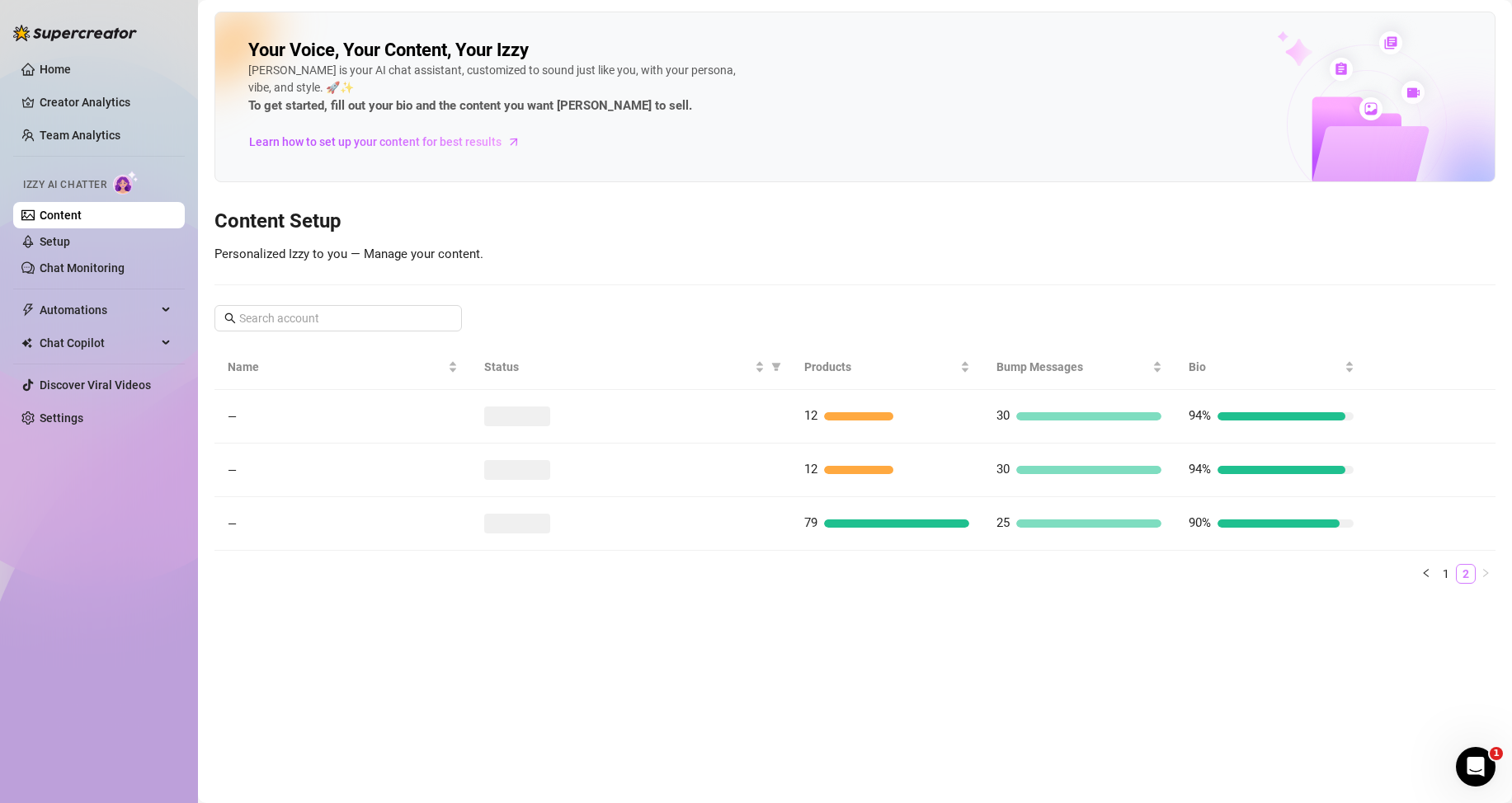
scroll to position [0, 0]
click at [1444, 567] on link "1" at bounding box center [1446, 574] width 19 height 19
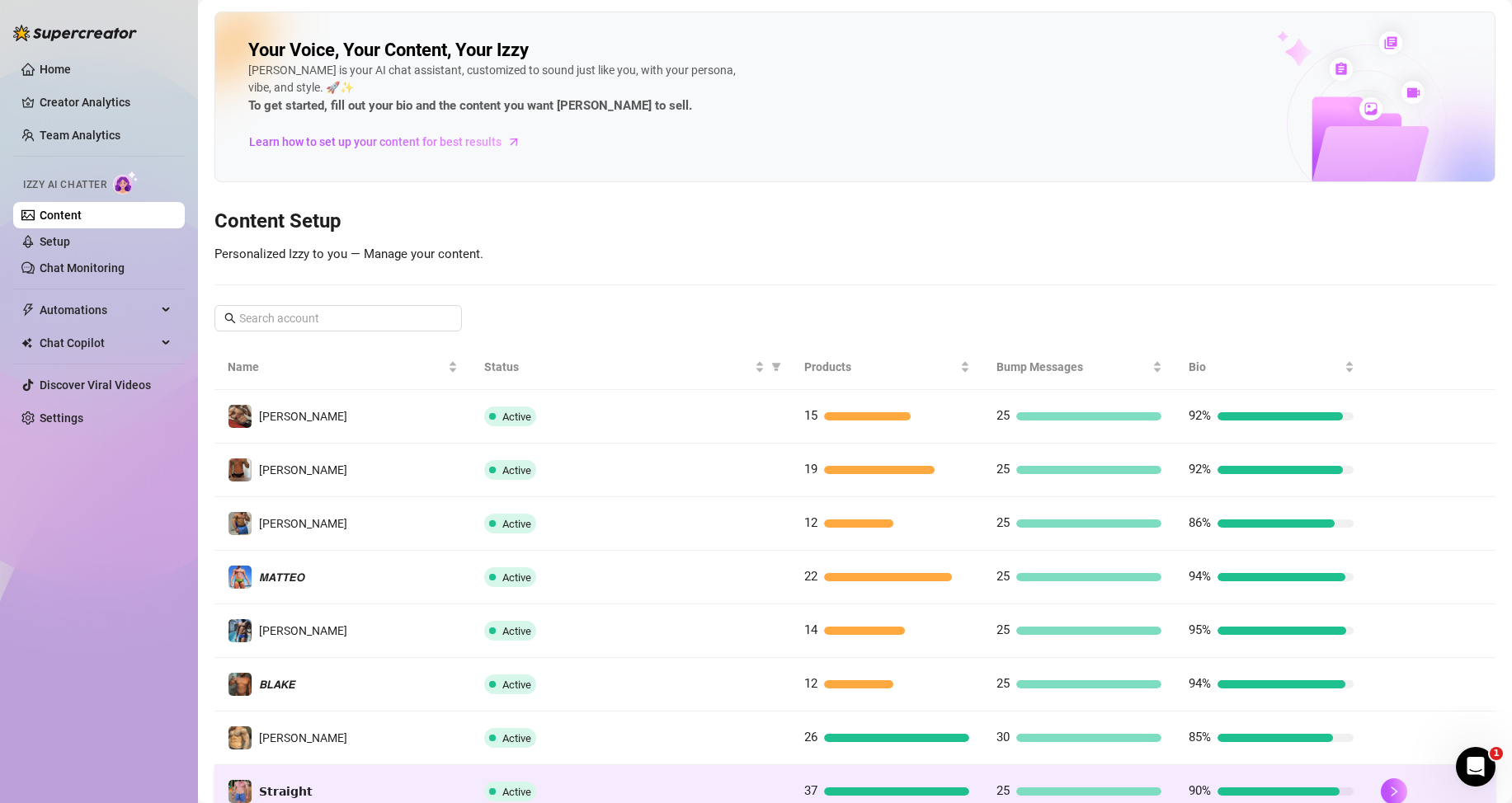
scroll to position [219, 0]
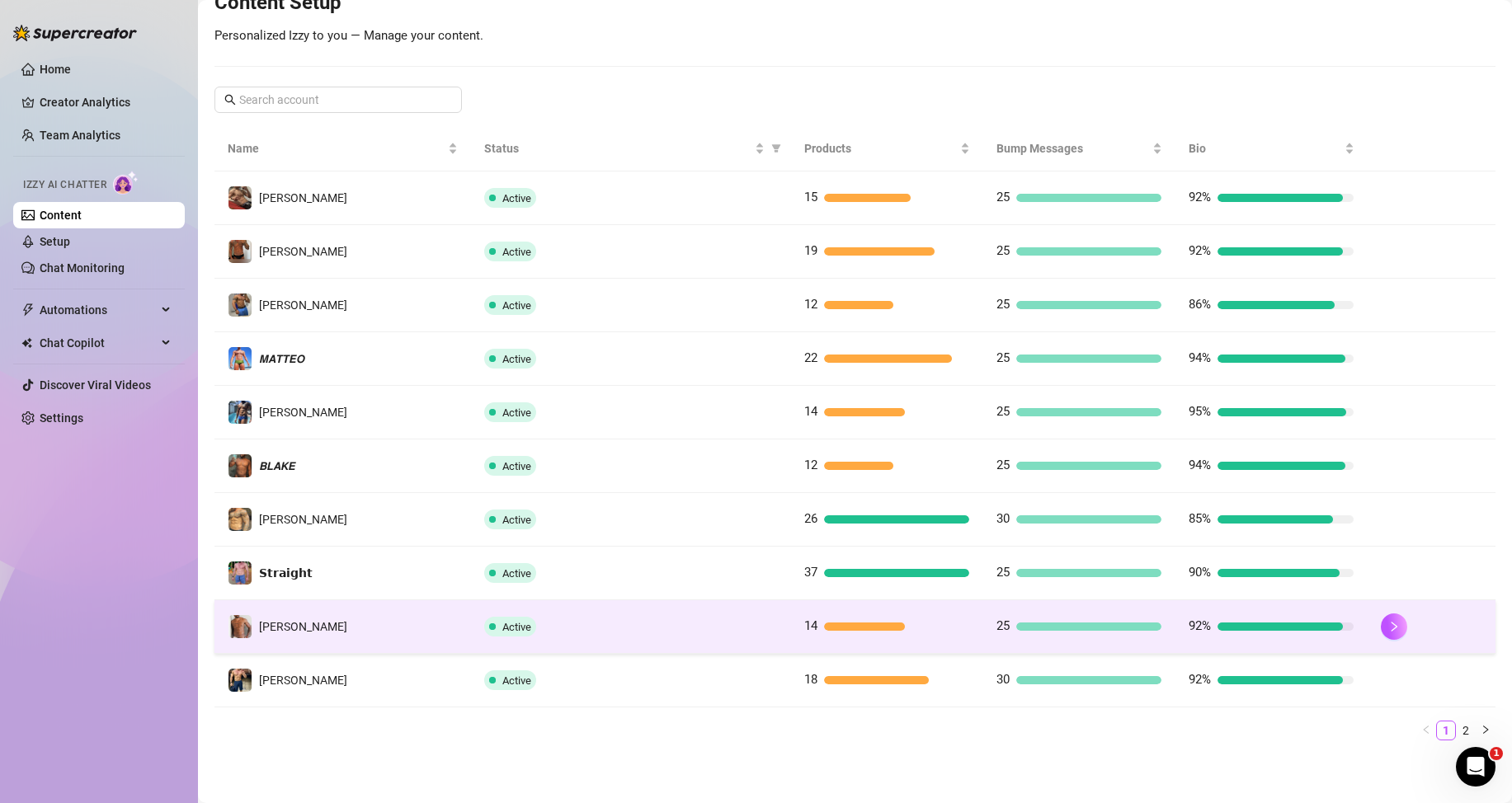
click at [835, 633] on div "14" at bounding box center [886, 626] width 165 height 20
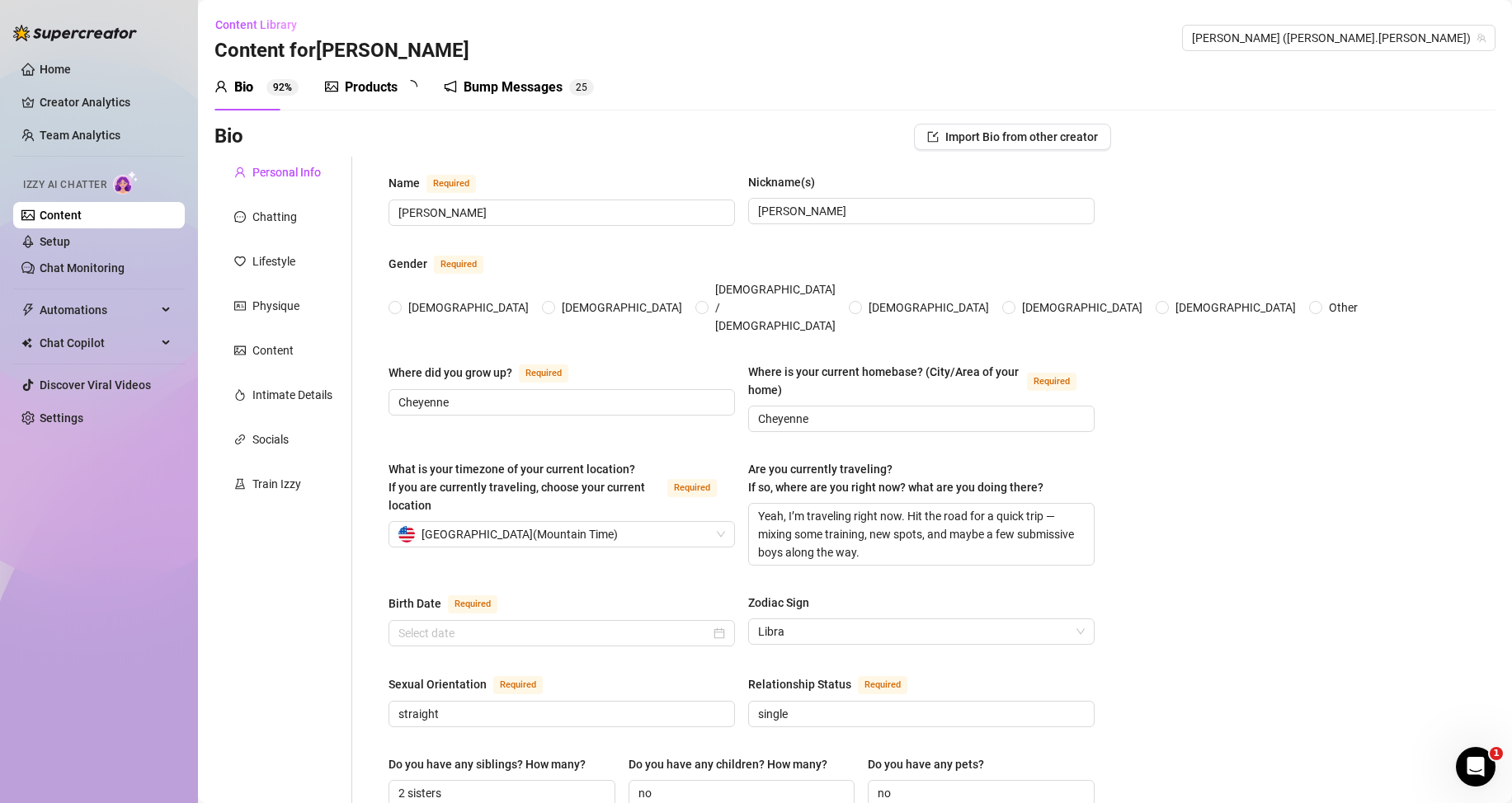
type input "Nathan Lewis"
type input "Nate"
type input "Cheyenne"
type textarea "Yeah, I’m traveling right now. Hit the road for a quick trip — mixing some trai…"
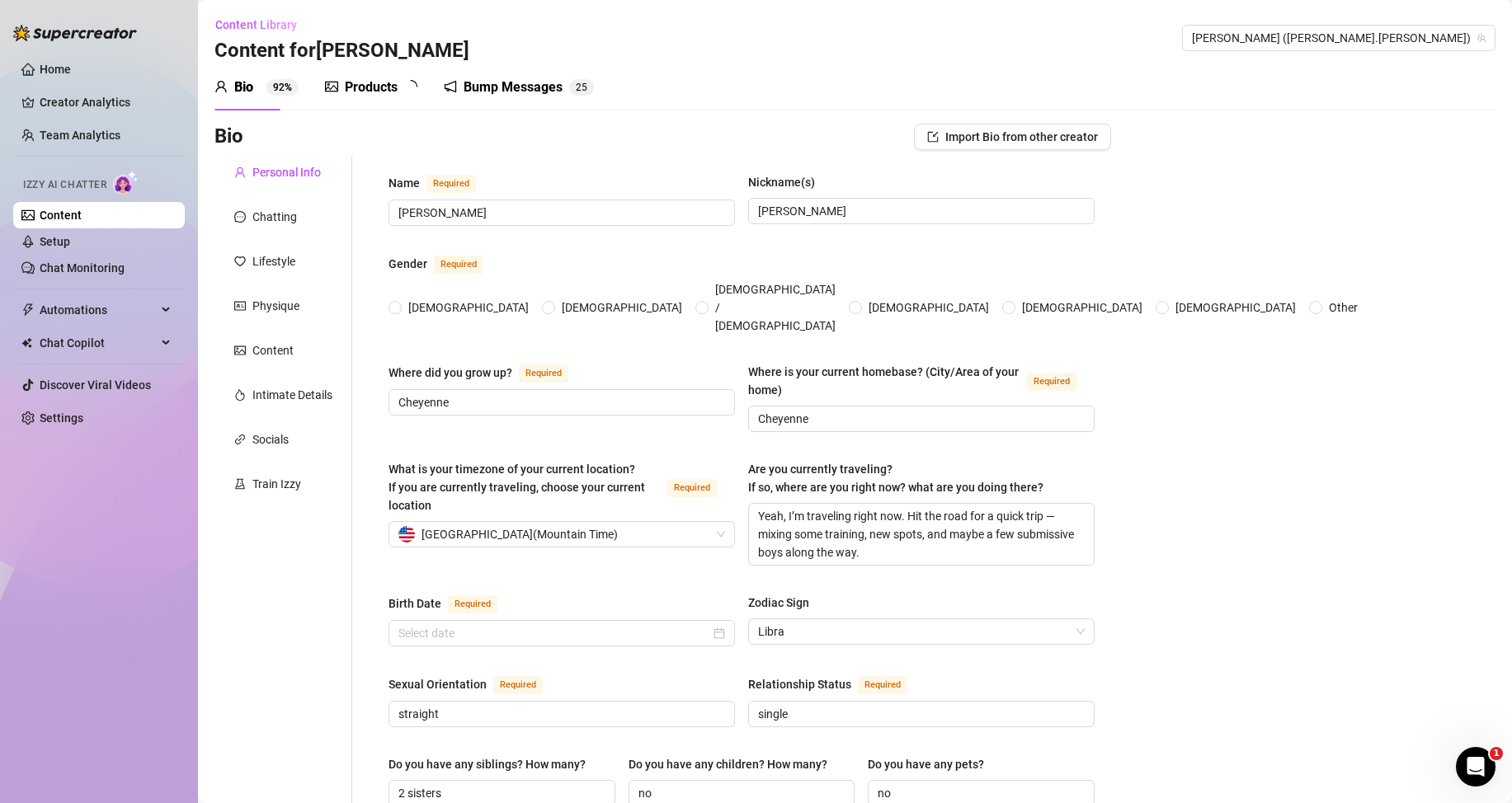
type input "straight"
type input "single"
type input "2 sisters"
type input "no"
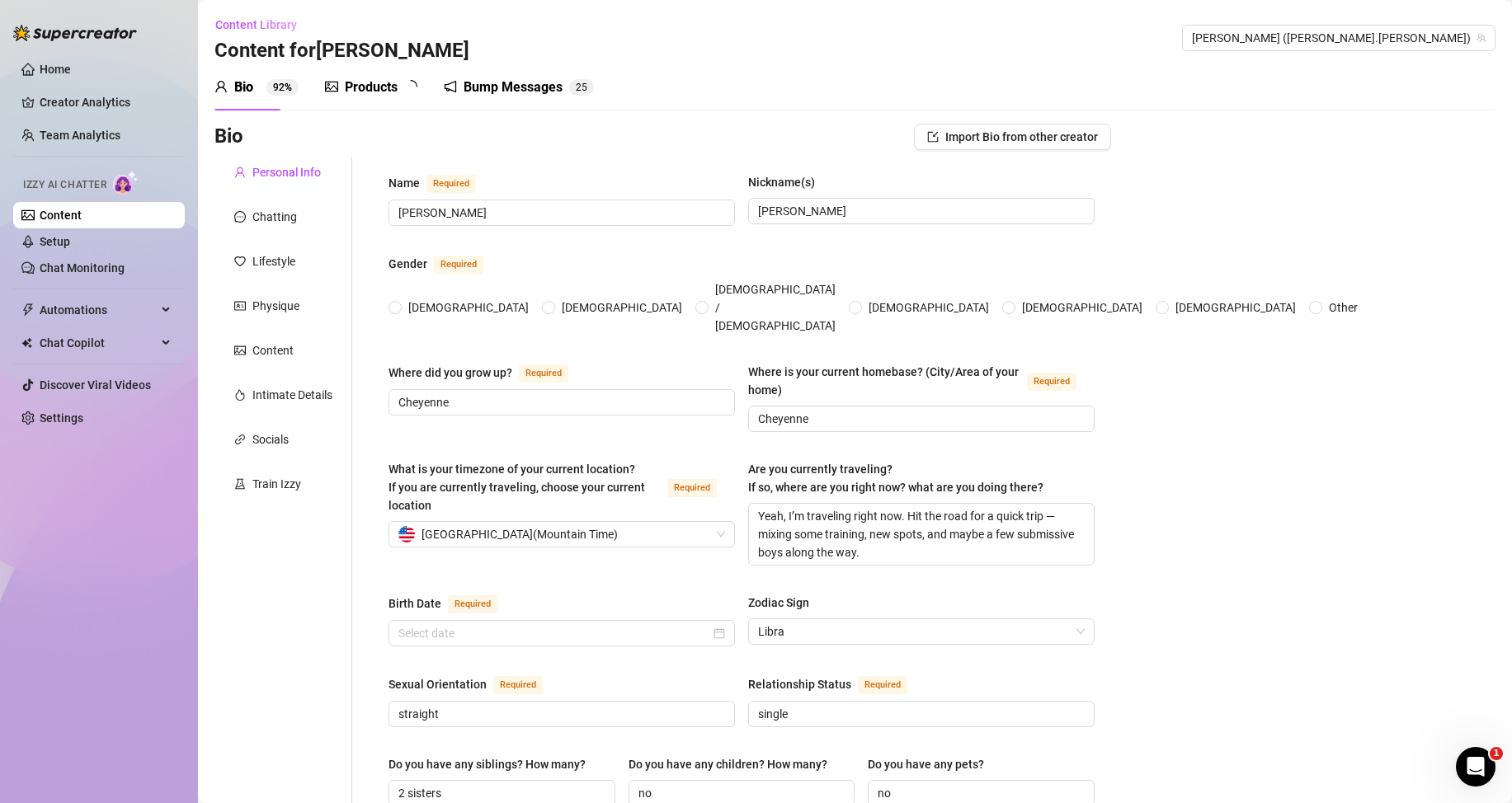
type input "basketball player"
type input "I was (and still am) a basketball player and athletic coach."
type input "college"
type input "none"
type textarea "My dream is to go even further in the sports world — keep playing, coaching, an…"
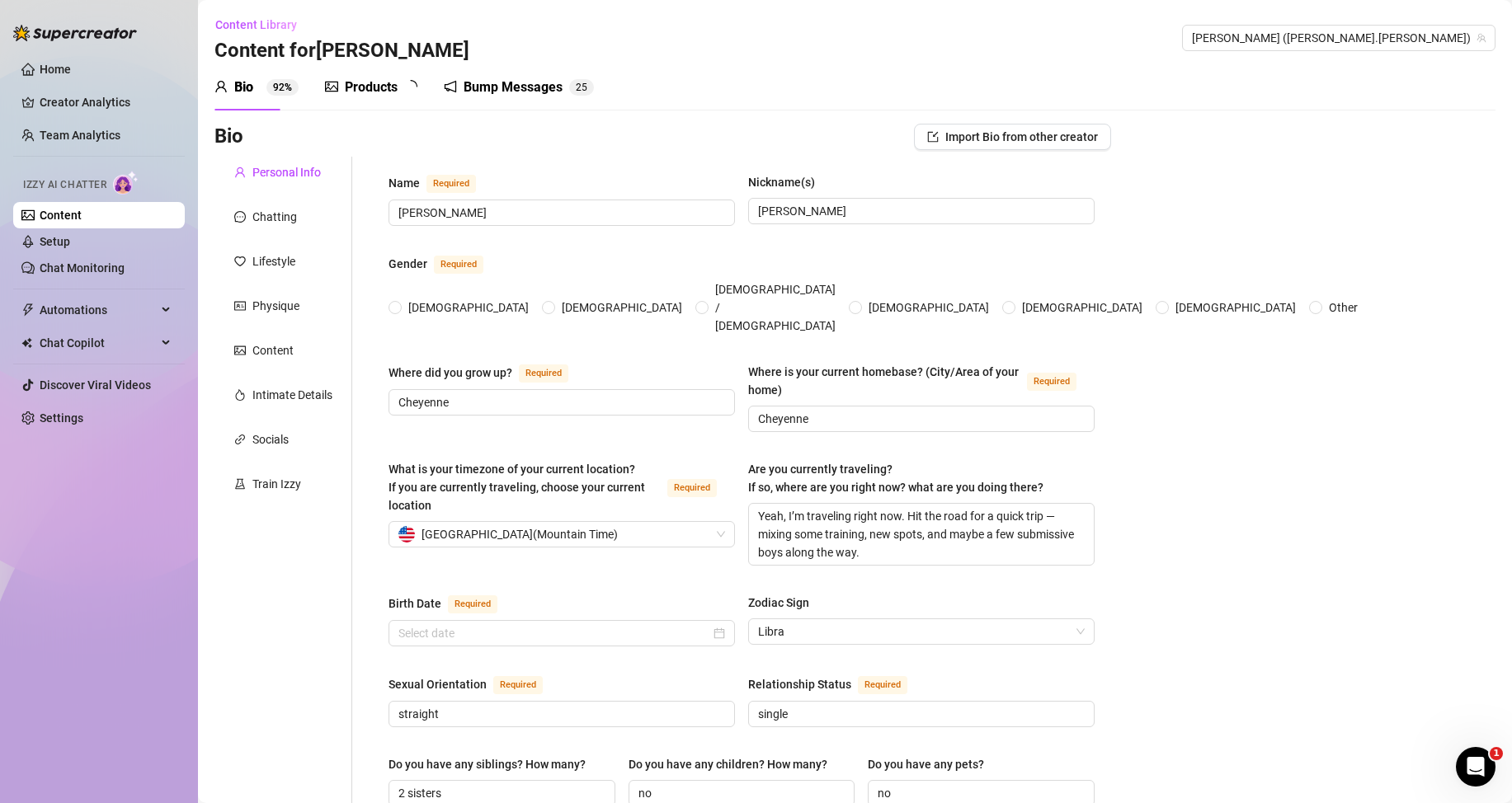
type textarea "One time after a late-night game, I went straight to a hookup still in my jerse…"
type textarea "Most people don’t expect this, but I’m into cooking — real meals, protein-packe…"
radio input "true"
type input "October 3rd, 1997"
click at [381, 84] on div "Products" at bounding box center [371, 87] width 53 height 20
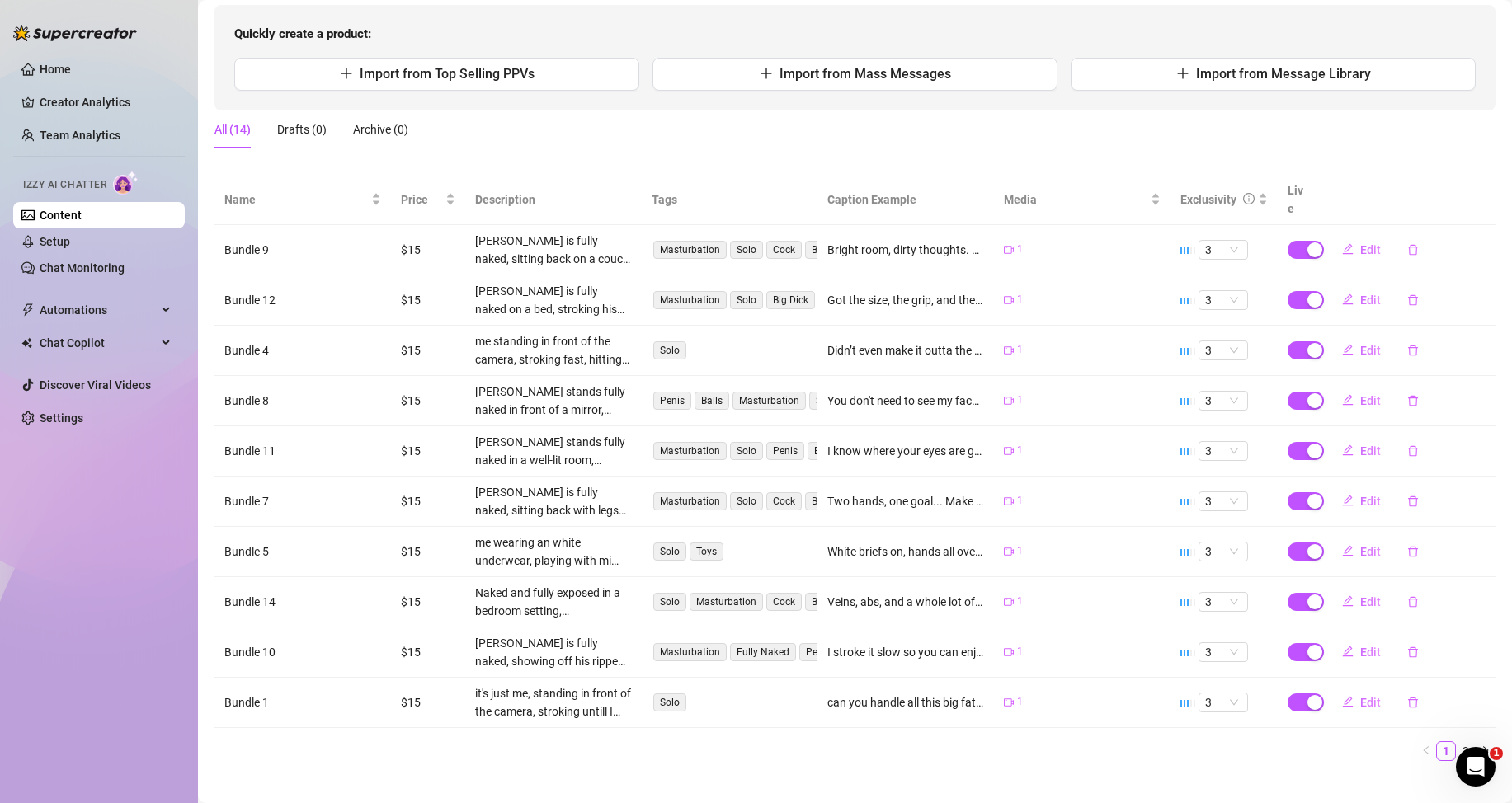
scroll to position [185, 0]
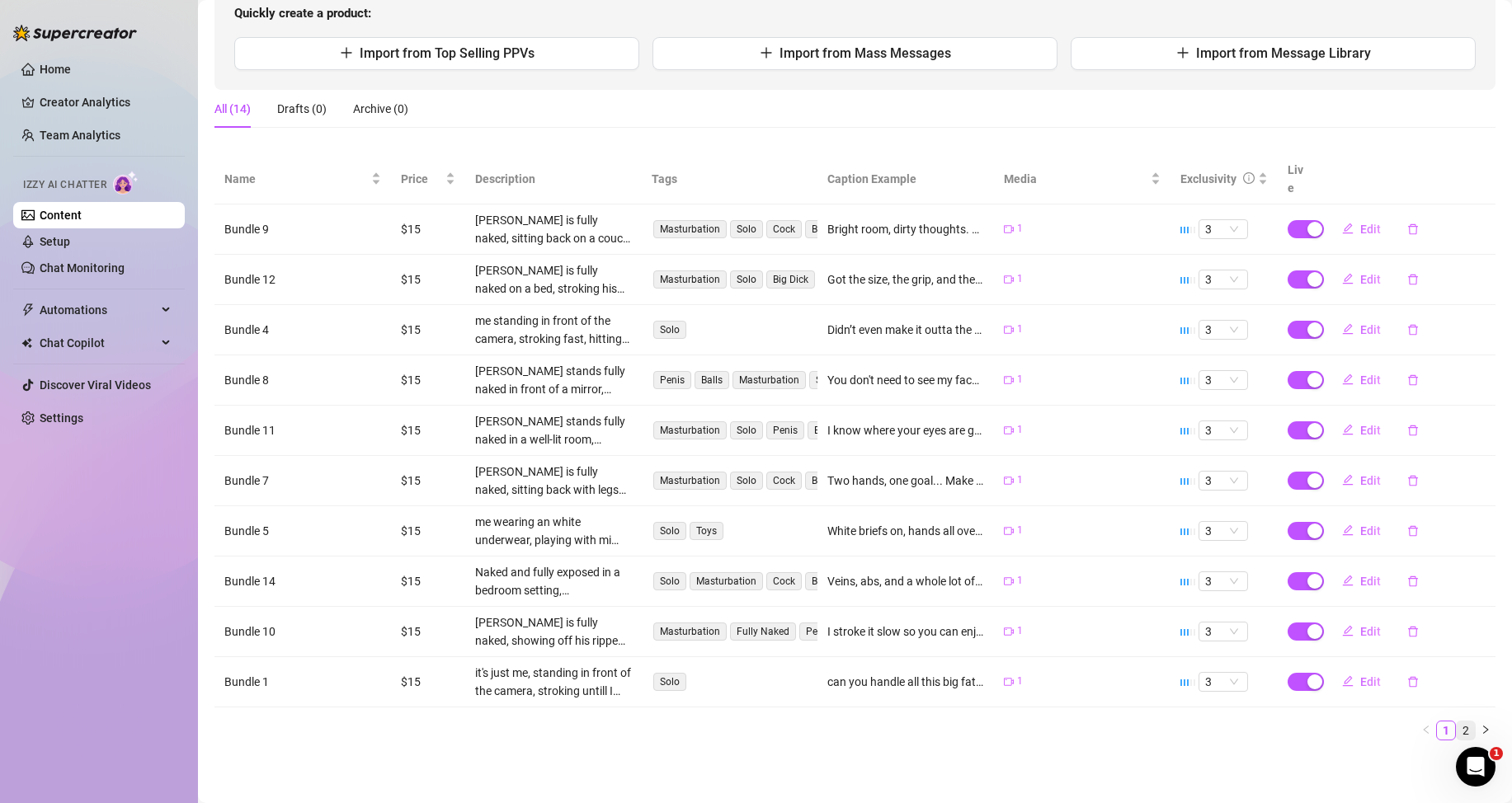
click at [1457, 723] on link "2" at bounding box center [1466, 731] width 19 height 19
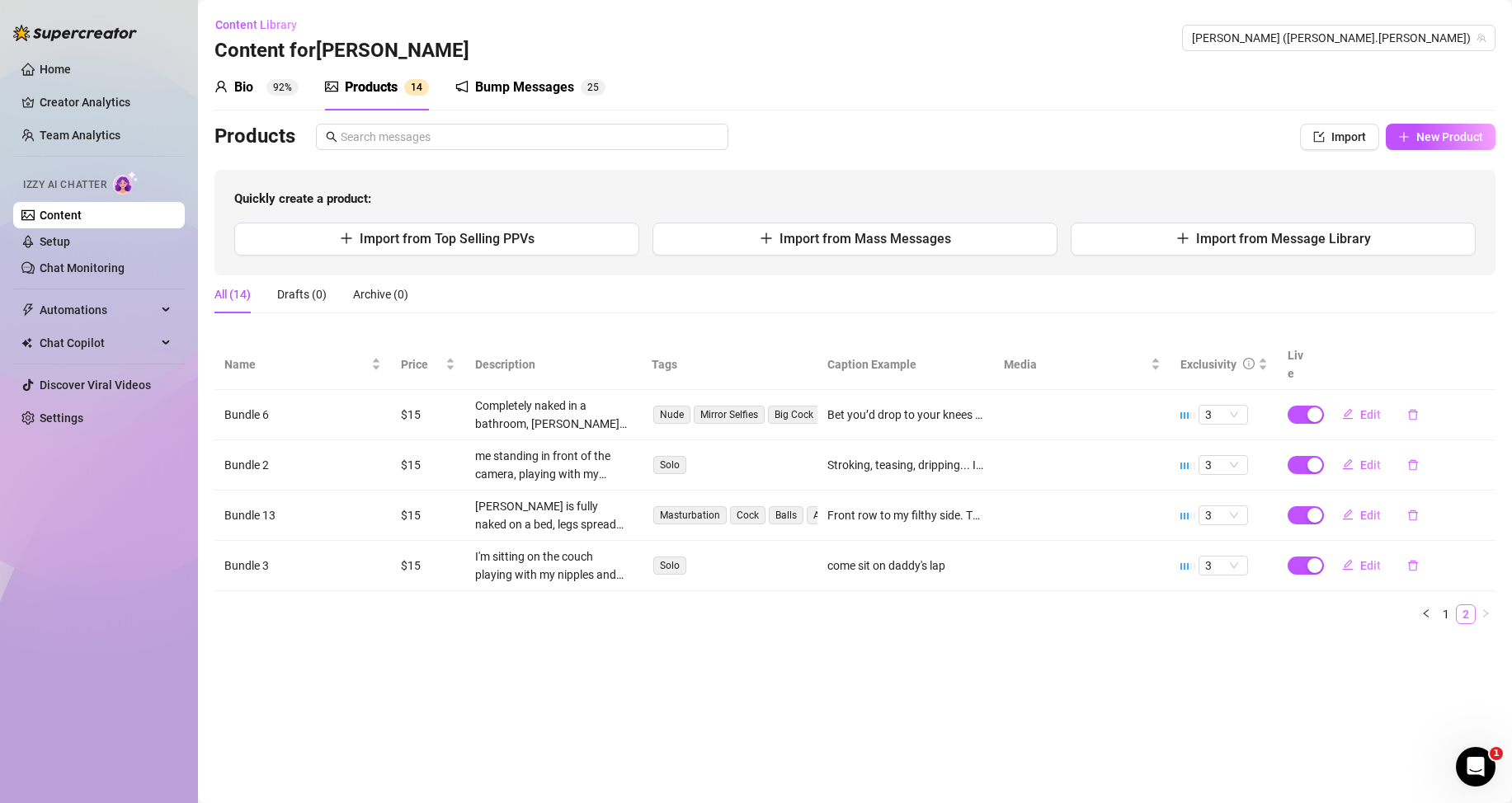
scroll to position [0, 0]
click at [1218, 559] on span "3" at bounding box center [1223, 566] width 36 height 19
click at [1218, 599] on div "1" at bounding box center [1224, 595] width 23 height 19
click at [1367, 560] on span "Edit" at bounding box center [1370, 566] width 20 height 14
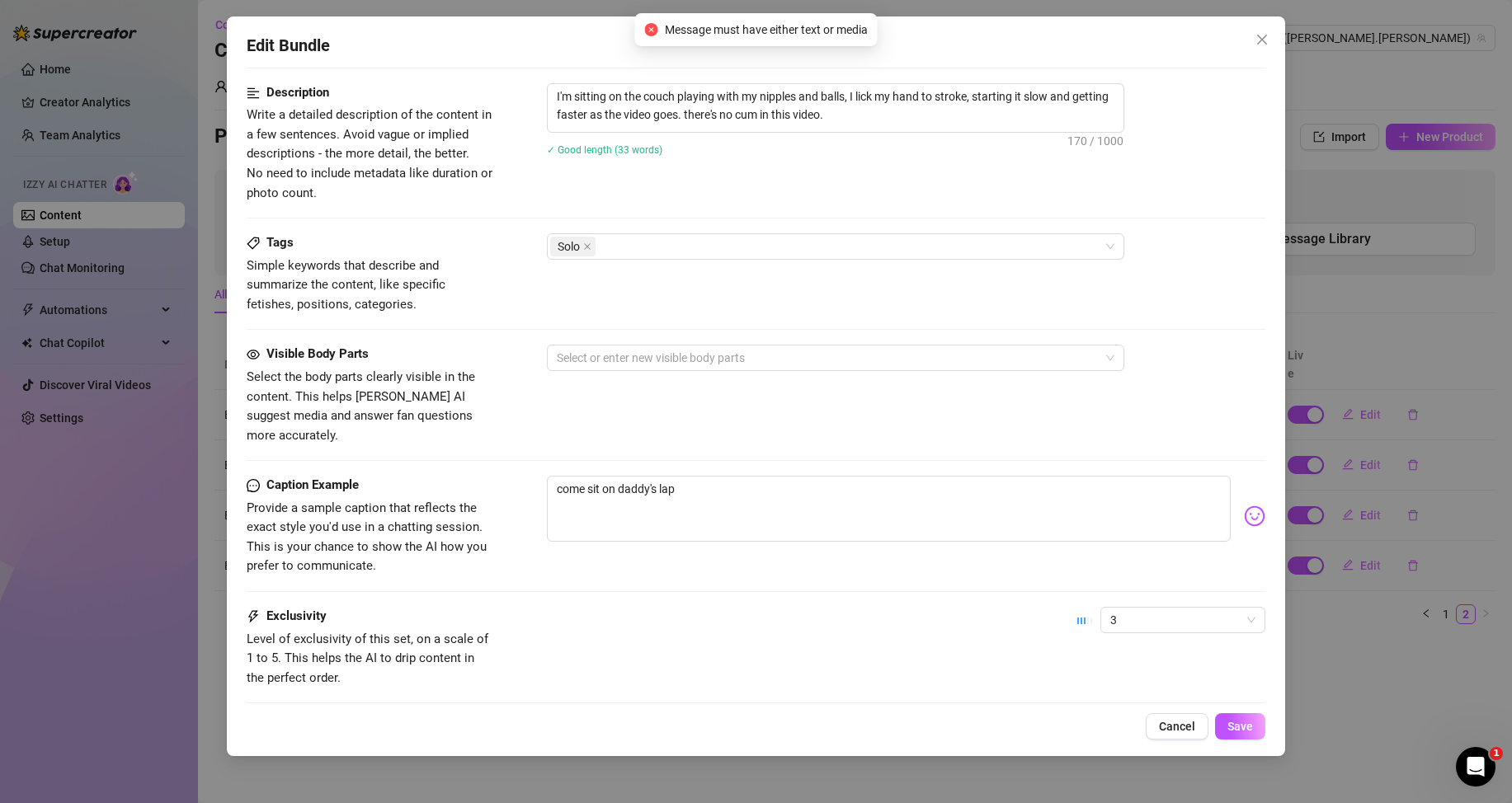
scroll to position [747, 0]
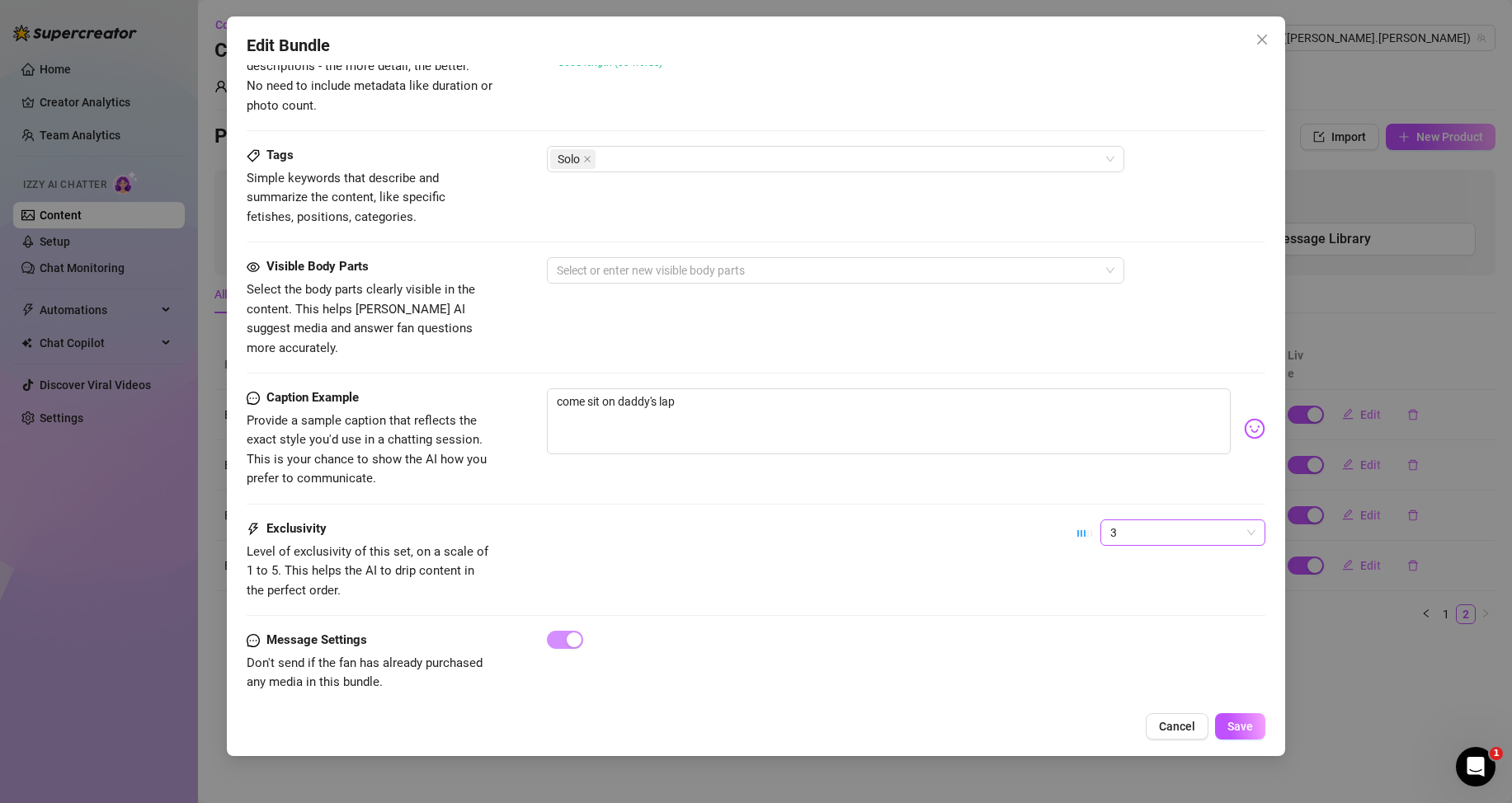
click at [1187, 520] on span "3" at bounding box center [1183, 532] width 145 height 24
click at [1161, 543] on div "1 - Least Exclusive" at bounding box center [1169, 545] width 139 height 19
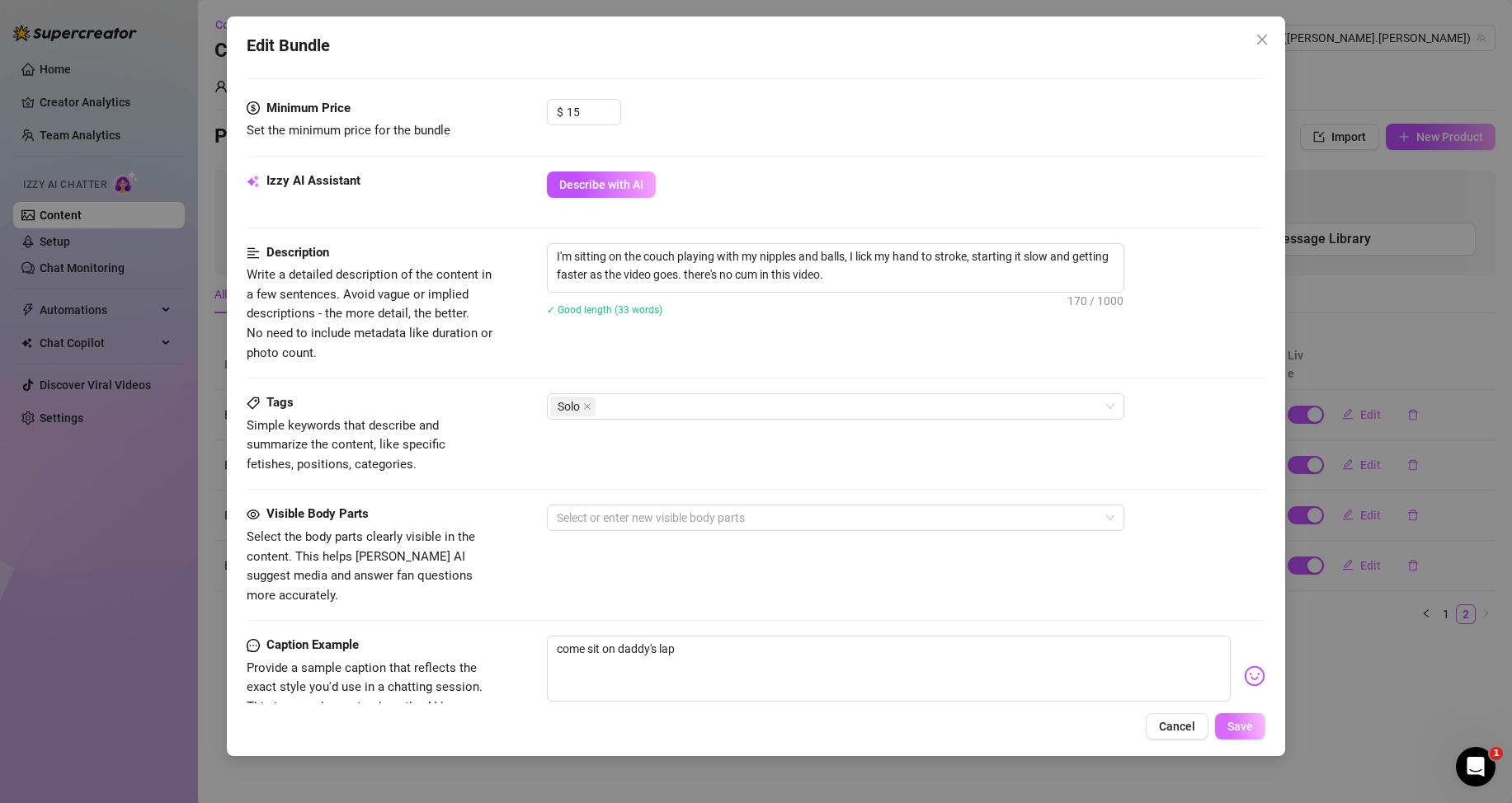
click at [1240, 720] on span "Save" at bounding box center [1241, 727] width 25 height 14
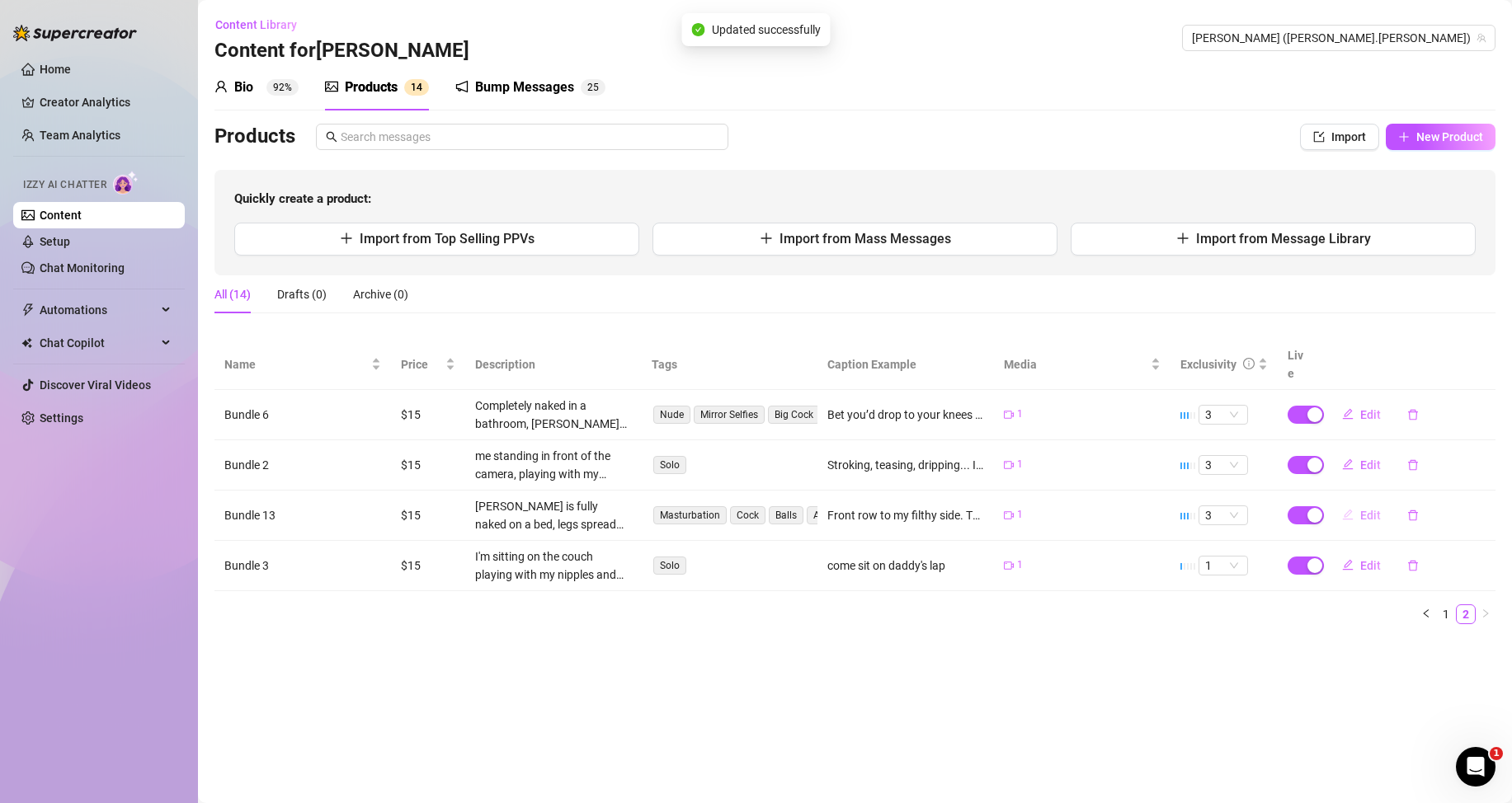
click at [1367, 512] on span "Edit" at bounding box center [1370, 515] width 20 height 14
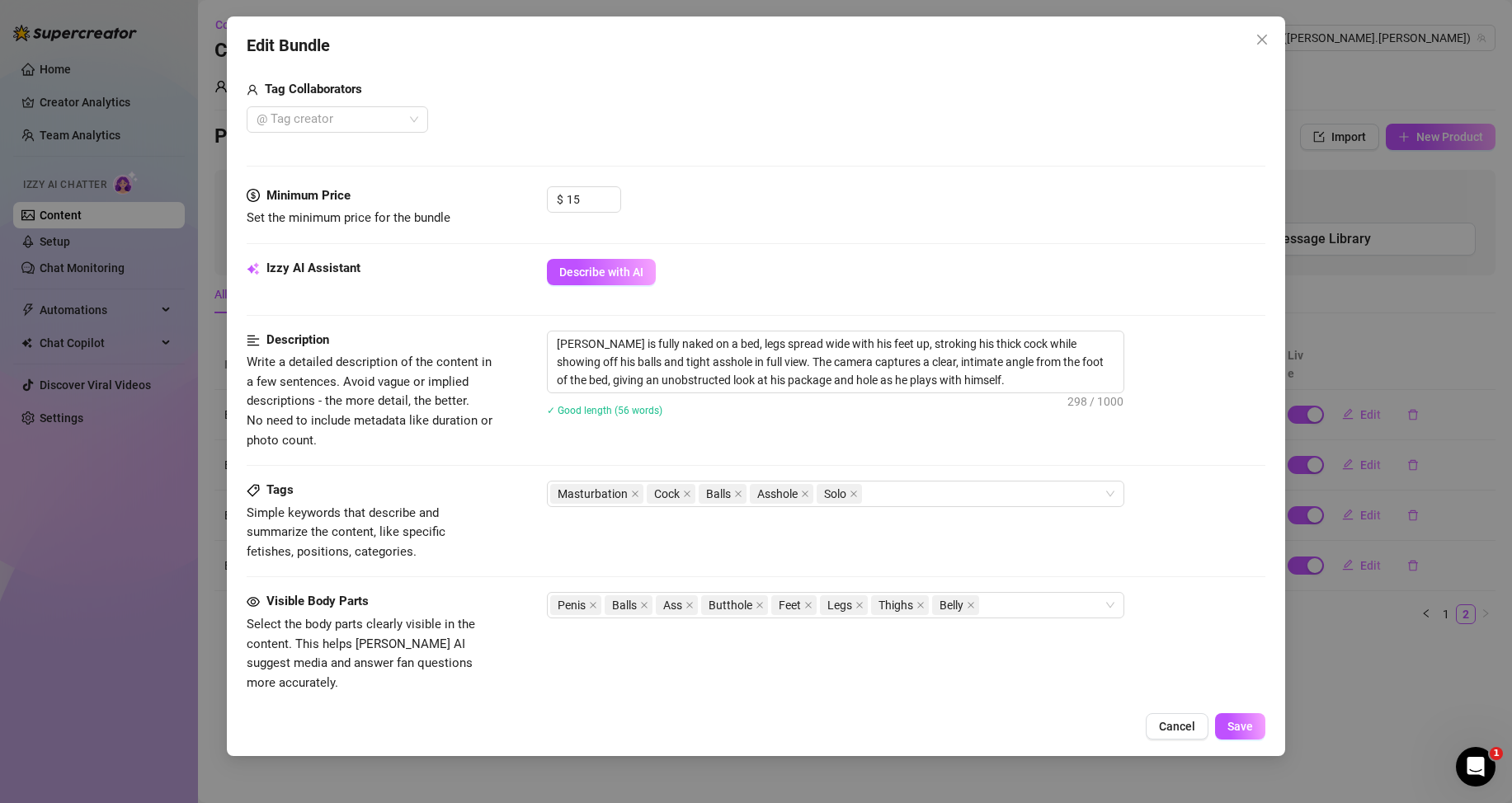
scroll to position [743, 0]
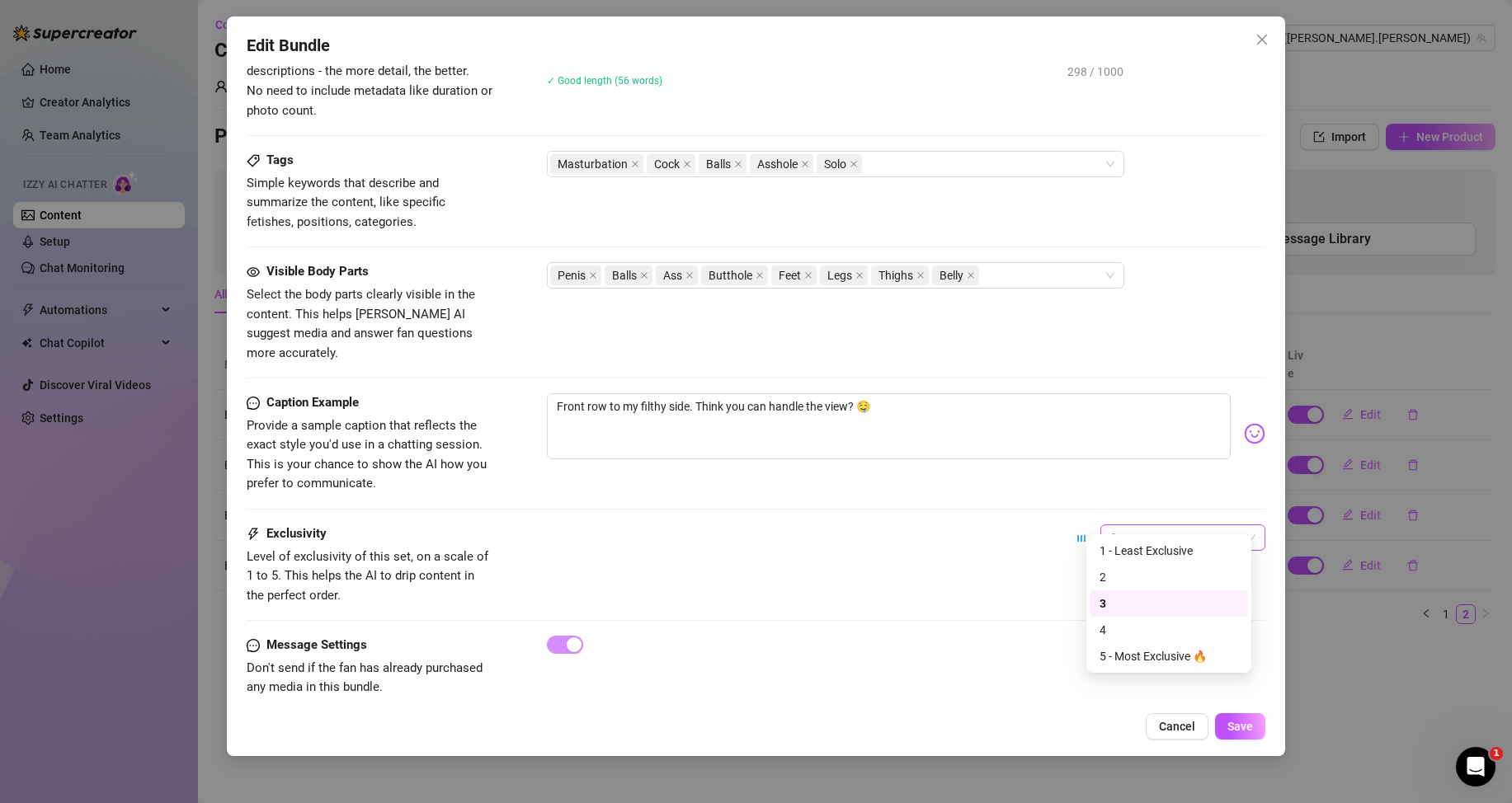
click at [1127, 525] on div "3" at bounding box center [1183, 538] width 165 height 26
click at [1121, 551] on div "1 - Least Exclusive" at bounding box center [1169, 550] width 139 height 19
click at [1249, 722] on span "Save" at bounding box center [1241, 727] width 25 height 14
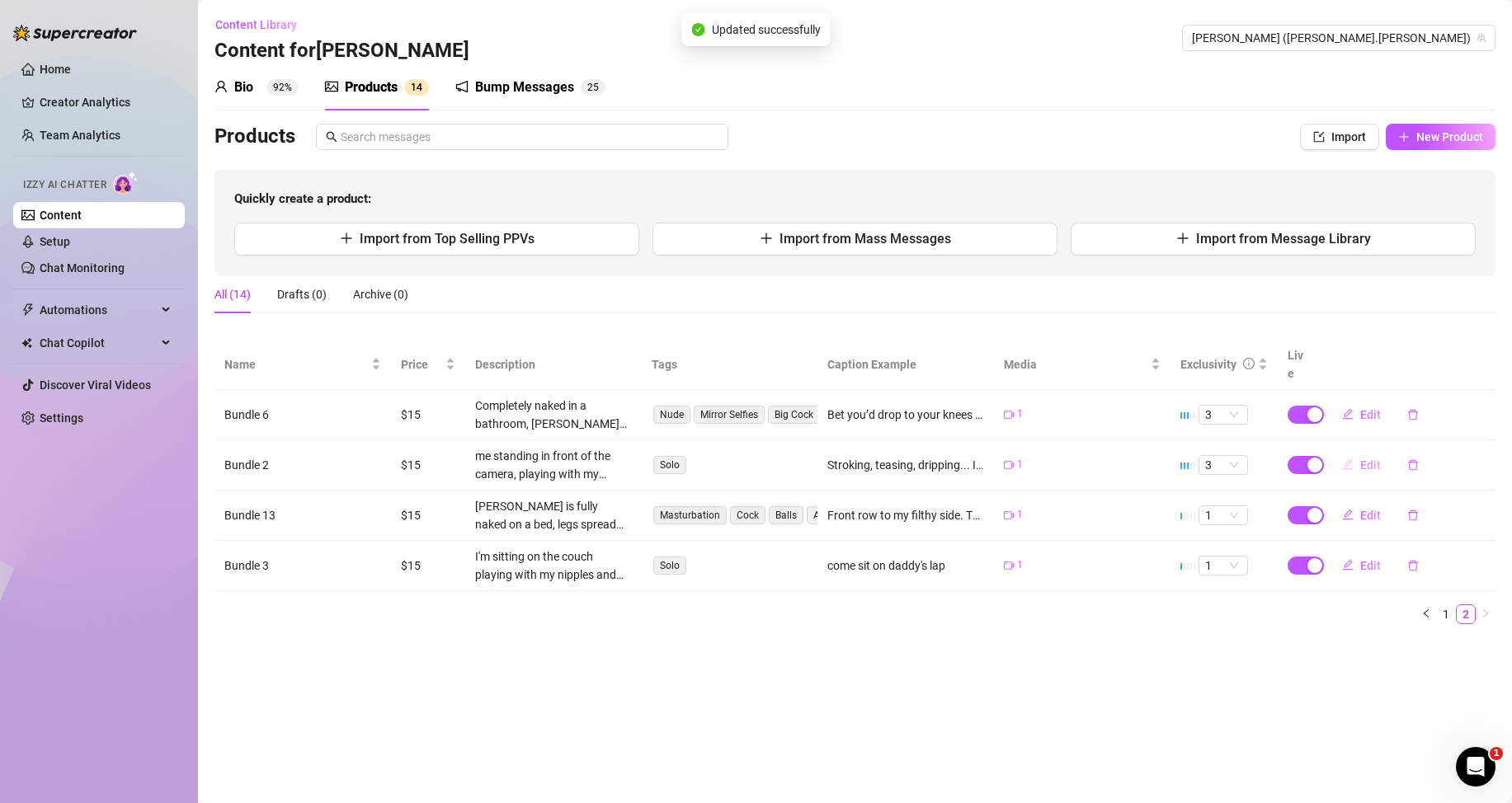
click at [1355, 463] on button "Edit" at bounding box center [1362, 464] width 65 height 26
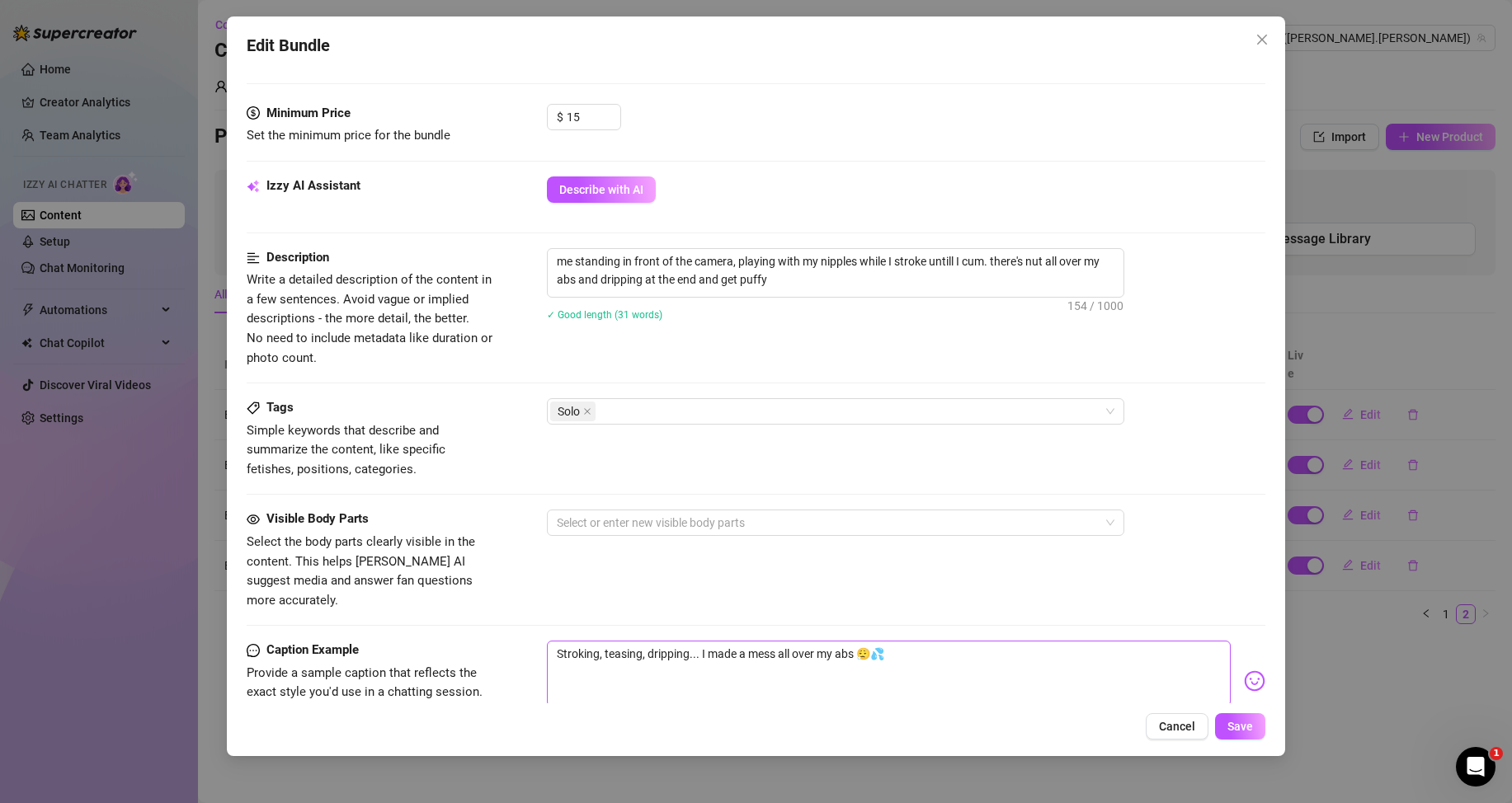
scroll to position [747, 0]
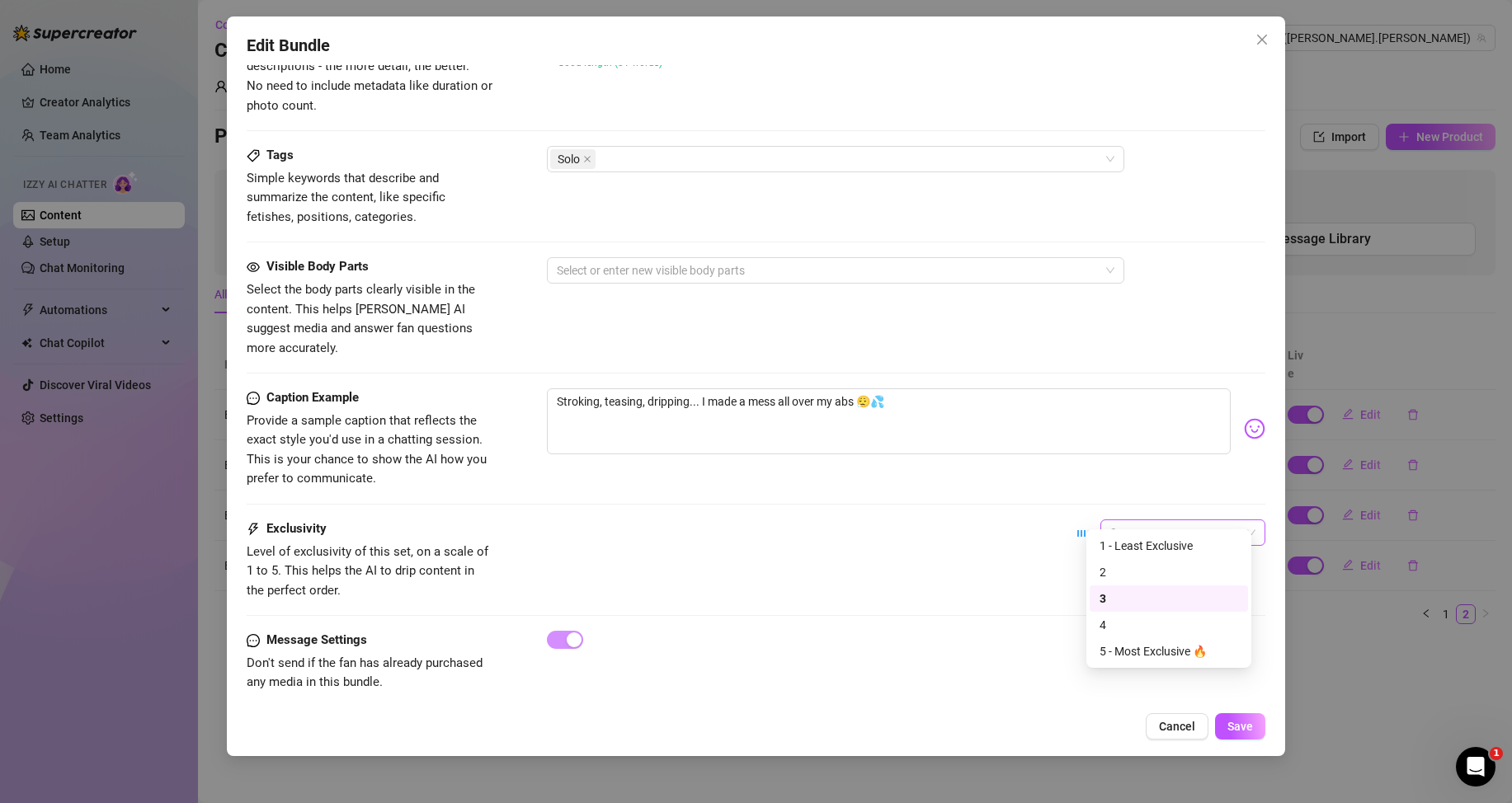
click at [1129, 520] on span "3" at bounding box center [1183, 532] width 145 height 24
click at [1145, 545] on div "1 - Least Exclusive" at bounding box center [1169, 545] width 139 height 19
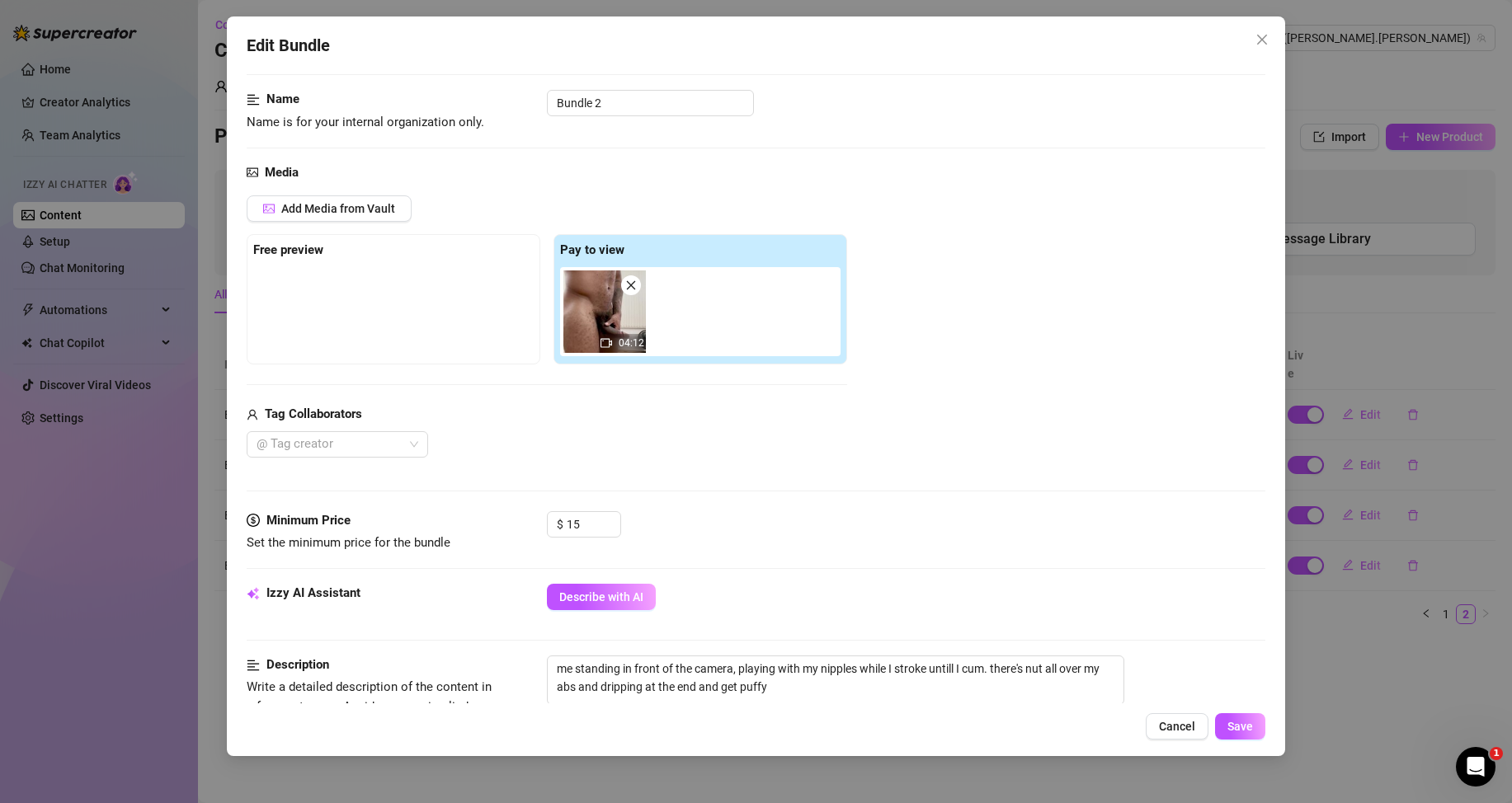
scroll to position [418, 0]
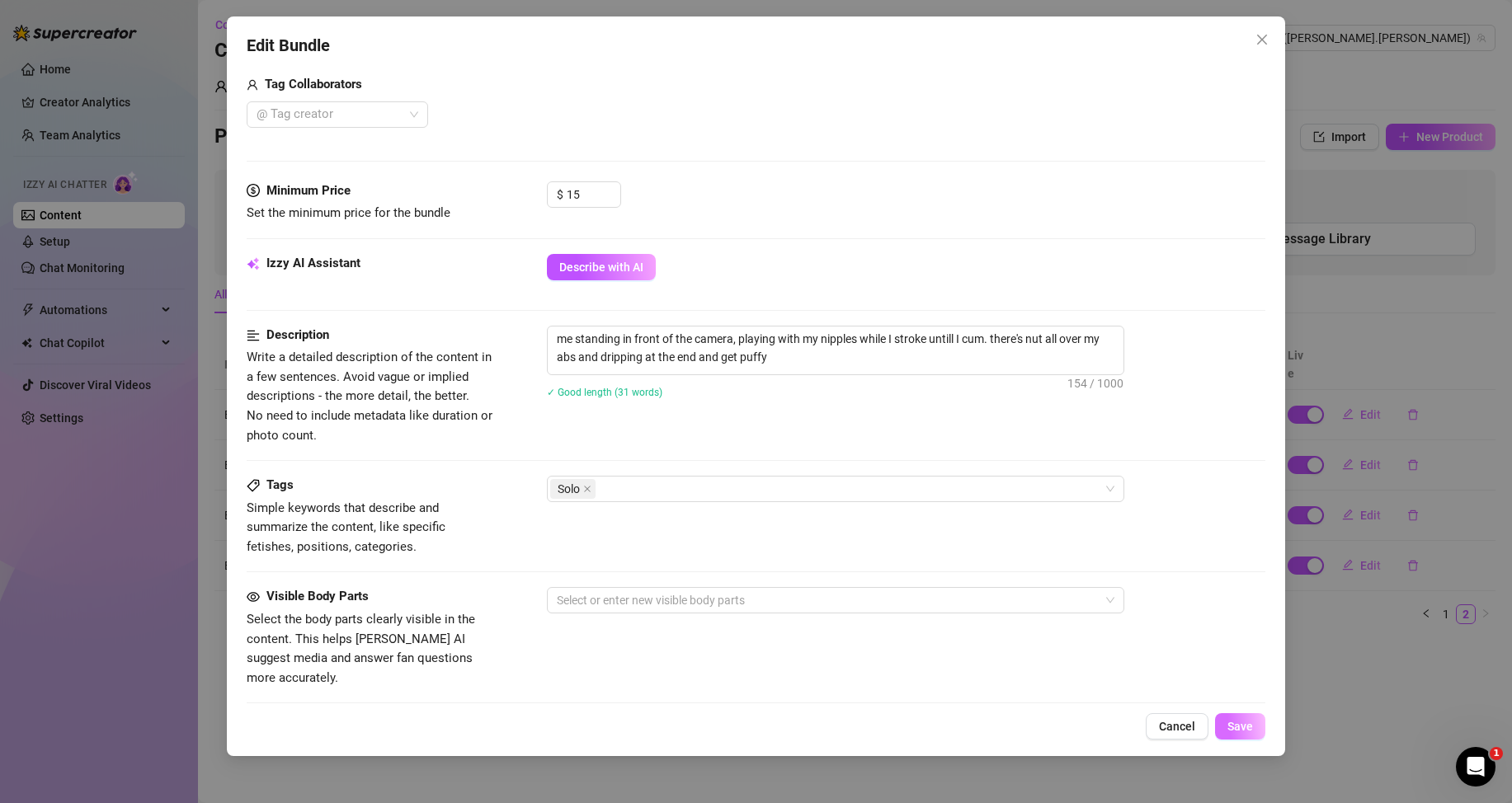
click at [1234, 721] on span "Save" at bounding box center [1241, 727] width 25 height 14
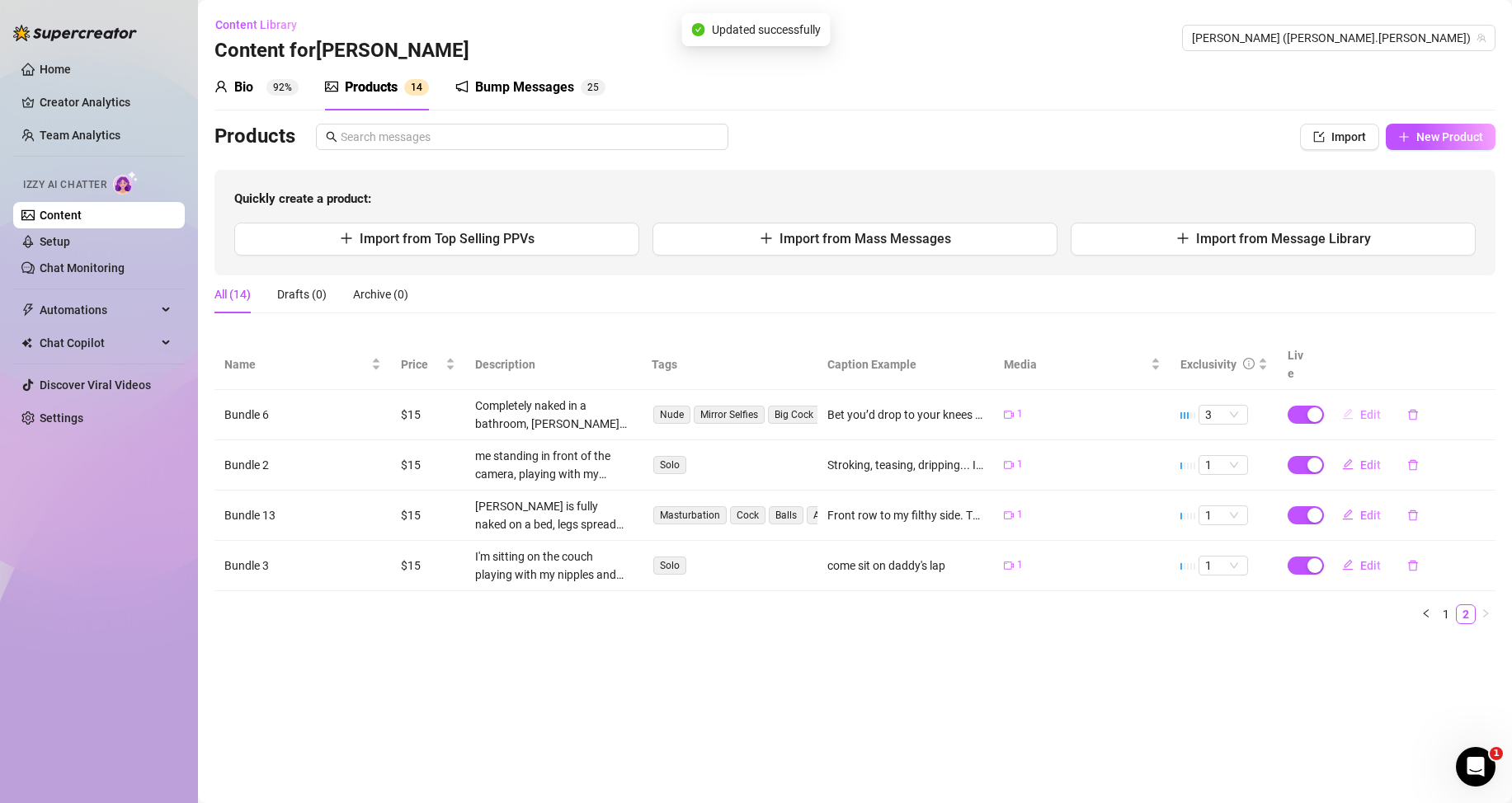
click at [1364, 407] on button "Edit" at bounding box center [1362, 415] width 65 height 26
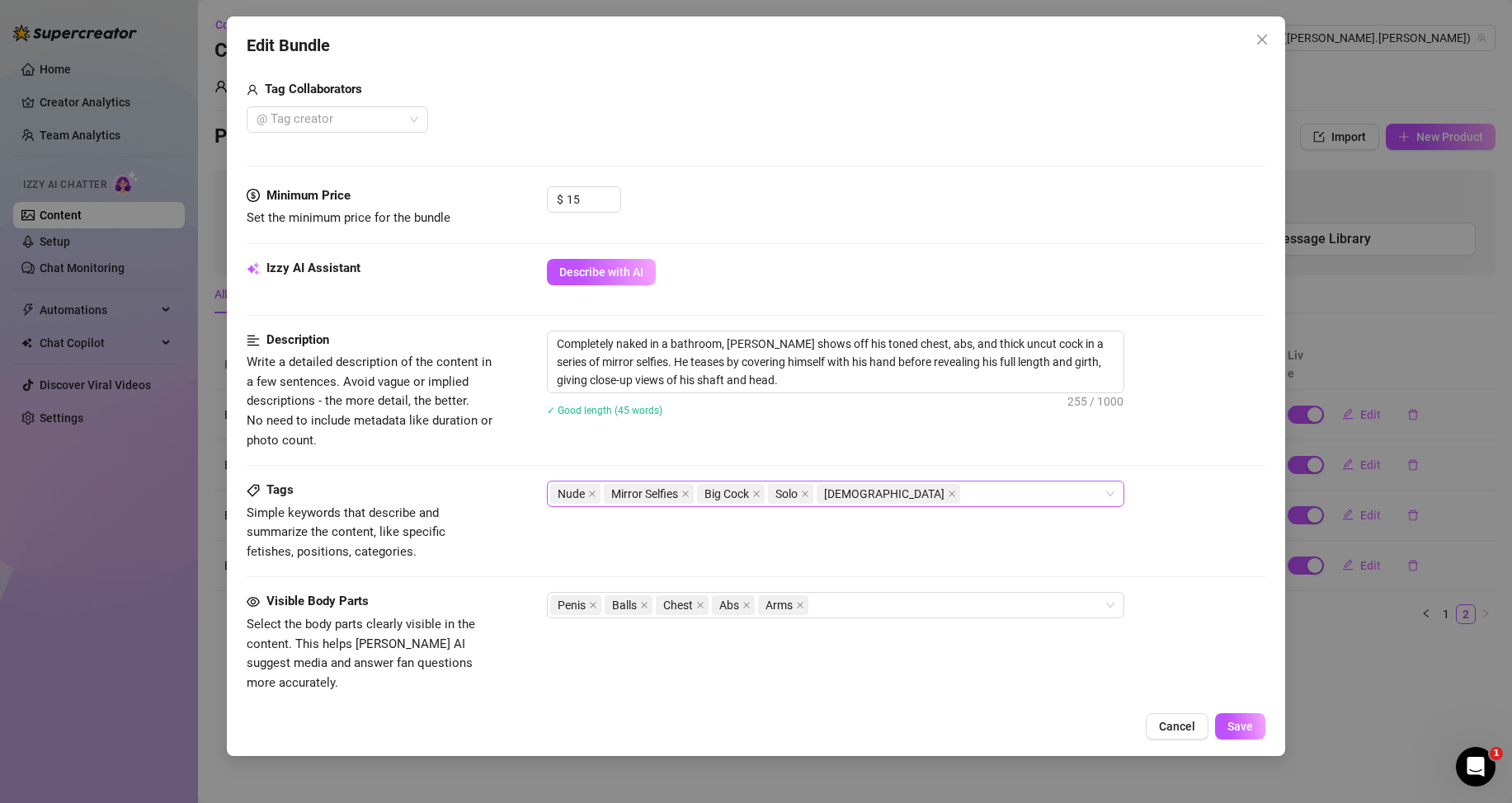
scroll to position [660, 0]
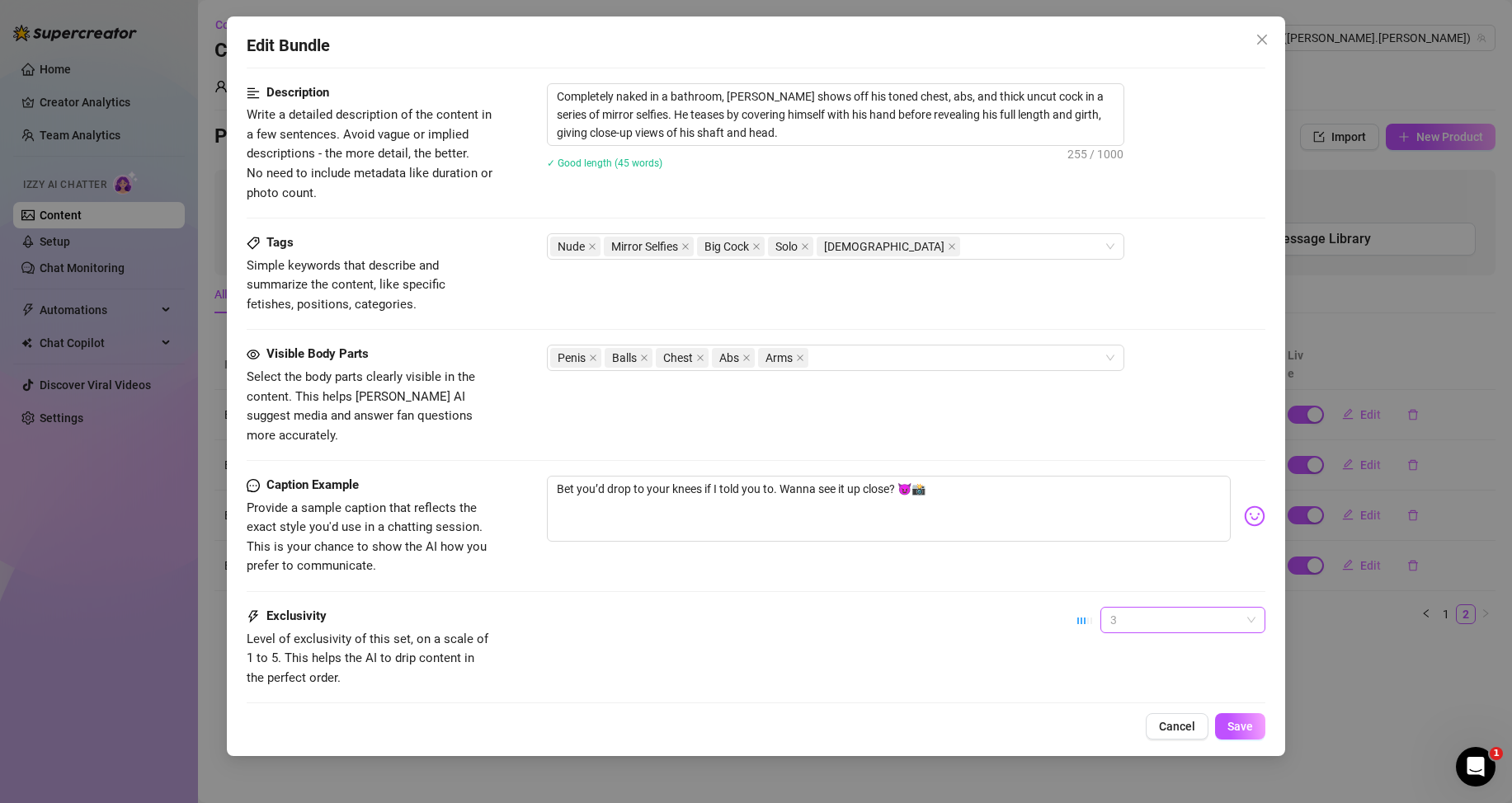
click at [1115, 608] on span "3" at bounding box center [1183, 620] width 145 height 24
click at [1110, 631] on div "1 - Least Exclusive" at bounding box center [1169, 633] width 139 height 19
click at [1259, 734] on button "Save" at bounding box center [1241, 726] width 51 height 26
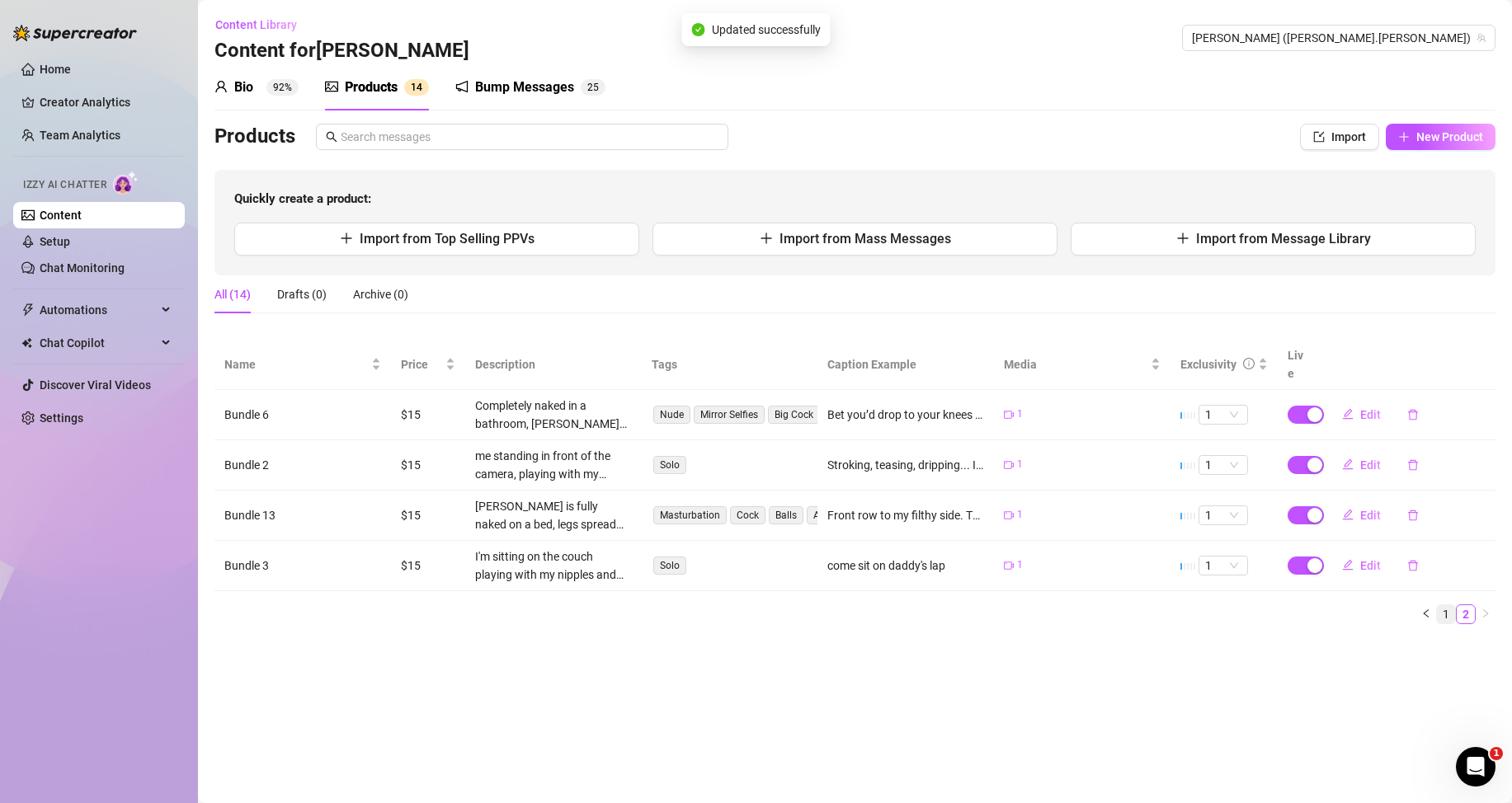
click at [1448, 616] on link "1" at bounding box center [1446, 614] width 19 height 19
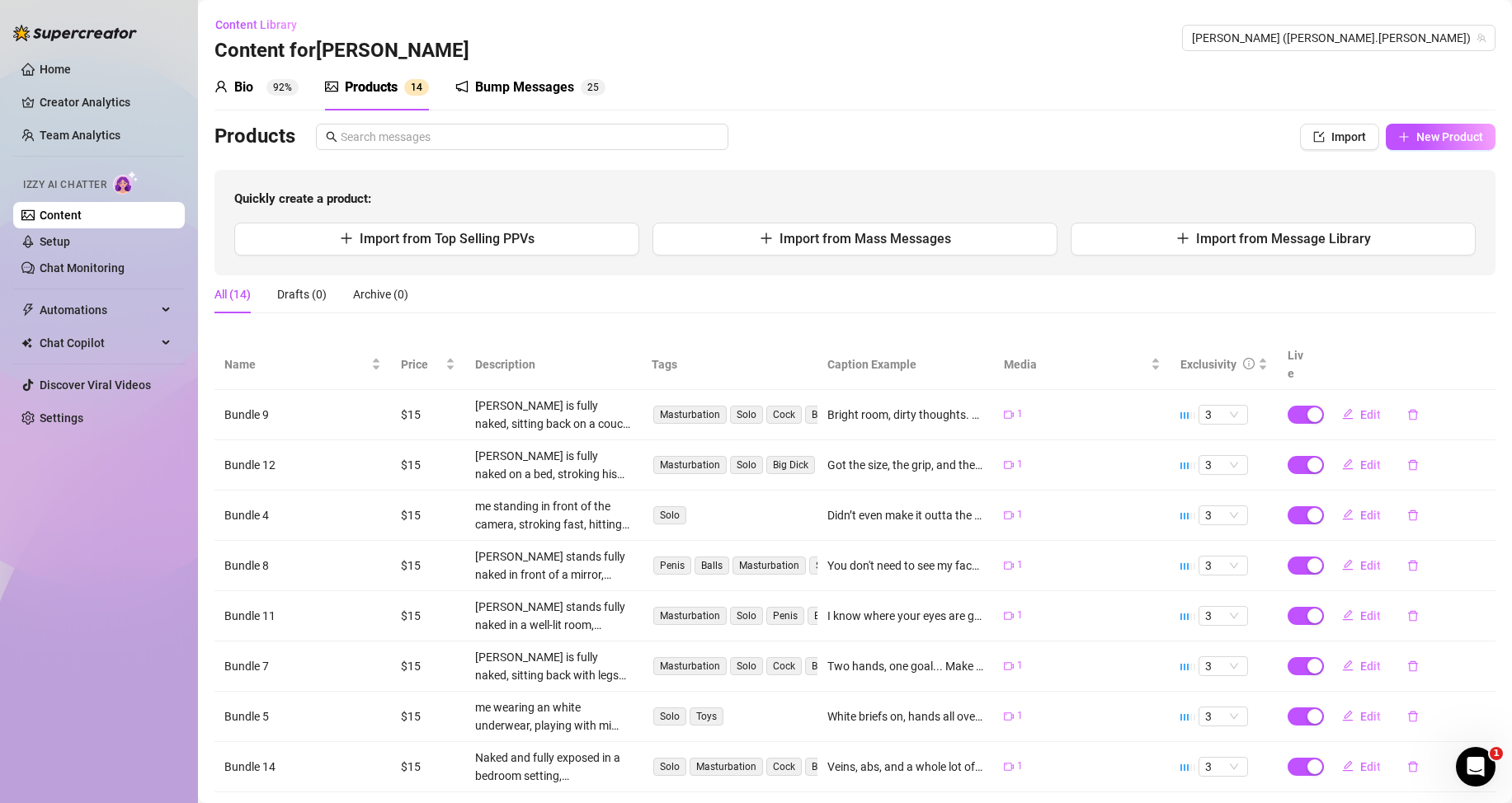
scroll to position [185, 0]
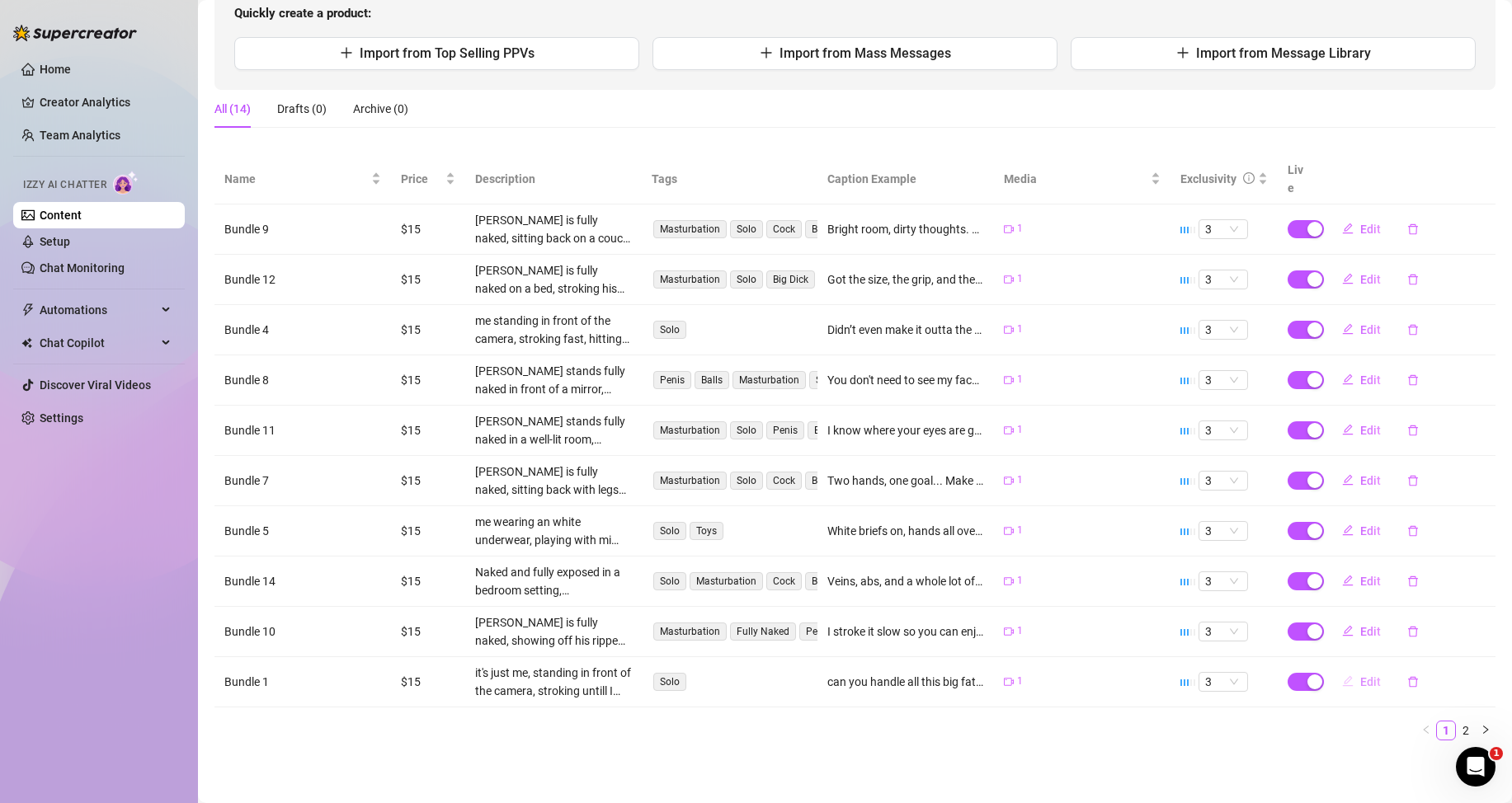
click at [1361, 675] on span "Edit" at bounding box center [1370, 682] width 20 height 14
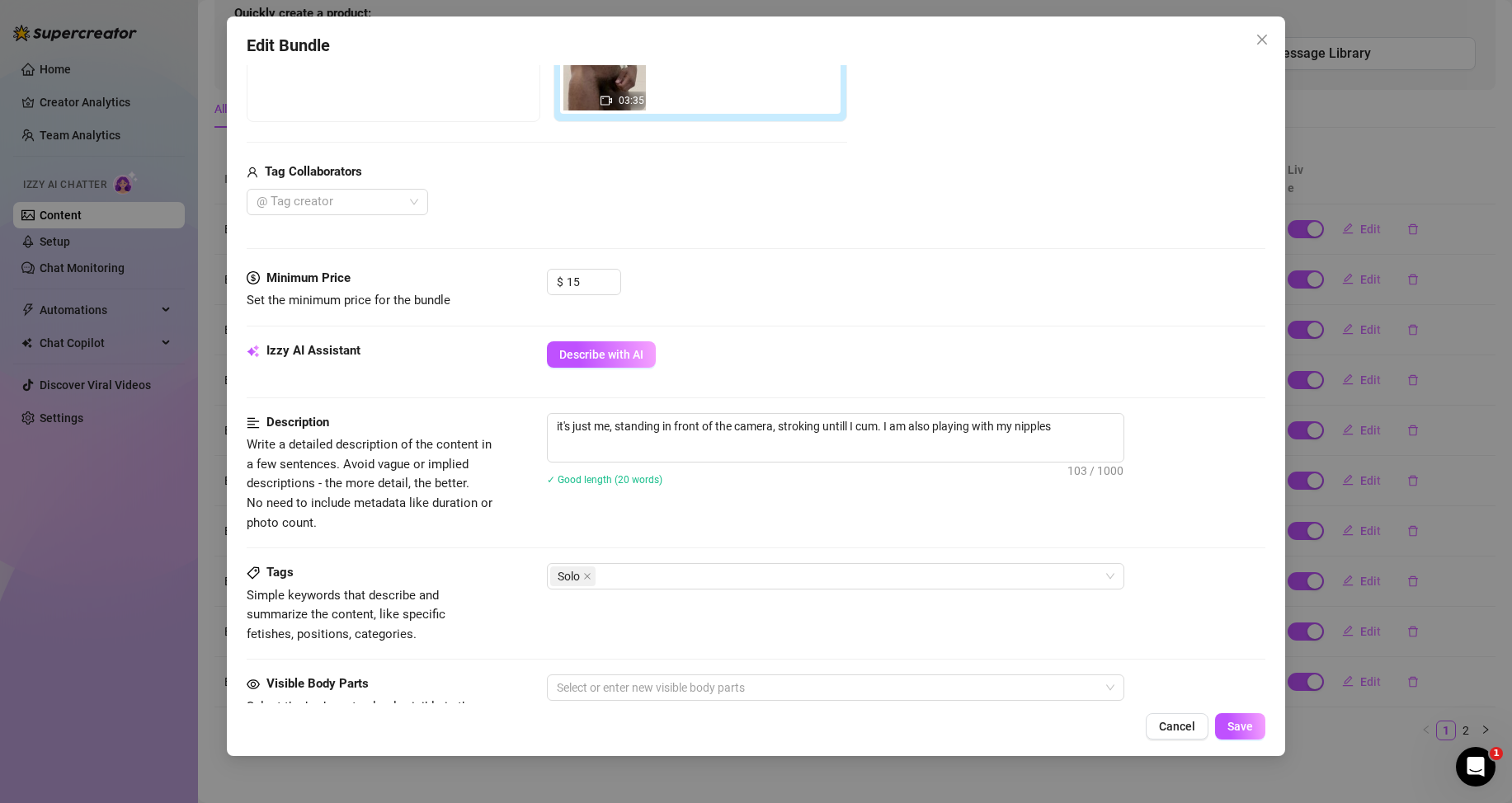
scroll to position [578, 0]
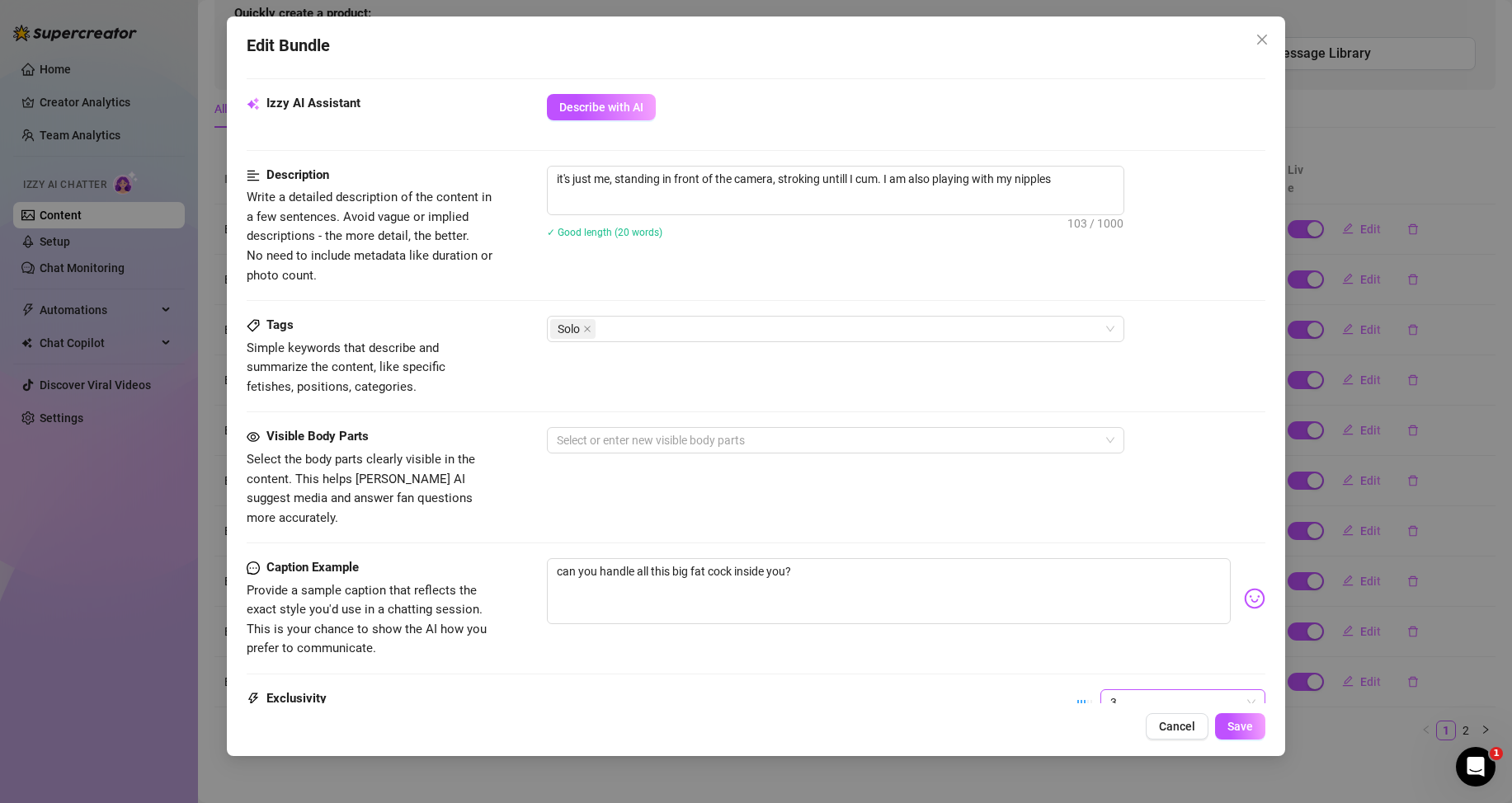
click at [1186, 690] on span "3" at bounding box center [1183, 702] width 145 height 24
click at [1146, 538] on div "1 - Least Exclusive" at bounding box center [1169, 544] width 139 height 19
click at [1256, 732] on button "Save" at bounding box center [1241, 726] width 51 height 26
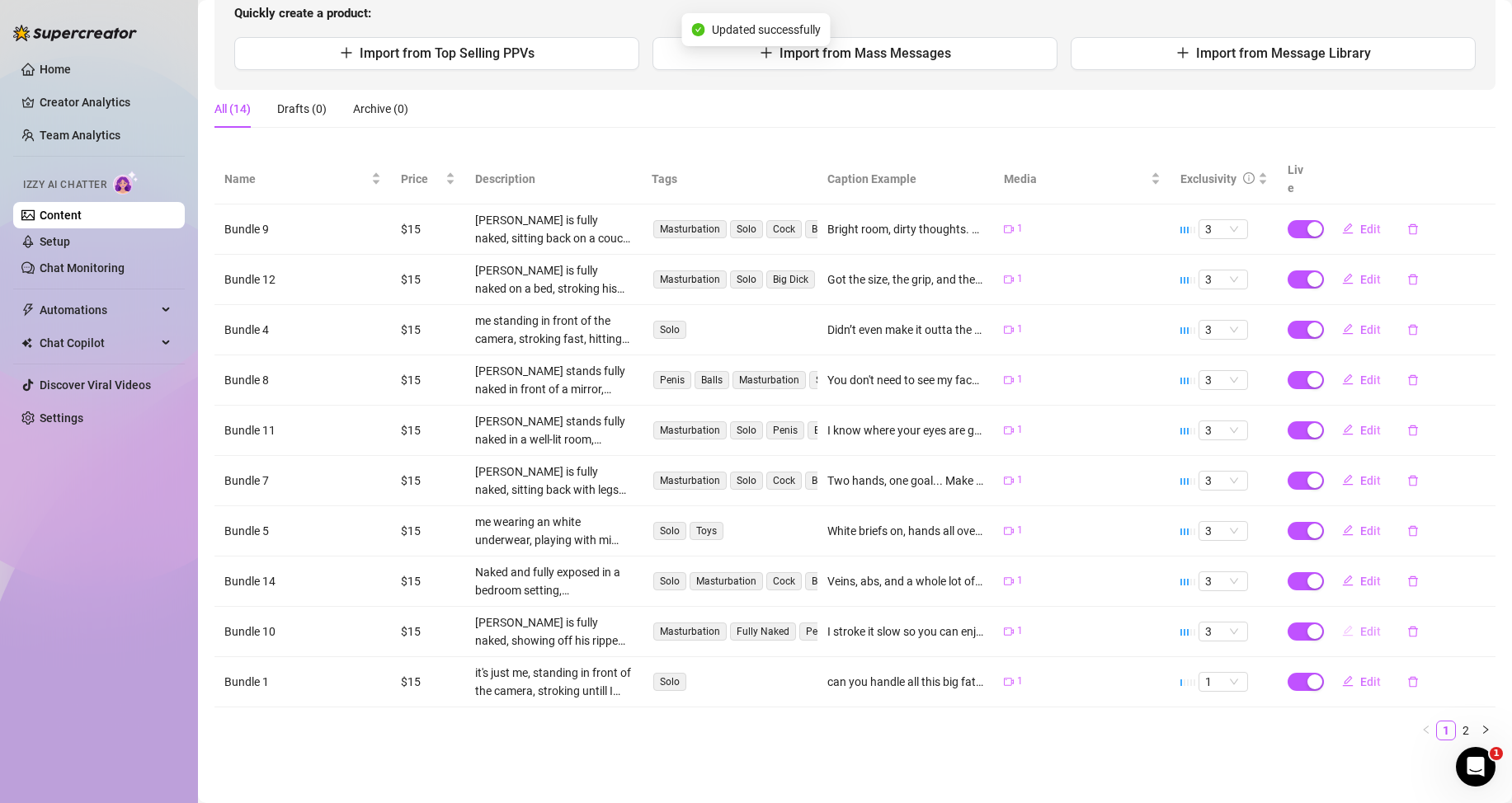
click at [1350, 642] on button "Edit" at bounding box center [1362, 631] width 65 height 26
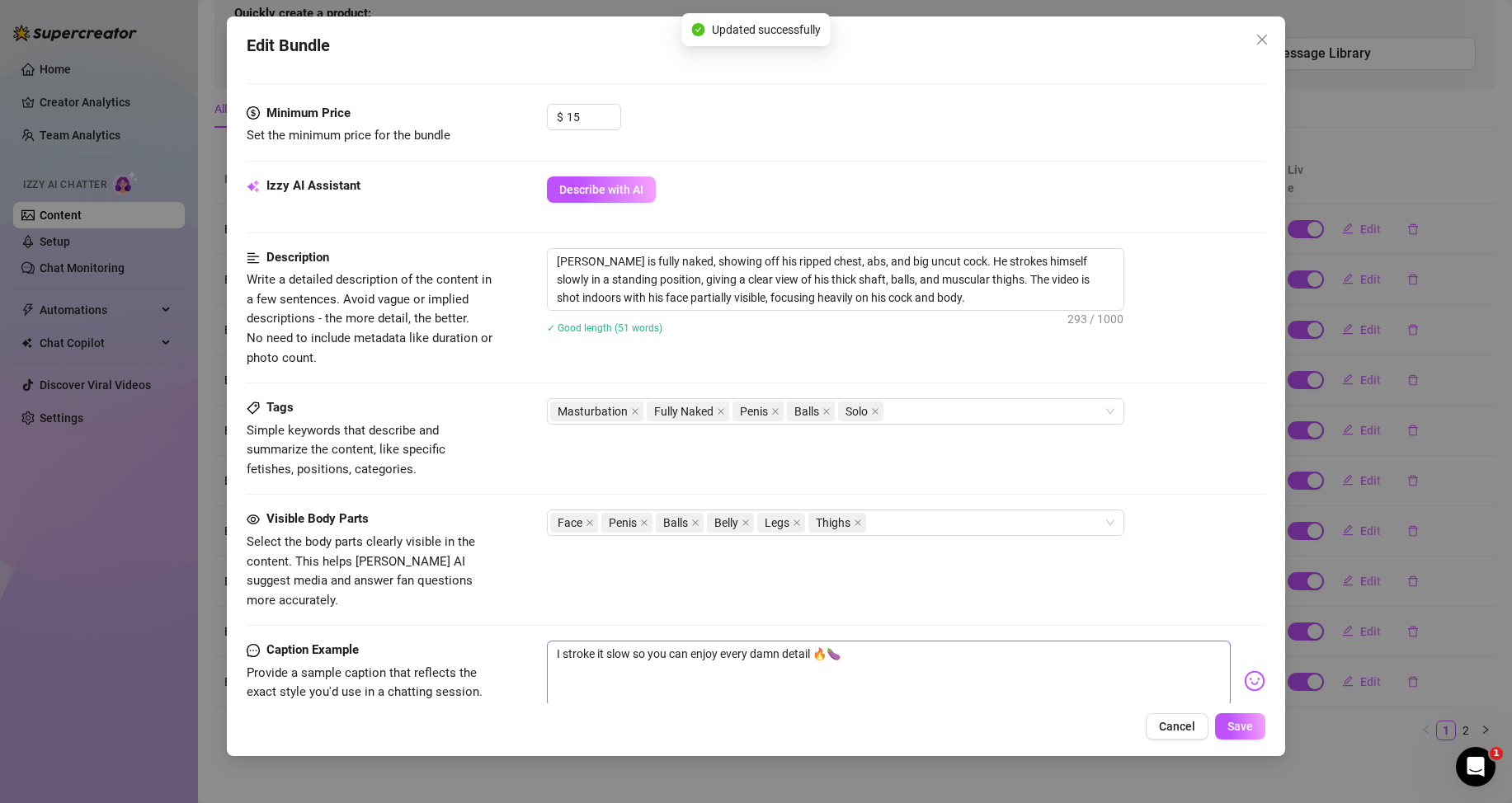
scroll to position [660, 0]
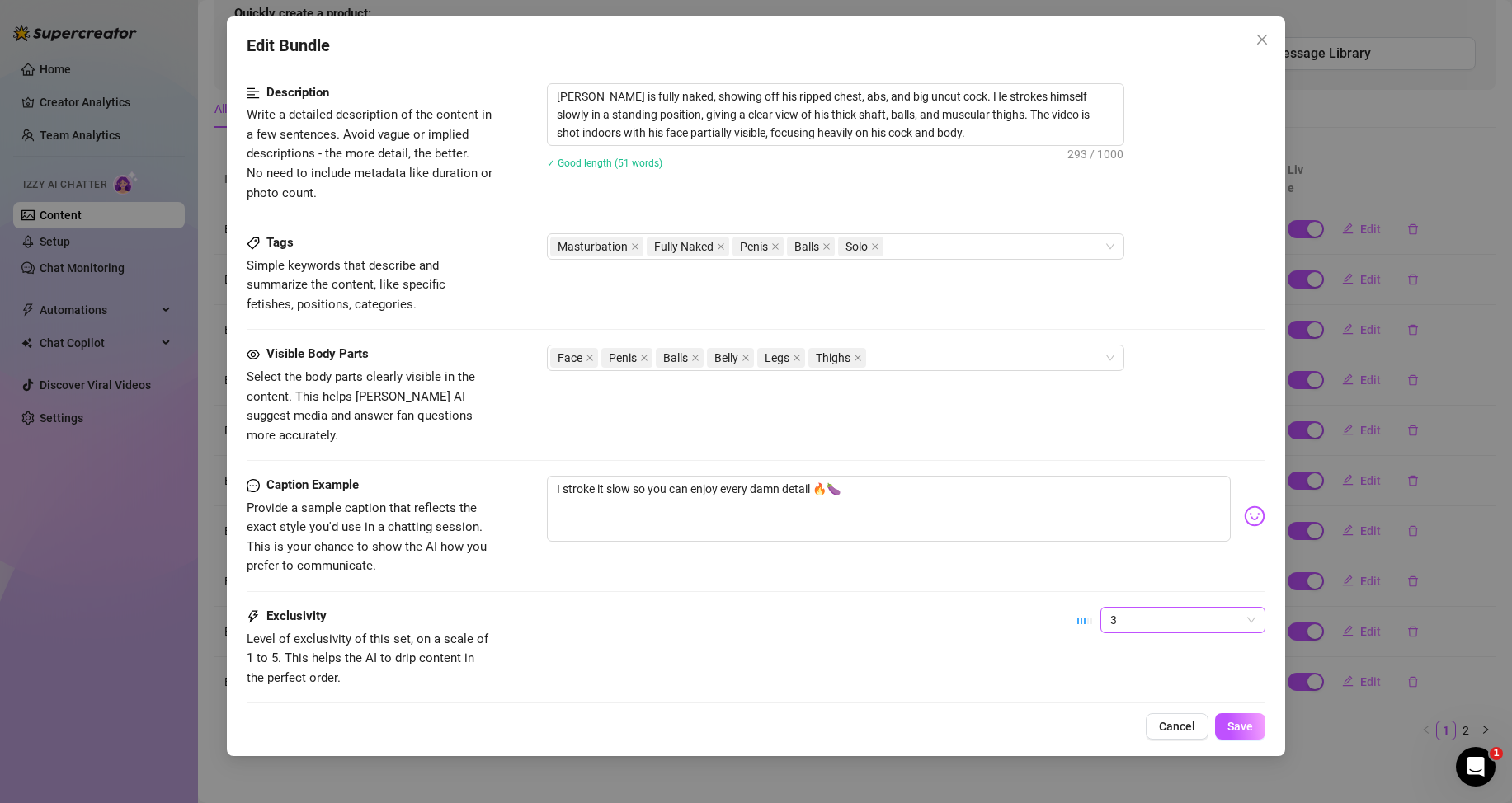
click at [1186, 608] on span "3" at bounding box center [1183, 620] width 145 height 24
click at [1141, 631] on div "1 - Least Exclusive" at bounding box center [1169, 633] width 139 height 19
click at [1238, 716] on button "Save" at bounding box center [1241, 726] width 51 height 26
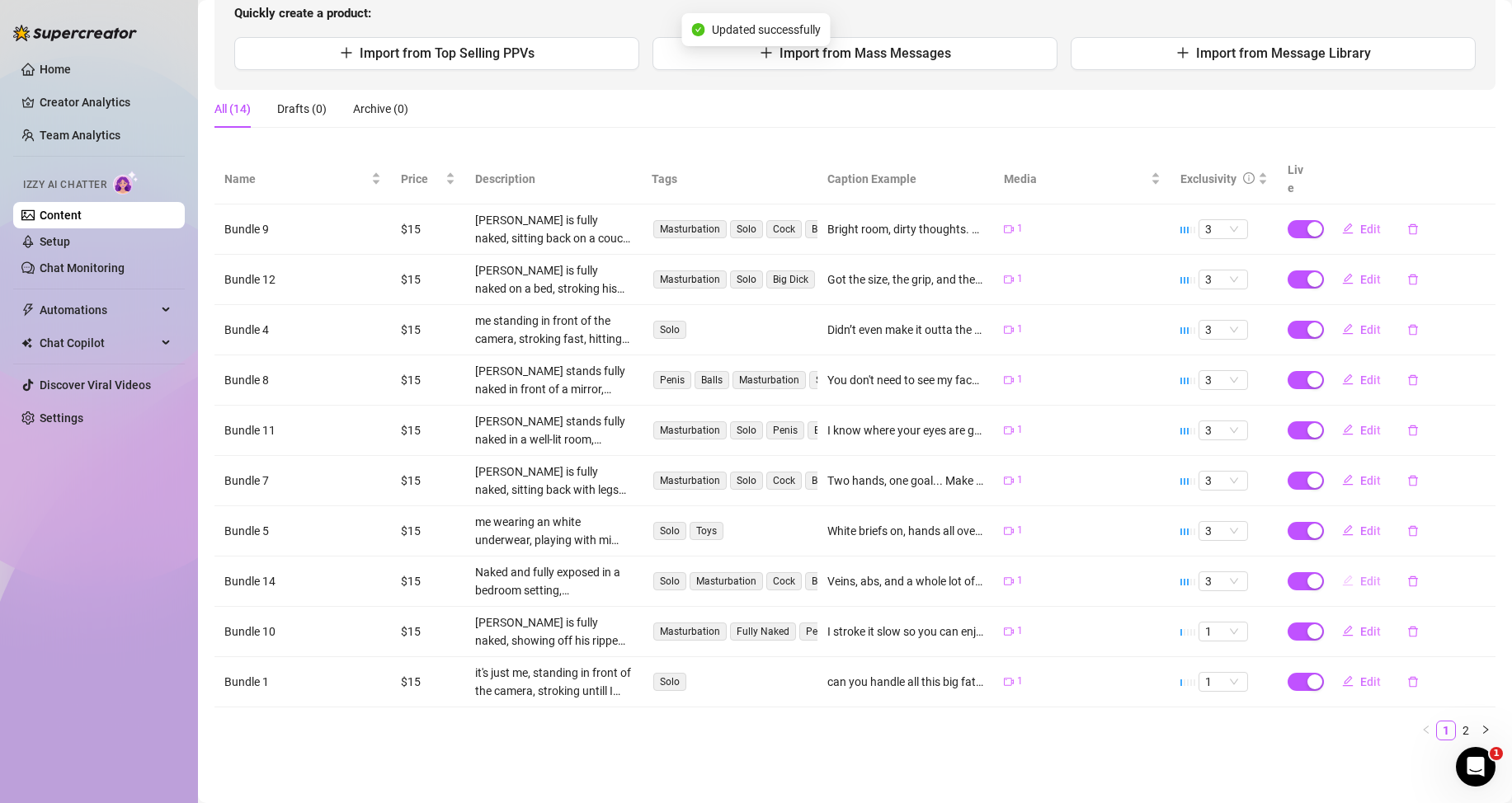
click at [1345, 583] on button "Edit" at bounding box center [1362, 581] width 65 height 26
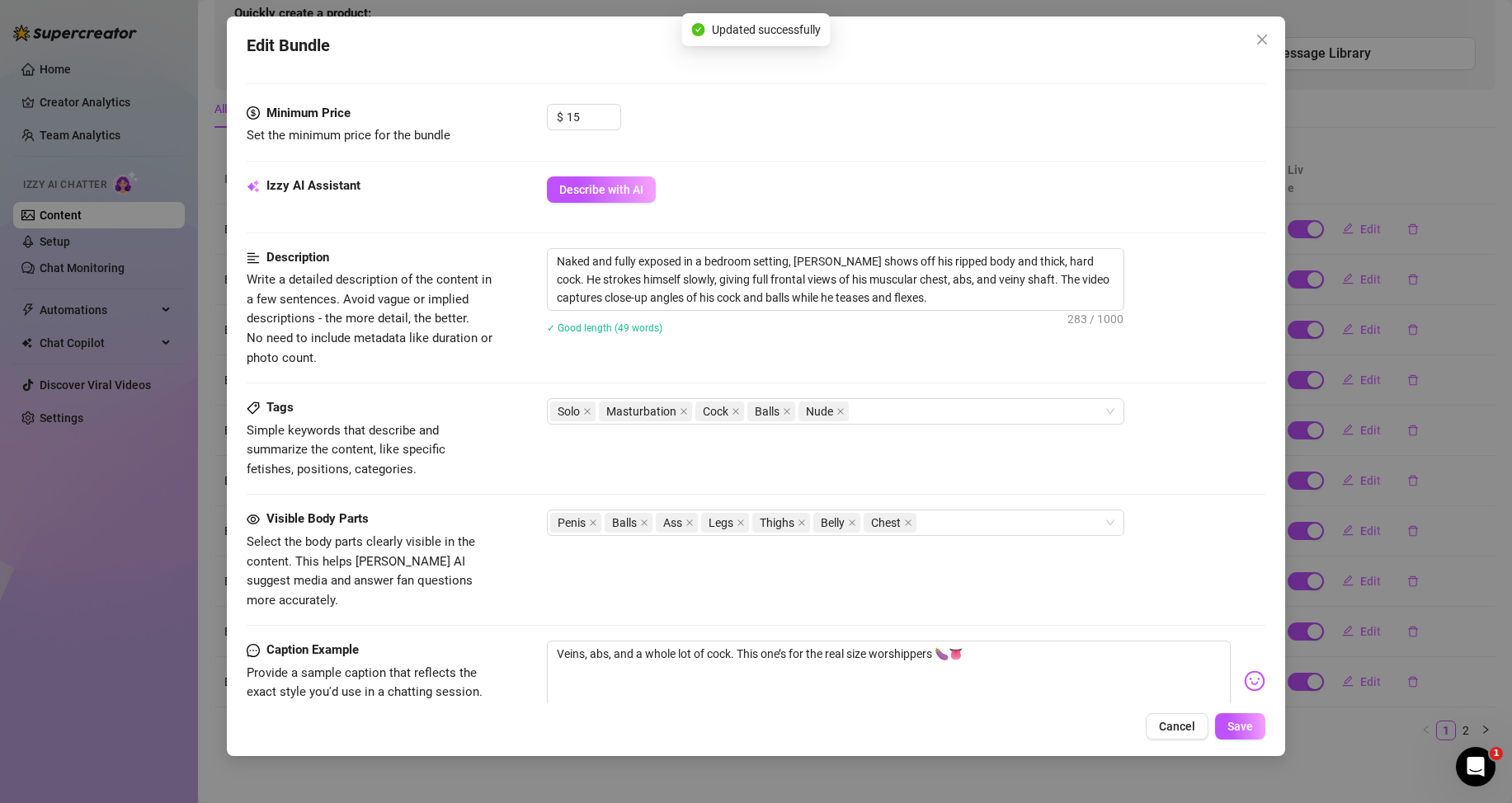
scroll to position [743, 0]
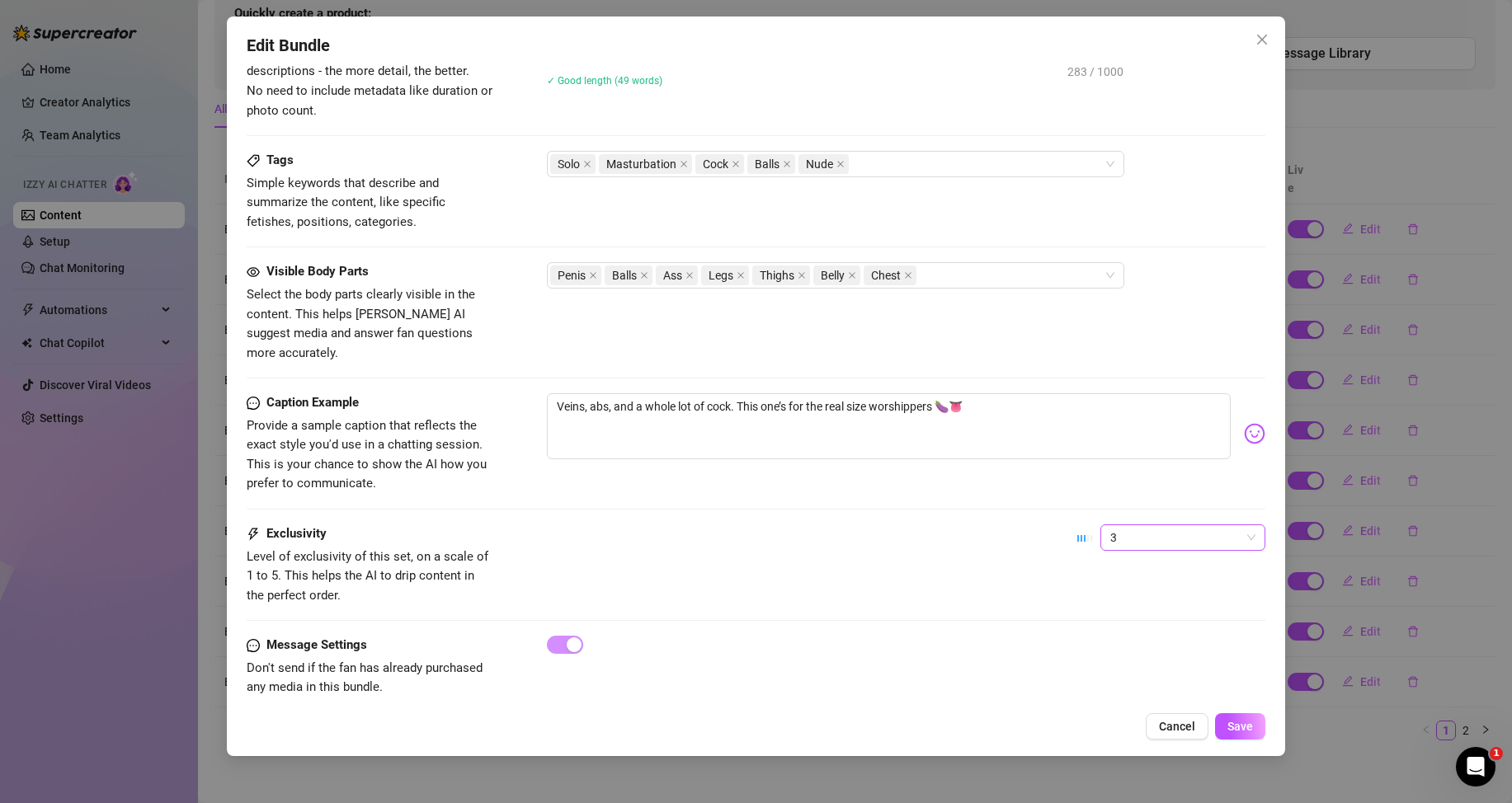
click at [1161, 525] on span "3" at bounding box center [1183, 537] width 145 height 24
click at [1120, 551] on div "1 - Least Exclusive" at bounding box center [1169, 550] width 139 height 19
drag, startPoint x: 1254, startPoint y: 729, endPoint x: 1220, endPoint y: 705, distance: 41.6
click at [1253, 730] on button "Save" at bounding box center [1241, 726] width 51 height 26
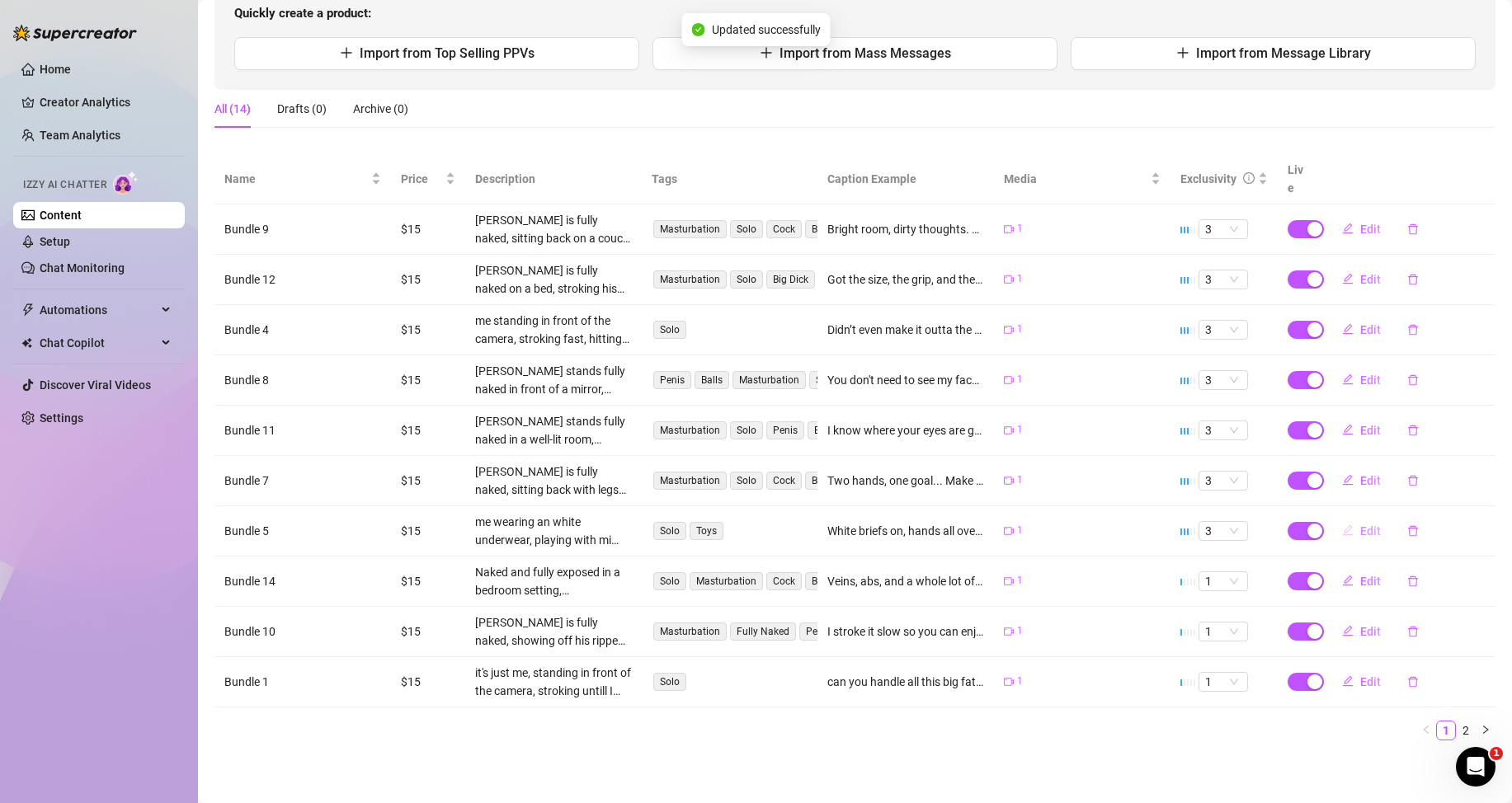
click at [1368, 526] on span "Edit" at bounding box center [1370, 532] width 20 height 14
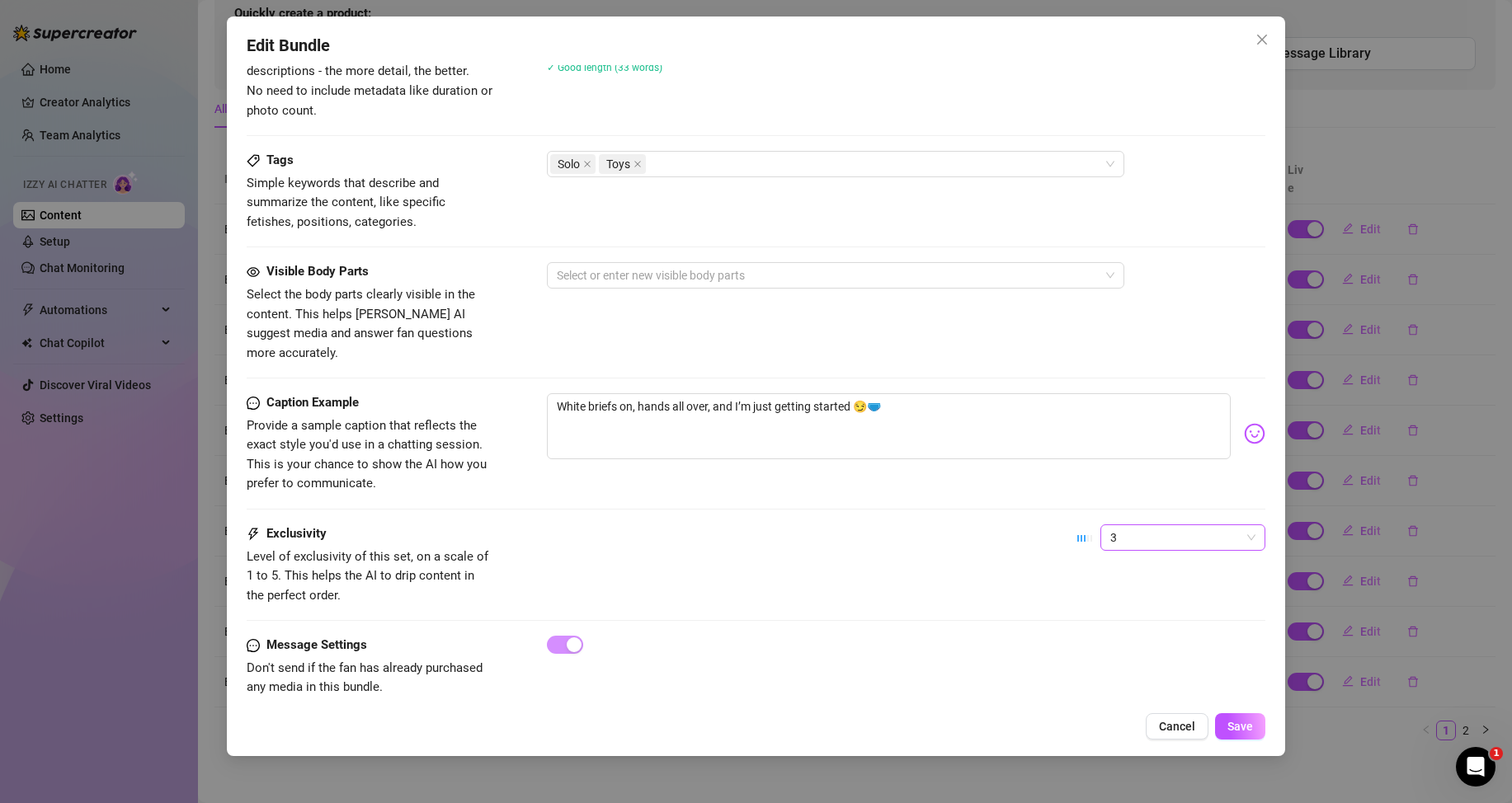
click at [1174, 525] on span "3" at bounding box center [1183, 537] width 145 height 24
click at [1138, 551] on div "1 - Least Exclusive" at bounding box center [1169, 550] width 139 height 19
click at [1236, 725] on span "Save" at bounding box center [1241, 727] width 25 height 14
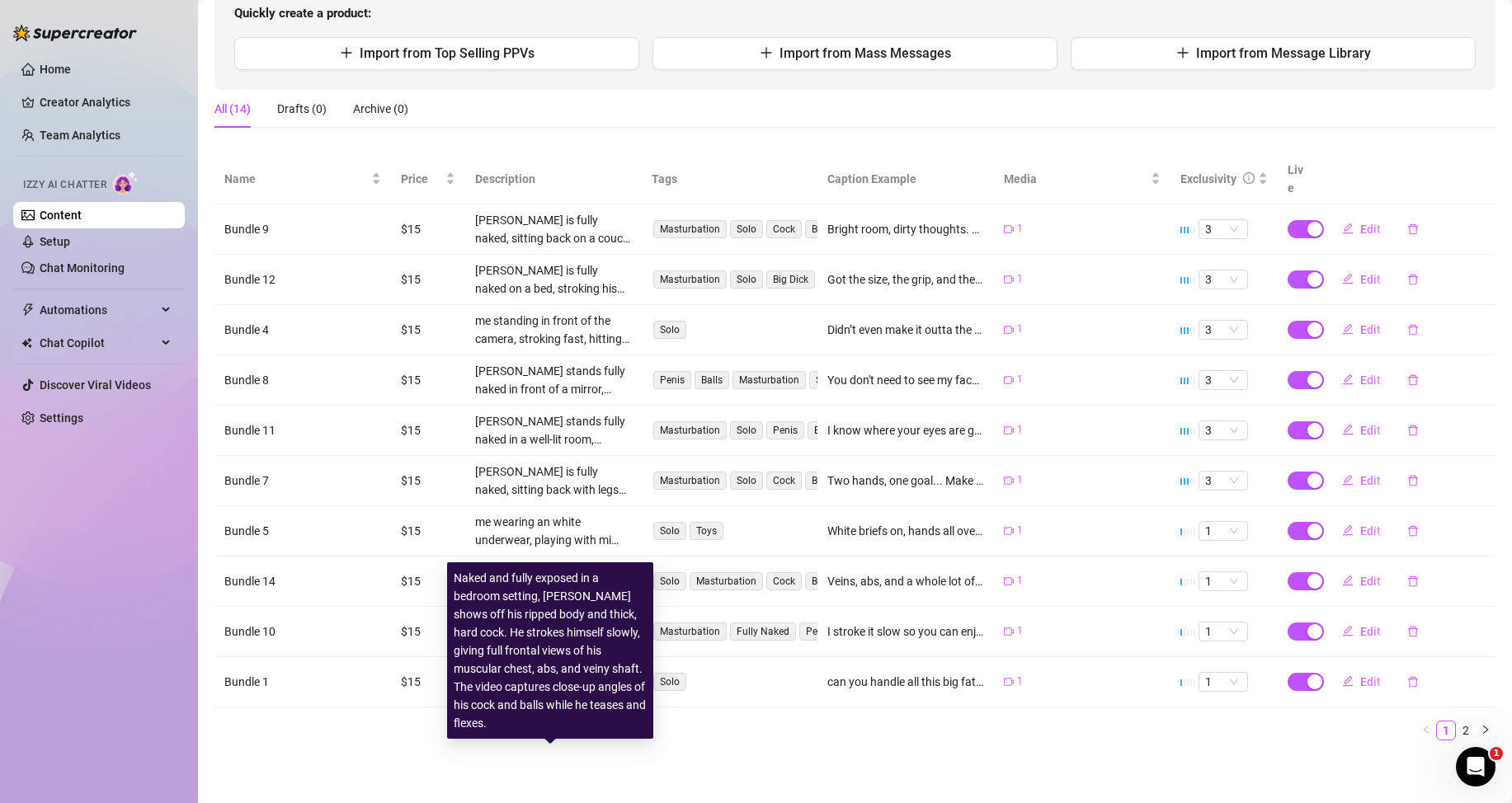
scroll to position [0, 0]
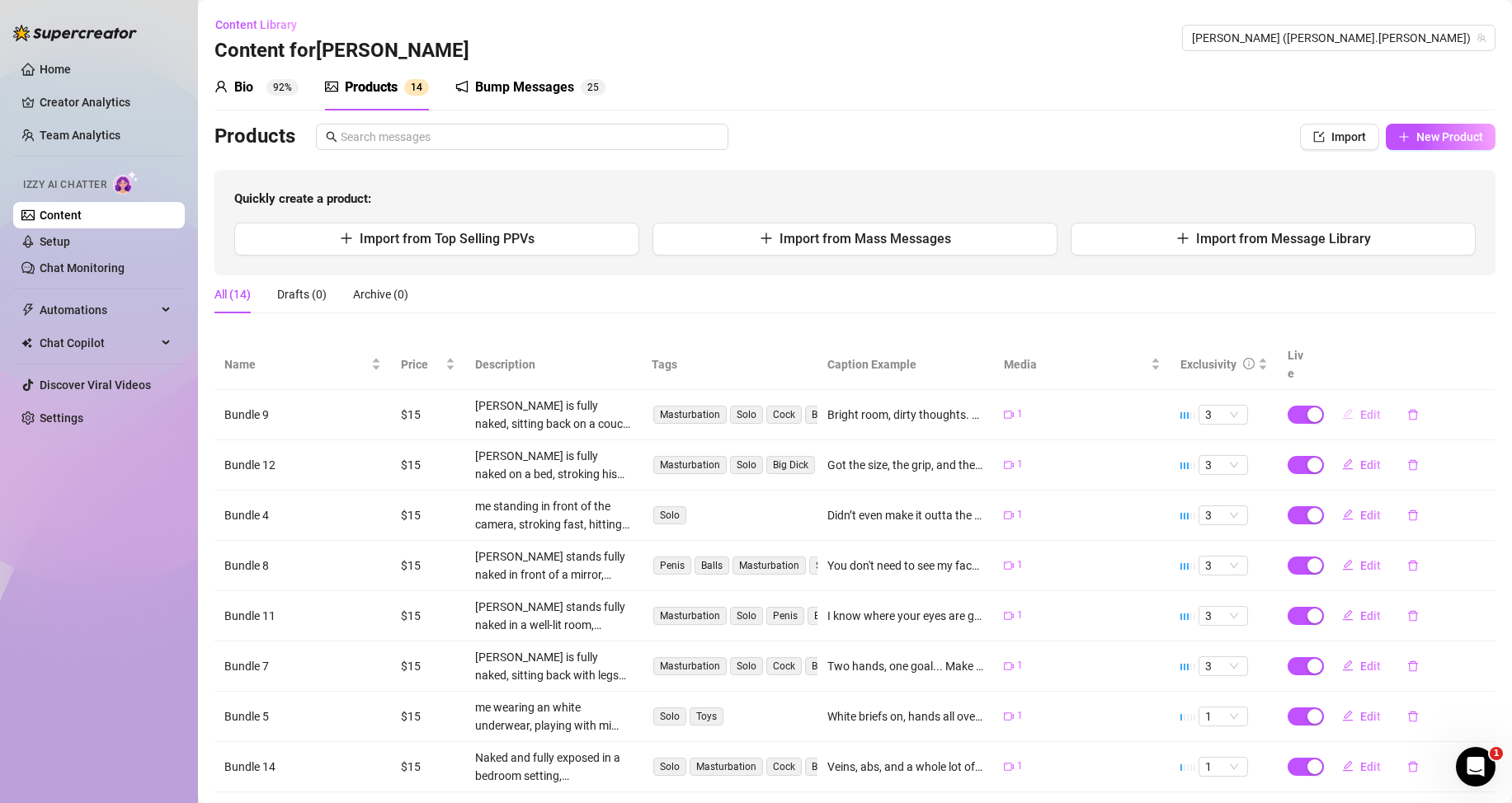
click at [1361, 411] on span "Edit" at bounding box center [1370, 415] width 20 height 14
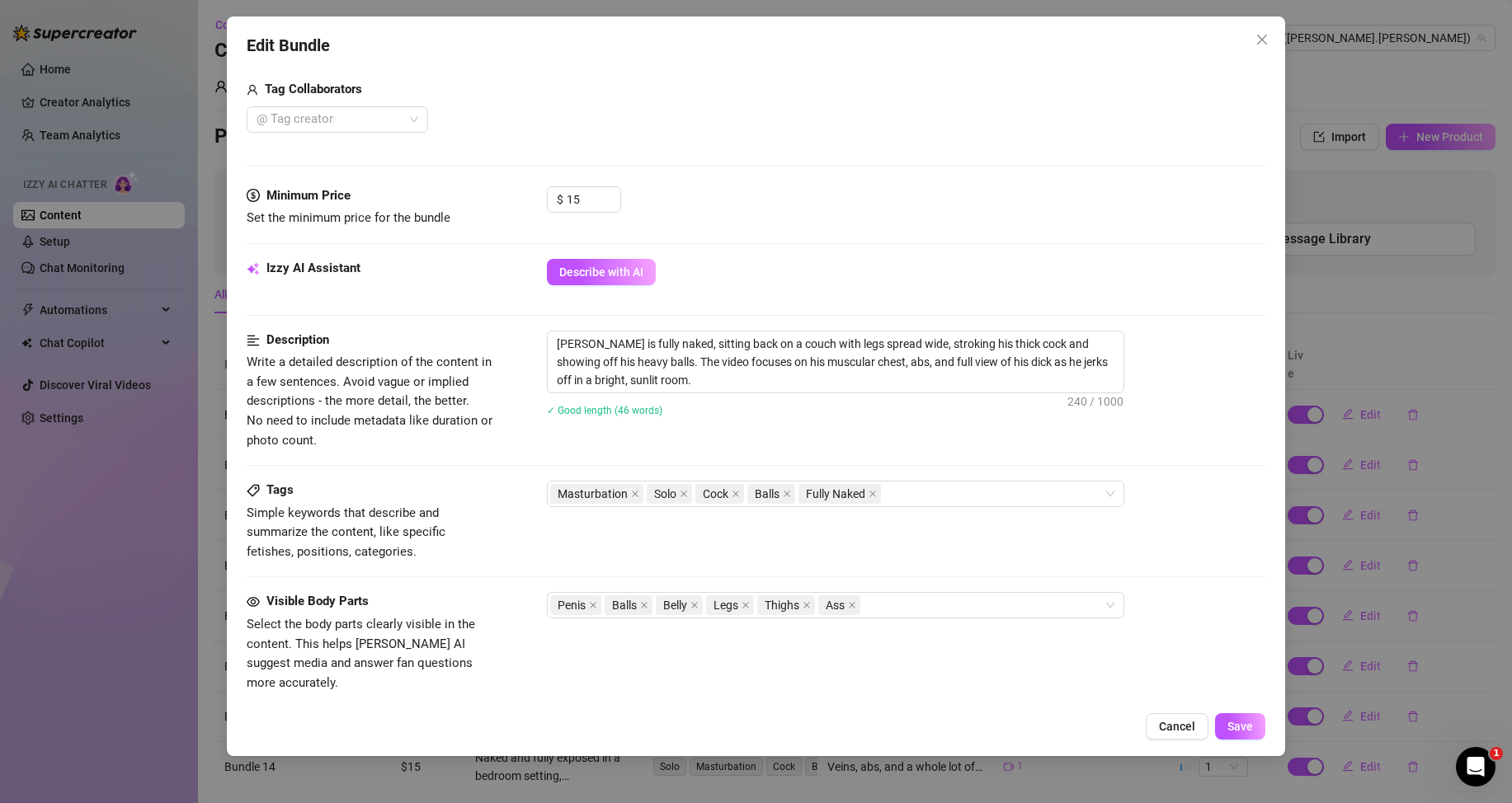
scroll to position [578, 0]
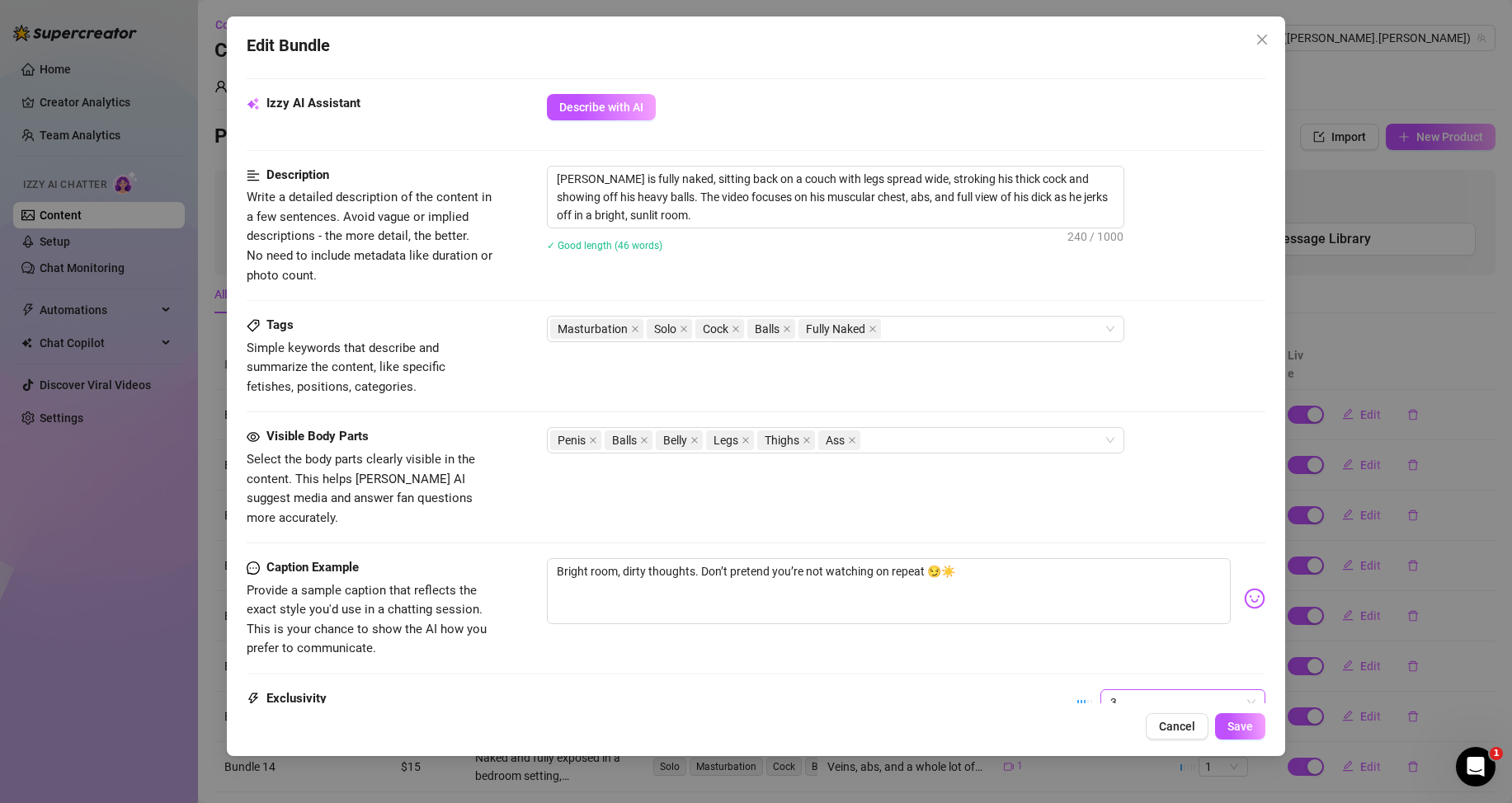
click at [1210, 690] on span "3" at bounding box center [1183, 702] width 145 height 24
click at [1137, 544] on div "1 - Least Exclusive" at bounding box center [1169, 544] width 139 height 19
drag, startPoint x: 1257, startPoint y: 722, endPoint x: 1211, endPoint y: 707, distance: 48.4
click at [1255, 722] on button "Save" at bounding box center [1241, 726] width 51 height 26
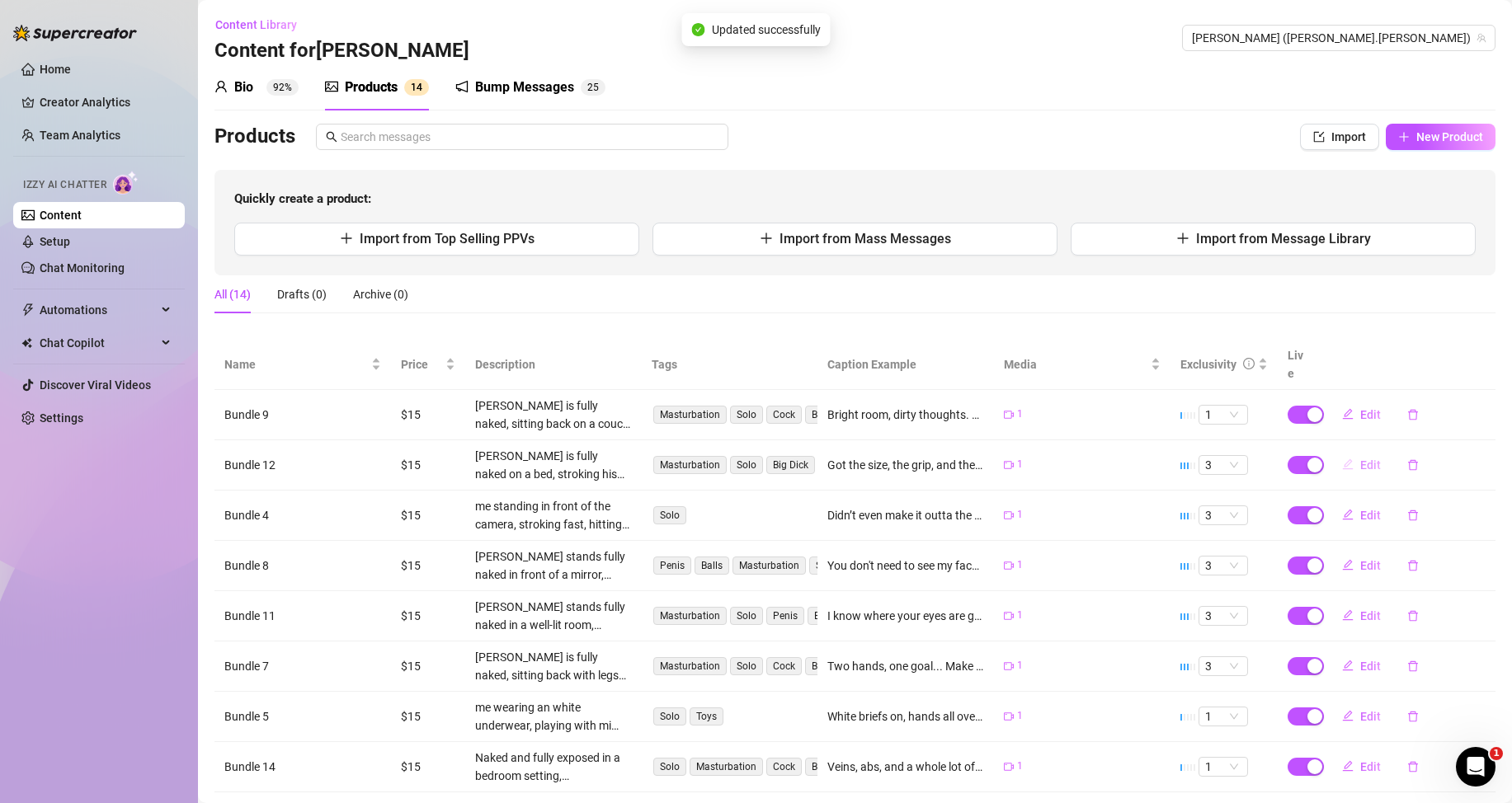
click at [1342, 463] on icon "edit" at bounding box center [1348, 464] width 12 height 12
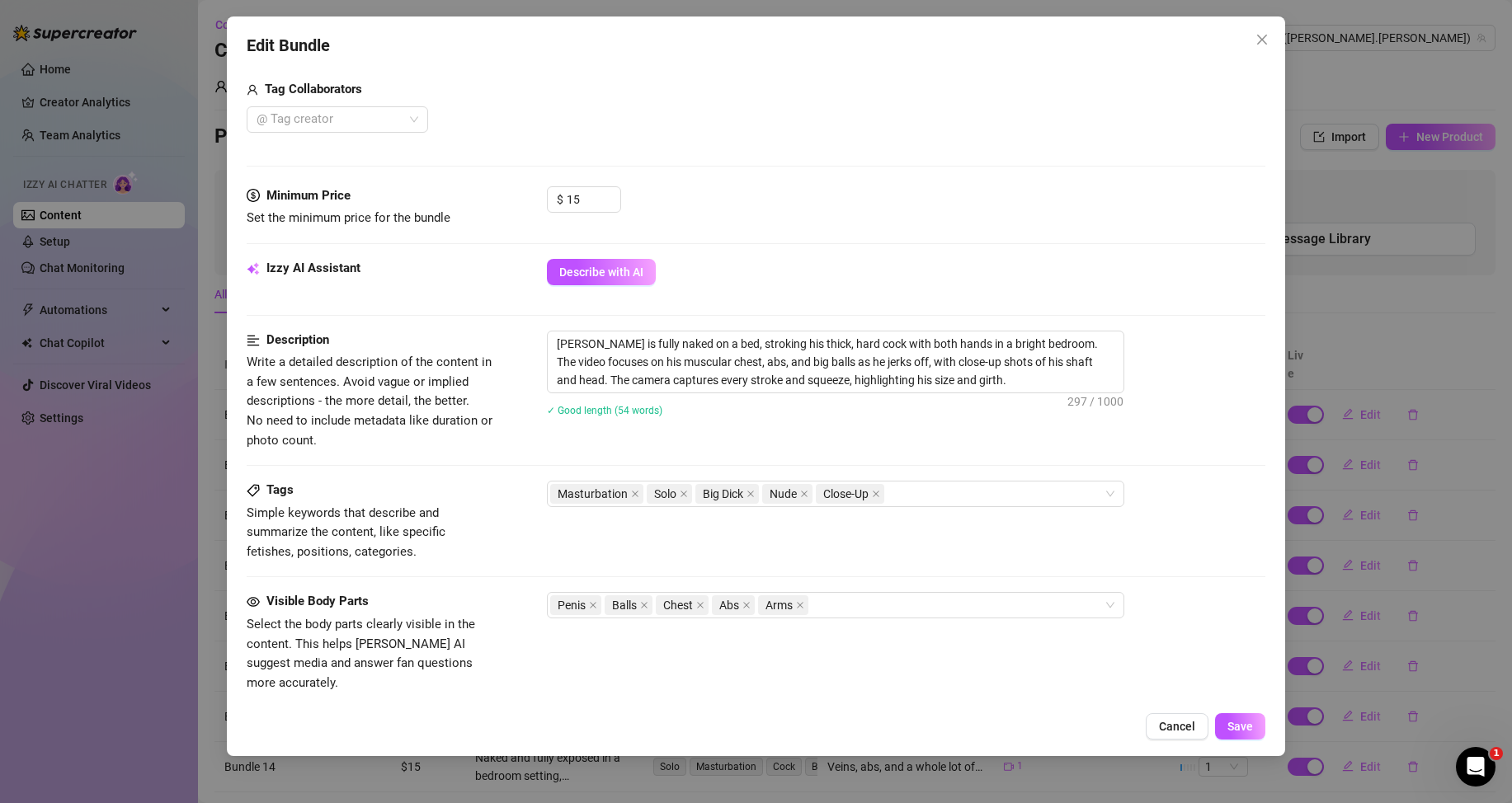
scroll to position [747, 0]
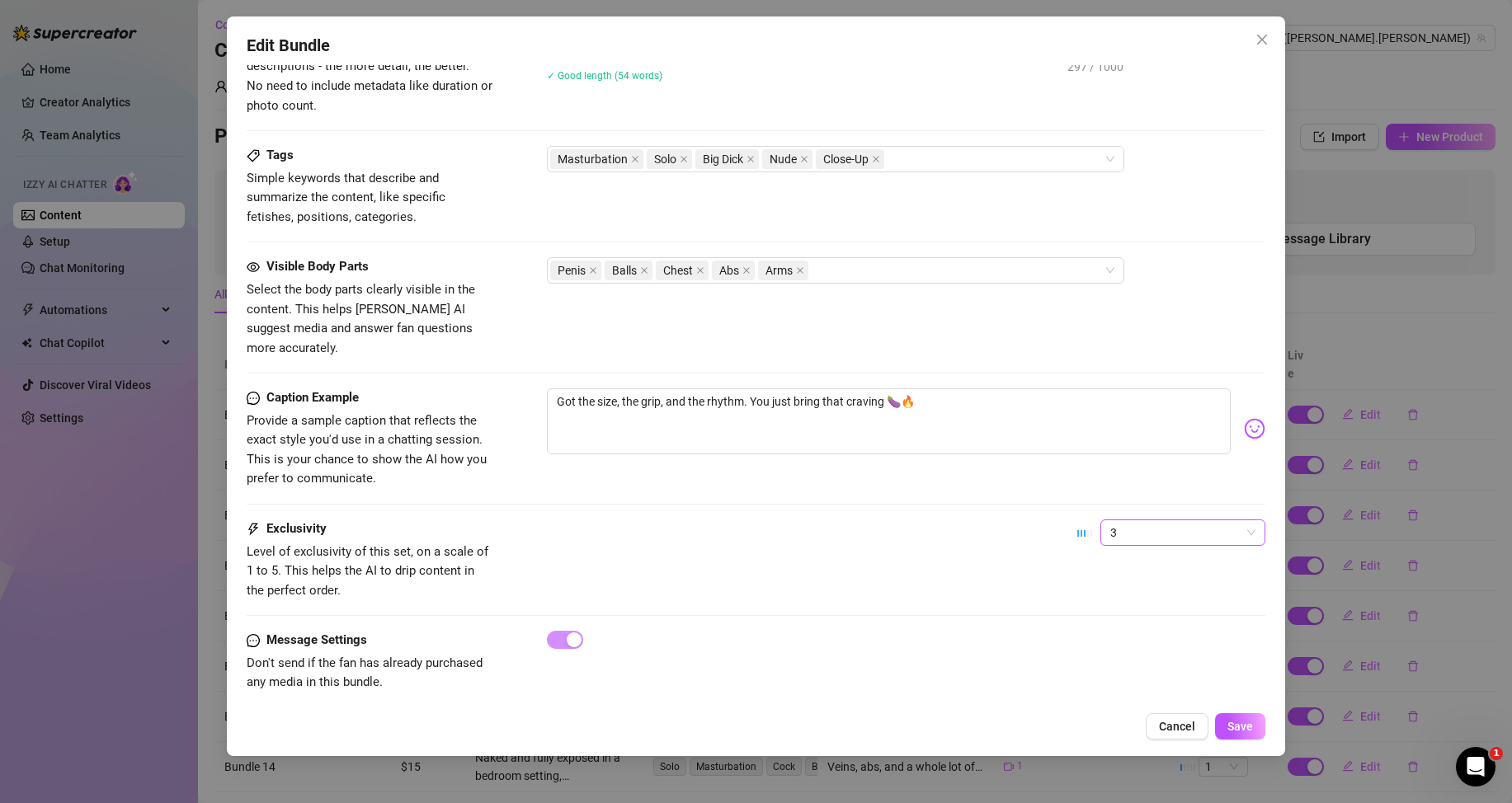
click at [1143, 520] on span "3" at bounding box center [1183, 532] width 145 height 24
click at [1115, 551] on div "1 - Least Exclusive" at bounding box center [1169, 545] width 139 height 19
click at [1240, 722] on span "Save" at bounding box center [1241, 727] width 25 height 14
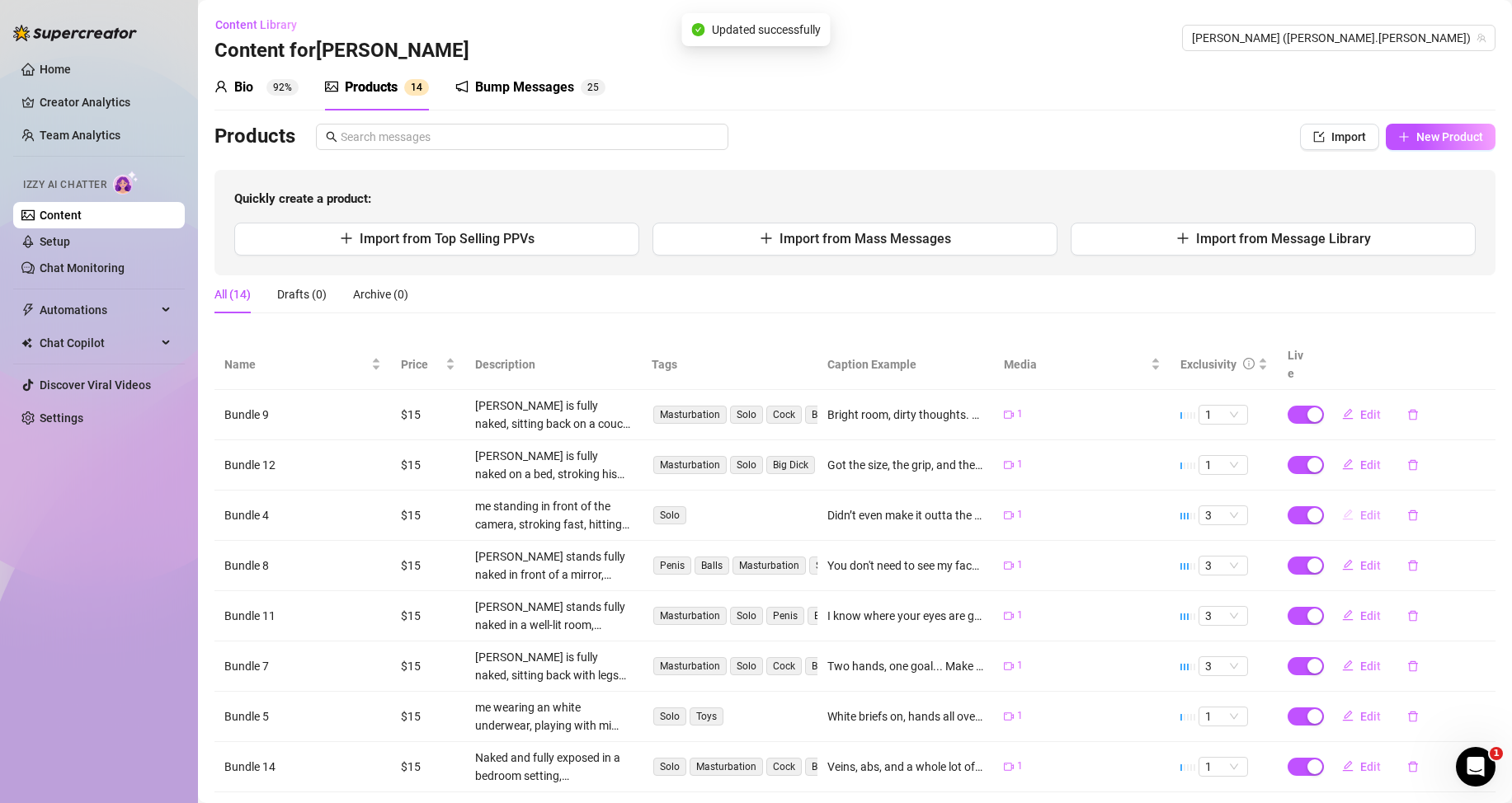
click at [1361, 508] on span "Edit" at bounding box center [1370, 515] width 20 height 14
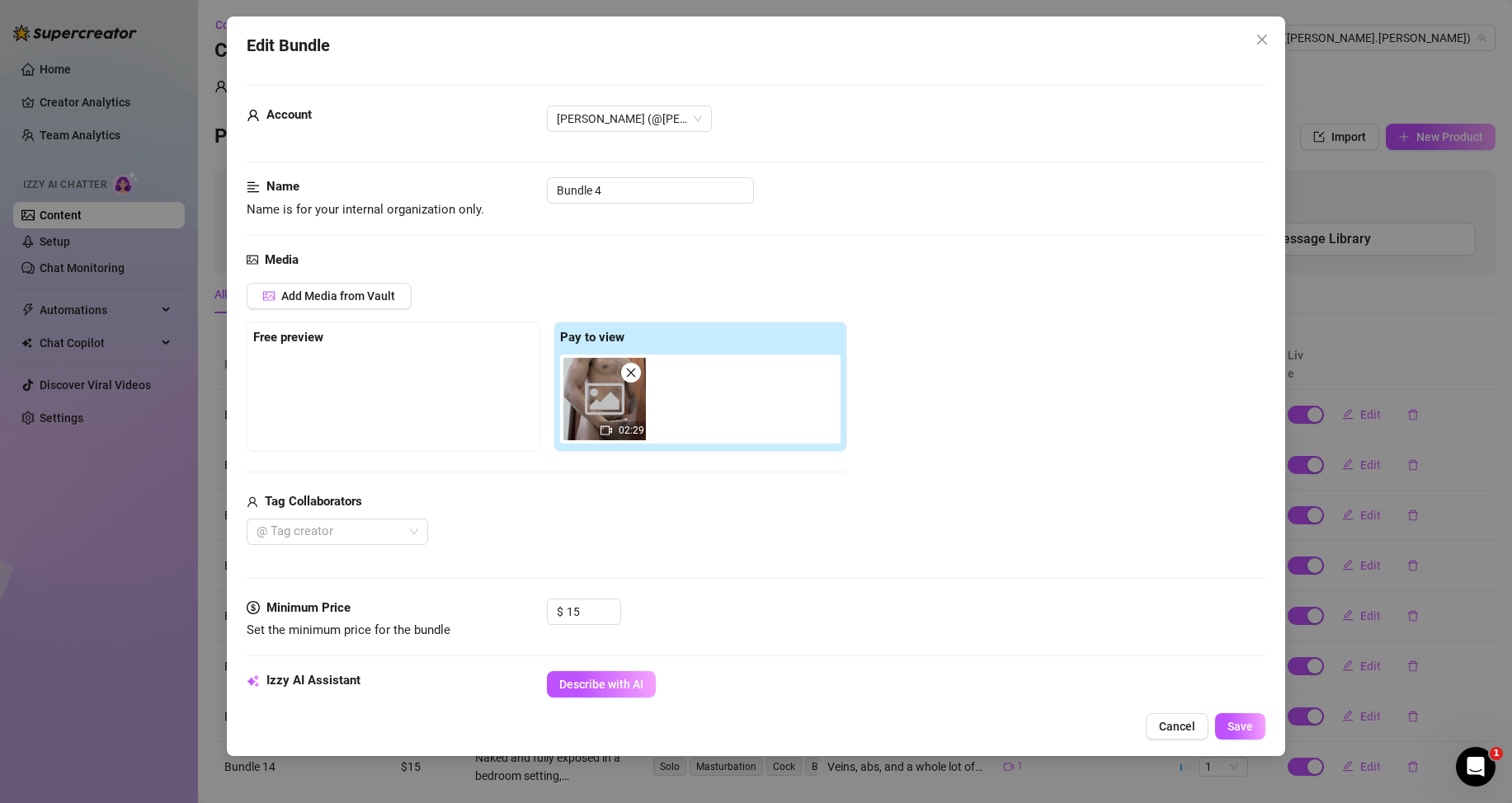
scroll to position [248, 0]
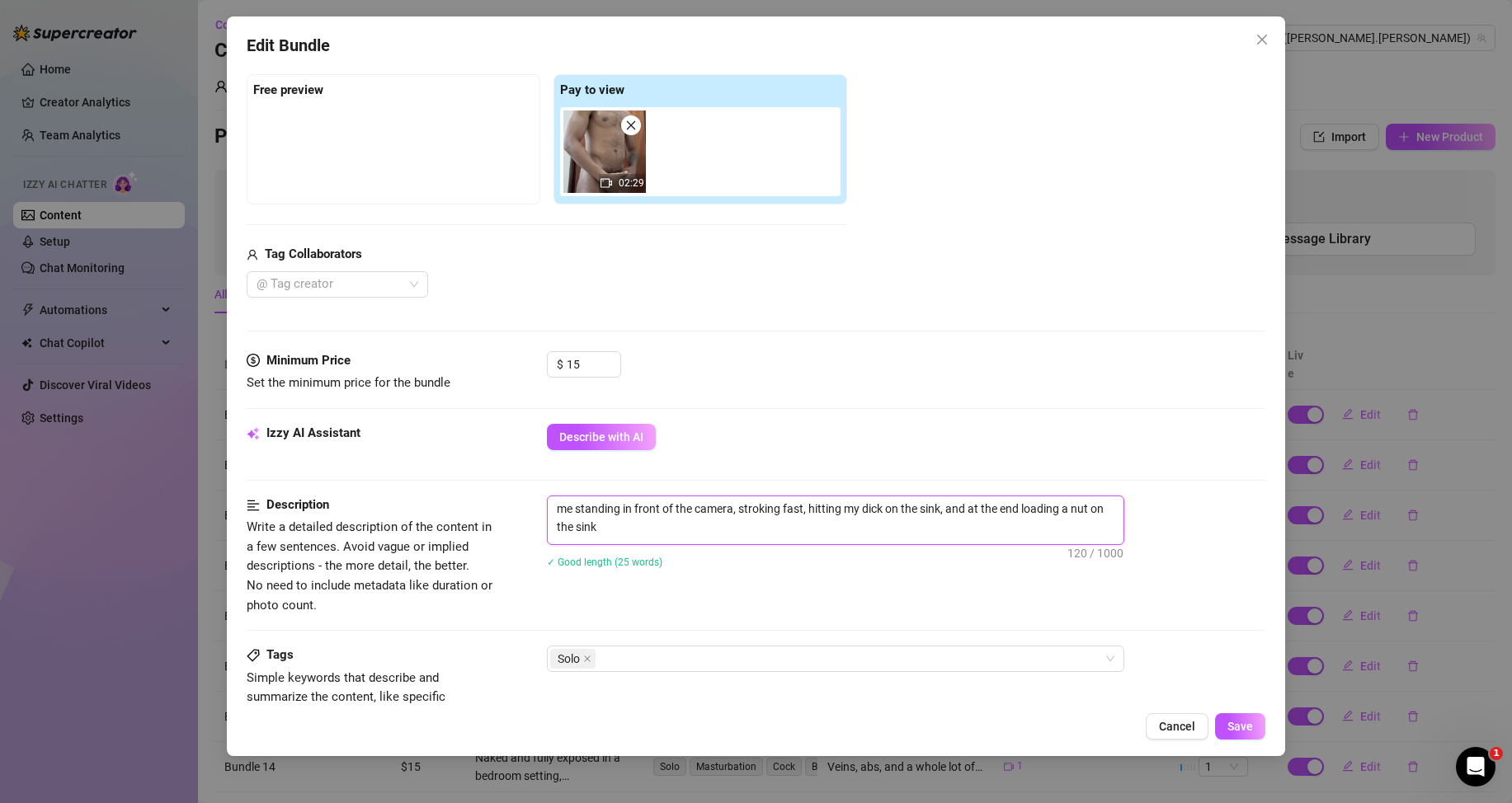
drag, startPoint x: 609, startPoint y: 531, endPoint x: 530, endPoint y: 503, distance: 83.8
click at [530, 503] on div "Description Write a detailed description of the content in a few sentences. Avo…" at bounding box center [756, 555] width 1019 height 120
type textarea "Describe the content (media) in a few sentences"
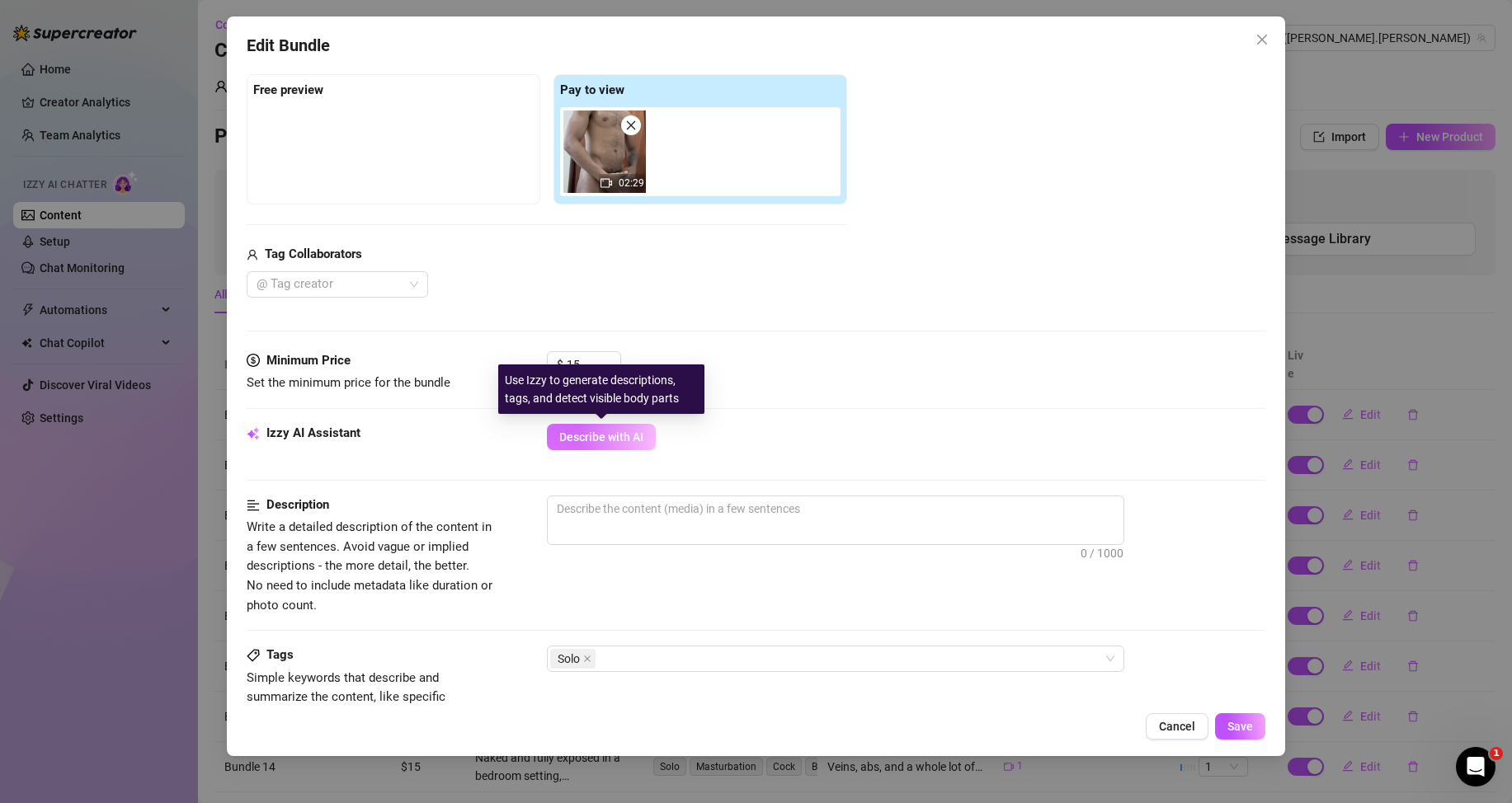
click at [637, 432] on span "Describe with AI" at bounding box center [601, 437] width 84 height 14
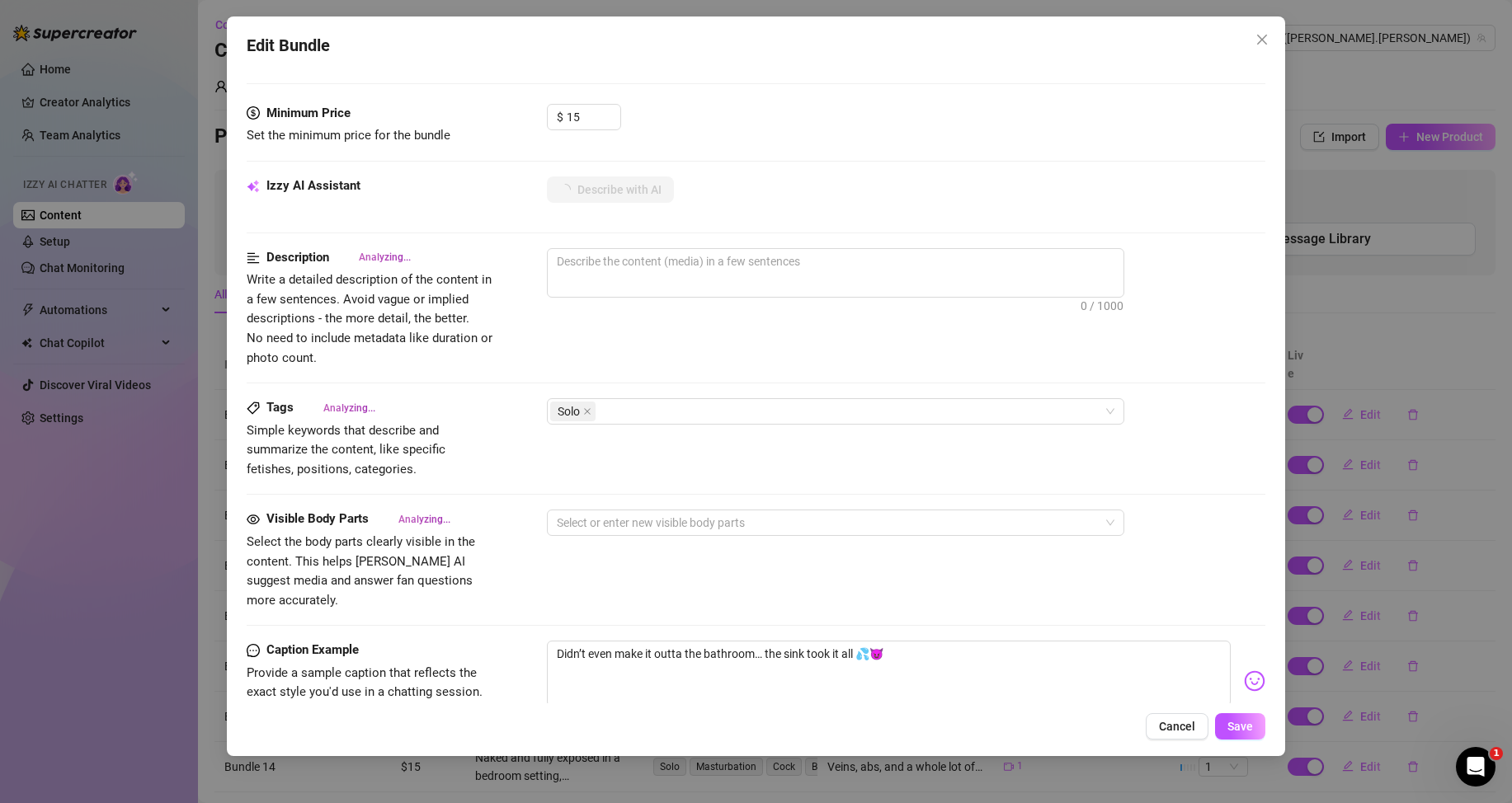
scroll to position [660, 0]
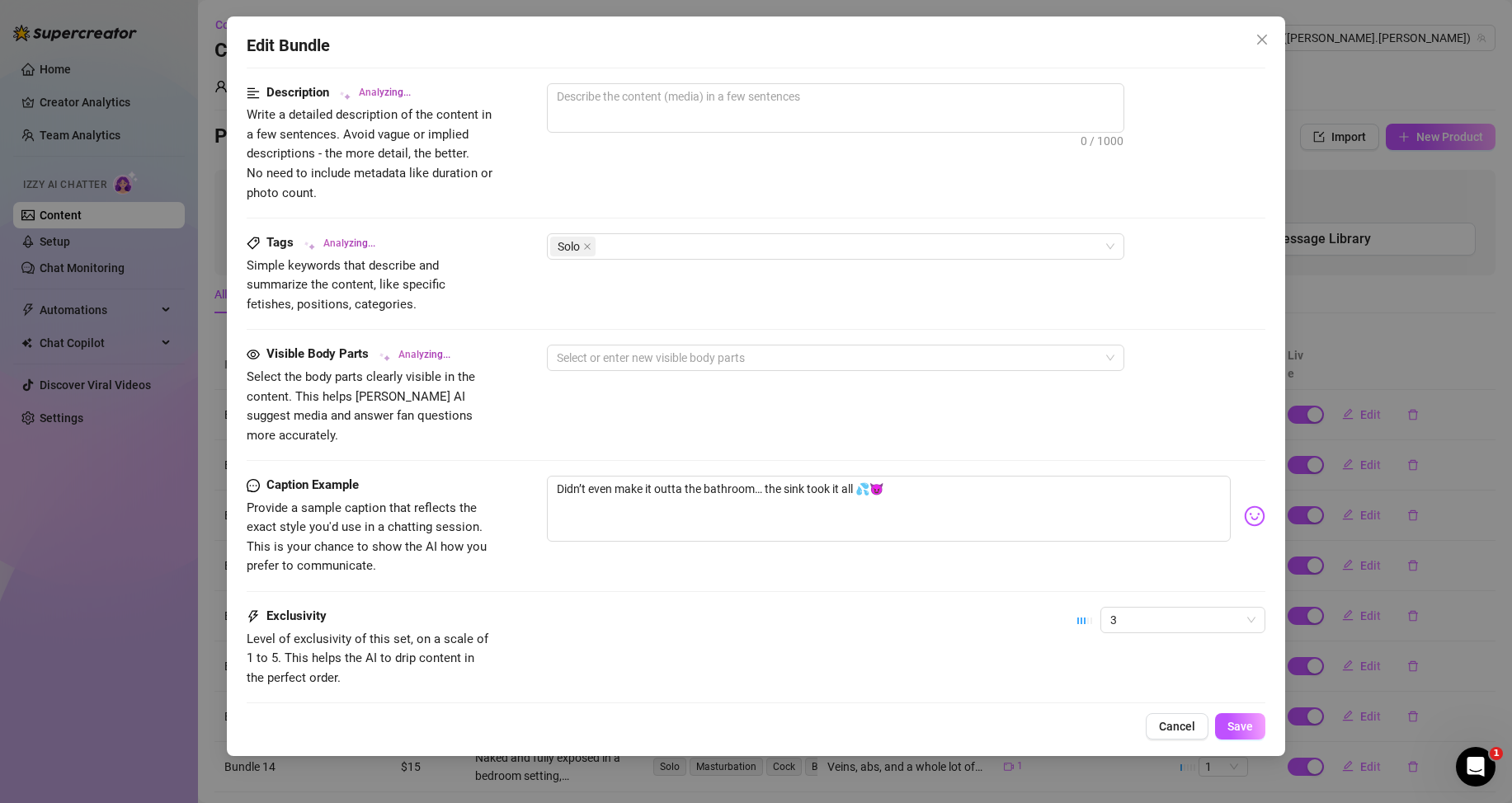
click at [1133, 608] on span "3" at bounding box center [1183, 620] width 145 height 24
click at [1127, 629] on div "1 - Least Exclusive" at bounding box center [1169, 633] width 139 height 19
click at [964, 615] on div "Exclusivity Level of exclusivity of this set, on a scale of 1 to 5. This helps …" at bounding box center [756, 647] width 1019 height 81
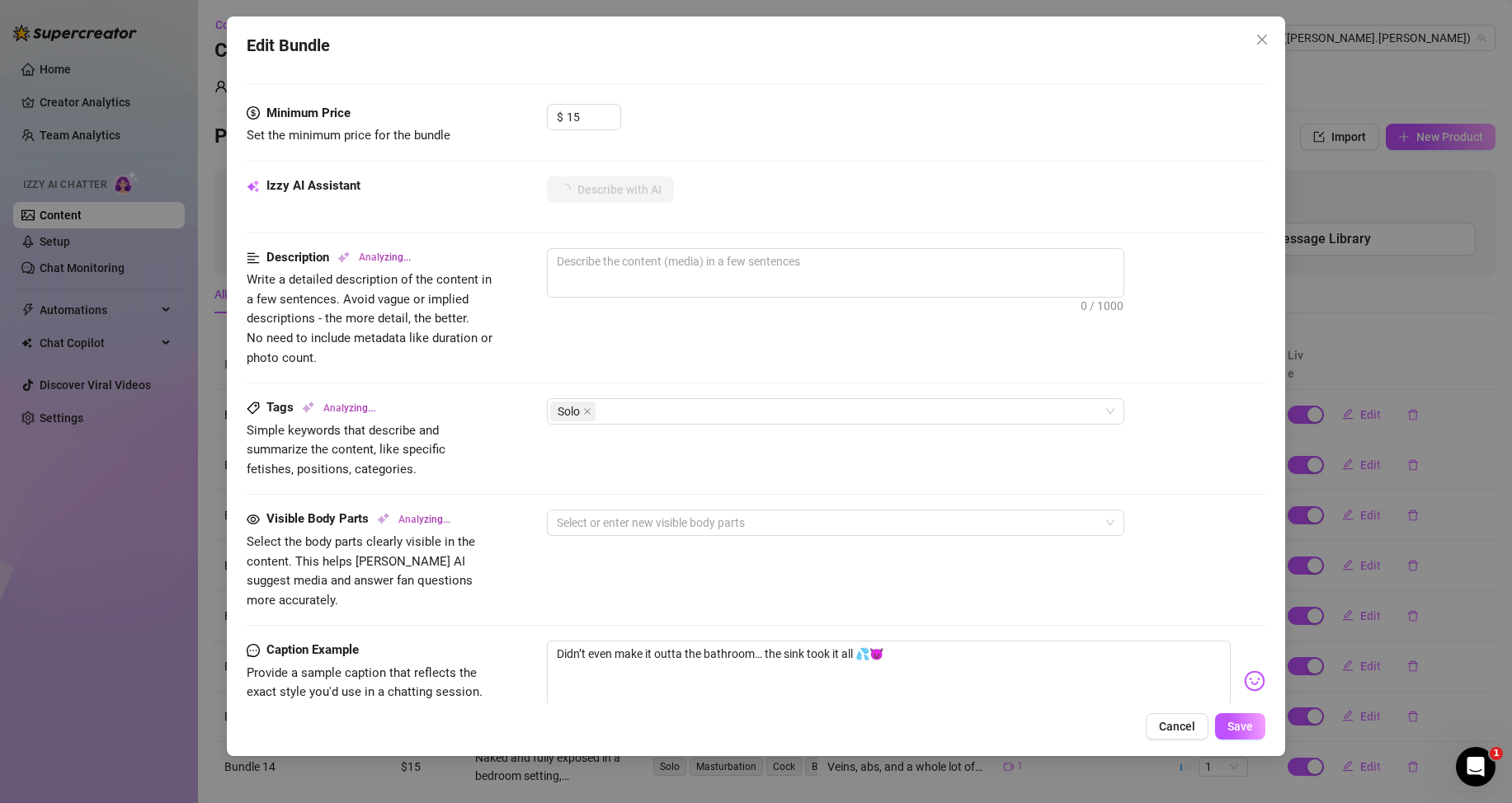
scroll to position [413, 0]
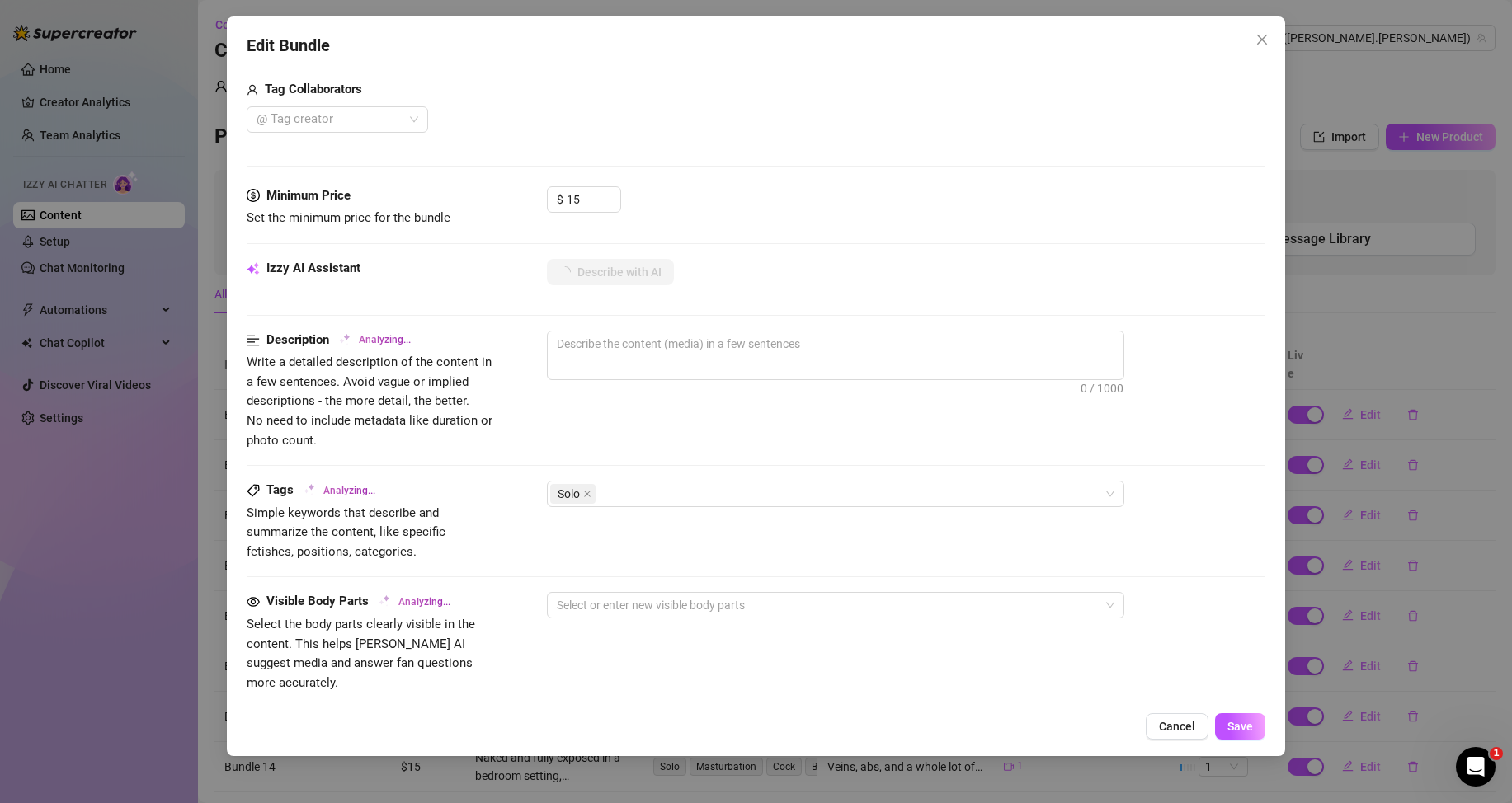
type textarea "[PERSON_NAME]"
type textarea "Nathan is"
type textarea "Nathan is fully"
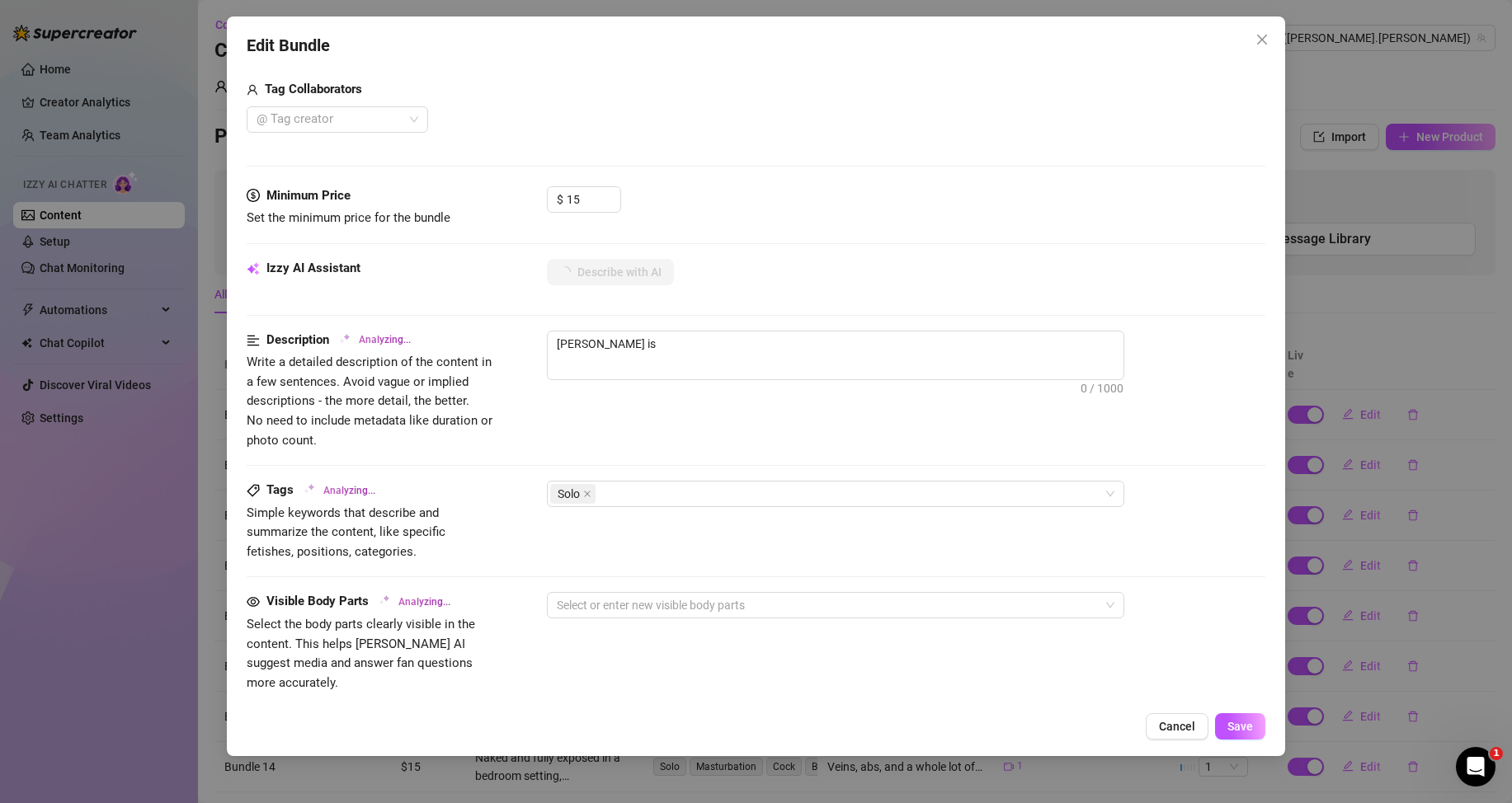
type textarea "Nathan is fully"
type textarea "Nathan is fully naked,"
type textarea "Nathan is fully naked, stroking"
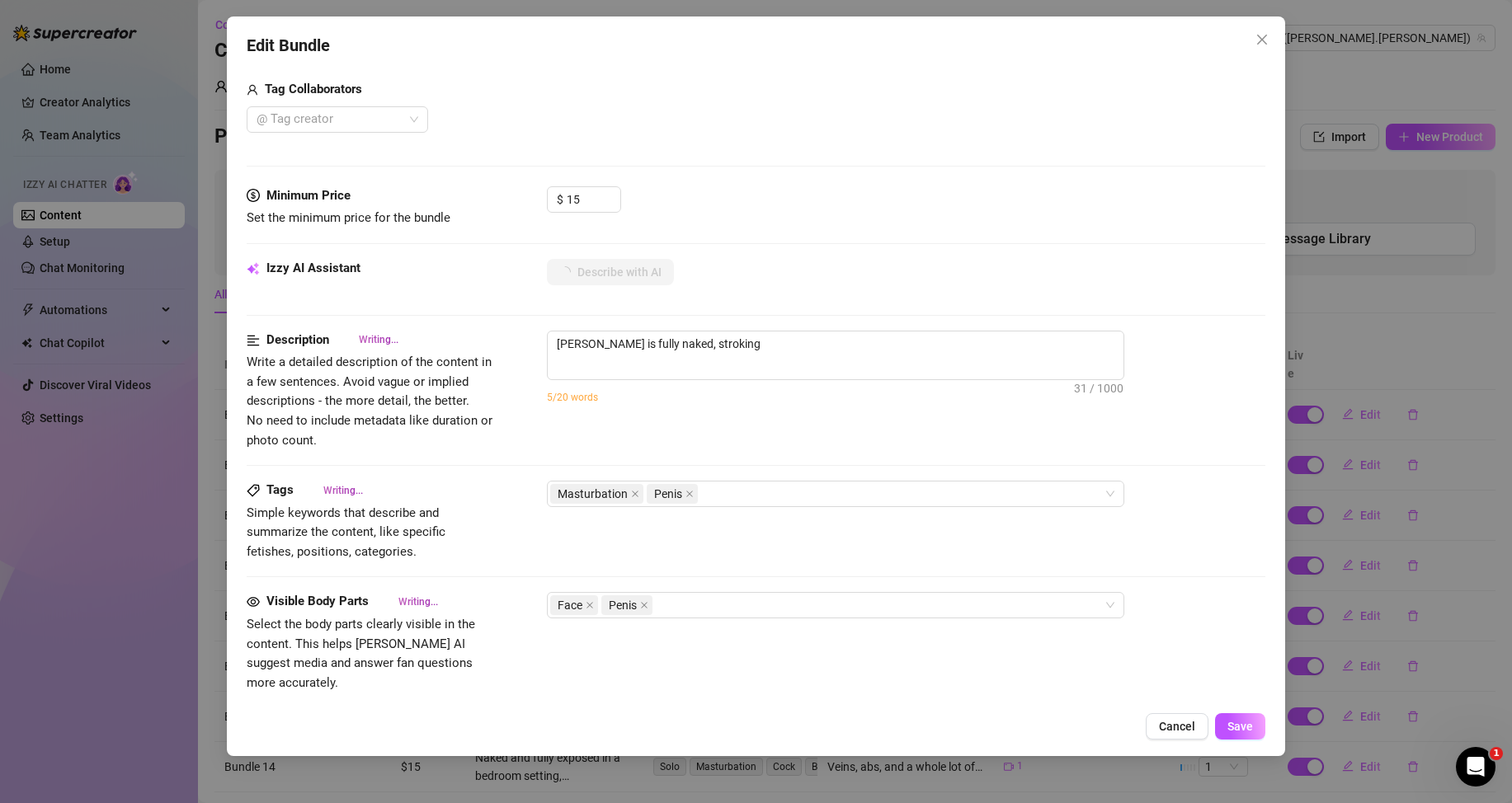
type textarea "Nathan is fully naked, stroking his"
type textarea "Nathan is fully naked, stroking his thick"
type textarea "Nathan is fully naked, stroking his thick hard"
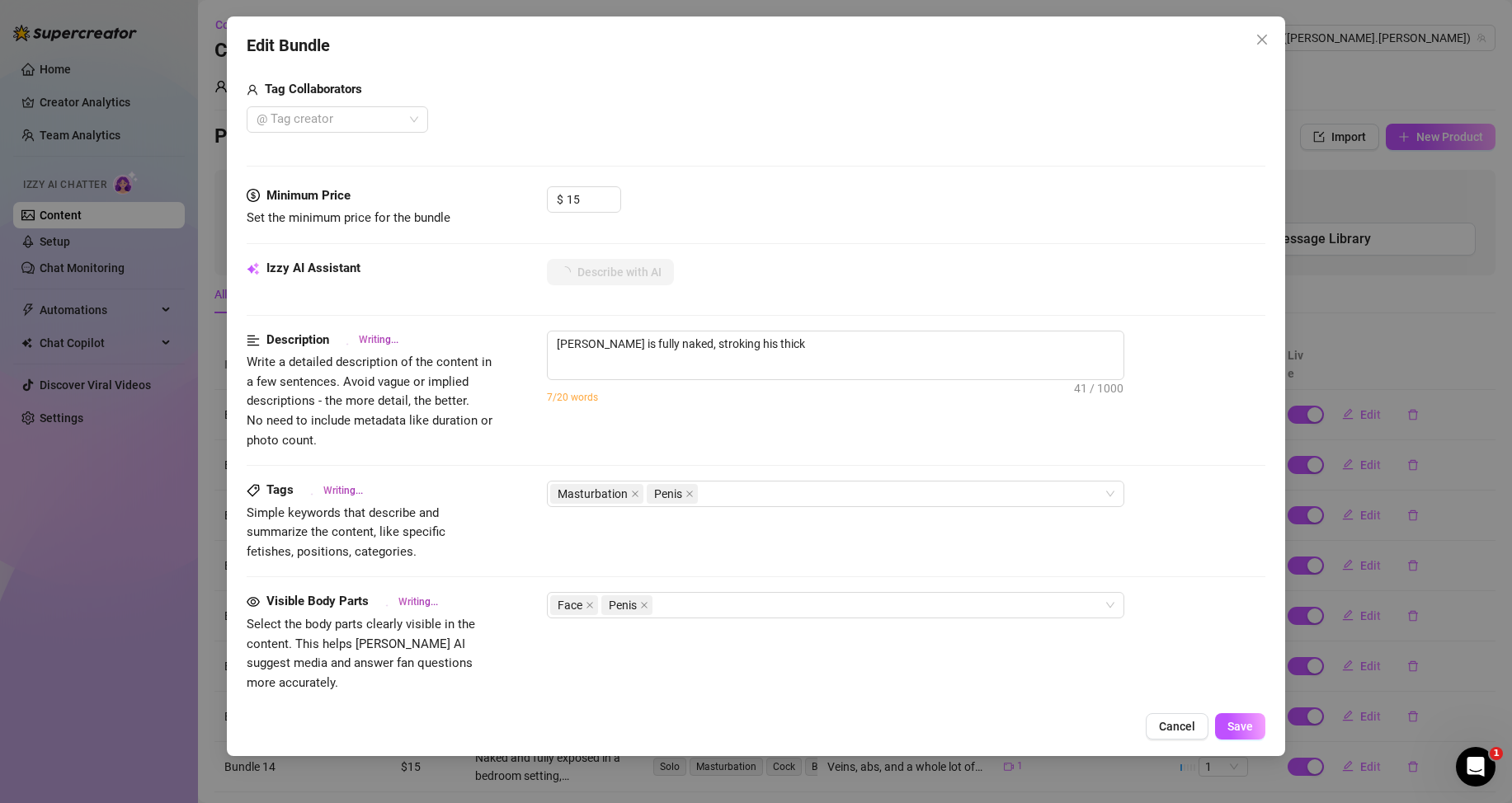
type textarea "Nathan is fully naked, stroking his thick hard"
type textarea "Nathan is fully naked, stroking his thick hard cock"
type textarea "Nathan is fully naked, stroking his thick hard cock in"
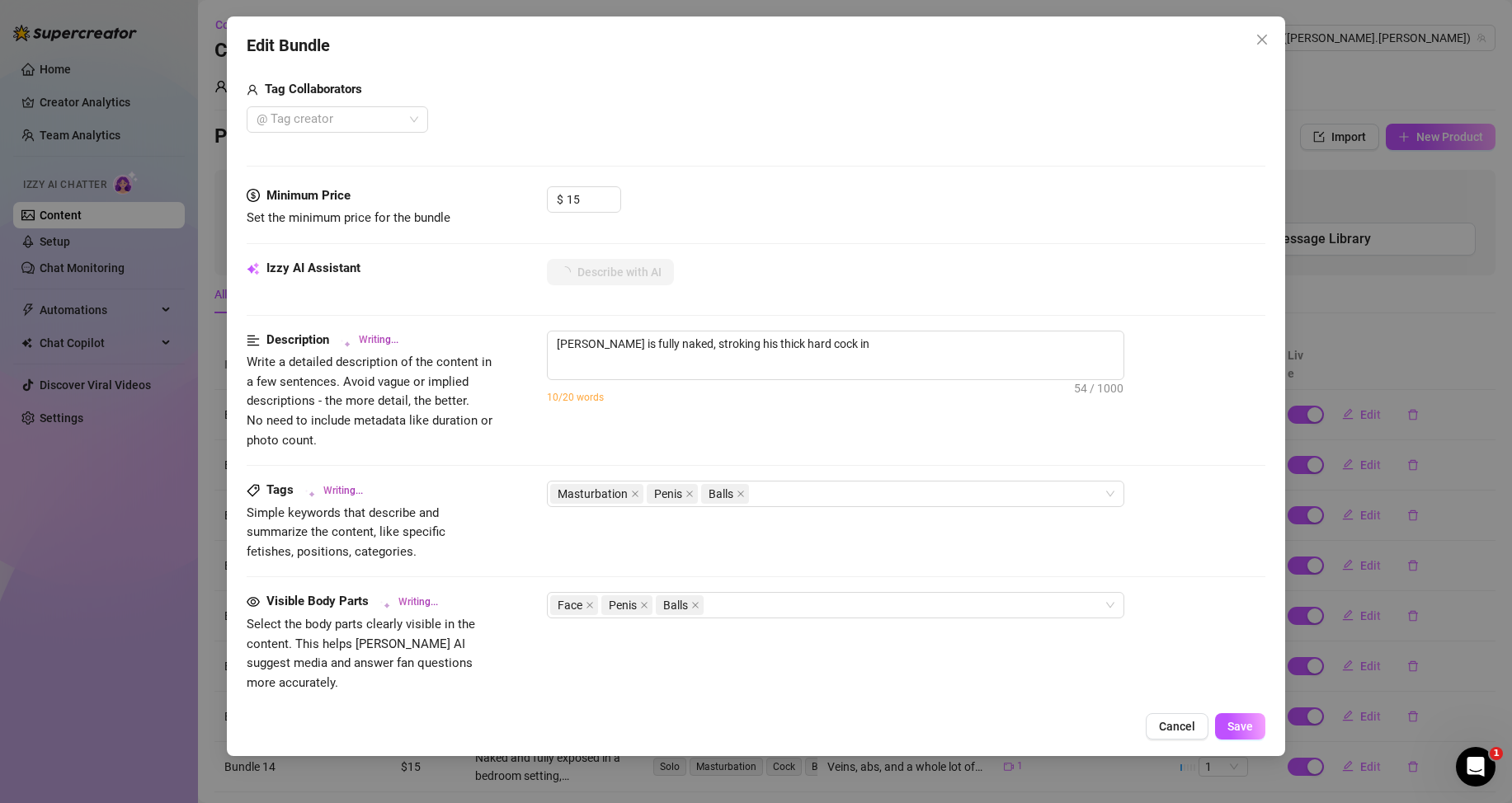
type textarea "Nathan is fully naked, stroking his thick hard cock in a"
type textarea "Nathan is fully naked, stroking his thick hard cock in a close-up"
type textarea "Nathan is fully naked, stroking his thick hard cock in a close-up jerk-off"
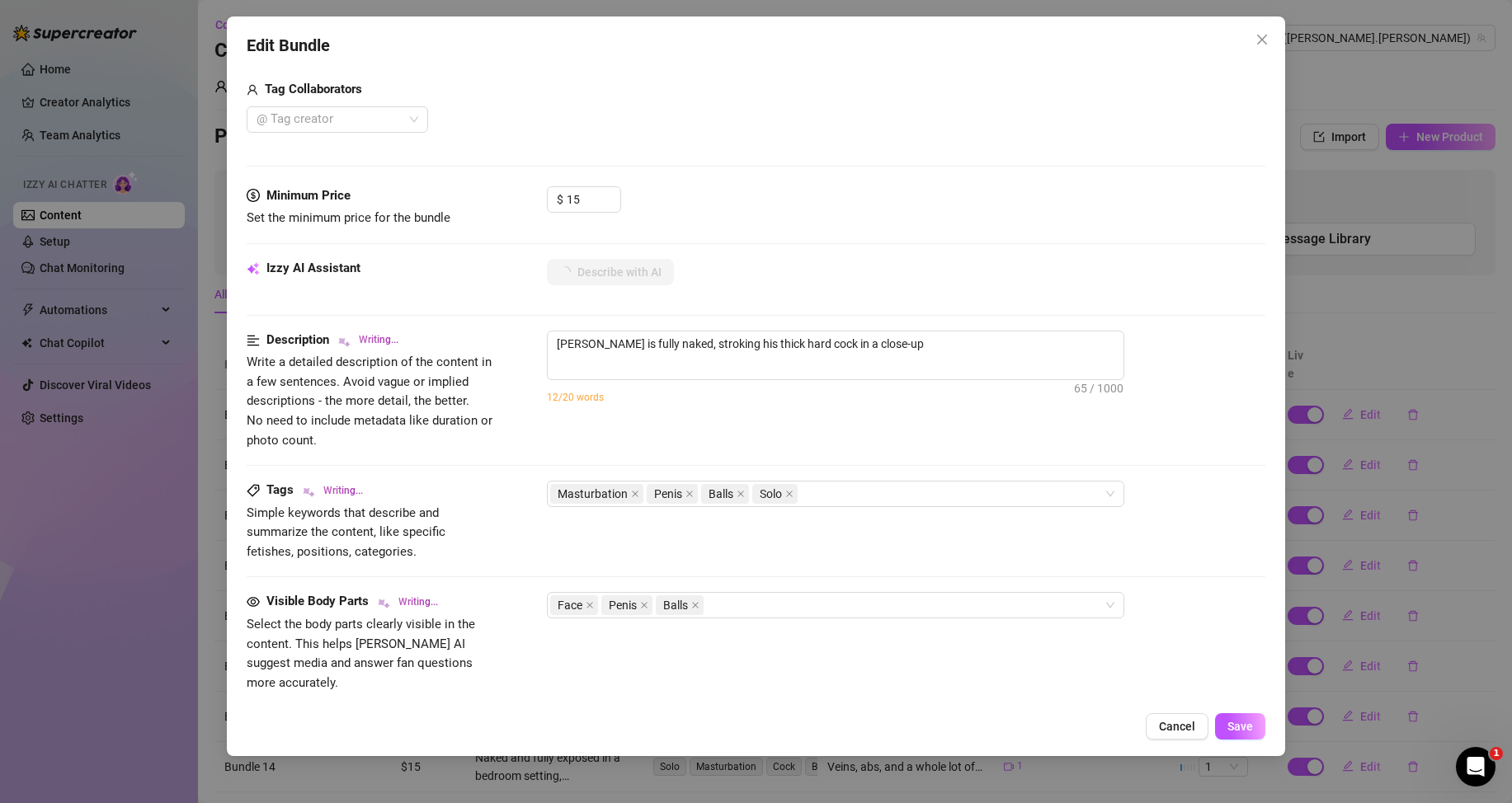
type textarea "Nathan is fully naked, stroking his thick hard cock in a close-up jerk-off"
type textarea "Nathan is fully naked, stroking his thick hard cock in a close-up jerk-off vide…"
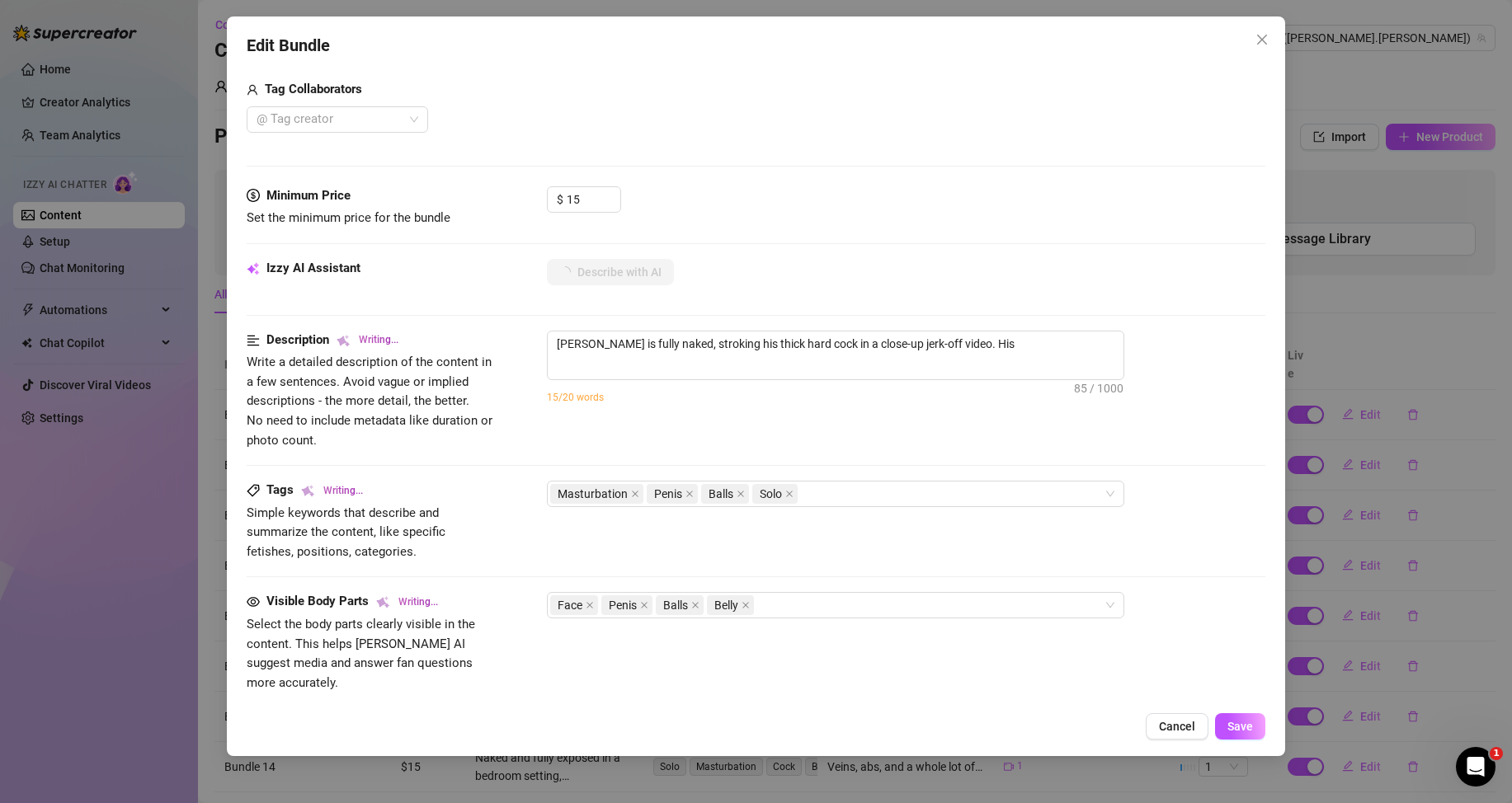
type textarea "Nathan is fully naked, stroking his thick hard cock in a close-up jerk-off vide…"
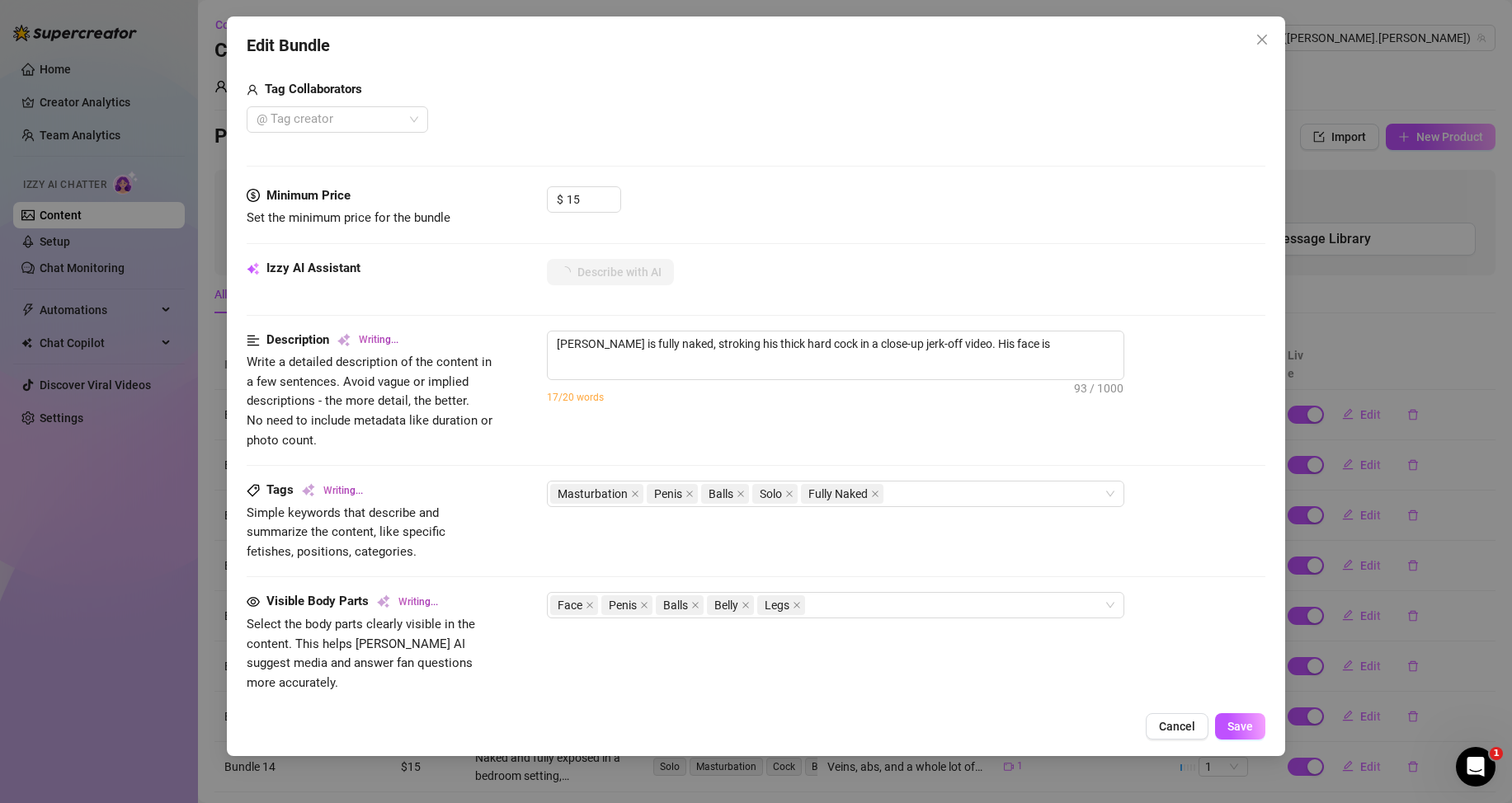
type textarea "Nathan is fully naked, stroking his thick hard cock in a close-up jerk-off vide…"
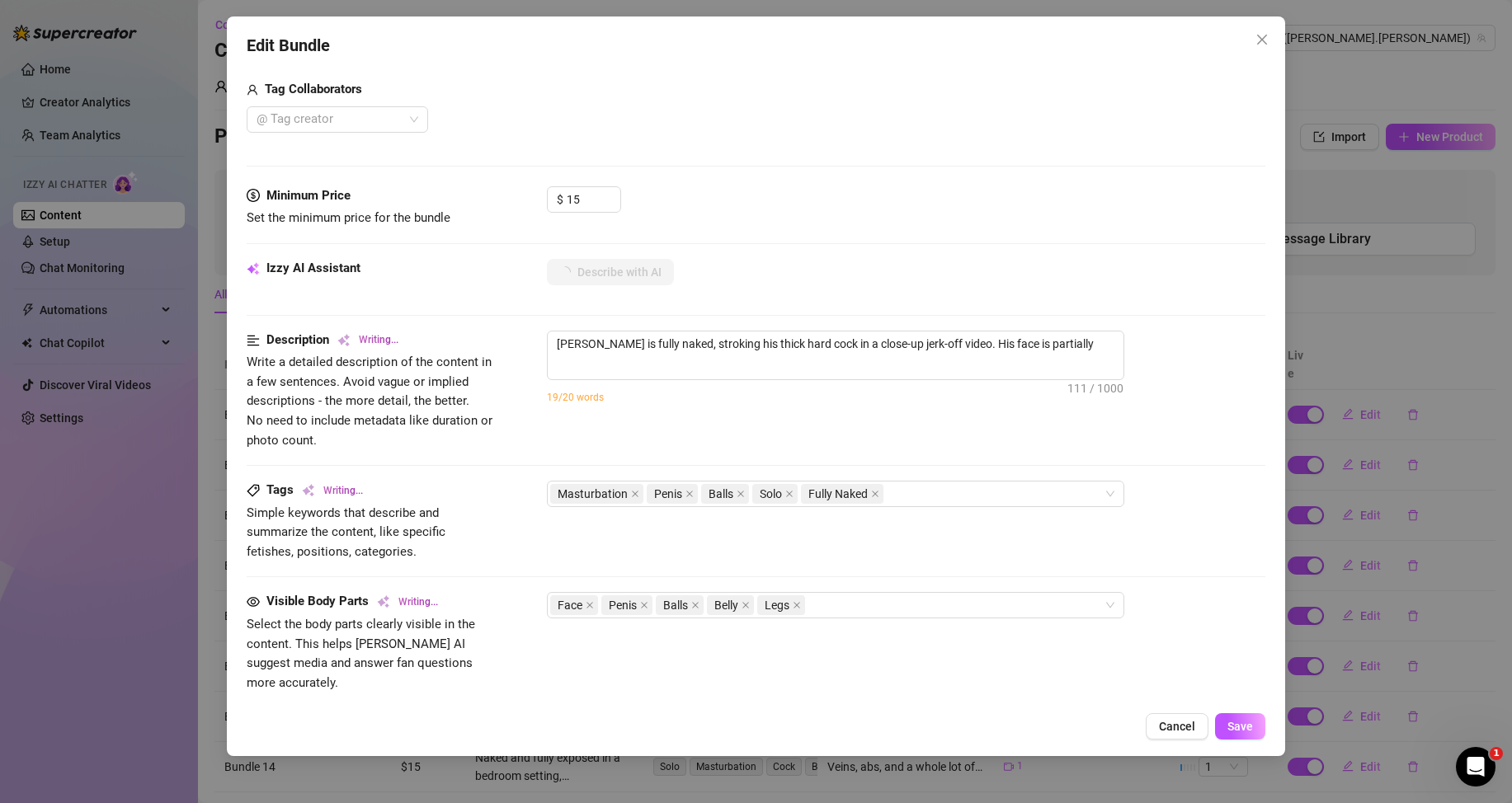
type textarea "Nathan is fully naked, stroking his thick hard cock in a close-up jerk-off vide…"
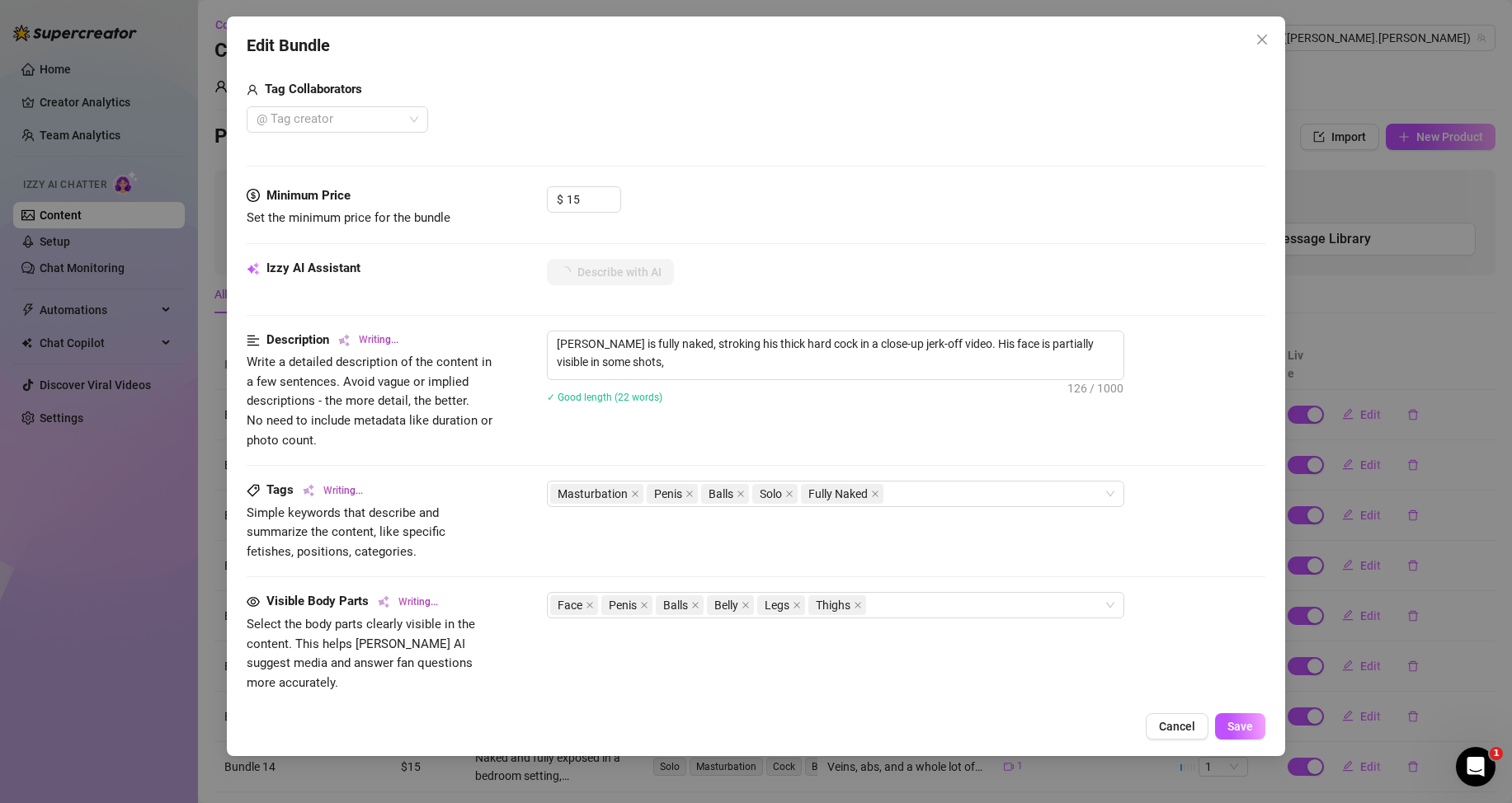
type textarea "Nathan is fully naked, stroking his thick hard cock in a close-up jerk-off vide…"
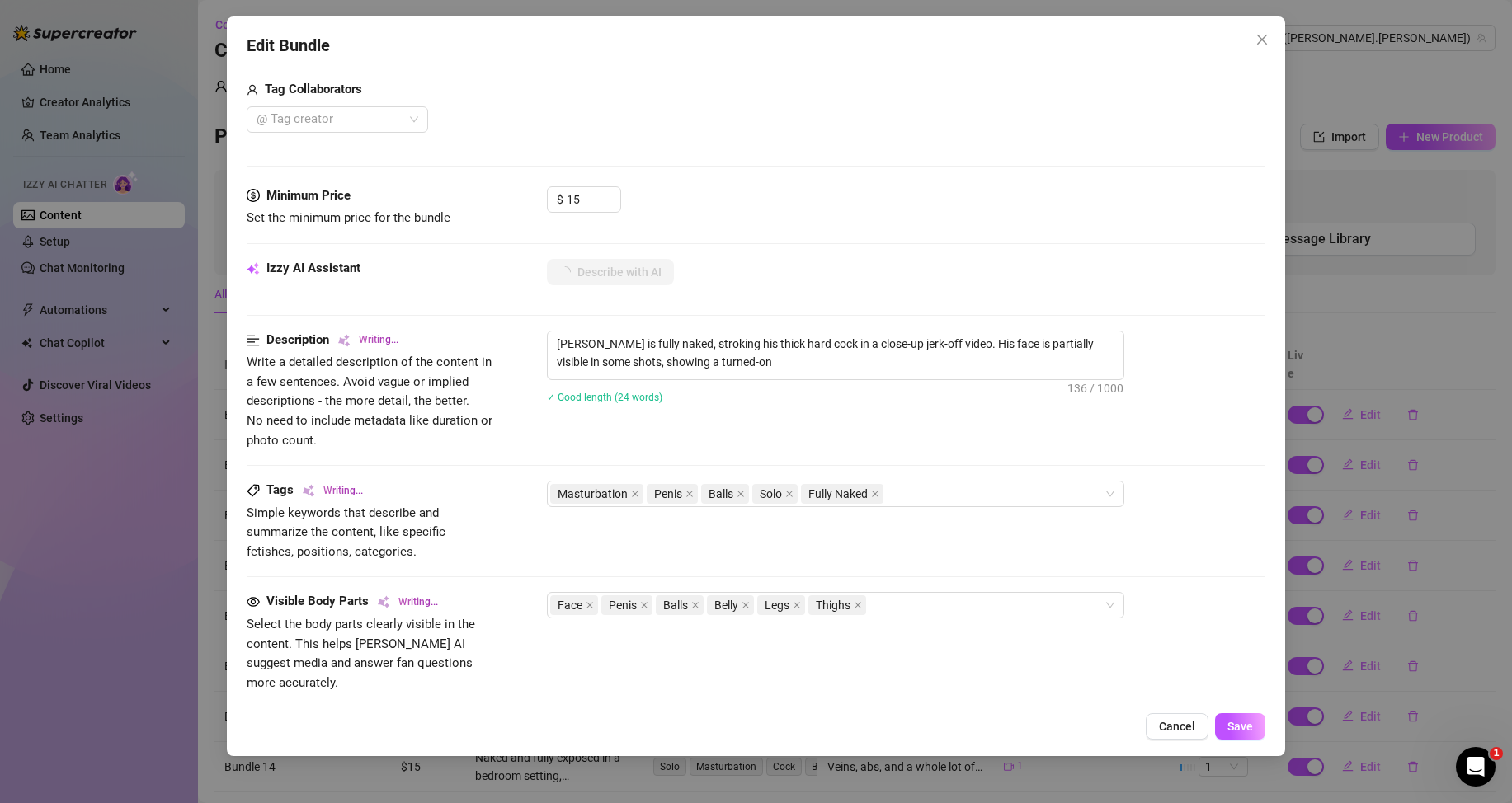
type textarea "Nathan is fully naked, stroking his thick hard cock in a close-up jerk-off vide…"
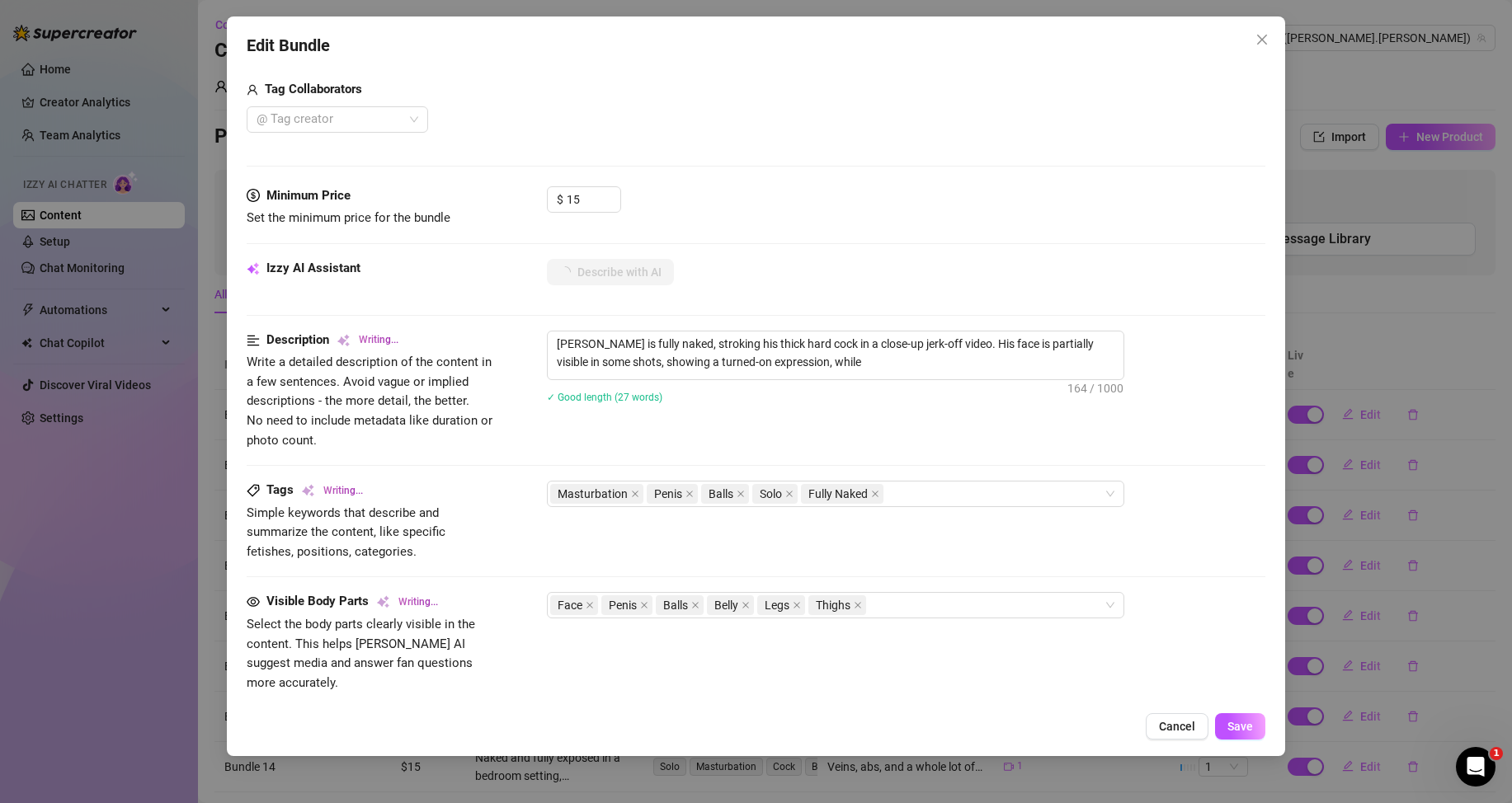
type textarea "Nathan is fully naked, stroking his thick hard cock in a close-up jerk-off vide…"
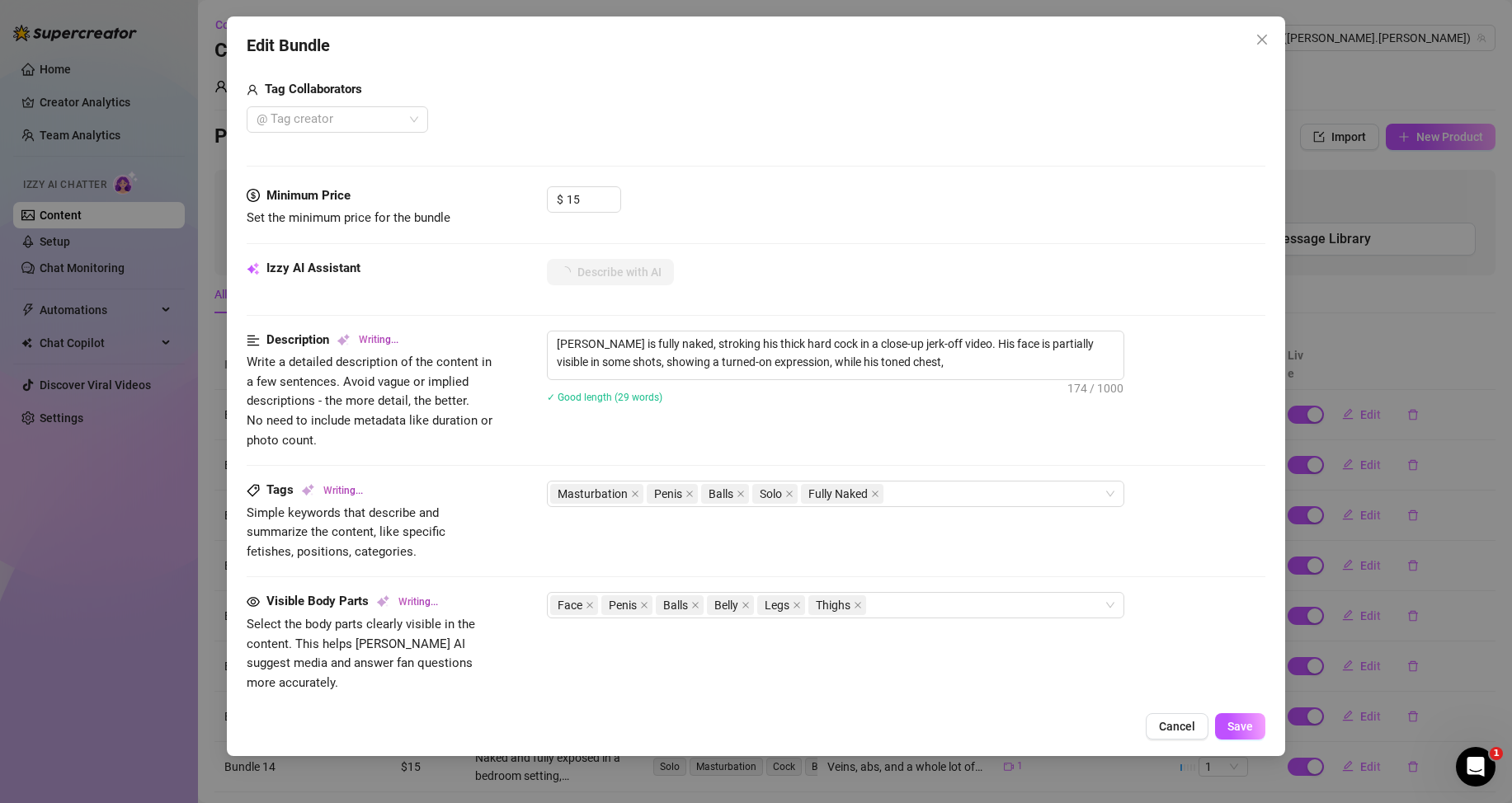
type textarea "Nathan is fully naked, stroking his thick hard cock in a close-up jerk-off vide…"
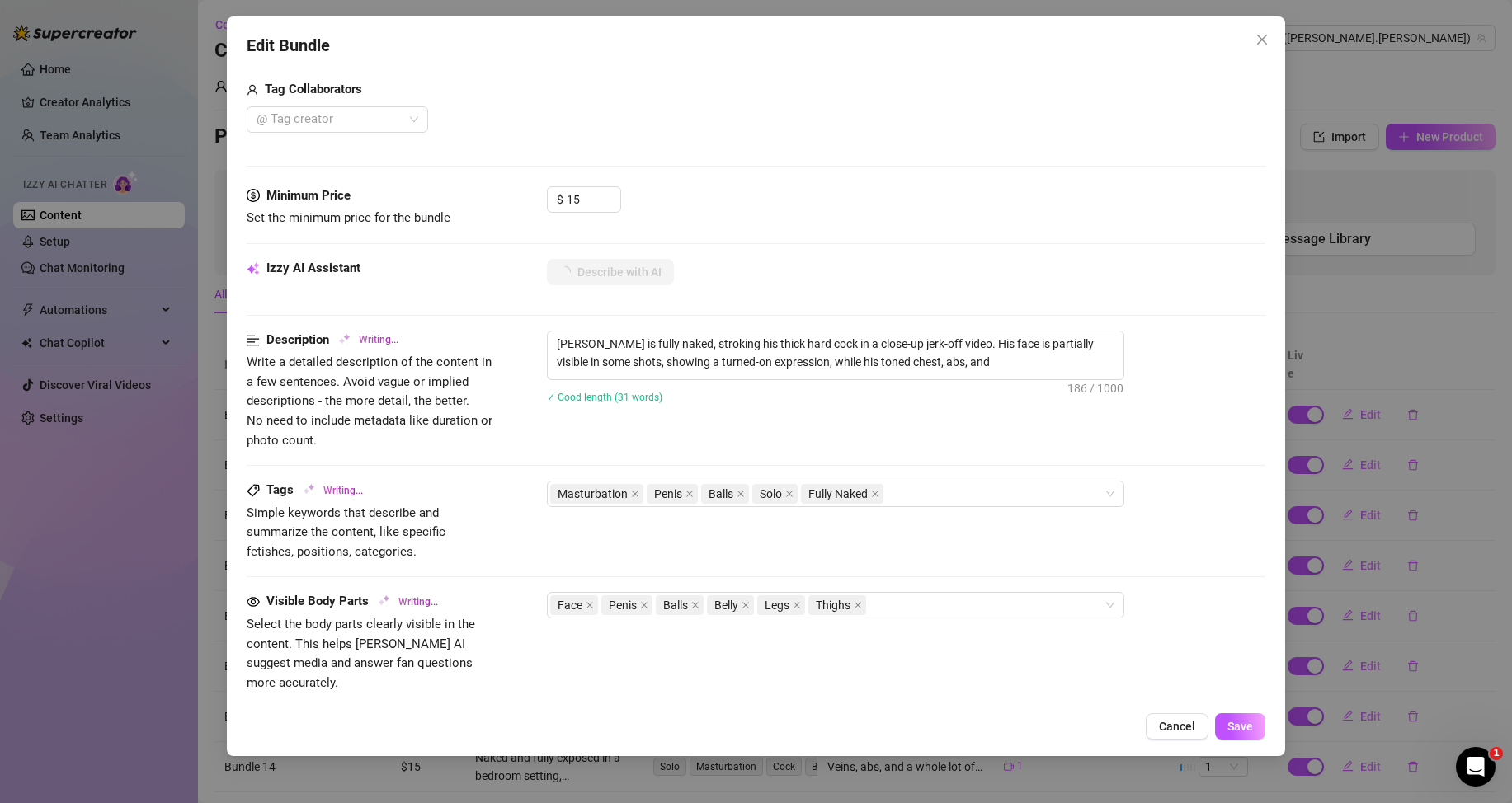
type textarea "Nathan is fully naked, stroking his thick hard cock in a close-up jerk-off vide…"
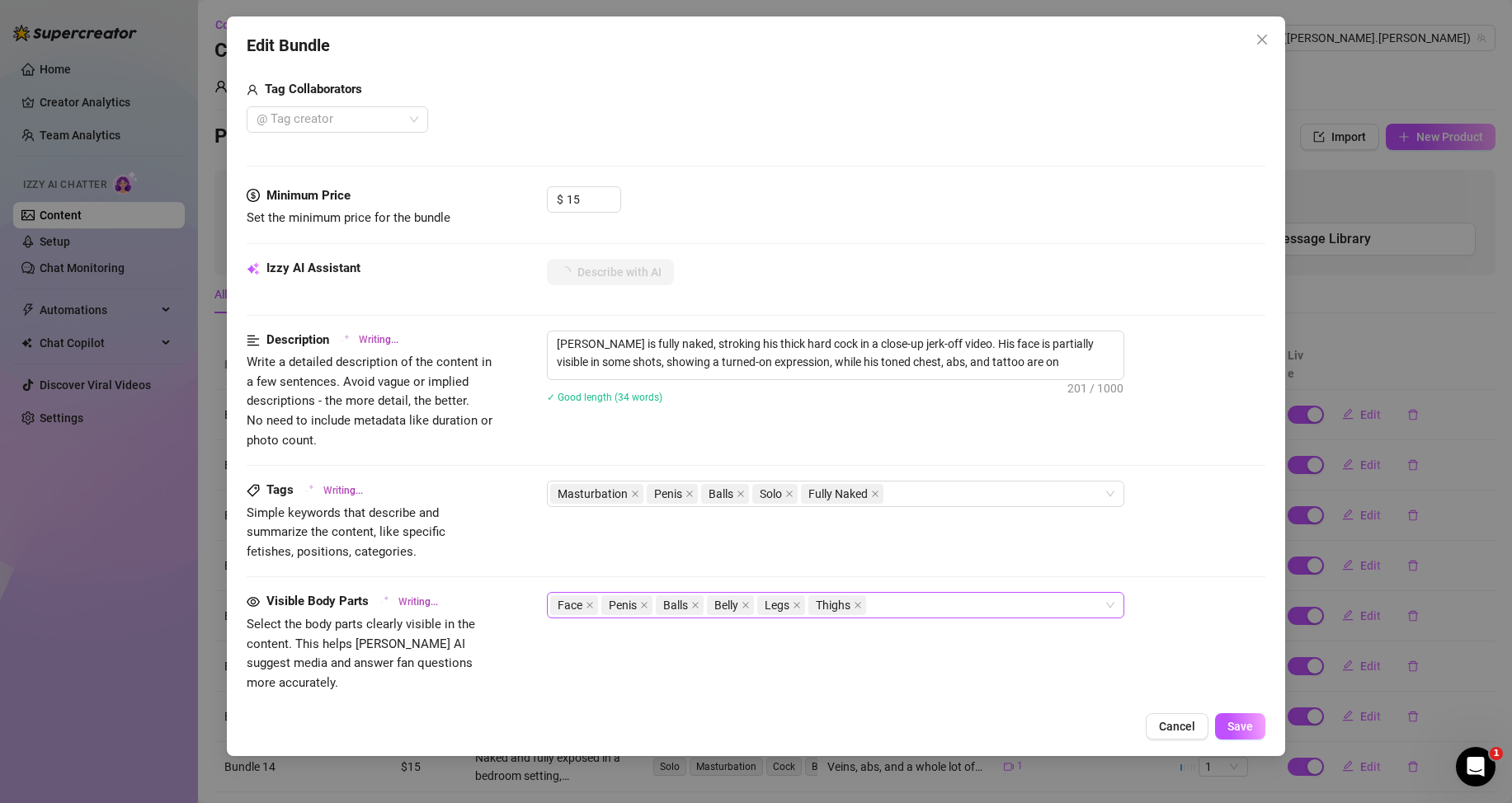
type textarea "Nathan is fully naked, stroking his thick hard cock in a close-up jerk-off vide…"
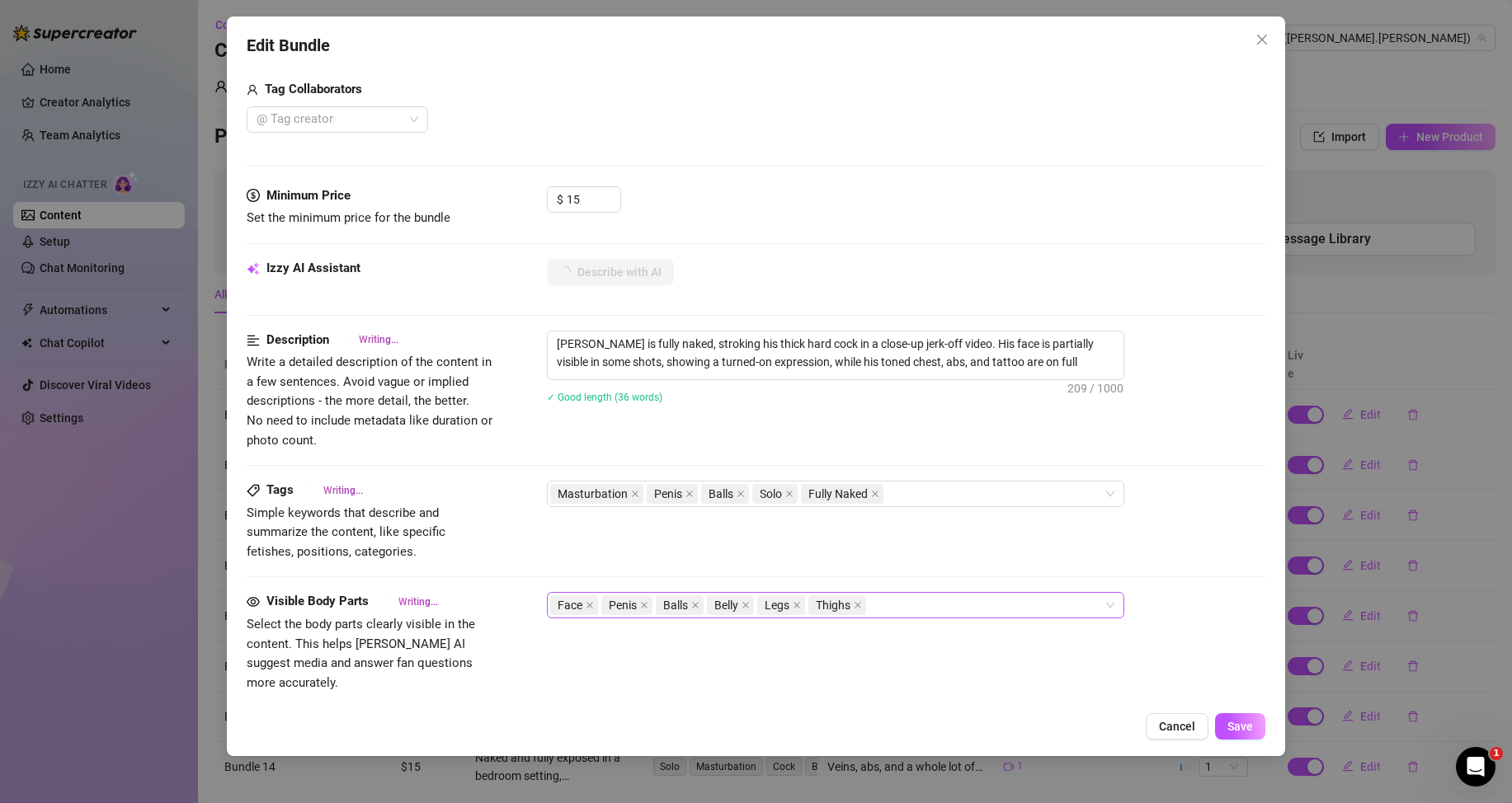
type textarea "Nathan is fully naked, stroking his thick hard cock in a close-up jerk-off vide…"
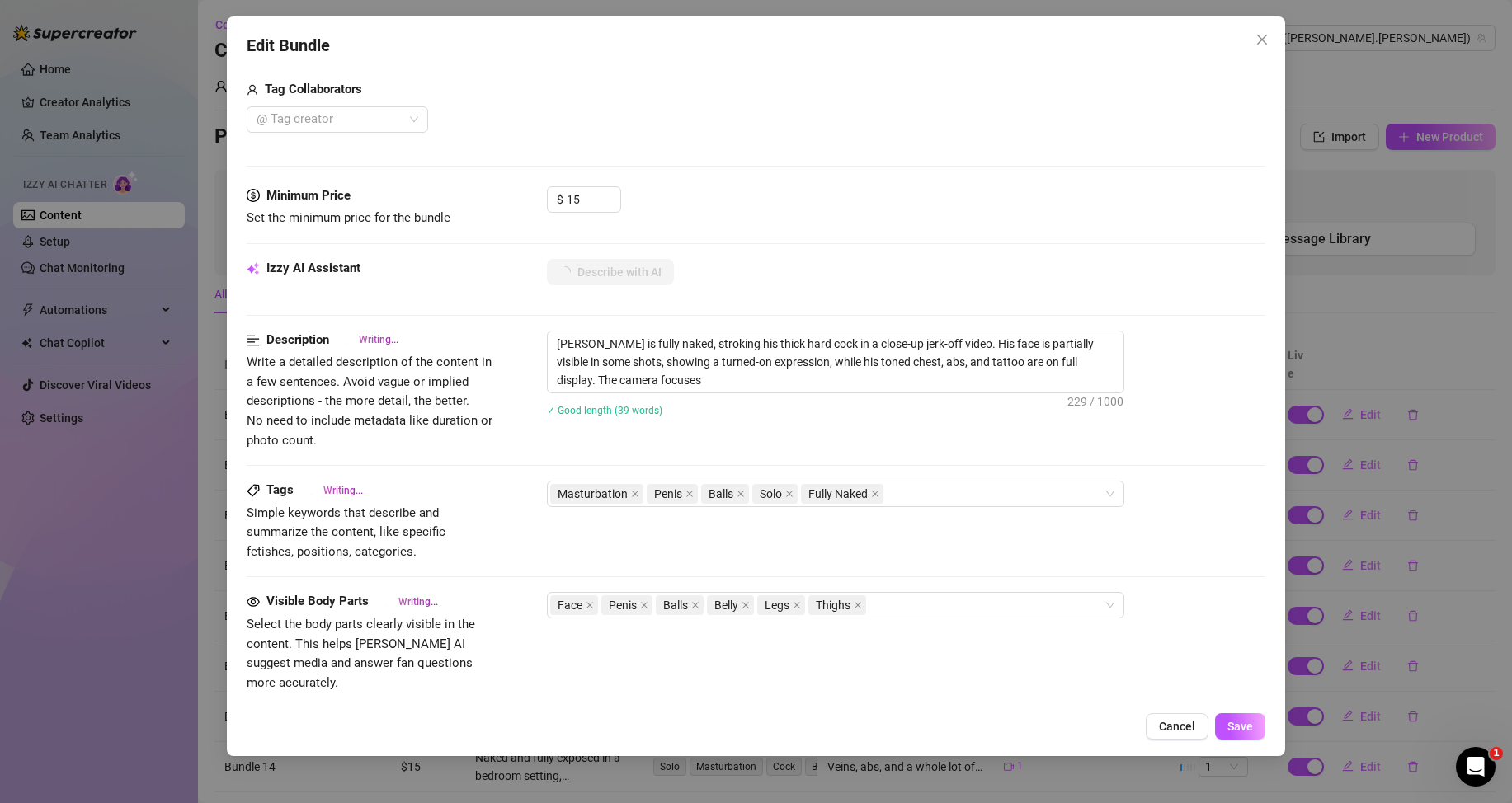
type textarea "Nathan is fully naked, stroking his thick hard cock in a close-up jerk-off vide…"
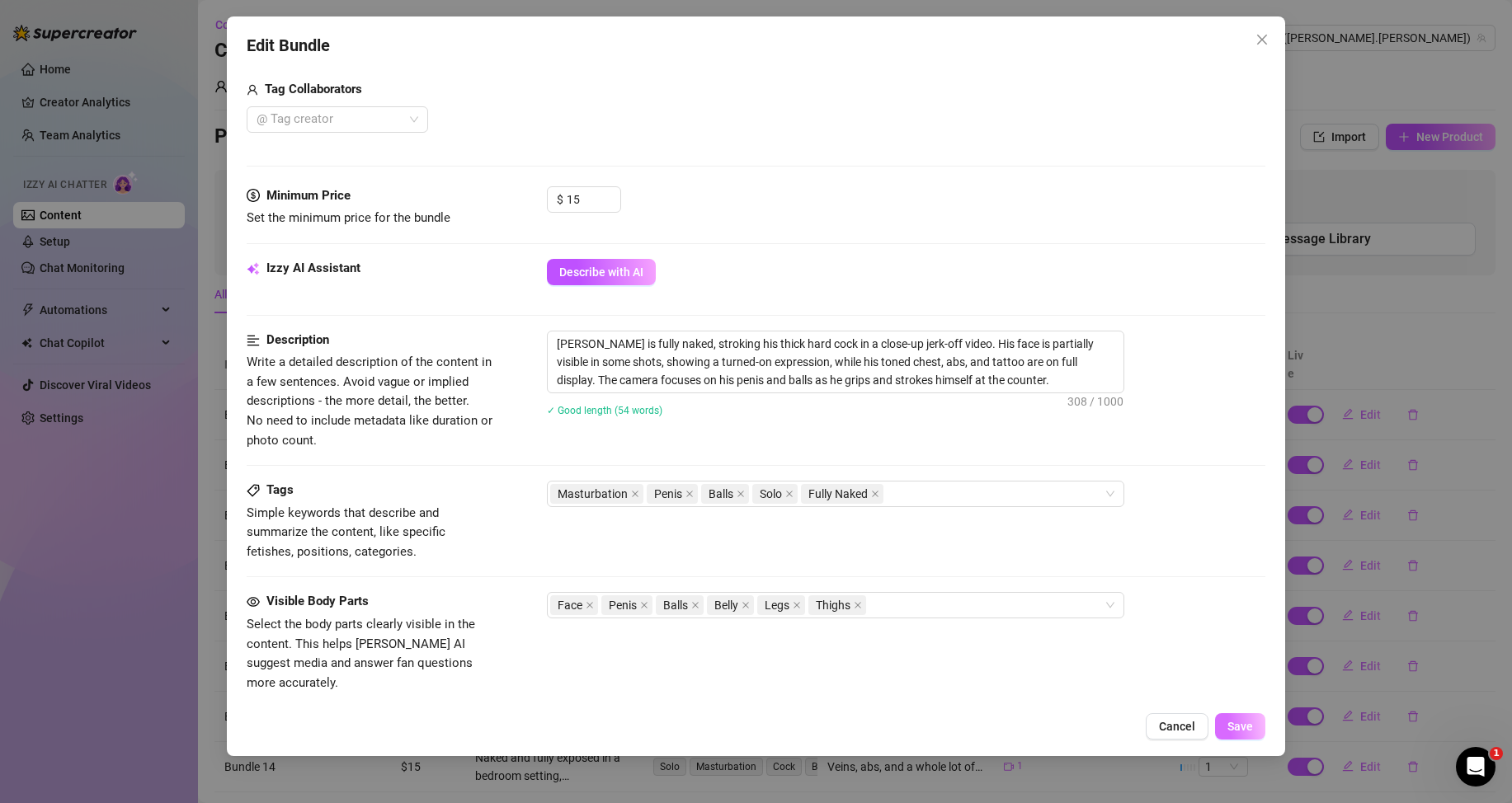
click at [1245, 729] on span "Save" at bounding box center [1241, 727] width 25 height 14
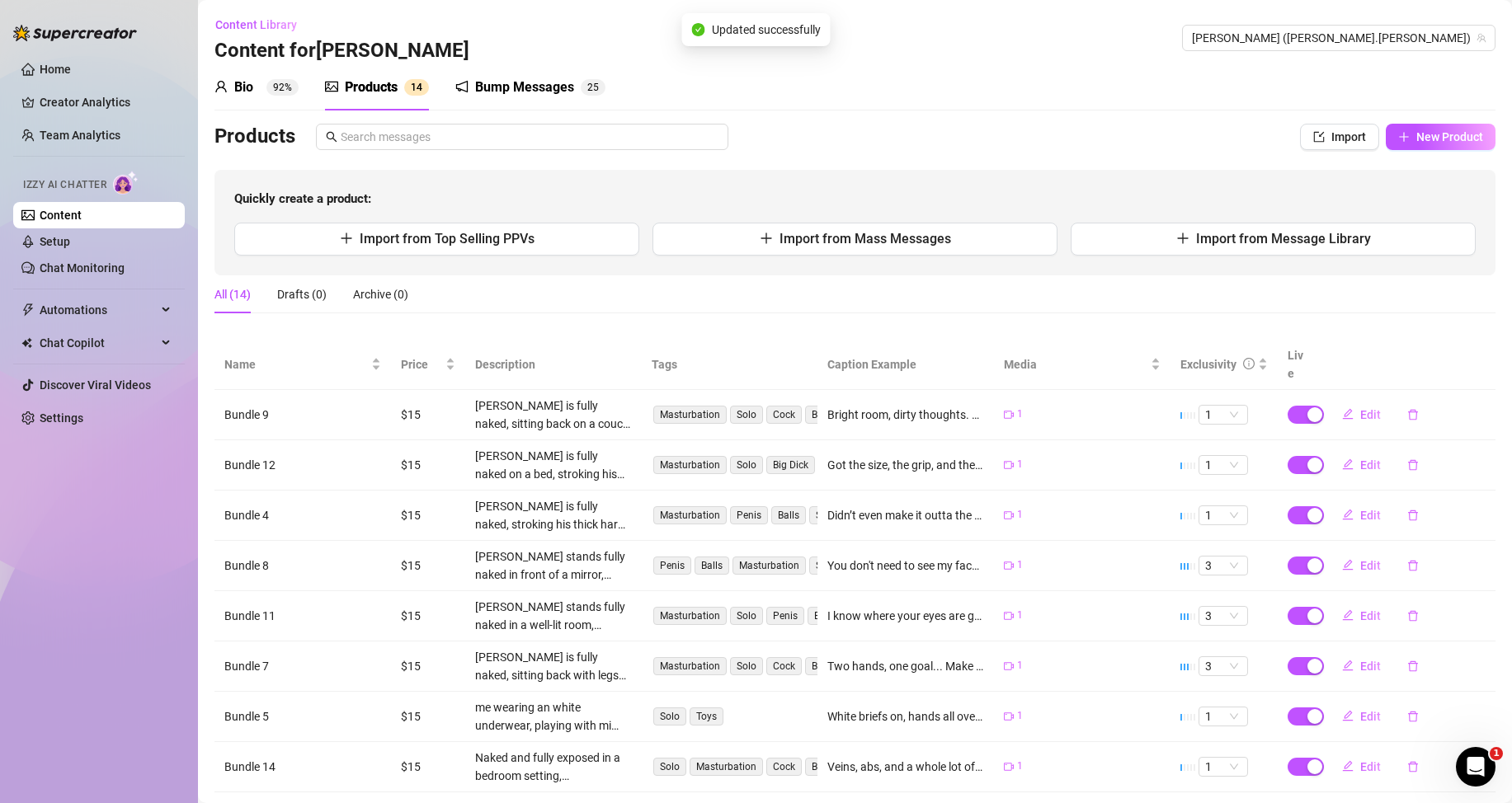
scroll to position [83, 0]
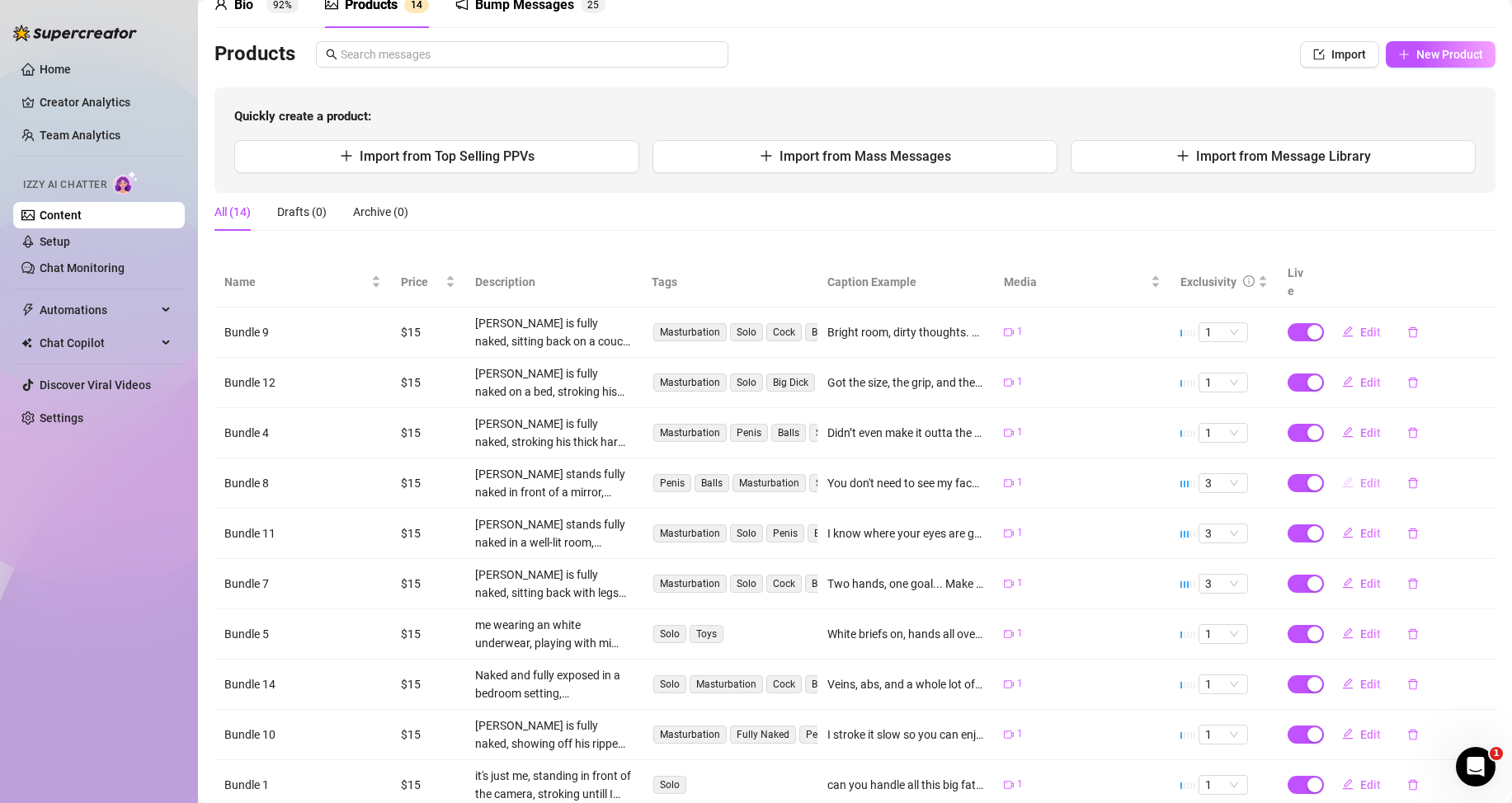
click at [1362, 483] on span "Edit" at bounding box center [1370, 484] width 20 height 14
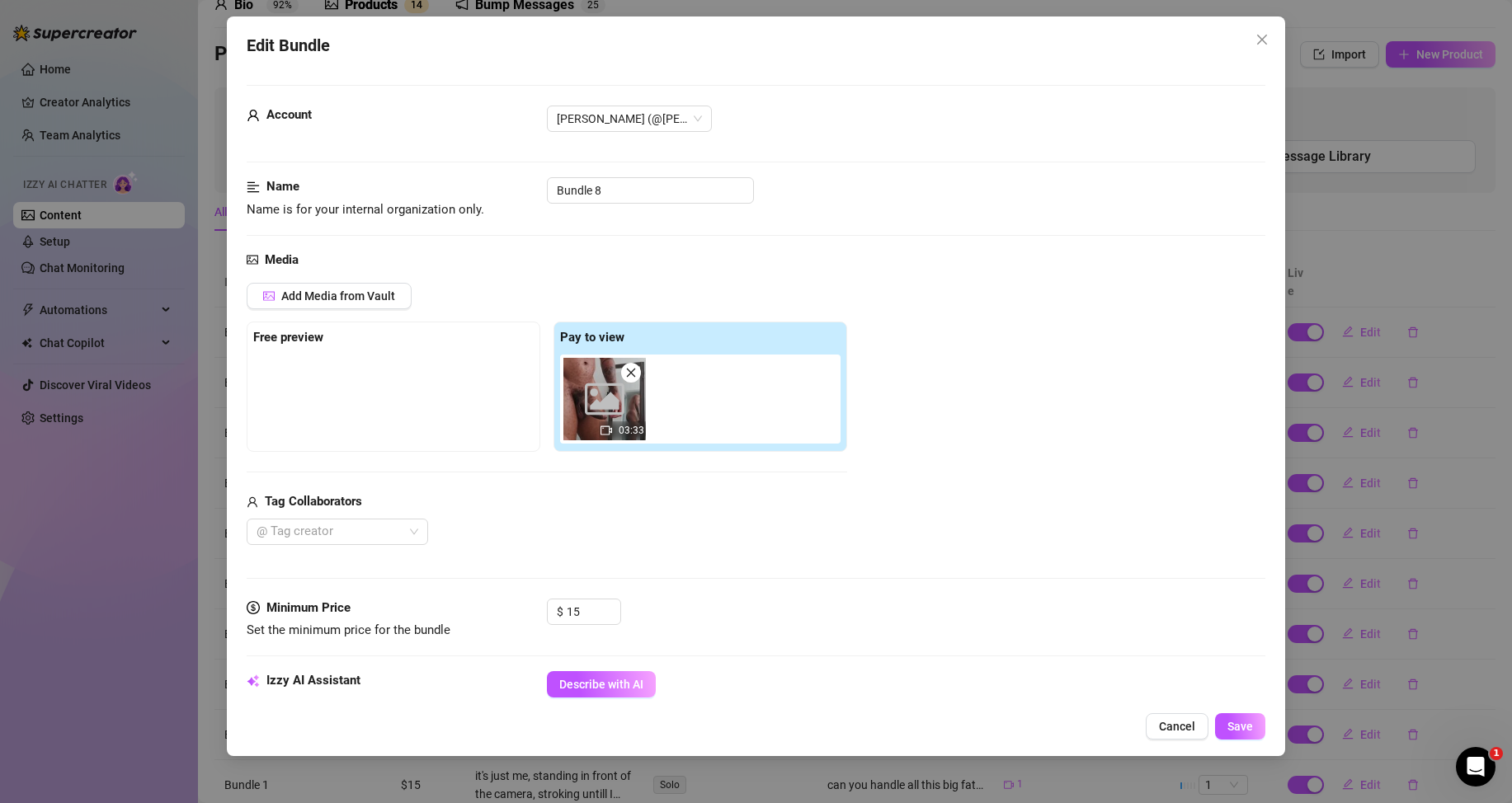
scroll to position [578, 0]
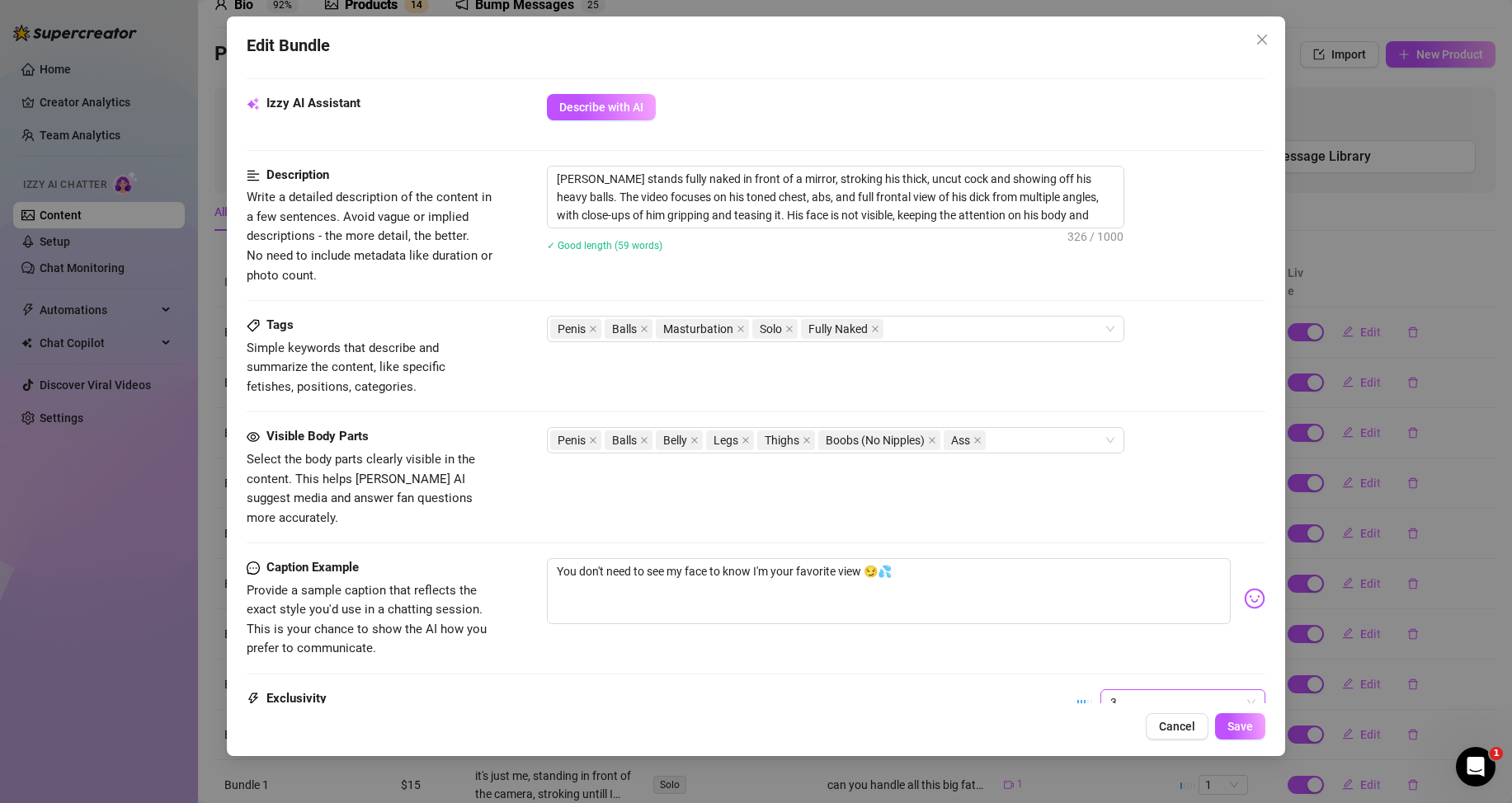
click at [1152, 690] on span "3" at bounding box center [1183, 702] width 145 height 24
click at [1126, 546] on div "1 - Least Exclusive" at bounding box center [1169, 544] width 139 height 19
click at [1241, 724] on span "Save" at bounding box center [1241, 727] width 25 height 14
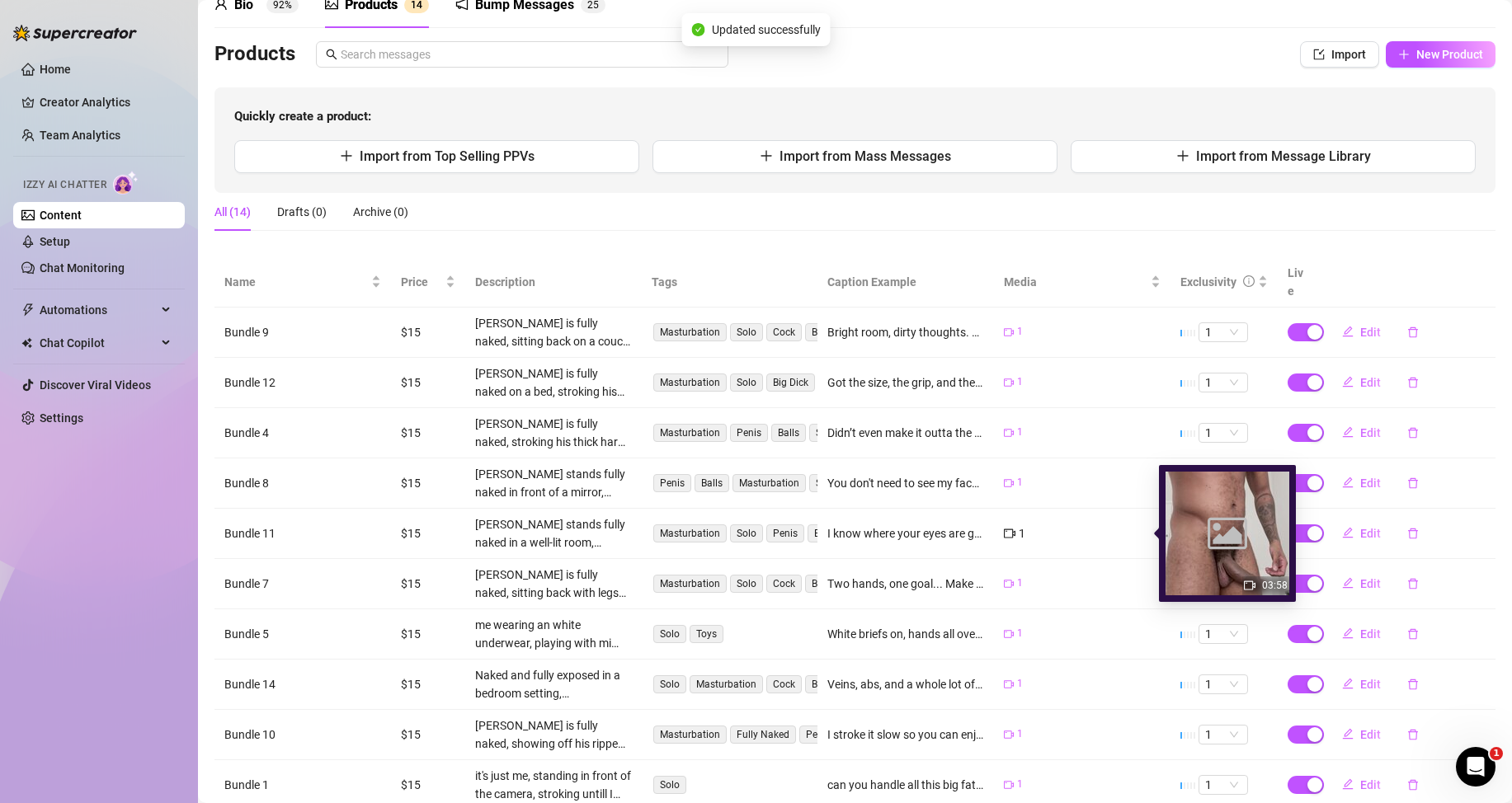
scroll to position [165, 0]
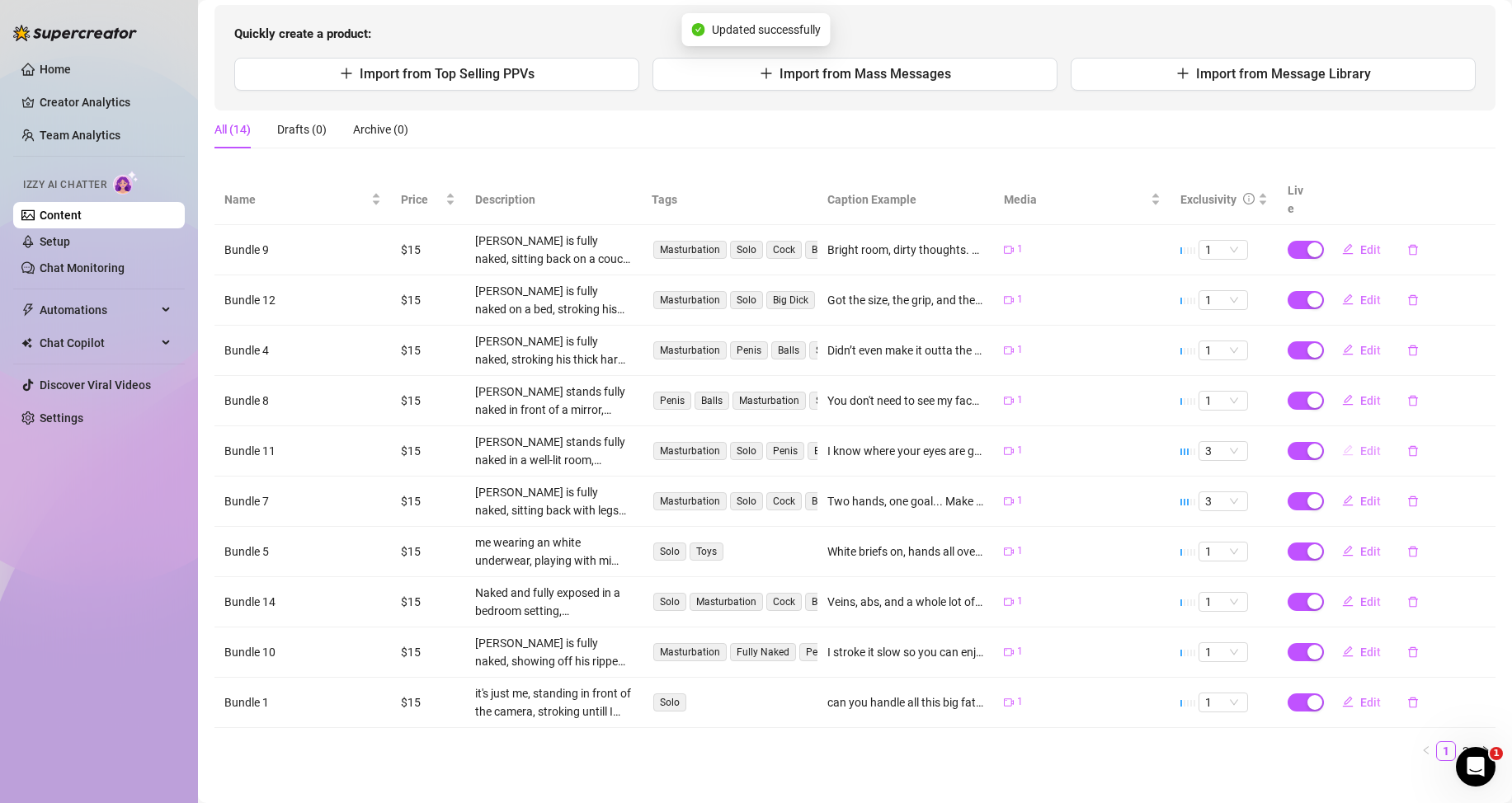
click at [1361, 453] on span "Edit" at bounding box center [1370, 452] width 20 height 14
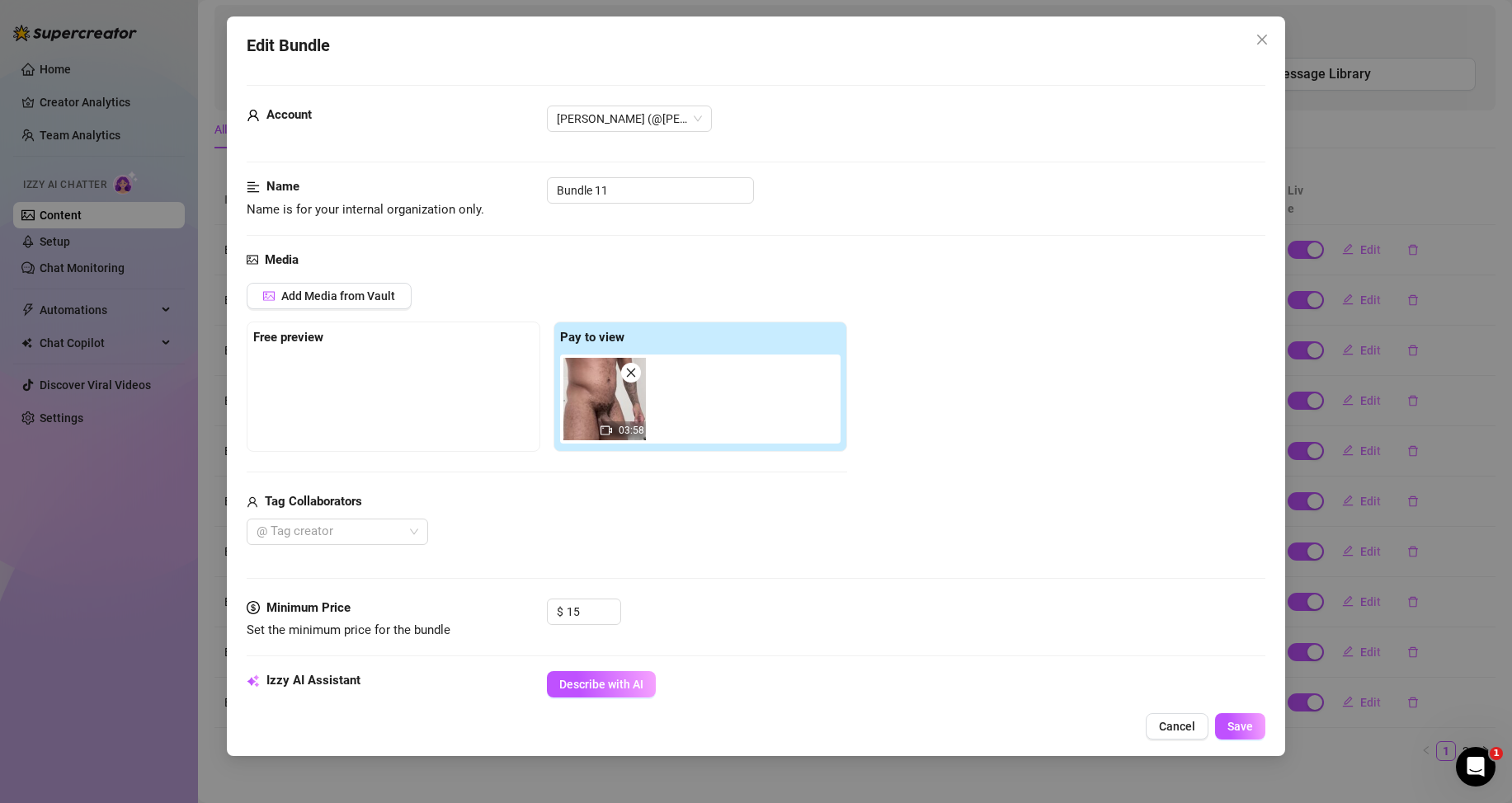
scroll to position [660, 0]
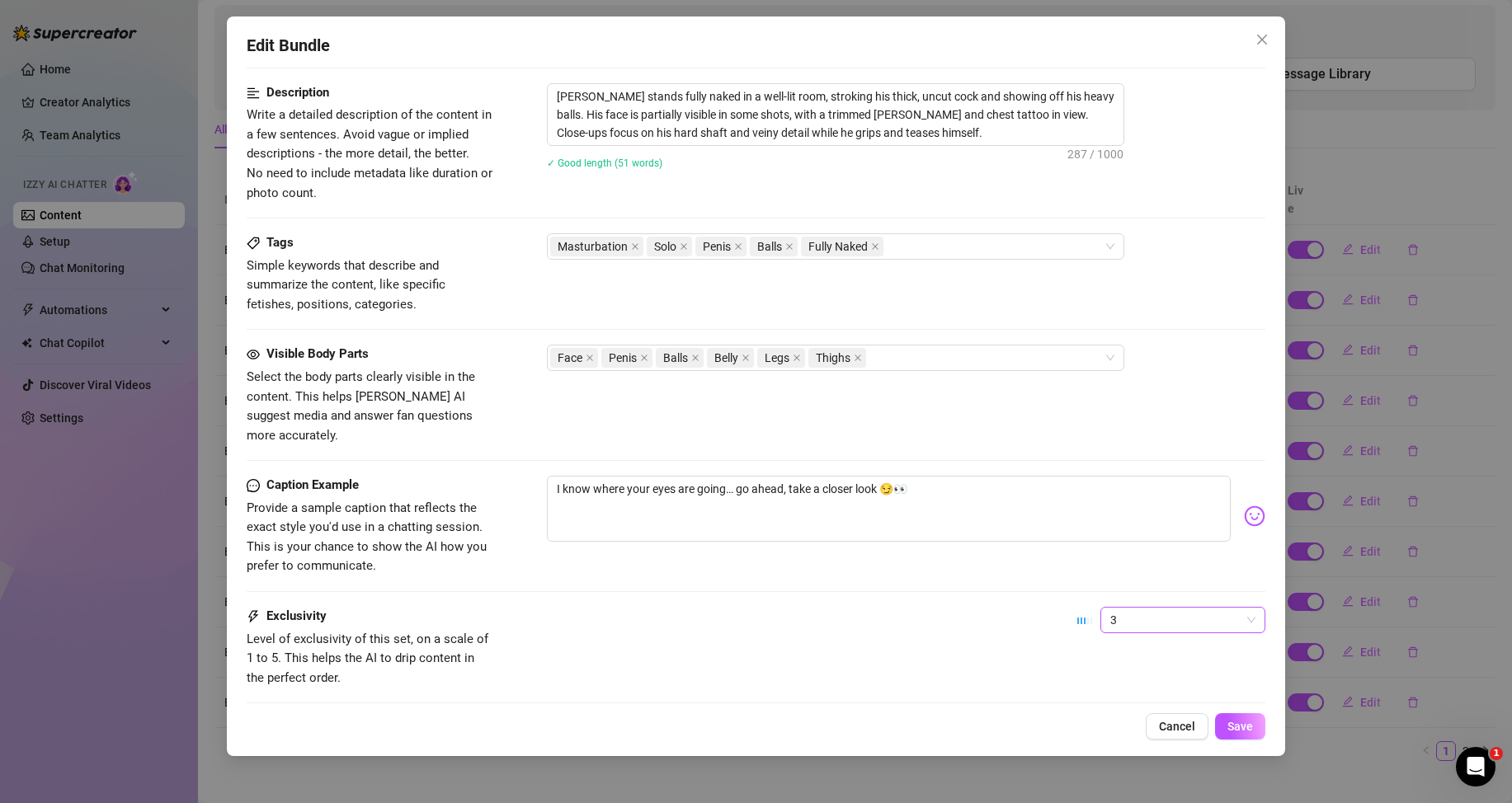
click at [1196, 608] on span "3" at bounding box center [1183, 620] width 145 height 24
click at [1134, 628] on div "1 - Least Exclusive" at bounding box center [1169, 633] width 139 height 19
click at [1231, 726] on span "Save" at bounding box center [1241, 727] width 25 height 14
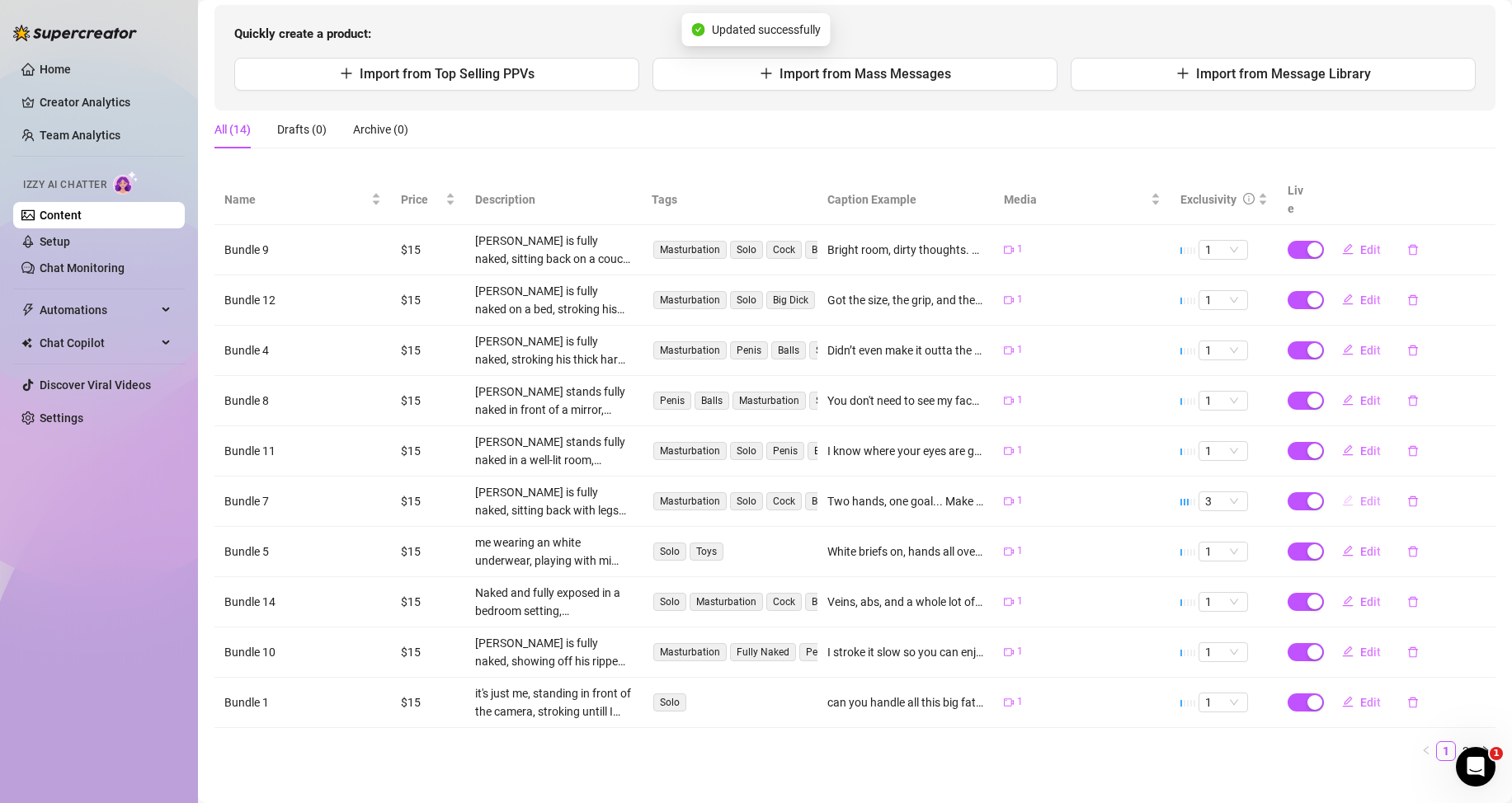
click at [1363, 500] on span "Edit" at bounding box center [1370, 502] width 20 height 14
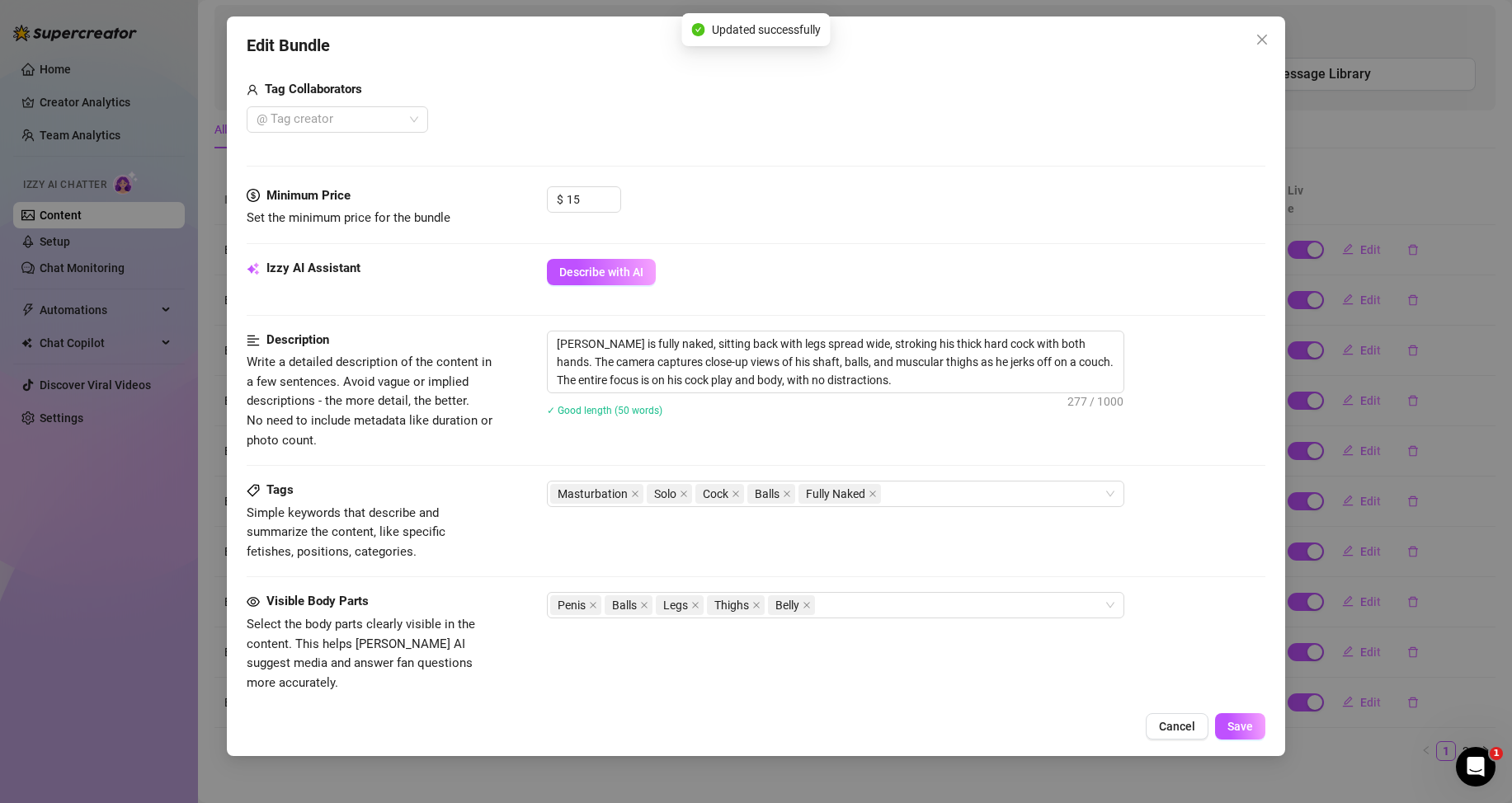
scroll to position [743, 0]
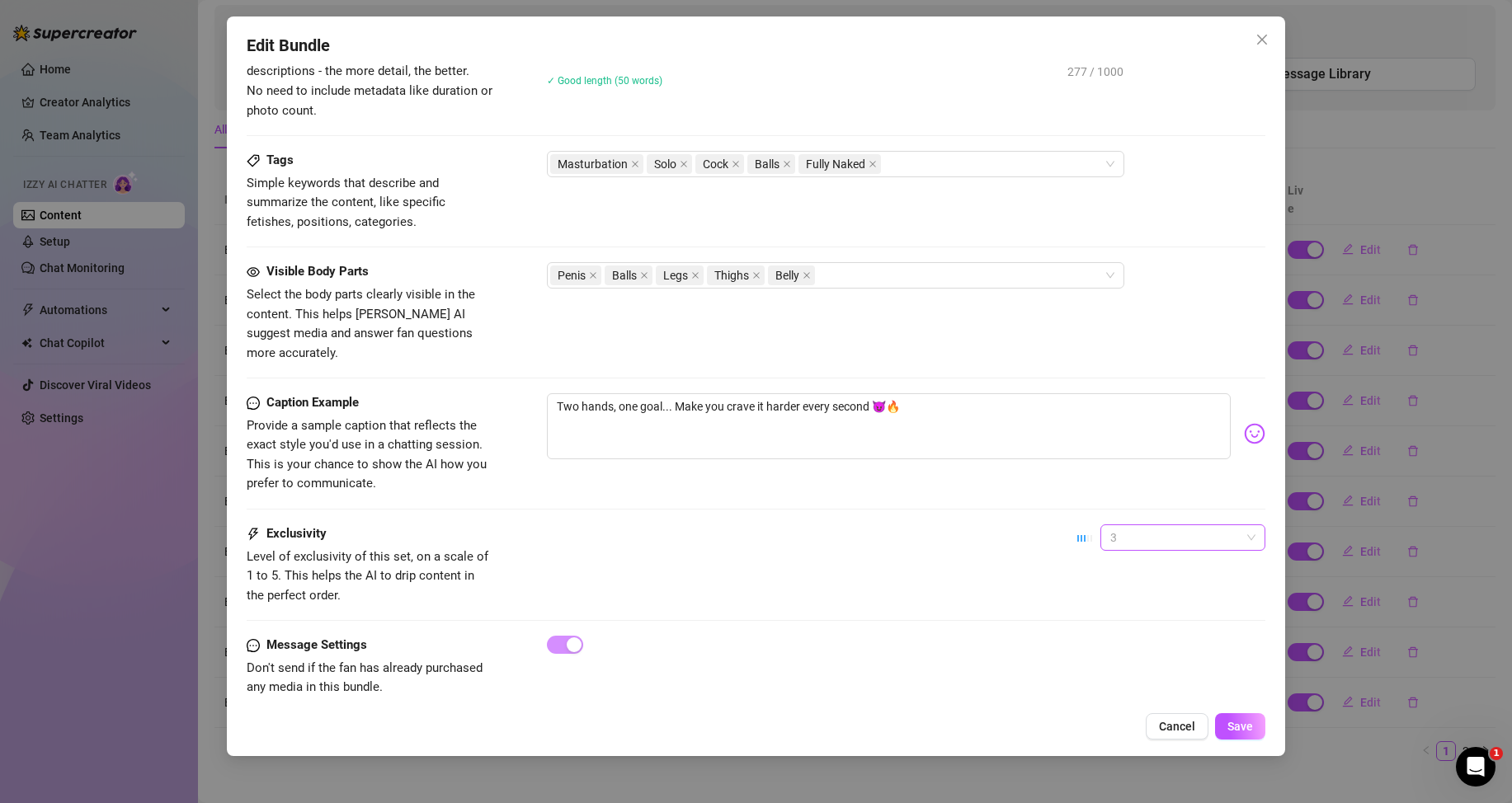
click at [1169, 525] on span "3" at bounding box center [1183, 537] width 145 height 24
click at [1157, 557] on div "1 - Least Exclusive" at bounding box center [1169, 550] width 139 height 19
click at [1243, 725] on span "Save" at bounding box center [1241, 727] width 25 height 14
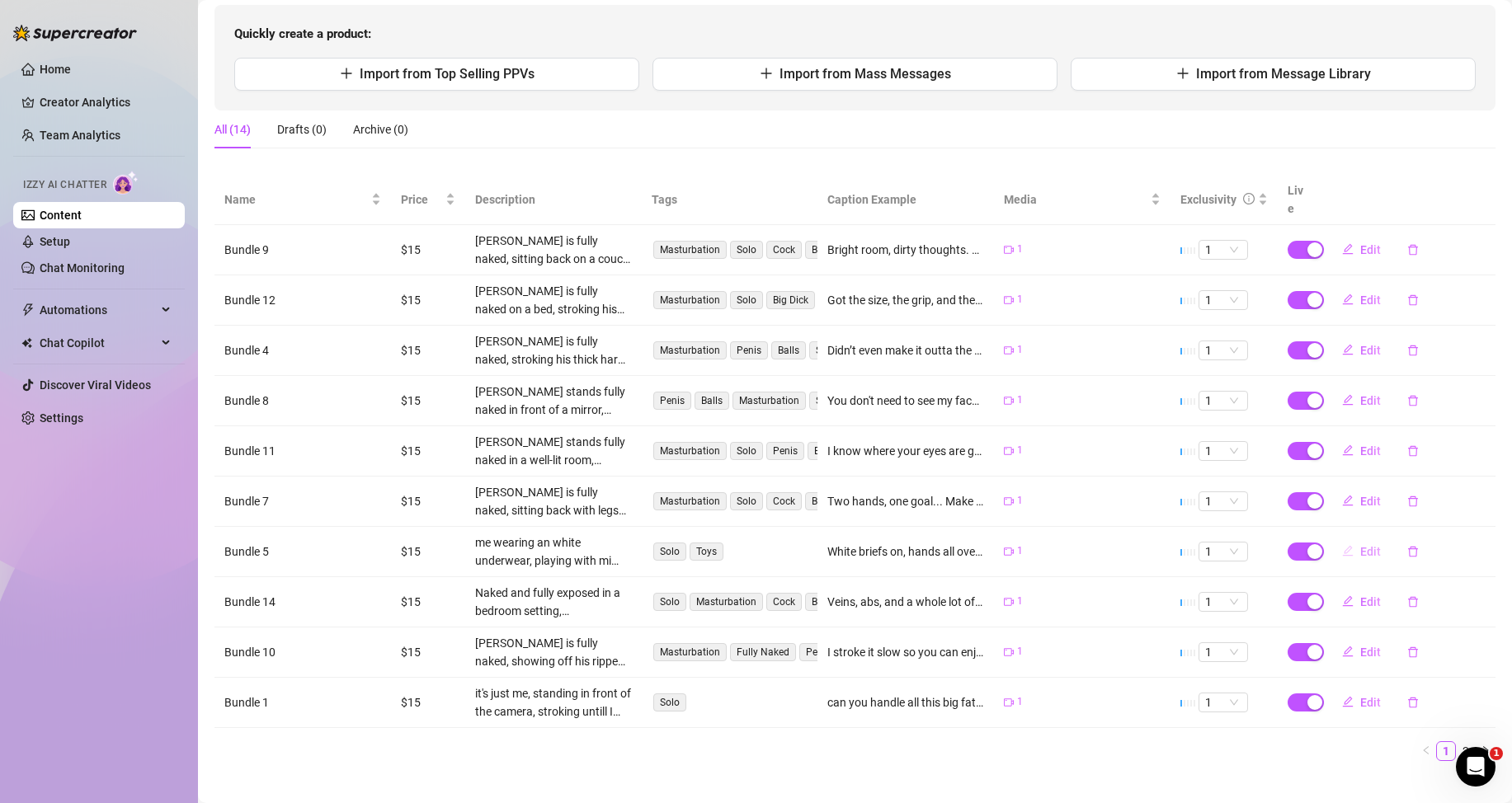
click at [1368, 550] on span "Edit" at bounding box center [1370, 552] width 20 height 14
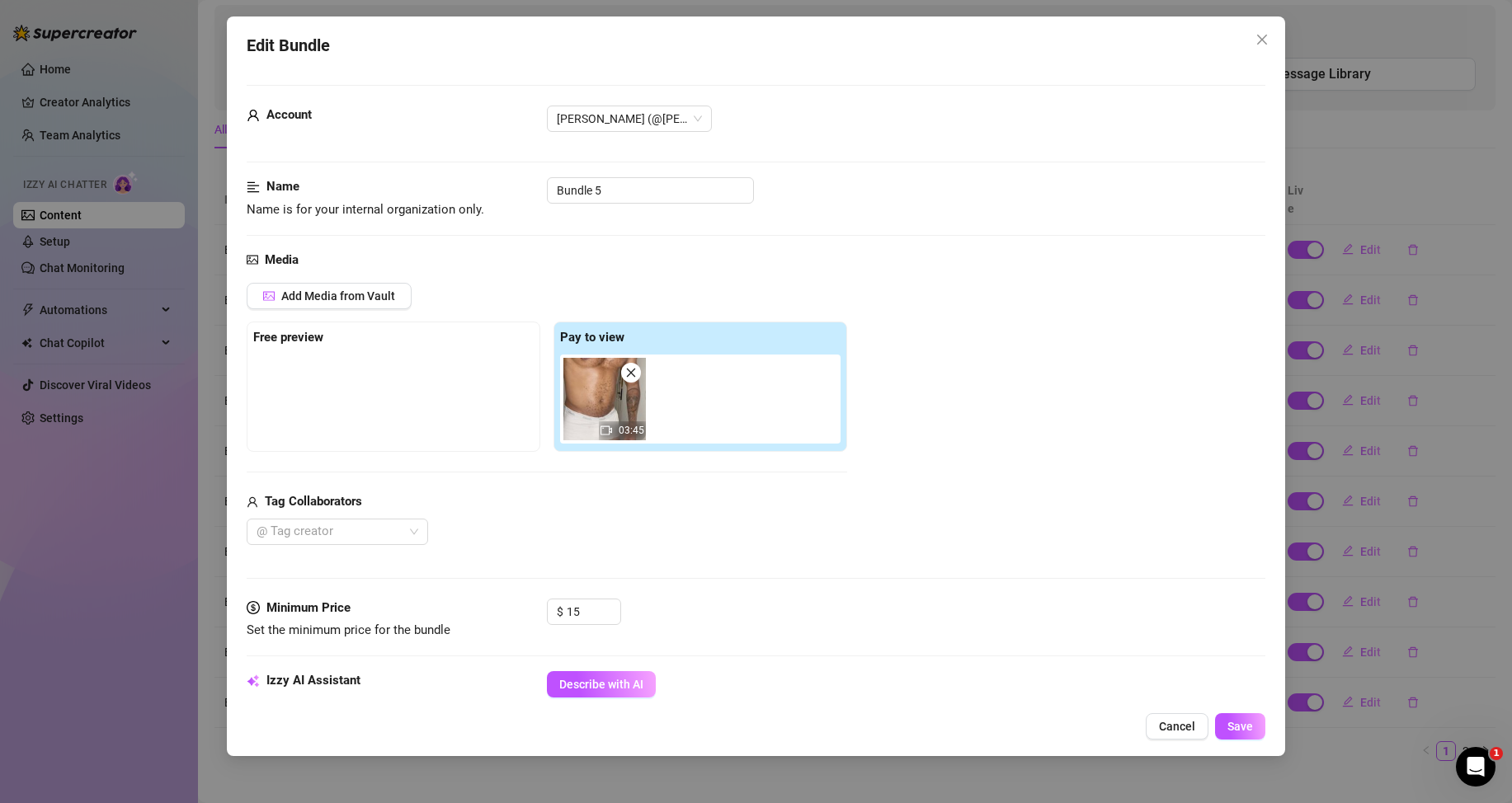
scroll to position [248, 0]
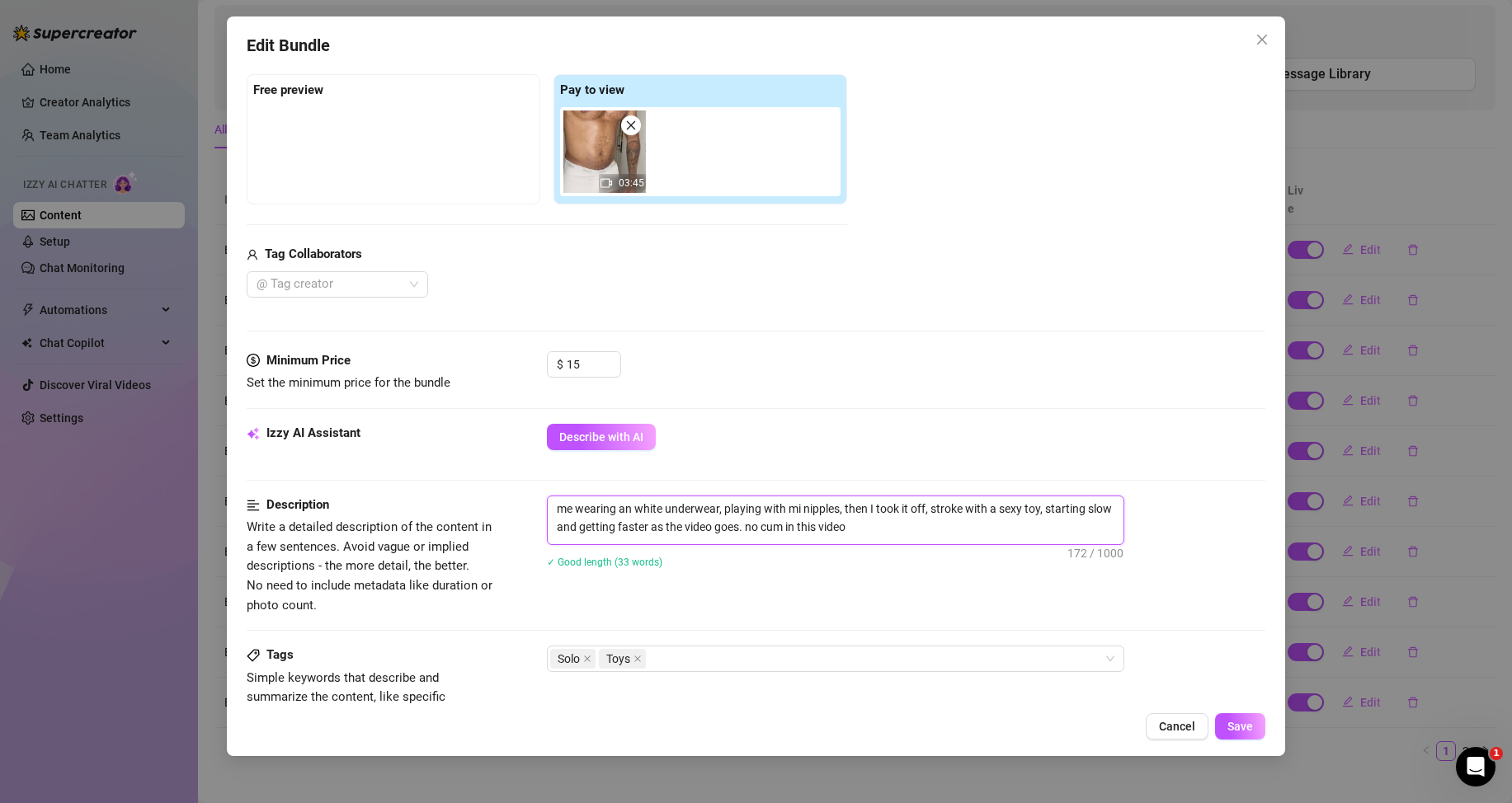
drag, startPoint x: 798, startPoint y: 530, endPoint x: 538, endPoint y: 507, distance: 261.0
click at [538, 507] on div "Description Write a detailed description of the content in a few sentences. Avo…" at bounding box center [756, 555] width 1019 height 120
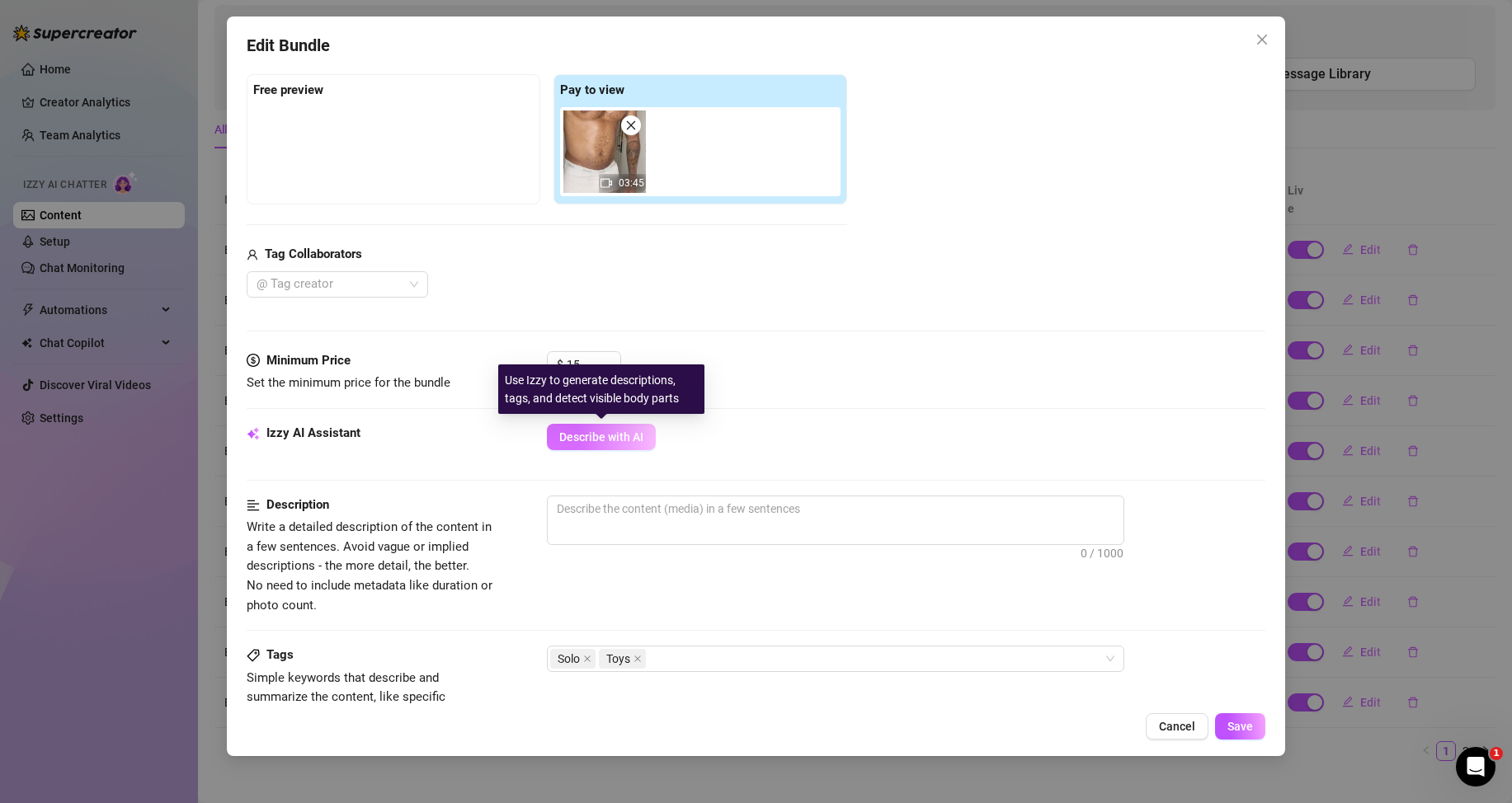
click at [584, 436] on span "Describe with AI" at bounding box center [601, 437] width 84 height 14
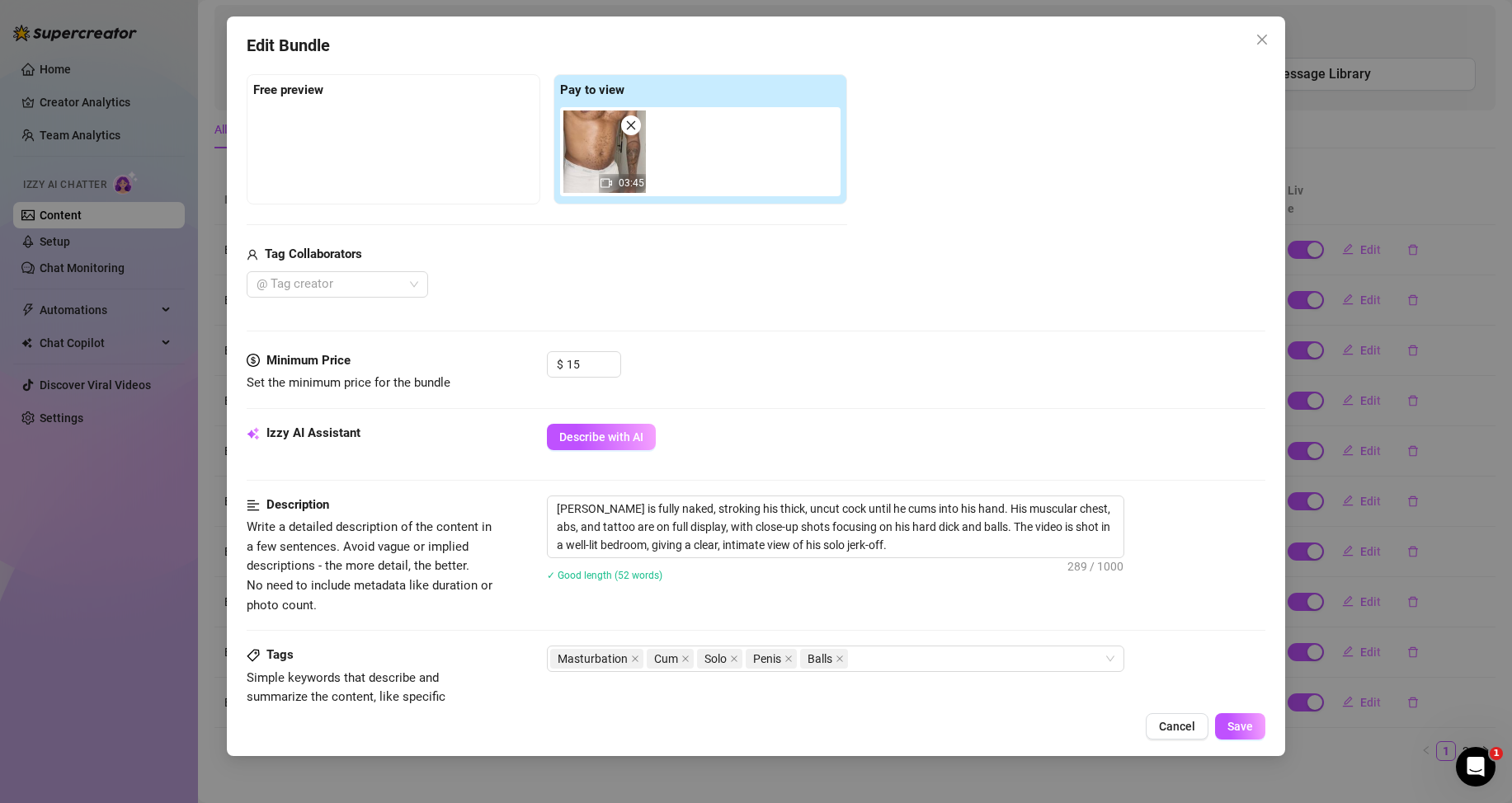
scroll to position [495, 0]
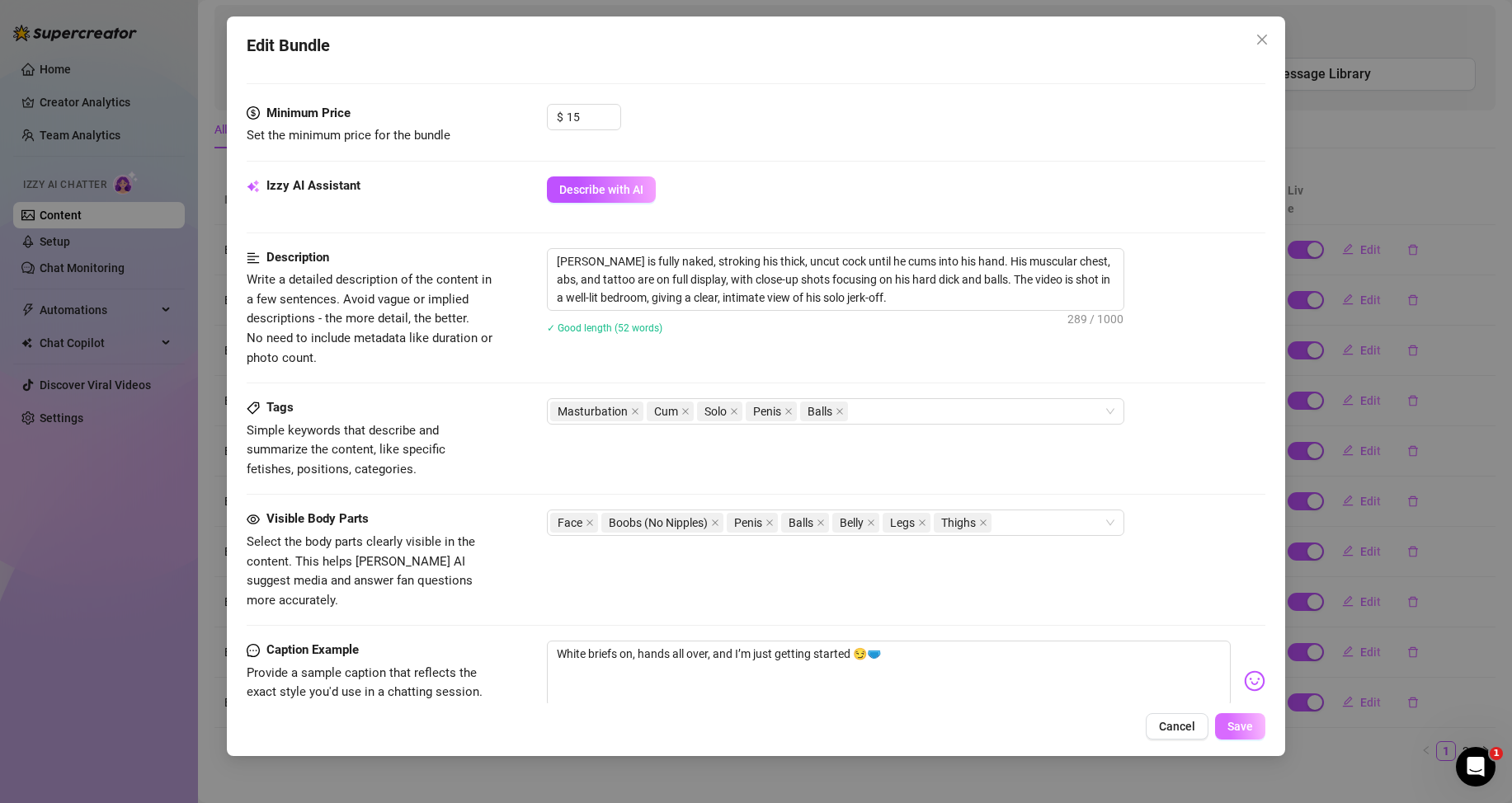
click at [1253, 717] on button "Save" at bounding box center [1241, 726] width 51 height 26
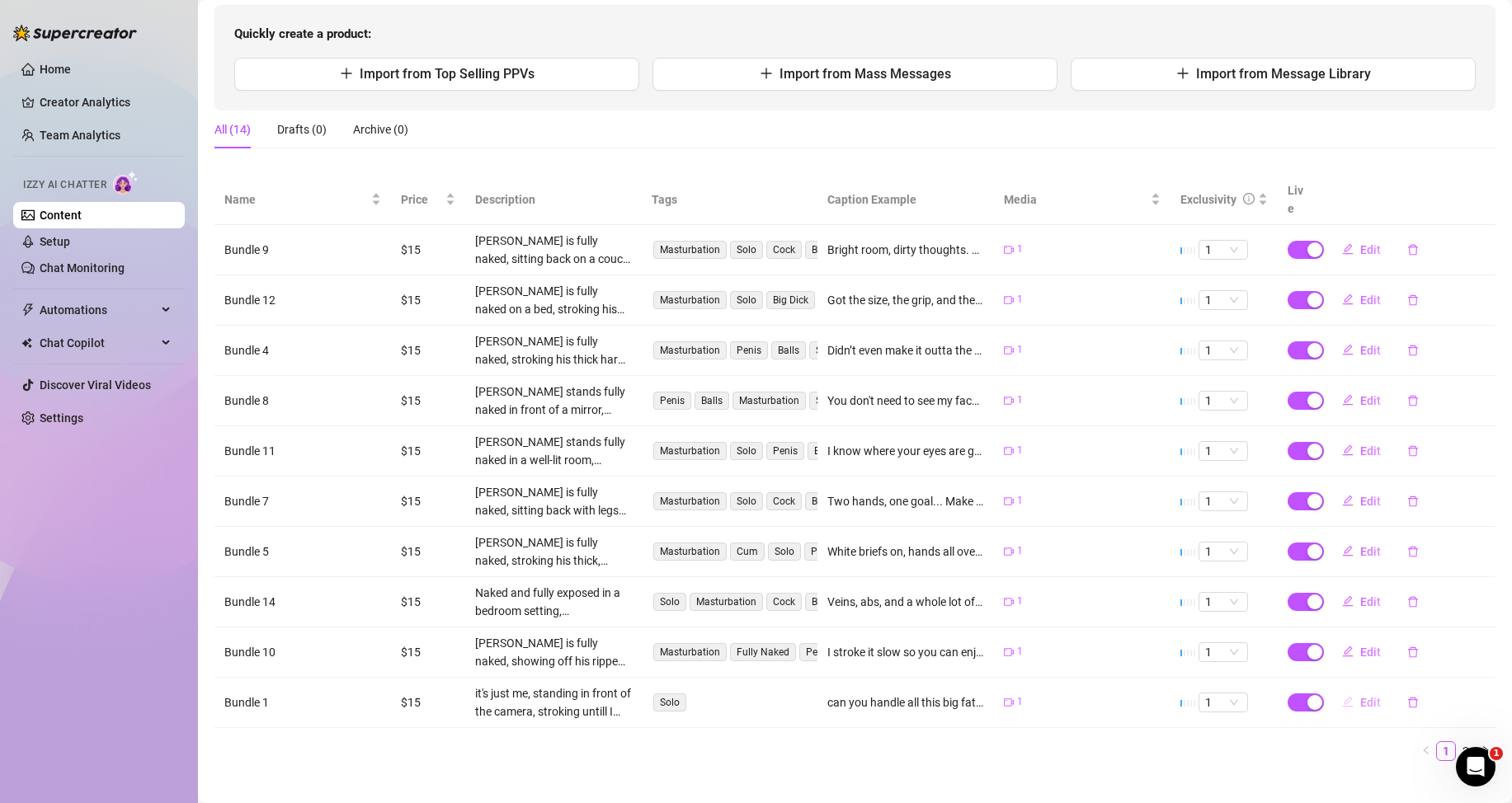
click at [1346, 701] on button "Edit" at bounding box center [1362, 703] width 65 height 26
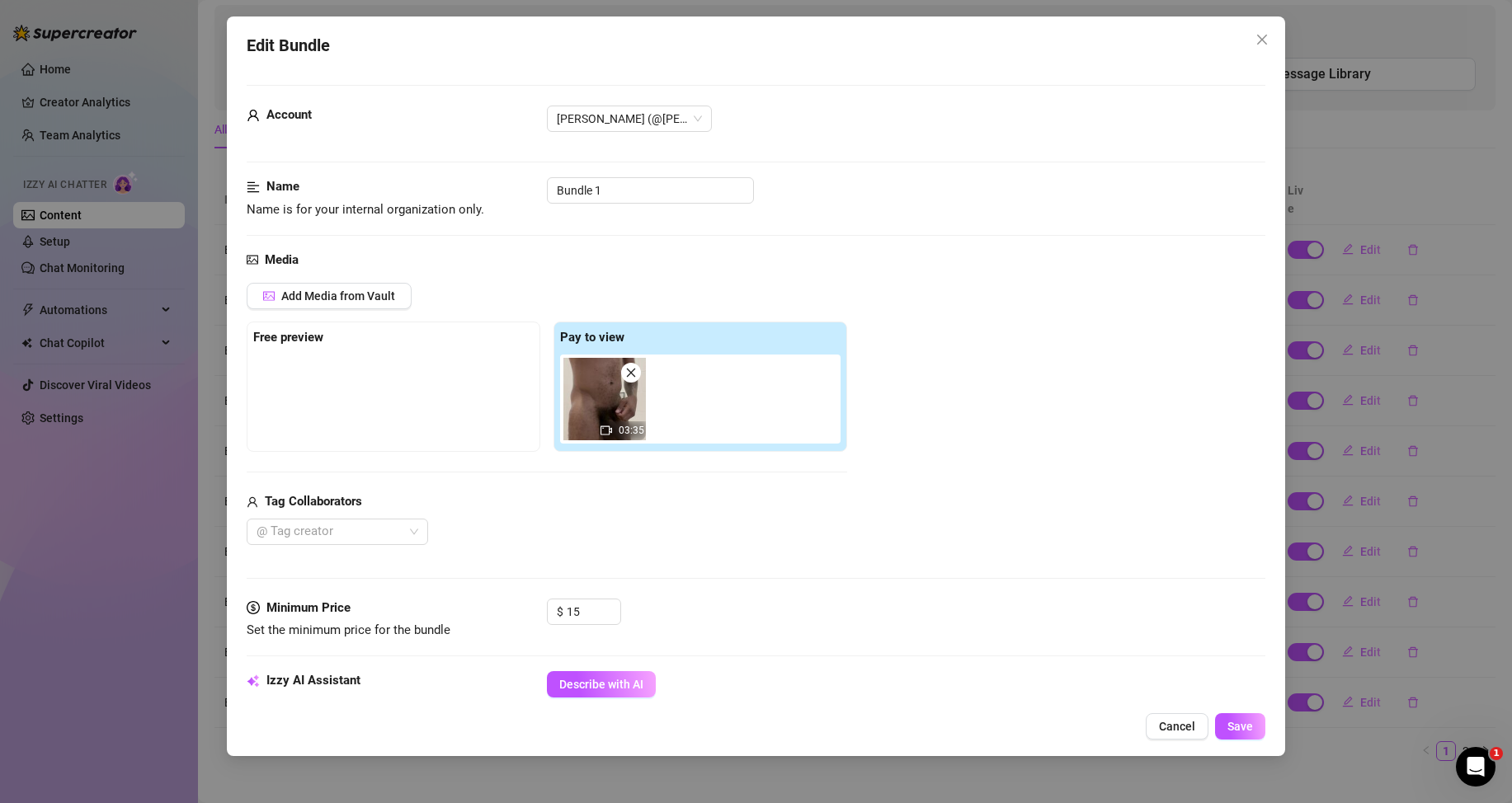
scroll to position [330, 0]
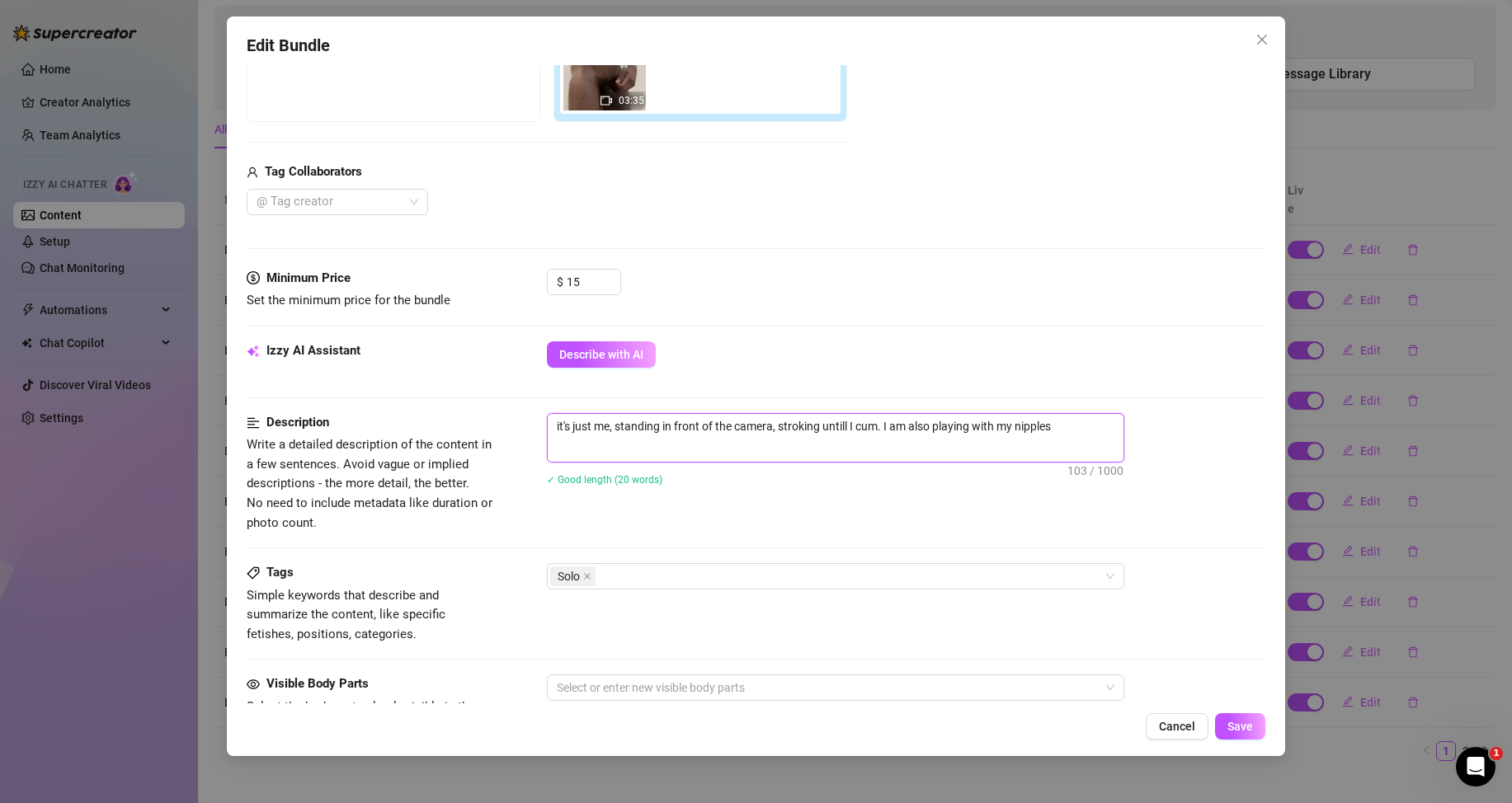
drag, startPoint x: 1078, startPoint y: 432, endPoint x: 552, endPoint y: 437, distance: 526.0
click at [552, 437] on textarea "it's just me, standing in front of the camera, stroking untill I cum. I am also…" at bounding box center [836, 425] width 576 height 24
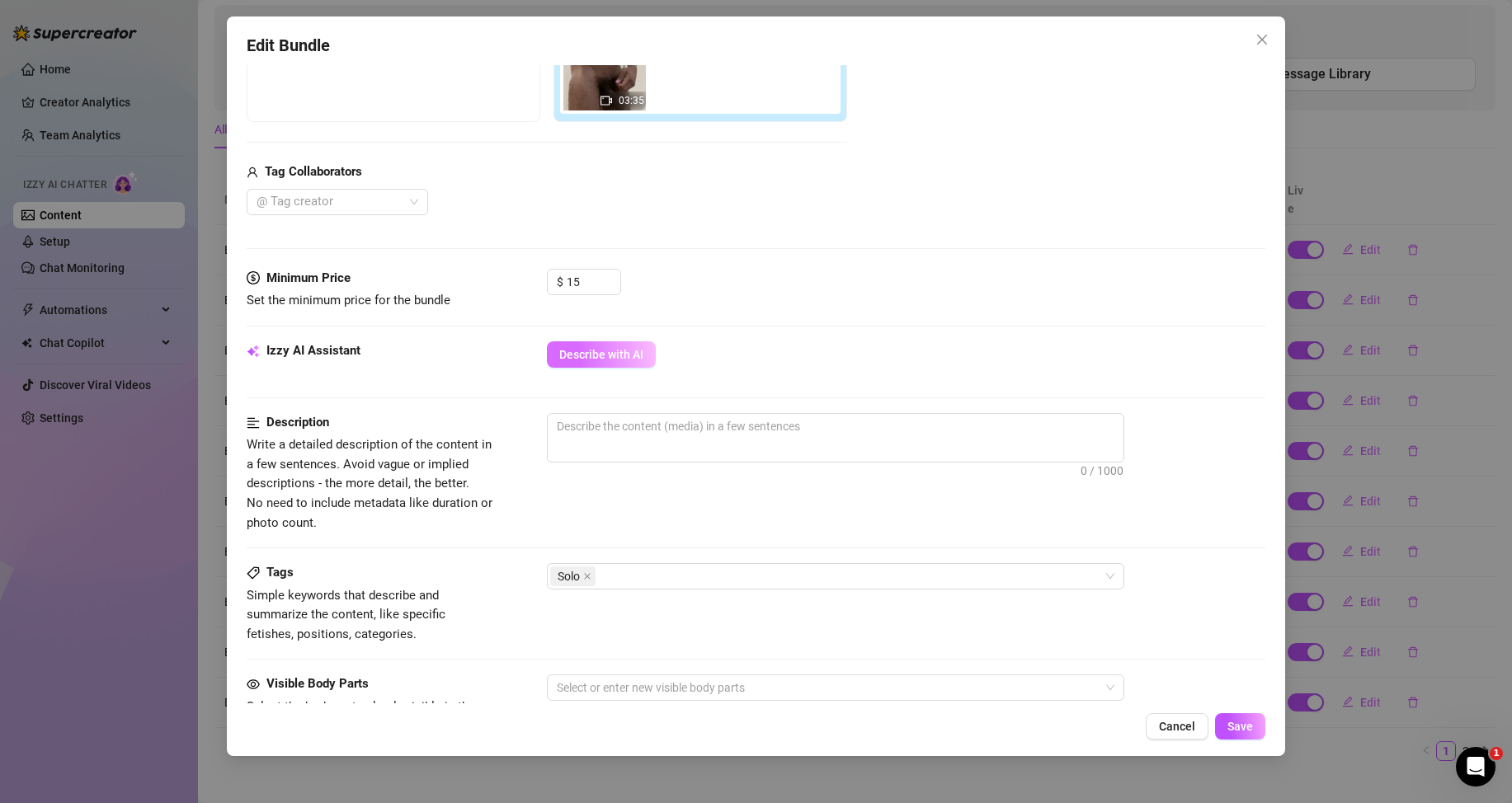
click at [625, 351] on span "Describe with AI" at bounding box center [601, 355] width 84 height 14
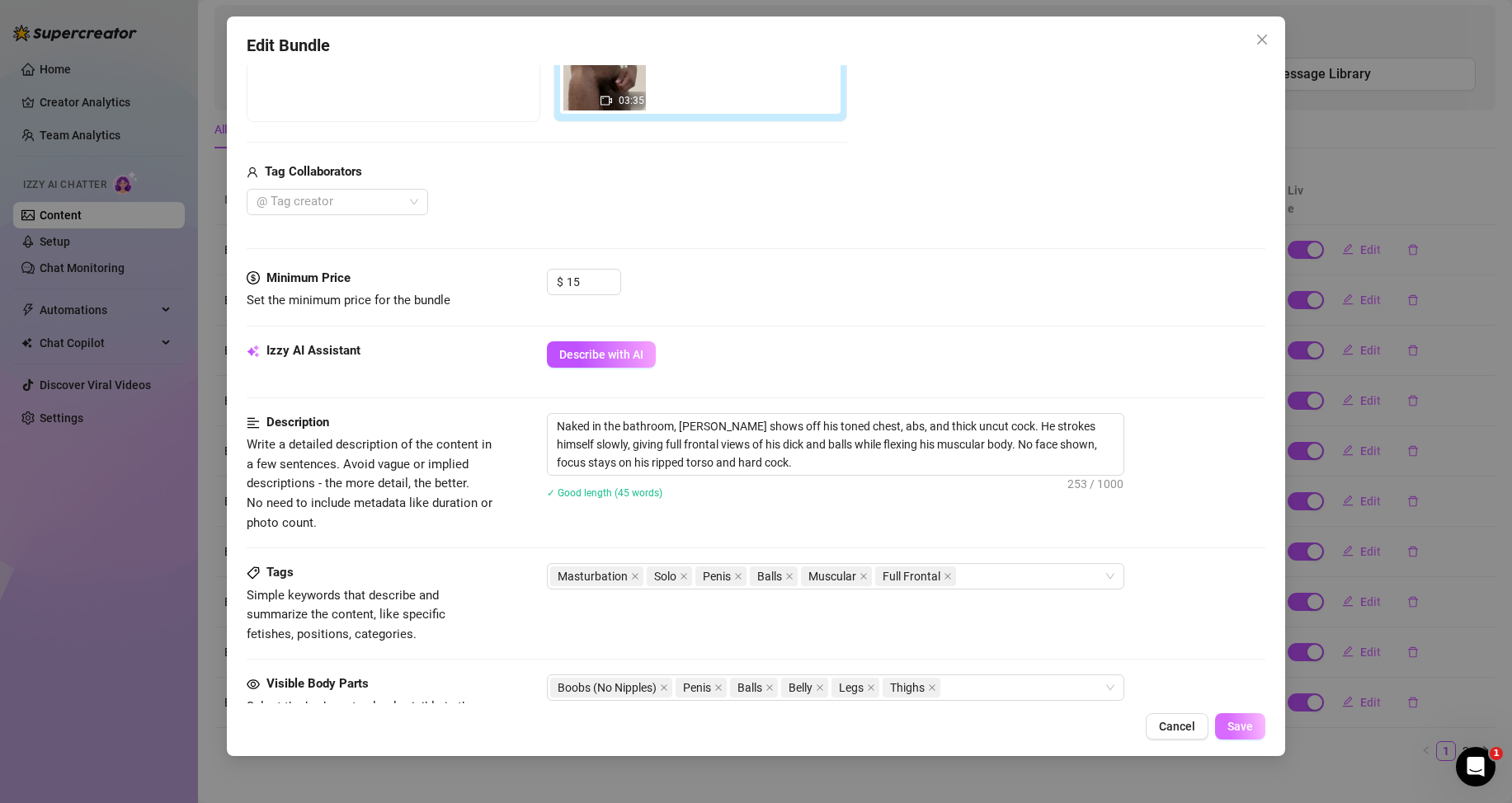
click at [1226, 717] on button "Save" at bounding box center [1241, 726] width 51 height 26
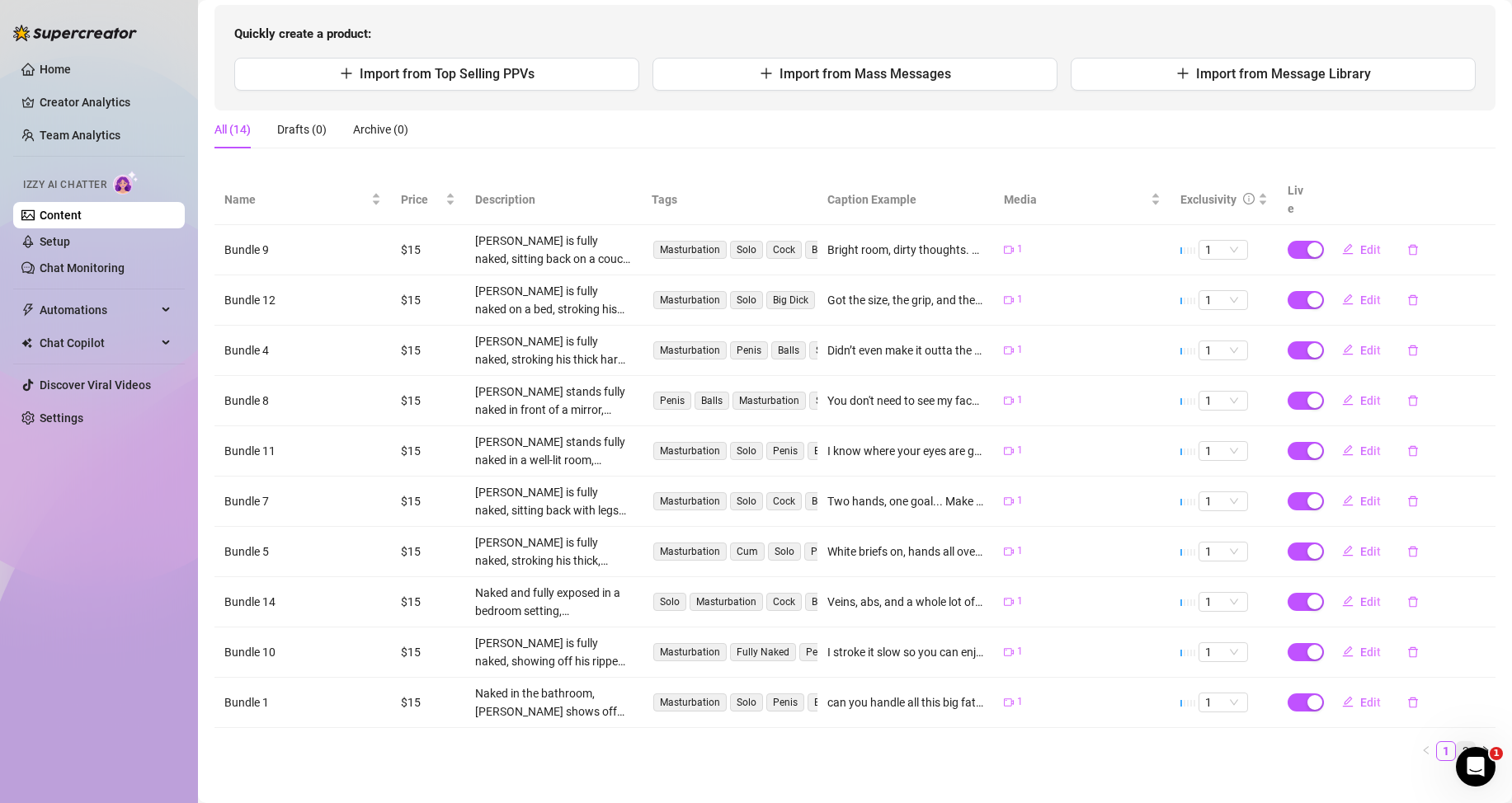
click at [1457, 746] on link "2" at bounding box center [1466, 751] width 19 height 19
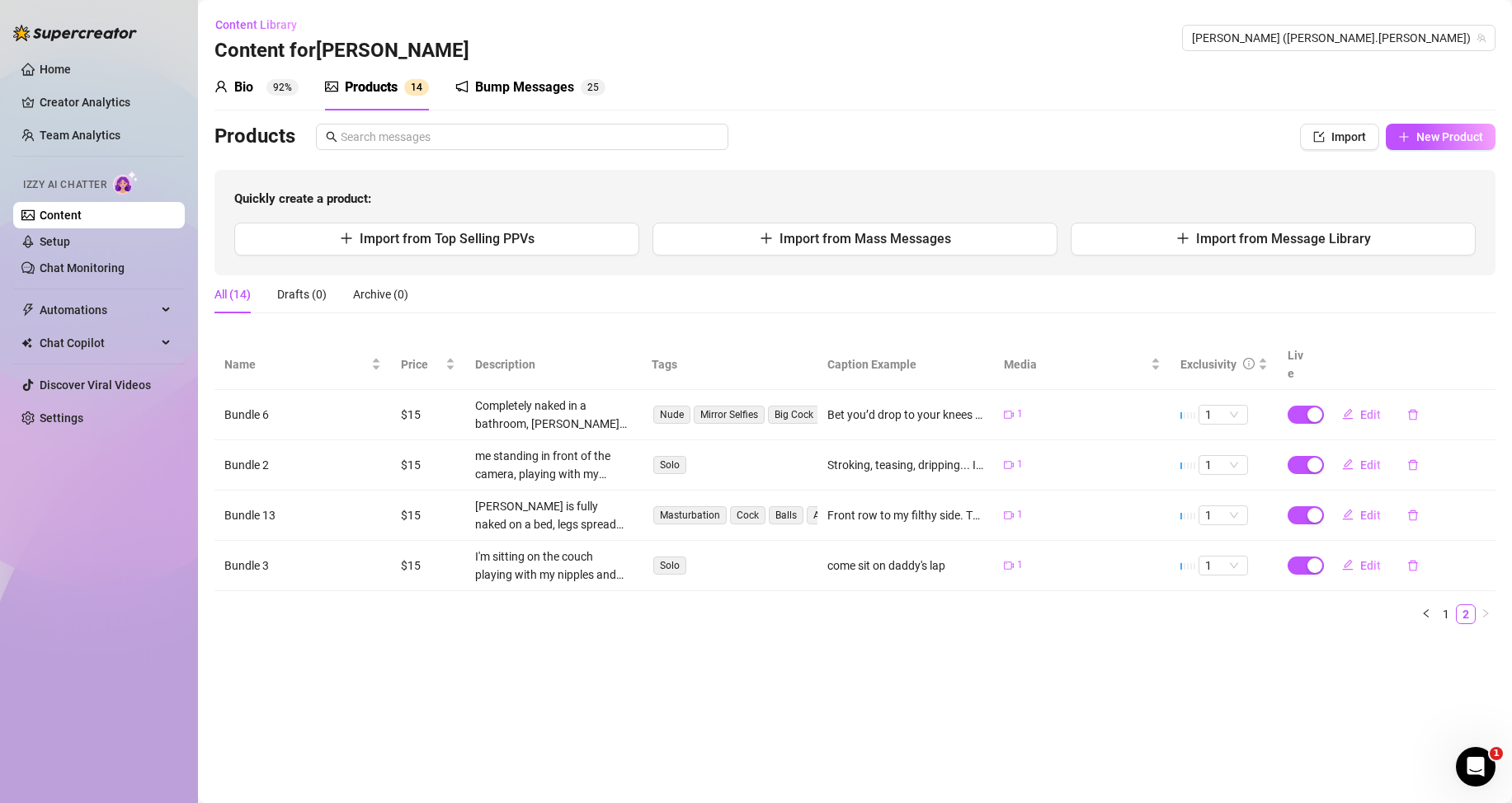
scroll to position [0, 0]
click at [1374, 466] on span "Edit" at bounding box center [1370, 465] width 20 height 14
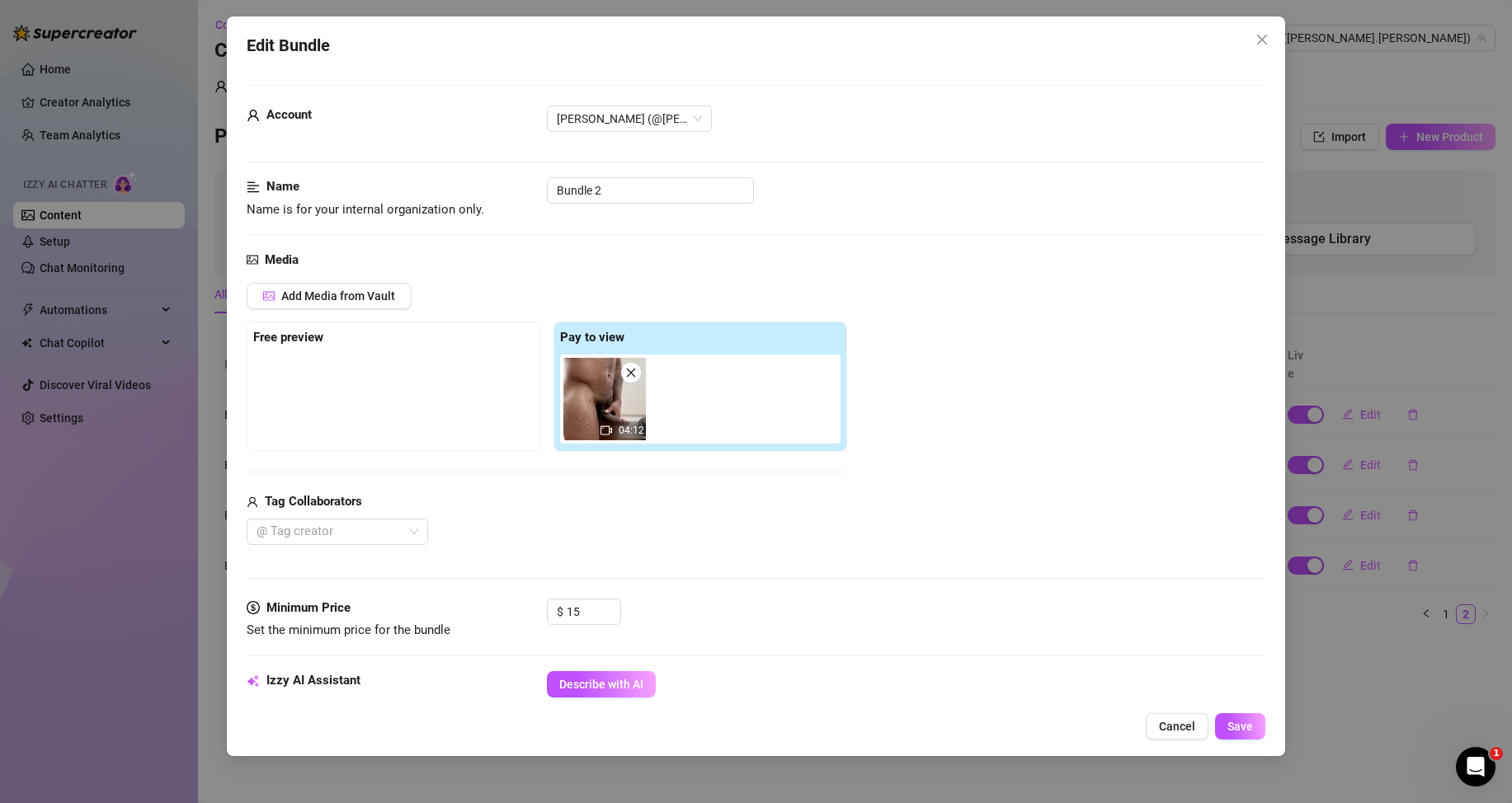
scroll to position [330, 0]
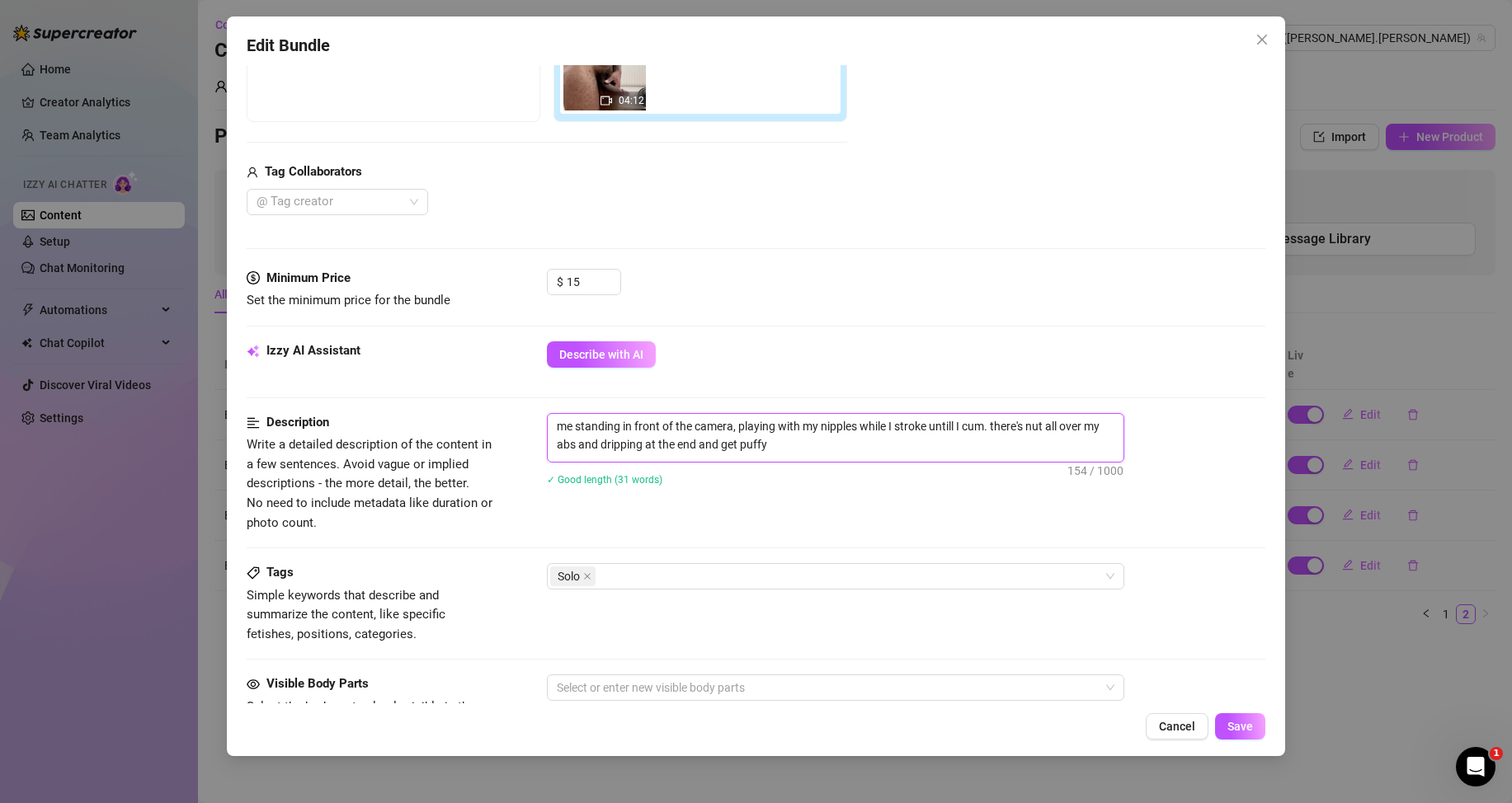
drag, startPoint x: 805, startPoint y: 450, endPoint x: 548, endPoint y: 416, distance: 259.2
click at [548, 416] on textarea "me standing in front of the camera, playing with my nipples while I stroke unti…" at bounding box center [836, 435] width 576 height 43
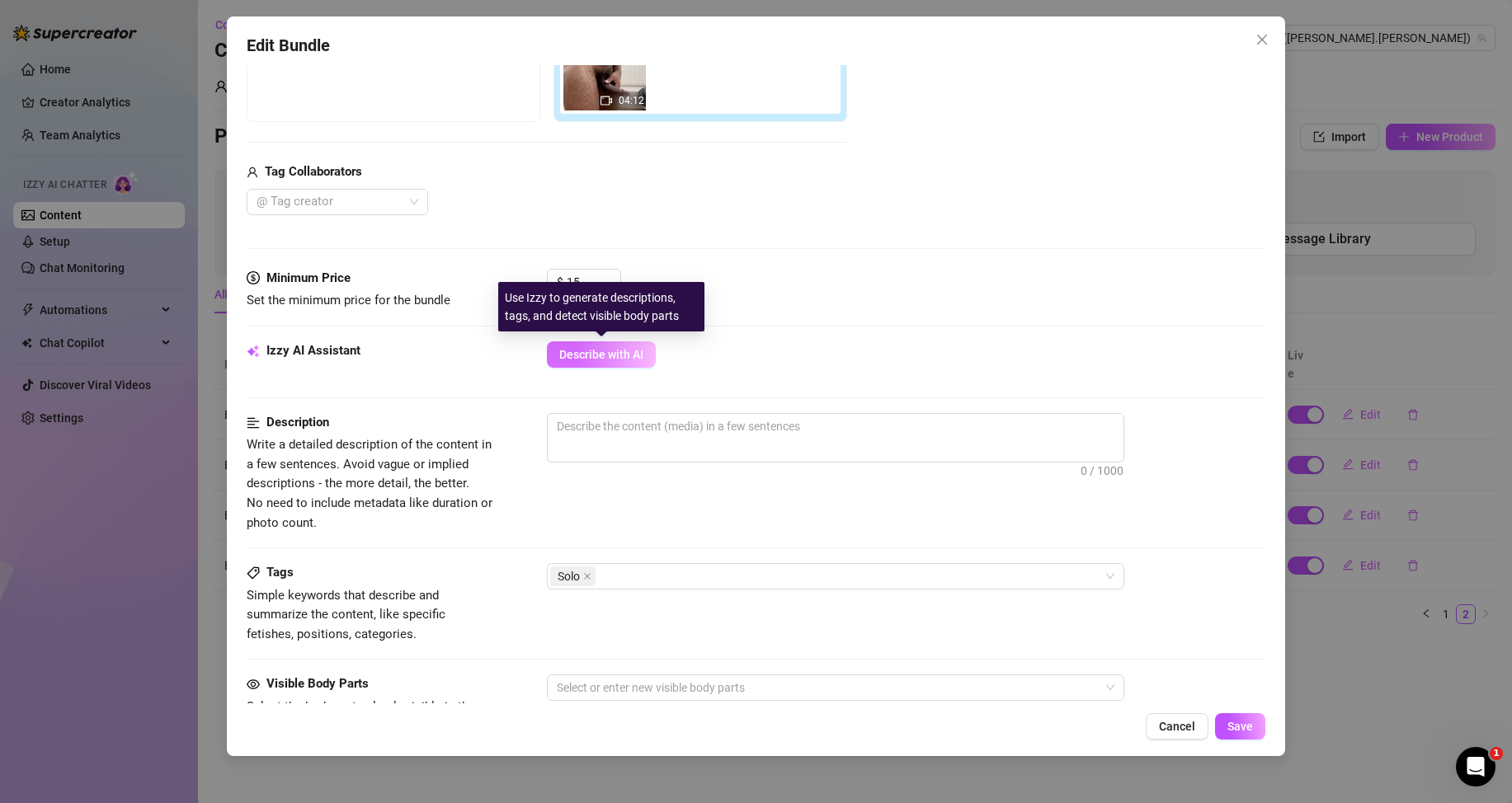
click at [628, 361] on button "Describe with AI" at bounding box center [601, 354] width 109 height 26
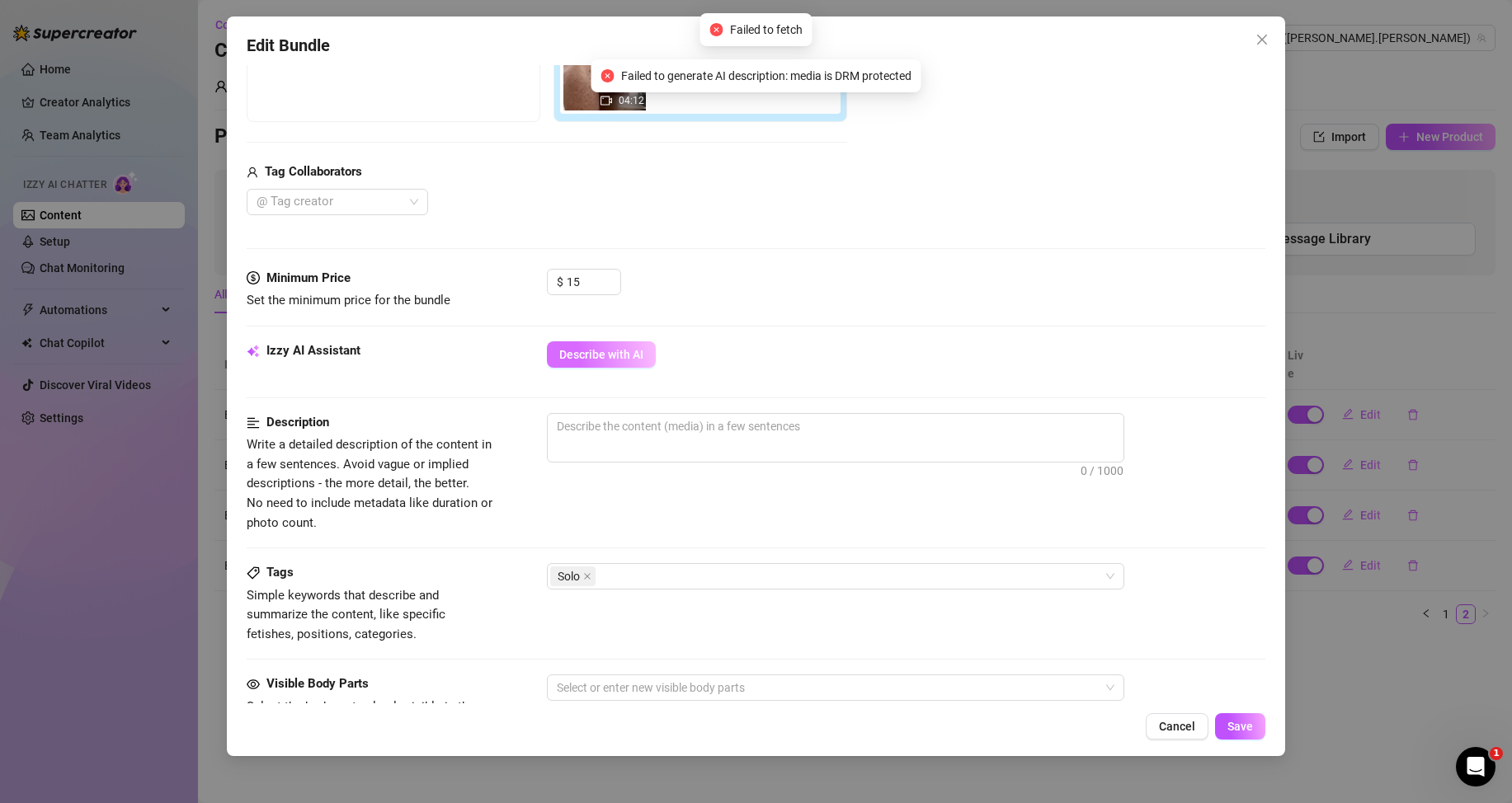
click at [604, 348] on span "Describe with AI" at bounding box center [601, 355] width 84 height 14
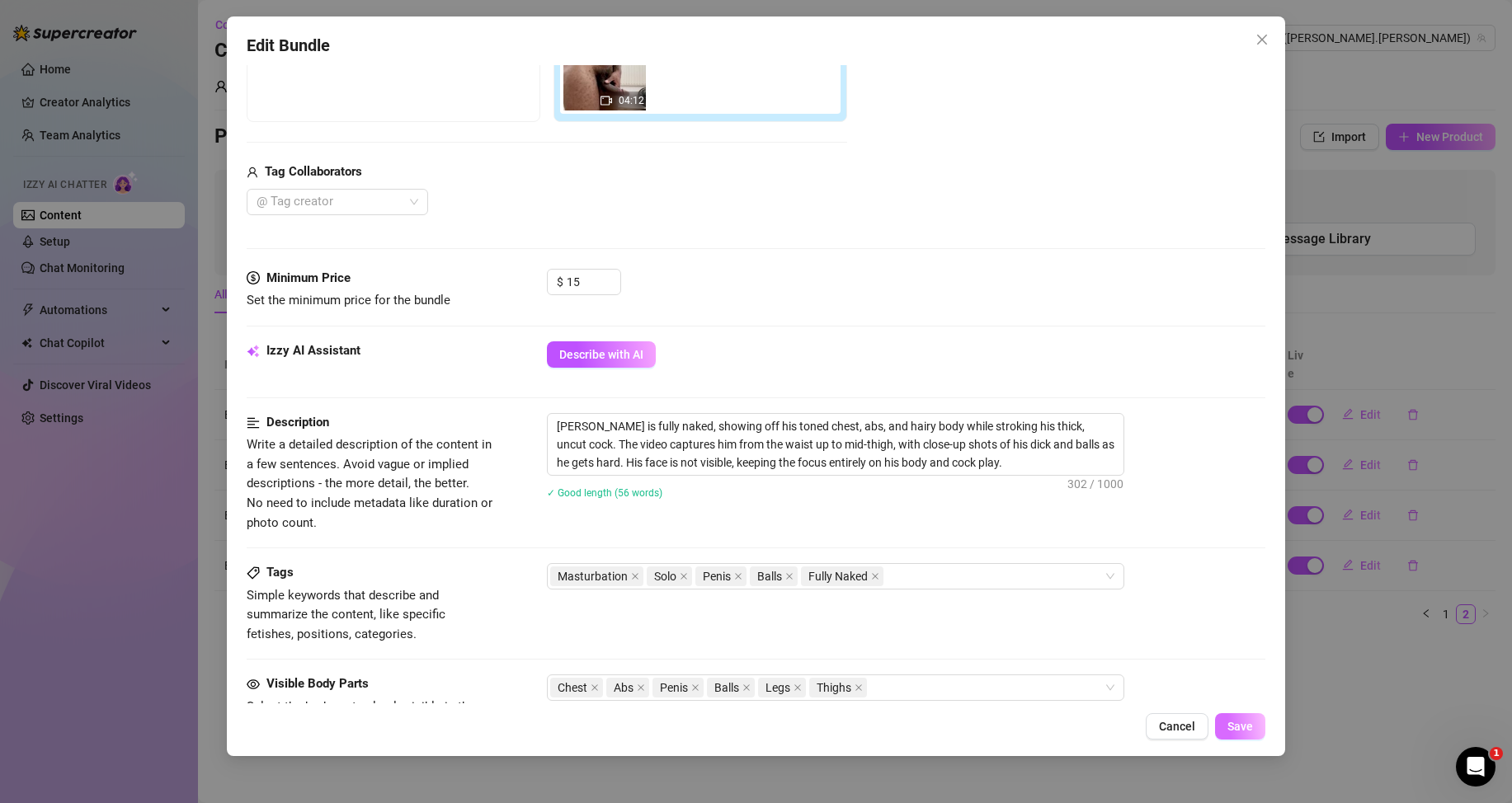
click at [1237, 725] on span "Save" at bounding box center [1241, 727] width 25 height 14
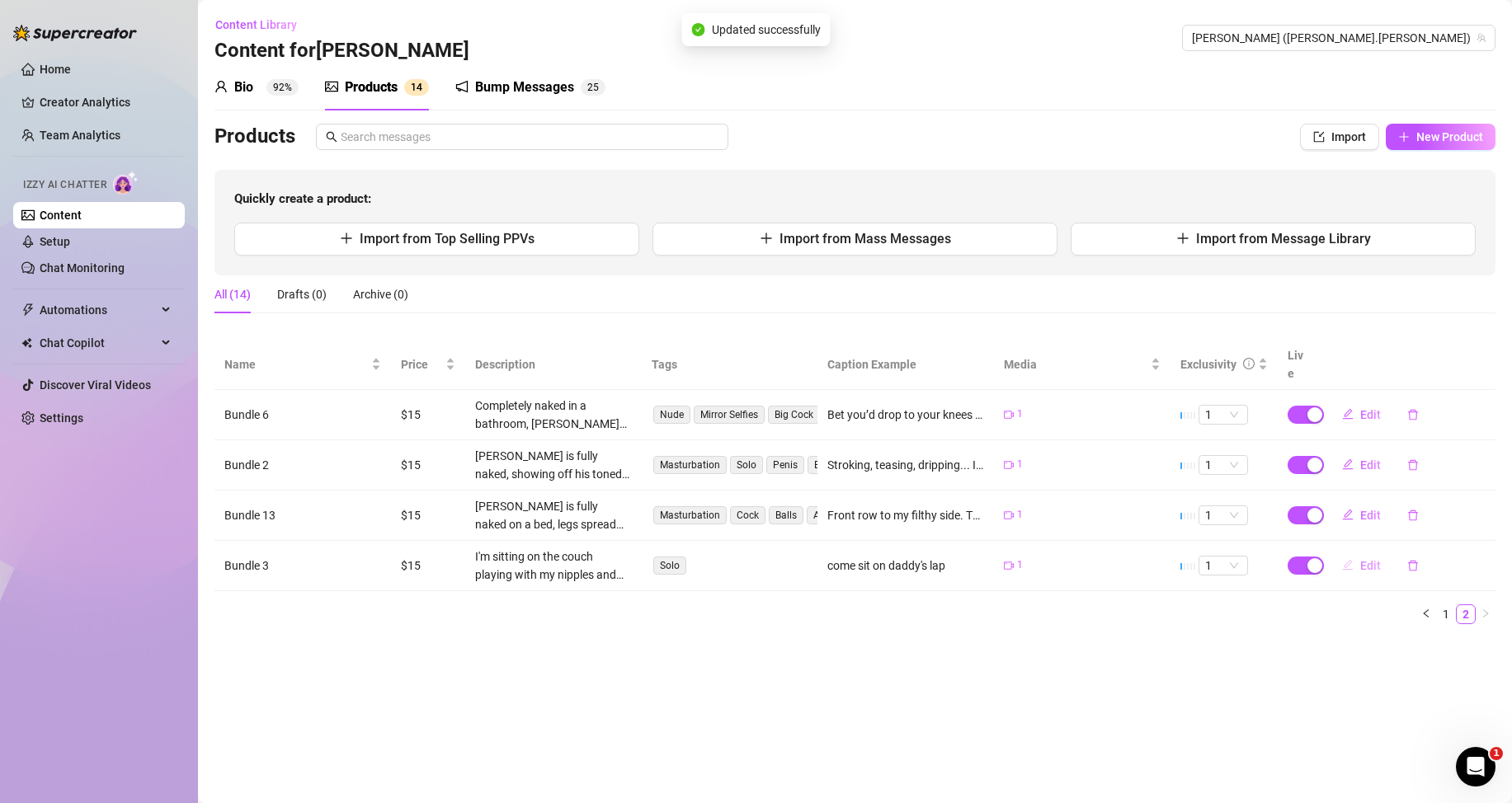
click at [1357, 567] on button "Edit" at bounding box center [1362, 565] width 65 height 26
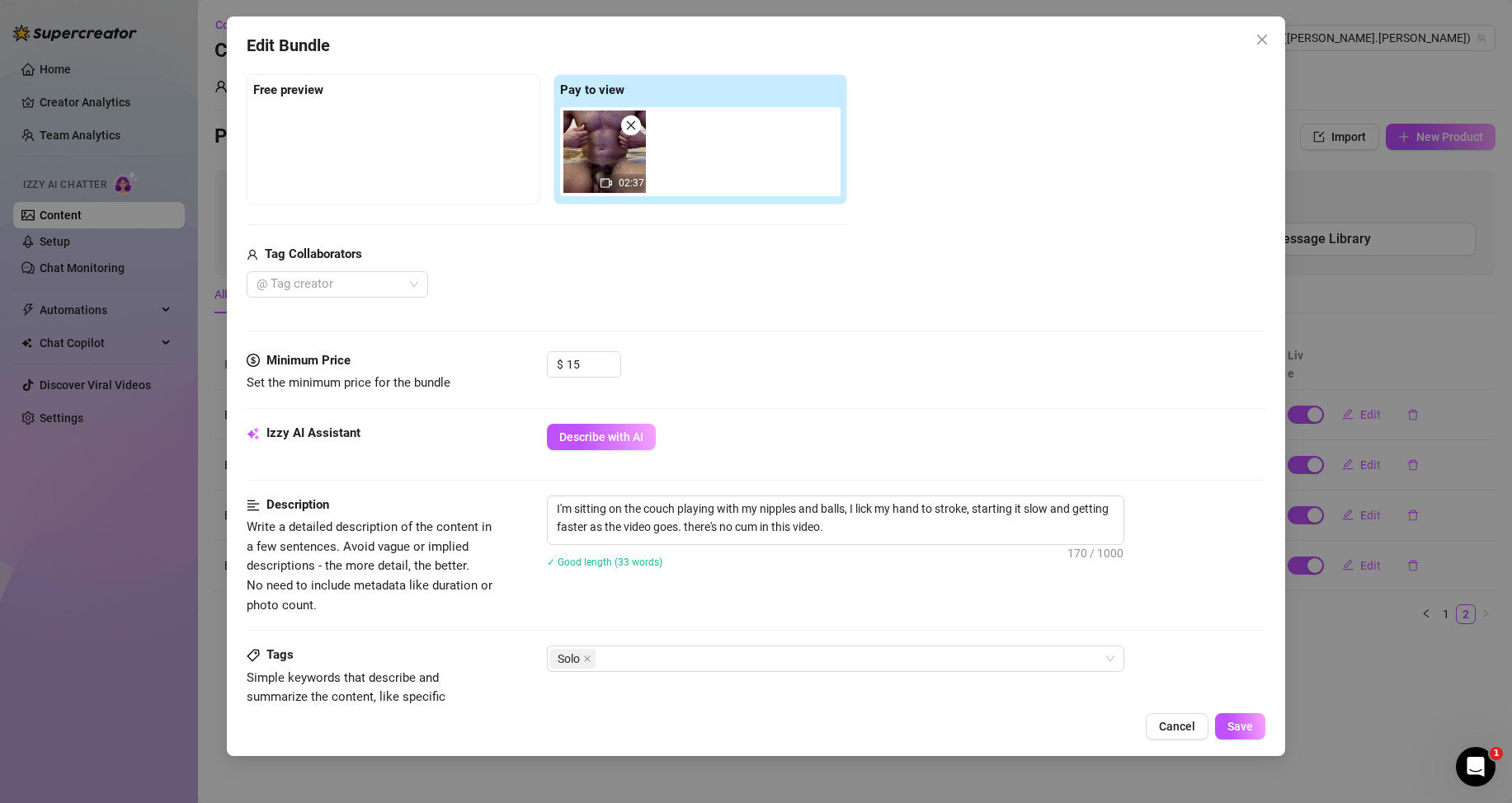
scroll to position [413, 0]
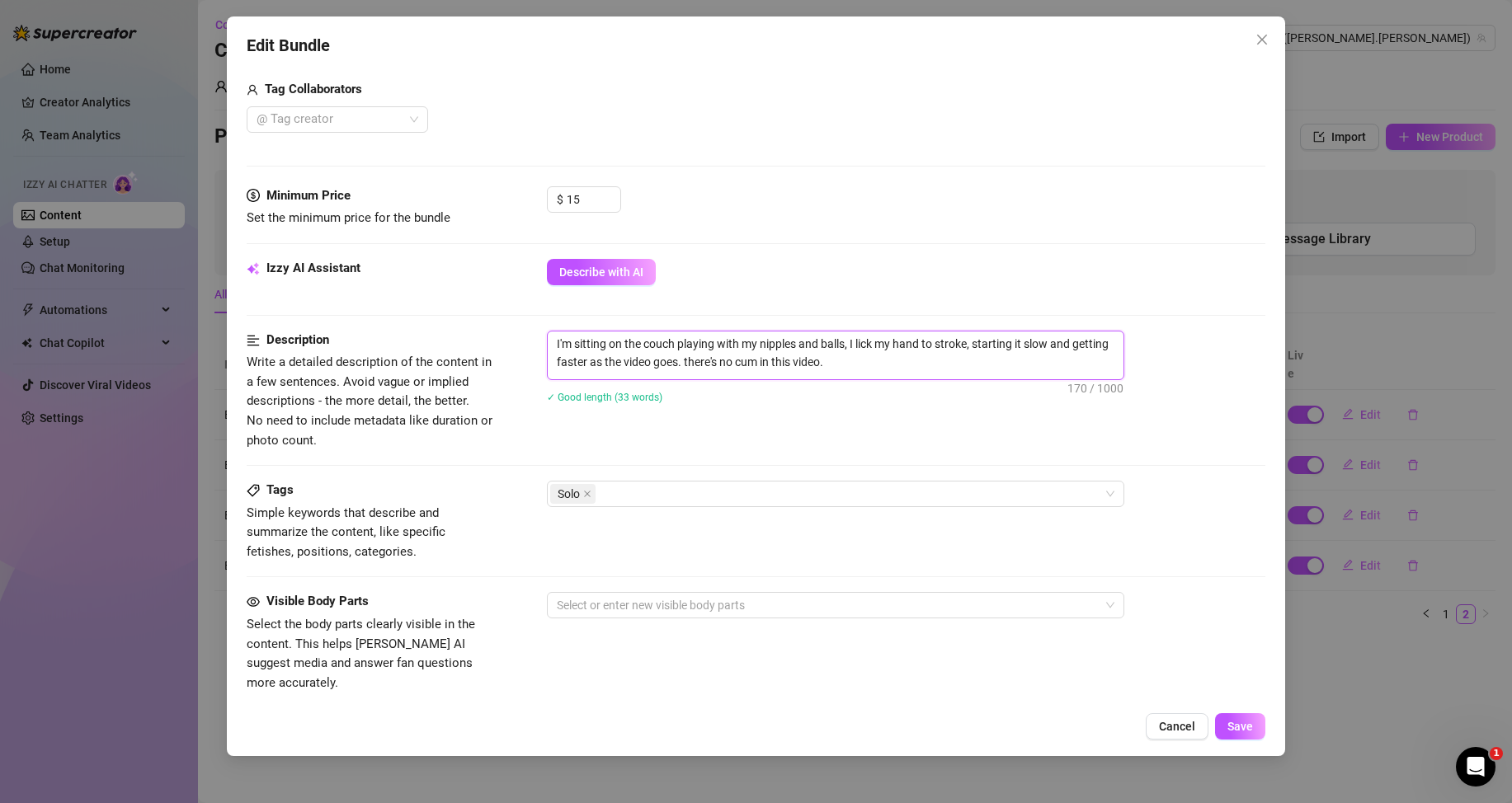
drag, startPoint x: 837, startPoint y: 364, endPoint x: 544, endPoint y: 343, distance: 293.8
click at [544, 343] on div "Description Write a detailed description of the content in a few sentences. Avo…" at bounding box center [756, 390] width 1019 height 120
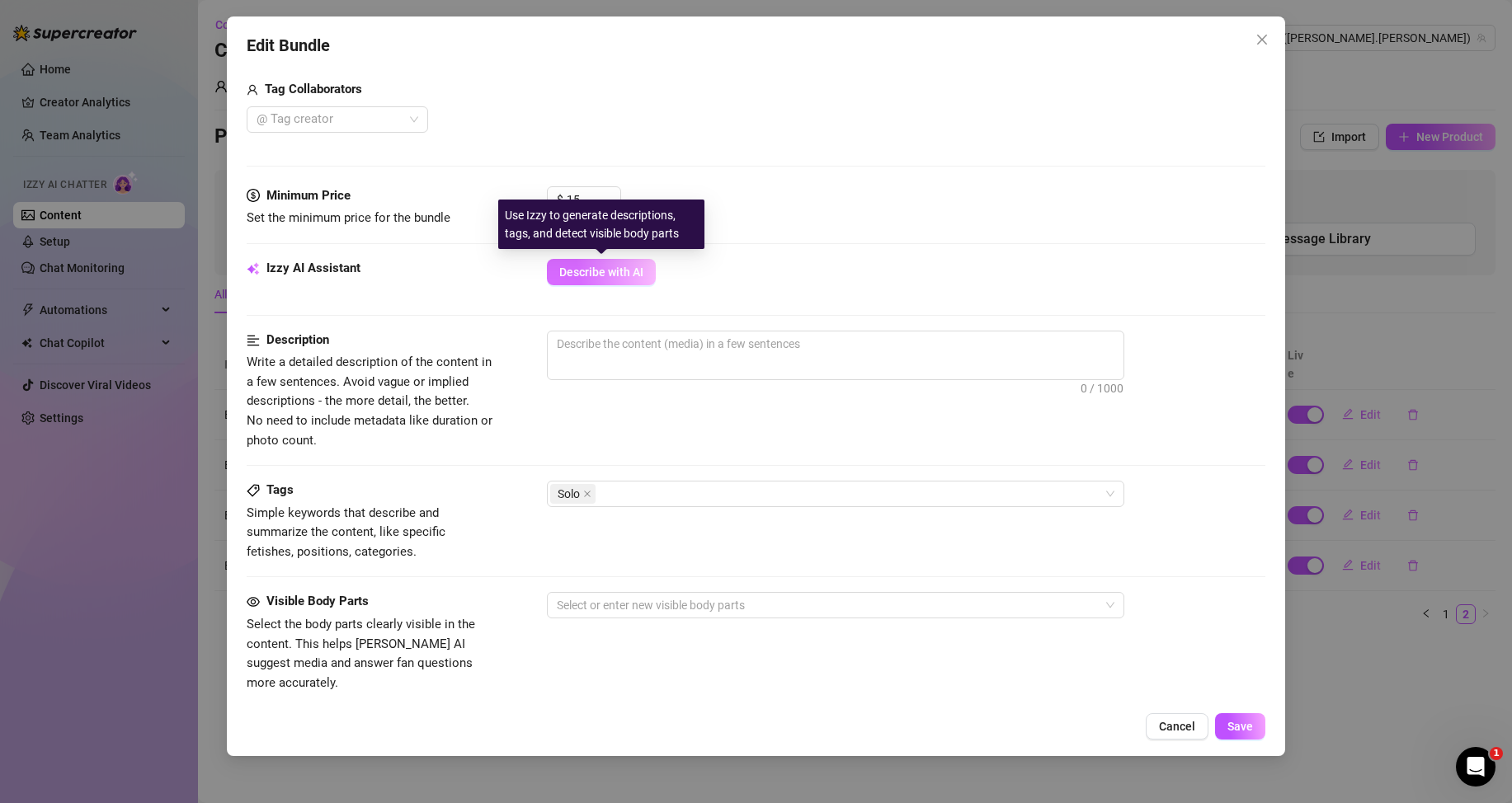
click at [598, 271] on span "Describe with AI" at bounding box center [601, 272] width 84 height 14
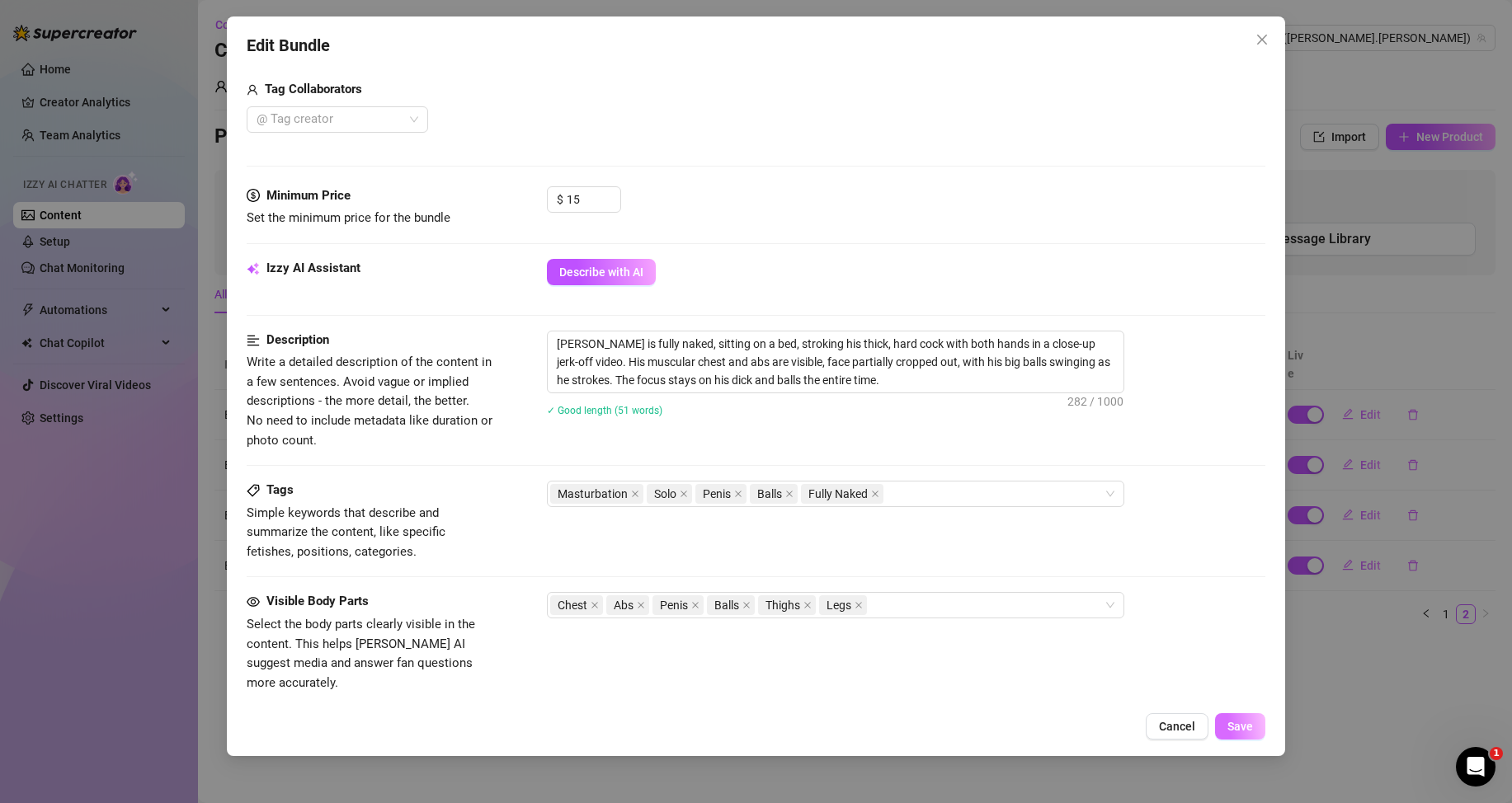
click at [1235, 734] on button "Save" at bounding box center [1241, 726] width 51 height 26
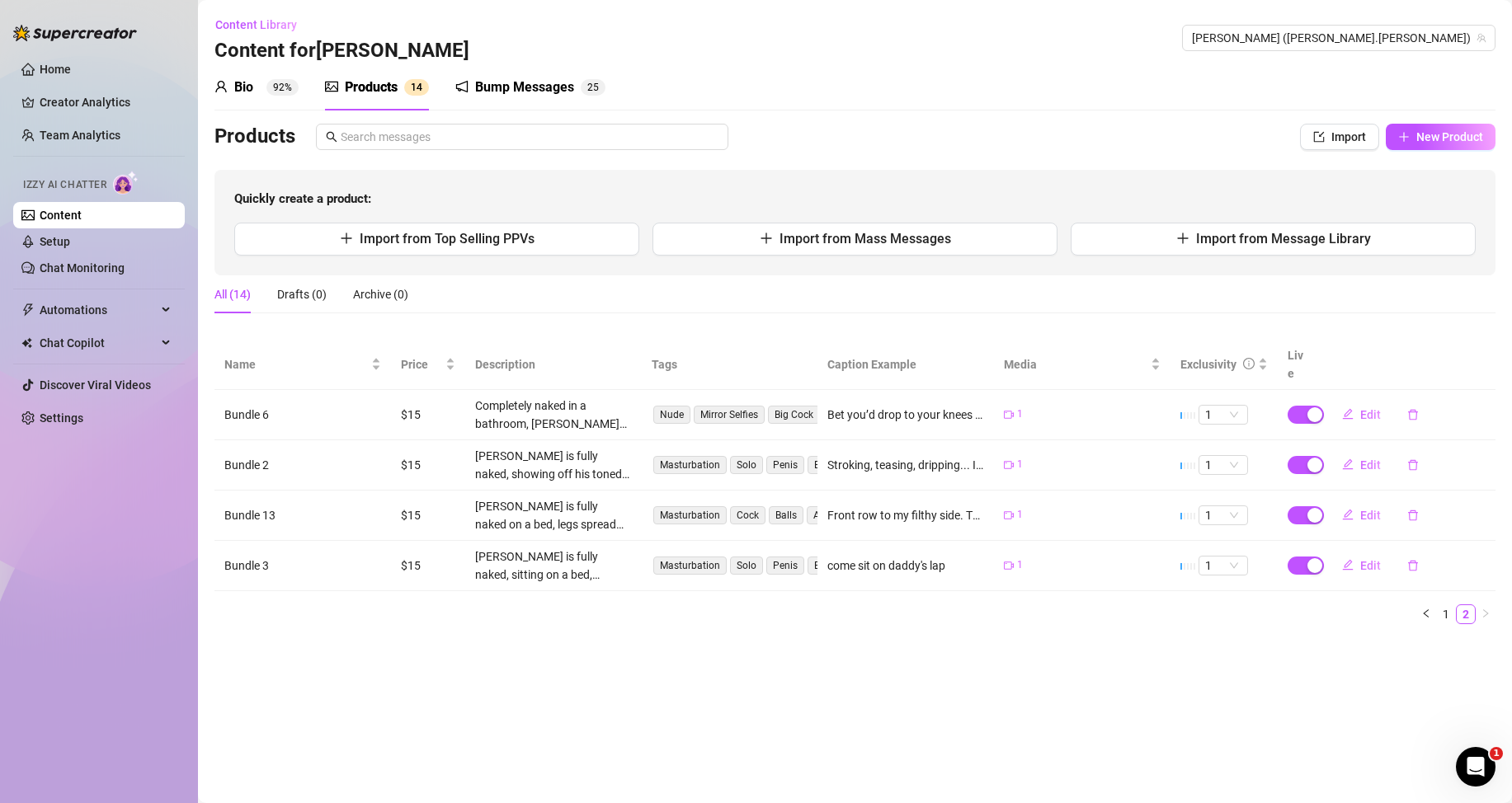
click at [82, 217] on link "Content" at bounding box center [61, 216] width 42 height 14
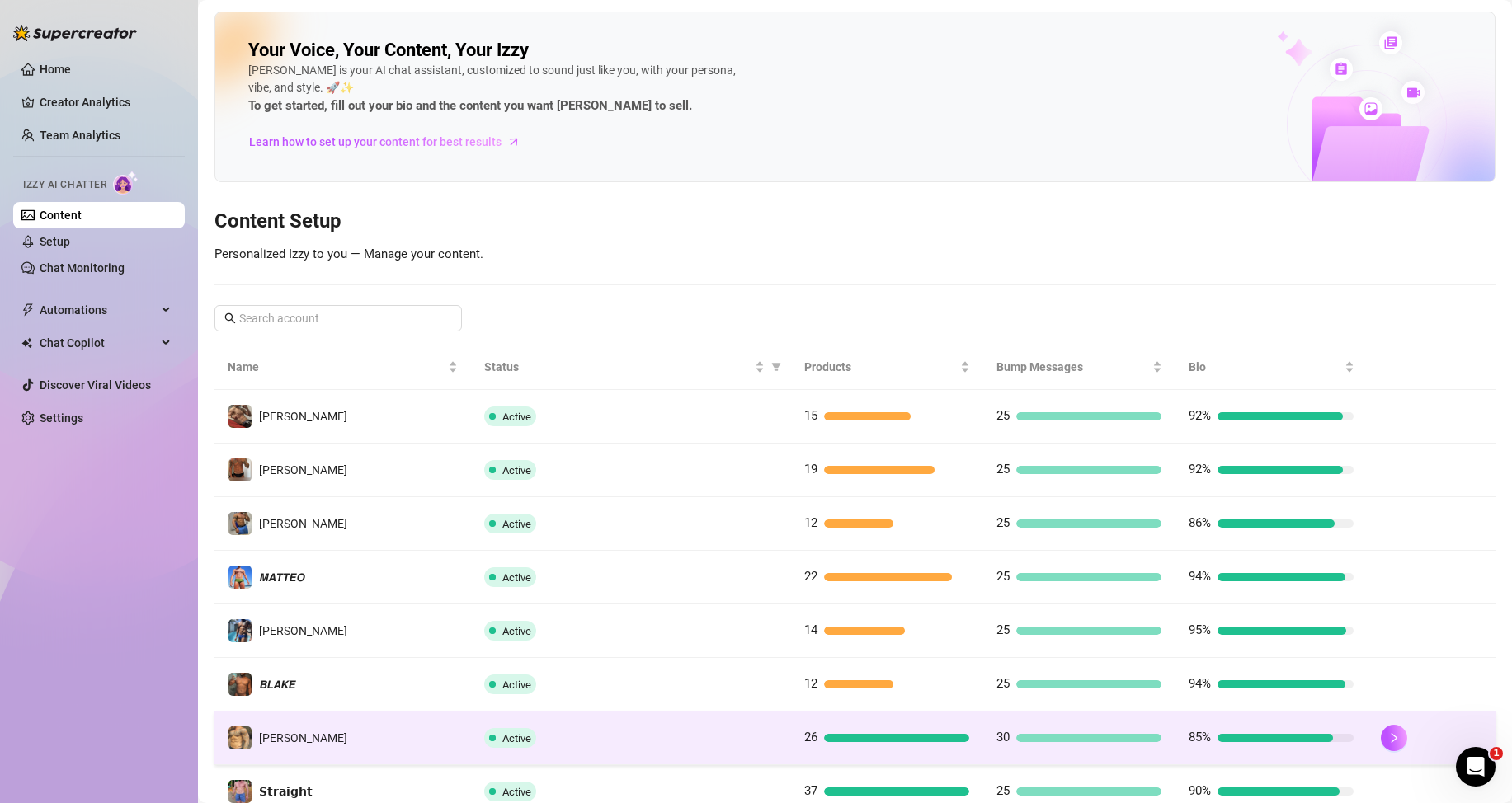
scroll to position [219, 0]
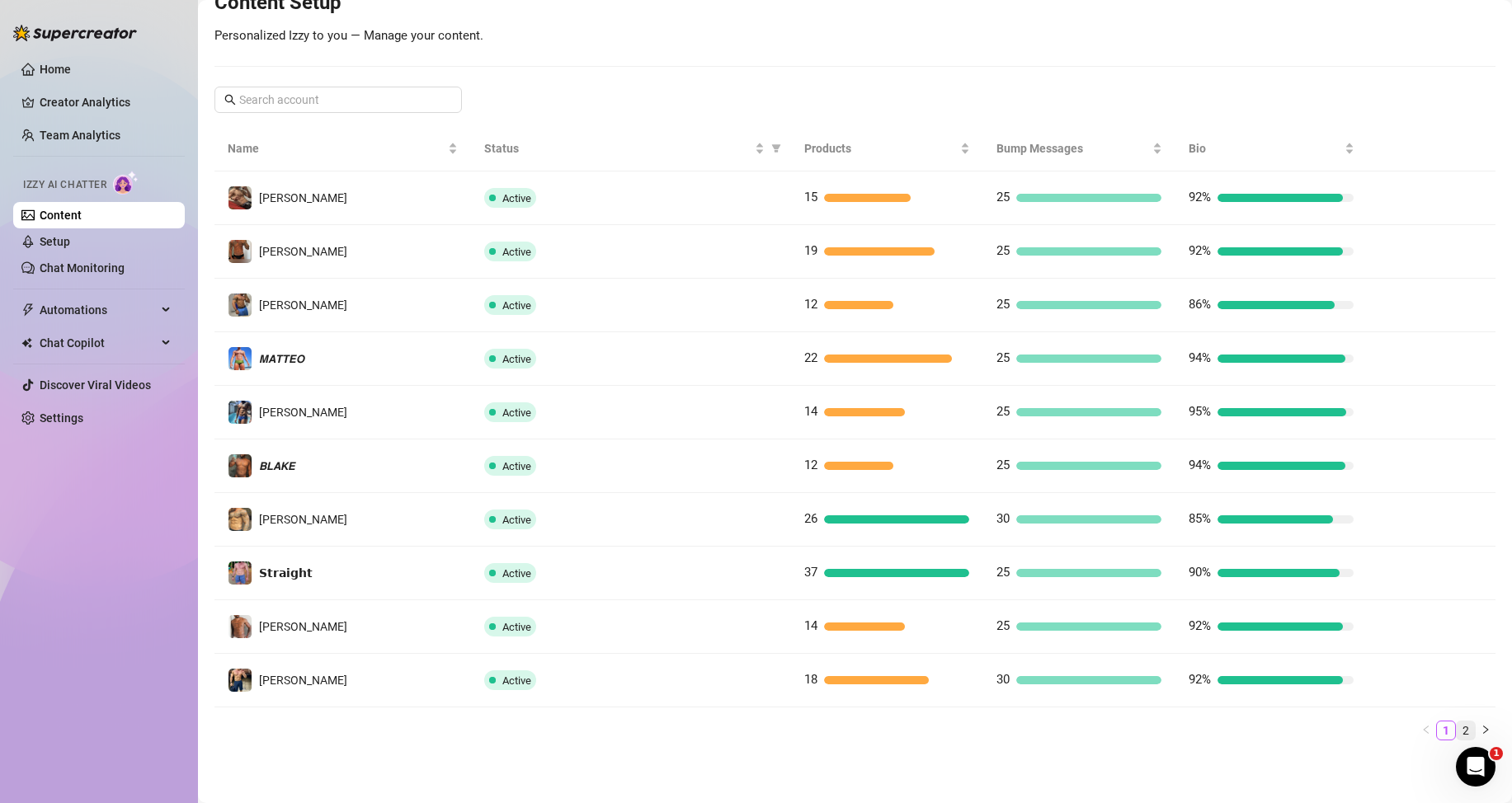
click at [1457, 727] on link "2" at bounding box center [1466, 731] width 19 height 19
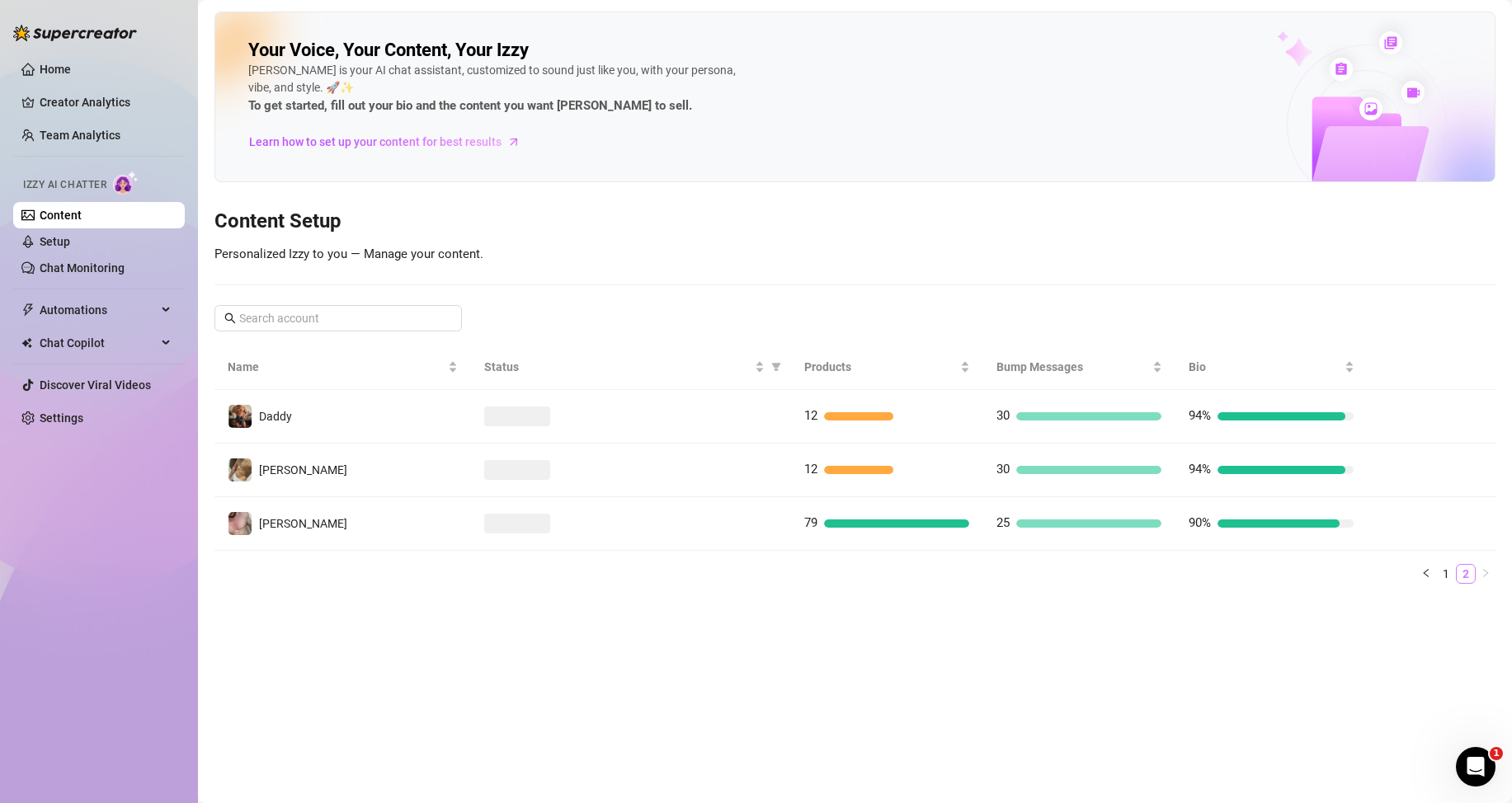
scroll to position [0, 0]
click at [1444, 583] on li "1" at bounding box center [1447, 574] width 20 height 20
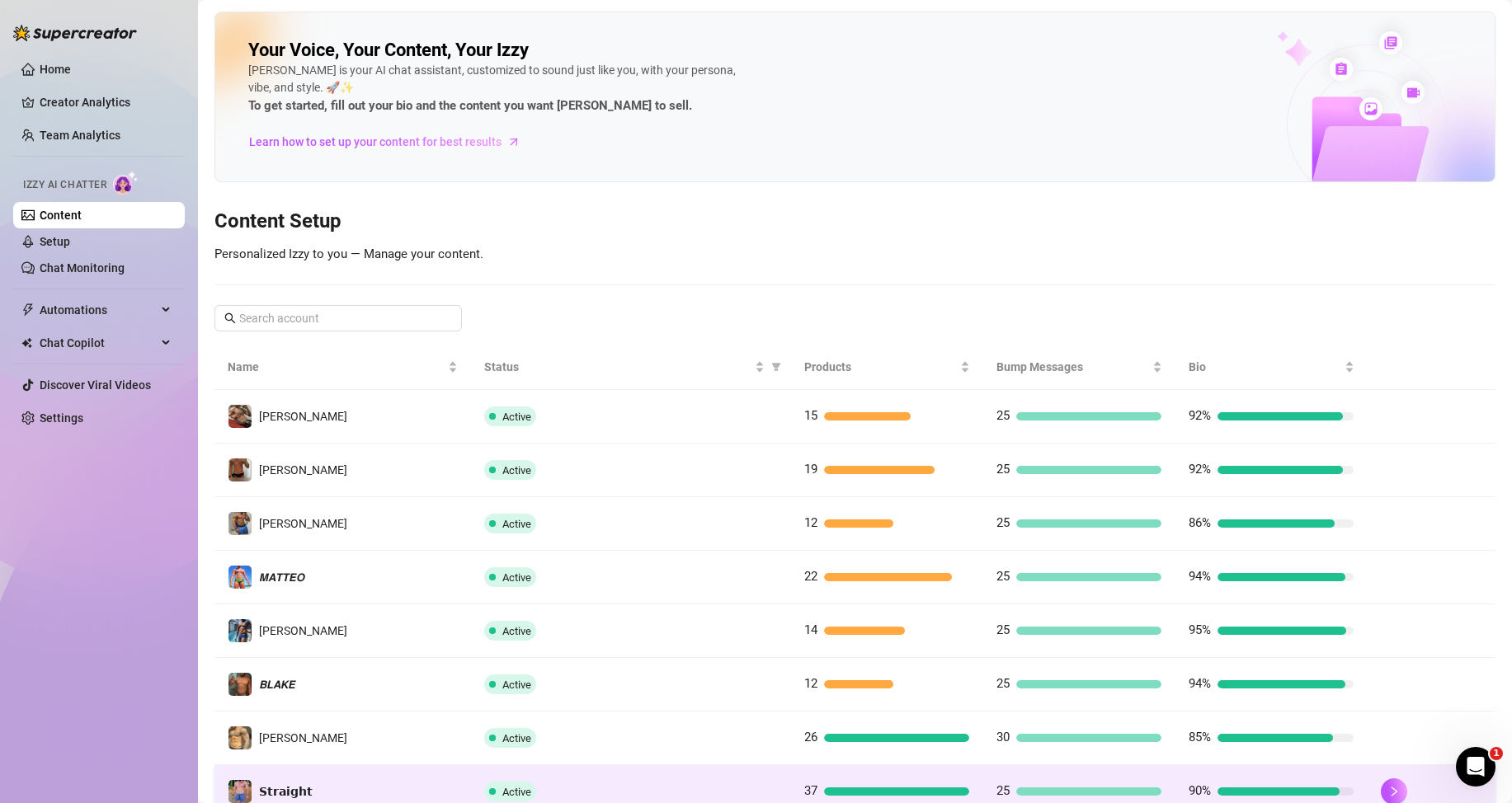
scroll to position [219, 0]
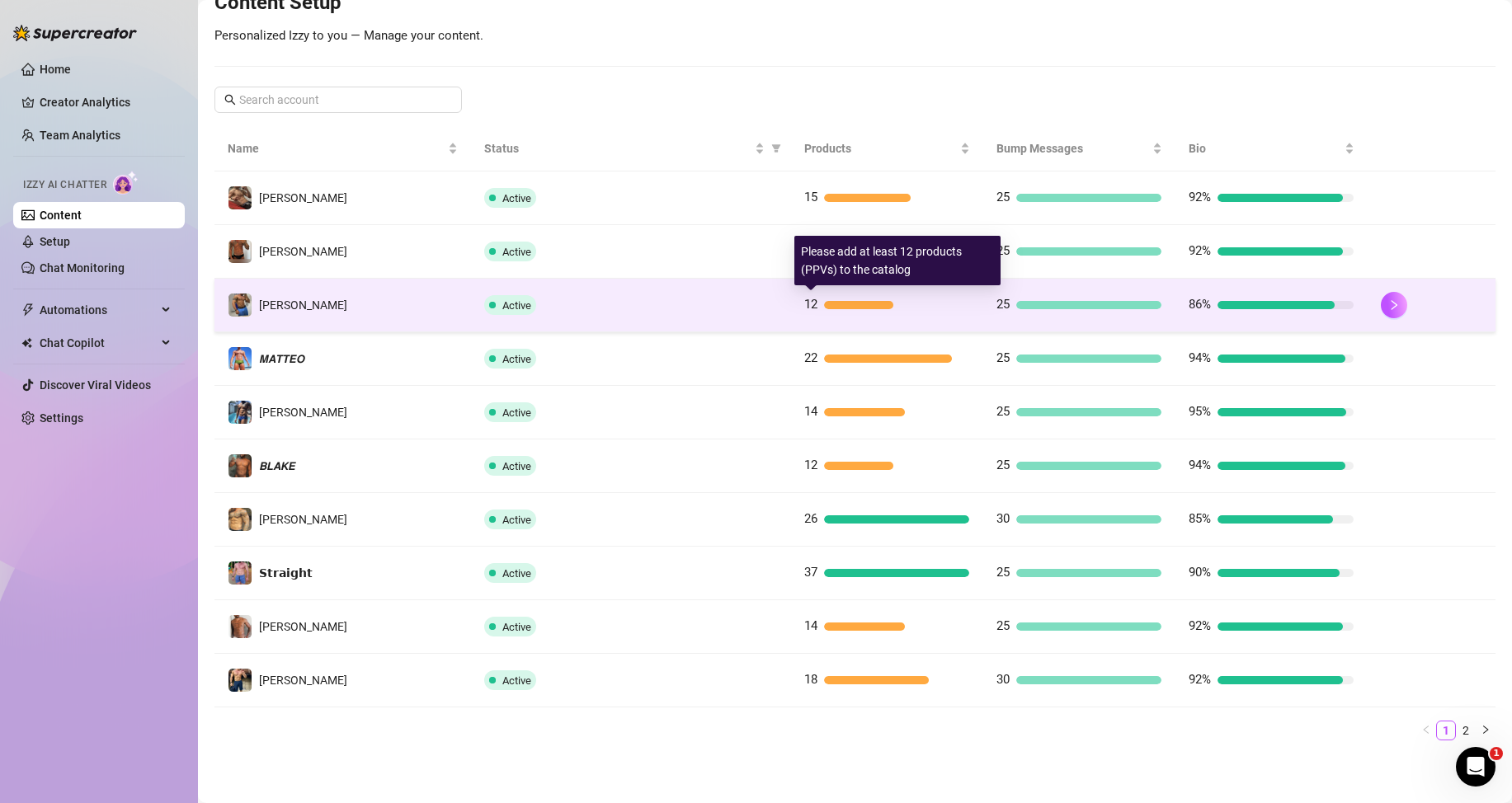
click at [872, 306] on div at bounding box center [858, 305] width 69 height 8
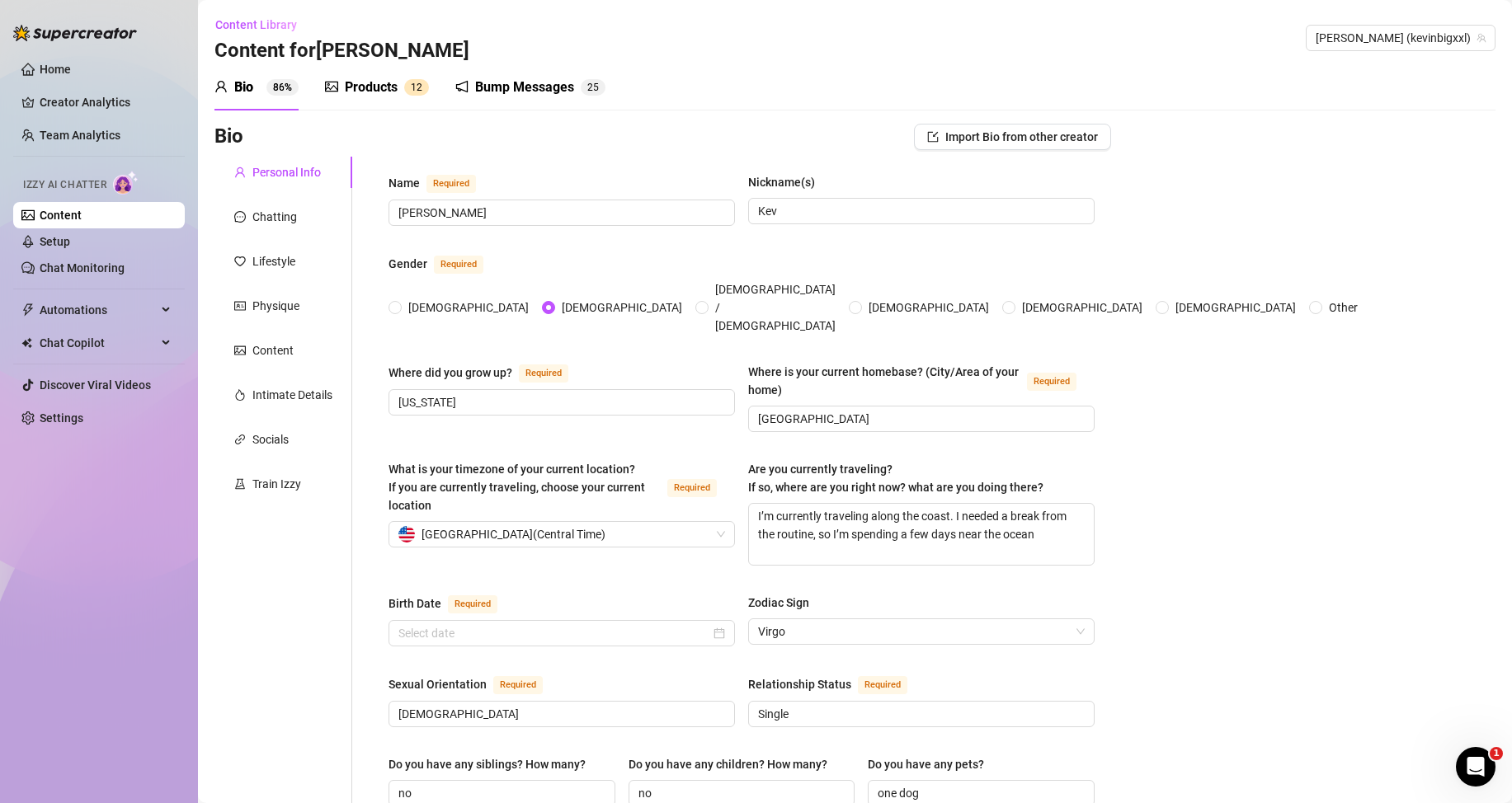
click at [358, 90] on div "Products" at bounding box center [371, 87] width 53 height 20
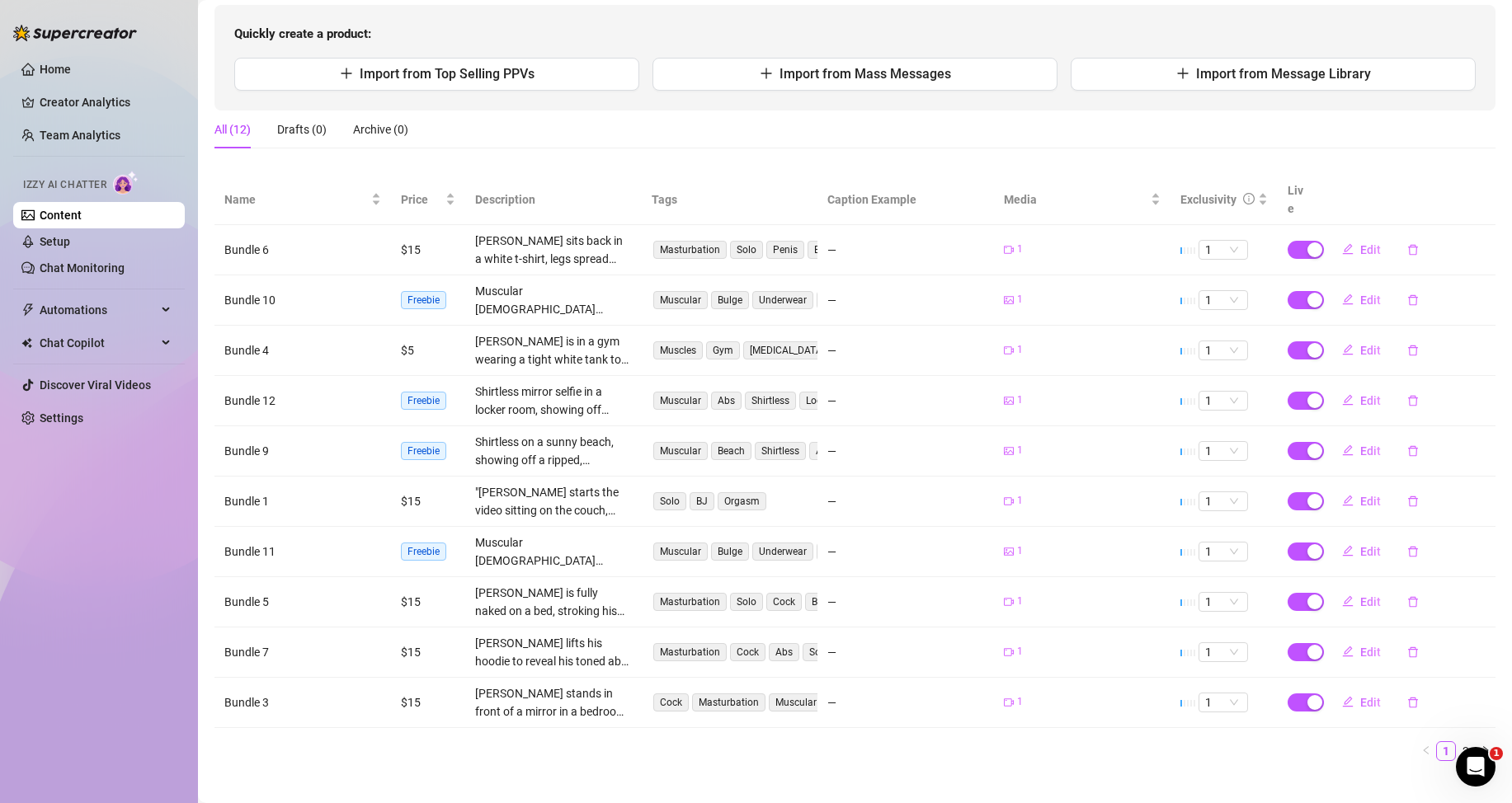
scroll to position [185, 0]
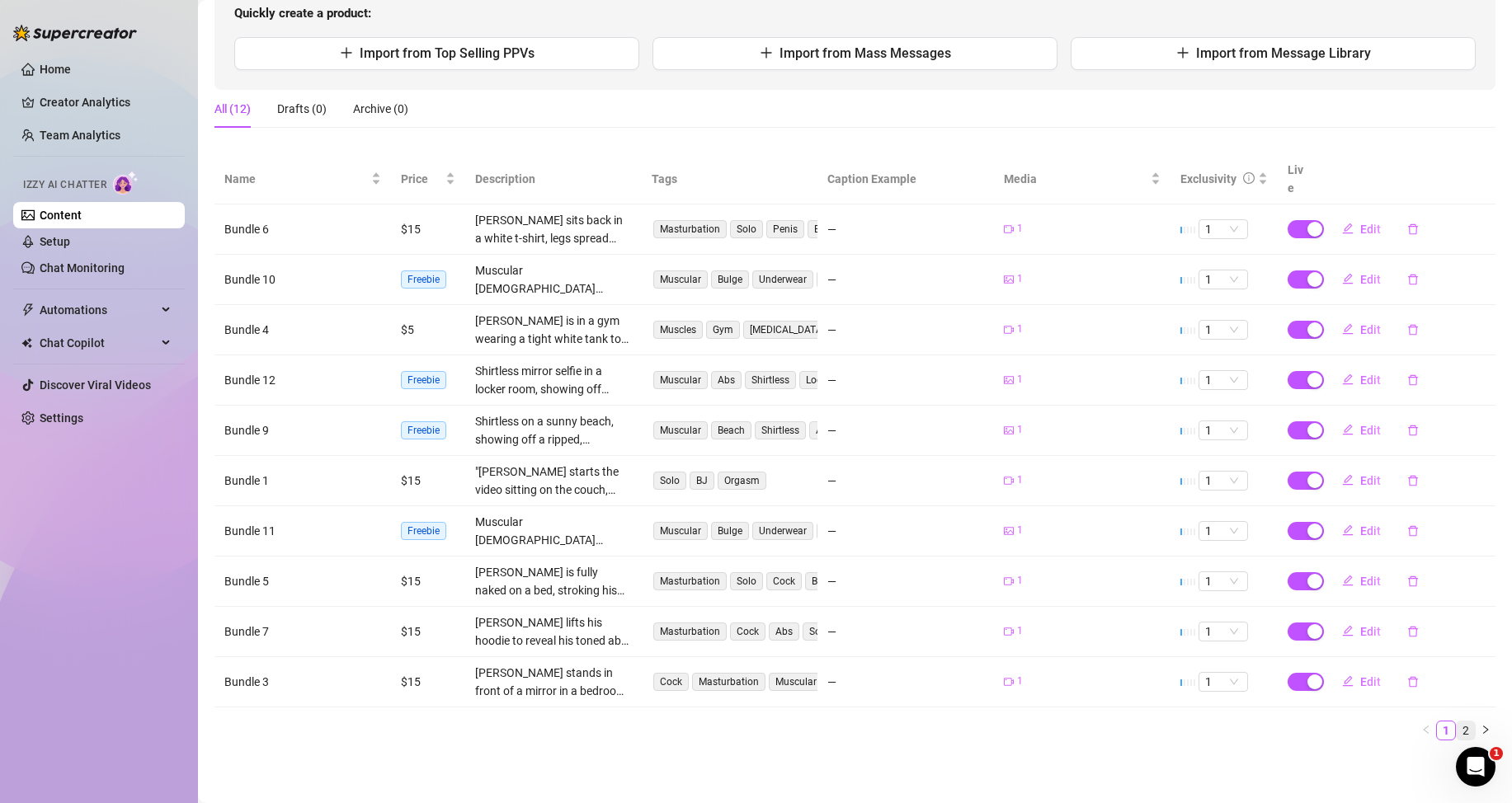
click at [1457, 729] on link "2" at bounding box center [1466, 731] width 19 height 19
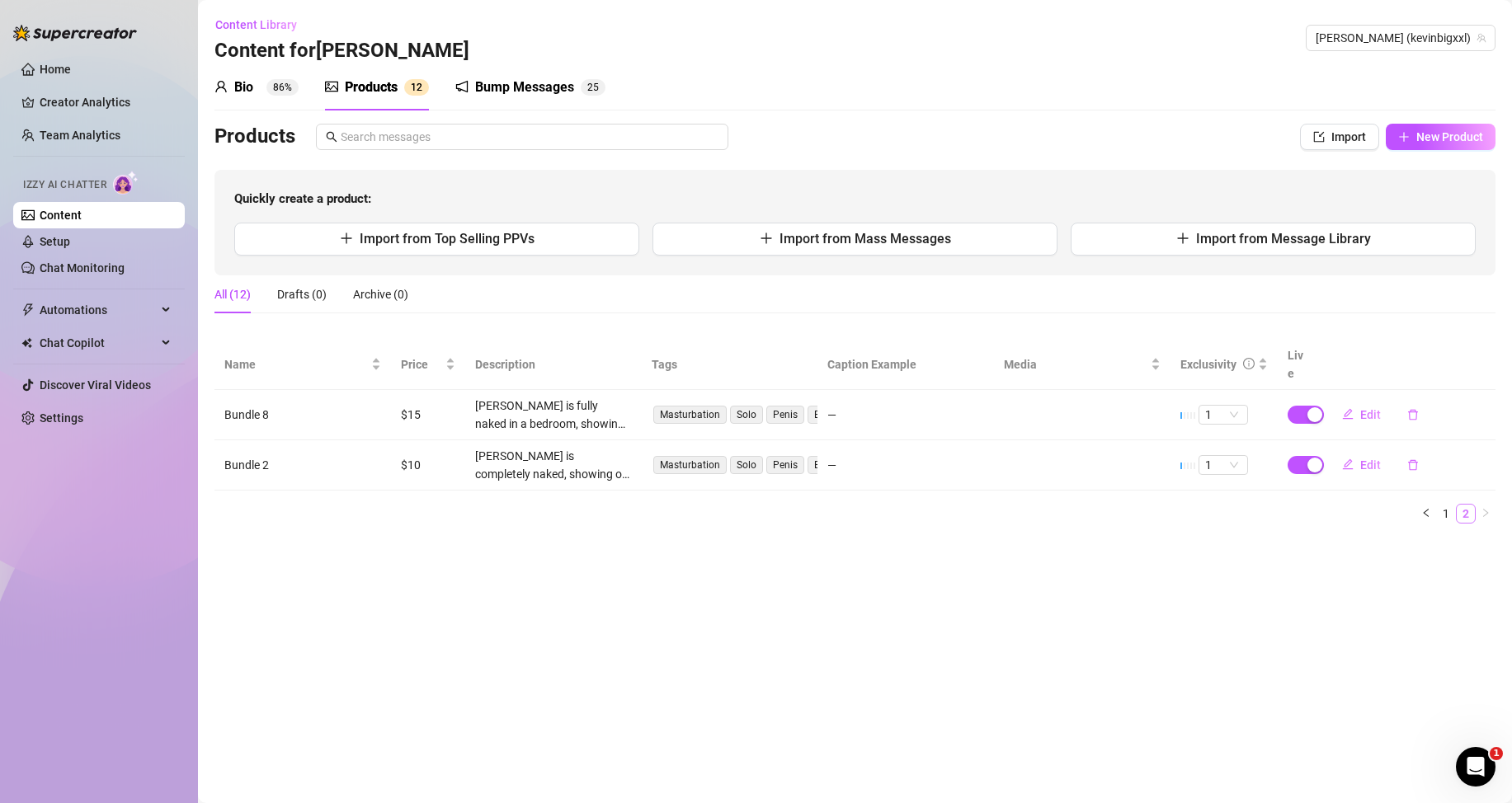
scroll to position [0, 0]
click at [1438, 509] on li "1" at bounding box center [1447, 513] width 20 height 20
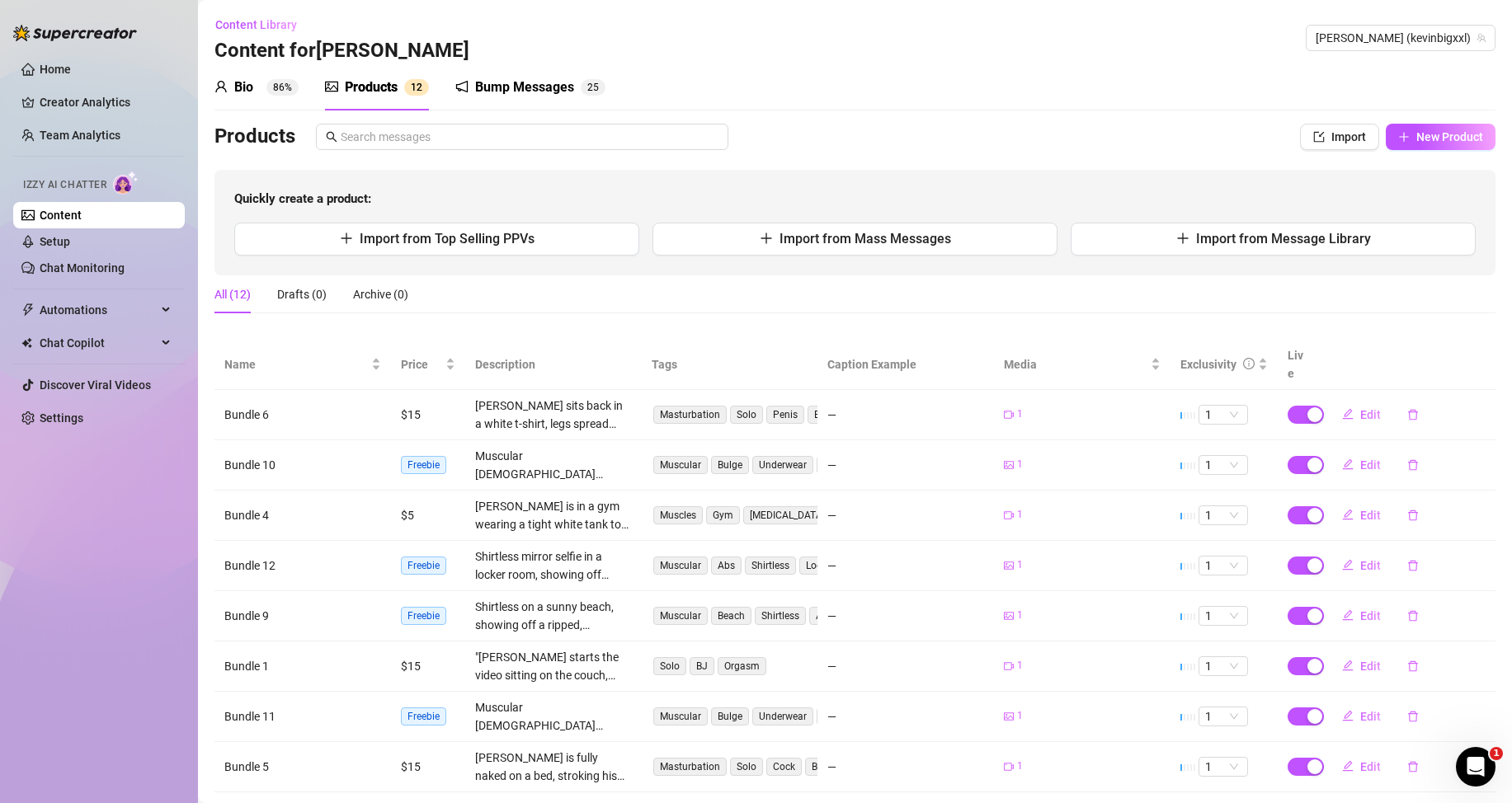
click at [1442, 509] on div "Edit" at bounding box center [1408, 515] width 157 height 26
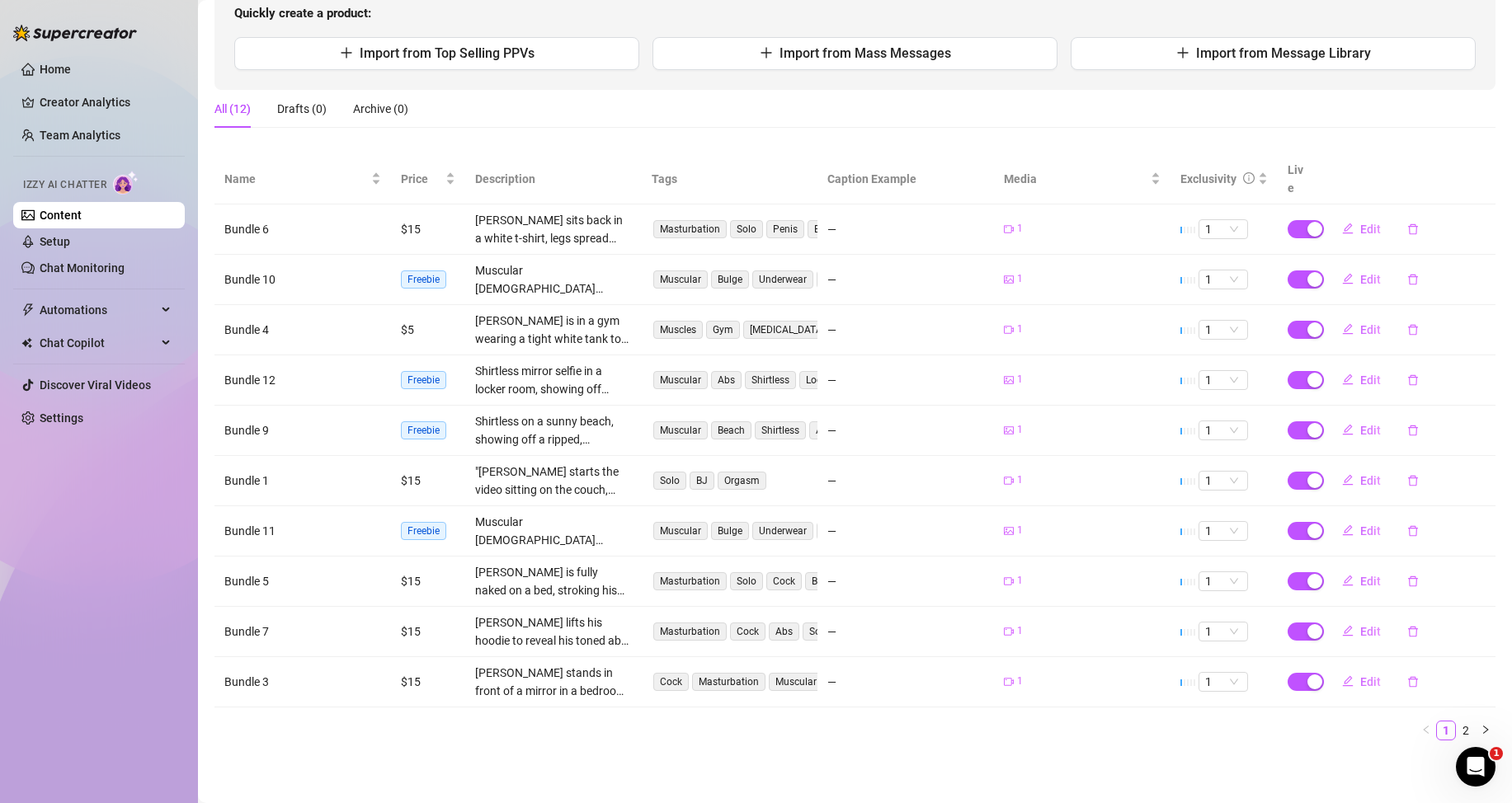
scroll to position [103, 0]
